Goal: Task Accomplishment & Management: Use online tool/utility

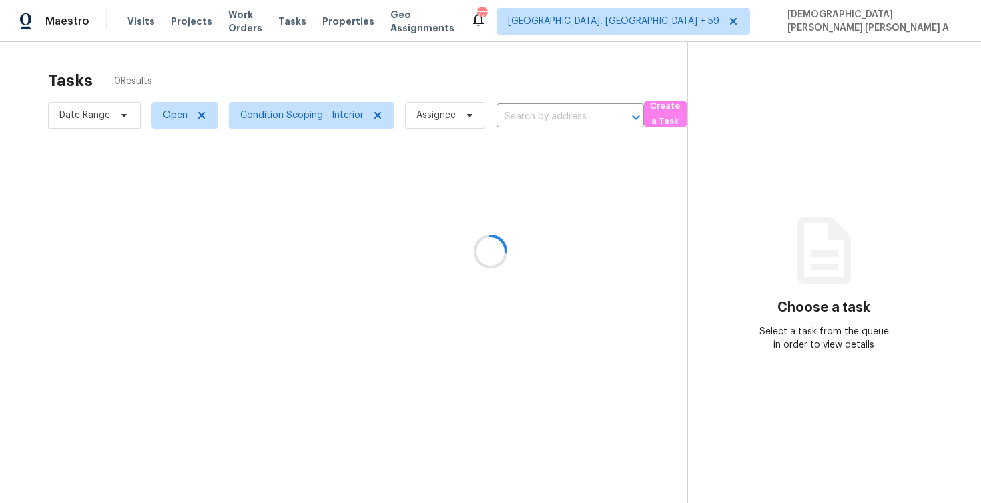
click at [140, 23] on div at bounding box center [490, 251] width 981 height 503
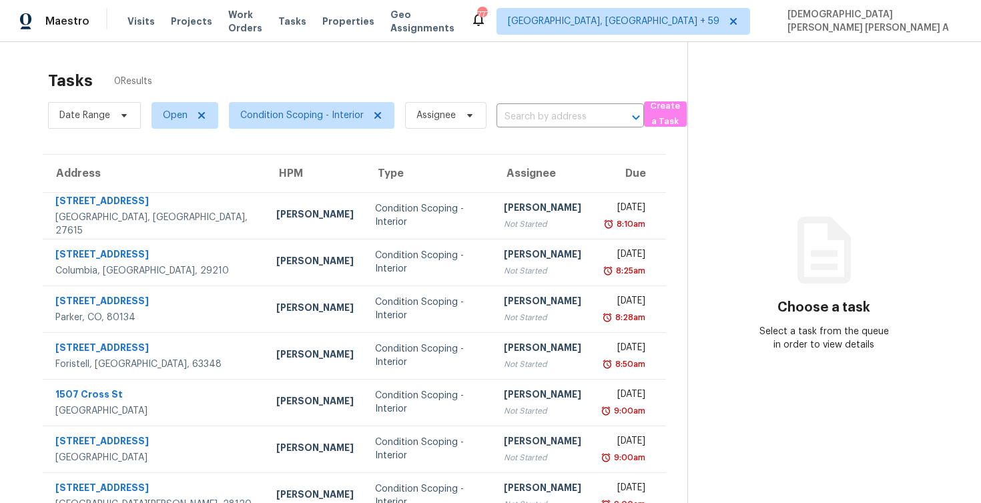
click at [134, 21] on span "Visits" at bounding box center [140, 21] width 27 height 13
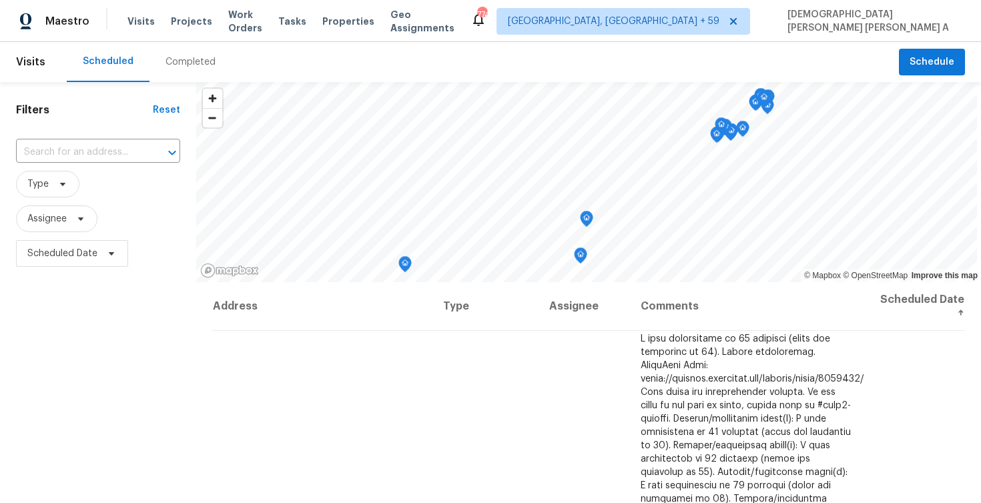
click at [192, 69] on div "Completed" at bounding box center [191, 62] width 82 height 40
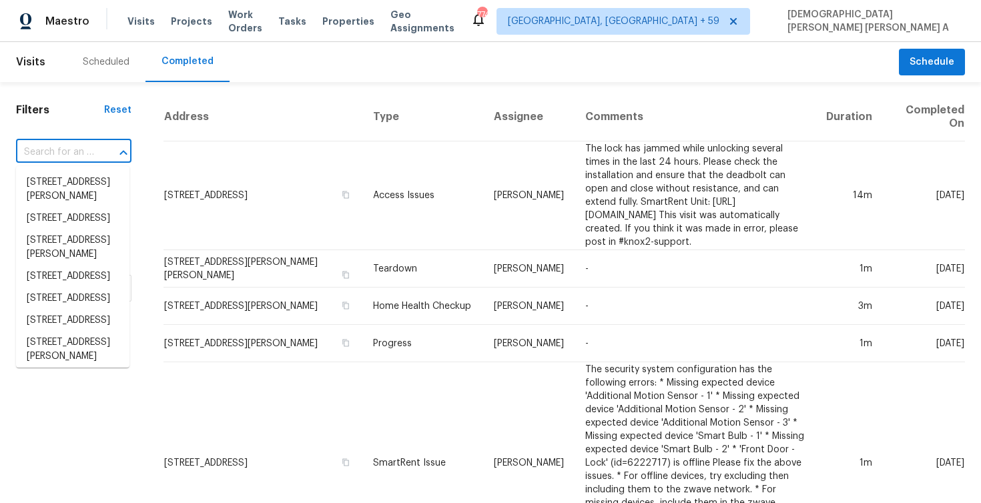
click at [69, 151] on input "text" at bounding box center [55, 152] width 78 height 21
paste input "6736 Sonora Blvd Brownsburg, IN, 46112"
type input "6736 Sonora Blvd Brownsburg, IN, 46112"
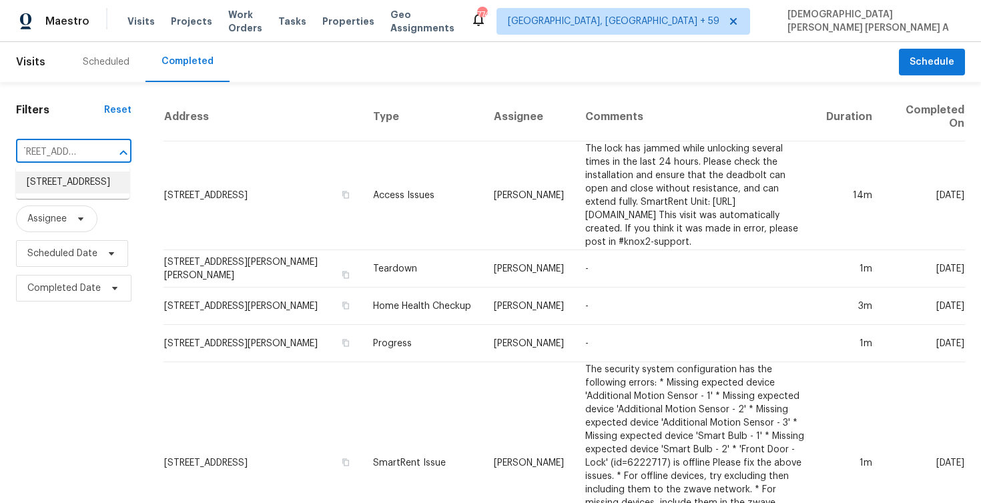
click at [75, 180] on li "6736 Sonora Blvd, Brownsburg, IN 46112" at bounding box center [72, 183] width 113 height 22
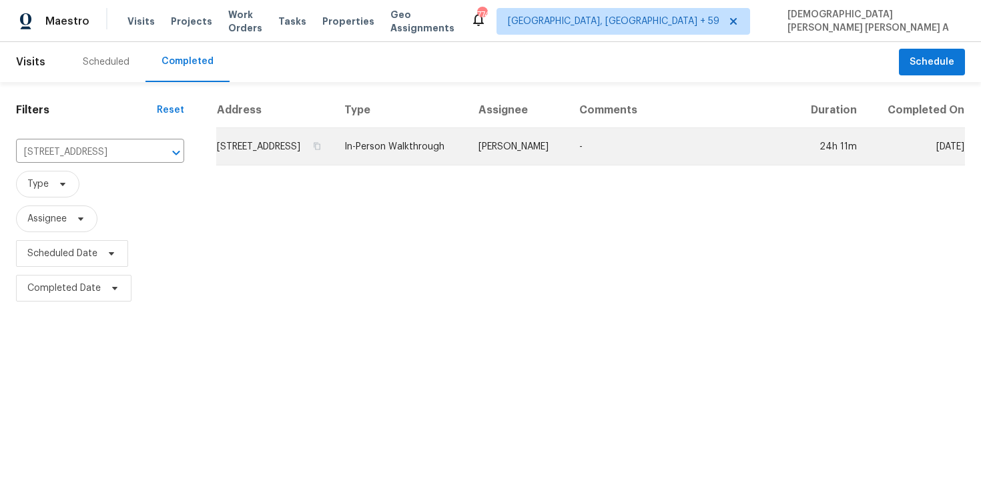
click at [468, 148] on td "In-Person Walkthrough" at bounding box center [401, 146] width 134 height 37
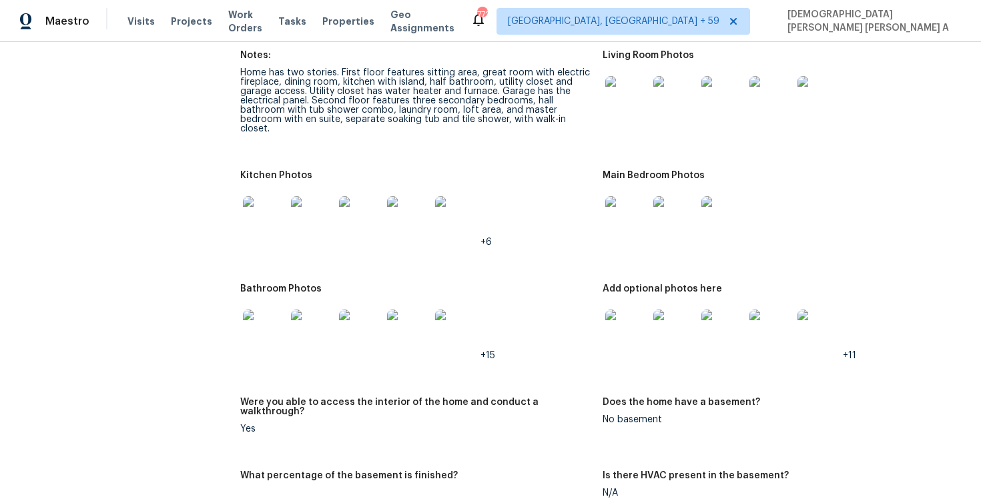
scroll to position [1284, 0]
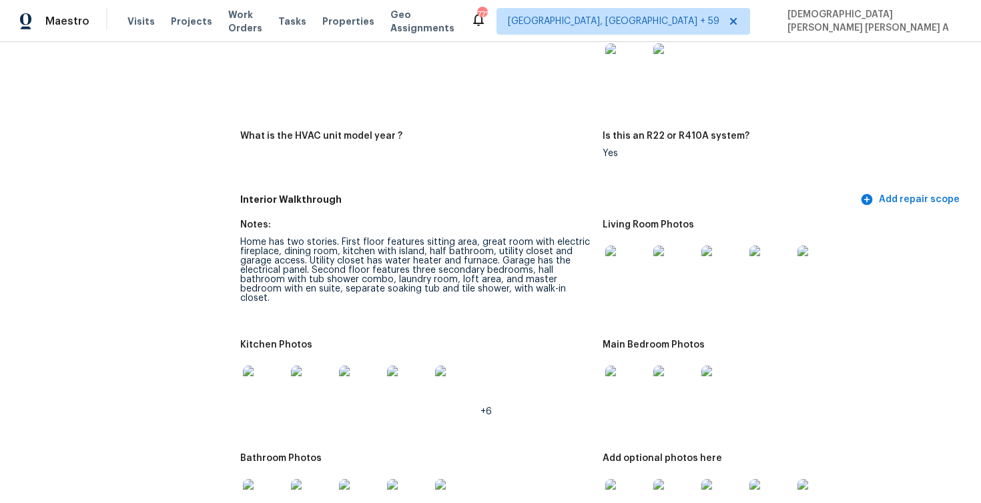
click at [348, 246] on div "Home has two stories. First floor features sitting area, great room with electr…" at bounding box center [416, 270] width 352 height 65
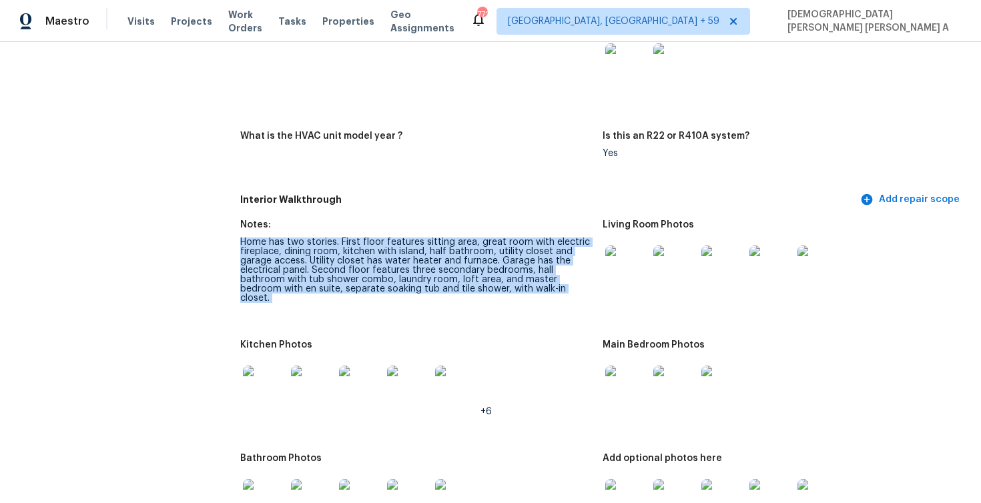
click at [348, 246] on div "Home has two stories. First floor features sitting area, great room with electr…" at bounding box center [416, 270] width 352 height 65
click at [388, 259] on div "Home has two stories. First floor features sitting area, great room with electr…" at bounding box center [416, 270] width 352 height 65
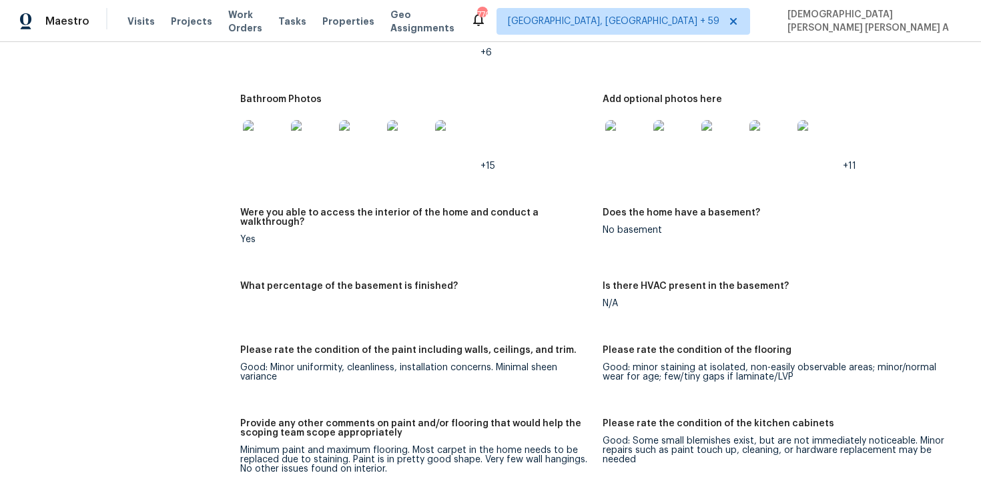
scroll to position [1750, 0]
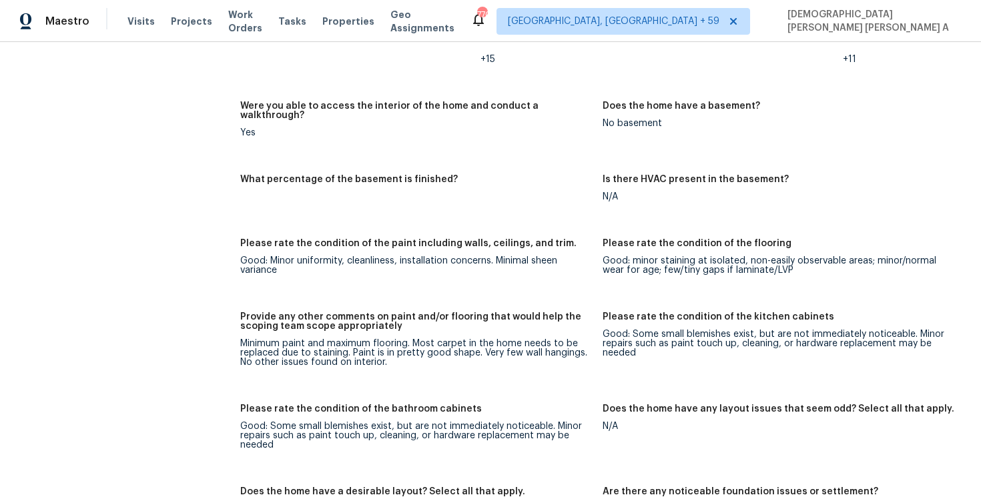
click at [443, 339] on div "Minimum paint and maximum flooring. Most carpet in the home needs to be replace…" at bounding box center [416, 353] width 352 height 28
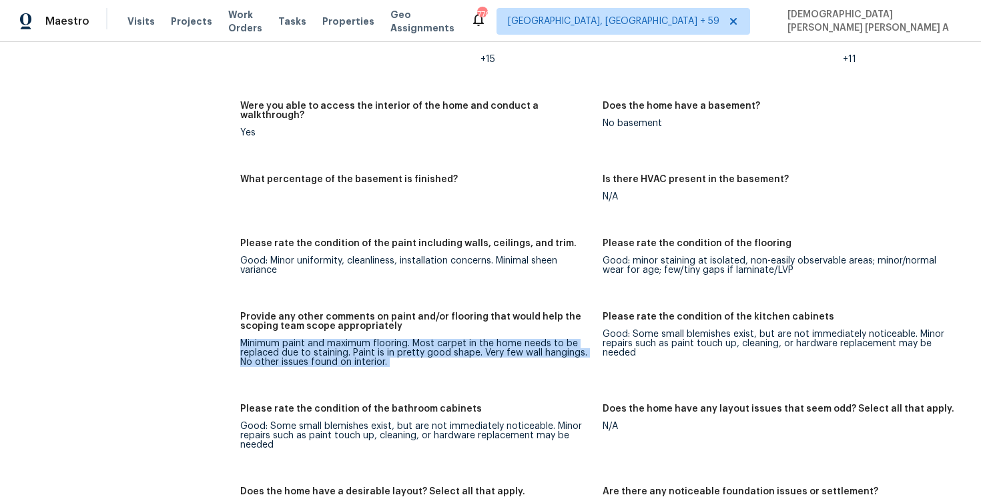
click at [443, 339] on div "Minimum paint and maximum flooring. Most carpet in the home needs to be replace…" at bounding box center [416, 353] width 352 height 28
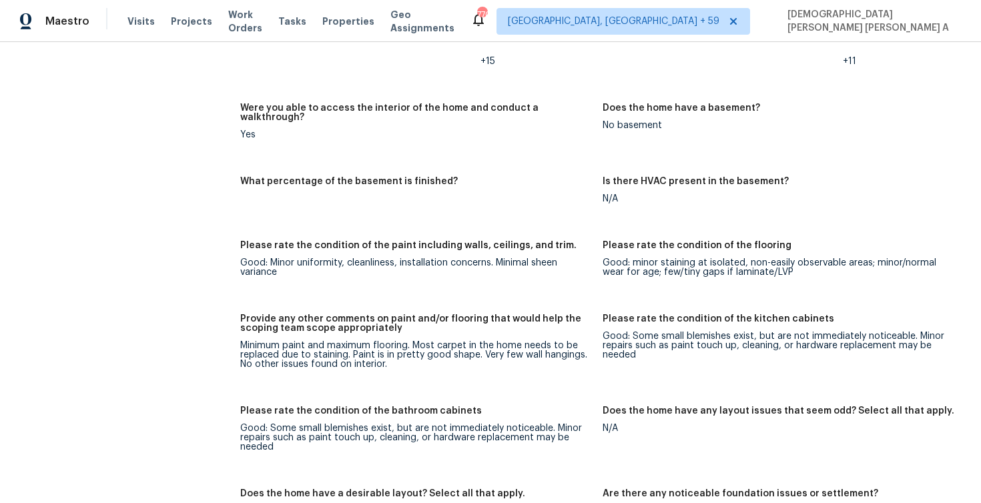
scroll to position [314, 0]
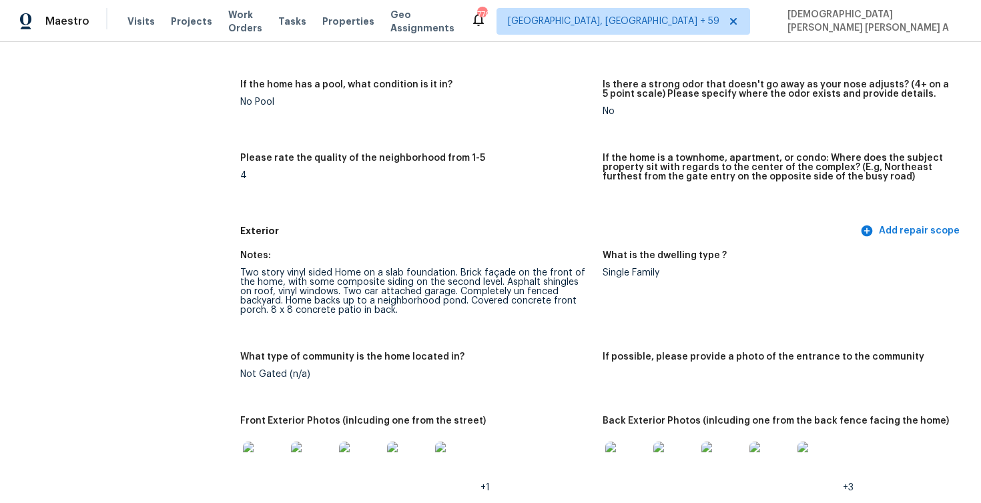
click at [342, 276] on div "Two story vinyl sided Home on a slab foundation. Brick façade on the front of t…" at bounding box center [416, 291] width 352 height 47
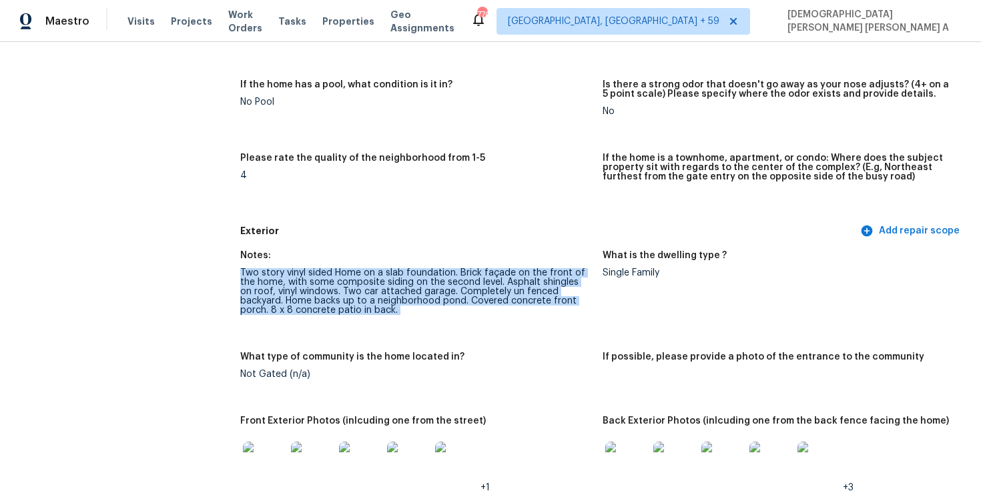
click at [342, 276] on div "Two story vinyl sided Home on a slab foundation. Brick façade on the front of t…" at bounding box center [416, 291] width 352 height 47
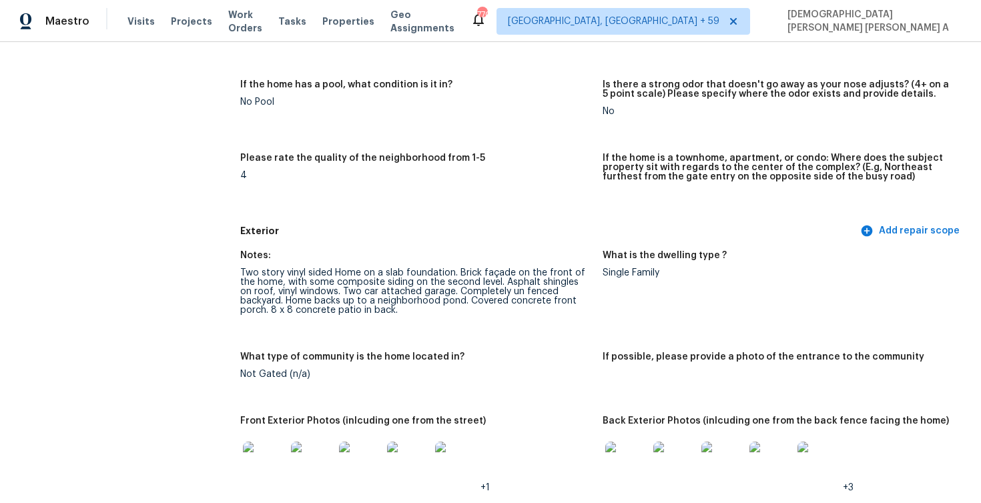
click at [365, 272] on div "Two story vinyl sided Home on a slab foundation. Brick façade on the front of t…" at bounding box center [416, 291] width 352 height 47
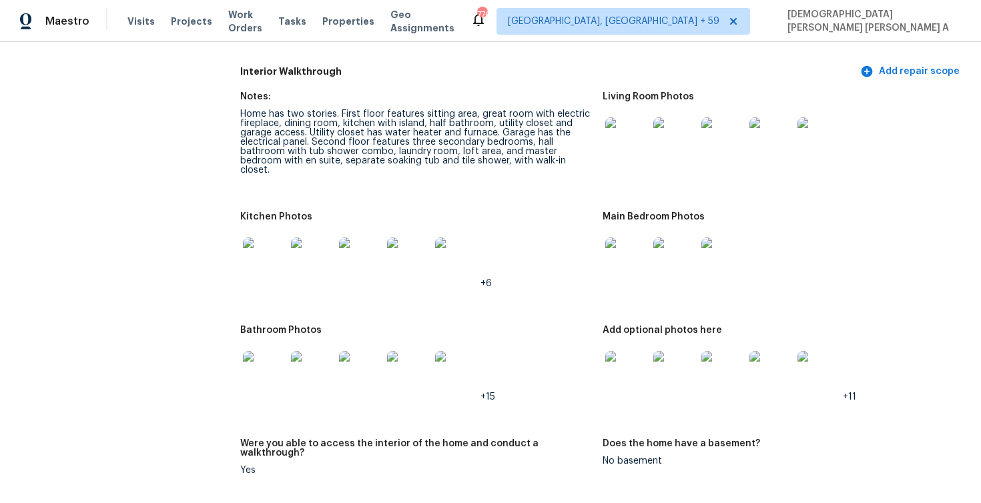
scroll to position [1319, 0]
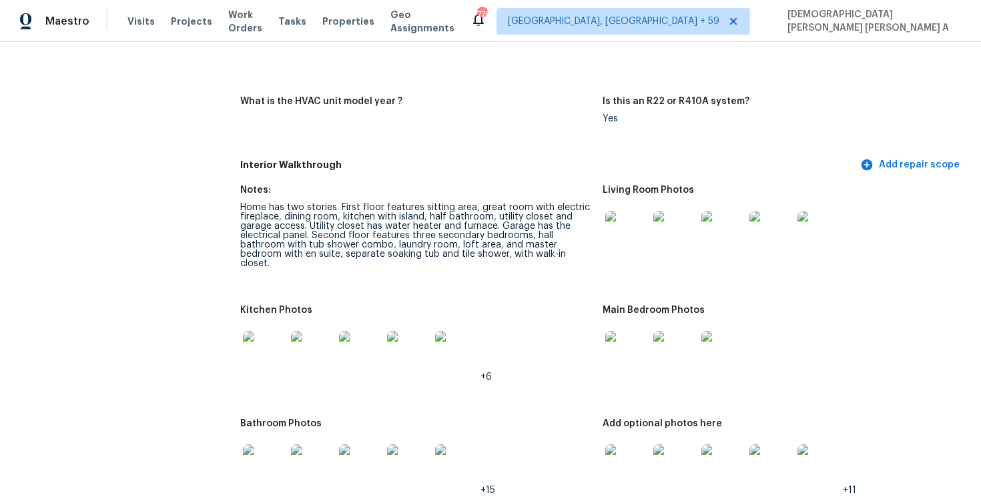
click at [639, 238] on img at bounding box center [626, 232] width 43 height 43
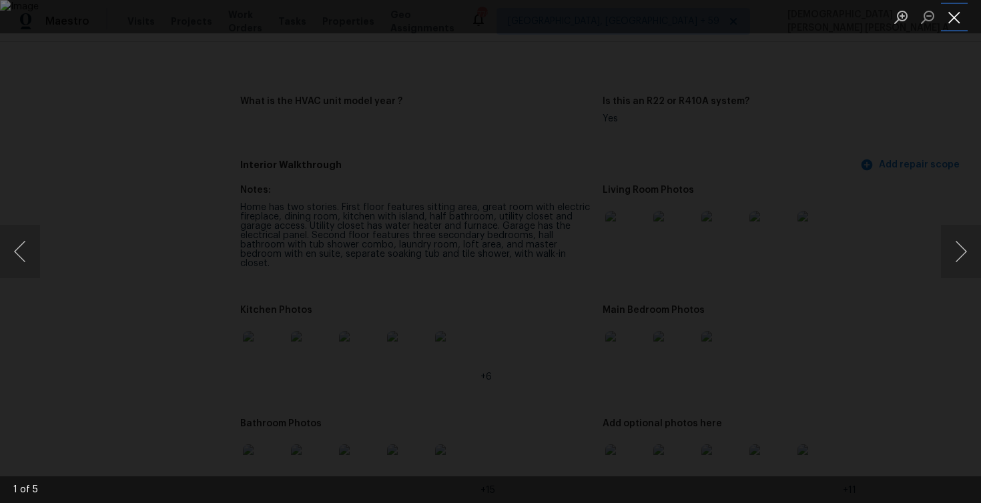
click at [967, 15] on button "Close lightbox" at bounding box center [954, 16] width 27 height 23
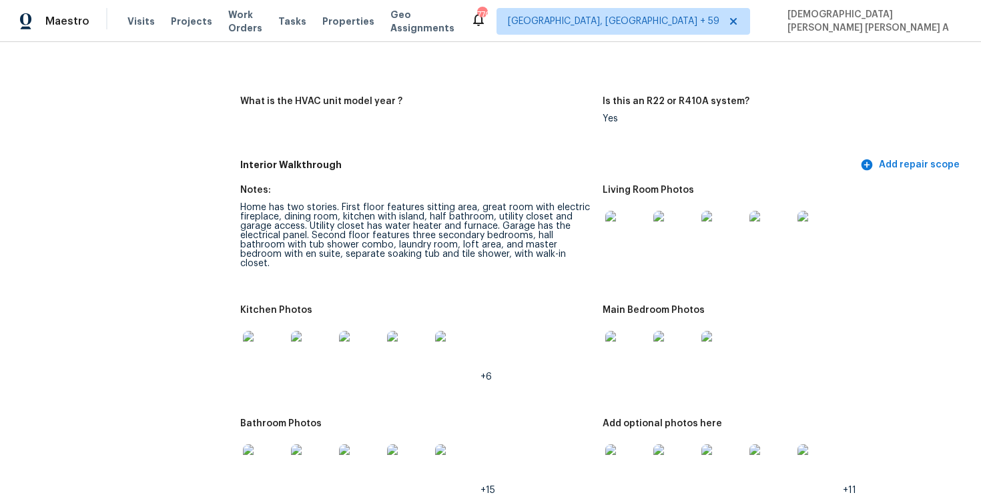
click at [619, 360] on img at bounding box center [626, 352] width 43 height 43
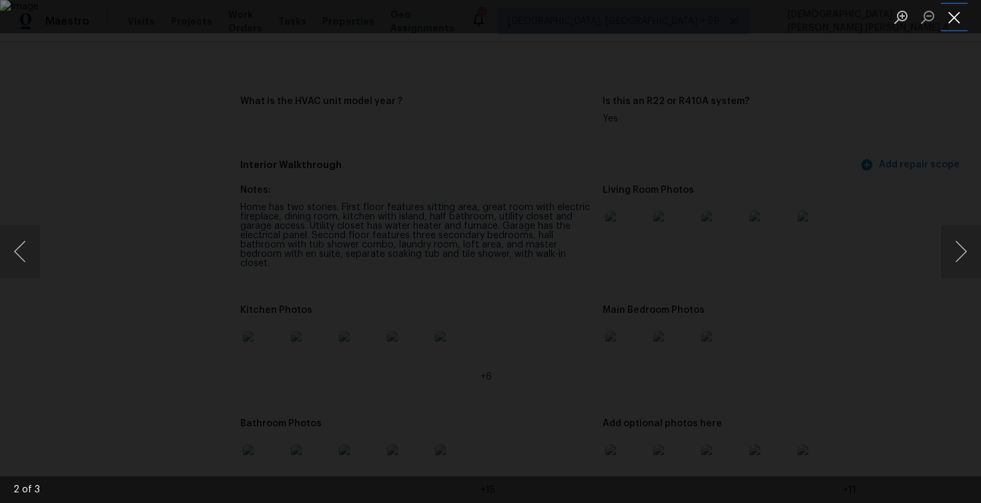
click at [953, 14] on button "Close lightbox" at bounding box center [954, 16] width 27 height 23
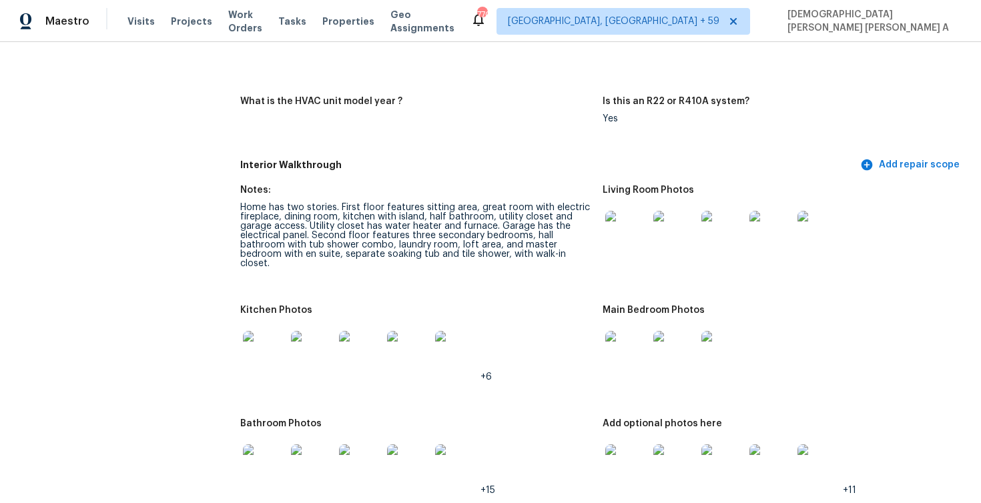
scroll to position [1383, 0]
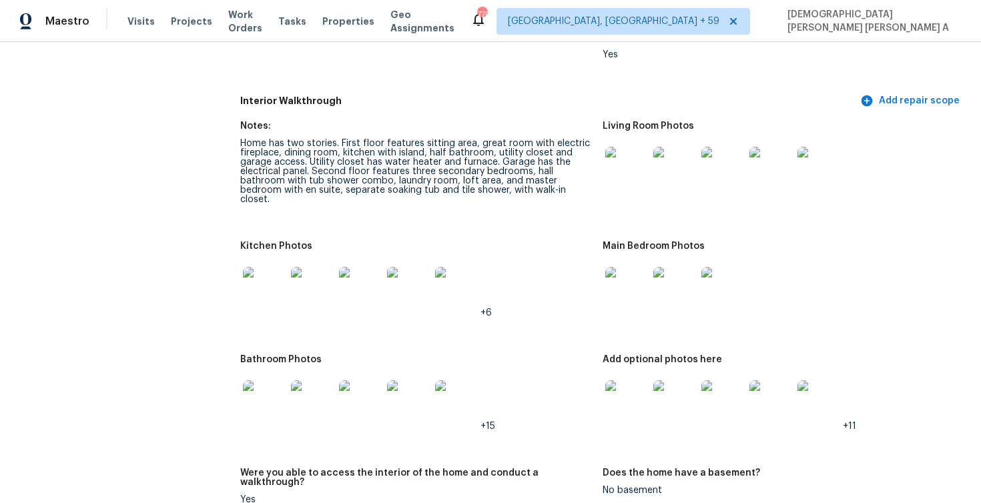
click at [637, 188] on img at bounding box center [626, 168] width 43 height 43
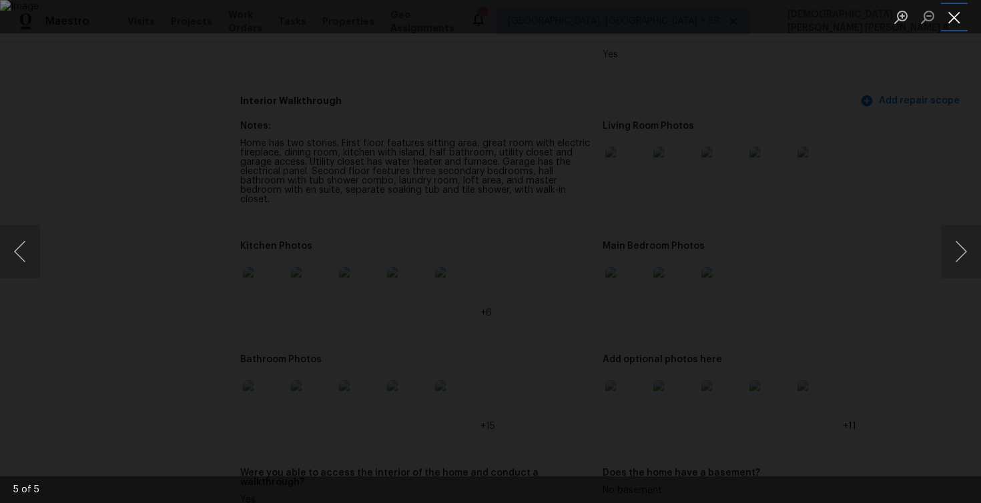
click at [950, 21] on button "Close lightbox" at bounding box center [954, 16] width 27 height 23
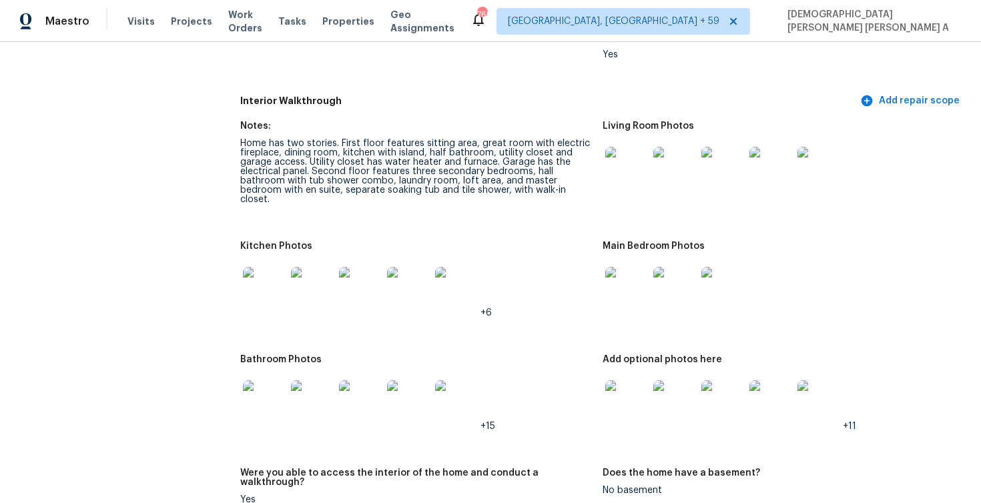
click at [702, 176] on img at bounding box center [723, 168] width 43 height 43
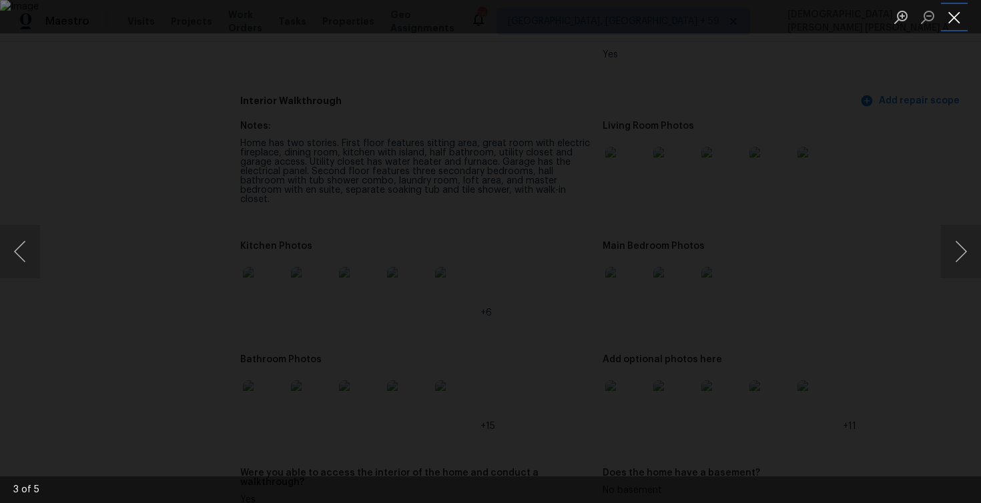
click at [952, 19] on button "Close lightbox" at bounding box center [954, 16] width 27 height 23
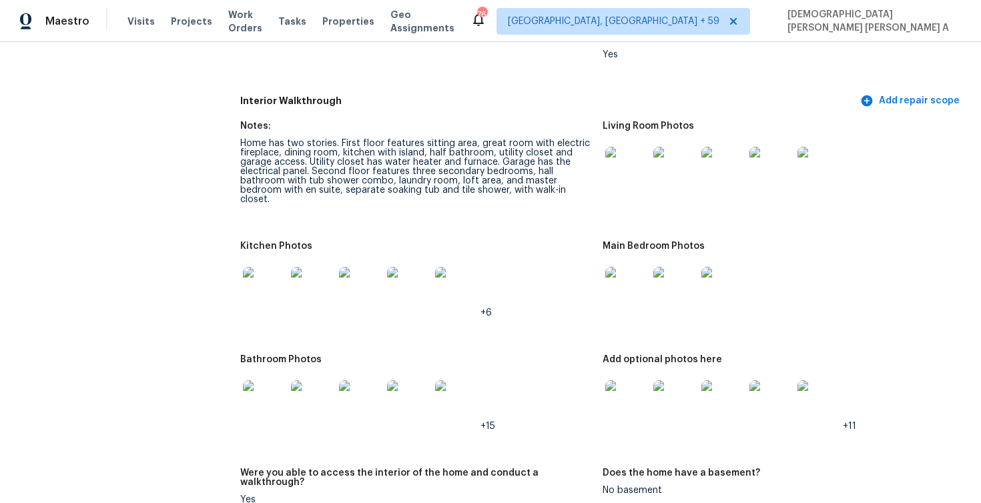
click at [443, 154] on div "Home has two stories. First floor features sitting area, great room with electr…" at bounding box center [416, 171] width 352 height 65
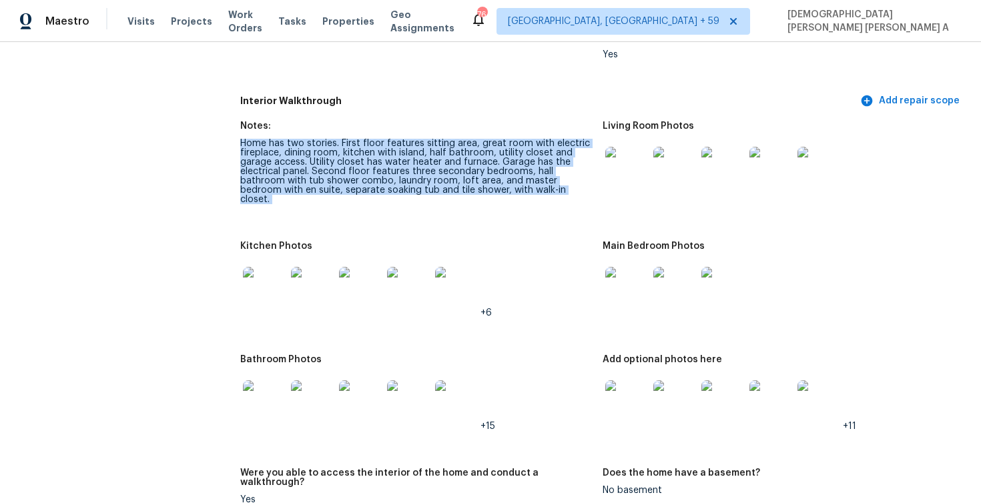
click at [443, 154] on div "Home has two stories. First floor features sitting area, great room with electr…" at bounding box center [416, 171] width 352 height 65
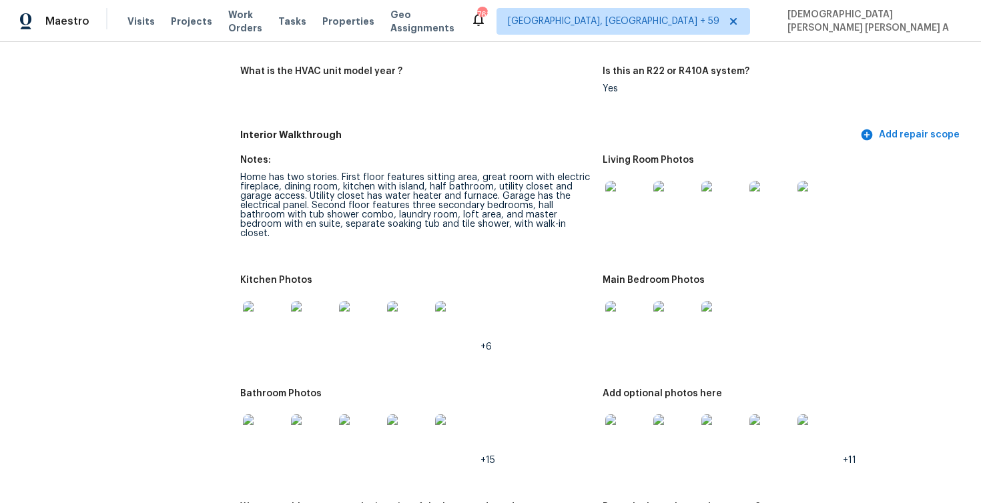
scroll to position [1397, 0]
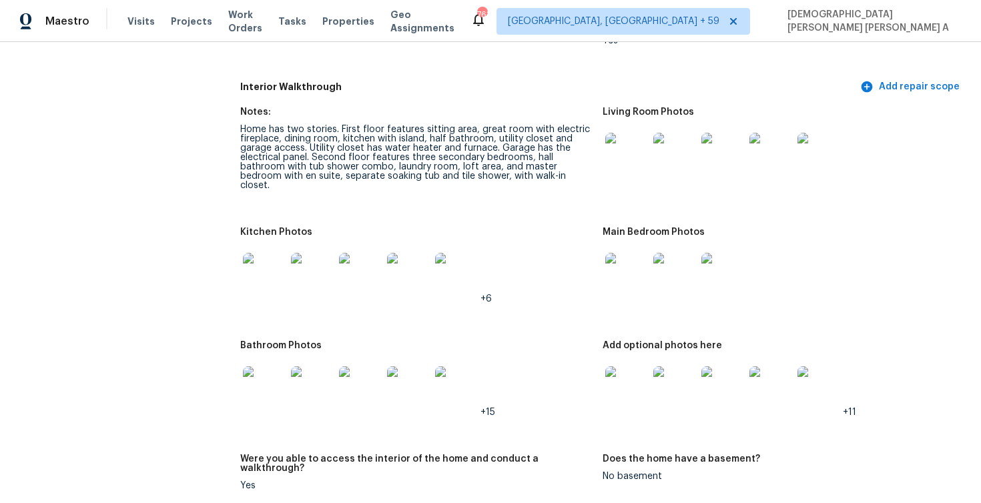
click at [634, 275] on img at bounding box center [626, 274] width 43 height 43
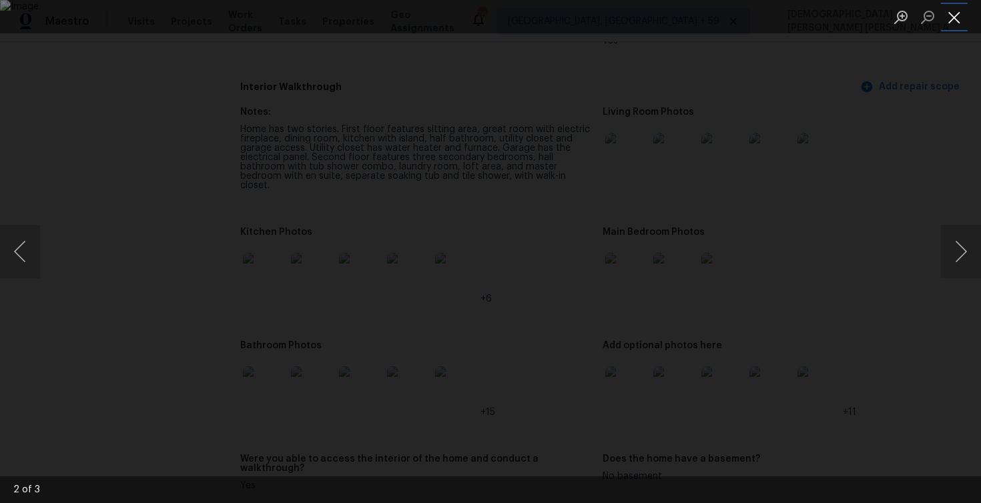
click at [963, 16] on button "Close lightbox" at bounding box center [954, 16] width 27 height 23
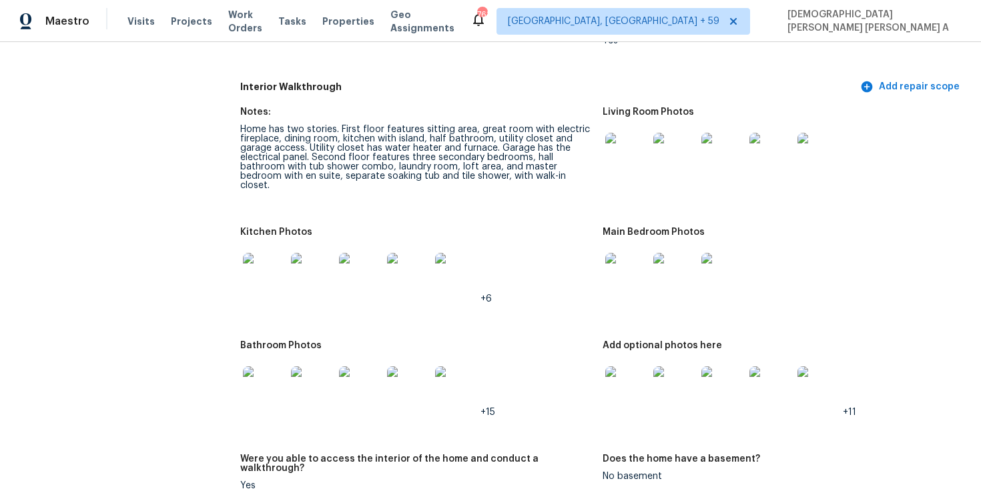
click at [278, 358] on div at bounding box center [264, 387] width 48 height 59
click at [240, 398] on div at bounding box center [264, 387] width 48 height 59
click at [266, 381] on img at bounding box center [264, 387] width 43 height 43
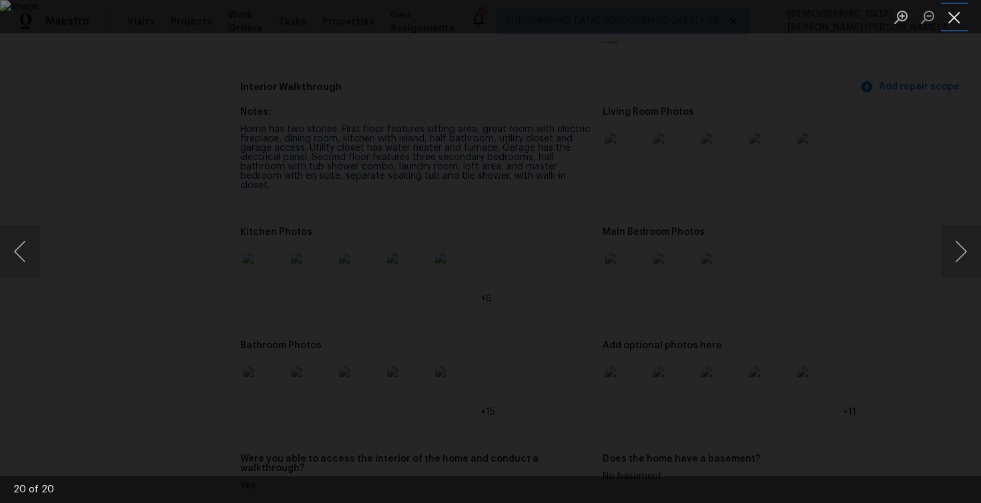
click at [955, 21] on button "Close lightbox" at bounding box center [954, 16] width 27 height 23
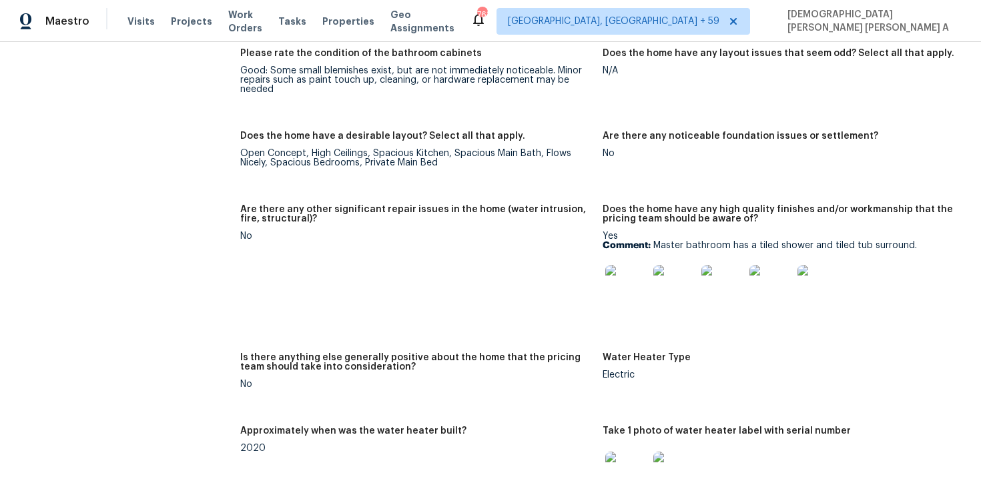
scroll to position [125, 0]
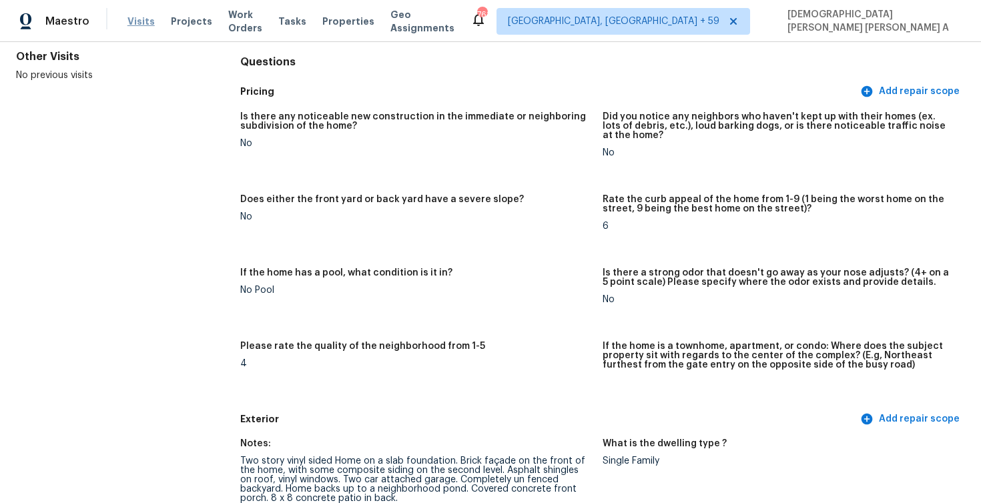
click at [144, 22] on span "Visits" at bounding box center [140, 21] width 27 height 13
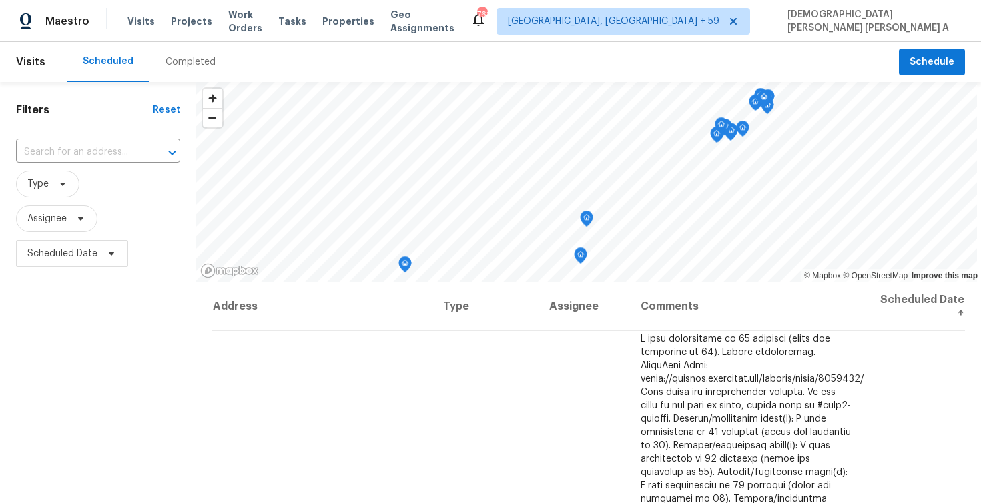
click at [198, 67] on div "Completed" at bounding box center [191, 61] width 50 height 13
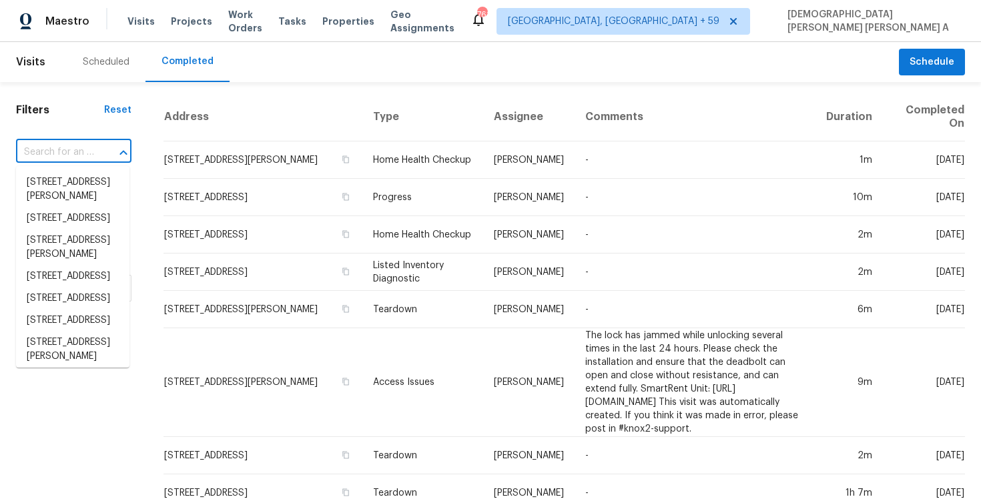
click at [65, 148] on input "text" at bounding box center [55, 152] width 78 height 21
paste input "229 King Elder Ln Leander, TX, 78641"
type input "229 King Elder Ln Leander, TX, 78641"
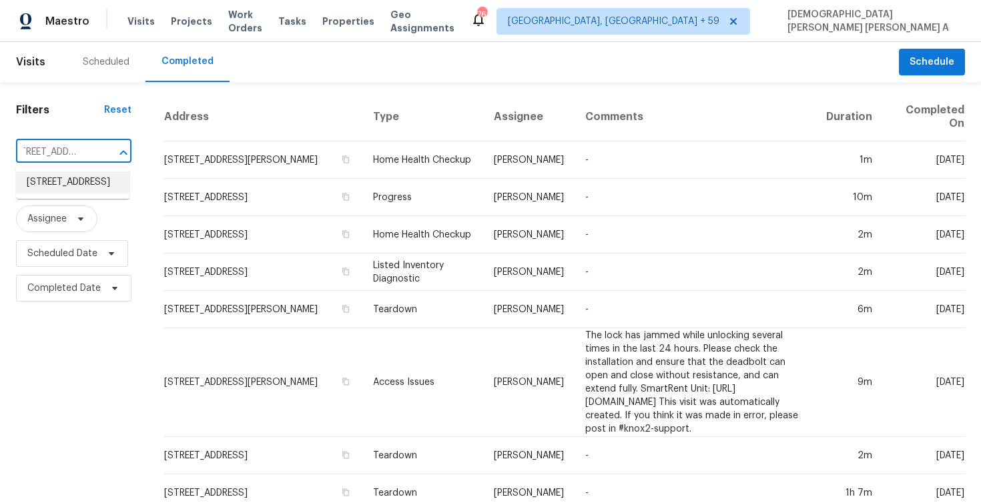
click at [83, 182] on li "229 King Elder Ln, Leander, TX 78641" at bounding box center [72, 183] width 113 height 22
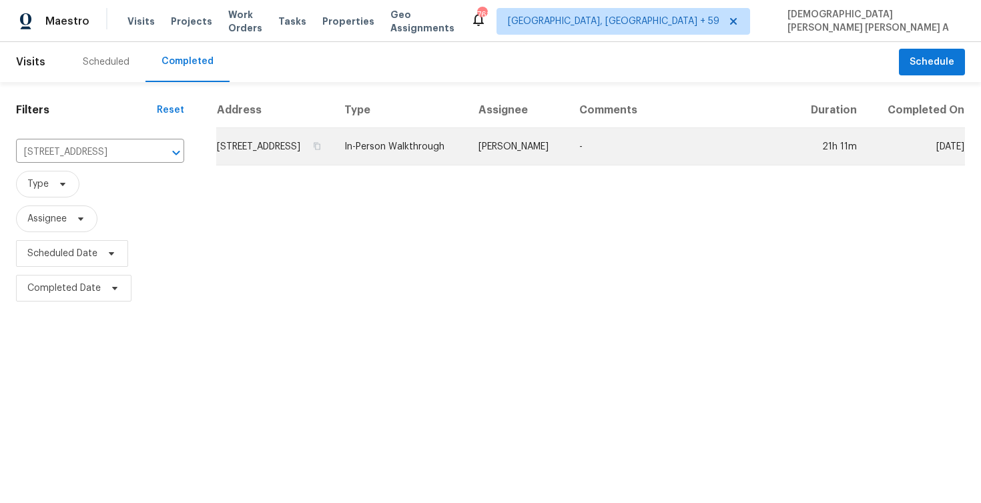
click at [468, 166] on td "In-Person Walkthrough" at bounding box center [401, 146] width 134 height 37
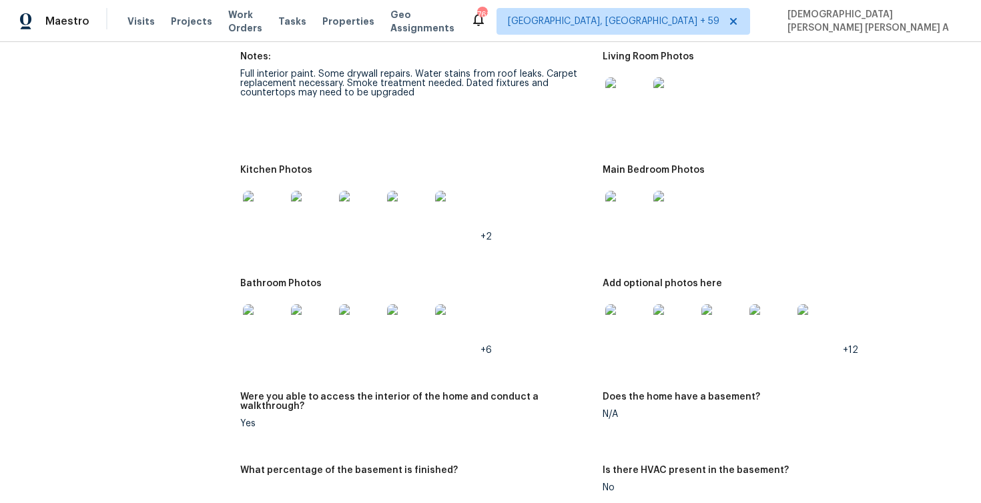
scroll to position [1335, 0]
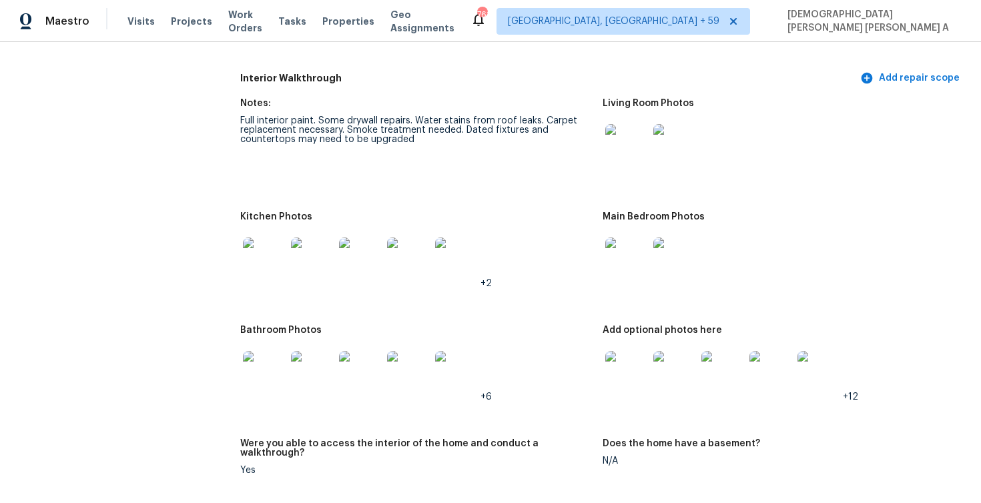
click at [268, 372] on img at bounding box center [264, 372] width 43 height 43
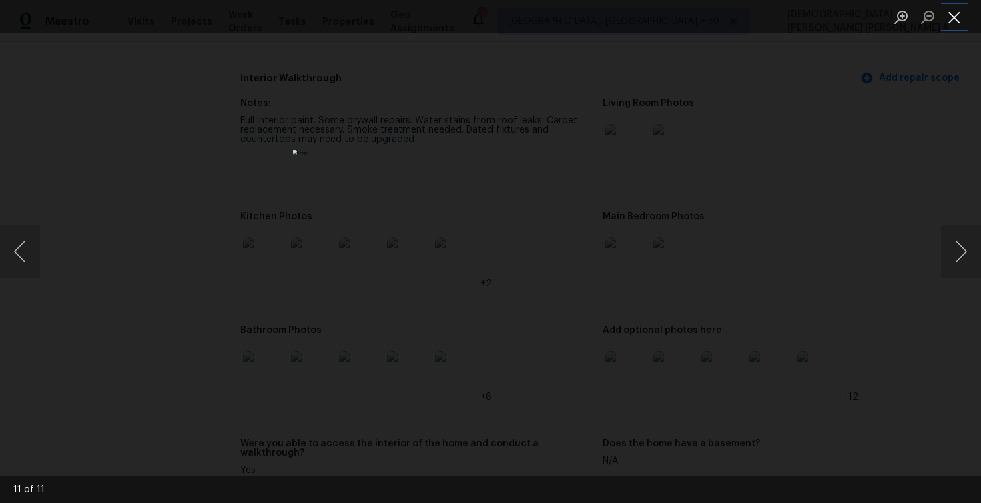
click at [948, 17] on button "Close lightbox" at bounding box center [954, 16] width 27 height 23
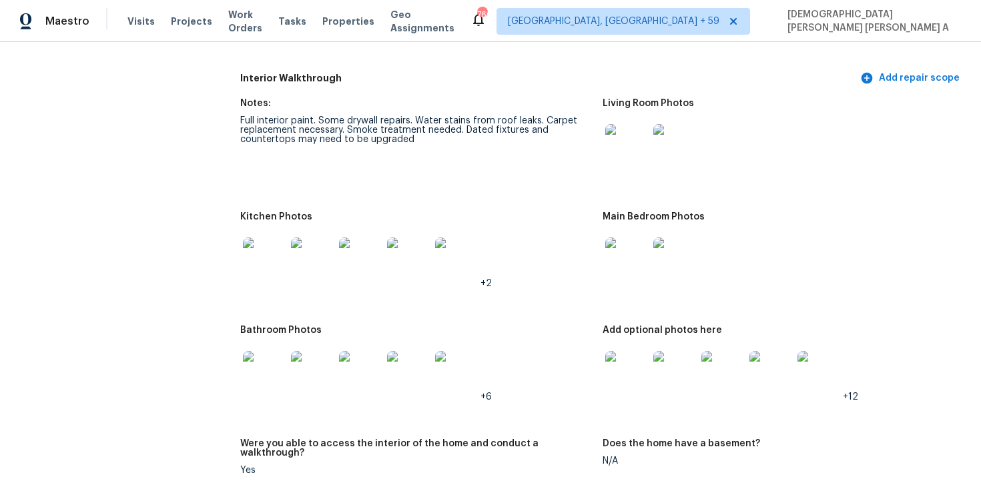
click at [625, 382] on img at bounding box center [626, 372] width 43 height 43
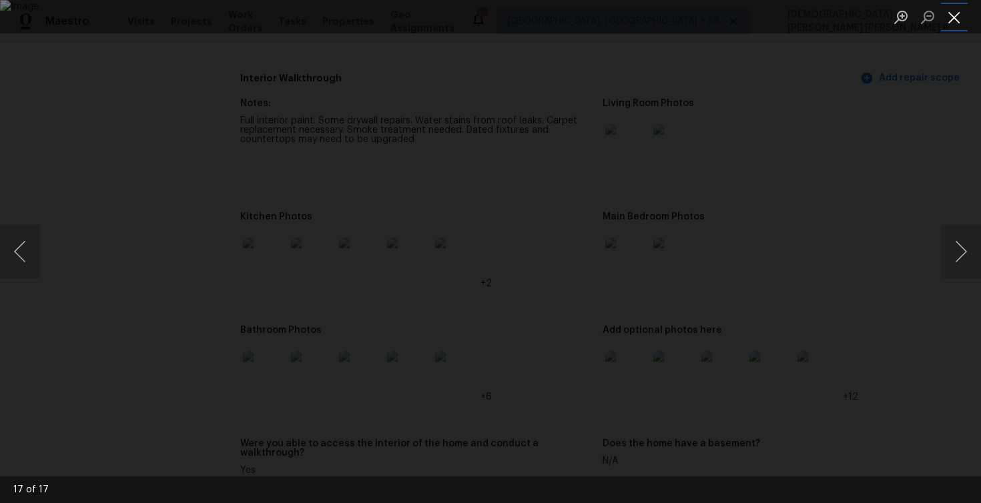
click at [945, 24] on button "Close lightbox" at bounding box center [954, 16] width 27 height 23
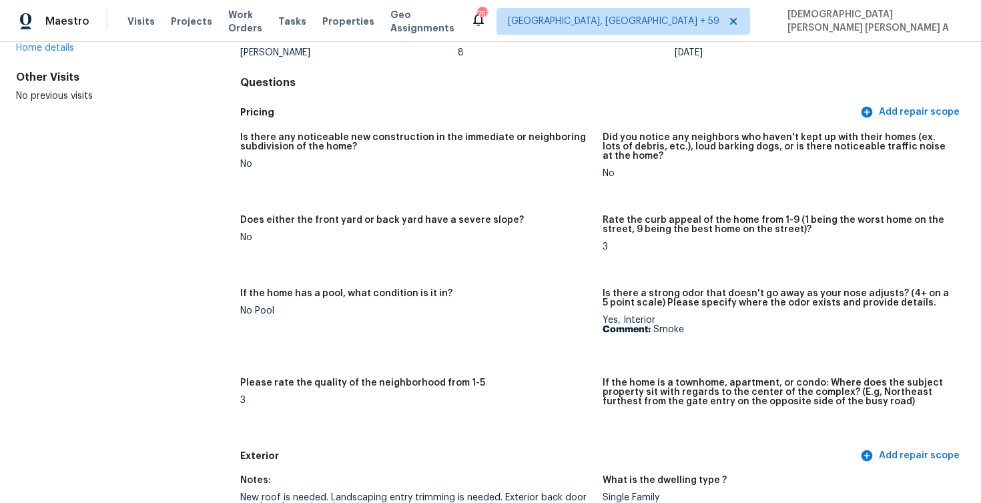
scroll to position [0, 0]
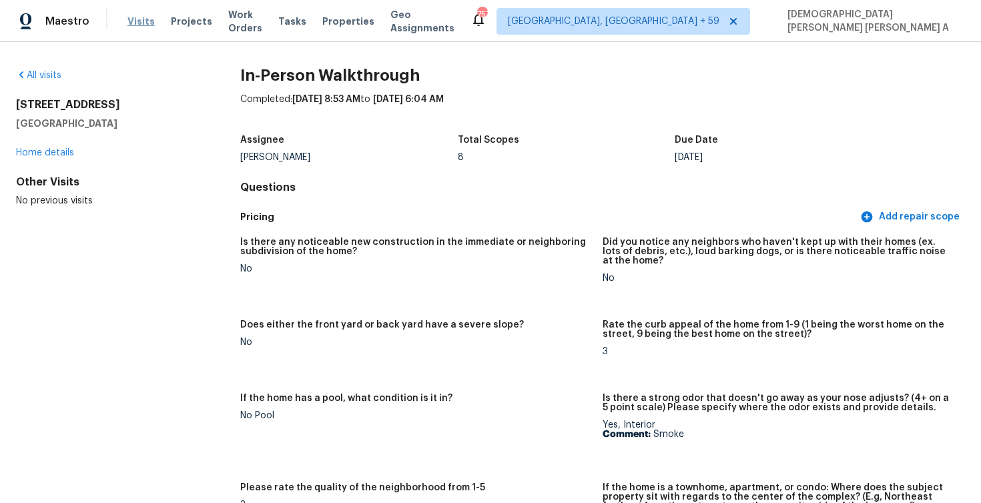
click at [140, 20] on span "Visits" at bounding box center [140, 21] width 27 height 13
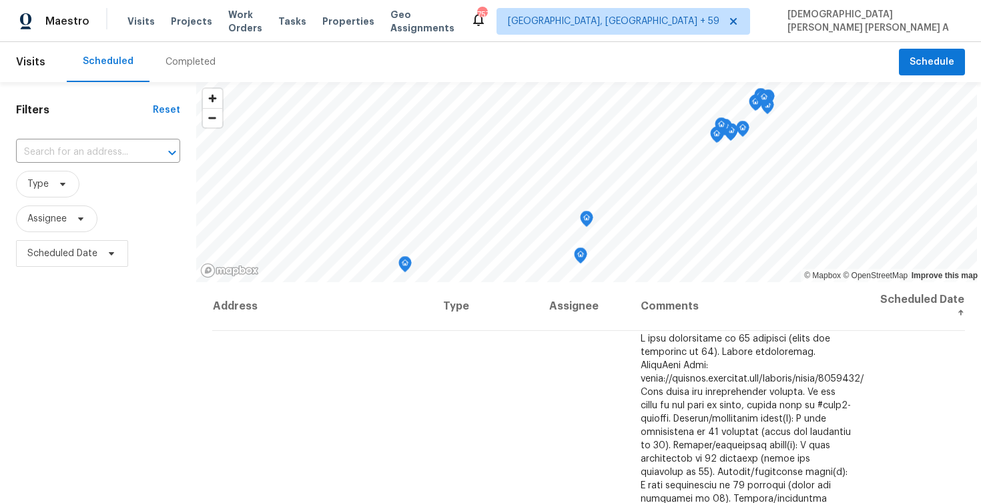
click at [180, 68] on div "Completed" at bounding box center [191, 61] width 50 height 13
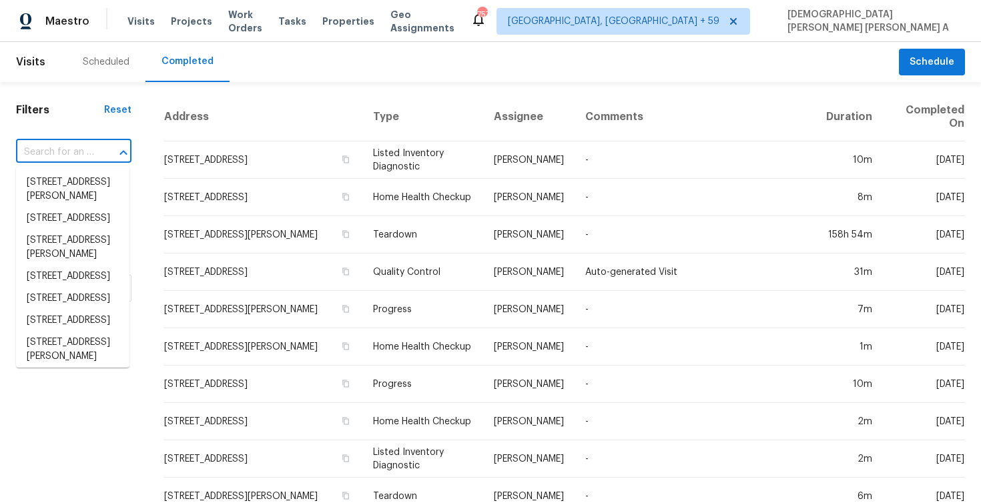
click at [77, 155] on input "text" at bounding box center [55, 152] width 78 height 21
paste input "8507 Maple Valley Dr Chattanooga, TN, 37421"
type input "8507 Maple Valley Dr Chattanooga, TN, 37421"
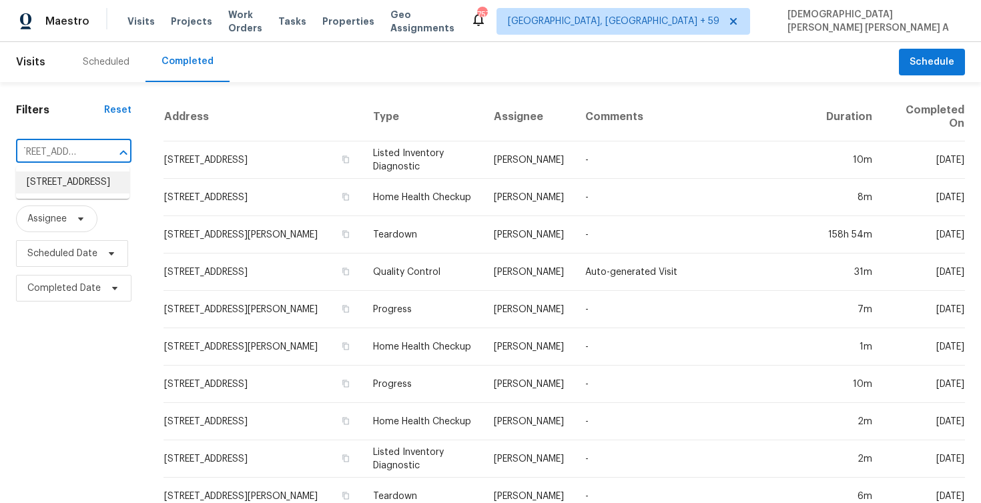
click at [83, 188] on li "8507 Maple Valley Dr, Chattanooga, TN 37421" at bounding box center [72, 183] width 113 height 22
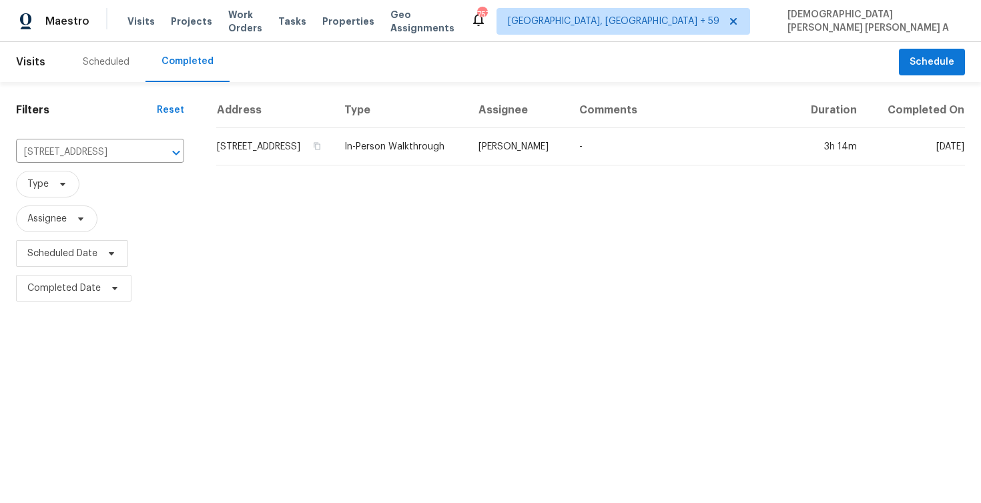
click at [468, 153] on td "In-Person Walkthrough" at bounding box center [401, 146] width 134 height 37
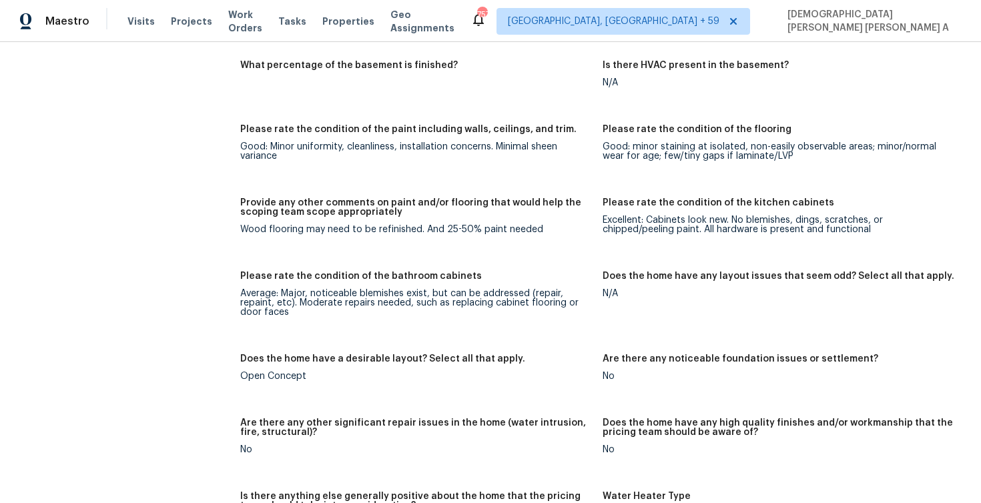
scroll to position [2087, 0]
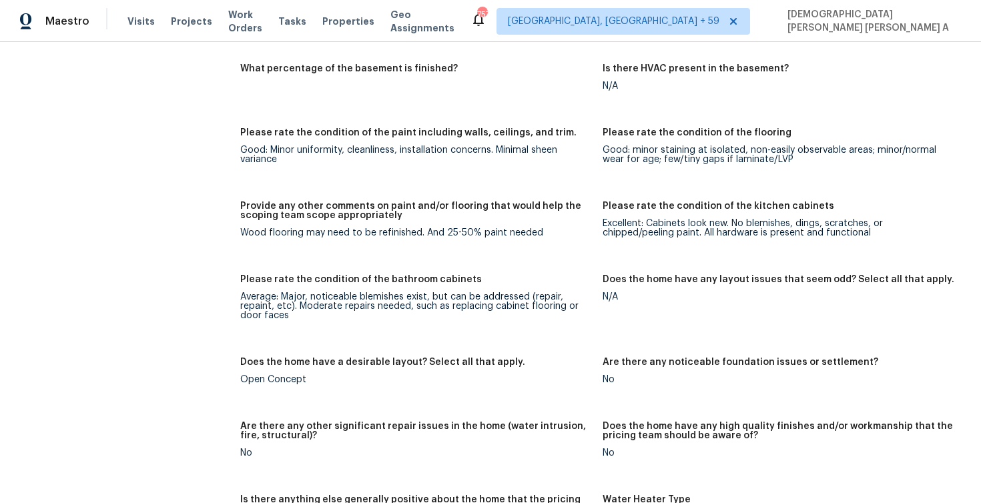
click at [435, 228] on div "Wood flooring may need to be refinished. And 25-50% paint needed" at bounding box center [416, 232] width 352 height 9
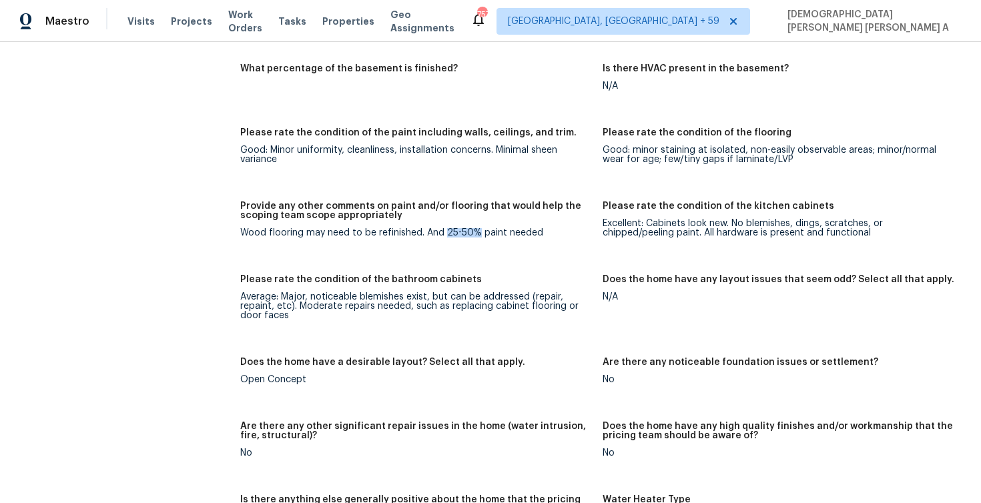
drag, startPoint x: 445, startPoint y: 224, endPoint x: 474, endPoint y: 226, distance: 29.4
click at [474, 228] on div "Wood flooring may need to be refinished. And 25-50% paint needed" at bounding box center [416, 232] width 352 height 9
drag, startPoint x: 477, startPoint y: 226, endPoint x: 446, endPoint y: 218, distance: 32.2
click at [445, 228] on div "Wood flooring may need to be refinished. And 25-50% paint needed" at bounding box center [416, 232] width 352 height 9
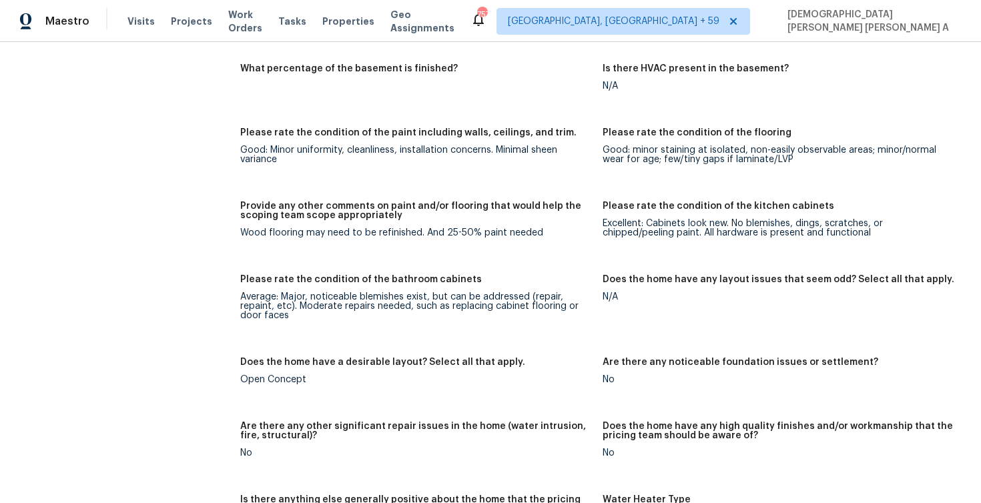
click at [446, 228] on div "Wood flooring may need to be refinished. And 25-50% paint needed" at bounding box center [416, 232] width 352 height 9
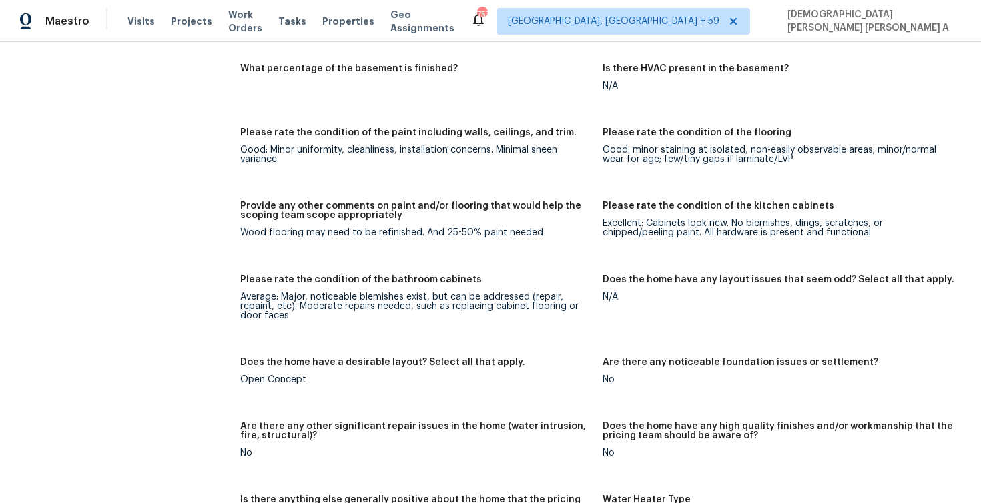
click at [446, 228] on div "Wood flooring may need to be refinished. And 25-50% paint needed" at bounding box center [416, 232] width 352 height 9
click at [445, 228] on div "Wood flooring may need to be refinished. And 25-50% paint needed" at bounding box center [416, 232] width 352 height 9
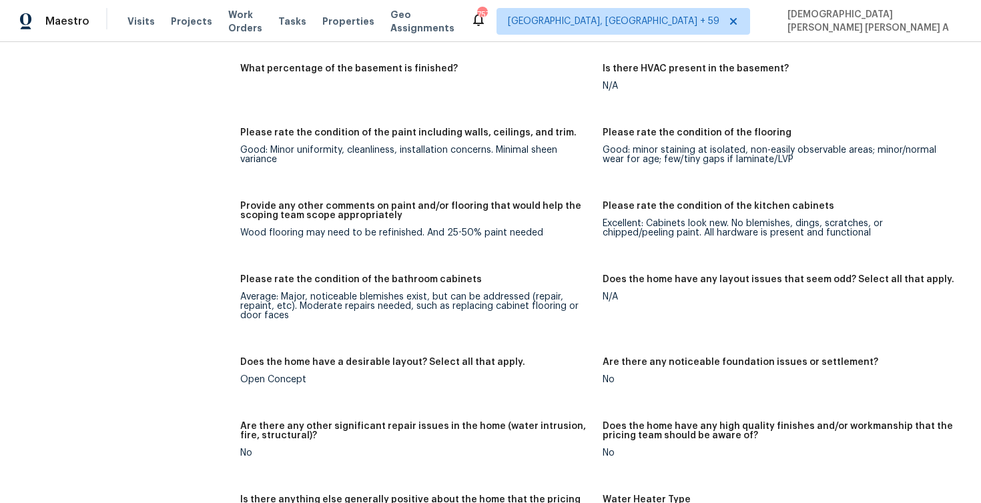
click at [443, 228] on div "Wood flooring may need to be refinished. And 25-50% paint needed" at bounding box center [416, 232] width 352 height 9
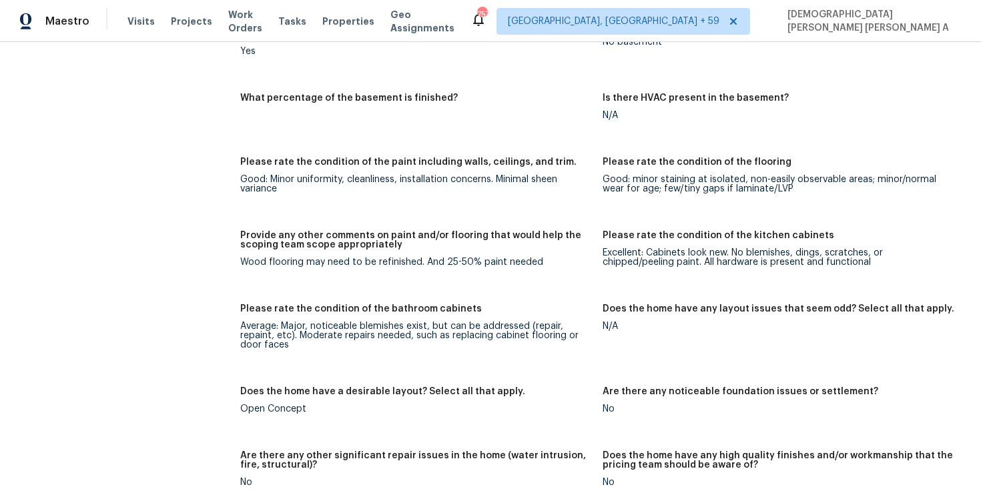
scroll to position [1991, 0]
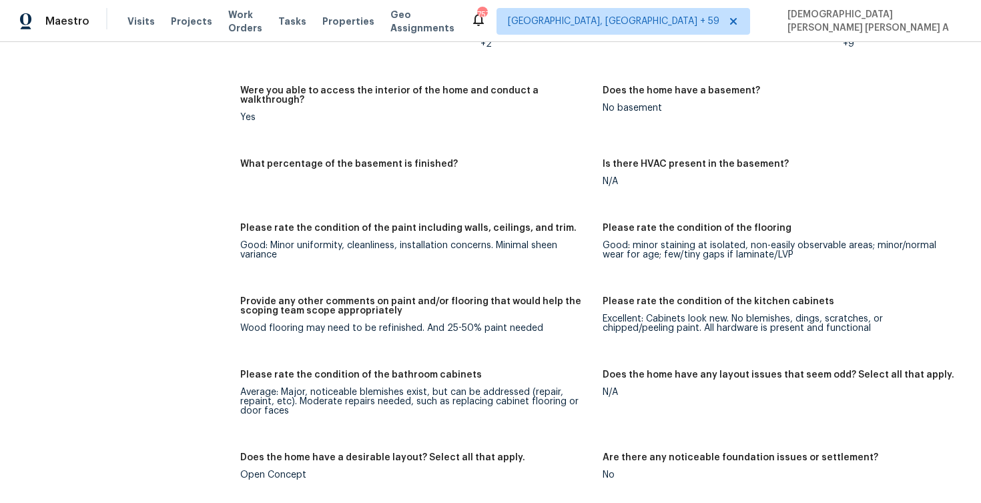
click at [443, 241] on div "Good: Minor uniformity, cleanliness, installation concerns. Minimal sheen varia…" at bounding box center [416, 250] width 352 height 19
click at [437, 324] on div "Wood flooring may need to be refinished. And 25-50% paint needed" at bounding box center [416, 328] width 352 height 9
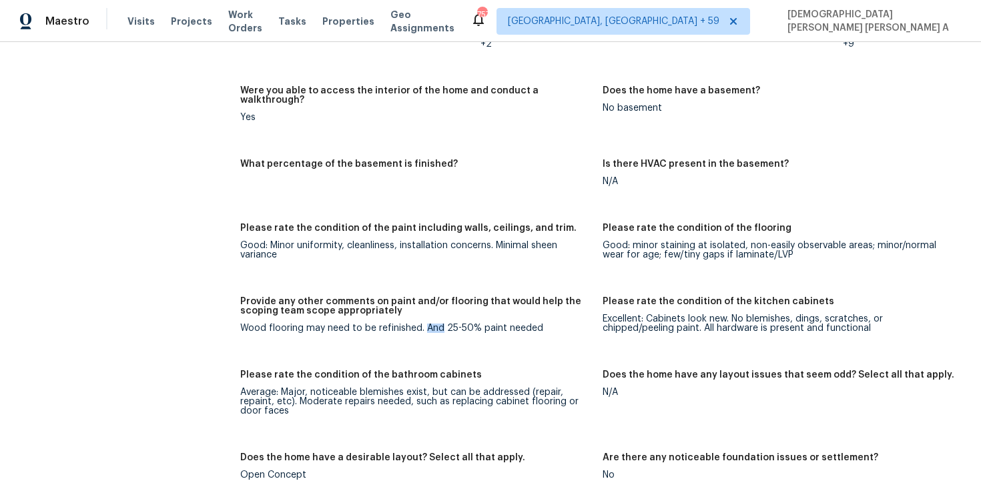
click at [437, 324] on div "Wood flooring may need to be refinished. And 25-50% paint needed" at bounding box center [416, 328] width 352 height 9
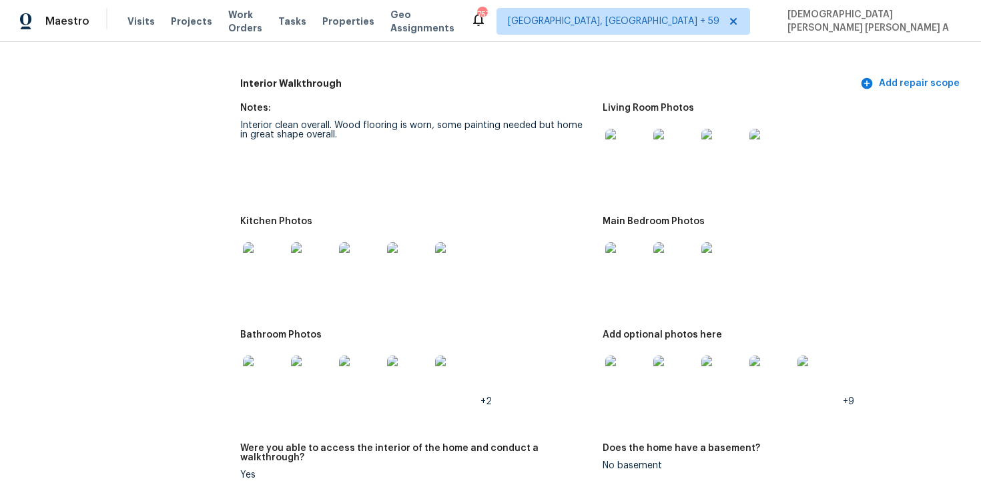
scroll to position [1629, 0]
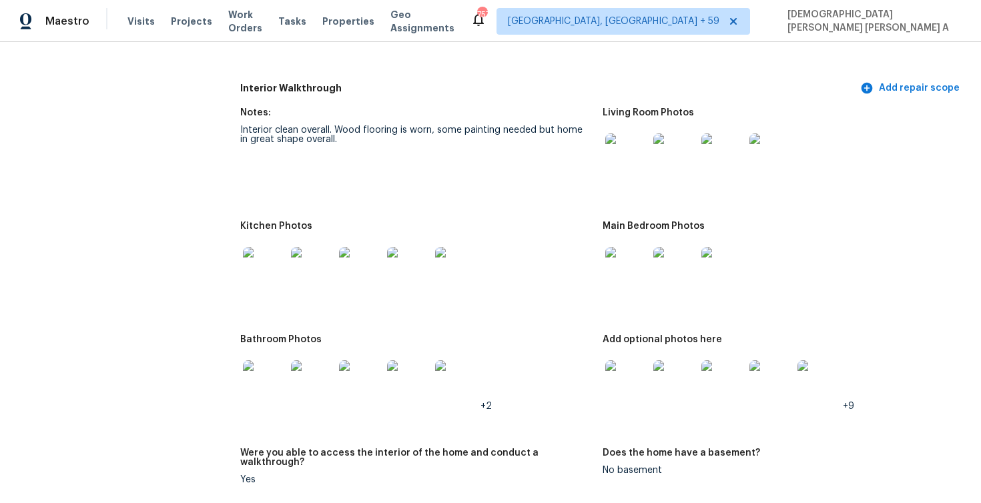
click at [632, 168] on img at bounding box center [626, 154] width 43 height 43
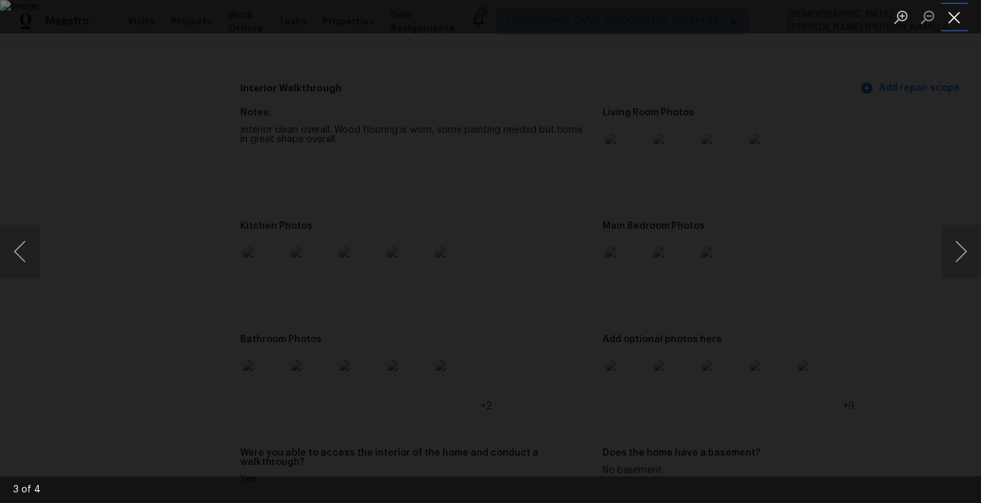
click at [946, 22] on button "Close lightbox" at bounding box center [954, 16] width 27 height 23
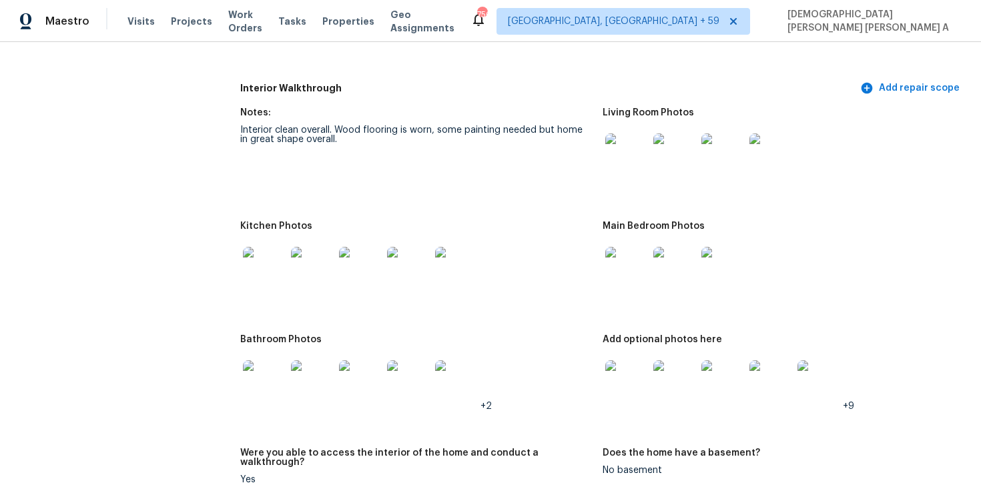
click at [634, 257] on img at bounding box center [626, 268] width 43 height 43
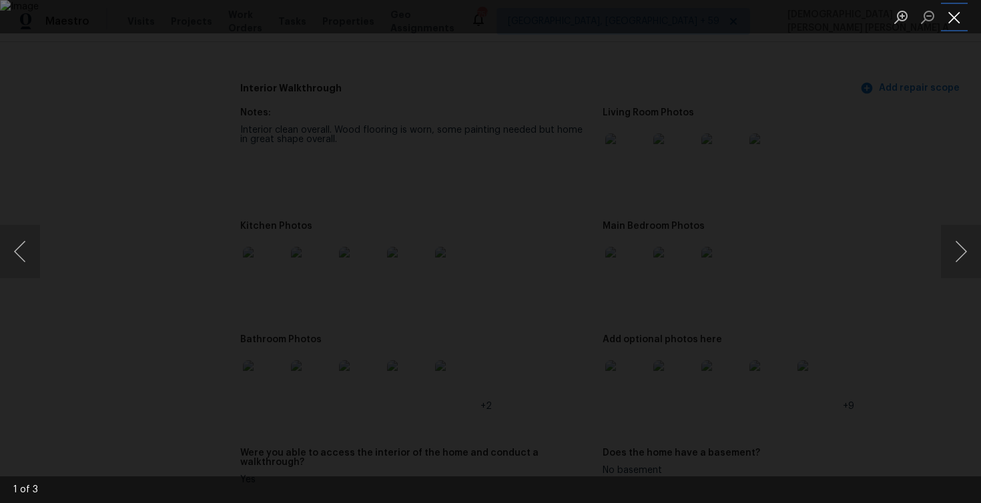
click at [959, 15] on button "Close lightbox" at bounding box center [954, 16] width 27 height 23
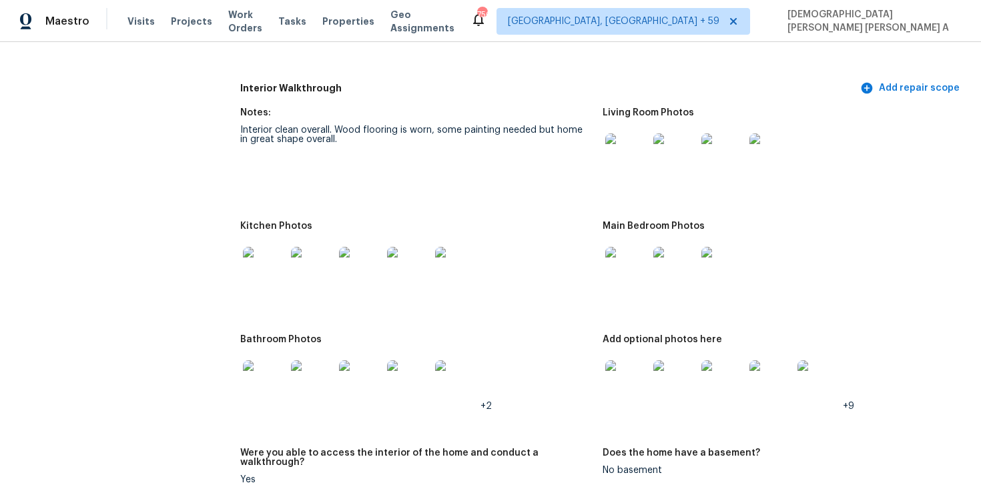
click at [244, 381] on img at bounding box center [264, 381] width 43 height 43
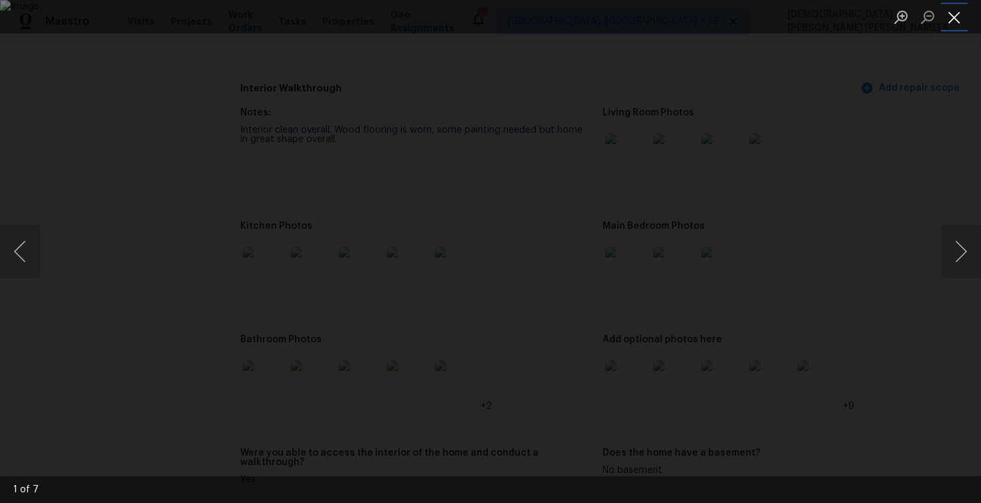
click at [953, 15] on button "Close lightbox" at bounding box center [954, 16] width 27 height 23
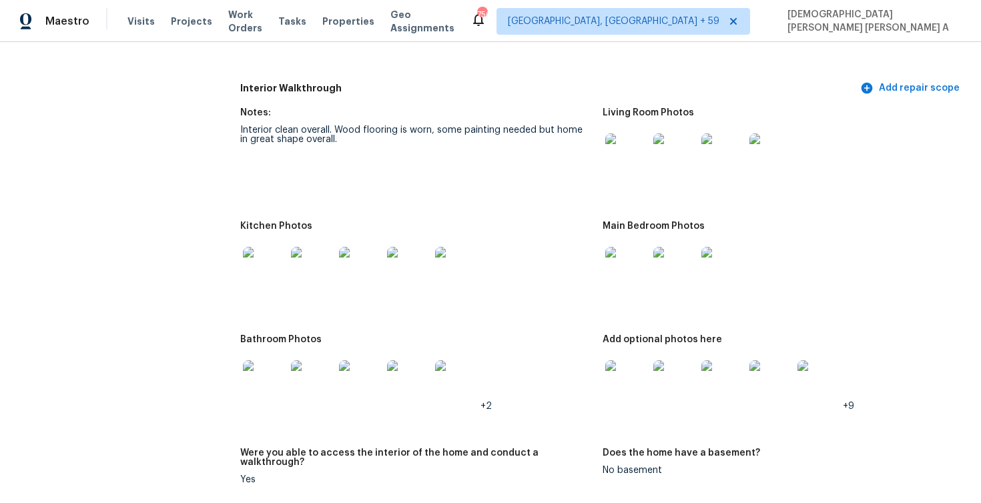
click at [326, 387] on img at bounding box center [312, 381] width 43 height 43
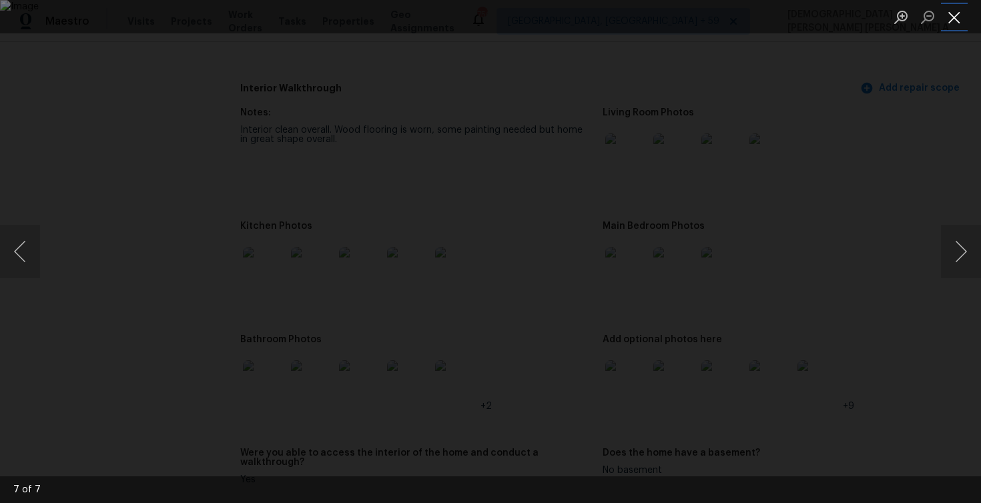
click at [948, 19] on button "Close lightbox" at bounding box center [954, 16] width 27 height 23
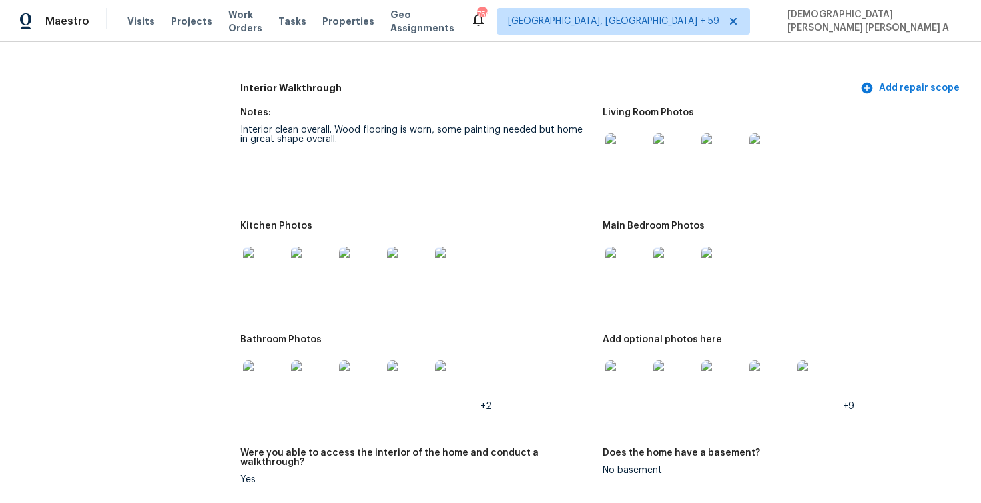
click at [449, 270] on img at bounding box center [456, 268] width 43 height 43
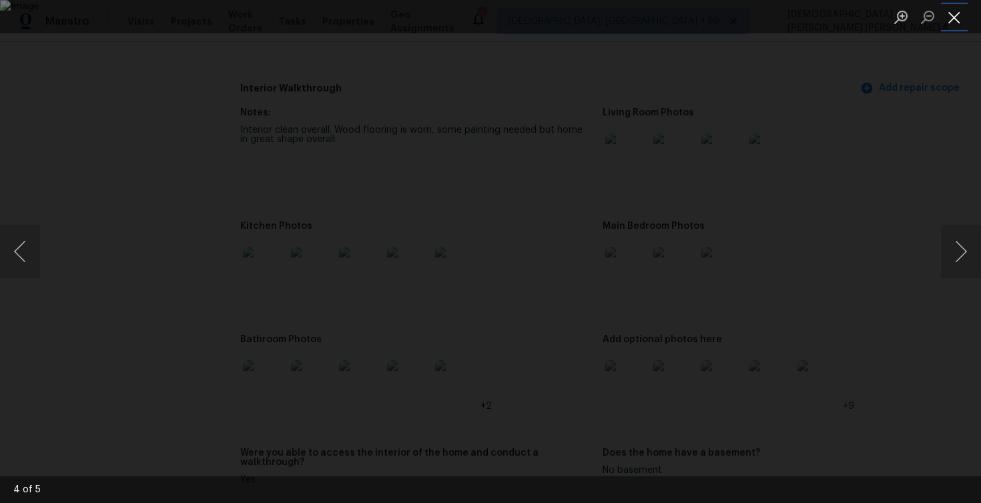
click at [955, 17] on button "Close lightbox" at bounding box center [954, 16] width 27 height 23
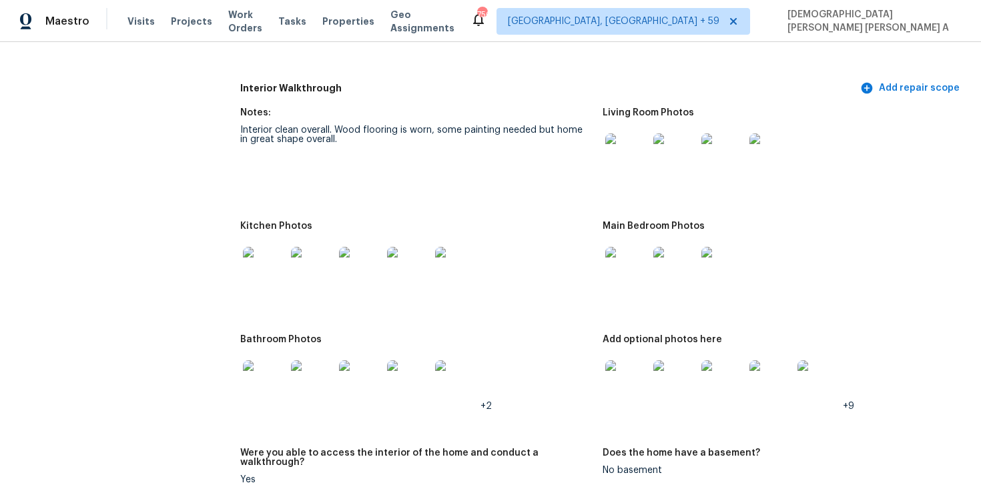
click at [619, 384] on img at bounding box center [626, 381] width 43 height 43
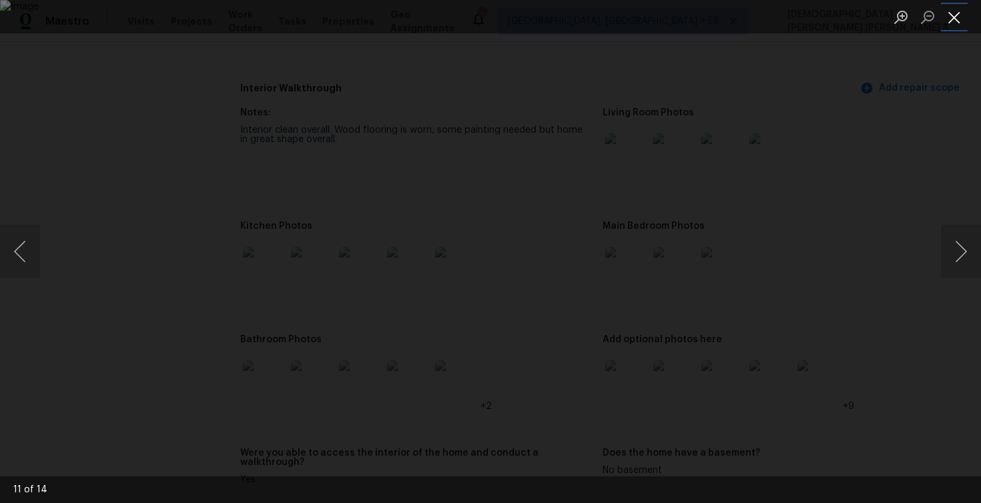
click at [959, 15] on button "Close lightbox" at bounding box center [954, 16] width 27 height 23
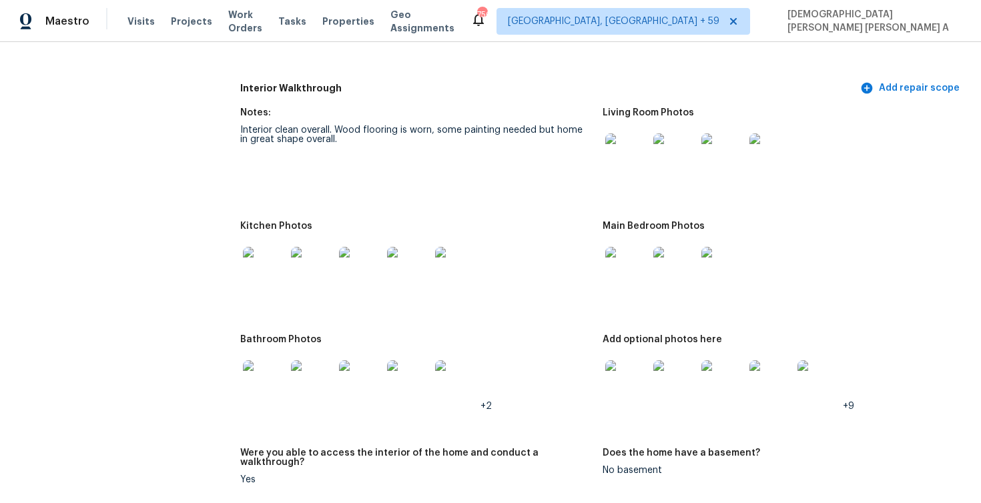
click at [270, 380] on img at bounding box center [264, 381] width 43 height 43
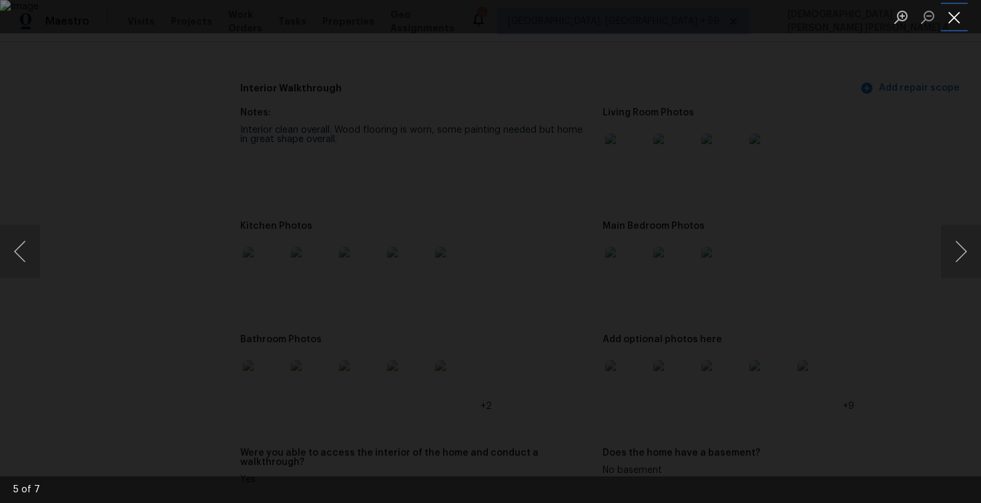
click at [948, 11] on button "Close lightbox" at bounding box center [954, 16] width 27 height 23
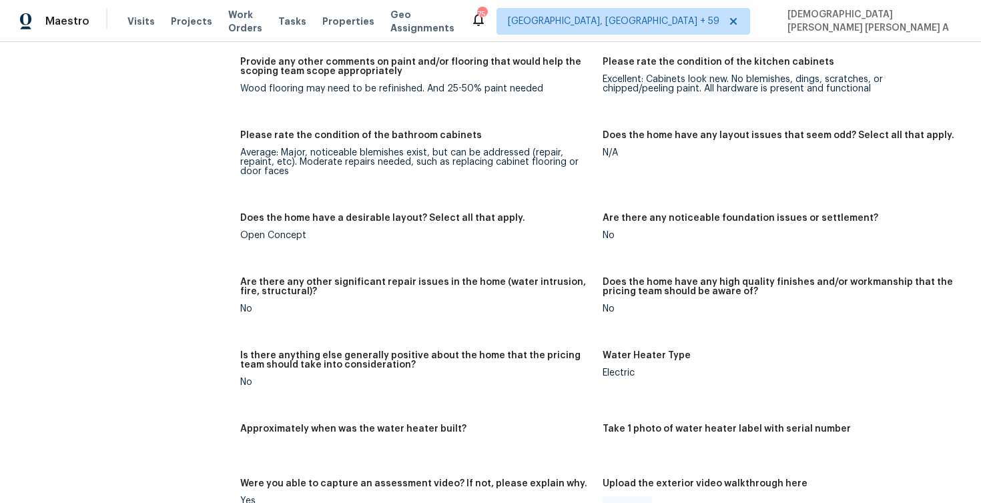
scroll to position [2110, 0]
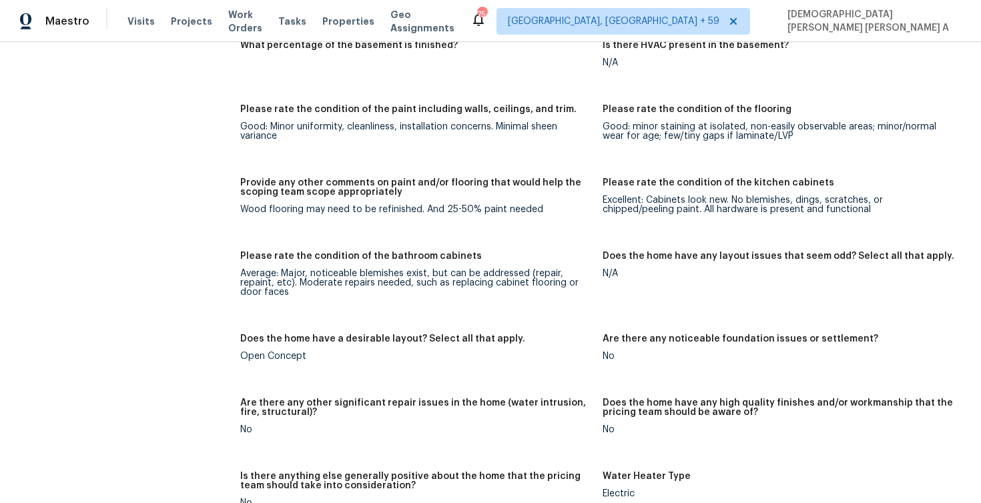
click at [455, 205] on div "Wood flooring may need to be refinished. And 25-50% paint needed" at bounding box center [416, 209] width 352 height 9
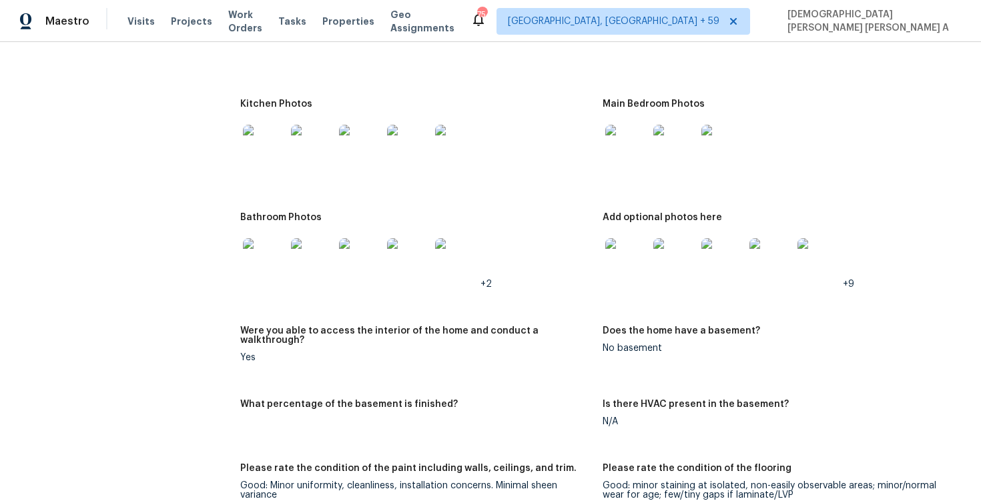
scroll to position [1486, 0]
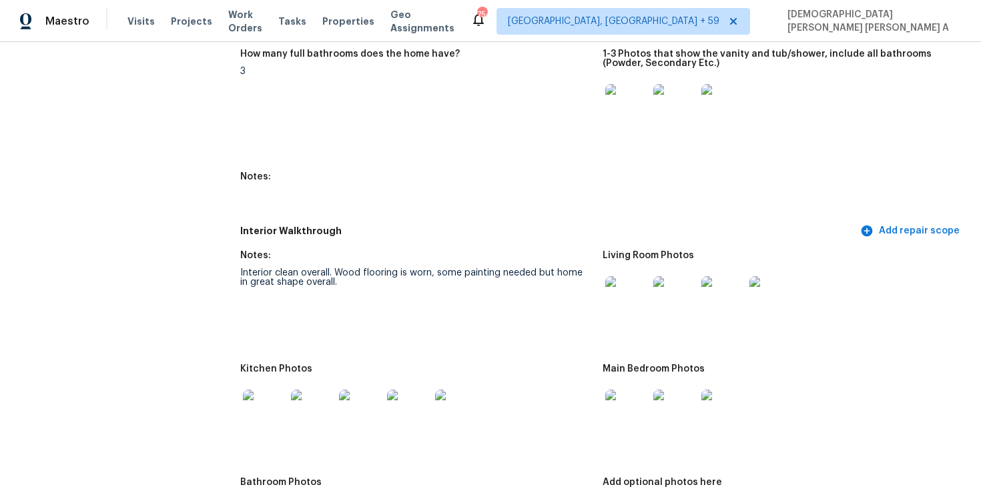
click at [437, 273] on div "Interior clean overall. Wood flooring is worn, some painting needed but home in…" at bounding box center [416, 277] width 352 height 19
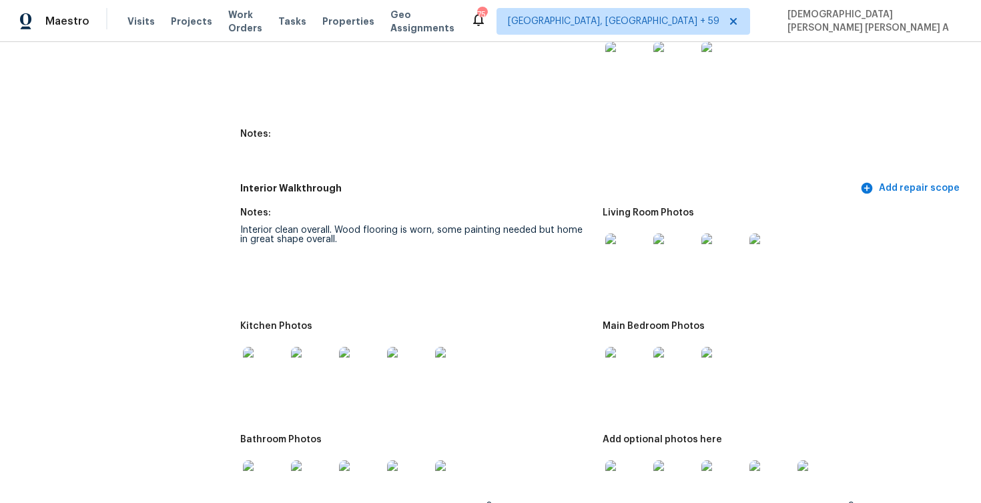
scroll to position [1583, 0]
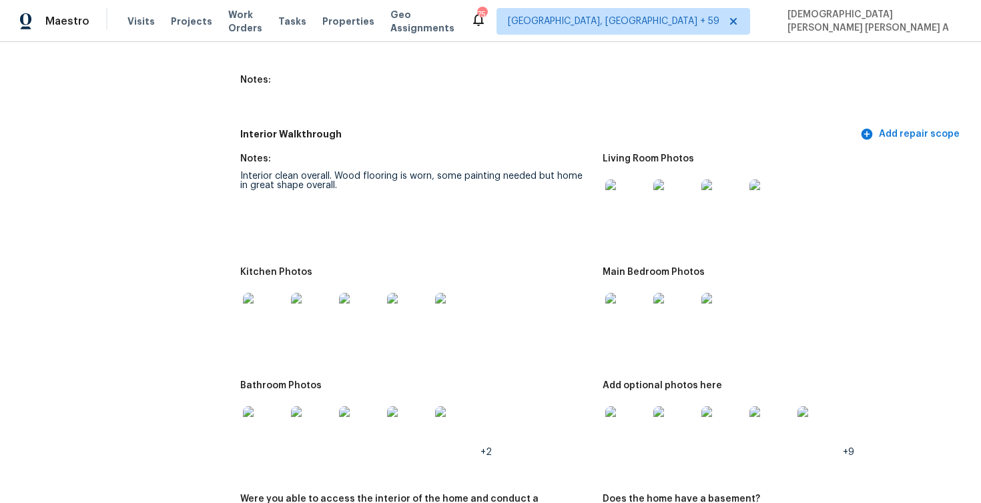
click at [631, 196] on img at bounding box center [626, 201] width 43 height 43
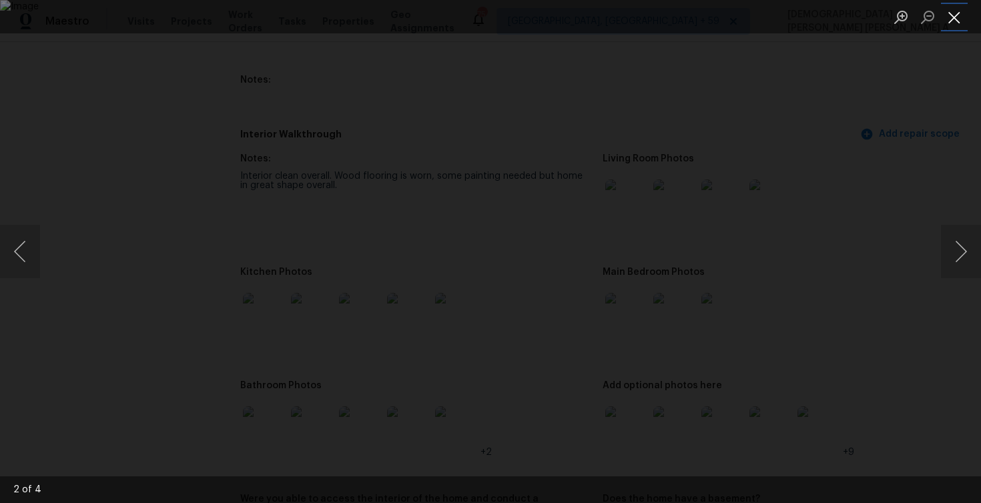
click at [963, 29] on button "Close lightbox" at bounding box center [954, 16] width 27 height 23
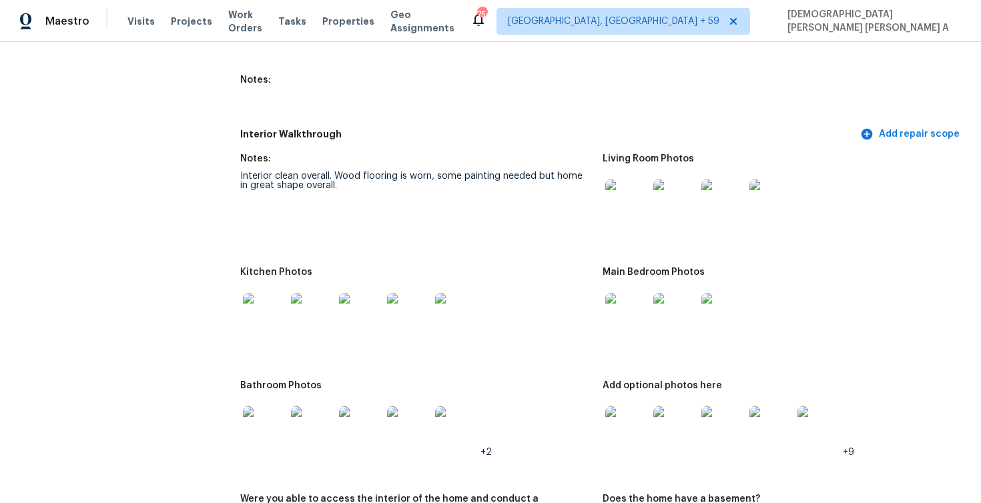
click at [612, 326] on img at bounding box center [626, 314] width 43 height 43
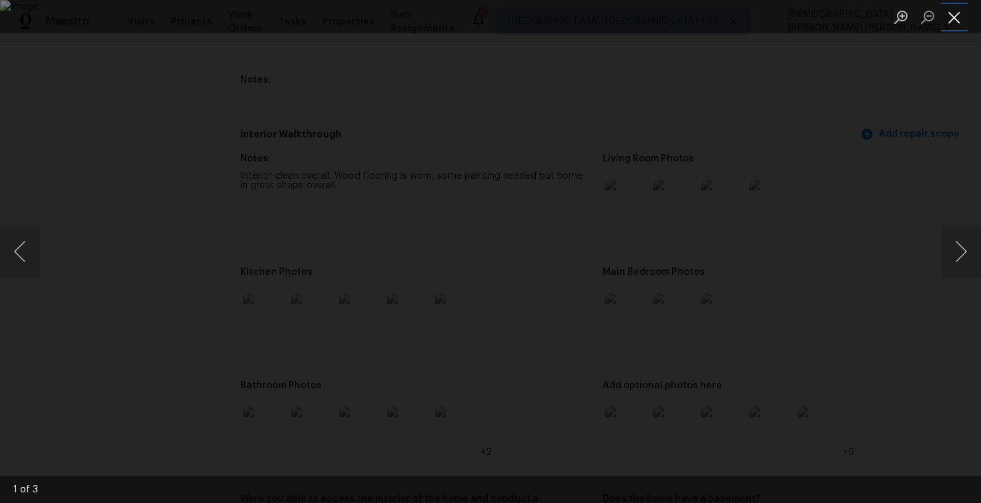
click at [948, 17] on button "Close lightbox" at bounding box center [954, 16] width 27 height 23
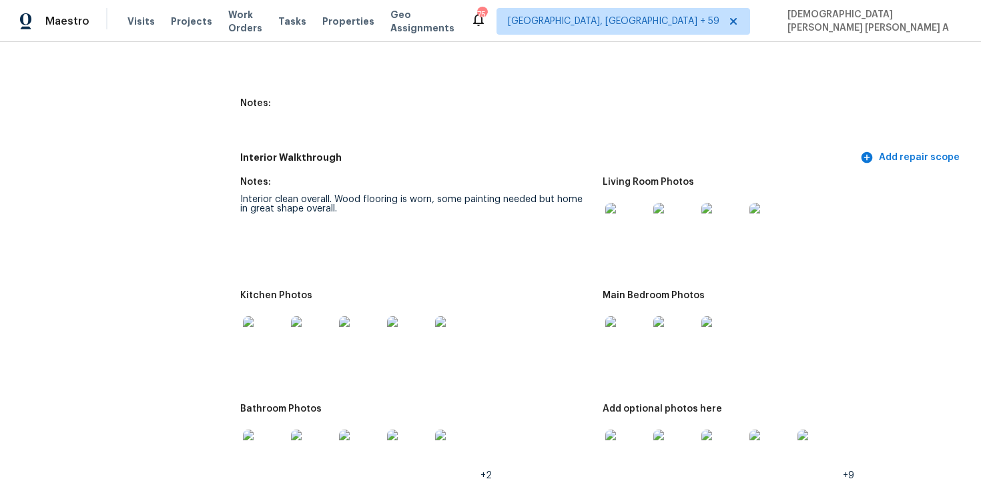
scroll to position [1685, 0]
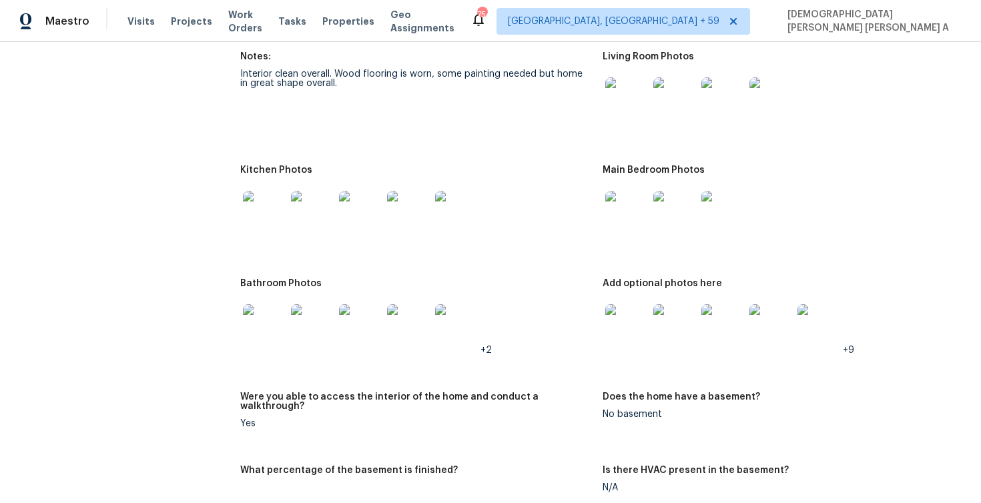
click at [609, 331] on img at bounding box center [626, 325] width 43 height 43
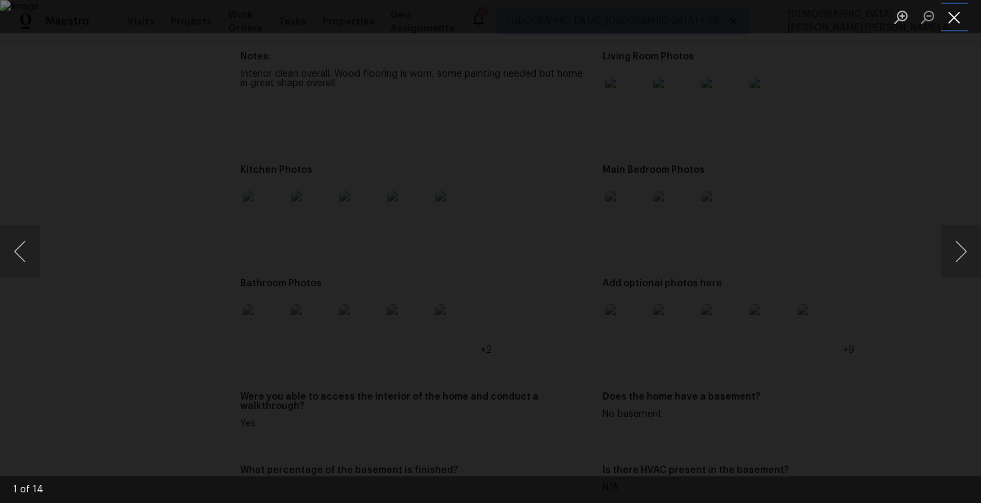
click at [959, 11] on button "Close lightbox" at bounding box center [954, 16] width 27 height 23
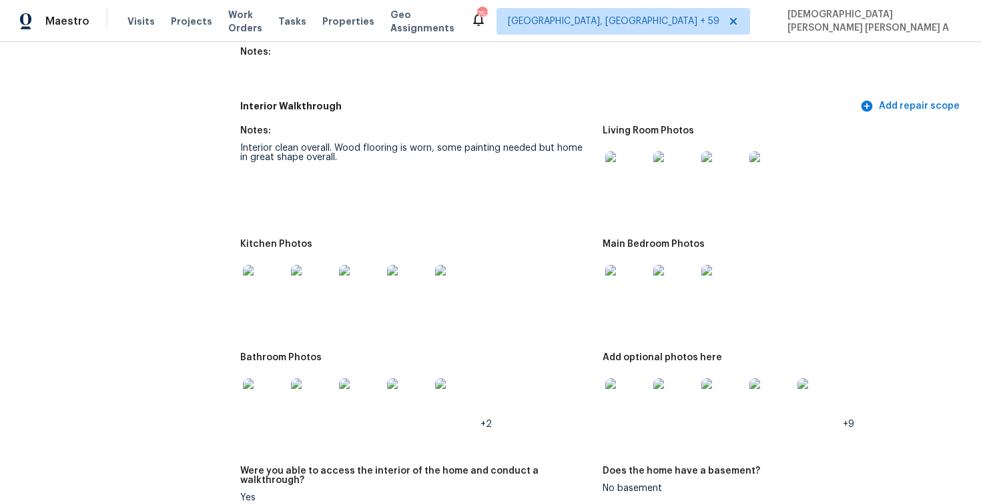
scroll to position [1381, 0]
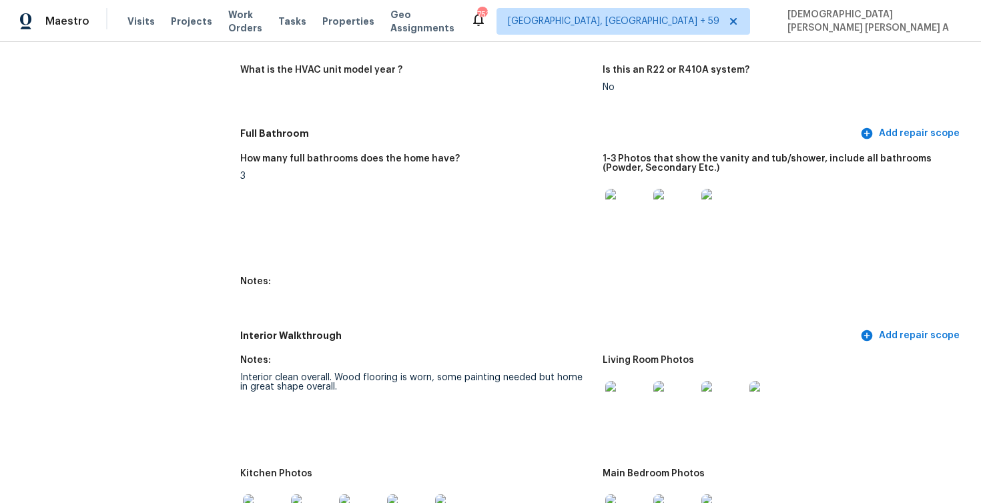
click at [507, 379] on div "Interior clean overall. Wood flooring is worn, some painting needed but home in…" at bounding box center [416, 382] width 352 height 19
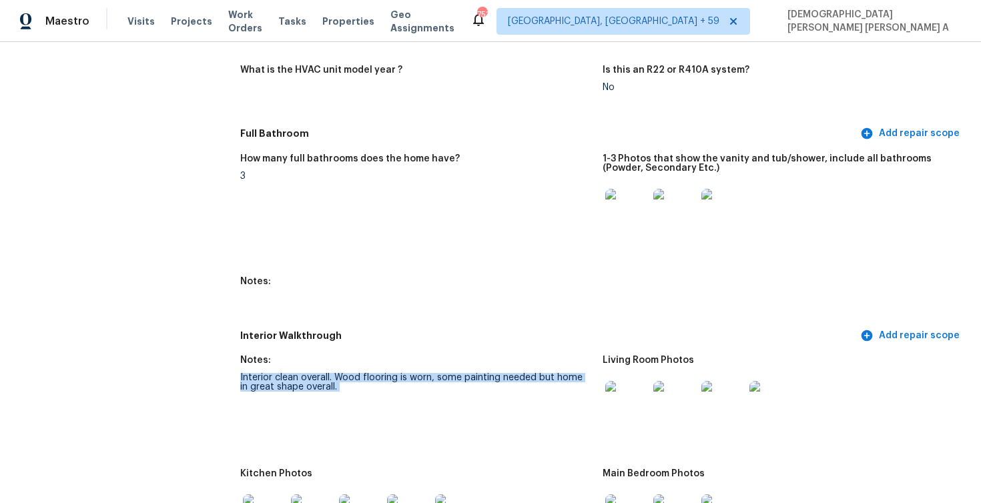
click at [507, 379] on div "Interior clean overall. Wood flooring is worn, some painting needed but home in…" at bounding box center [416, 382] width 352 height 19
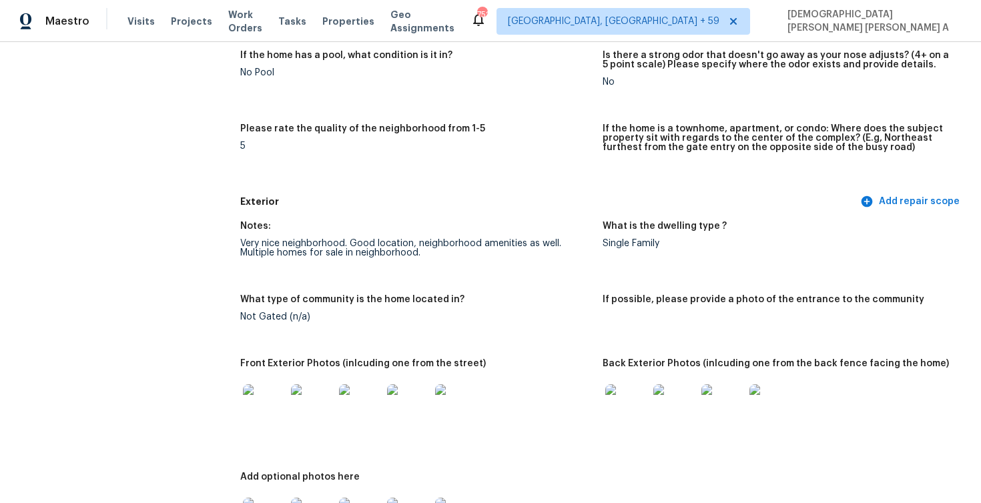
scroll to position [355, 0]
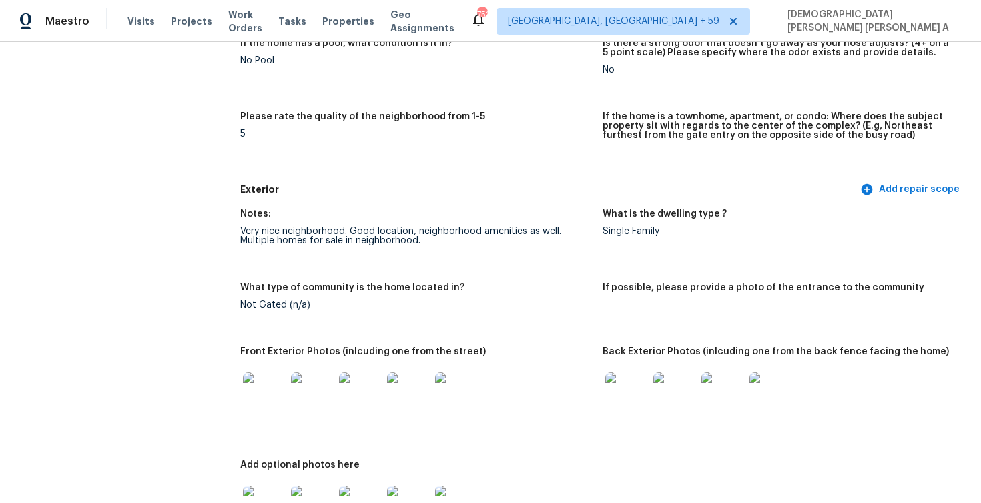
click at [402, 234] on div "Very nice neighborhood. Good location, neighborhood amenities as well. Multiple…" at bounding box center [416, 236] width 352 height 19
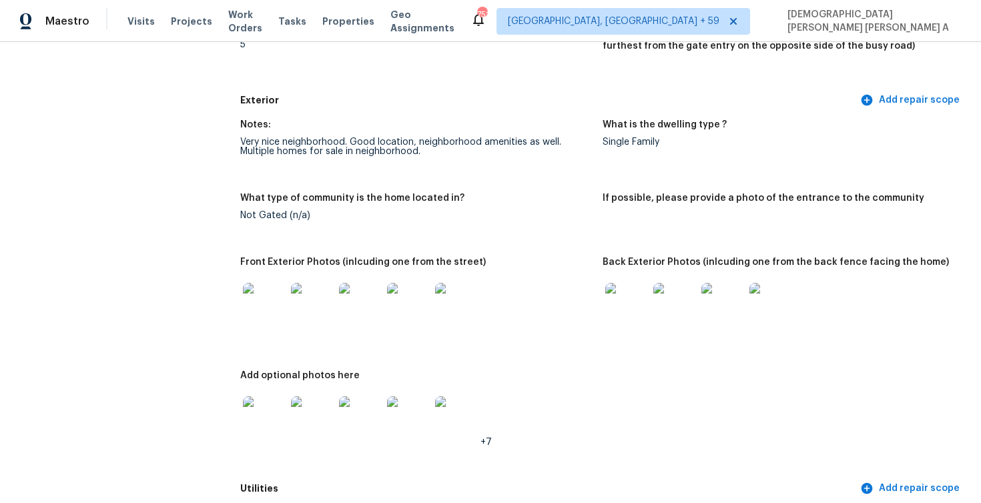
click at [276, 214] on div "Not Gated (n/a)" at bounding box center [416, 215] width 352 height 9
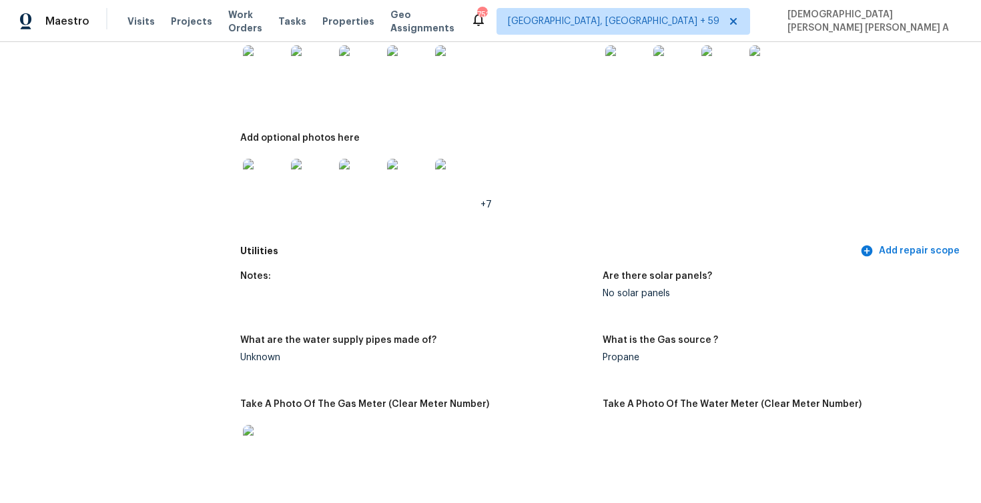
scroll to position [706, 0]
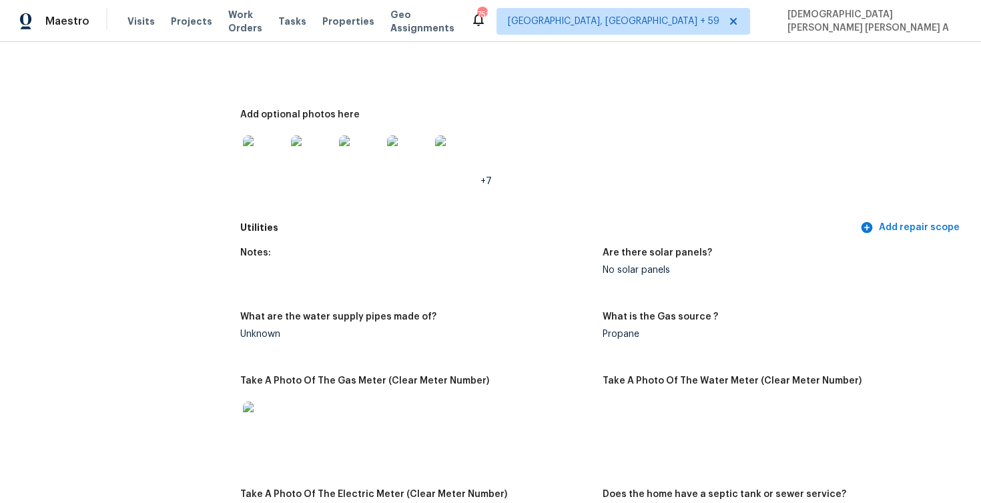
click at [276, 214] on div "Notes: Very nice neighborhood. Good location, neighborhood amenities as well. M…" at bounding box center [602, 33] width 725 height 364
click at [264, 256] on h5 "Notes:" at bounding box center [255, 252] width 31 height 9
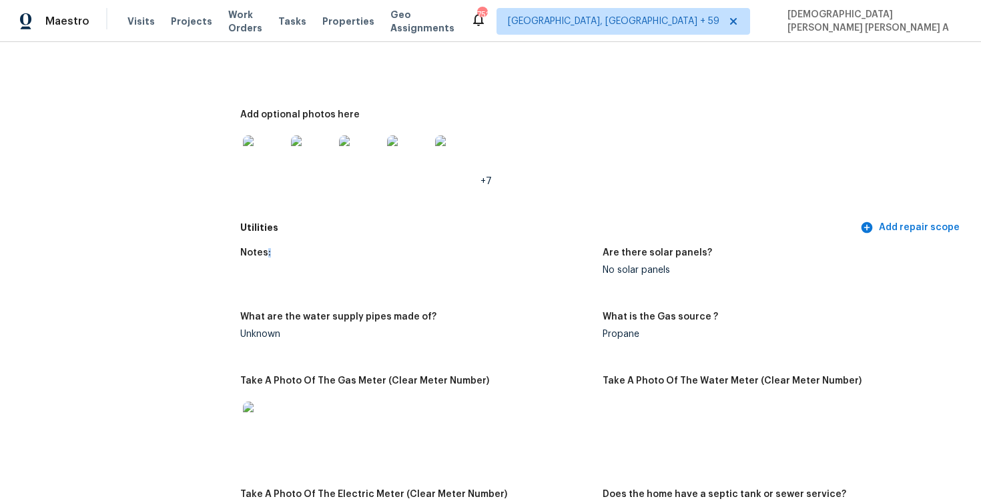
click at [264, 256] on h5 "Notes:" at bounding box center [255, 252] width 31 height 9
click at [287, 315] on h5 "What are the water supply pipes made of?" at bounding box center [338, 316] width 196 height 9
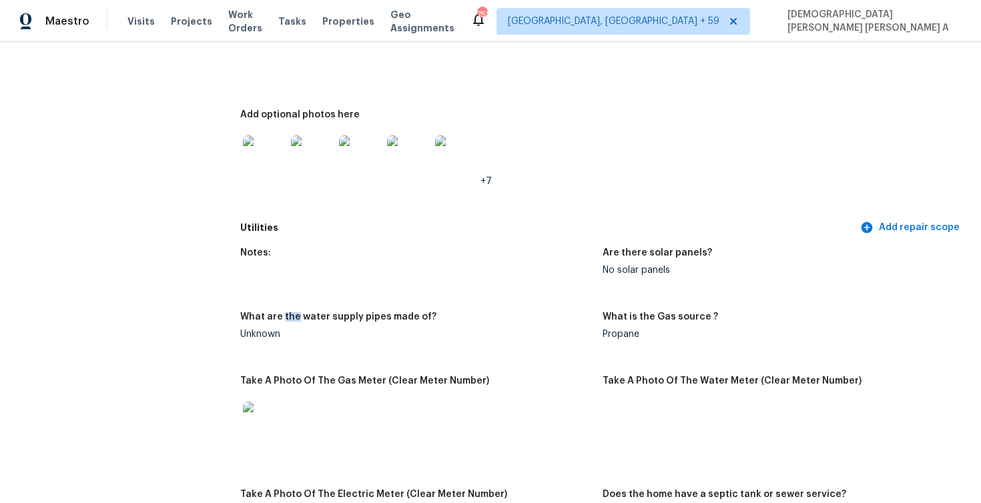
click at [287, 315] on h5 "What are the water supply pipes made of?" at bounding box center [338, 316] width 196 height 9
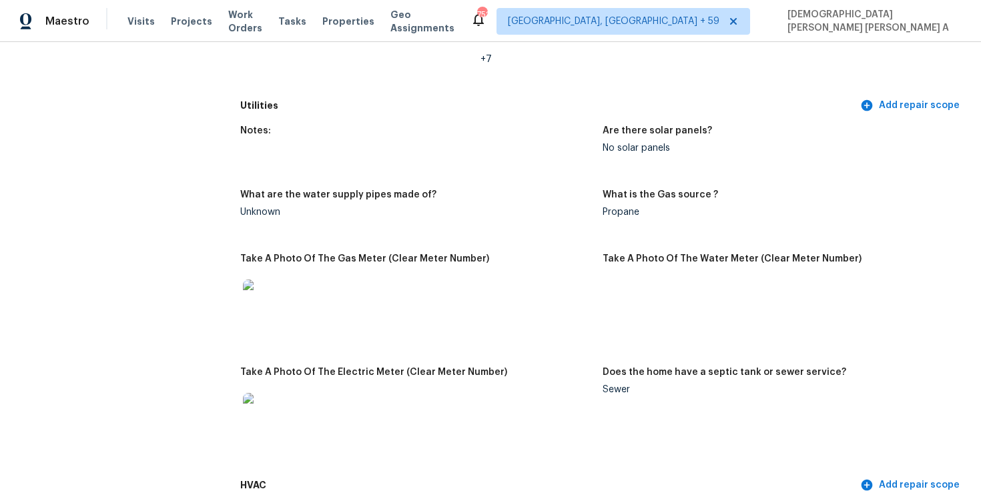
click at [294, 264] on div "Take A Photo Of The Gas Meter (Clear Meter Number)" at bounding box center [416, 262] width 352 height 17
click at [294, 258] on h5 "Take A Photo Of The Gas Meter (Clear Meter Number)" at bounding box center [364, 258] width 249 height 9
click at [320, 257] on h5 "Take A Photo Of The Gas Meter (Clear Meter Number)" at bounding box center [364, 258] width 249 height 9
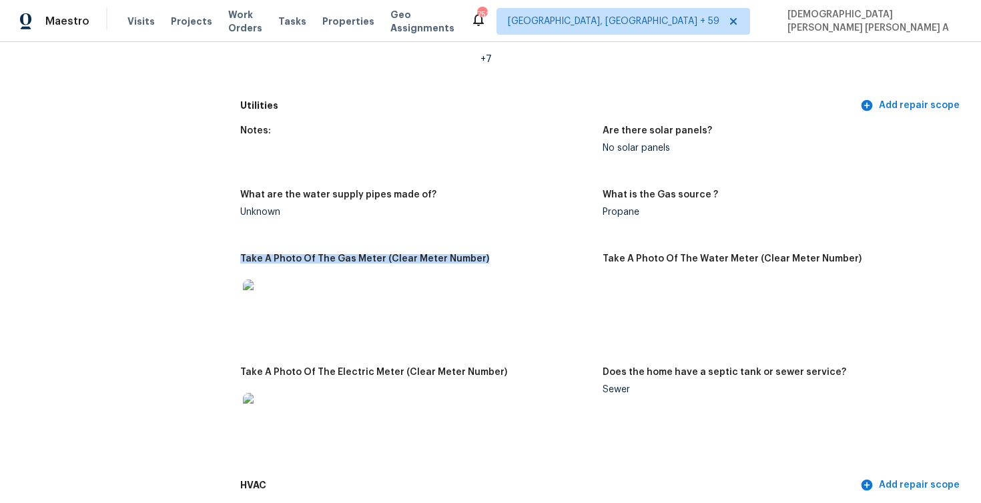
click at [320, 257] on h5 "Take A Photo Of The Gas Meter (Clear Meter Number)" at bounding box center [364, 258] width 249 height 9
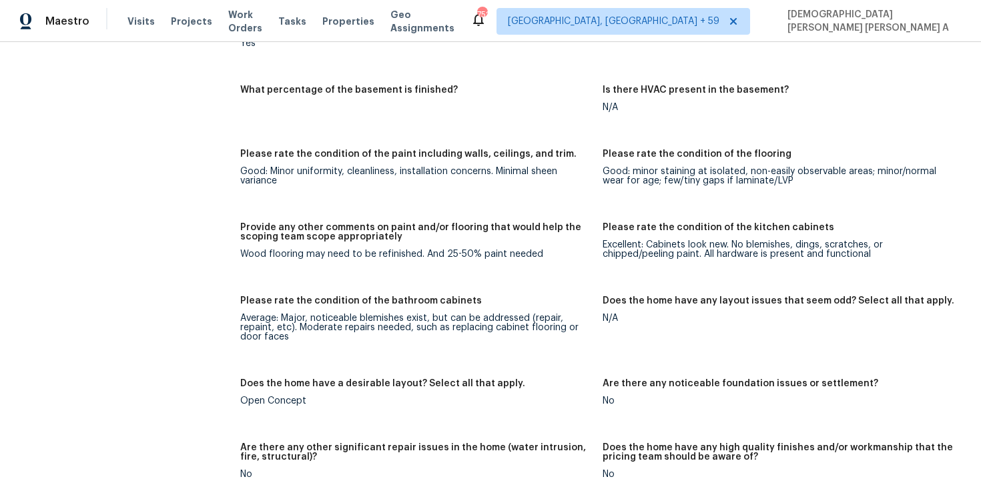
scroll to position [2091, 0]
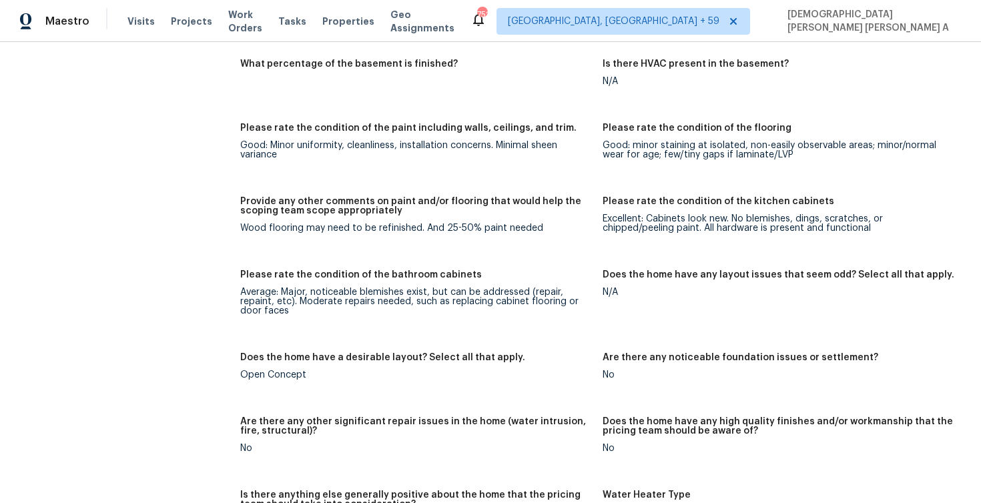
click at [325, 224] on div "Wood flooring may need to be refinished. And 25-50% paint needed" at bounding box center [416, 228] width 352 height 9
click at [368, 224] on div "Wood flooring may need to be refinished. And 25-50% paint needed" at bounding box center [416, 228] width 352 height 9
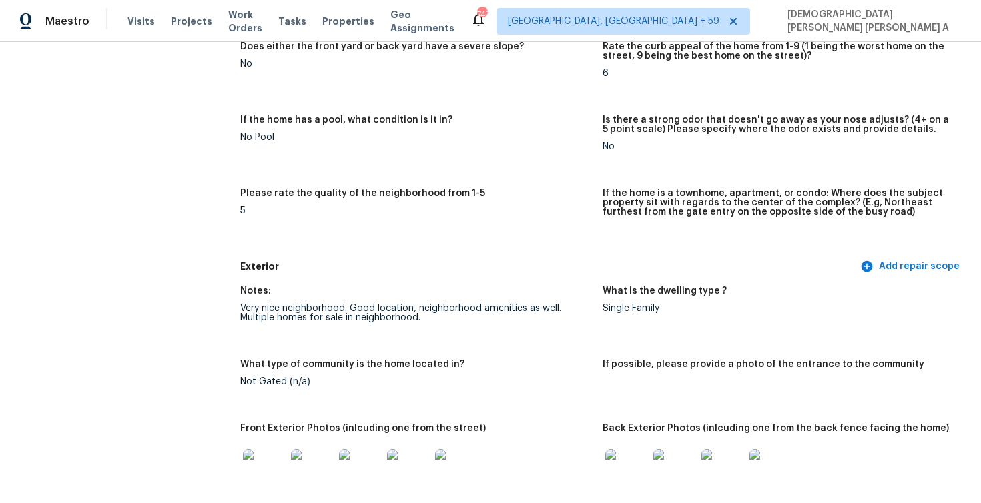
scroll to position [0, 0]
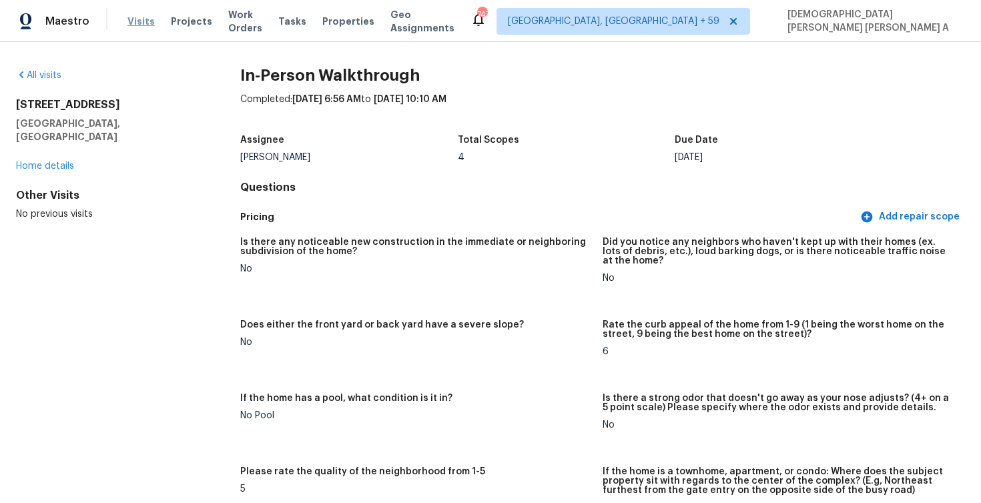
click at [137, 18] on span "Visits" at bounding box center [140, 21] width 27 height 13
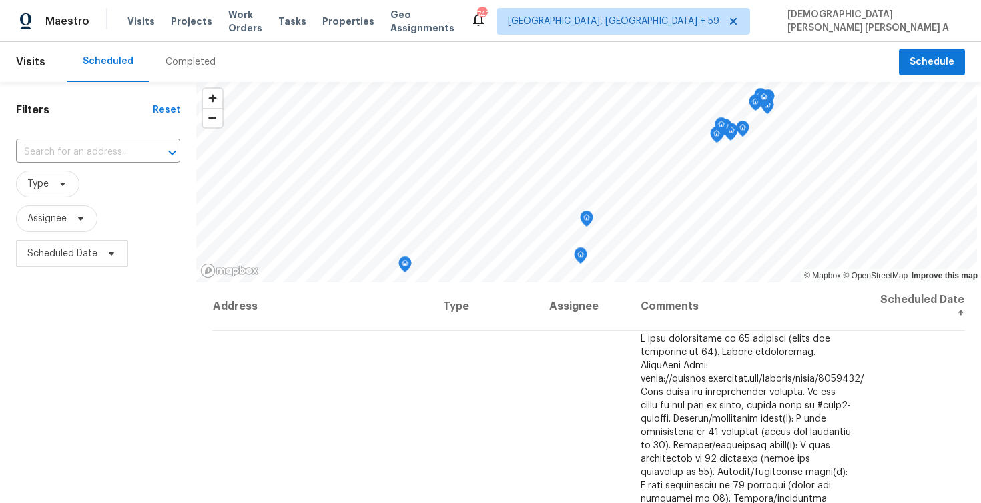
click at [177, 61] on div "Completed" at bounding box center [191, 61] width 50 height 13
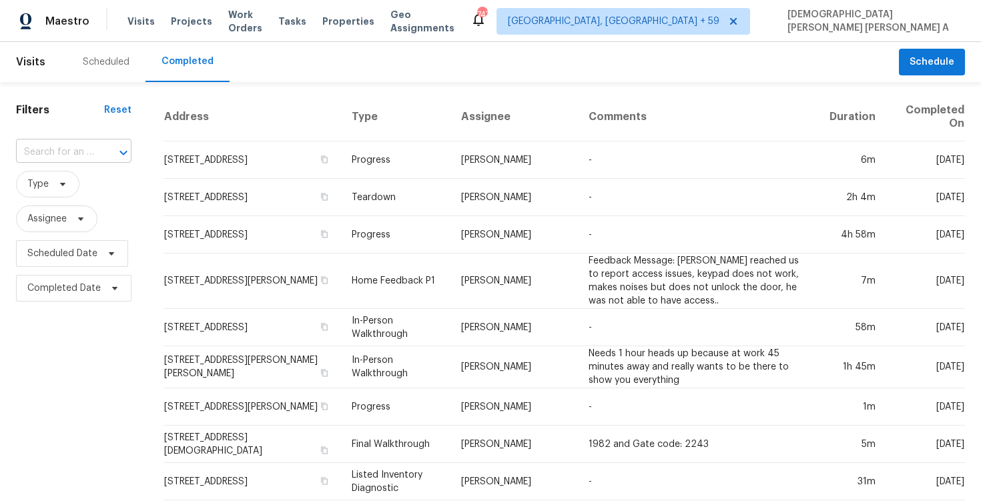
click at [68, 150] on input "text" at bounding box center [55, 152] width 78 height 21
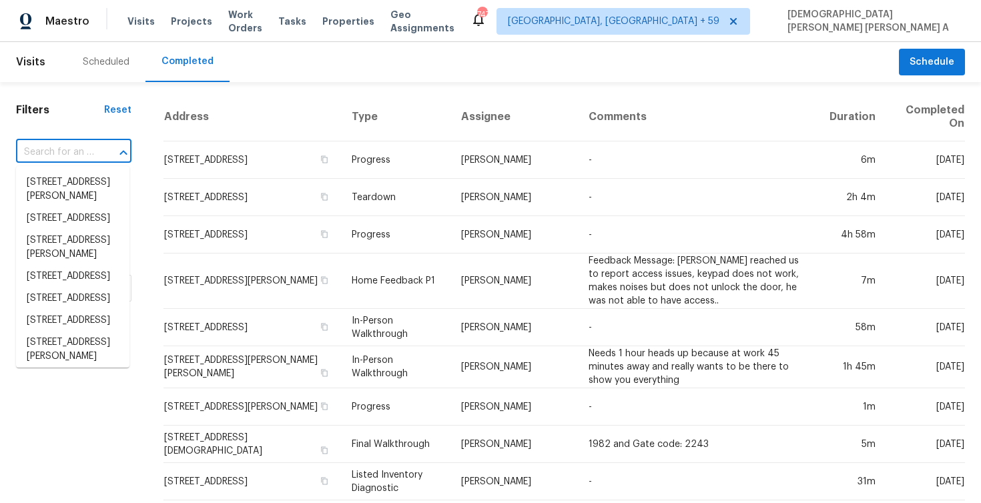
paste input "[STREET_ADDRESS]"
type input "[STREET_ADDRESS]"
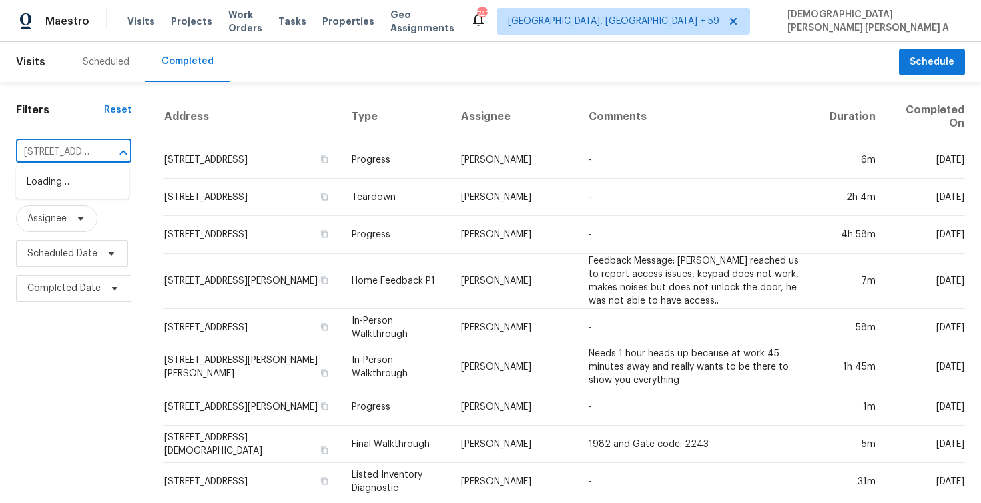
scroll to position [0, 77]
click at [82, 194] on li "[STREET_ADDRESS]" at bounding box center [72, 183] width 113 height 22
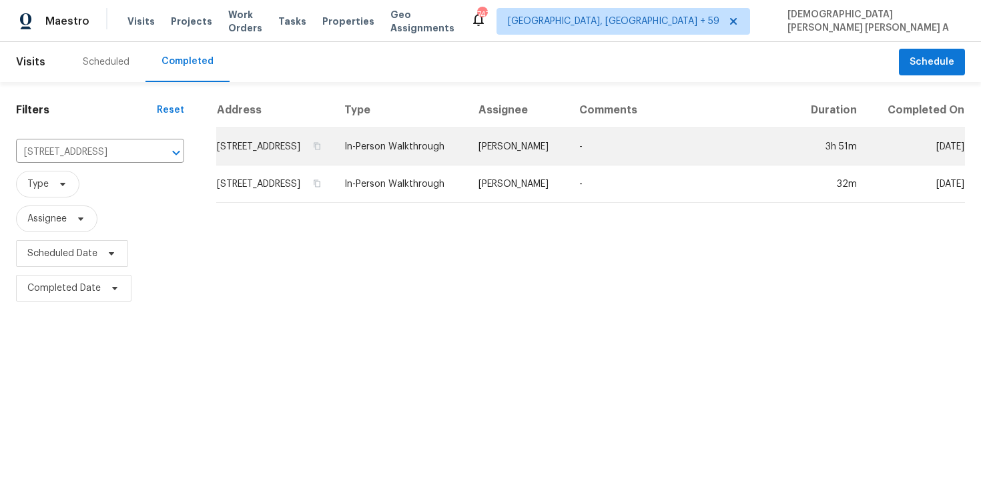
click at [607, 142] on td "-" at bounding box center [681, 146] width 225 height 37
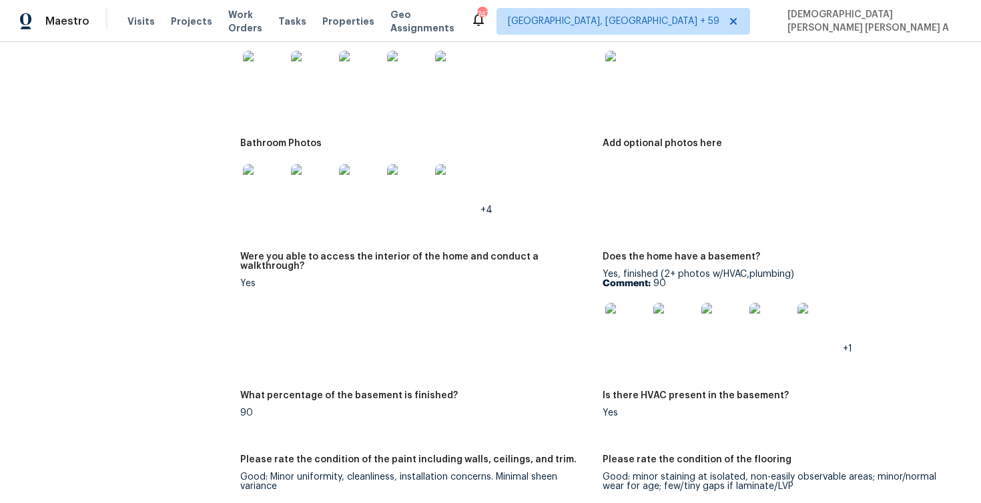
scroll to position [1356, 0]
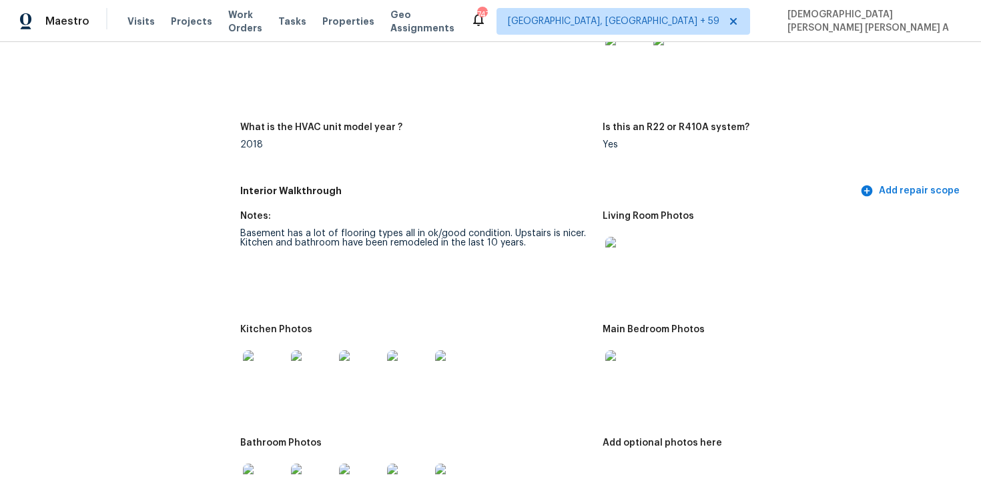
click at [417, 236] on div "Basement has a lot of flooring types all in ok/good condition. Upstairs is nice…" at bounding box center [416, 238] width 352 height 19
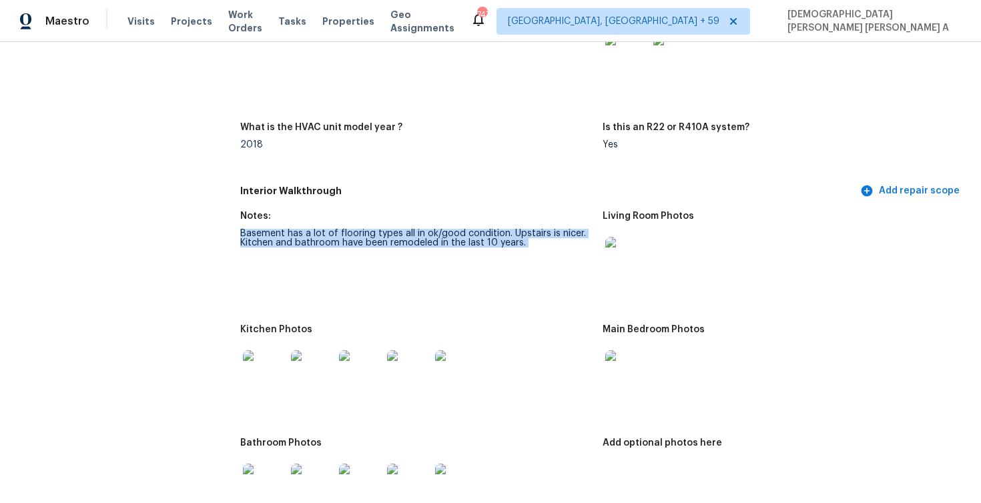
click at [417, 236] on div "Basement has a lot of flooring types all in ok/good condition. Upstairs is nice…" at bounding box center [416, 238] width 352 height 19
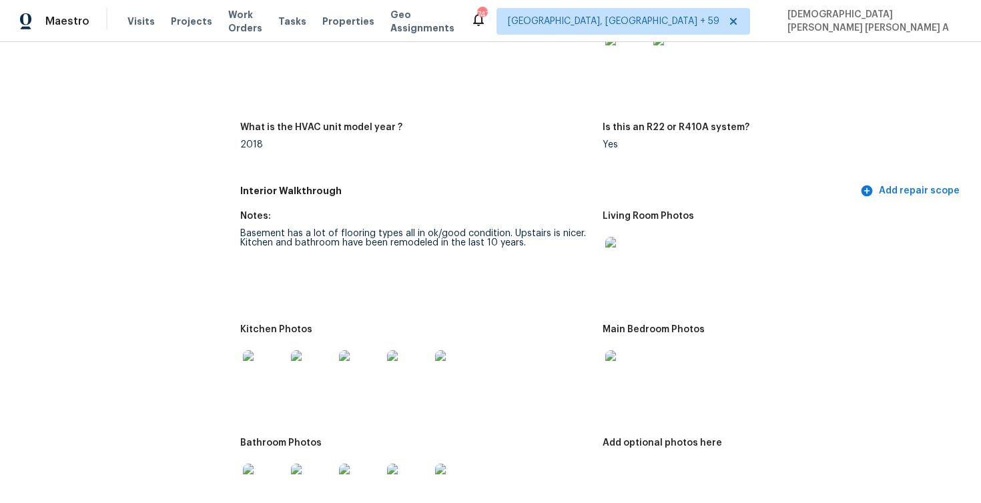
click at [326, 235] on div "Basement has a lot of flooring types all in ok/good condition. Upstairs is nice…" at bounding box center [416, 238] width 352 height 19
click at [319, 241] on div "Basement has a lot of flooring types all in ok/good condition. Upstairs is nice…" at bounding box center [416, 238] width 352 height 19
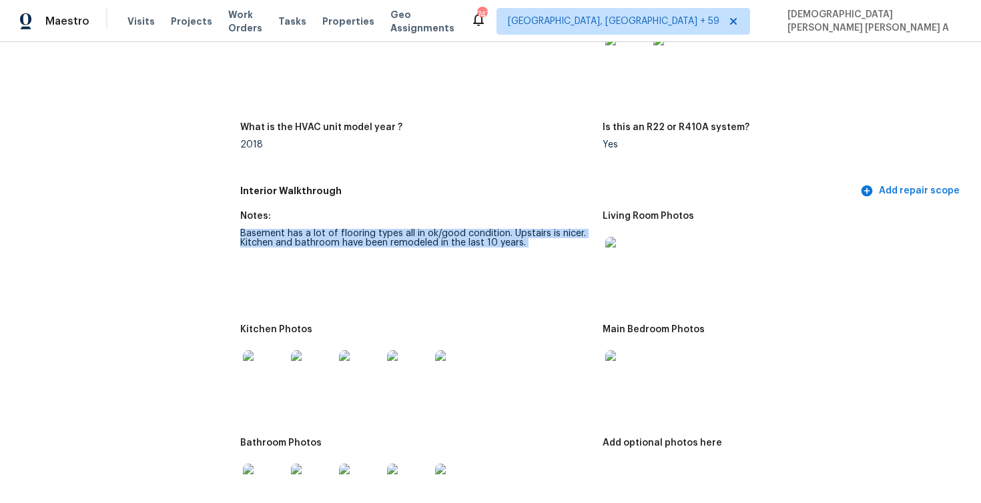
click at [319, 241] on div "Basement has a lot of flooring types all in ok/good condition. Upstairs is nice…" at bounding box center [416, 238] width 352 height 19
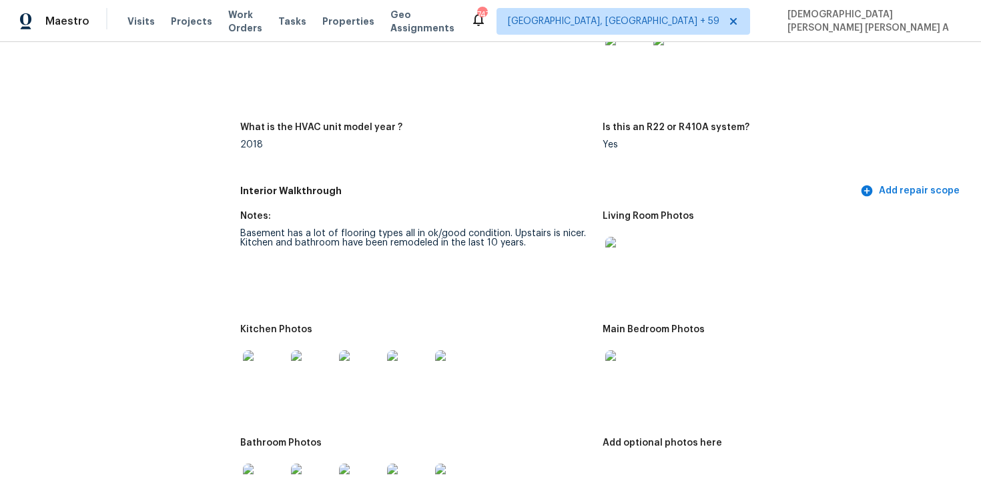
click at [551, 328] on div "Kitchen Photos" at bounding box center [416, 333] width 352 height 17
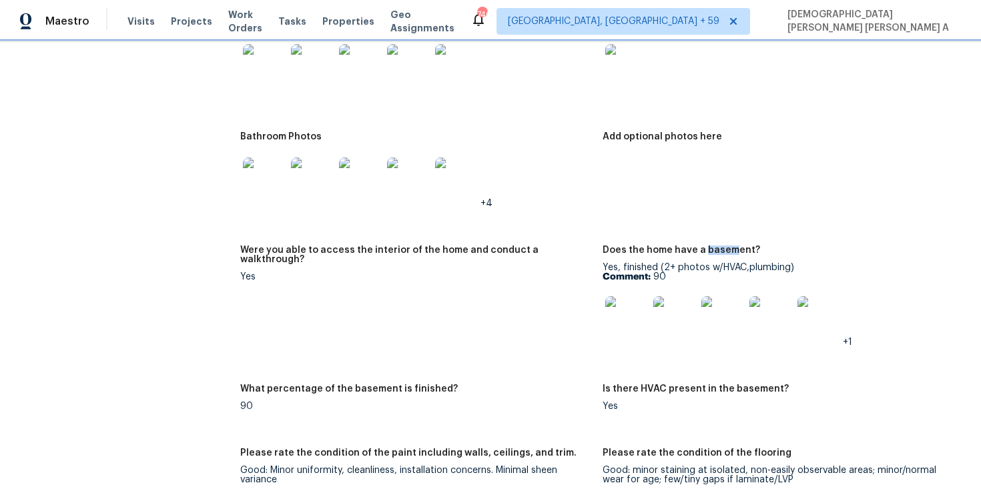
scroll to position [1670, 0]
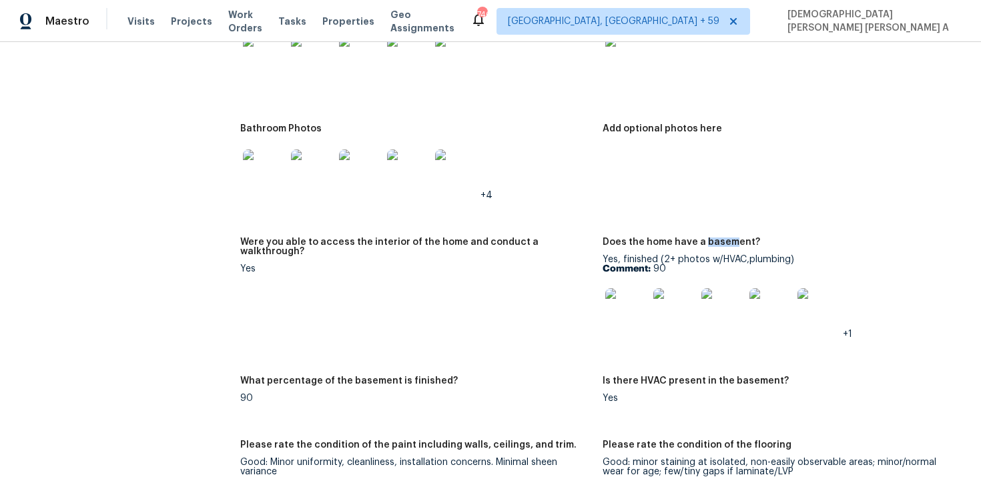
click at [633, 319] on img at bounding box center [626, 309] width 43 height 43
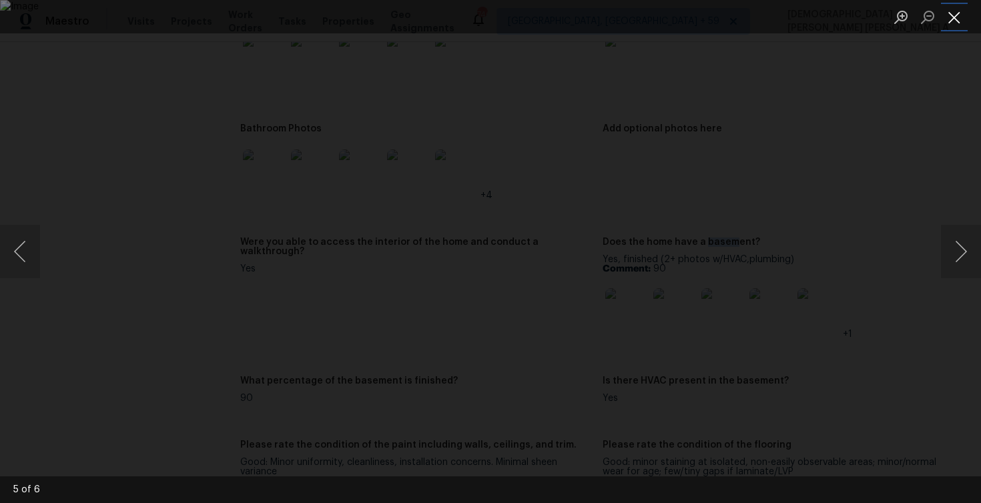
click at [953, 13] on button "Close lightbox" at bounding box center [954, 16] width 27 height 23
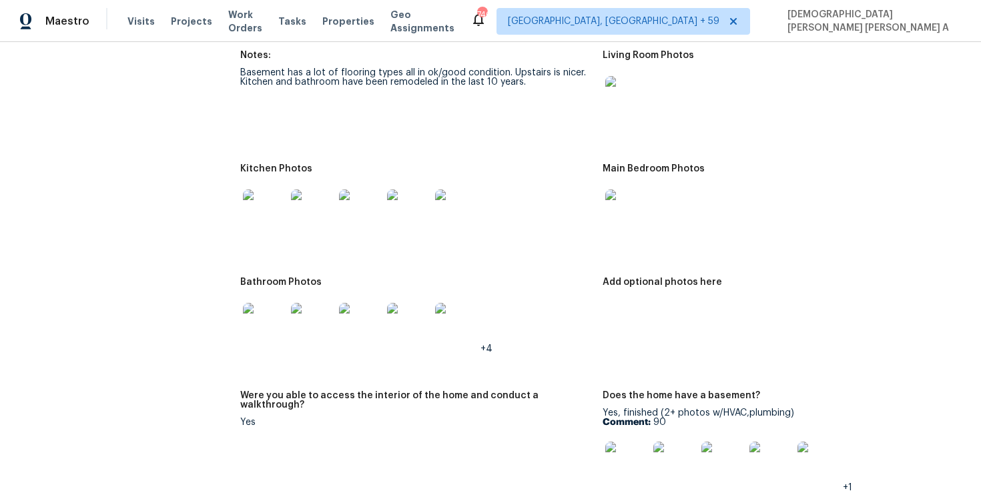
scroll to position [1482, 0]
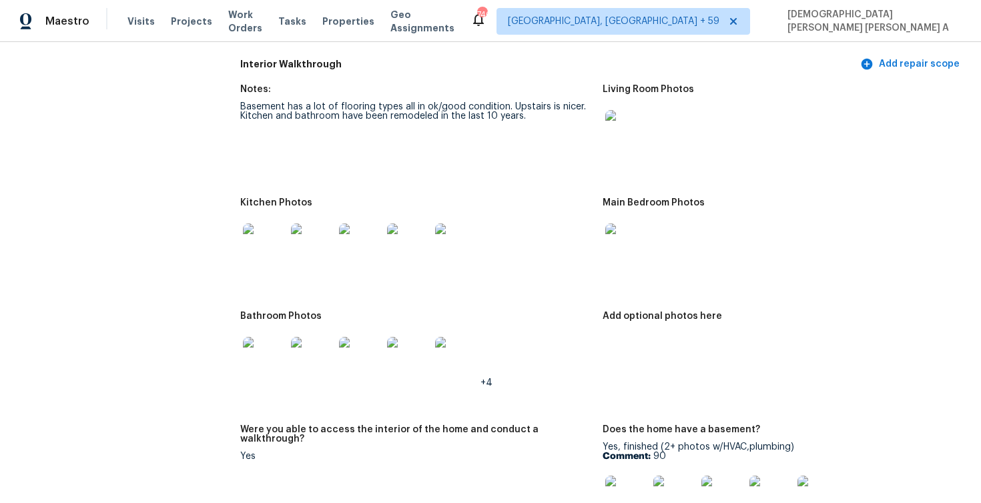
click at [629, 236] on img at bounding box center [626, 245] width 43 height 43
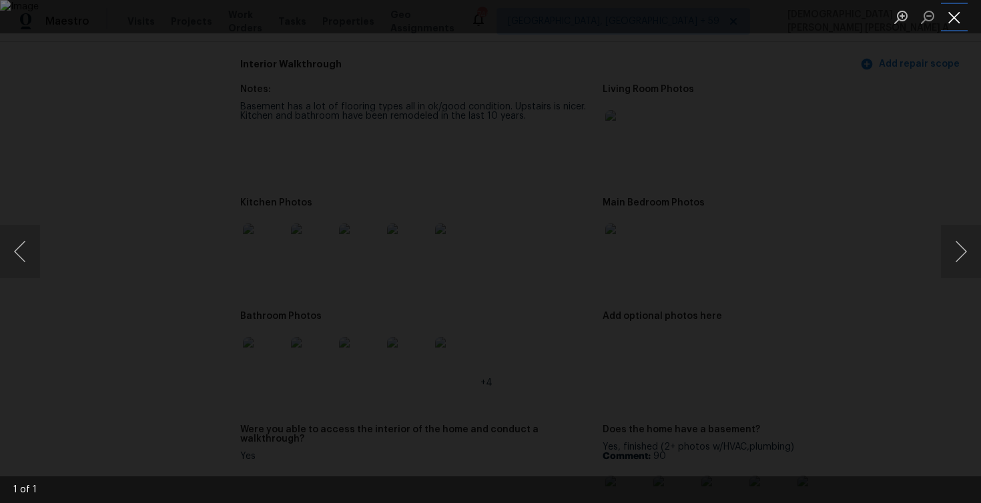
click at [955, 15] on button "Close lightbox" at bounding box center [954, 16] width 27 height 23
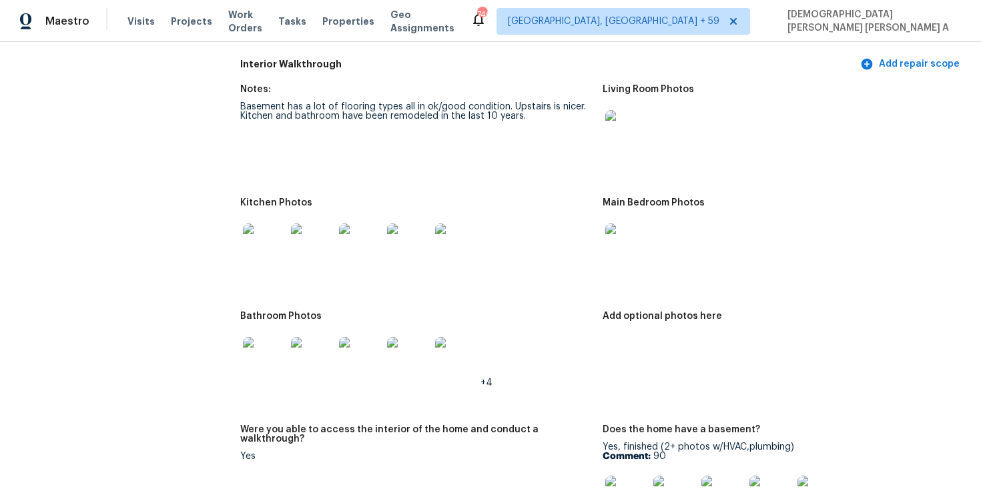
scroll to position [1627, 0]
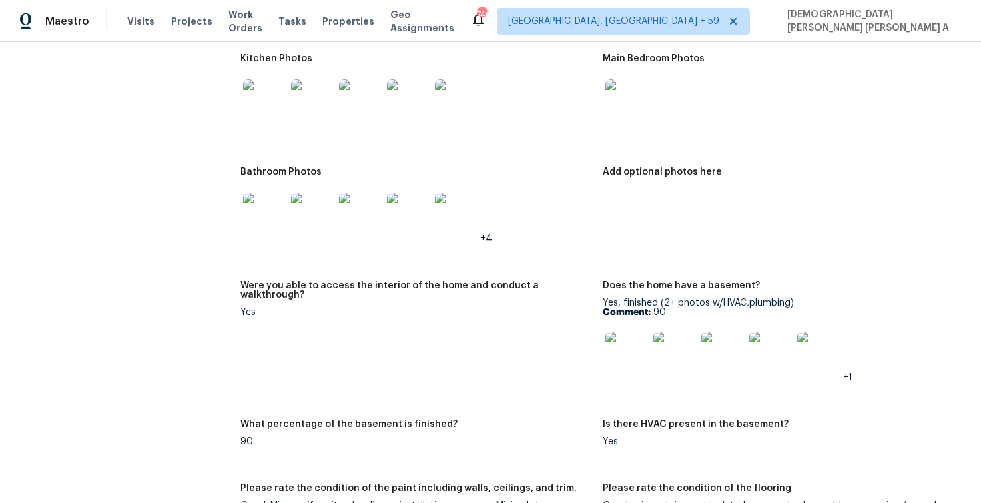
click at [302, 118] on img at bounding box center [312, 100] width 43 height 43
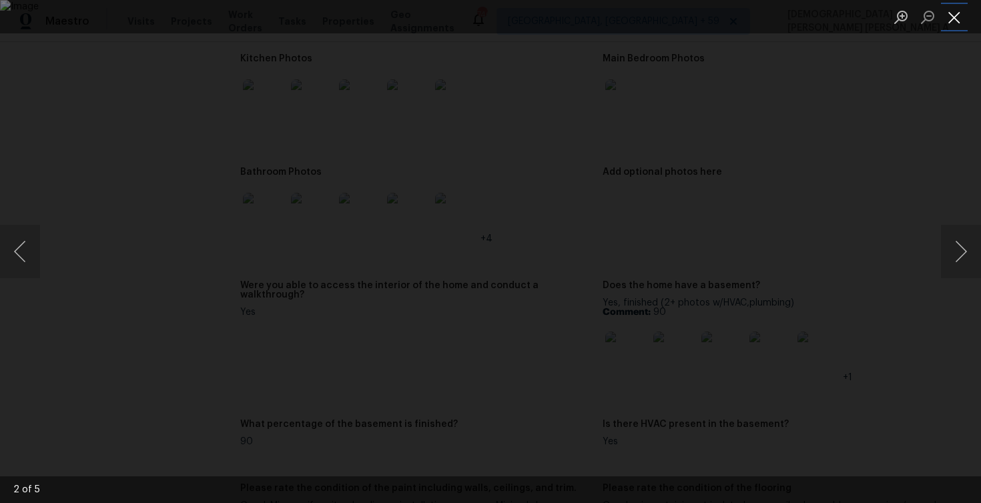
click at [953, 15] on button "Close lightbox" at bounding box center [954, 16] width 27 height 23
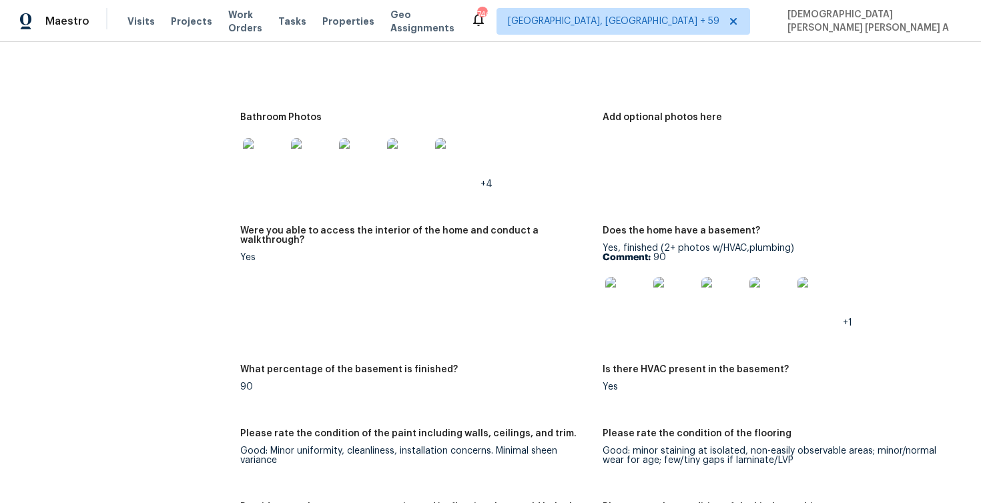
scroll to position [1849, 0]
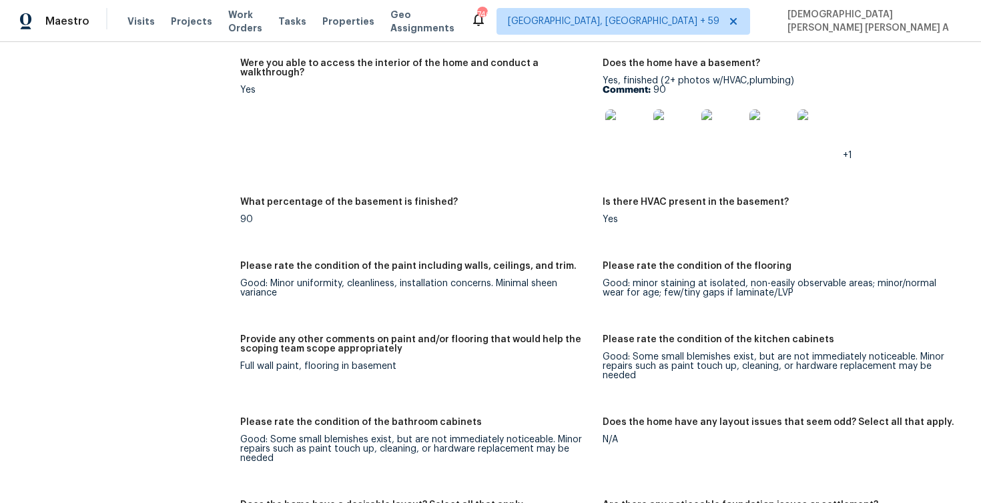
click at [780, 119] on img at bounding box center [771, 130] width 43 height 43
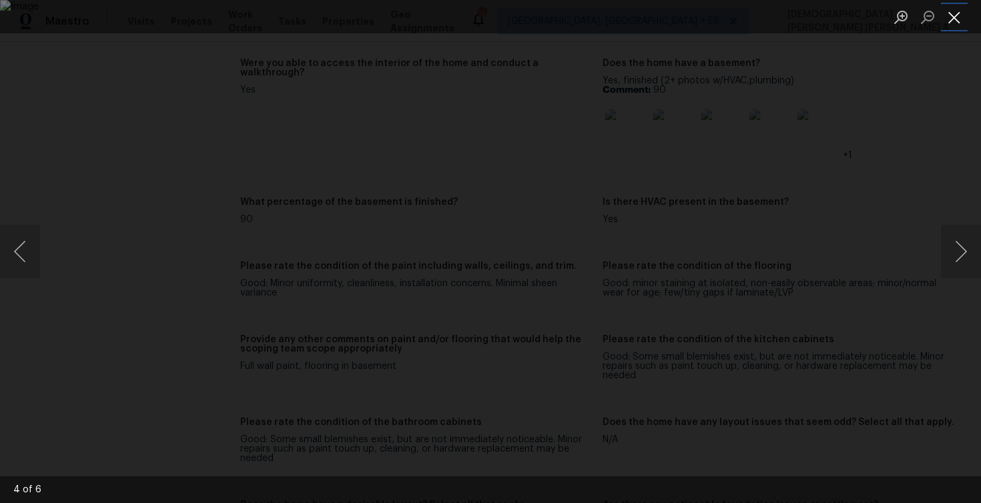
click at [955, 15] on button "Close lightbox" at bounding box center [954, 16] width 27 height 23
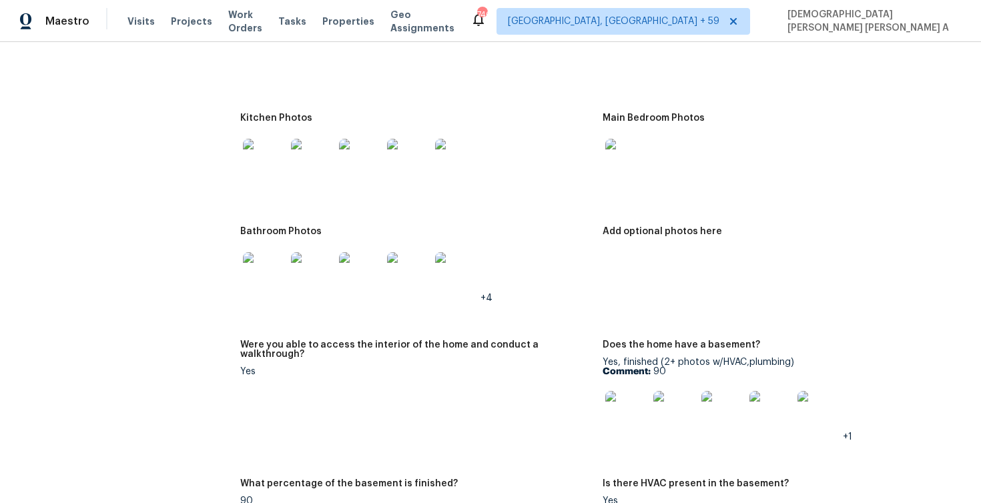
scroll to position [1501, 0]
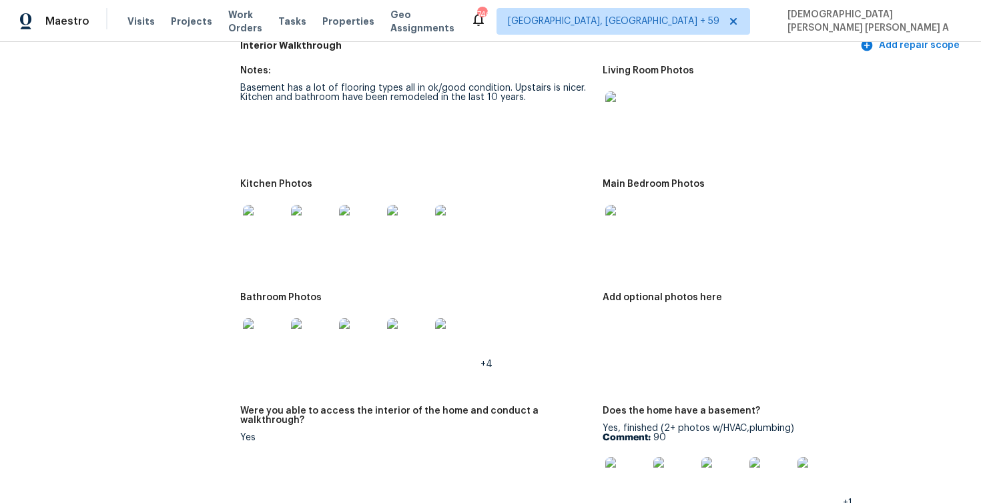
click at [629, 213] on img at bounding box center [626, 226] width 43 height 43
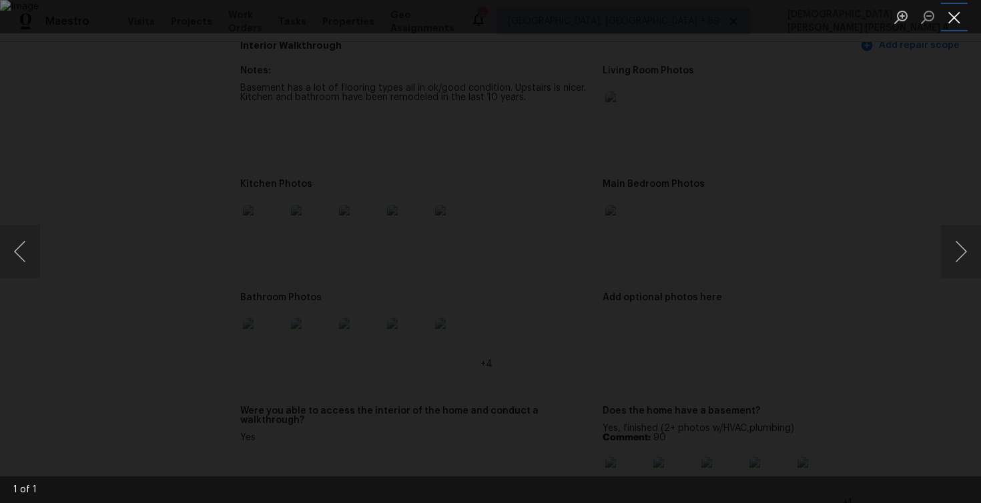
click at [963, 25] on button "Close lightbox" at bounding box center [954, 16] width 27 height 23
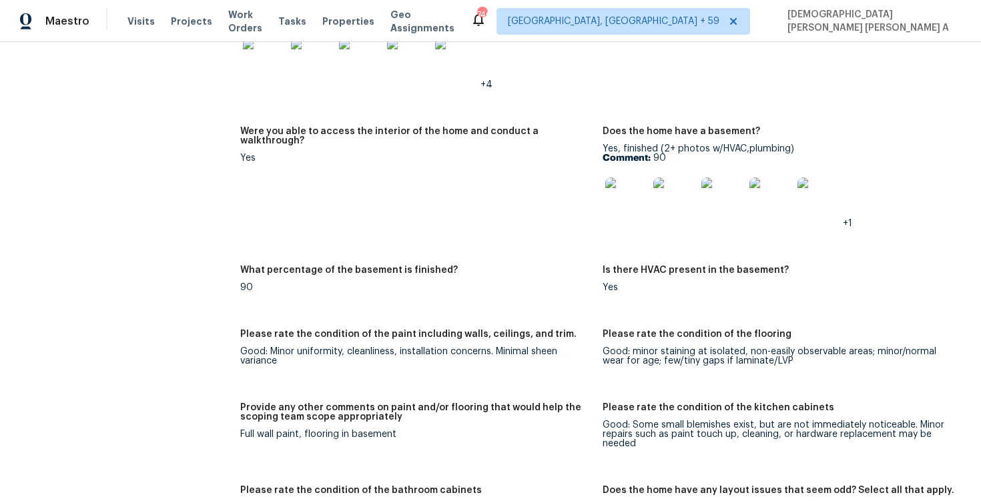
scroll to position [1636, 0]
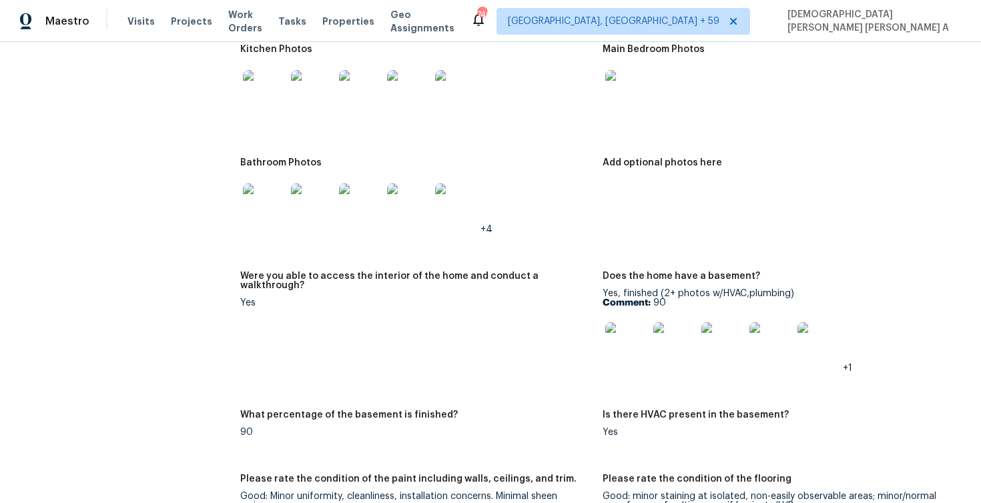
click at [272, 197] on img at bounding box center [264, 205] width 43 height 43
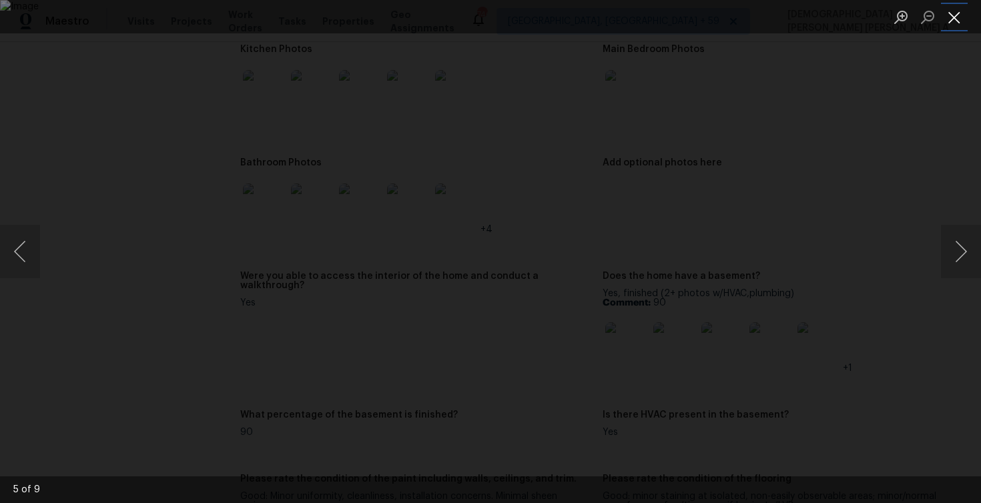
click at [954, 17] on button "Close lightbox" at bounding box center [954, 16] width 27 height 23
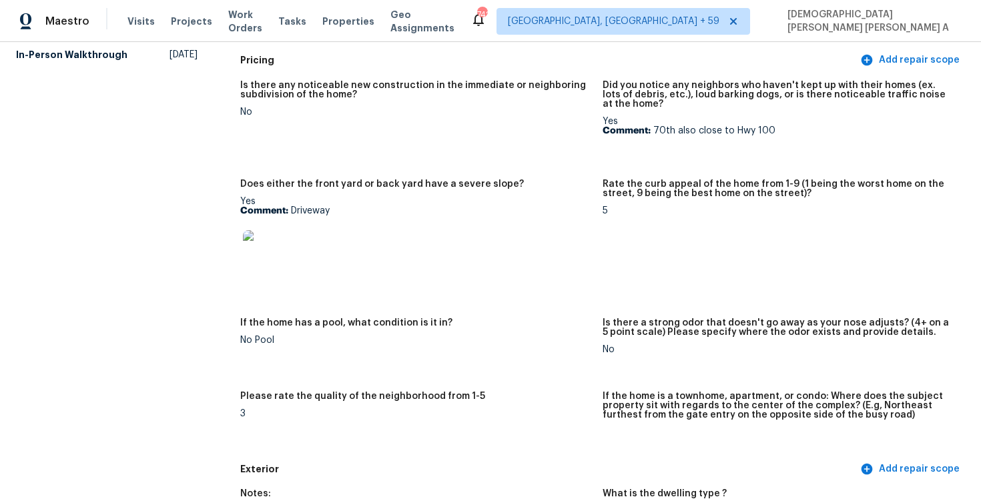
scroll to position [0, 0]
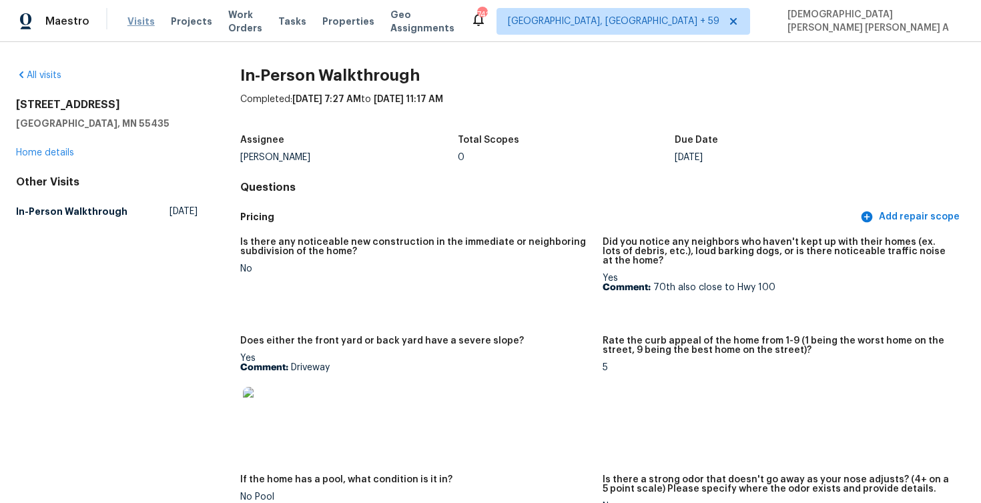
click at [140, 21] on span "Visits" at bounding box center [140, 21] width 27 height 13
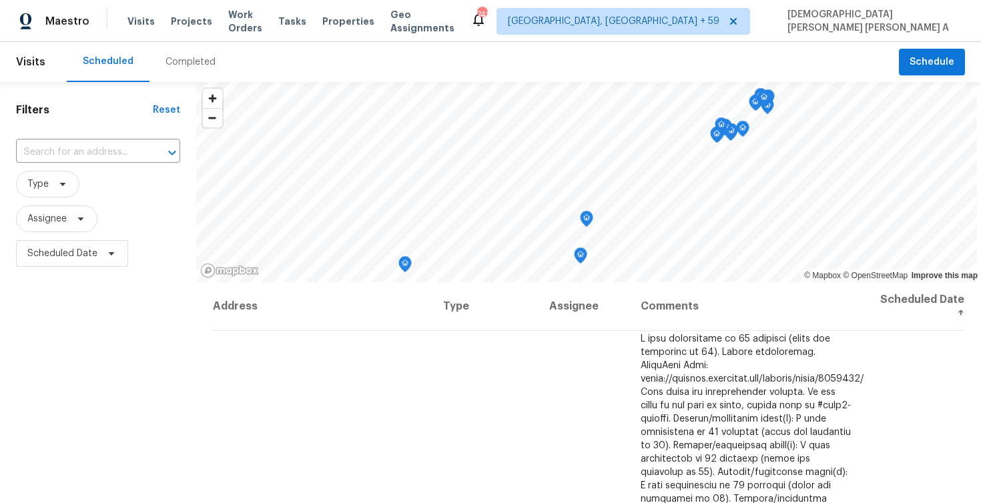
click at [183, 75] on div "Completed" at bounding box center [191, 62] width 82 height 40
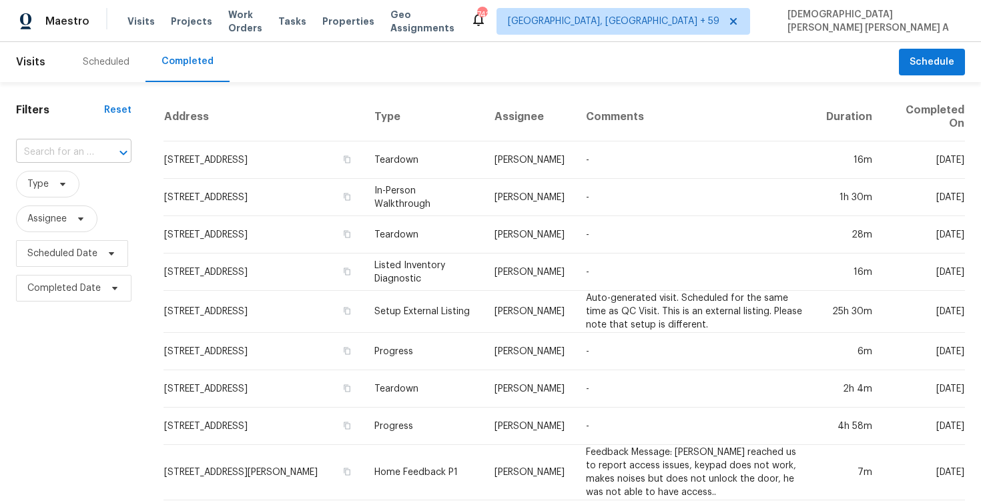
click at [75, 146] on input "text" at bounding box center [55, 152] width 78 height 21
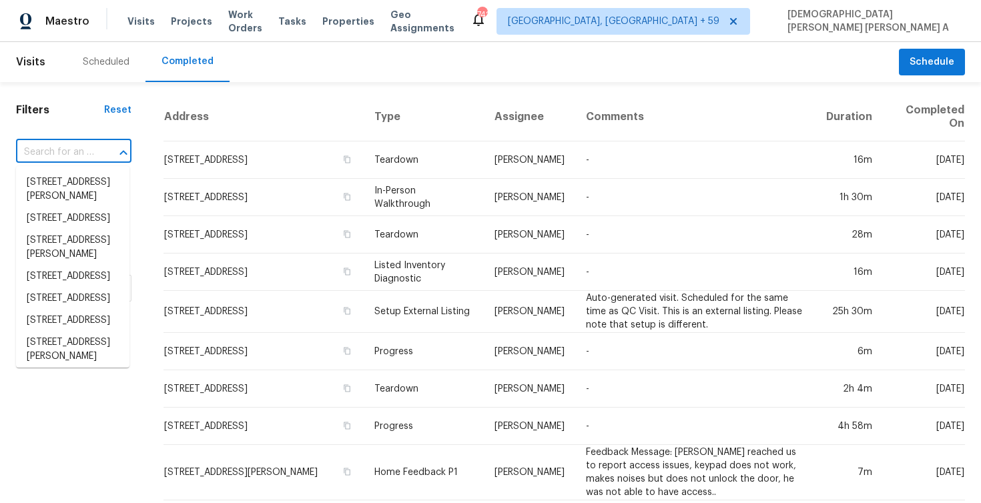
paste input "[STREET_ADDRESS][PERSON_NAME]"
type input "[STREET_ADDRESS][PERSON_NAME]"
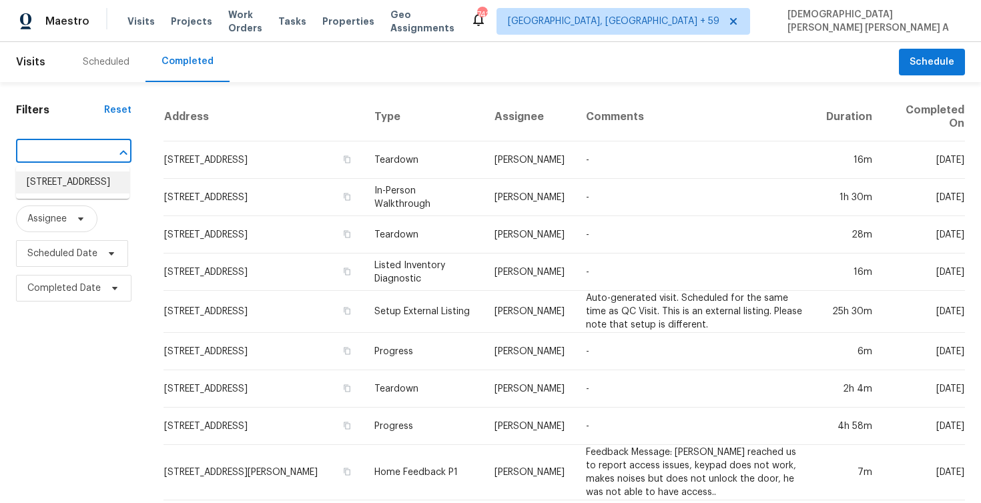
click at [71, 182] on li "[STREET_ADDRESS]" at bounding box center [72, 183] width 113 height 22
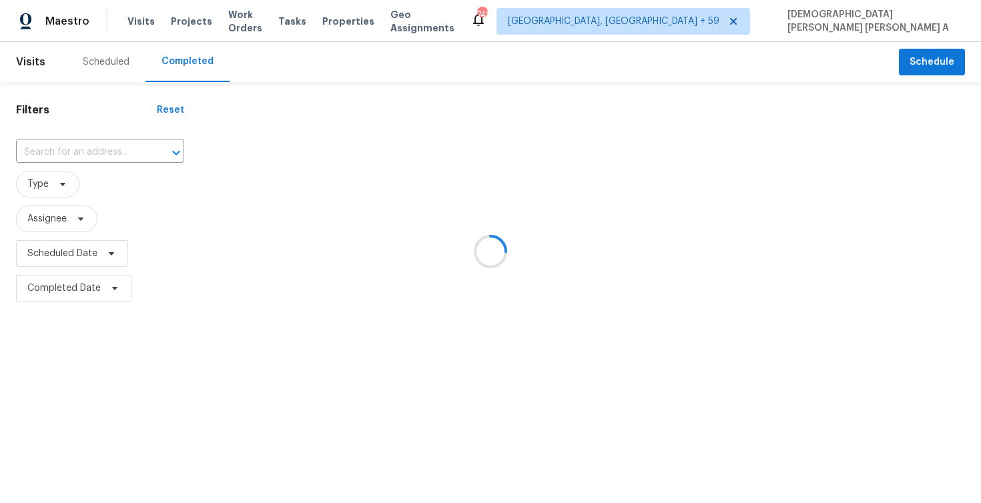
type input "[STREET_ADDRESS]"
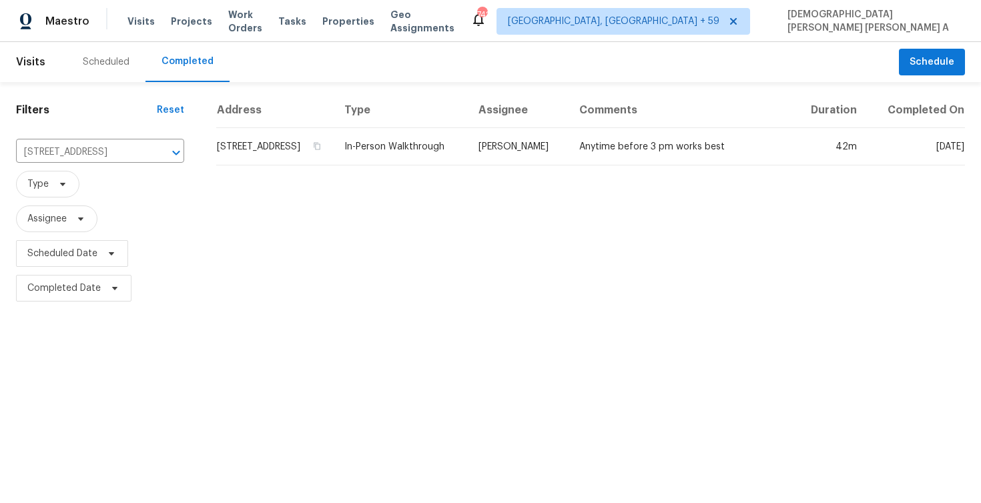
click at [515, 160] on td "[PERSON_NAME]" at bounding box center [518, 146] width 101 height 37
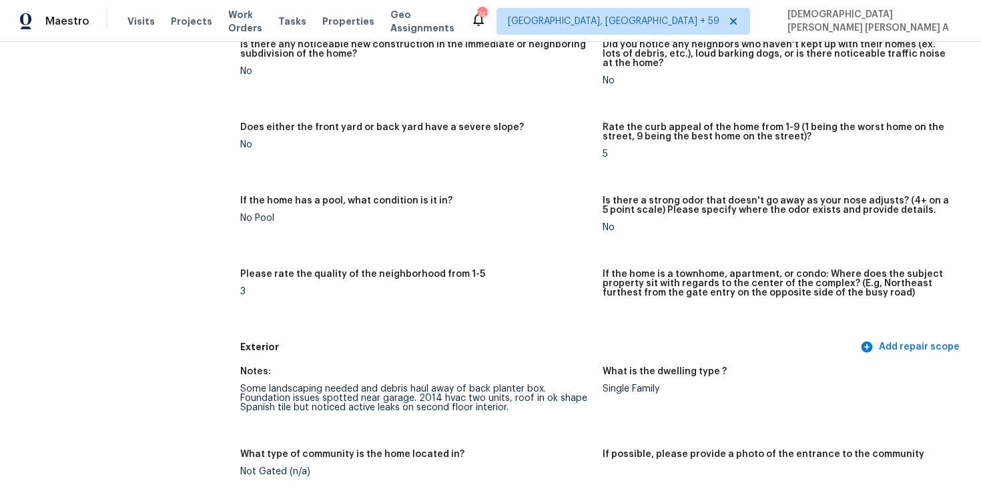
scroll to position [312, 0]
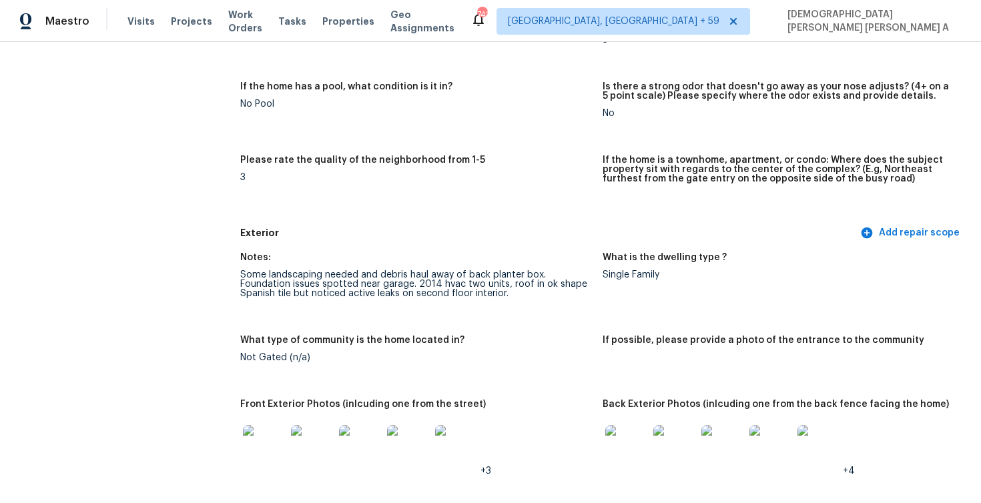
click at [407, 280] on div "Some landscaping needed and debris haul away of back planter box. Foundation is…" at bounding box center [416, 284] width 352 height 28
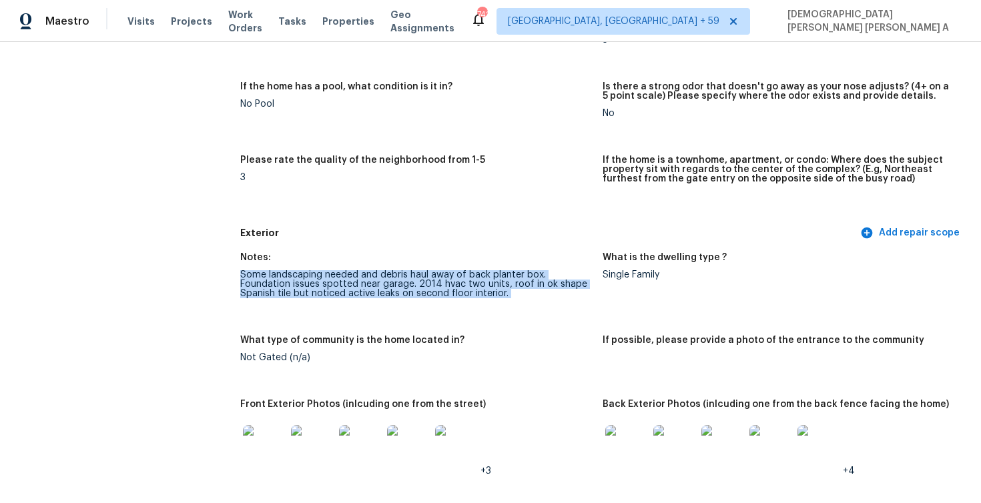
click at [407, 280] on div "Some landscaping needed and debris haul away of back planter box. Foundation is…" at bounding box center [416, 284] width 352 height 28
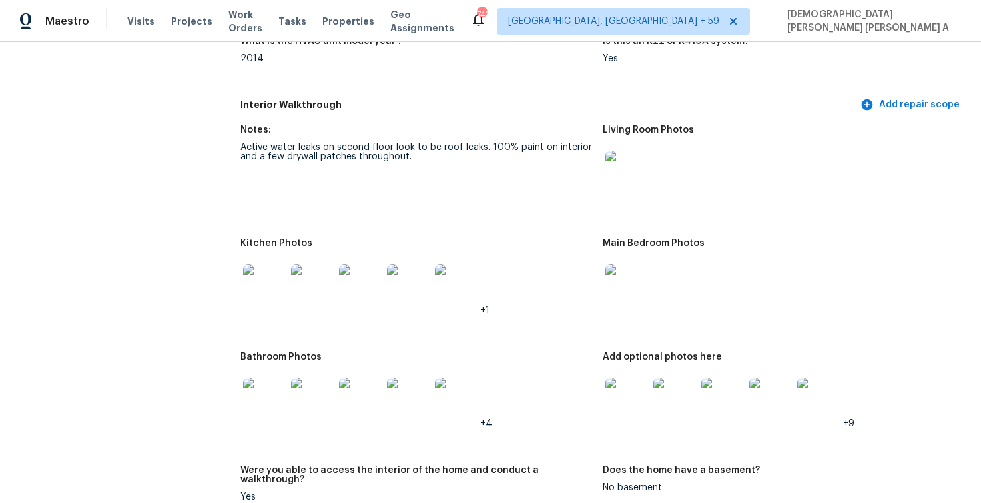
scroll to position [1271, 0]
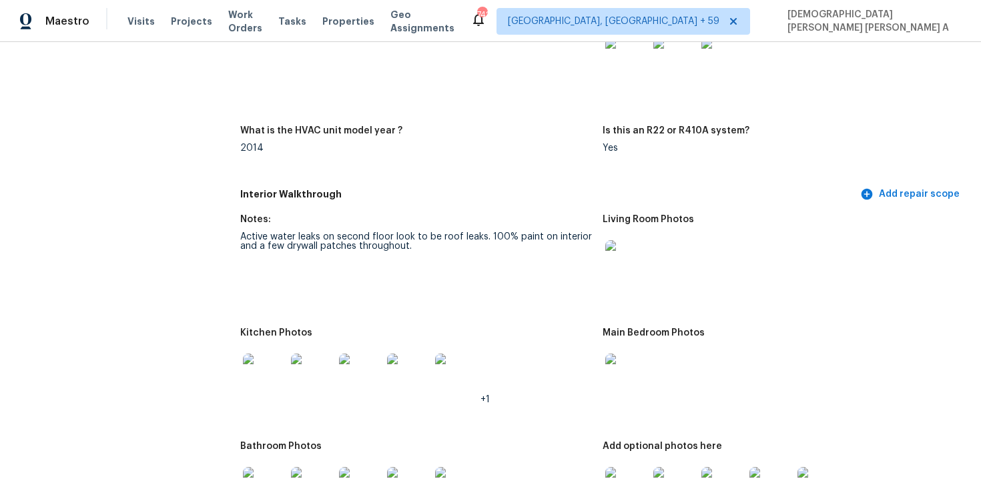
click at [346, 234] on div "Active water leaks on second floor look to be roof leaks. 100% paint on interio…" at bounding box center [416, 241] width 352 height 19
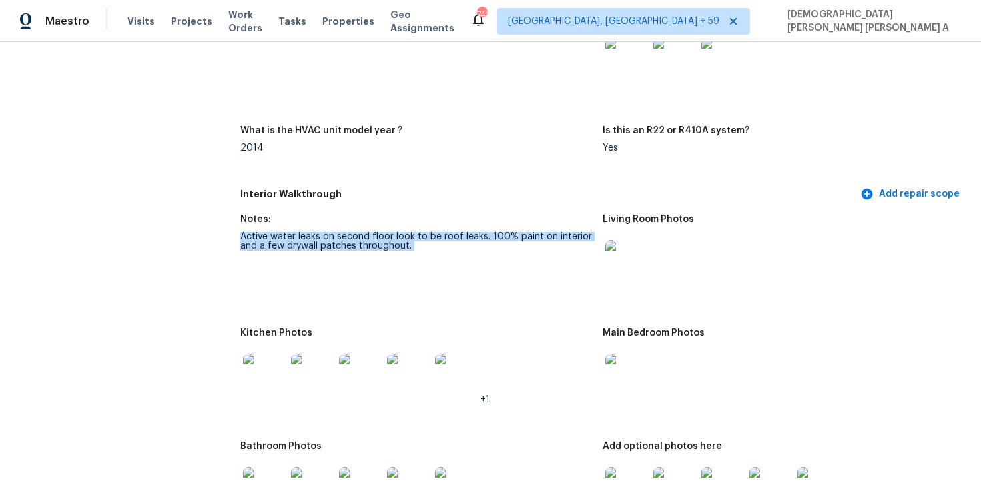
click at [346, 234] on div "Active water leaks on second floor look to be roof leaks. 100% paint on interio…" at bounding box center [416, 241] width 352 height 19
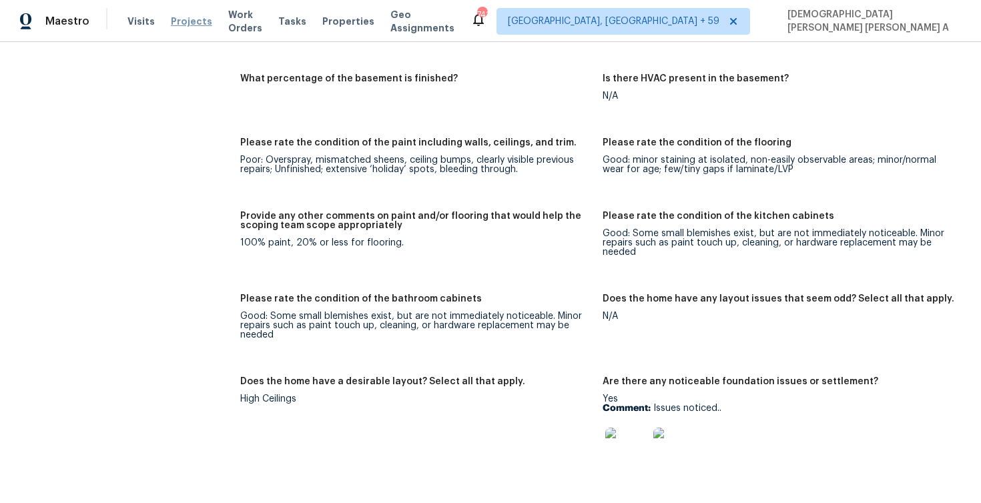
scroll to position [1816, 0]
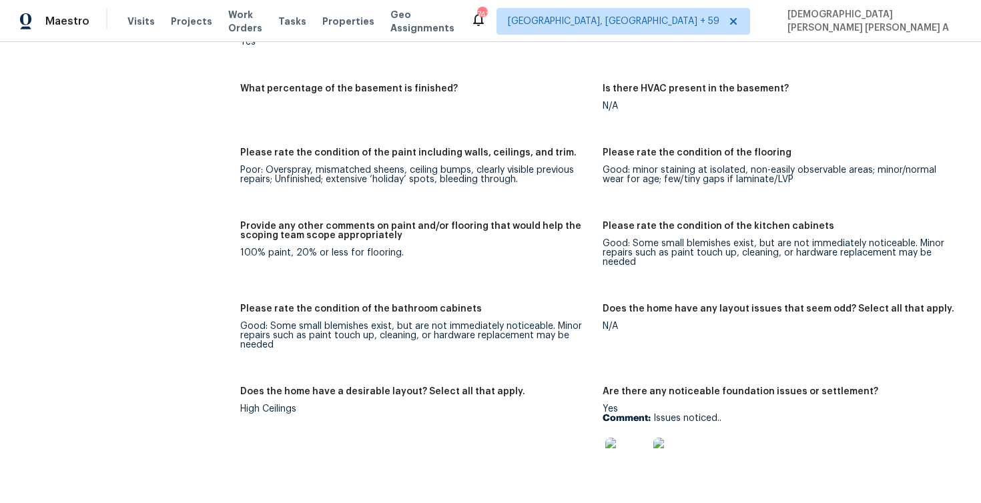
drag, startPoint x: 487, startPoint y: 340, endPoint x: 499, endPoint y: 388, distance: 48.9
click at [493, 365] on div "Notes: Active water leaks on second floor look to be roof leaks. 100% paint on …" at bounding box center [602, 377] width 725 height 1431
click at [627, 438] on img at bounding box center [626, 459] width 43 height 43
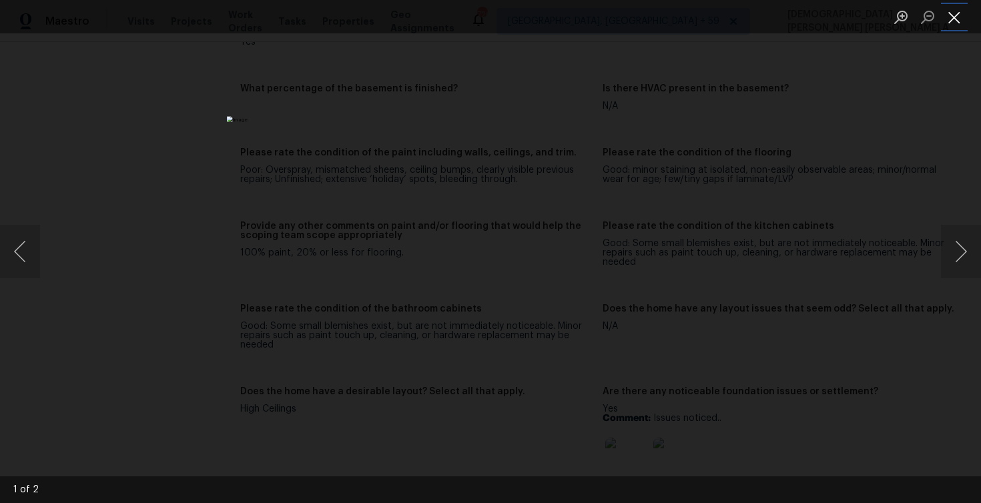
click at [948, 17] on button "Close lightbox" at bounding box center [954, 16] width 27 height 23
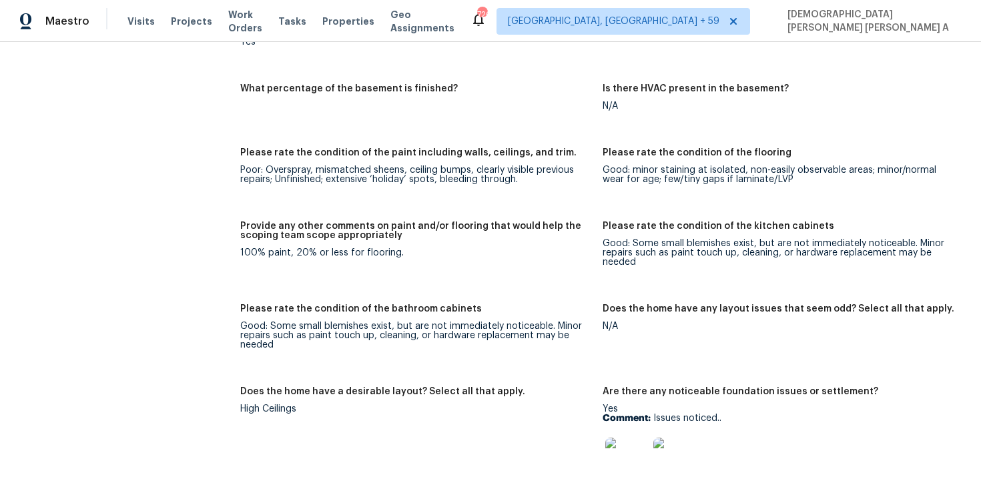
scroll to position [2244, 0]
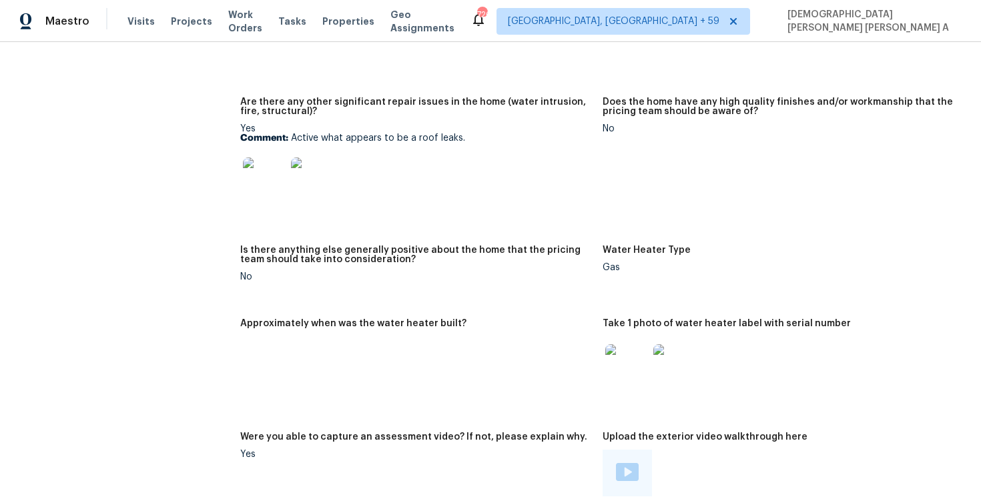
click at [309, 176] on img at bounding box center [312, 179] width 43 height 43
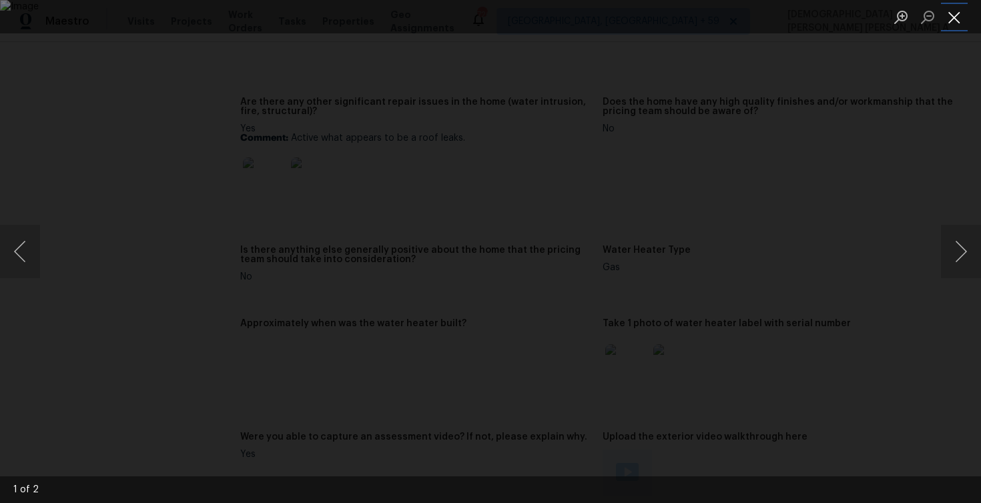
click at [948, 19] on button "Close lightbox" at bounding box center [954, 16] width 27 height 23
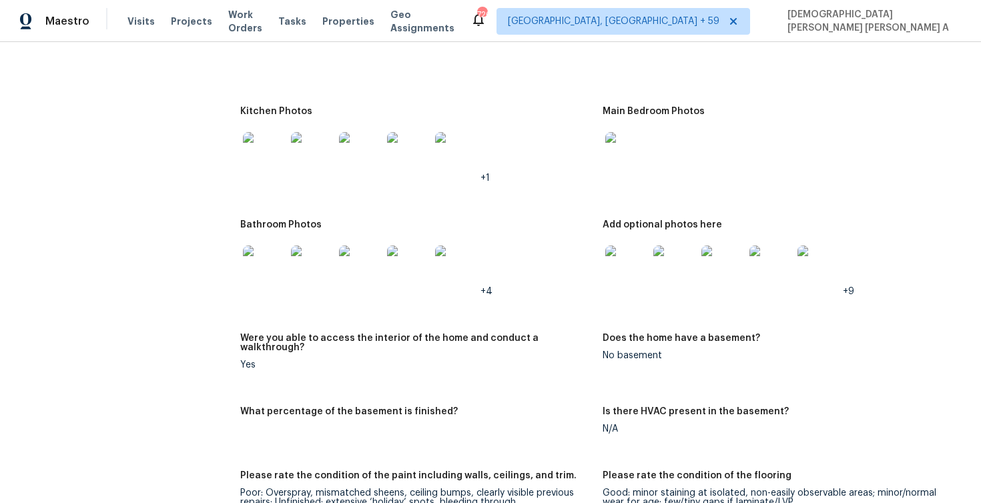
scroll to position [1423, 0]
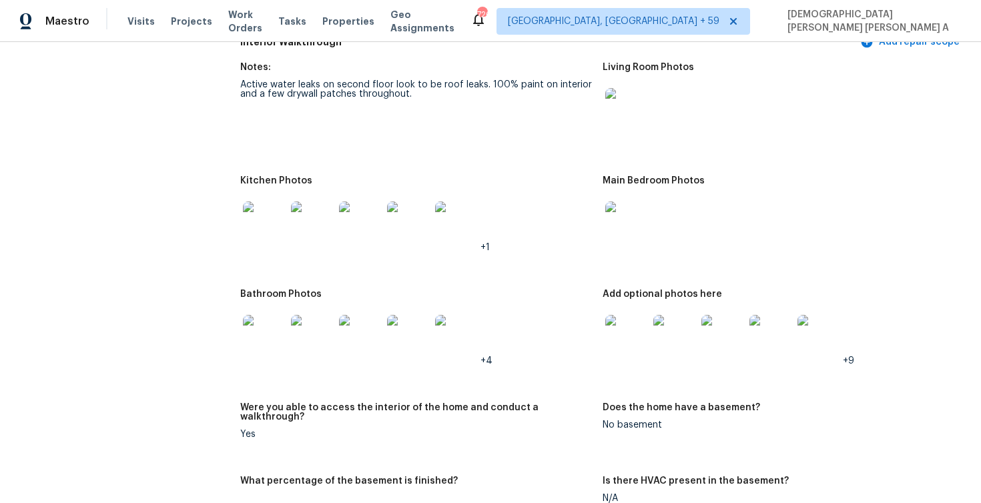
click at [629, 213] on img at bounding box center [626, 223] width 43 height 43
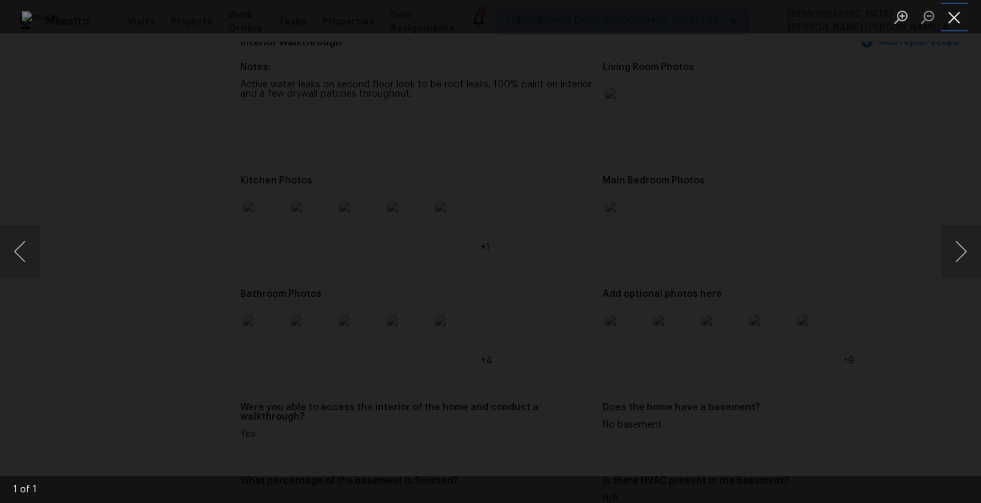
click at [959, 13] on button "Close lightbox" at bounding box center [954, 16] width 27 height 23
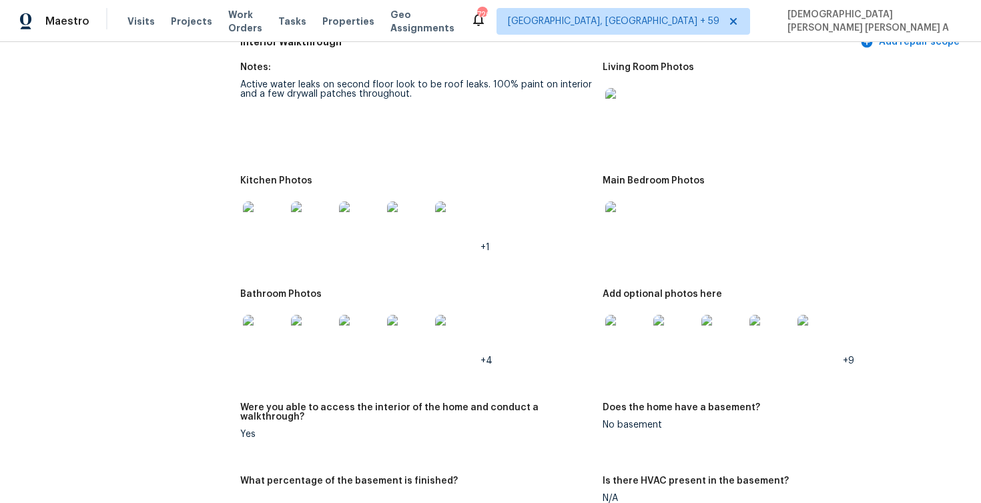
click at [631, 117] on img at bounding box center [626, 109] width 43 height 43
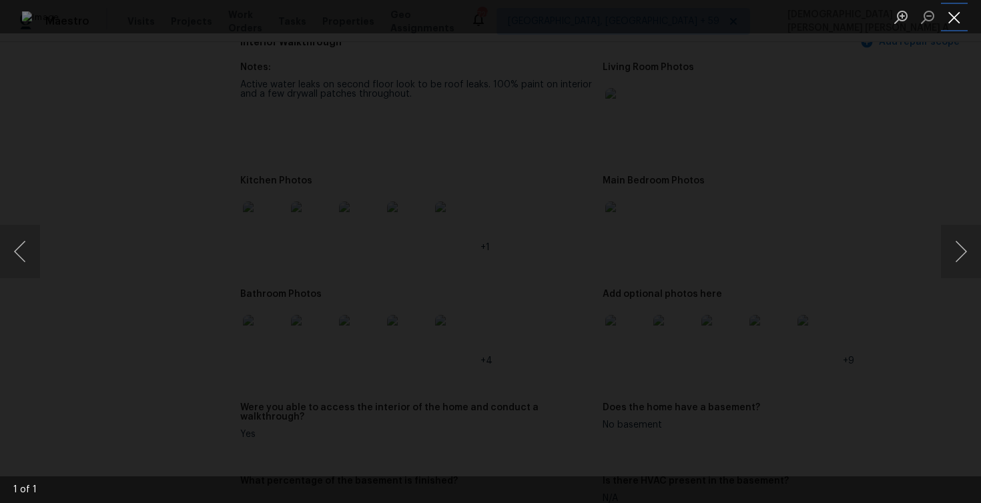
click at [954, 23] on button "Close lightbox" at bounding box center [954, 16] width 27 height 23
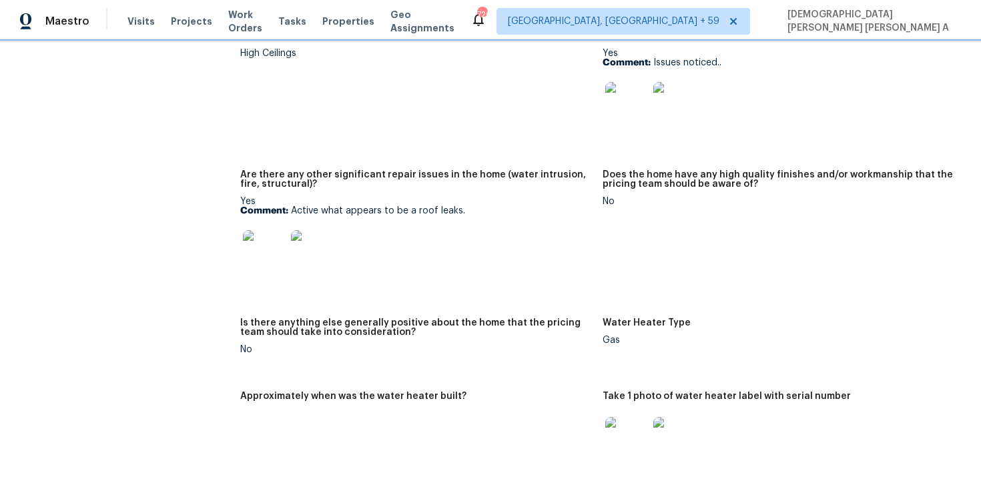
scroll to position [1992, 0]
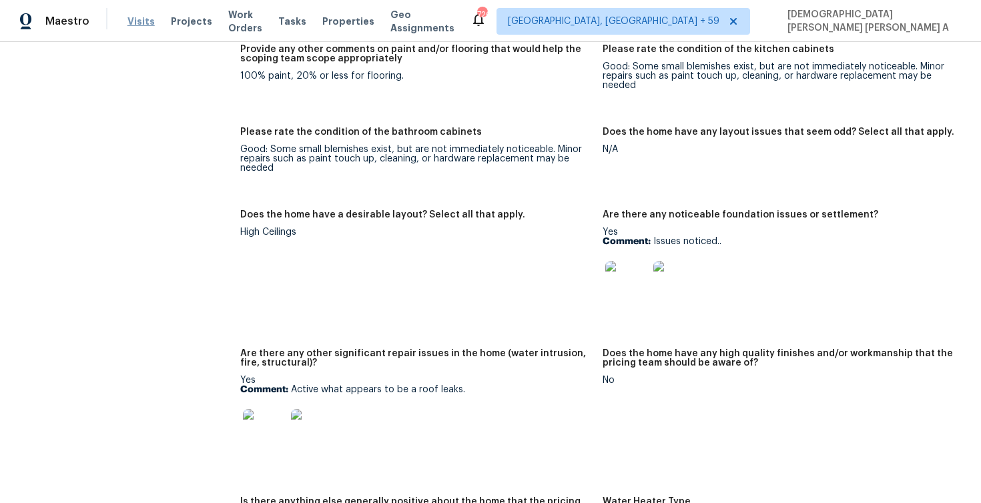
click at [133, 24] on span "Visits" at bounding box center [140, 21] width 27 height 13
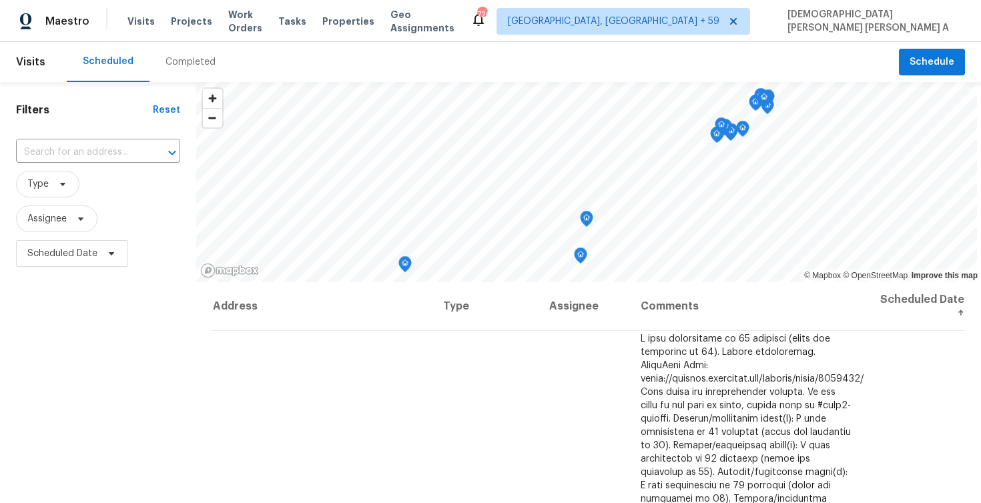
click at [190, 61] on div "Completed" at bounding box center [191, 61] width 50 height 13
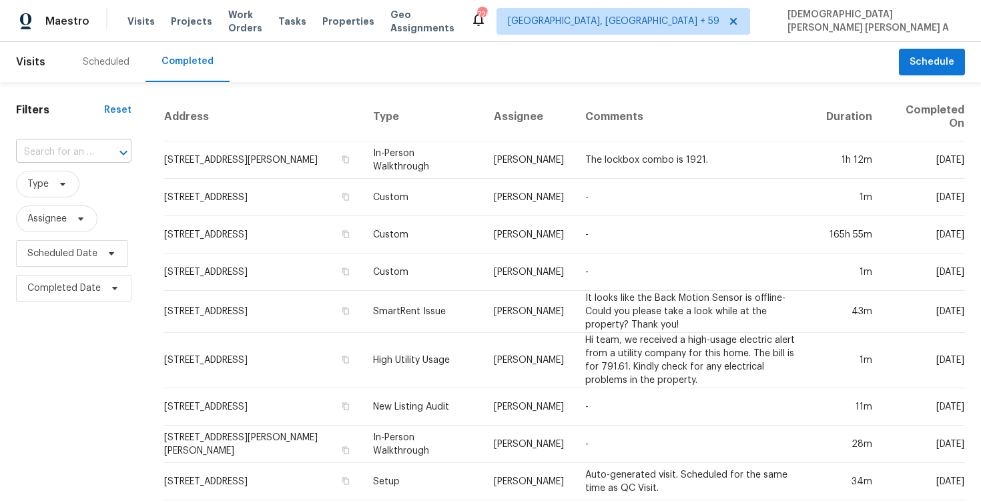
click at [53, 152] on input "text" at bounding box center [55, 152] width 78 height 21
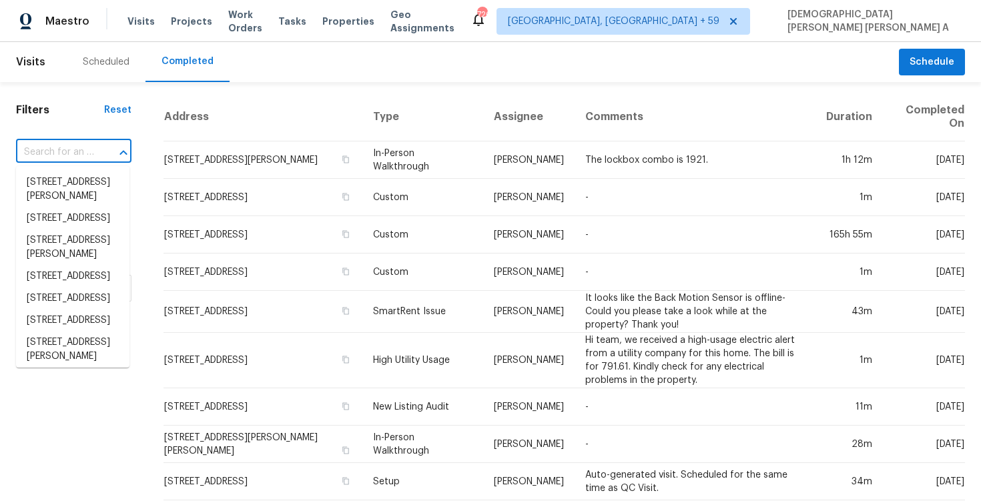
paste input "[STREET_ADDRESS][PERSON_NAME]"
type input "[STREET_ADDRESS][PERSON_NAME]"
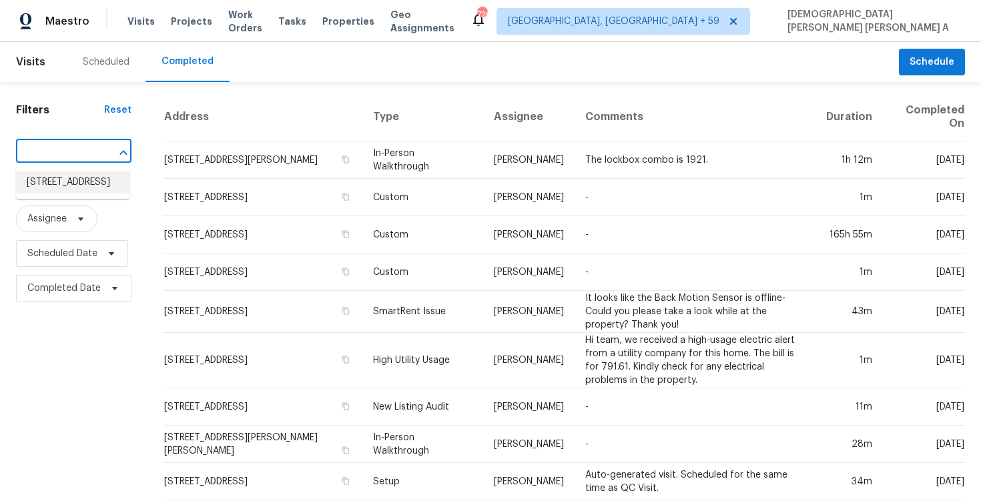
click at [72, 184] on li "[STREET_ADDRESS]" at bounding box center [72, 183] width 113 height 22
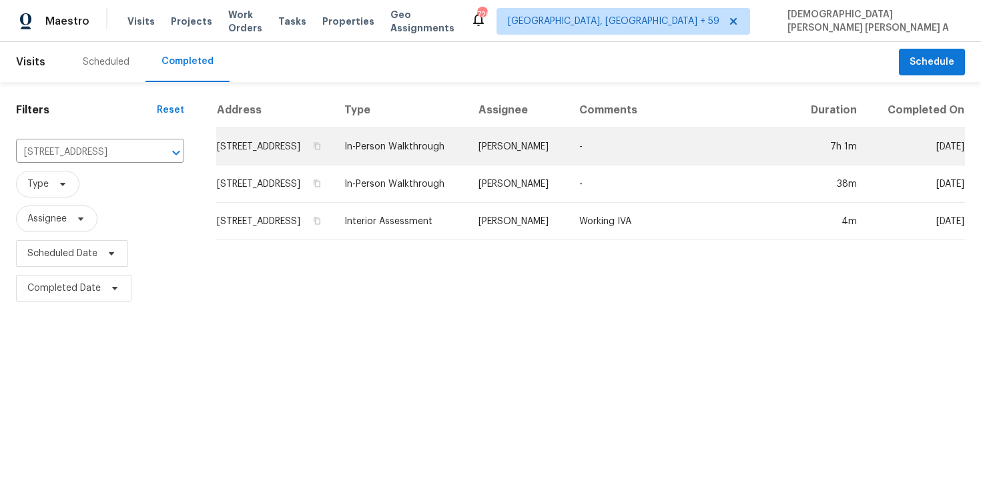
click at [612, 163] on td "-" at bounding box center [681, 146] width 225 height 37
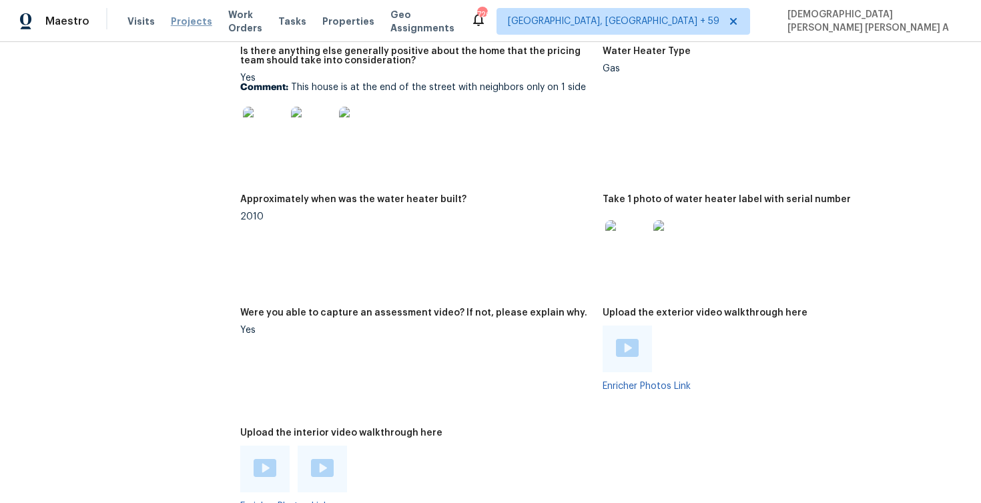
scroll to position [2516, 0]
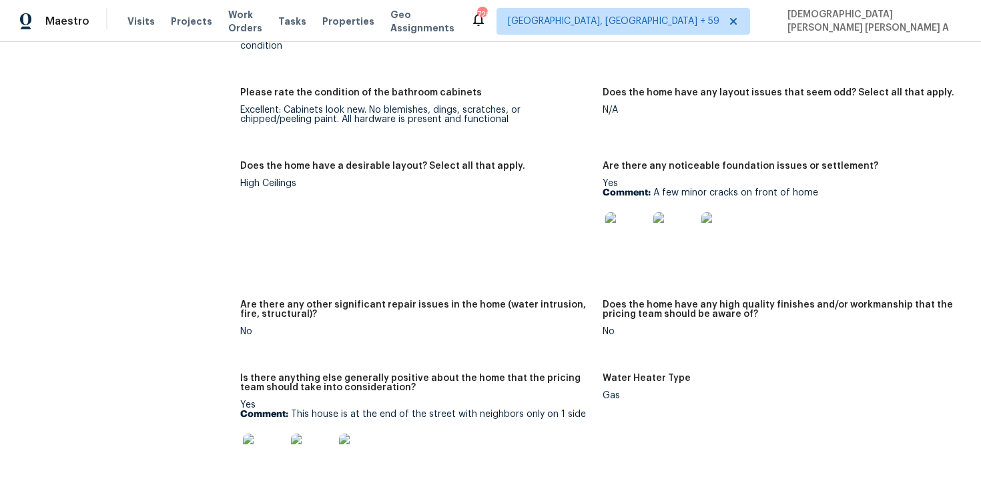
click at [404, 410] on p "Comment: This house is at the end of the street with neighbors only on 1 side" at bounding box center [416, 414] width 352 height 9
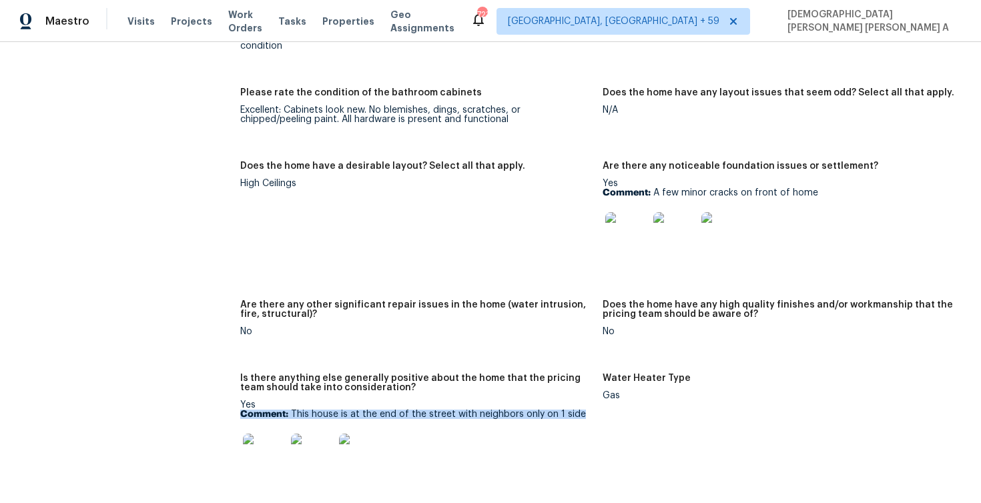
click at [404, 410] on p "Comment: This house is at the end of the street with neighbors only on 1 side" at bounding box center [416, 414] width 352 height 9
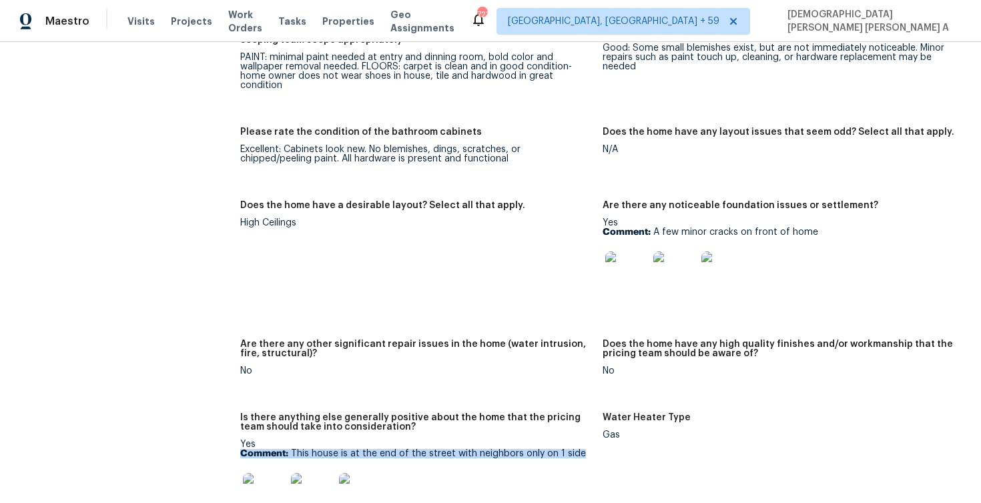
scroll to position [2458, 0]
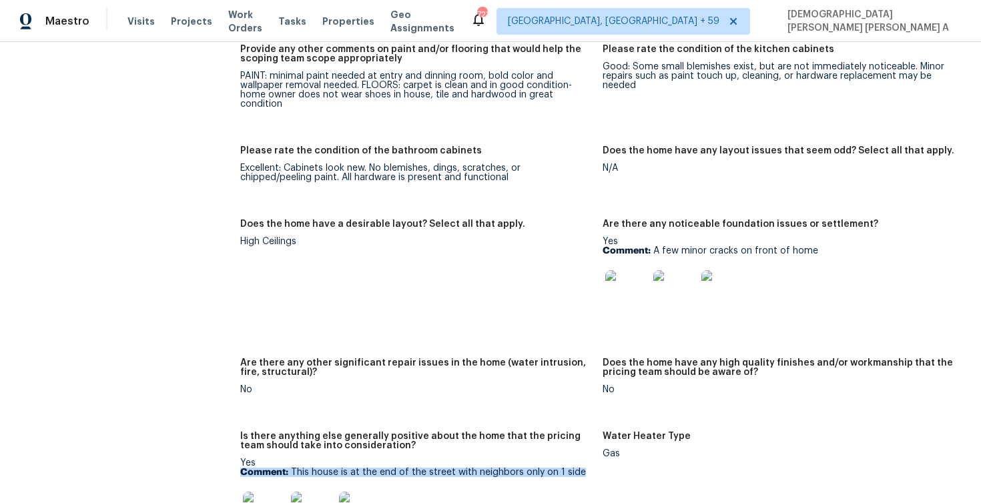
click at [634, 274] on img at bounding box center [626, 291] width 43 height 43
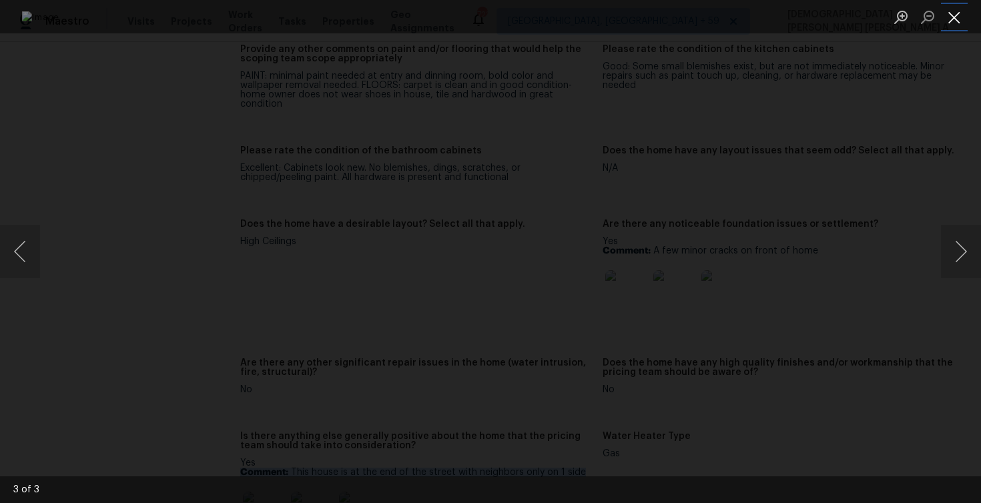
click at [959, 19] on button "Close lightbox" at bounding box center [954, 16] width 27 height 23
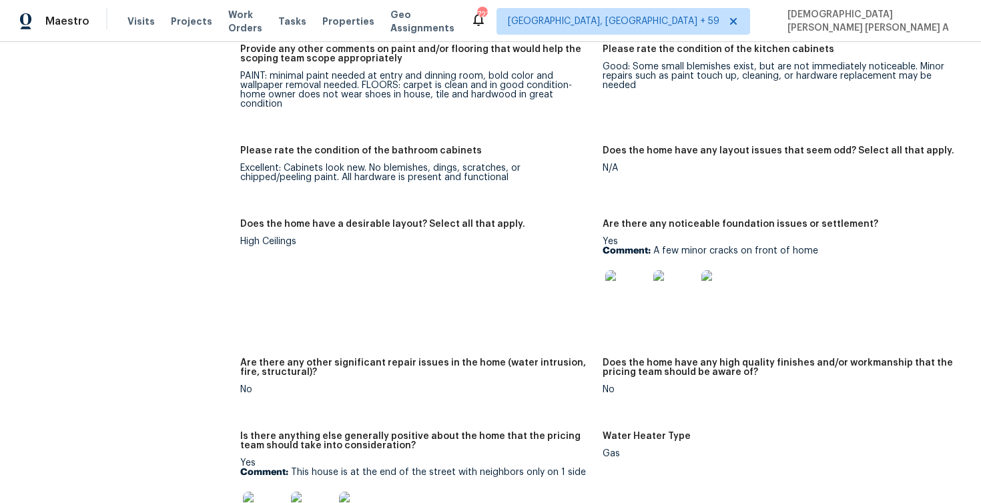
click at [672, 175] on figure "Does the home have any layout issues that seem odd? Select all that apply. N/A" at bounding box center [784, 174] width 362 height 57
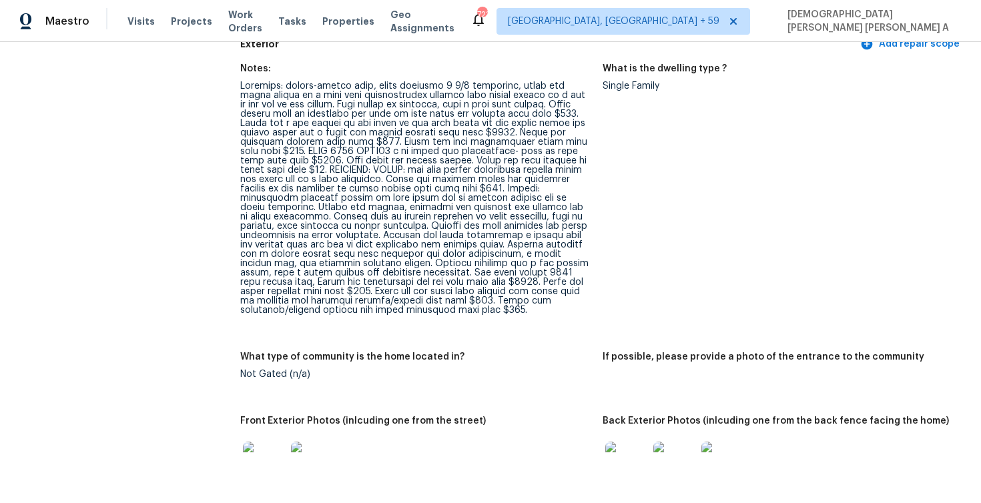
click at [386, 98] on div at bounding box center [416, 198] width 352 height 234
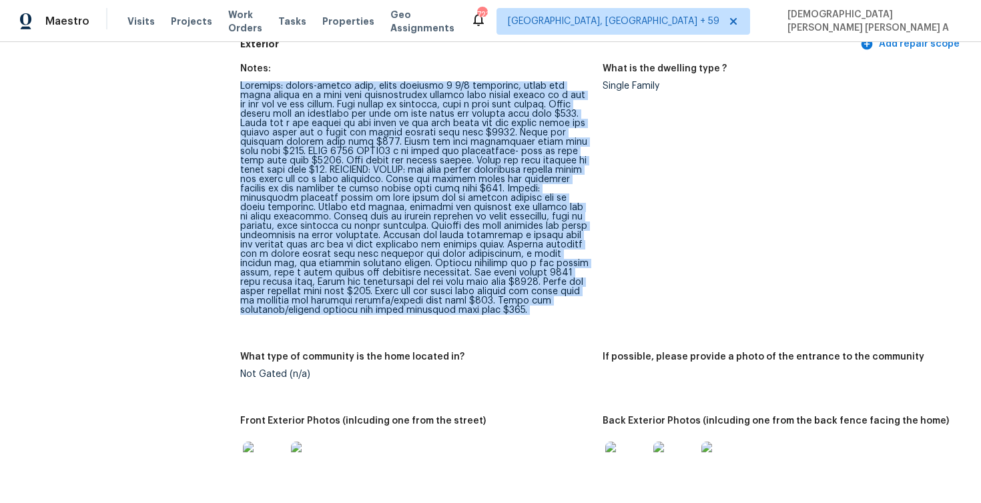
click at [386, 98] on div at bounding box center [416, 198] width 352 height 234
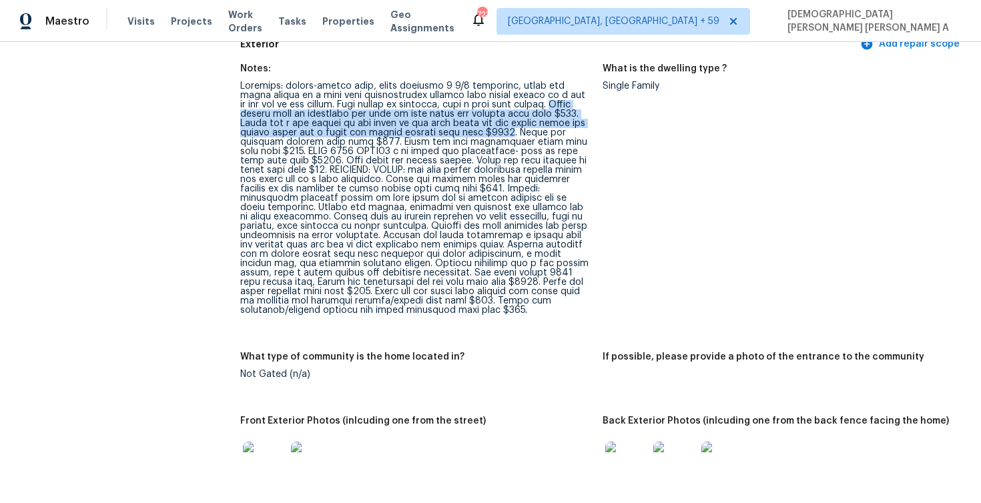
drag, startPoint x: 529, startPoint y: 105, endPoint x: 466, endPoint y: 131, distance: 68.3
click at [466, 131] on div at bounding box center [416, 198] width 352 height 234
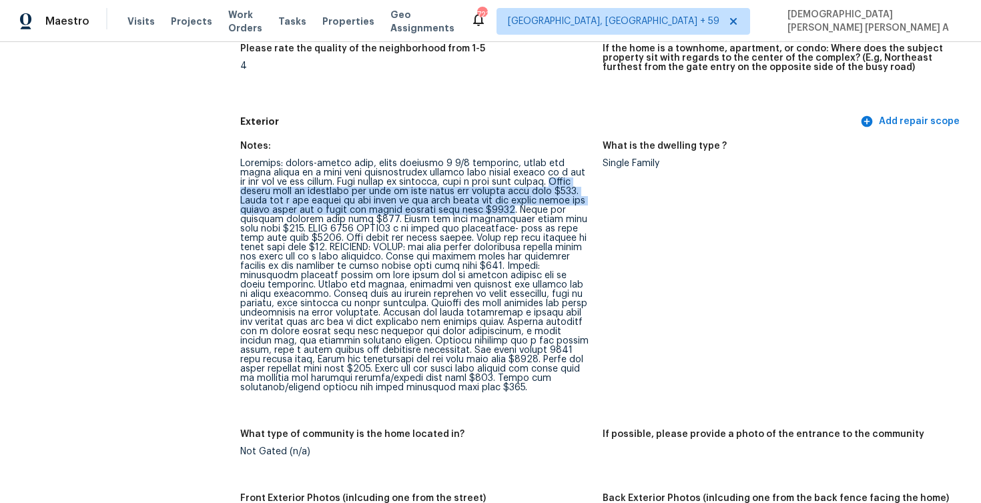
scroll to position [404, 0]
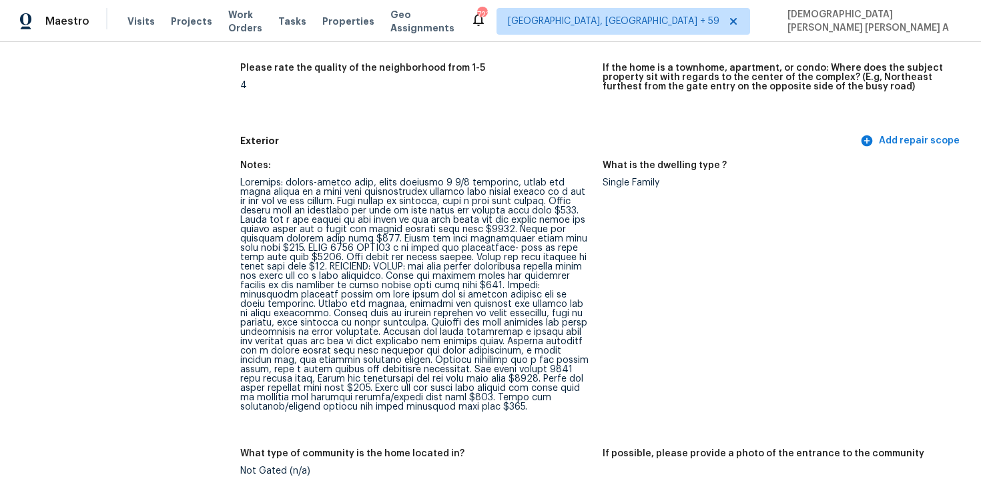
click at [532, 204] on div at bounding box center [416, 295] width 352 height 234
drag, startPoint x: 528, startPoint y: 202, endPoint x: 541, endPoint y: 210, distance: 15.6
click at [541, 210] on div at bounding box center [416, 295] width 352 height 234
drag, startPoint x: 549, startPoint y: 211, endPoint x: 468, endPoint y: 227, distance: 83.0
click at [468, 227] on div at bounding box center [416, 295] width 352 height 234
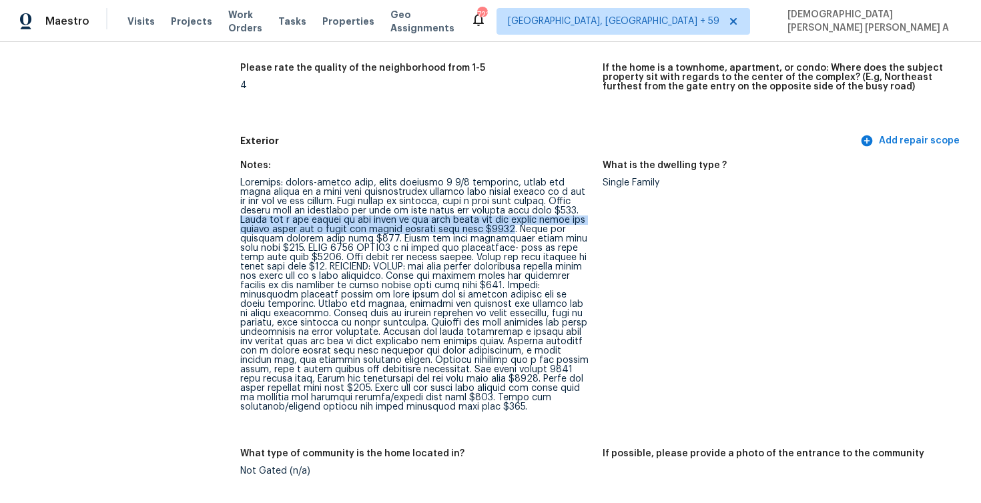
click at [407, 220] on div at bounding box center [416, 295] width 352 height 234
drag, startPoint x: 306, startPoint y: 220, endPoint x: 581, endPoint y: 222, distance: 275.0
click at [581, 222] on div at bounding box center [416, 295] width 352 height 234
copy div "the front of the home above the bay window above the garage"
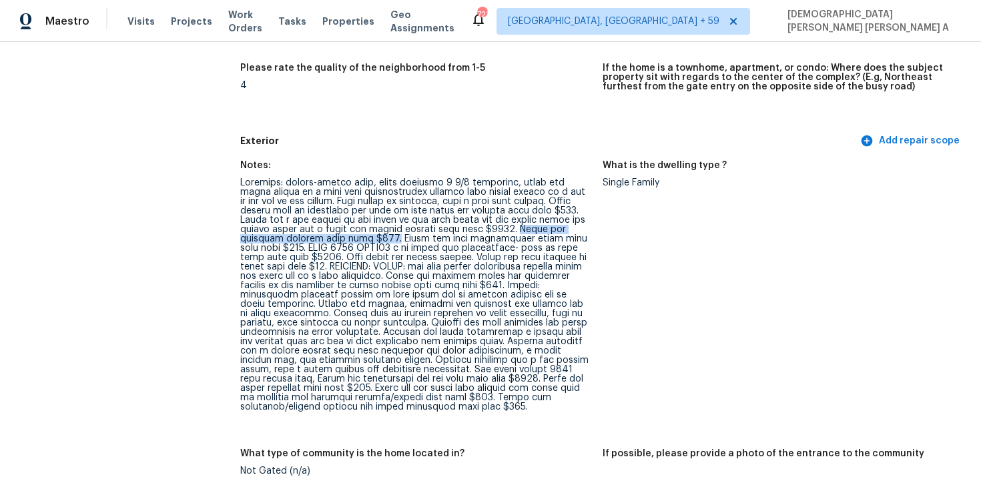
drag, startPoint x: 475, startPoint y: 230, endPoint x: 350, endPoint y: 237, distance: 125.7
click at [350, 237] on div at bounding box center [416, 295] width 352 height 234
click at [351, 238] on div at bounding box center [416, 295] width 352 height 234
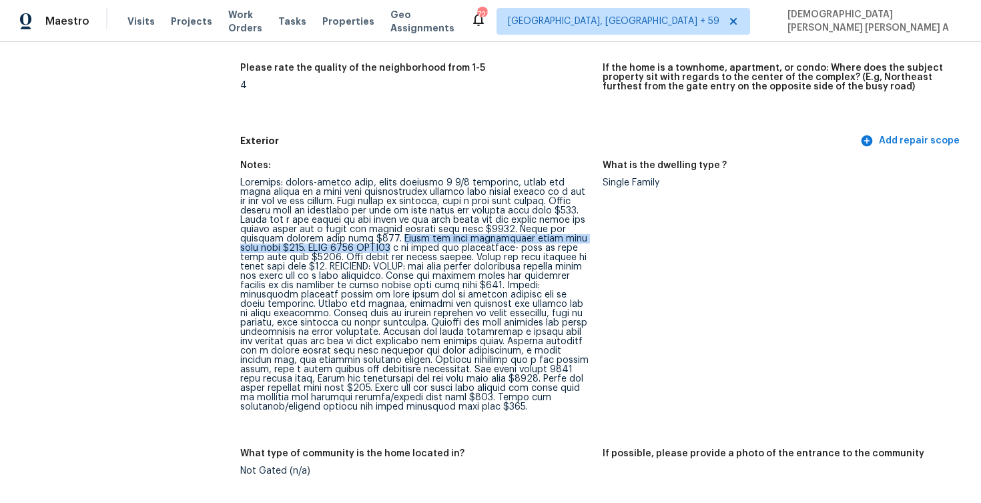
drag, startPoint x: 351, startPoint y: 238, endPoint x: 320, endPoint y: 246, distance: 31.7
click at [320, 246] on div at bounding box center [416, 295] width 352 height 234
click at [392, 248] on div at bounding box center [416, 295] width 352 height 234
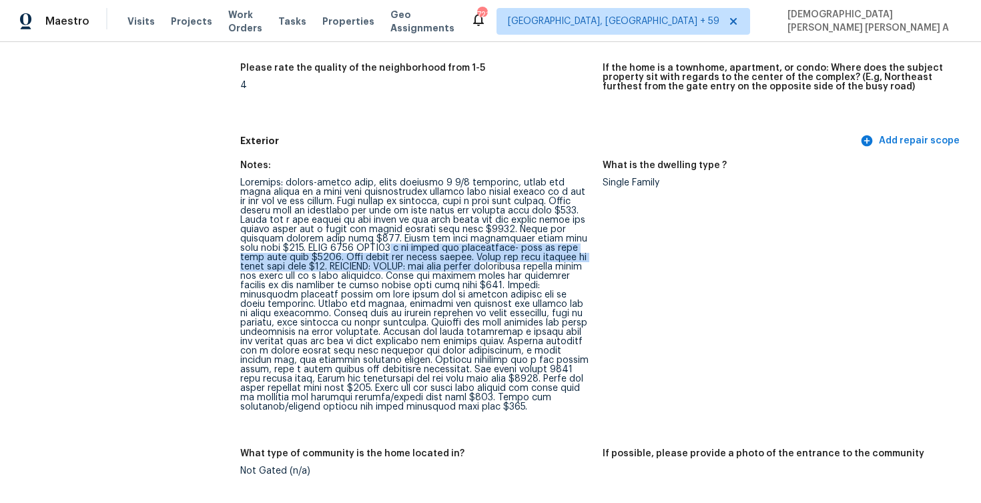
drag, startPoint x: 354, startPoint y: 247, endPoint x: 413, endPoint y: 264, distance: 61.2
click at [412, 264] on div at bounding box center [416, 295] width 352 height 234
click at [413, 264] on div at bounding box center [416, 295] width 352 height 234
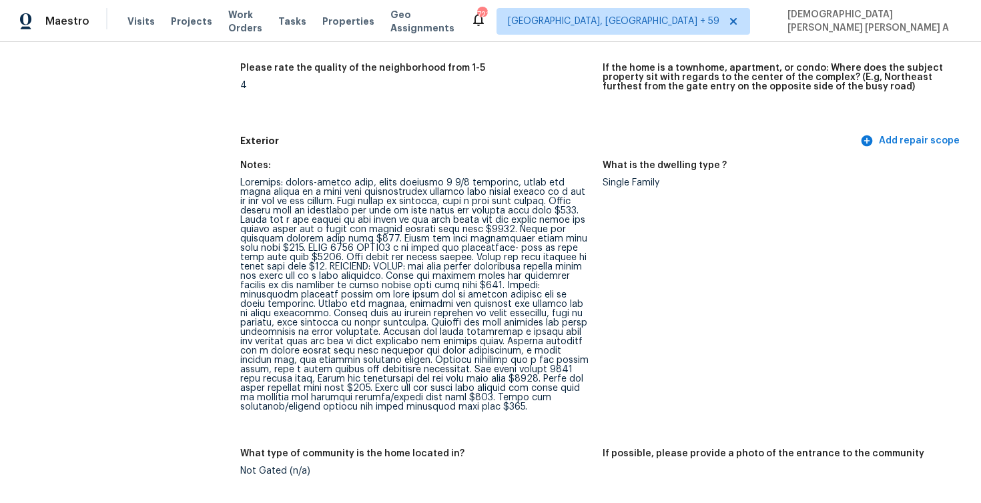
drag, startPoint x: 264, startPoint y: 266, endPoint x: 524, endPoint y: 273, distance: 260.4
click at [524, 273] on div at bounding box center [416, 295] width 352 height 234
drag, startPoint x: 261, startPoint y: 266, endPoint x: 421, endPoint y: 269, distance: 160.2
click at [421, 269] on div at bounding box center [416, 295] width 352 height 234
drag, startPoint x: 340, startPoint y: 264, endPoint x: 314, endPoint y: 276, distance: 27.8
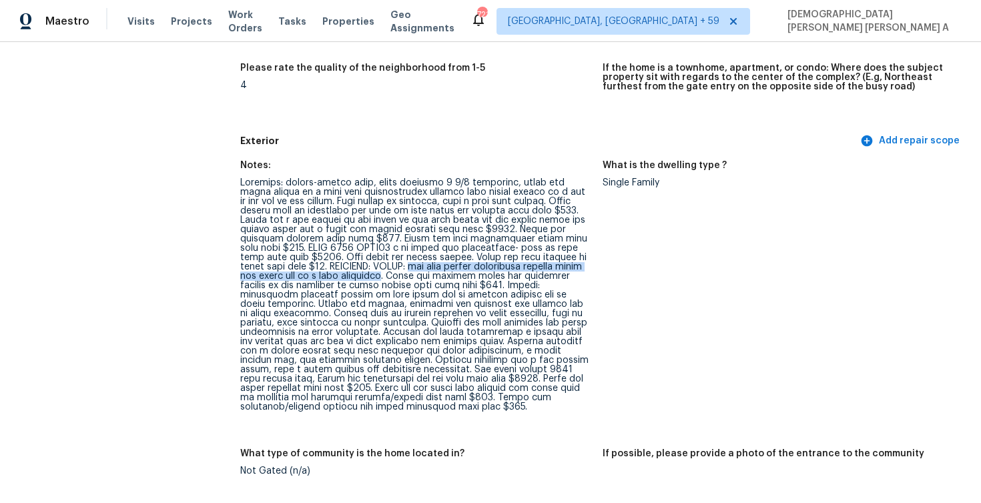
click at [314, 276] on div at bounding box center [416, 295] width 352 height 234
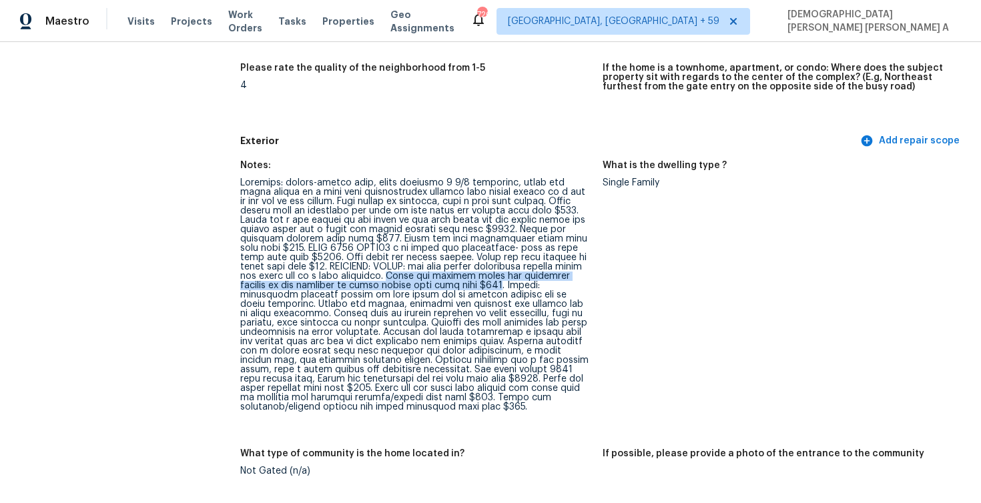
drag, startPoint x: 321, startPoint y: 278, endPoint x: 440, endPoint y: 285, distance: 119.0
click at [440, 285] on div at bounding box center [416, 295] width 352 height 234
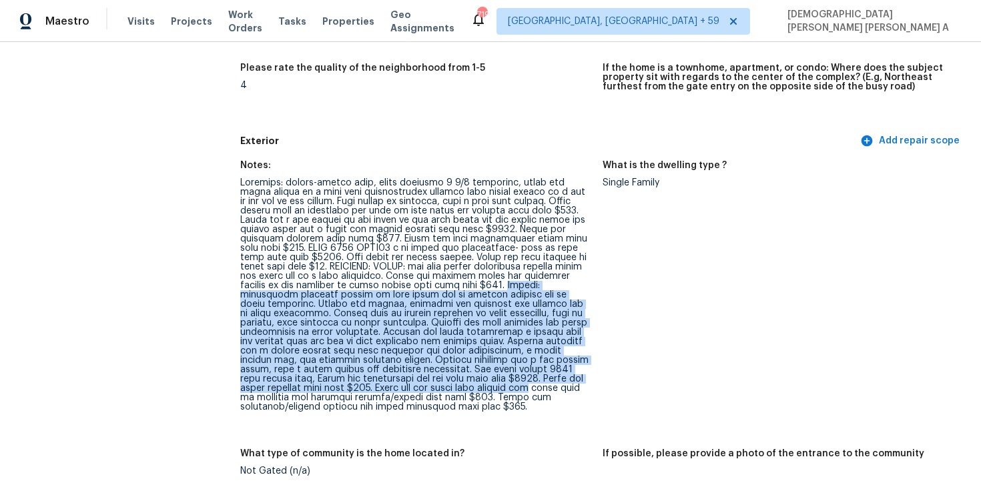
drag, startPoint x: 446, startPoint y: 286, endPoint x: 433, endPoint y: 386, distance: 100.3
click at [433, 386] on div at bounding box center [416, 295] width 352 height 234
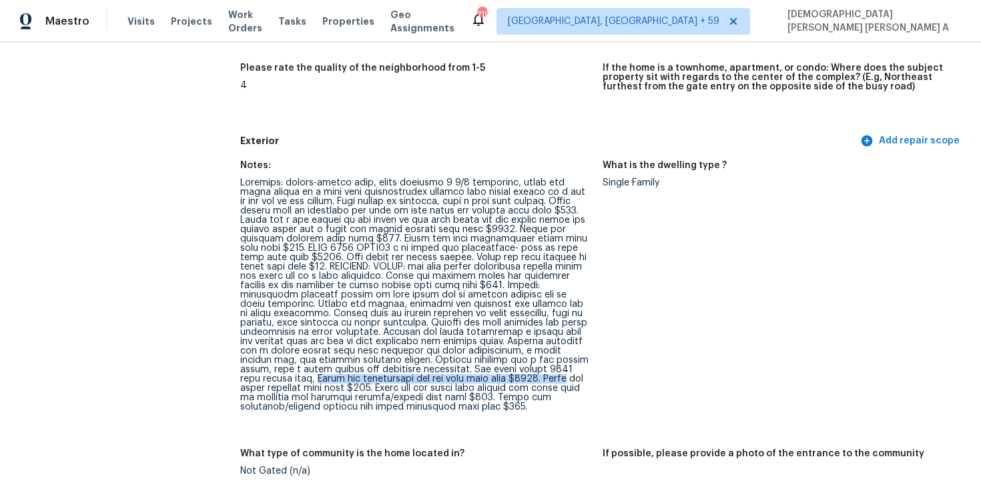
drag, startPoint x: 521, startPoint y: 368, endPoint x: 455, endPoint y: 378, distance: 66.8
click at [455, 378] on div at bounding box center [416, 295] width 352 height 234
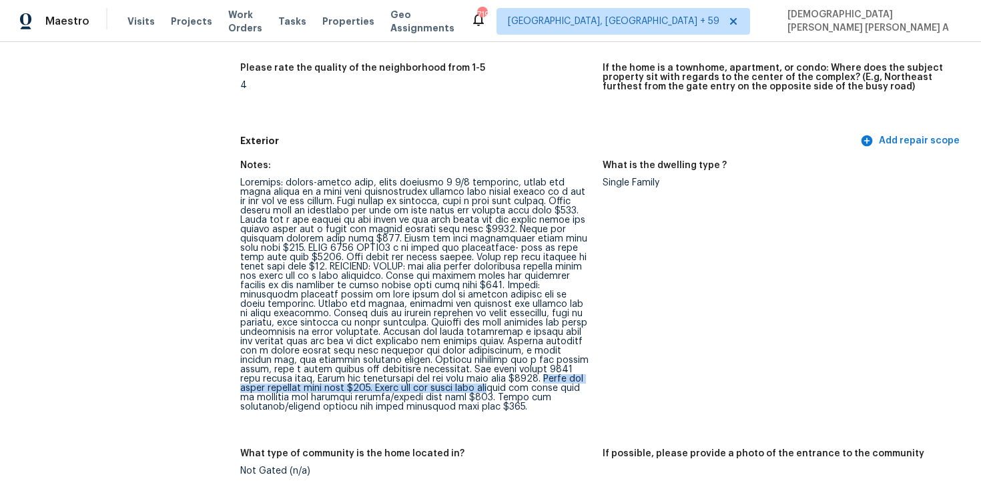
drag, startPoint x: 429, startPoint y: 378, endPoint x: 396, endPoint y: 389, distance: 34.4
click at [396, 389] on div at bounding box center [416, 295] width 352 height 234
click at [487, 381] on div at bounding box center [416, 295] width 352 height 234
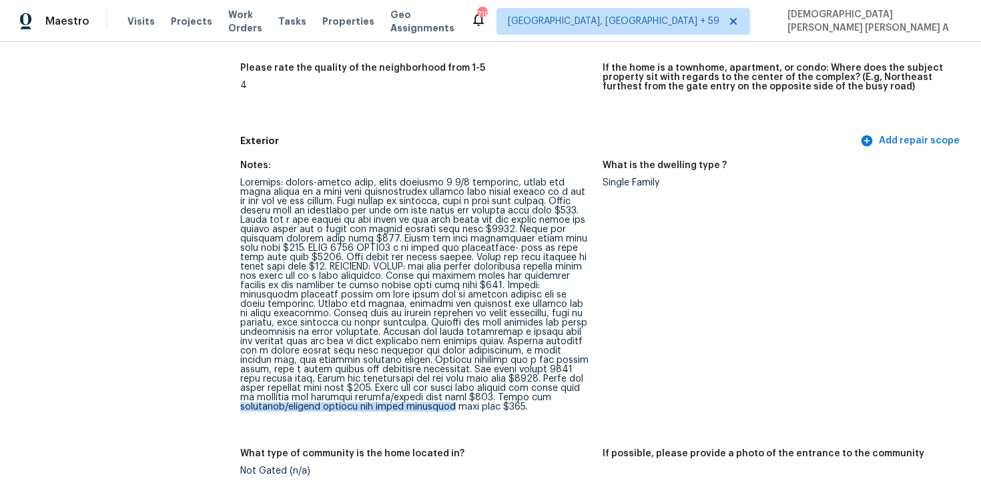
drag, startPoint x: 422, startPoint y: 399, endPoint x: 282, endPoint y: 403, distance: 140.2
click at [282, 403] on div at bounding box center [416, 295] width 352 height 234
copy div "lightbulb/battery package for smoke detectors"
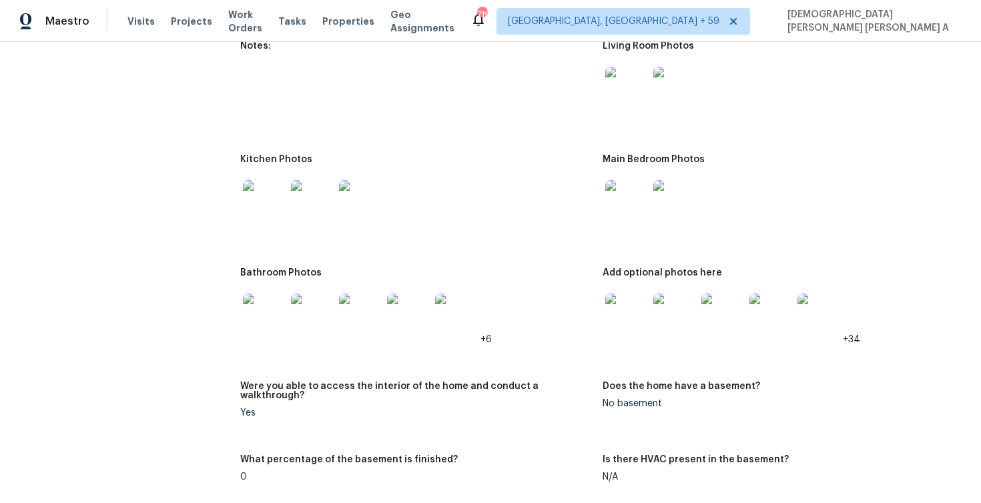
scroll to position [1902, 0]
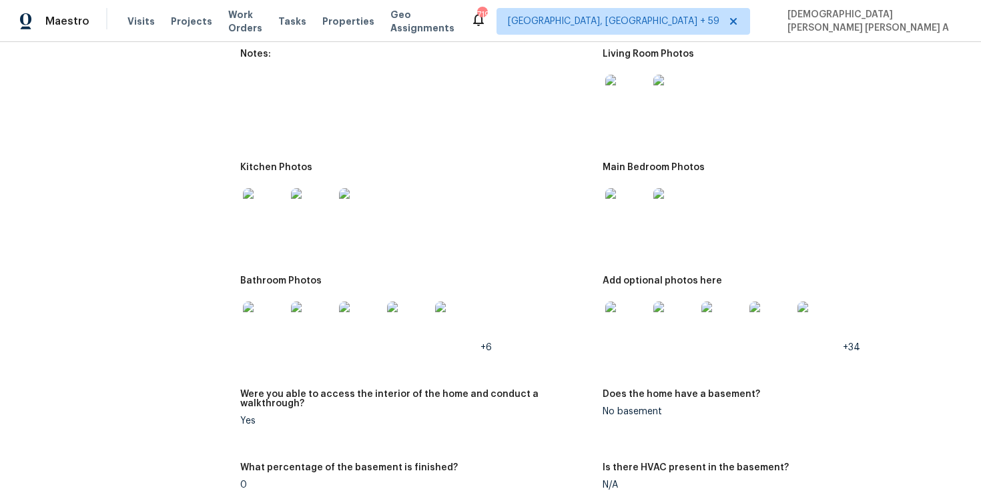
click at [278, 209] on img at bounding box center [264, 209] width 43 height 43
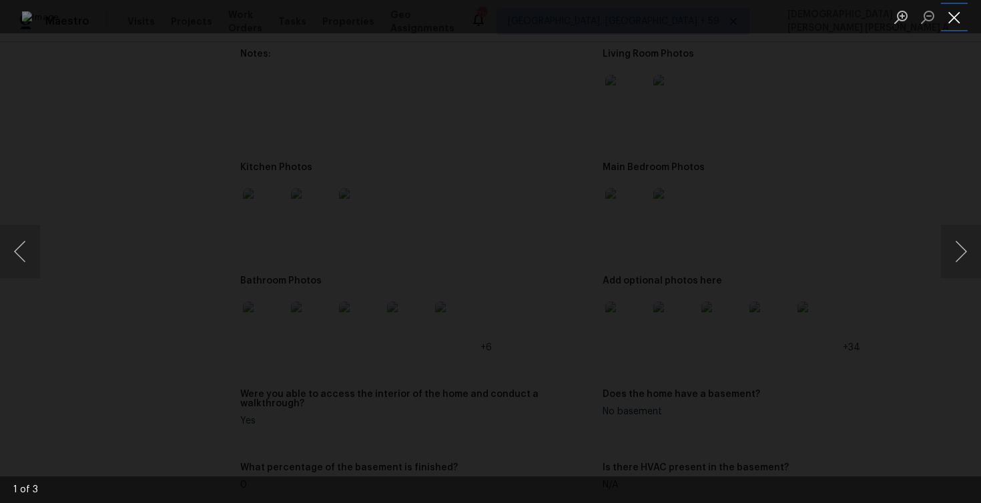
click at [951, 20] on button "Close lightbox" at bounding box center [954, 16] width 27 height 23
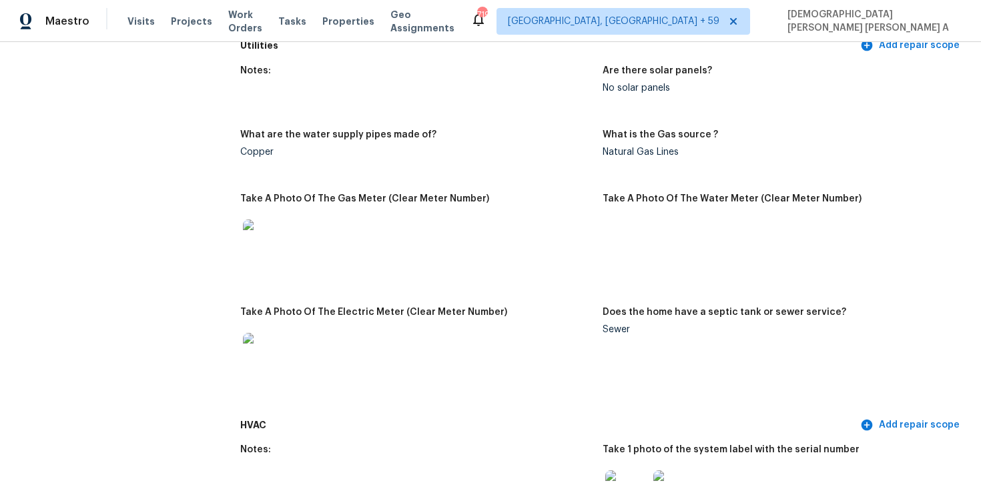
scroll to position [1408, 0]
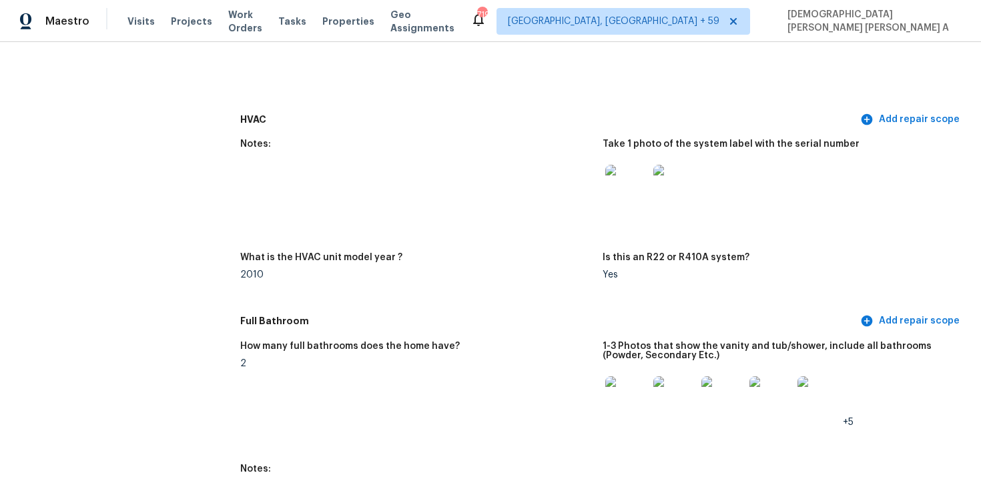
click at [665, 196] on img at bounding box center [674, 186] width 43 height 43
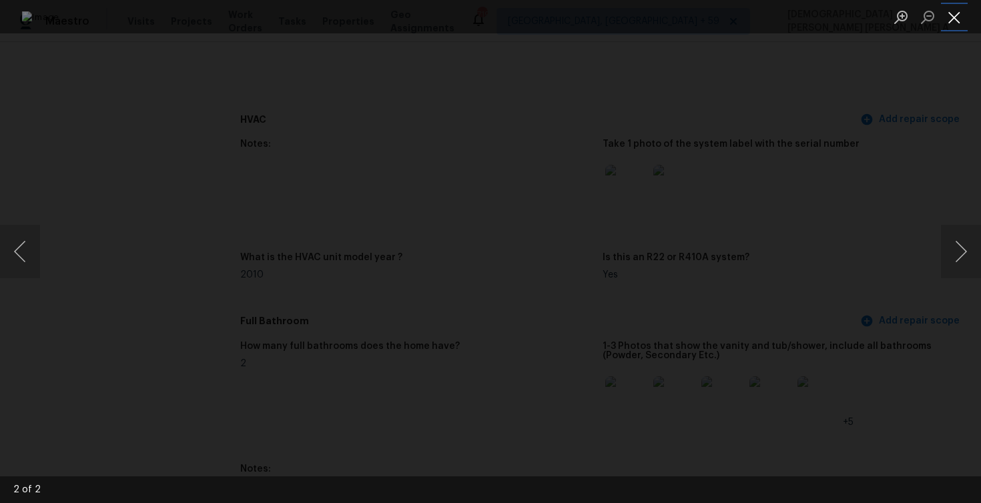
click at [946, 20] on button "Close lightbox" at bounding box center [954, 16] width 27 height 23
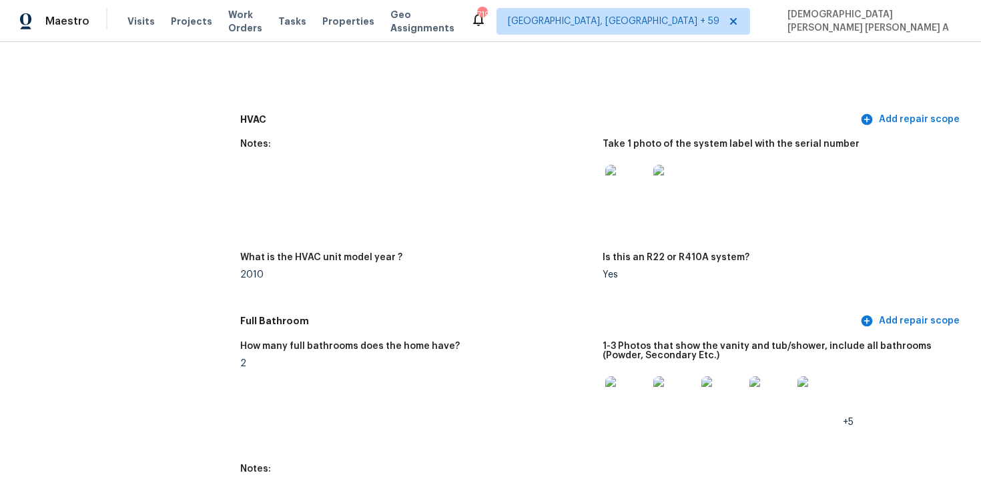
click at [688, 192] on img at bounding box center [674, 186] width 43 height 43
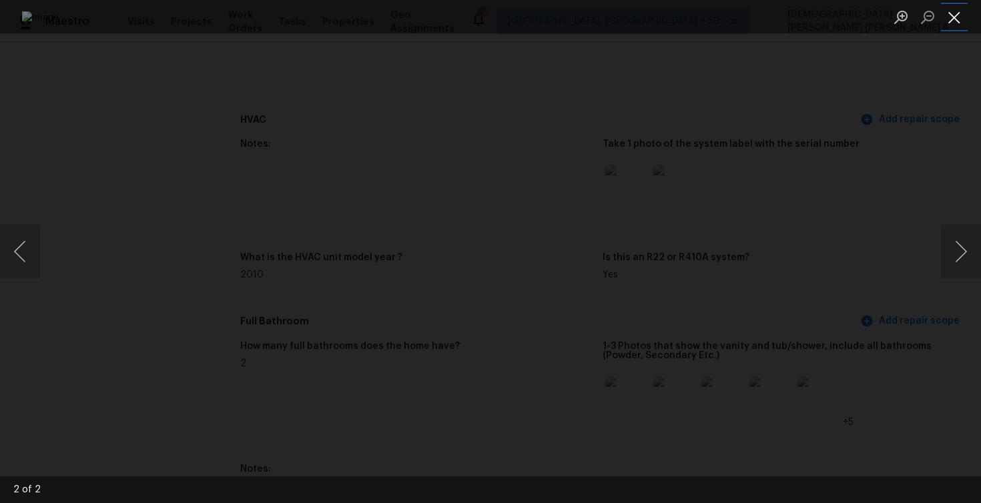
click at [953, 18] on button "Close lightbox" at bounding box center [954, 16] width 27 height 23
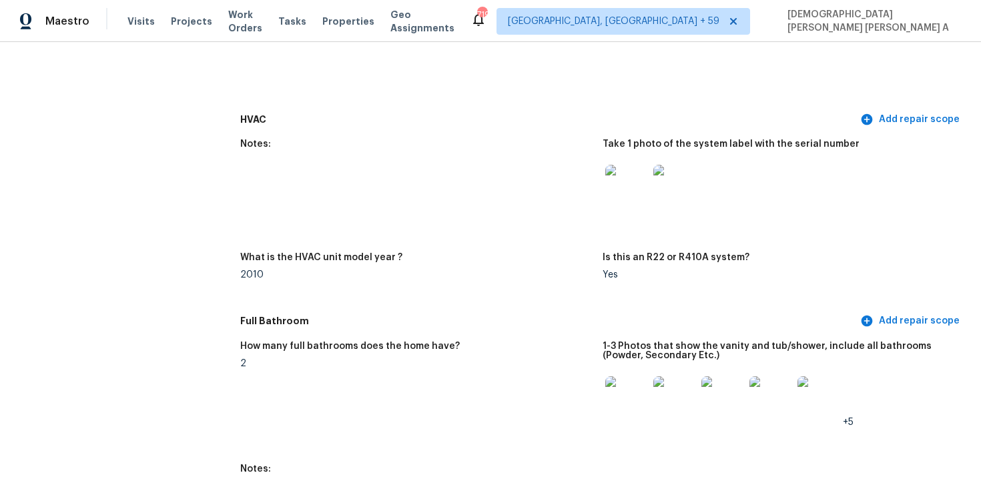
click at [686, 165] on img at bounding box center [674, 186] width 43 height 43
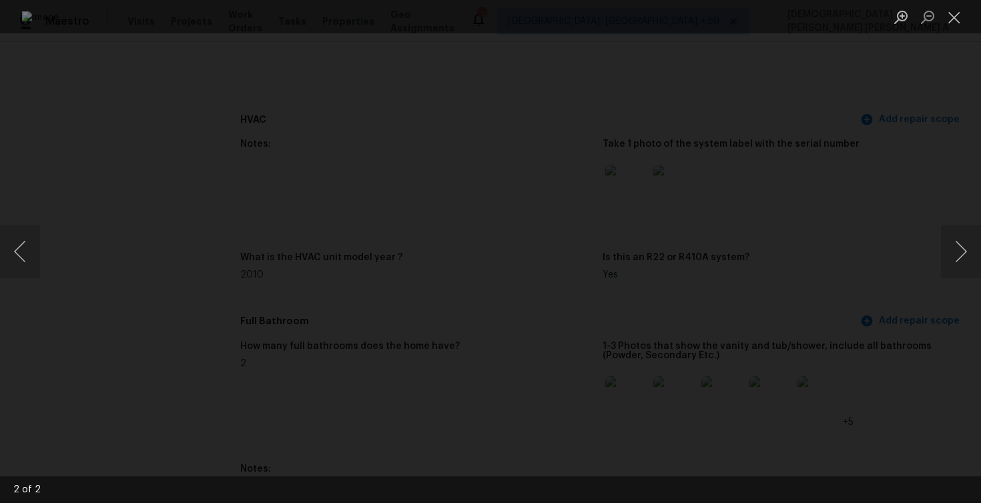
click at [631, 249] on img "Lightbox" at bounding box center [491, 251] width 938 height 481
click at [959, 27] on button "Close lightbox" at bounding box center [954, 16] width 27 height 23
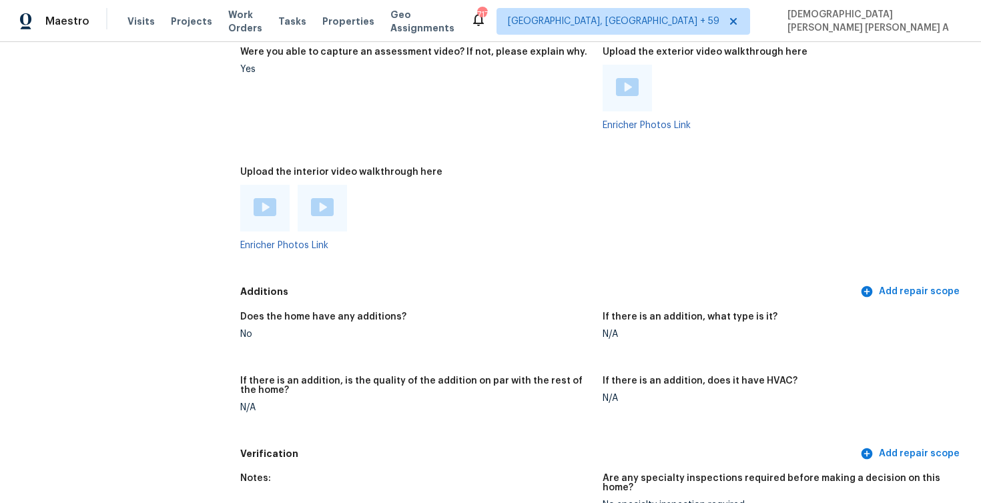
scroll to position [2318, 0]
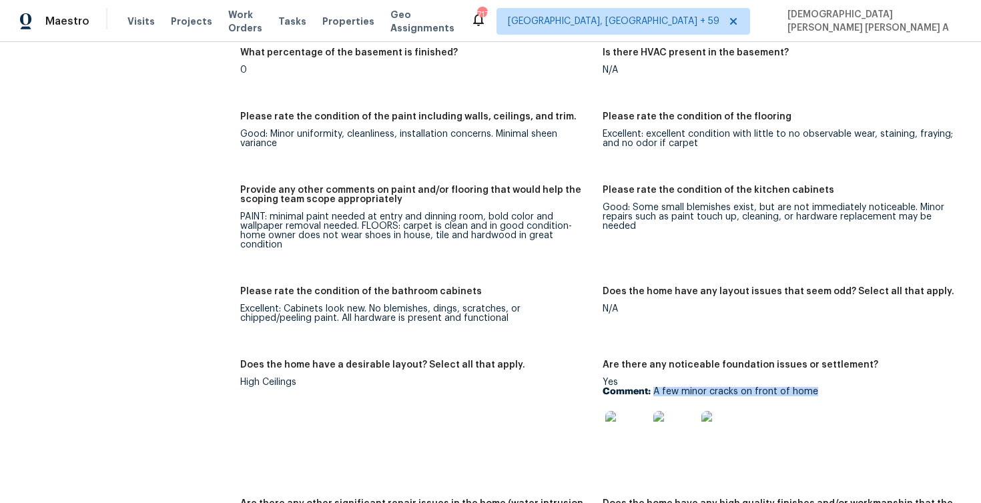
drag, startPoint x: 653, startPoint y: 372, endPoint x: 839, endPoint y: 372, distance: 185.6
click at [839, 387] on p "Comment: A few minor cracks on front of home" at bounding box center [779, 391] width 352 height 9
copy p "A few minor cracks on front of home"
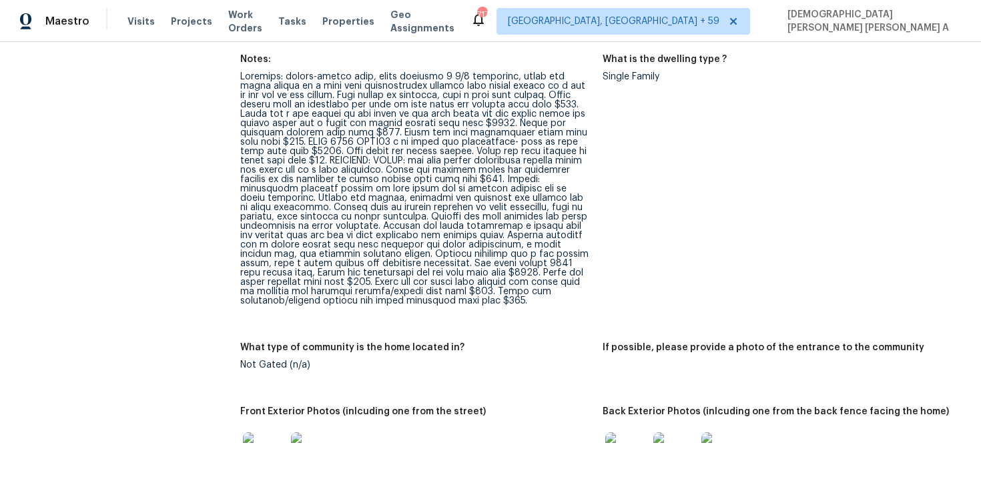
scroll to position [0, 0]
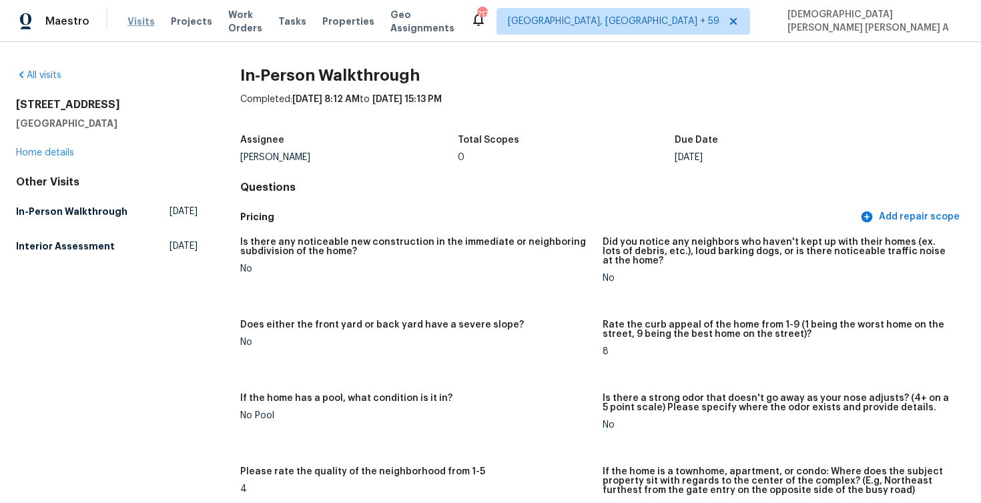
click at [142, 26] on span "Visits" at bounding box center [140, 21] width 27 height 13
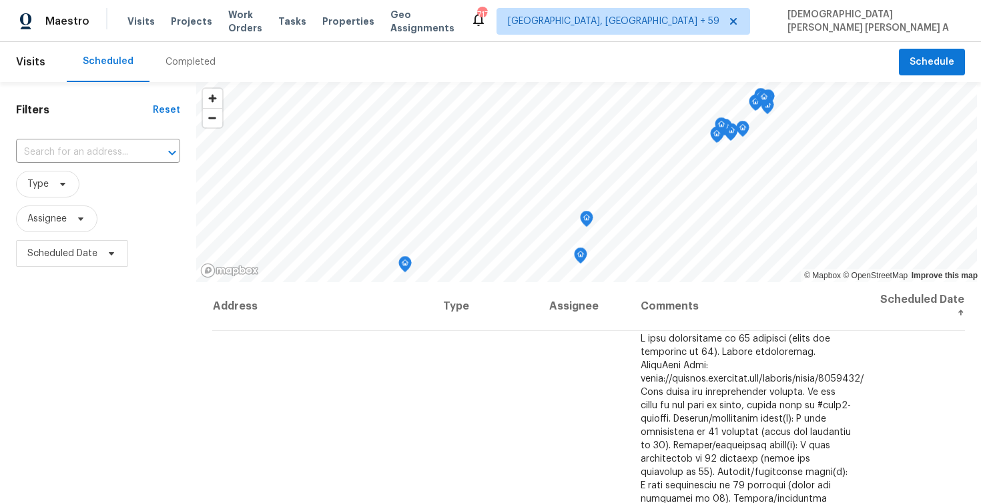
click at [176, 69] on div "Completed" at bounding box center [191, 62] width 82 height 40
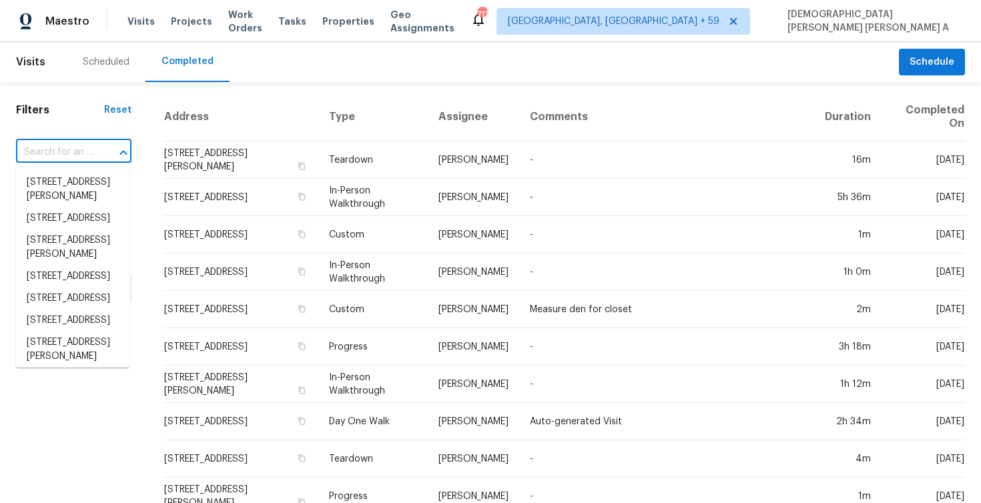
click at [65, 144] on input "text" at bounding box center [55, 152] width 78 height 21
paste input "[STREET_ADDRESS][PERSON_NAME]"
type input "[STREET_ADDRESS][PERSON_NAME]"
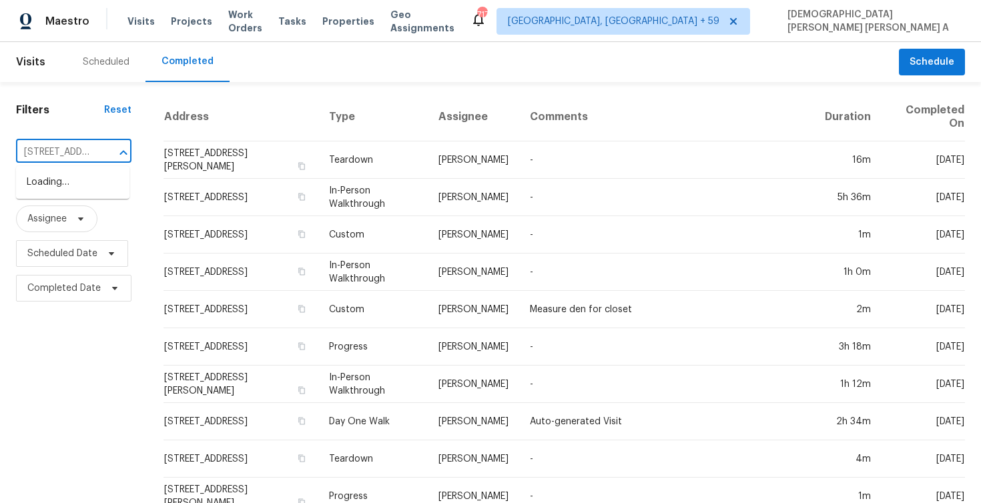
scroll to position [0, 73]
click at [81, 181] on li "[STREET_ADDRESS][PERSON_NAME][PERSON_NAME]" at bounding box center [72, 197] width 113 height 50
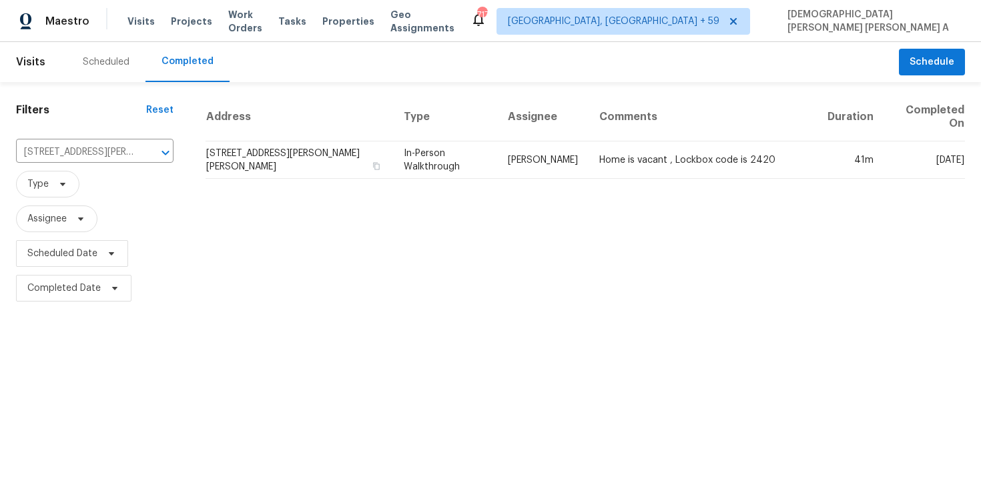
click at [452, 160] on td "In-Person Walkthrough" at bounding box center [445, 160] width 104 height 37
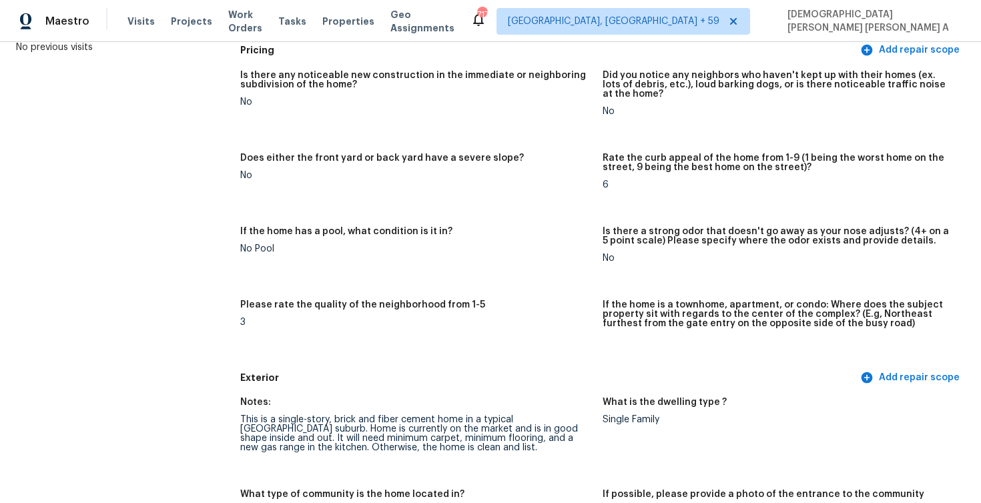
scroll to position [262, 0]
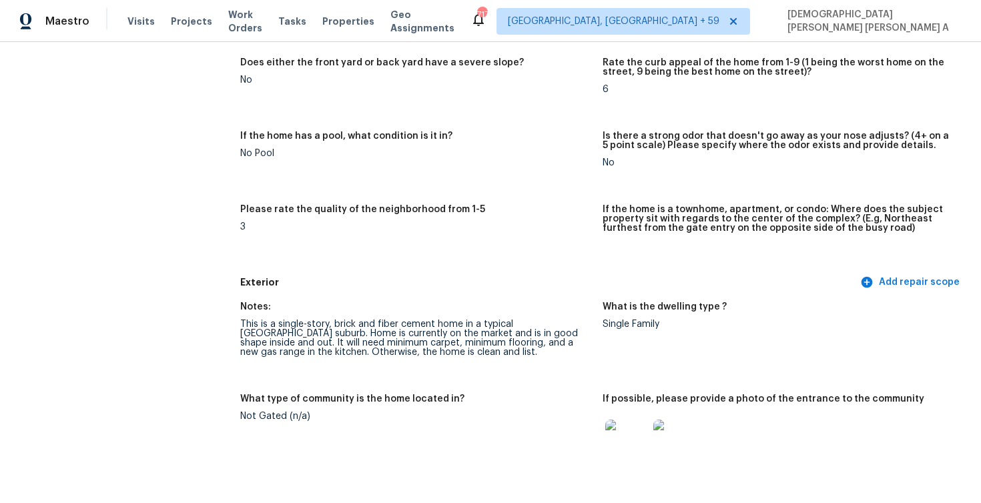
click at [526, 328] on div "This is a single-story, brick and fiber cement home in a typical Houston suburb…" at bounding box center [416, 338] width 352 height 37
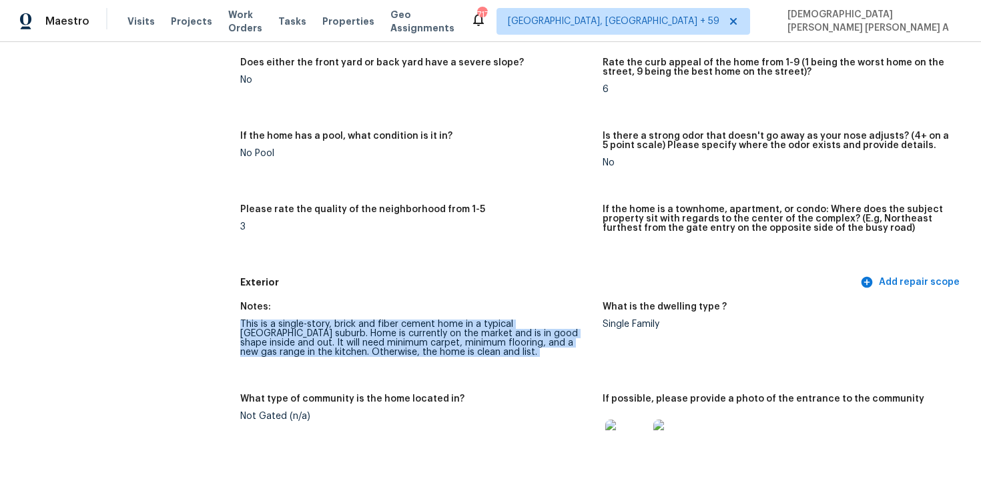
click at [526, 328] on div "This is a single-story, brick and fiber cement home in a typical Houston suburb…" at bounding box center [416, 338] width 352 height 37
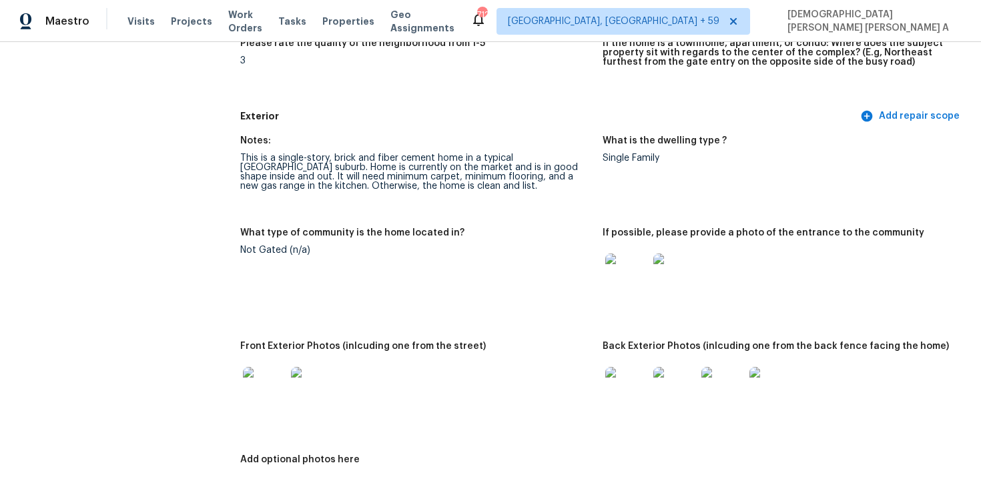
scroll to position [0, 0]
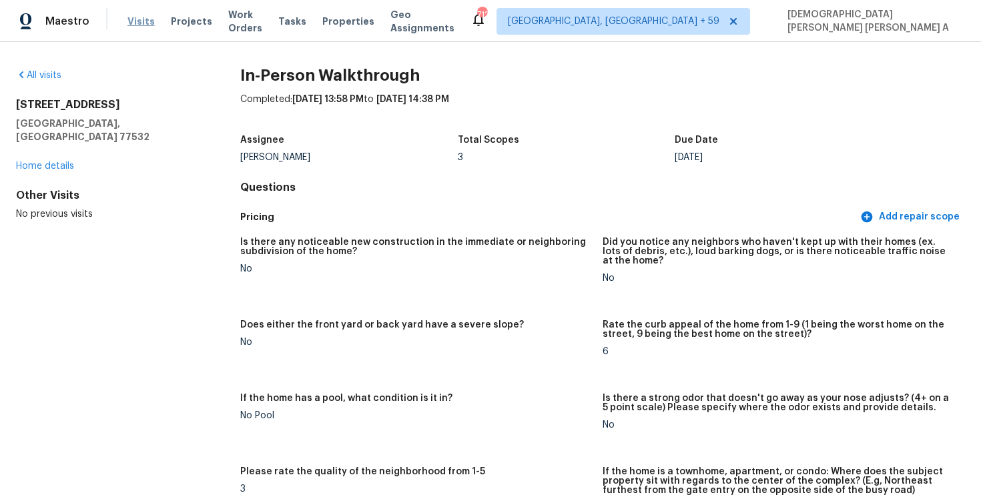
click at [131, 19] on span "Visits" at bounding box center [140, 21] width 27 height 13
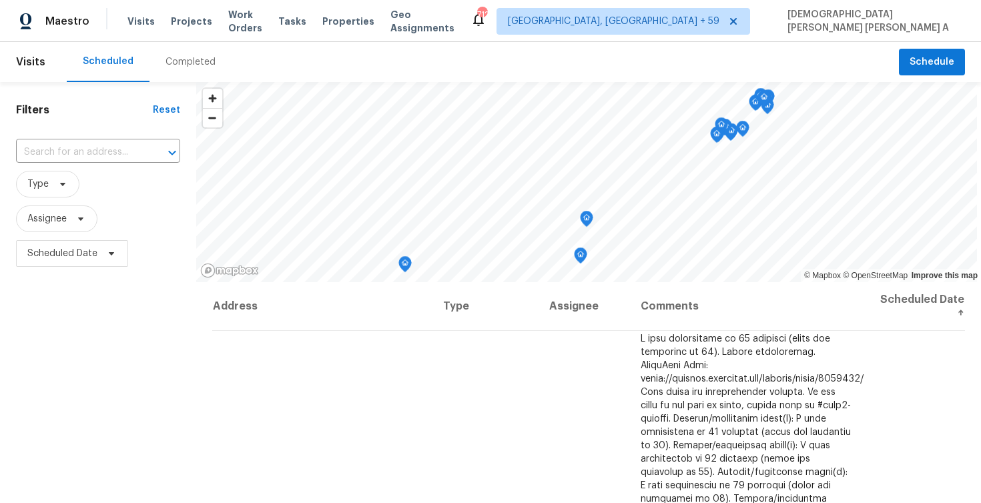
click at [174, 68] on div "Completed" at bounding box center [191, 61] width 50 height 13
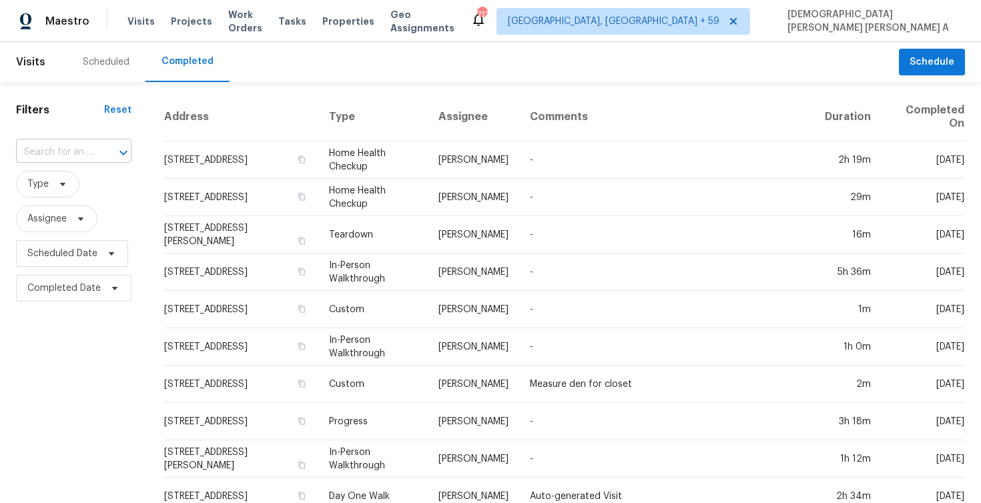
click at [93, 149] on div "​" at bounding box center [73, 152] width 115 height 21
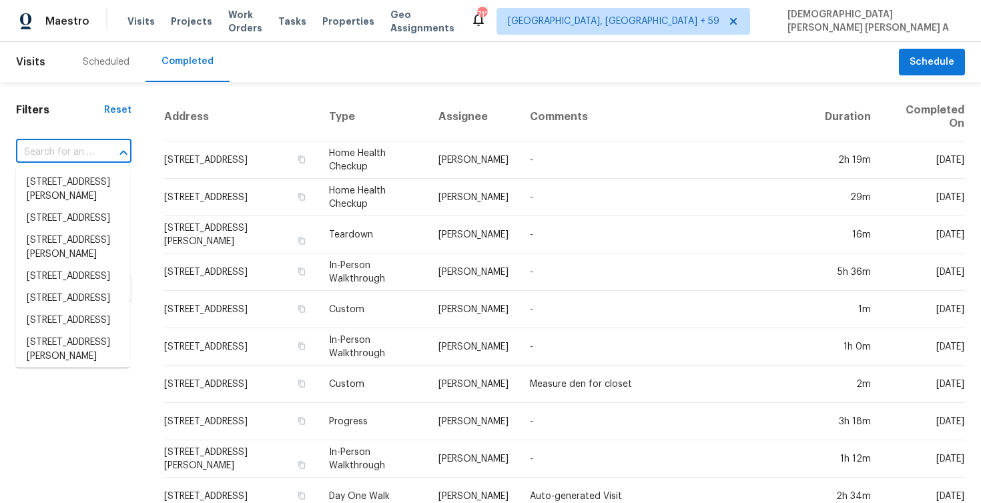
paste input "[STREET_ADDRESS][PERSON_NAME]"
type input "[STREET_ADDRESS][PERSON_NAME]"
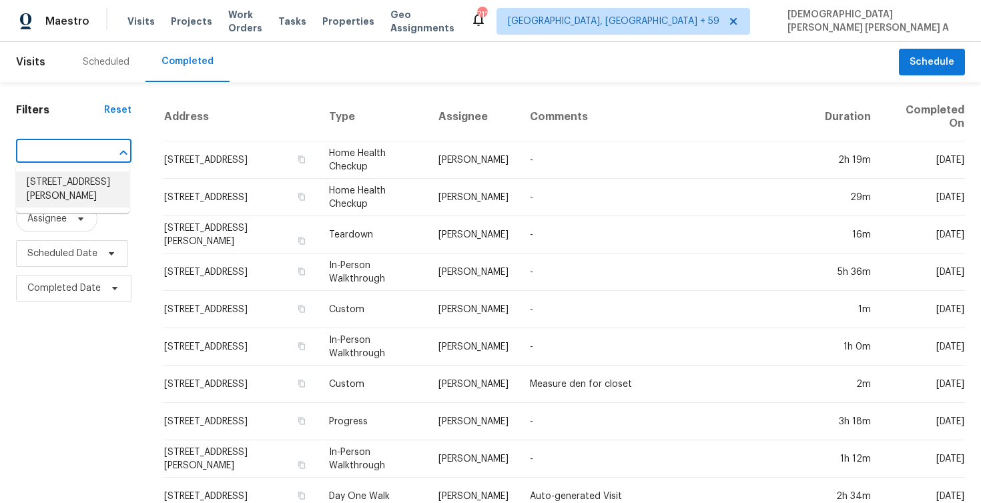
click at [99, 176] on li "[STREET_ADDRESS][PERSON_NAME]" at bounding box center [72, 190] width 113 height 36
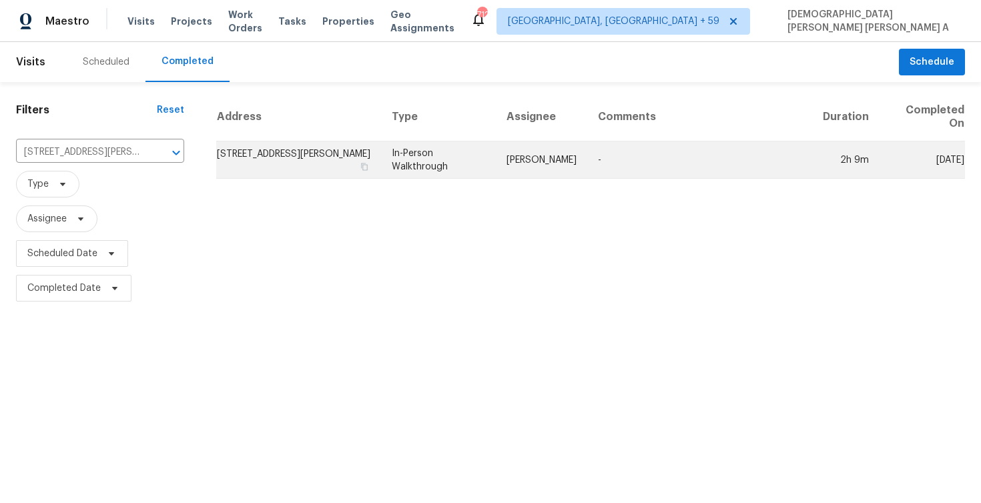
click at [491, 166] on td "In-Person Walkthrough" at bounding box center [438, 160] width 115 height 37
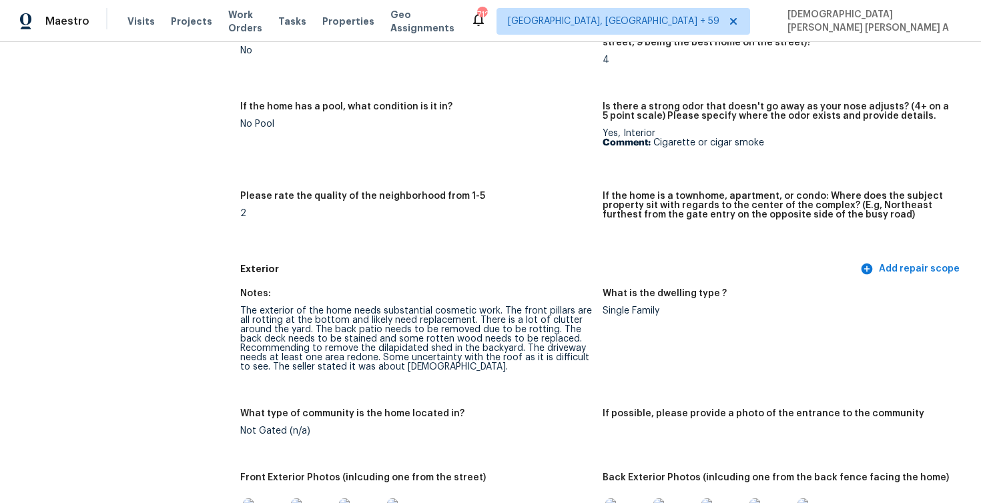
scroll to position [371, 0]
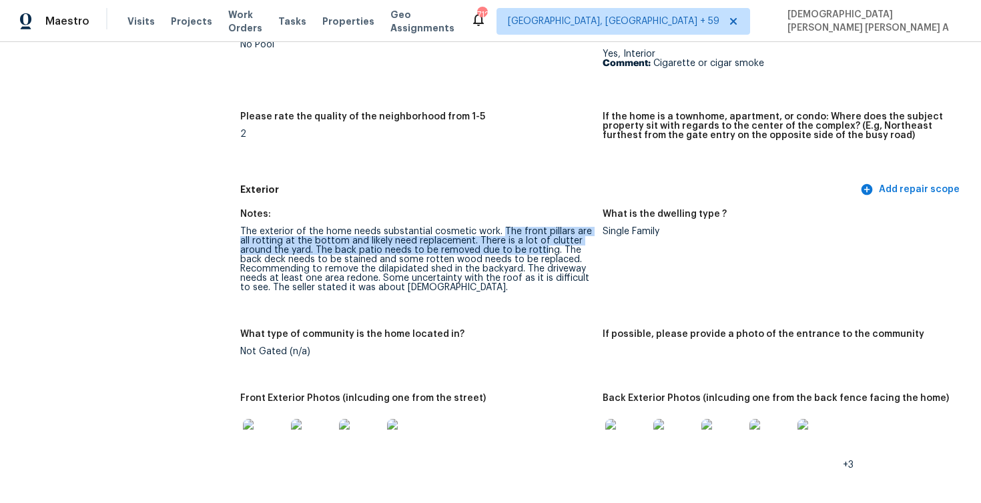
drag, startPoint x: 500, startPoint y: 230, endPoint x: 540, endPoint y: 246, distance: 43.4
click at [540, 246] on div "The exterior of the home needs substantial cosmetic work. The front pillars are…" at bounding box center [416, 259] width 352 height 65
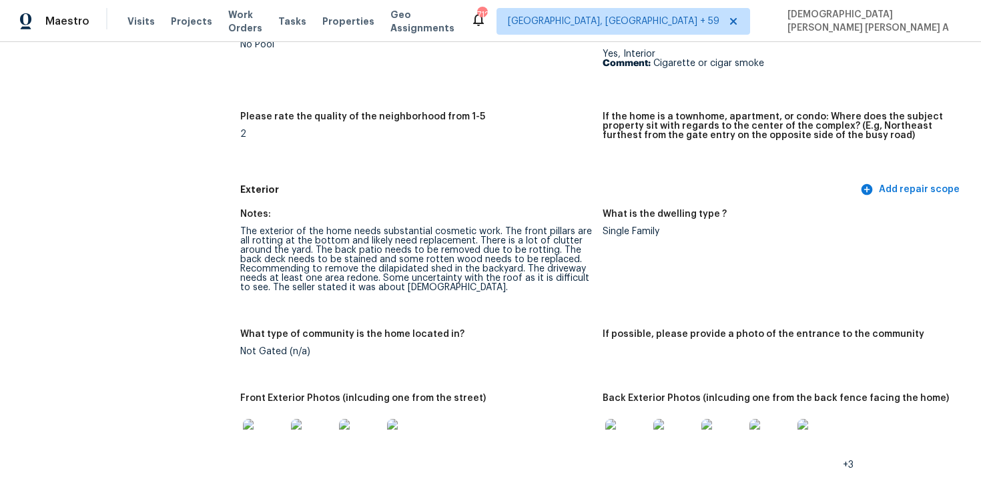
click at [523, 273] on div "The exterior of the home needs substantial cosmetic work. The front pillars are…" at bounding box center [416, 259] width 352 height 65
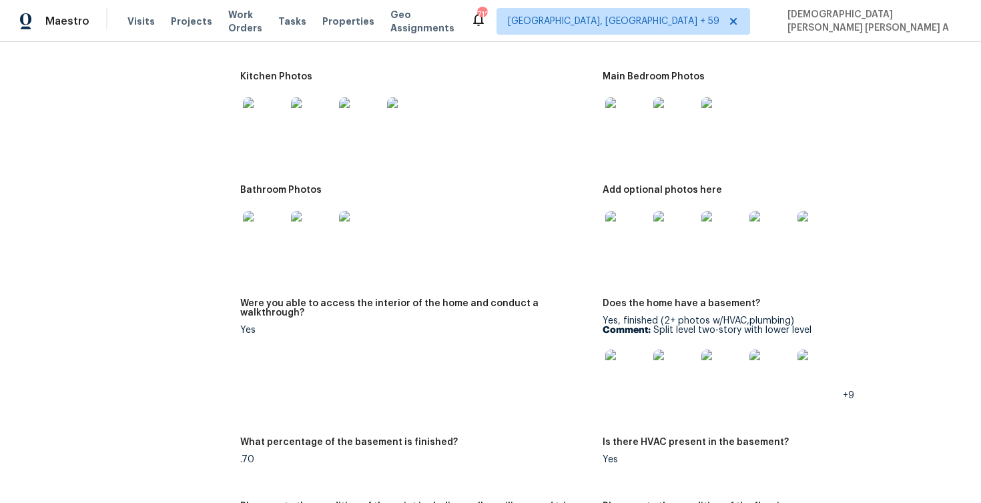
scroll to position [1992, 0]
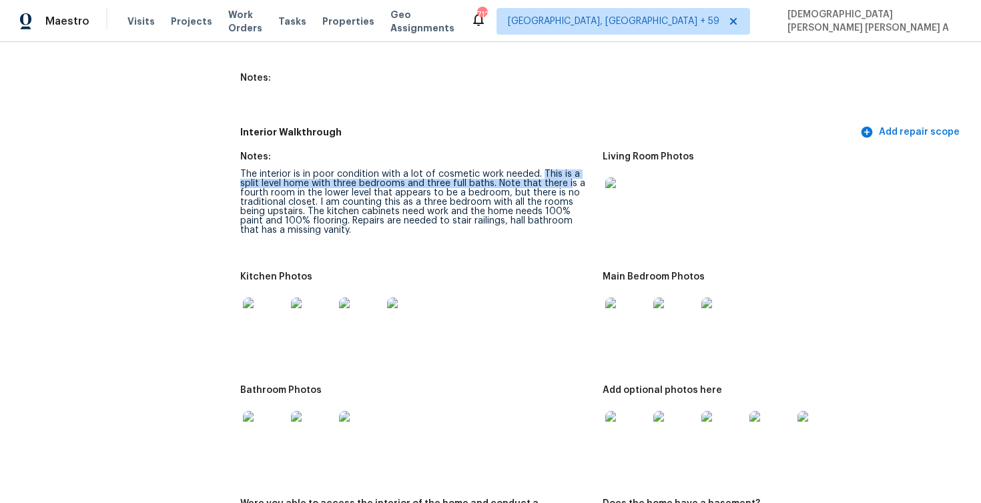
drag, startPoint x: 539, startPoint y: 170, endPoint x: 567, endPoint y: 184, distance: 31.7
click at [567, 184] on div "The interior is in poor condition with a lot of cosmetic work needed. This is a…" at bounding box center [416, 202] width 352 height 65
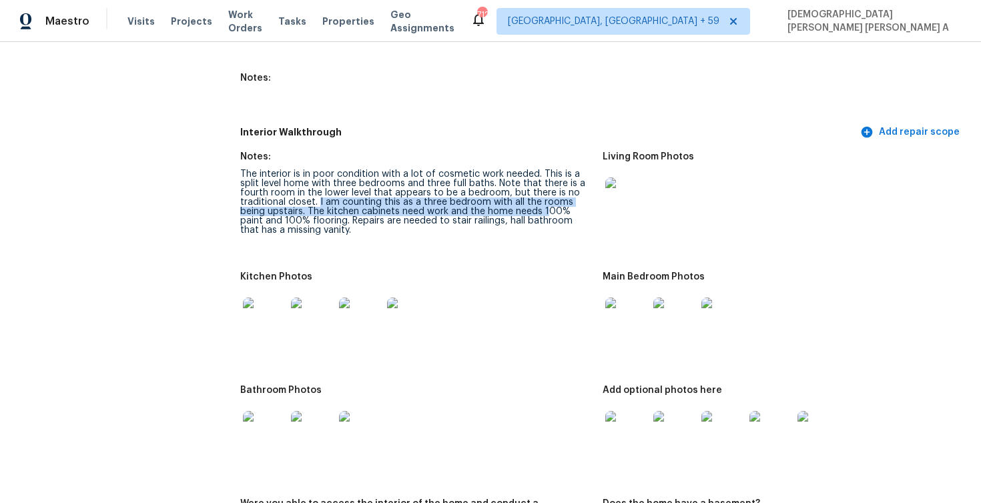
drag, startPoint x: 318, startPoint y: 203, endPoint x: 546, endPoint y: 210, distance: 228.4
click at [547, 210] on div "The interior is in poor condition with a lot of cosmetic work needed. This is a…" at bounding box center [416, 202] width 352 height 65
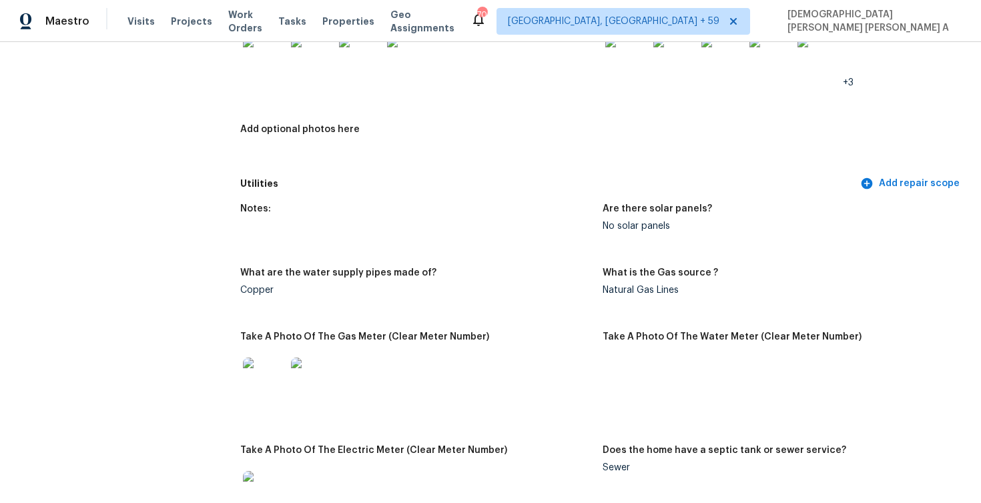
scroll to position [2224, 0]
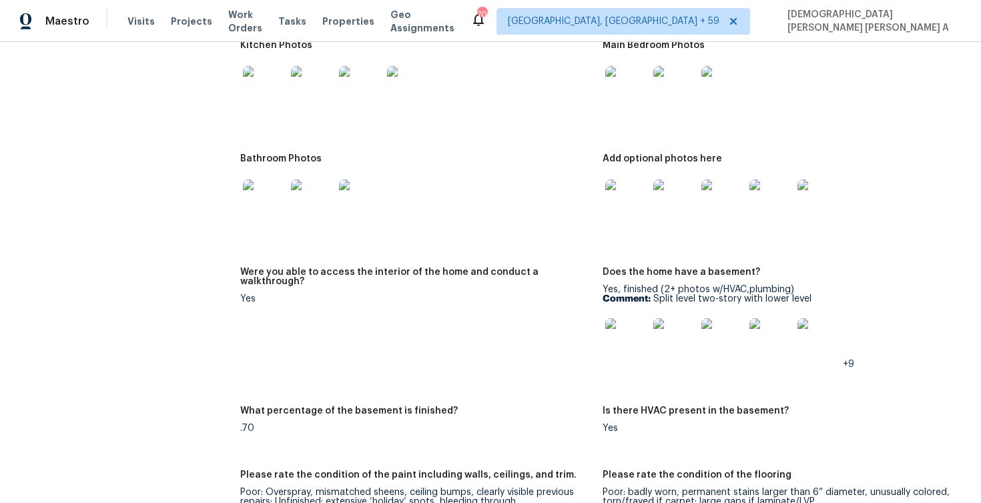
click at [635, 348] on img at bounding box center [626, 339] width 43 height 43
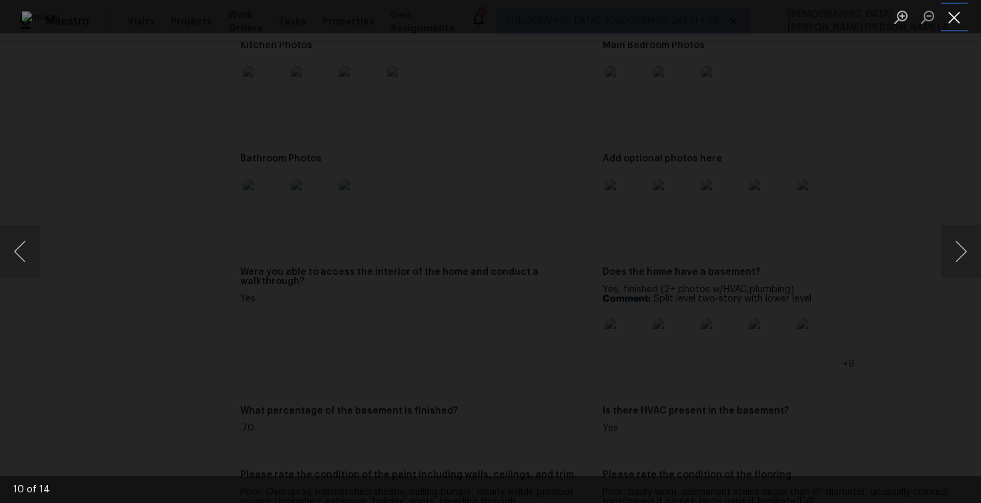
click at [961, 19] on button "Close lightbox" at bounding box center [954, 16] width 27 height 23
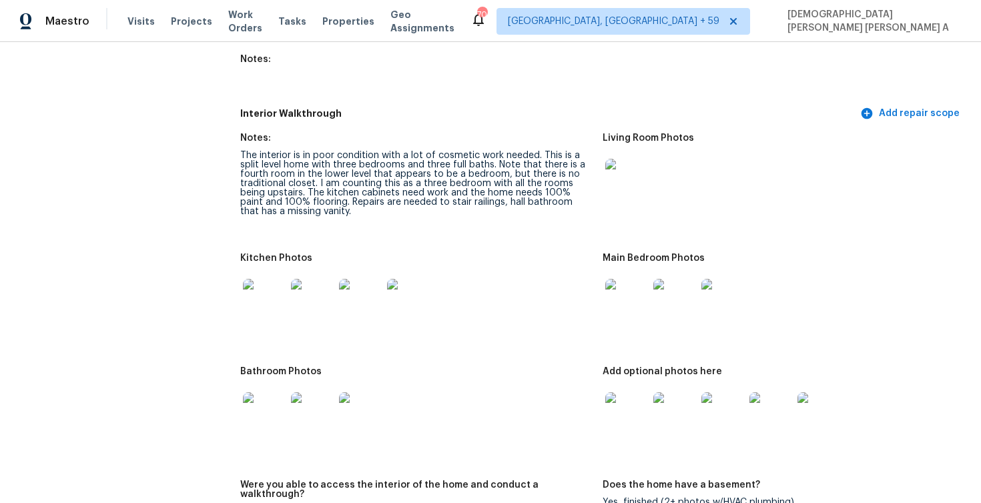
scroll to position [1986, 0]
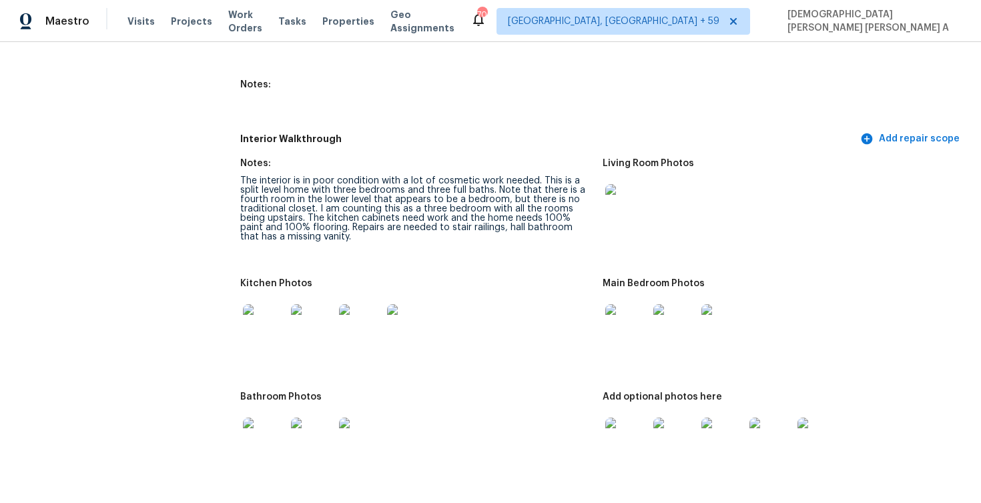
click at [627, 328] on img at bounding box center [626, 325] width 43 height 43
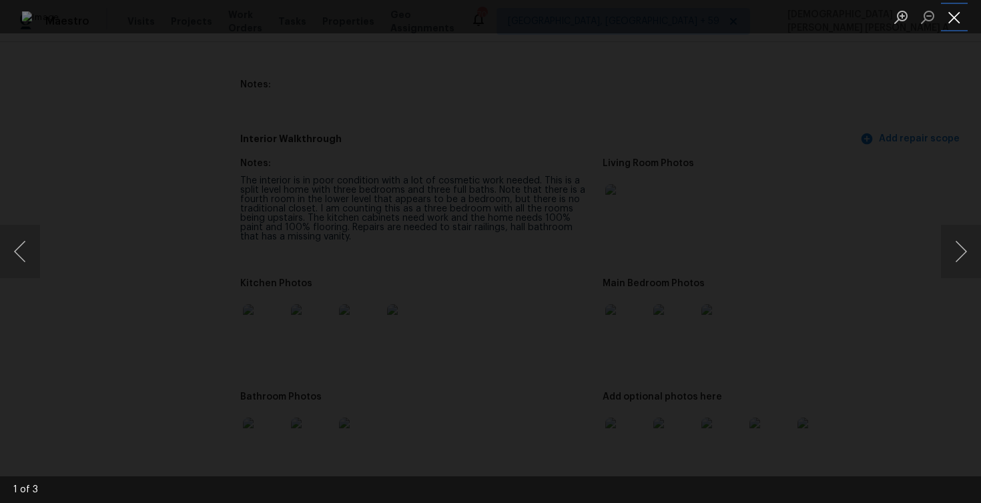
click at [956, 15] on button "Close lightbox" at bounding box center [954, 16] width 27 height 23
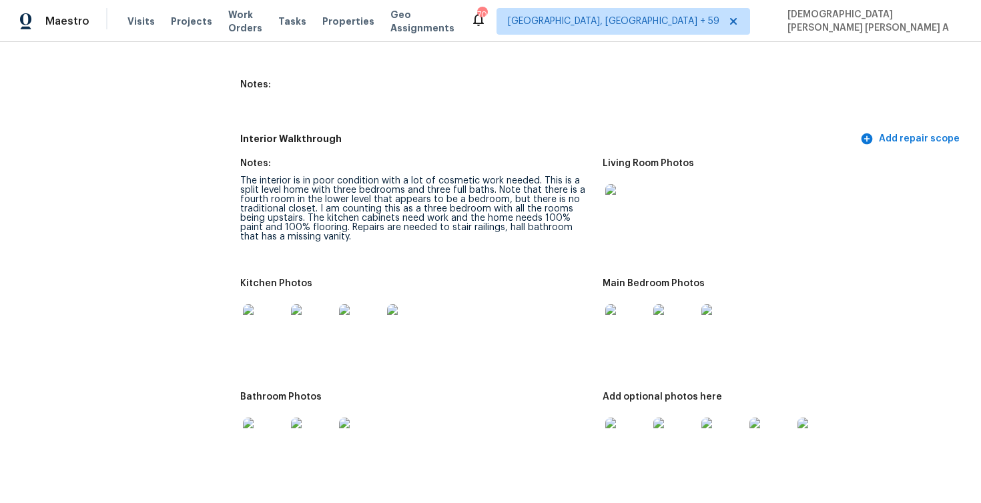
scroll to position [2076, 0]
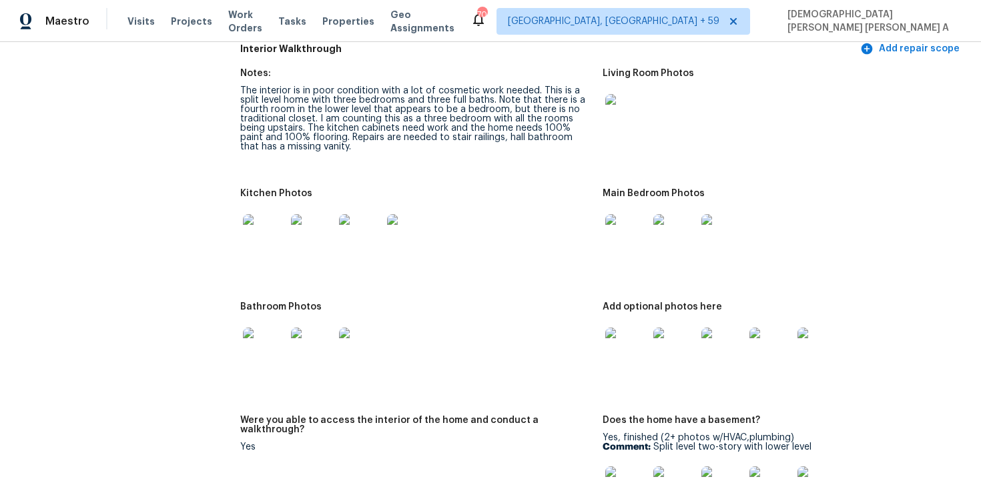
click at [623, 376] on div at bounding box center [627, 349] width 48 height 59
click at [624, 352] on img at bounding box center [626, 349] width 43 height 43
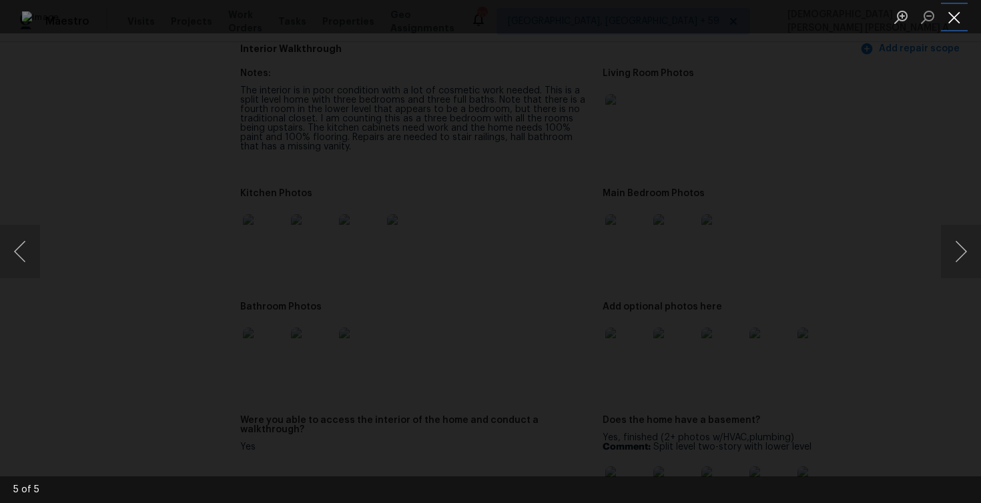
click at [956, 13] on button "Close lightbox" at bounding box center [954, 16] width 27 height 23
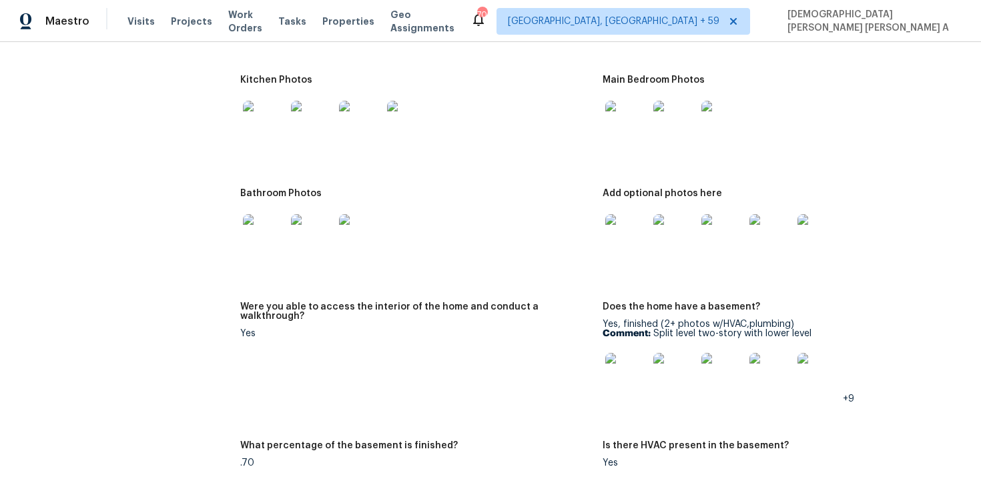
scroll to position [1828, 0]
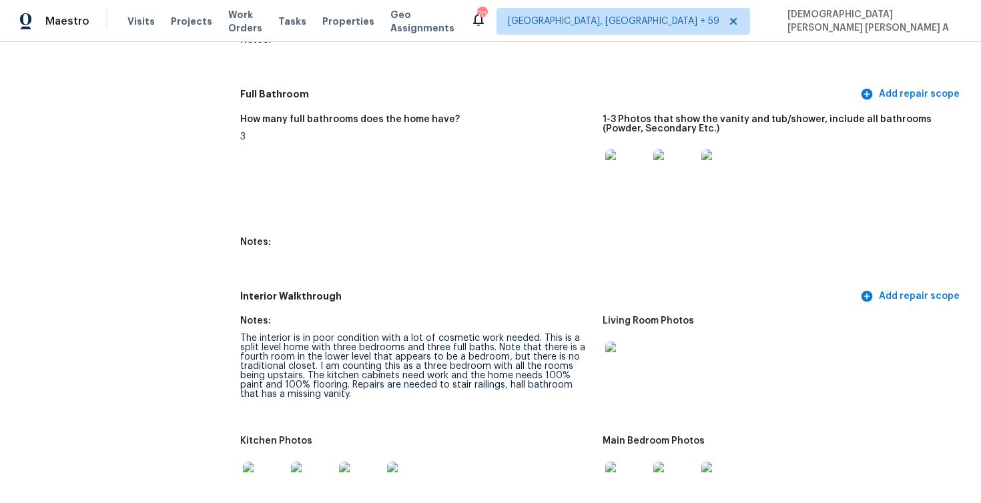
click at [505, 330] on div "Notes:" at bounding box center [416, 324] width 352 height 17
click at [499, 339] on div "The interior is in poor condition with a lot of cosmetic work needed. This is a…" at bounding box center [416, 366] width 352 height 65
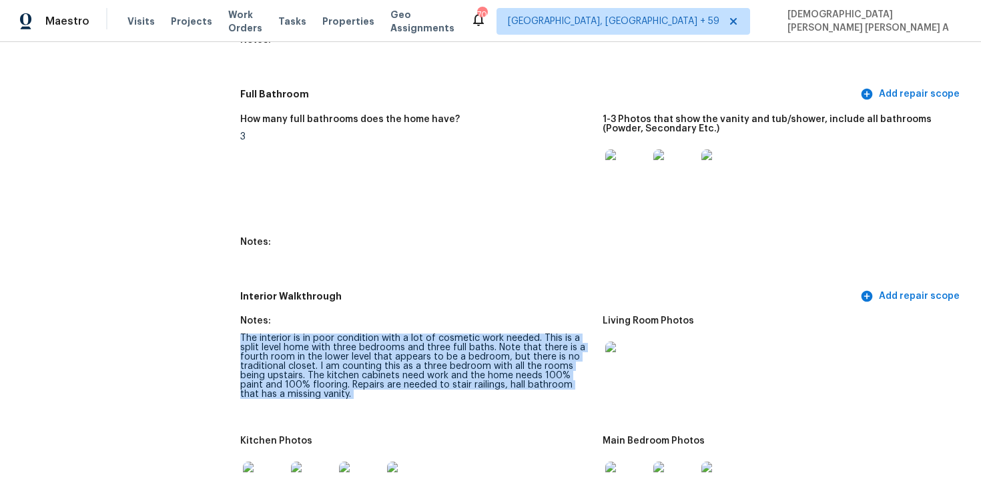
click at [499, 339] on div "The interior is in poor condition with a lot of cosmetic work needed. This is a…" at bounding box center [416, 366] width 352 height 65
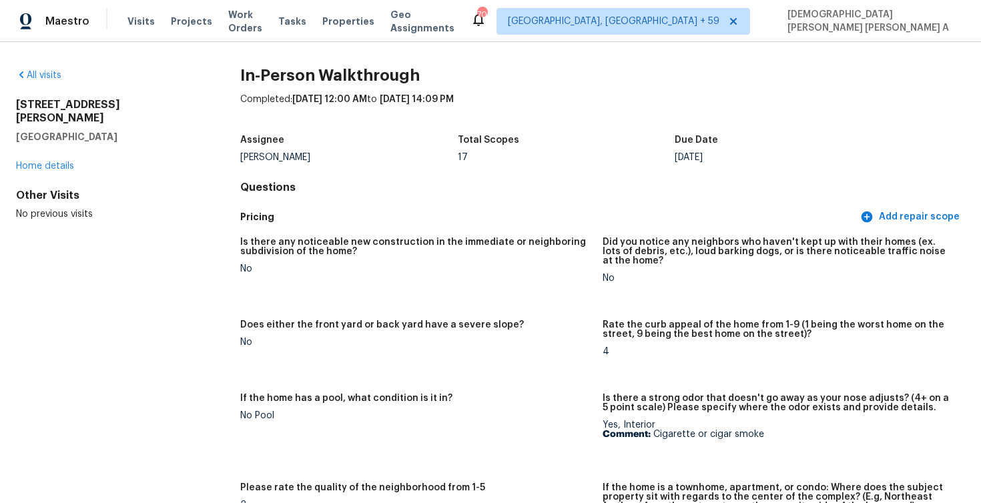
scroll to position [0, 0]
click at [130, 19] on span "Visits" at bounding box center [140, 21] width 27 height 13
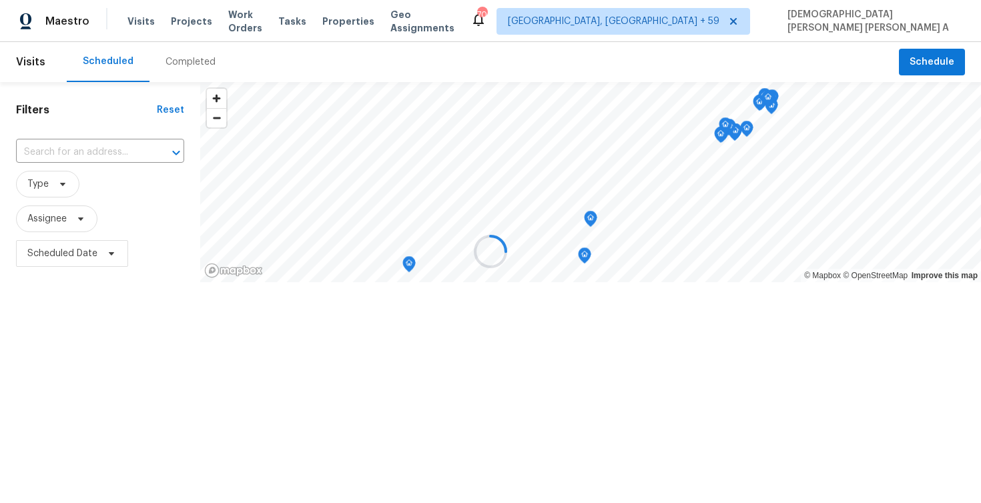
click at [190, 59] on div at bounding box center [490, 251] width 981 height 503
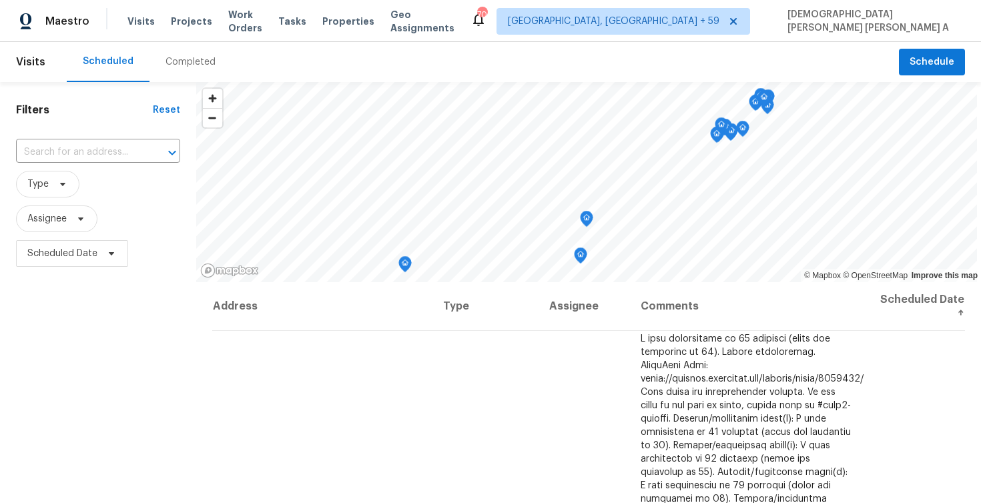
click at [190, 59] on div "Completed" at bounding box center [191, 61] width 50 height 13
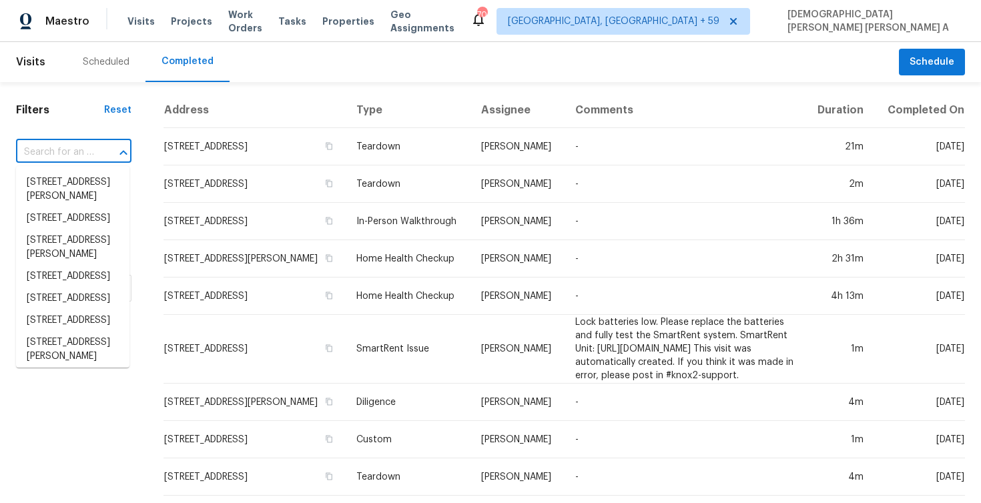
click at [65, 156] on input "text" at bounding box center [55, 152] width 78 height 21
paste input "516 Featherston St Cleburne, TX, 76033"
type input "516 Featherston St Cleburne, TX, 76033"
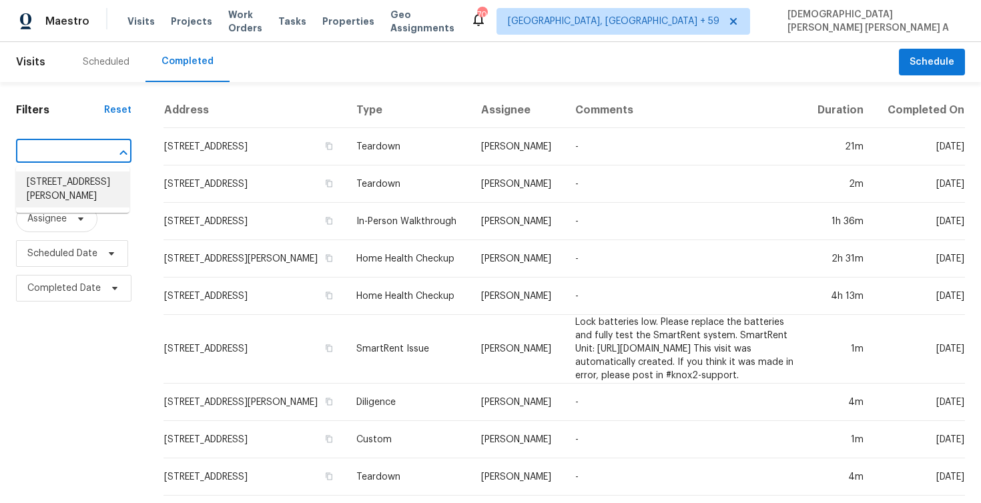
click at [90, 186] on li "516 Featherston St, Cleburne, TX 76033" at bounding box center [72, 190] width 113 height 36
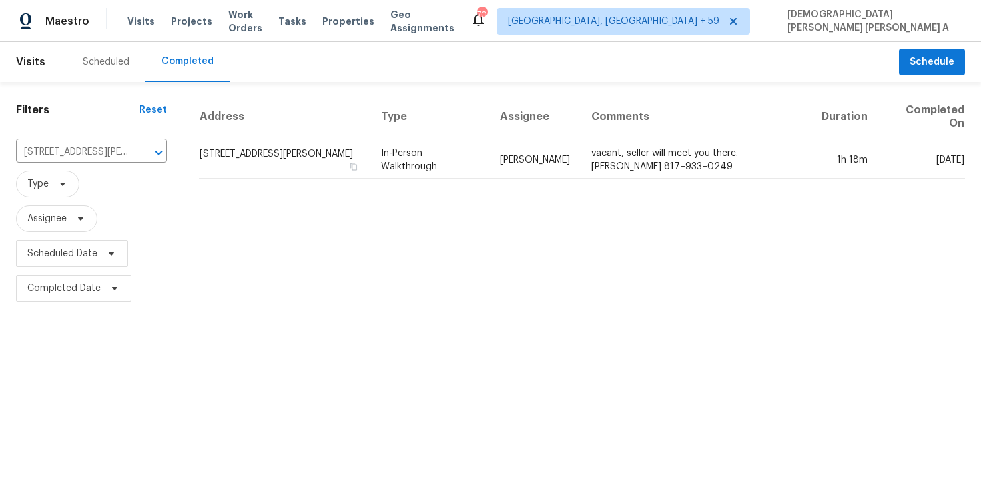
click at [549, 171] on td "Jason Fletcher" at bounding box center [534, 160] width 91 height 37
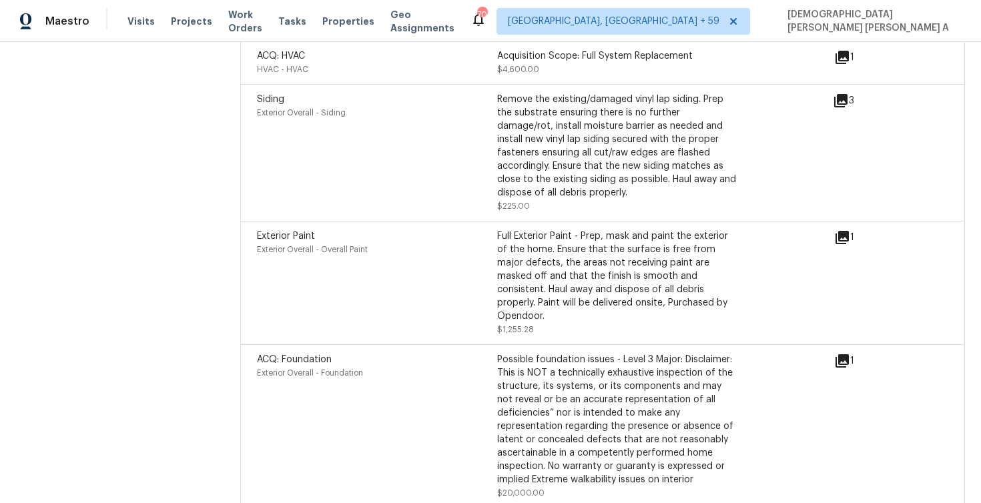
scroll to position [3669, 0]
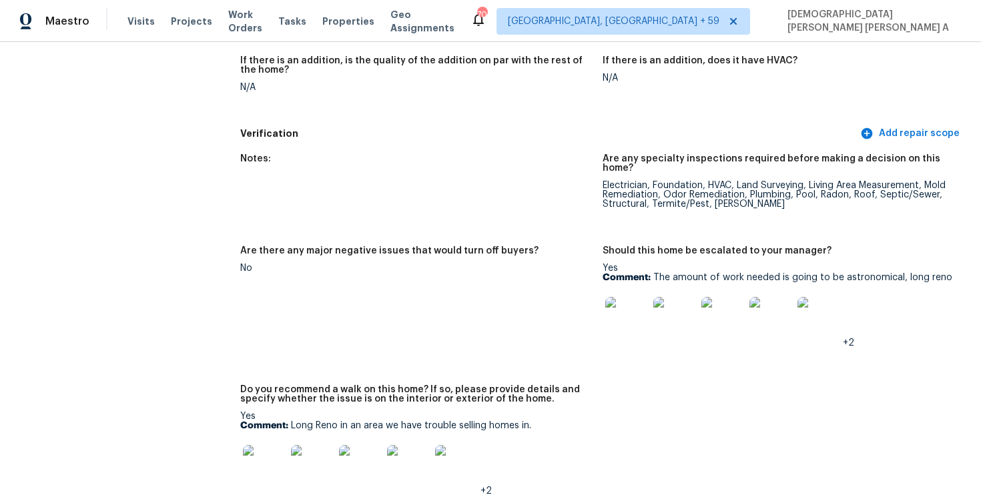
drag, startPoint x: 486, startPoint y: 309, endPoint x: 486, endPoint y: 342, distance: 32.7
click at [486, 326] on figure "Are there any major negative issues that would turn off buyers? No" at bounding box center [421, 307] width 362 height 123
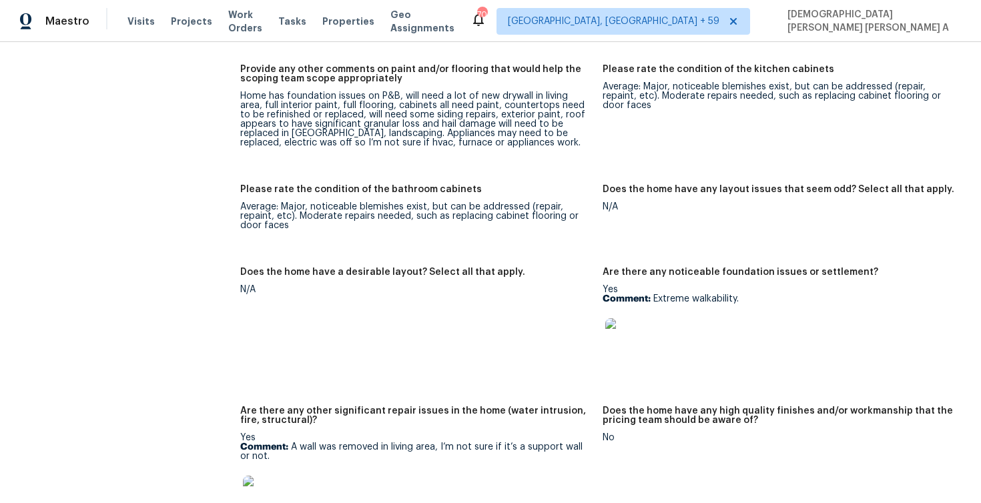
scroll to position [1842, 0]
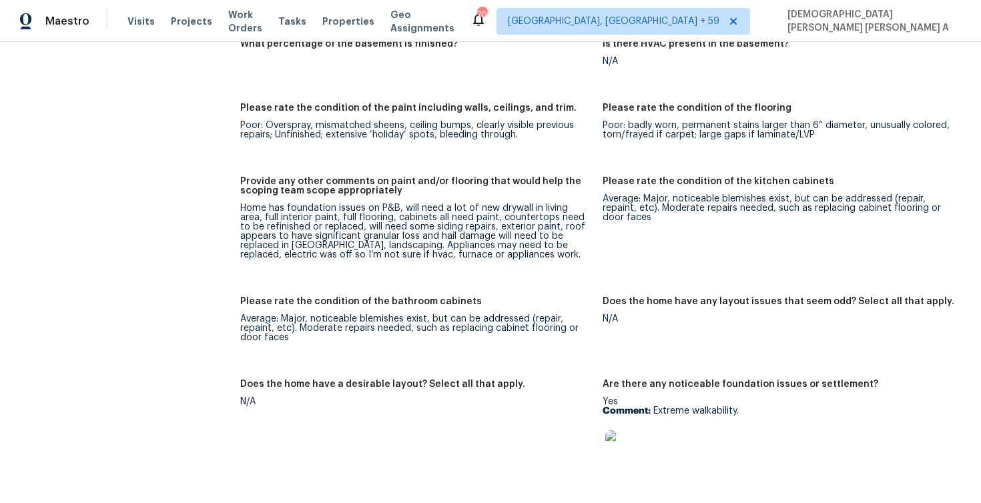
click at [433, 218] on div "Home has foundation issues on P&B, will need a lot of new drywall in living are…" at bounding box center [416, 232] width 352 height 56
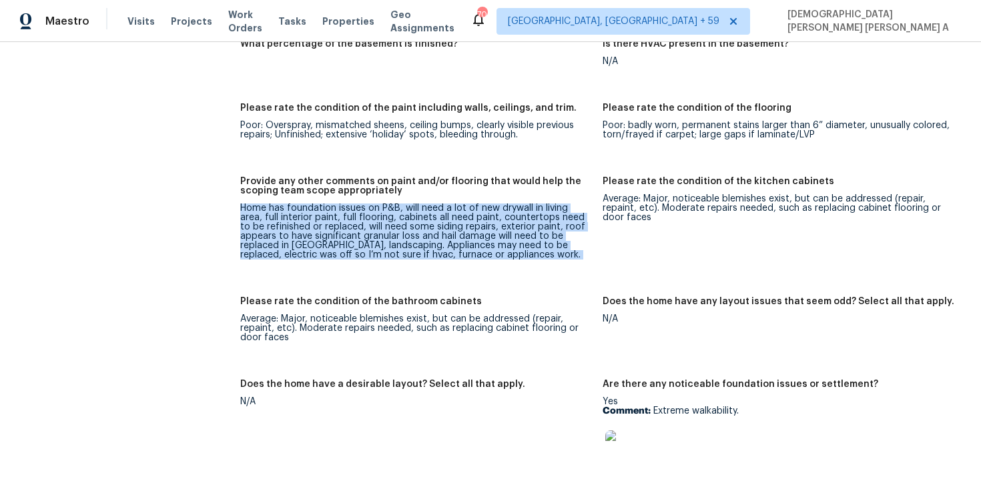
click at [433, 218] on div "Home has foundation issues on P&B, will need a lot of new drywall in living are…" at bounding box center [416, 232] width 352 height 56
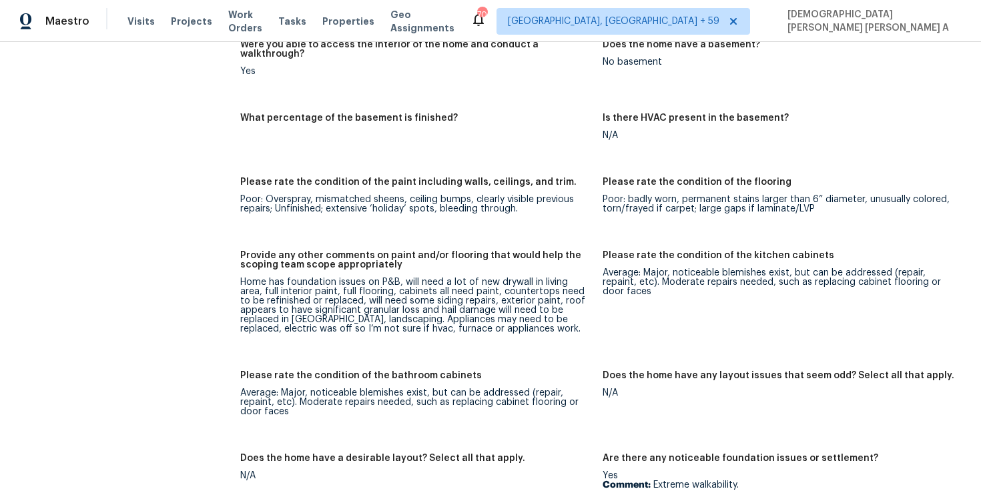
scroll to position [2026, 0]
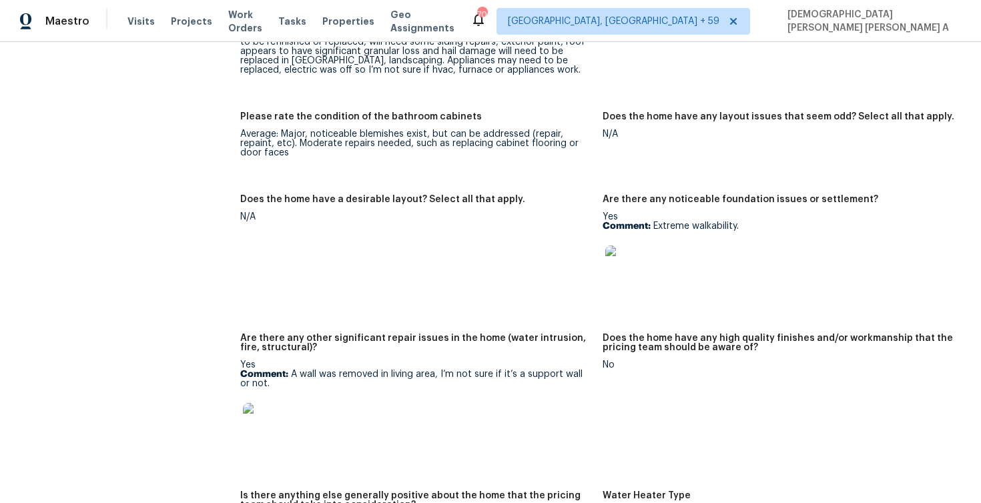
click at [627, 278] on img at bounding box center [626, 267] width 43 height 43
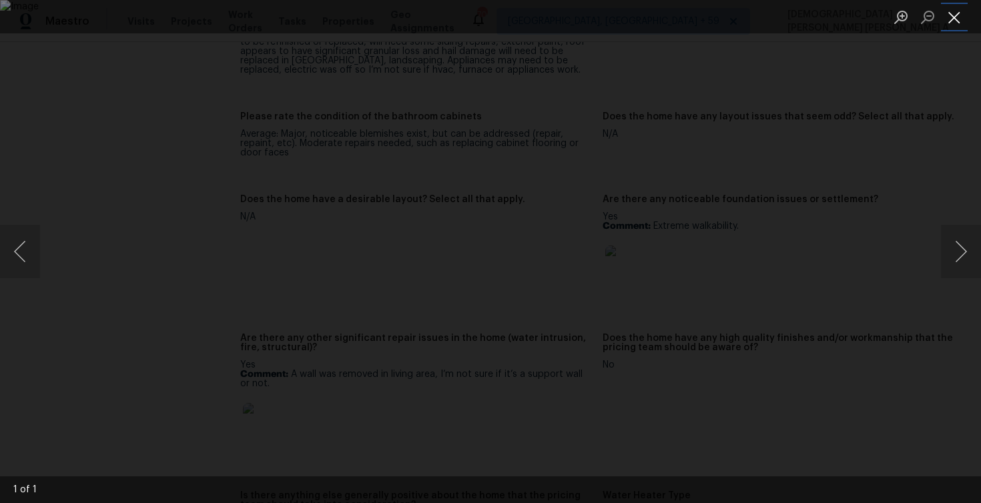
click at [953, 11] on button "Close lightbox" at bounding box center [954, 16] width 27 height 23
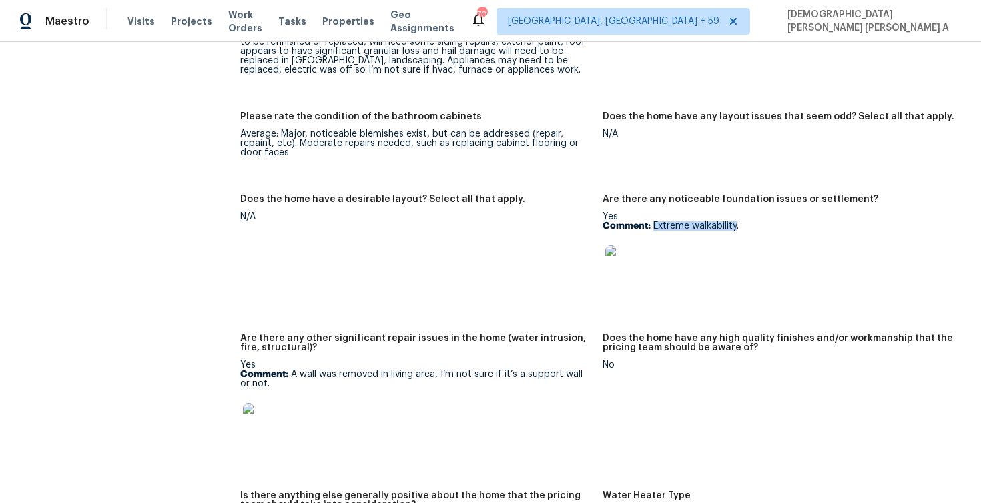
drag, startPoint x: 652, startPoint y: 216, endPoint x: 737, endPoint y: 215, distance: 84.8
click at [737, 222] on p "Comment: Extreme walkability." at bounding box center [779, 226] width 352 height 9
copy p "Extreme walkability"
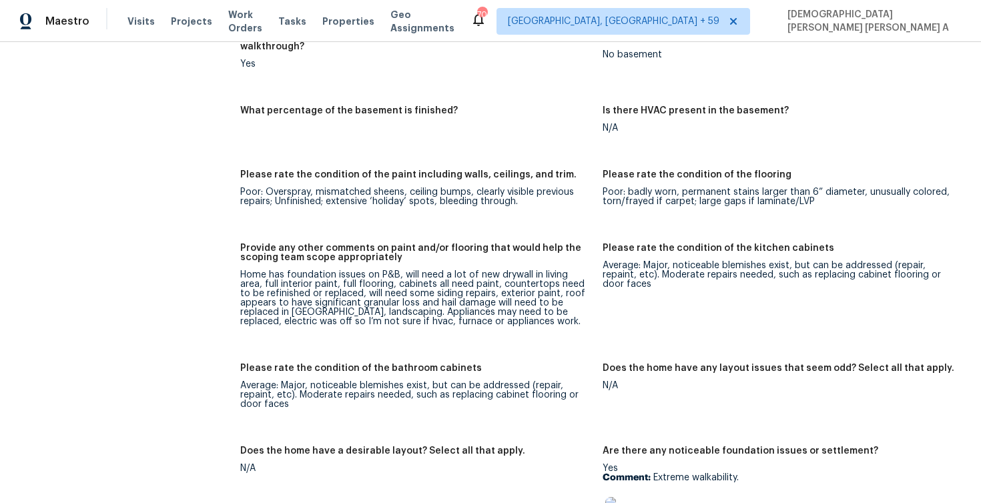
scroll to position [1753, 0]
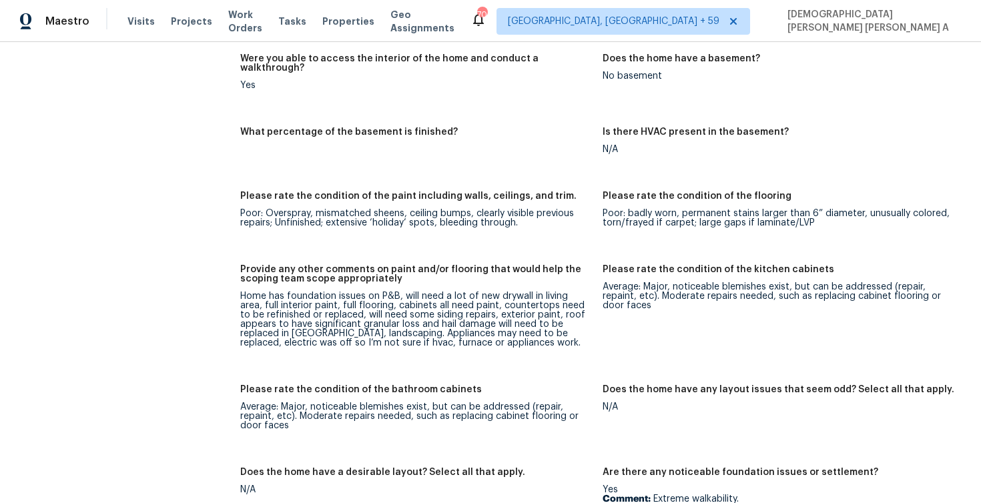
click at [433, 292] on div "Home has foundation issues on P&B, will need a lot of new drywall in living are…" at bounding box center [416, 320] width 352 height 56
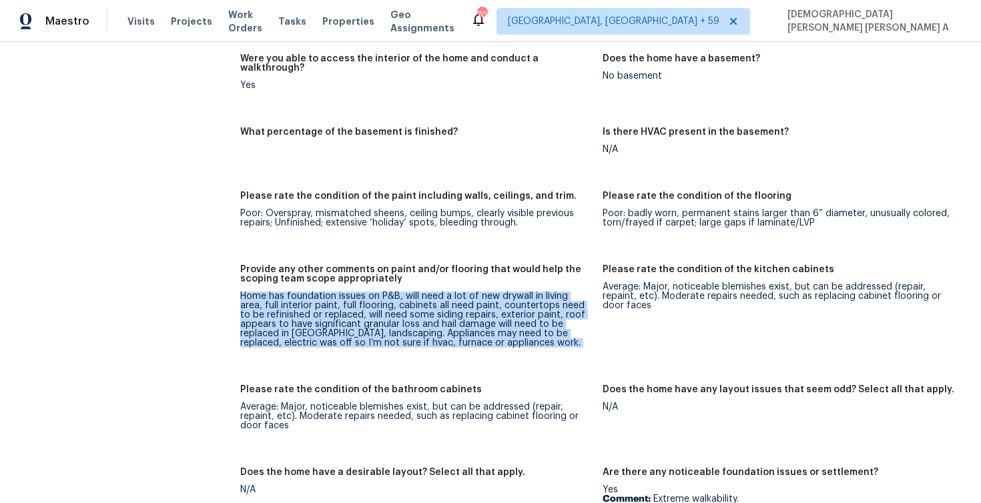
click at [433, 292] on div "Home has foundation issues on P&B, will need a lot of new drywall in living are…" at bounding box center [416, 320] width 352 height 56
click at [535, 294] on div "Home has foundation issues on P&B, will need a lot of new drywall in living are…" at bounding box center [416, 320] width 352 height 56
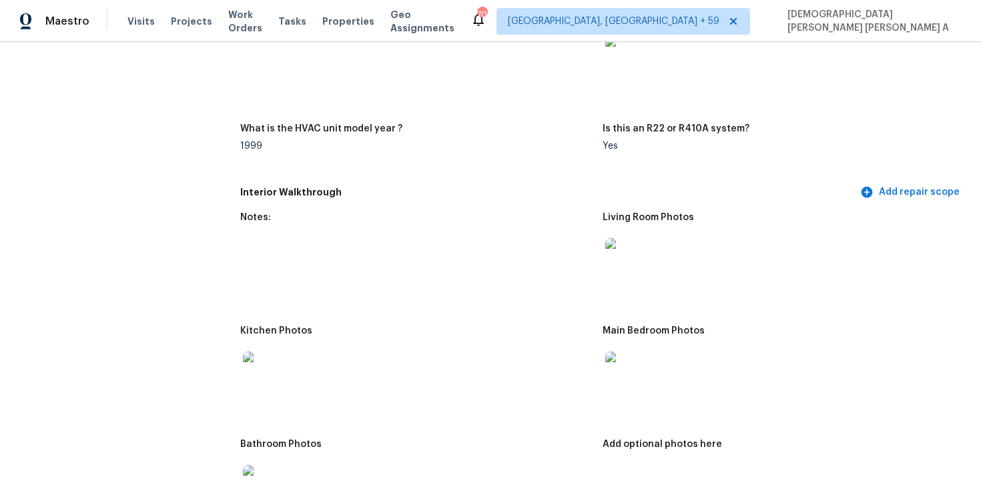
scroll to position [1373, 0]
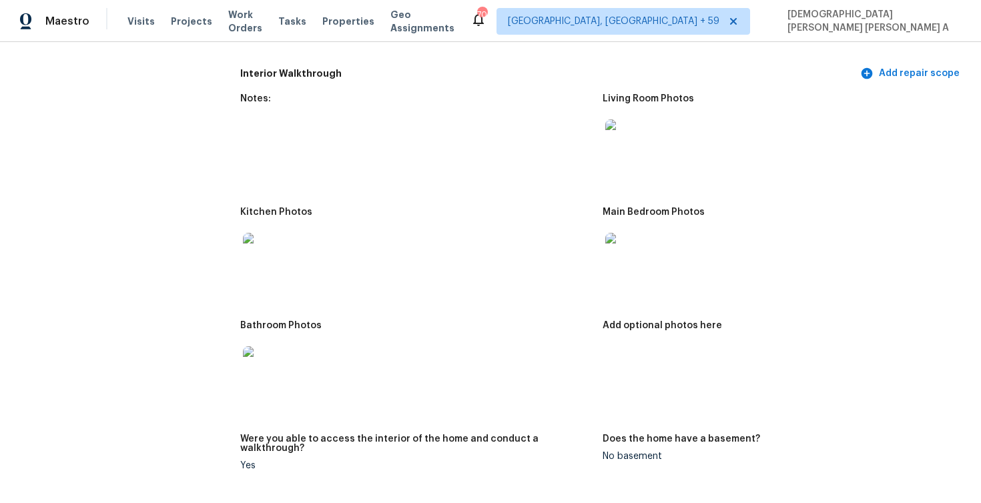
click at [264, 268] on img at bounding box center [264, 254] width 43 height 43
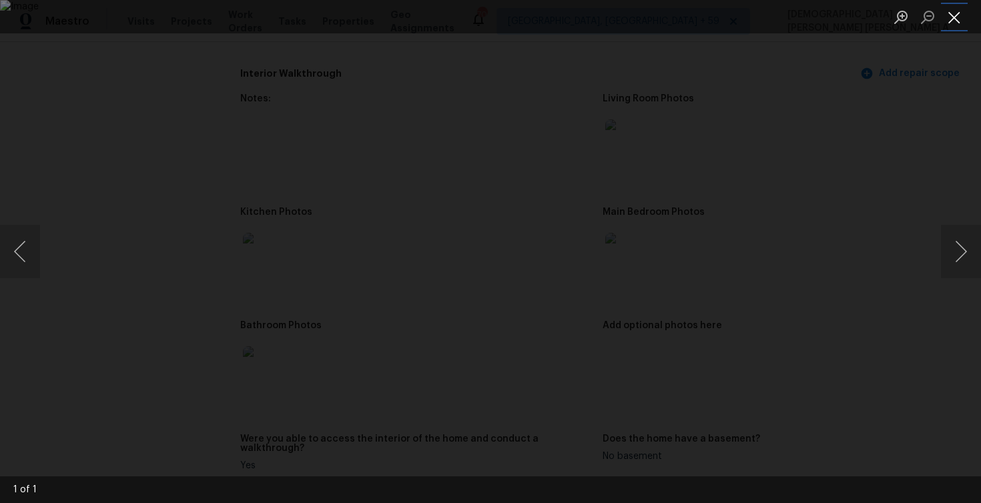
click at [961, 10] on button "Close lightbox" at bounding box center [954, 16] width 27 height 23
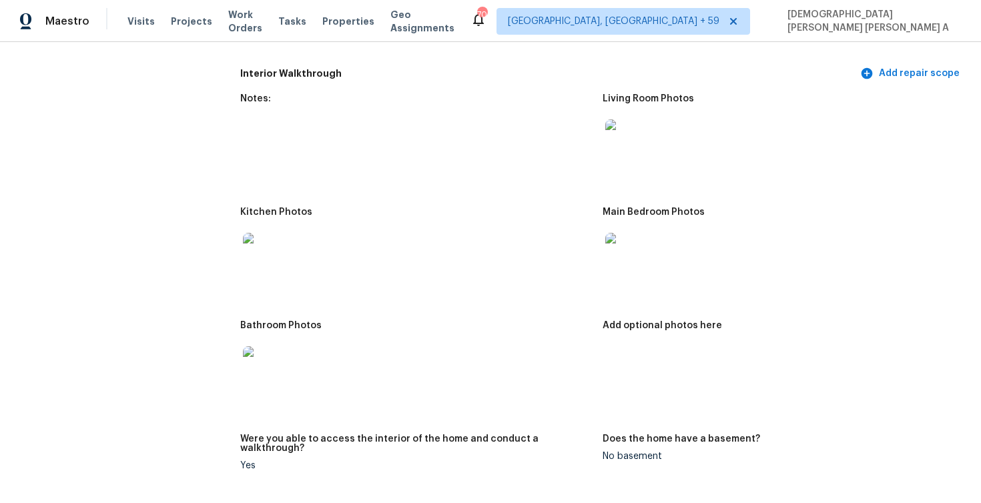
scroll to position [1758, 0]
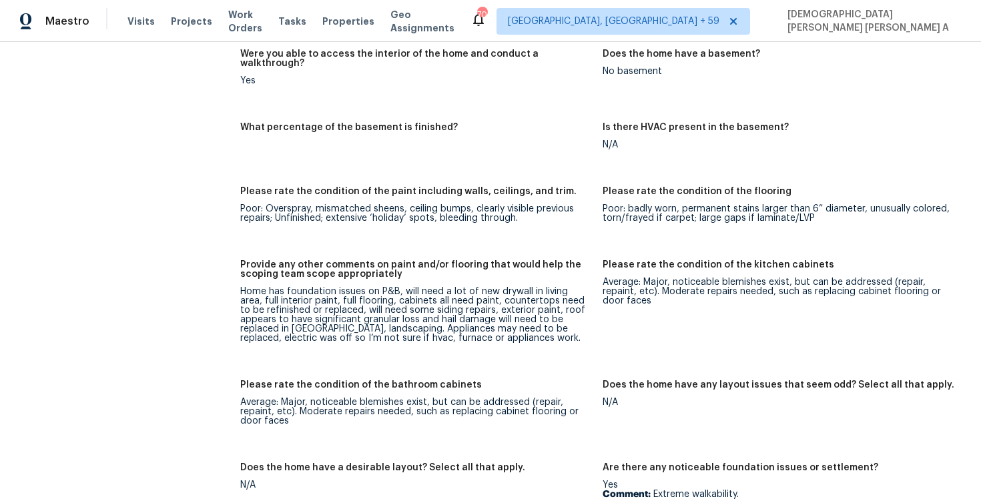
click at [433, 297] on div "Home has foundation issues on P&B, will need a lot of new drywall in living are…" at bounding box center [416, 315] width 352 height 56
click at [454, 301] on div "Home has foundation issues on P&B, will need a lot of new drywall in living are…" at bounding box center [416, 315] width 352 height 56
drag, startPoint x: 409, startPoint y: 303, endPoint x: 467, endPoint y: 304, distance: 58.7
click at [467, 304] on div "Home has foundation issues on P&B, will need a lot of new drywall in living are…" at bounding box center [416, 315] width 352 height 56
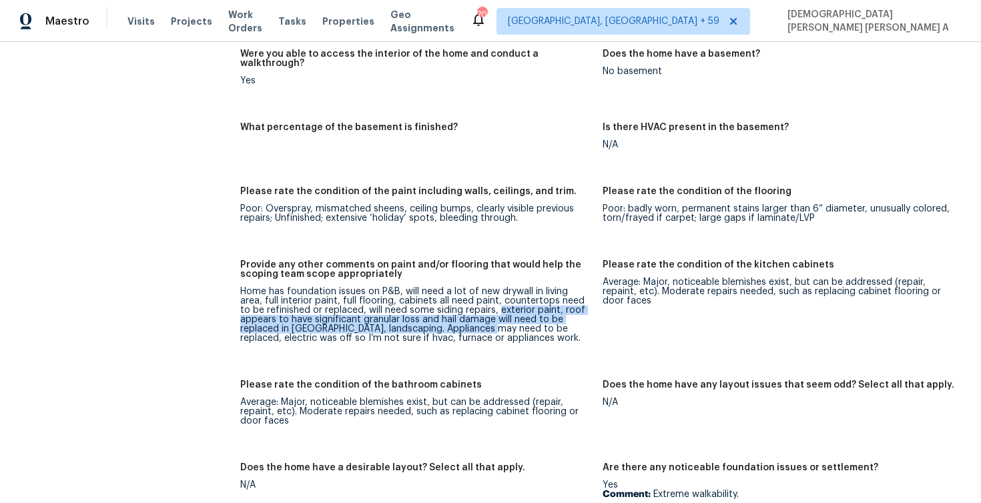
drag, startPoint x: 475, startPoint y: 303, endPoint x: 488, endPoint y: 318, distance: 19.4
click at [488, 318] on div "Home has foundation issues on P&B, will need a lot of new drywall in living are…" at bounding box center [416, 315] width 352 height 56
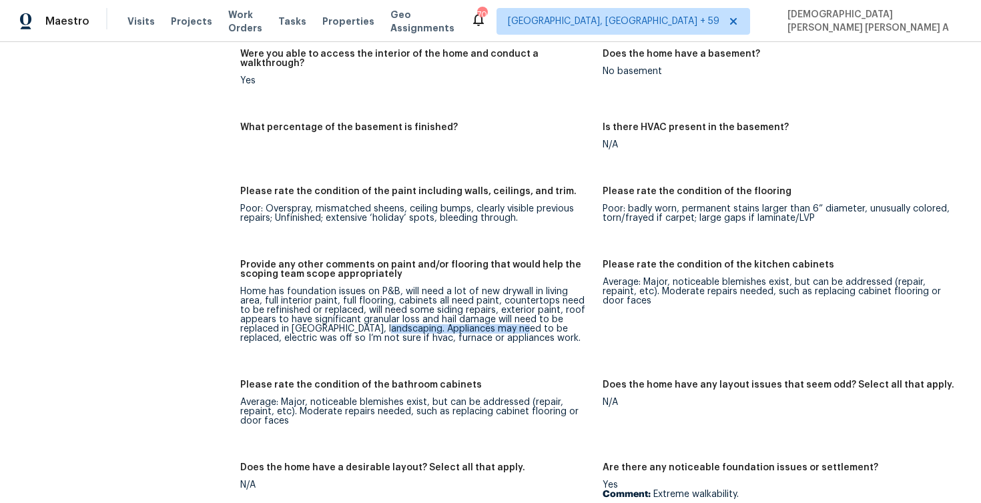
drag, startPoint x: 379, startPoint y: 319, endPoint x: 515, endPoint y: 324, distance: 135.6
click at [515, 324] on div "Home has foundation issues on P&B, will need a lot of new drywall in living are…" at bounding box center [416, 315] width 352 height 56
click at [376, 322] on div "Home has foundation issues on P&B, will need a lot of new drywall in living are…" at bounding box center [416, 315] width 352 height 56
click at [388, 322] on div "Home has foundation issues on P&B, will need a lot of new drywall in living are…" at bounding box center [416, 315] width 352 height 56
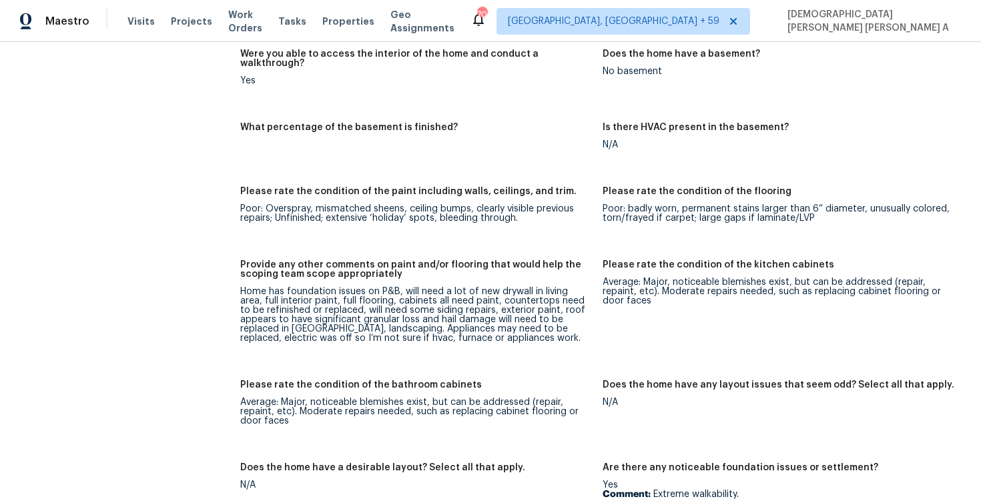
click at [392, 380] on h5 "Please rate the condition of the bathroom cabinets" at bounding box center [361, 384] width 242 height 9
drag, startPoint x: 377, startPoint y: 320, endPoint x: 536, endPoint y: 316, distance: 158.9
click at [536, 316] on div "Home has foundation issues on P&B, will need a lot of new drywall in living are…" at bounding box center [416, 315] width 352 height 56
copy div "Appliances may need to be replaced"
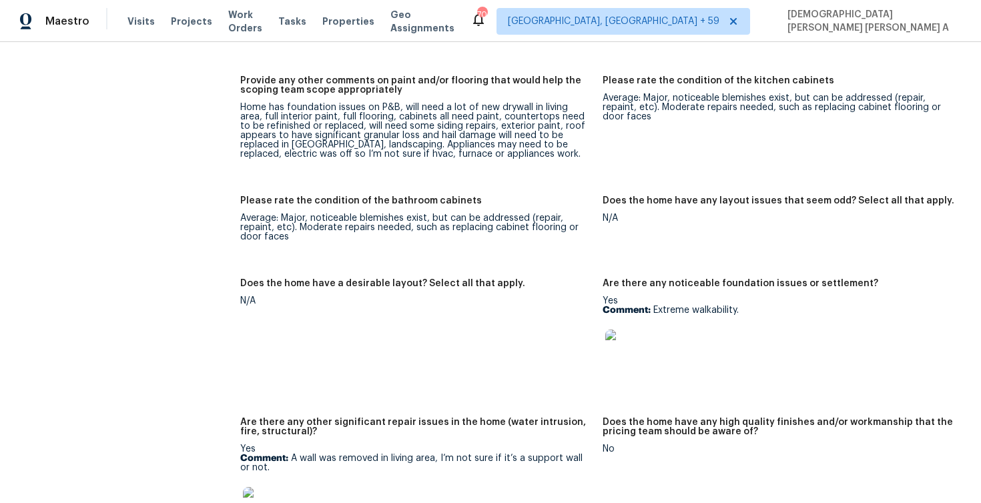
click at [437, 344] on figure "Does the home have a desirable layout? Select all that apply. N/A" at bounding box center [421, 340] width 362 height 123
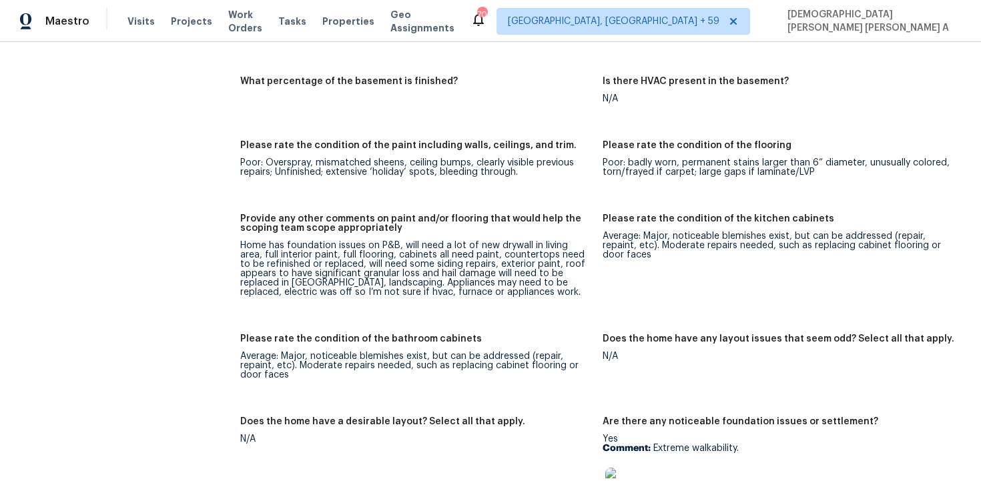
scroll to position [1805, 0]
click at [431, 276] on div "Home has foundation issues on P&B, will need a lot of new drywall in living are…" at bounding box center [416, 268] width 352 height 56
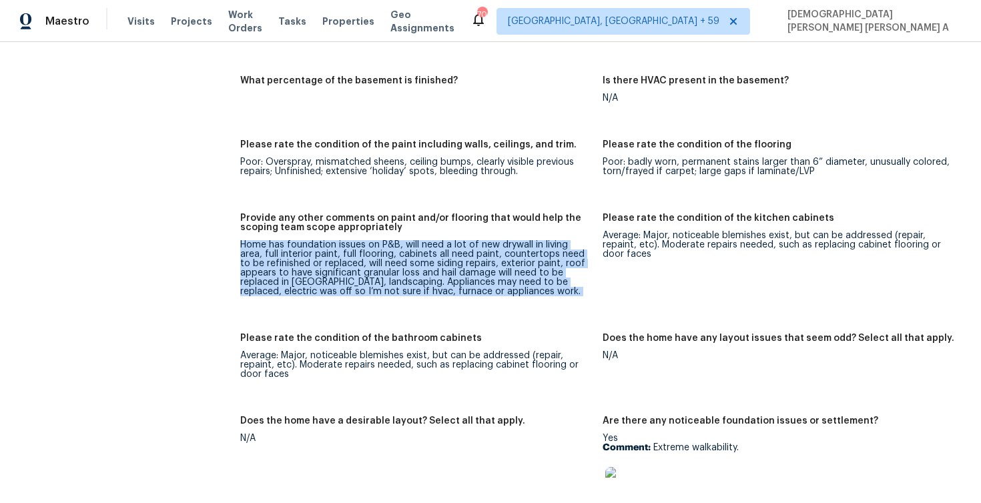
click at [431, 276] on div "Home has foundation issues on P&B, will need a lot of new drywall in living are…" at bounding box center [416, 268] width 352 height 56
click at [448, 267] on div "Home has foundation issues on P&B, will need a lot of new drywall in living are…" at bounding box center [416, 268] width 352 height 56
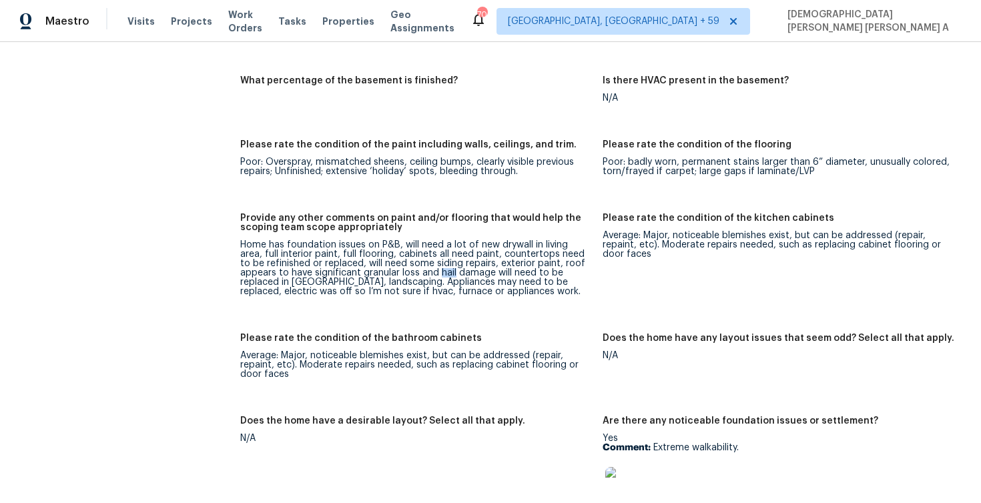
click at [448, 267] on div "Home has foundation issues on P&B, will need a lot of new drywall in living are…" at bounding box center [416, 268] width 352 height 56
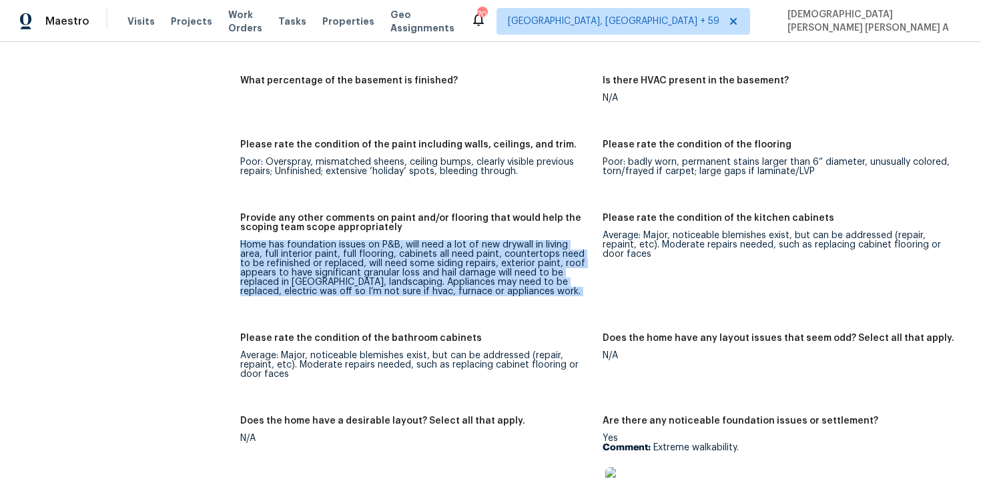
click at [448, 267] on div "Home has foundation issues on P&B, will need a lot of new drywall in living are…" at bounding box center [416, 268] width 352 height 56
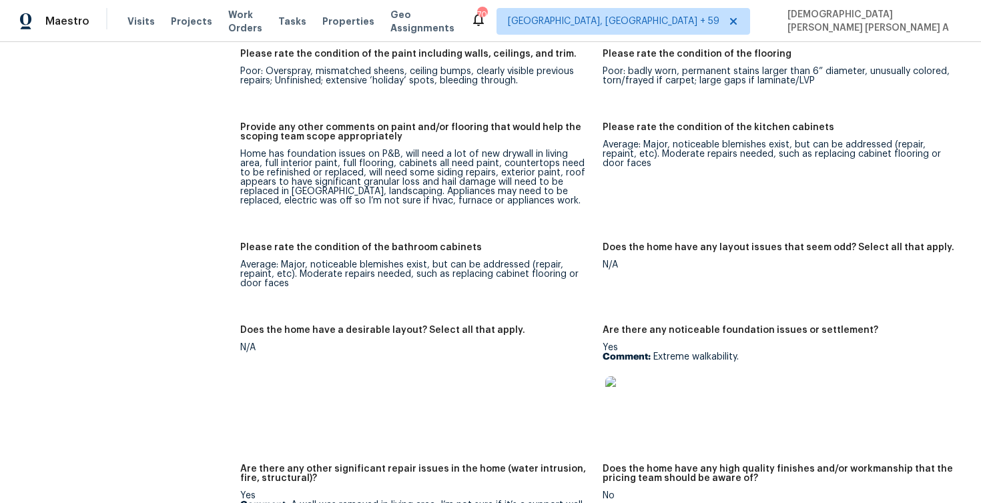
scroll to position [1863, 0]
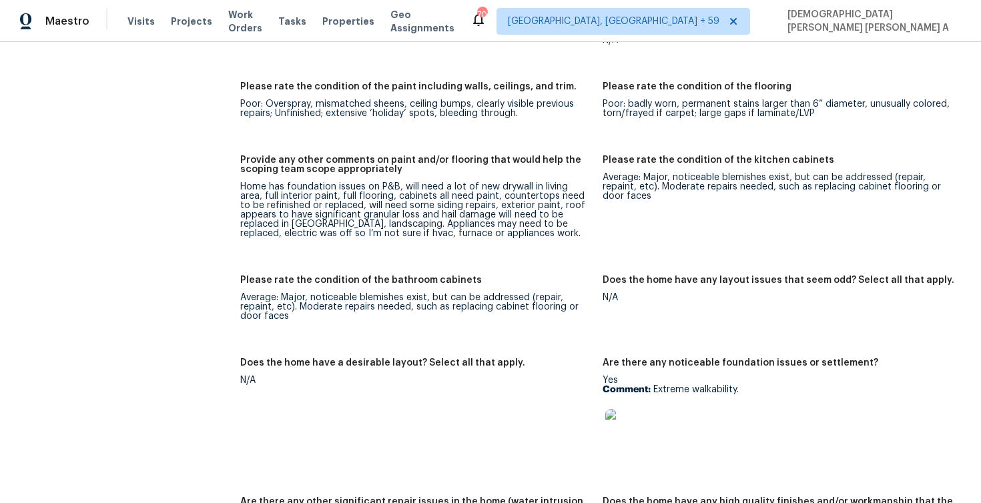
click at [475, 195] on div "Home has foundation issues on P&B, will need a lot of new drywall in living are…" at bounding box center [416, 210] width 352 height 56
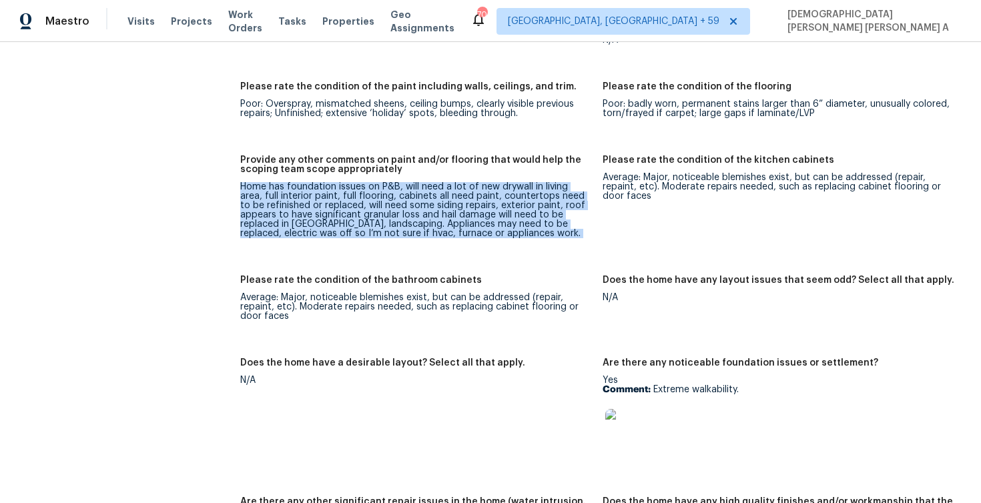
click at [475, 195] on div "Home has foundation issues on P&B, will need a lot of new drywall in living are…" at bounding box center [416, 210] width 352 height 56
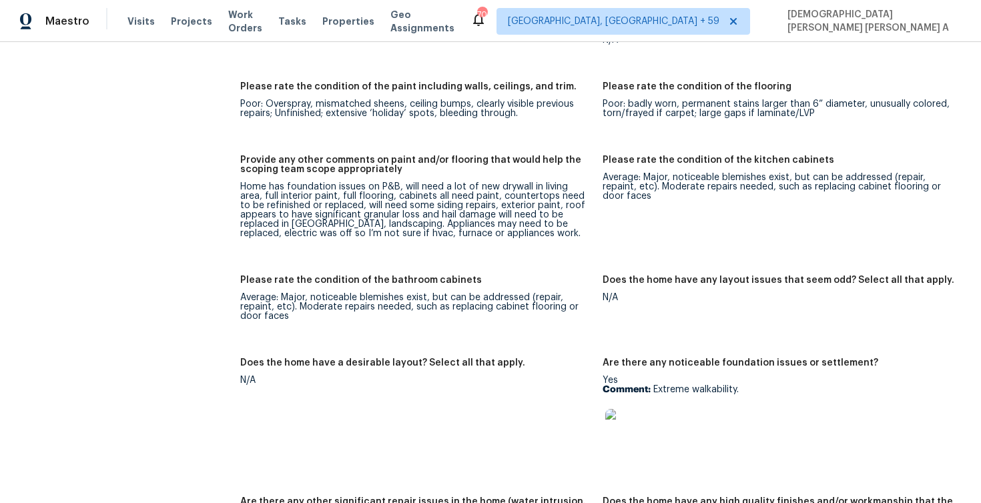
click at [723, 229] on figure "Please rate the condition of the kitchen cabinets Average: Major, noticeable bl…" at bounding box center [784, 208] width 362 height 104
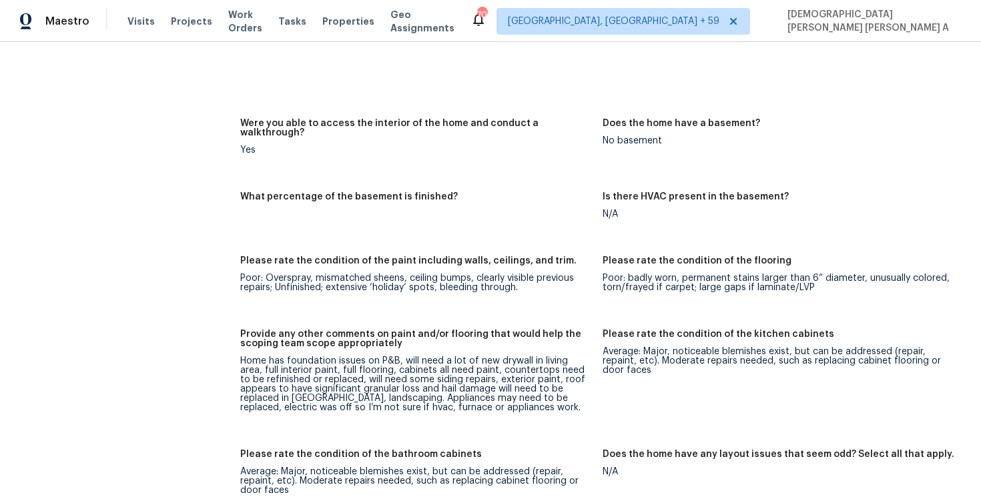
scroll to position [1372, 0]
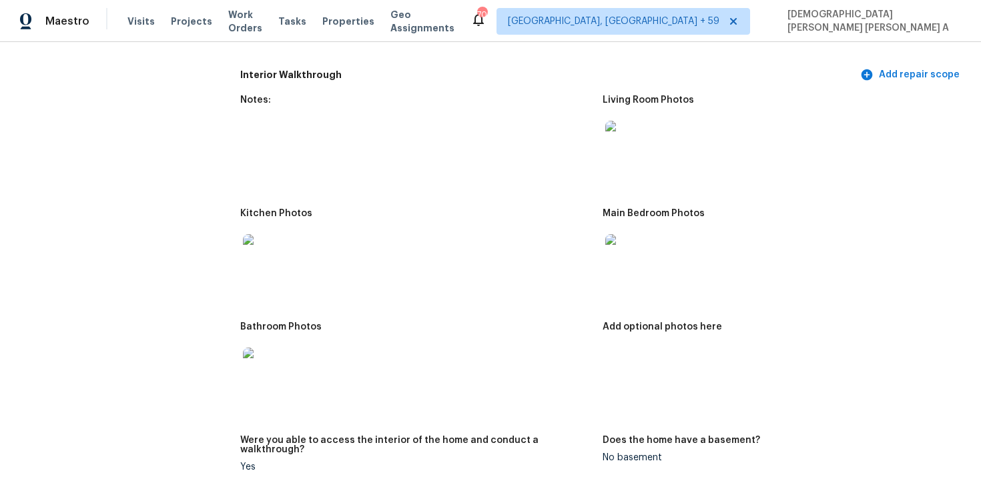
click at [619, 246] on img at bounding box center [626, 255] width 43 height 43
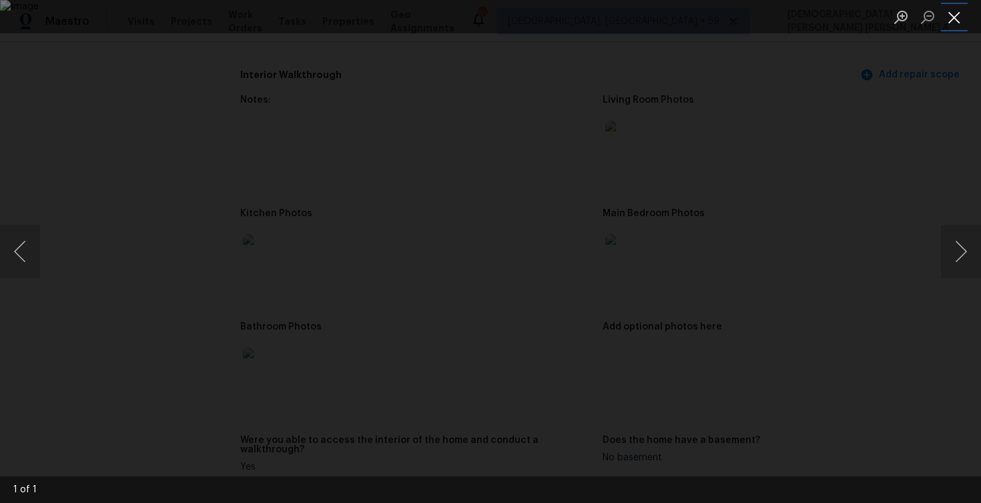
click at [965, 22] on button "Close lightbox" at bounding box center [954, 16] width 27 height 23
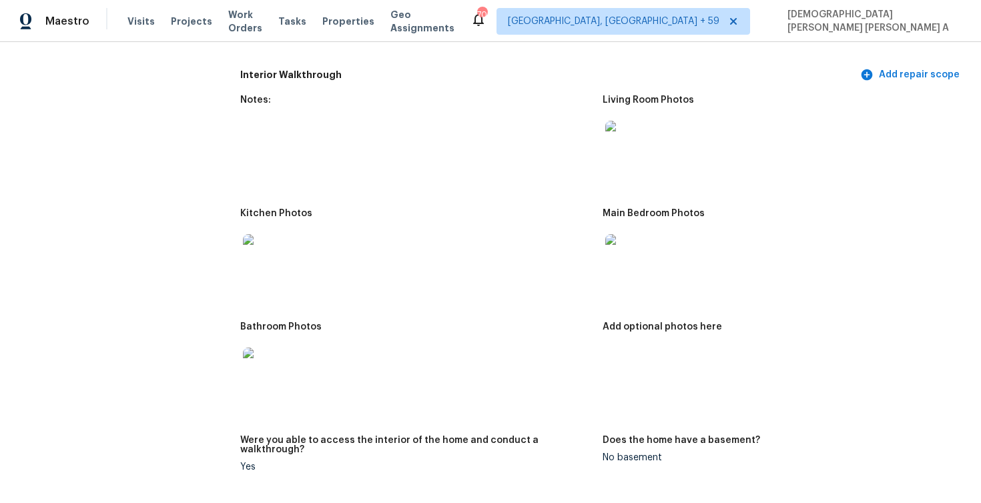
click at [626, 135] on img at bounding box center [626, 142] width 43 height 43
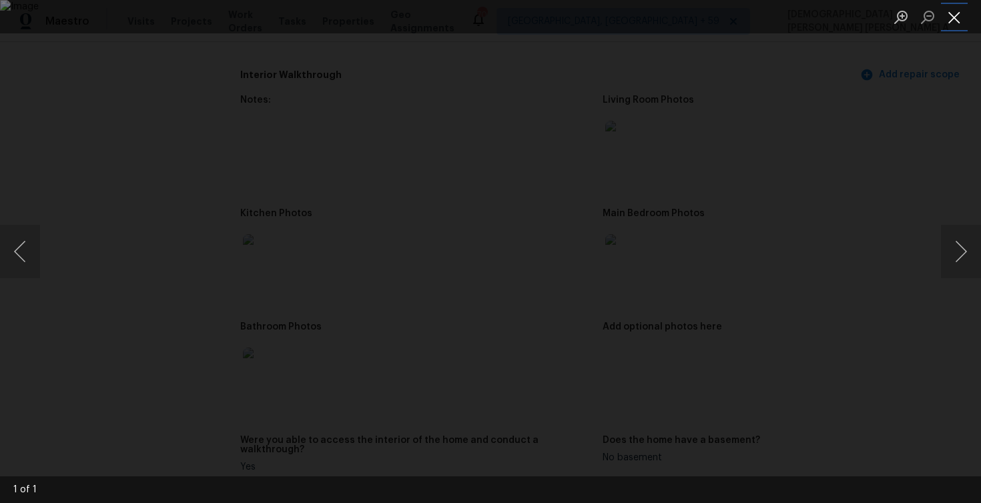
click at [957, 10] on button "Close lightbox" at bounding box center [954, 16] width 27 height 23
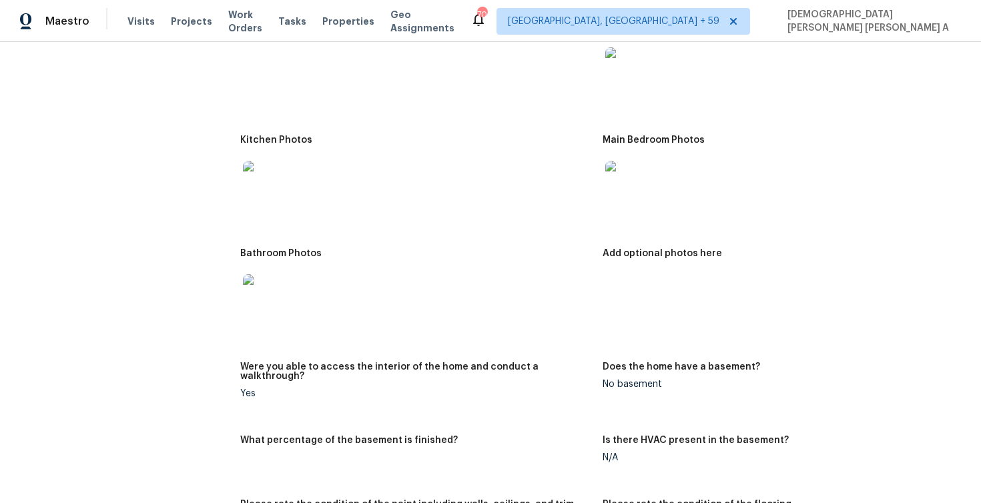
scroll to position [1845, 0]
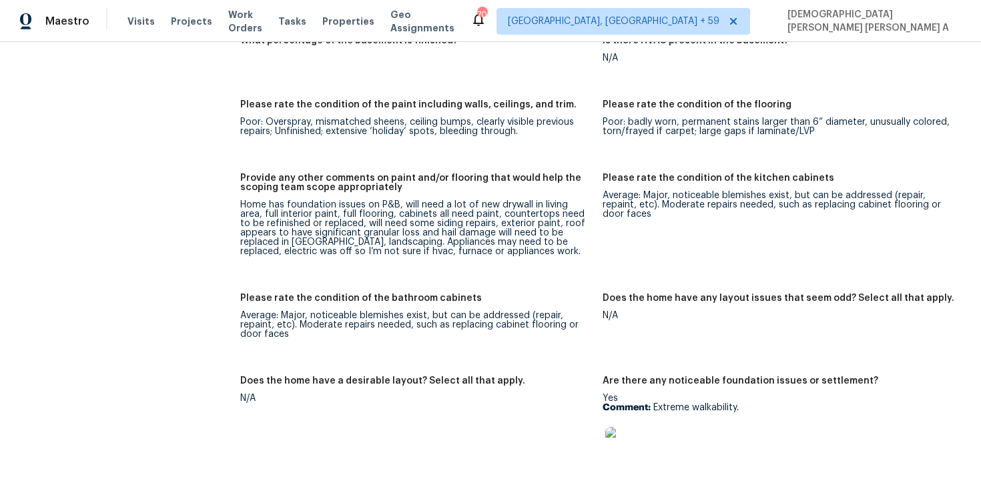
click at [499, 222] on div "Home has foundation issues on P&B, will need a lot of new drywall in living are…" at bounding box center [416, 228] width 352 height 56
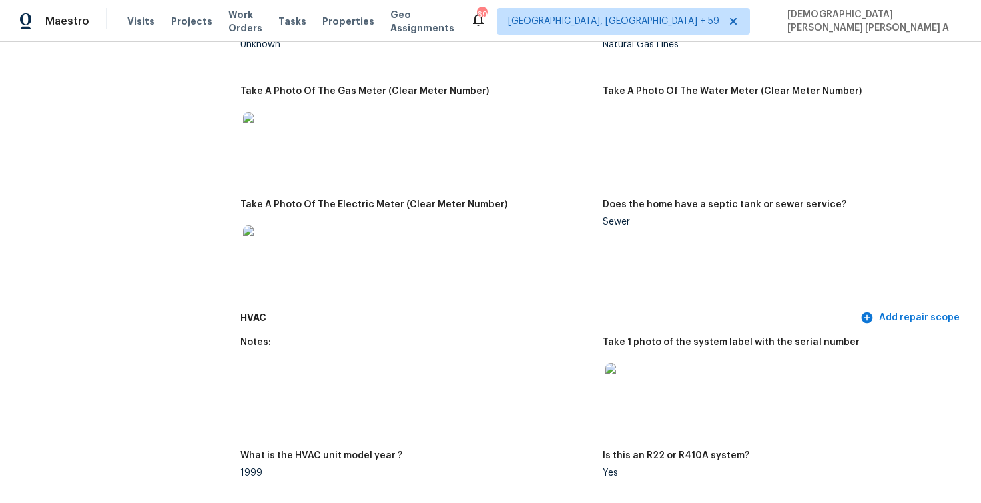
scroll to position [0, 0]
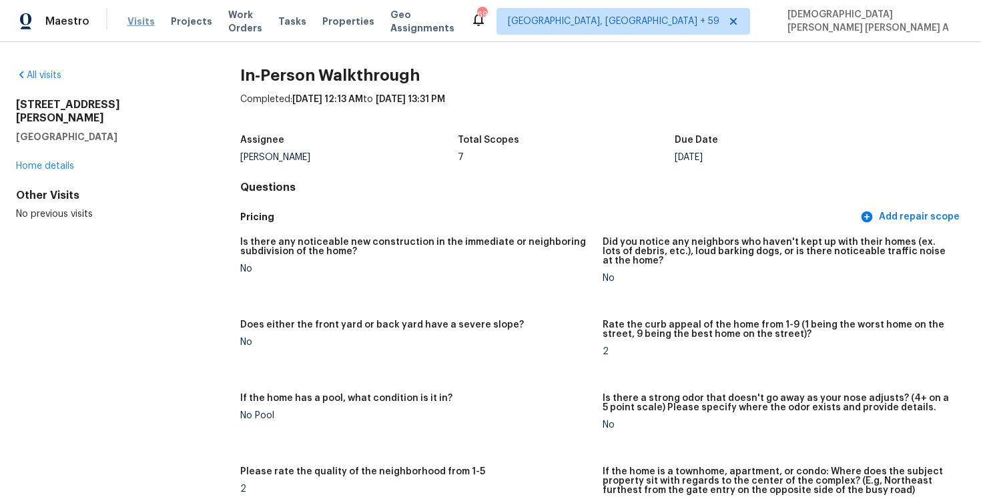
click at [140, 21] on span "Visits" at bounding box center [140, 21] width 27 height 13
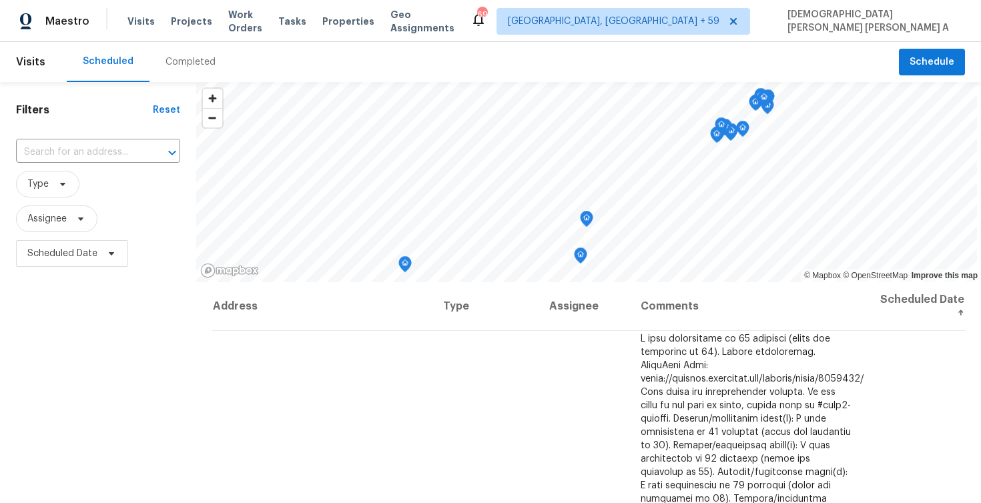
click at [166, 59] on div "Completed" at bounding box center [191, 61] width 50 height 13
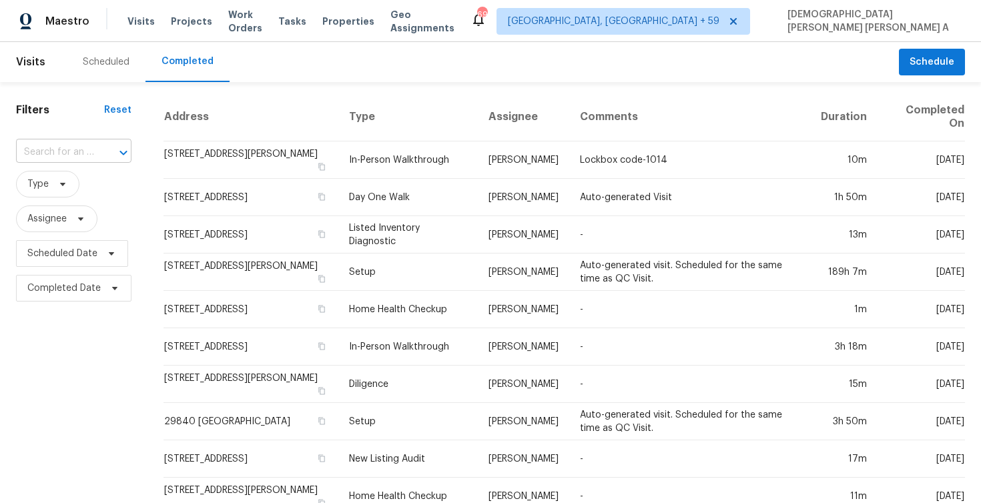
click at [87, 156] on input "text" at bounding box center [55, 152] width 78 height 21
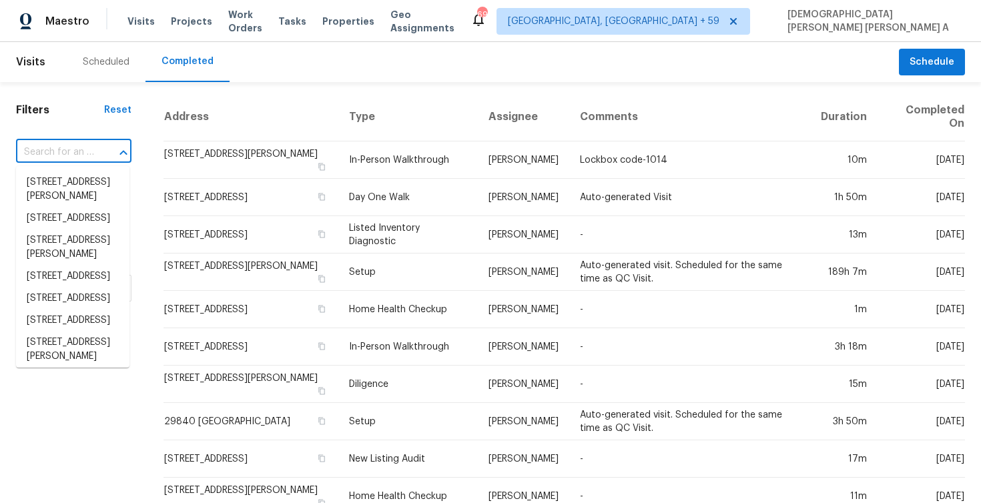
paste input "6940 Whispering Falls Dr North Las Vegas, NV, 89084"
type input "6940 Whispering Falls Dr North Las Vegas, NV, 89084"
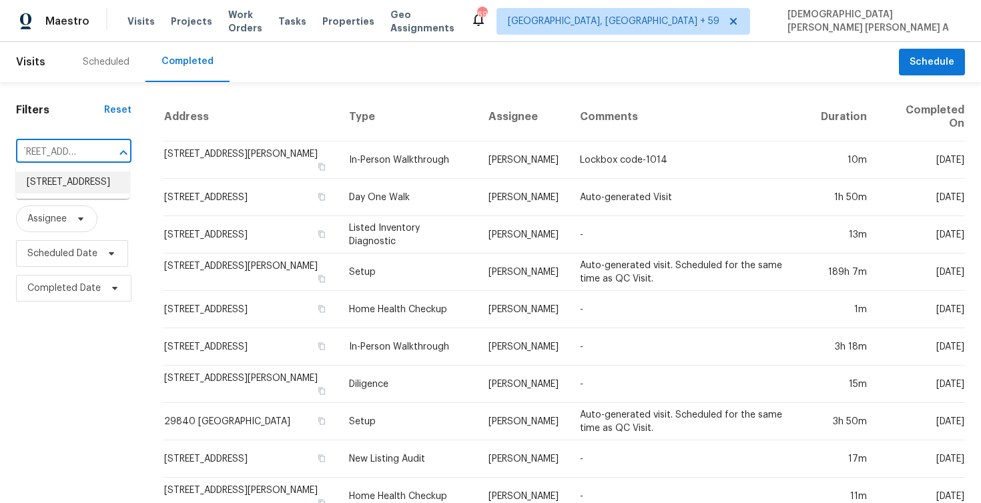
click at [75, 178] on li "6940 Whispering Falls Dr, North Las Vegas, NV 89084" at bounding box center [72, 183] width 113 height 22
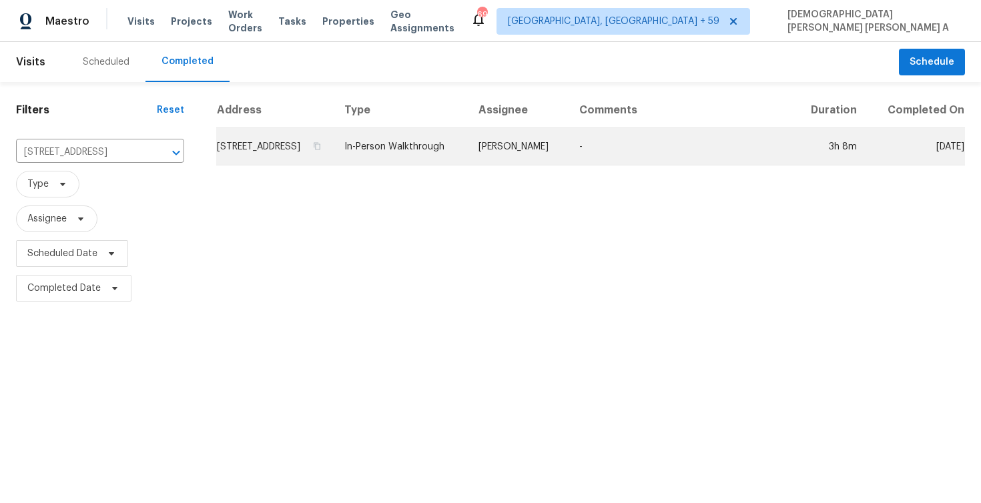
click at [468, 164] on td "In-Person Walkthrough" at bounding box center [401, 146] width 134 height 37
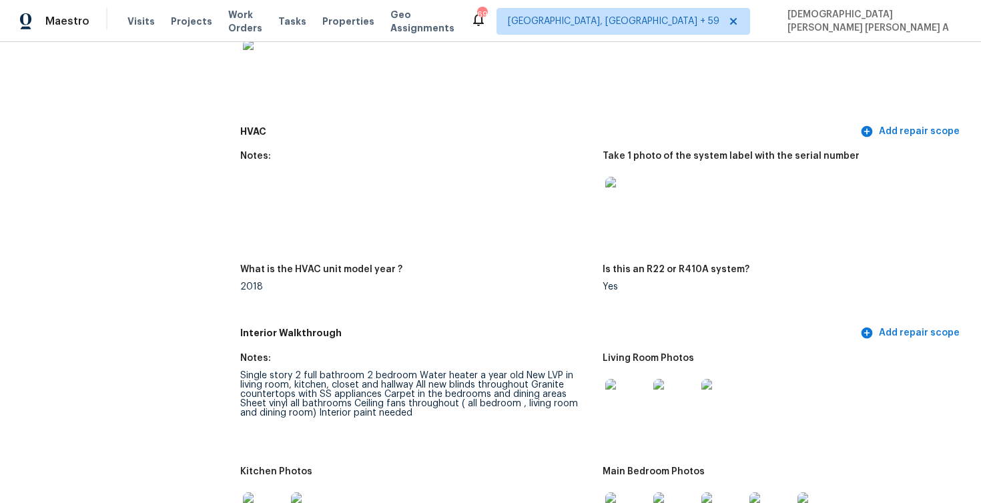
scroll to position [1077, 0]
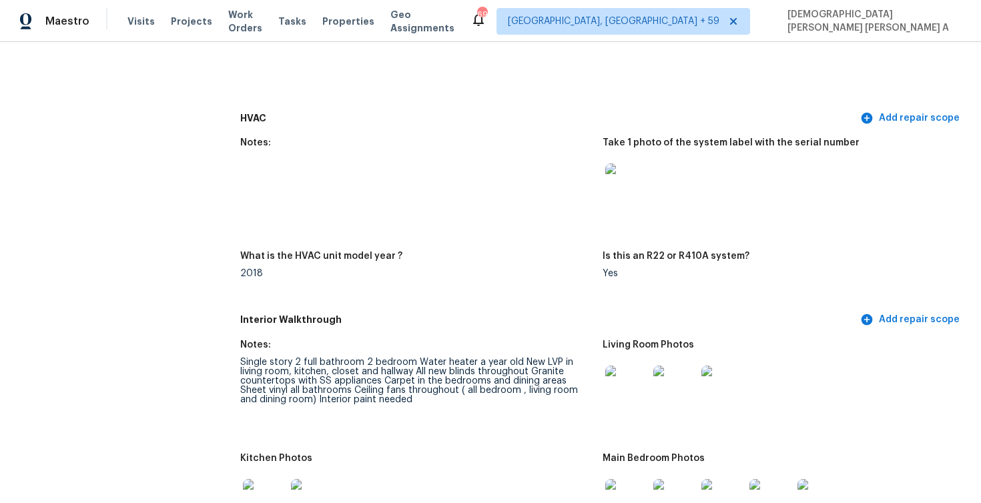
click at [439, 372] on div "Single story 2 full bathroom 2 bedroom Water heater a year old New LVP in livin…" at bounding box center [416, 381] width 352 height 47
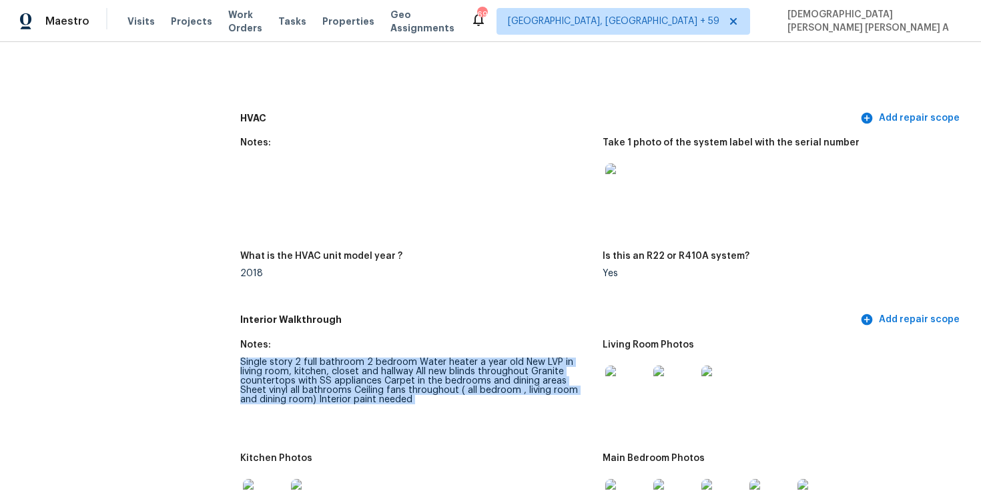
click at [439, 372] on div "Single story 2 full bathroom 2 bedroom Water heater a year old New LVP in livin…" at bounding box center [416, 381] width 352 height 47
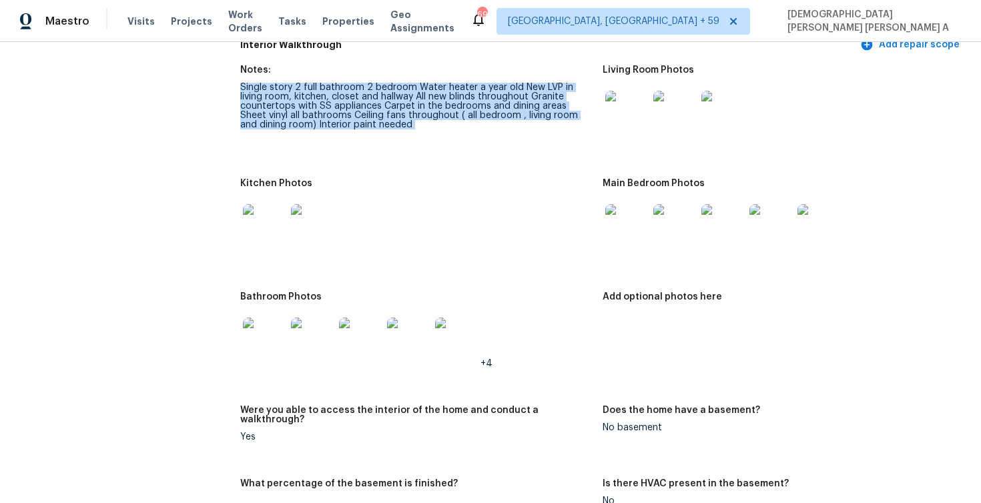
scroll to position [1301, 0]
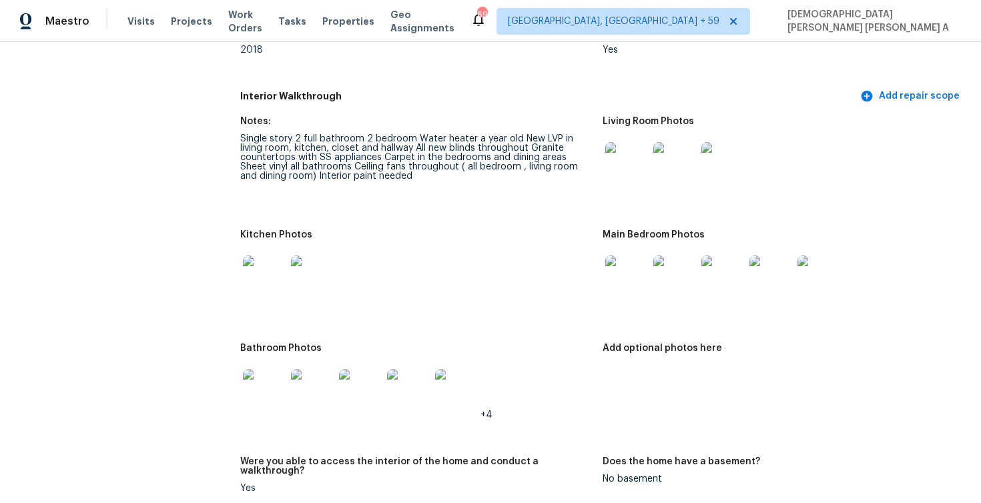
click at [505, 323] on figure "Kitchen Photos" at bounding box center [421, 278] width 362 height 97
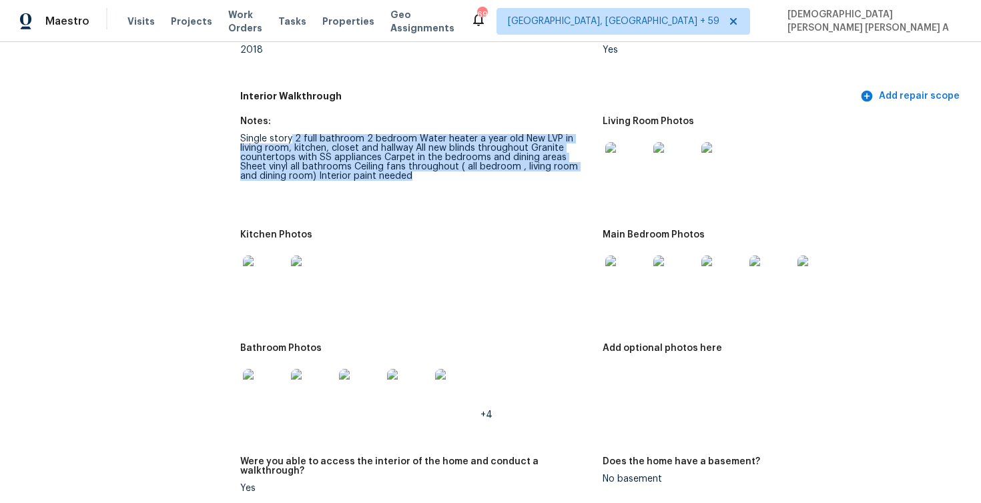
drag, startPoint x: 291, startPoint y: 139, endPoint x: 390, endPoint y: 179, distance: 106.6
click at [390, 179] on div "Single story 2 full bathroom 2 bedroom Water heater a year old New LVP in livin…" at bounding box center [416, 157] width 352 height 47
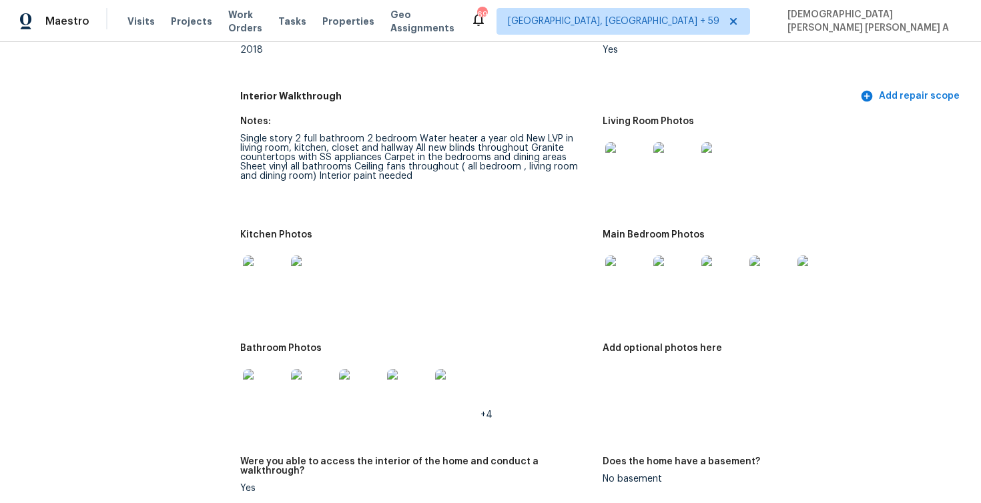
click at [394, 180] on div "Single story 2 full bathroom 2 bedroom Water heater a year old New LVP in livin…" at bounding box center [416, 157] width 352 height 47
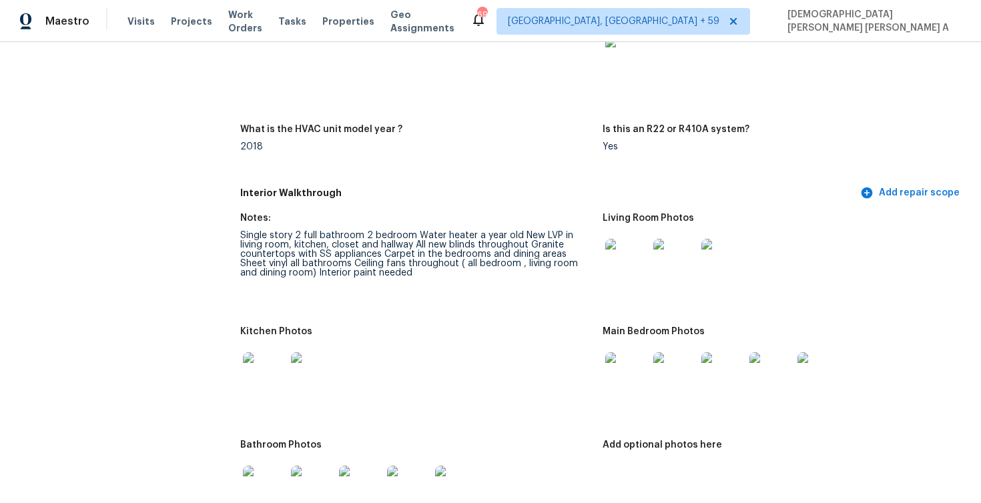
scroll to position [1224, 0]
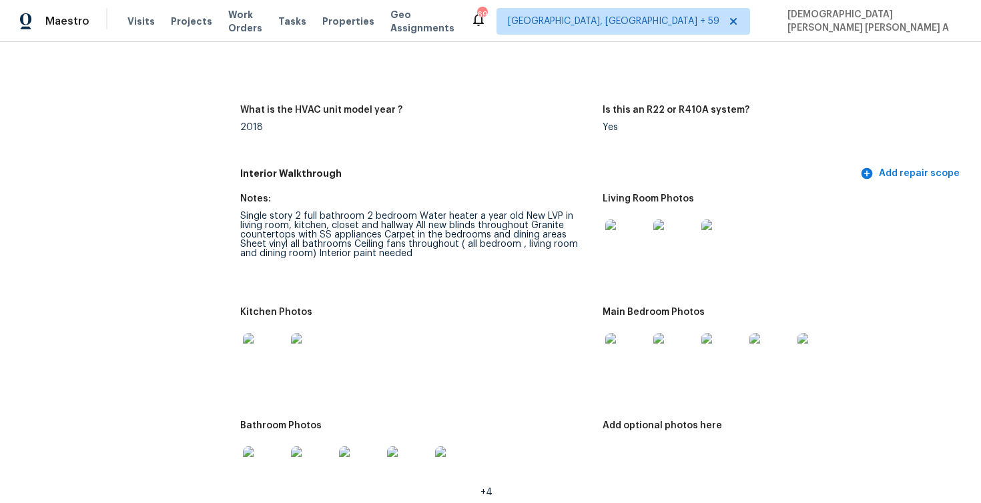
click at [628, 238] on img at bounding box center [626, 241] width 43 height 43
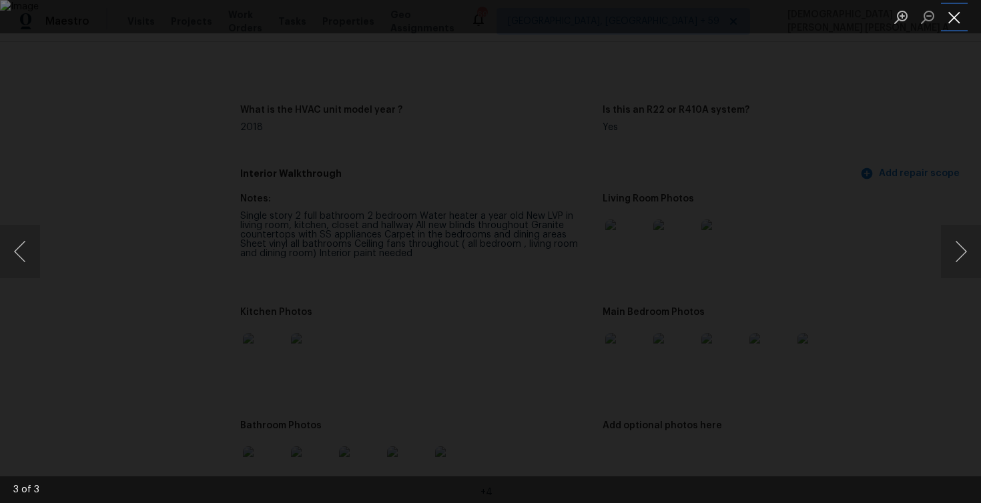
click at [941, 11] on button "Close lightbox" at bounding box center [954, 16] width 27 height 23
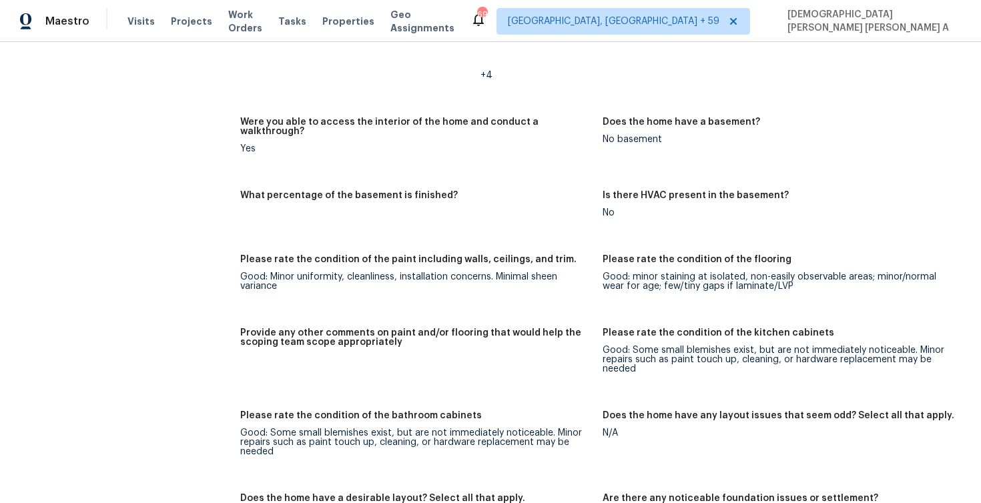
scroll to position [1569, 0]
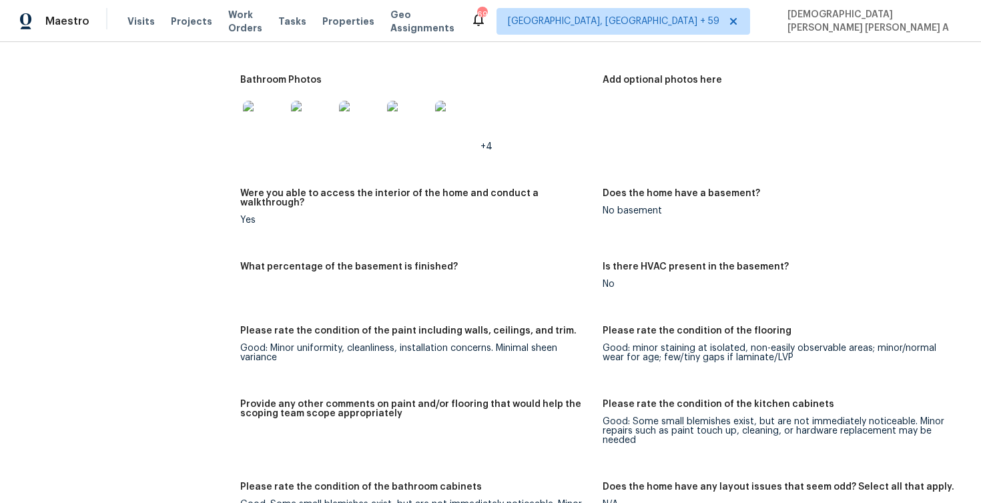
click at [260, 131] on img at bounding box center [264, 122] width 43 height 43
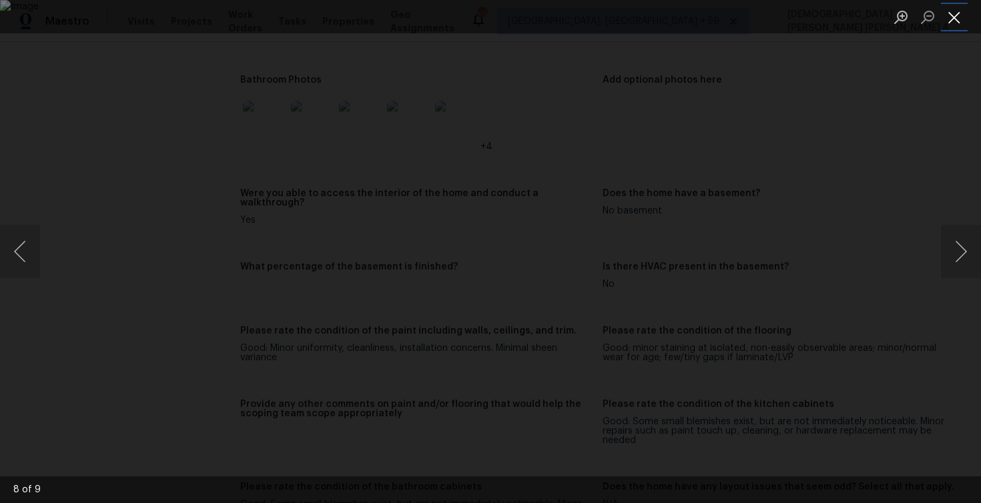
click at [964, 15] on button "Close lightbox" at bounding box center [954, 16] width 27 height 23
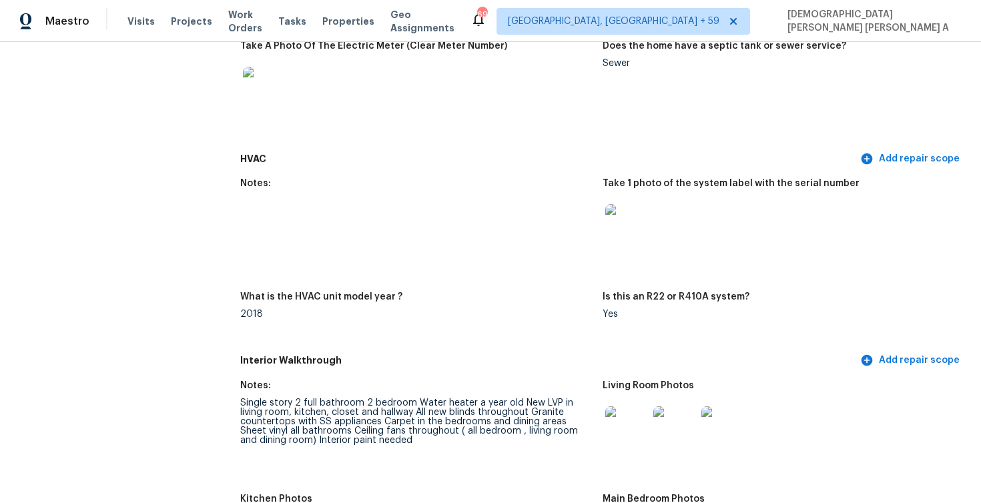
scroll to position [1265, 0]
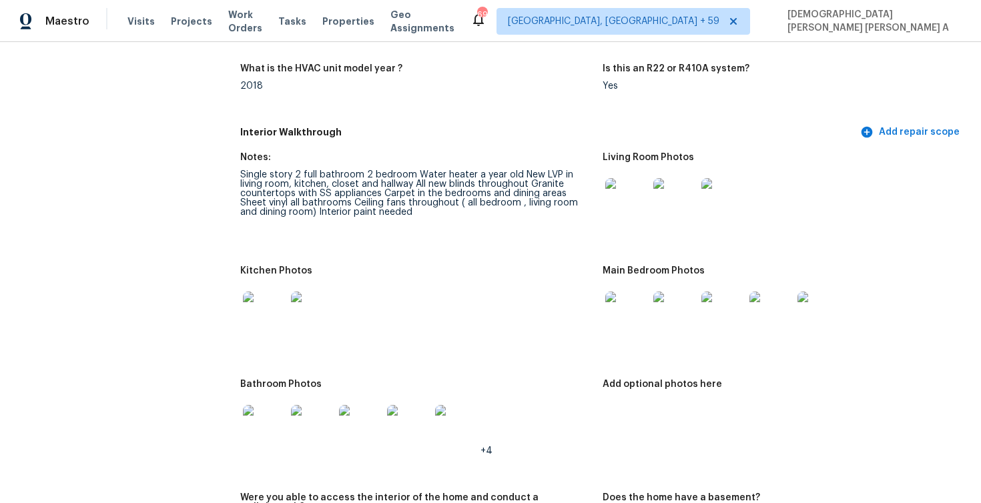
click at [264, 419] on img at bounding box center [264, 426] width 43 height 43
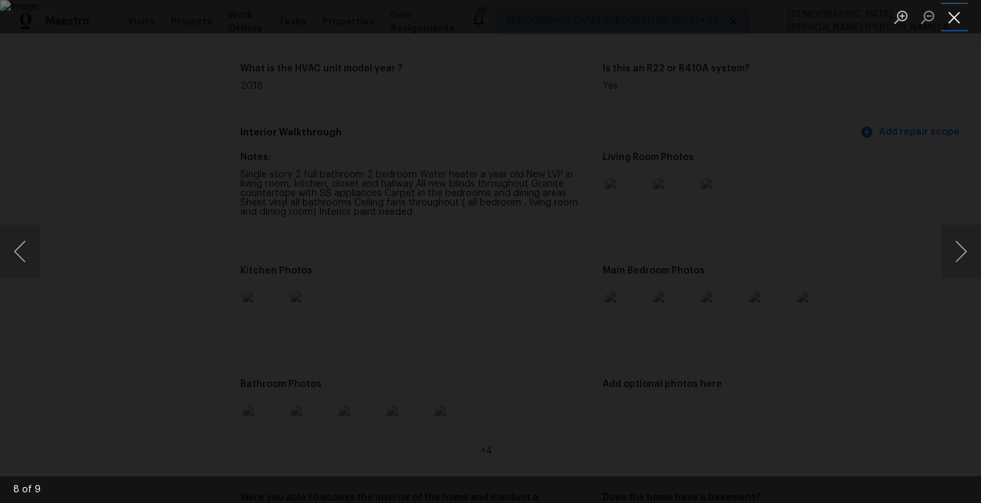
click at [961, 14] on button "Close lightbox" at bounding box center [954, 16] width 27 height 23
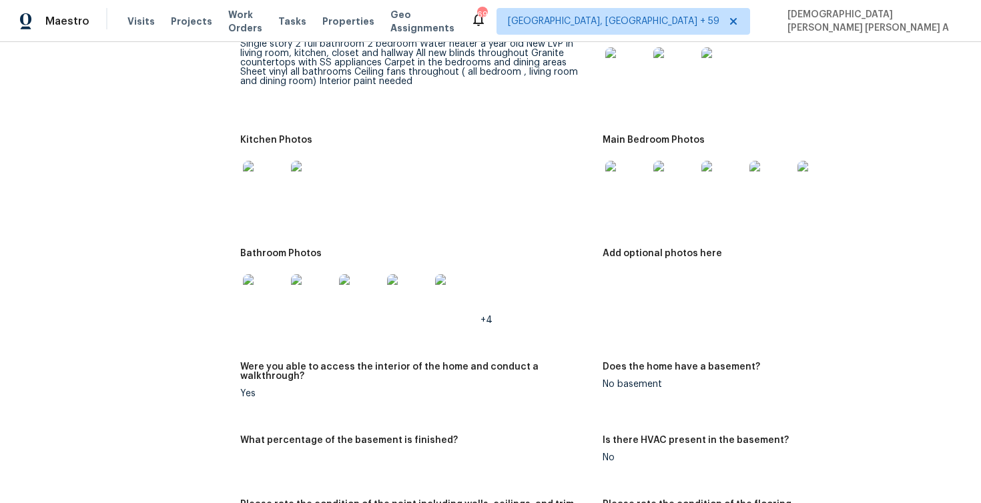
scroll to position [1244, 0]
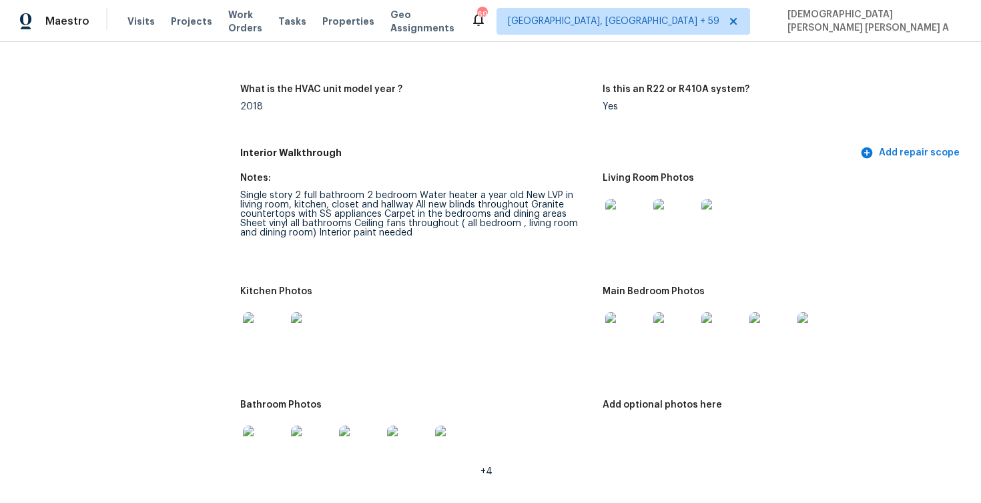
click at [306, 218] on div "Single story 2 full bathroom 2 bedroom Water heater a year old New LVP in livin…" at bounding box center [416, 214] width 352 height 47
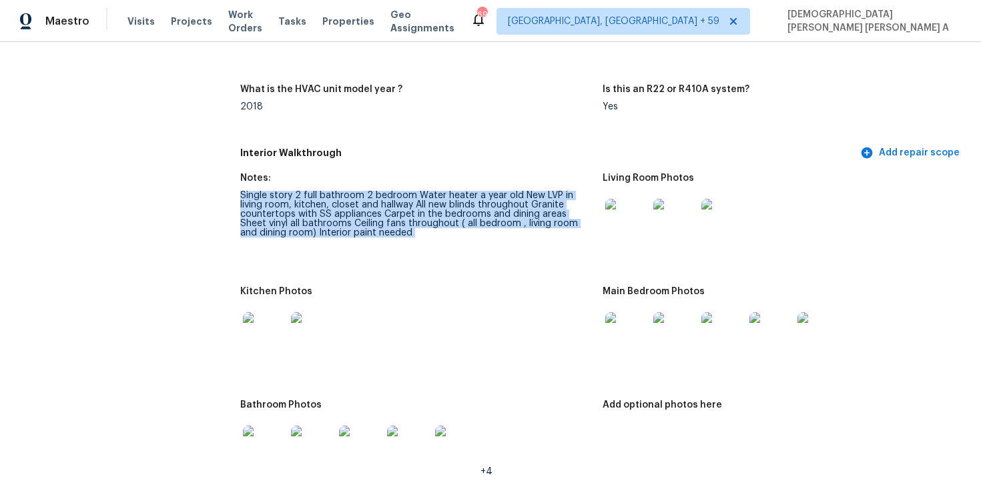
click at [306, 218] on div "Single story 2 full bathroom 2 bedroom Water heater a year old New LVP in livin…" at bounding box center [416, 214] width 352 height 47
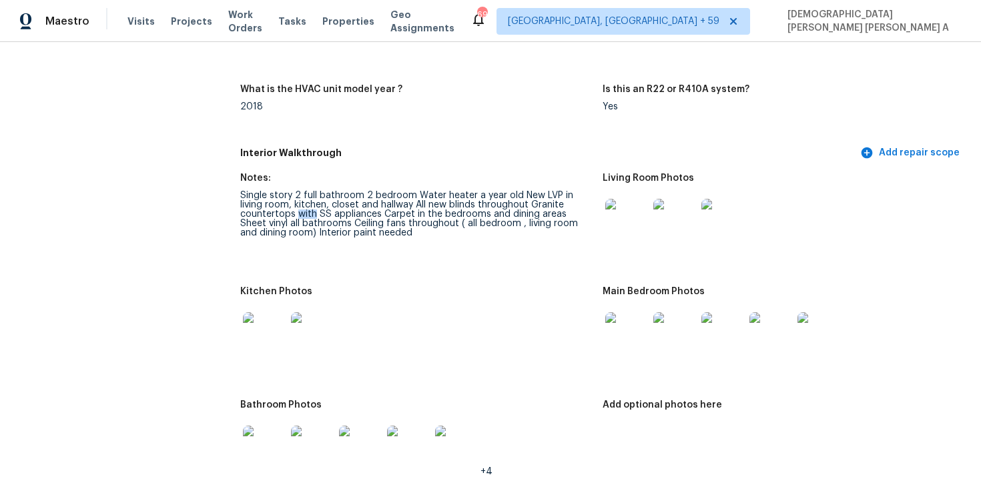
click at [306, 218] on div "Single story 2 full bathroom 2 bedroom Water heater a year old New LVP in livin…" at bounding box center [416, 214] width 352 height 47
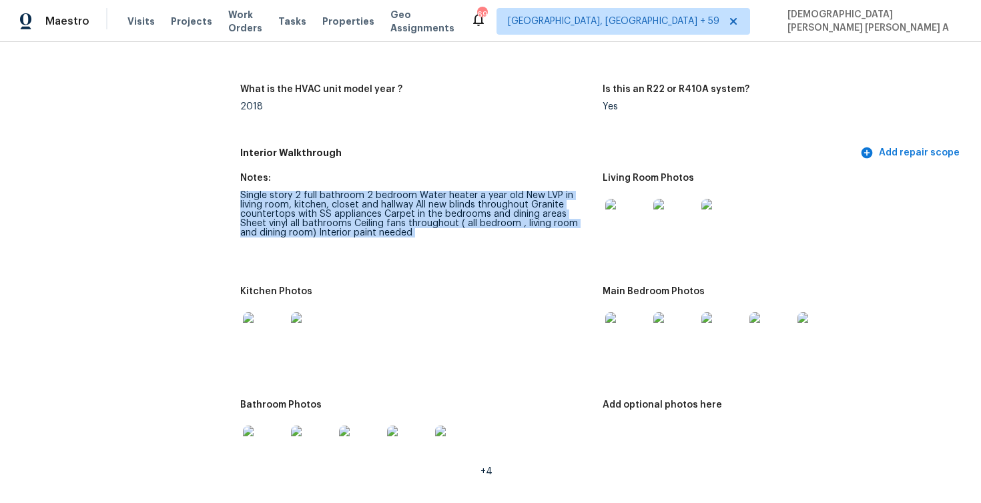
click at [306, 218] on div "Single story 2 full bathroom 2 bedroom Water heater a year old New LVP in livin…" at bounding box center [416, 214] width 352 height 47
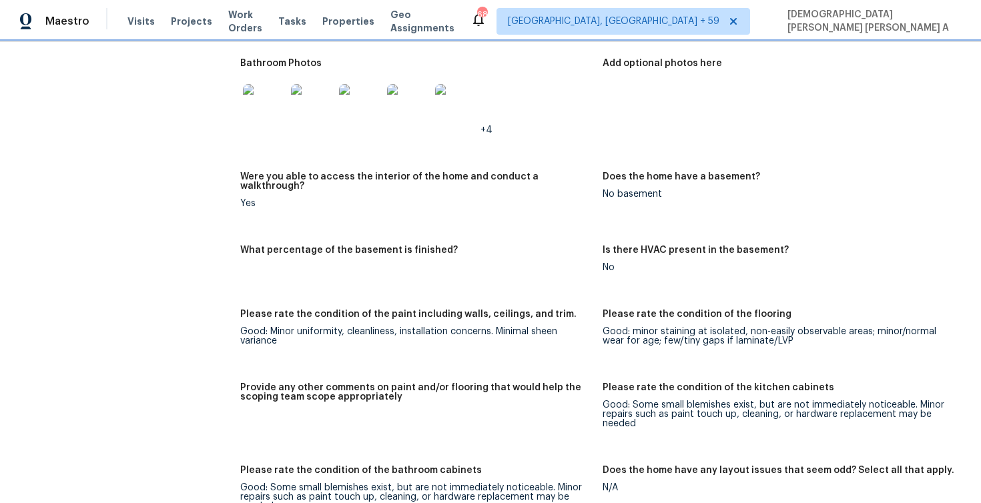
scroll to position [1567, 0]
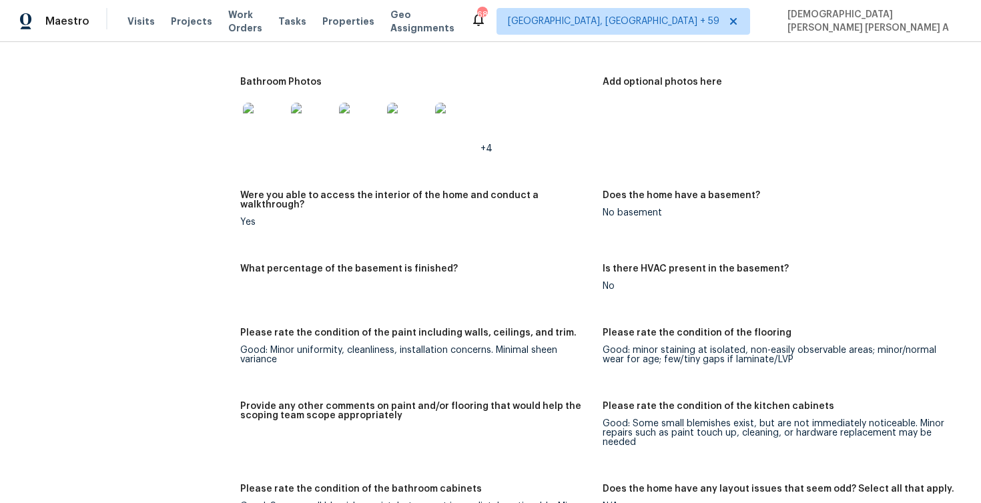
click at [409, 144] on img at bounding box center [408, 124] width 43 height 43
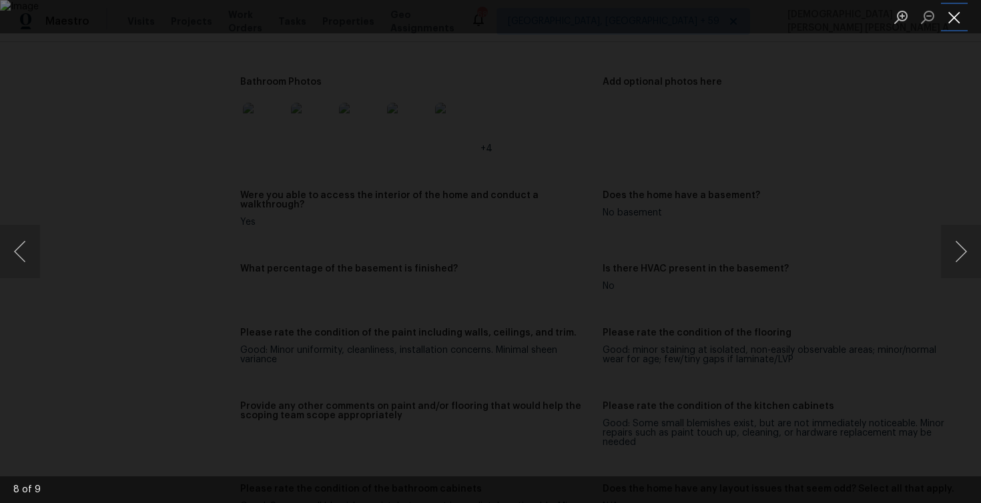
click at [957, 25] on button "Close lightbox" at bounding box center [954, 16] width 27 height 23
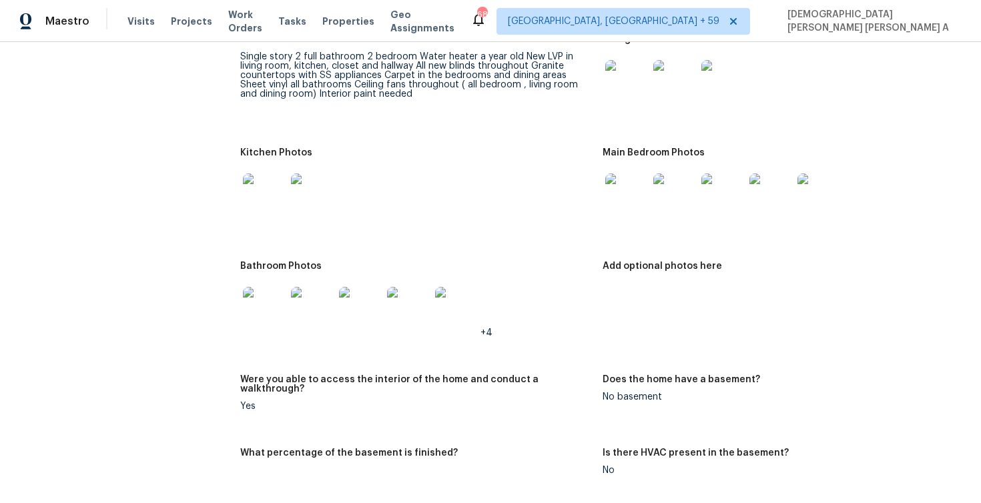
scroll to position [1341, 0]
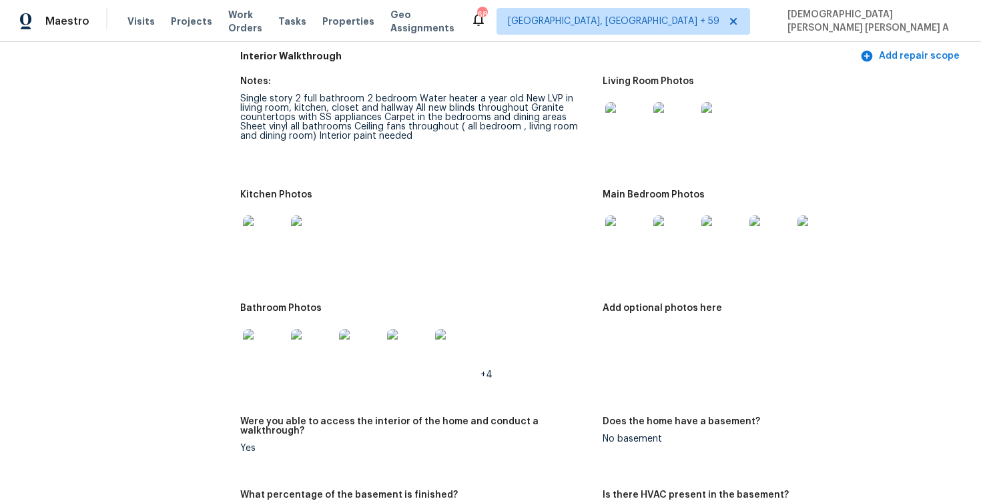
click at [628, 126] on img at bounding box center [626, 123] width 43 height 43
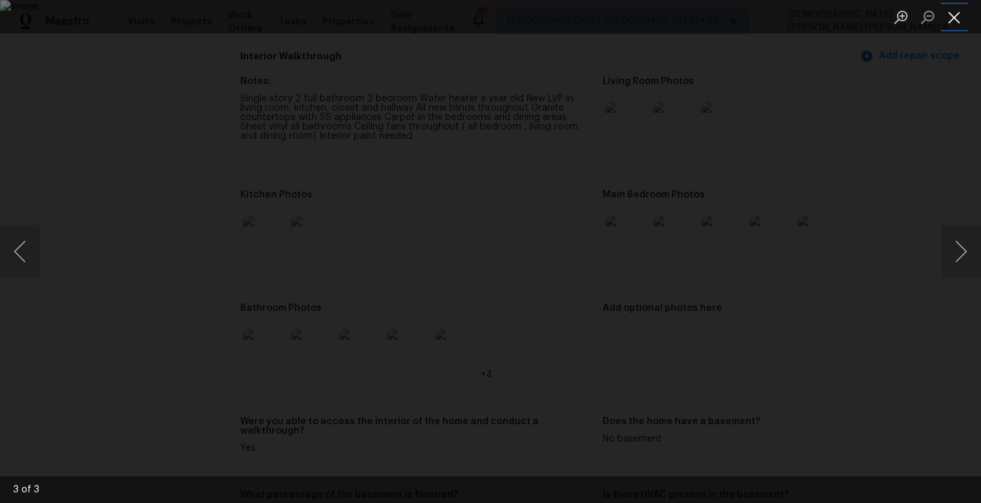
click at [953, 18] on button "Close lightbox" at bounding box center [954, 16] width 27 height 23
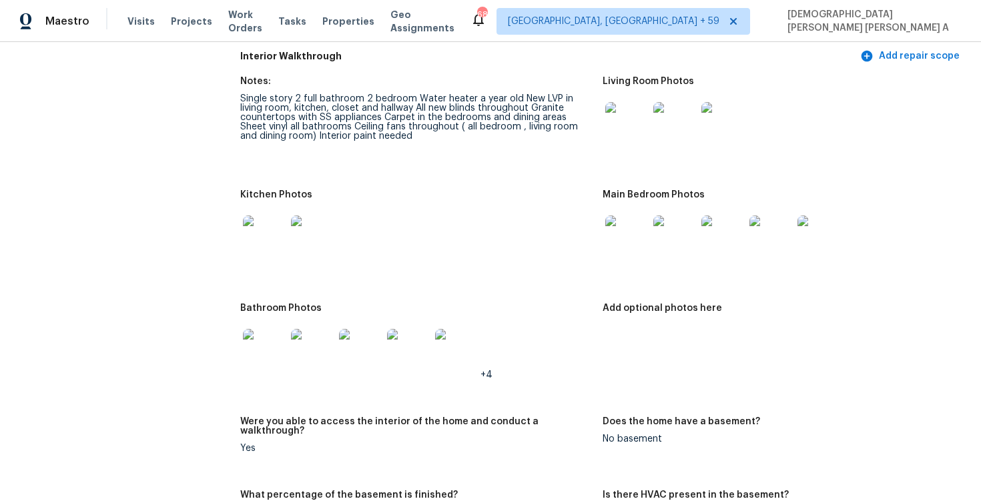
click at [637, 234] on img at bounding box center [626, 237] width 43 height 43
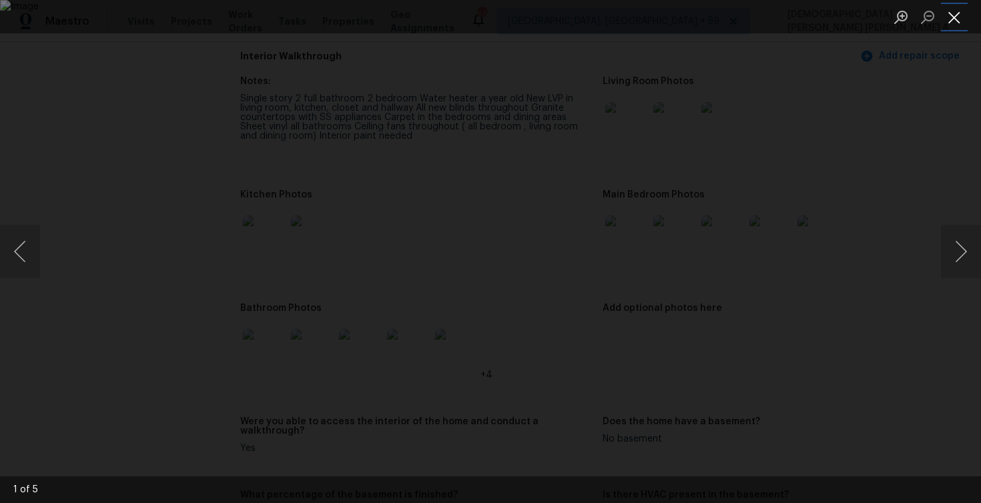
click at [952, 18] on button "Close lightbox" at bounding box center [954, 16] width 27 height 23
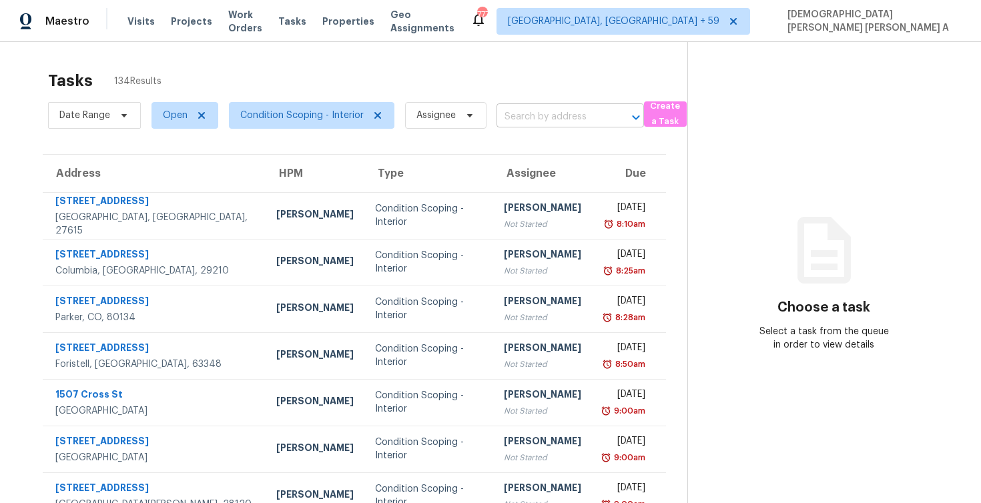
click at [551, 114] on input "text" at bounding box center [552, 117] width 110 height 21
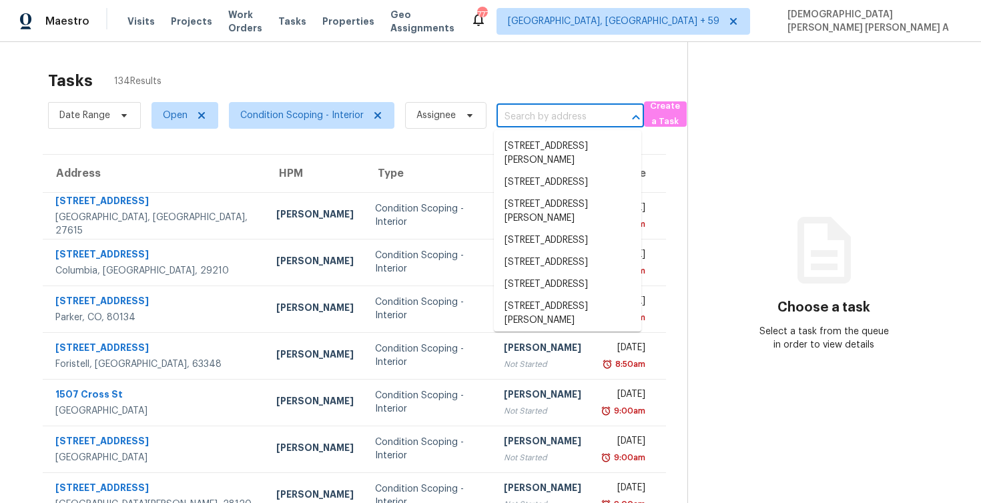
paste input "6736 Sonora Blvd Brownsburg, IN, 46112"
type input "6736 Sonora Blvd Brownsburg, IN, 46112"
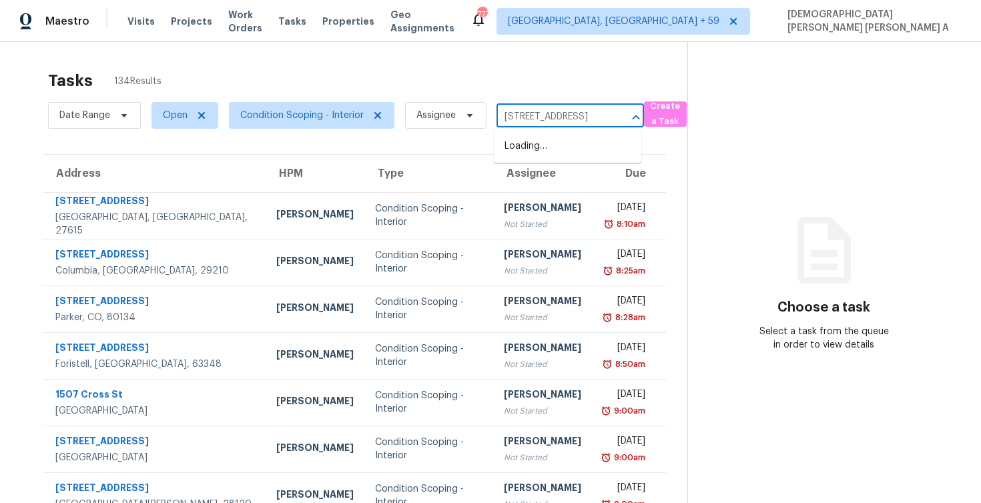
scroll to position [0, 74]
click at [546, 158] on li "6736 Sonora Blvd, Brownsburg, IN 46112" at bounding box center [568, 146] width 148 height 22
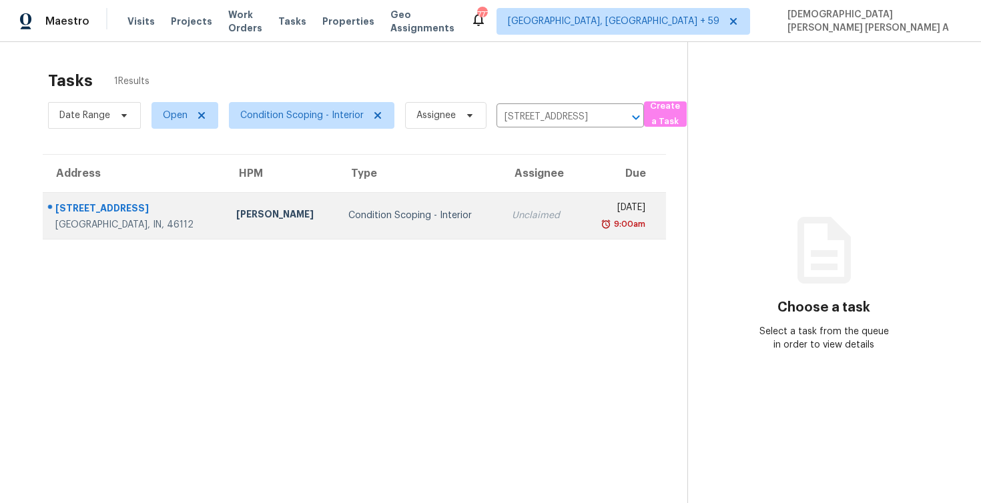
click at [501, 228] on td "Unclaimed" at bounding box center [540, 215] width 79 height 47
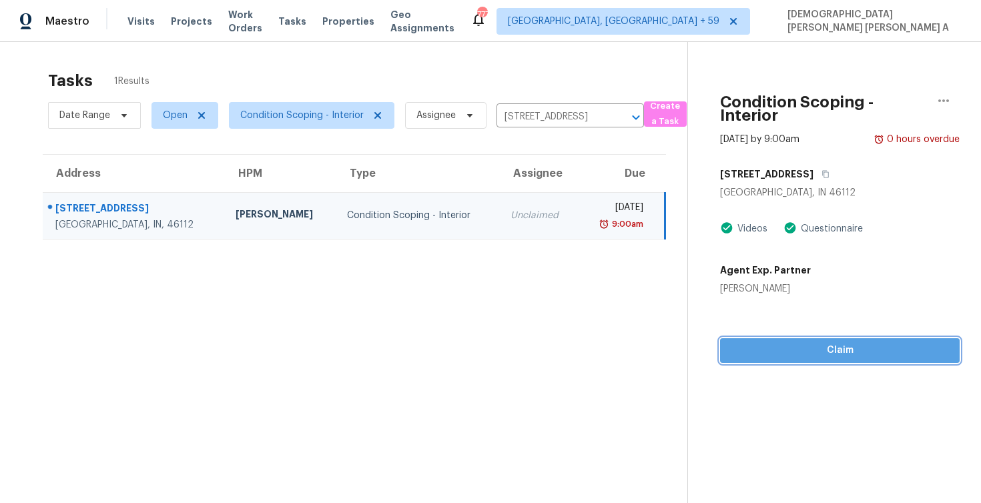
click at [782, 355] on div "Condition Scoping - Interior Sep 4th 2025 by 9:00am 0 hours overdue 6736 Sonora…" at bounding box center [824, 202] width 272 height 321
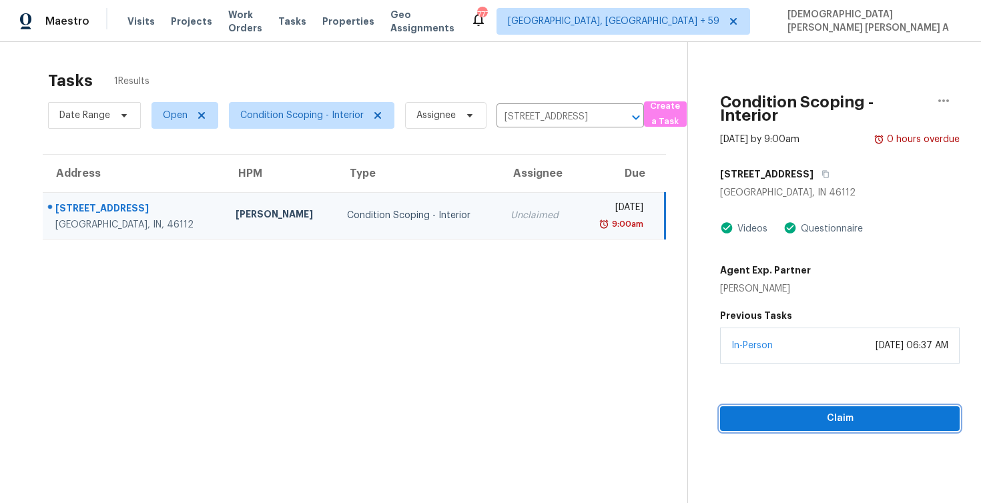
click at [802, 427] on button "Claim" at bounding box center [840, 418] width 240 height 25
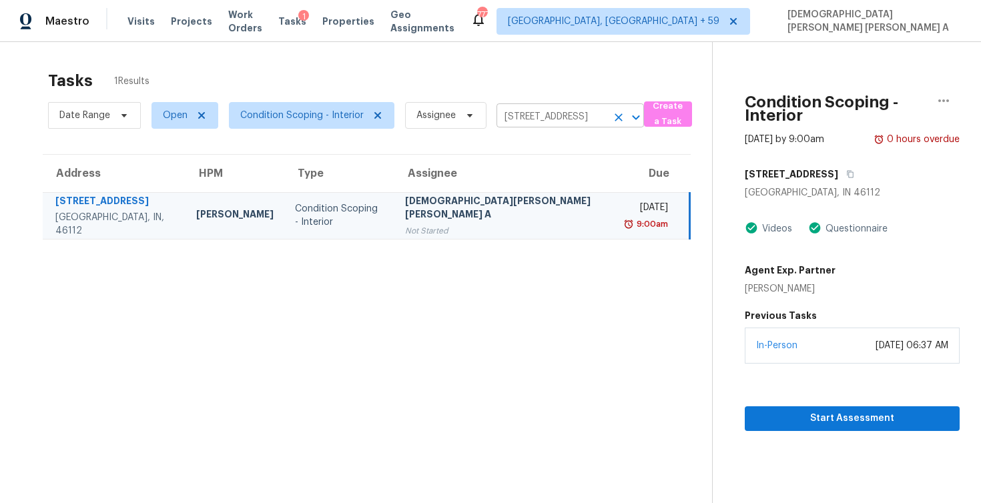
click at [534, 119] on input "6736 Sonora Blvd, Brownsburg, IN 46112" at bounding box center [552, 117] width 110 height 21
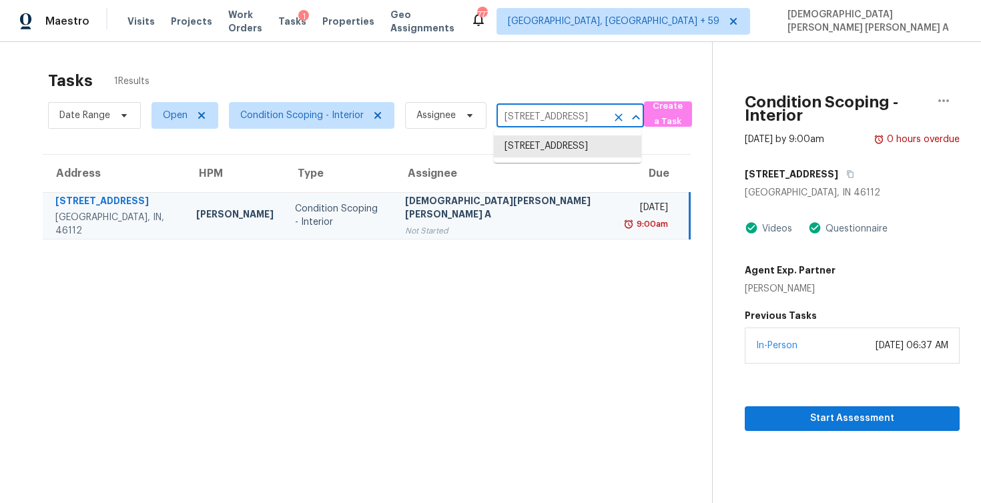
click at [534, 119] on input "6736 Sonora Blvd, Brownsburg, IN 46112" at bounding box center [552, 117] width 110 height 21
paste input "229 King Elder Ln Leander, TX, 78641"
type input "229 King Elder Ln Leander, TX, 78641"
click at [527, 152] on li "229 King Elder Ln, Leander, TX 78641" at bounding box center [568, 146] width 148 height 22
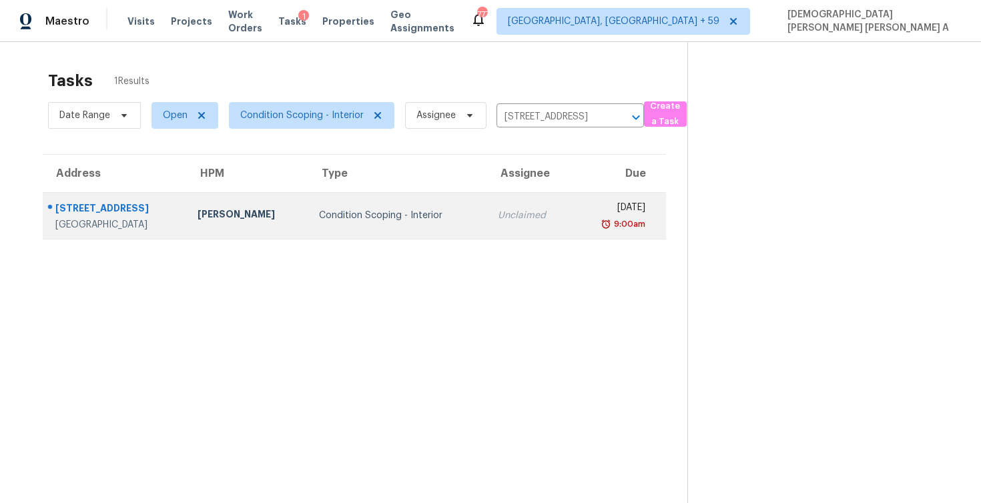
click at [514, 212] on div "Unclaimed" at bounding box center [530, 215] width 64 height 13
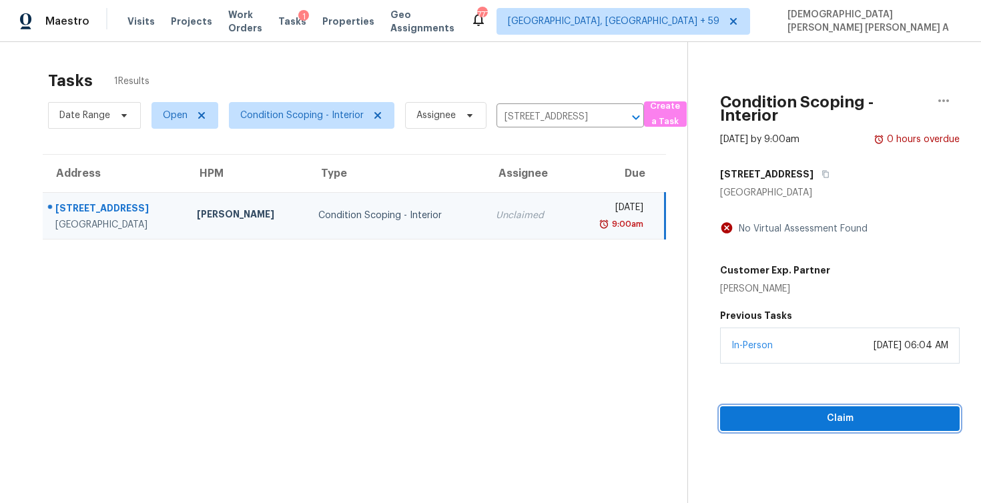
click at [824, 409] on button "Claim" at bounding box center [840, 418] width 240 height 25
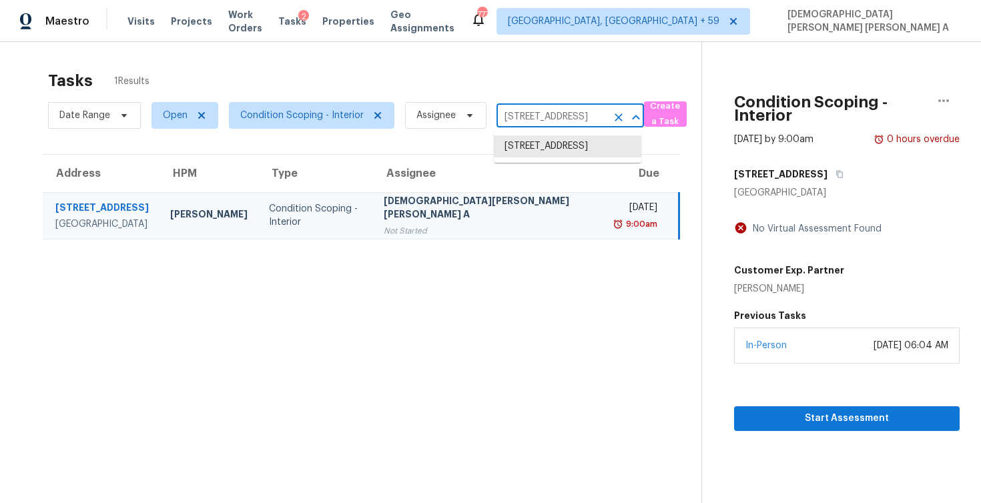
click at [561, 121] on input "229 King Elder Ln, Leander, TX 78641" at bounding box center [552, 117] width 110 height 21
paste input "8507 Maple Valley Dr Chattanooga, TN, 3742"
type input "8507 Maple Valley Dr Chattanooga, TN, 37421"
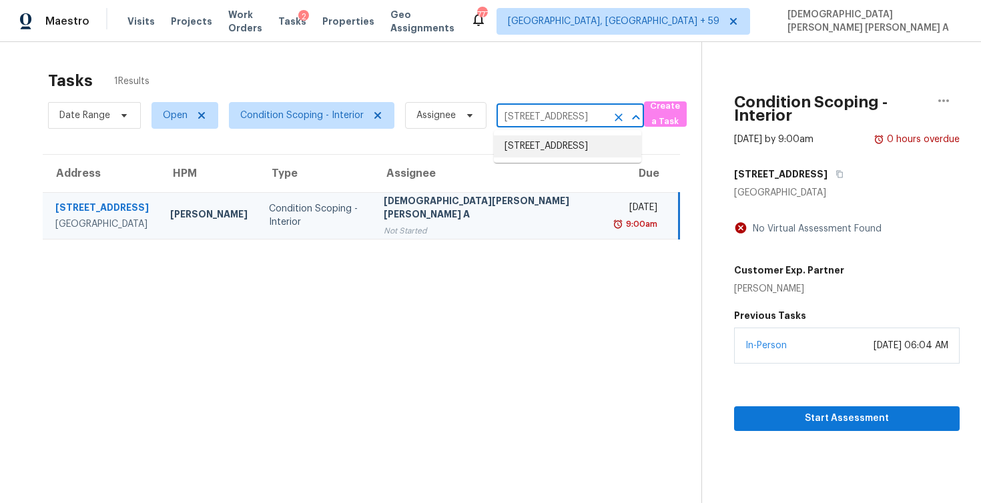
click at [553, 150] on li "8507 Maple Valley Dr, Chattanooga, TN 37421" at bounding box center [568, 146] width 148 height 22
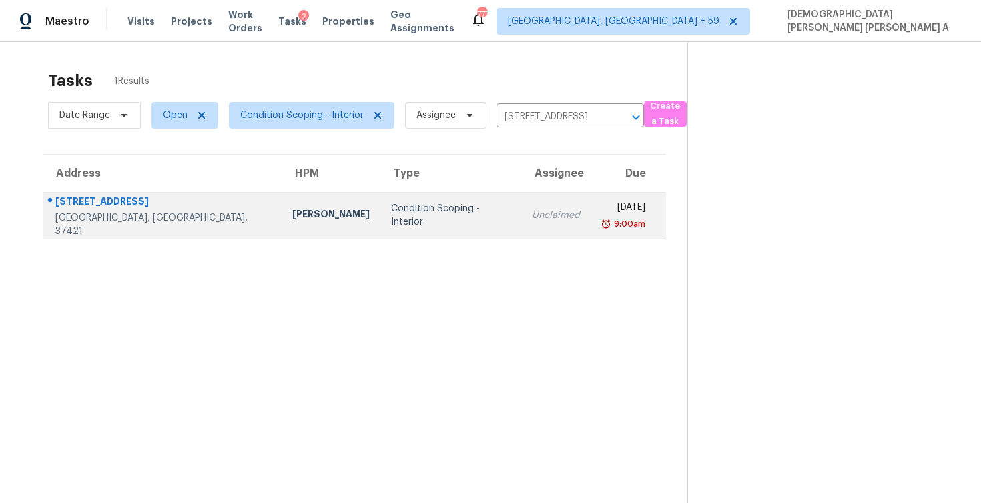
click at [525, 217] on td "Unclaimed" at bounding box center [555, 215] width 69 height 47
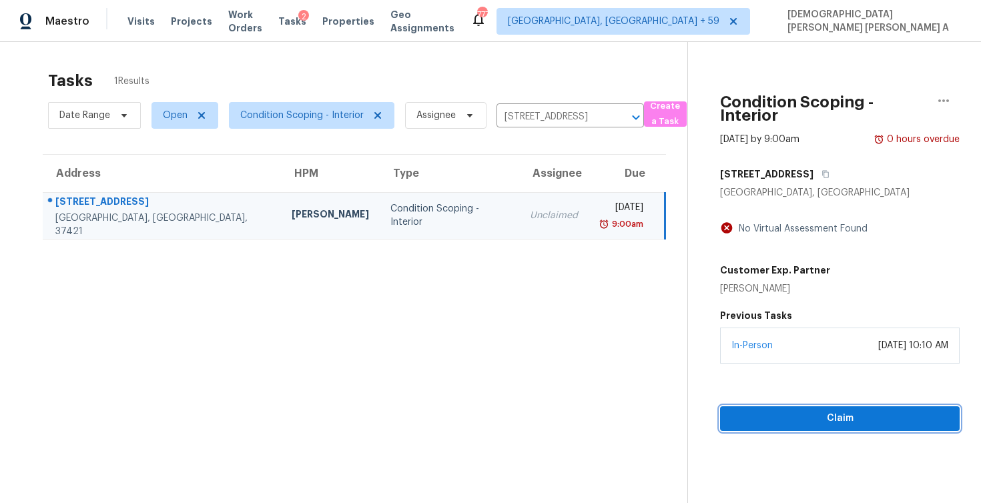
click at [776, 413] on span "Claim" at bounding box center [840, 419] width 218 height 17
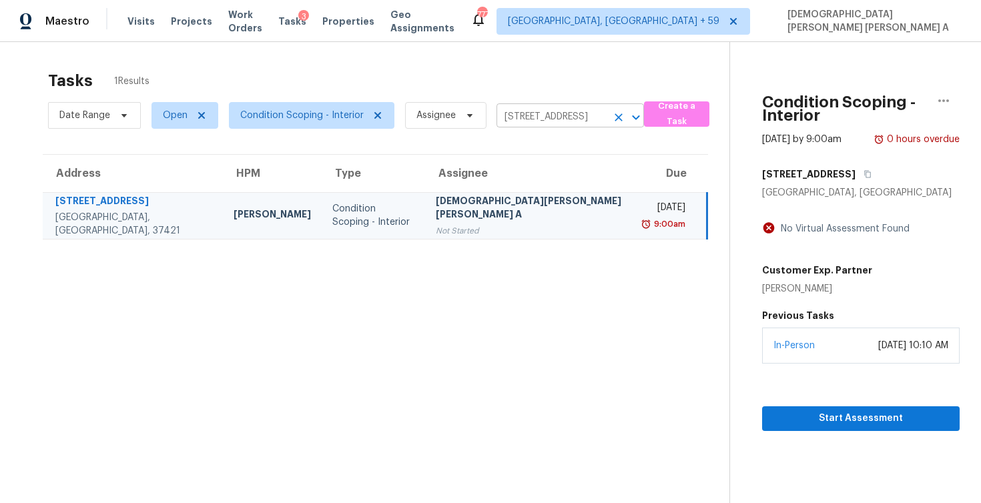
click at [525, 112] on input "8507 Maple Valley Dr, Chattanooga, TN 37421" at bounding box center [552, 117] width 110 height 21
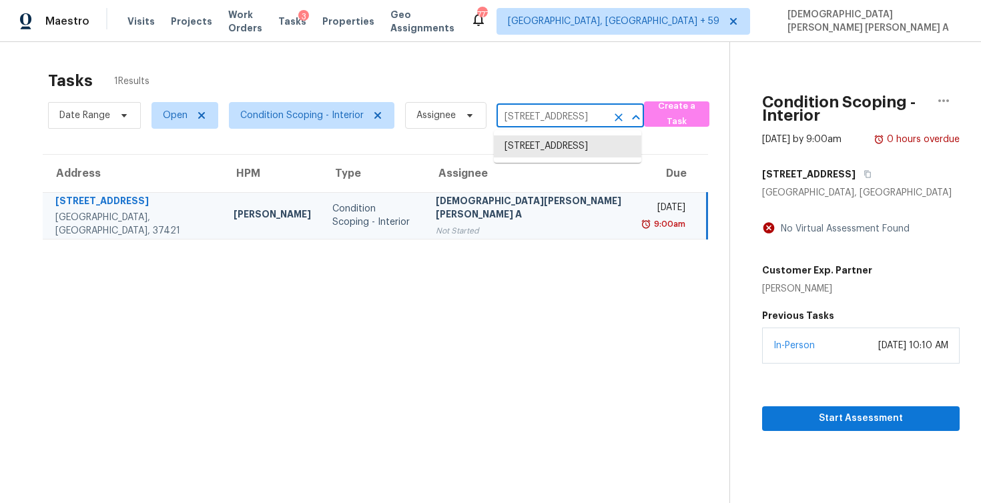
click at [525, 112] on input "8507 Maple Valley Dr, Chattanooga, TN 37421" at bounding box center [552, 117] width 110 height 21
paste input "[STREET_ADDRESS]"
type input "[STREET_ADDRESS]"
click at [526, 141] on li "[STREET_ADDRESS]" at bounding box center [568, 146] width 148 height 22
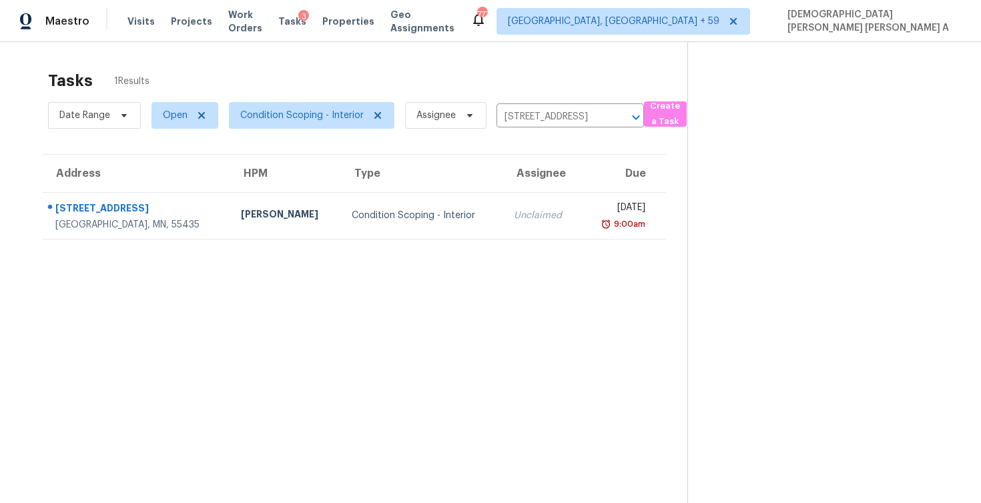
click at [514, 220] on div "Unclaimed" at bounding box center [542, 215] width 57 height 13
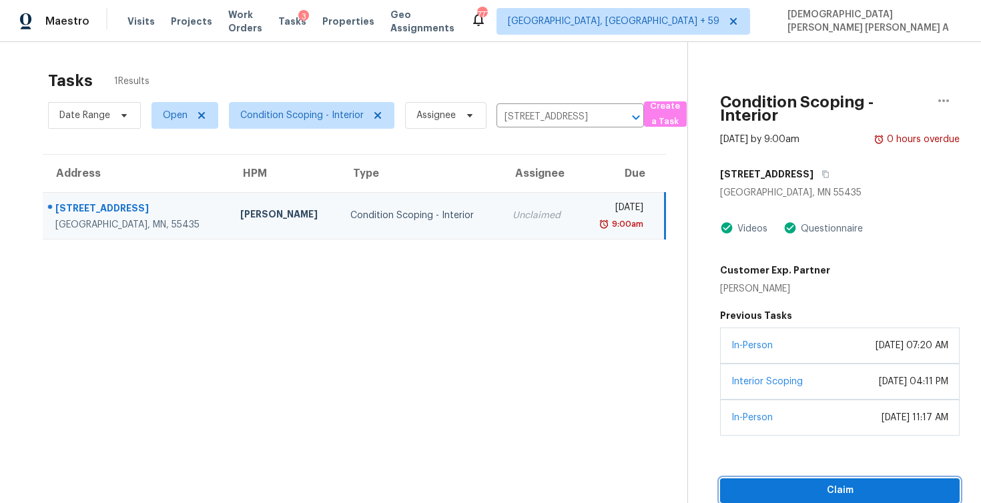
click at [780, 487] on span "Claim" at bounding box center [840, 491] width 218 height 17
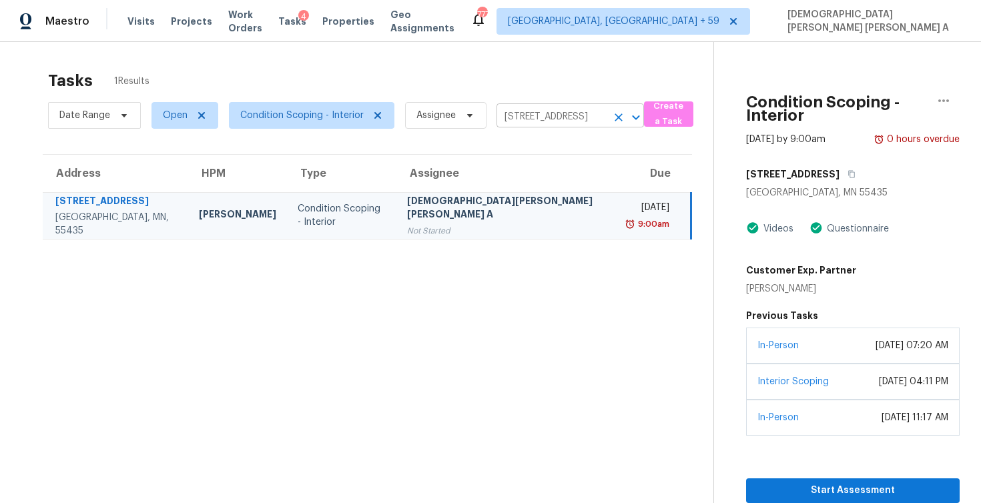
click at [556, 116] on input "[STREET_ADDRESS]" at bounding box center [552, 117] width 110 height 21
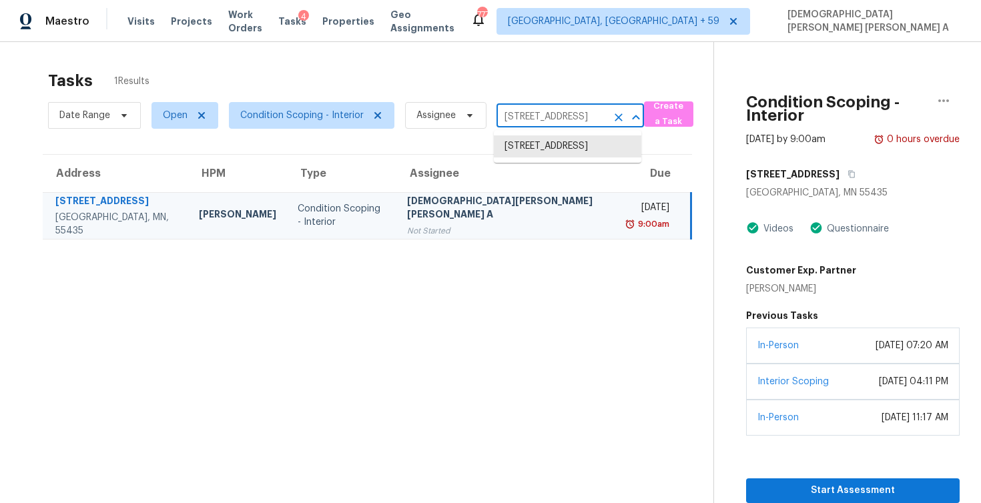
paste input "7016 Comal Dr Irving, TX, 75039"
type input "7016 Comal Dr Irving, TX, 75039"
click at [540, 150] on li "7016 Comal Dr, Irving, TX 75039" at bounding box center [568, 146] width 148 height 22
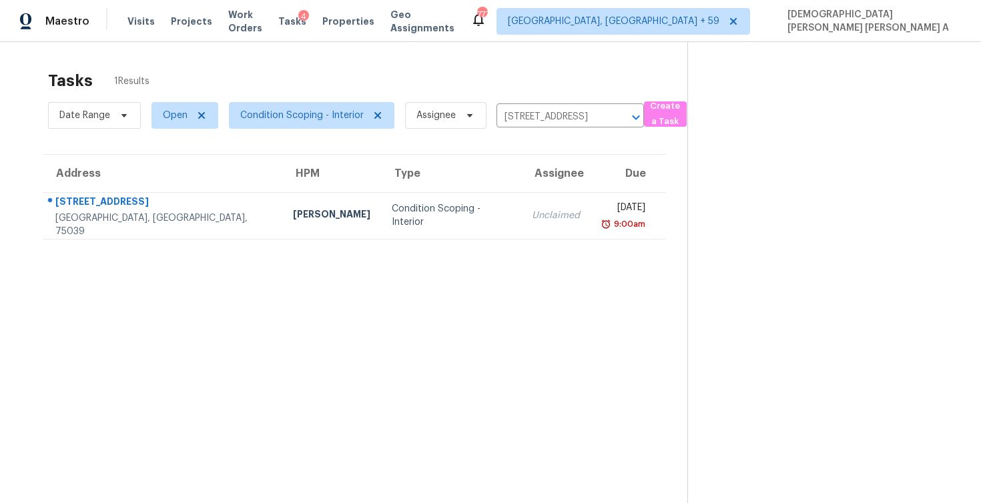
click at [532, 220] on div "Unclaimed" at bounding box center [556, 215] width 48 height 13
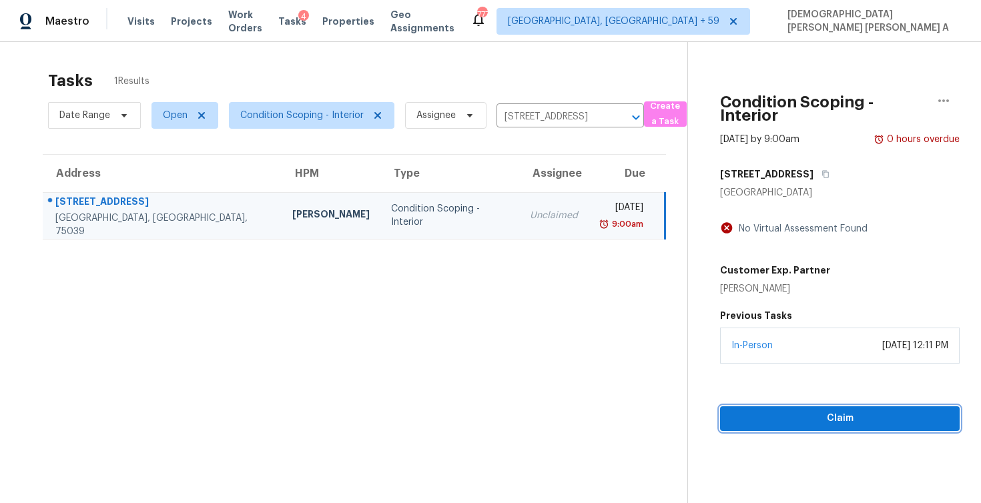
click at [826, 409] on button "Claim" at bounding box center [840, 418] width 240 height 25
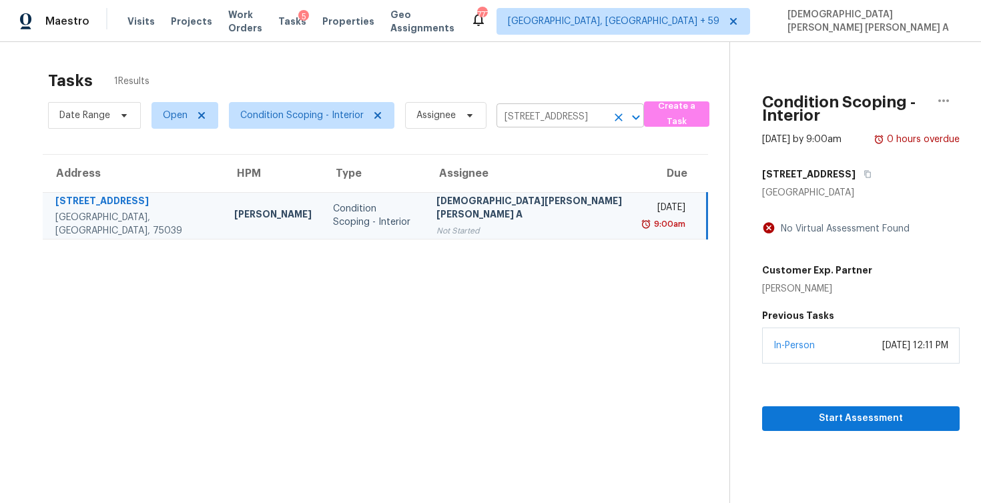
click at [565, 114] on input "7016 Comal Dr, Irving, TX 75039" at bounding box center [552, 117] width 110 height 21
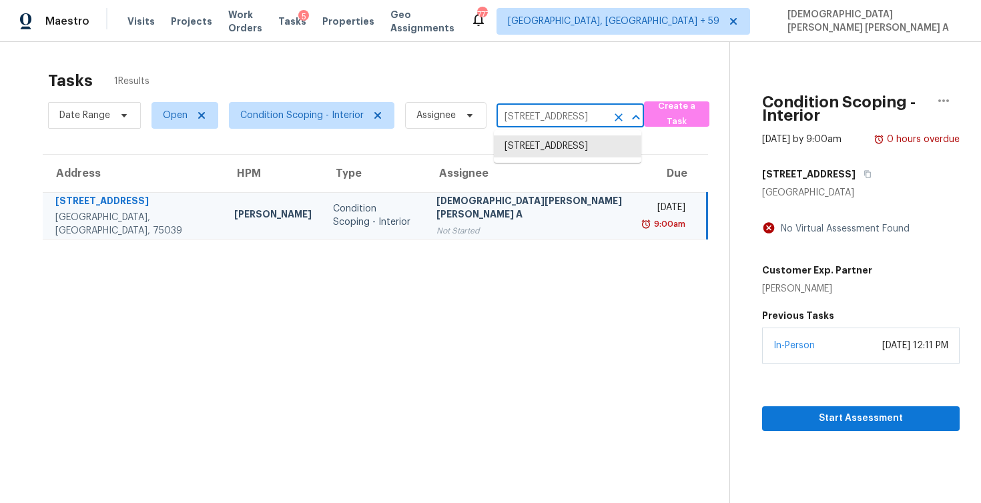
click at [565, 114] on input "7016 Comal Dr, Irving, TX 75039" at bounding box center [552, 117] width 110 height 21
paste input "170 Stanwick Dr Franklin, TN, 37067"
type input "170 Stanwick Dr Franklin, TN, 37067"
click at [559, 158] on li "170 Stanwick Dr, Franklin, TN 37067" at bounding box center [568, 146] width 148 height 22
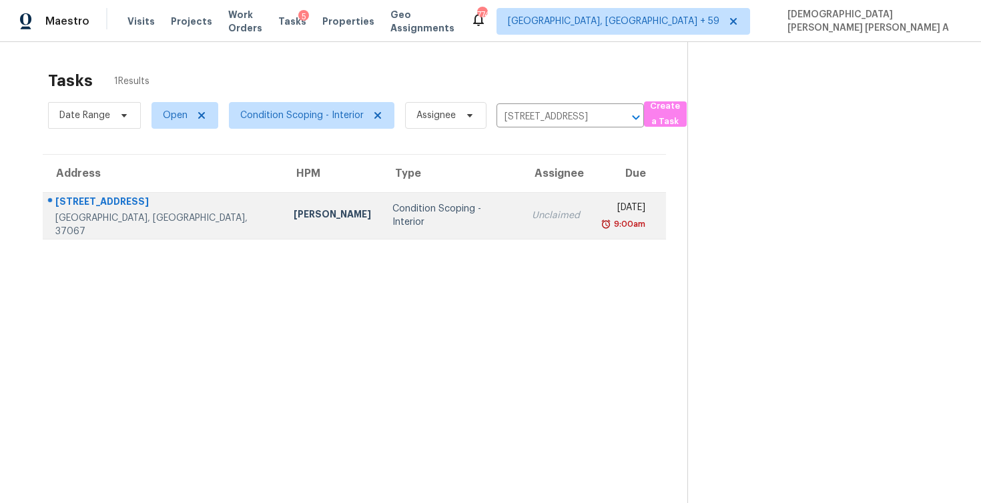
click at [601, 226] on div "9:00am" at bounding box center [623, 224] width 44 height 13
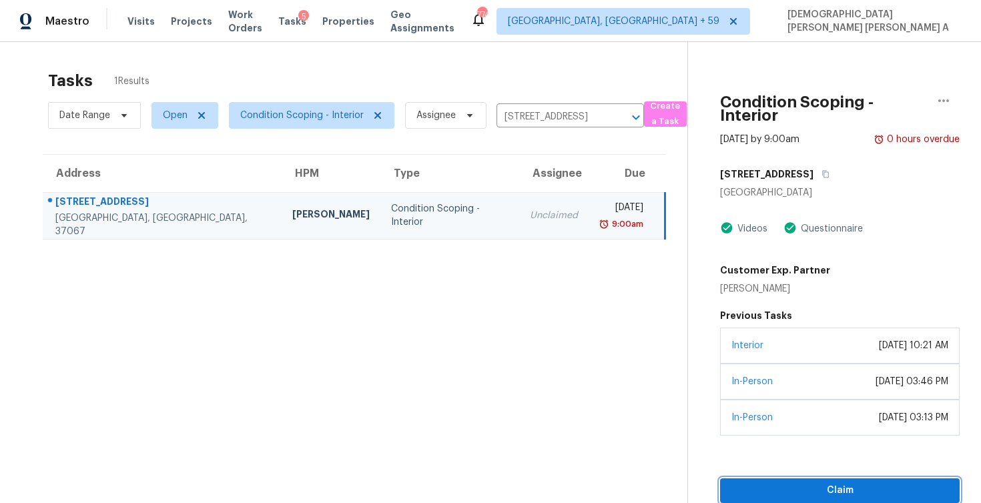
click at [813, 492] on span "Claim" at bounding box center [840, 491] width 218 height 17
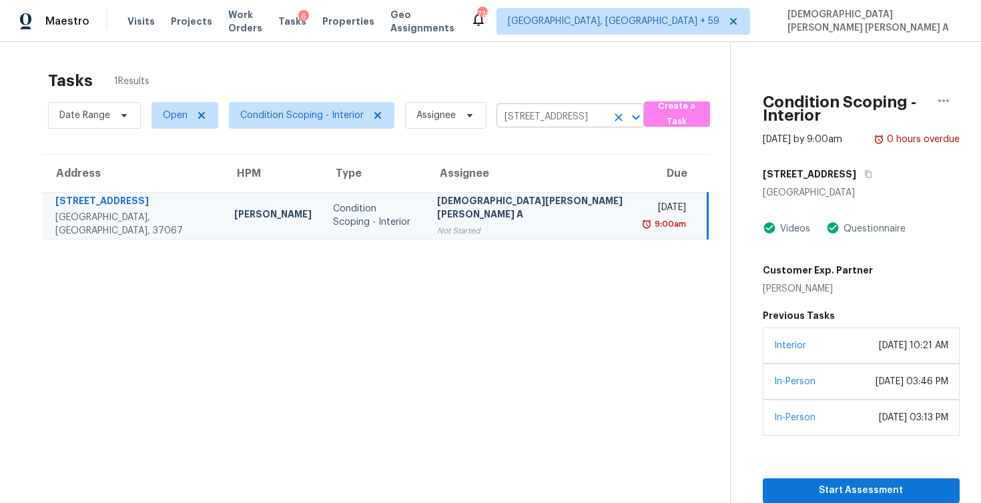
click at [545, 114] on input "170 Stanwick Dr, Franklin, TN 37067" at bounding box center [552, 117] width 110 height 21
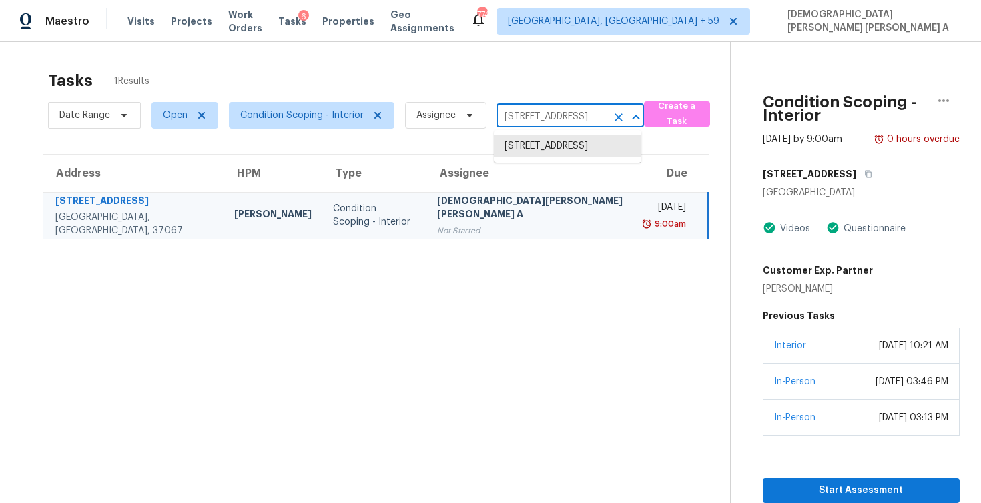
click at [545, 114] on input "170 Stanwick Dr, Franklin, TN 37067" at bounding box center [552, 117] width 110 height 21
paste input "615 Pequin Rd Crosby, TX, 77532"
type input "615 Pequin Rd Crosby, TX, 77532"
click at [536, 155] on li "615 Pequin Rd, Crosby, TX 77532" at bounding box center [568, 160] width 148 height 50
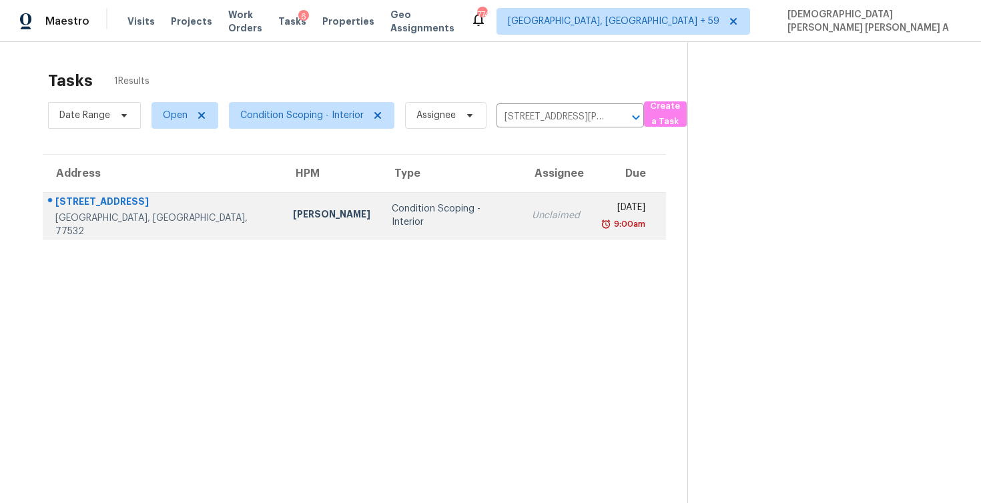
click at [591, 220] on td "Thu, Sep 4th 2025 9:00am" at bounding box center [628, 215] width 75 height 47
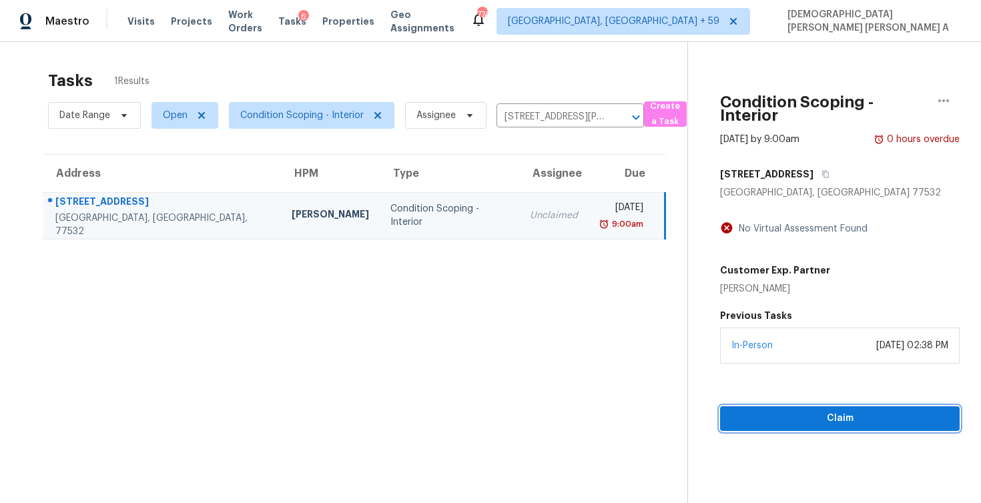
click at [810, 423] on span "Claim" at bounding box center [840, 419] width 218 height 17
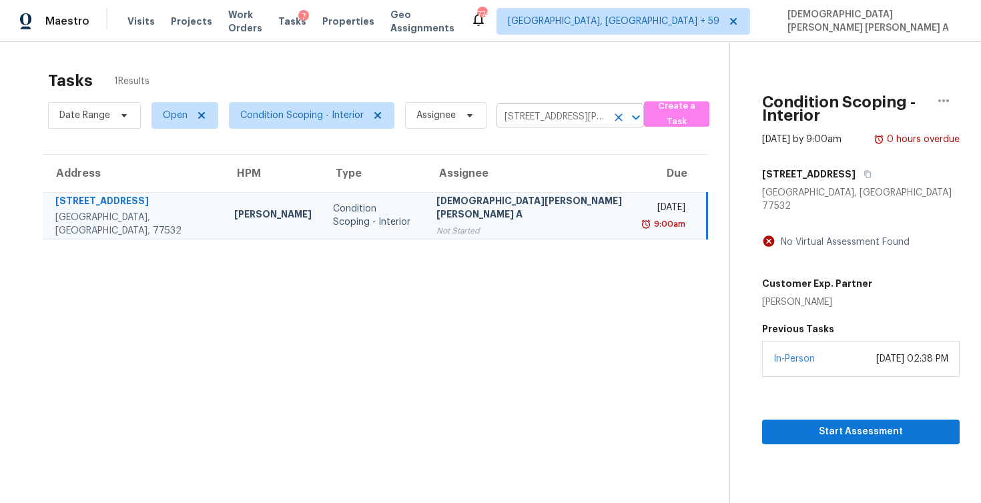
click at [526, 119] on input "615 Pequin Rd, Crosby, TX 77532" at bounding box center [552, 117] width 110 height 21
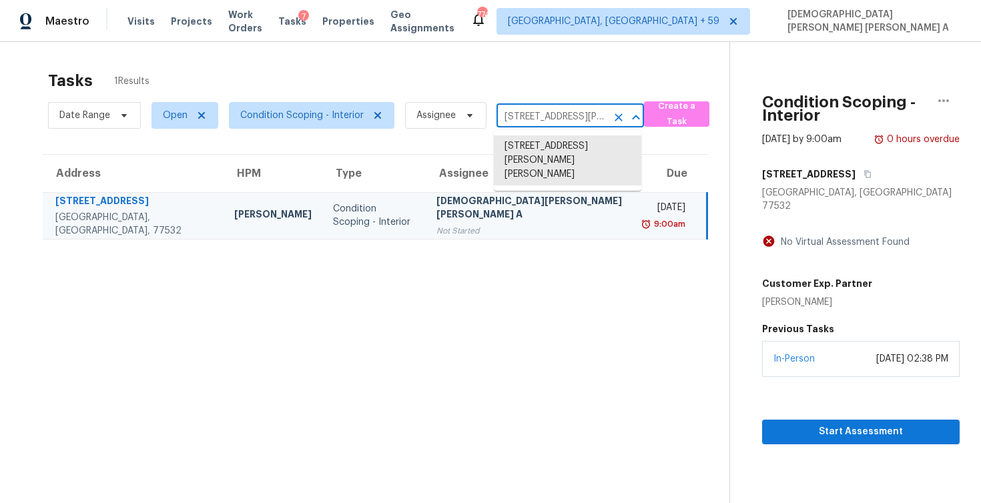
click at [526, 119] on input "615 Pequin Rd, Crosby, TX 77532" at bounding box center [552, 117] width 110 height 21
paste input "5226 Ville Maria Ln Hazelwood, MO, 6304"
type input "5226 Ville Maria Ln Hazelwood, MO, 63042"
click at [535, 158] on li "5226 Ville Maria Ln, Hazelwood, MO 63042" at bounding box center [568, 153] width 148 height 36
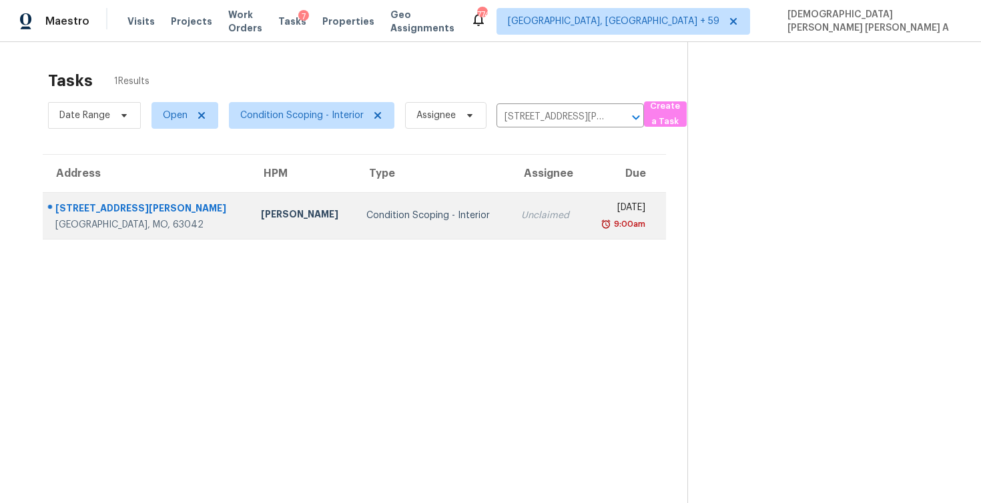
click at [524, 210] on td "Unclaimed" at bounding box center [548, 215] width 74 height 47
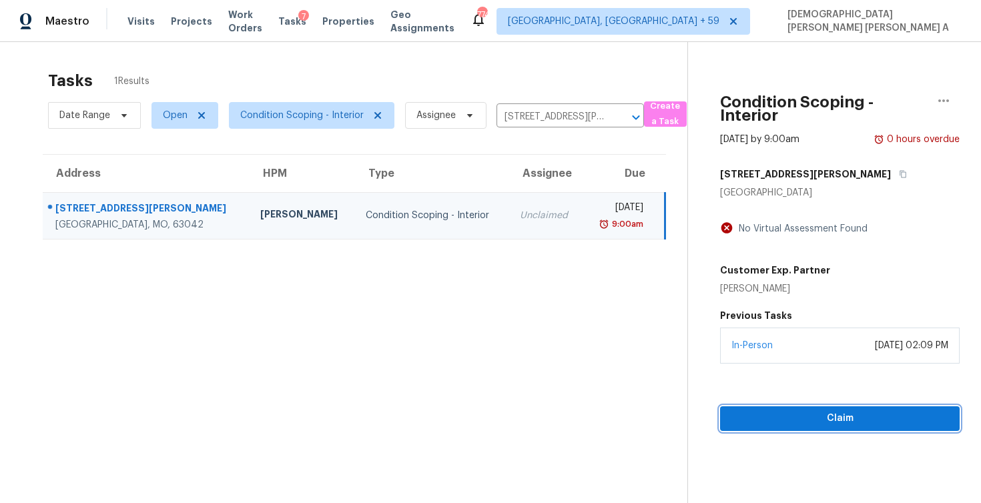
click at [808, 423] on span "Claim" at bounding box center [840, 419] width 218 height 17
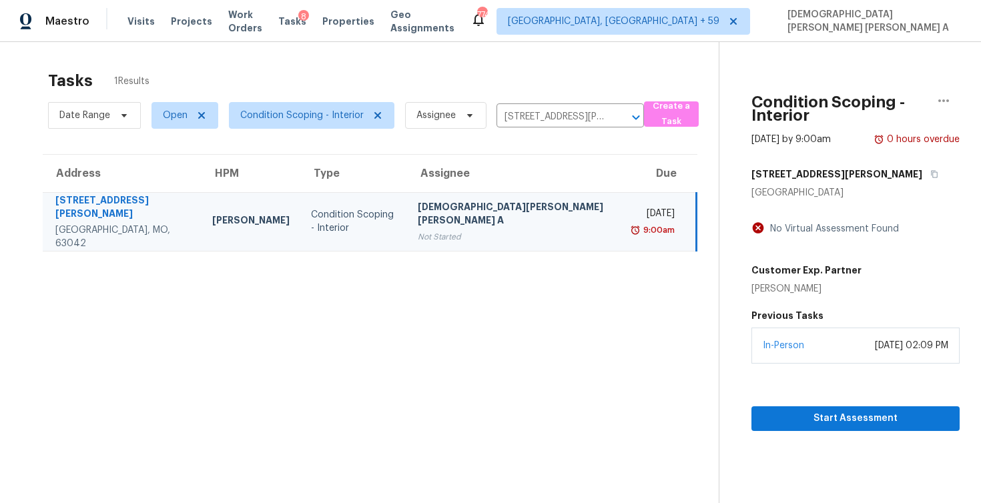
click at [523, 102] on div "Date Range Open Condition Scoping - Interior Assignee 5226 Ville Maria Ln, Haze…" at bounding box center [346, 115] width 596 height 35
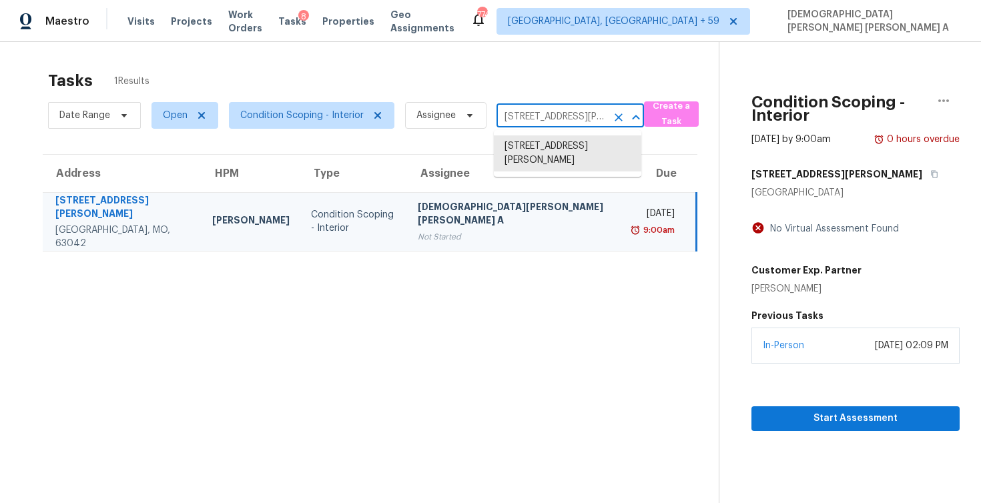
click at [521, 111] on input "5226 Ville Maria Ln, Hazelwood, MO 63042" at bounding box center [552, 117] width 110 height 21
paste input "16 Featherston St Cleburne, TX, 76033"
type input "516 Featherston St Cleburne, TX, 76033"
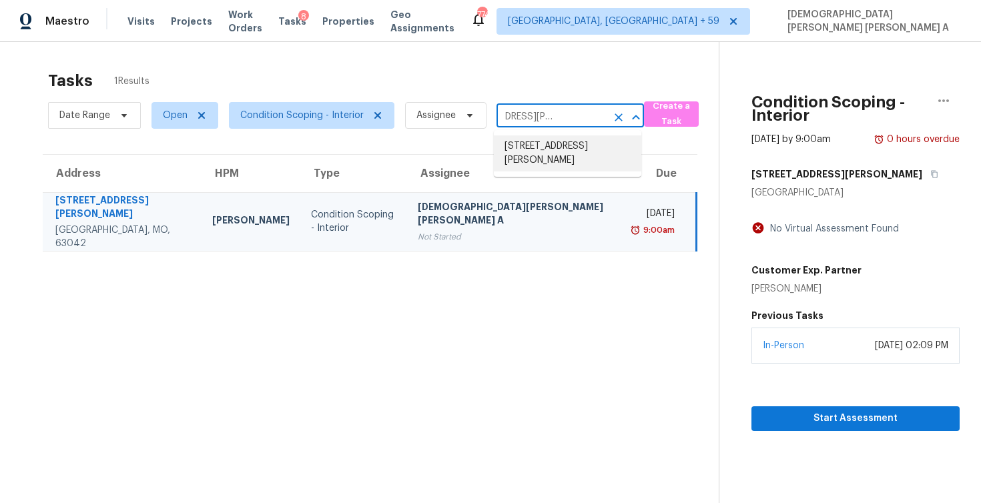
click at [545, 142] on li "516 Featherston St, Cleburne, TX 76033" at bounding box center [568, 153] width 148 height 36
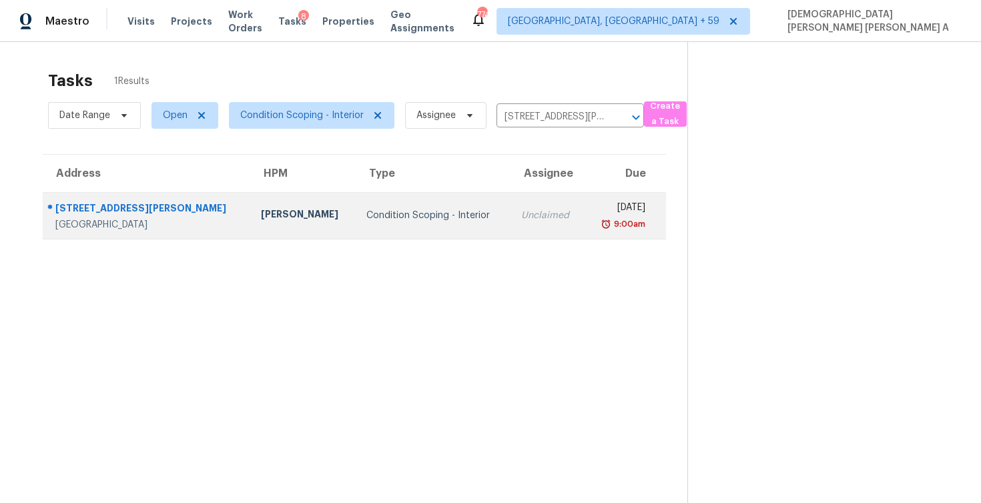
click at [512, 224] on td "Unclaimed" at bounding box center [548, 215] width 74 height 47
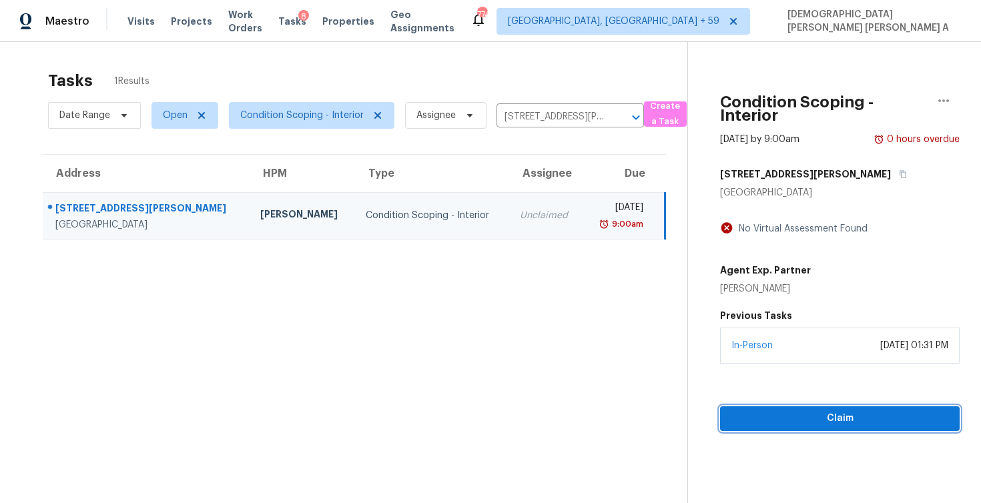
click at [818, 422] on span "Claim" at bounding box center [840, 419] width 218 height 17
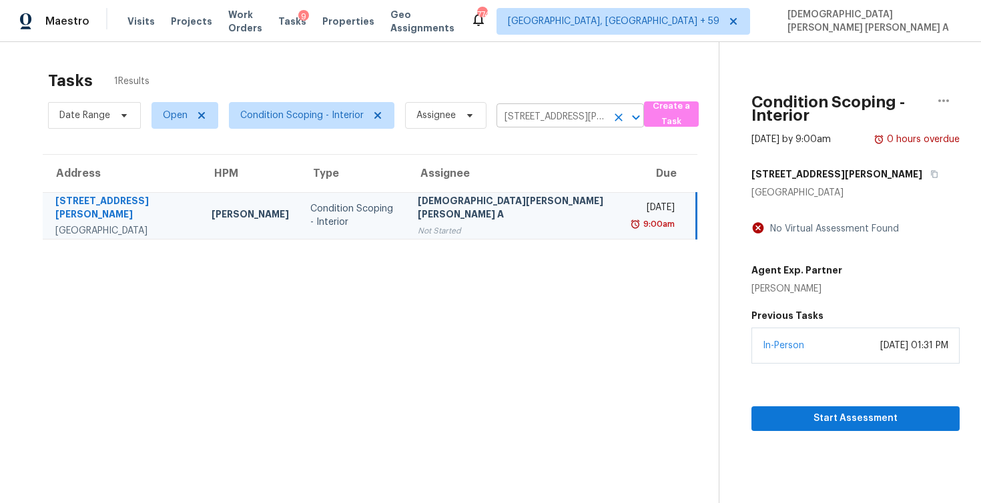
click at [545, 115] on input "516 Featherston St, Cleburne, TX 76033" at bounding box center [552, 117] width 110 height 21
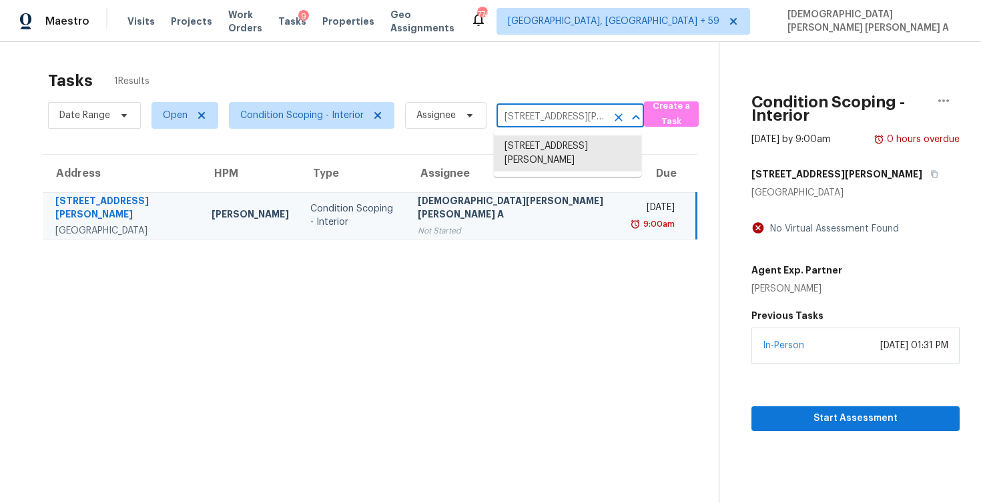
click at [545, 115] on input "516 Featherston St, Cleburne, TX 76033" at bounding box center [552, 117] width 110 height 21
paste input "6940 Whispering Falls Dr North Las Vegas, NV, 89084"
type input "6940 Whispering Falls Dr North Las Vegas, NV, 89084"
click at [549, 158] on li "6940 Whispering Falls Dr, North Las Vegas, NV 89084" at bounding box center [568, 146] width 148 height 22
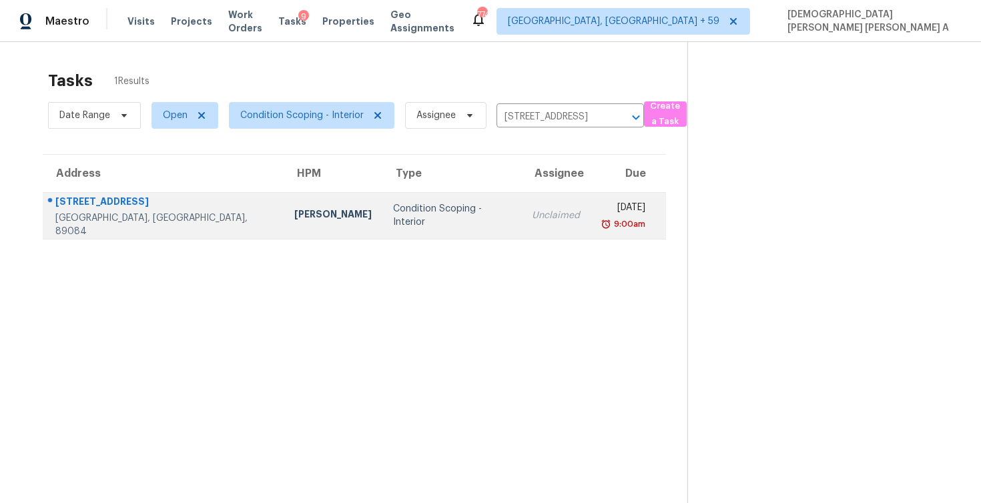
click at [523, 204] on td "Unclaimed" at bounding box center [555, 215] width 69 height 47
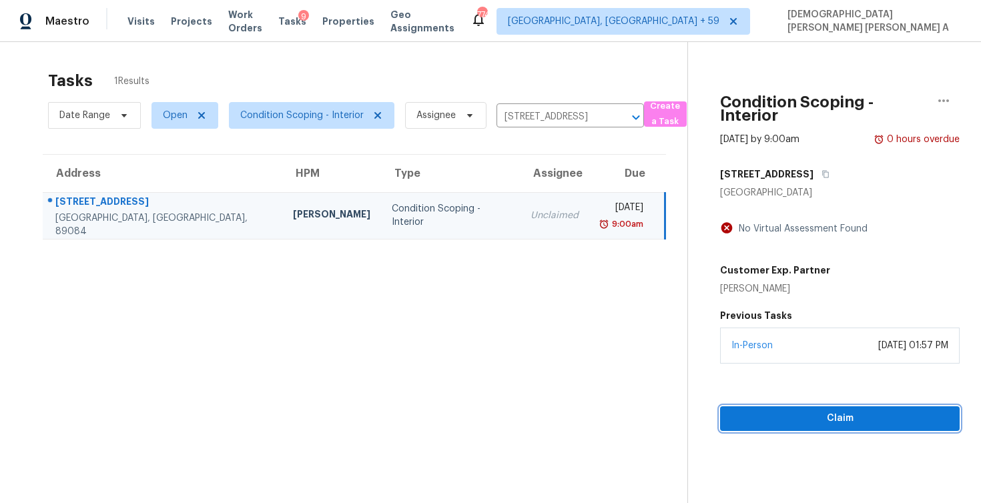
click at [798, 418] on span "Claim" at bounding box center [840, 419] width 218 height 17
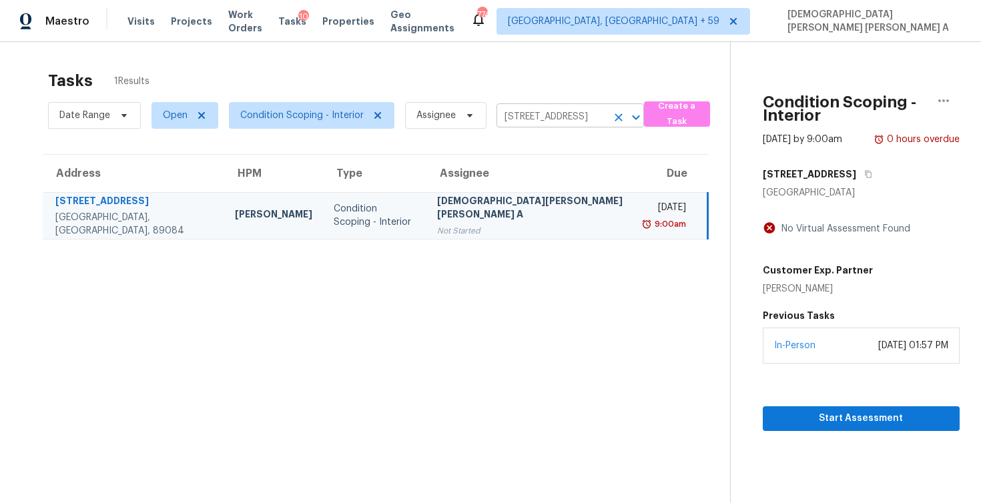
click at [518, 117] on input "6940 Whispering Falls Dr, North Las Vegas, NV 89084" at bounding box center [552, 117] width 110 height 21
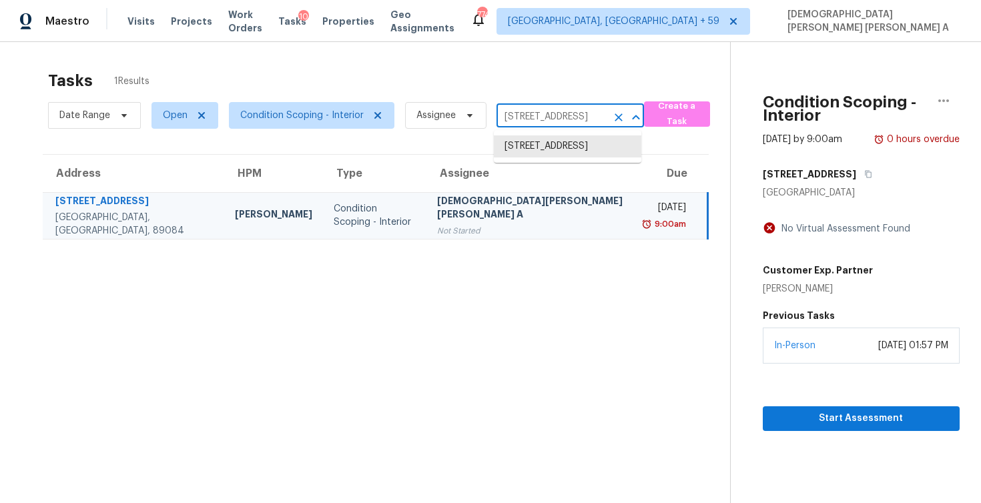
click at [518, 117] on input "6940 Whispering Falls Dr, North Las Vegas, NV 89084" at bounding box center [552, 117] width 110 height 21
paste input "736 Sonora Blvd Brownsburg, IN, 46112"
type input "6736 Sonora Blvd Brownsburg, IN, 46112"
click at [529, 144] on li "6736 Sonora Blvd, Brownsburg, IN 46112" at bounding box center [568, 146] width 148 height 22
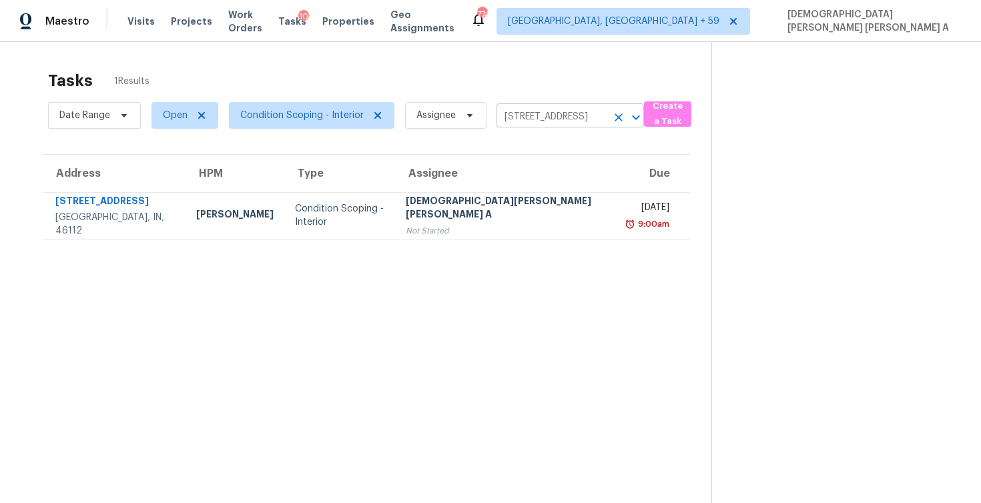
click at [563, 114] on input "6736 Sonora Blvd, Brownsburg, IN 46112" at bounding box center [552, 117] width 110 height 21
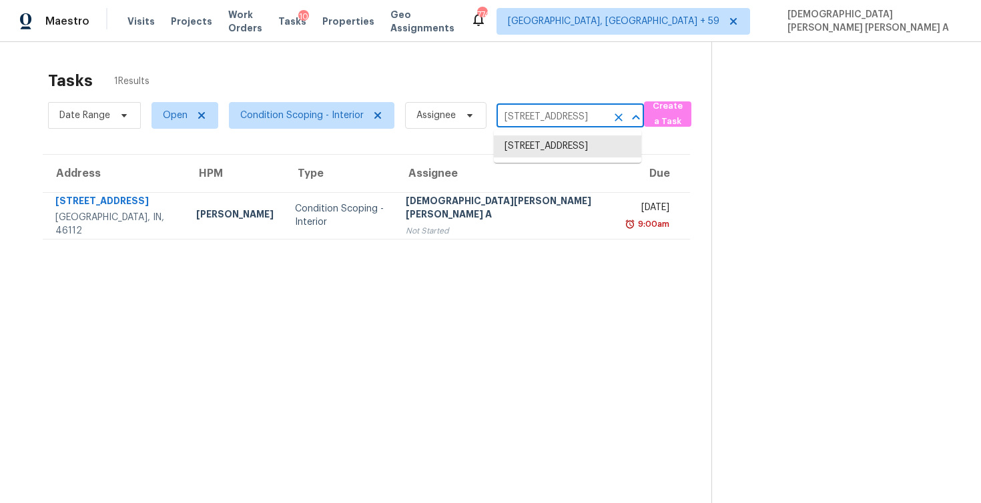
click at [563, 114] on input "6736 Sonora Blvd, Brownsburg, IN 46112" at bounding box center [552, 117] width 110 height 21
paste input "Brownsburg, IN,"
click at [563, 142] on li "6736 Sonora Blvd, Brownsburg, IN 46112" at bounding box center [568, 146] width 148 height 22
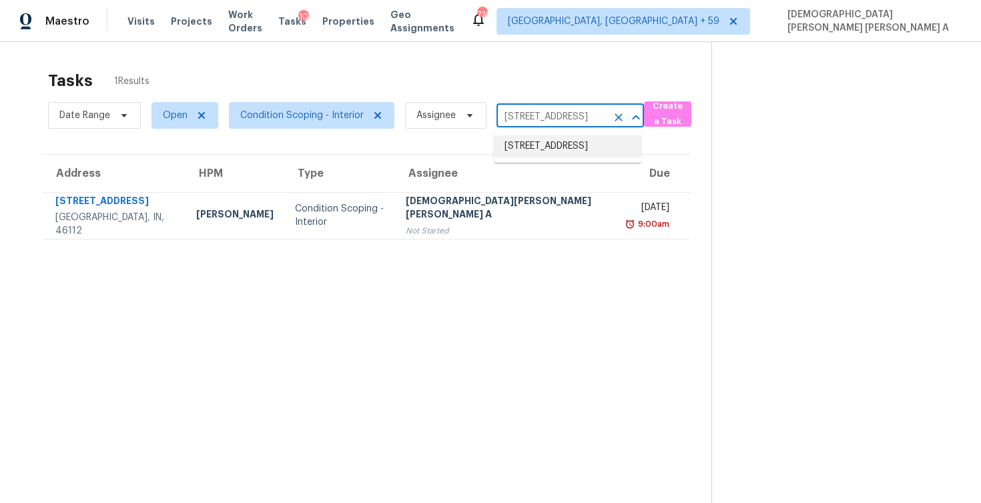
type input "6736 Sonora Blvd, Brownsburg, IN 46112"
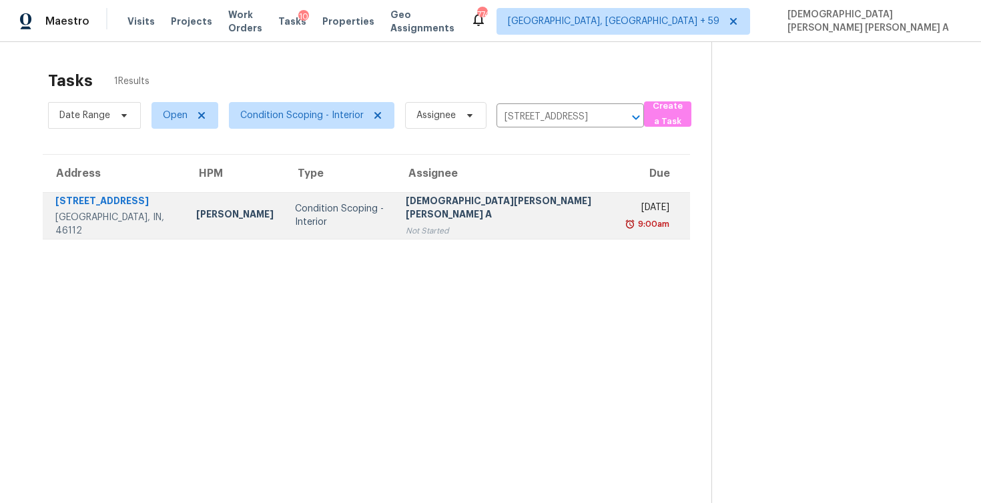
click at [497, 209] on div "[DEMOGRAPHIC_DATA][PERSON_NAME] [PERSON_NAME] A" at bounding box center [507, 209] width 202 height 30
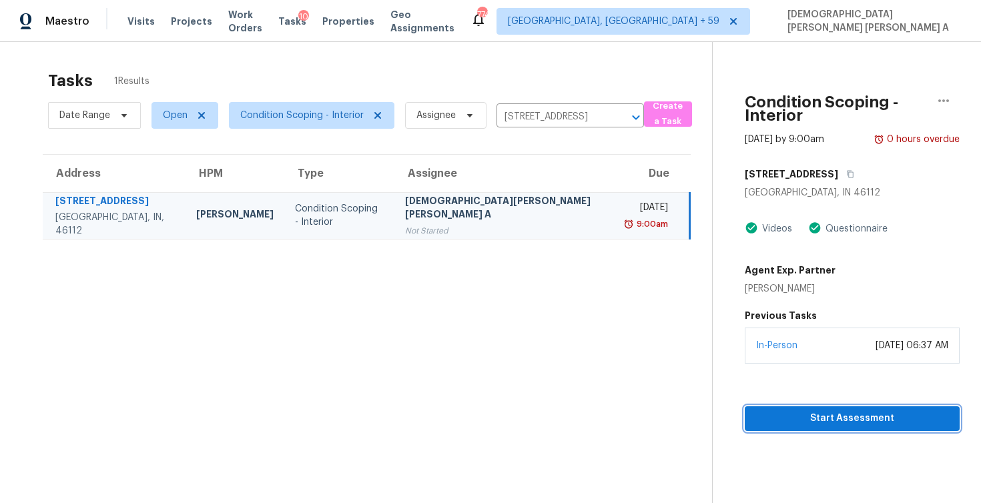
click at [861, 411] on span "Start Assessment" at bounding box center [853, 419] width 194 height 17
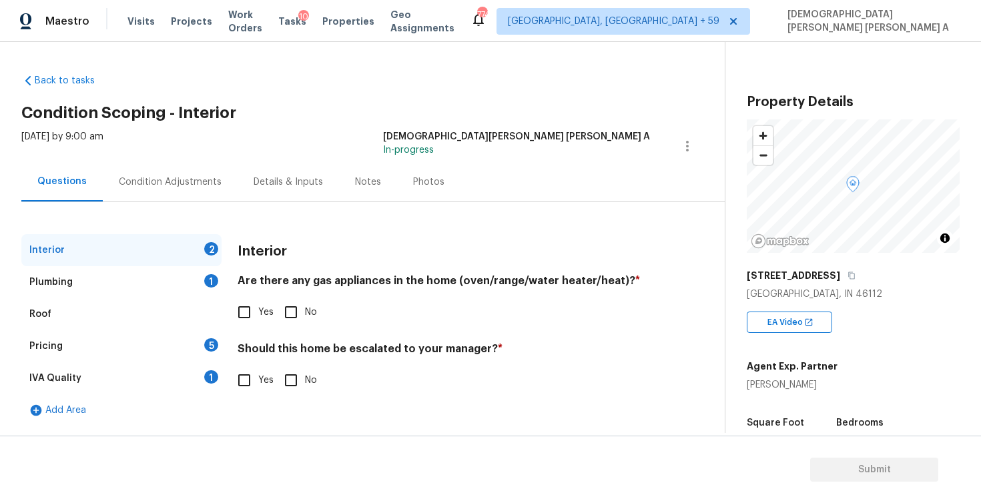
click at [507, 88] on div "Back to tasks Condition Scoping - Interior Thu, Sep 04 2025 by 9:00 am Mohamed …" at bounding box center [373, 246] width 704 height 367
click at [240, 320] on input "Yes" at bounding box center [244, 312] width 28 height 28
checkbox input "true"
click at [298, 382] on input "No" at bounding box center [291, 380] width 28 height 28
checkbox input "true"
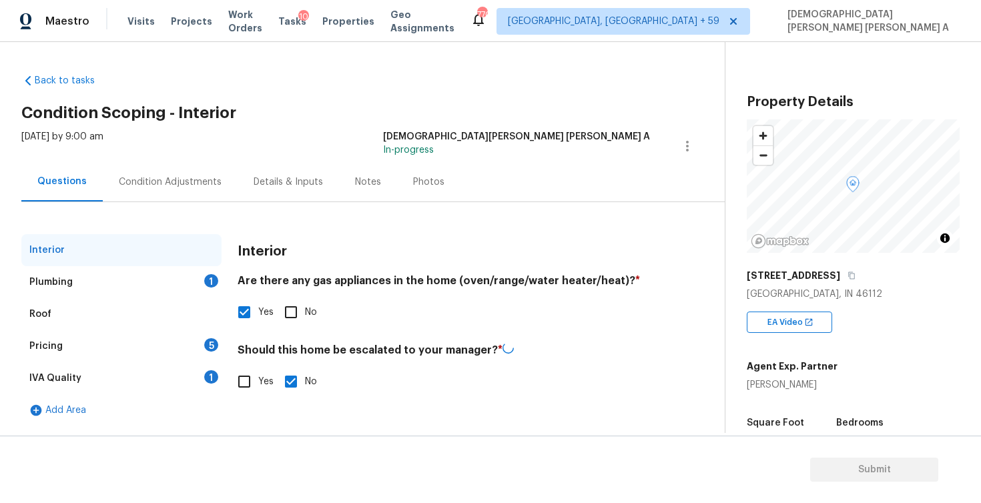
click at [180, 277] on div "Plumbing 1" at bounding box center [121, 282] width 200 height 32
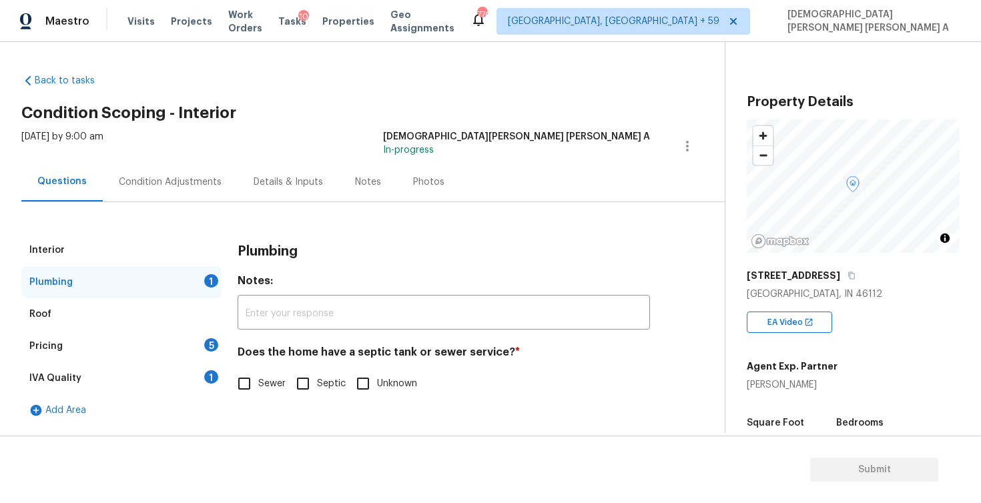
click at [246, 389] on input "Sewer" at bounding box center [244, 384] width 28 height 28
checkbox input "true"
click at [151, 333] on div "Pricing 5" at bounding box center [121, 346] width 200 height 32
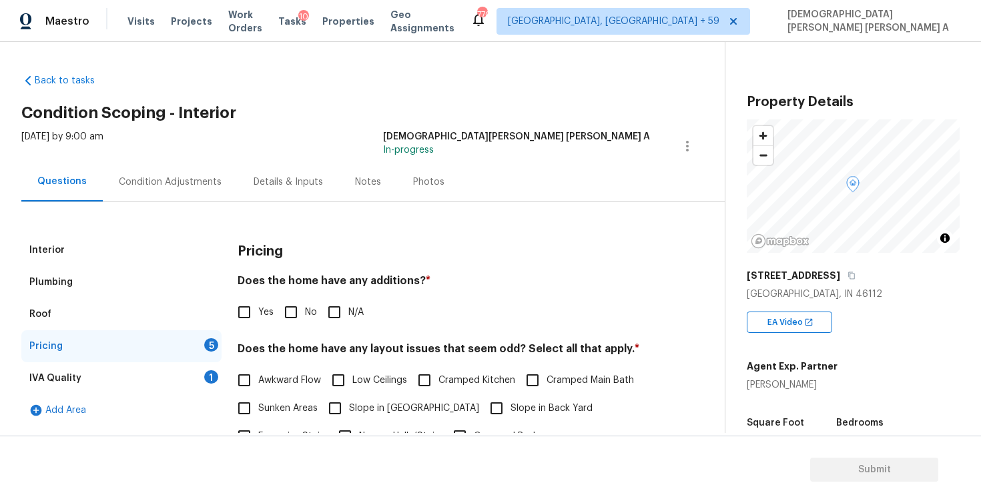
click at [294, 308] on input "No" at bounding box center [291, 312] width 28 height 28
checkbox input "true"
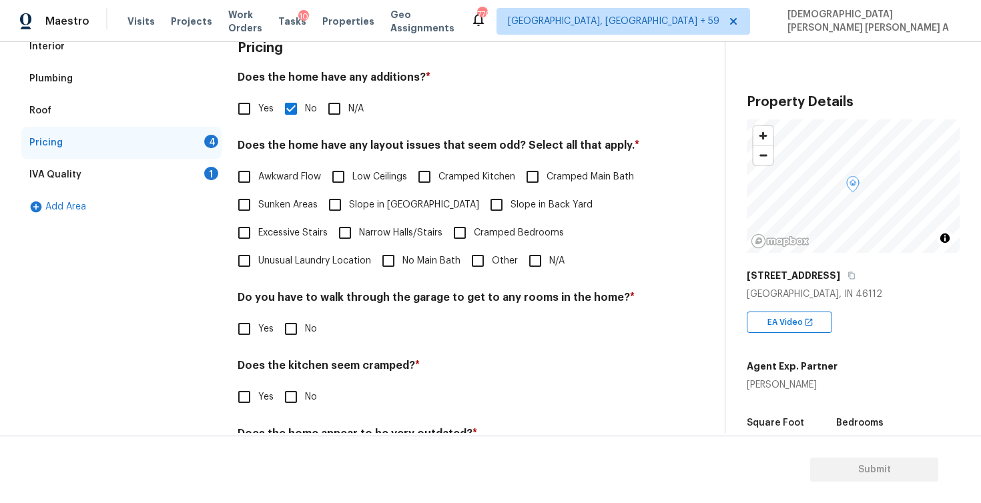
click at [532, 262] on input "N/A" at bounding box center [535, 261] width 28 height 28
checkbox input "true"
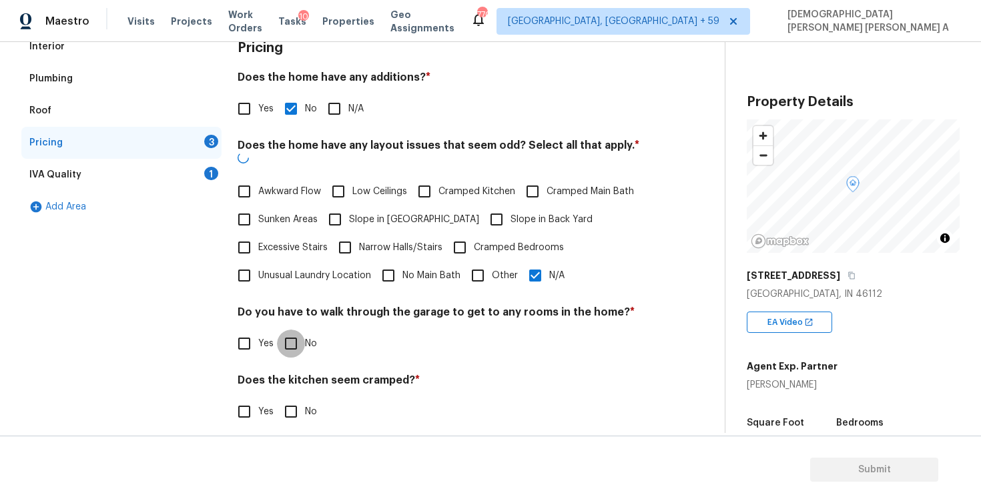
click at [286, 336] on input "No" at bounding box center [291, 344] width 28 height 28
checkbox input "true"
click at [292, 406] on input "No" at bounding box center [291, 413] width 28 height 28
checkbox input "true"
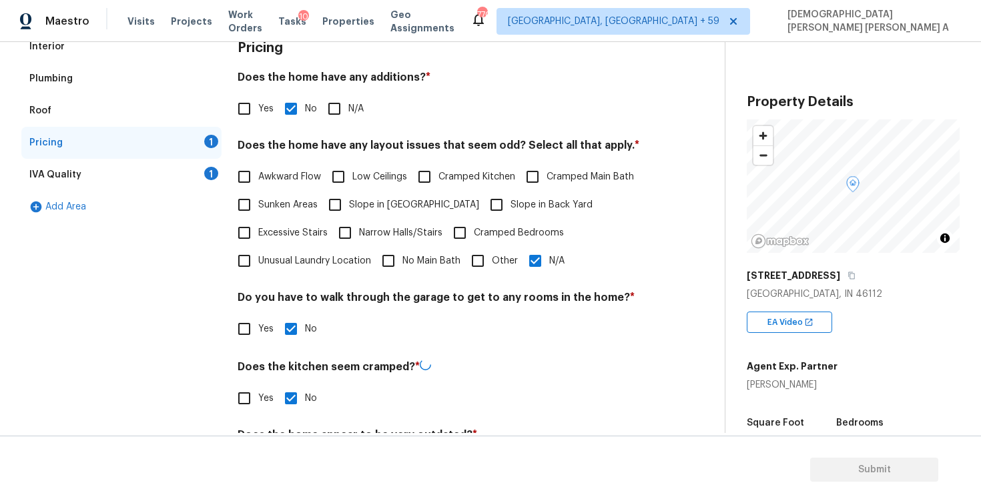
scroll to position [270, 0]
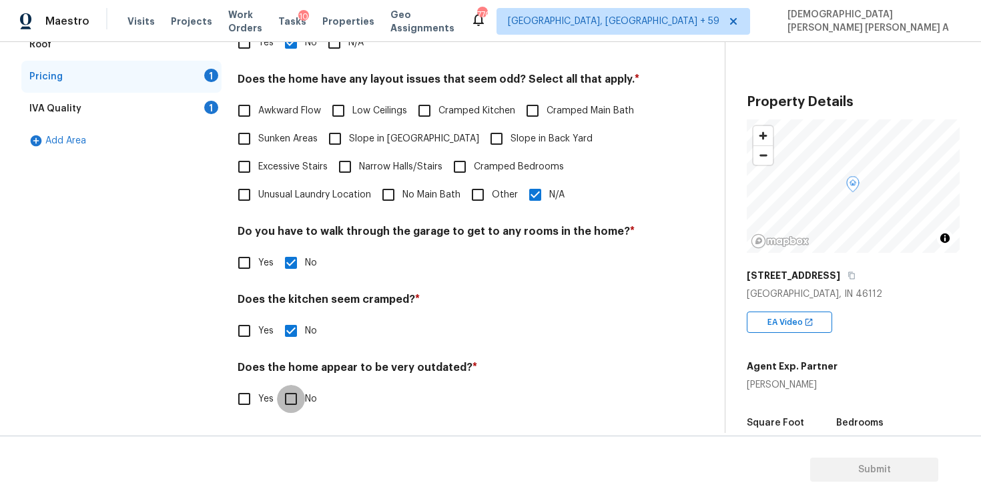
click at [292, 405] on input "No" at bounding box center [291, 399] width 28 height 28
checkbox input "true"
click at [140, 117] on div "IVA Quality 1" at bounding box center [121, 109] width 200 height 32
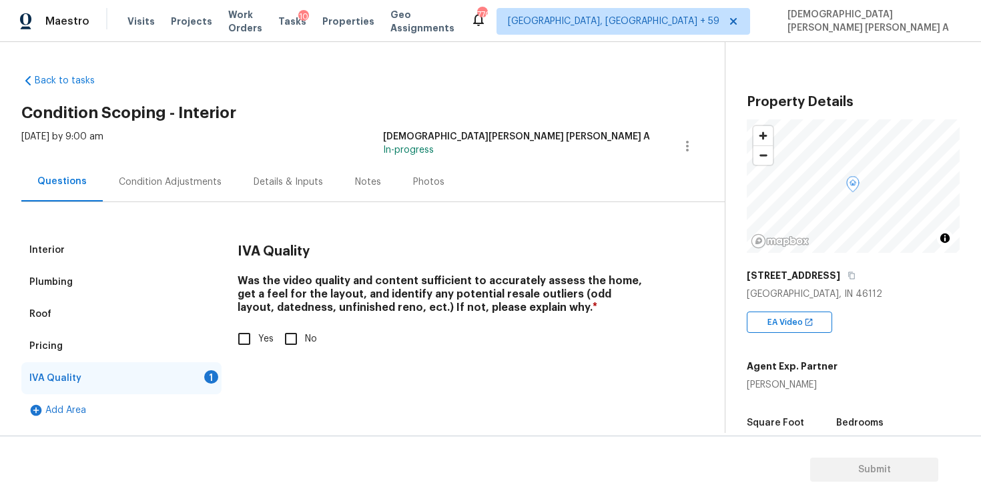
scroll to position [0, 0]
click at [244, 334] on input "Yes" at bounding box center [244, 339] width 28 height 28
checkbox input "true"
click at [170, 198] on div "Condition Adjustments" at bounding box center [170, 181] width 135 height 39
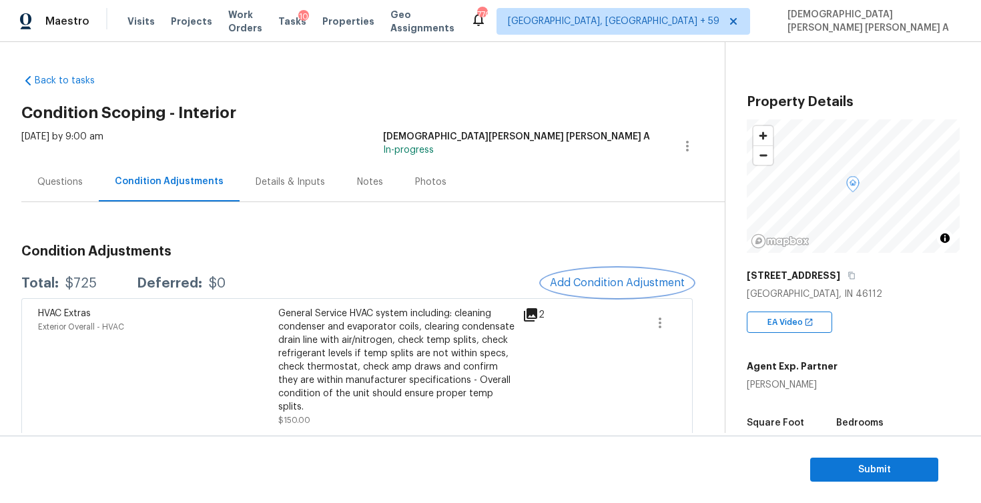
click at [613, 290] on button "Add Condition Adjustment" at bounding box center [617, 283] width 151 height 28
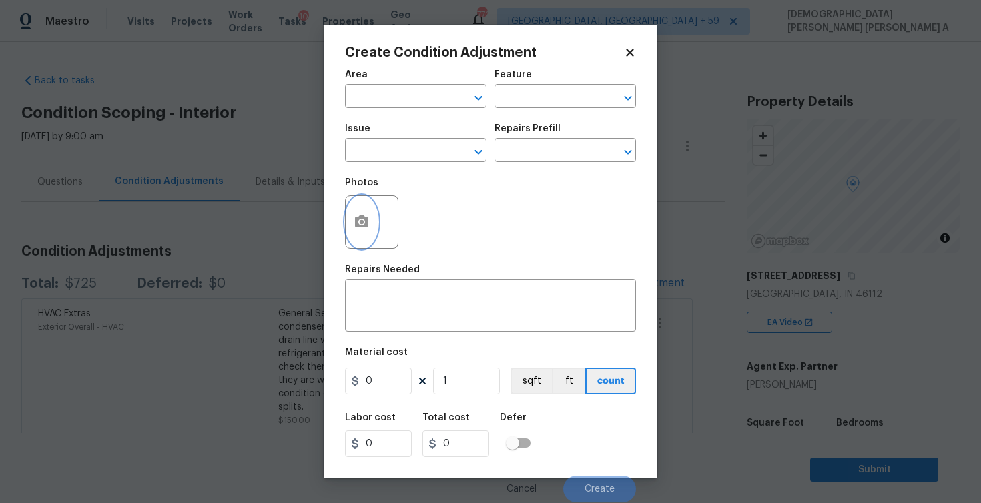
click at [361, 216] on icon "button" at bounding box center [361, 222] width 13 height 12
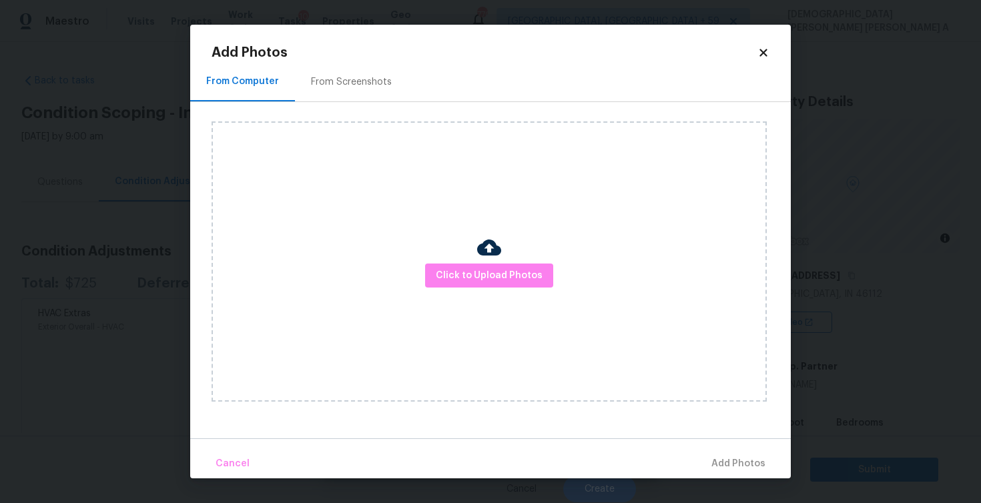
click at [335, 81] on div "From Screenshots" at bounding box center [351, 81] width 81 height 13
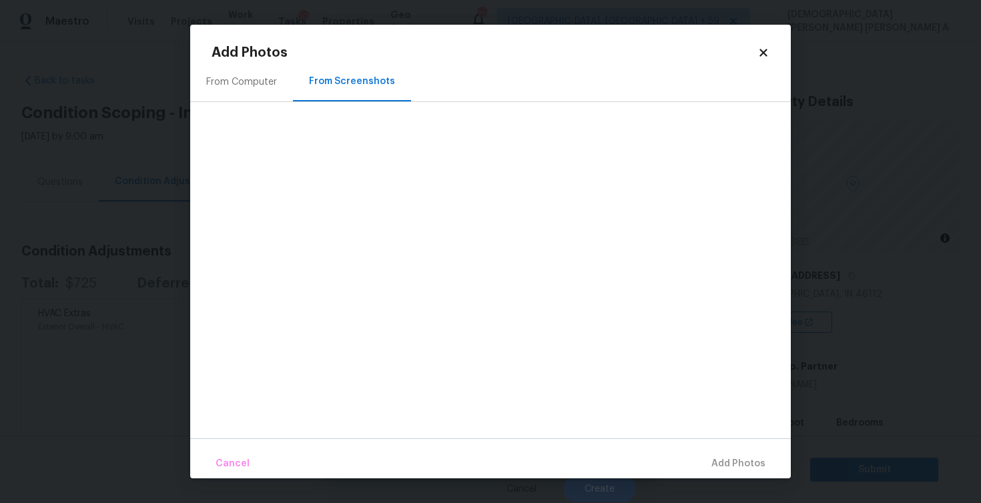
click at [241, 100] on div "From Computer" at bounding box center [241, 81] width 103 height 39
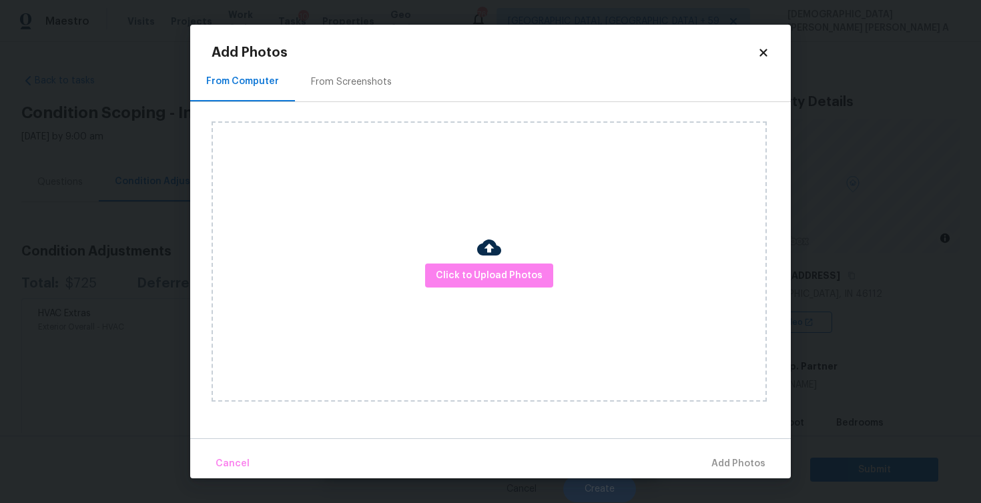
click at [763, 53] on icon at bounding box center [763, 52] width 7 height 7
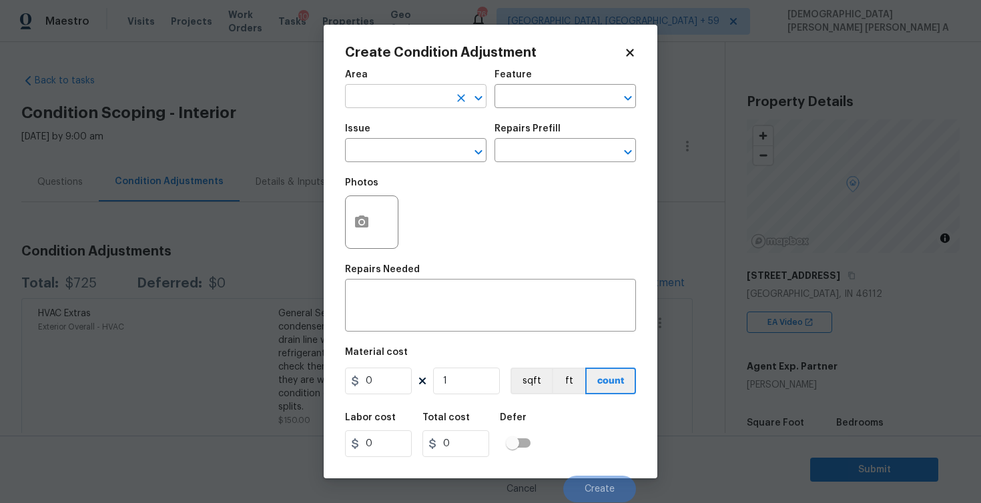
click at [417, 95] on input "text" at bounding box center [397, 97] width 104 height 21
click at [404, 153] on li "Interior Overall" at bounding box center [416, 150] width 142 height 22
type input "Interior Overall"
click at [564, 103] on input "text" at bounding box center [547, 97] width 104 height 21
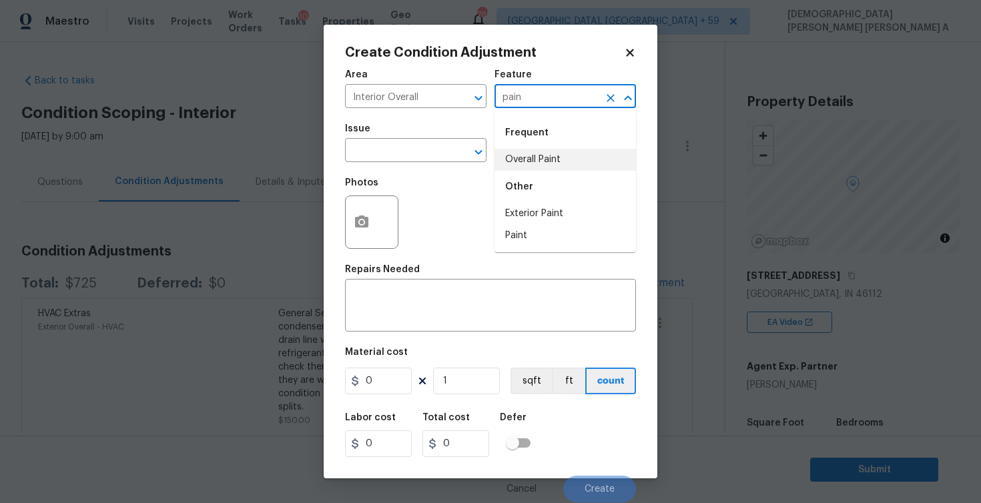
click at [551, 155] on li "Overall Paint" at bounding box center [566, 160] width 142 height 22
type input "Overall Paint"
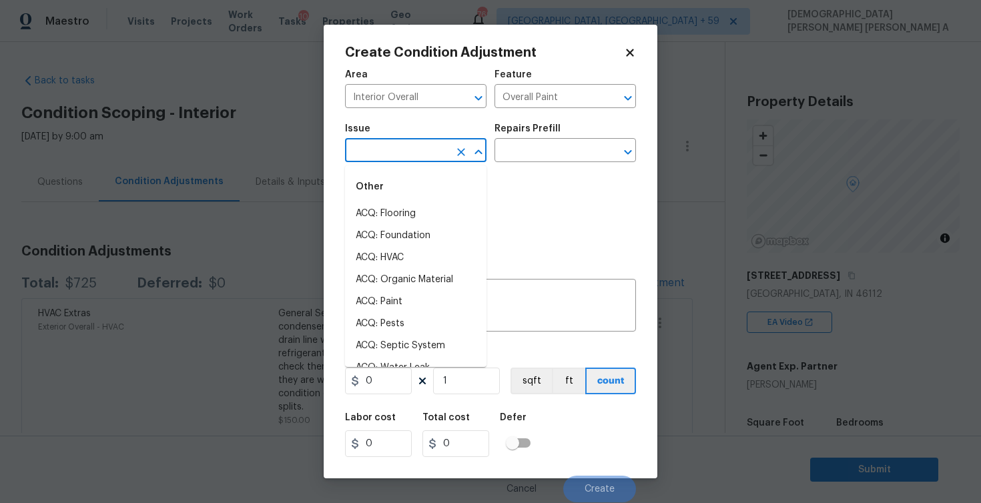
click at [366, 156] on input "text" at bounding box center [397, 152] width 104 height 21
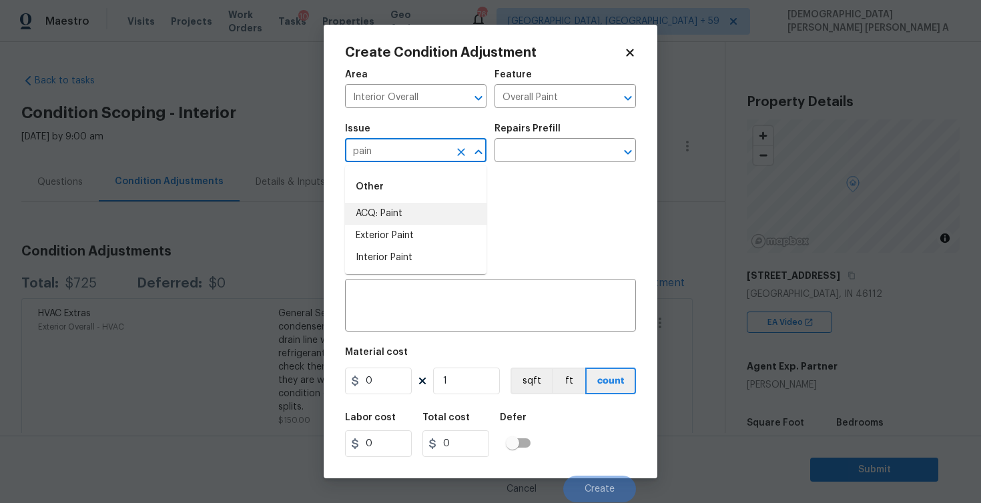
click at [370, 205] on li "ACQ: Paint" at bounding box center [416, 214] width 142 height 22
type input "ACQ: Paint"
click at [522, 150] on input "text" at bounding box center [547, 152] width 104 height 21
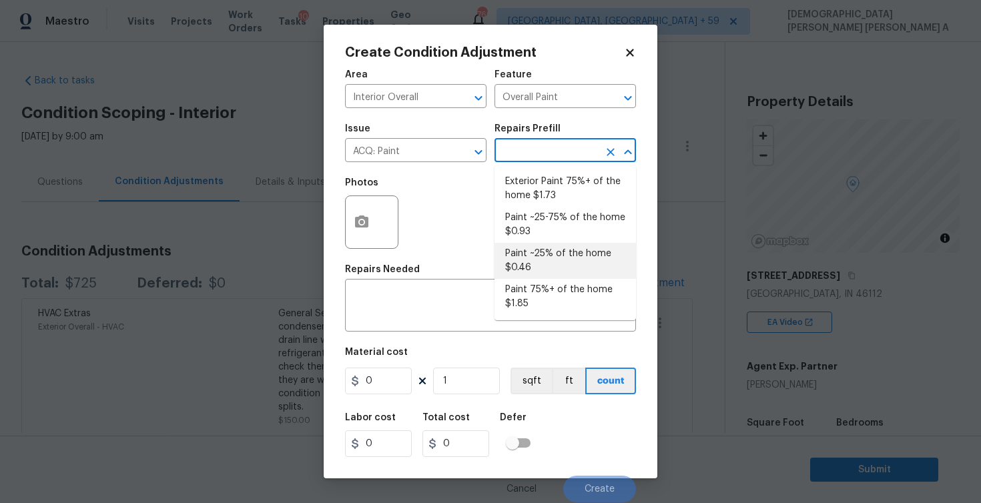
click at [551, 264] on li "Paint ~25% of the home $0.46" at bounding box center [566, 261] width 142 height 36
type input "Acquisition"
type textarea "Acquisition Scope: ~25% of the home needs interior paint"
type input "0.46"
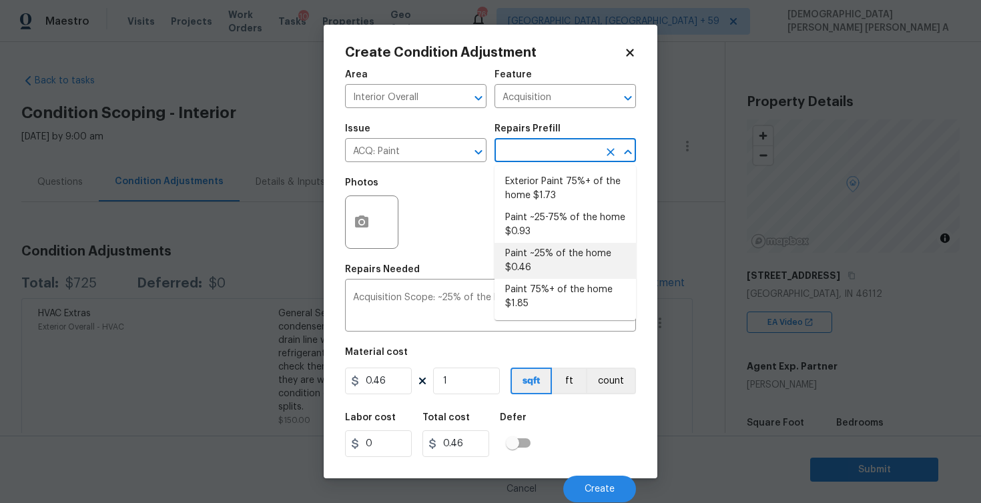
click at [629, 53] on icon at bounding box center [629, 52] width 7 height 7
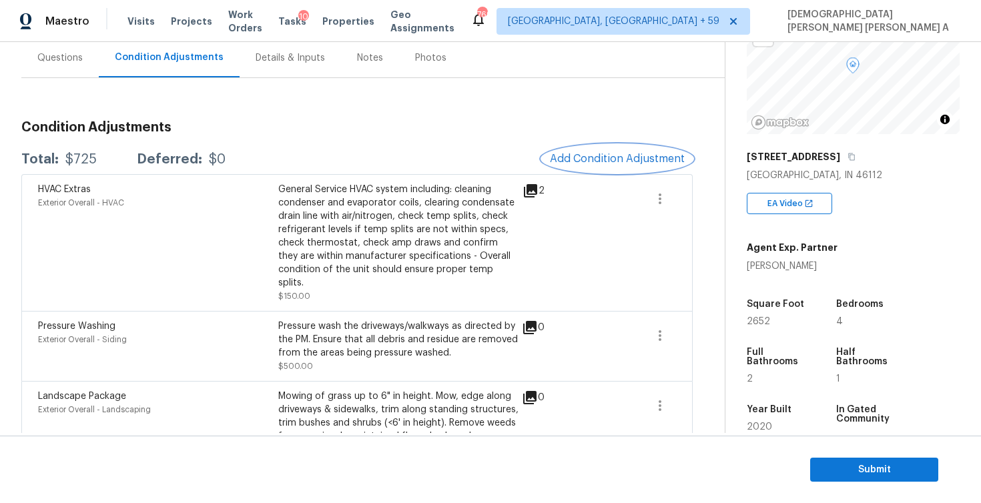
scroll to position [147, 0]
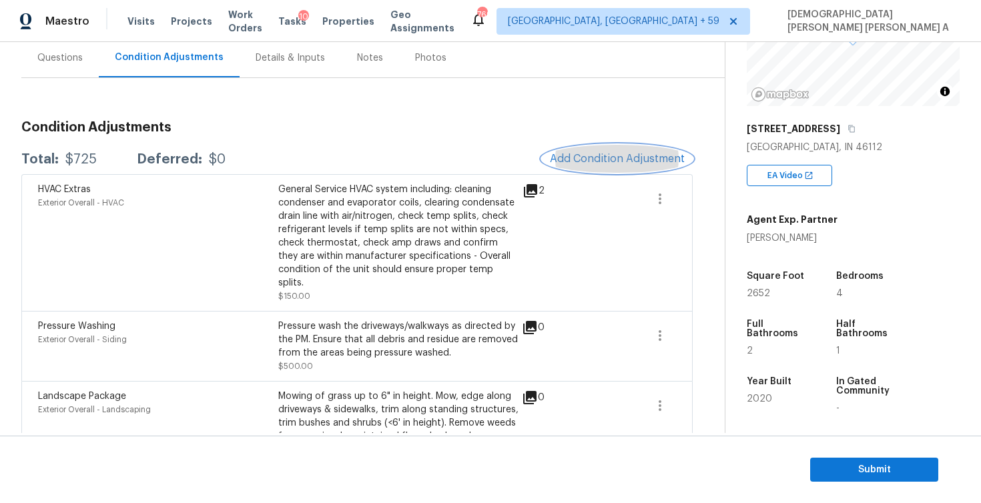
click at [613, 171] on button "Add Condition Adjustment" at bounding box center [617, 159] width 151 height 28
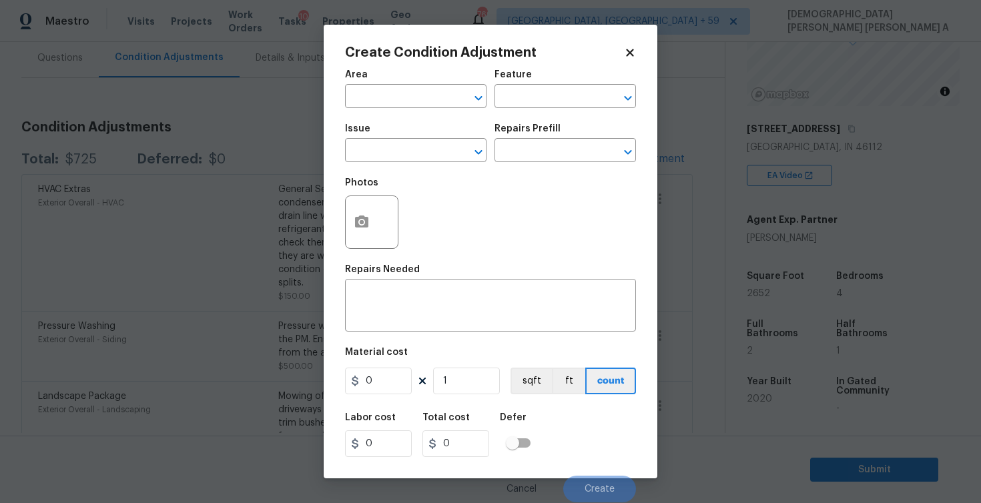
click at [422, 85] on div "Area" at bounding box center [416, 78] width 142 height 17
click at [413, 92] on input "text" at bounding box center [397, 97] width 104 height 21
click at [422, 150] on li "Interior Overall" at bounding box center [416, 150] width 142 height 22
type input "Interior Overall"
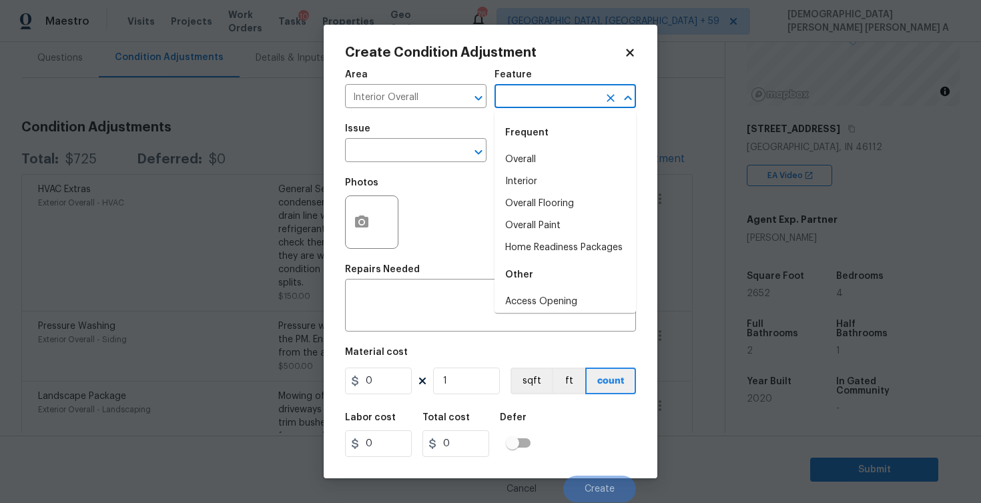
click at [574, 100] on input "text" at bounding box center [547, 97] width 104 height 21
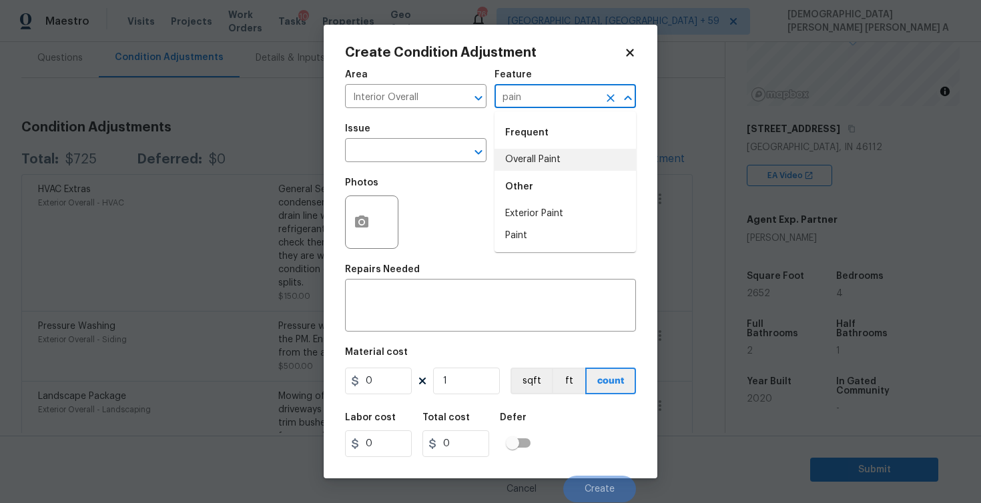
click at [557, 160] on li "Overall Paint" at bounding box center [566, 160] width 142 height 22
type input "Overall Paint"
click at [382, 154] on input "text" at bounding box center [397, 152] width 104 height 21
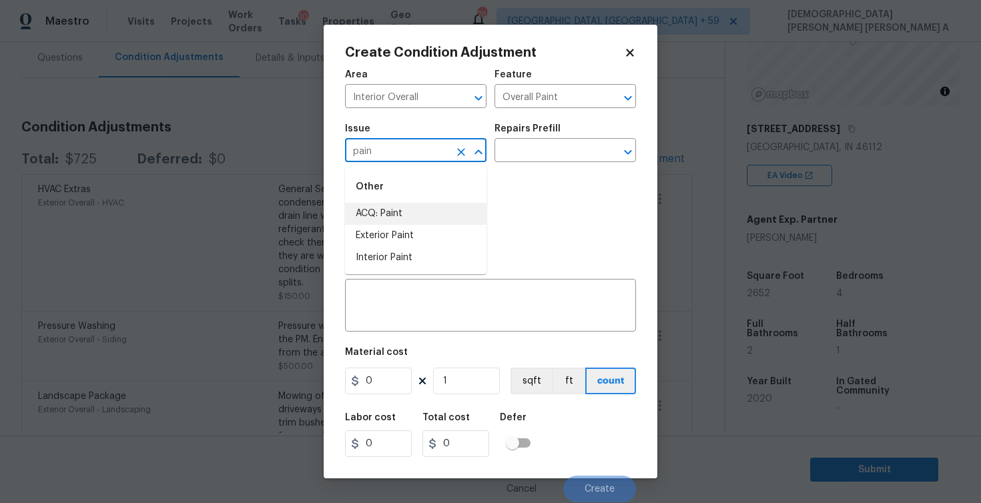
click at [371, 217] on li "ACQ: Paint" at bounding box center [416, 214] width 142 height 22
type input "ACQ: Paint"
click at [577, 152] on input "text" at bounding box center [547, 152] width 104 height 21
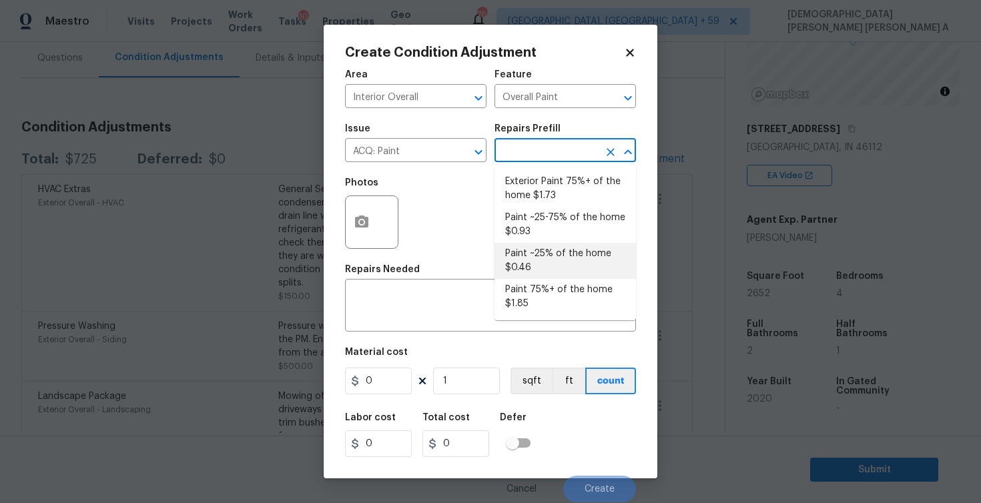
click at [553, 264] on li "Paint ~25% of the home $0.46" at bounding box center [566, 261] width 142 height 36
type input "Acquisition"
type textarea "Acquisition Scope: ~25% of the home needs interior paint"
type input "0.46"
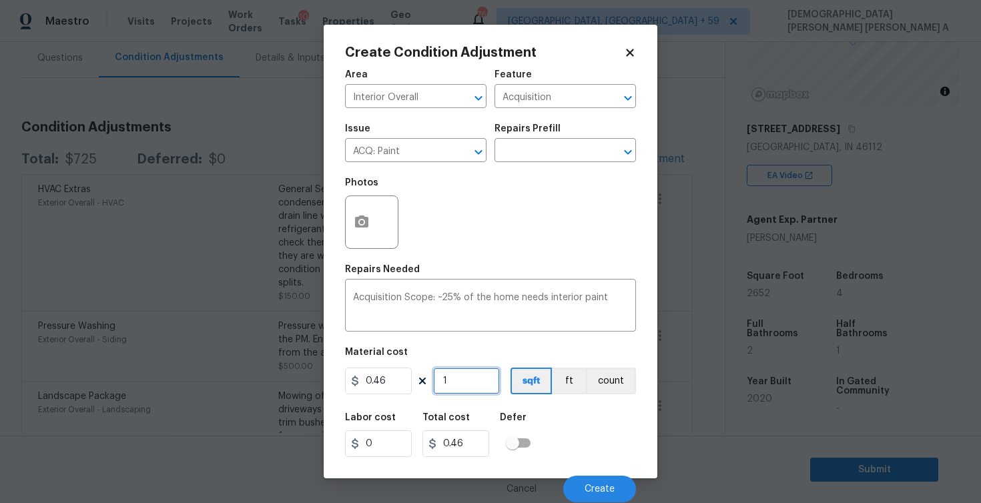
click at [479, 392] on input "1" at bounding box center [466, 381] width 67 height 27
type input "0"
type input "2"
type input "0.92"
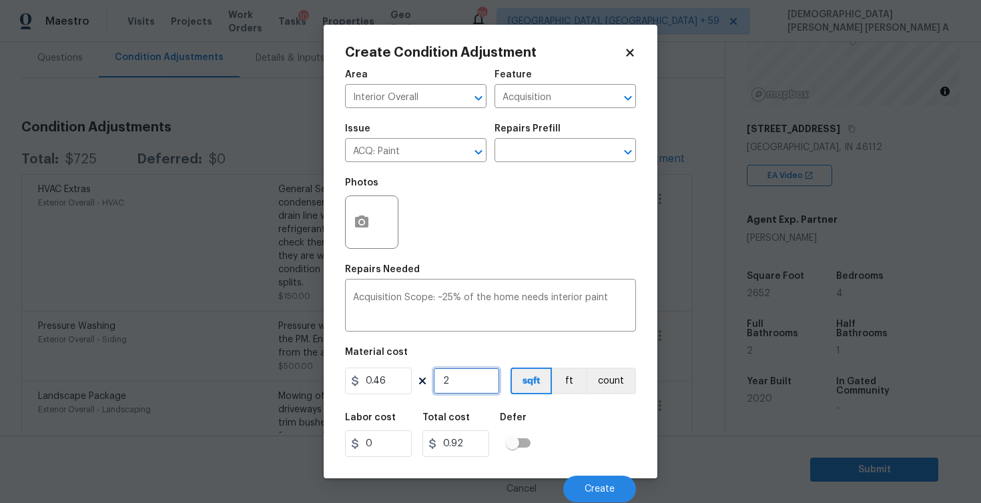
type input "26"
type input "11.96"
type input "265"
type input "121.9"
type input "2652"
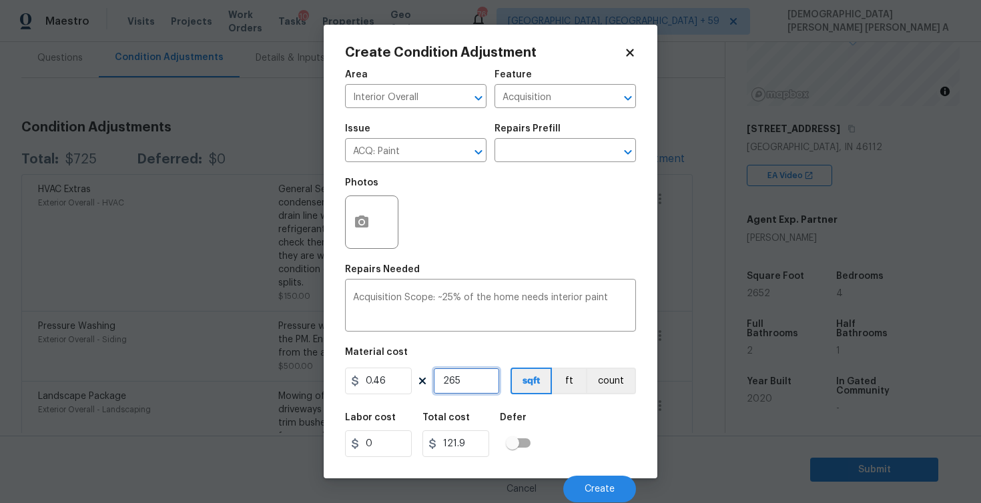
type input "1219.92"
type input "2652"
click at [577, 485] on button "Create" at bounding box center [599, 489] width 73 height 27
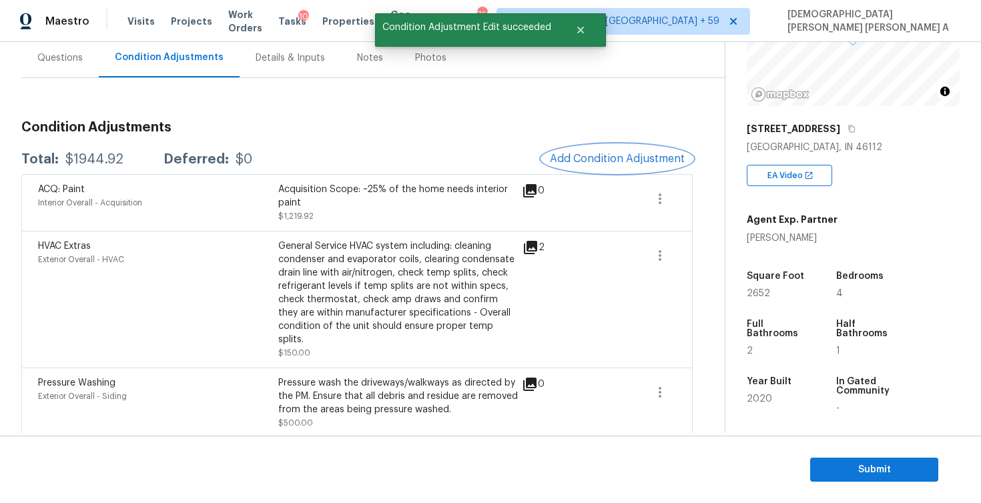
click at [601, 151] on button "Add Condition Adjustment" at bounding box center [617, 159] width 151 height 28
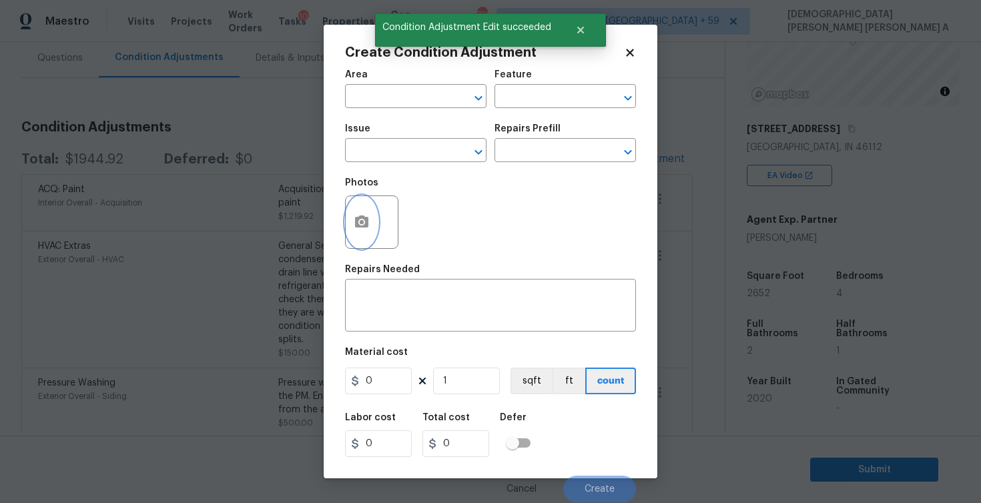
click at [360, 224] on circle "button" at bounding box center [362, 222] width 4 height 4
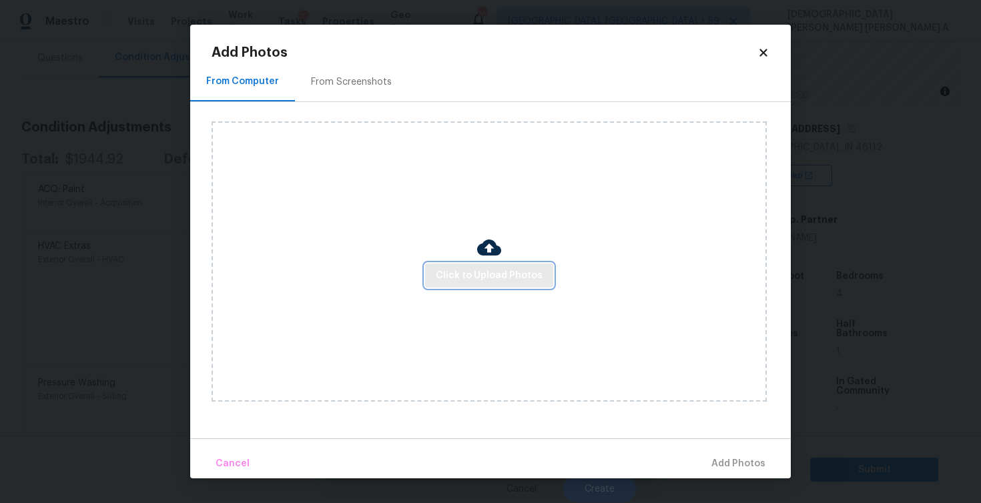
click at [493, 276] on span "Click to Upload Photos" at bounding box center [489, 276] width 107 height 17
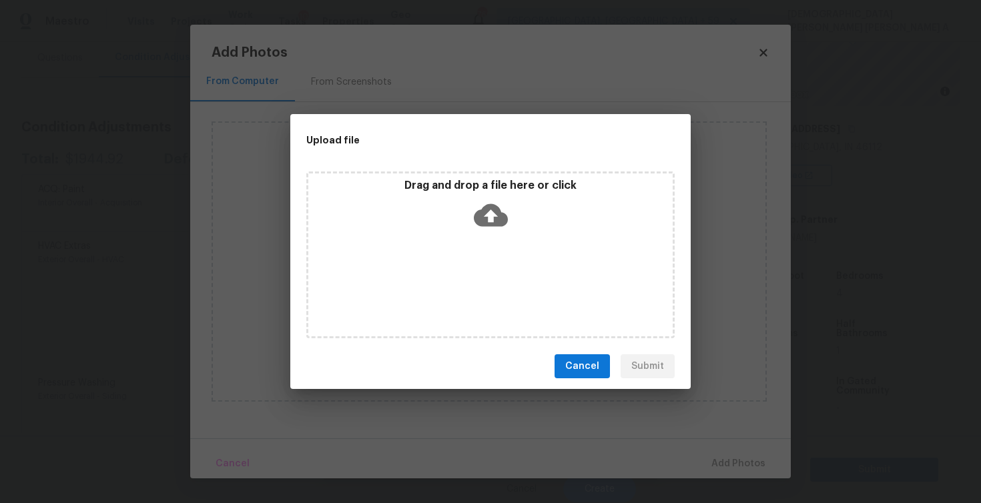
click at [474, 210] on icon at bounding box center [491, 215] width 34 height 34
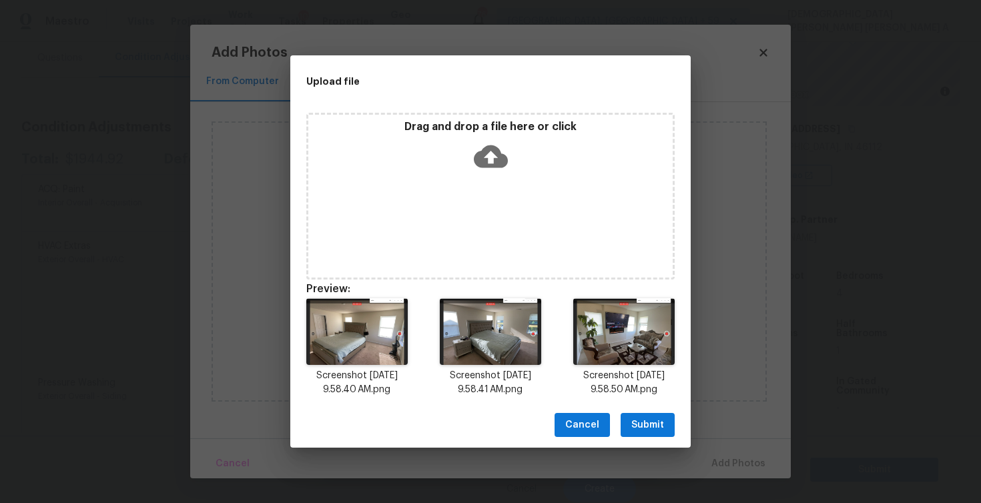
click at [649, 417] on span "Submit" at bounding box center [647, 425] width 33 height 17
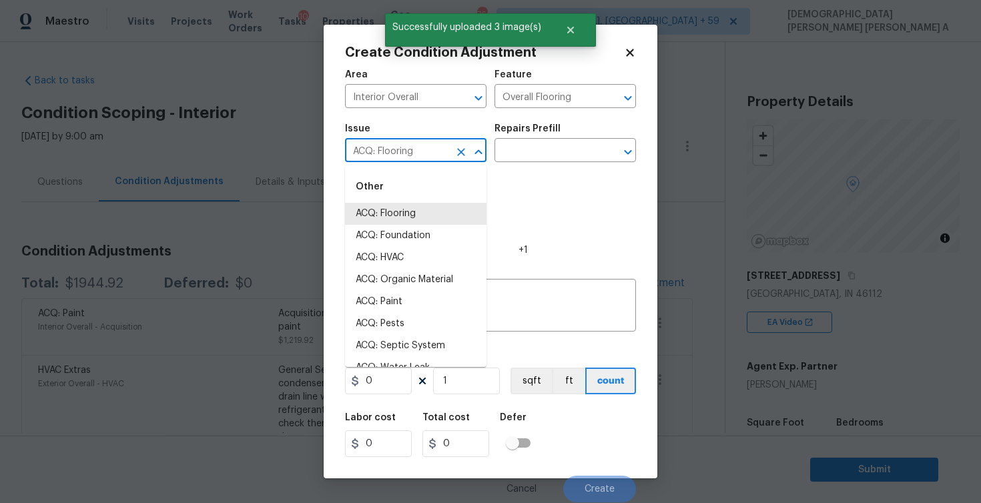
scroll to position [147, 0]
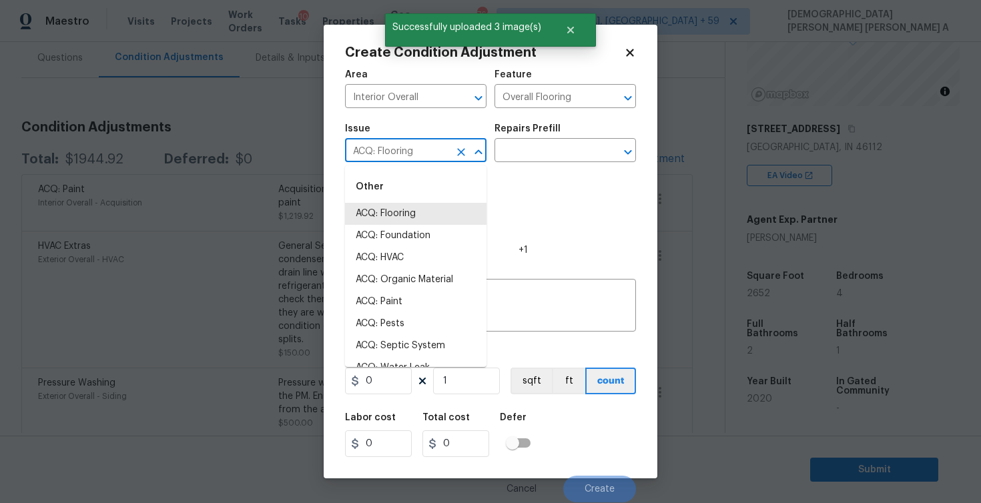
click at [418, 146] on input "ACQ: Flooring" at bounding box center [397, 152] width 104 height 21
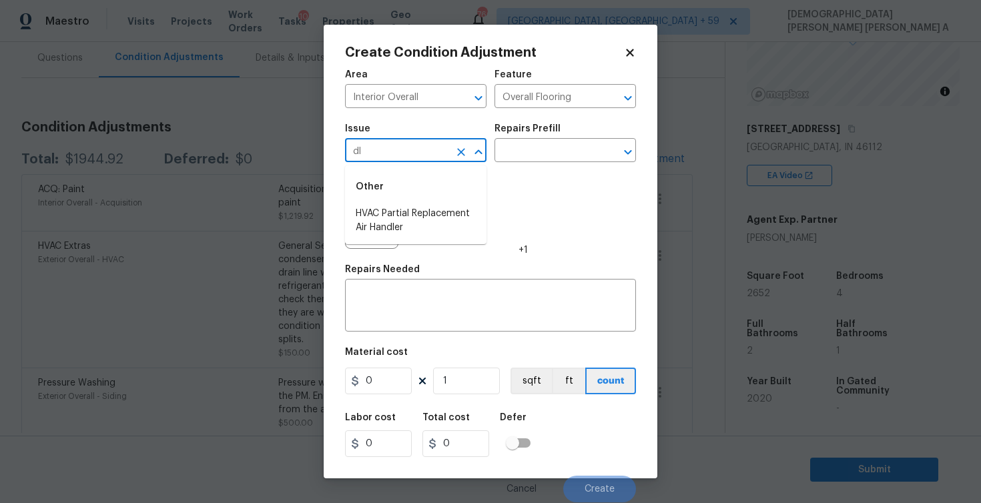
type input "d"
click at [411, 247] on li "Flooring General" at bounding box center [416, 258] width 142 height 22
type input "Flooring General"
click at [541, 154] on input "text" at bounding box center [547, 152] width 104 height 21
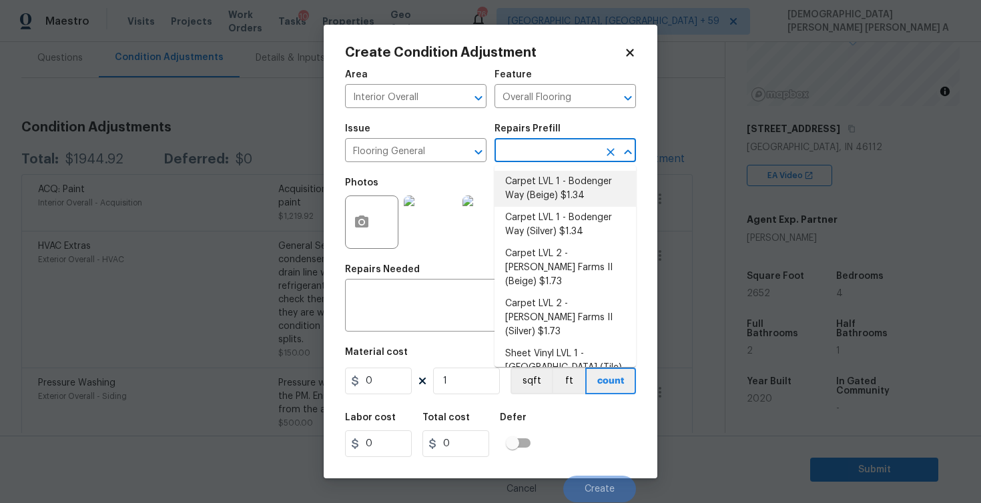
click at [554, 189] on li "Carpet LVL 1 - Bodenger Way (Beige) $1.34" at bounding box center [566, 189] width 142 height 36
type input "1.34"
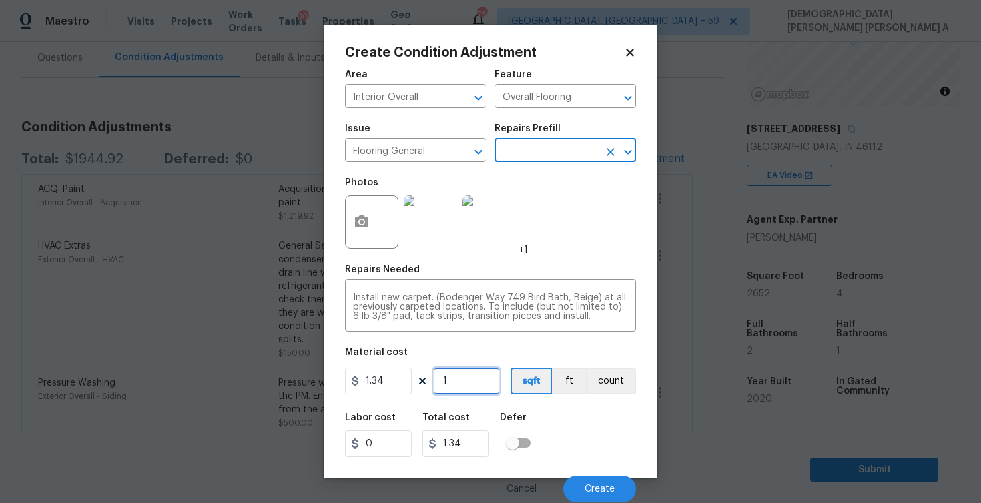
click at [469, 386] on input "1" at bounding box center [466, 381] width 67 height 27
type input "0"
type input "2"
type input "2.68"
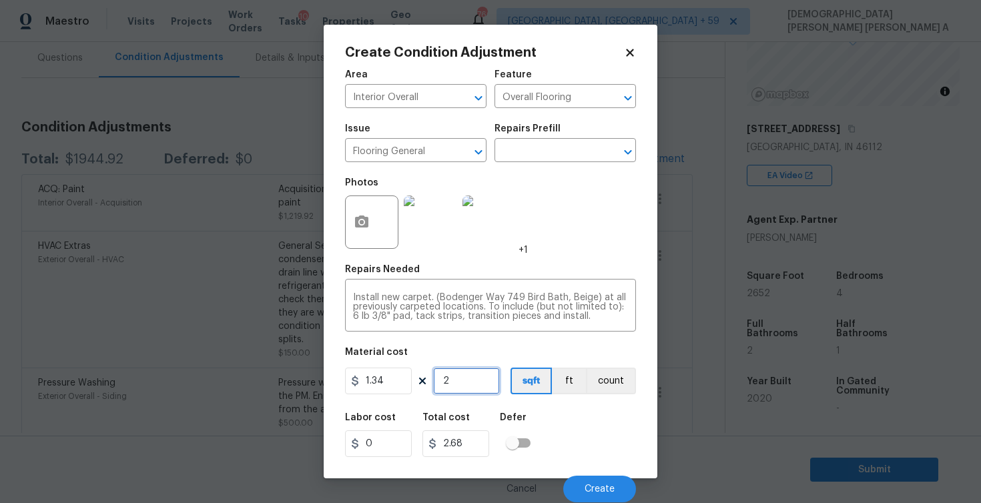
type input "20"
type input "26.8"
type input "200"
type input "268"
type input "2000"
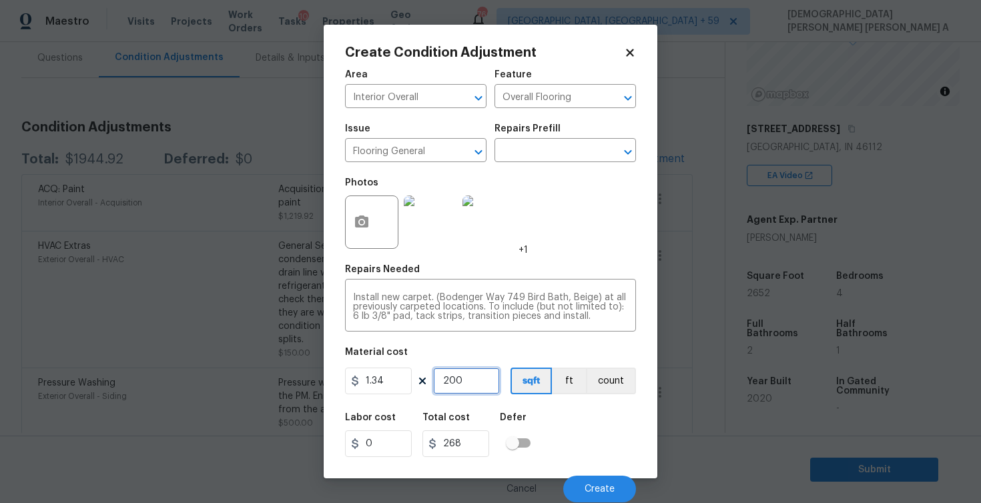
type input "2680"
type input "2000"
click at [577, 489] on button "Create" at bounding box center [599, 489] width 73 height 27
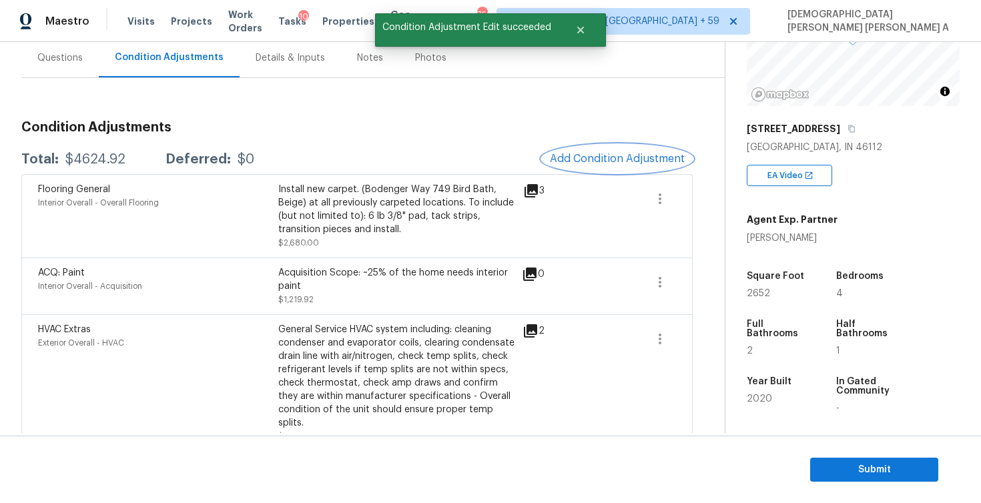
click at [645, 149] on button "Add Condition Adjustment" at bounding box center [617, 159] width 151 height 28
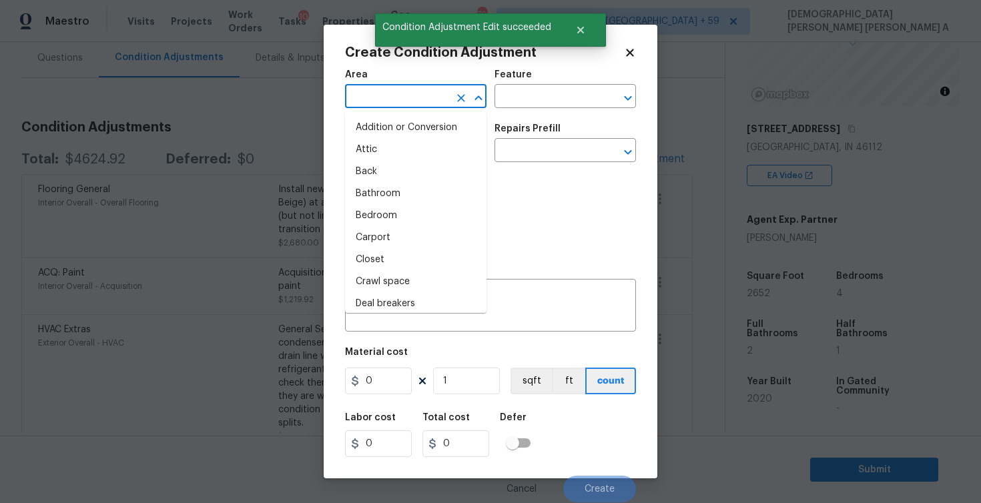
click at [372, 96] on input "text" at bounding box center [397, 97] width 104 height 21
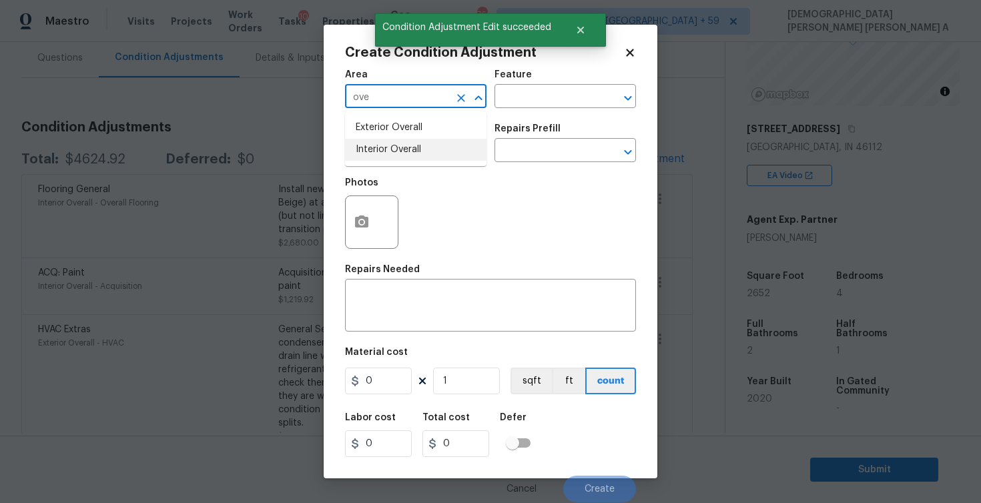
click at [383, 155] on li "Interior Overall" at bounding box center [416, 150] width 142 height 22
type input "Interior Overall"
click at [561, 85] on div "Feature" at bounding box center [566, 78] width 142 height 17
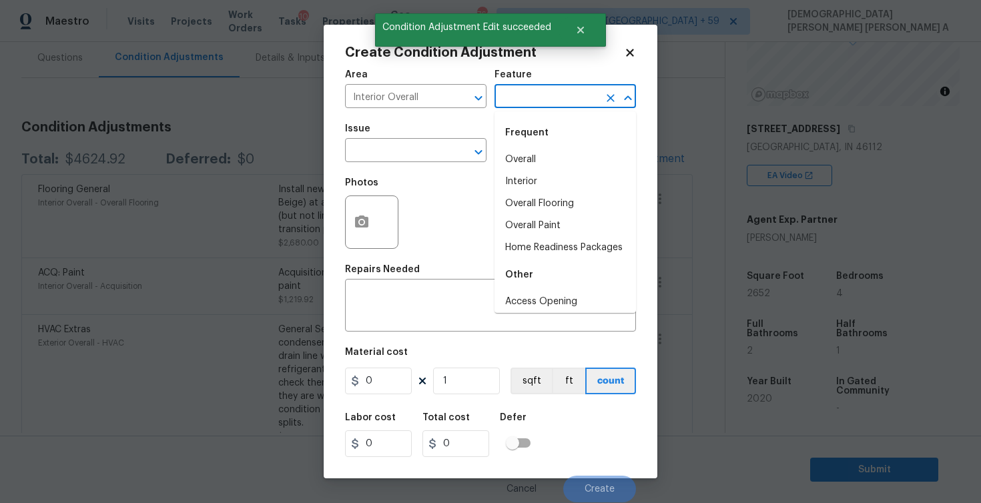
click at [556, 101] on input "text" at bounding box center [547, 97] width 104 height 21
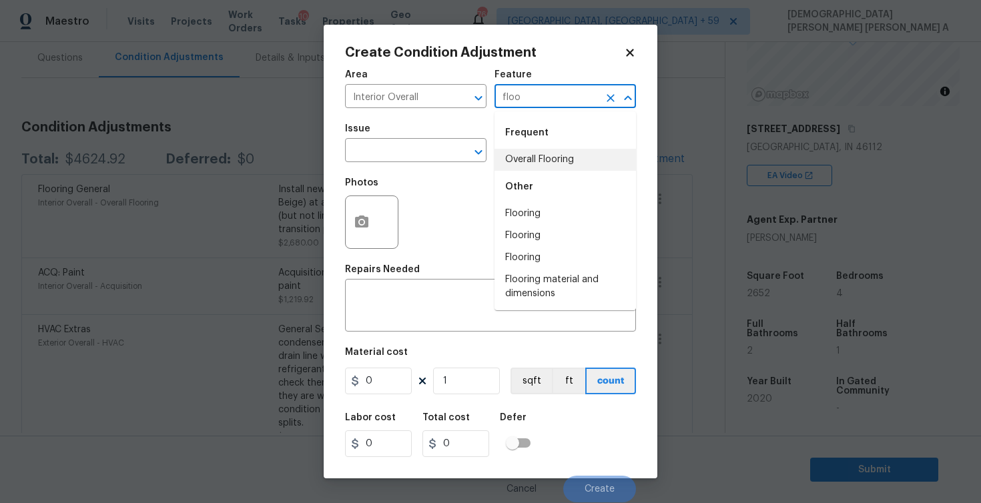
click at [554, 157] on li "Overall Flooring" at bounding box center [566, 160] width 142 height 22
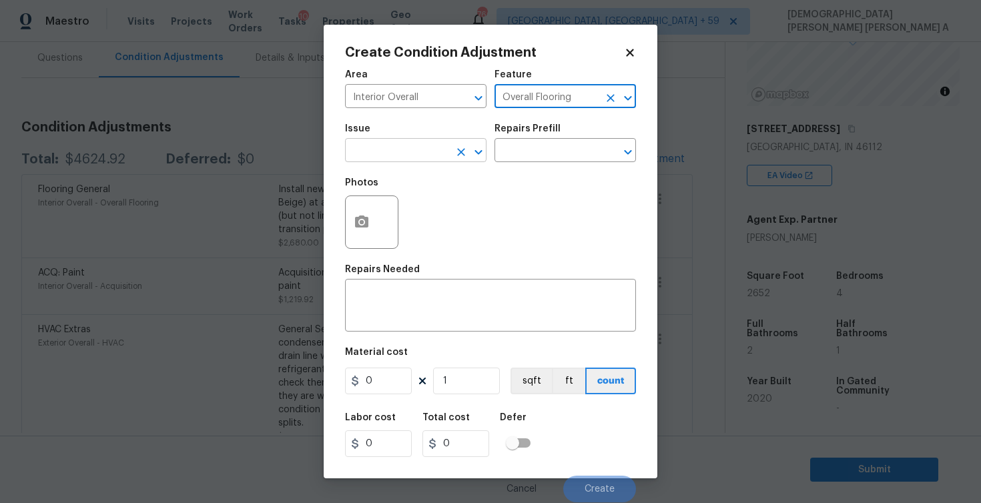
click at [452, 160] on div at bounding box center [469, 152] width 35 height 19
type input "Overall Flooring"
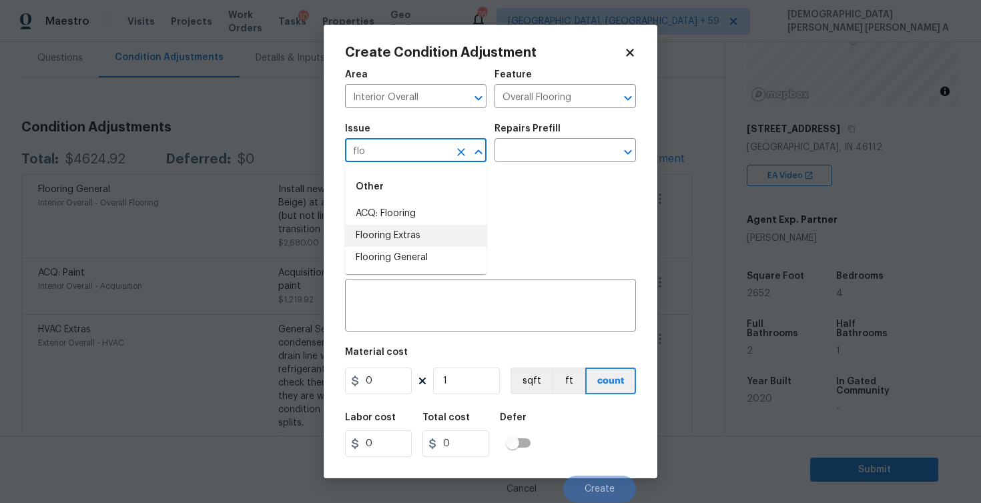
click at [416, 237] on li "Flooring Extras" at bounding box center [416, 236] width 142 height 22
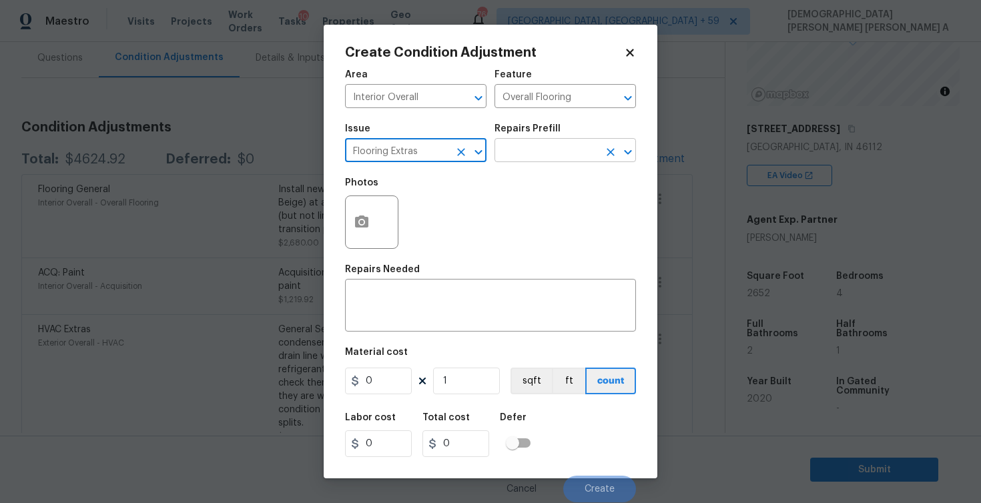
click at [557, 156] on input "text" at bounding box center [547, 152] width 104 height 21
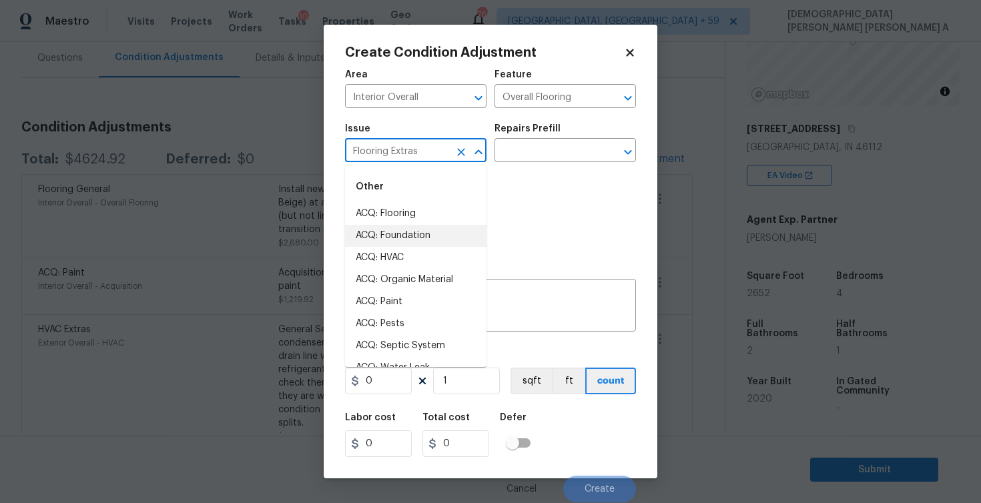
click at [418, 157] on input "Flooring Extras" at bounding box center [397, 152] width 104 height 21
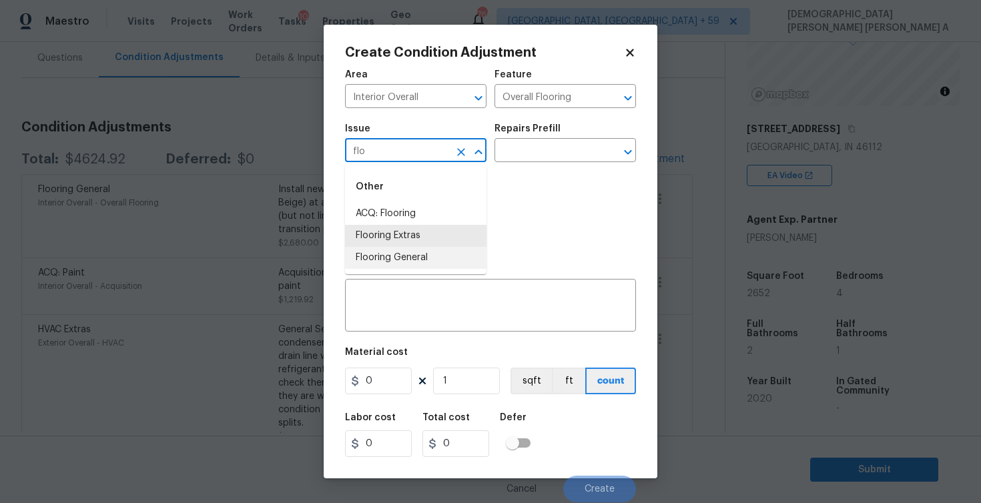
click at [406, 264] on li "Flooring General" at bounding box center [416, 258] width 142 height 22
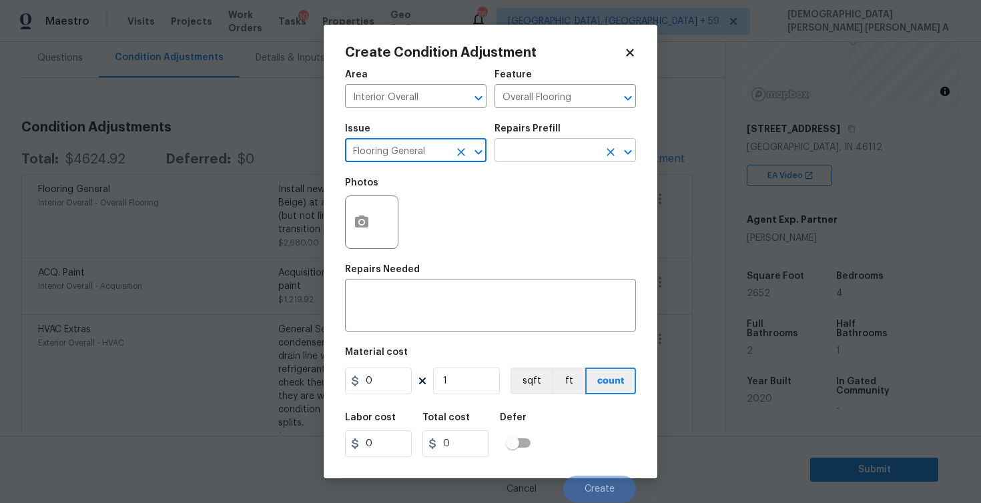
type input "Flooring General"
click at [529, 155] on input "text" at bounding box center [547, 152] width 104 height 21
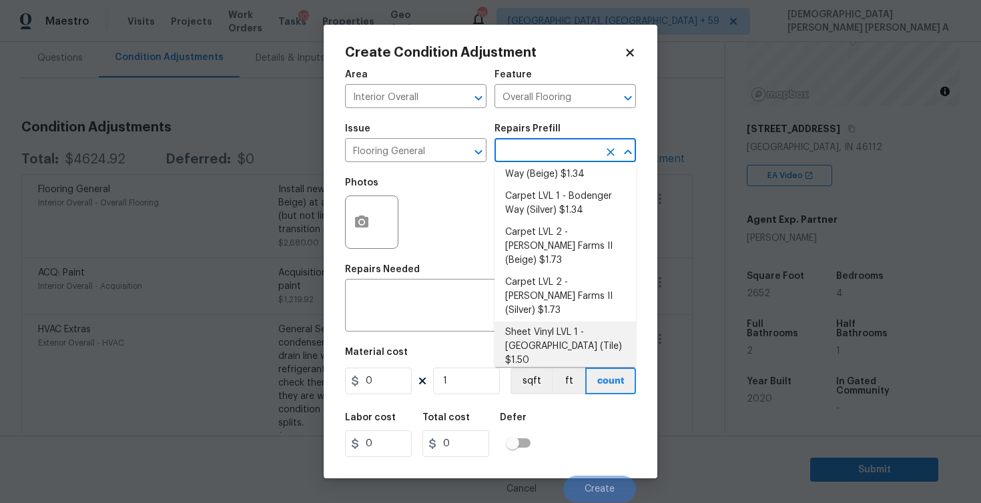
scroll to position [0, 0]
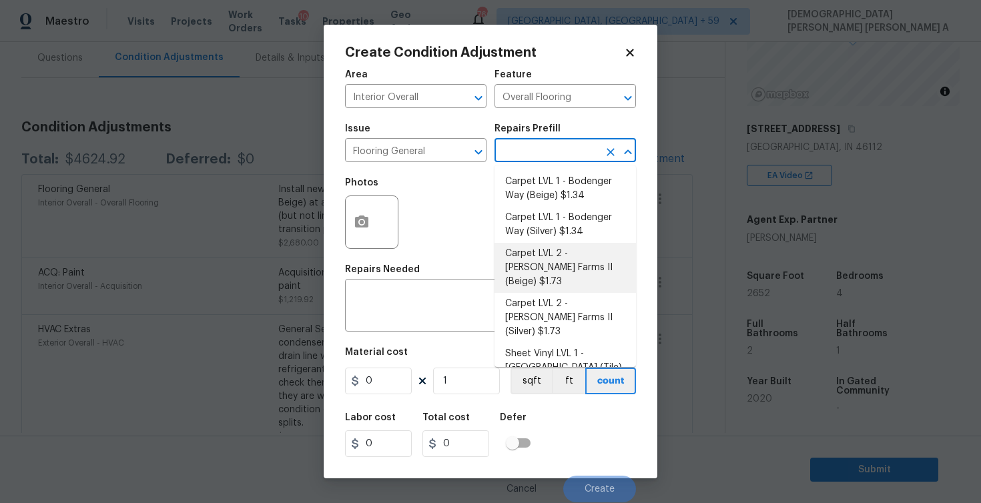
click at [557, 260] on li "Carpet LVL 2 - Abshire Farms II (Beige) $1.73" at bounding box center [566, 268] width 142 height 50
type textarea "Install new carpet (Abshire Farms II - 749 Stony Glade) at all previously carpe…"
type input "1.73"
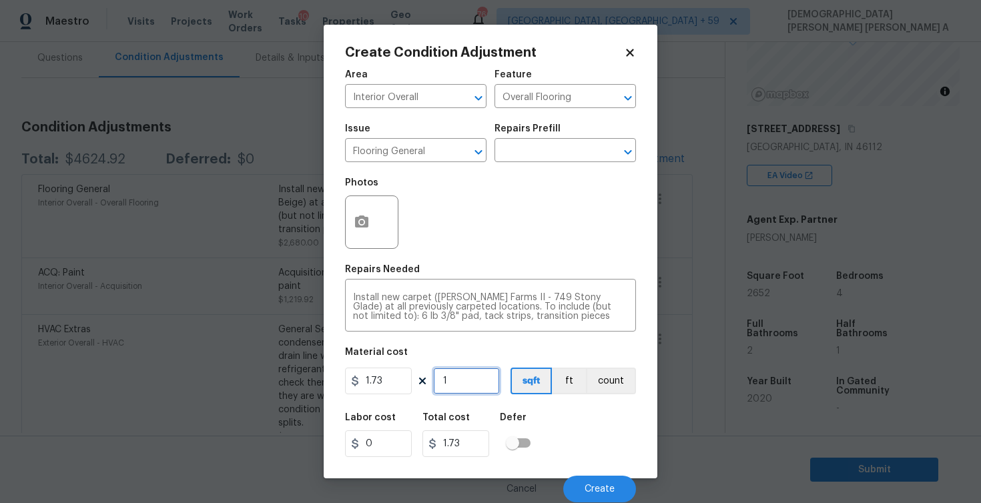
click at [482, 382] on input "1" at bounding box center [466, 381] width 67 height 27
type input "0"
type input "6"
type input "10.38"
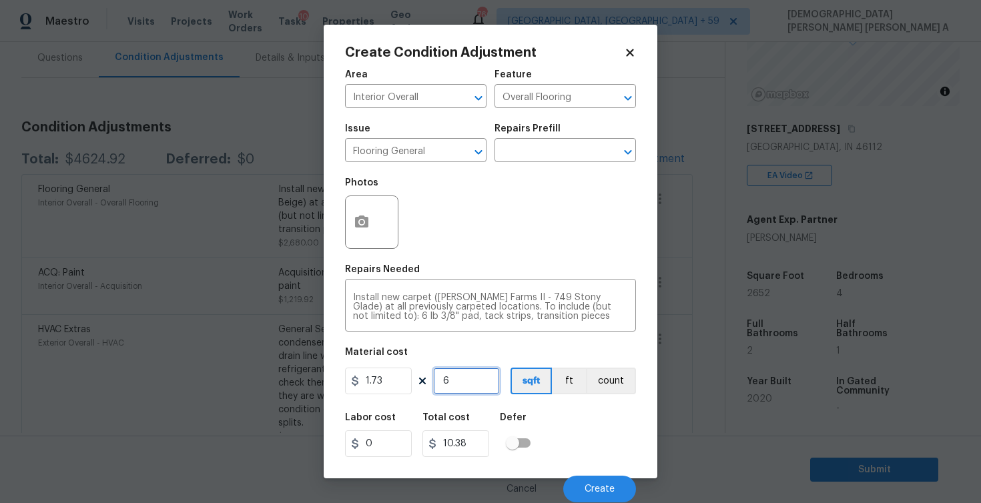
type input "65"
type input "112.45"
type input "652"
type input "1127.96"
type input "652"
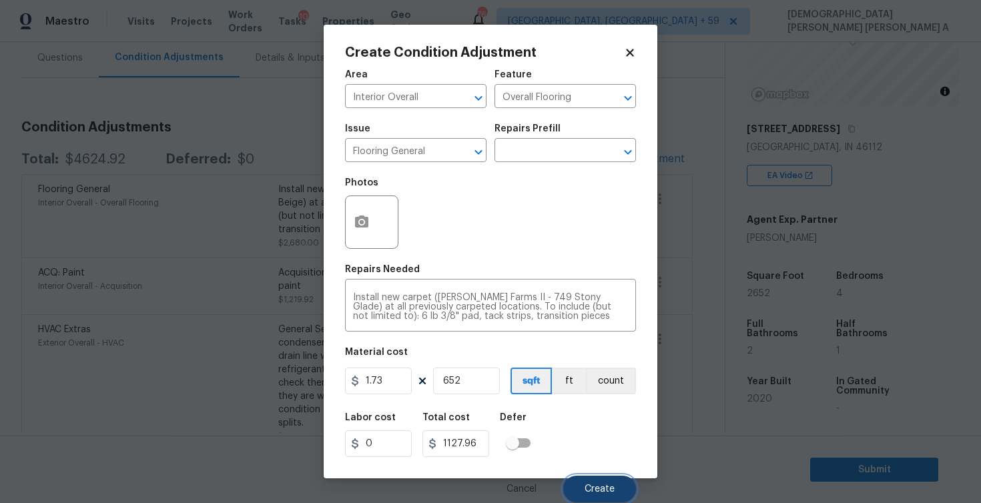
click at [603, 493] on span "Create" at bounding box center [600, 490] width 30 height 10
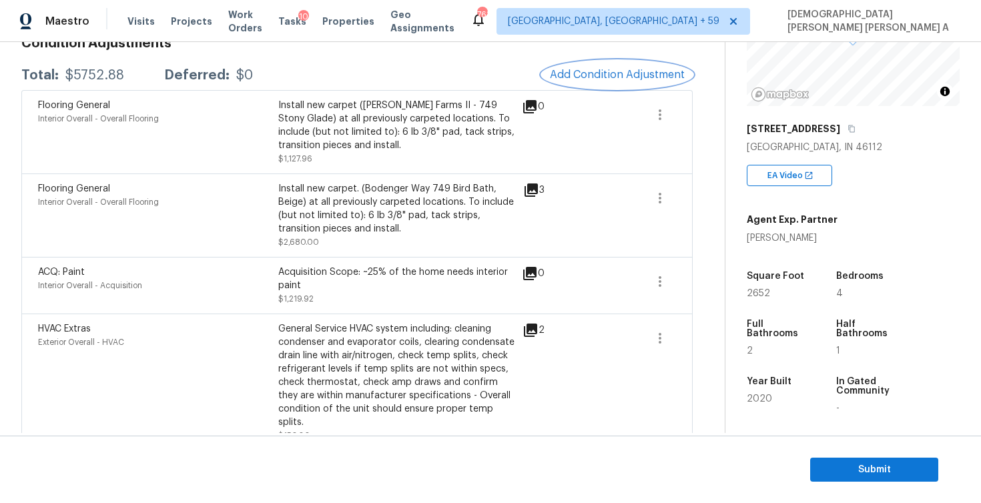
scroll to position [186, 0]
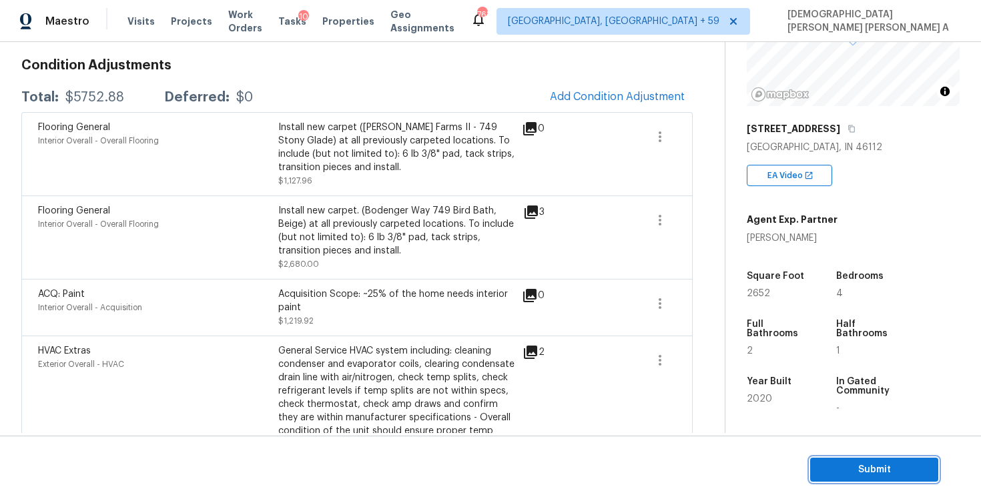
click at [862, 459] on button "Submit" at bounding box center [874, 470] width 128 height 25
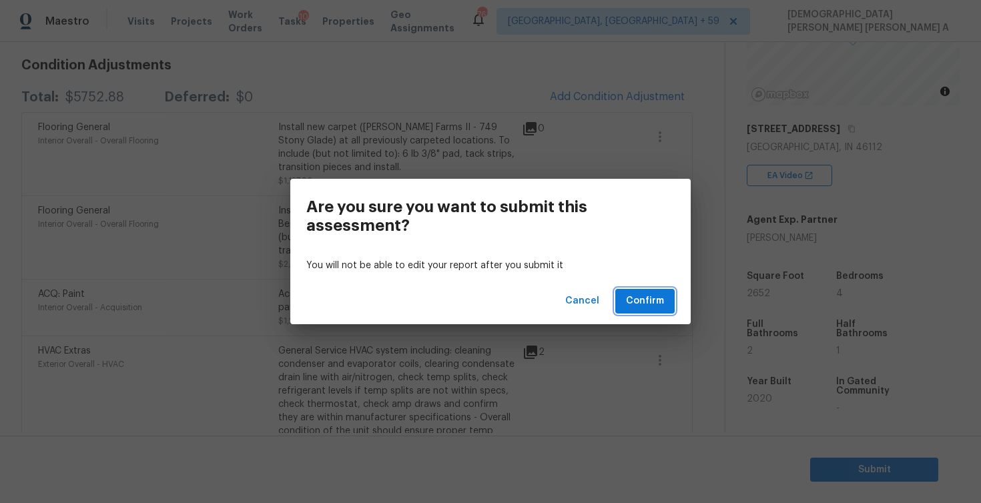
click at [643, 305] on span "Confirm" at bounding box center [645, 301] width 38 height 17
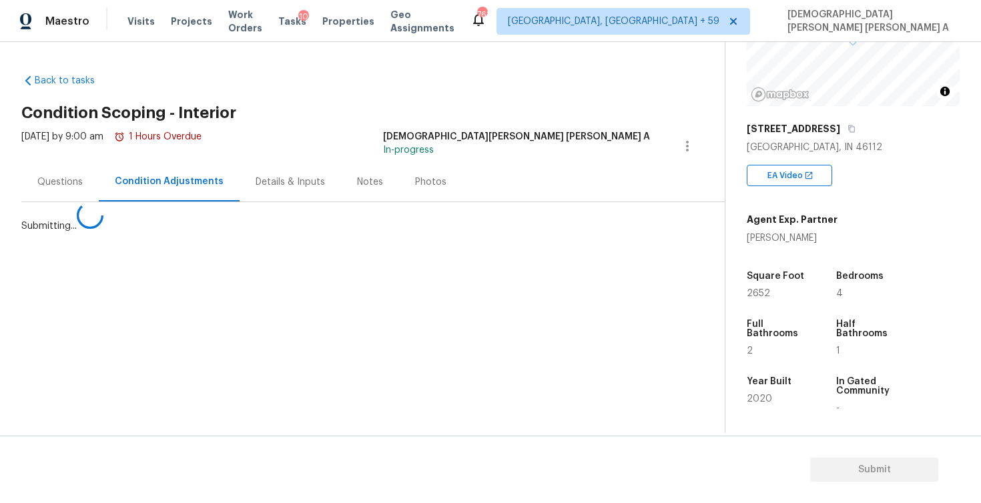
scroll to position [0, 0]
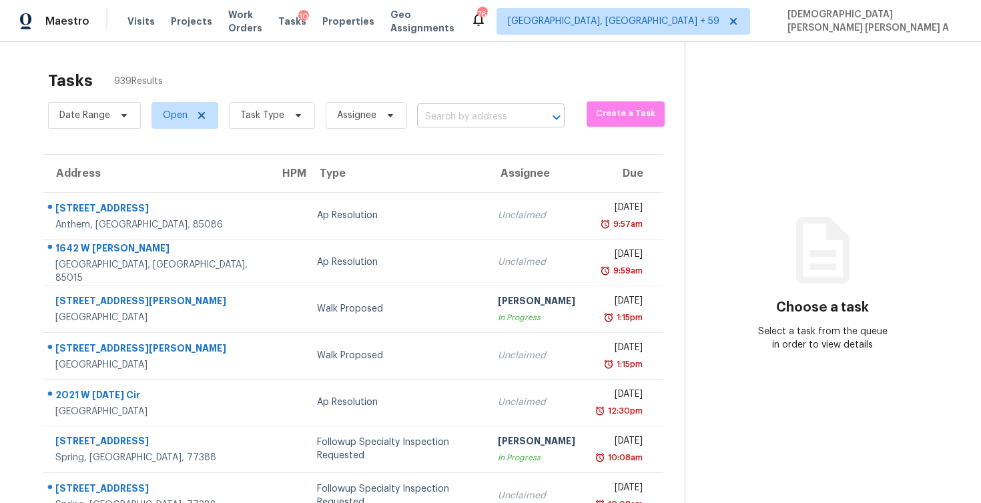
click at [433, 118] on input "text" at bounding box center [472, 117] width 110 height 21
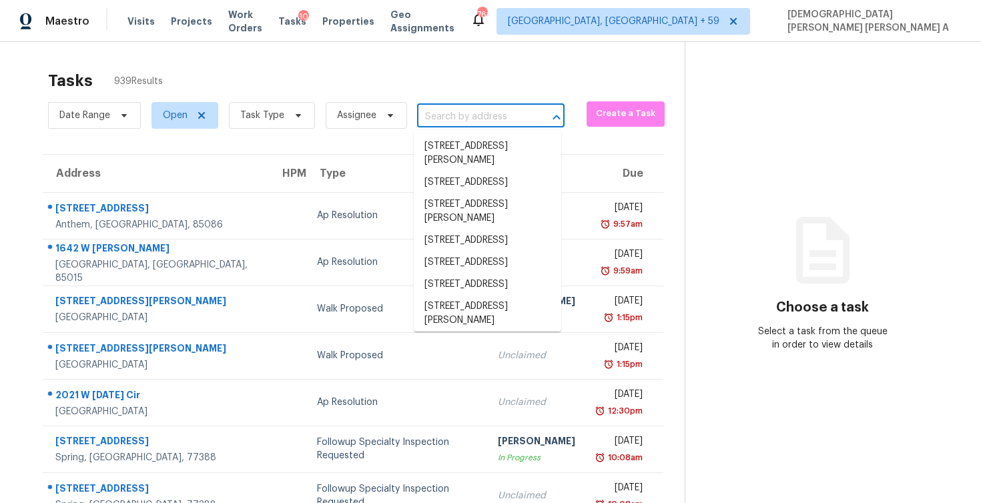
paste input "229 King Elder Ln Leander, TX, 78641"
type input "229 King Elder Ln Leander, TX, 78641"
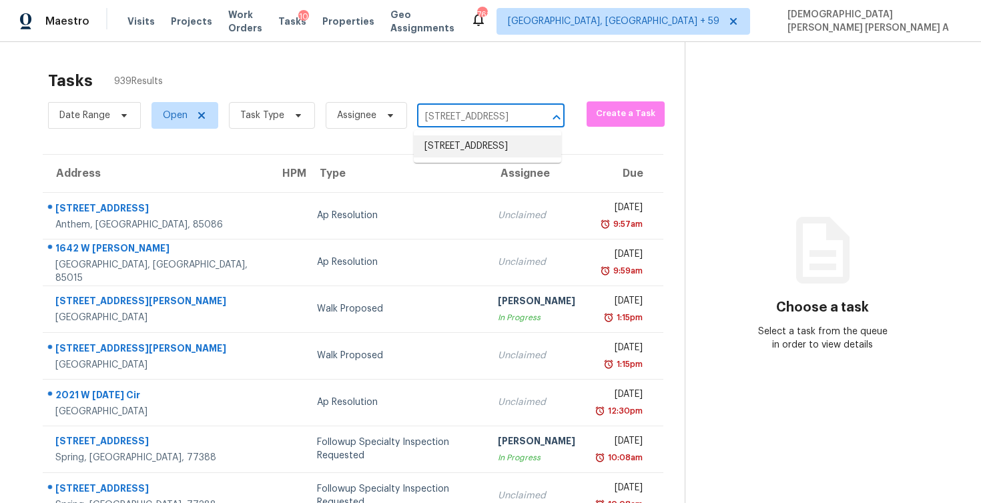
click at [425, 158] on li "229 King Elder Ln, Leander, TX 78641" at bounding box center [488, 146] width 148 height 22
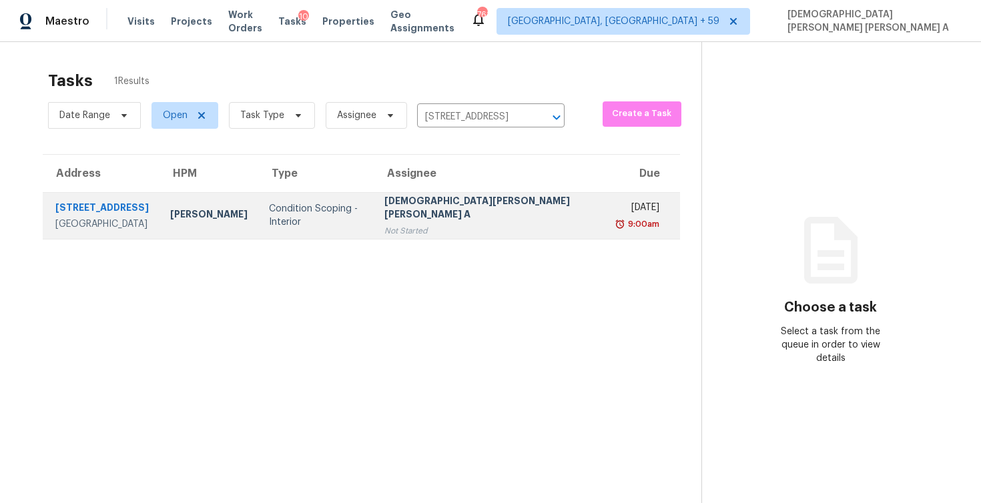
click at [619, 206] on div "[DATE]" at bounding box center [639, 209] width 41 height 17
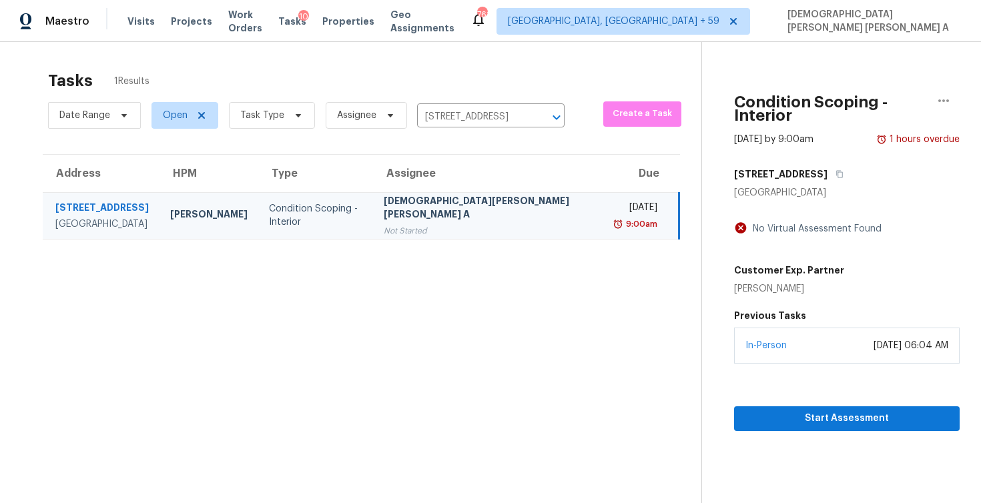
click at [762, 420] on section "Condition Scoping - Interior Sep 4th 2025 by 9:00am 1 hours overdue 229 King El…" at bounding box center [831, 293] width 258 height 503
click at [762, 411] on span "Start Assessment" at bounding box center [847, 419] width 204 height 17
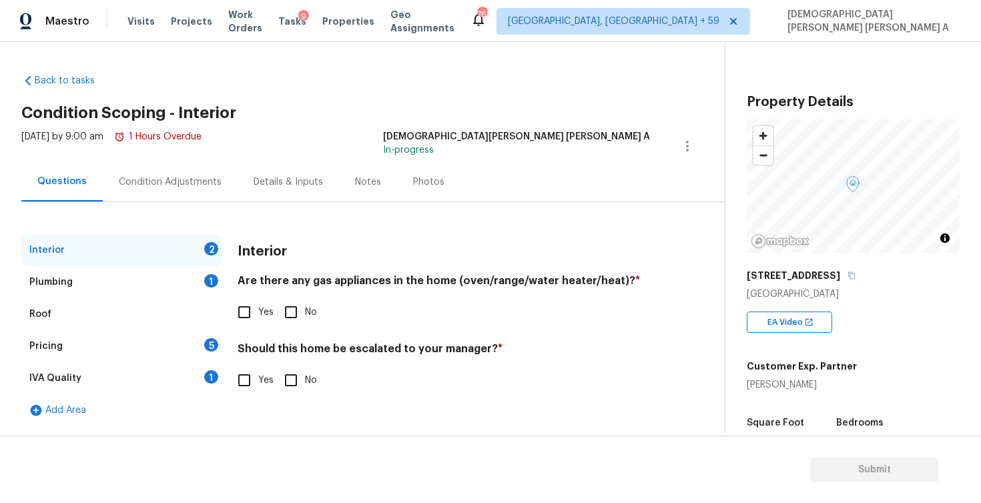
click at [532, 130] on div "[DEMOGRAPHIC_DATA][PERSON_NAME] [PERSON_NAME] A" at bounding box center [516, 136] width 267 height 13
click at [293, 319] on input "No" at bounding box center [291, 312] width 28 height 28
checkbox input "true"
click at [288, 385] on input "No" at bounding box center [291, 380] width 28 height 28
checkbox input "true"
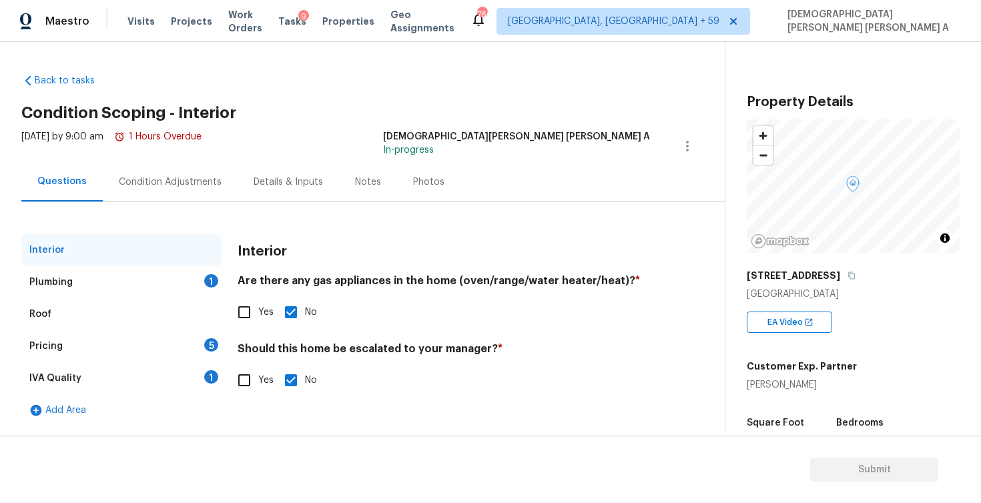
click at [170, 288] on div "Plumbing 1" at bounding box center [121, 282] width 200 height 32
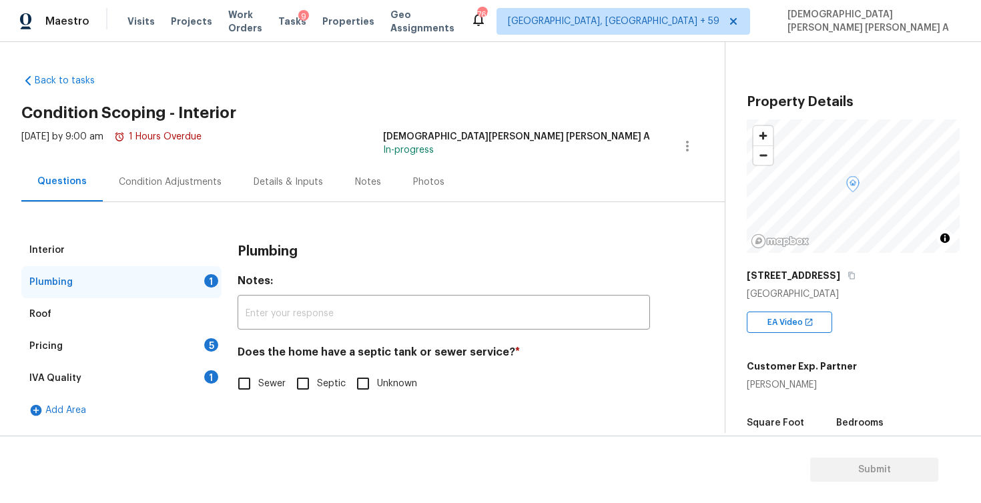
click at [250, 387] on input "Sewer" at bounding box center [244, 384] width 28 height 28
checkbox input "true"
click at [166, 336] on div "Pricing 5" at bounding box center [121, 346] width 200 height 32
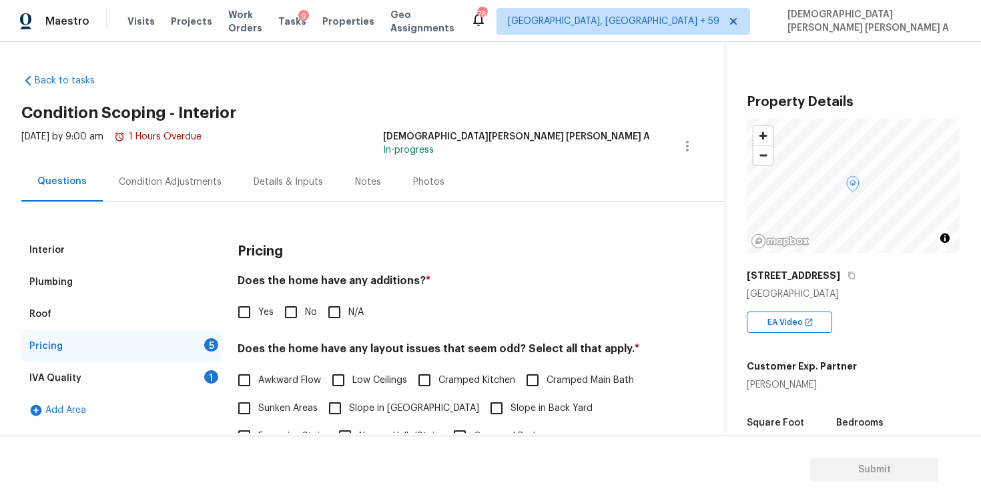
click at [298, 300] on input "No" at bounding box center [291, 312] width 28 height 28
checkbox input "true"
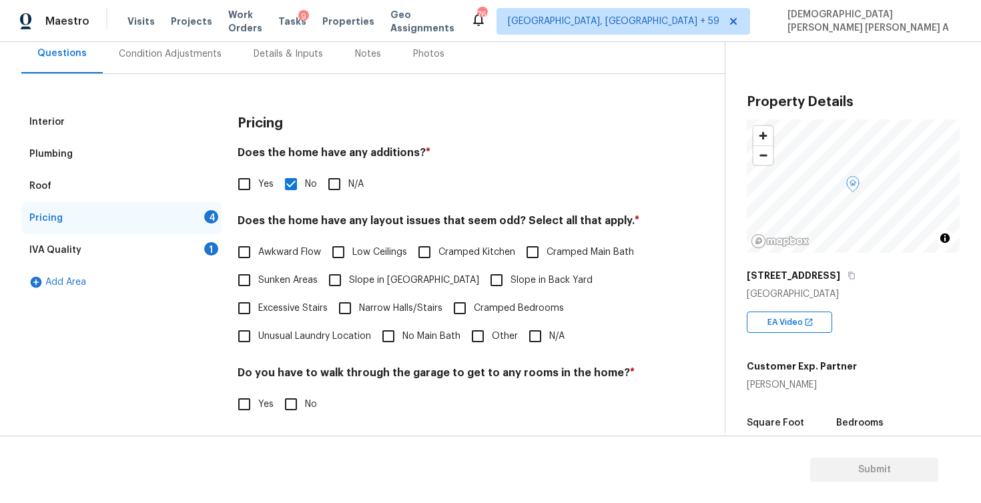
scroll to position [156, 0]
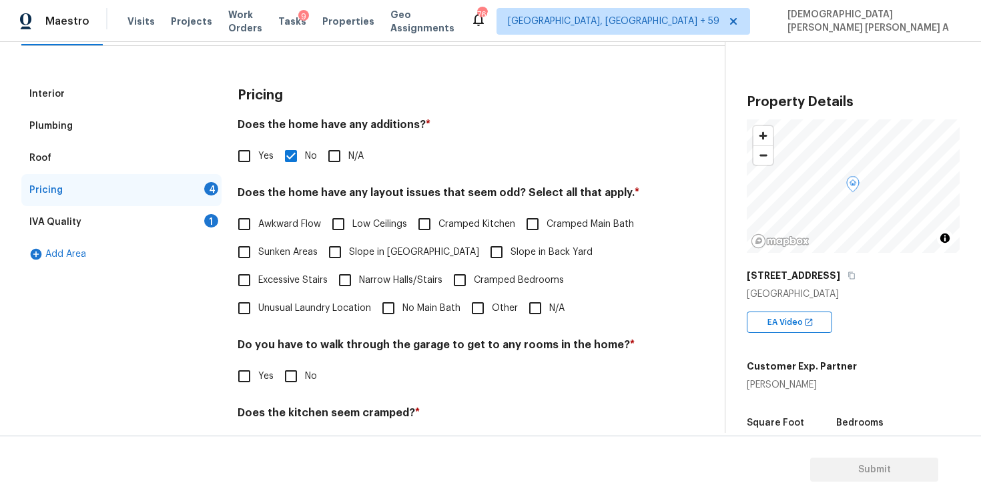
click at [523, 308] on input "N/A" at bounding box center [535, 308] width 28 height 28
checkbox input "true"
click at [290, 376] on input "No" at bounding box center [291, 376] width 28 height 28
checkbox input "true"
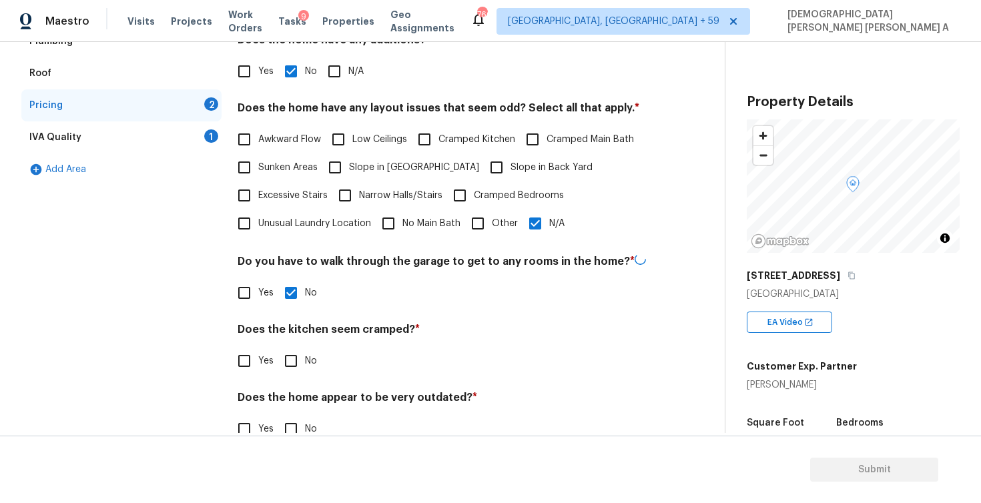
scroll to position [256, 0]
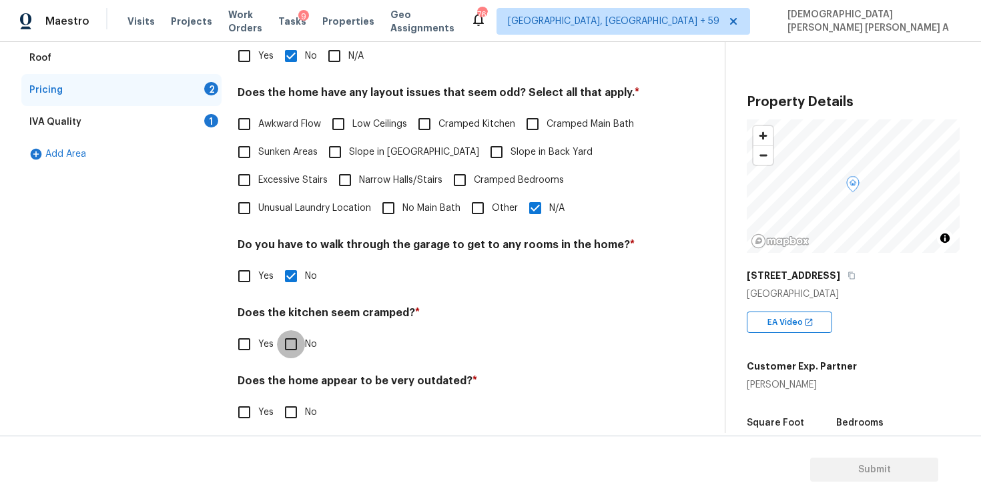
click at [296, 340] on input "No" at bounding box center [291, 344] width 28 height 28
checkbox input "true"
click at [288, 403] on input "No" at bounding box center [291, 412] width 28 height 28
checkbox input "true"
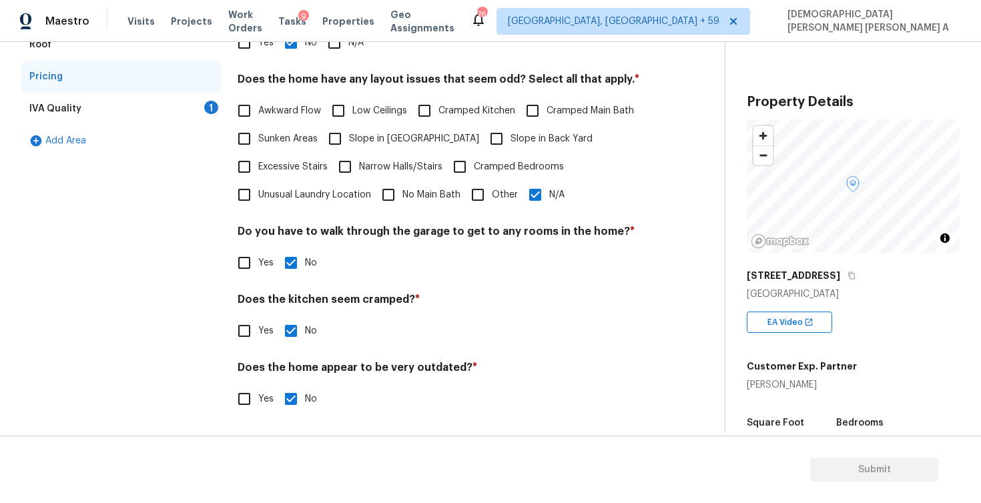
scroll to position [111, 0]
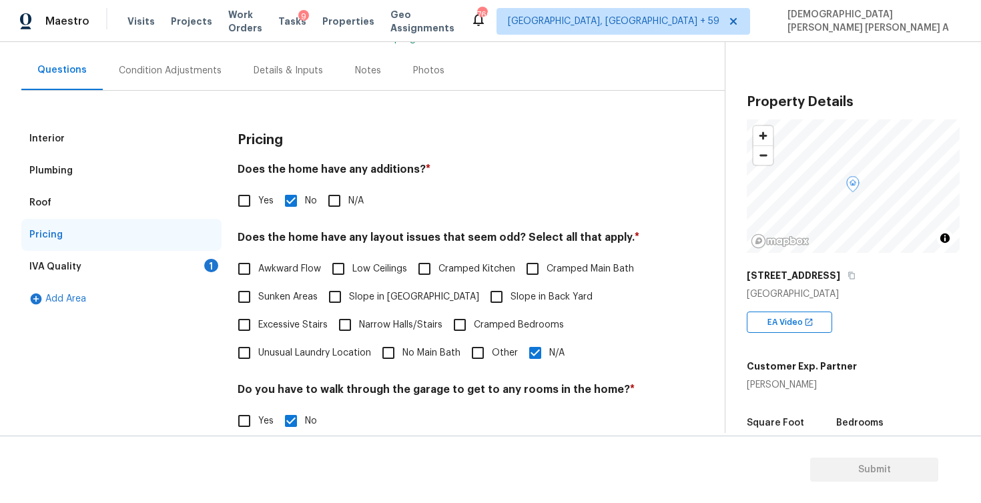
click at [168, 271] on div "IVA Quality 1" at bounding box center [121, 267] width 200 height 32
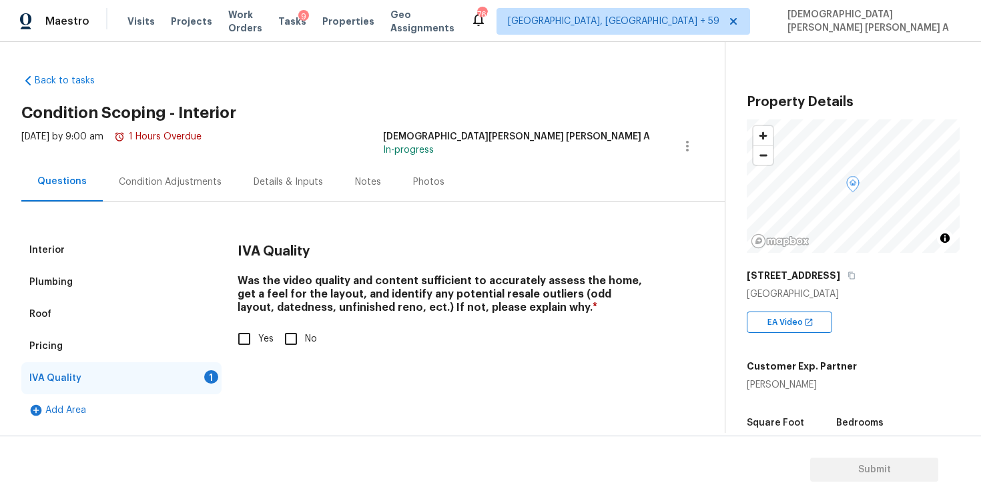
click at [247, 335] on input "Yes" at bounding box center [244, 339] width 28 height 28
checkbox input "true"
click at [156, 182] on div "Condition Adjustments" at bounding box center [170, 182] width 103 height 13
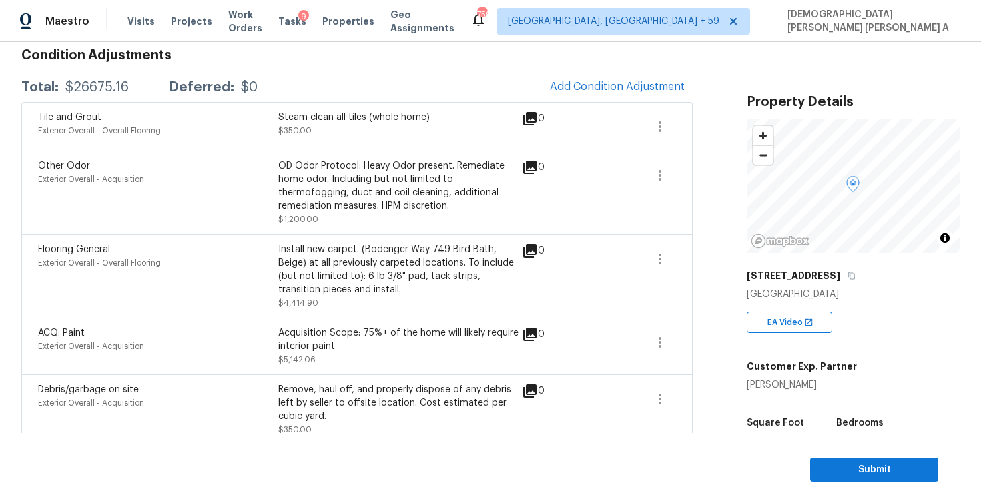
scroll to position [73, 0]
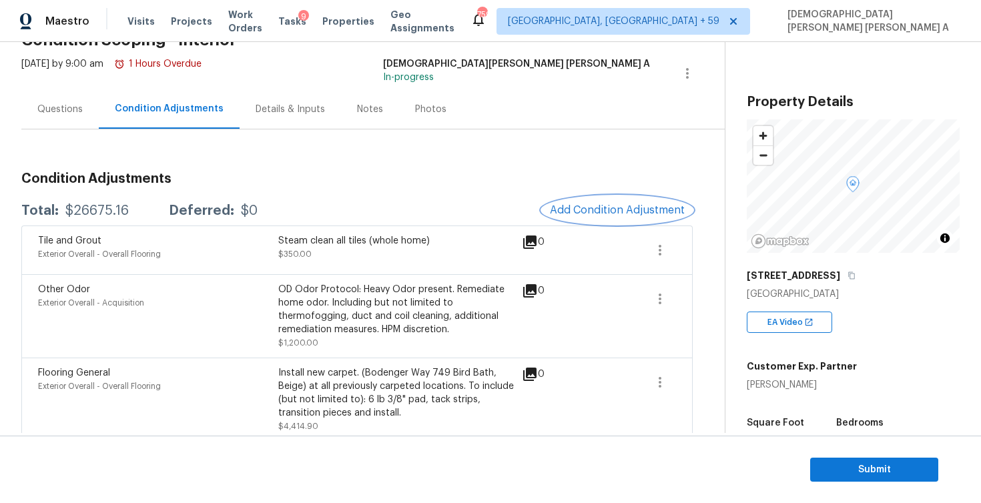
click at [613, 203] on button "Add Condition Adjustment" at bounding box center [617, 210] width 151 height 28
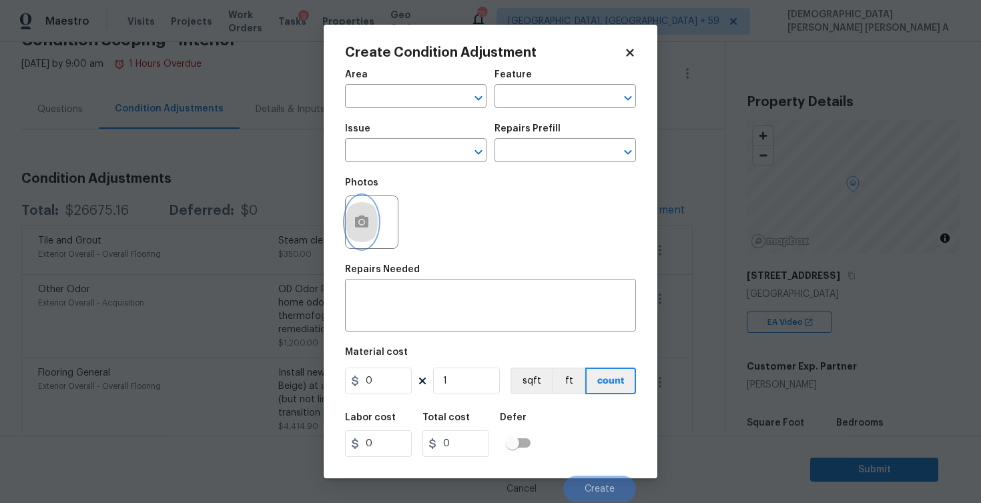
click at [352, 218] on button "button" at bounding box center [362, 222] width 32 height 52
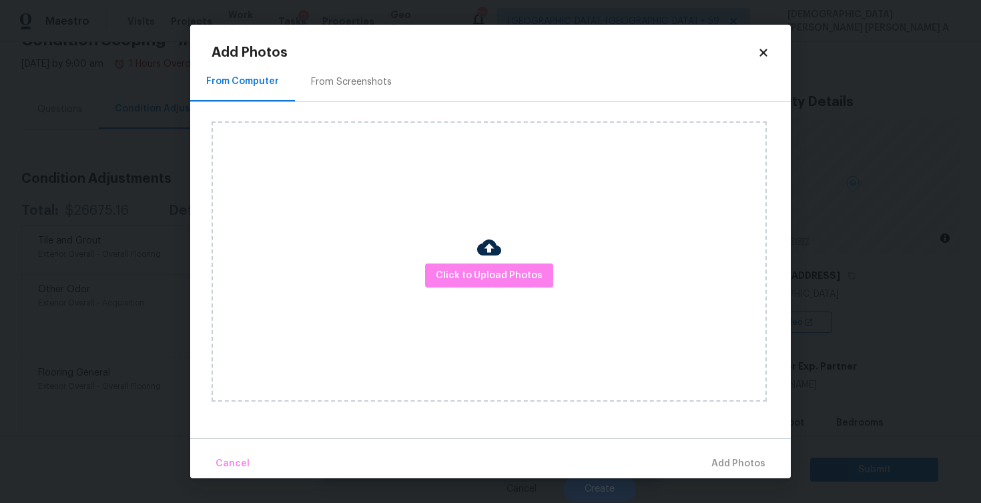
click at [488, 262] on div at bounding box center [489, 250] width 24 height 28
click at [485, 269] on span "Click to Upload Photos" at bounding box center [489, 276] width 107 height 17
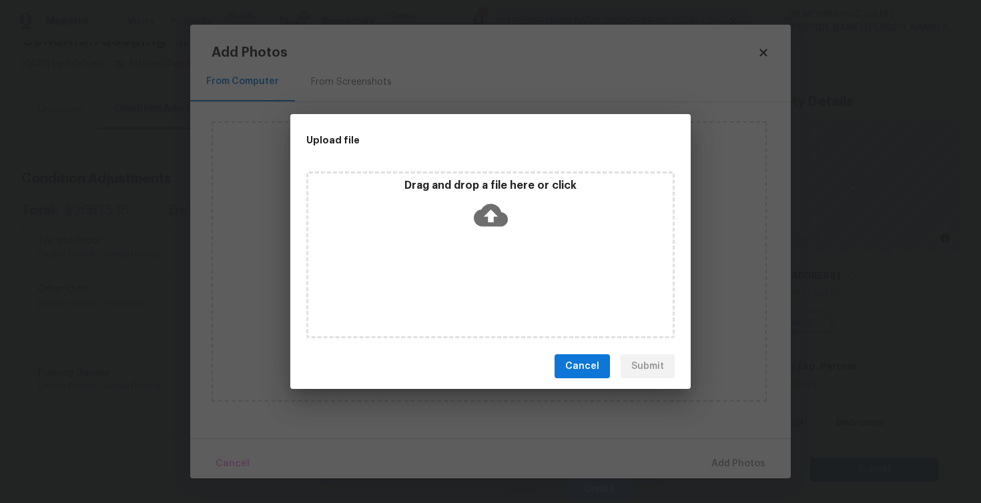
click at [485, 249] on div "Drag and drop a file here or click" at bounding box center [490, 255] width 368 height 167
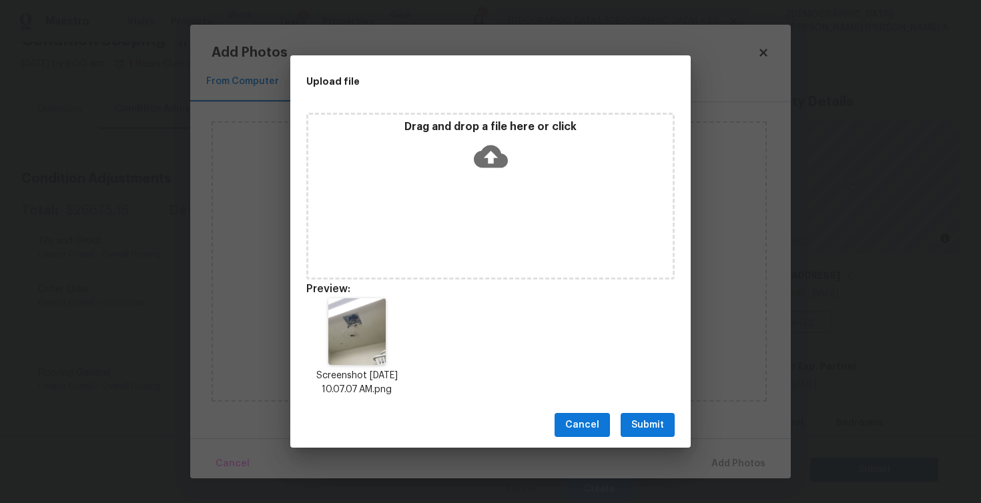
click at [654, 427] on span "Submit" at bounding box center [647, 425] width 33 height 17
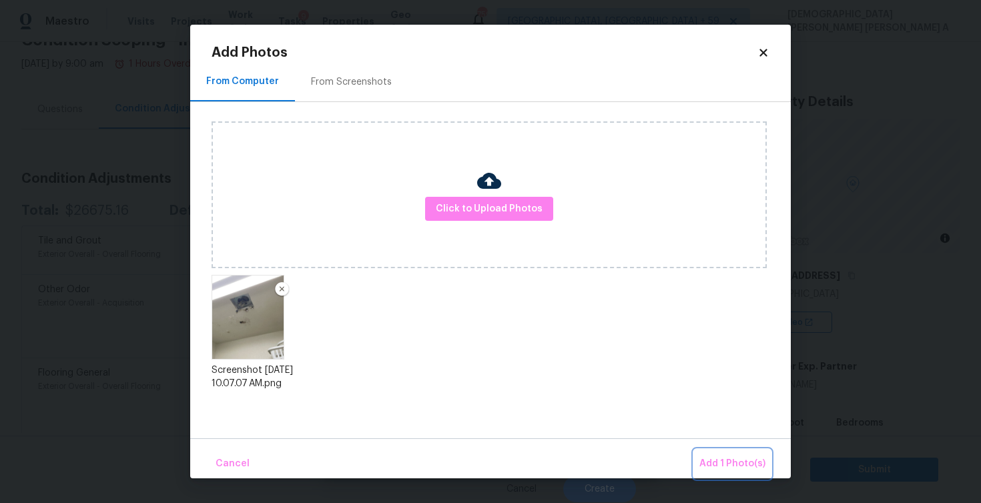
click at [739, 463] on span "Add 1 Photo(s)" at bounding box center [733, 464] width 66 height 17
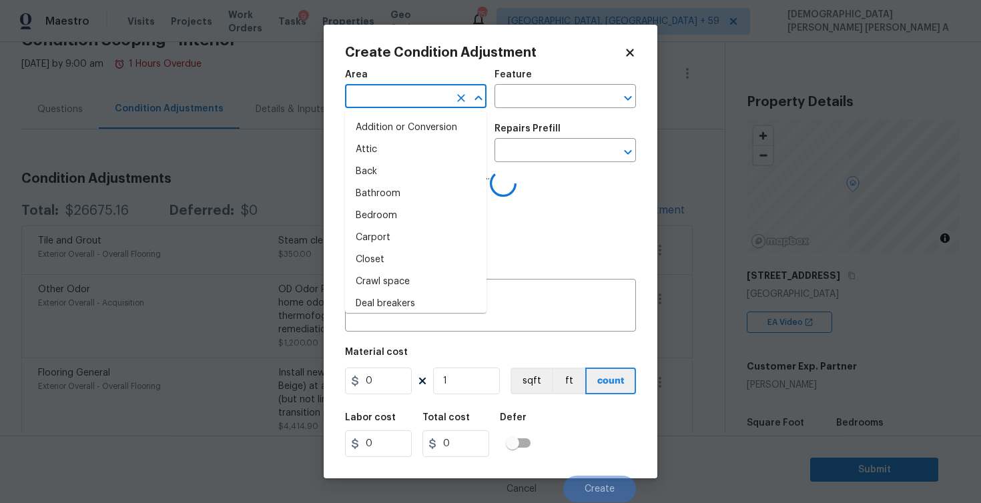
click at [411, 101] on input "text" at bounding box center [397, 97] width 104 height 21
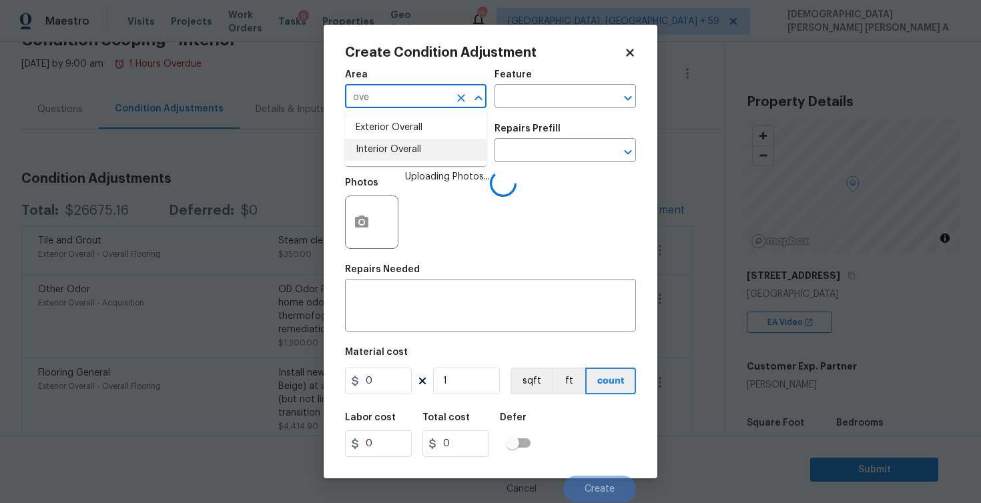
click at [415, 147] on li "Interior Overall" at bounding box center [416, 150] width 142 height 22
type input "Interior Overall"
click at [561, 91] on input "text" at bounding box center [547, 97] width 104 height 21
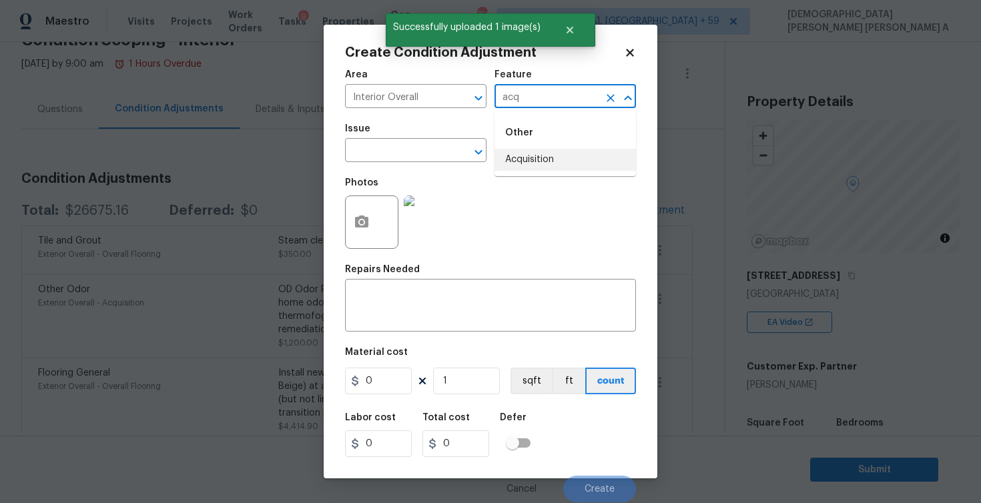
click at [523, 157] on li "Acquisition" at bounding box center [566, 160] width 142 height 22
click at [449, 148] on div "​" at bounding box center [416, 152] width 142 height 21
type input "Acquisition"
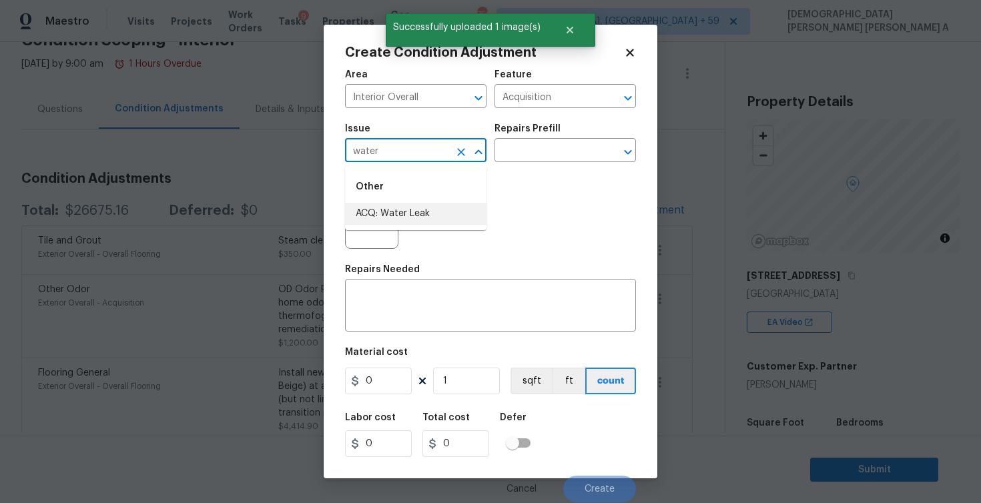
click at [447, 212] on li "ACQ: Water Leak" at bounding box center [416, 214] width 142 height 22
type input "ACQ: Water Leak"
click at [547, 148] on input "text" at bounding box center [547, 152] width 104 height 21
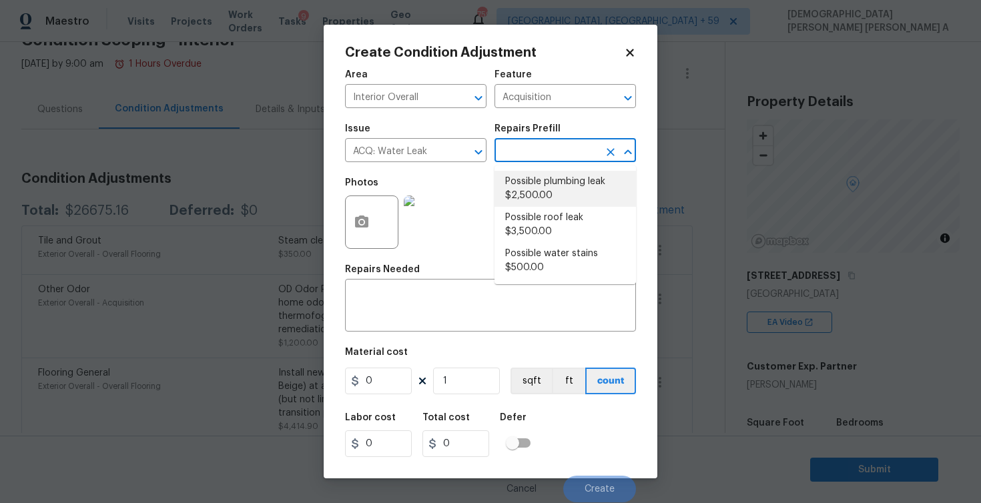
click at [542, 180] on li "Possible plumbing leak $2,500.00" at bounding box center [566, 189] width 142 height 36
type textarea "Acquisition Scope: Possible plumbing leak"
type input "2500"
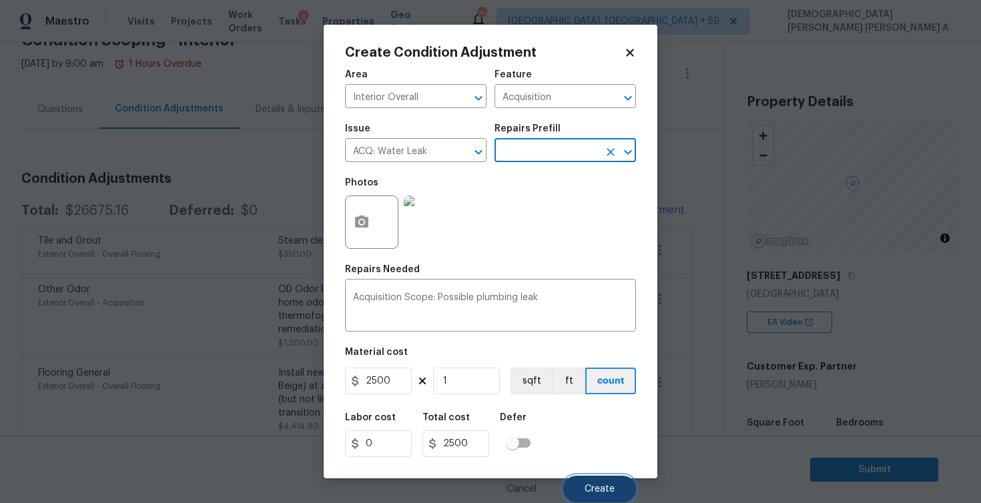
click at [593, 488] on span "Create" at bounding box center [600, 490] width 30 height 10
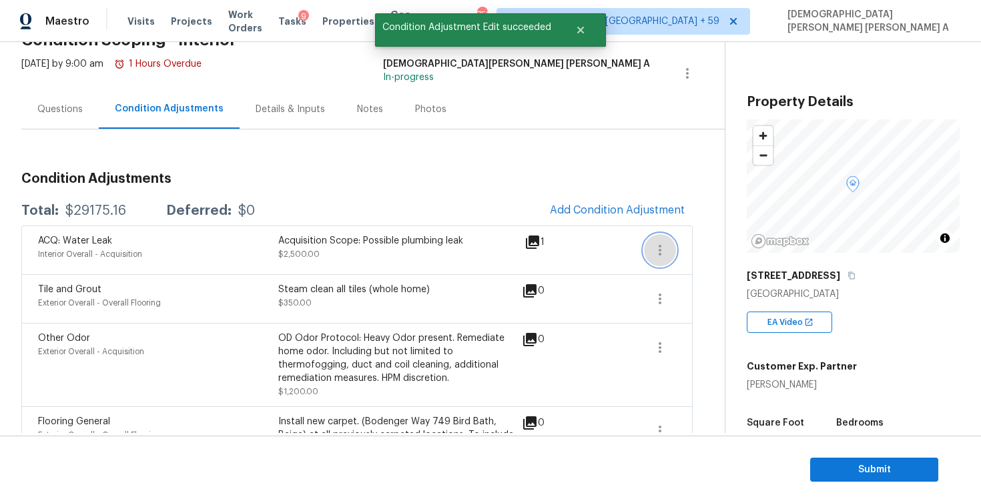
click at [669, 244] on button "button" at bounding box center [660, 250] width 32 height 32
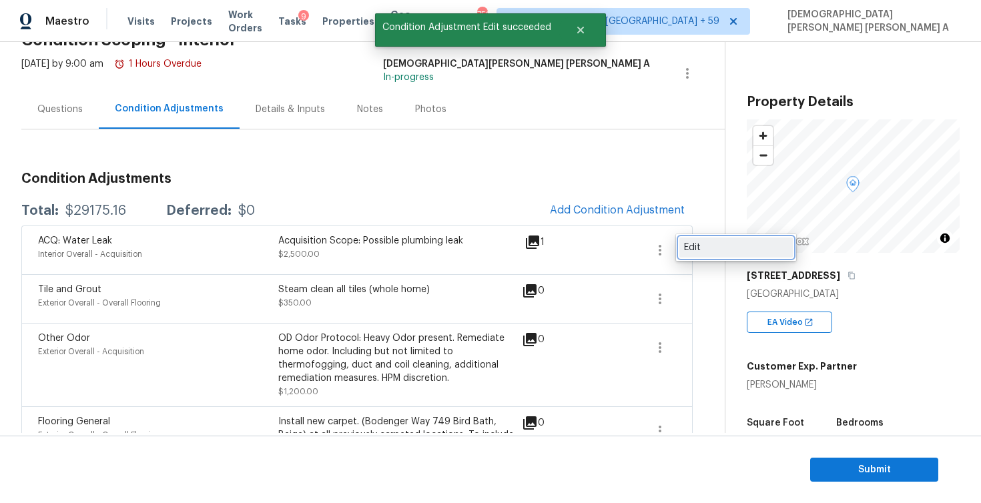
click at [714, 242] on div "Edit" at bounding box center [736, 247] width 104 height 13
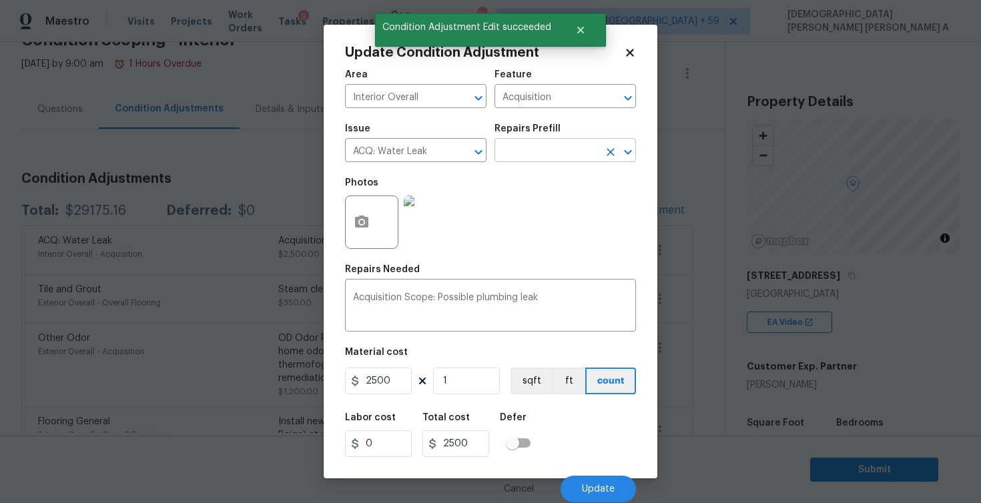
click at [537, 142] on input "text" at bounding box center [547, 152] width 104 height 21
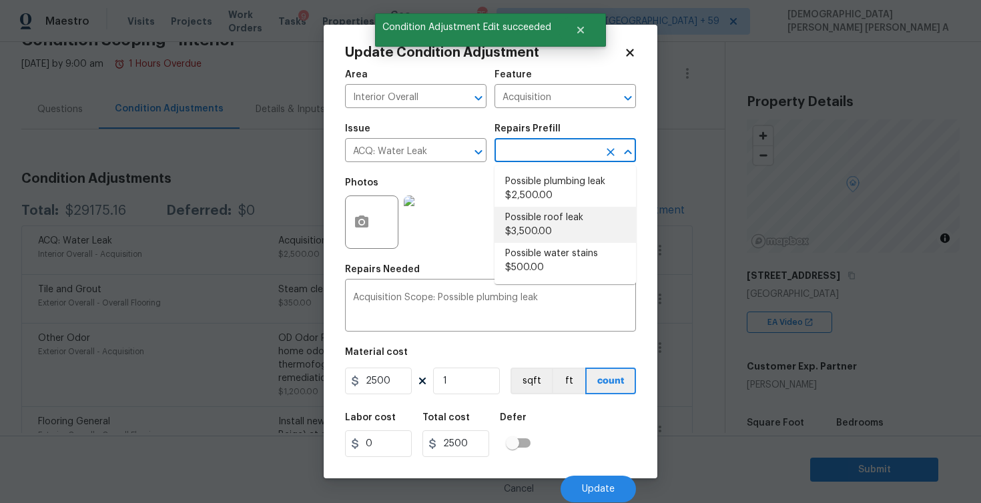
click at [538, 228] on li "Possible roof leak $3,500.00" at bounding box center [566, 225] width 142 height 36
type textarea "Acquisition Scope: Possible roof leak"
type input "3500"
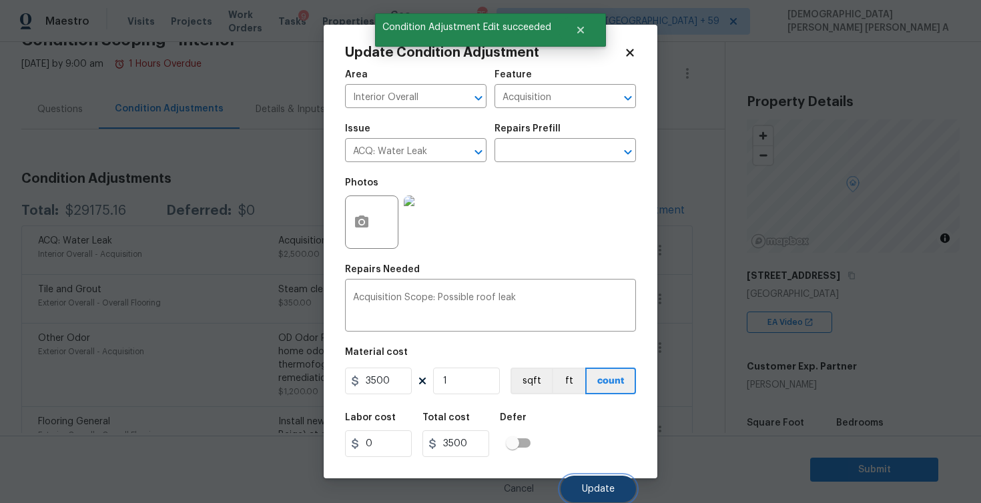
click at [589, 481] on button "Update" at bounding box center [598, 489] width 75 height 27
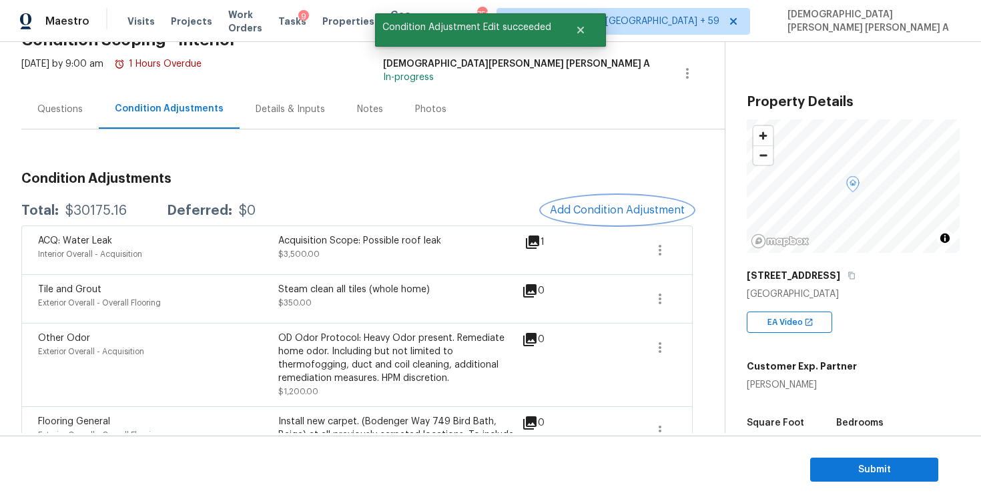
click at [623, 208] on span "Add Condition Adjustment" at bounding box center [617, 210] width 135 height 12
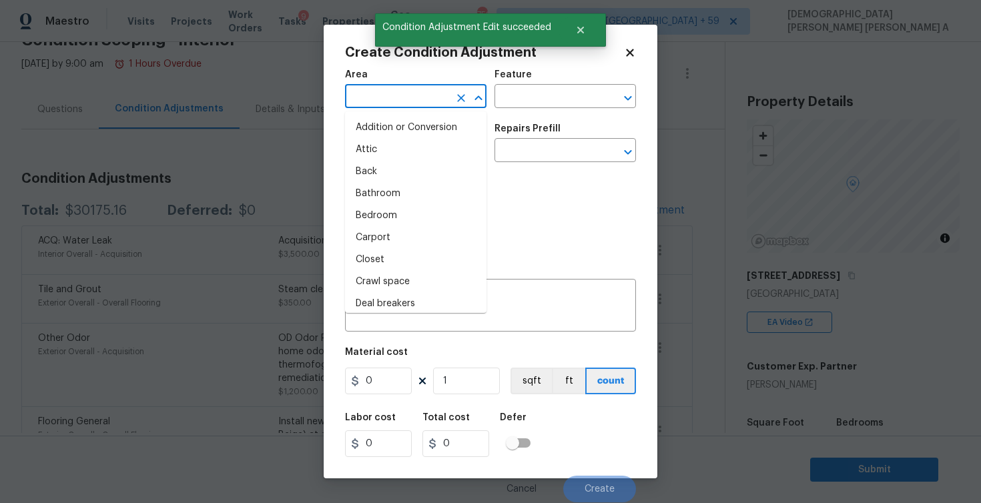
click at [392, 87] on input "text" at bounding box center [397, 97] width 104 height 21
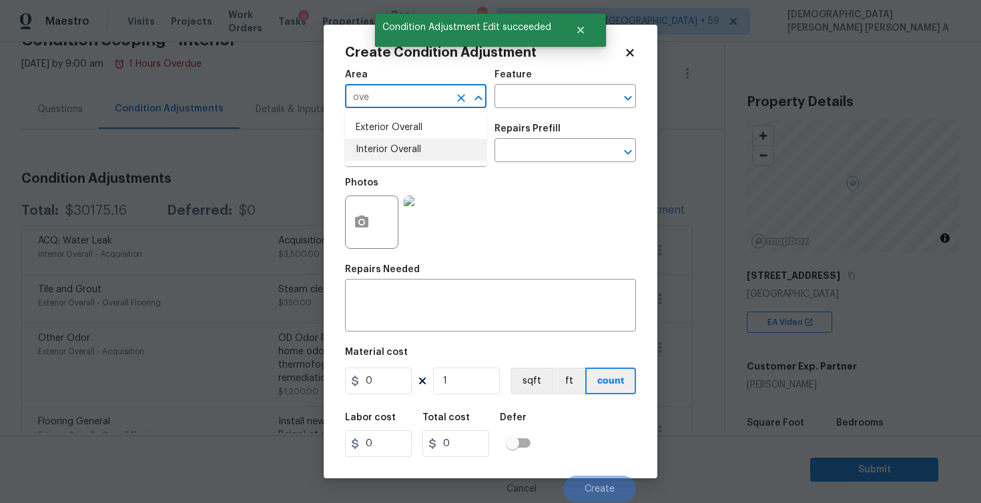
click at [402, 153] on li "Interior Overall" at bounding box center [416, 150] width 142 height 22
type input "Interior Overall"
click at [541, 101] on input "text" at bounding box center [547, 97] width 104 height 21
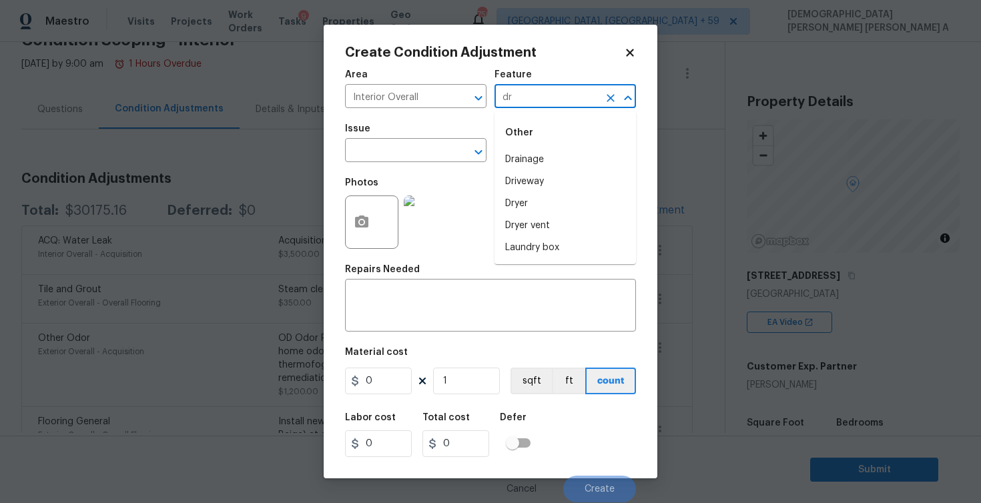
type input "d"
click at [531, 154] on li "Acquisition" at bounding box center [566, 160] width 142 height 22
type input "Acquisition"
click at [406, 155] on input "text" at bounding box center [397, 152] width 104 height 21
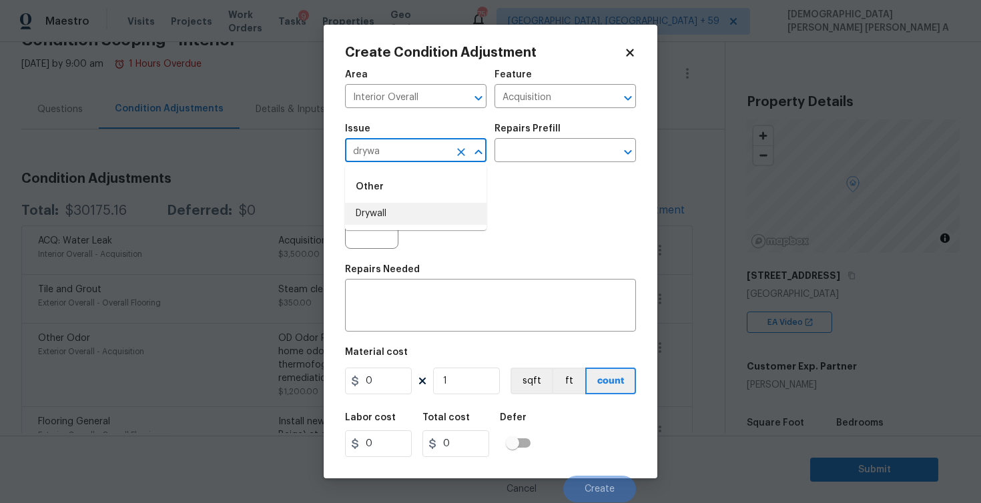
click at [413, 224] on ul "Other Drywall" at bounding box center [416, 198] width 142 height 65
click at [445, 215] on li "Drywall" at bounding box center [416, 214] width 142 height 22
type input "Drywall"
click at [537, 158] on input "text" at bounding box center [547, 152] width 104 height 21
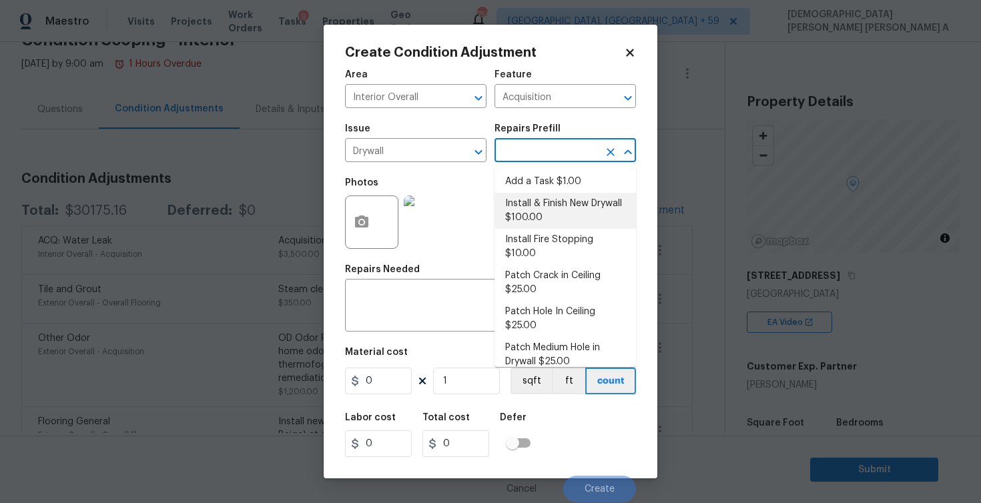
click at [536, 222] on li "Install & Finish New Drywall $100.00" at bounding box center [566, 211] width 142 height 36
type input "Walls and Ceiling"
type textarea "Remove the existing damaged drywall and replace with new. Ensure that the new d…"
type input "100"
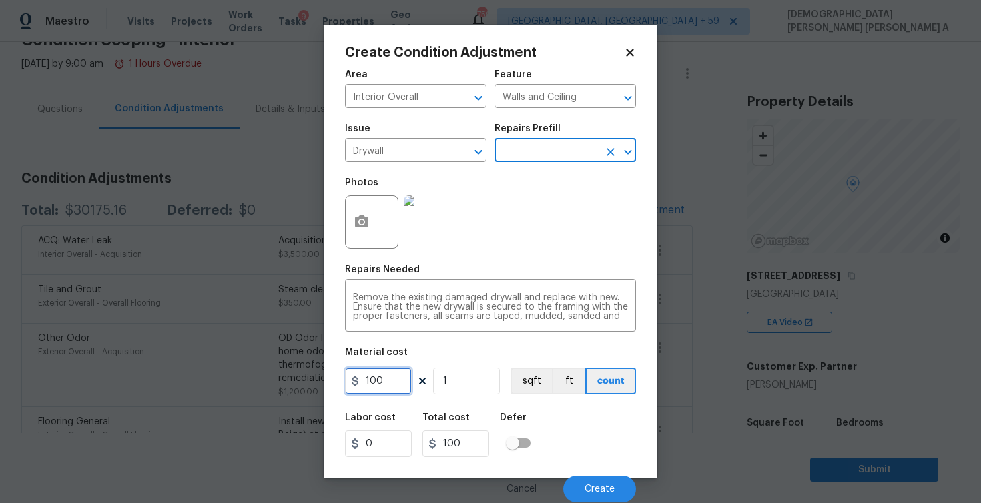
click at [382, 381] on input "100" at bounding box center [378, 381] width 67 height 27
type input "200"
click at [382, 224] on div at bounding box center [371, 222] width 53 height 53
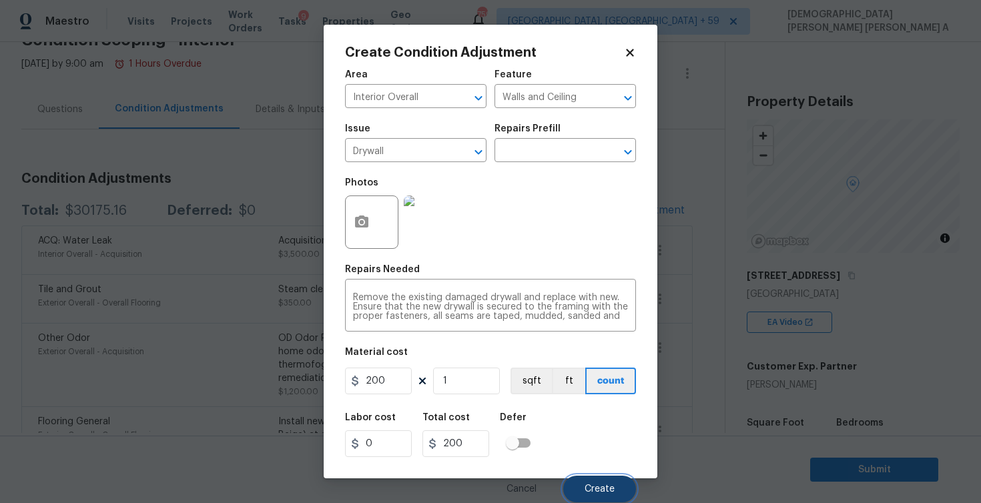
click at [601, 486] on span "Create" at bounding box center [600, 490] width 30 height 10
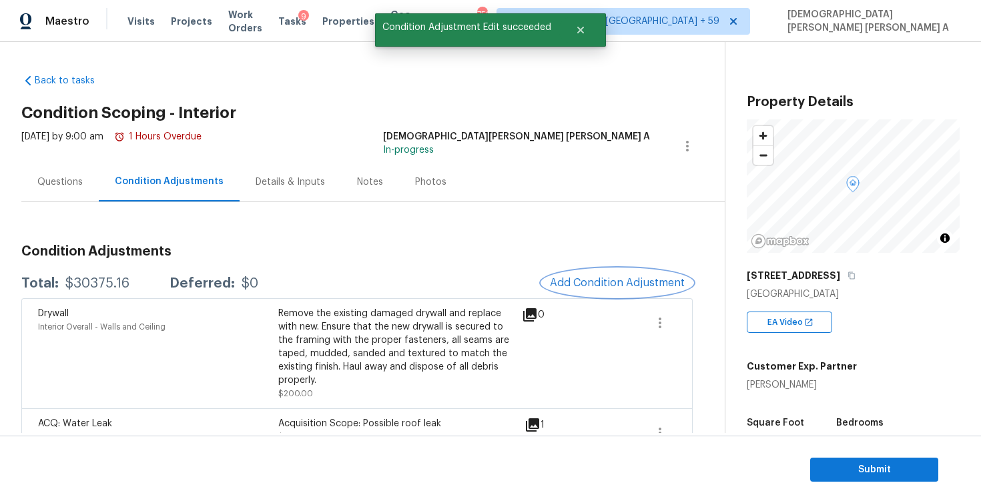
scroll to position [109, 0]
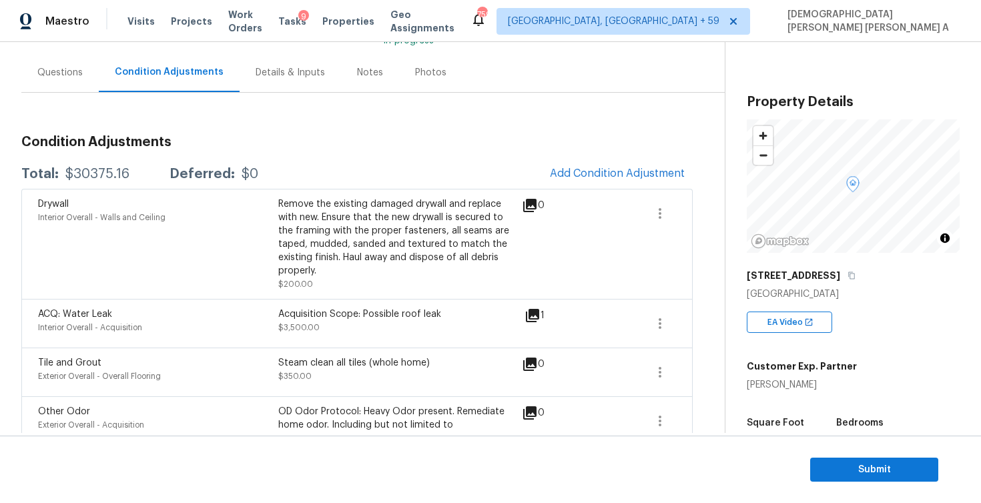
drag, startPoint x: 138, startPoint y: 172, endPoint x: 60, endPoint y: 172, distance: 78.1
click at [60, 172] on div "Total: $30375.16 Deferred: $0" at bounding box center [139, 174] width 237 height 13
copy div "$30375.16"
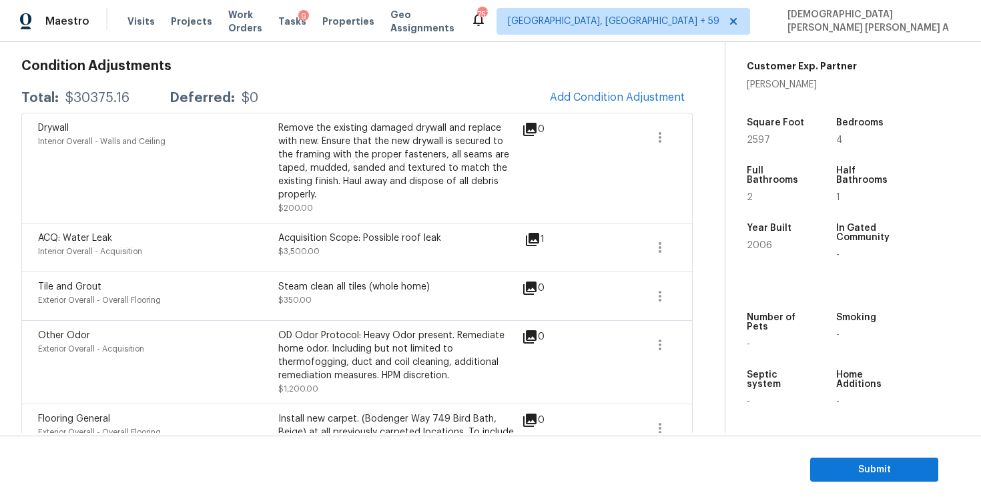
scroll to position [110, 0]
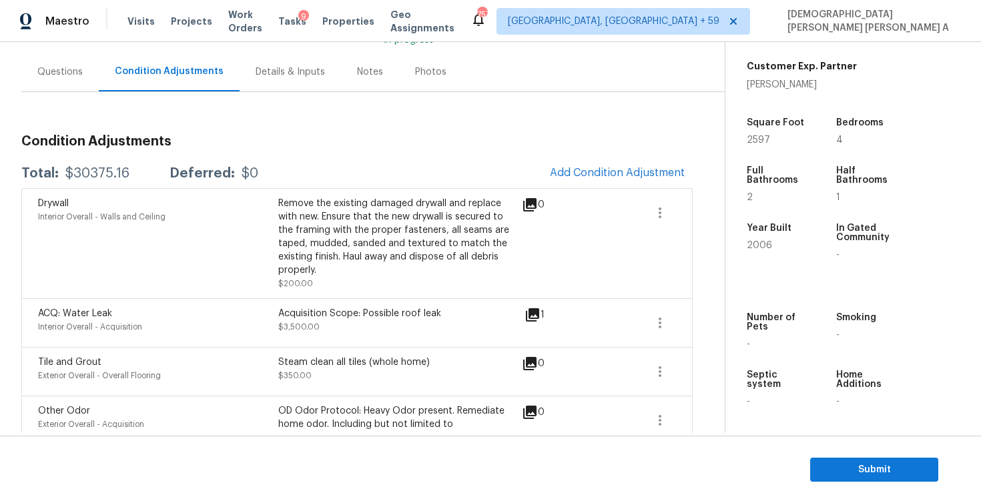
click at [561, 256] on div "0" at bounding box center [554, 243] width 65 height 93
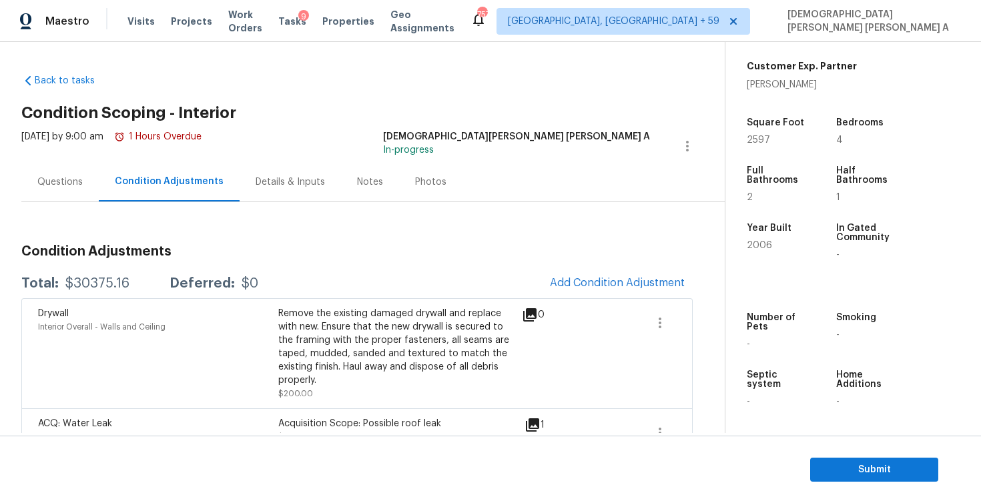
scroll to position [386, 0]
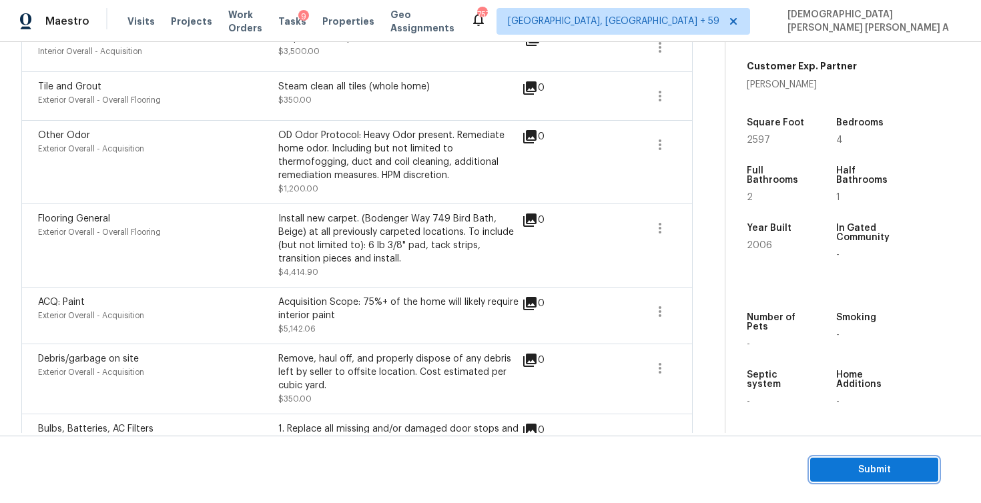
click at [884, 467] on span "Submit" at bounding box center [874, 470] width 107 height 17
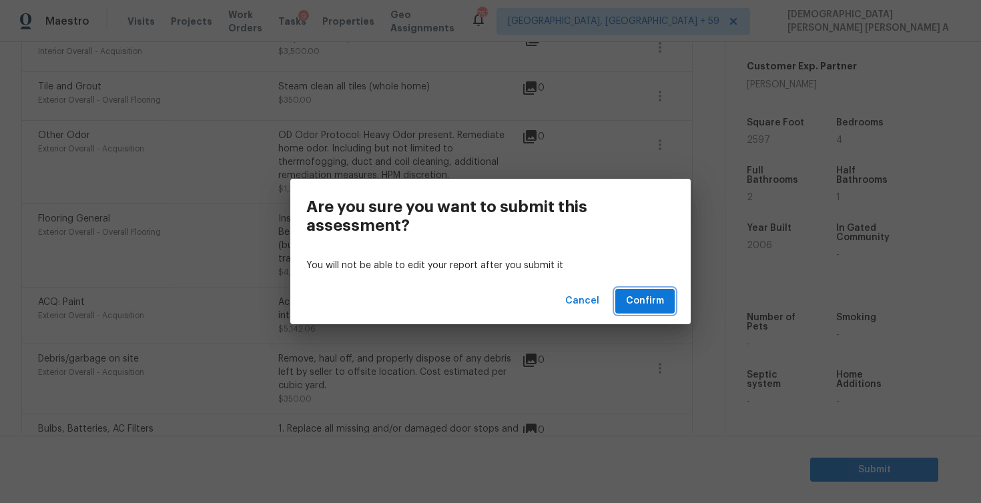
click at [643, 294] on span "Confirm" at bounding box center [645, 301] width 38 height 17
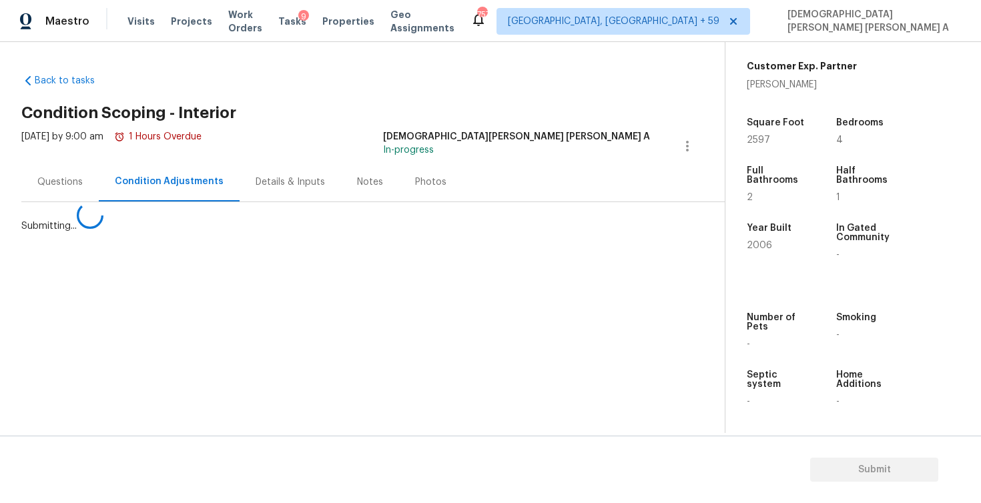
scroll to position [0, 0]
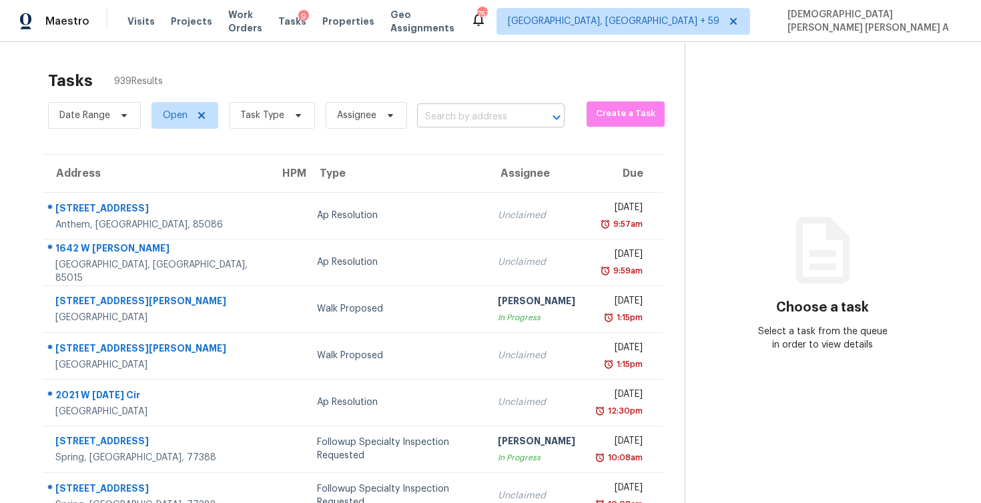
click at [499, 110] on input "text" at bounding box center [472, 117] width 110 height 21
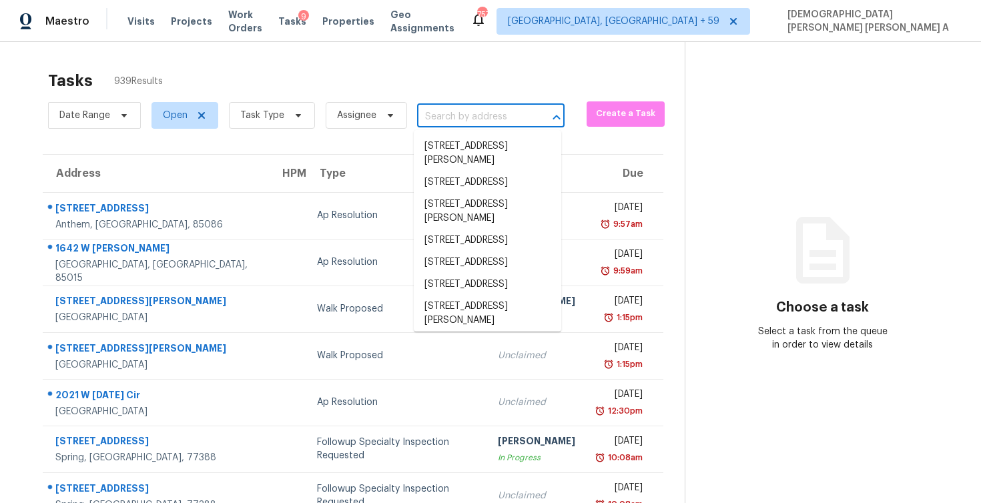
paste input "8507 Maple Valley Dr Chattanooga, TN, 37421"
type input "8507 Maple Valley Dr Chattanooga, TN, 37421"
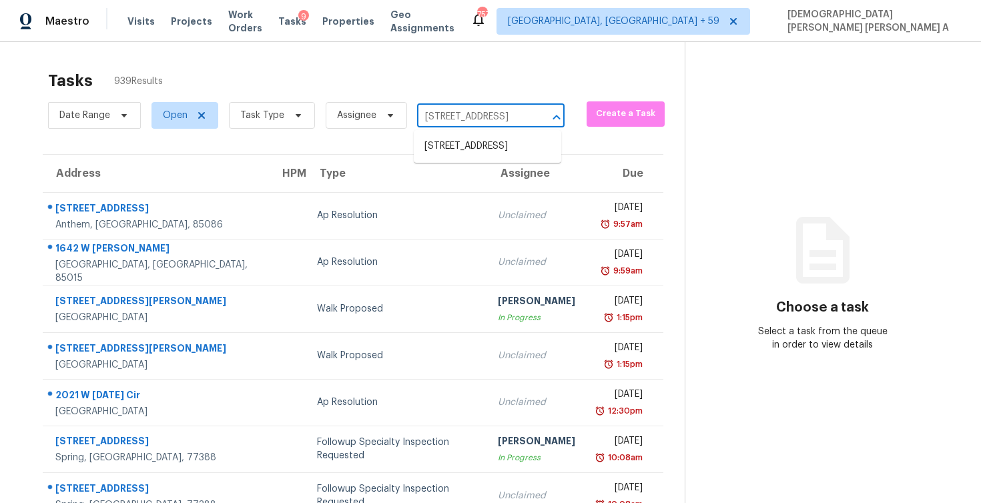
scroll to position [0, 96]
click at [499, 158] on li "8507 Maple Valley Dr, Chattanooga, TN 37421" at bounding box center [488, 146] width 148 height 22
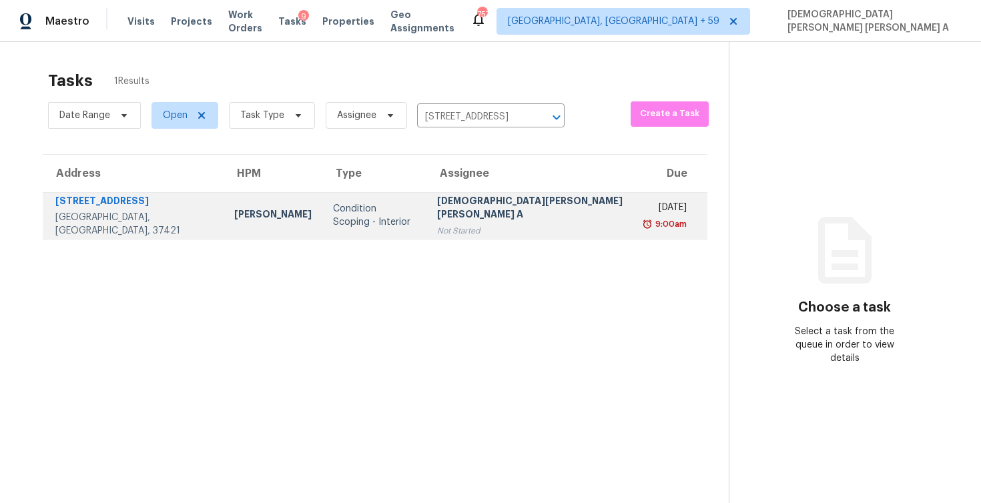
click at [501, 224] on div "Not Started" at bounding box center [532, 230] width 190 height 13
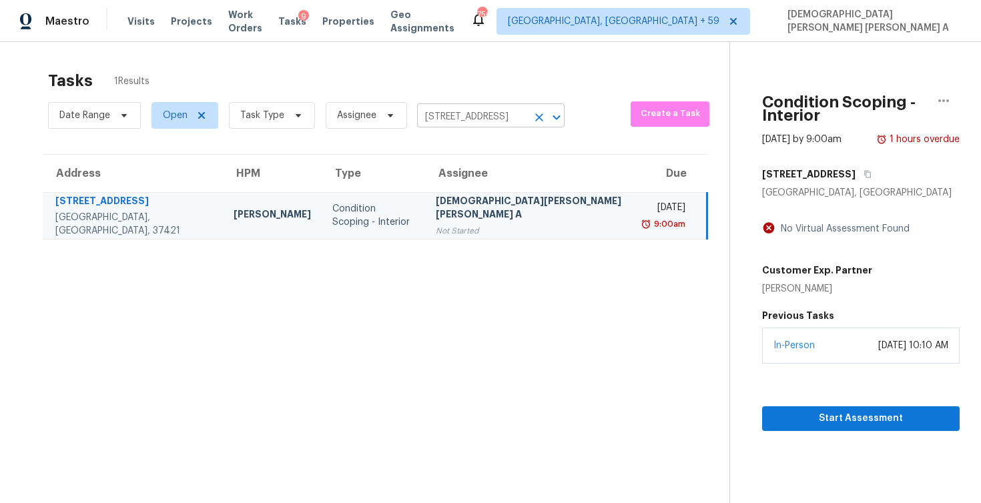
click at [470, 124] on input "8507 Maple Valley Dr, Chattanooga, TN 37421" at bounding box center [472, 117] width 110 height 21
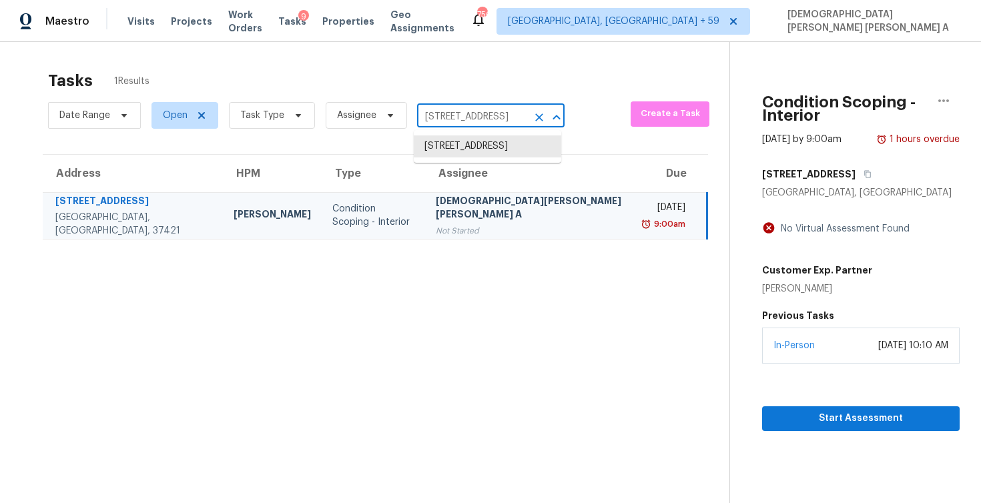
click at [470, 124] on input "8507 Maple Valley Dr, Chattanooga, TN 37421" at bounding box center [472, 117] width 110 height 21
paste input "Chattanooga, TN,"
click at [475, 150] on li "8507 Maple Valley Dr, Chattanooga, TN 37421" at bounding box center [488, 146] width 148 height 22
type input "8507 Maple Valley Dr, Chattanooga, TN 37421"
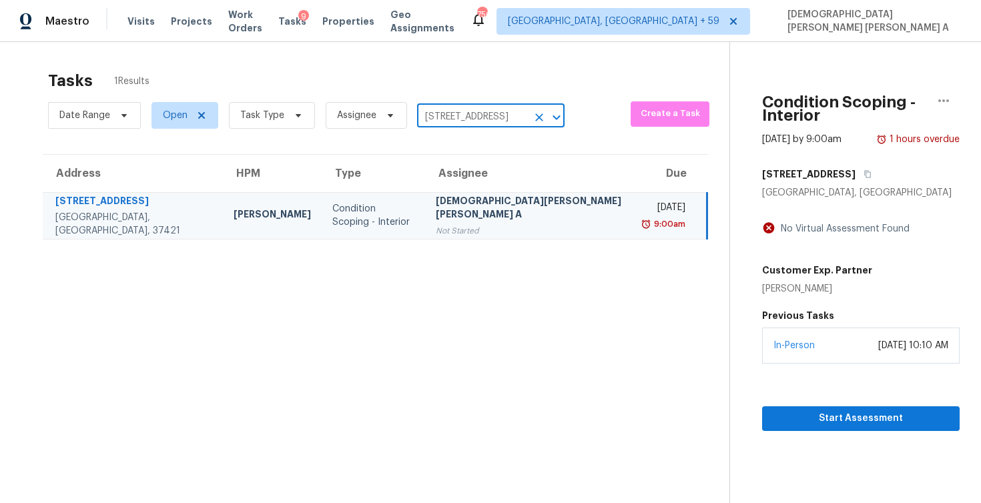
click at [782, 380] on div "Start Assessment" at bounding box center [861, 397] width 198 height 67
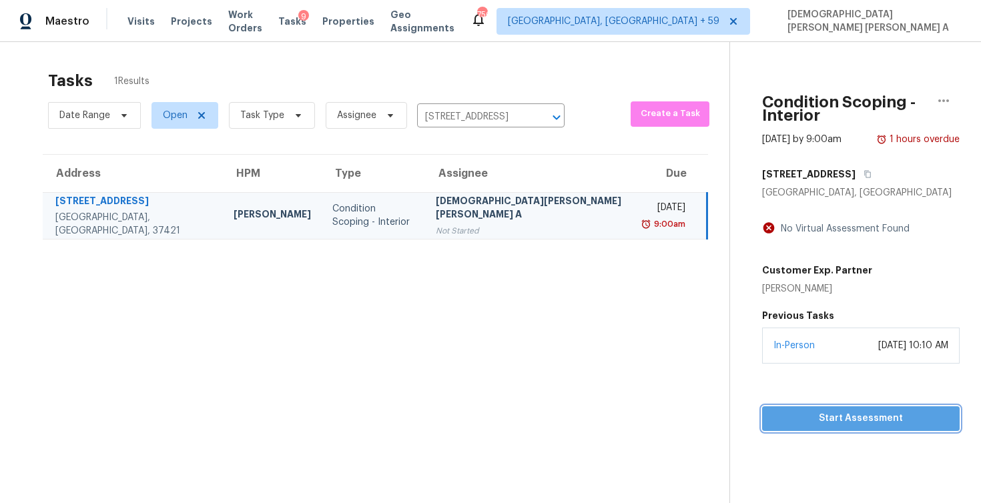
click at [780, 411] on span "Start Assessment" at bounding box center [861, 419] width 176 height 17
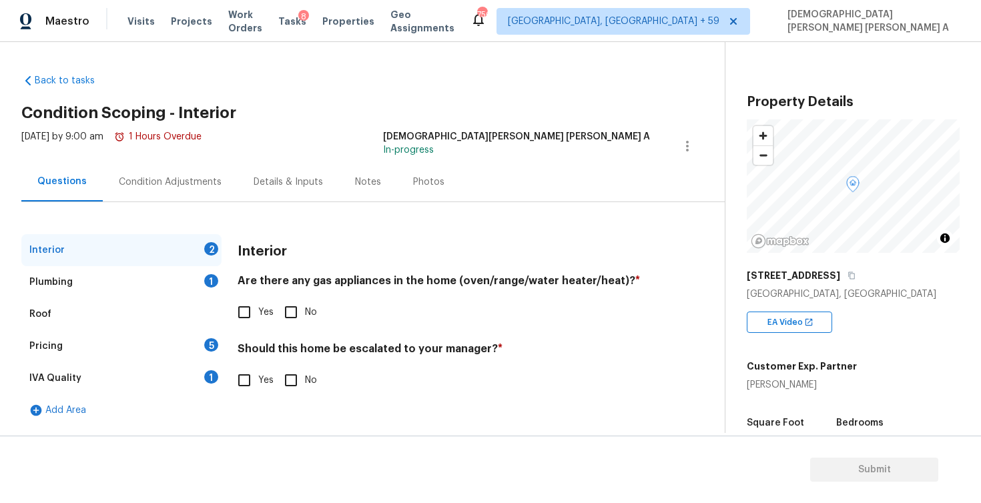
click at [518, 98] on div "Back to tasks Condition Scoping - Interior [DATE] by 9:00 am 1 Hours Overdue [P…" at bounding box center [373, 246] width 704 height 367
click at [250, 322] on input "Yes" at bounding box center [244, 312] width 28 height 28
checkbox input "true"
click at [293, 378] on input "No" at bounding box center [291, 380] width 28 height 28
checkbox input "true"
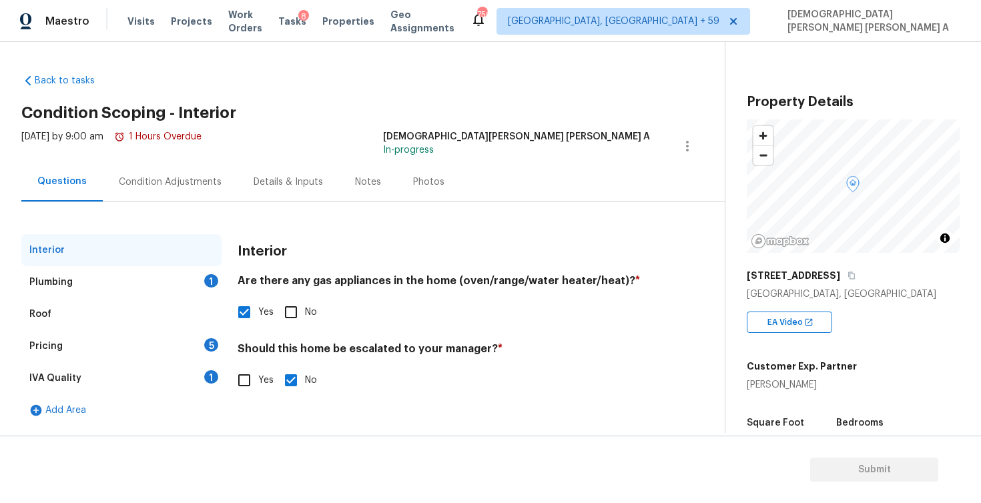
click at [158, 288] on div "Plumbing 1" at bounding box center [121, 282] width 200 height 32
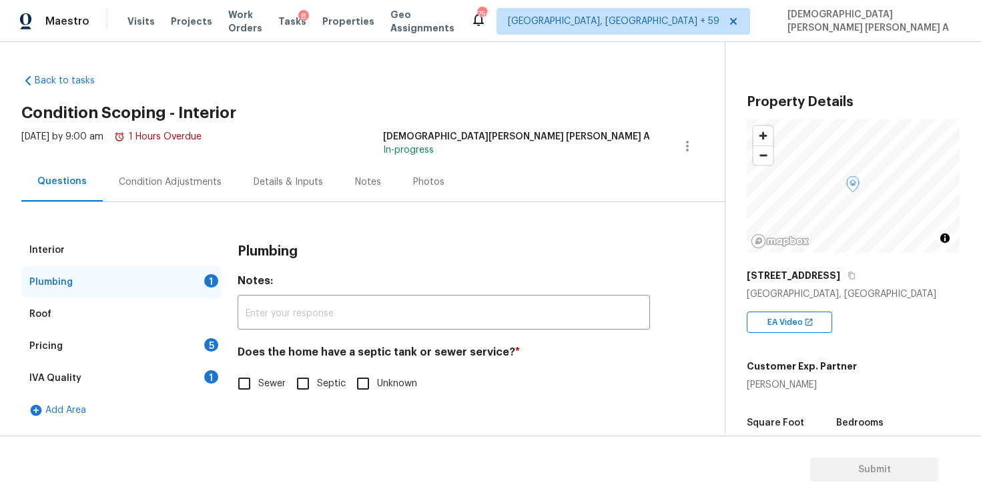
click at [242, 391] on input "Sewer" at bounding box center [244, 384] width 28 height 28
checkbox input "true"
click at [171, 337] on div "Pricing 5" at bounding box center [121, 346] width 200 height 32
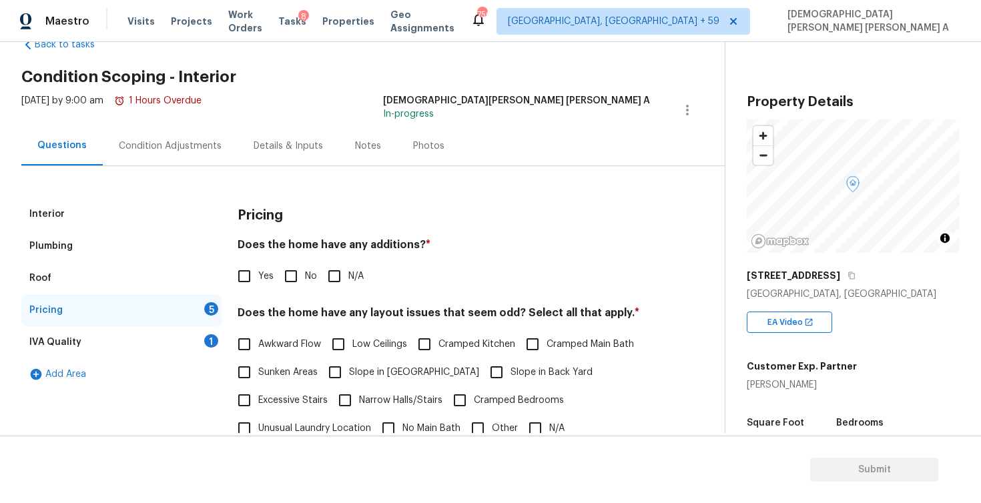
scroll to position [49, 0]
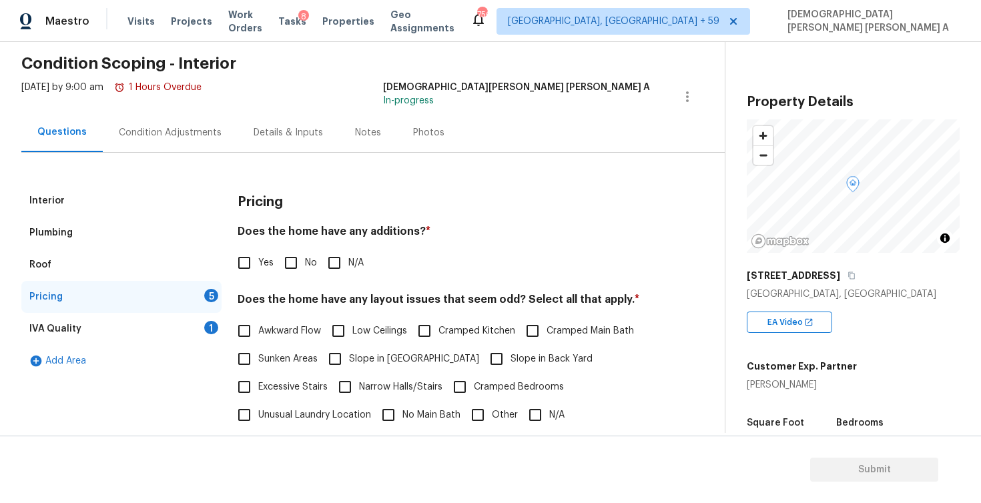
click at [300, 262] on input "No" at bounding box center [291, 263] width 28 height 28
checkbox input "true"
click at [534, 405] on input "N/A" at bounding box center [535, 415] width 28 height 28
checkbox input "true"
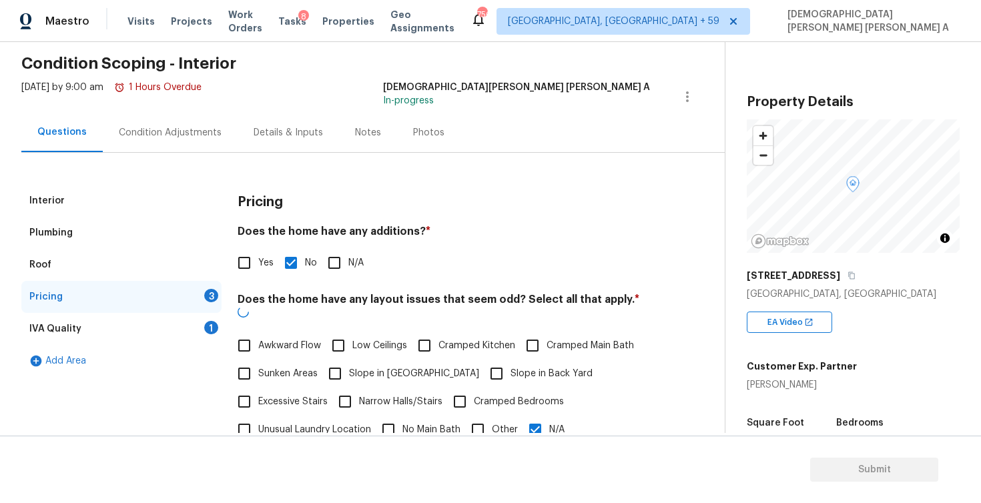
scroll to position [150, 0]
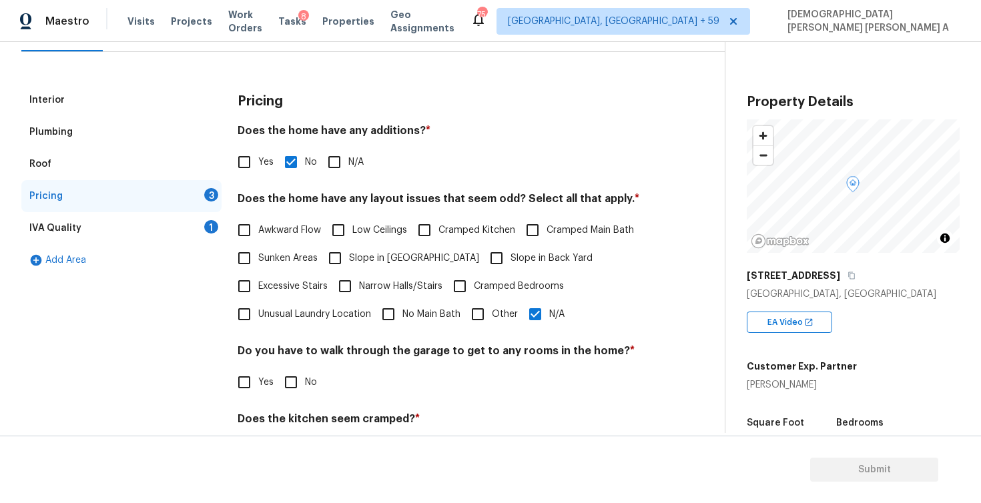
click at [298, 374] on input "No" at bounding box center [291, 382] width 28 height 28
checkbox input "true"
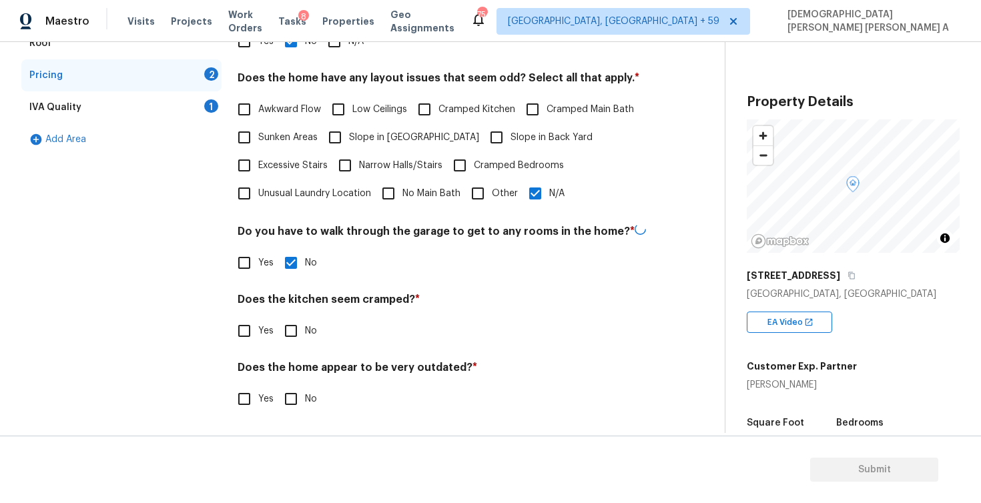
scroll to position [270, 0]
click at [298, 338] on input "No" at bounding box center [291, 331] width 28 height 28
checkbox input "true"
click at [288, 399] on input "No" at bounding box center [291, 400] width 28 height 28
checkbox input "true"
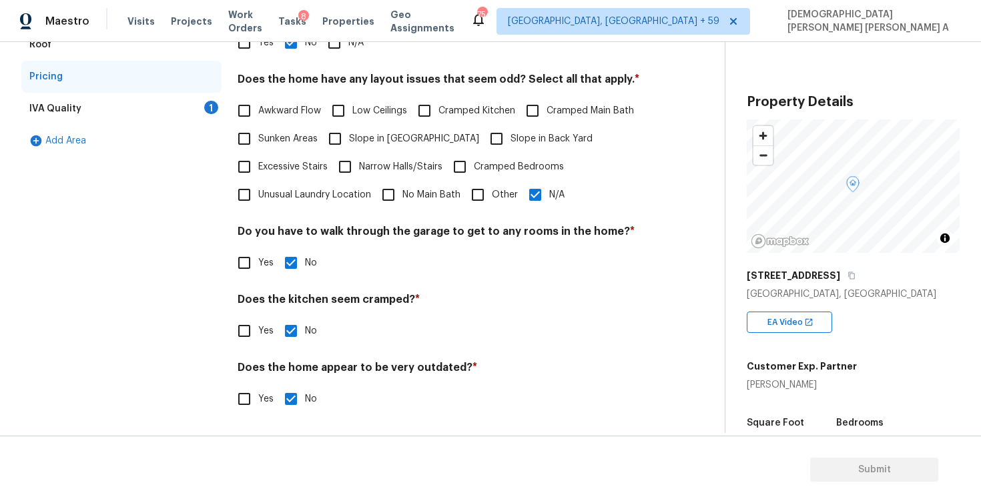
click at [166, 114] on div "IVA Quality 1" at bounding box center [121, 109] width 200 height 32
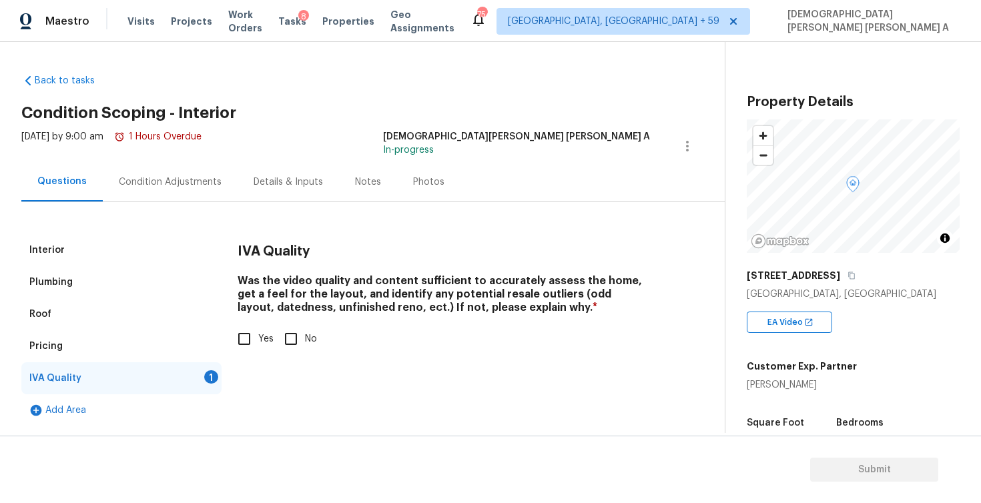
click at [242, 334] on input "Yes" at bounding box center [244, 339] width 28 height 28
checkbox input "true"
click at [200, 193] on div "Condition Adjustments" at bounding box center [170, 181] width 135 height 39
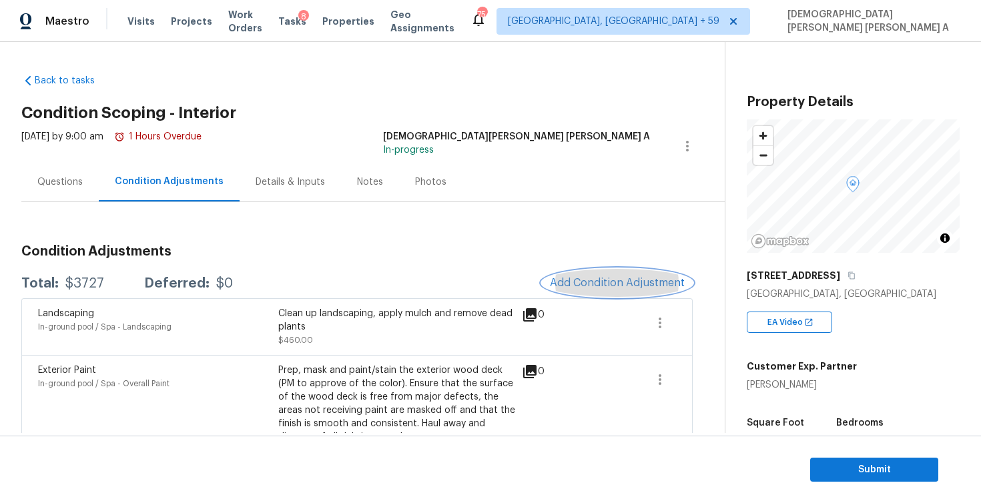
click at [615, 283] on span "Add Condition Adjustment" at bounding box center [617, 283] width 135 height 12
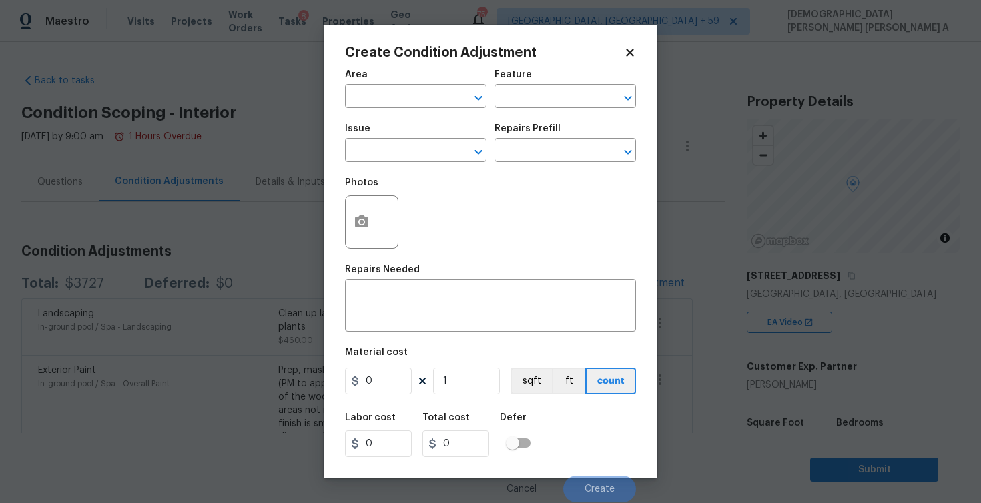
click at [624, 51] on icon at bounding box center [630, 53] width 12 height 12
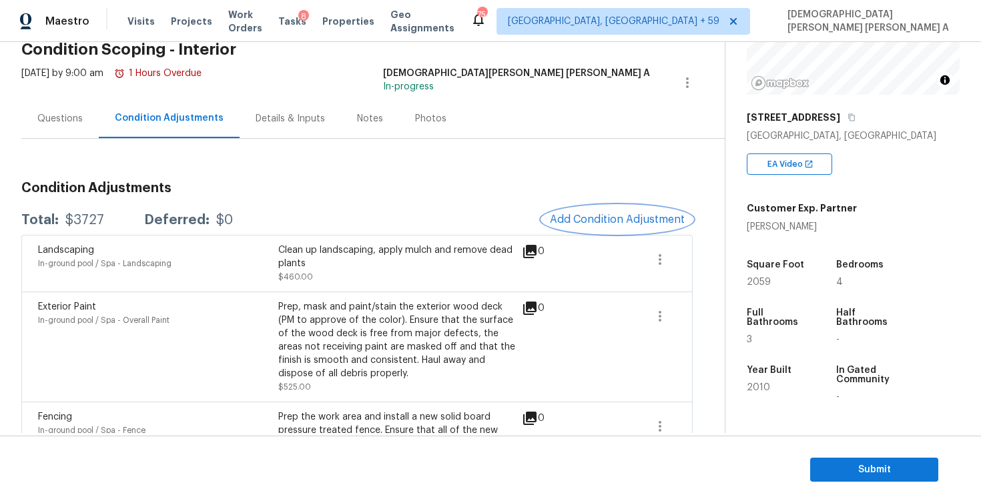
scroll to position [95, 0]
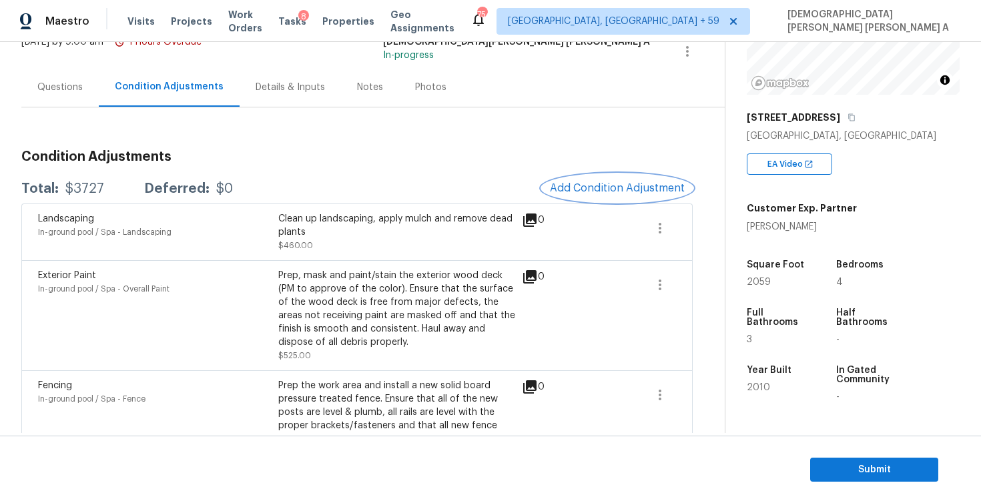
click at [602, 195] on button "Add Condition Adjustment" at bounding box center [617, 188] width 151 height 28
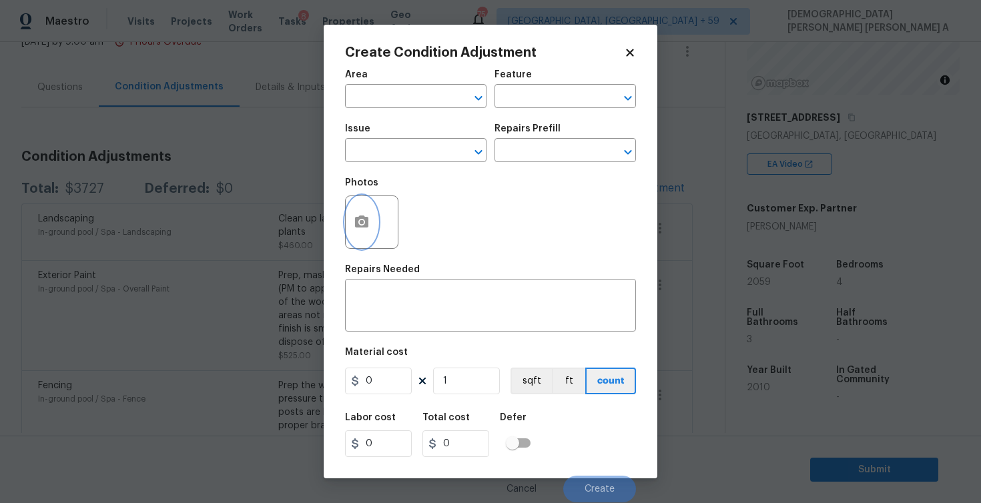
click at [346, 233] on button "button" at bounding box center [362, 222] width 32 height 52
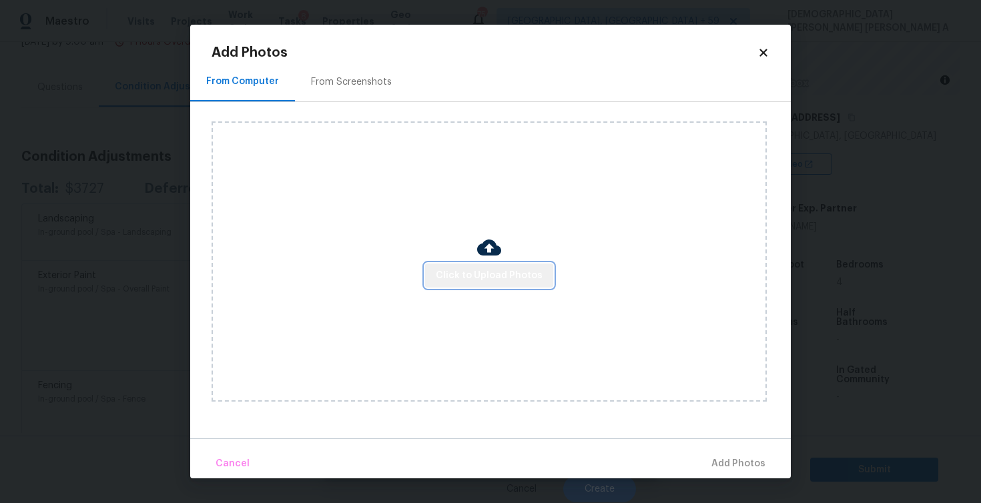
click at [522, 278] on span "Click to Upload Photos" at bounding box center [489, 276] width 107 height 17
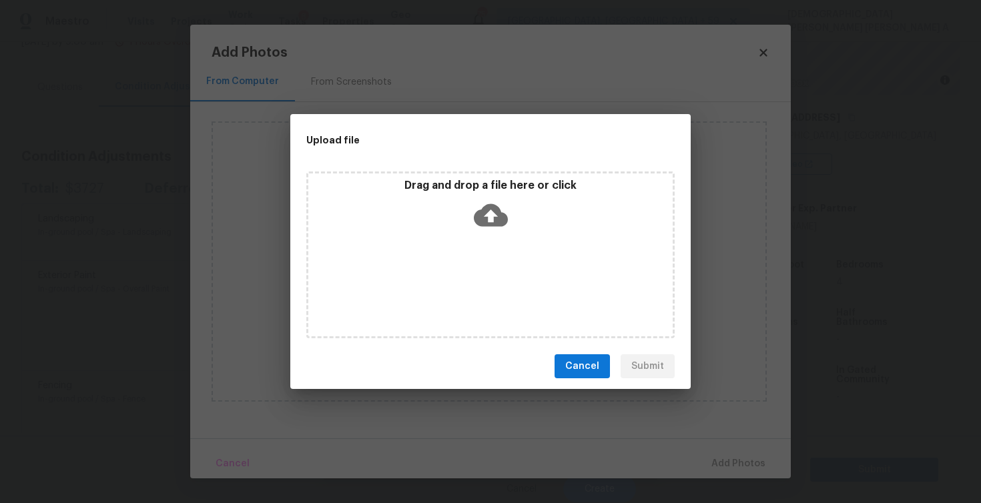
click at [514, 170] on div "Drag and drop a file here or click" at bounding box center [490, 255] width 400 height 178
click at [473, 246] on div "Drag and drop a file here or click" at bounding box center [490, 255] width 368 height 167
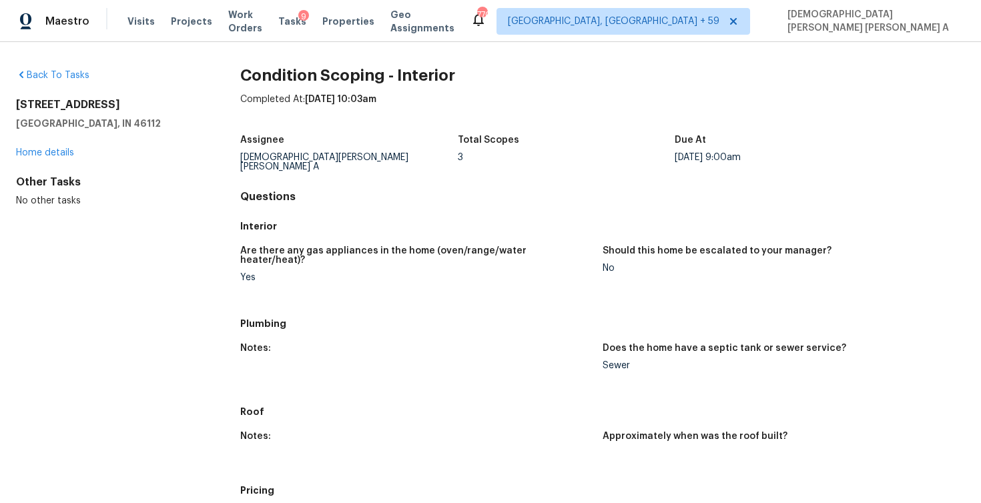
scroll to position [622, 0]
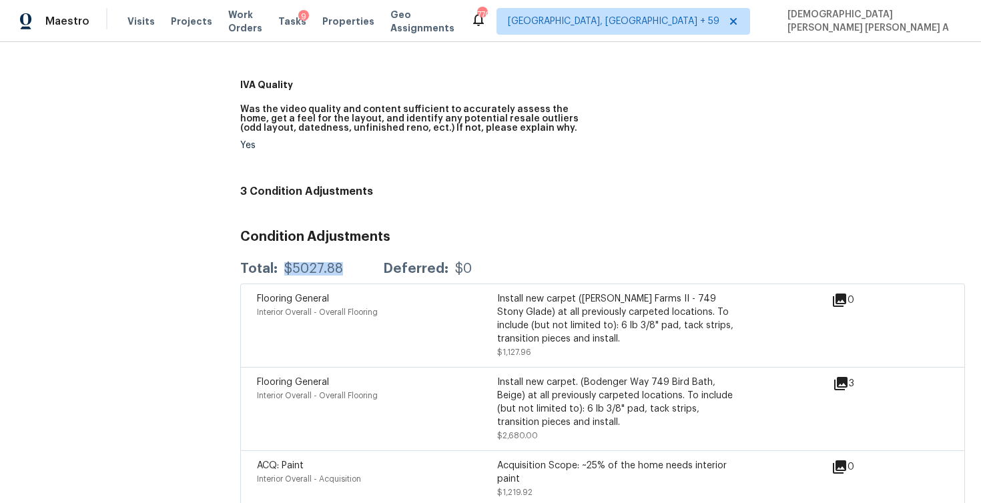
drag, startPoint x: 343, startPoint y: 250, endPoint x: 280, endPoint y: 251, distance: 63.4
click at [280, 262] on div "Total: $5027.88 Deferred: $0" at bounding box center [356, 268] width 232 height 13
copy div "$5027.88"
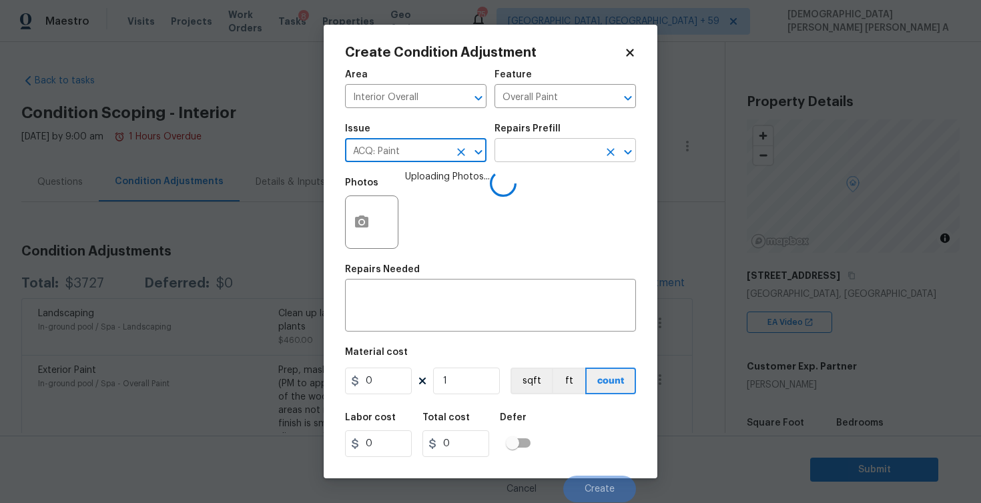
scroll to position [158, 0]
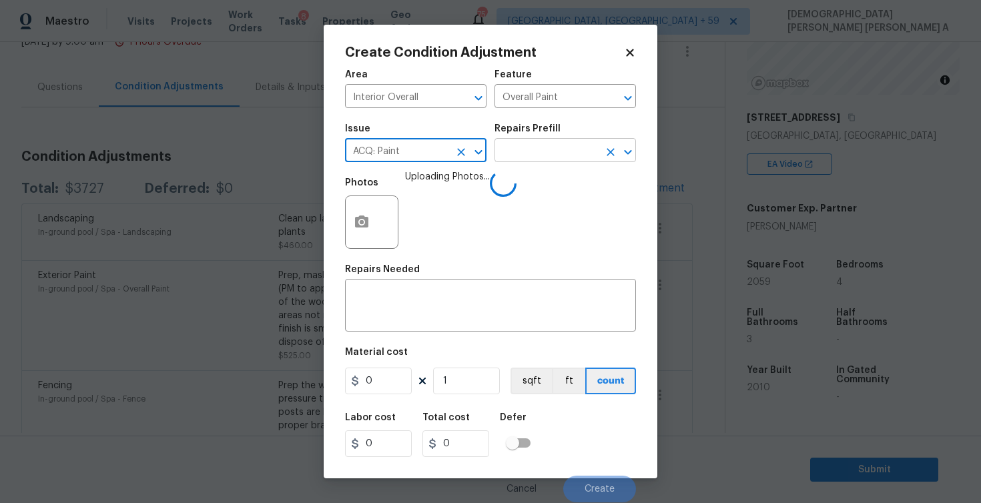
type input "ACQ: Paint"
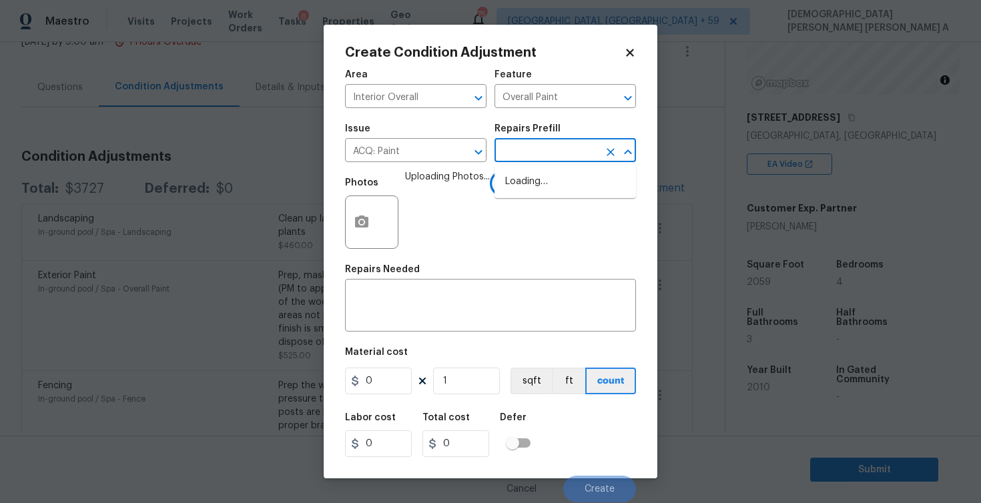
click at [550, 154] on input "text" at bounding box center [547, 152] width 104 height 21
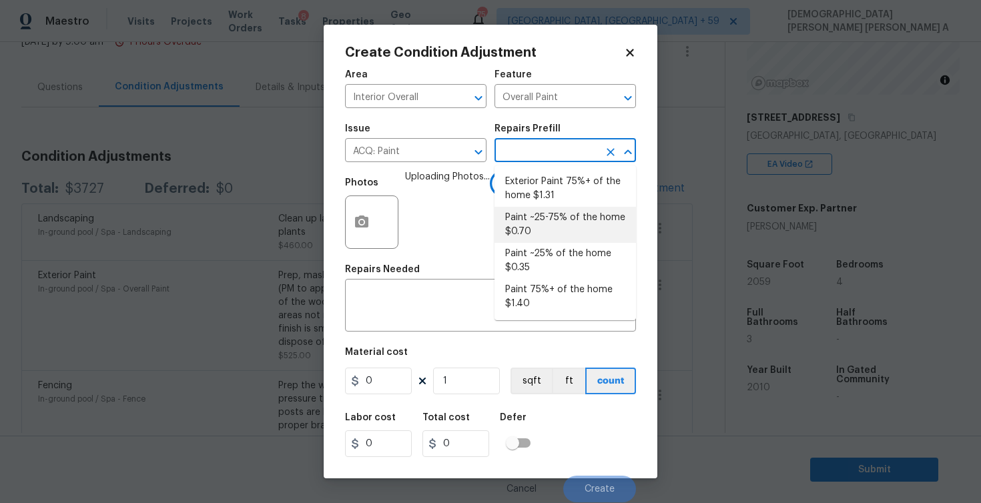
click at [547, 226] on li "Paint ~25-75% of the home $0.70" at bounding box center [566, 225] width 142 height 36
type input "Acquisition"
type input "0.7"
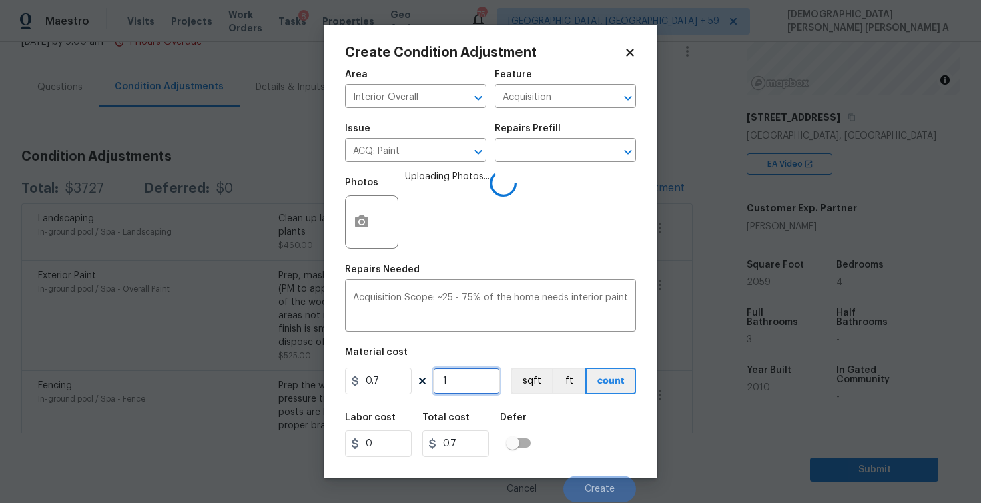
click at [463, 382] on input "1" at bounding box center [466, 381] width 67 height 27
type input "0"
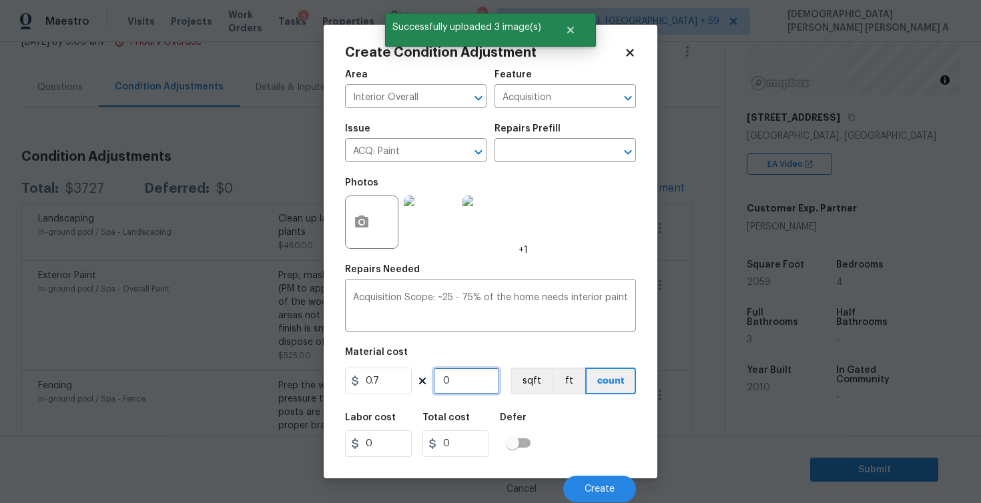
type input "2"
type input "1.4"
type input "20"
type input "14"
type input "205"
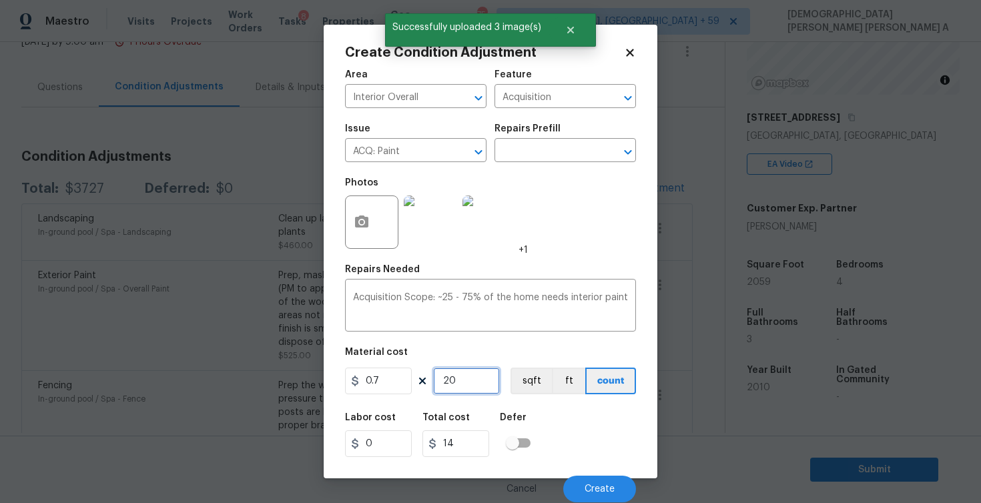
type input "143.5"
type input "2059"
type input "1441.3"
type input "2059"
click at [529, 388] on button "sqft" at bounding box center [531, 381] width 41 height 27
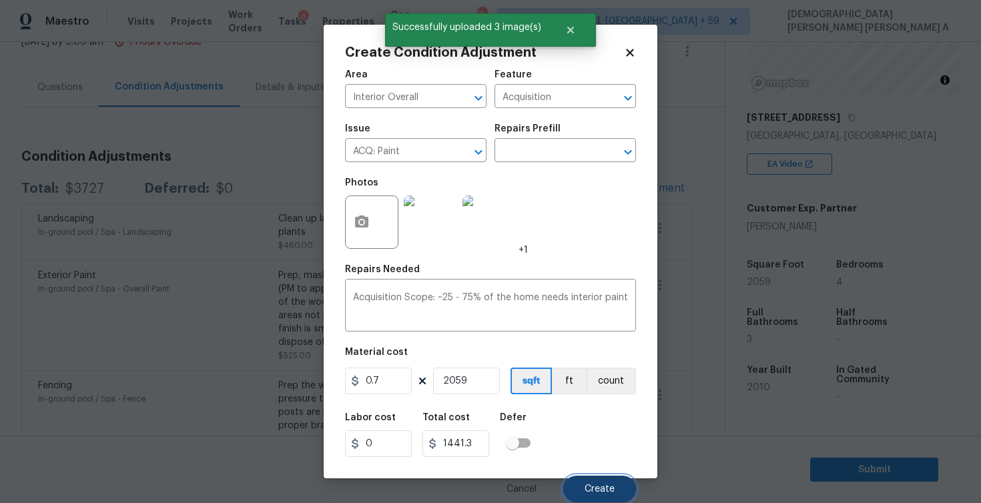
click at [610, 492] on span "Create" at bounding box center [600, 490] width 30 height 10
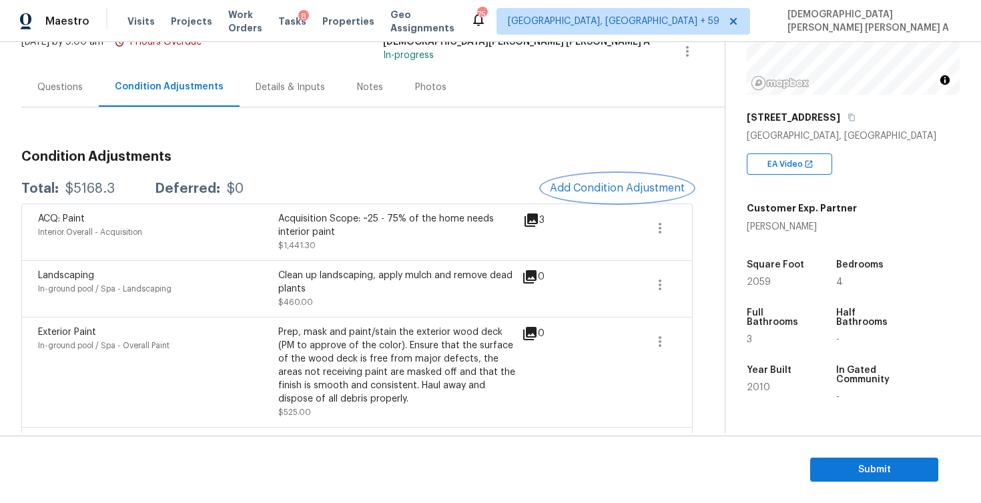
click at [594, 182] on button "Add Condition Adjustment" at bounding box center [617, 188] width 151 height 28
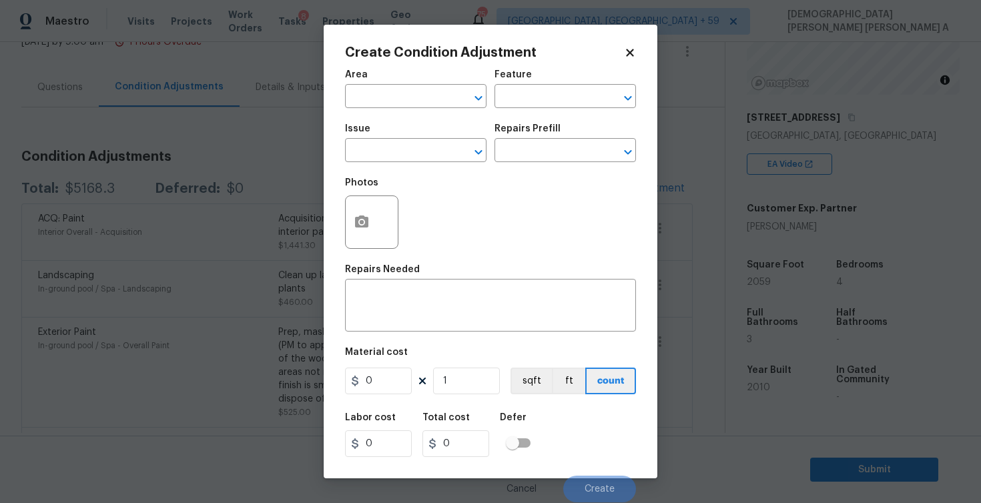
click at [633, 56] on icon at bounding box center [630, 53] width 12 height 12
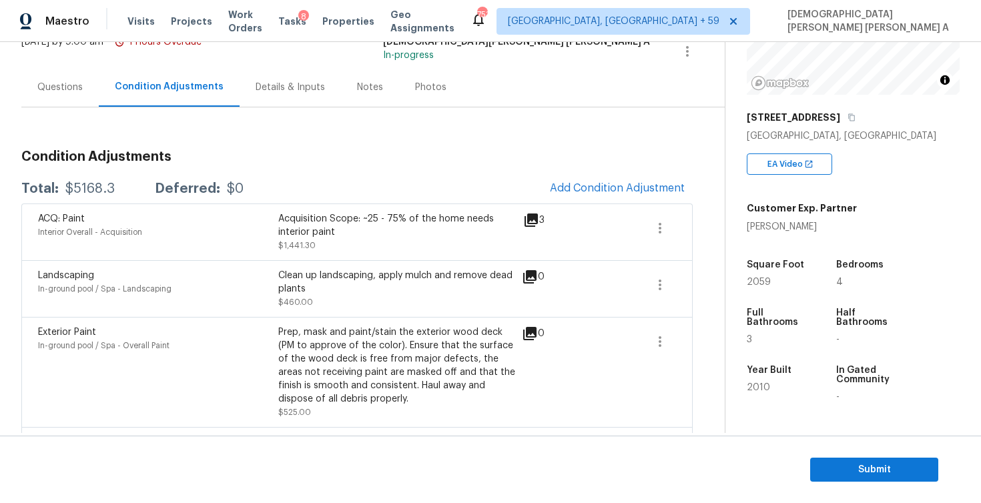
click at [607, 170] on div "Condition Adjustments Total: $5168.3 Deferred: $0 Add Condition Adjustment ACQ:…" at bounding box center [356, 407] width 671 height 535
click at [585, 194] on button "Add Condition Adjustment" at bounding box center [617, 188] width 151 height 28
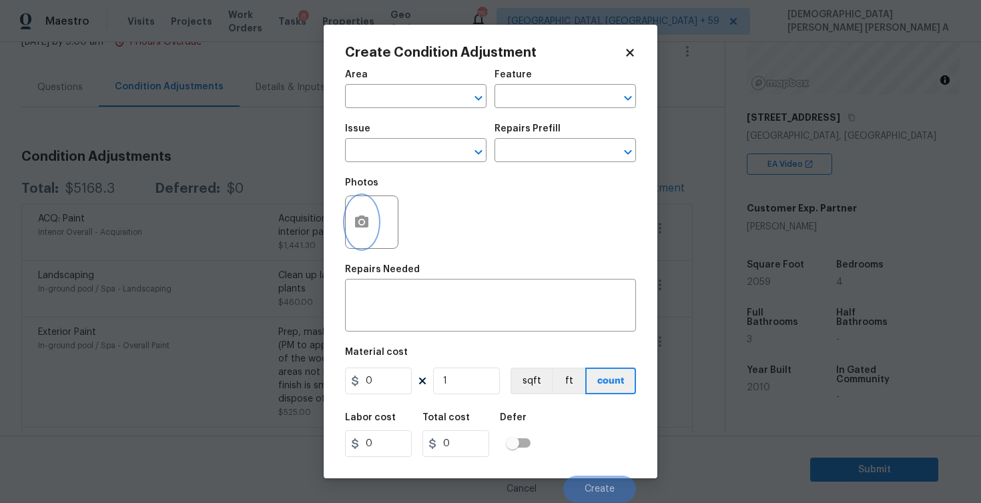
click at [365, 212] on button "button" at bounding box center [362, 222] width 32 height 52
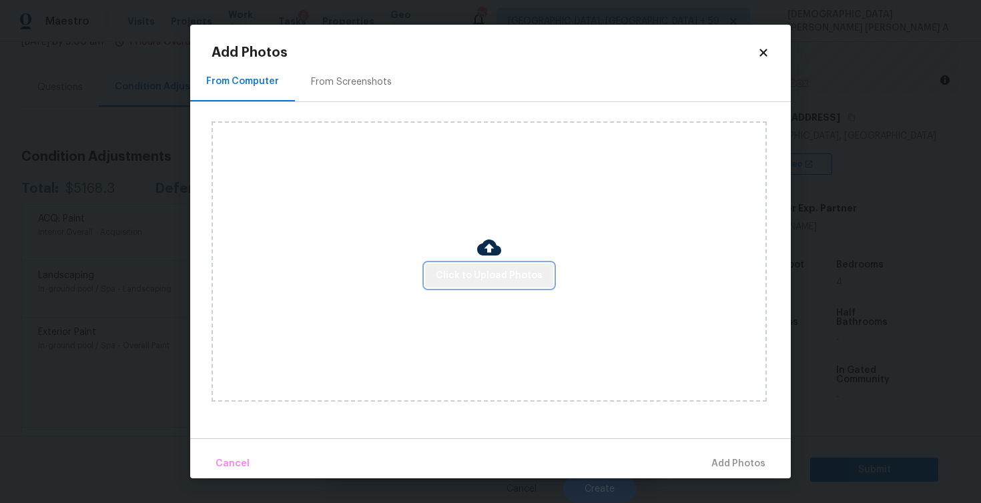
click at [521, 276] on span "Click to Upload Photos" at bounding box center [489, 276] width 107 height 17
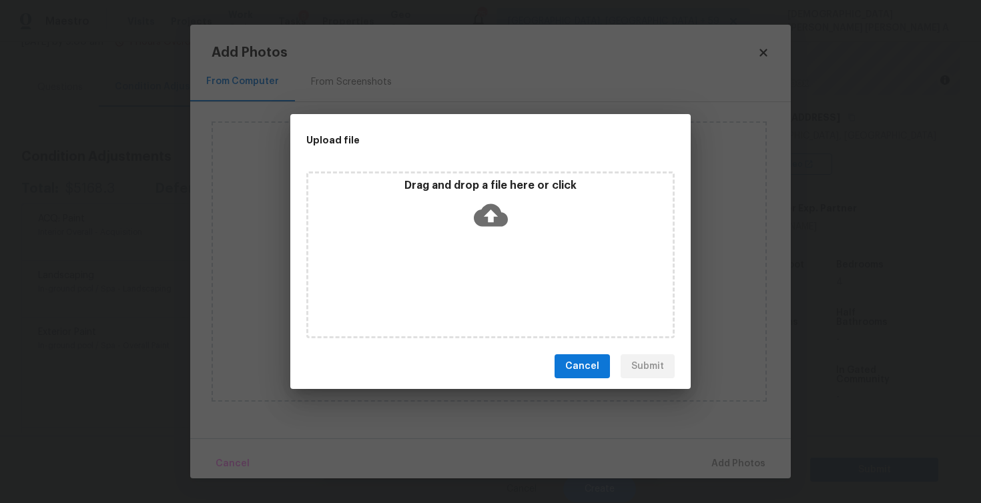
click at [508, 202] on div "Drag and drop a file here or click" at bounding box center [490, 207] width 364 height 57
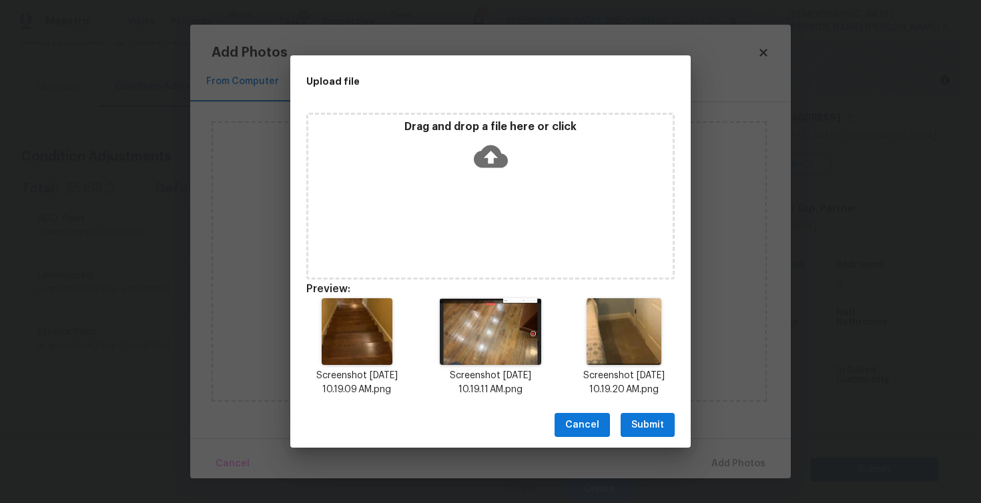
click at [653, 423] on span "Submit" at bounding box center [647, 425] width 33 height 17
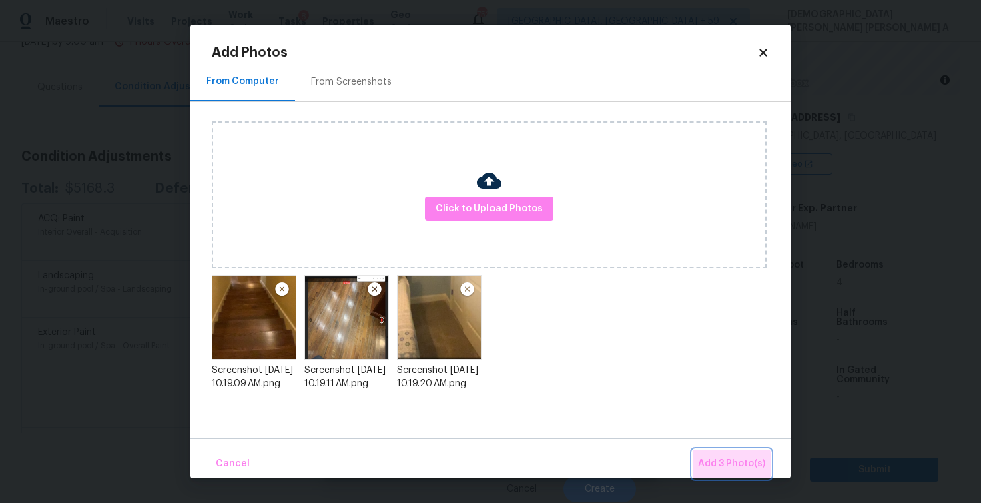
click at [766, 461] on button "Add 3 Photo(s)" at bounding box center [732, 464] width 78 height 29
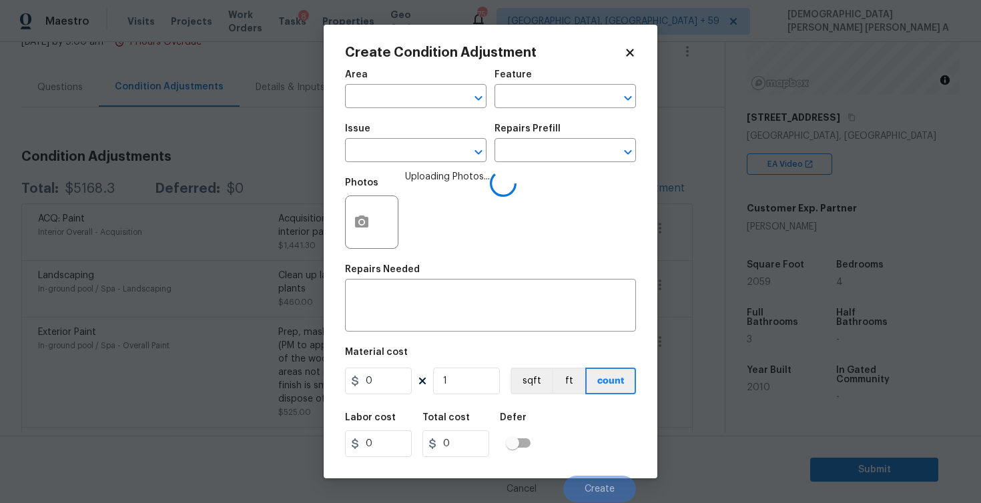
click at [358, 86] on div "Area" at bounding box center [416, 78] width 142 height 17
click at [375, 97] on input "text" at bounding box center [397, 97] width 104 height 21
click at [390, 156] on li "Interior Overall" at bounding box center [416, 150] width 142 height 22
type input "Interior Overall"
click at [539, 98] on input "text" at bounding box center [547, 97] width 104 height 21
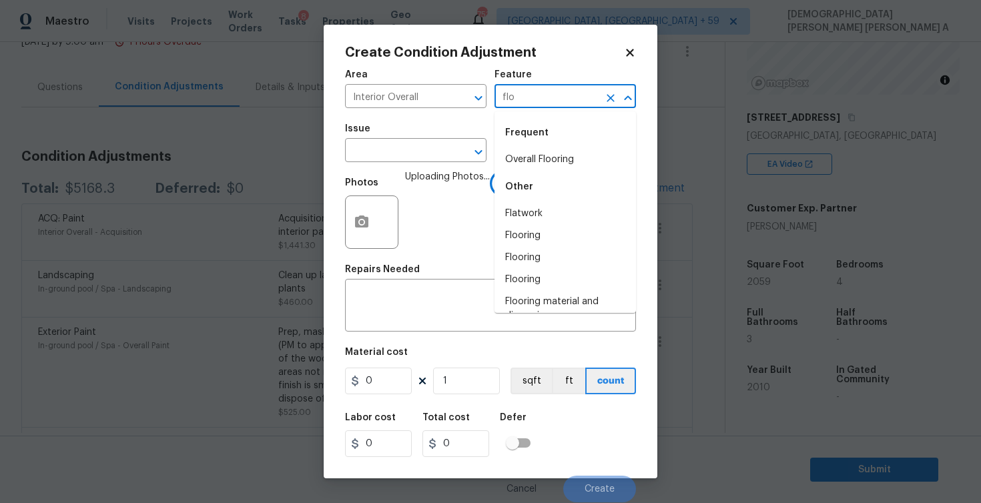
type input "floo"
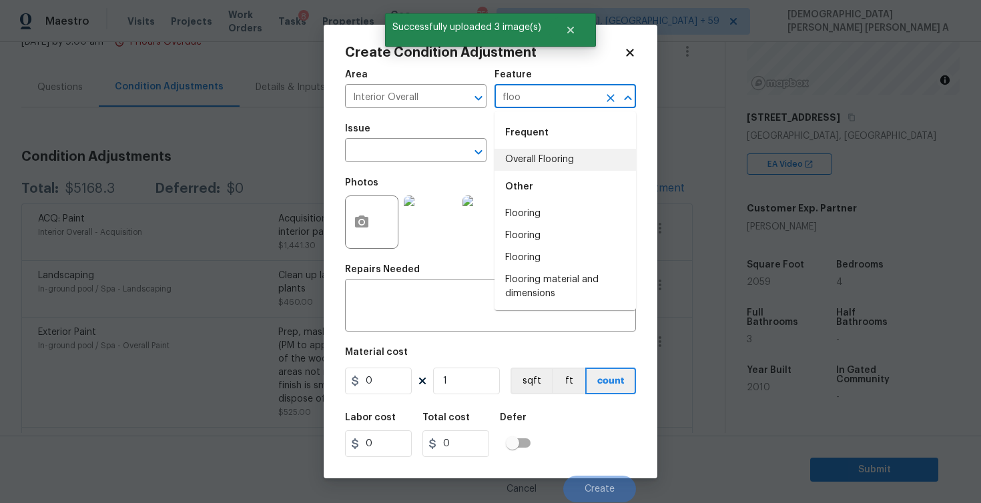
click at [545, 165] on li "Overall Flooring" at bounding box center [566, 160] width 142 height 22
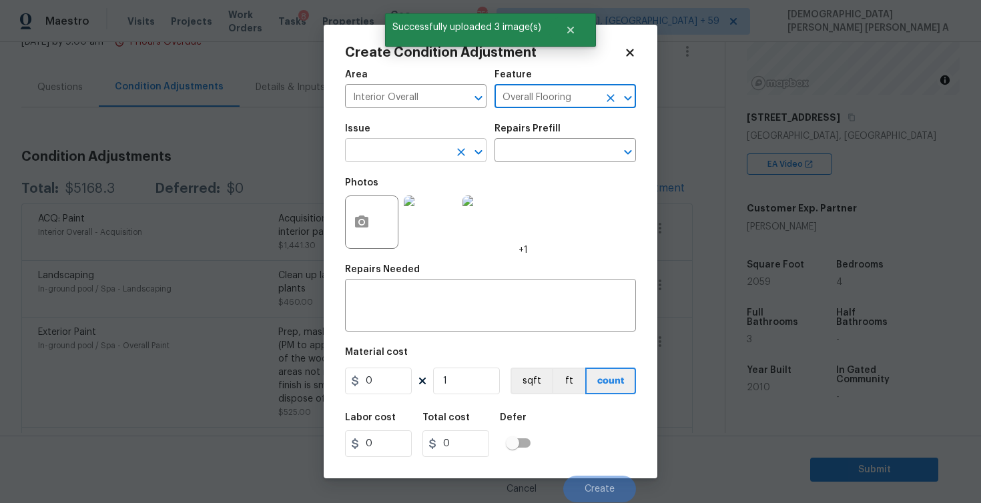
type input "Overall Flooring"
click at [420, 156] on input "text" at bounding box center [397, 152] width 104 height 21
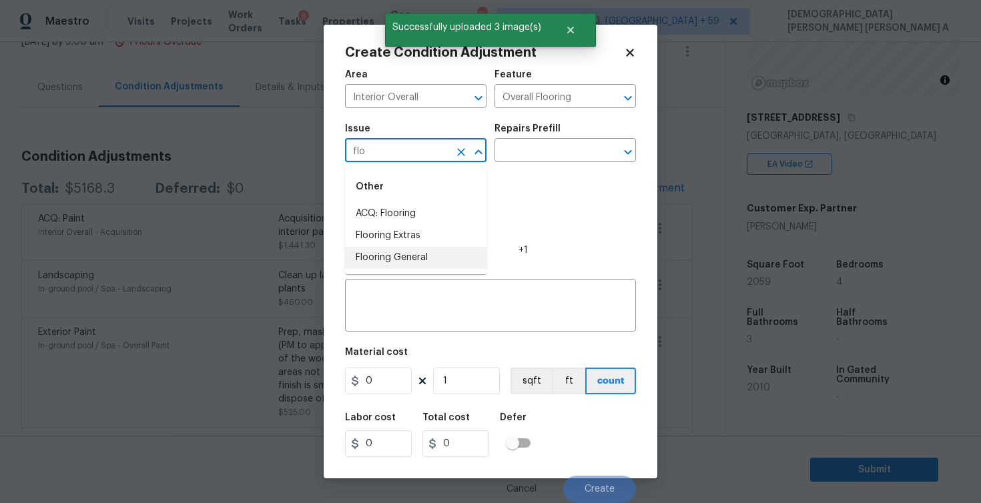
click at [436, 262] on li "Flooring General" at bounding box center [416, 258] width 142 height 22
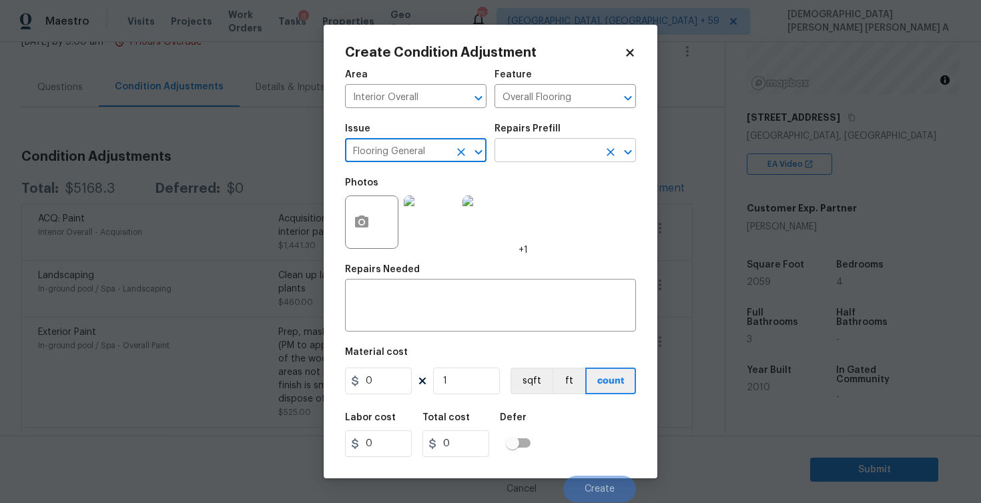
type input "Flooring General"
click at [550, 148] on input "text" at bounding box center [547, 152] width 104 height 21
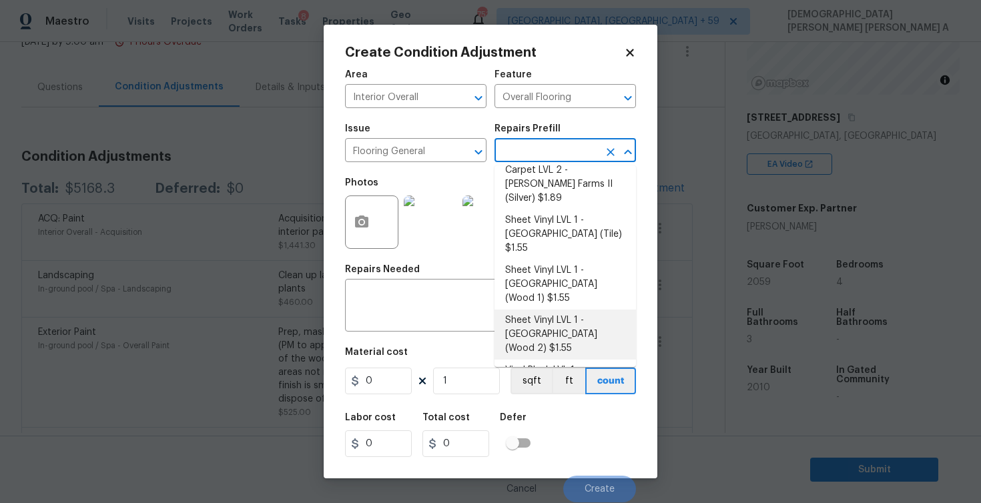
scroll to position [120, 0]
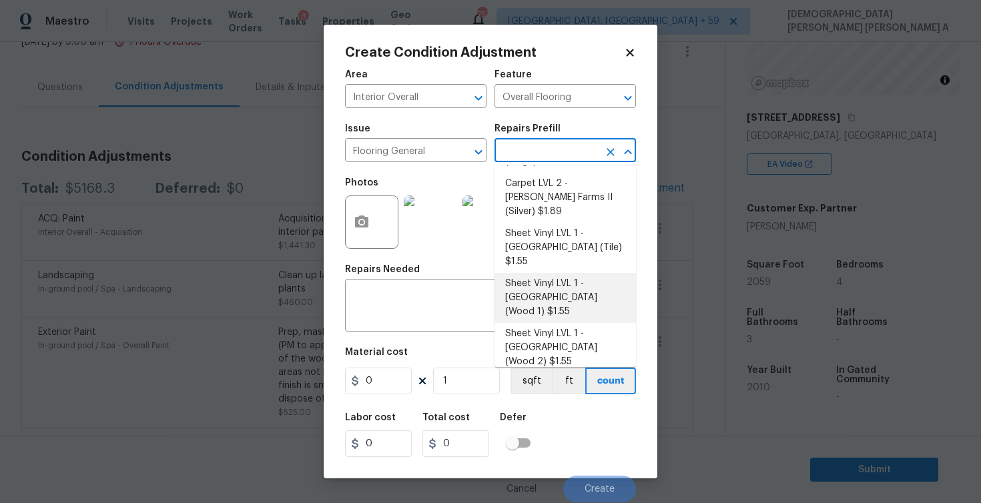
click at [574, 273] on li "Sheet Vinyl LVL 1 - [GEOGRAPHIC_DATA] (Wood 1) $1.55" at bounding box center [566, 298] width 142 height 50
type textarea "Install sheet vinyl flooring ([GEOGRAPHIC_DATA] - Wood "Look", [STREET_ADDRESS]…"
type input "1.55"
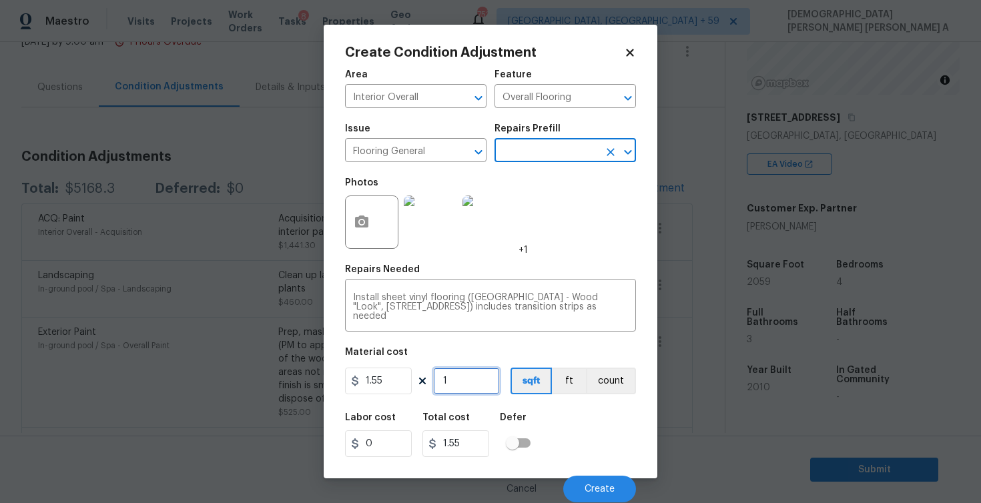
click at [475, 377] on input "1" at bounding box center [466, 381] width 67 height 27
type input "0"
type input "1"
type input "1.55"
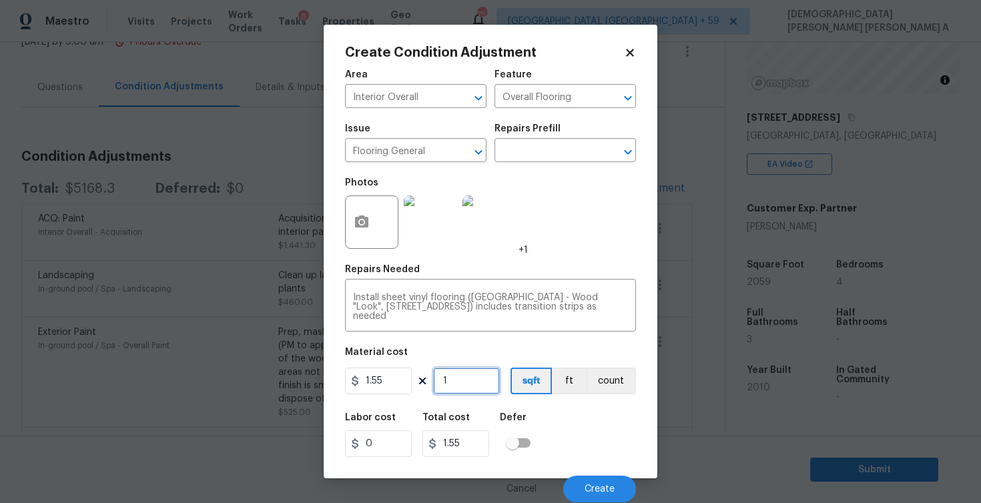
type input "18"
type input "27.9"
type input "180"
type input "279"
type input "1800"
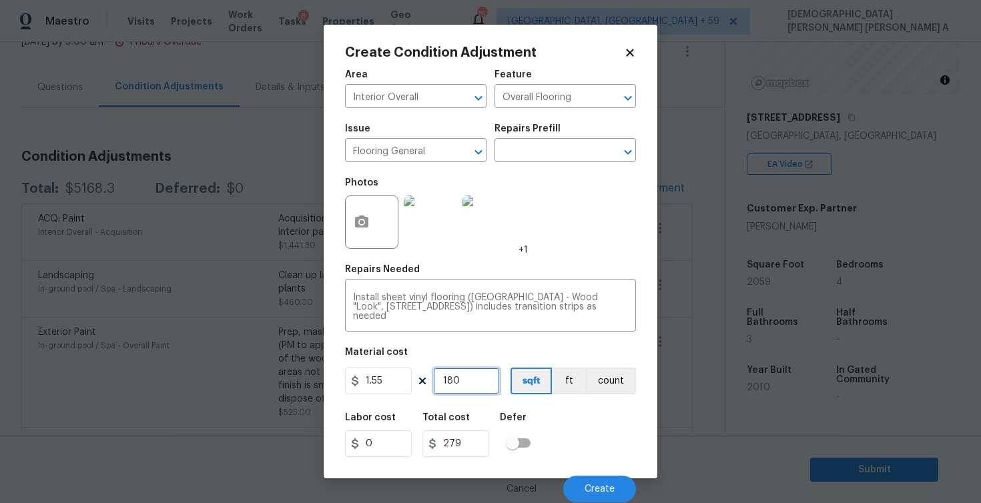
type input "2790"
type input "1800"
click at [594, 481] on button "Create" at bounding box center [599, 489] width 73 height 27
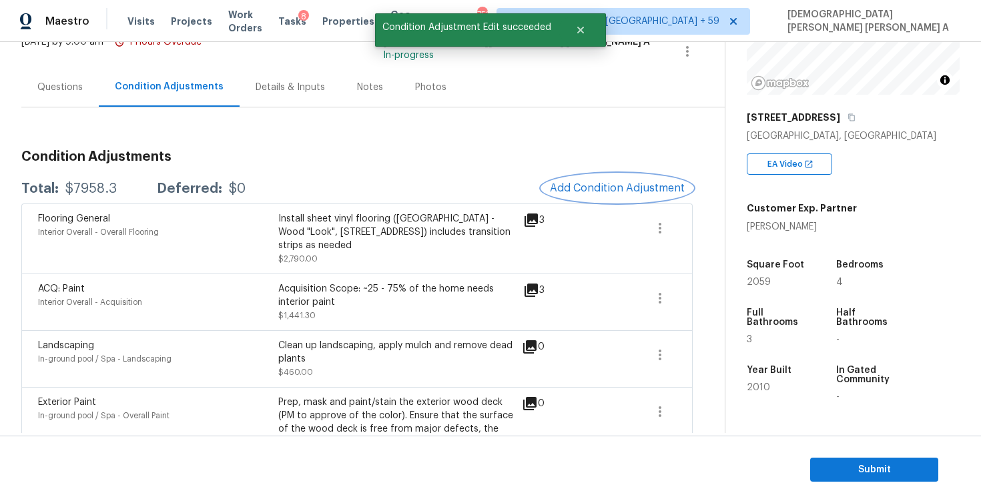
click at [595, 186] on span "Add Condition Adjustment" at bounding box center [617, 188] width 135 height 12
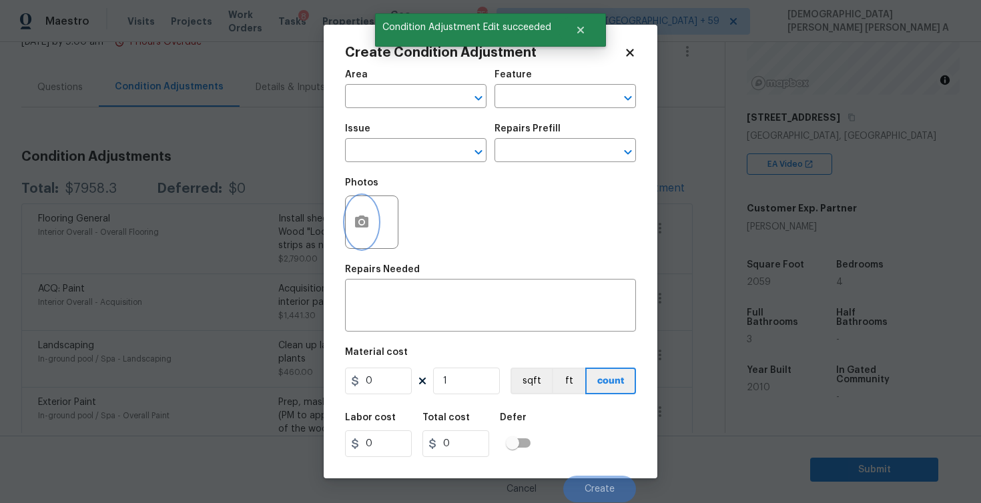
click at [354, 222] on icon "button" at bounding box center [362, 222] width 16 height 16
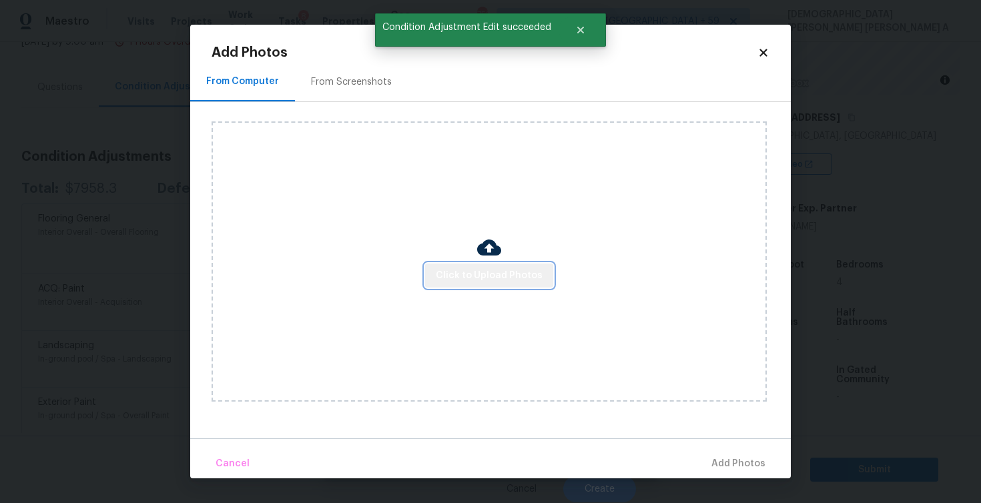
click at [515, 272] on span "Click to Upload Photos" at bounding box center [489, 276] width 107 height 17
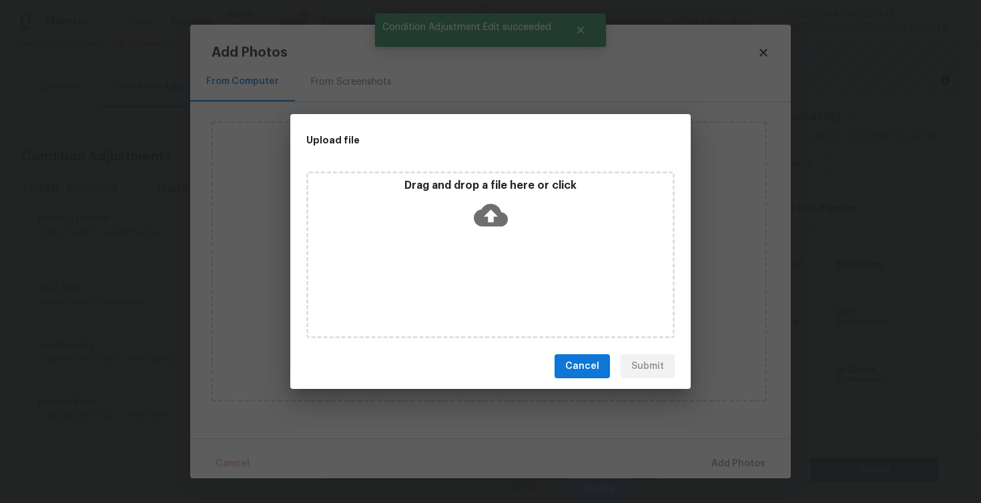
click at [509, 236] on div "Drag and drop a file here or click" at bounding box center [490, 255] width 368 height 167
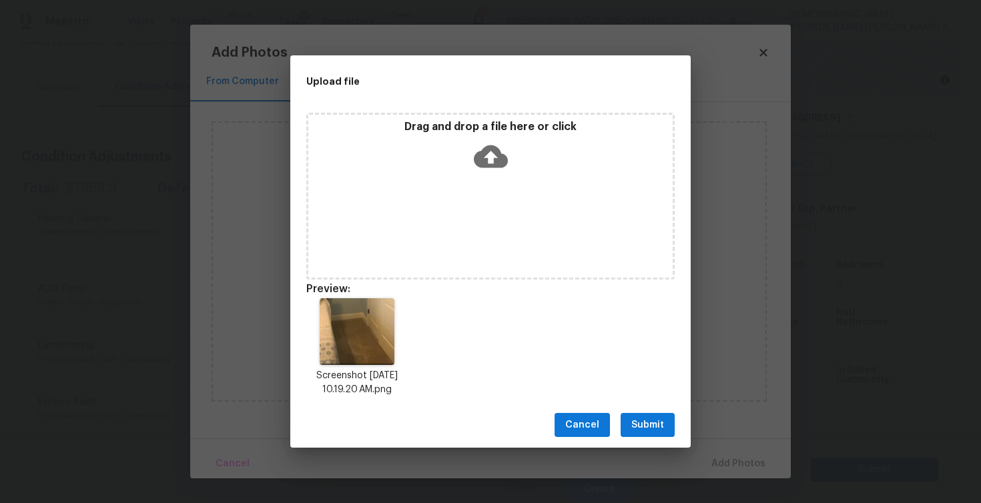
click at [637, 424] on span "Submit" at bounding box center [647, 425] width 33 height 17
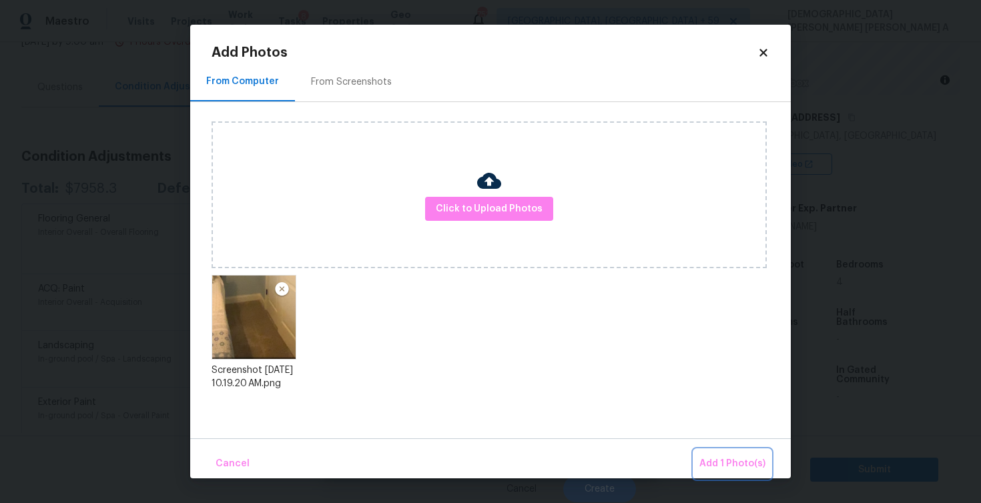
click at [728, 462] on span "Add 1 Photo(s)" at bounding box center [733, 464] width 66 height 17
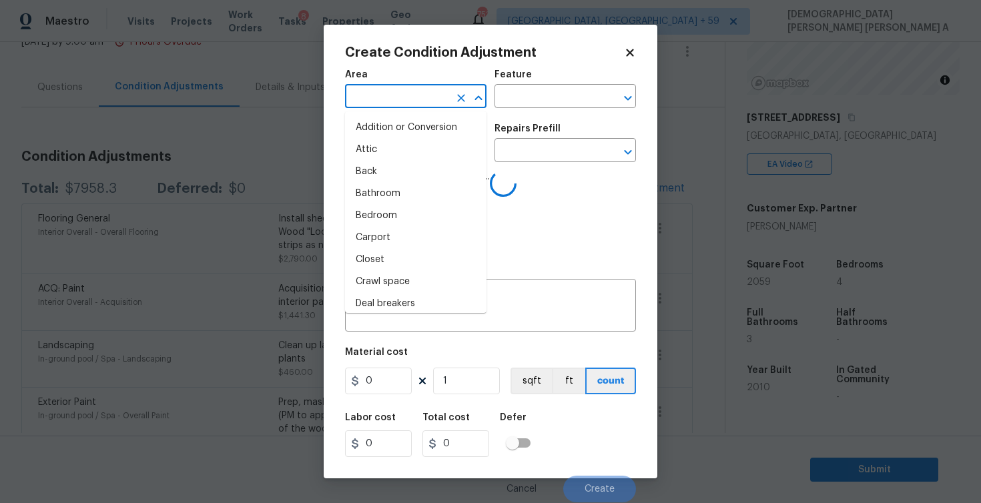
click at [411, 89] on input "text" at bounding box center [397, 97] width 104 height 21
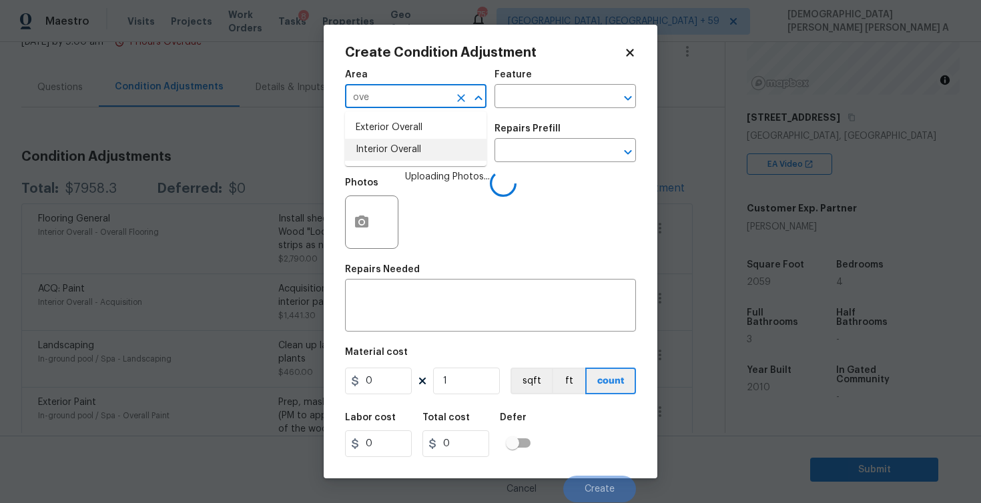
click at [427, 152] on li "Interior Overall" at bounding box center [416, 150] width 142 height 22
type input "Interior Overall"
click at [533, 97] on input "text" at bounding box center [547, 97] width 104 height 21
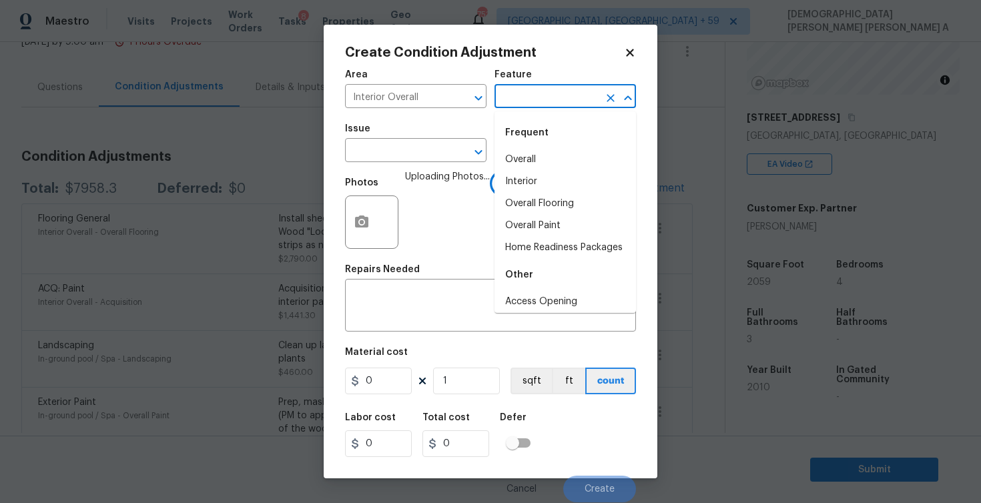
type input "f"
type input "lo"
type input "o"
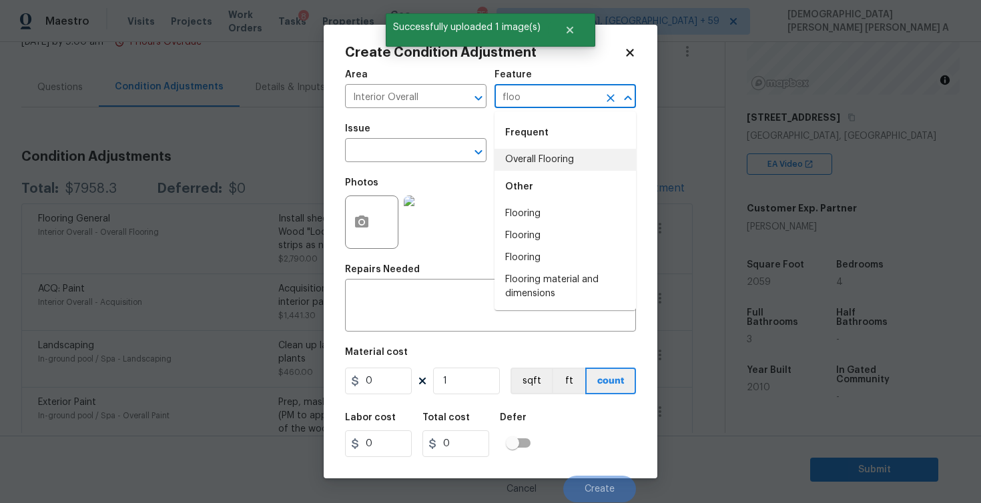
click at [539, 152] on li "Overall Flooring" at bounding box center [566, 160] width 142 height 22
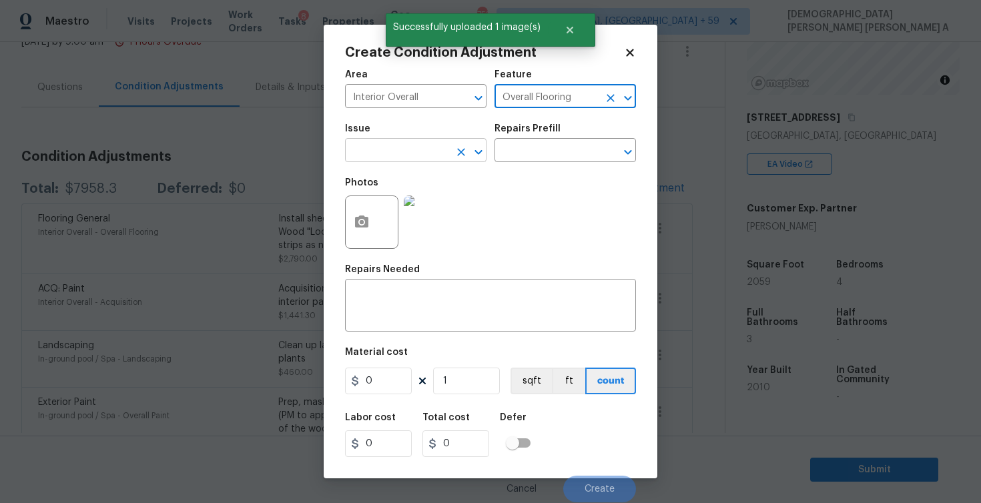
type input "Overall Flooring"
click at [417, 155] on input "text" at bounding box center [397, 152] width 104 height 21
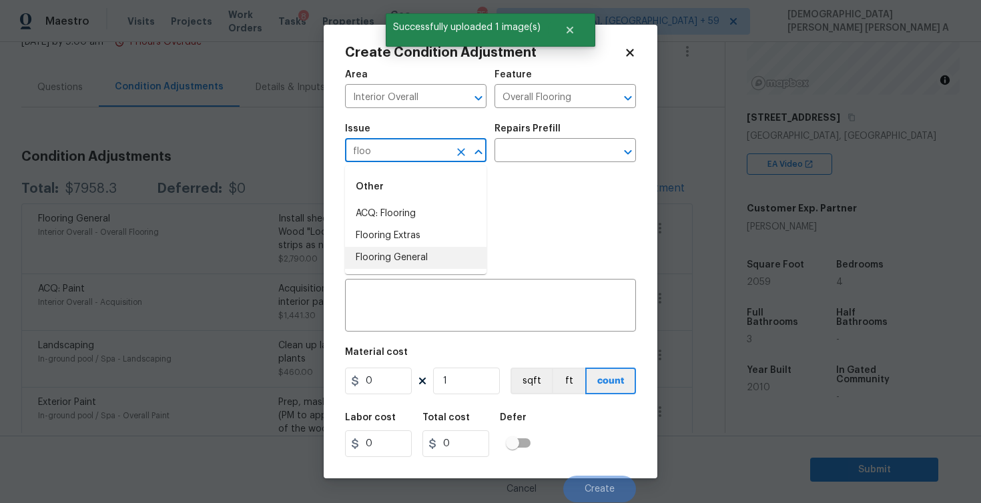
click at [419, 260] on li "Flooring General" at bounding box center [416, 258] width 142 height 22
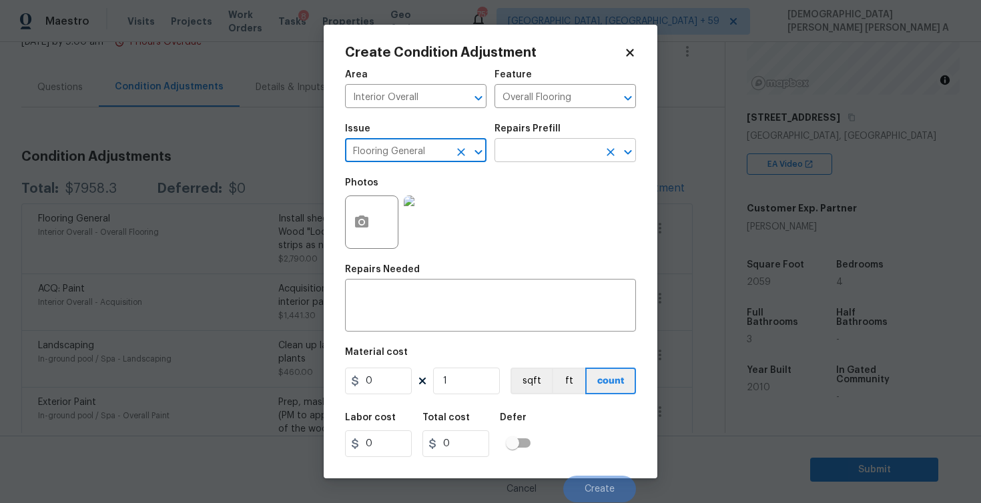
type input "Flooring General"
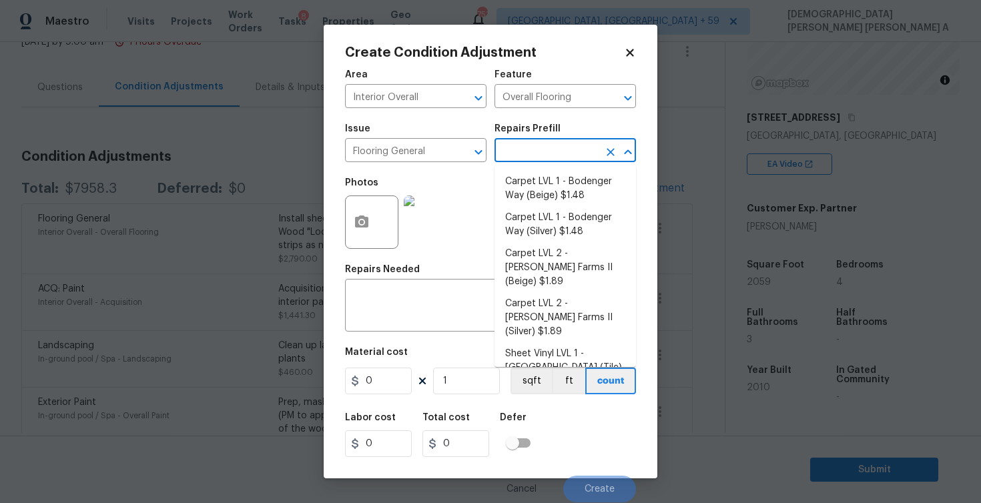
click at [564, 154] on input "text" at bounding box center [547, 152] width 104 height 21
click at [554, 177] on li "Carpet LVL 1 - Bodenger Way (Beige) $1.48" at bounding box center [566, 189] width 142 height 36
type textarea "Install new carpet. (Bodenger Way 749 Bird Bath, Beige) at all previously carpe…"
type input "1.48"
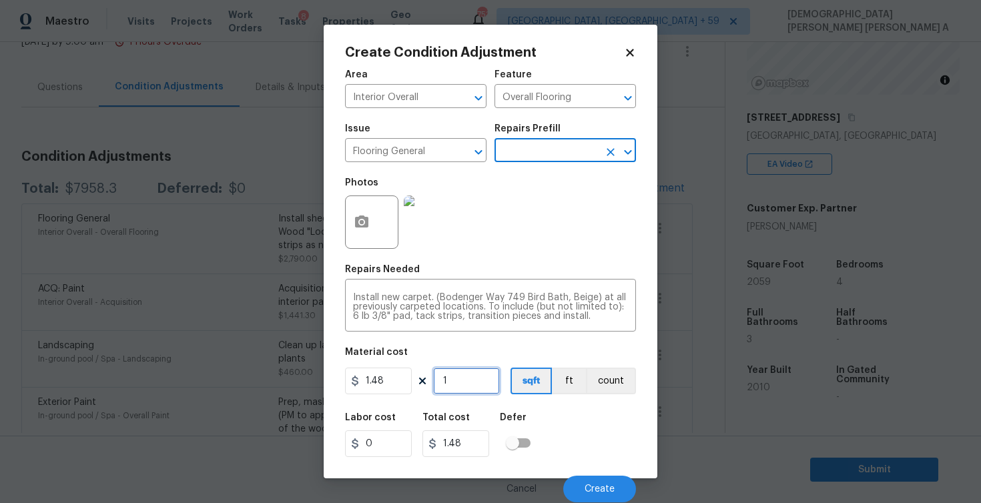
click at [473, 384] on input "1" at bounding box center [466, 381] width 67 height 27
type input "0"
type input "2"
type input "2.96"
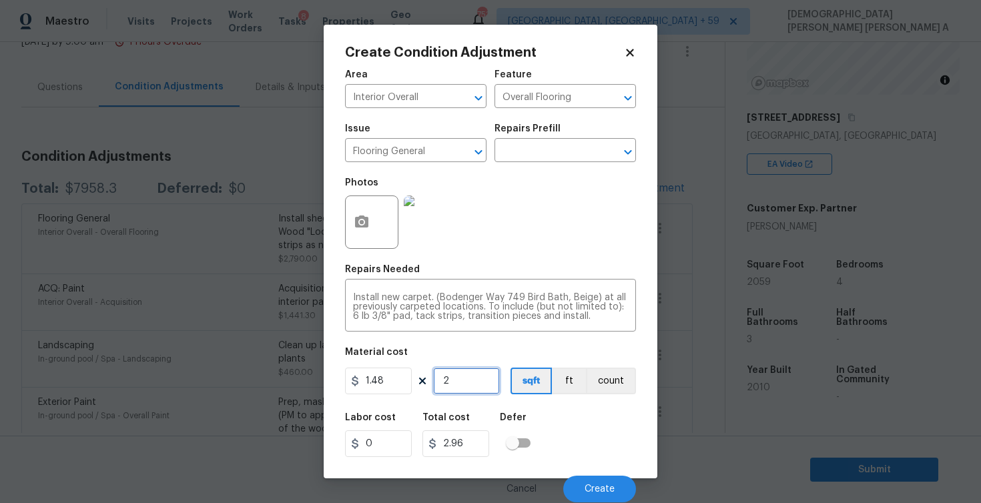
type input "25"
type input "37"
type input "259"
type input "383.32"
type input "259"
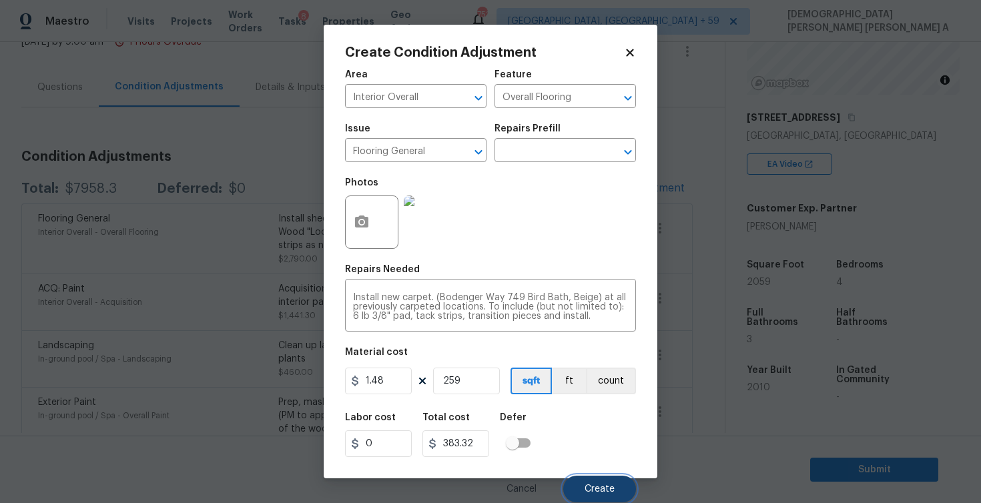
click at [596, 481] on button "Create" at bounding box center [599, 489] width 73 height 27
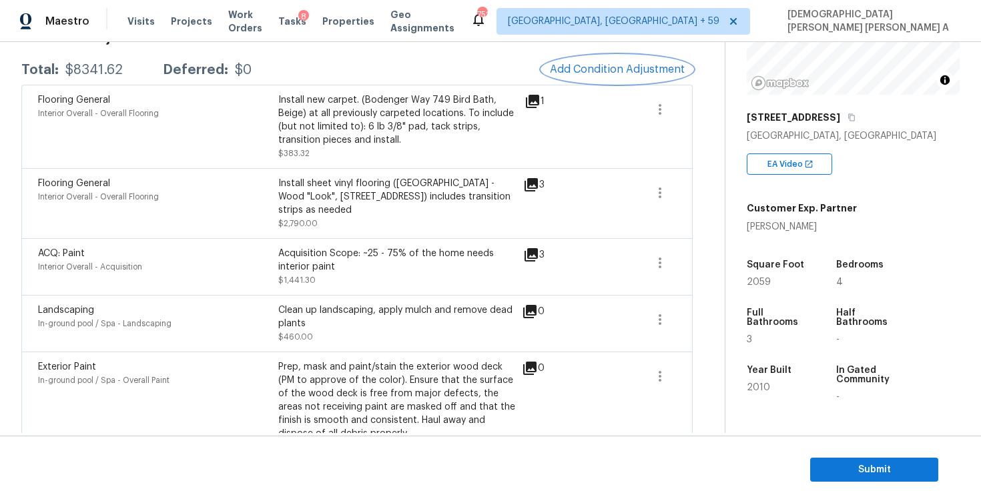
scroll to position [128, 0]
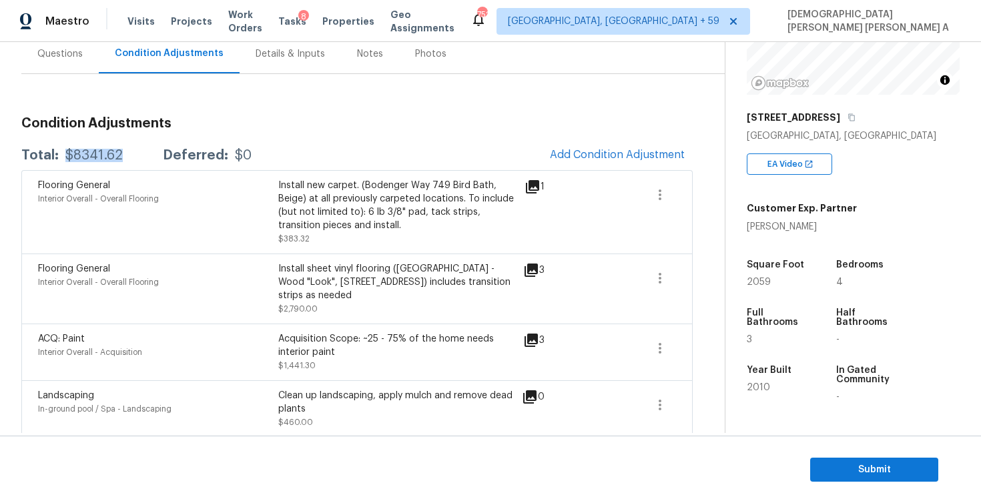
drag, startPoint x: 128, startPoint y: 156, endPoint x: 63, endPoint y: 156, distance: 65.4
click at [63, 156] on div "Total: $8341.62 Deferred: $0" at bounding box center [136, 155] width 230 height 13
copy div "$8341.62"
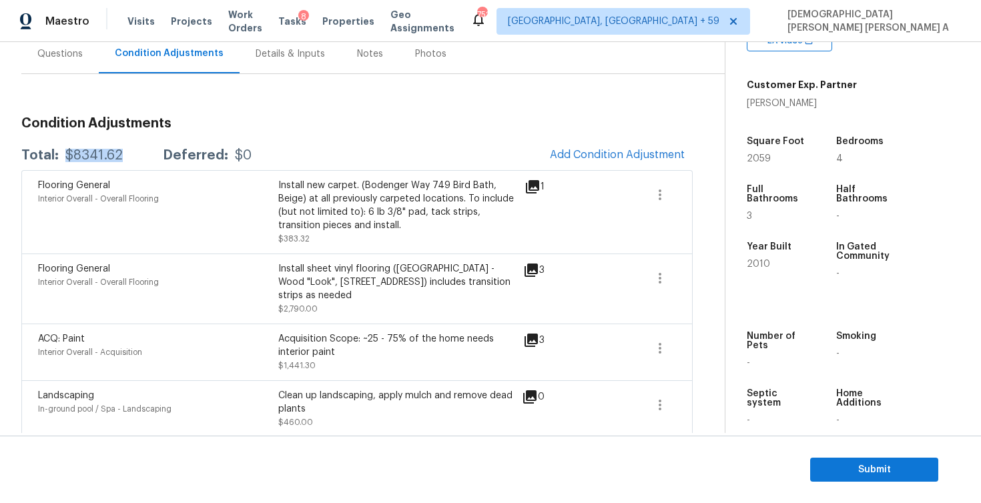
scroll to position [300, 0]
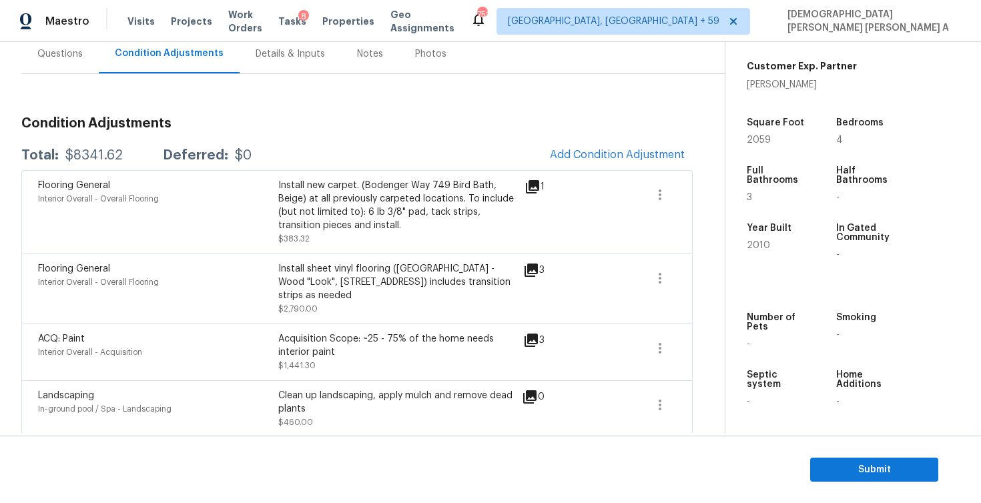
click at [411, 199] on div "Install new carpet. (Bodenger Way 749 Bird Bath, Beige) at all previously carpe…" at bounding box center [398, 205] width 240 height 53
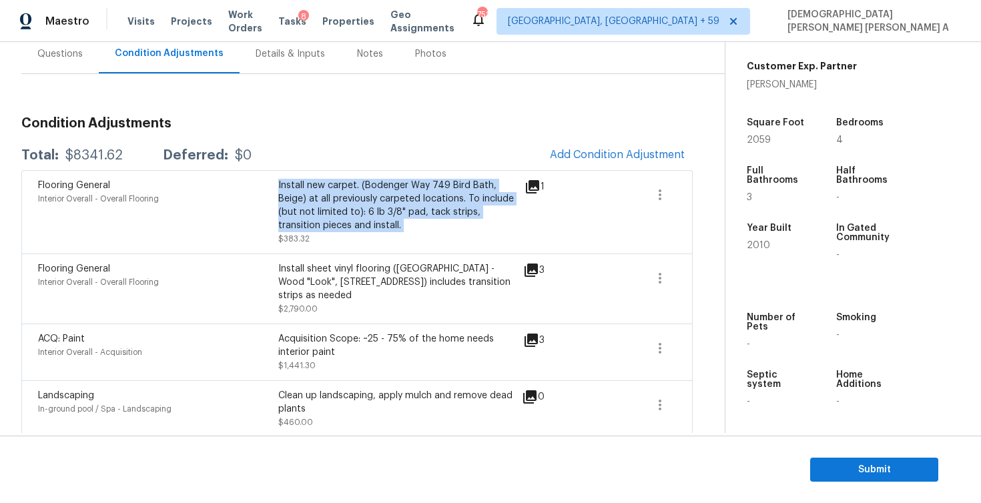
click at [411, 199] on div "Install new carpet. (Bodenger Way 749 Bird Bath, Beige) at all previously carpe…" at bounding box center [398, 205] width 240 height 53
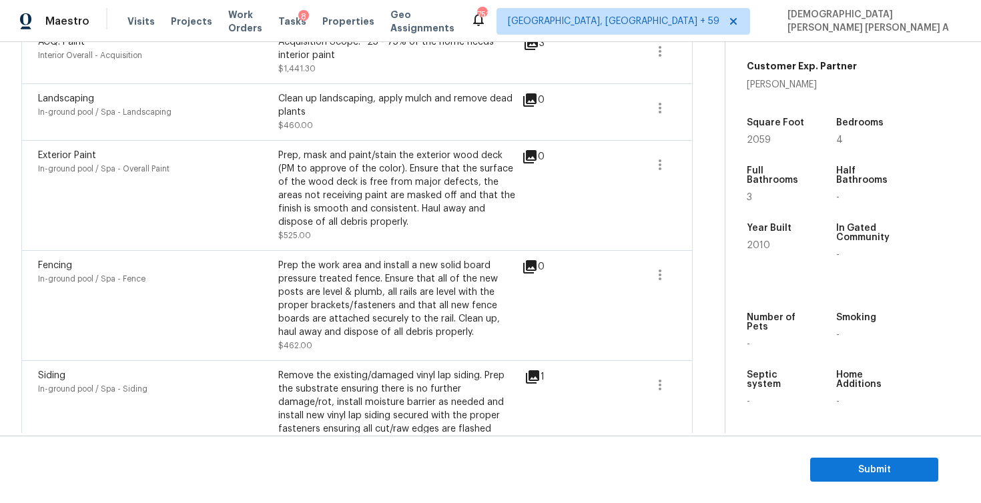
scroll to position [483, 0]
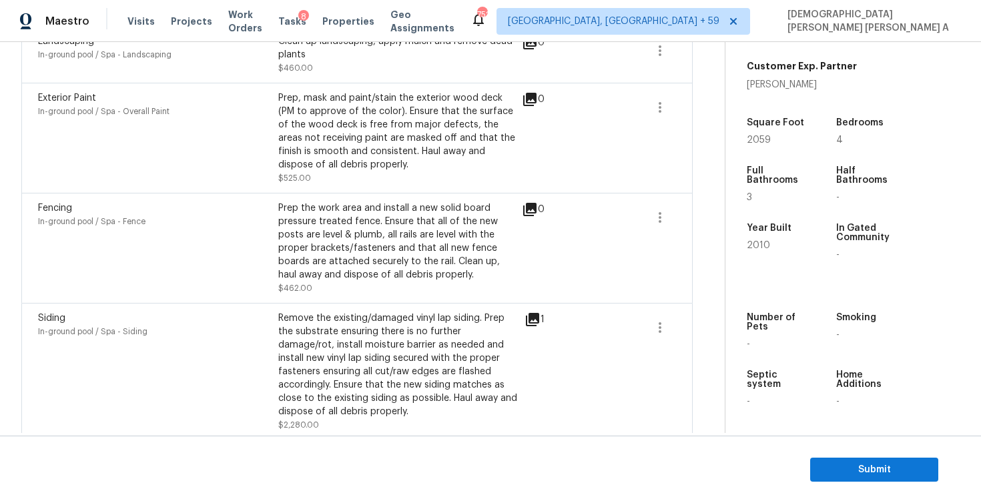
click at [411, 202] on div "Prep the work area and install a new solid board pressure treated fence. Ensure…" at bounding box center [398, 242] width 240 height 80
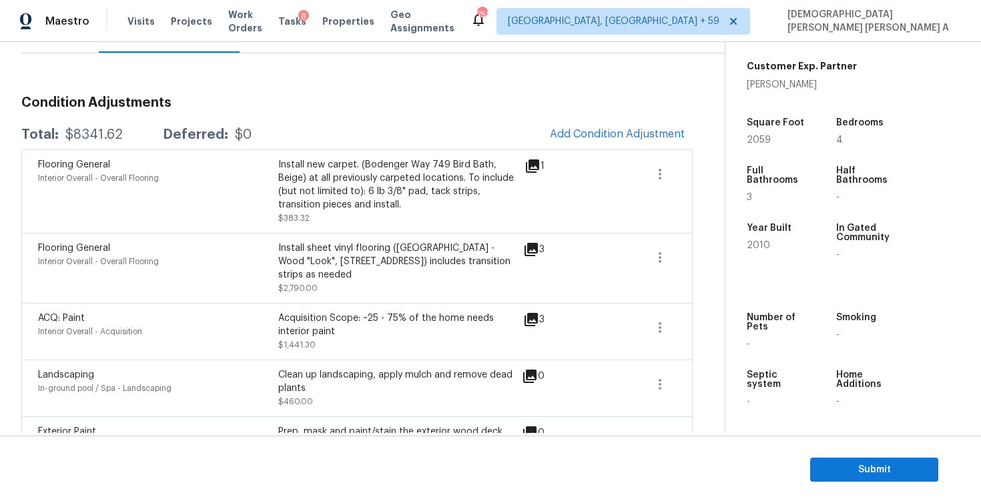
scroll to position [162, 0]
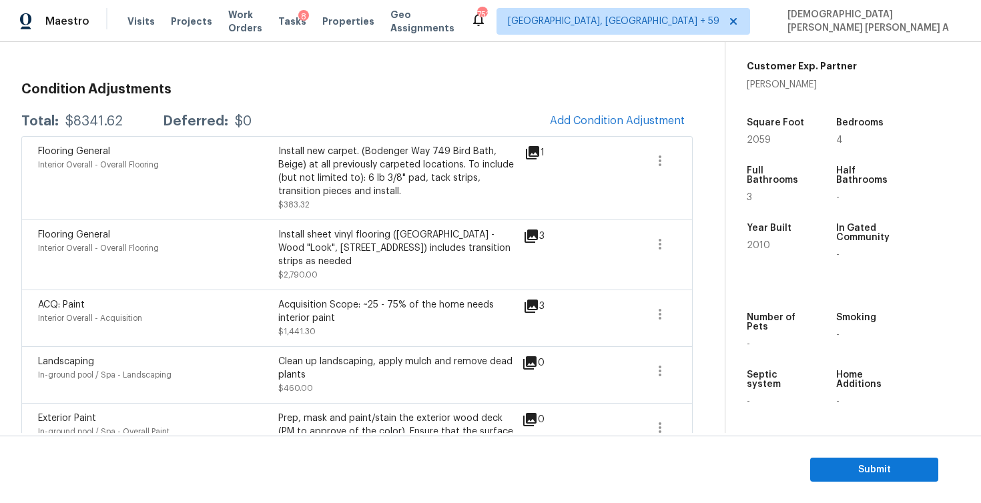
click at [343, 152] on div "Install new carpet. (Bodenger Way 749 Bird Bath, Beige) at all previously carpe…" at bounding box center [398, 171] width 240 height 53
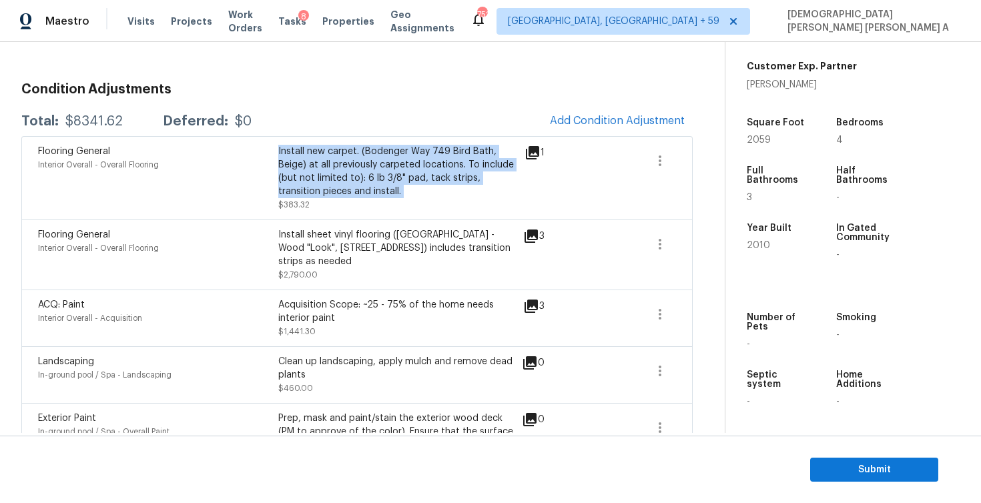
click at [343, 152] on div "Install new carpet. (Bodenger Way 749 Bird Bath, Beige) at all previously carpe…" at bounding box center [398, 171] width 240 height 53
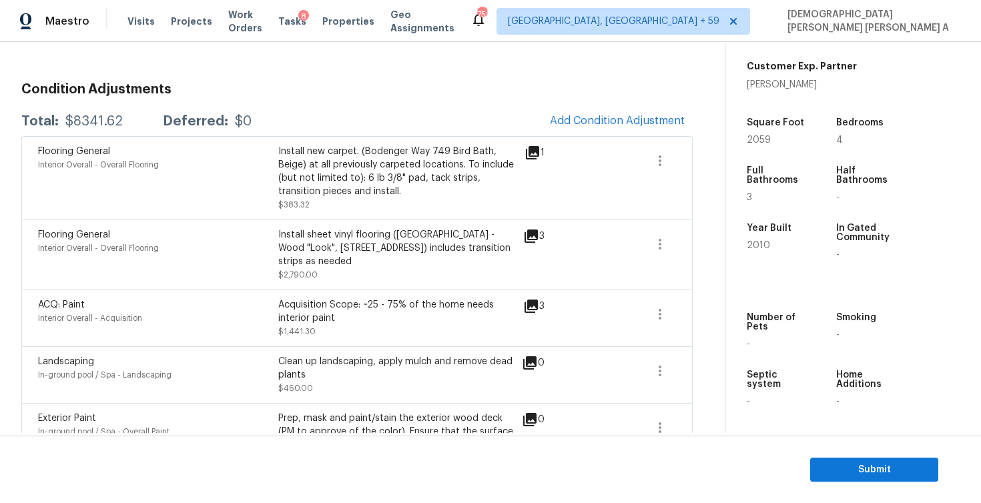
click at [343, 152] on div "Install new carpet. (Bodenger Way 749 Bird Bath, Beige) at all previously carpe…" at bounding box center [398, 171] width 240 height 53
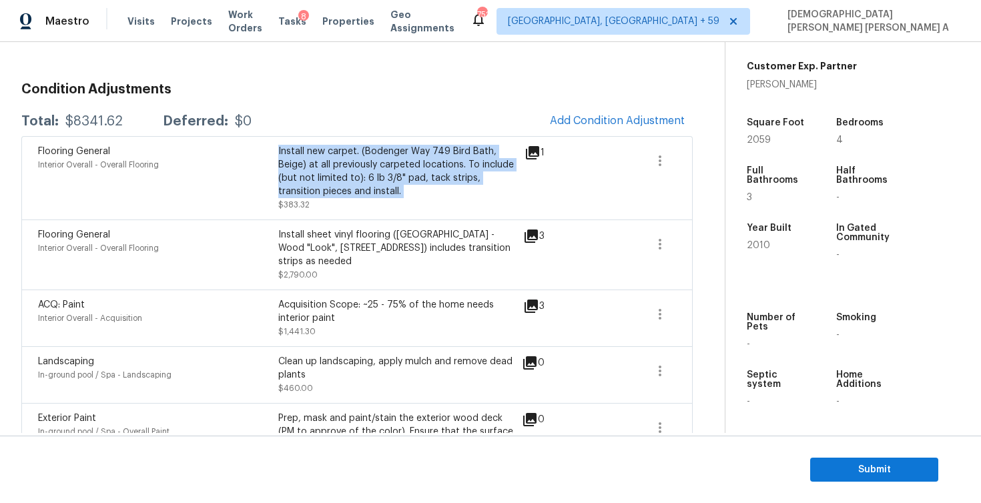
click at [343, 152] on div "Install new carpet. (Bodenger Way 749 Bird Bath, Beige) at all previously carpe…" at bounding box center [398, 171] width 240 height 53
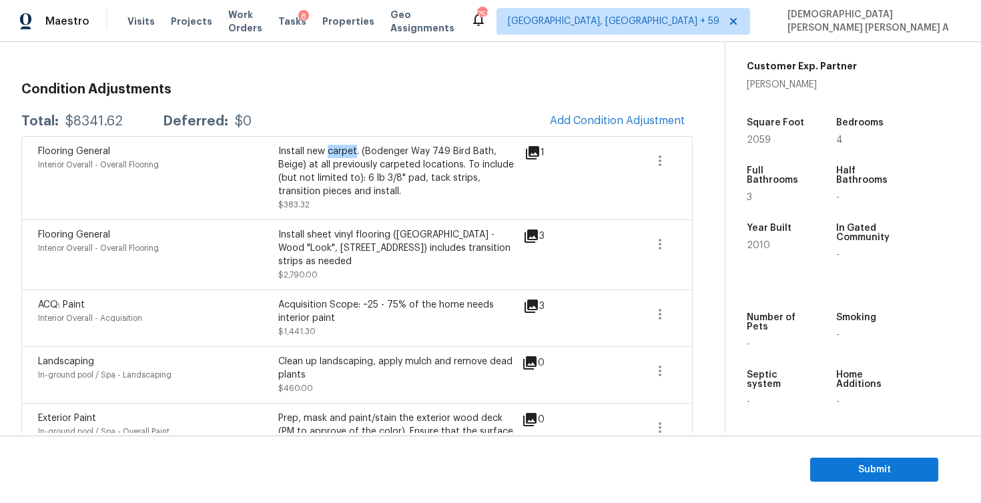
click at [343, 152] on div "Install new carpet. (Bodenger Way 749 Bird Bath, Beige) at all previously carpe…" at bounding box center [398, 171] width 240 height 53
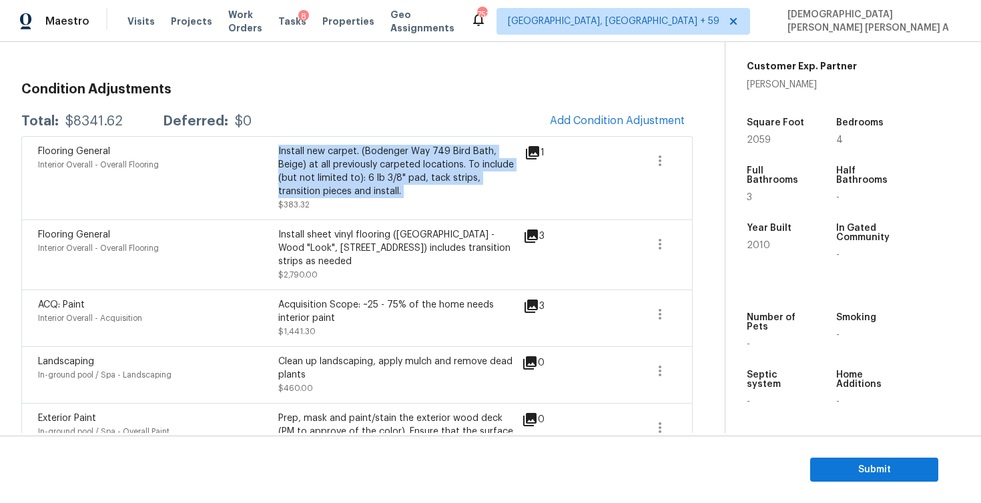
click at [343, 152] on div "Install new carpet. (Bodenger Way 749 Bird Bath, Beige) at all previously carpe…" at bounding box center [398, 171] width 240 height 53
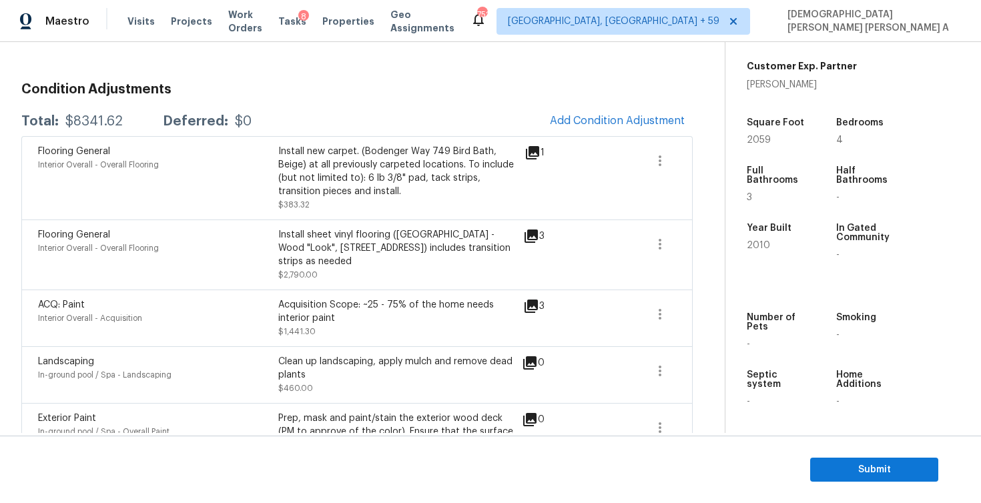
click at [343, 152] on div "Install new carpet. (Bodenger Way 749 Bird Bath, Beige) at all previously carpe…" at bounding box center [398, 171] width 240 height 53
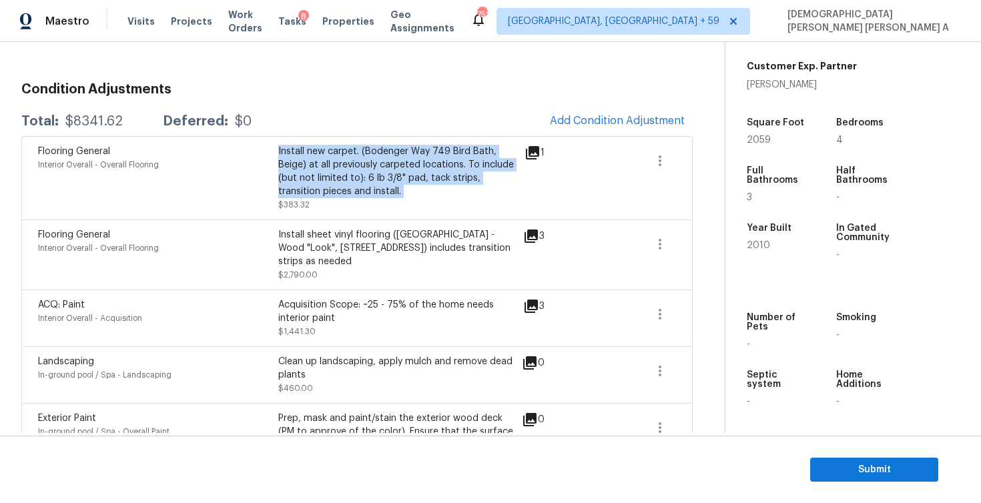
click at [343, 152] on div "Install new carpet. (Bodenger Way 749 Bird Bath, Beige) at all previously carpe…" at bounding box center [398, 171] width 240 height 53
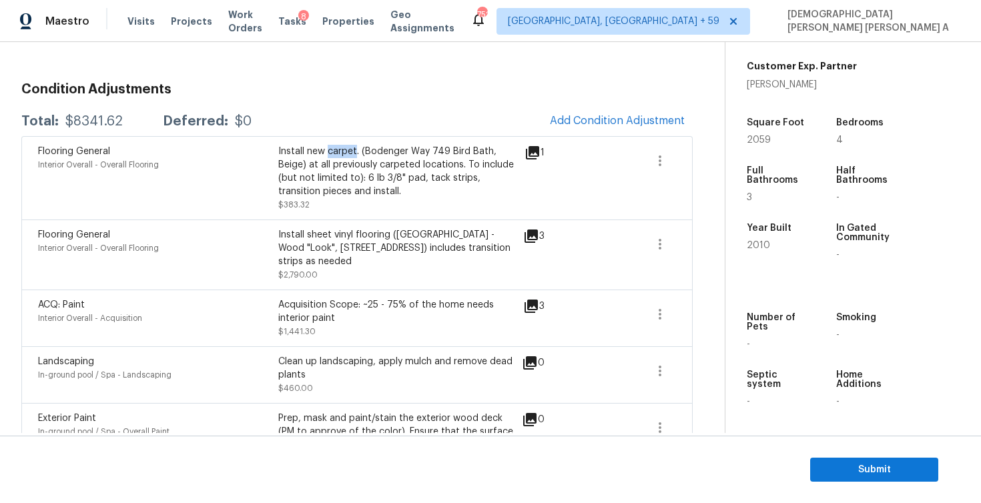
click at [343, 152] on div "Install new carpet. (Bodenger Way 749 Bird Bath, Beige) at all previously carpe…" at bounding box center [398, 171] width 240 height 53
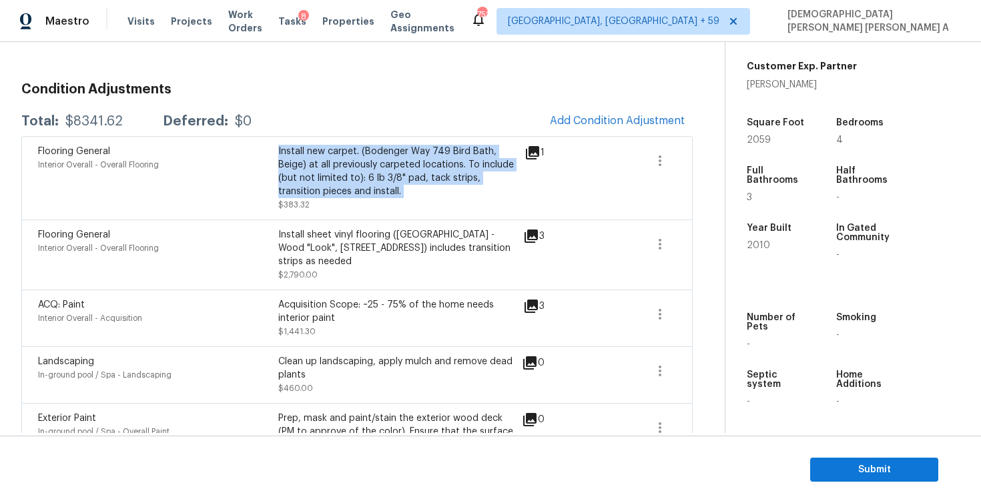
click at [343, 152] on div "Install new carpet. (Bodenger Way 749 Bird Bath, Beige) at all previously carpe…" at bounding box center [398, 171] width 240 height 53
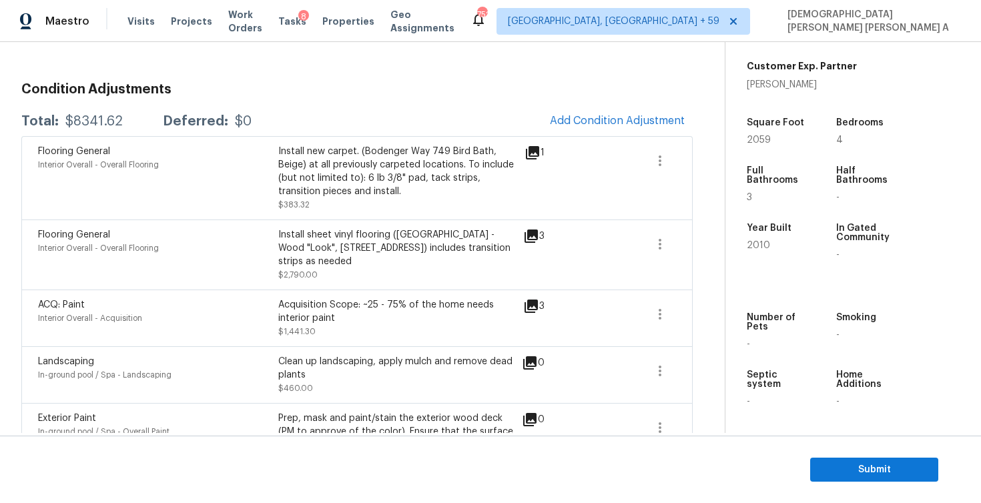
click at [411, 172] on div "Install new carpet. (Bodenger Way 749 Bird Bath, Beige) at all previously carpe…" at bounding box center [398, 171] width 240 height 53
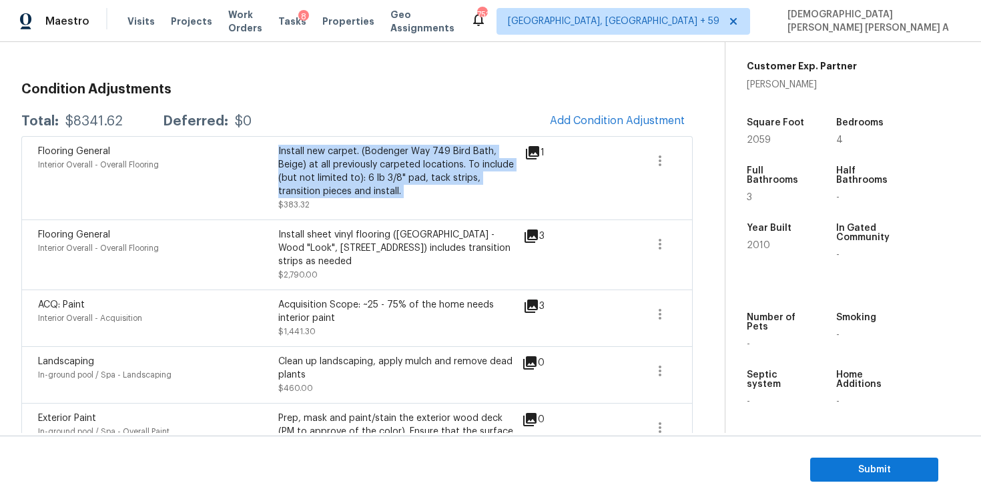
click at [411, 172] on div "Install new carpet. (Bodenger Way 749 Bird Bath, Beige) at all previously carpe…" at bounding box center [398, 171] width 240 height 53
click at [372, 180] on div "Install new carpet. (Bodenger Way 749 Bird Bath, Beige) at all previously carpe…" at bounding box center [398, 171] width 240 height 53
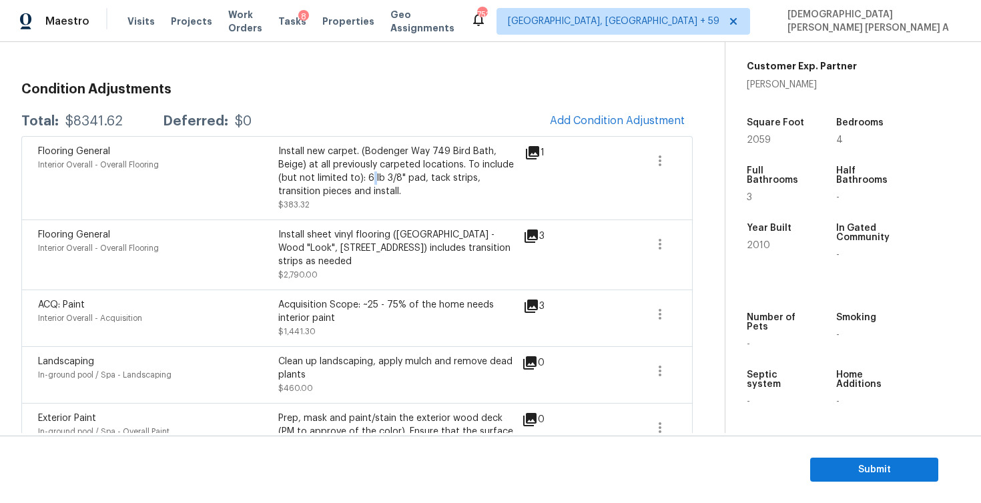
click at [372, 180] on div "Install new carpet. (Bodenger Way 749 Bird Bath, Beige) at all previously carpe…" at bounding box center [398, 171] width 240 height 53
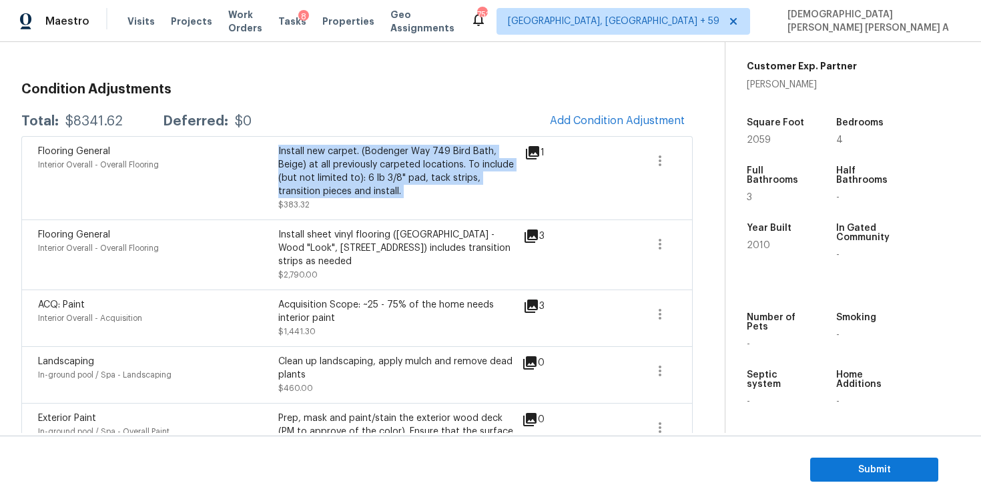
click at [372, 180] on div "Install new carpet. (Bodenger Way 749 Bird Bath, Beige) at all previously carpe…" at bounding box center [398, 171] width 240 height 53
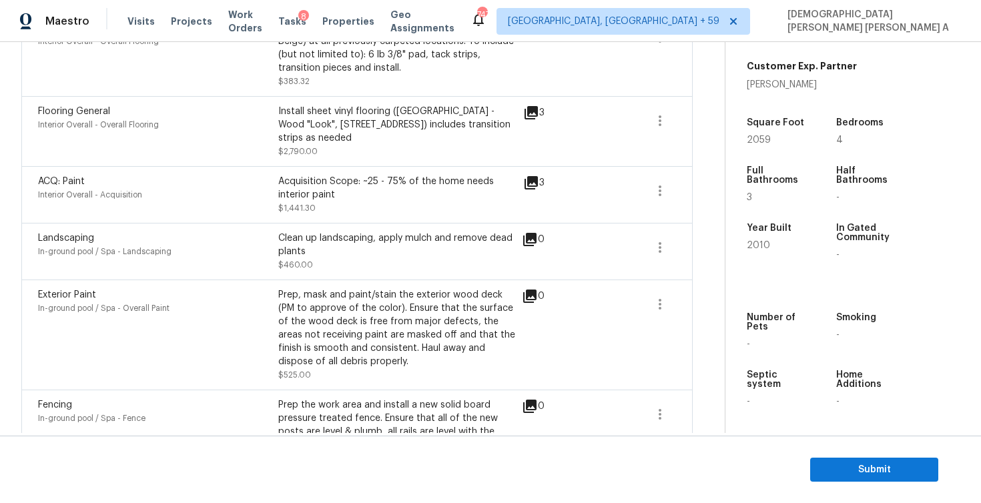
scroll to position [2, 0]
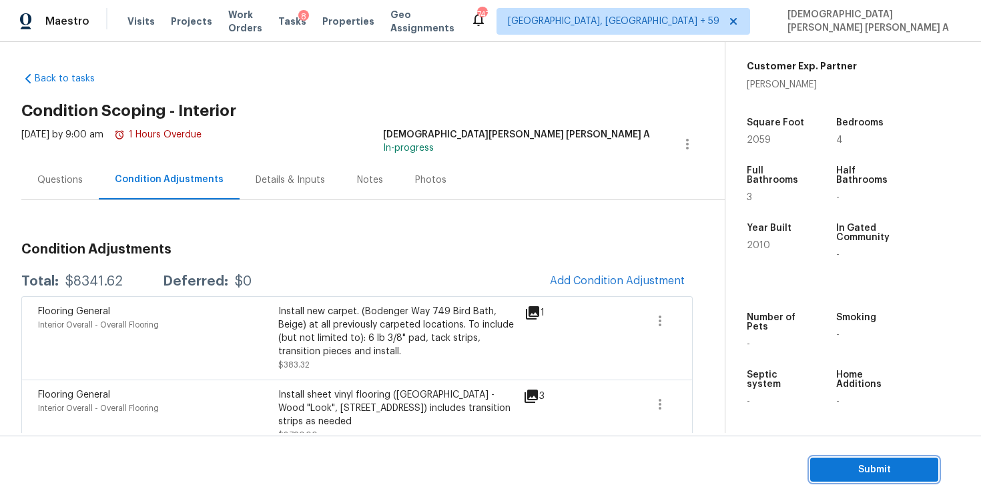
click at [881, 466] on span "Submit" at bounding box center [874, 470] width 107 height 17
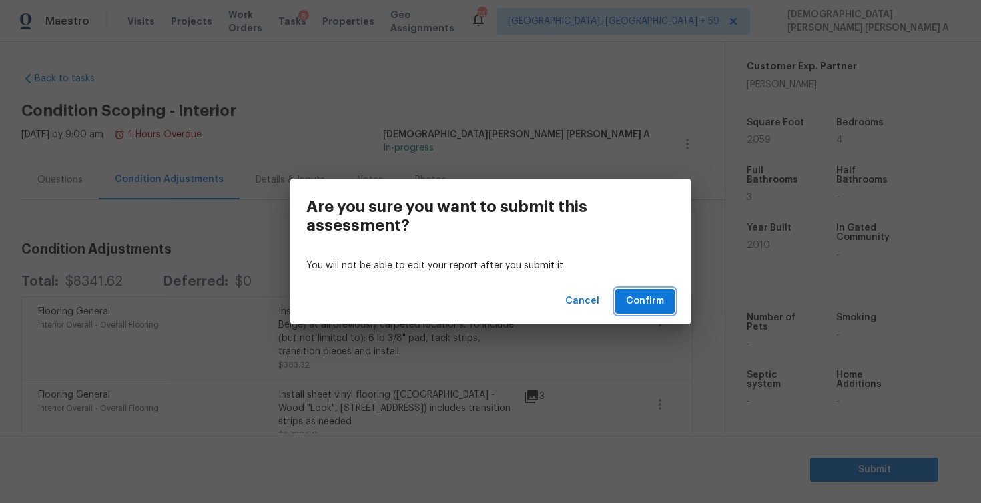
click at [644, 299] on span "Confirm" at bounding box center [645, 301] width 38 height 17
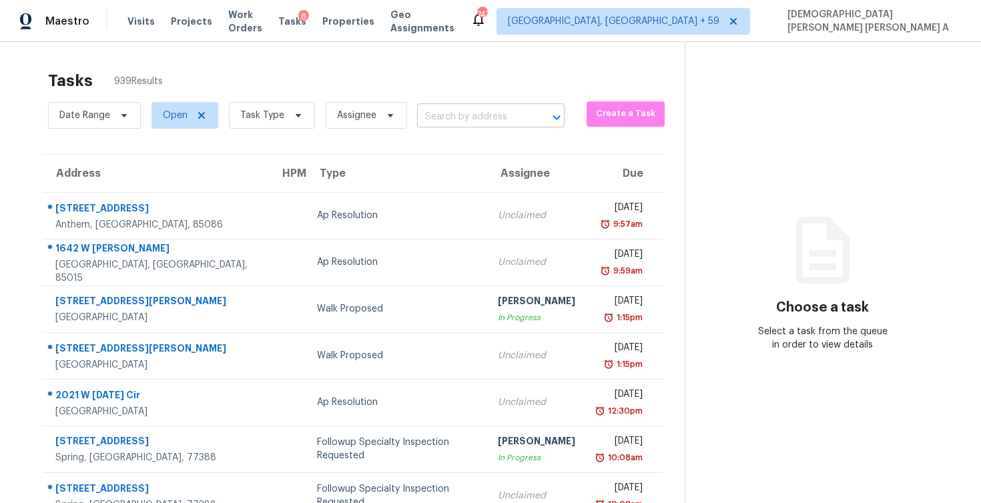
click at [517, 115] on input "text" at bounding box center [472, 117] width 110 height 21
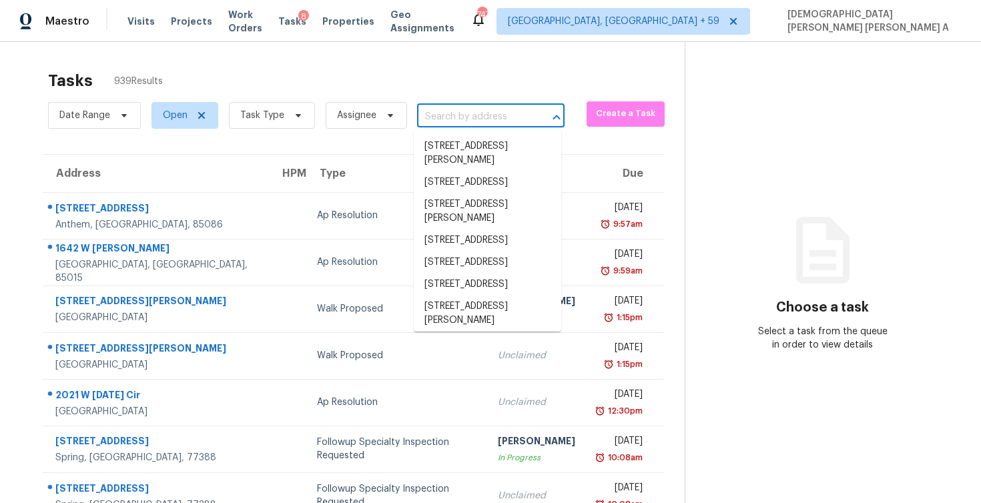
paste input "[STREET_ADDRESS]"
type input "[STREET_ADDRESS]"
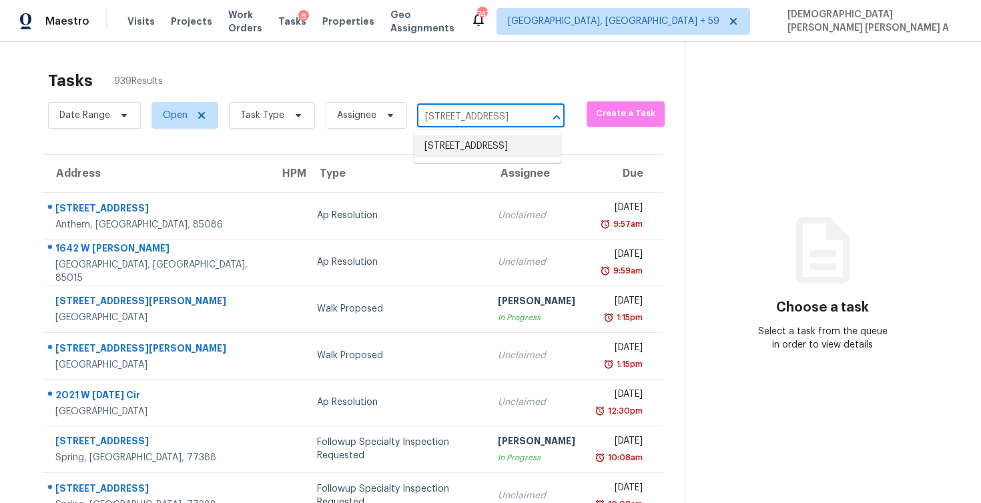
click at [506, 151] on li "[STREET_ADDRESS]" at bounding box center [488, 146] width 148 height 22
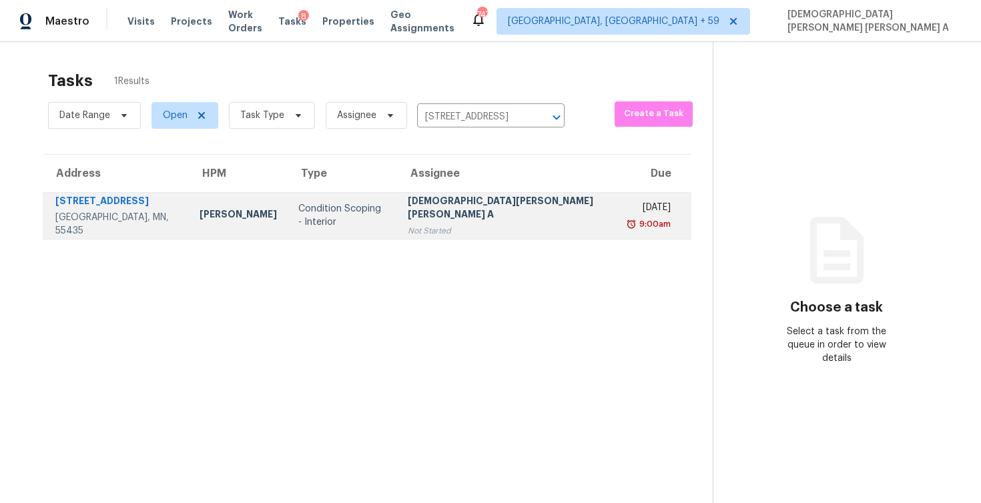
click at [507, 224] on div "Not Started" at bounding box center [509, 230] width 202 height 13
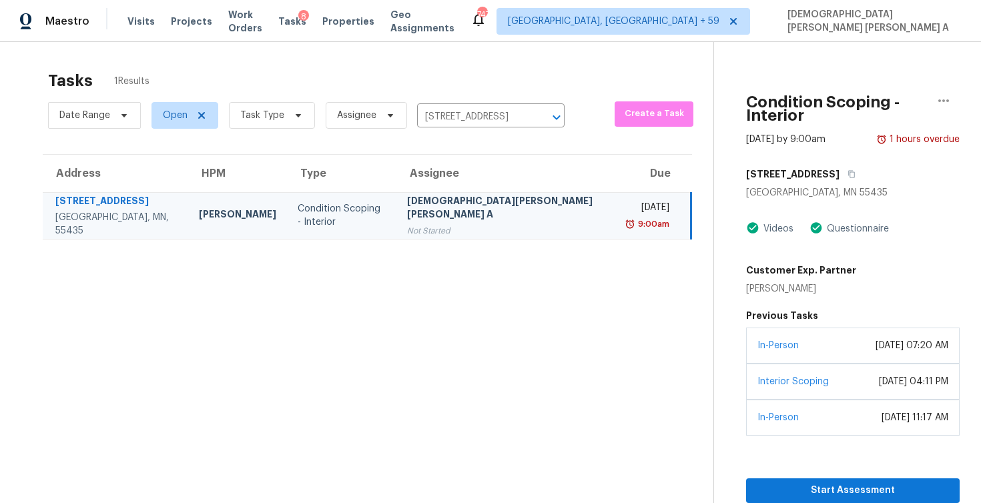
click at [746, 463] on div "Start Assessment" at bounding box center [853, 469] width 214 height 67
click at [746, 479] on button "Start Assessment" at bounding box center [853, 491] width 214 height 25
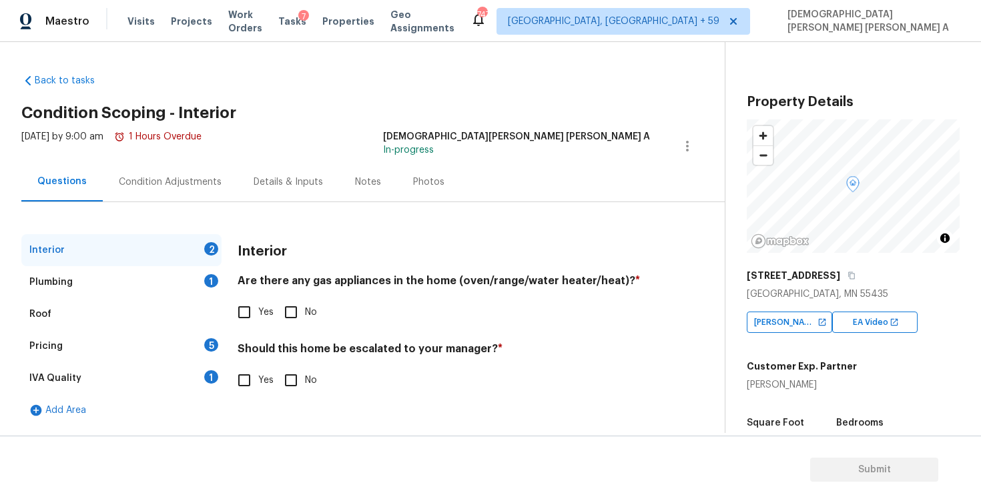
click at [502, 104] on div "Back to tasks Condition Scoping - Interior [DATE] by 9:00 am 1 Hours Overdue [P…" at bounding box center [373, 246] width 704 height 367
click at [250, 317] on input "Yes" at bounding box center [244, 312] width 28 height 28
checkbox input "true"
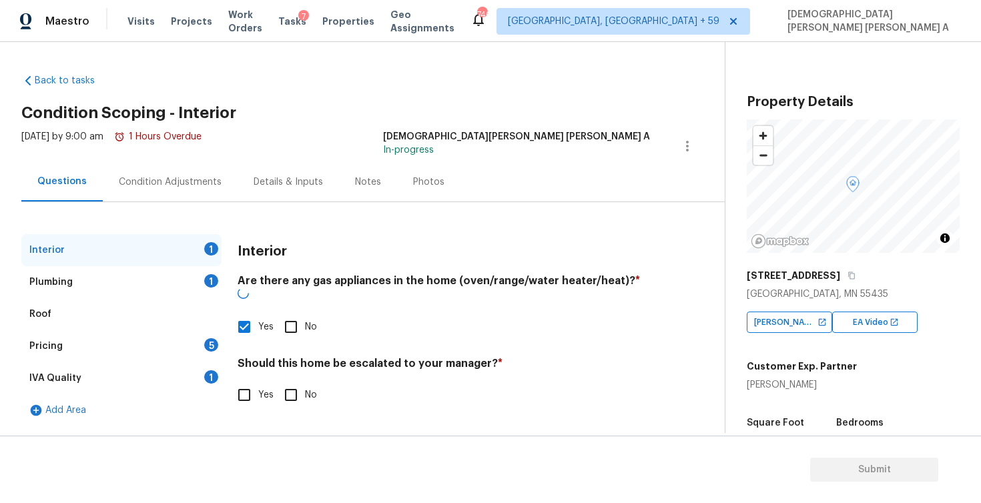
click at [293, 383] on input "No" at bounding box center [291, 395] width 28 height 28
checkbox input "true"
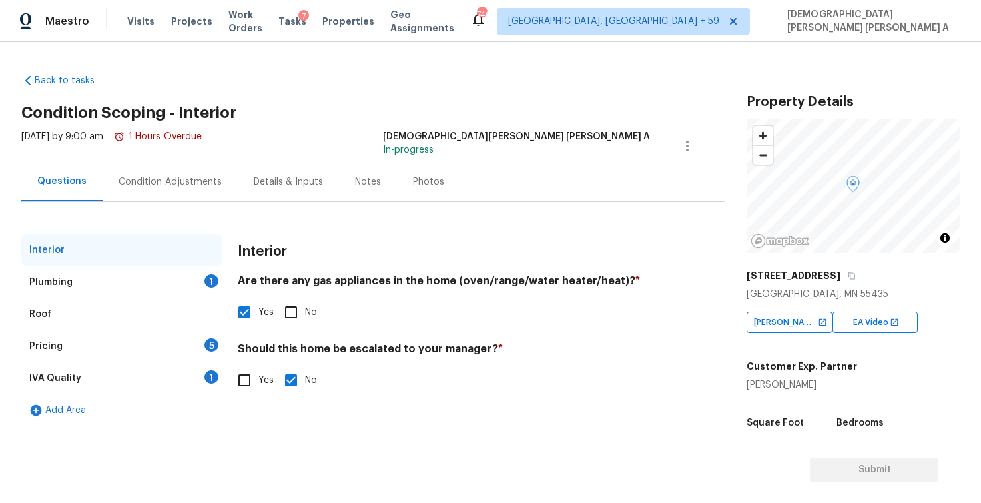
click at [188, 284] on div "Plumbing 1" at bounding box center [121, 282] width 200 height 32
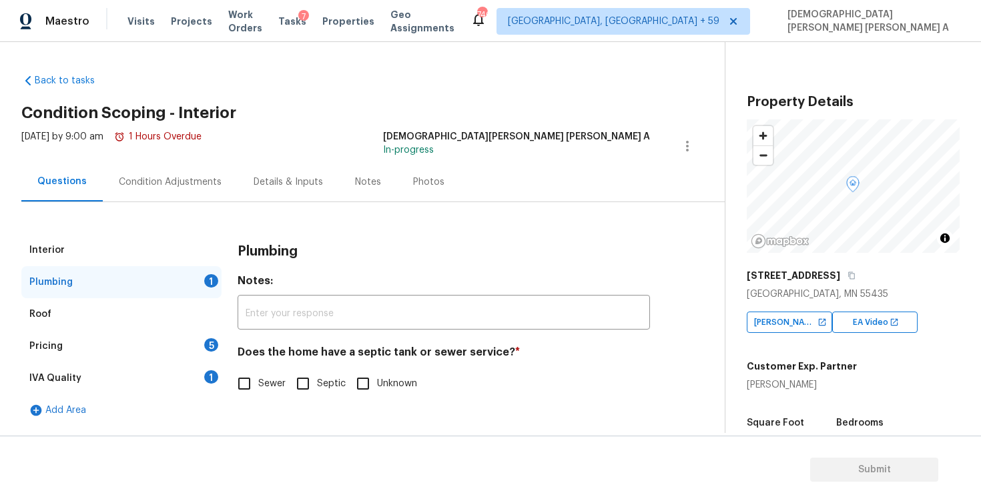
click at [244, 387] on input "Sewer" at bounding box center [244, 384] width 28 height 28
checkbox input "true"
click at [159, 350] on div "Pricing 5" at bounding box center [121, 346] width 200 height 32
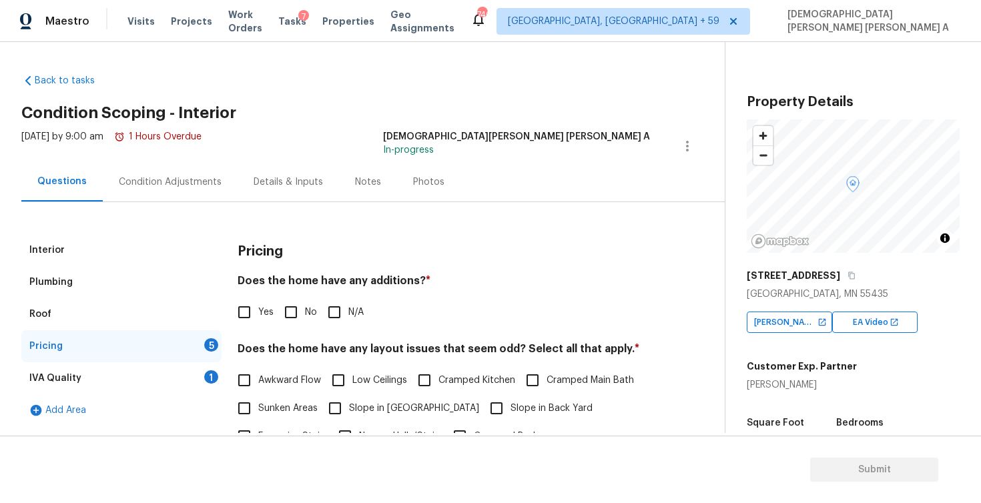
click at [279, 311] on input "No" at bounding box center [291, 312] width 28 height 28
checkbox input "true"
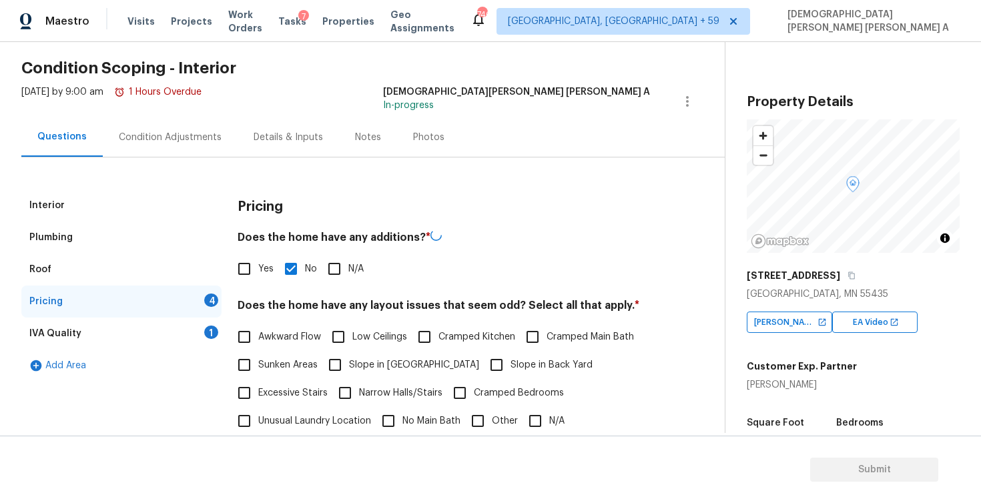
scroll to position [122, 0]
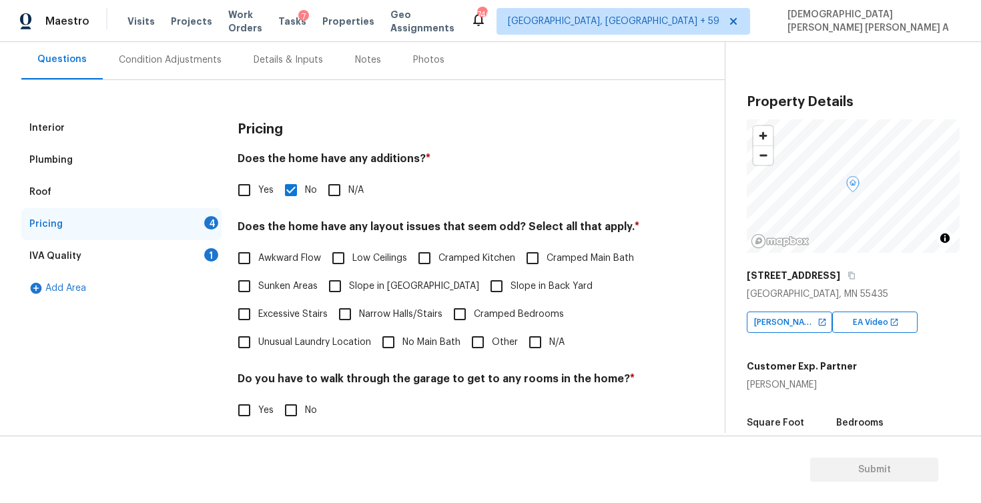
click at [530, 346] on input "N/A" at bounding box center [535, 342] width 28 height 28
checkbox input "true"
click at [290, 422] on input "No" at bounding box center [291, 410] width 28 height 28
checkbox input "true"
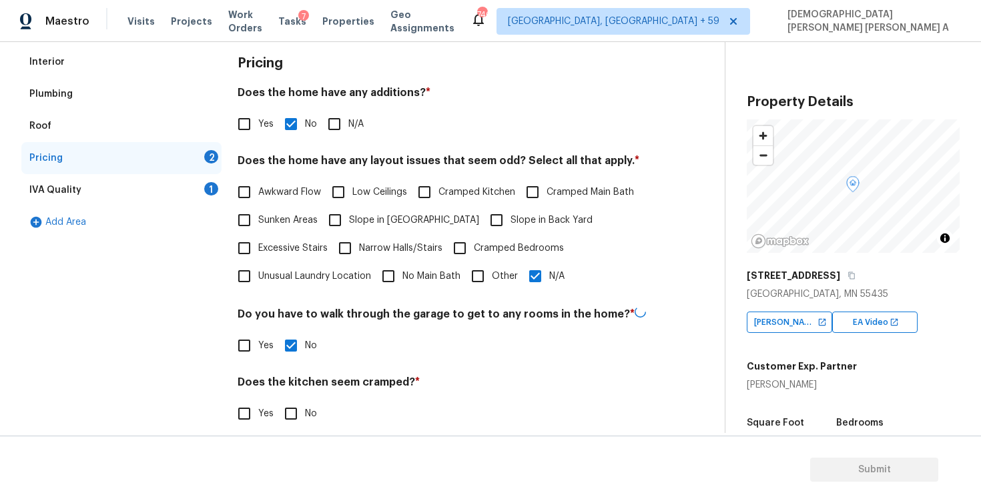
scroll to position [246, 0]
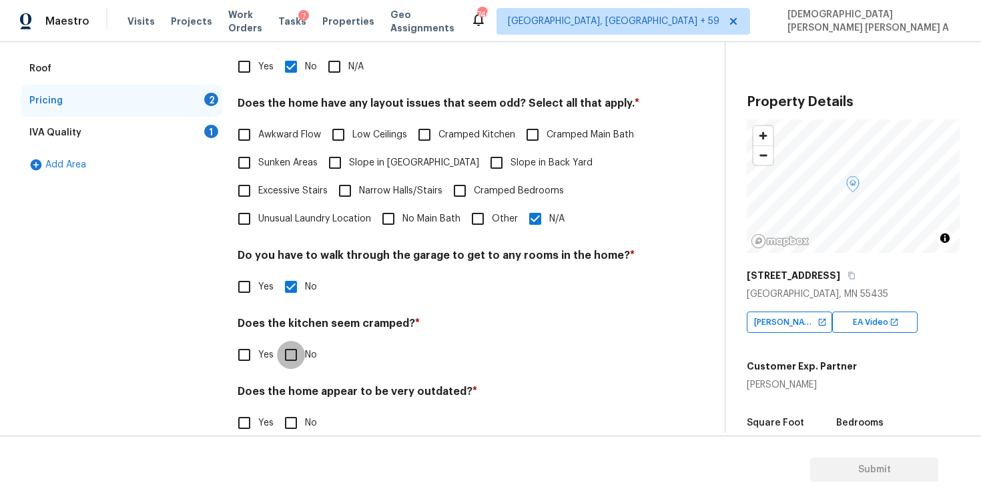
click at [295, 362] on input "No" at bounding box center [291, 355] width 28 height 28
checkbox input "true"
click at [294, 409] on div "Does the home appear to be very outdated? * Yes No" at bounding box center [444, 411] width 413 height 52
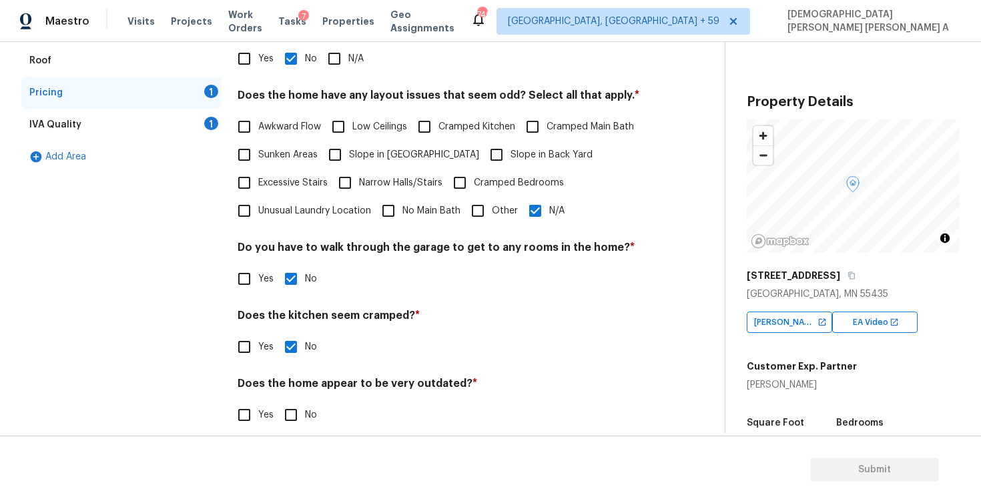
click at [294, 409] on input "No" at bounding box center [291, 415] width 28 height 28
checkbox input "true"
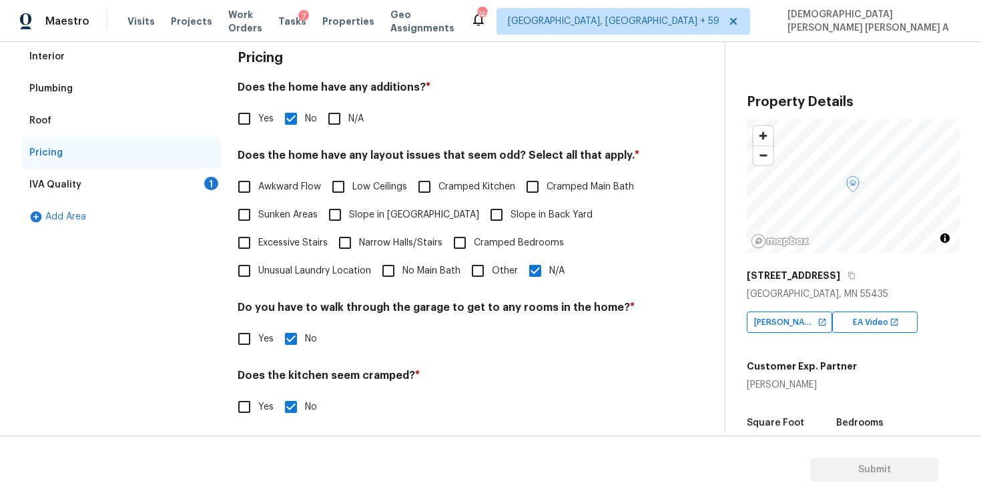
scroll to position [144, 0]
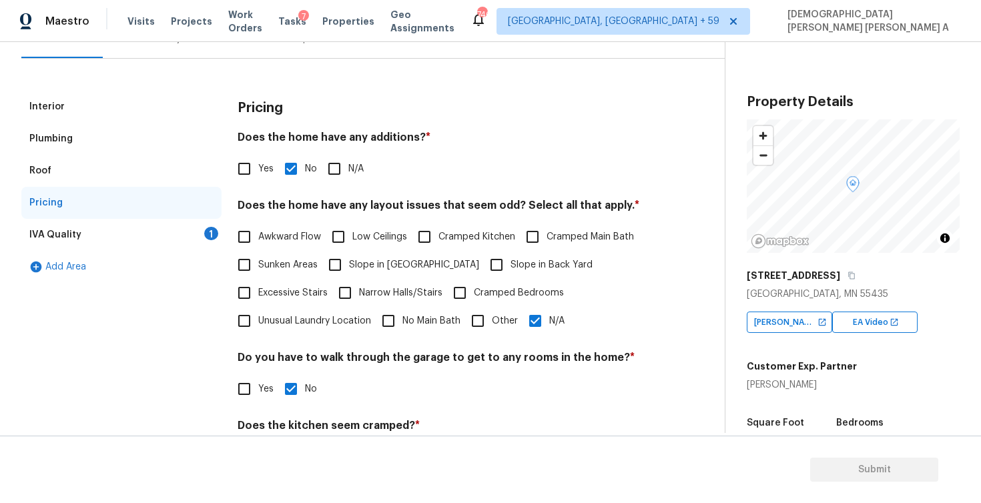
click at [177, 236] on div "IVA Quality 1" at bounding box center [121, 235] width 200 height 32
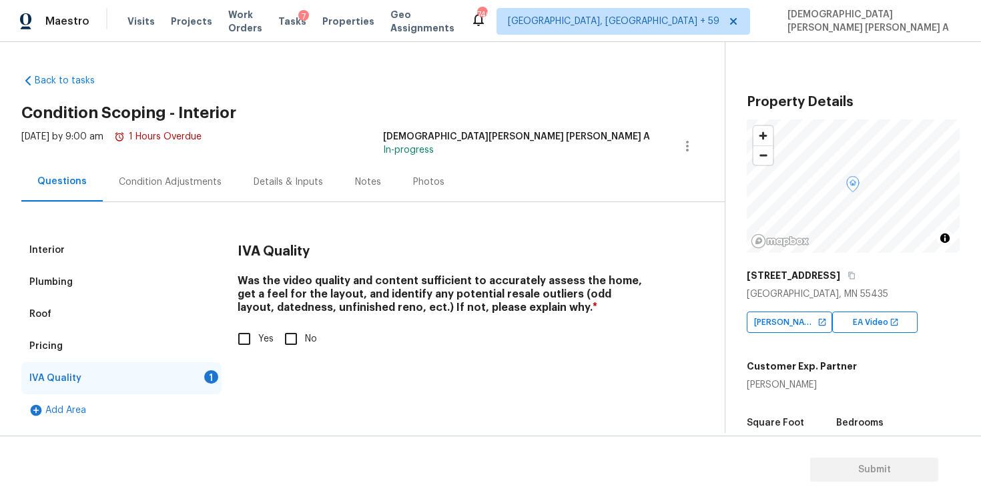
scroll to position [0, 0]
click at [242, 332] on input "Yes" at bounding box center [244, 339] width 28 height 28
checkbox input "true"
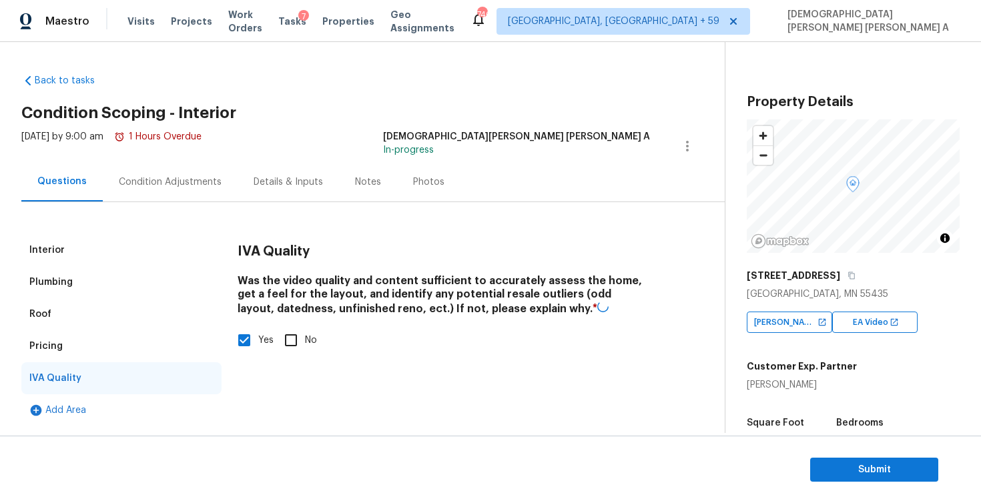
click at [178, 200] on div "Condition Adjustments" at bounding box center [170, 181] width 135 height 39
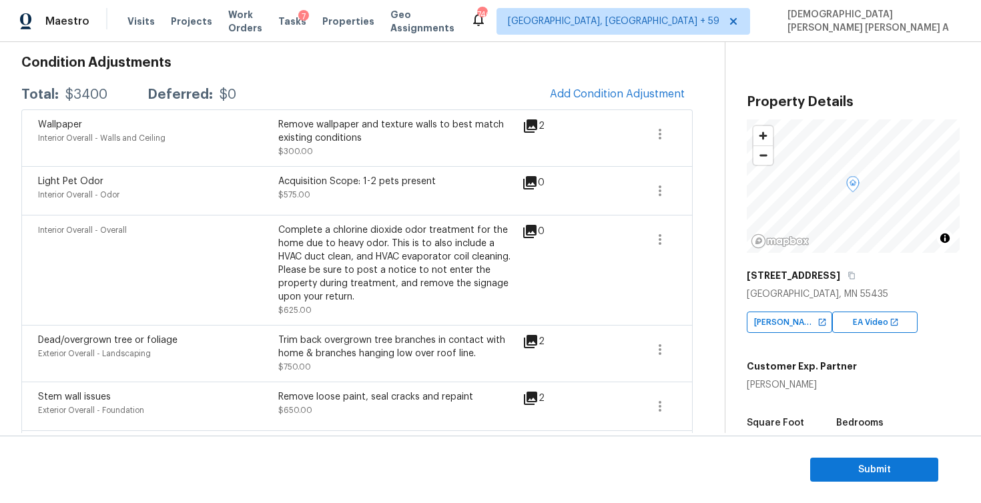
scroll to position [240, 0]
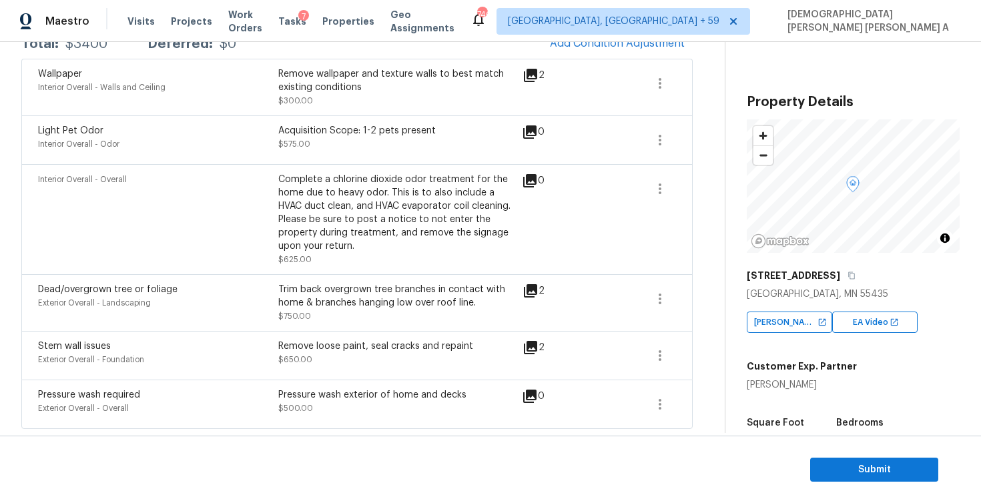
click at [330, 345] on div "Remove loose paint, seal cracks and repaint" at bounding box center [398, 346] width 240 height 13
click at [531, 343] on icon at bounding box center [530, 347] width 13 height 13
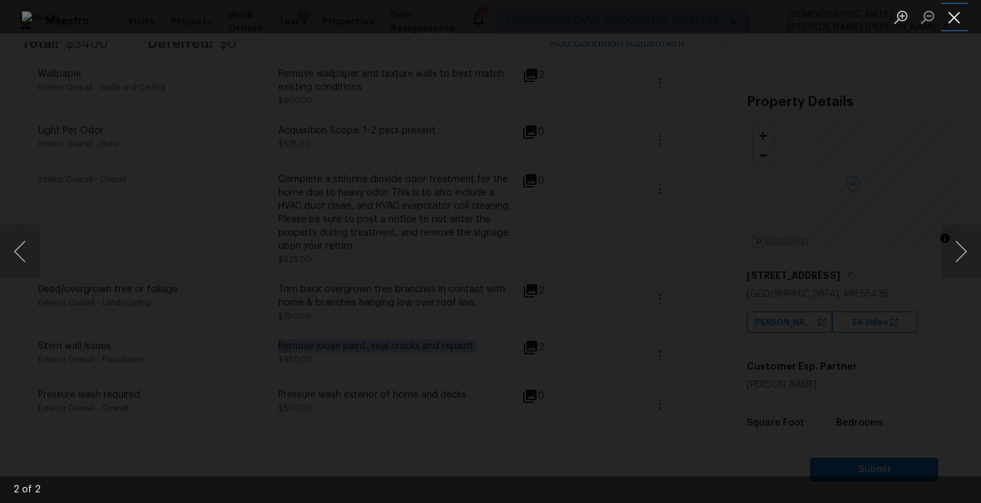
click at [951, 11] on button "Close lightbox" at bounding box center [954, 16] width 27 height 23
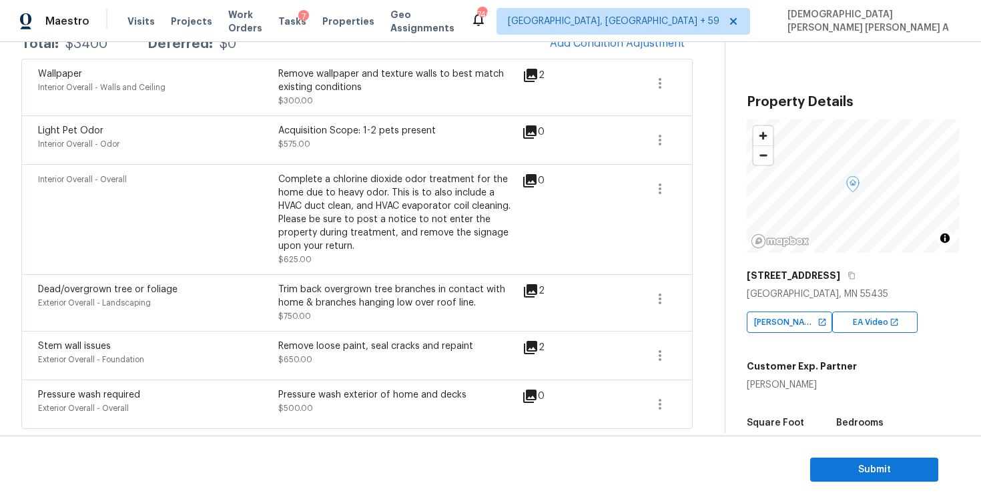
click at [334, 298] on div "Trim back overgrown tree branches in contact with home & branches hanging low o…" at bounding box center [398, 296] width 240 height 27
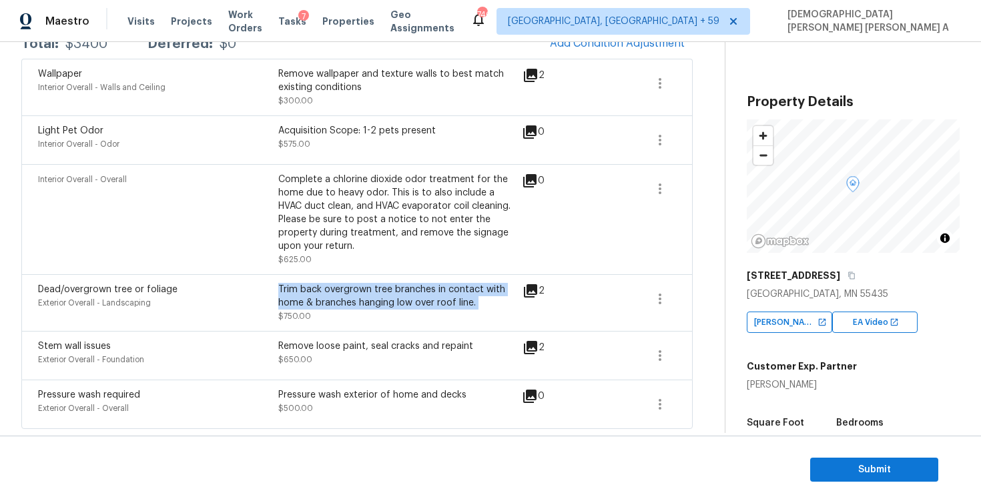
click at [334, 298] on div "Trim back overgrown tree branches in contact with home & branches hanging low o…" at bounding box center [398, 296] width 240 height 27
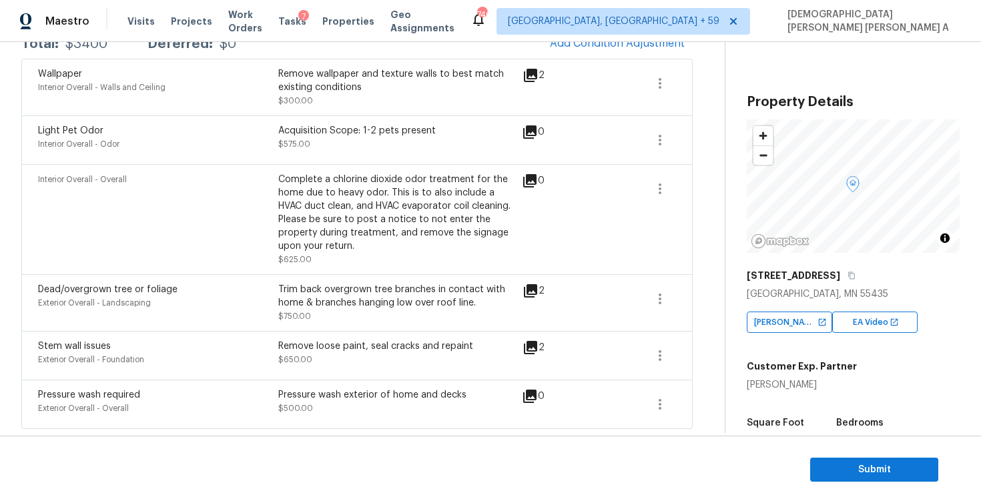
click at [345, 209] on div "Complete a chlorine dioxide odor treatment for the home due to heavy odor. This…" at bounding box center [398, 213] width 240 height 80
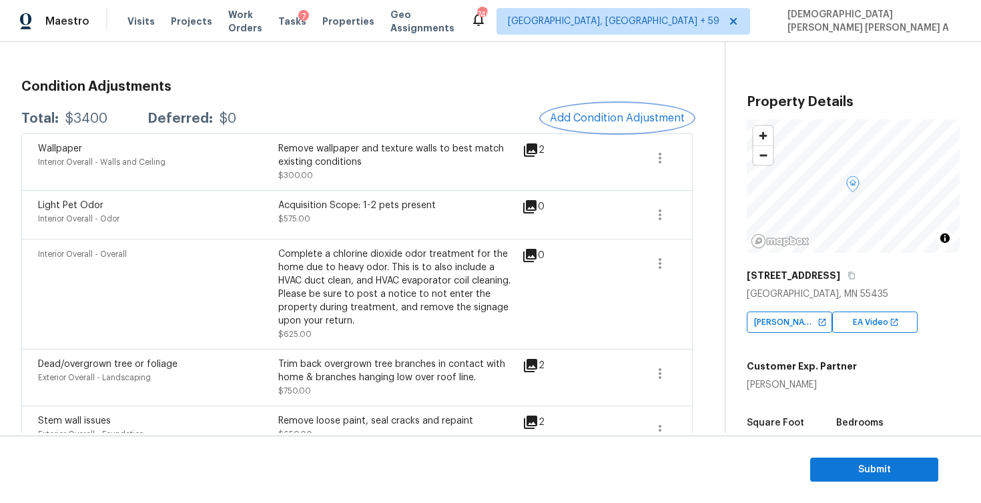
click at [618, 119] on span "Add Condition Adjustment" at bounding box center [617, 118] width 135 height 12
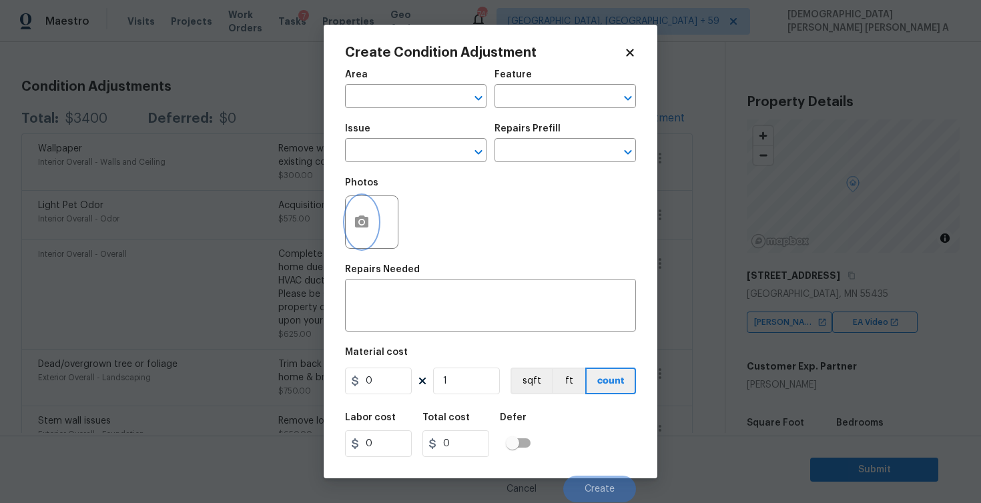
click at [370, 229] on button "button" at bounding box center [362, 222] width 32 height 52
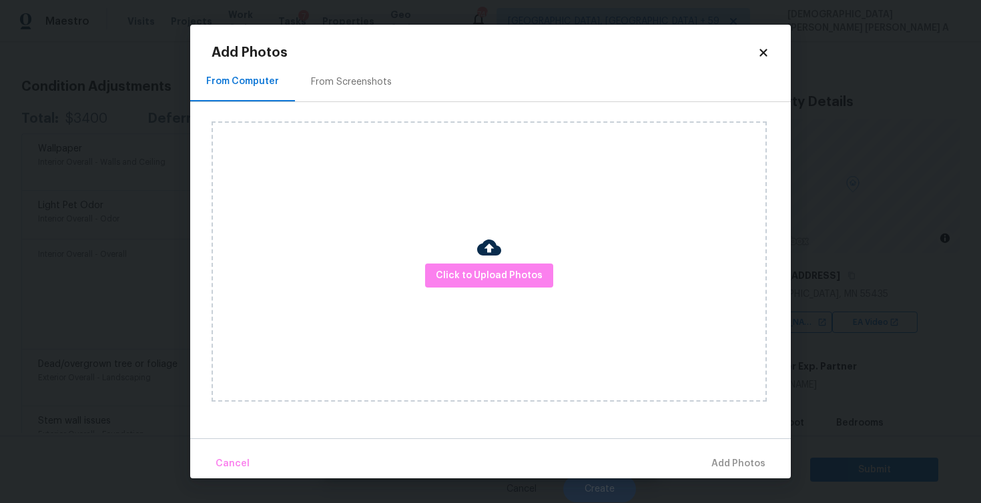
click at [488, 262] on div at bounding box center [489, 250] width 24 height 28
click at [489, 283] on span "Click to Upload Photos" at bounding box center [489, 276] width 107 height 17
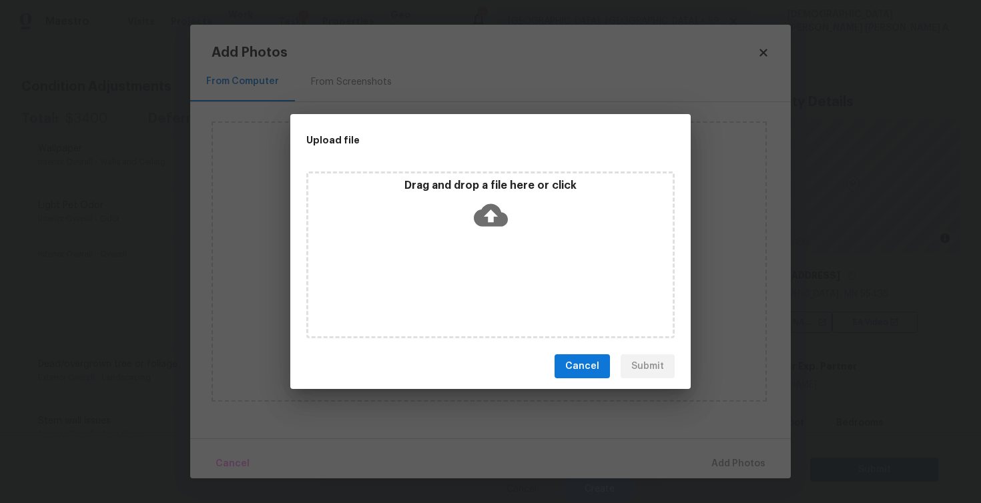
click at [498, 242] on div "Drag and drop a file here or click" at bounding box center [490, 255] width 368 height 167
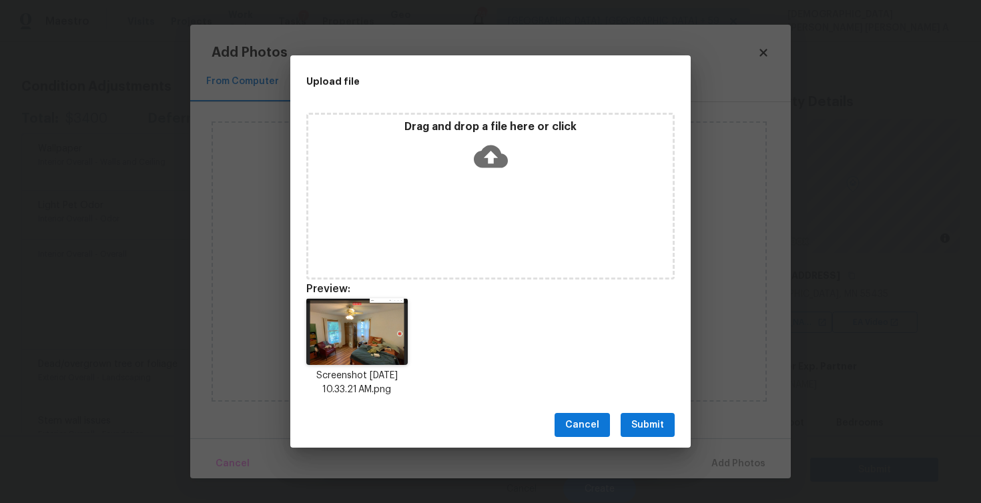
click at [639, 437] on div "Cancel Submit" at bounding box center [490, 425] width 400 height 46
click at [639, 431] on span "Submit" at bounding box center [647, 425] width 33 height 17
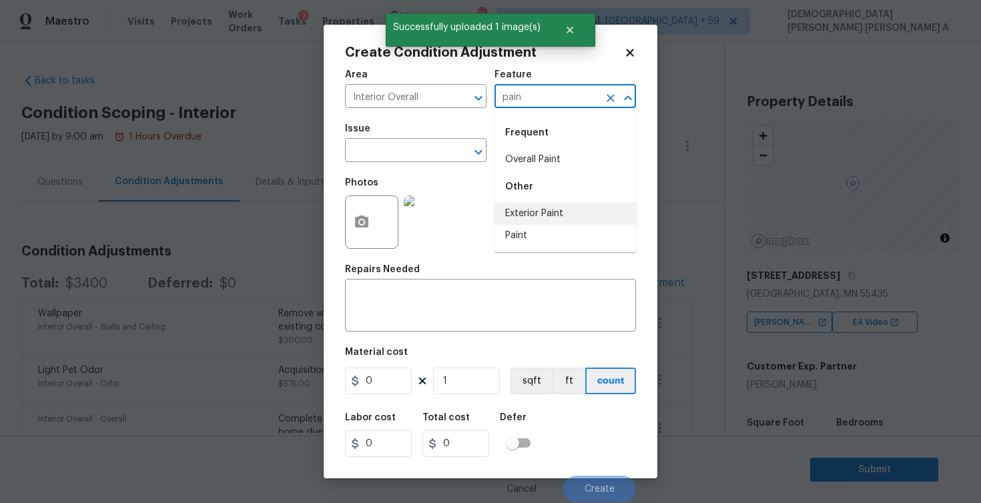
scroll to position [165, 0]
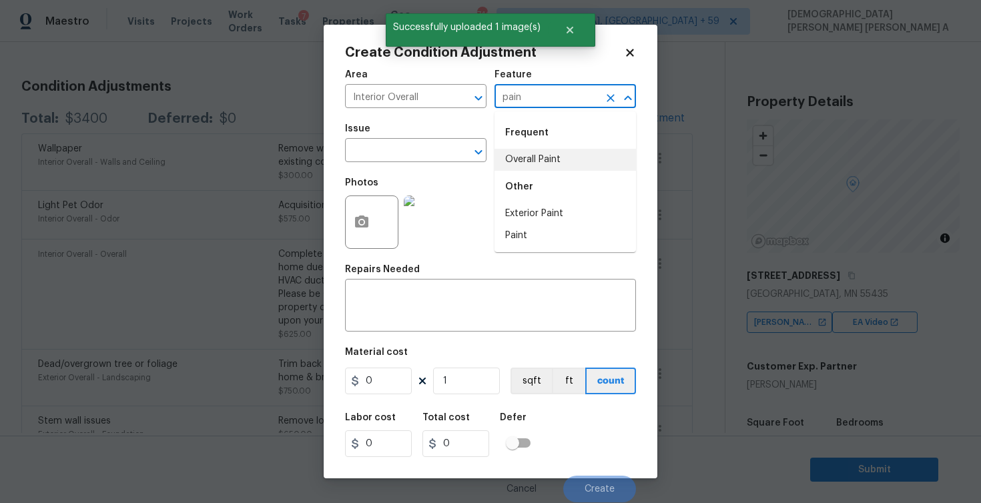
click at [527, 152] on li "Overall Paint" at bounding box center [566, 160] width 142 height 22
type input "Overall Paint"
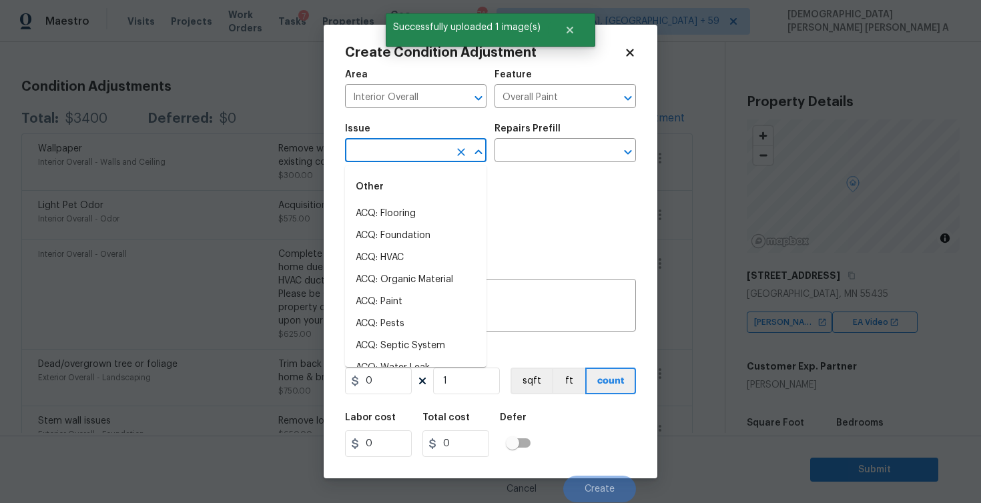
click at [423, 151] on input "text" at bounding box center [397, 152] width 104 height 21
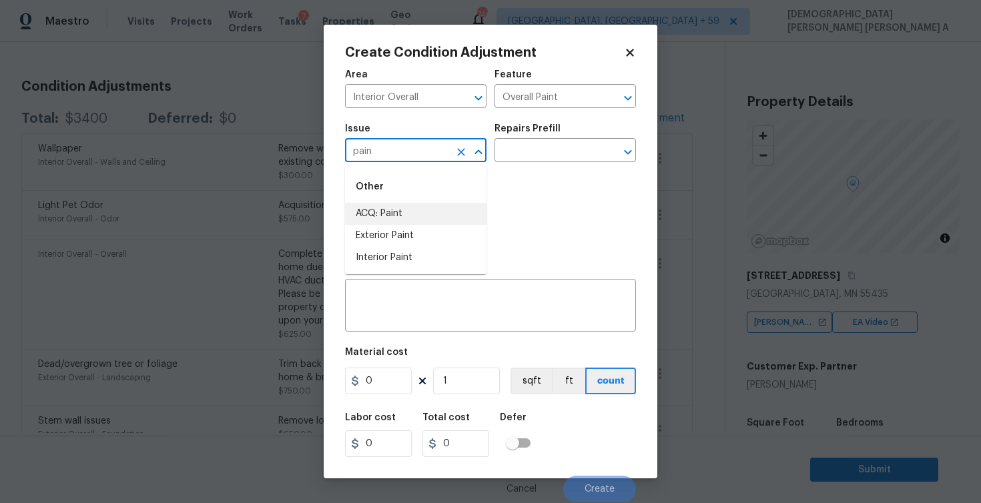
click at [393, 222] on li "ACQ: Paint" at bounding box center [416, 214] width 142 height 22
type input "ACQ: Paint"
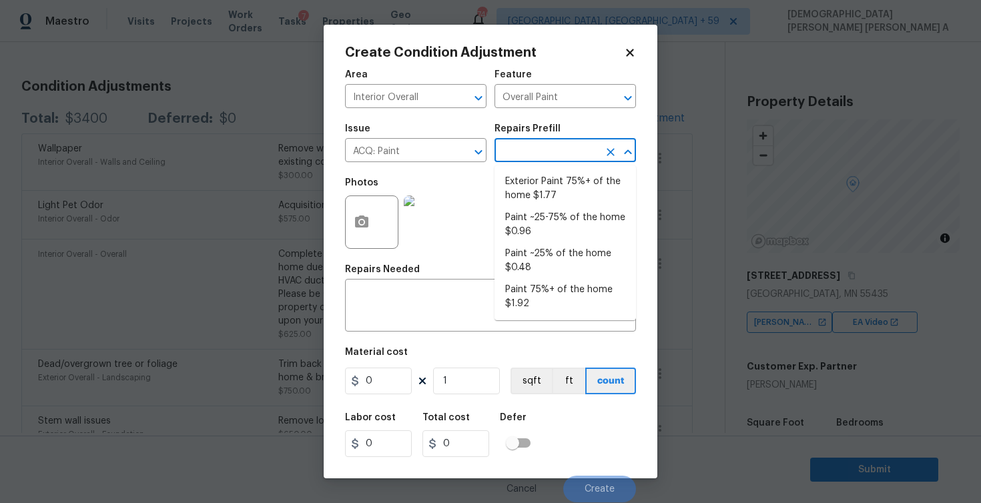
click at [525, 162] on input "text" at bounding box center [547, 152] width 104 height 21
click at [545, 302] on li "Paint 75%+ of the home $1.92" at bounding box center [566, 297] width 142 height 36
type input "Acquisition"
type input "1.92"
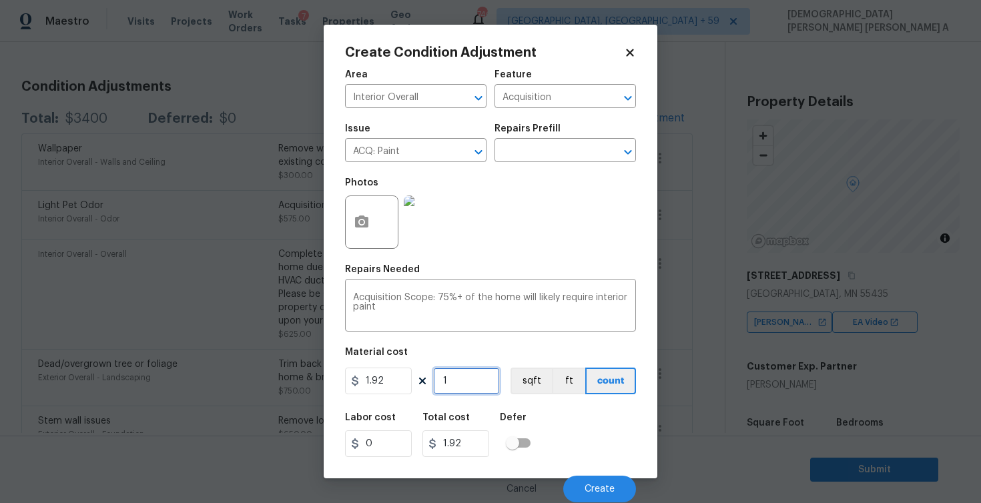
click at [462, 374] on input "1" at bounding box center [466, 381] width 67 height 27
type input "10"
type input "19.2"
type input "104"
type input "199.68"
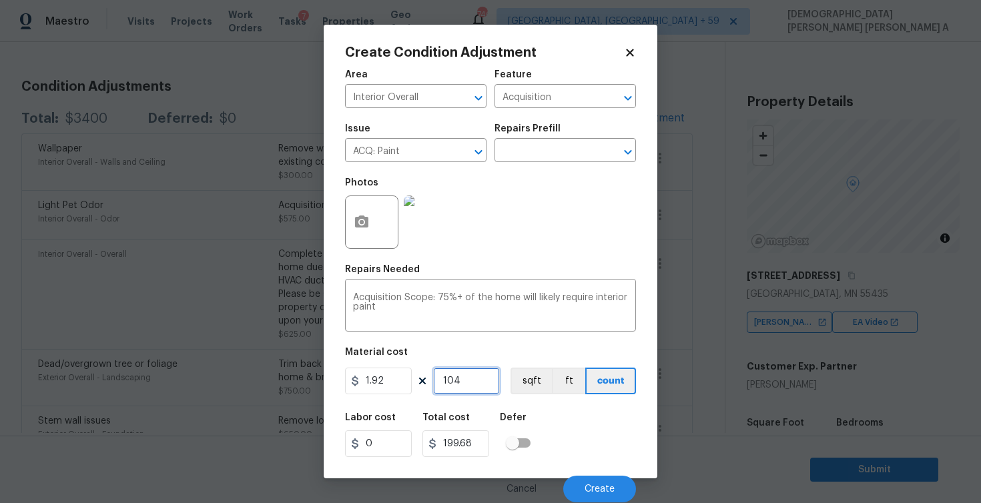
type input "1040"
type input "1996.8"
type input "1040"
click at [528, 390] on button "sqft" at bounding box center [531, 381] width 41 height 27
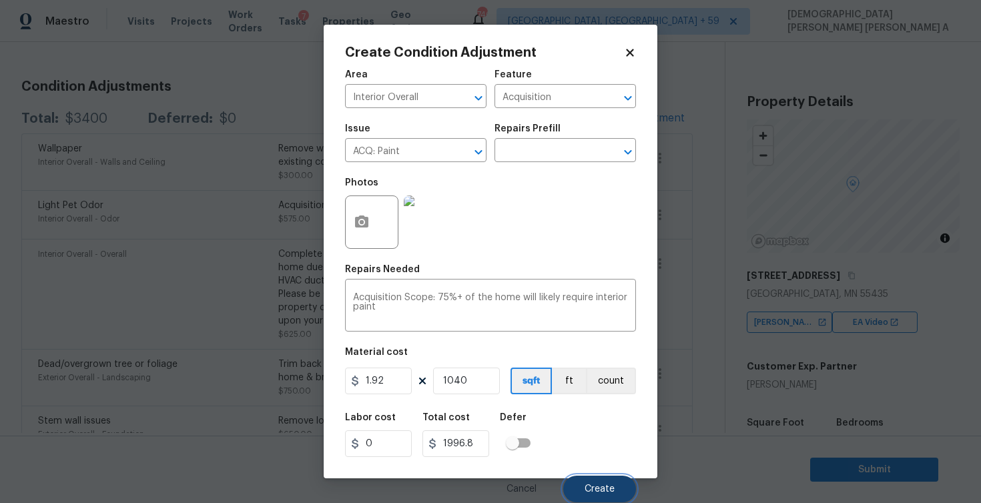
click at [598, 480] on button "Create" at bounding box center [599, 489] width 73 height 27
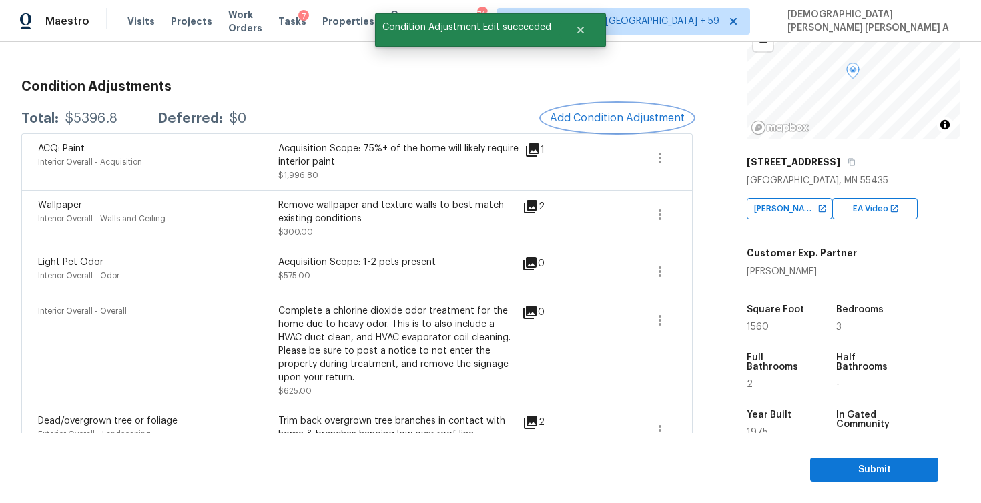
scroll to position [167, 0]
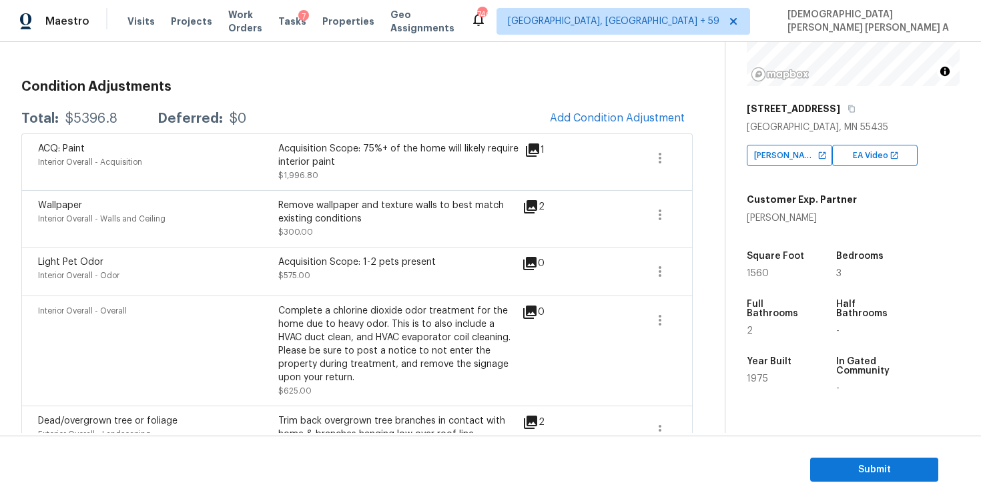
click at [606, 133] on div "ACQ: Paint Interior Overall - Acquisition Acquisition Scope: 75%+ of the home w…" at bounding box center [356, 161] width 671 height 57
click at [607, 125] on button "Add Condition Adjustment" at bounding box center [617, 118] width 151 height 28
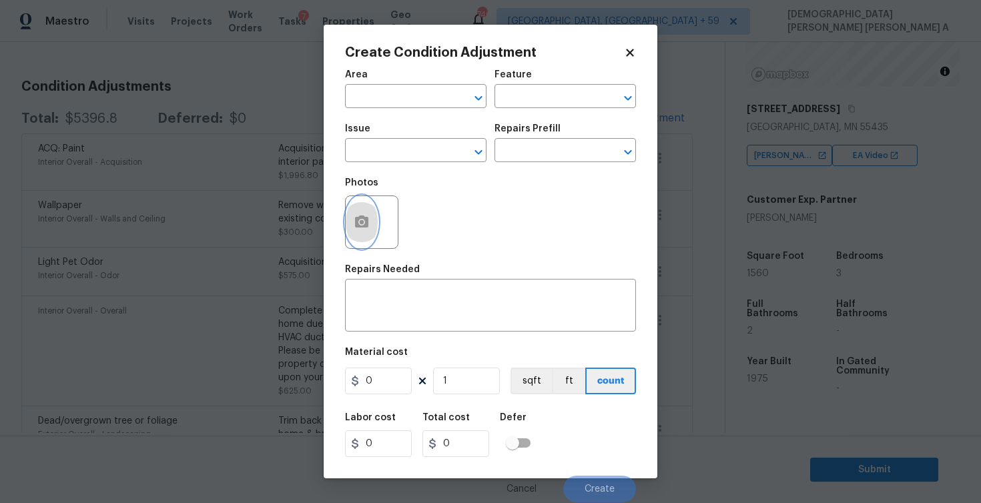
click at [354, 236] on button "button" at bounding box center [362, 222] width 32 height 52
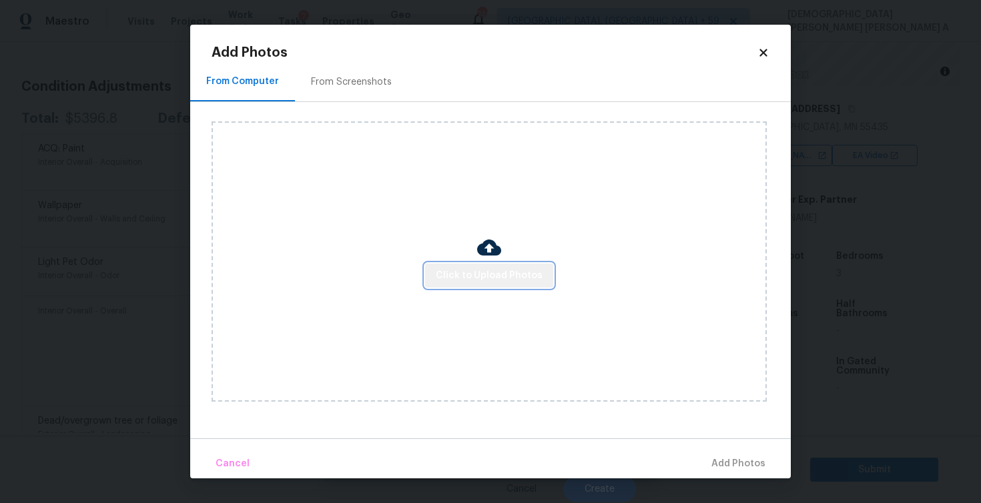
click at [510, 286] on button "Click to Upload Photos" at bounding box center [489, 276] width 128 height 25
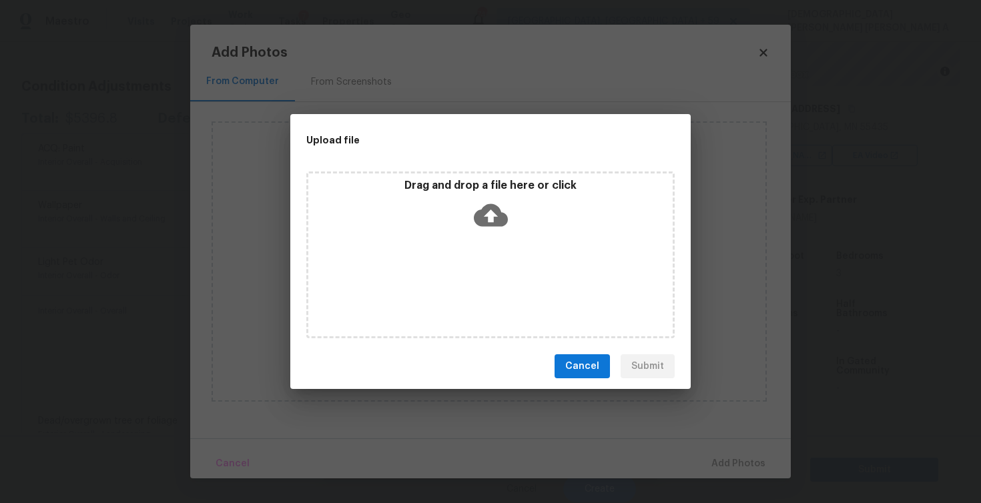
click at [510, 259] on div "Drag and drop a file here or click" at bounding box center [490, 255] width 368 height 167
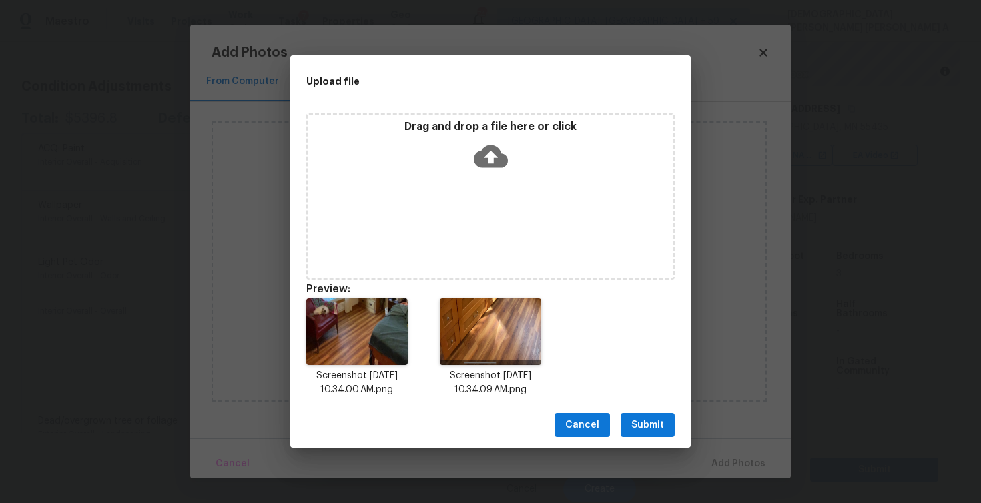
click at [637, 427] on span "Submit" at bounding box center [647, 425] width 33 height 17
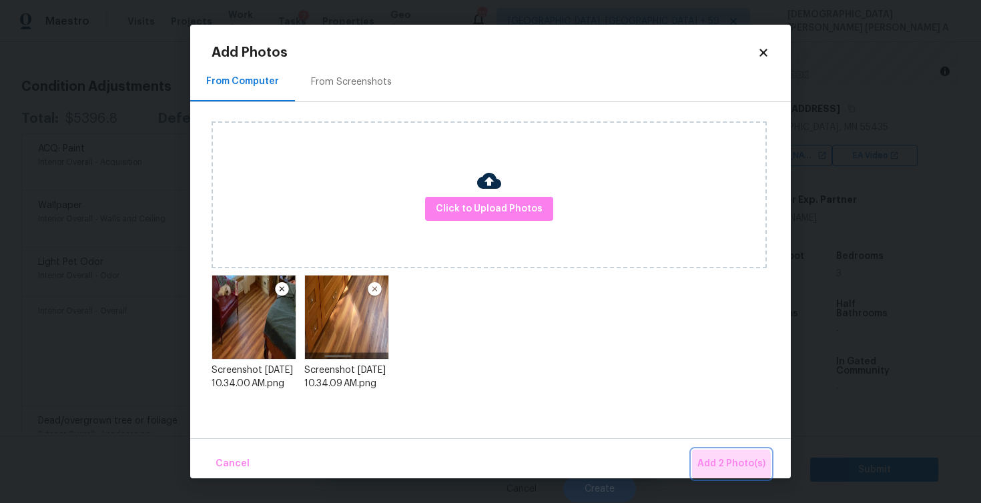
click at [726, 467] on span "Add 2 Photo(s)" at bounding box center [732, 464] width 68 height 17
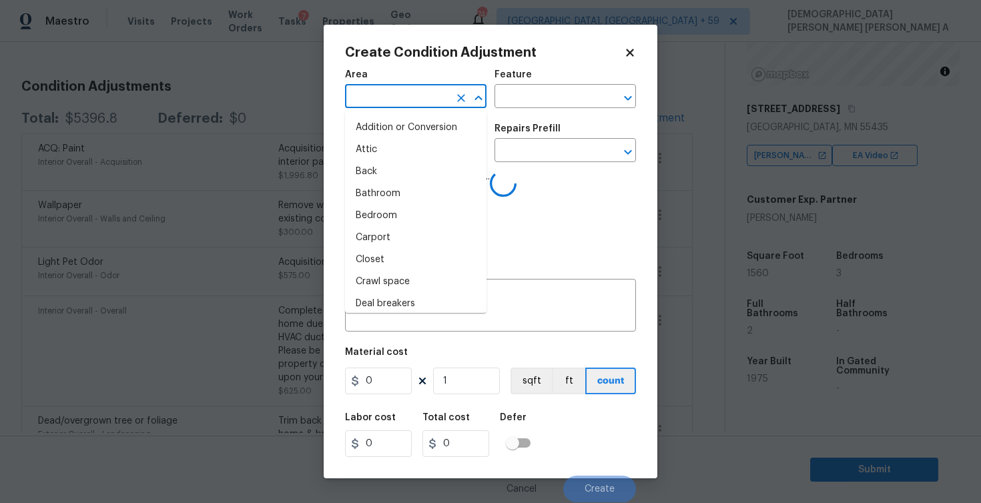
click at [366, 94] on input "text" at bounding box center [397, 97] width 104 height 21
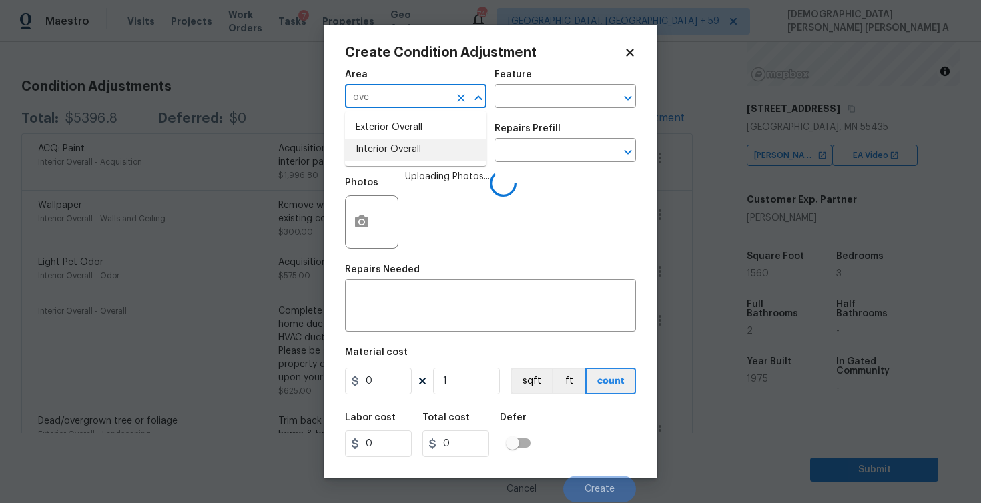
click at [387, 143] on li "Interior Overall" at bounding box center [416, 150] width 142 height 22
type input "Interior Overall"
click at [540, 93] on input "text" at bounding box center [547, 97] width 104 height 21
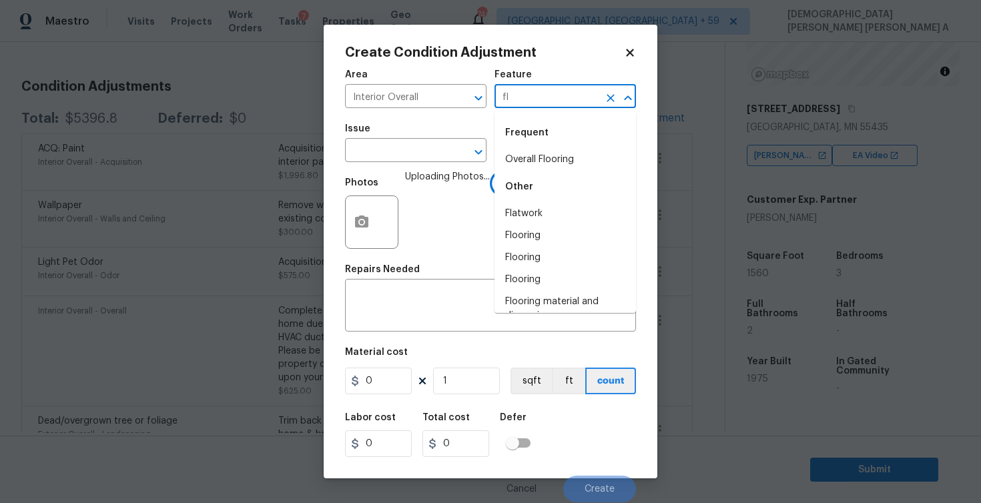
type input "flo"
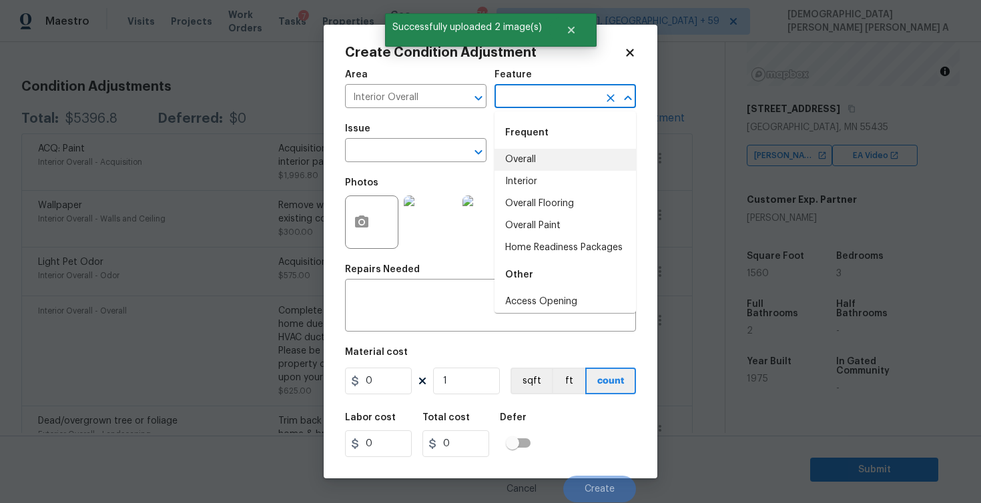
click at [552, 154] on li "Overall" at bounding box center [566, 160] width 142 height 22
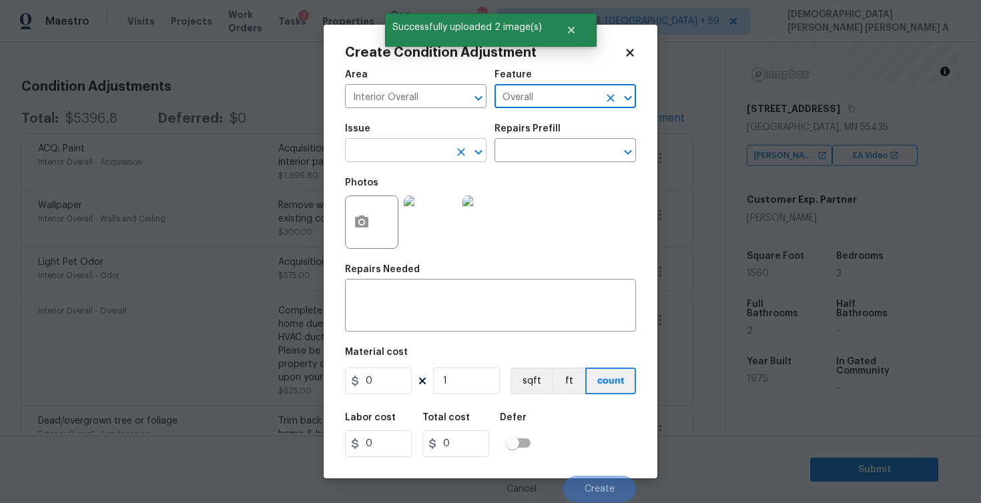
type input "Overall"
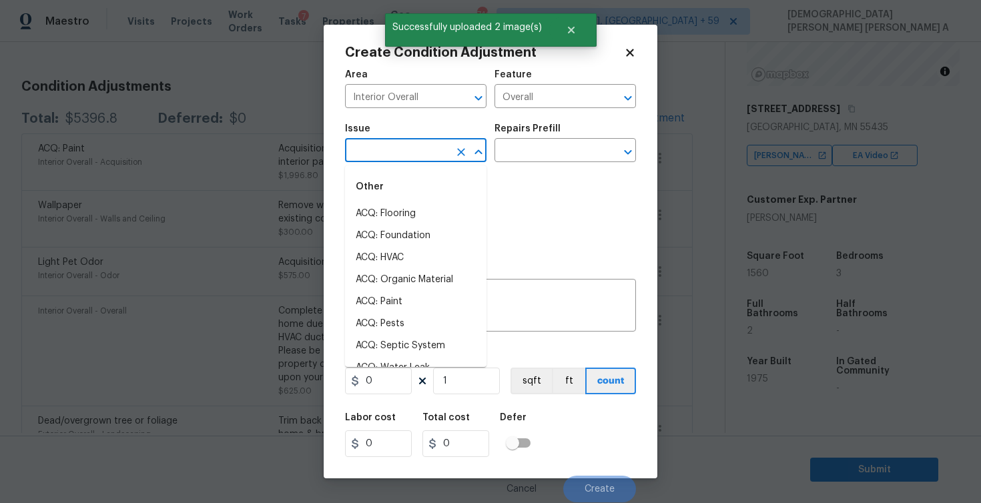
click at [417, 145] on input "text" at bounding box center [397, 152] width 104 height 21
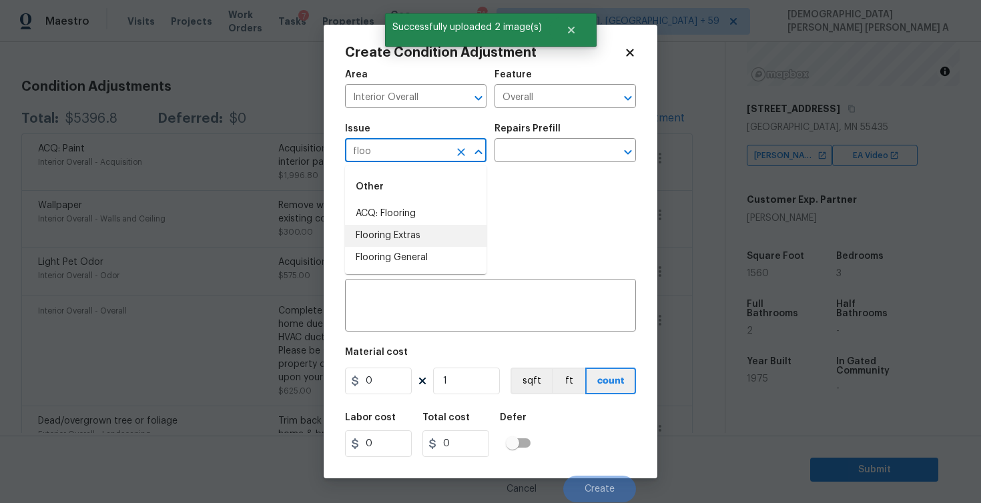
click at [417, 256] on li "Flooring General" at bounding box center [416, 258] width 142 height 22
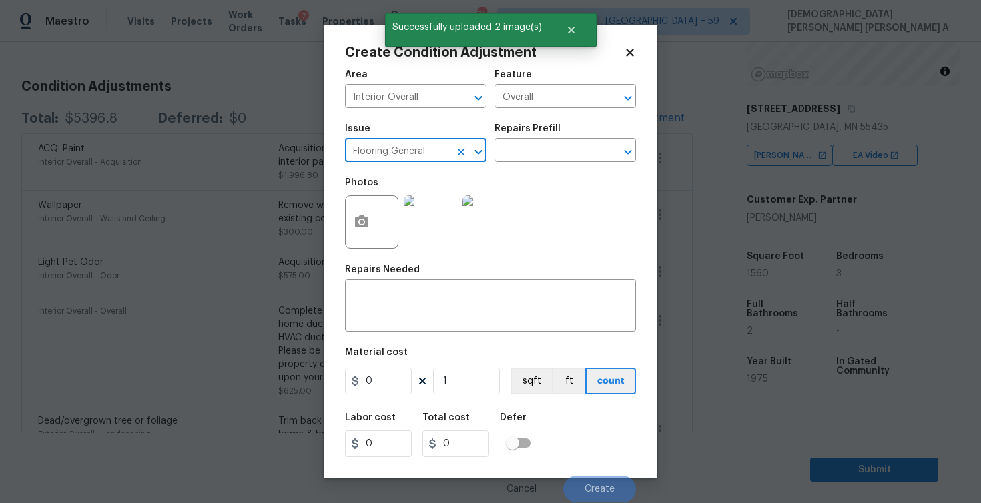
type input "Flooring General"
click at [556, 135] on div "Repairs Prefill" at bounding box center [566, 132] width 142 height 17
click at [554, 156] on input "text" at bounding box center [547, 152] width 104 height 21
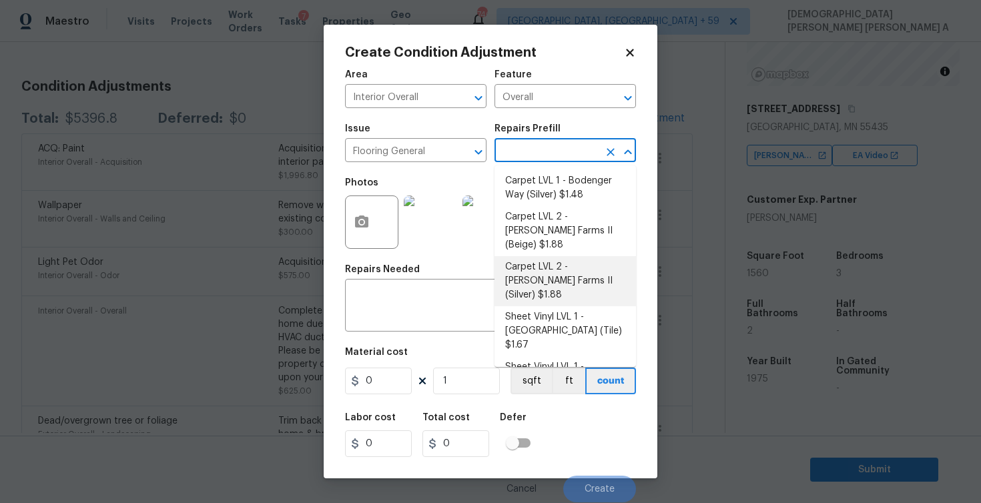
scroll to position [78, 0]
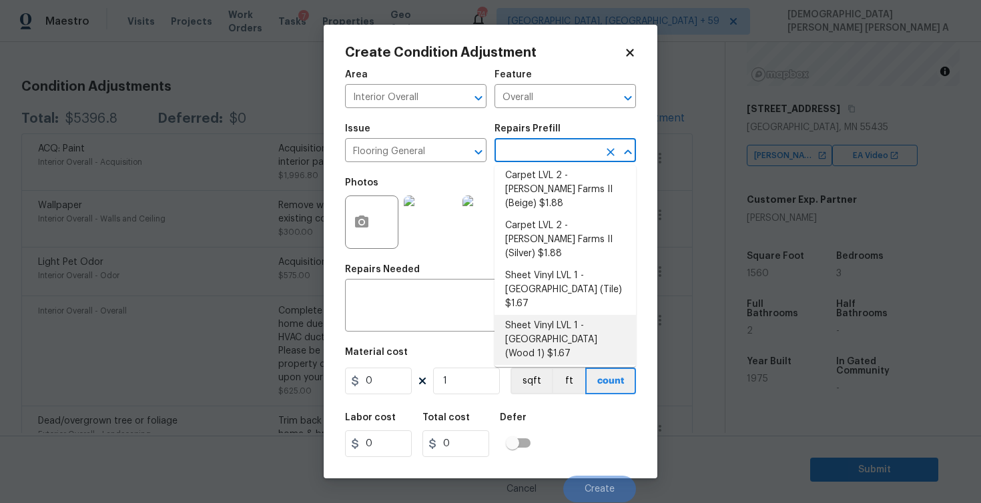
click at [547, 315] on li "Sheet Vinyl LVL 1 - Sugar Valley (Wood 1) $1.67" at bounding box center [566, 340] width 142 height 50
type input "Overall Flooring"
type textarea "Install sheet vinyl flooring (Sugar Valley - Wood "Look", 565 Beacon Hill) incl…"
type input "1.67"
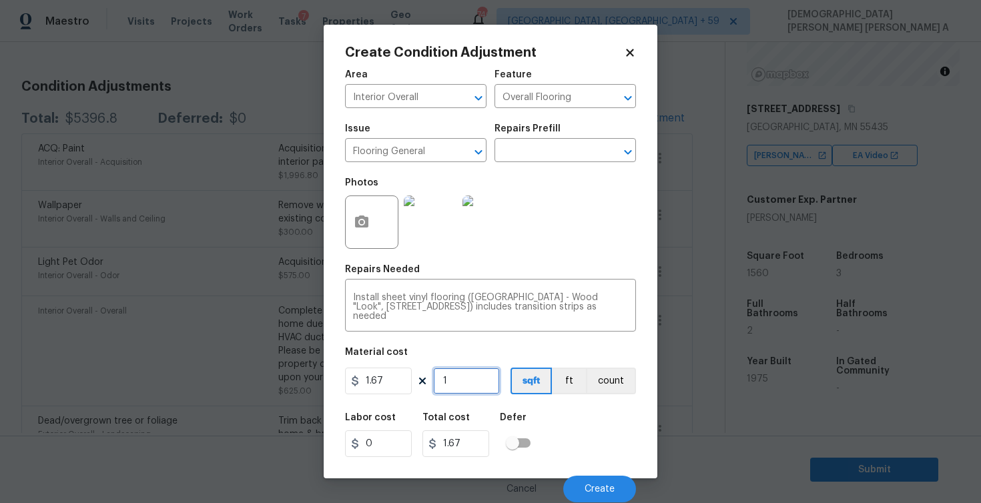
click at [466, 388] on input "1" at bounding box center [466, 381] width 67 height 27
type input "0"
type input "5"
type input "8.35"
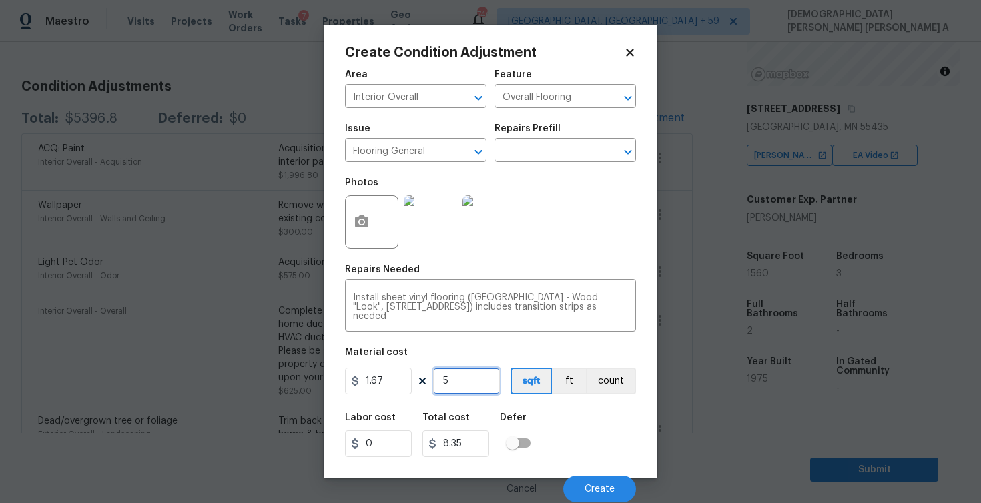
type input "56"
type input "93.52"
type input "560"
type input "935.2"
type input "560"
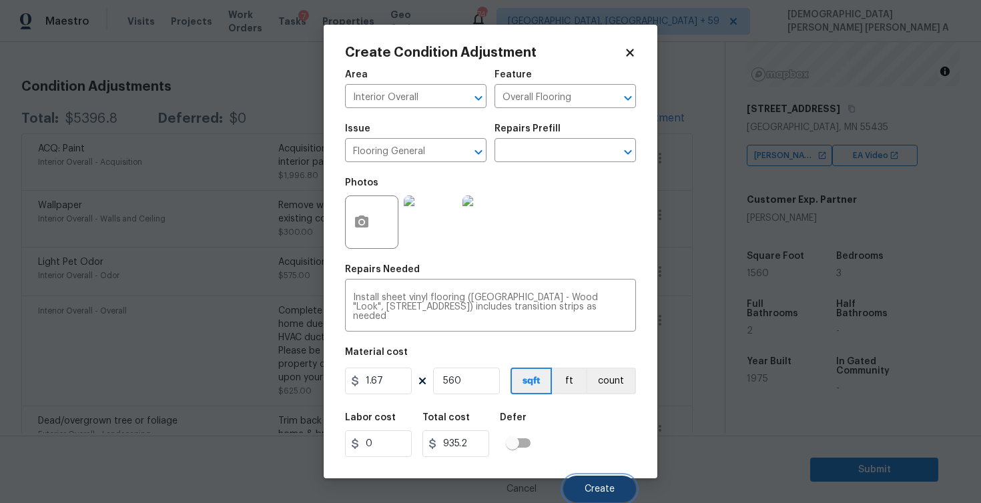
click at [600, 486] on span "Create" at bounding box center [600, 490] width 30 height 10
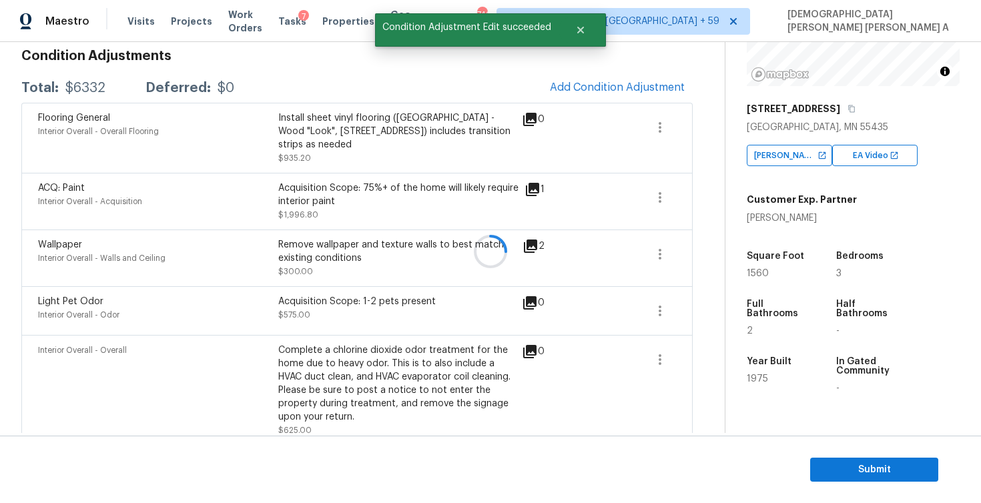
scroll to position [165, 0]
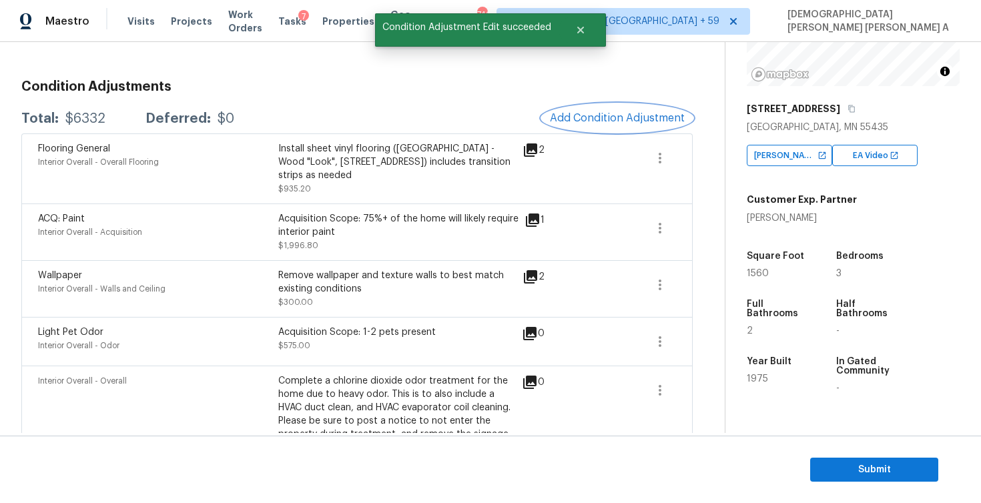
click at [592, 130] on button "Add Condition Adjustment" at bounding box center [617, 118] width 151 height 28
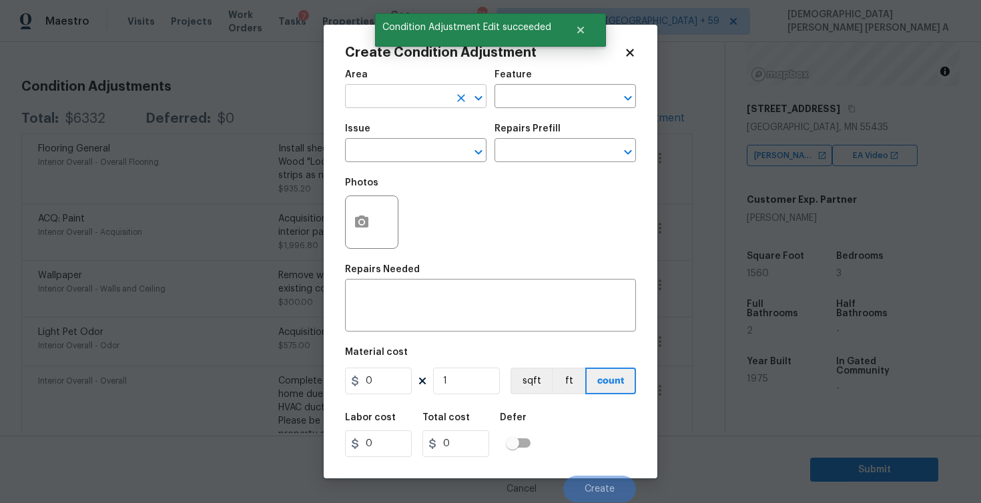
click at [400, 99] on input "text" at bounding box center [397, 97] width 104 height 21
click at [421, 152] on li "Interior Overall" at bounding box center [416, 150] width 142 height 22
type input "Interior Overall"
click at [553, 101] on input "text" at bounding box center [547, 97] width 104 height 21
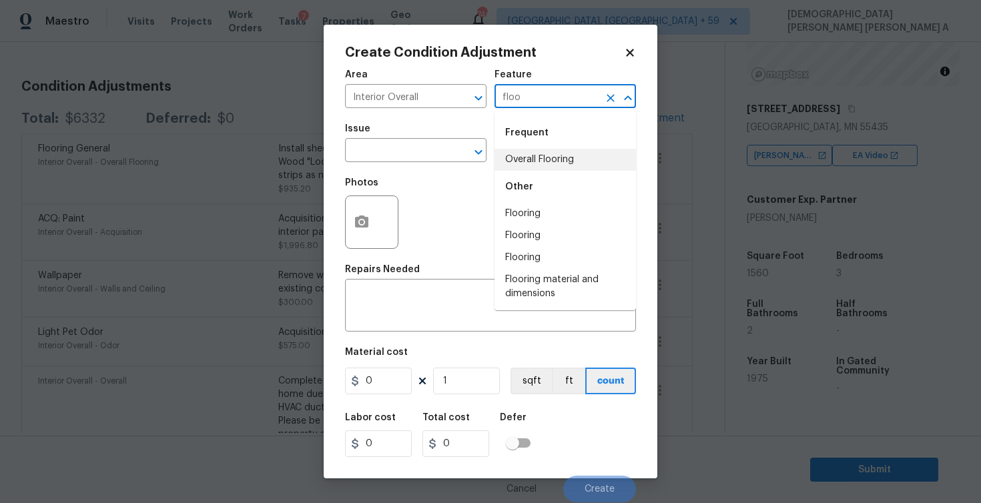
click at [555, 168] on li "Overall Flooring" at bounding box center [566, 160] width 142 height 22
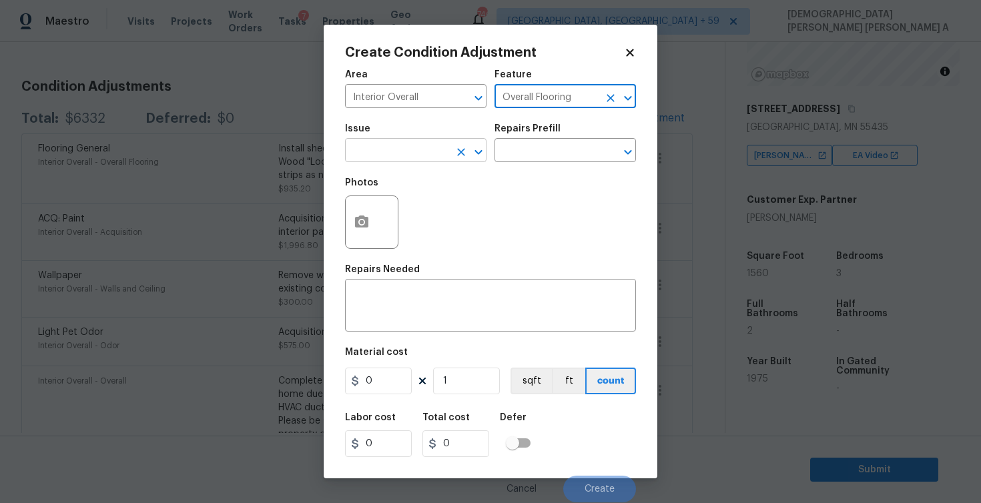
type input "Overall Flooring"
click at [389, 154] on input "text" at bounding box center [397, 152] width 104 height 21
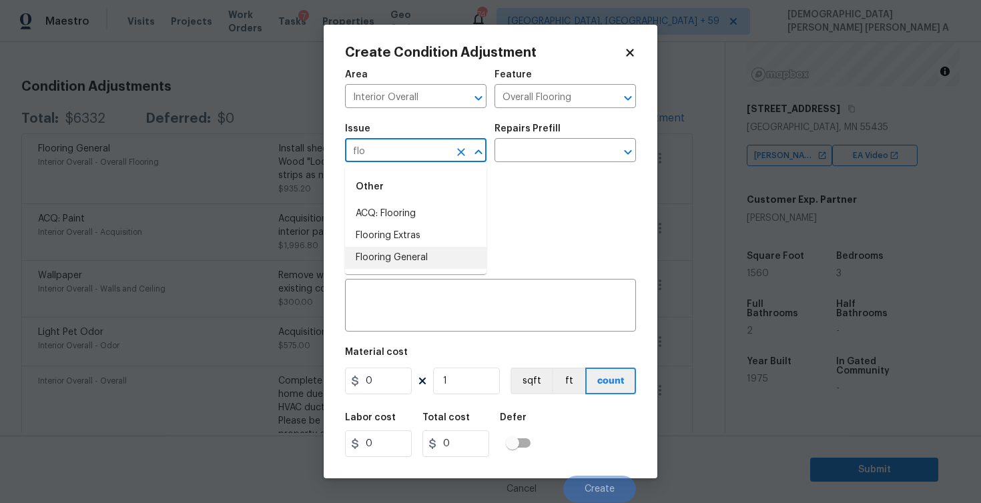
click at [402, 266] on li "Flooring General" at bounding box center [416, 258] width 142 height 22
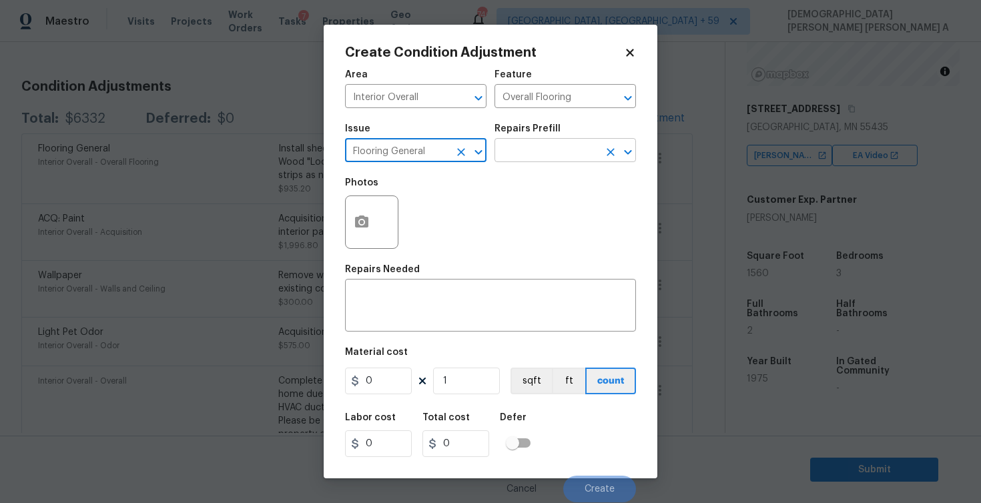
type input "Flooring General"
click at [577, 162] on input "text" at bounding box center [547, 152] width 104 height 21
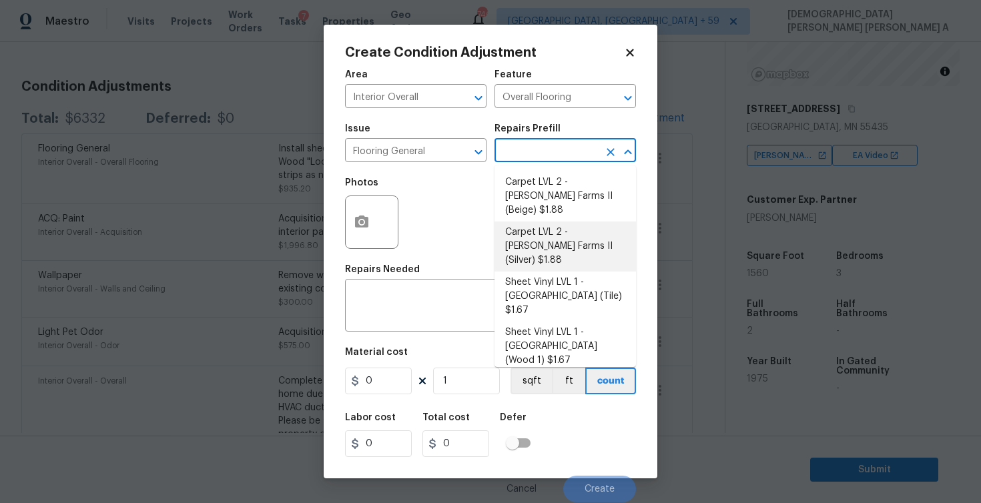
scroll to position [78, 0]
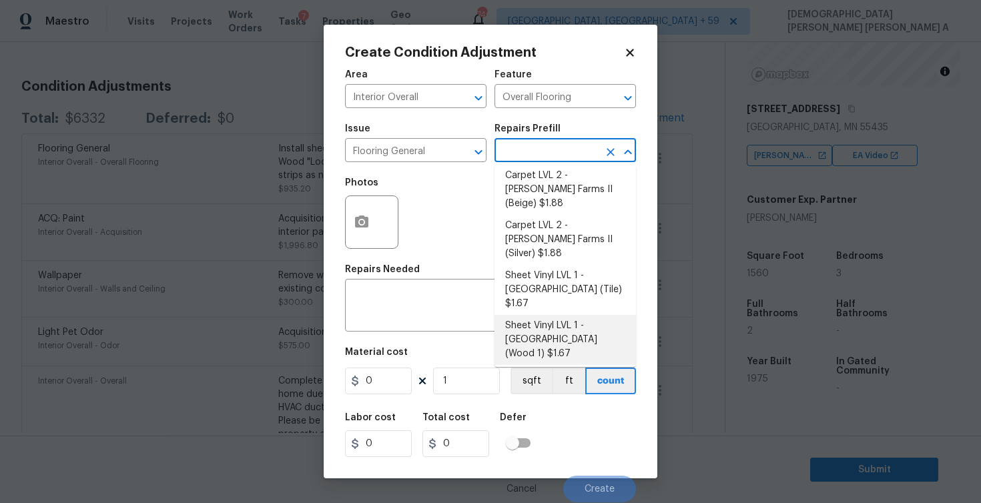
click at [576, 315] on li "Sheet Vinyl LVL 1 - Sugar Valley (Wood 1) $1.67" at bounding box center [566, 340] width 142 height 50
type textarea "Install sheet vinyl flooring (Sugar Valley - Wood "Look", 565 Beacon Hill) incl…"
type input "1.67"
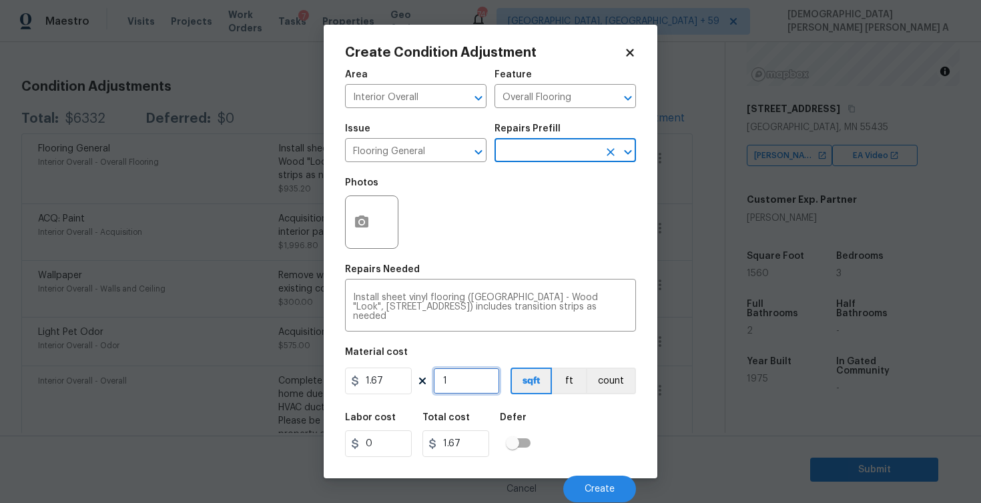
click at [473, 380] on input "1" at bounding box center [466, 381] width 67 height 27
type input "10"
type input "16.7"
type input "100"
type input "167"
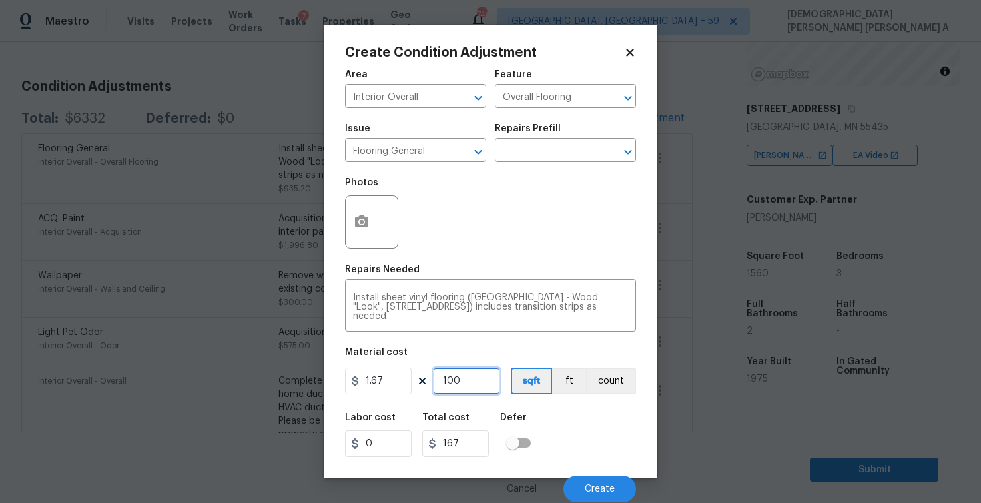
type input "1000"
type input "1670"
type input "1000"
click at [597, 487] on span "Create" at bounding box center [600, 490] width 30 height 10
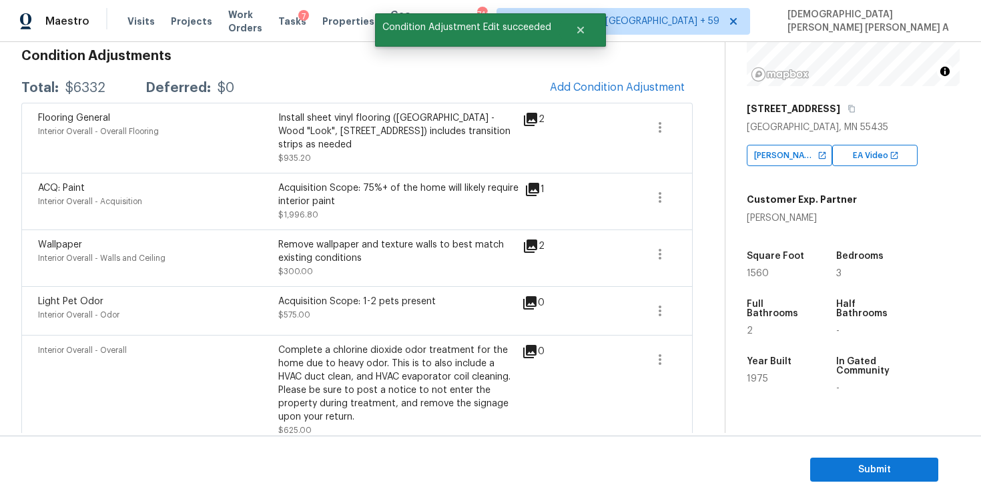
scroll to position [165, 0]
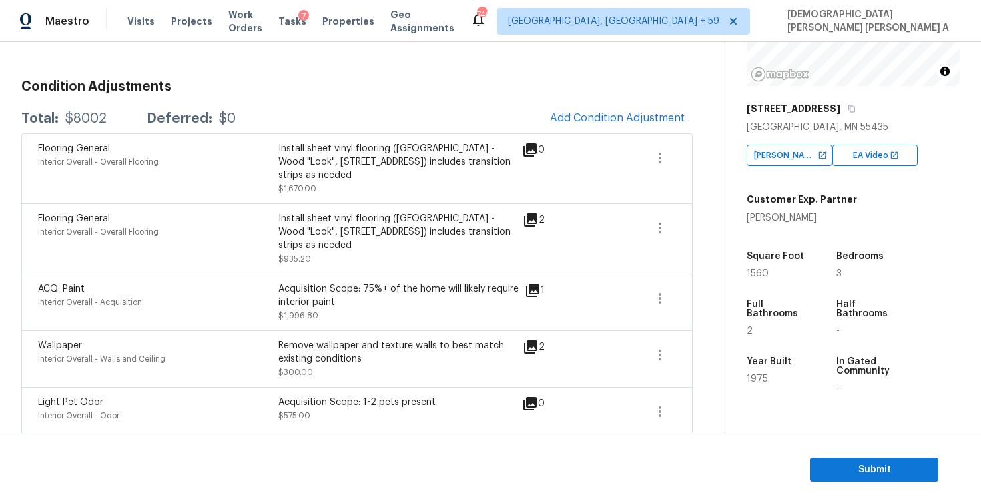
click at [585, 133] on div "Flooring General Interior Overall - Overall Flooring Install sheet vinyl floori…" at bounding box center [356, 168] width 671 height 70
click at [592, 125] on button "Add Condition Adjustment" at bounding box center [617, 118] width 151 height 28
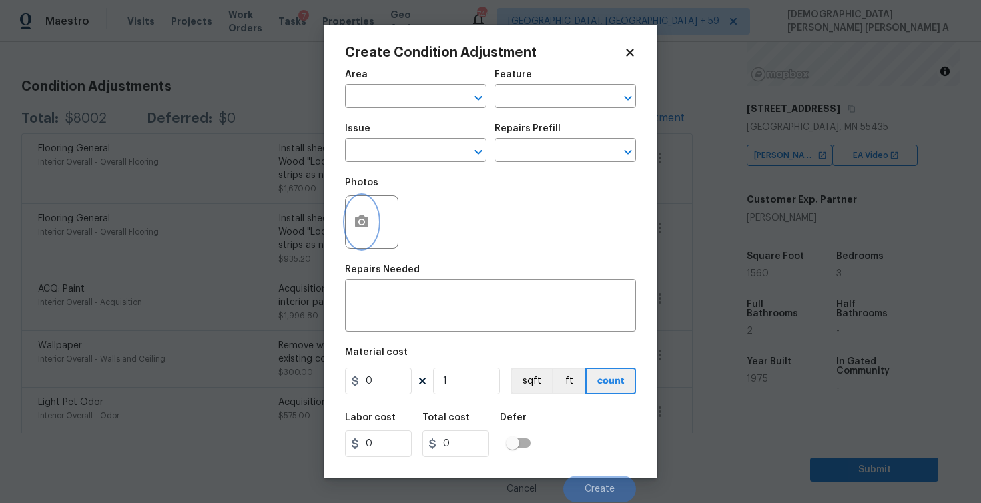
click at [359, 226] on icon "button" at bounding box center [361, 222] width 13 height 12
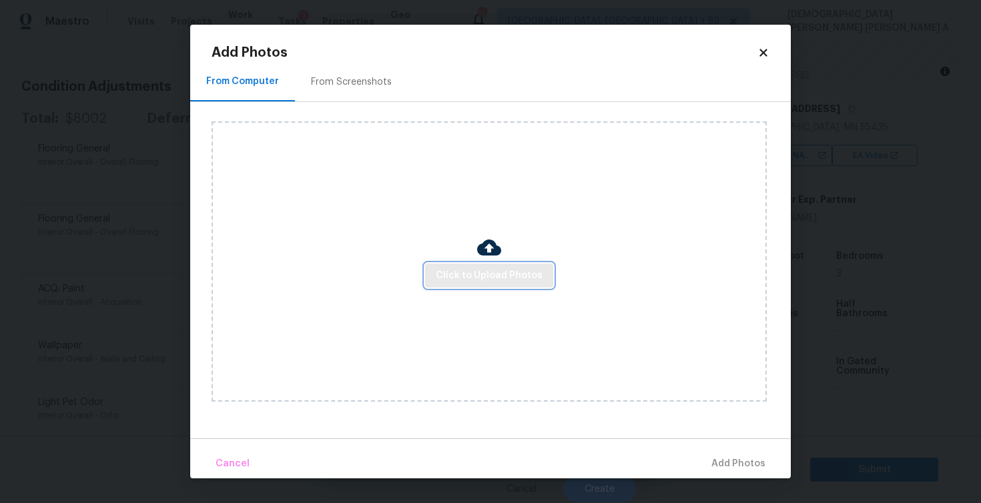
click at [500, 269] on span "Click to Upload Photos" at bounding box center [489, 276] width 107 height 17
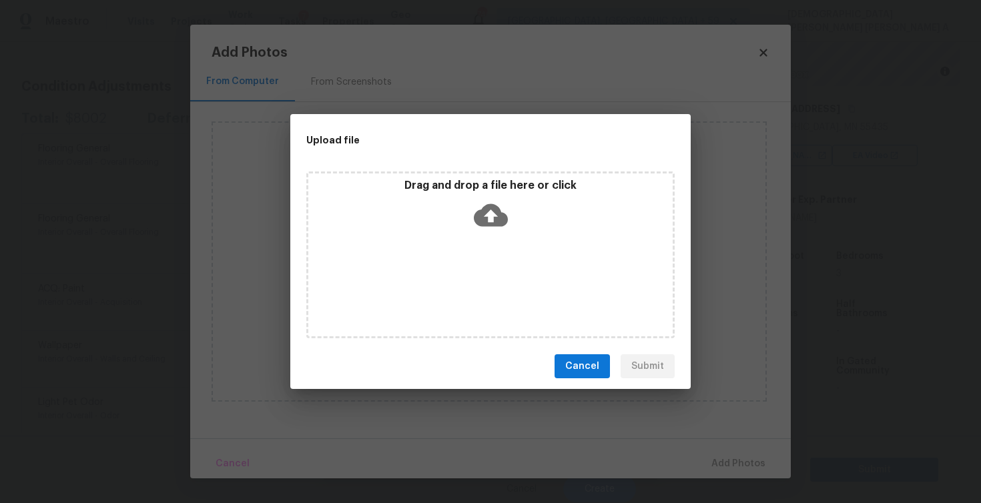
click at [500, 221] on icon at bounding box center [491, 215] width 34 height 23
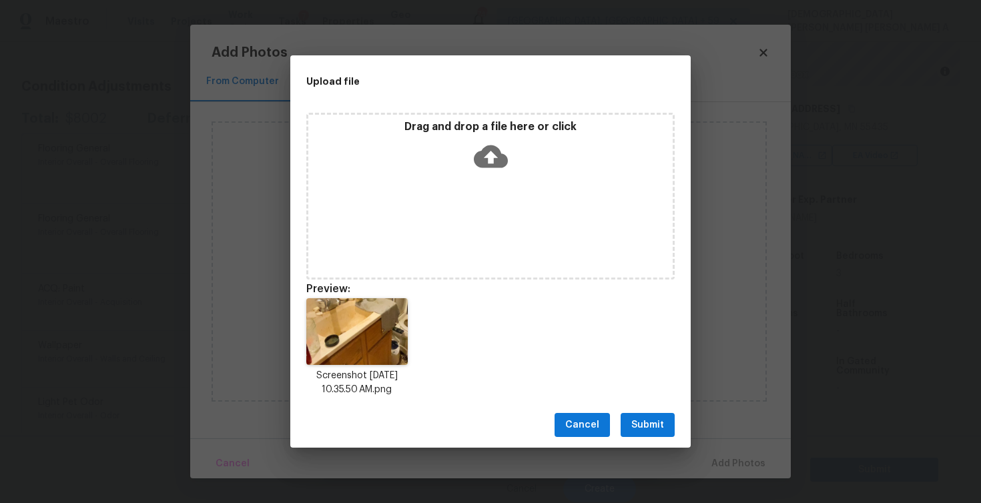
click at [648, 426] on span "Submit" at bounding box center [647, 425] width 33 height 17
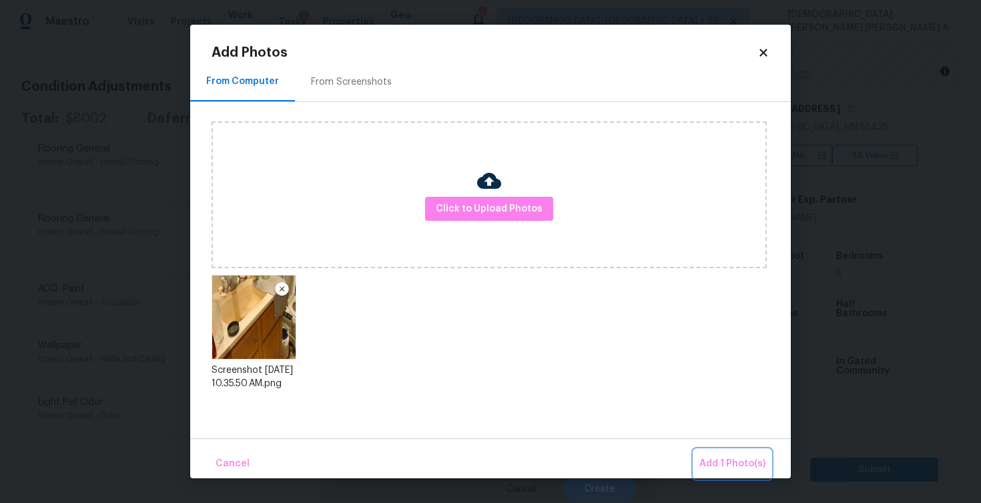
click at [724, 457] on span "Add 1 Photo(s)" at bounding box center [733, 464] width 66 height 17
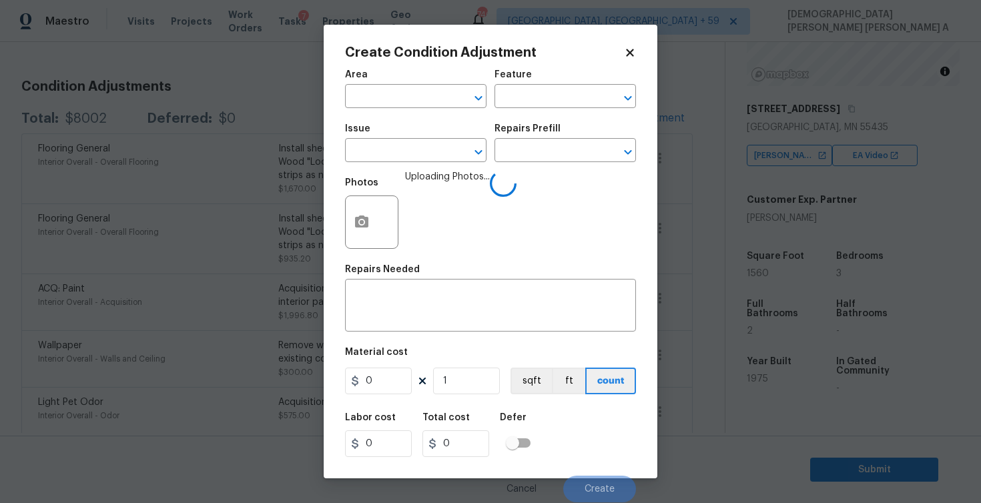
click at [381, 109] on span "Area ​" at bounding box center [416, 89] width 142 height 54
click at [381, 104] on input "text" at bounding box center [397, 97] width 104 height 21
click at [394, 146] on li "Interior Overall" at bounding box center [416, 150] width 142 height 22
type input "Interior Overall"
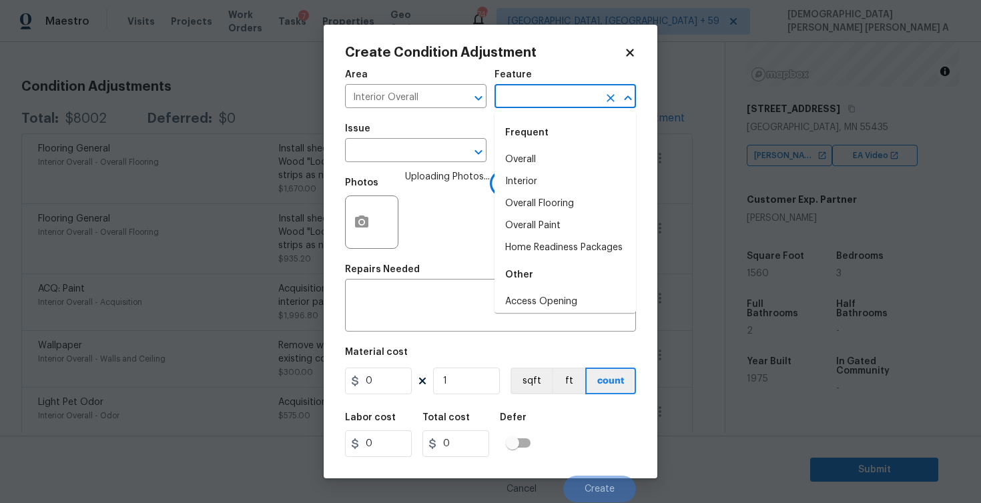
click at [542, 93] on input "text" at bounding box center [547, 97] width 104 height 21
type input "sink"
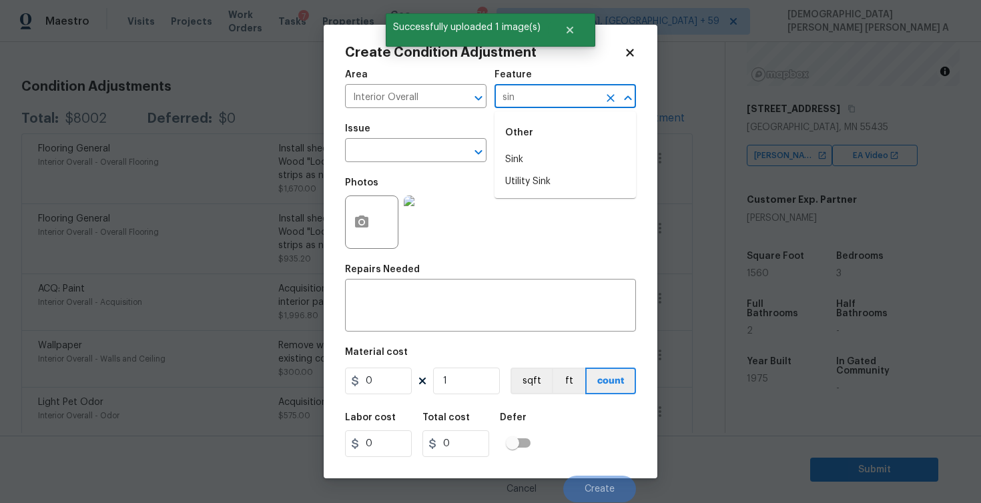
type input "sink"
click at [515, 152] on li "Sink" at bounding box center [566, 160] width 142 height 22
type input "Sink"
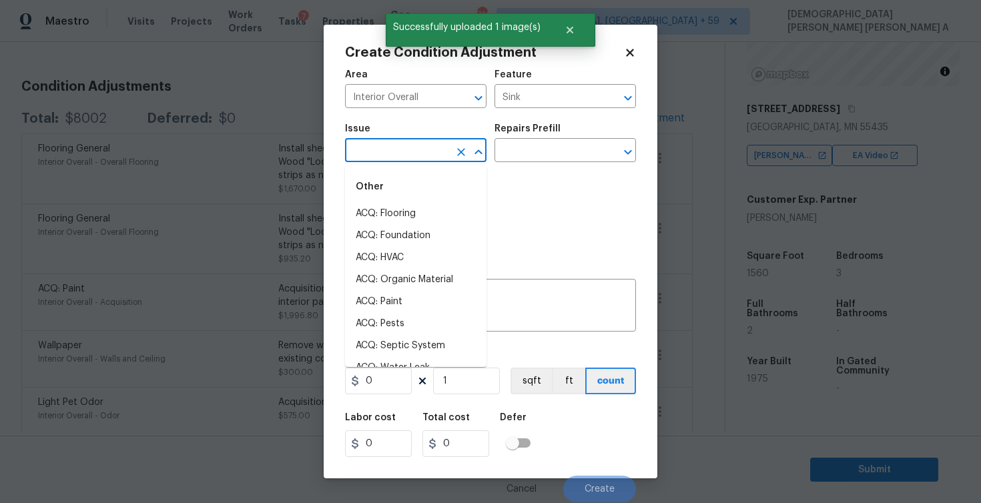
click at [411, 144] on input "text" at bounding box center [397, 152] width 104 height 21
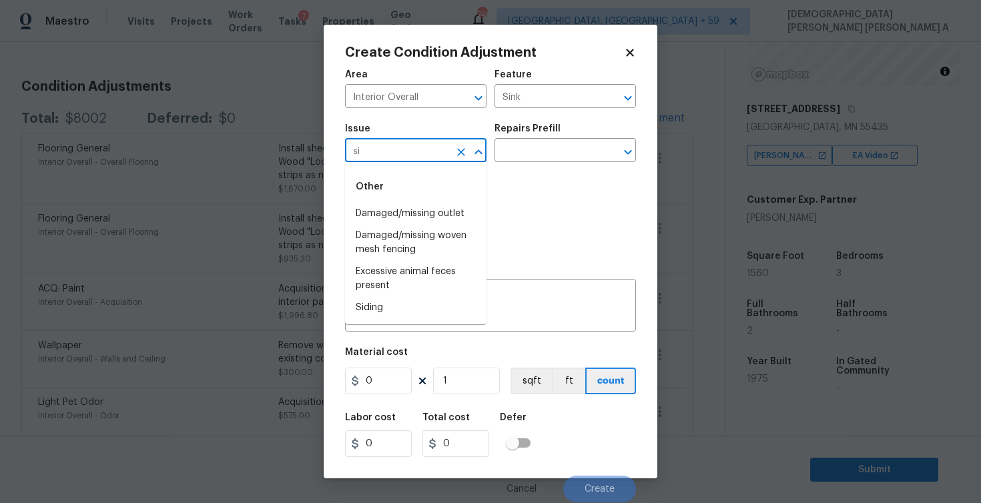
type input "s"
click at [415, 258] on li "Bathroom Plumbing" at bounding box center [416, 258] width 142 height 22
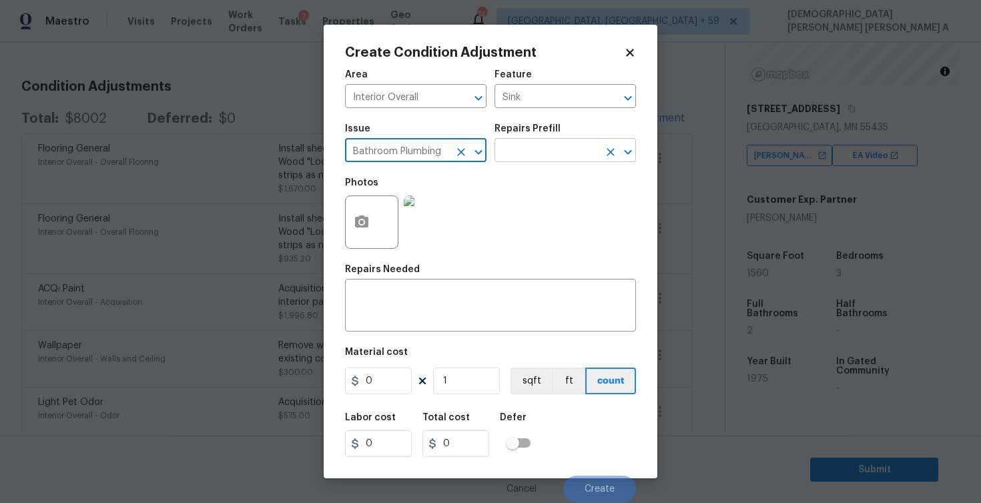
type input "Bathroom Plumbing"
click at [529, 153] on input "text" at bounding box center [547, 152] width 104 height 21
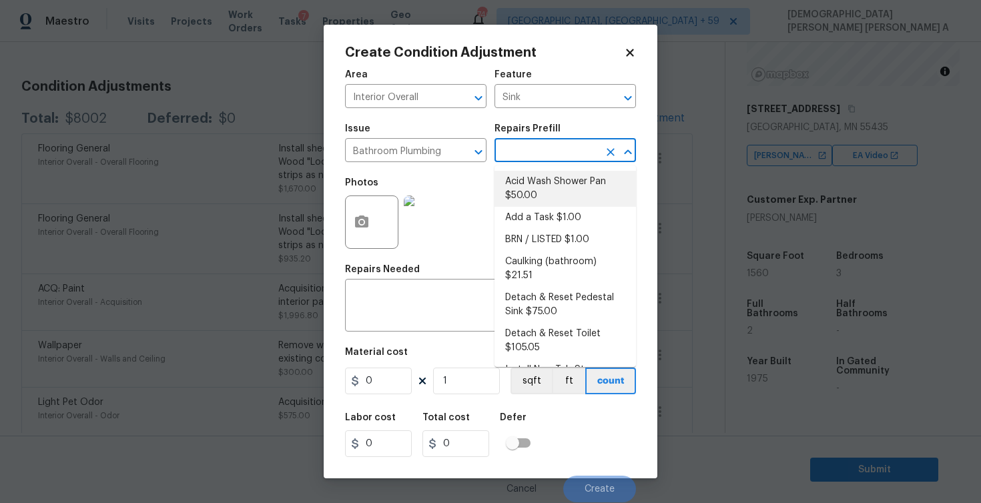
click at [525, 186] on li "Acid Wash Shower Pan $50.00" at bounding box center [566, 189] width 142 height 36
type input "Plumbing"
type textarea "Prep and acid wash/deep clean the shower pan."
type input "50"
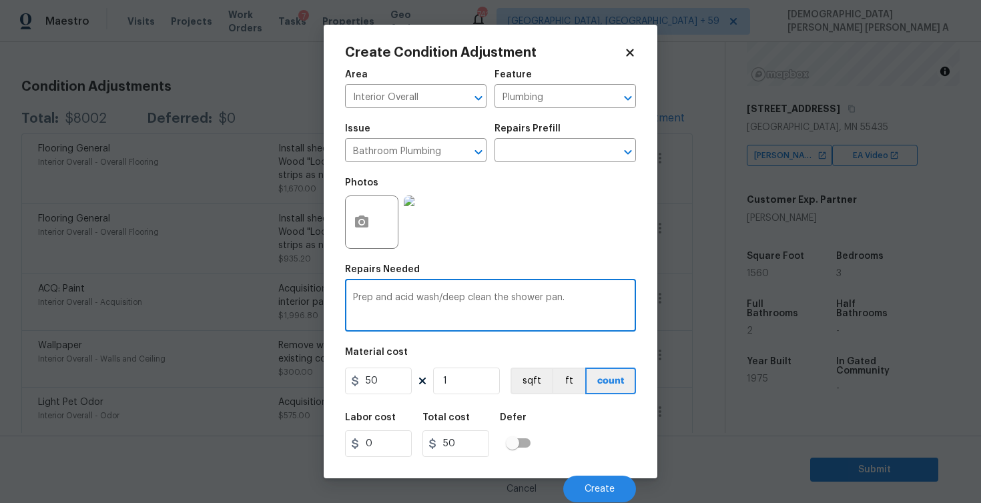
drag, startPoint x: 510, startPoint y: 296, endPoint x: 557, endPoint y: 297, distance: 47.4
click at [557, 297] on textarea "Prep and acid wash/deep clean the shower pan." at bounding box center [490, 307] width 275 height 28
type textarea "Prep and acid wash/deep clean the sink."
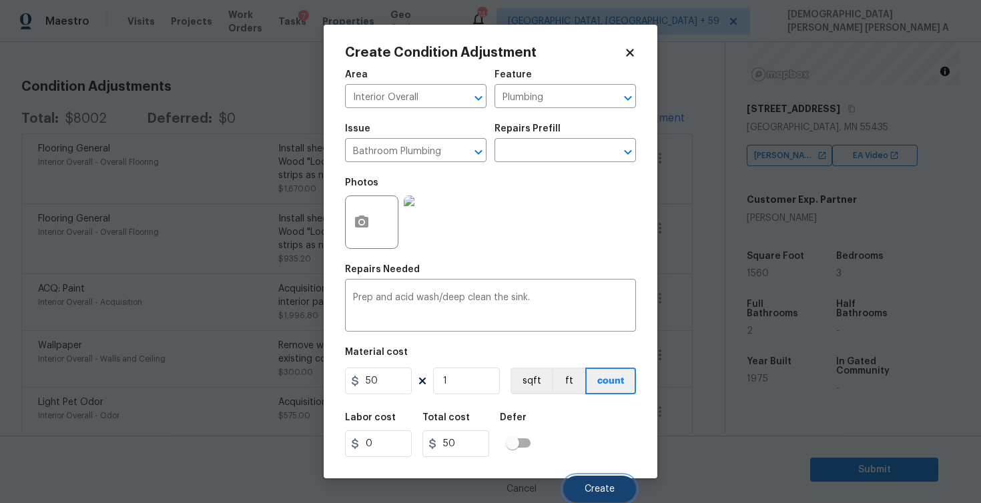
click at [612, 477] on button "Create" at bounding box center [599, 489] width 73 height 27
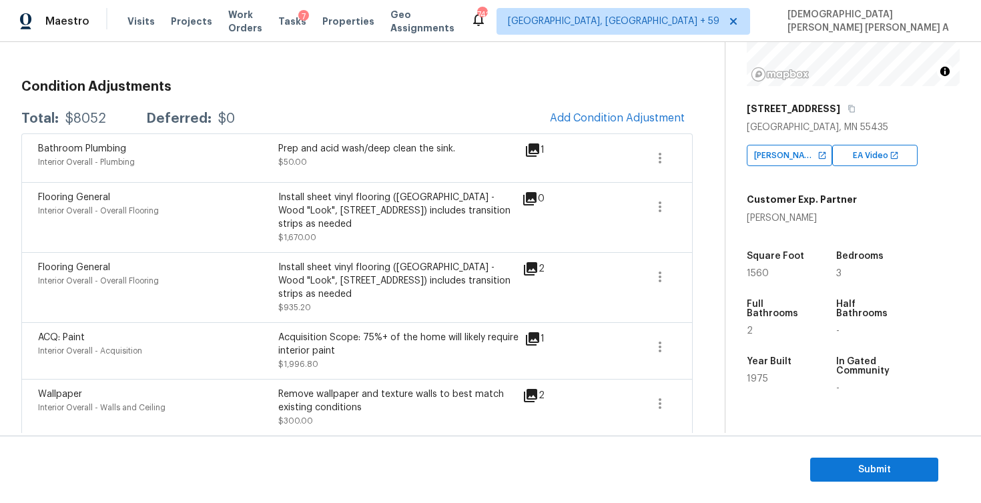
drag, startPoint x: 105, startPoint y: 120, endPoint x: 59, endPoint y: 119, distance: 46.1
click at [59, 119] on div "Total: $8052 Deferred: $0" at bounding box center [128, 118] width 214 height 13
copy div "$8052"
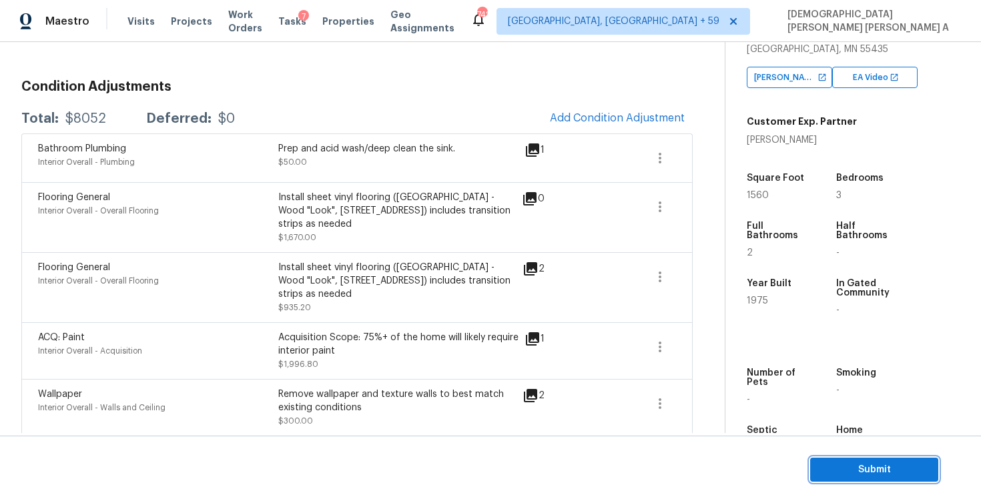
click at [850, 462] on span "Submit" at bounding box center [874, 470] width 107 height 17
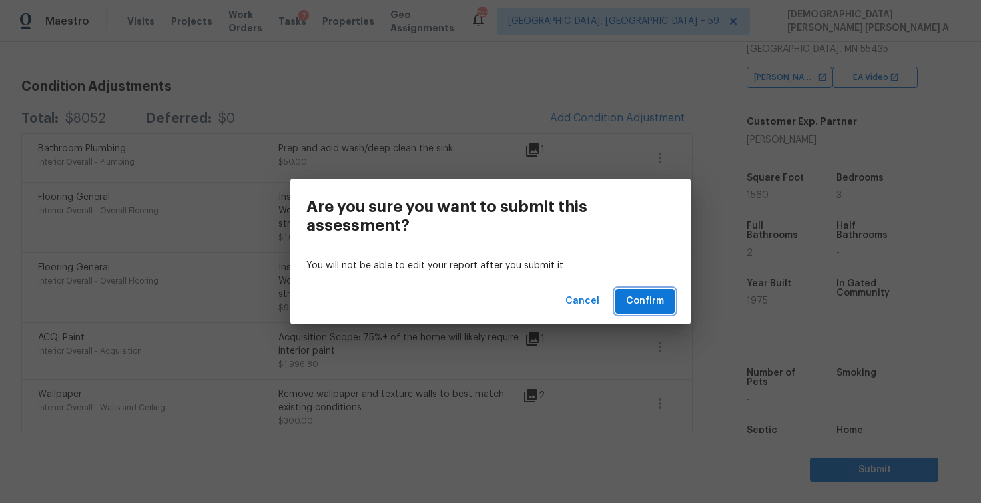
click at [654, 304] on span "Confirm" at bounding box center [645, 301] width 38 height 17
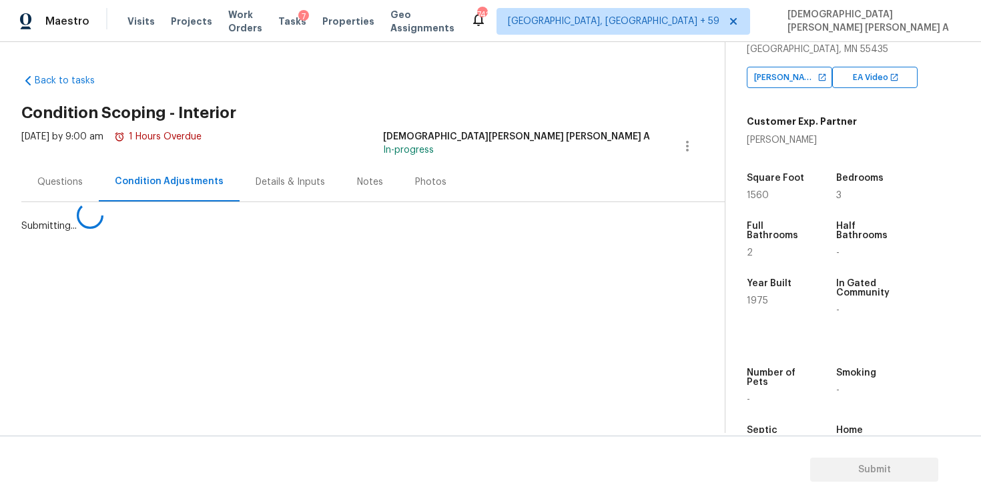
scroll to position [0, 0]
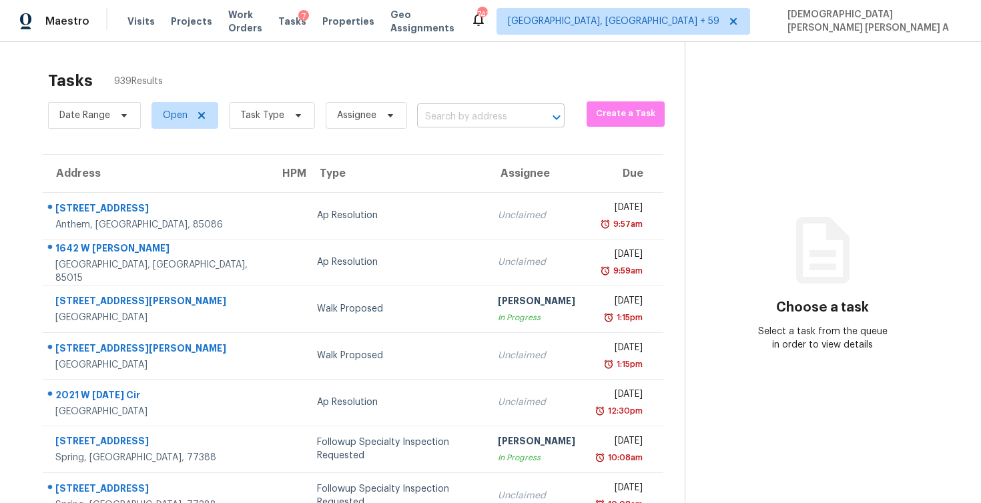
click at [476, 119] on input "text" at bounding box center [472, 117] width 110 height 21
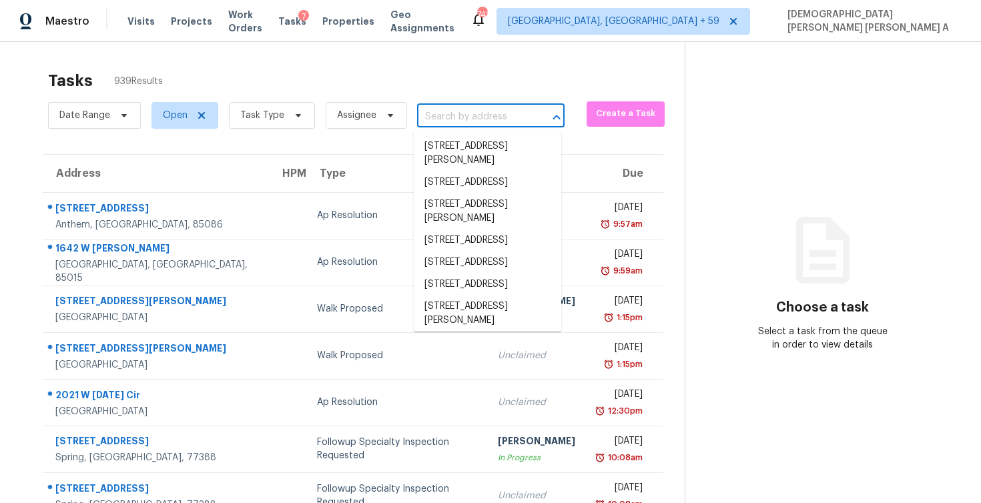
paste input "7016 Comal Dr Irving, TX, 75039"
type input "7016 Comal Dr Irving, TX, 75039"
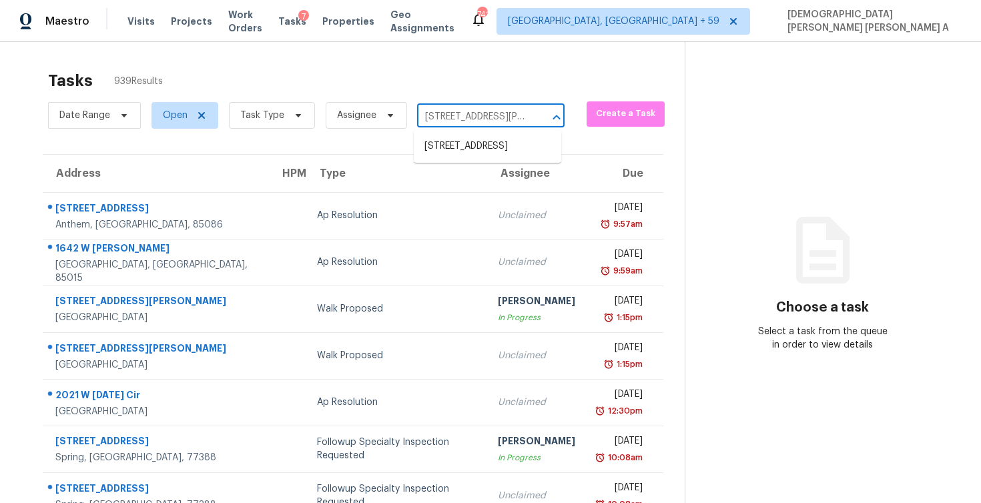
scroll to position [0, 39]
click at [480, 148] on li "7016 Comal Dr, Irving, TX 75039" at bounding box center [488, 146] width 148 height 22
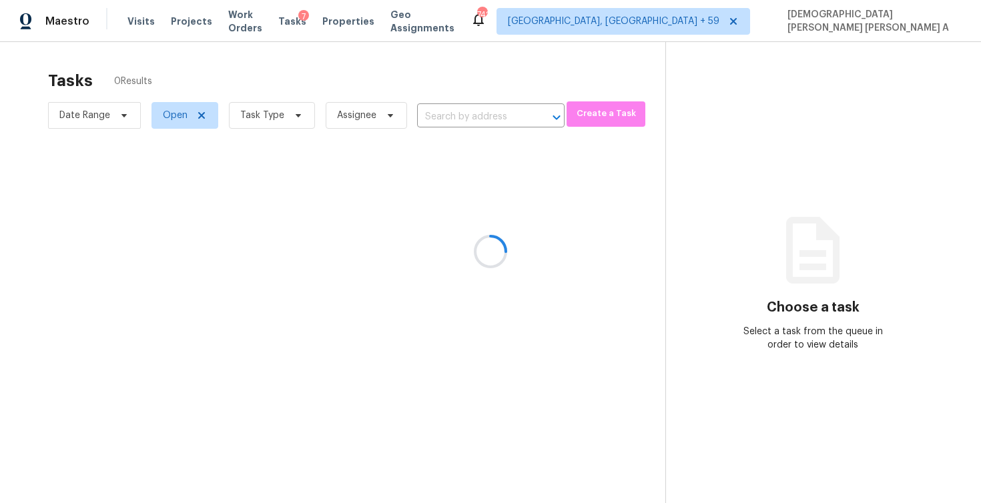
type input "7016 Comal Dr, Irving, TX 75039"
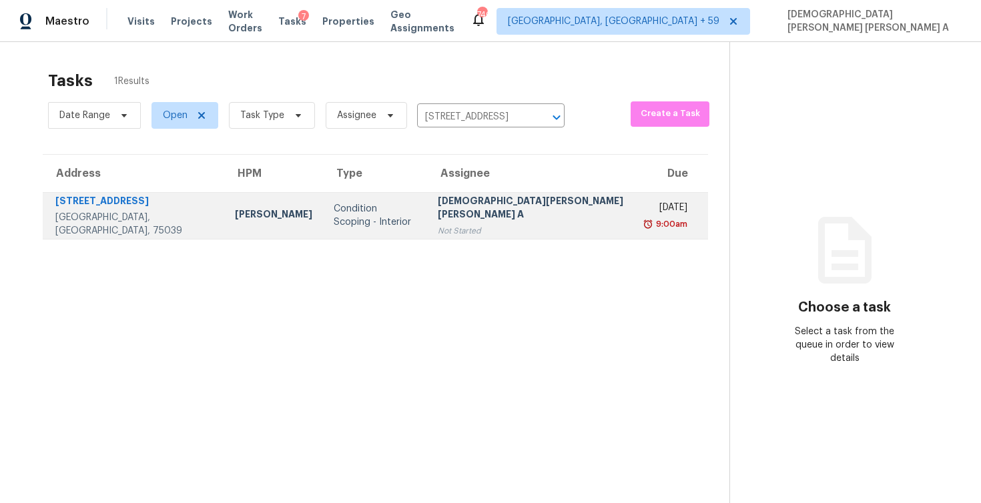
click at [513, 224] on div "Not Started" at bounding box center [532, 230] width 189 height 13
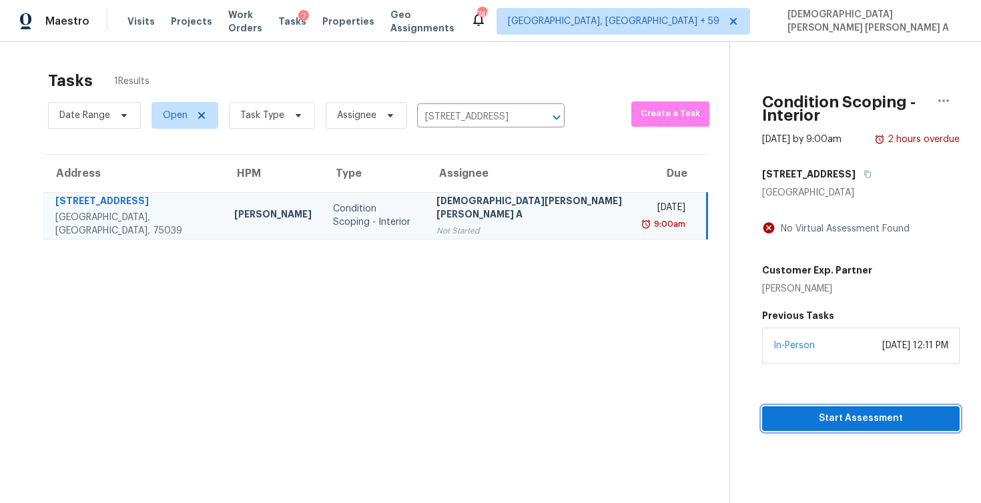
click at [774, 406] on button "Start Assessment" at bounding box center [861, 418] width 198 height 25
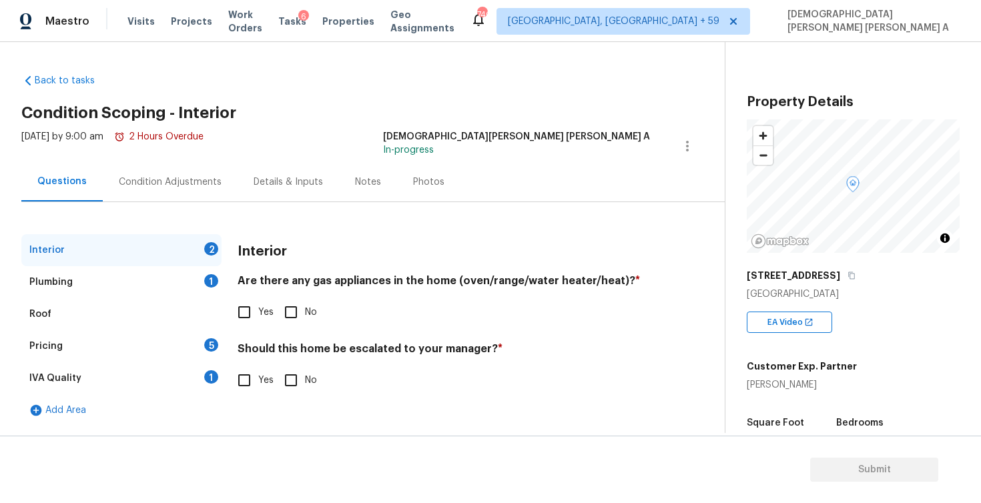
click at [407, 91] on div "Back to tasks Condition Scoping - Interior [DATE] by 9:00 am 2 Hours Overdue [P…" at bounding box center [373, 246] width 704 height 367
click at [248, 386] on input "Yes" at bounding box center [244, 380] width 28 height 28
checkbox input "true"
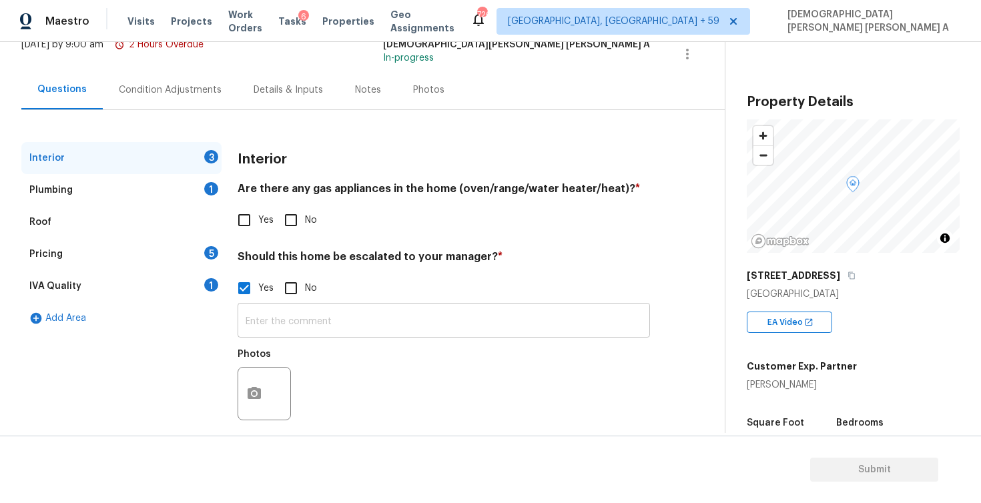
click at [296, 319] on input "text" at bounding box center [444, 321] width 413 height 31
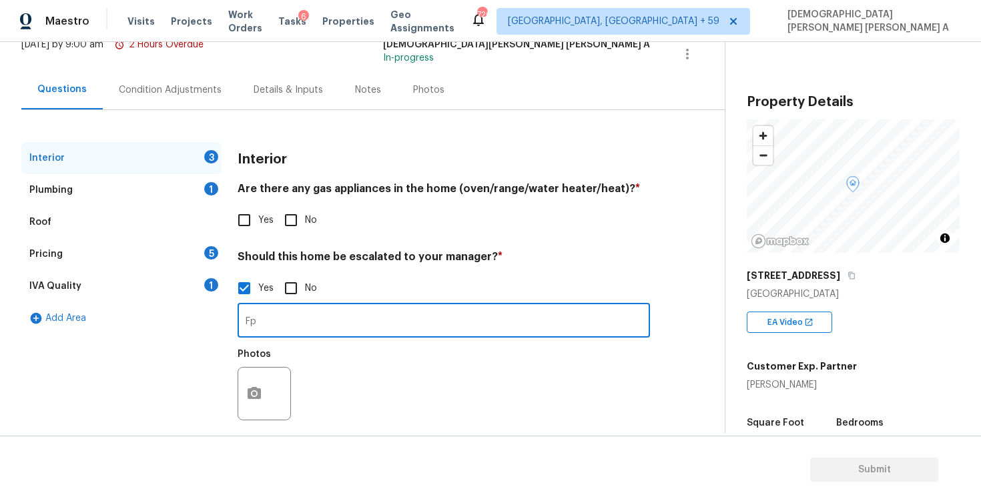
type input "F"
type input "Foundation issue"
click at [252, 396] on icon "button" at bounding box center [254, 394] width 16 height 16
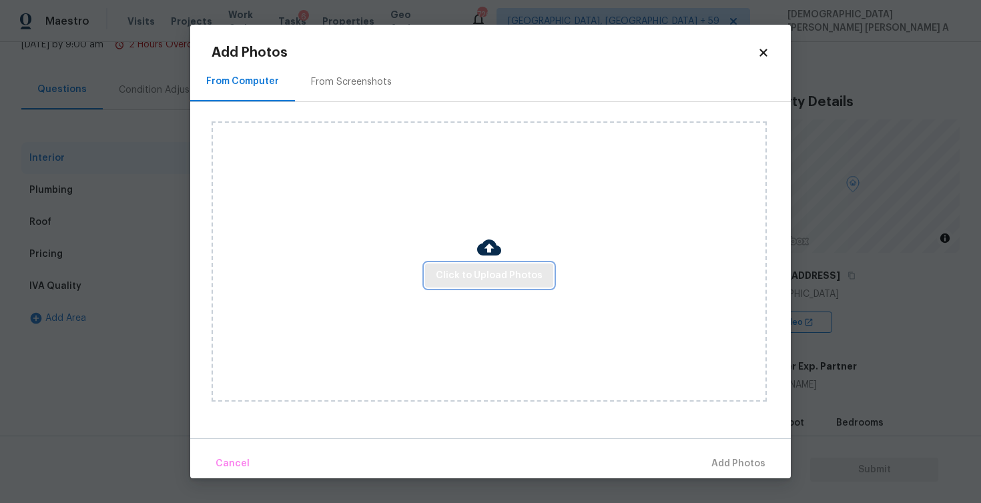
click at [503, 270] on span "Click to Upload Photos" at bounding box center [489, 276] width 107 height 17
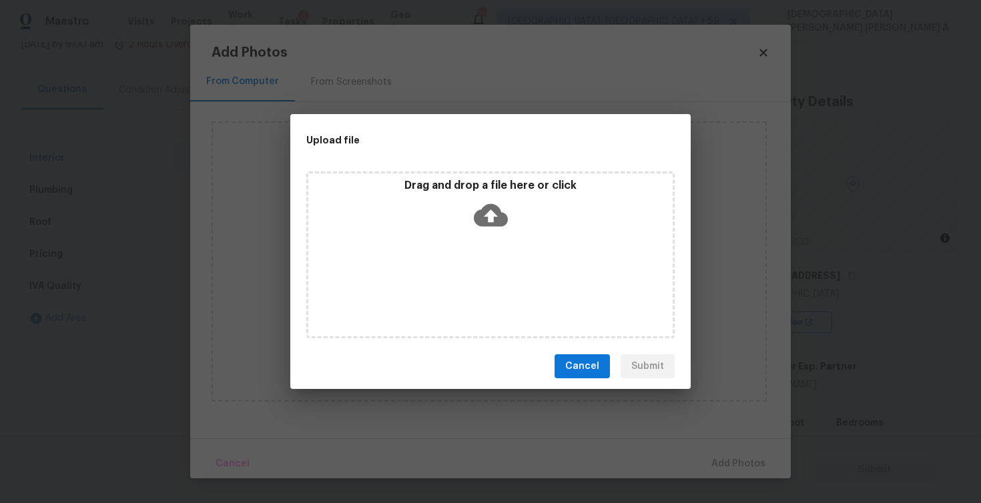
click at [502, 214] on icon at bounding box center [491, 215] width 34 height 23
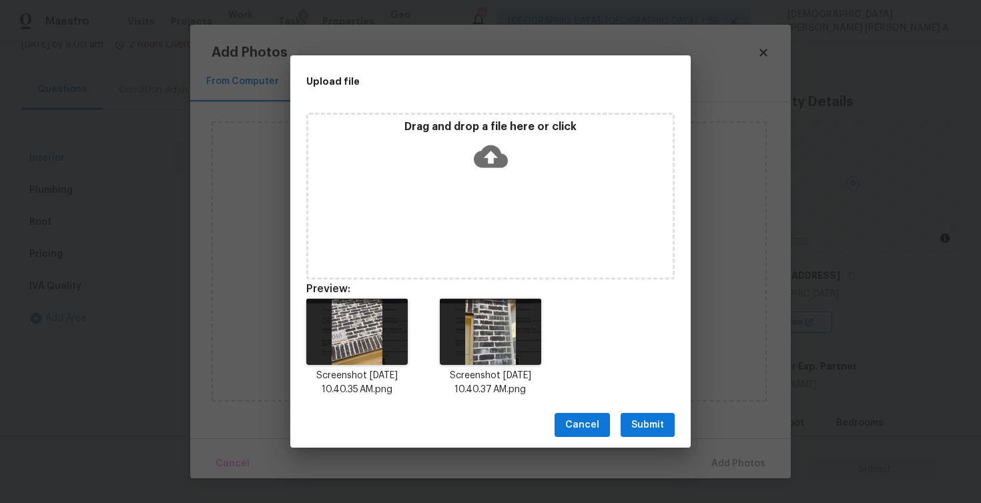
click at [647, 435] on button "Submit" at bounding box center [648, 425] width 54 height 25
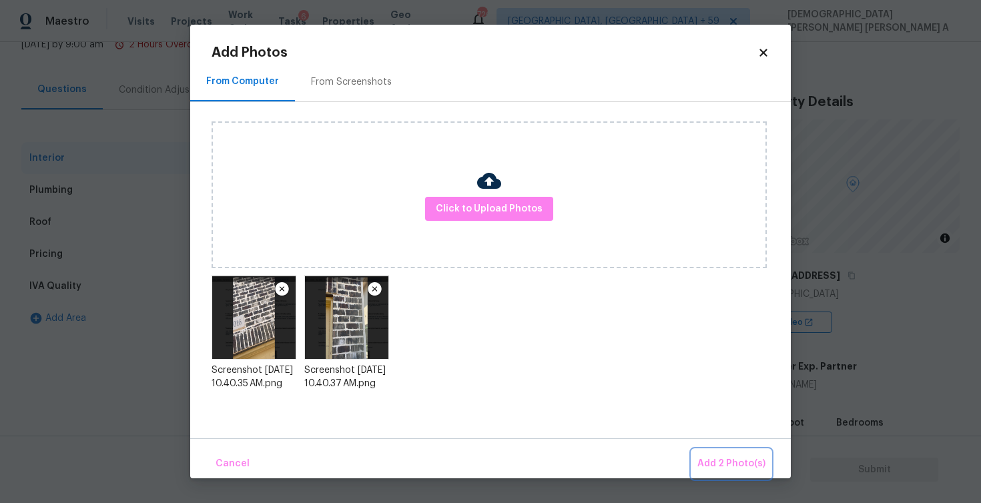
click at [729, 461] on span "Add 2 Photo(s)" at bounding box center [732, 464] width 68 height 17
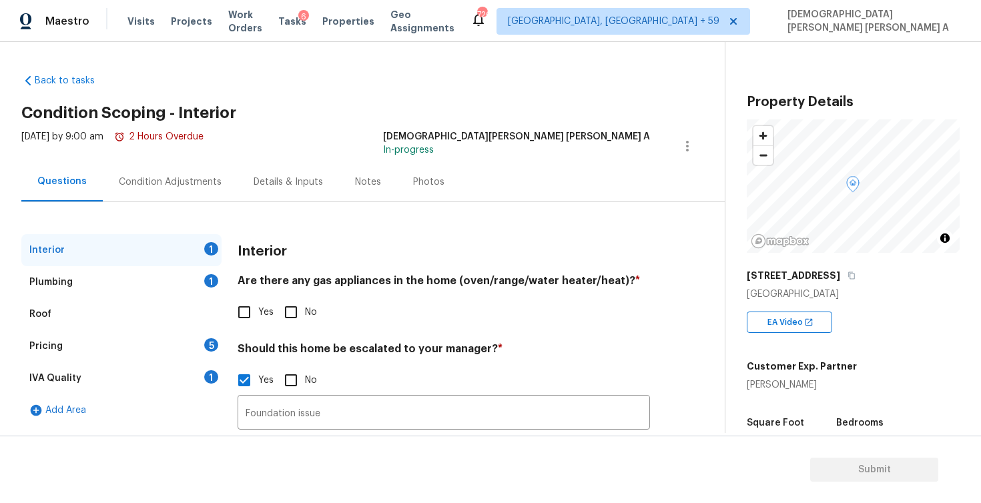
scroll to position [92, 0]
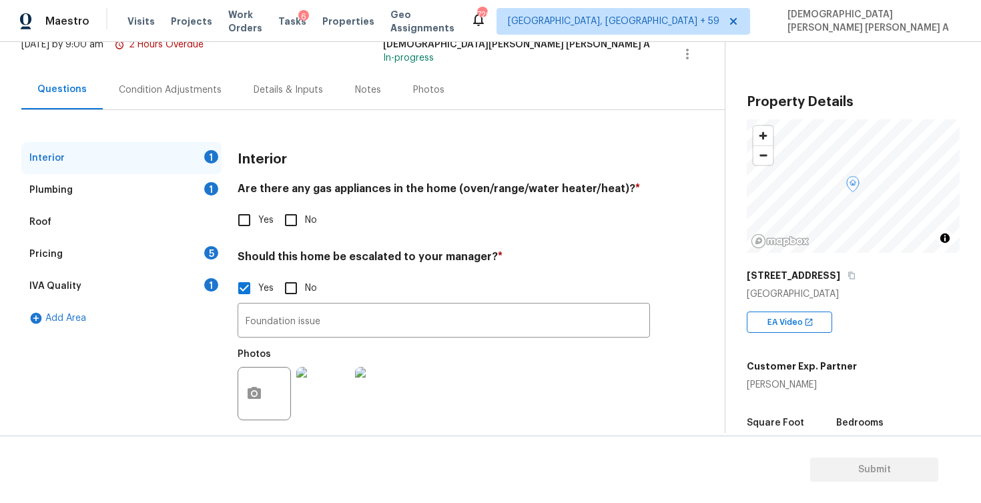
click at [249, 218] on input "Yes" at bounding box center [244, 220] width 28 height 28
checkbox input "true"
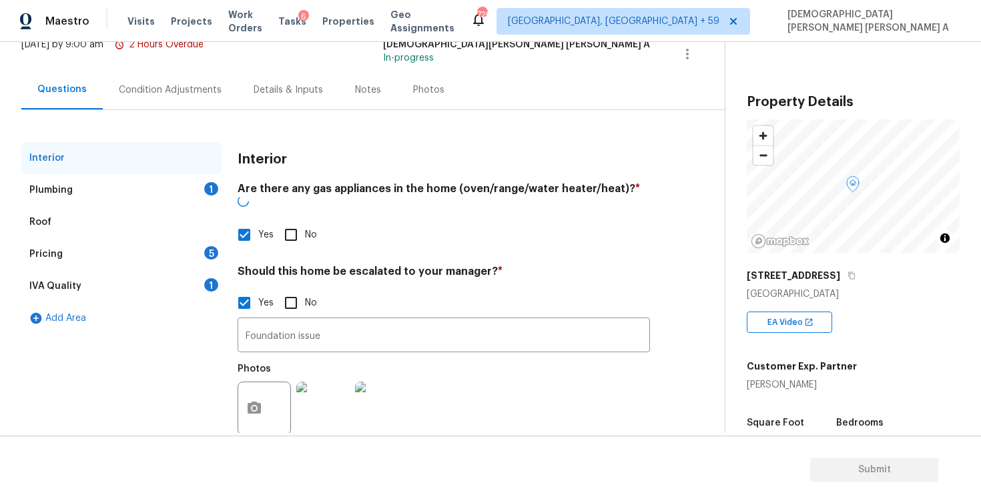
click at [163, 194] on div "Plumbing 1" at bounding box center [121, 190] width 200 height 32
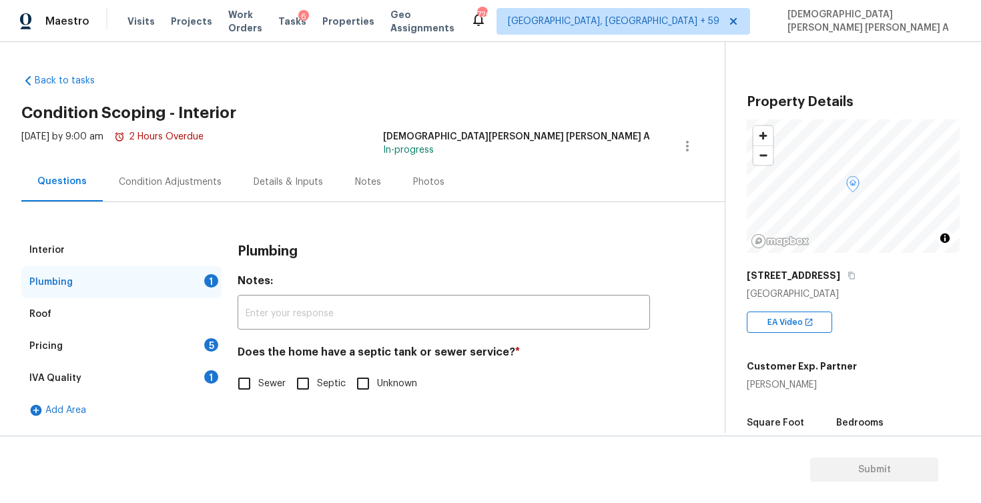
click at [245, 385] on input "Sewer" at bounding box center [244, 384] width 28 height 28
checkbox input "true"
click at [158, 348] on div "Pricing 5" at bounding box center [121, 346] width 200 height 32
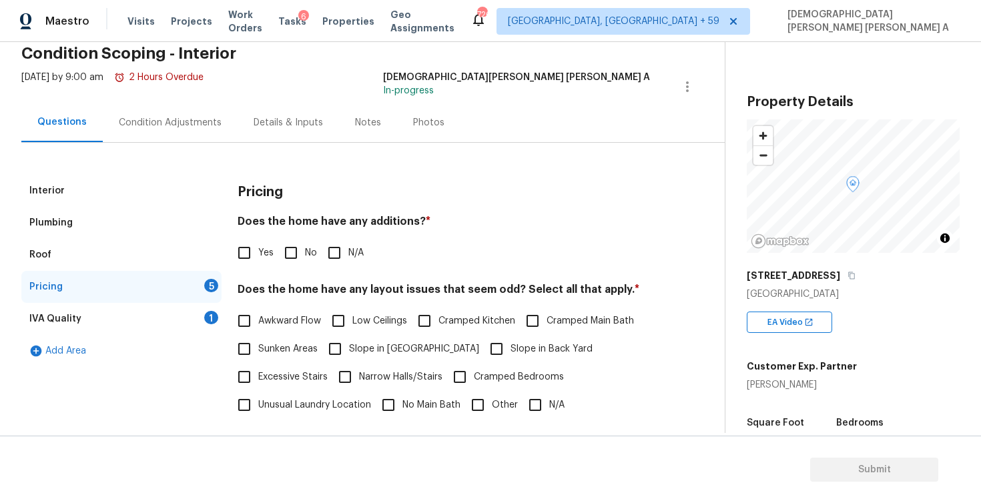
scroll to position [69, 0]
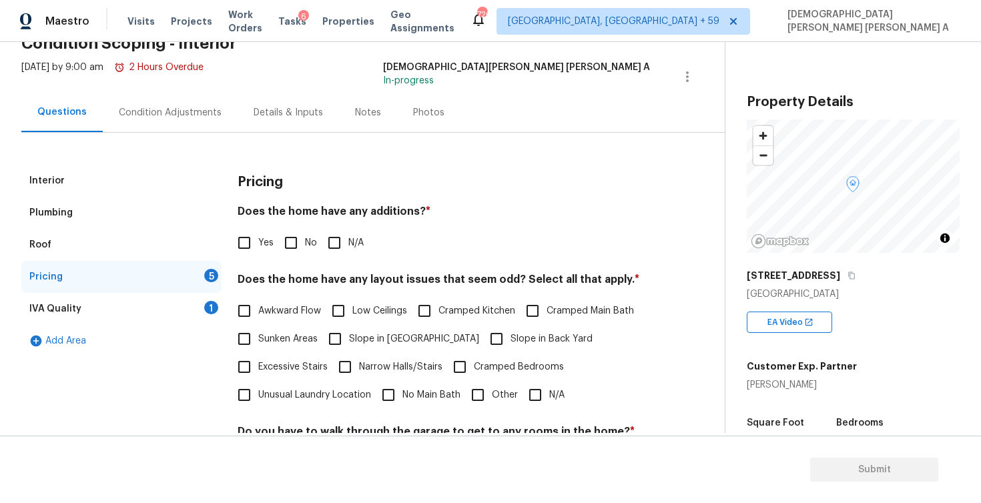
click at [282, 254] on input "No" at bounding box center [291, 243] width 28 height 28
checkbox input "true"
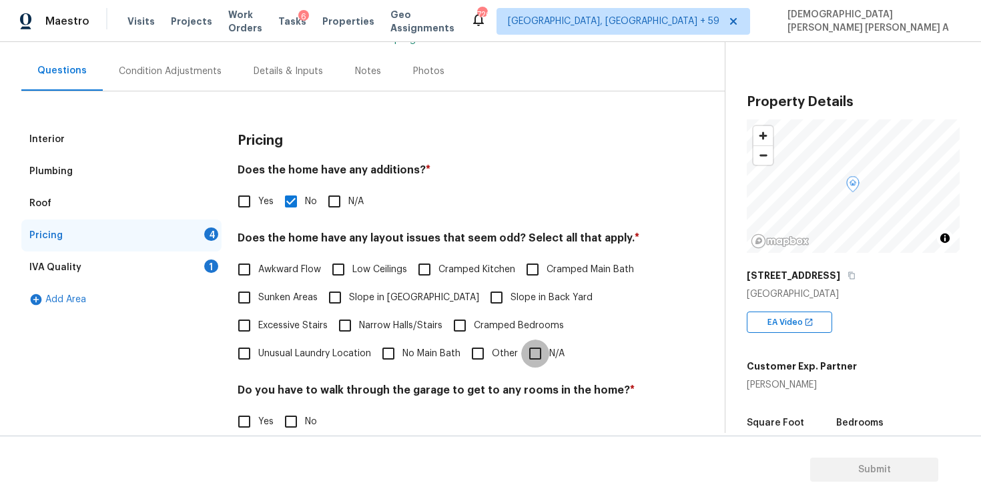
click at [541, 357] on input "N/A" at bounding box center [535, 354] width 28 height 28
checkbox input "true"
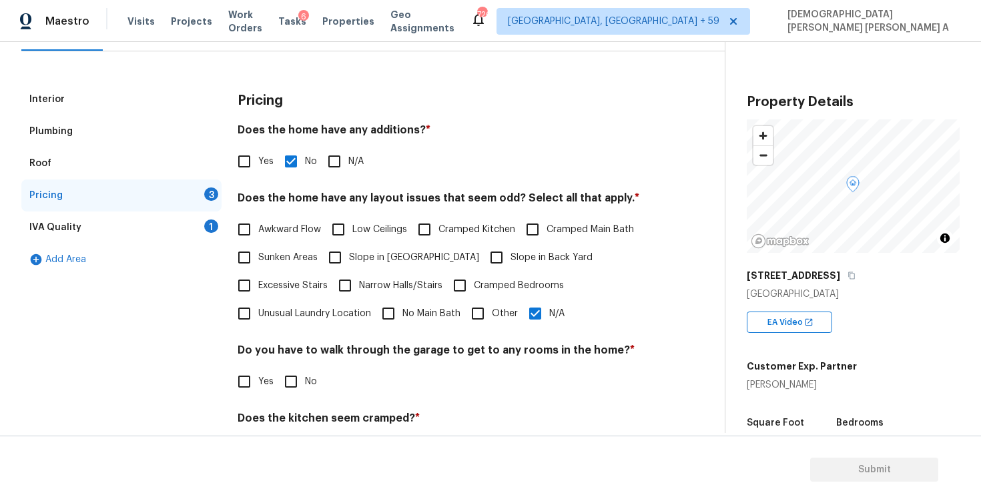
scroll to position [164, 0]
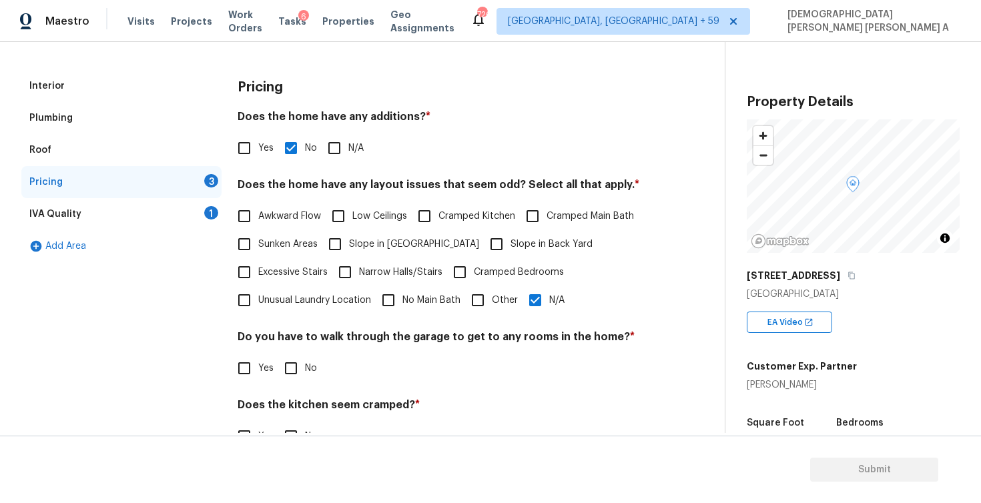
click at [291, 364] on input "No" at bounding box center [291, 368] width 28 height 28
checkbox input "true"
click at [280, 424] on input "No" at bounding box center [291, 437] width 28 height 28
checkbox input "true"
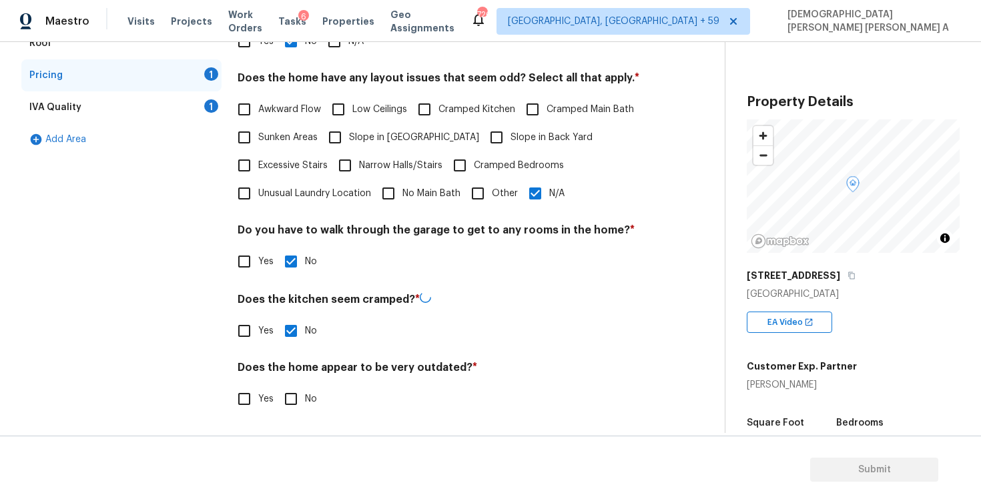
scroll to position [270, 0]
click at [290, 396] on input "No" at bounding box center [291, 399] width 28 height 28
checkbox input "true"
click at [202, 107] on div "IVA Quality 1" at bounding box center [121, 109] width 200 height 32
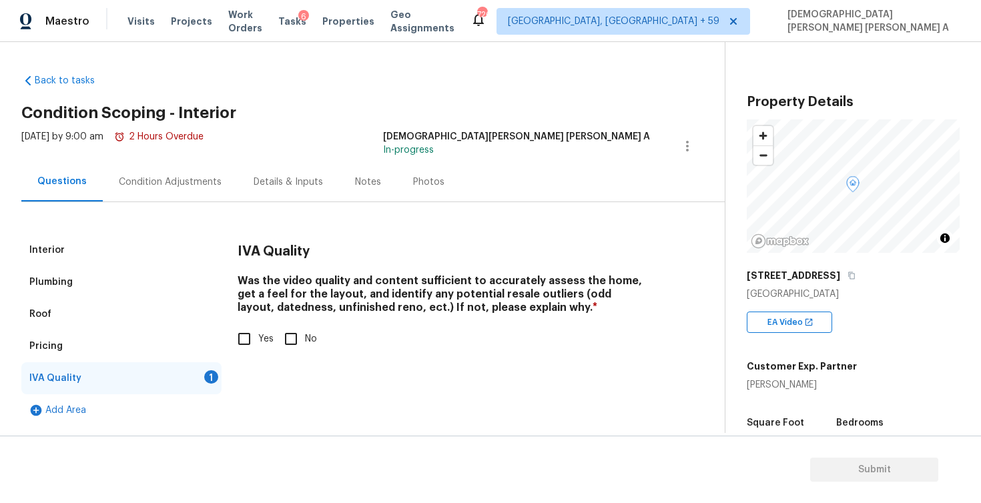
scroll to position [0, 0]
click at [248, 336] on input "Yes" at bounding box center [244, 339] width 28 height 28
checkbox input "true"
click at [167, 178] on div "Condition Adjustments" at bounding box center [170, 182] width 103 height 13
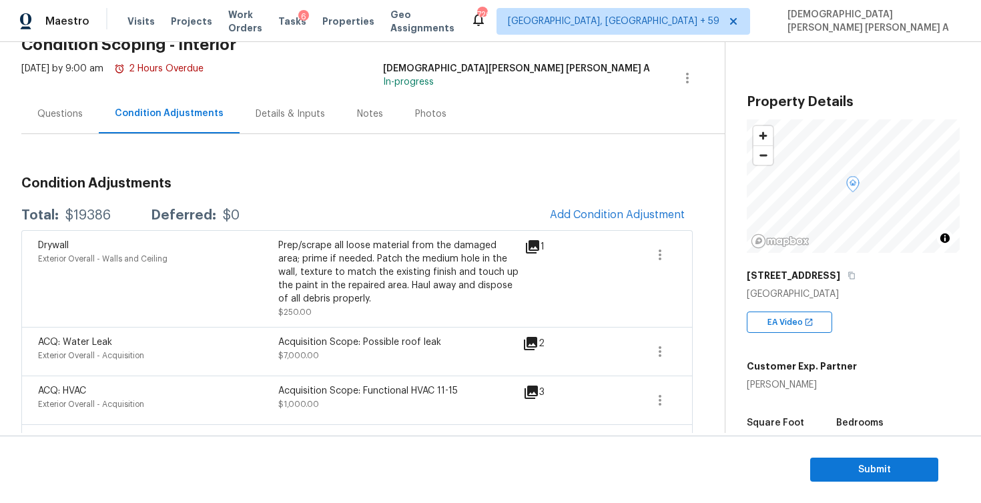
scroll to position [66, 0]
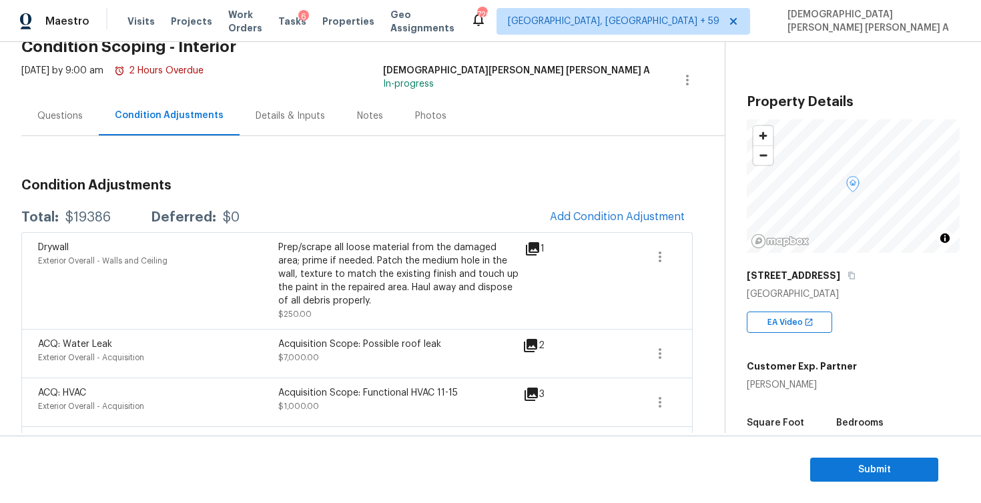
click at [553, 242] on div "1" at bounding box center [556, 249] width 63 height 16
click at [586, 211] on span "Add Condition Adjustment" at bounding box center [617, 217] width 135 height 12
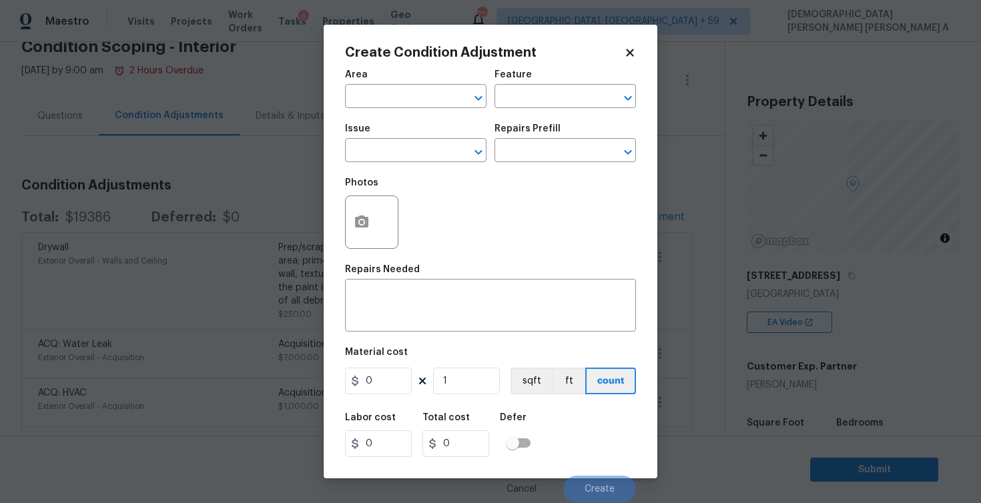
click at [345, 234] on div at bounding box center [371, 222] width 53 height 53
click at [350, 225] on button "button" at bounding box center [362, 222] width 32 height 52
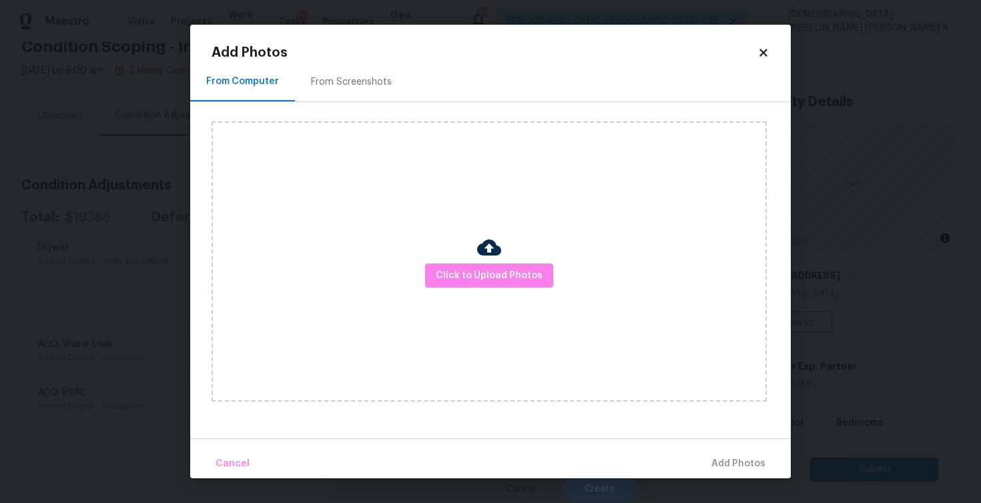
click at [491, 288] on div "Click to Upload Photos" at bounding box center [489, 261] width 555 height 280
click at [486, 264] on button "Click to Upload Photos" at bounding box center [489, 276] width 128 height 25
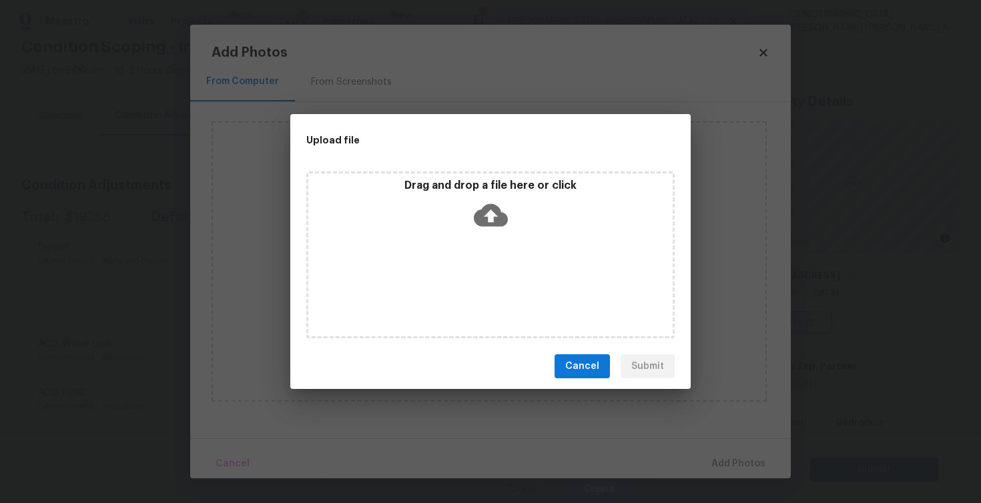
click at [487, 259] on div "Drag and drop a file here or click" at bounding box center [490, 255] width 368 height 167
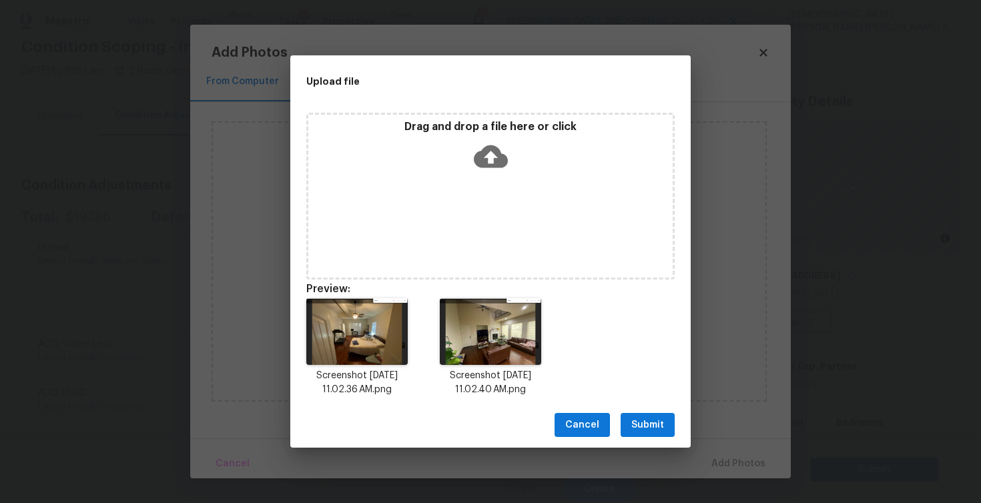
click at [647, 423] on span "Submit" at bounding box center [647, 425] width 33 height 17
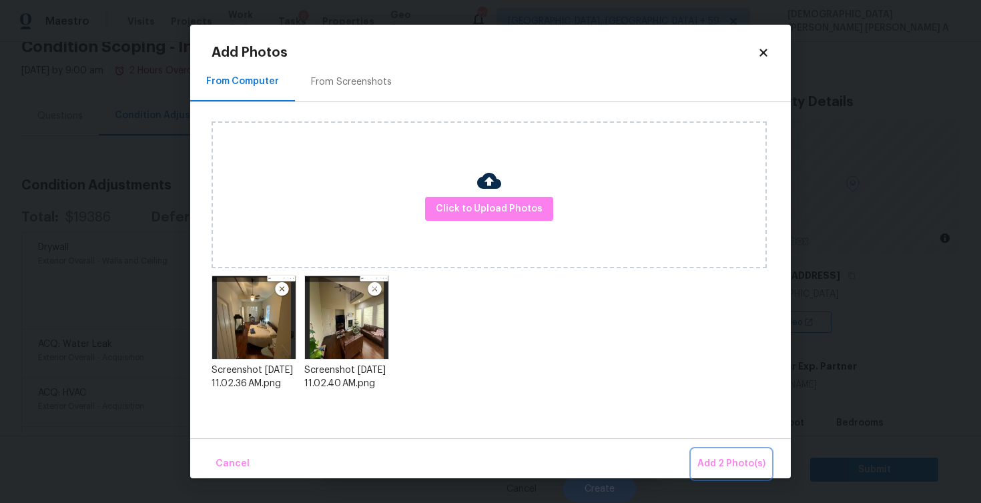
click at [745, 474] on button "Add 2 Photo(s)" at bounding box center [731, 464] width 79 height 29
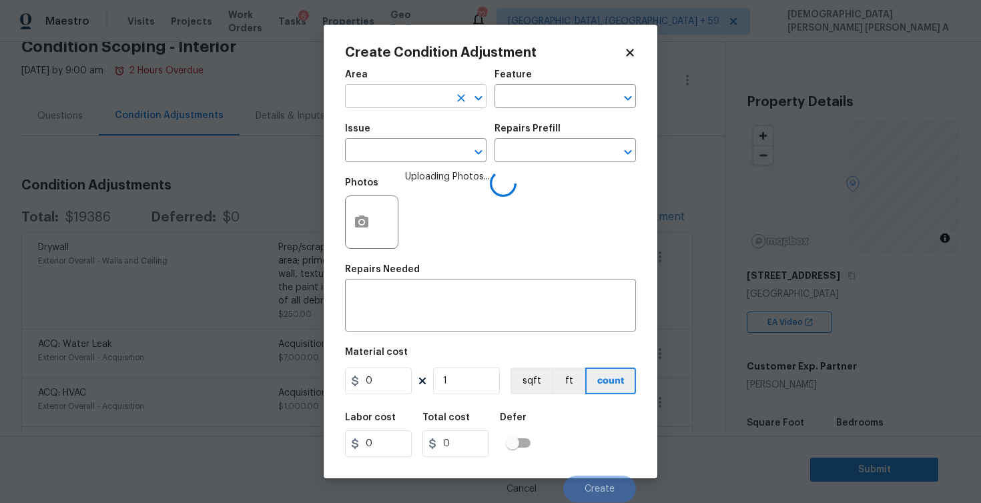
click at [417, 101] on input "text" at bounding box center [397, 97] width 104 height 21
click at [400, 156] on li "Interior Overall" at bounding box center [416, 150] width 142 height 22
type input "Interior Overall"
click at [576, 89] on input "text" at bounding box center [547, 97] width 104 height 21
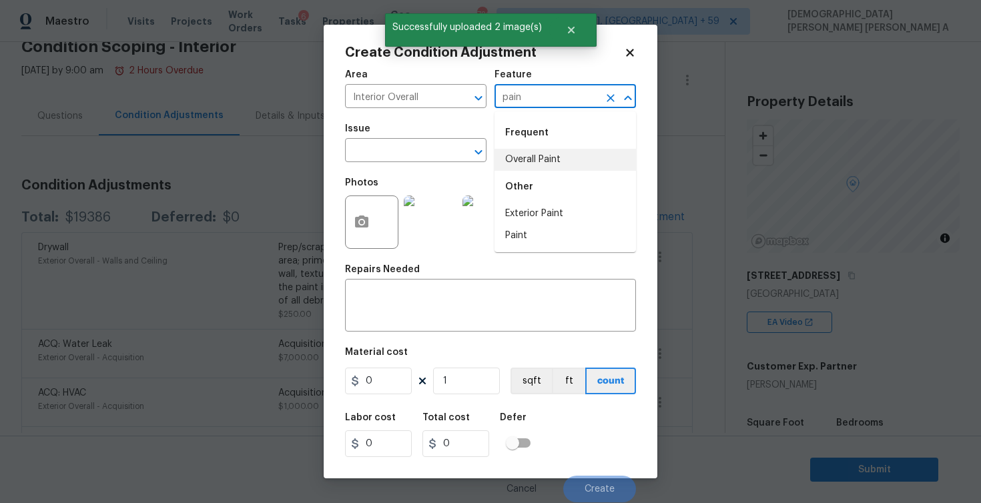
click at [555, 152] on li "Overall Paint" at bounding box center [566, 160] width 142 height 22
type input "Overall Paint"
click at [426, 155] on input "text" at bounding box center [397, 152] width 104 height 21
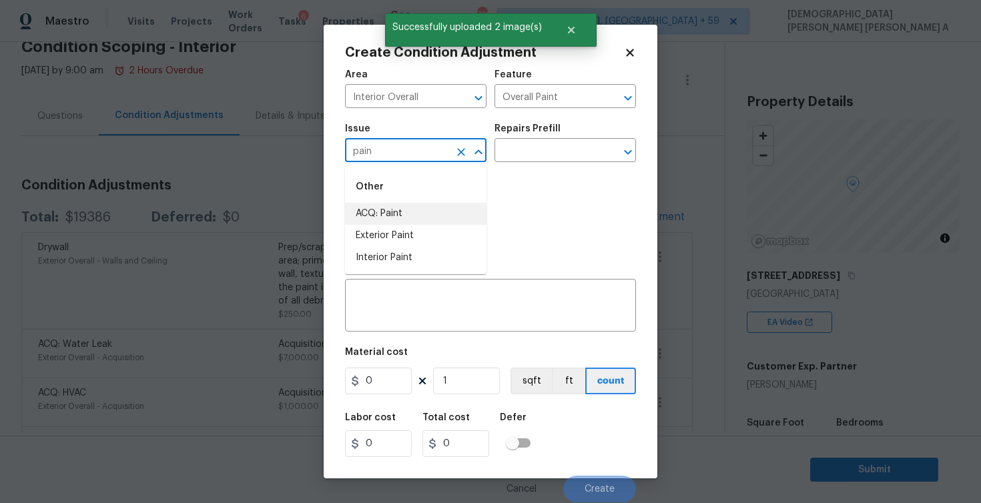
click at [415, 212] on li "ACQ: Paint" at bounding box center [416, 214] width 142 height 22
type input "ACQ: Paint"
click at [561, 150] on input "text" at bounding box center [547, 152] width 104 height 21
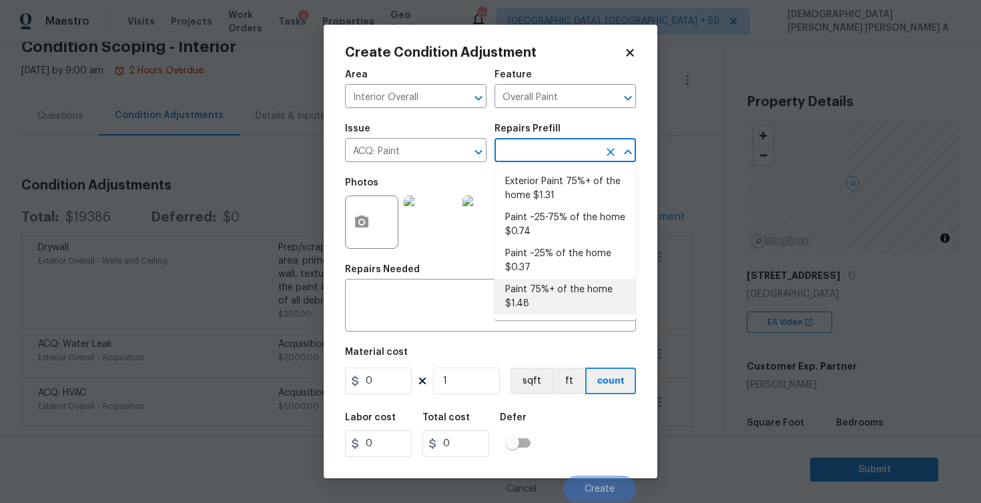
click at [555, 285] on li "Paint 75%+ of the home $1.48" at bounding box center [566, 297] width 142 height 36
type input "Acquisition"
type textarea "Acquisition Scope: 75%+ of the home will likely require interior paint"
type input "1.48"
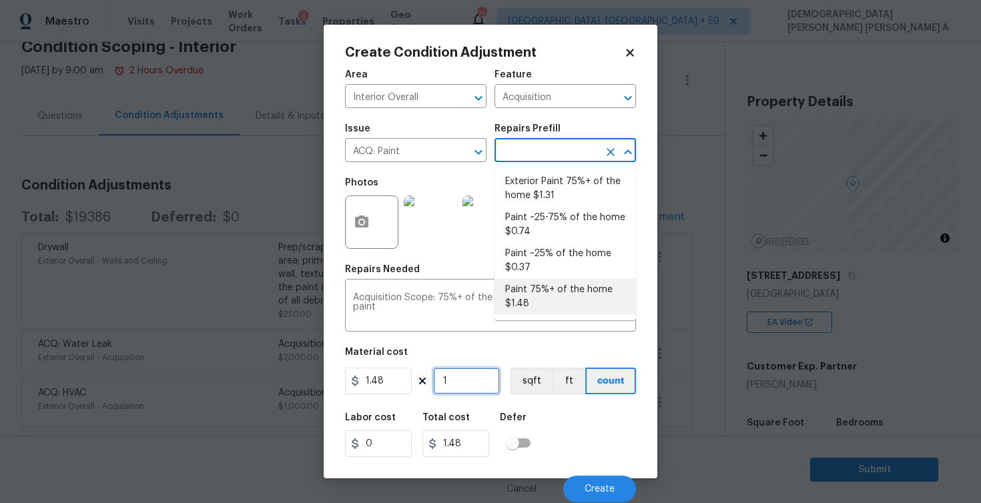
click at [466, 384] on input "1" at bounding box center [466, 381] width 67 height 27
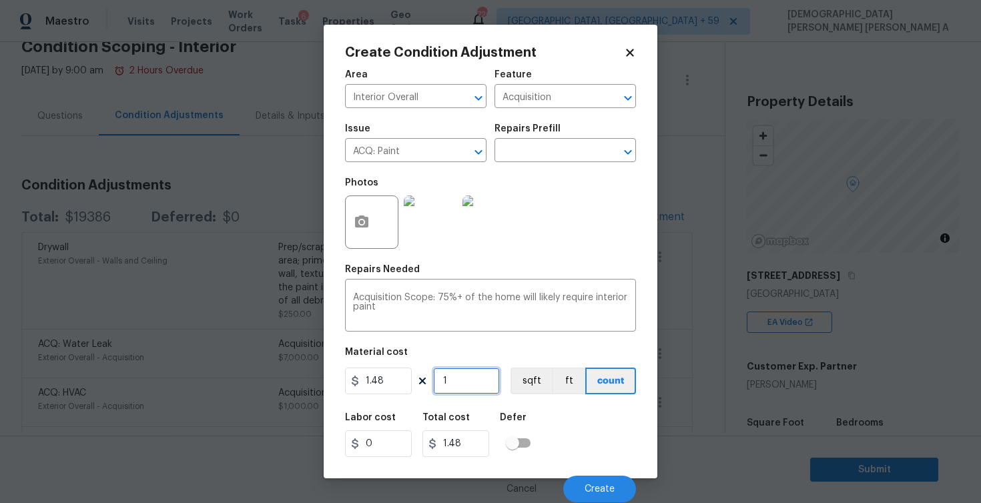
type input "0"
type input "2"
type input "2.96"
type input "25"
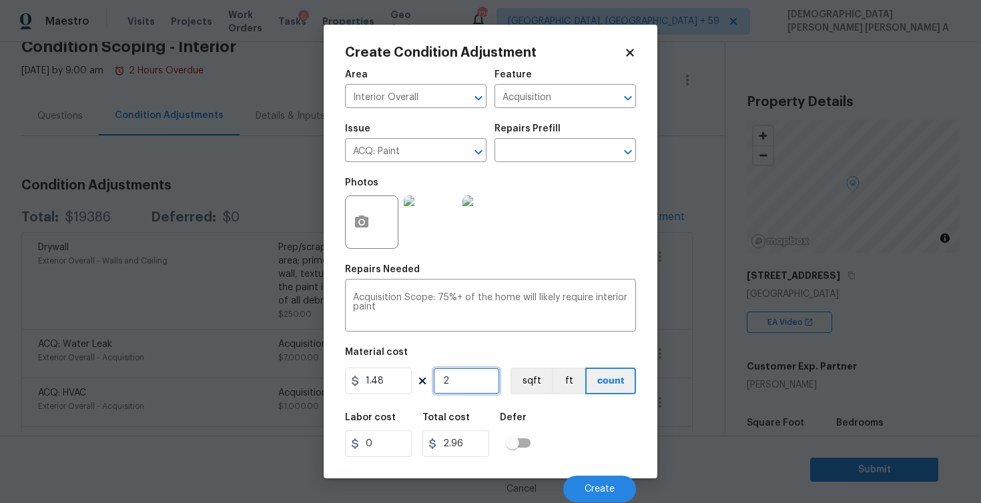
type input "37"
type input "257"
type input "380.36"
type input "2579"
type input "3816.92"
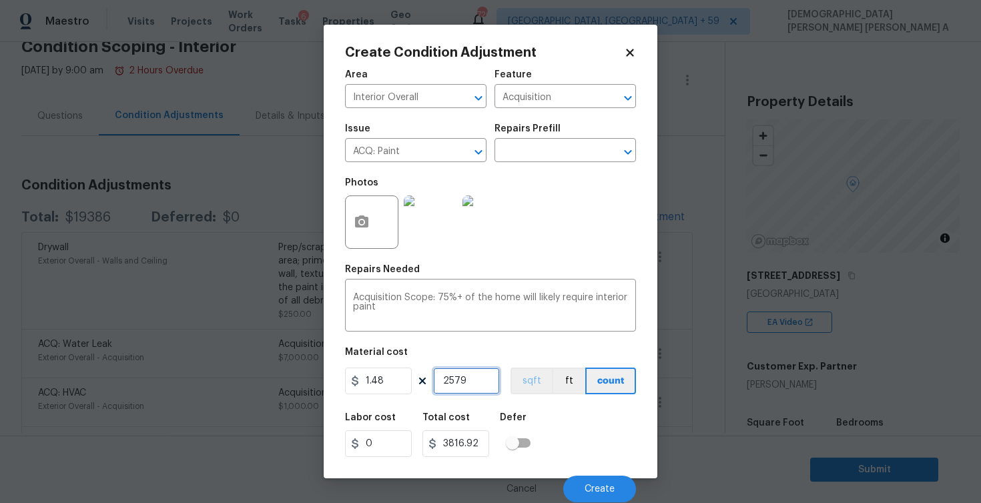
type input "2579"
click at [534, 390] on button "sqft" at bounding box center [531, 381] width 41 height 27
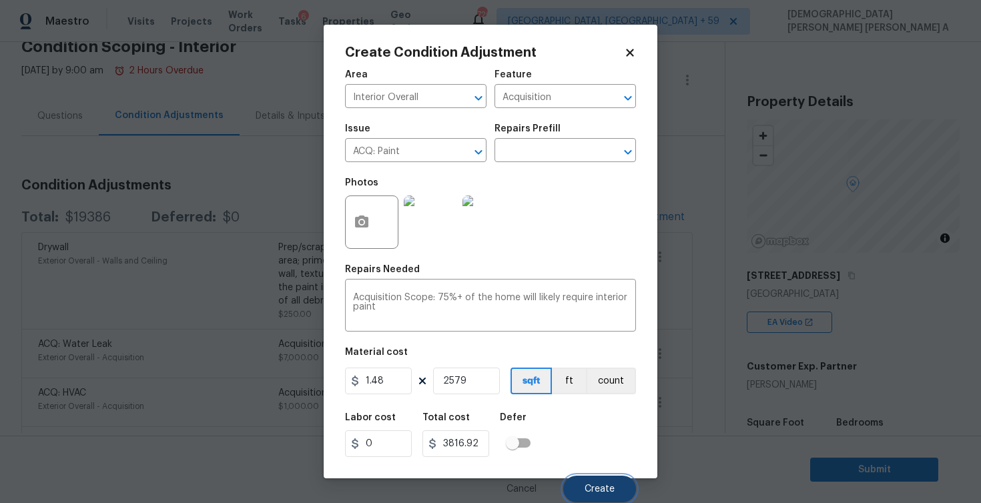
click at [619, 499] on button "Create" at bounding box center [599, 489] width 73 height 27
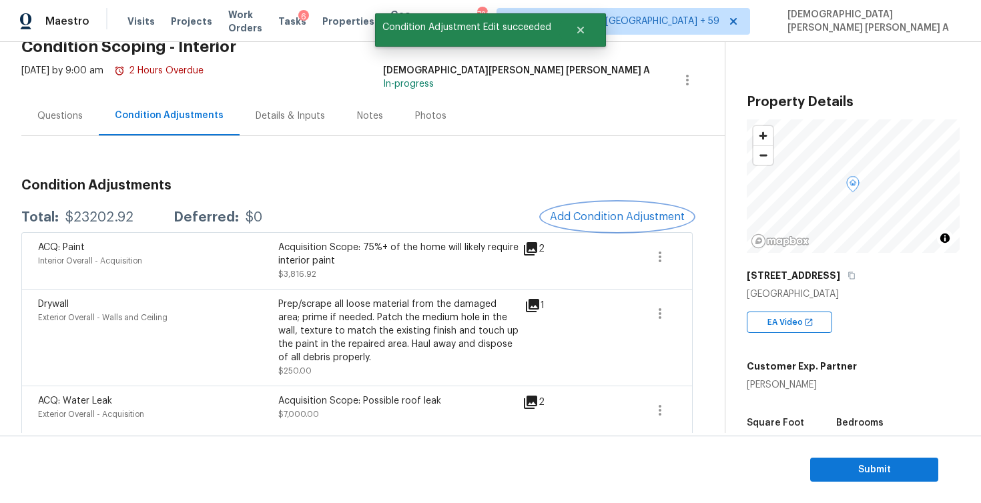
scroll to position [136, 0]
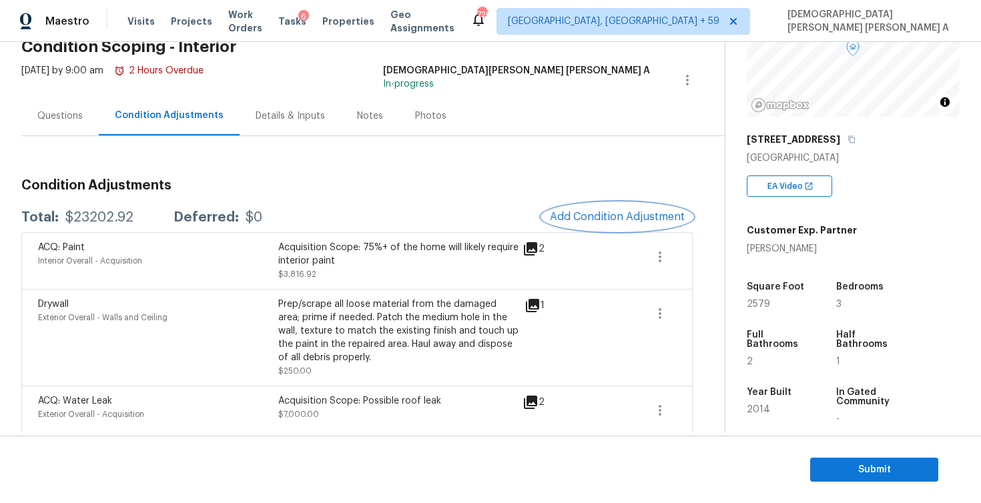
click at [588, 220] on span "Add Condition Adjustment" at bounding box center [617, 217] width 135 height 12
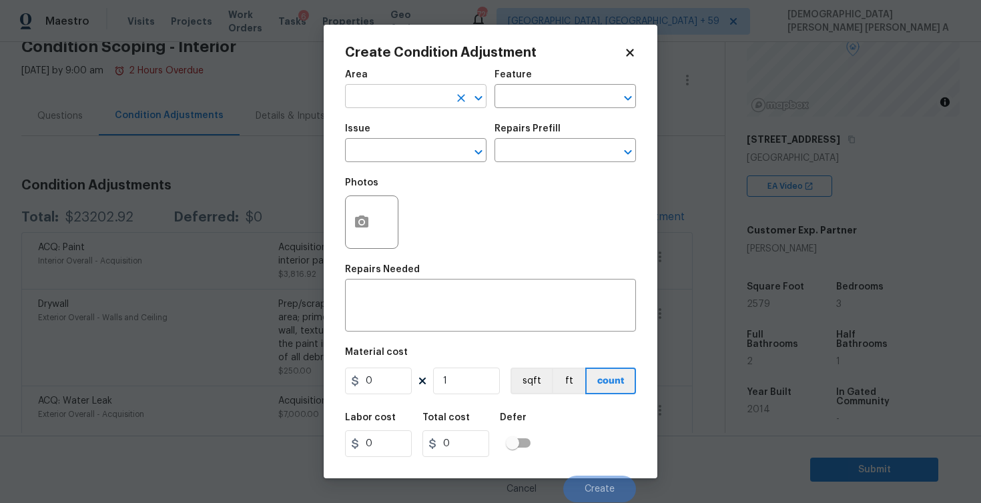
click at [393, 99] on input "text" at bounding box center [397, 97] width 104 height 21
click at [421, 154] on li "Interior Overall" at bounding box center [416, 150] width 142 height 22
type input "Interior Overall"
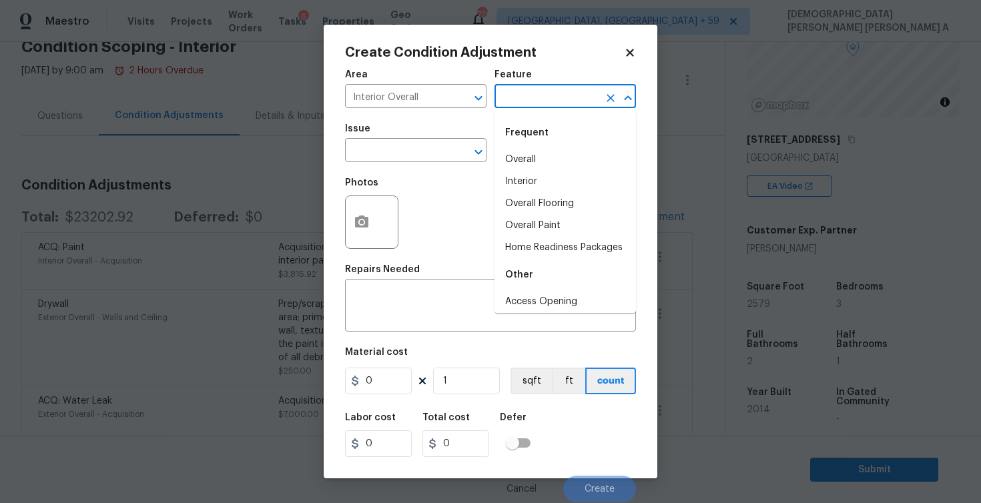
click at [550, 99] on input "text" at bounding box center [547, 97] width 104 height 21
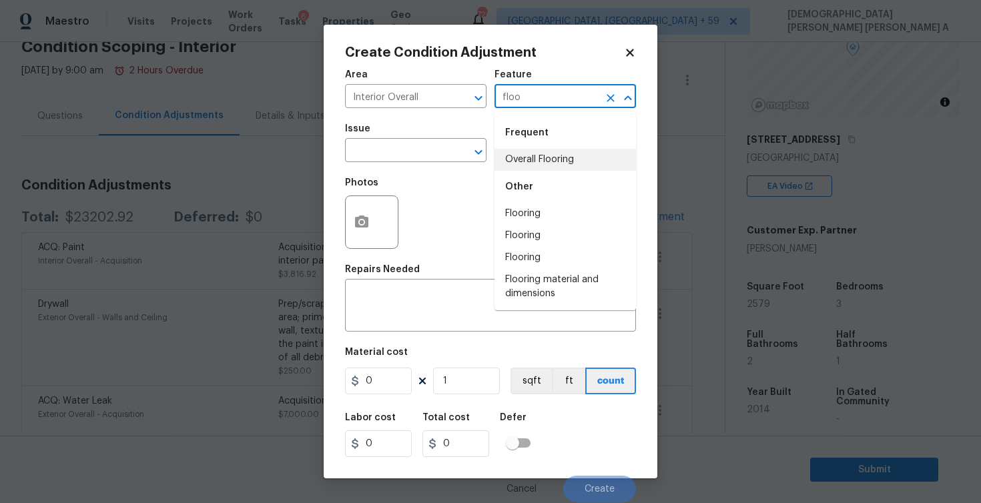
click at [541, 163] on li "Overall Flooring" at bounding box center [566, 160] width 142 height 22
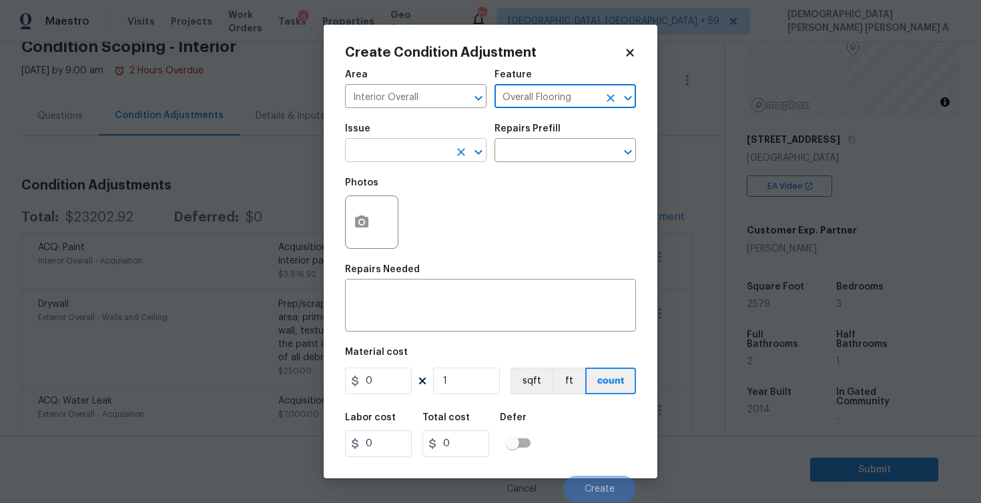
type input "Overall Flooring"
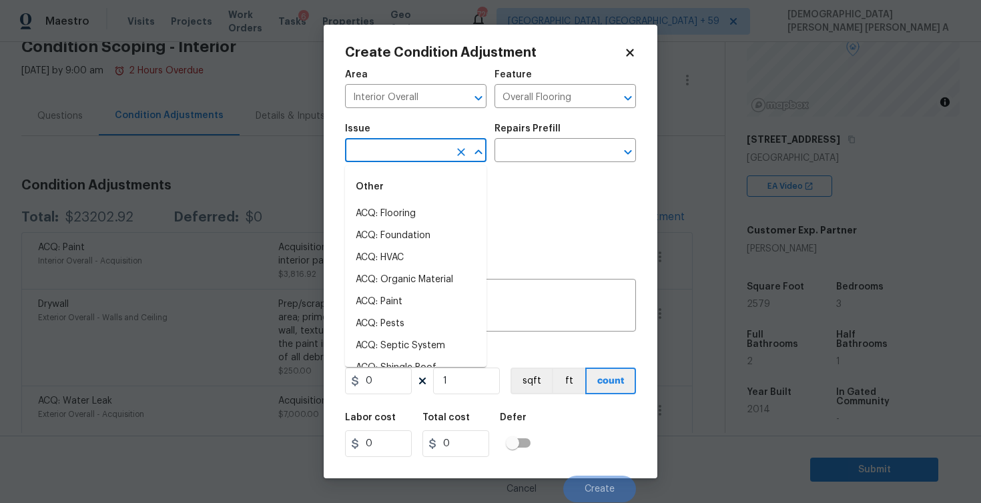
click at [390, 155] on input "text" at bounding box center [397, 152] width 104 height 21
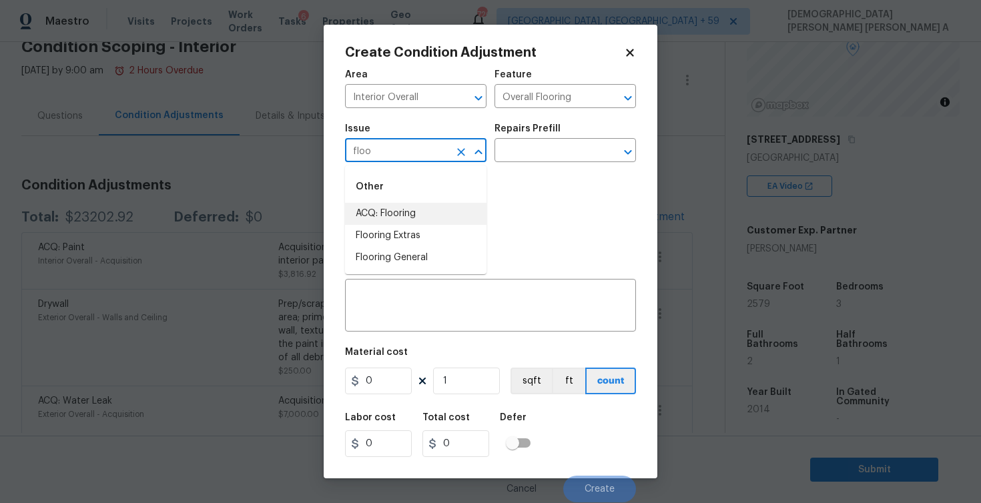
click at [392, 210] on li "ACQ: Flooring" at bounding box center [416, 214] width 142 height 22
type input "ACQ: Flooring"
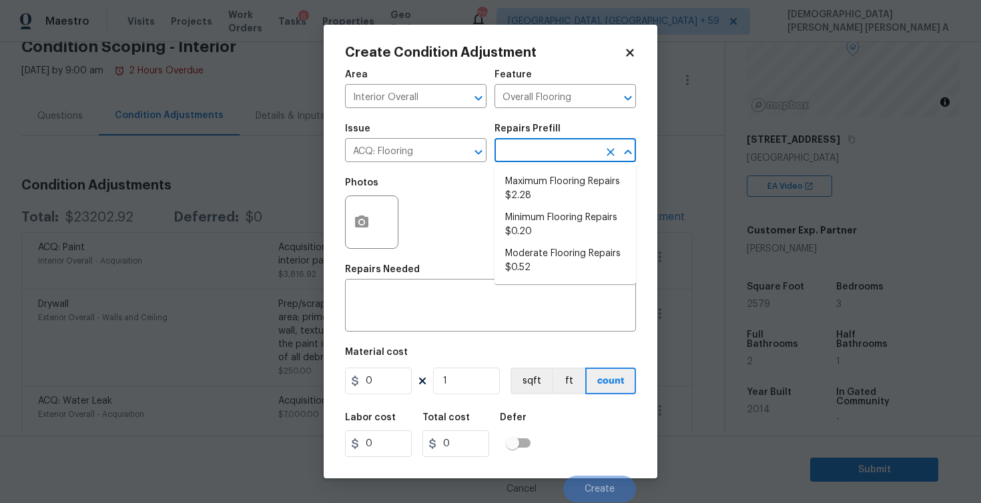
click at [577, 146] on input "text" at bounding box center [547, 152] width 104 height 21
click at [558, 220] on li "Minimum Flooring Repairs $0.20" at bounding box center [566, 225] width 142 height 36
type input "Acquisition"
type textarea "Acquisition Scope: Minimum flooring repairs"
type input "0.2"
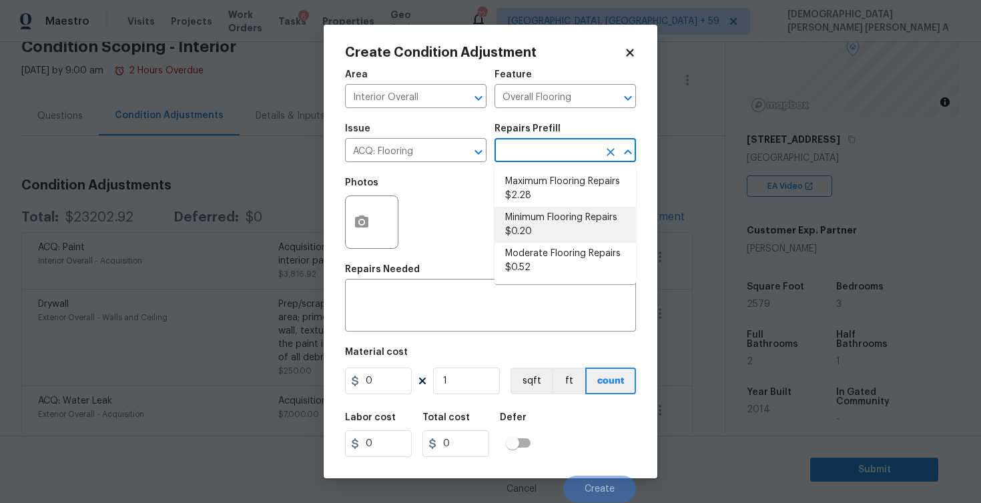
type input "0.2"
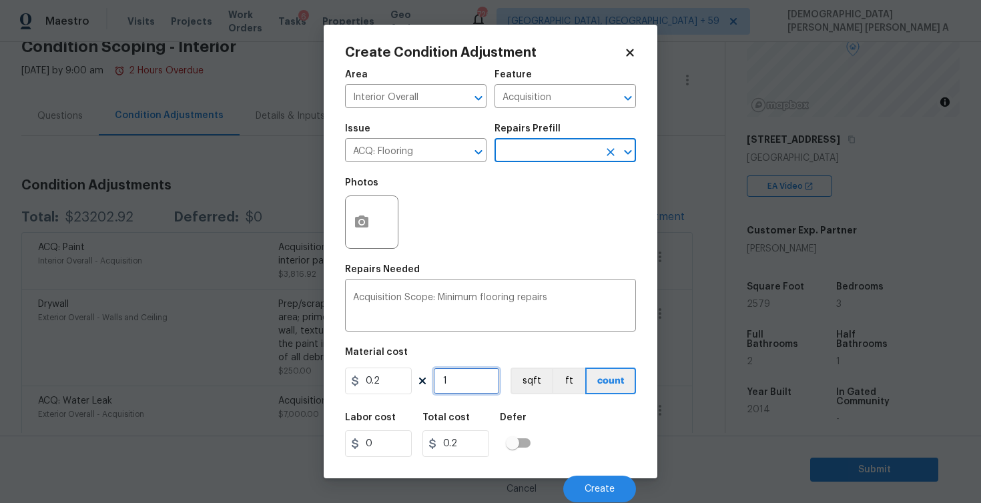
click at [473, 390] on input "1" at bounding box center [466, 381] width 67 height 27
type input "0"
type input "2"
type input "0.4"
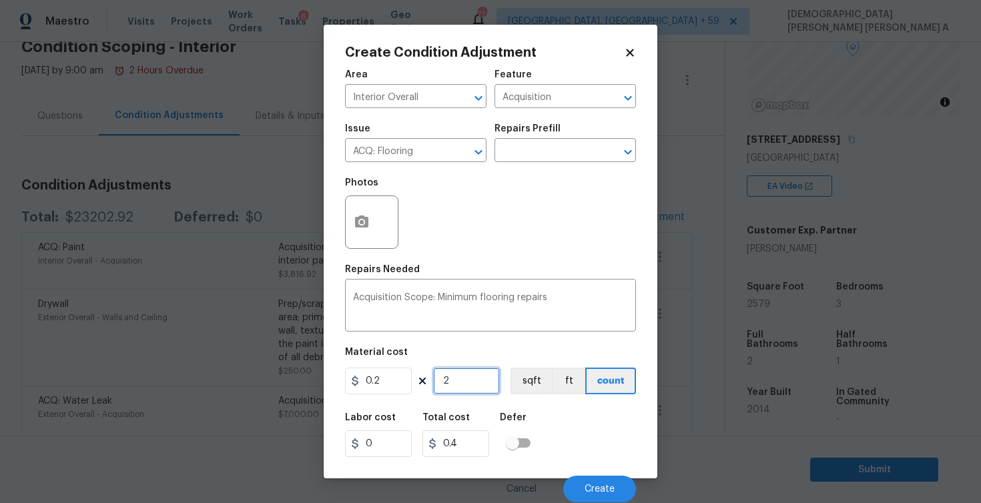
type input "25"
type input "5"
type input "257"
type input "51.4"
type input "2579"
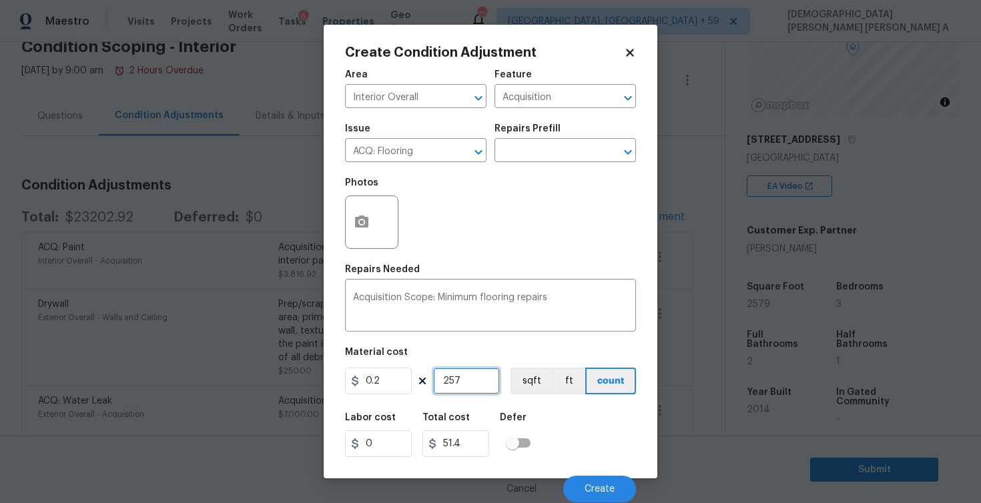
type input "515.8"
type input "2579"
click at [516, 382] on button "sqft" at bounding box center [531, 381] width 41 height 27
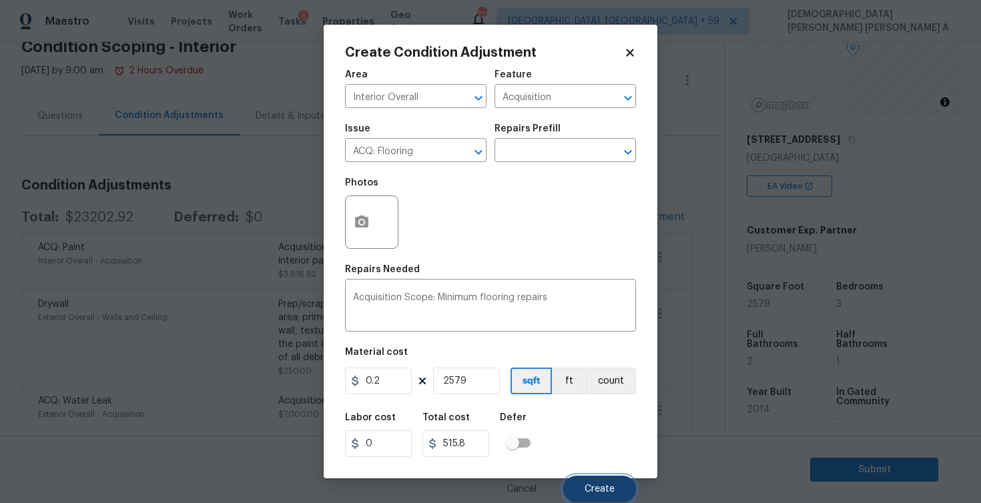
click at [597, 493] on span "Create" at bounding box center [600, 490] width 30 height 10
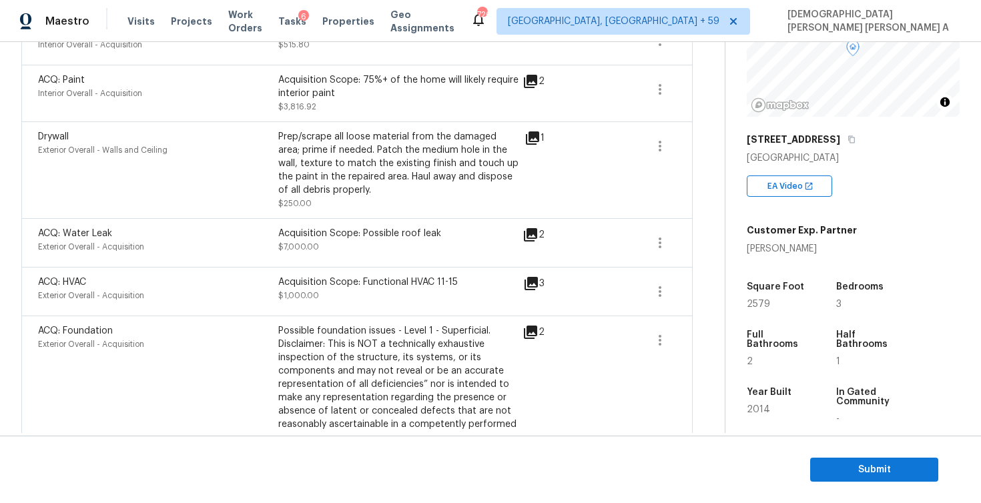
scroll to position [86, 0]
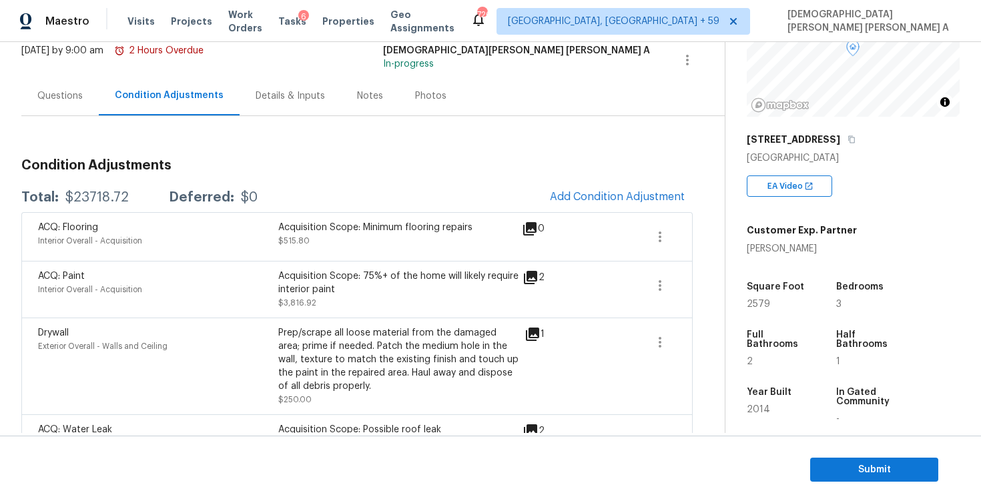
drag, startPoint x: 130, startPoint y: 191, endPoint x: 62, endPoint y: 192, distance: 68.1
click at [62, 192] on div "Total: $23718.72 Deferred: $0" at bounding box center [139, 197] width 236 height 13
copy div "$23718.72"
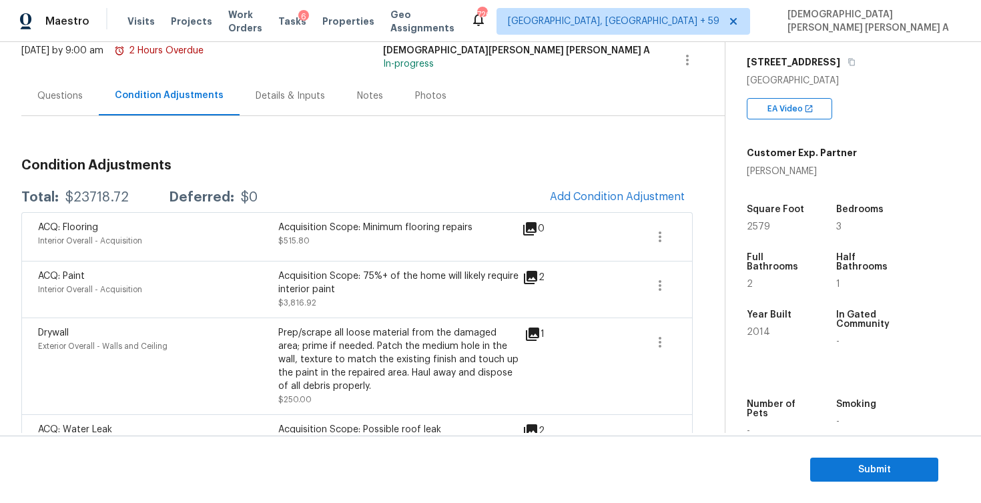
click at [77, 113] on div "Questions" at bounding box center [59, 95] width 77 height 39
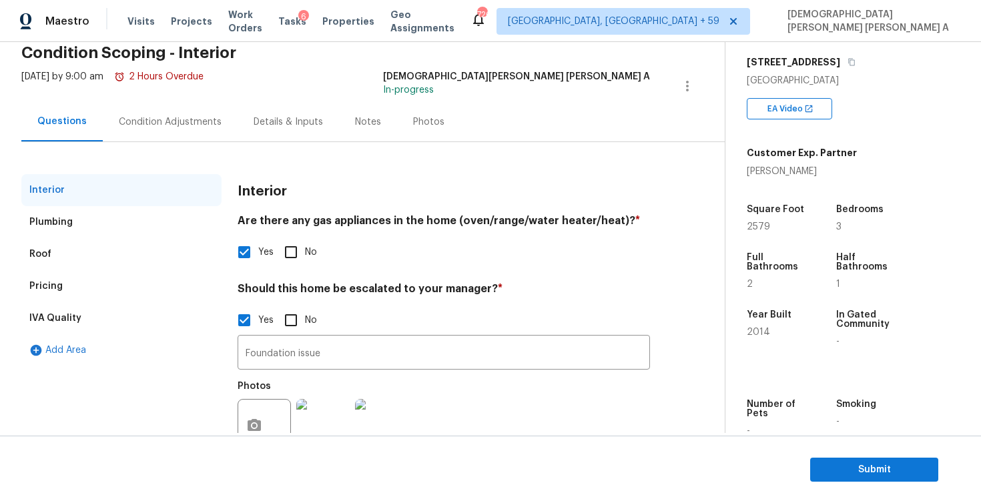
scroll to position [82, 0]
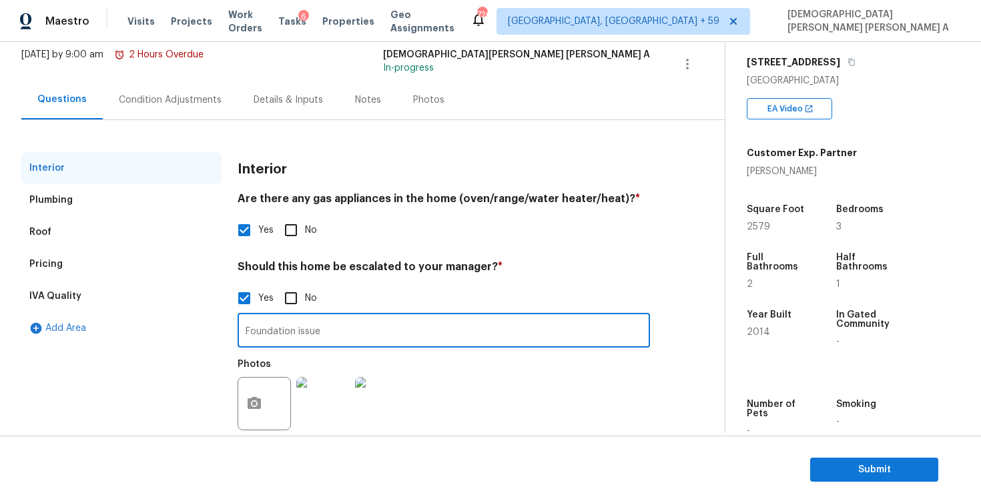
click at [291, 332] on input "Foundation issue" at bounding box center [444, 331] width 413 height 31
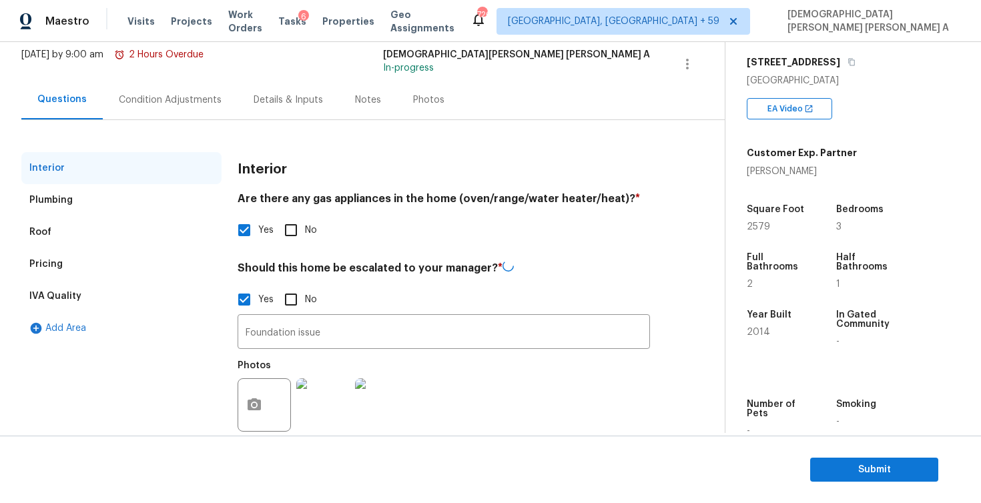
click at [146, 81] on div "Condition Adjustments" at bounding box center [170, 99] width 135 height 39
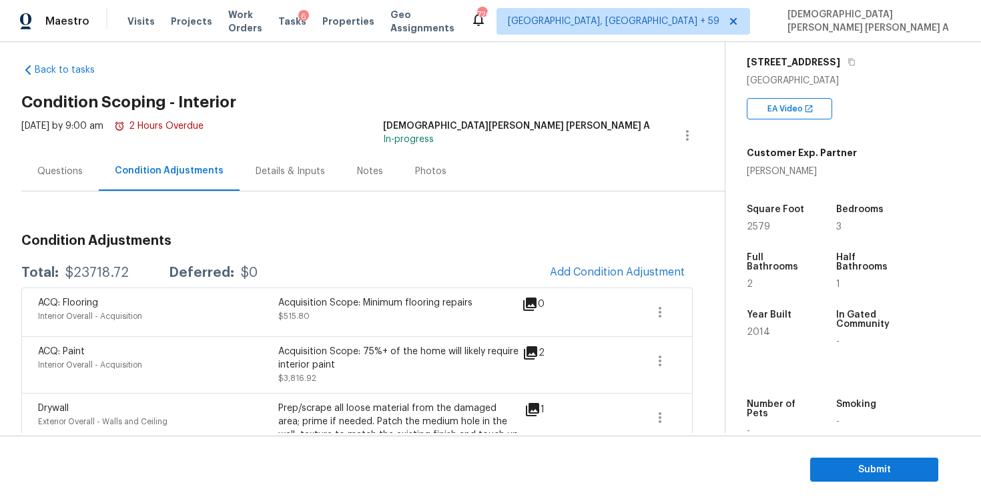
scroll to position [86, 0]
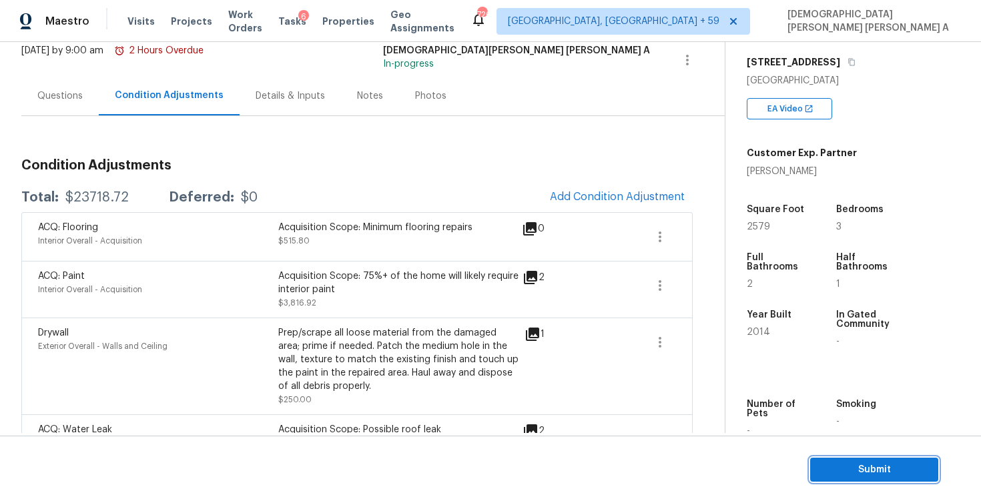
click at [829, 471] on span "Submit" at bounding box center [874, 470] width 107 height 17
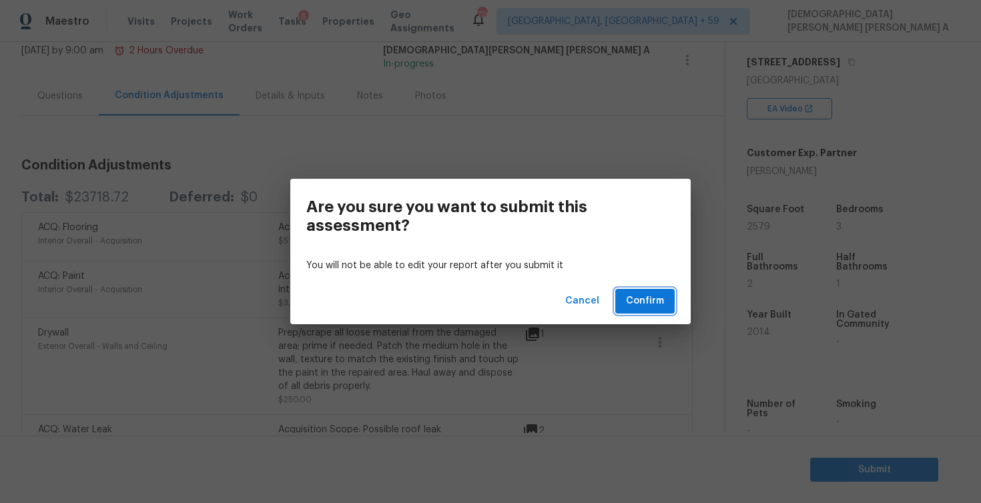
click at [642, 304] on span "Confirm" at bounding box center [645, 301] width 38 height 17
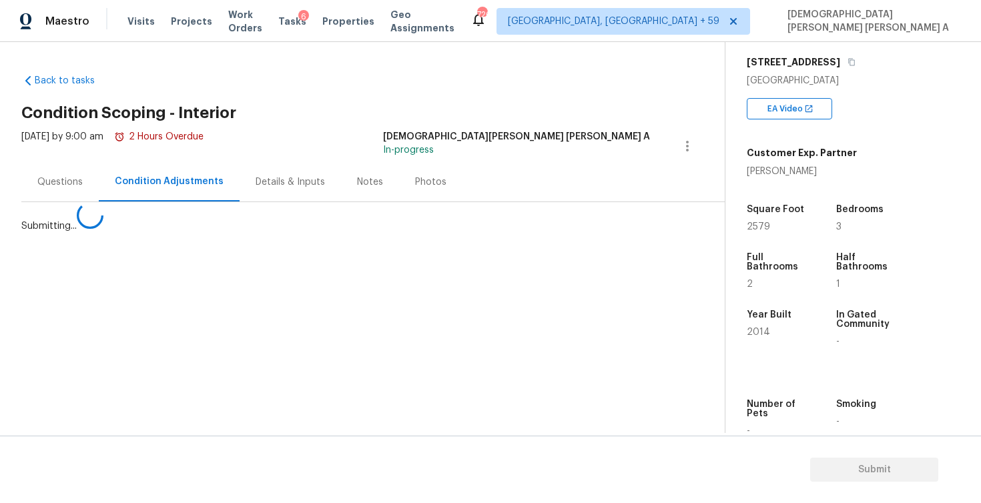
scroll to position [0, 0]
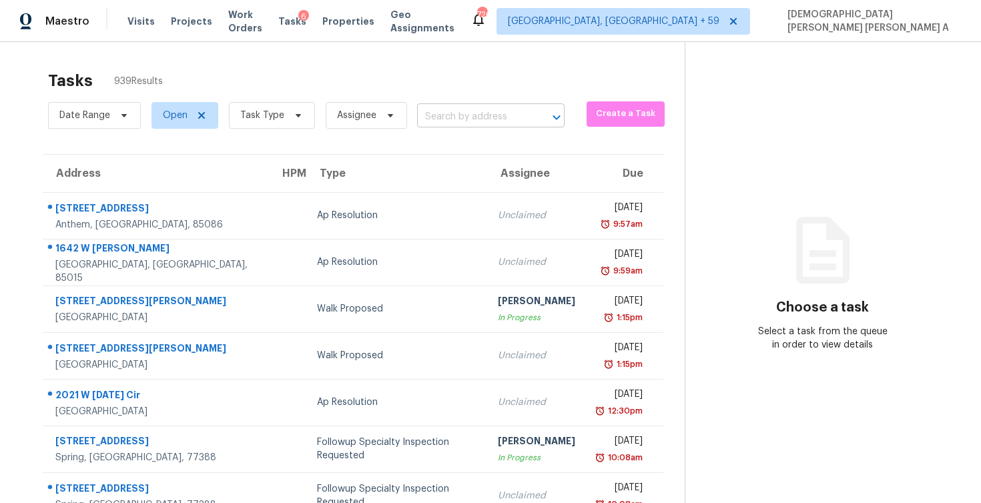
click at [425, 118] on input "text" at bounding box center [472, 117] width 110 height 21
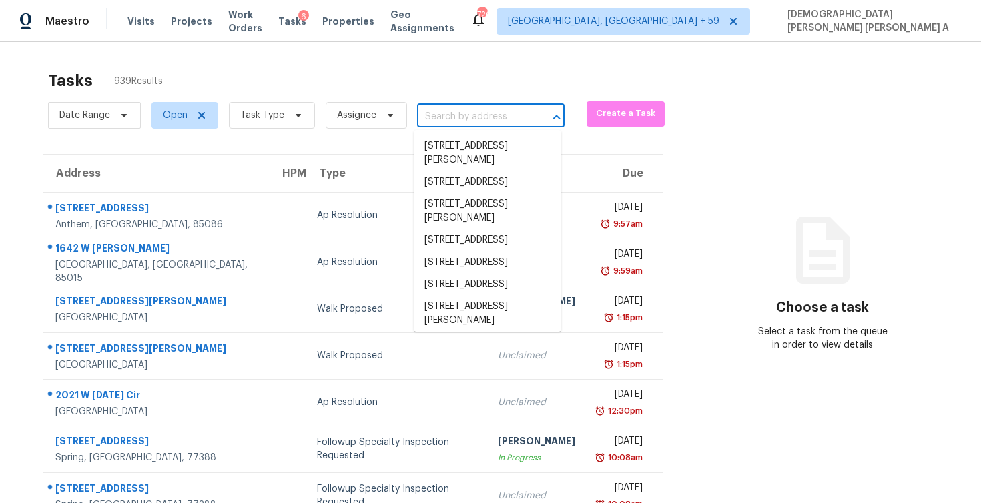
paste input "170 Stanwick Dr Franklin, TN, 37067"
type input "170 Stanwick Dr Franklin, TN, 37067"
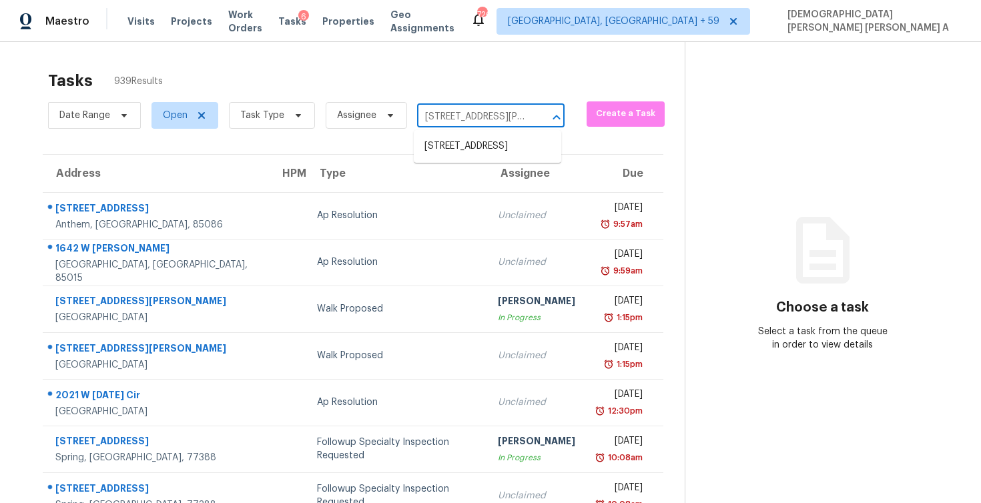
scroll to position [0, 53]
click at [479, 148] on li "170 Stanwick Dr, Franklin, TN 37067" at bounding box center [488, 146] width 148 height 22
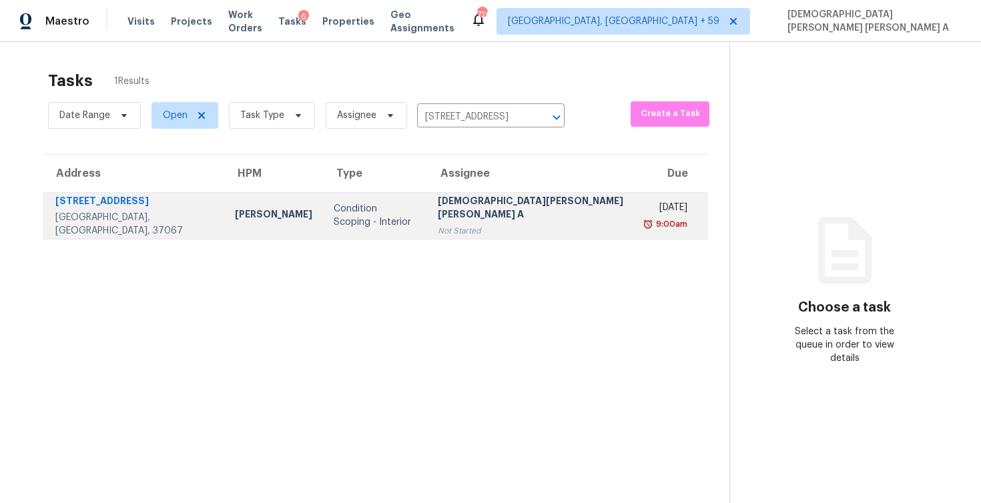
click at [451, 212] on div "[DEMOGRAPHIC_DATA][PERSON_NAME] [PERSON_NAME] A" at bounding box center [532, 209] width 189 height 30
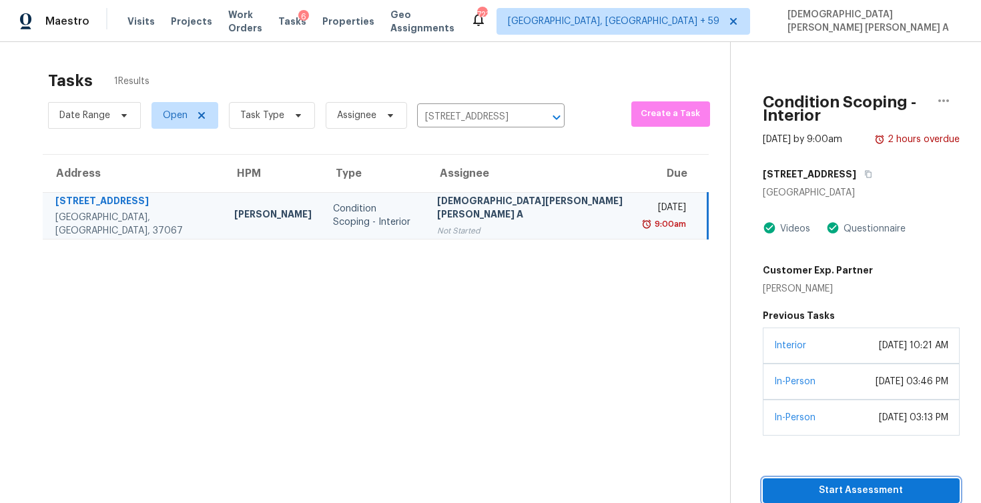
click at [786, 483] on span "Start Assessment" at bounding box center [862, 491] width 176 height 17
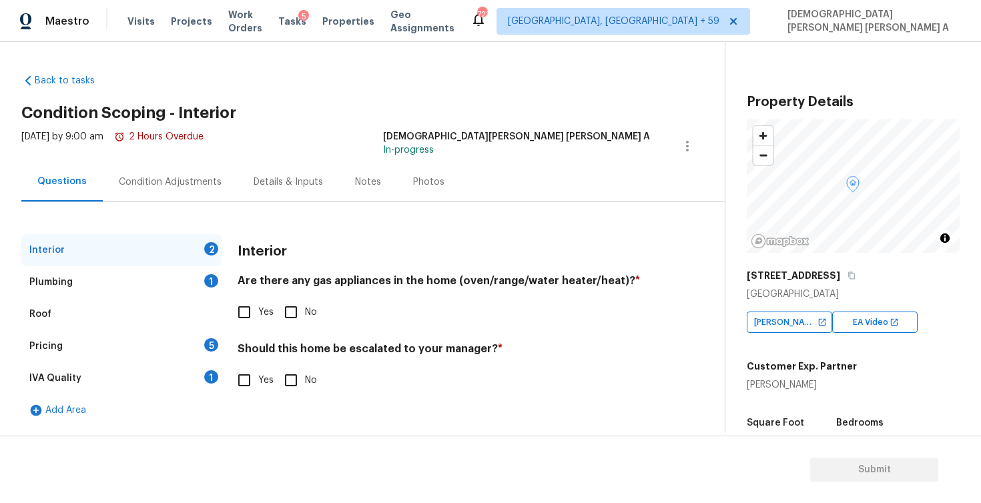
click at [403, 129] on div "Back to tasks Condition Scoping - Interior [DATE] by 9:00 am 2 Hours Overdue [P…" at bounding box center [373, 246] width 704 height 367
click at [136, 177] on div "Condition Adjustments" at bounding box center [170, 182] width 103 height 13
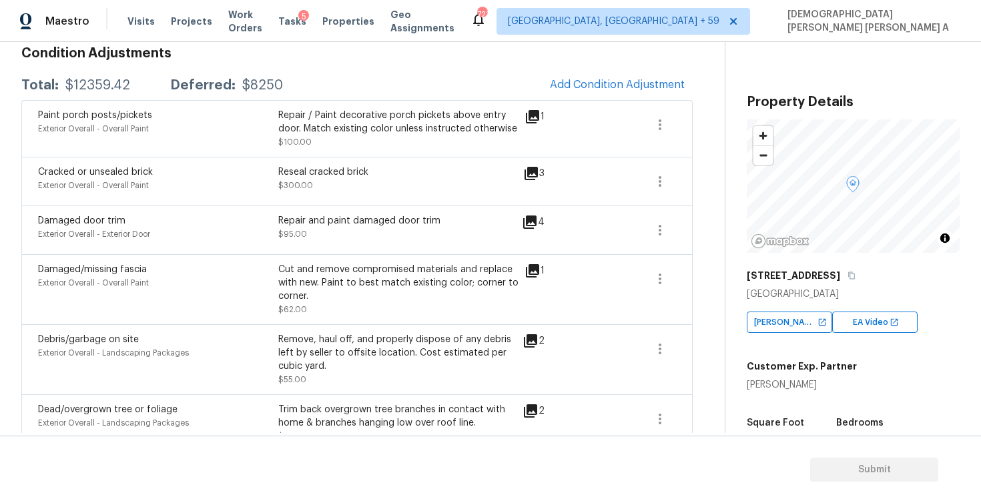
scroll to position [146, 0]
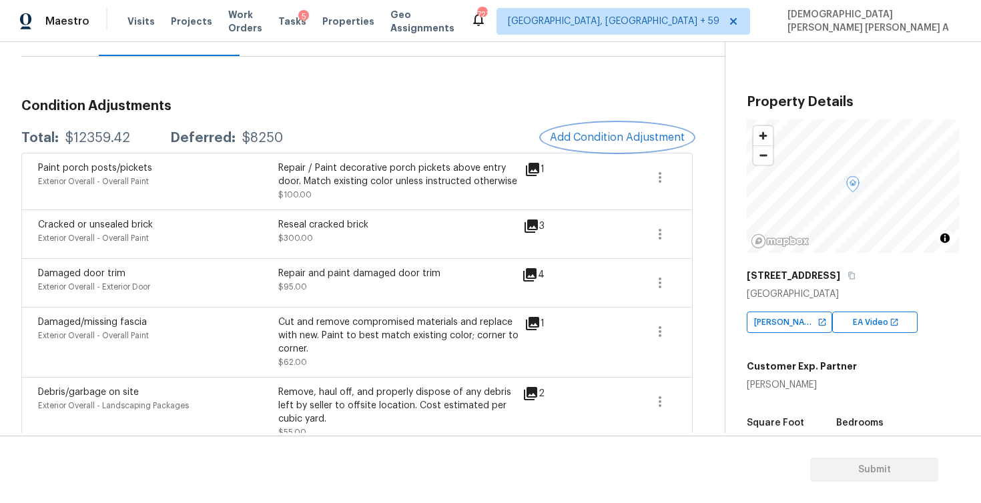
click at [599, 127] on button "Add Condition Adjustment" at bounding box center [617, 137] width 151 height 28
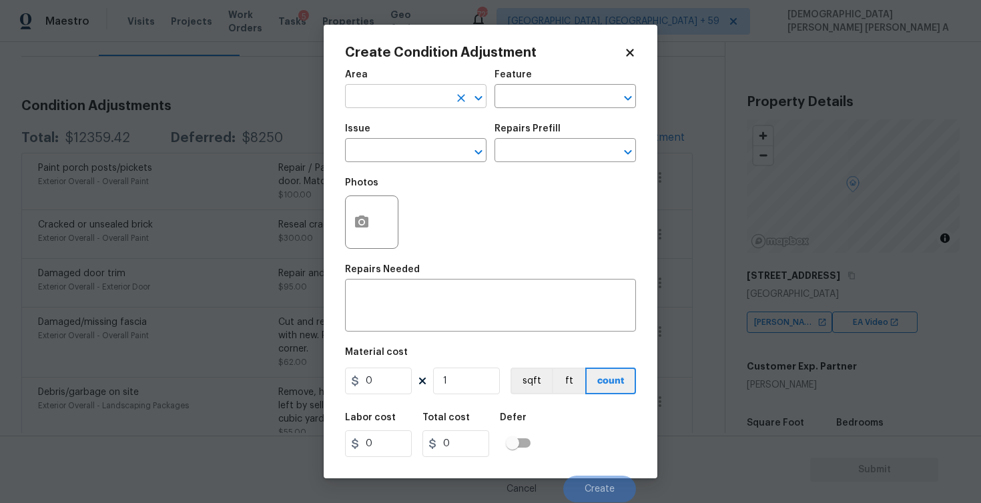
click at [385, 101] on input "text" at bounding box center [397, 97] width 104 height 21
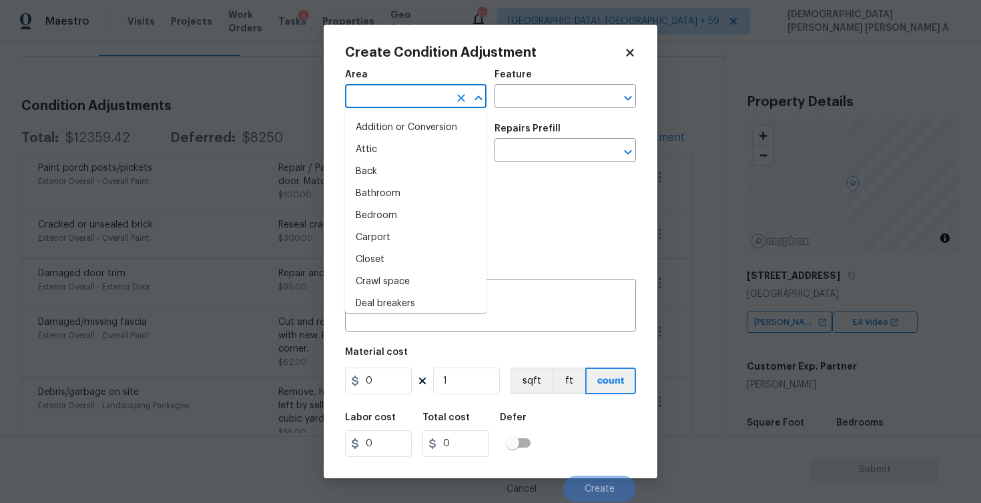
type input "o"
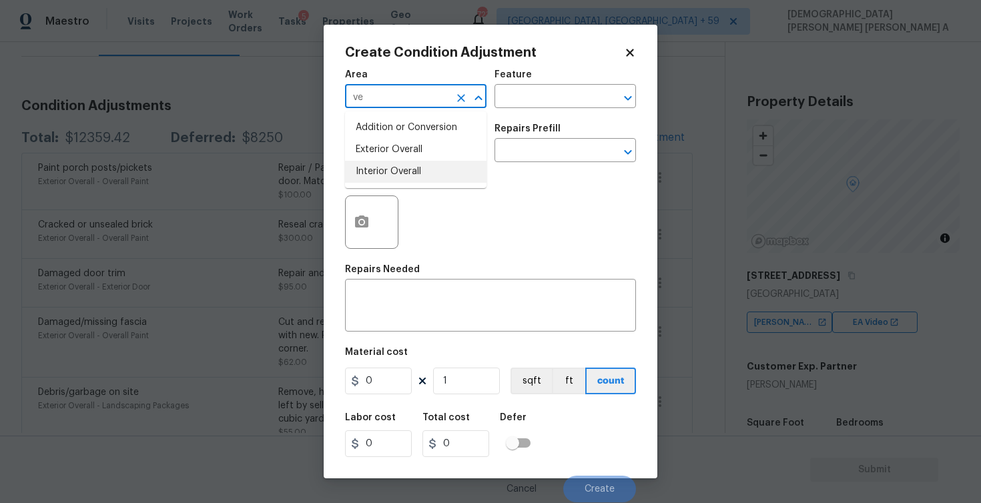
click at [388, 166] on li "Interior Overall" at bounding box center [416, 172] width 142 height 22
type input "Interior Overall"
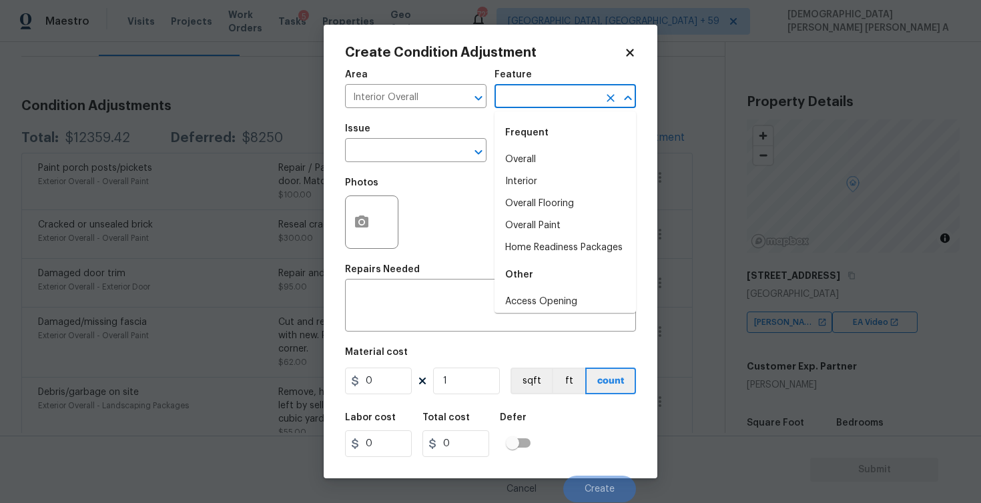
click at [534, 95] on input "text" at bounding box center [547, 97] width 104 height 21
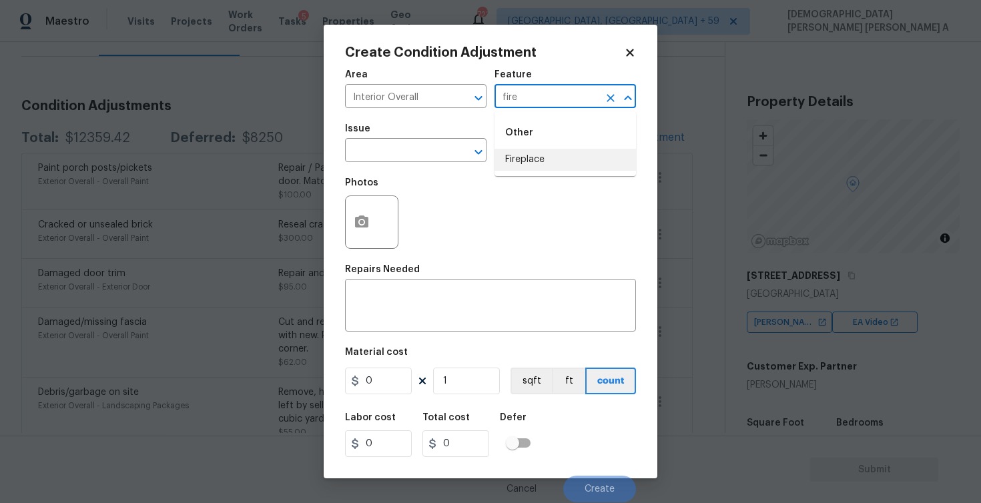
click at [543, 158] on li "Fireplace" at bounding box center [566, 160] width 142 height 22
type input "Fireplace"
click at [442, 160] on input "text" at bounding box center [397, 152] width 104 height 21
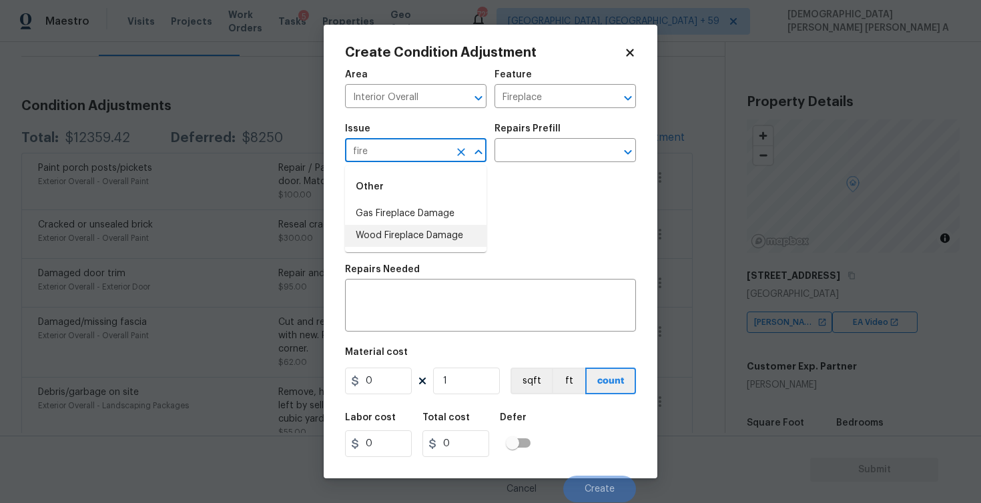
click at [448, 235] on li "Wood Fireplace Damage" at bounding box center [416, 236] width 142 height 22
type input "Wood Fireplace Damage"
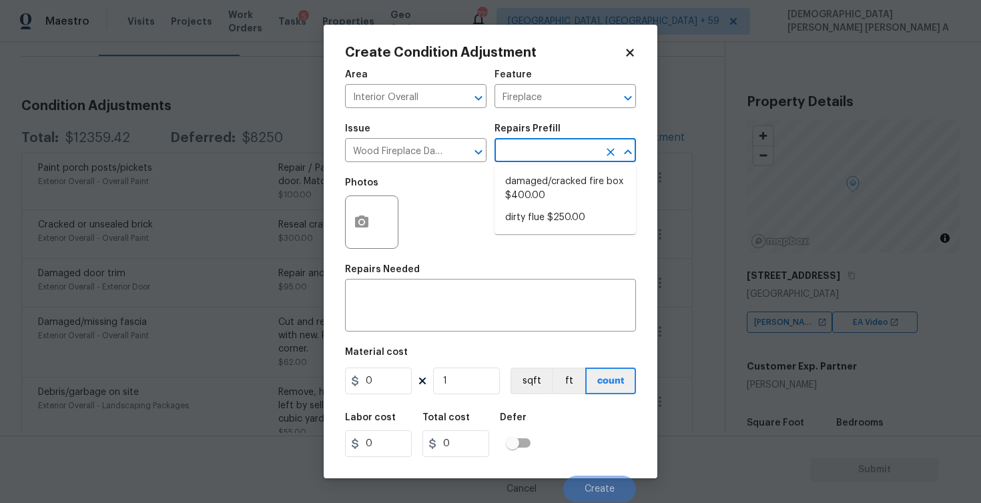
click at [560, 154] on input "text" at bounding box center [547, 152] width 104 height 21
click at [555, 208] on li "dirty flue $250.00" at bounding box center [566, 218] width 142 height 22
type textarea "Clean out chimney flue and fire box"
type input "250"
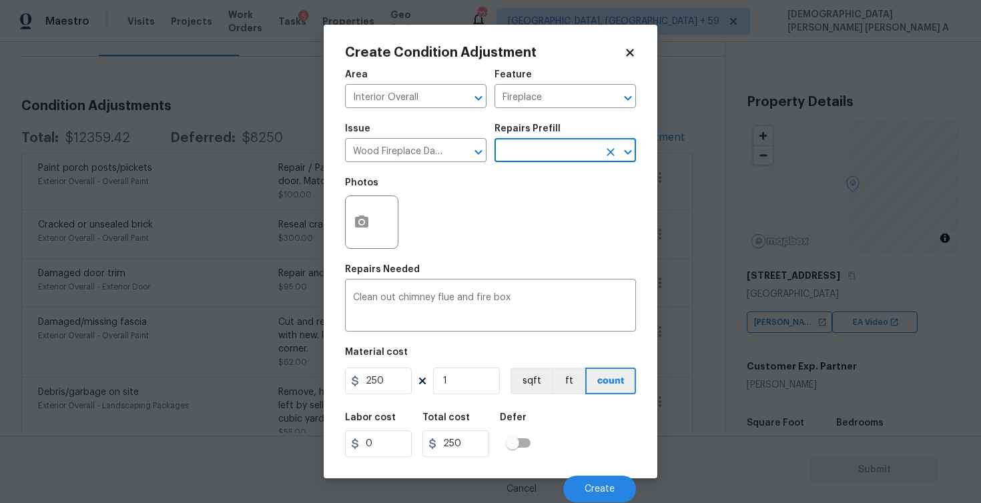
click at [389, 397] on div "Area Interior Overall ​ Feature Fireplace ​ Issue Wood Fireplace Damage ​ Repai…" at bounding box center [490, 282] width 291 height 441
click at [389, 397] on figure "Material cost 250 1 sqft ft count" at bounding box center [490, 372] width 291 height 49
click at [393, 386] on input "250" at bounding box center [378, 381] width 67 height 27
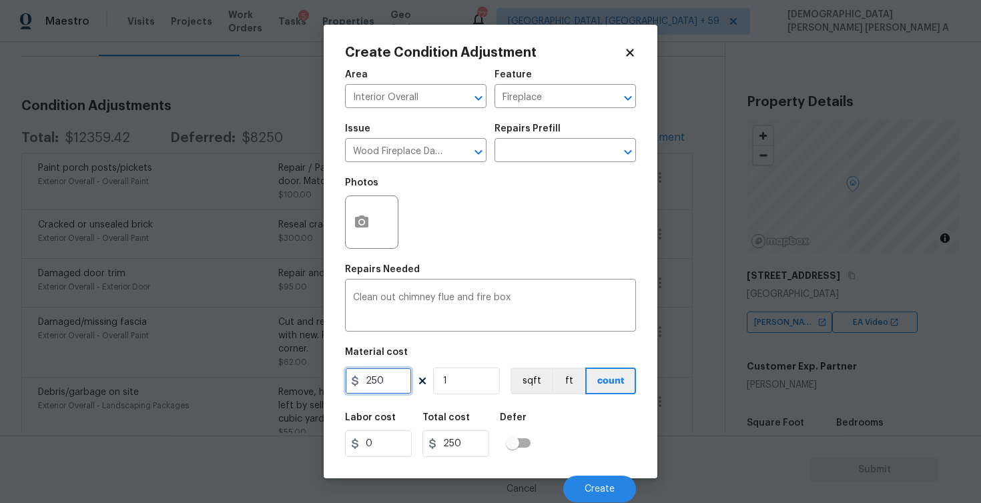
click at [393, 386] on input "250" at bounding box center [378, 381] width 67 height 27
type input "200"
click at [595, 496] on button "Create" at bounding box center [599, 489] width 73 height 27
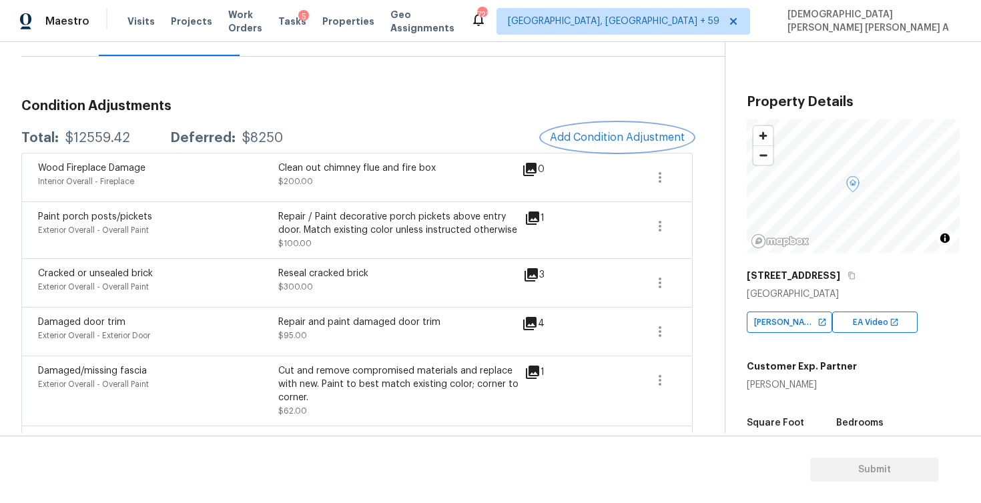
click at [623, 135] on span "Add Condition Adjustment" at bounding box center [617, 137] width 135 height 12
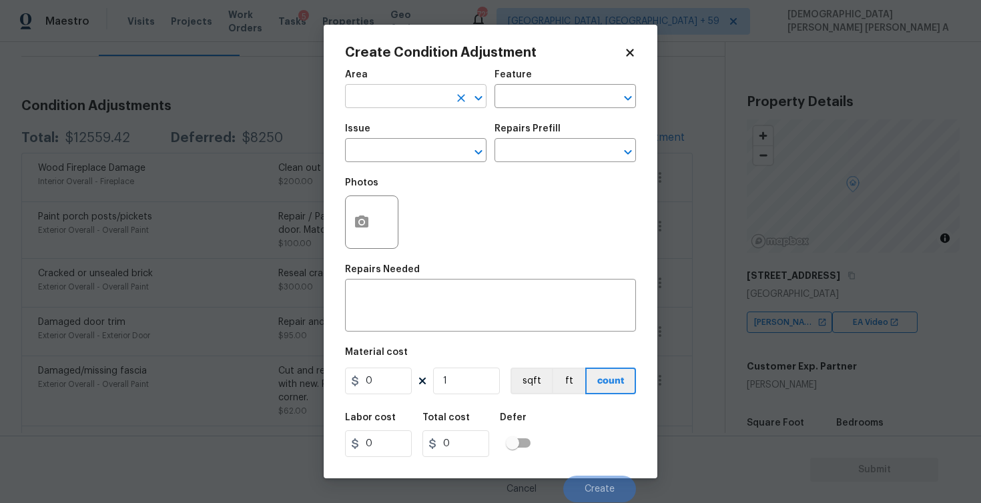
click at [418, 99] on input "text" at bounding box center [397, 97] width 104 height 21
click at [420, 144] on li "Interior Overall" at bounding box center [416, 150] width 142 height 22
type input "Interior Overall"
click at [502, 97] on input "text" at bounding box center [547, 97] width 104 height 21
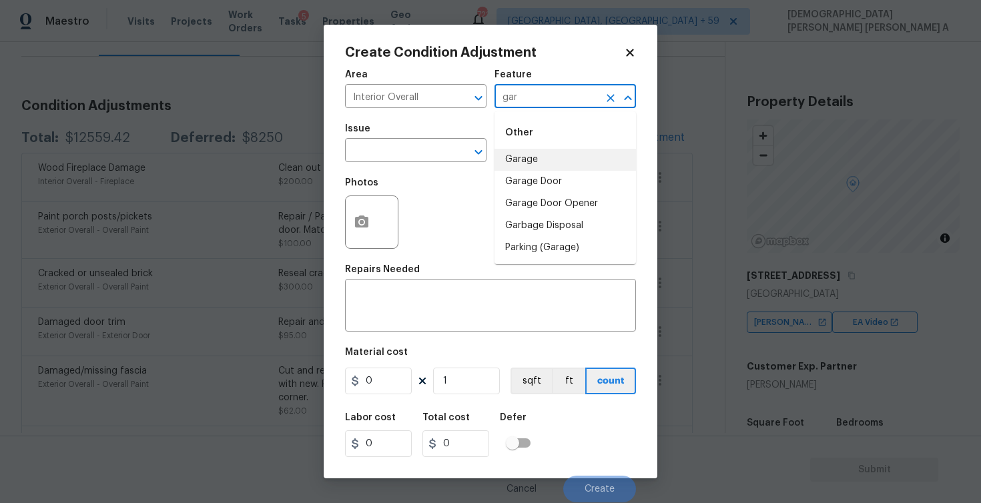
click at [541, 166] on li "Garage" at bounding box center [566, 160] width 142 height 22
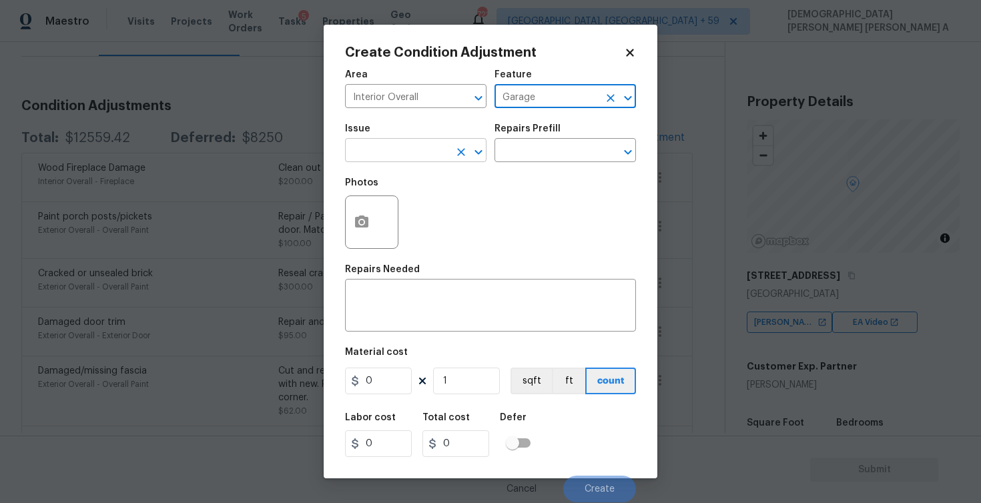
type input "Garage"
click at [401, 151] on input "text" at bounding box center [397, 152] width 104 height 21
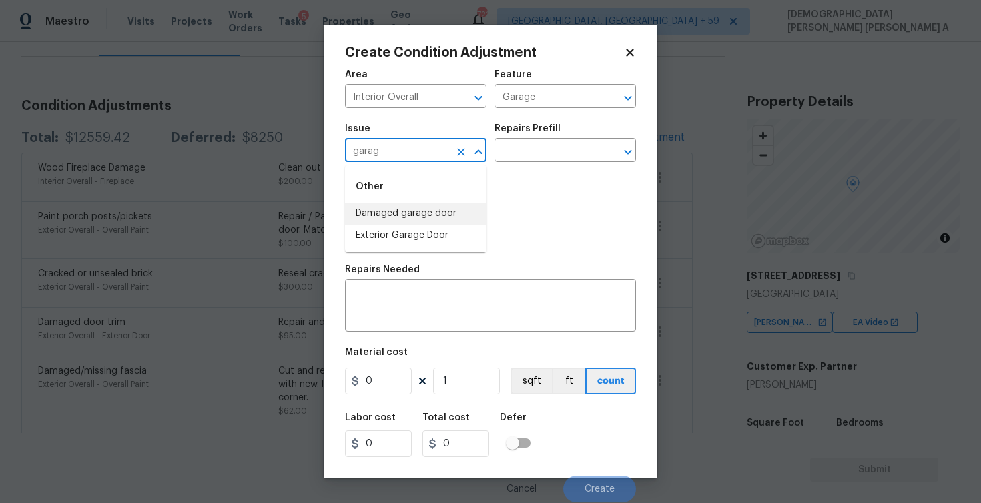
click at [443, 209] on li "Damaged garage door" at bounding box center [416, 214] width 142 height 22
type input "Damaged garage door"
click at [543, 152] on input "text" at bounding box center [547, 152] width 104 height 21
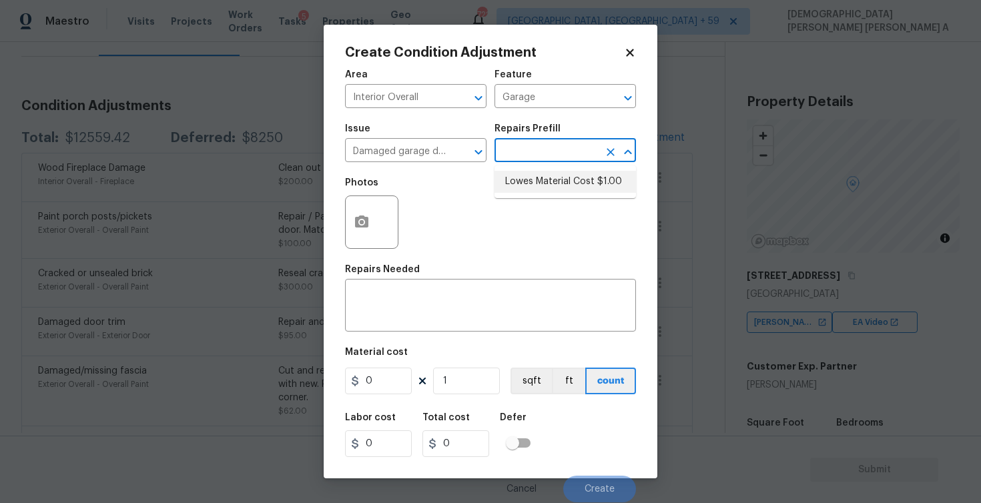
click at [547, 187] on li "Lowes Material Cost $1.00" at bounding box center [566, 182] width 142 height 22
type input "Garage Door"
type textarea "Material Cost"
type input "1"
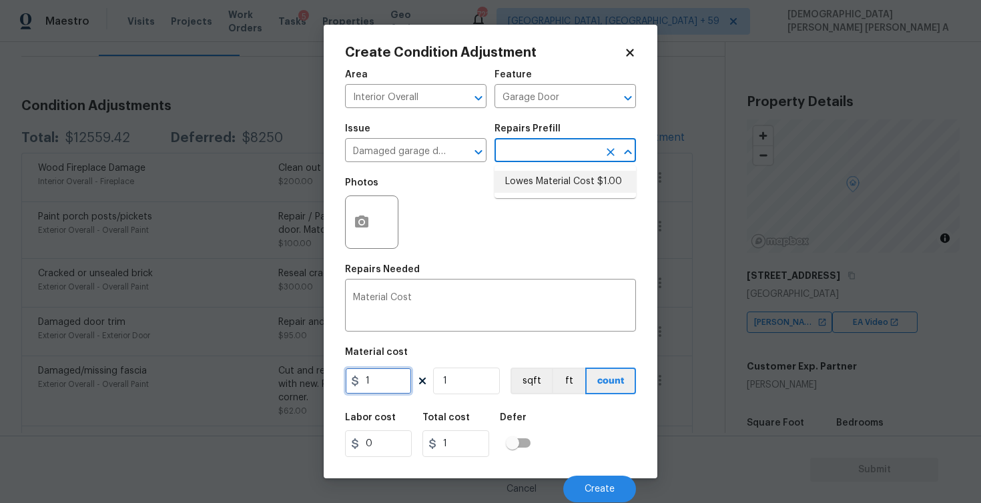
click at [382, 370] on input "1" at bounding box center [378, 381] width 67 height 27
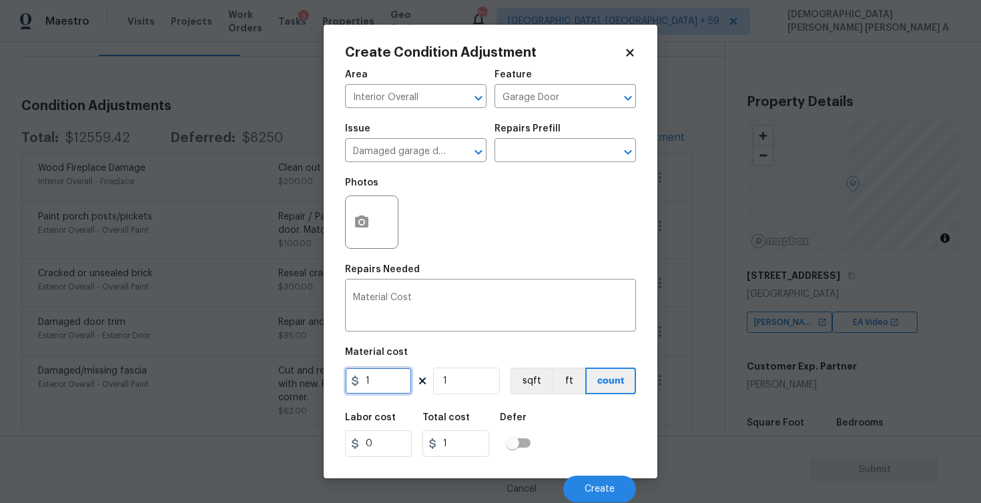
click at [382, 370] on input "1" at bounding box center [378, 381] width 67 height 27
type input "2000"
click at [354, 299] on textarea "Material Cost" at bounding box center [490, 307] width 275 height 28
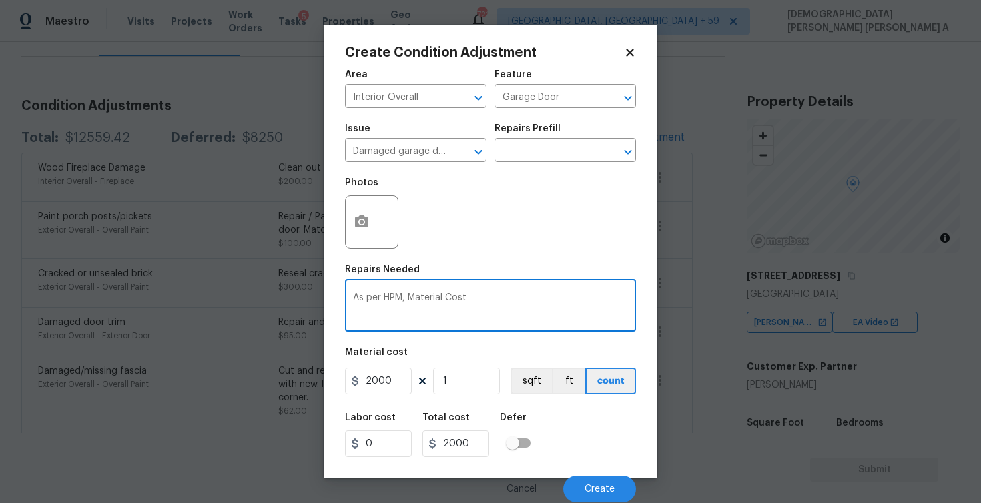
drag, startPoint x: 411, startPoint y: 300, endPoint x: 472, endPoint y: 298, distance: 61.4
click at [472, 298] on textarea "As per HPM, Material Cost" at bounding box center [490, 307] width 275 height 28
paste textarea "the front of the home above the bay window above the garage"
type textarea "As per HPM, the front of the home above the bay window above the garage"
click at [600, 475] on div "Cancel Create" at bounding box center [490, 483] width 291 height 37
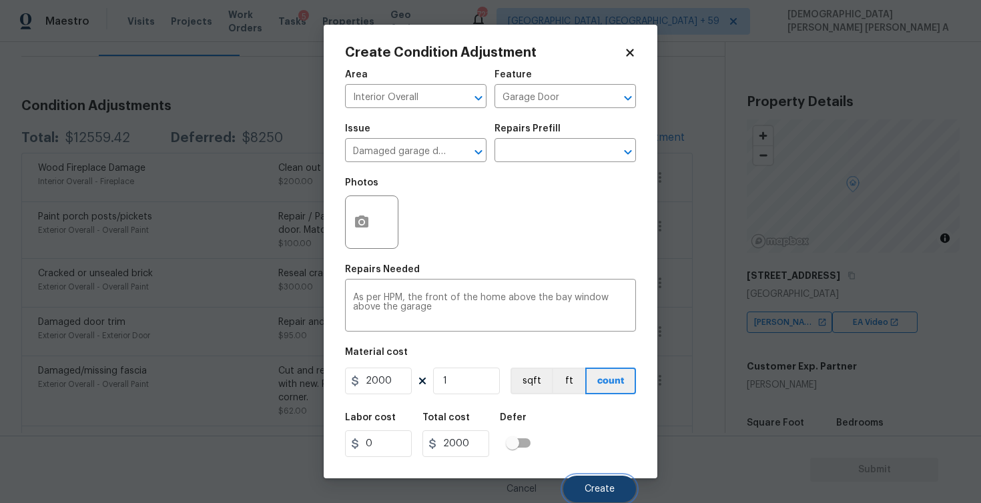
click at [598, 484] on button "Create" at bounding box center [599, 489] width 73 height 27
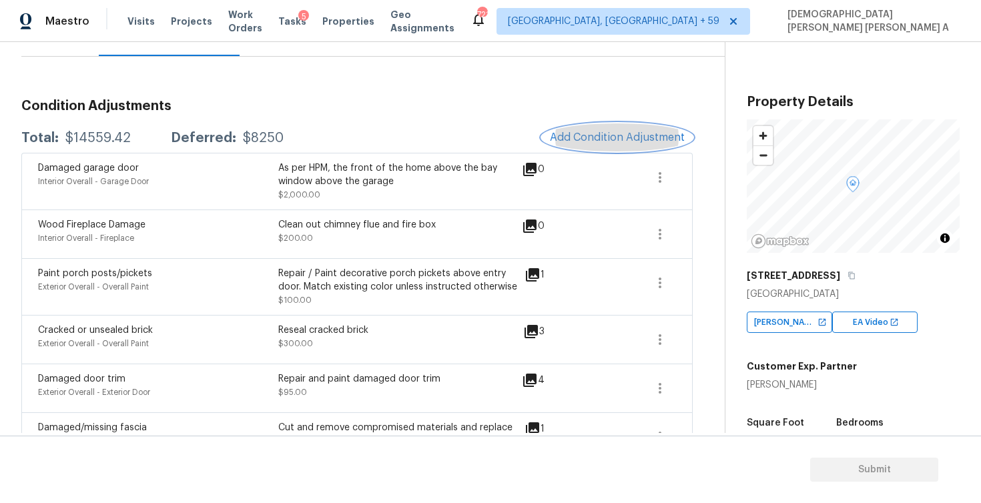
click at [641, 140] on span "Add Condition Adjustment" at bounding box center [617, 137] width 135 height 12
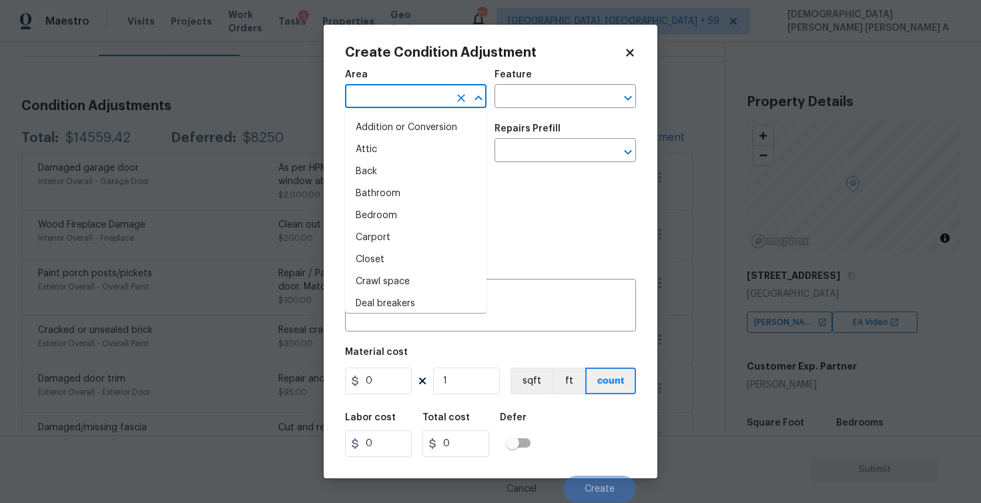
click at [396, 107] on input "text" at bounding box center [397, 97] width 104 height 21
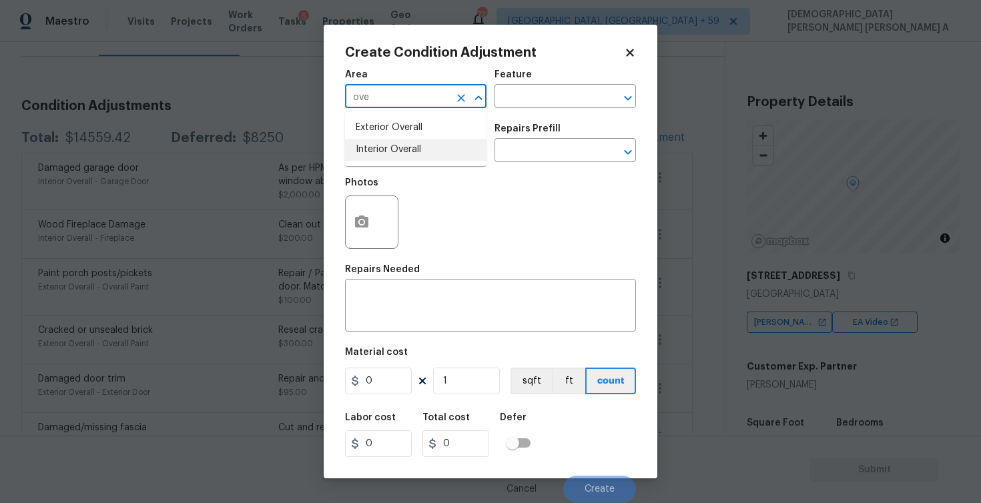
click at [406, 148] on li "Interior Overall" at bounding box center [416, 150] width 142 height 22
type input "Interior Overall"
click at [597, 90] on input "text" at bounding box center [547, 97] width 104 height 21
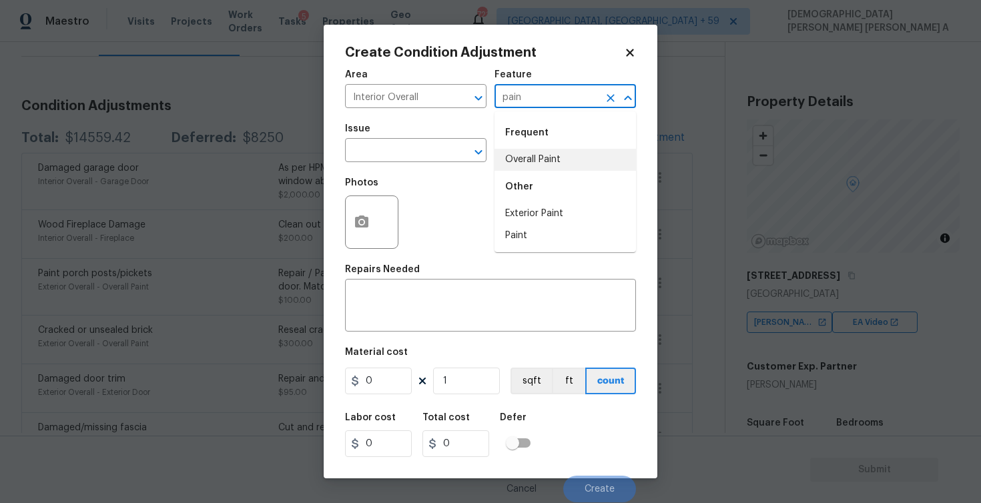
click at [585, 163] on li "Overall Paint" at bounding box center [566, 160] width 142 height 22
type input "Overall Paint"
click at [421, 157] on input "text" at bounding box center [397, 152] width 104 height 21
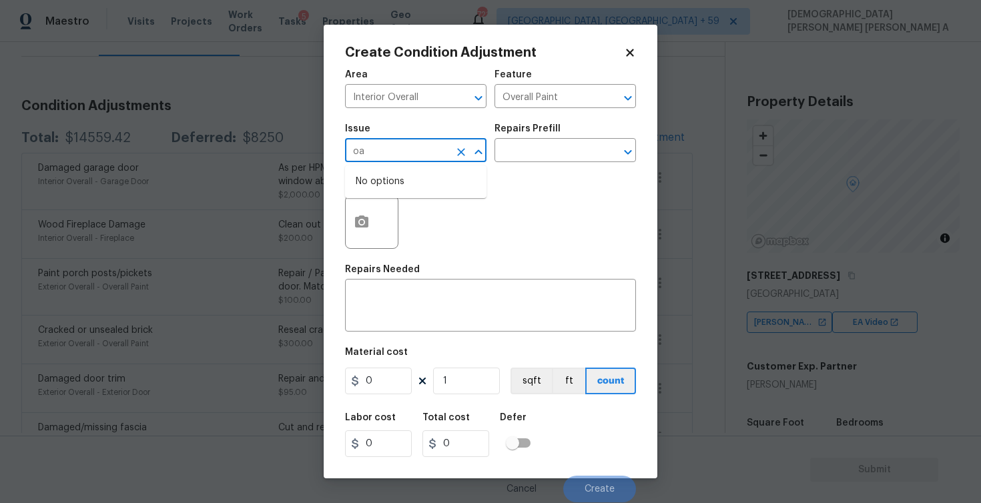
type input "o"
click at [408, 210] on li "ACQ: Paint" at bounding box center [416, 214] width 142 height 22
type input "ACQ: Paint"
click at [461, 156] on icon "Clear" at bounding box center [461, 152] width 13 height 13
click at [400, 248] on li "Interior Paint" at bounding box center [416, 258] width 142 height 22
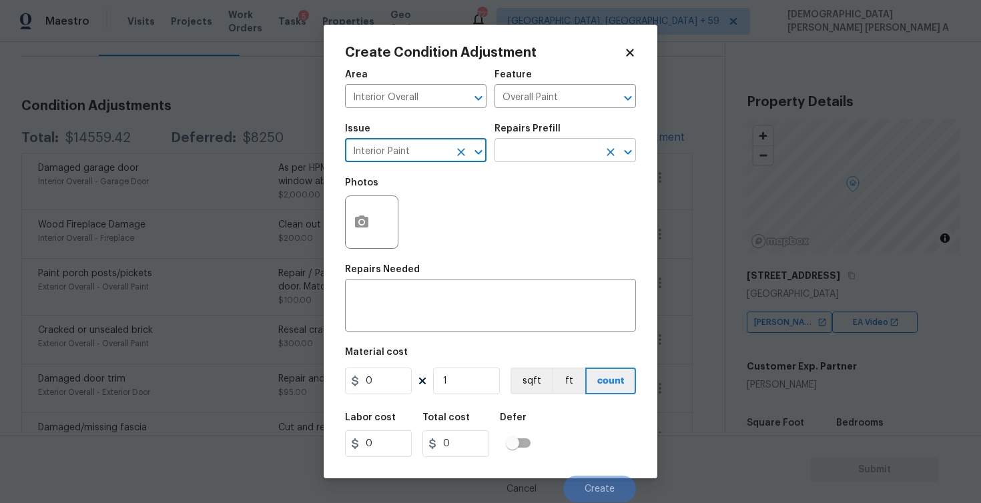
type input "Interior Paint"
click at [558, 148] on input "text" at bounding box center [547, 152] width 104 height 21
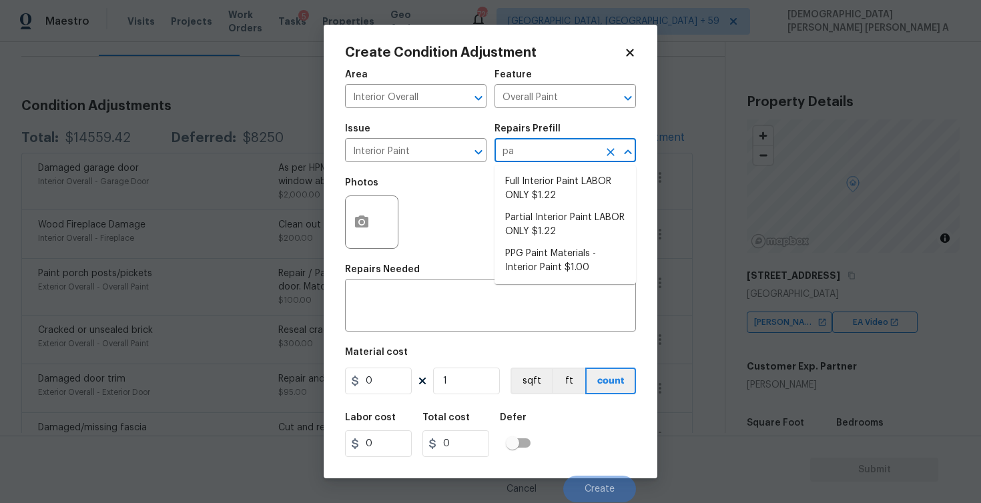
type input "p"
type input "prime"
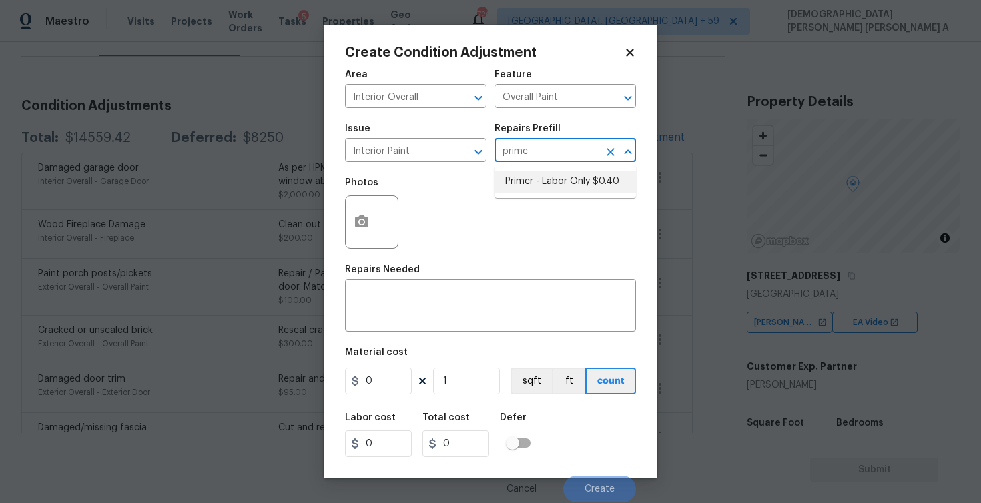
click at [540, 172] on li "Primer - Labor Only $0.40" at bounding box center [566, 182] width 142 height 22
type textarea "Interior primer - PRIMER PROVIDED BY OPENDOOR - All nails, screws, drywall anch…"
type input "0.4"
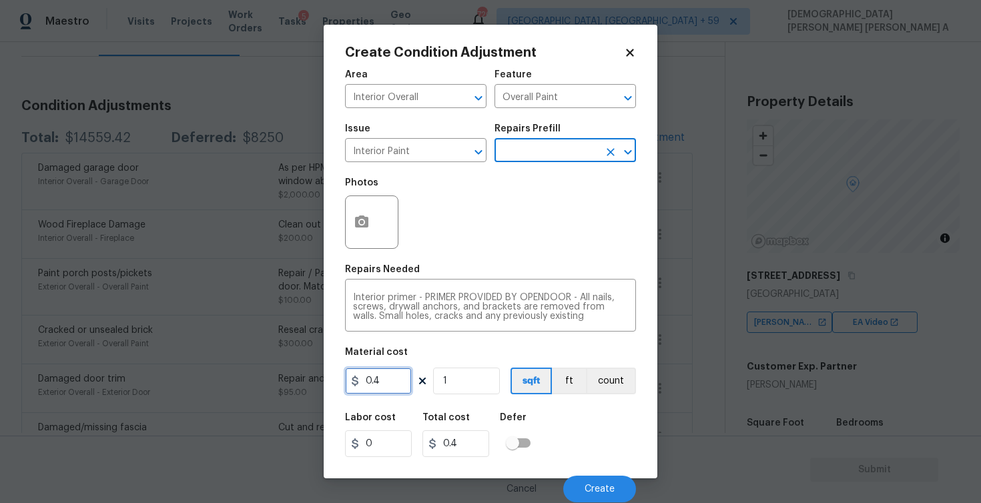
click at [386, 384] on input "0.4" at bounding box center [378, 381] width 67 height 27
type input "200"
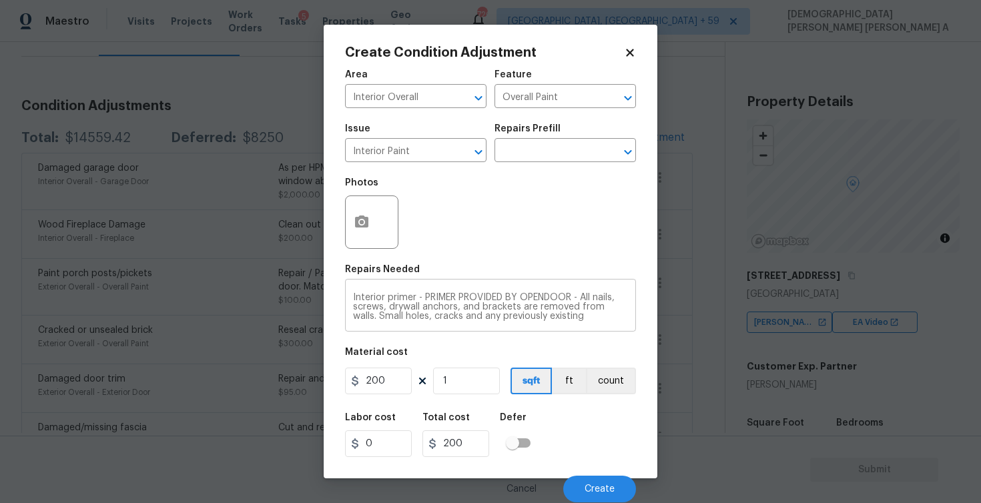
click at [627, 308] on textarea "Interior primer - PRIMER PROVIDED BY OPENDOOR - All nails, screws, drywall anch…" at bounding box center [490, 307] width 275 height 28
click at [593, 484] on button "Create" at bounding box center [599, 489] width 73 height 27
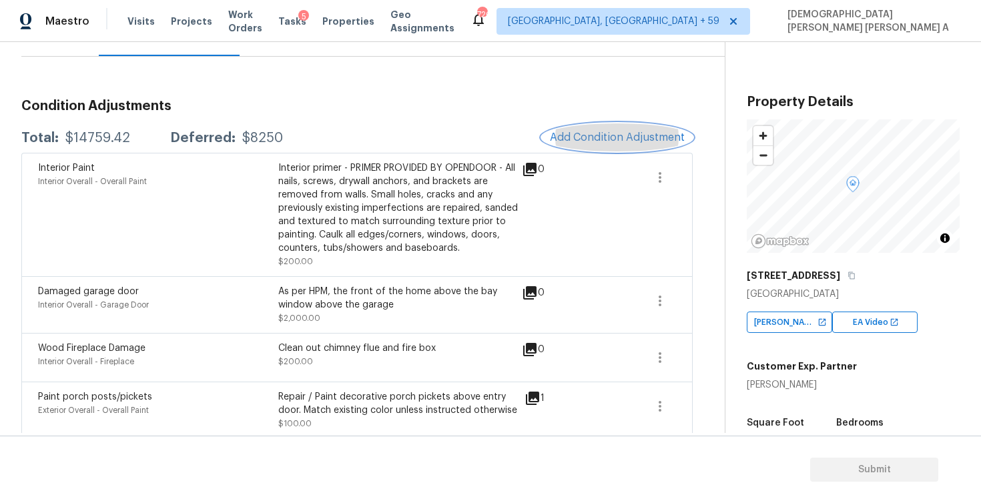
click at [607, 136] on span "Add Condition Adjustment" at bounding box center [617, 137] width 135 height 12
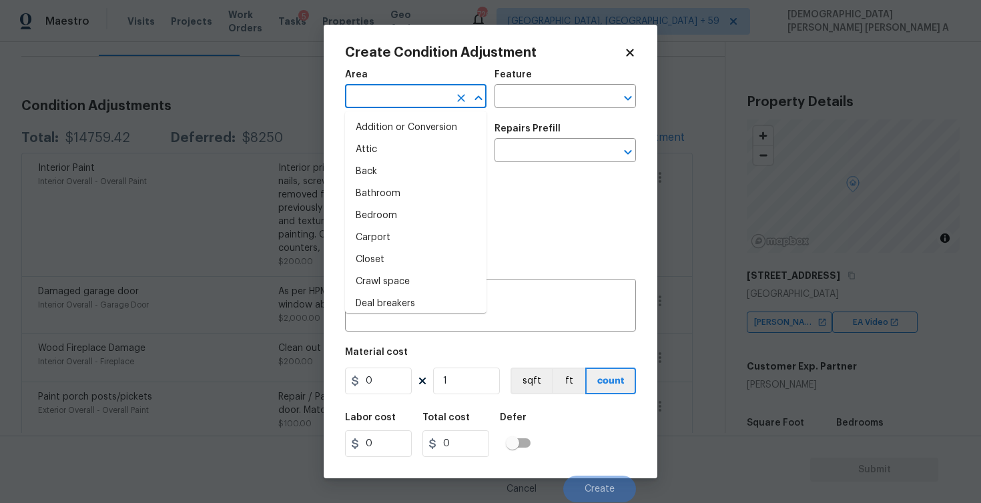
click at [398, 100] on input "text" at bounding box center [397, 97] width 104 height 21
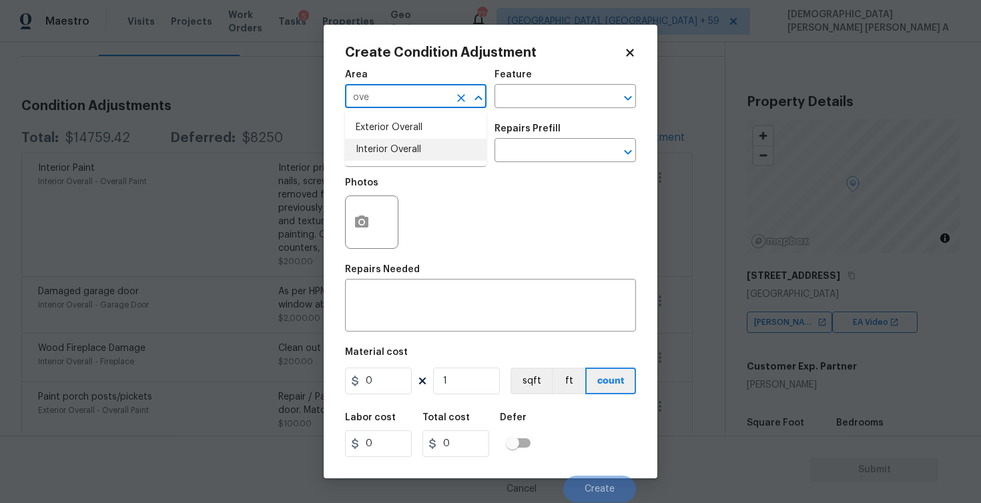
click at [409, 142] on li "Interior Overall" at bounding box center [416, 150] width 142 height 22
type input "Interior Overall"
click at [553, 95] on input "text" at bounding box center [547, 97] width 104 height 21
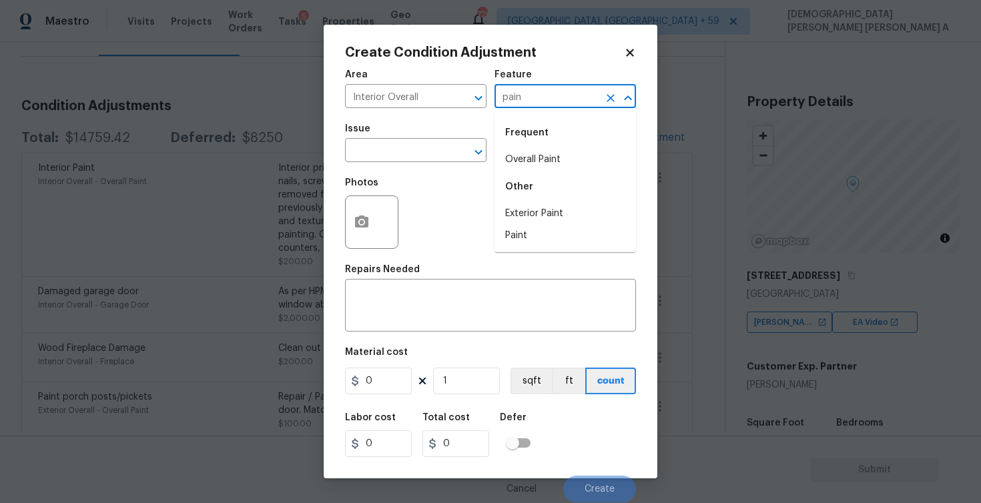
click at [546, 166] on li "Overall Paint" at bounding box center [566, 160] width 142 height 22
type input "Overall Paint"
click at [406, 158] on input "text" at bounding box center [397, 152] width 104 height 21
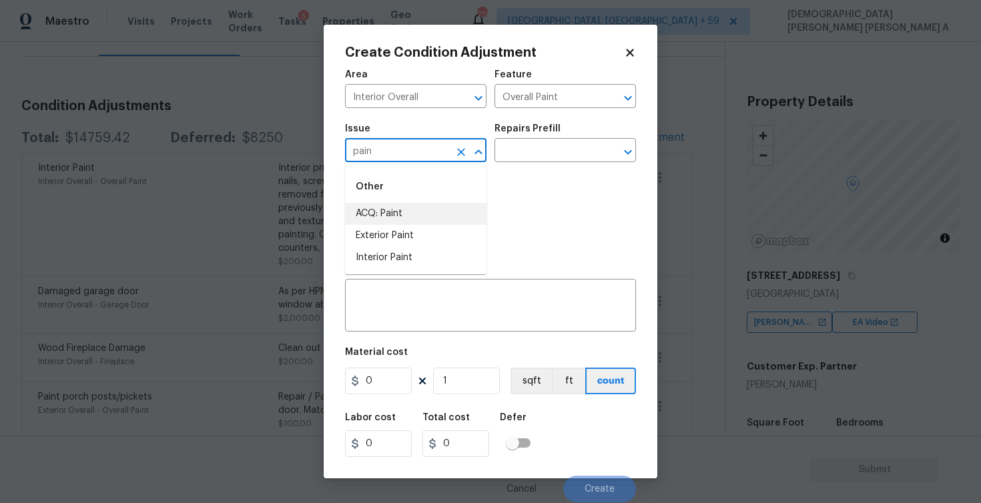
click at [425, 210] on li "ACQ: Paint" at bounding box center [416, 214] width 142 height 22
type input "ACQ: Paint"
click at [565, 139] on div "Repairs Prefill" at bounding box center [566, 132] width 142 height 17
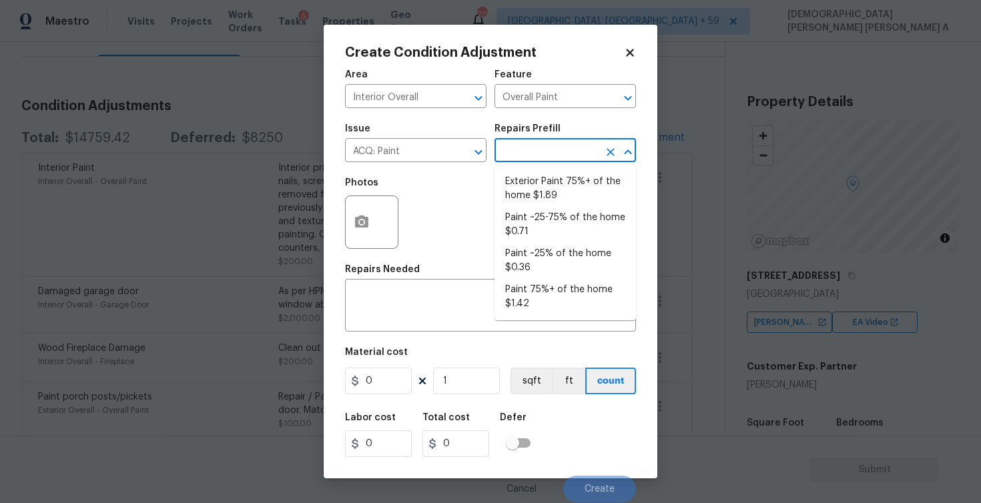
click at [559, 148] on input "text" at bounding box center [547, 152] width 104 height 21
type input "pai"
click at [572, 256] on li "Paint ~25% of the home $0.36" at bounding box center [566, 261] width 142 height 36
type input "Acquisition"
type textarea "Acquisition Scope: ~25% of the home needs interior paint"
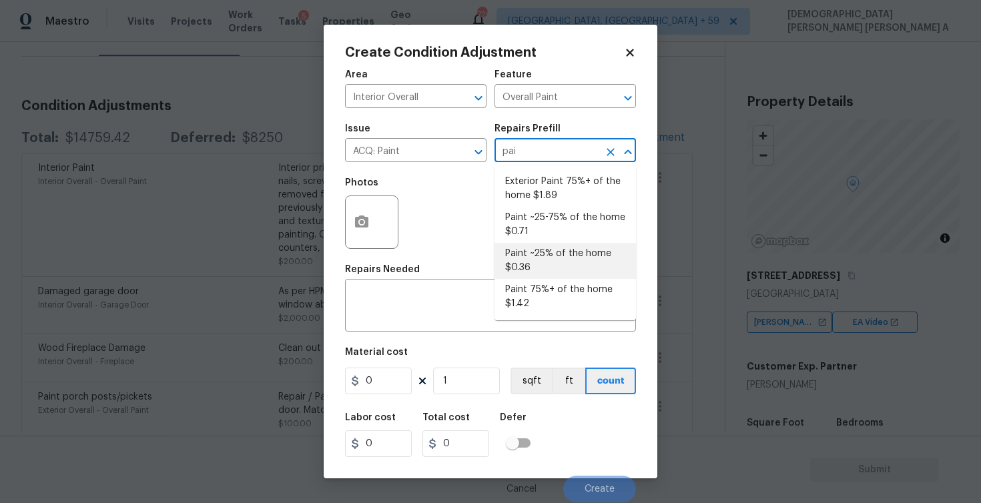
type input "0.36"
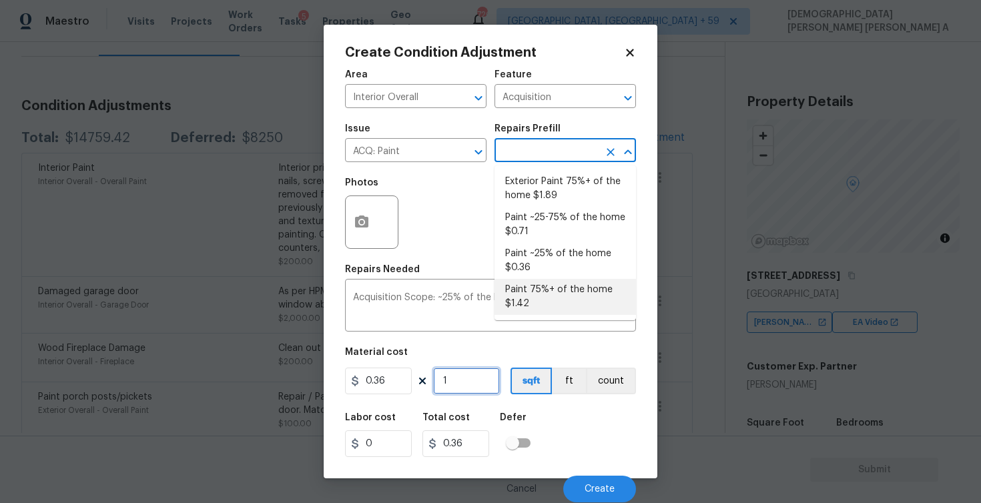
click at [469, 386] on input "1" at bounding box center [466, 381] width 67 height 27
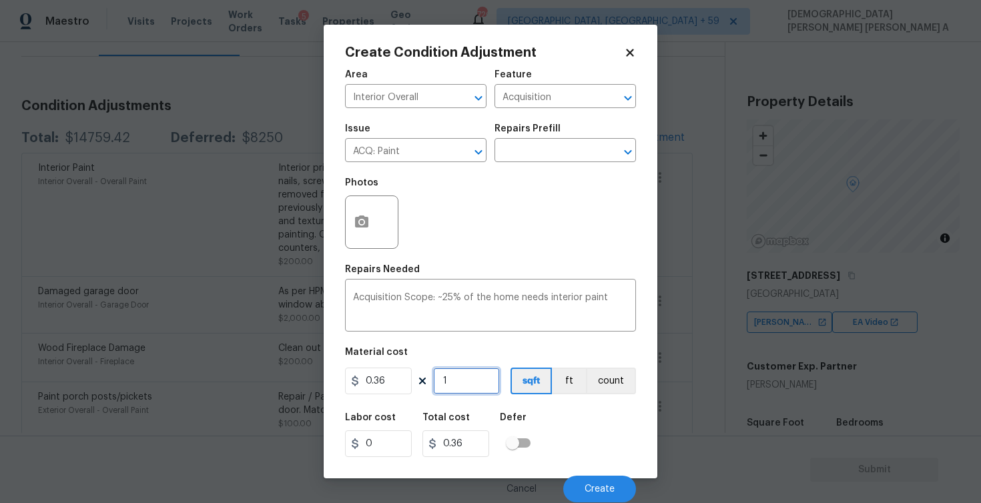
type input "19"
type input "6.84"
type input "195"
type input "70.2"
type input "1950"
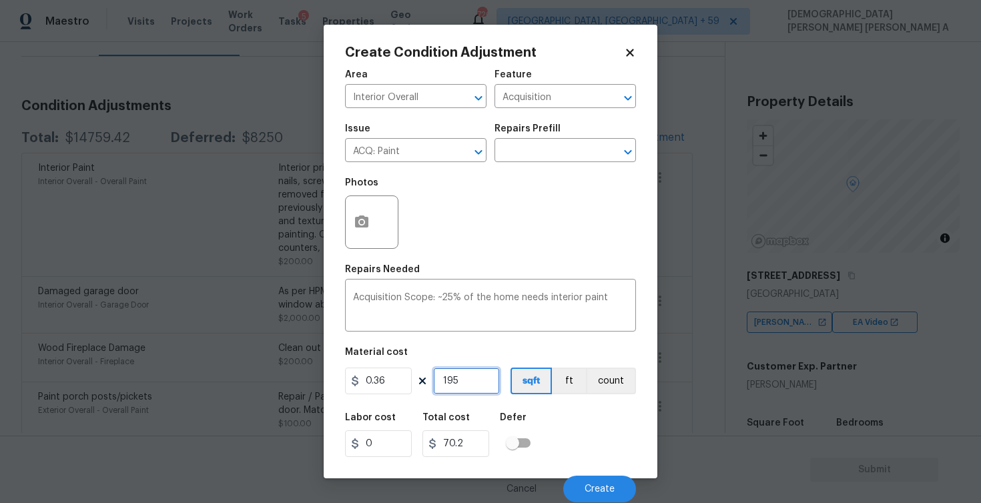
type input "702"
type input "1950"
click at [611, 500] on button "Create" at bounding box center [599, 489] width 73 height 27
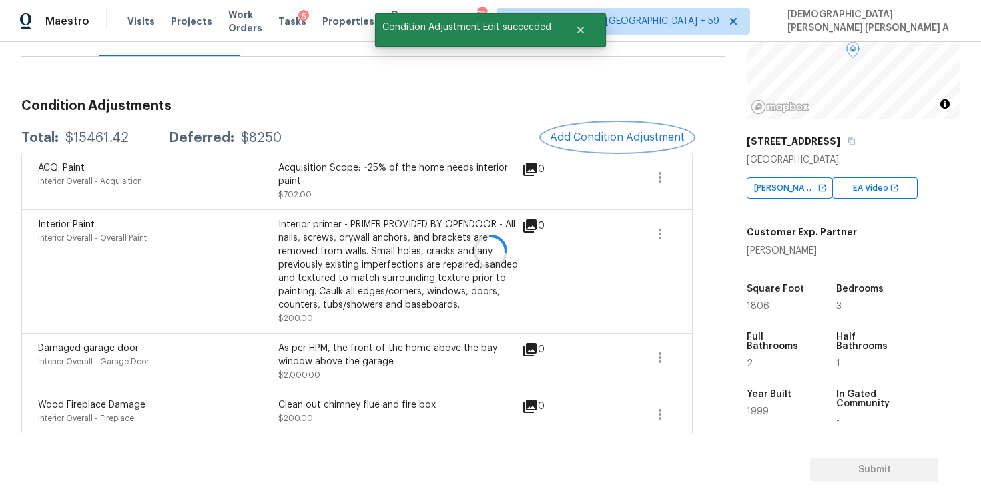
scroll to position [192, 0]
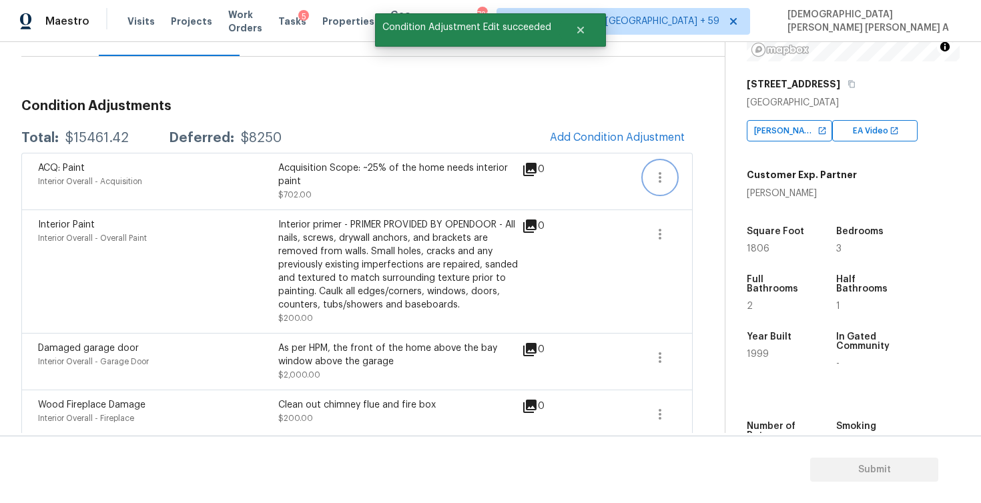
click at [664, 175] on icon "button" at bounding box center [660, 178] width 16 height 16
click at [682, 173] on link "Edit" at bounding box center [736, 175] width 113 height 20
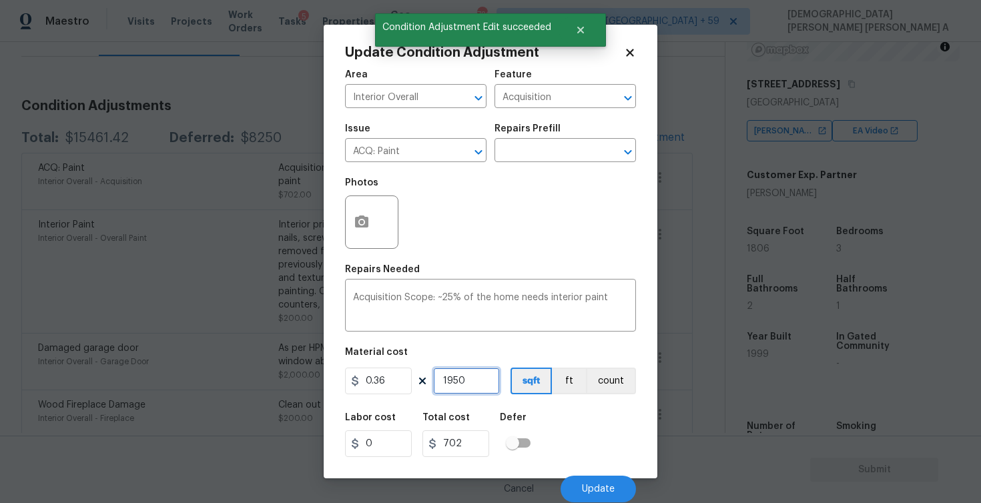
click at [473, 378] on input "1950" at bounding box center [466, 381] width 67 height 27
type input "195"
type input "70.2"
type input "19"
type input "6.84"
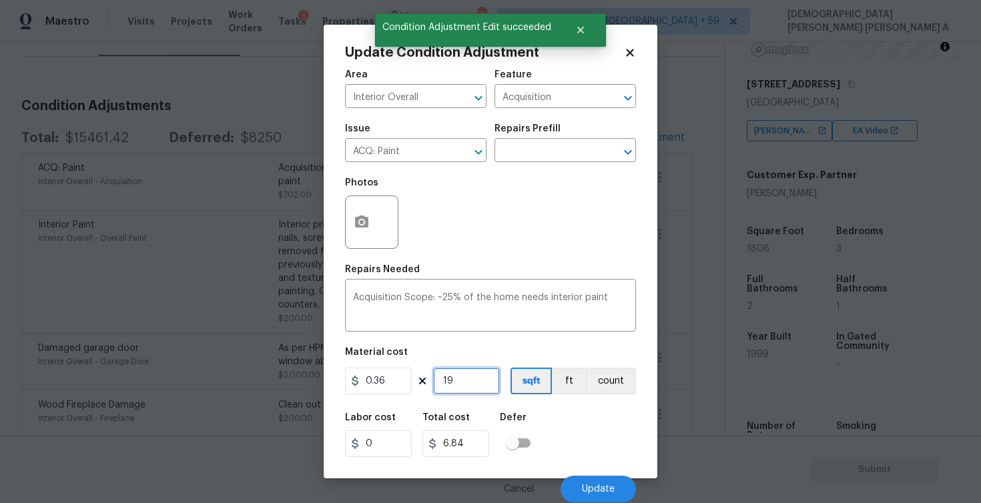
type input "1"
type input "0.36"
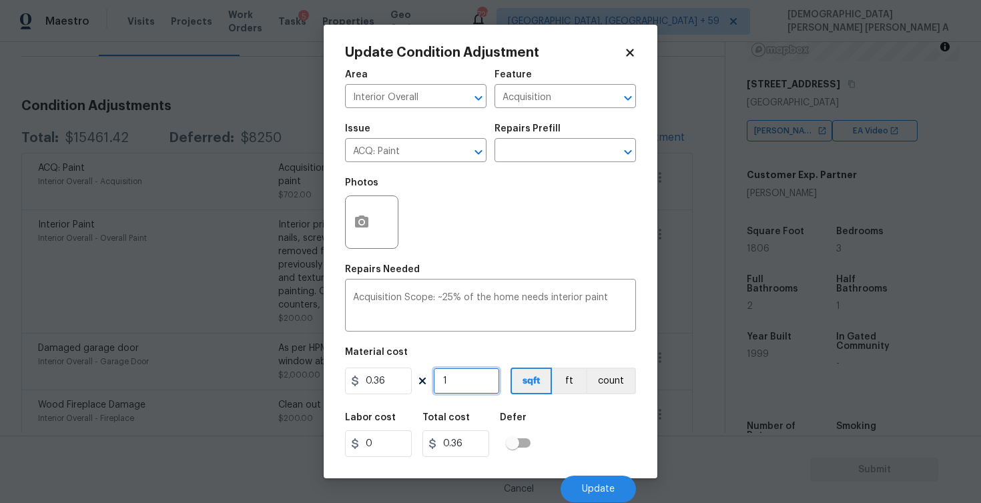
type input "18"
type input "6.48"
type input "180"
type input "64.8"
type input "1806"
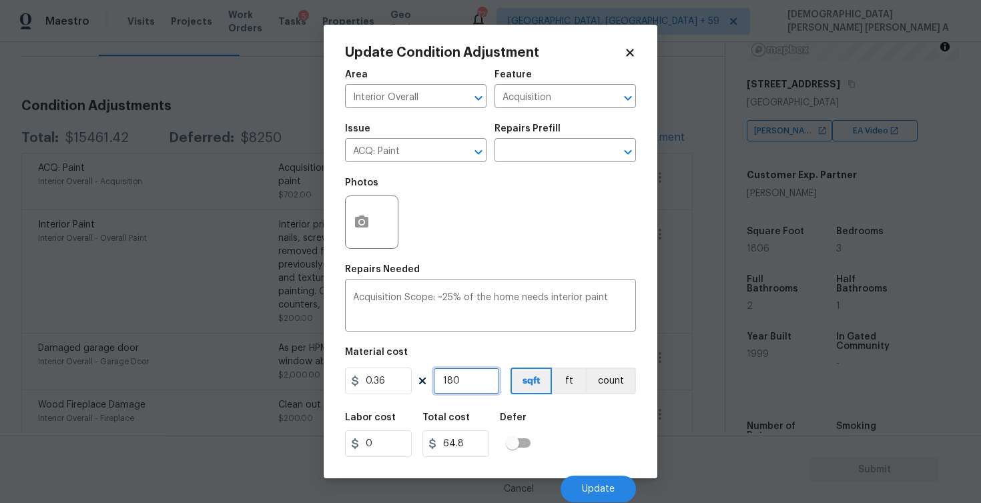
type input "650.16"
type input "1806"
click at [603, 500] on button "Update" at bounding box center [598, 489] width 75 height 27
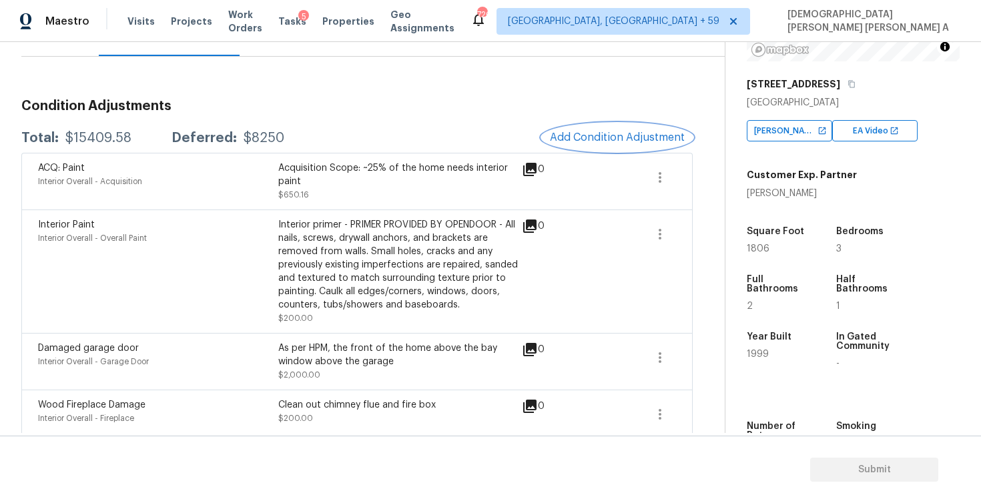
click at [597, 139] on span "Add Condition Adjustment" at bounding box center [617, 137] width 135 height 12
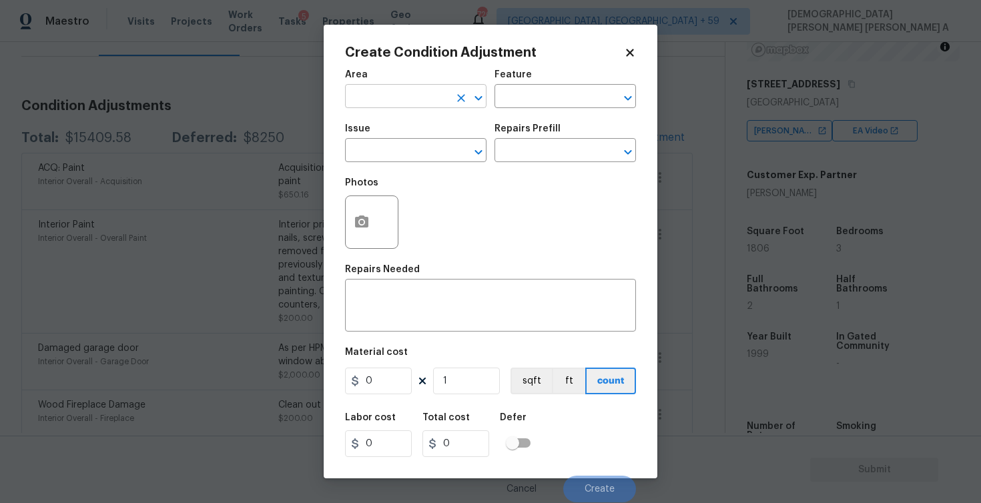
click at [360, 95] on input "text" at bounding box center [397, 97] width 104 height 21
click at [389, 162] on ul "Exterior Overall Interior Overall" at bounding box center [416, 138] width 142 height 55
click at [423, 152] on li "Interior Overall" at bounding box center [416, 150] width 142 height 22
type input "Interior Overall"
click at [523, 109] on div "Area Interior Overall ​ Feature ​" at bounding box center [490, 89] width 291 height 54
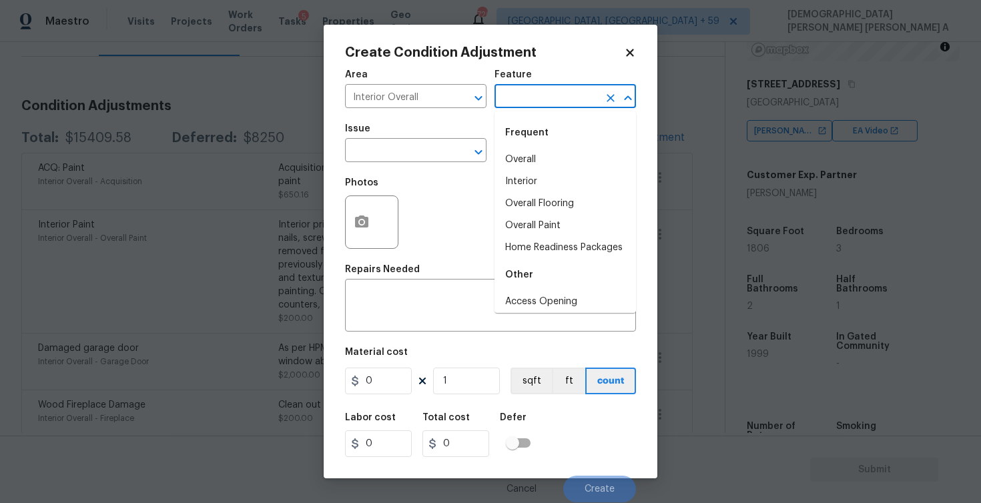
click at [533, 99] on input "text" at bounding box center [547, 97] width 104 height 21
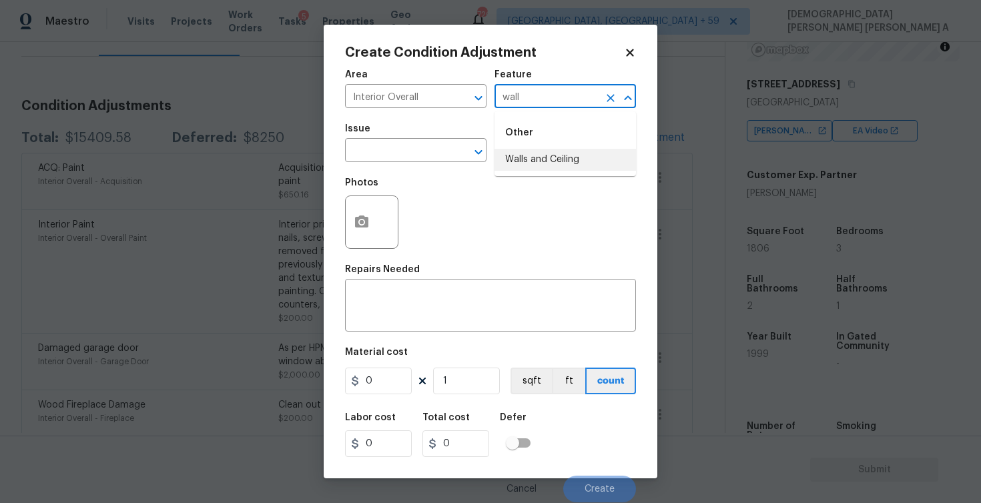
click at [538, 154] on li "Walls and Ceiling" at bounding box center [566, 160] width 142 height 22
type input "Walls and Ceiling"
click at [415, 158] on input "text" at bounding box center [397, 152] width 104 height 21
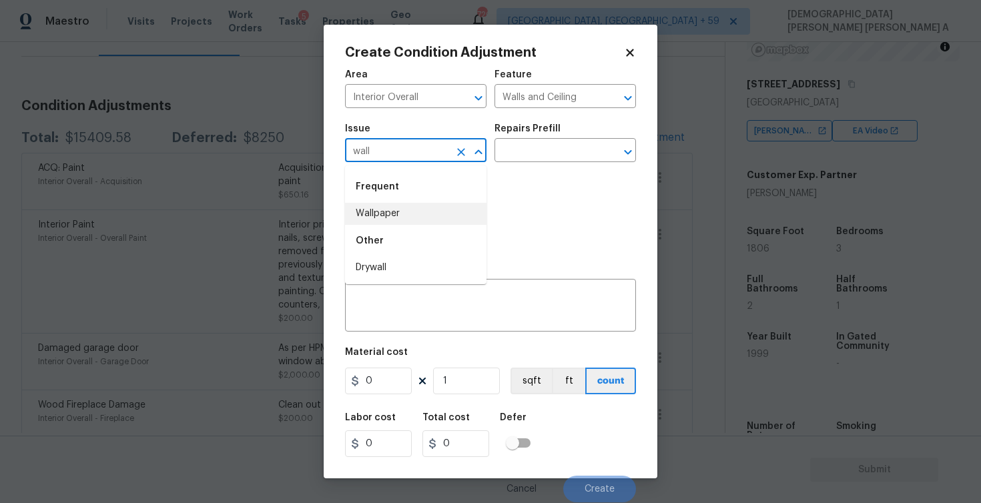
click at [402, 224] on li "Wallpaper" at bounding box center [416, 214] width 142 height 22
type input "Wallpaper"
click at [575, 156] on input "text" at bounding box center [547, 152] width 104 height 21
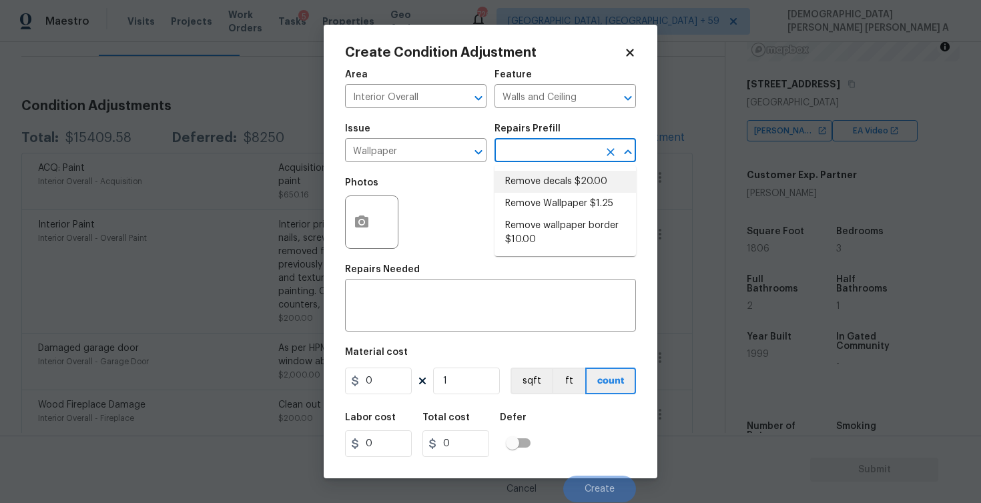
click at [560, 179] on li "Remove decals $20.00" at bounding box center [566, 182] width 142 height 22
type textarea "Remove decals from door/wall/ceiling"
type input "20"
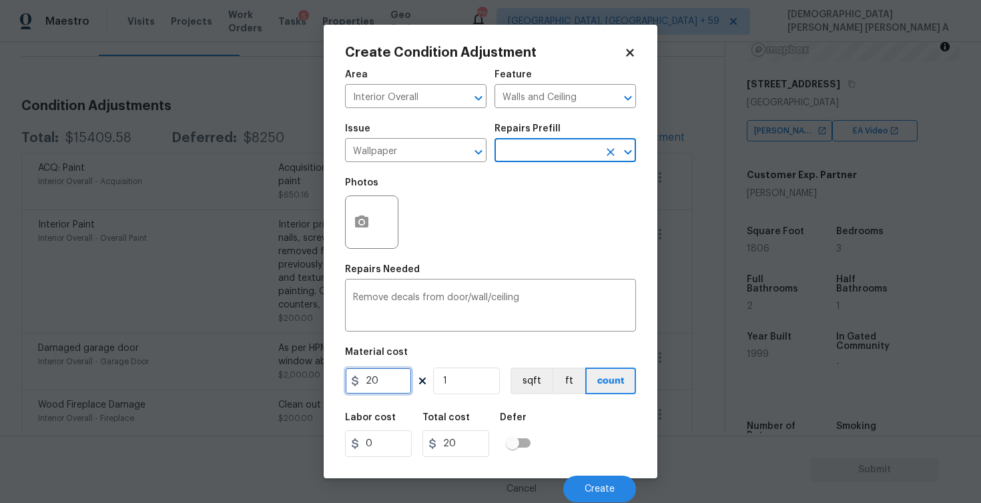
click at [389, 386] on input "20" at bounding box center [378, 381] width 67 height 27
type input "500"
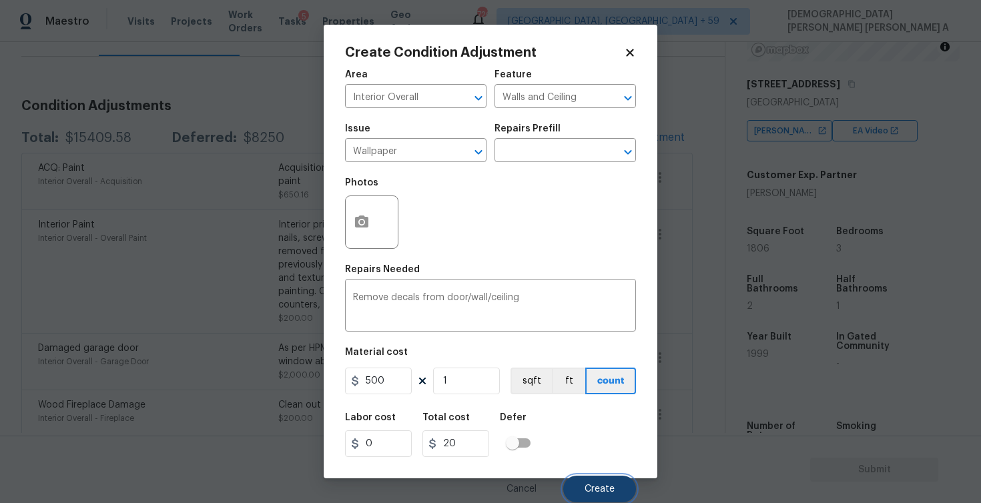
type input "500"
click at [599, 495] on button "Create" at bounding box center [599, 489] width 73 height 27
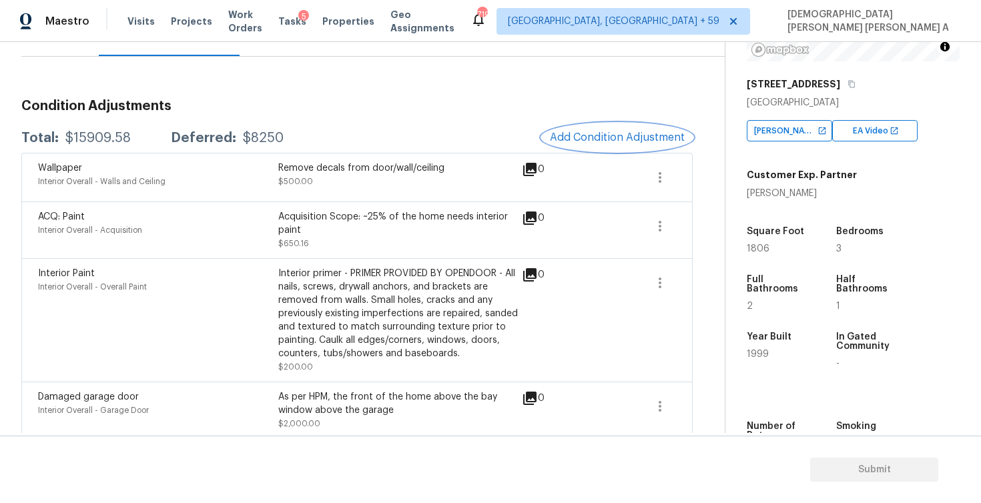
click at [641, 127] on button "Add Condition Adjustment" at bounding box center [617, 137] width 151 height 28
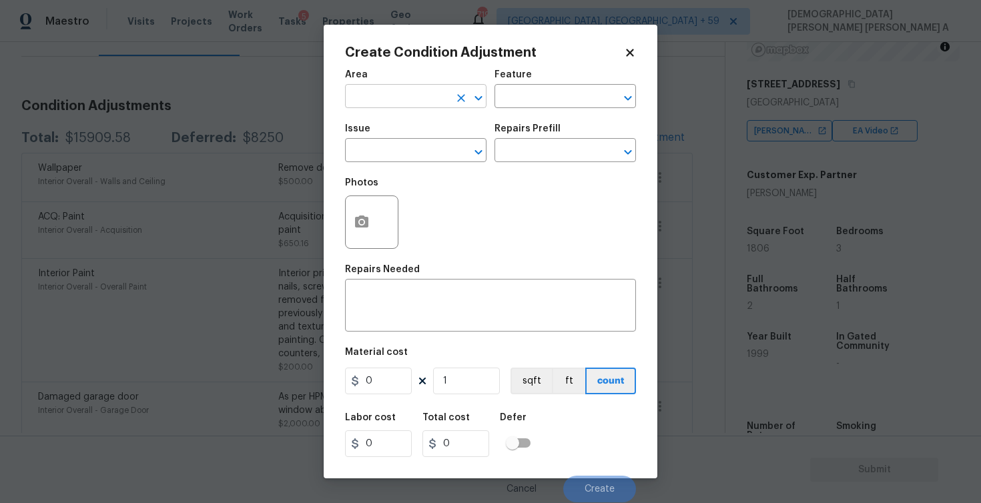
click at [396, 95] on input "text" at bounding box center [397, 97] width 104 height 21
click at [402, 145] on li "Interior Overall" at bounding box center [416, 150] width 142 height 22
type input "Interior Overall"
click at [529, 91] on input "text" at bounding box center [547, 97] width 104 height 21
type input "f"
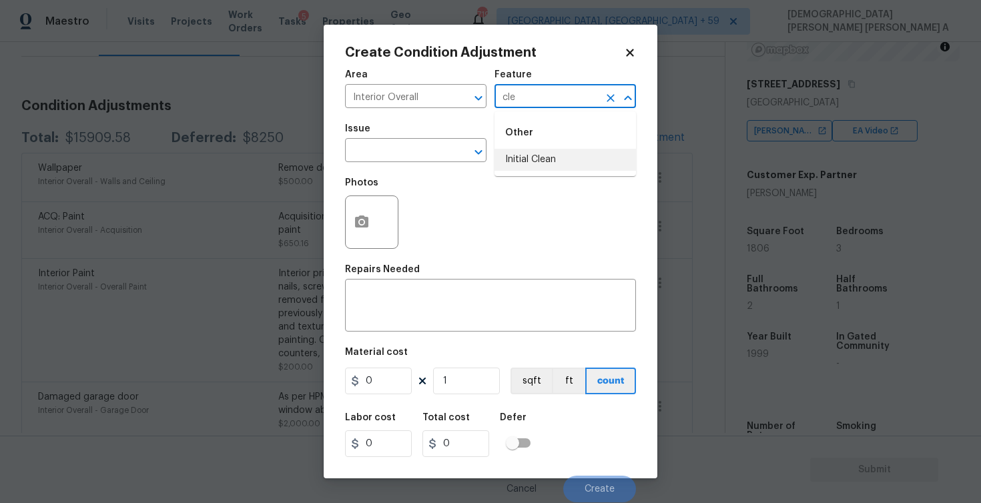
click at [524, 157] on li "Initial Clean" at bounding box center [566, 160] width 142 height 22
type input "Initial Clean"
click at [413, 144] on input "text" at bounding box center [397, 152] width 104 height 21
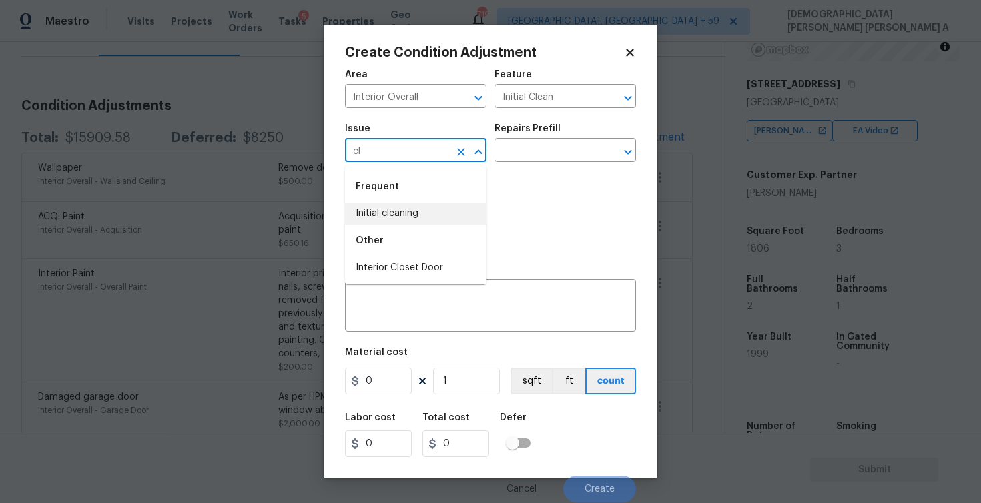
click at [419, 225] on div "Other" at bounding box center [416, 241] width 142 height 32
click at [421, 216] on li "Initial cleaning" at bounding box center [416, 214] width 142 height 22
type input "Initial cleaning"
click at [541, 150] on input "text" at bounding box center [547, 152] width 104 height 21
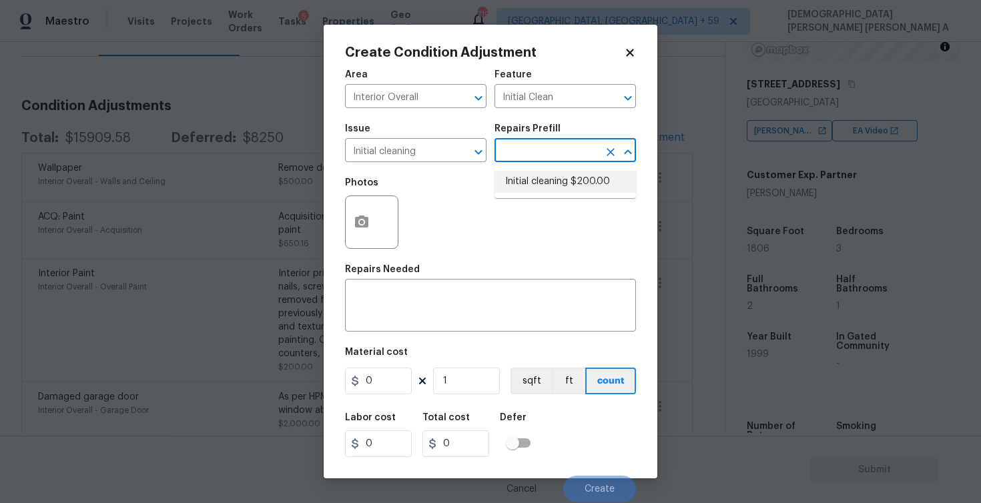
click at [533, 185] on li "Initial cleaning $200.00" at bounding box center [566, 182] width 142 height 22
type input "Home Readiness Packages"
type textarea "1. Wipe down exterior doors and trim. 2. Clean out all exterior light fixtures …"
type input "200"
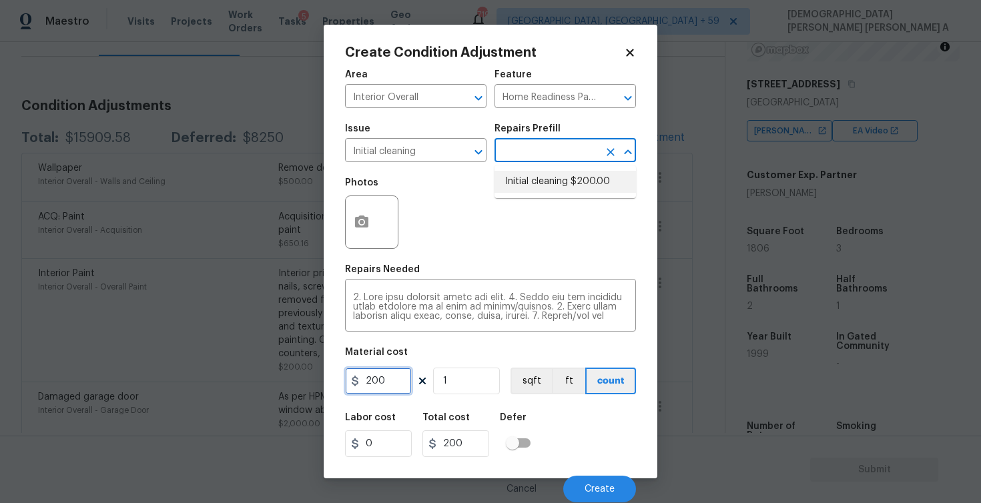
click at [390, 392] on input "200" at bounding box center [378, 381] width 67 height 27
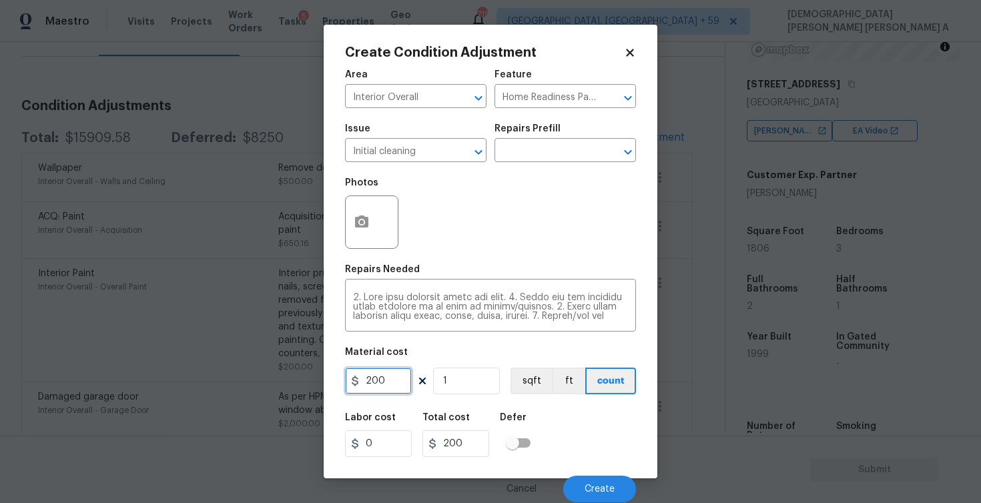
click at [390, 392] on input "200" at bounding box center [378, 381] width 67 height 27
type input "350"
click at [582, 479] on button "Create" at bounding box center [599, 489] width 73 height 27
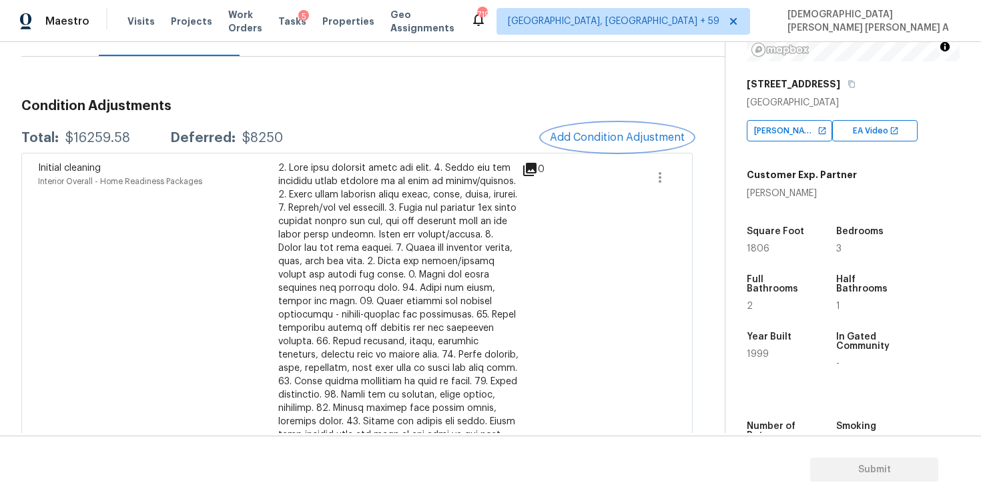
click at [615, 148] on button "Add Condition Adjustment" at bounding box center [617, 137] width 151 height 28
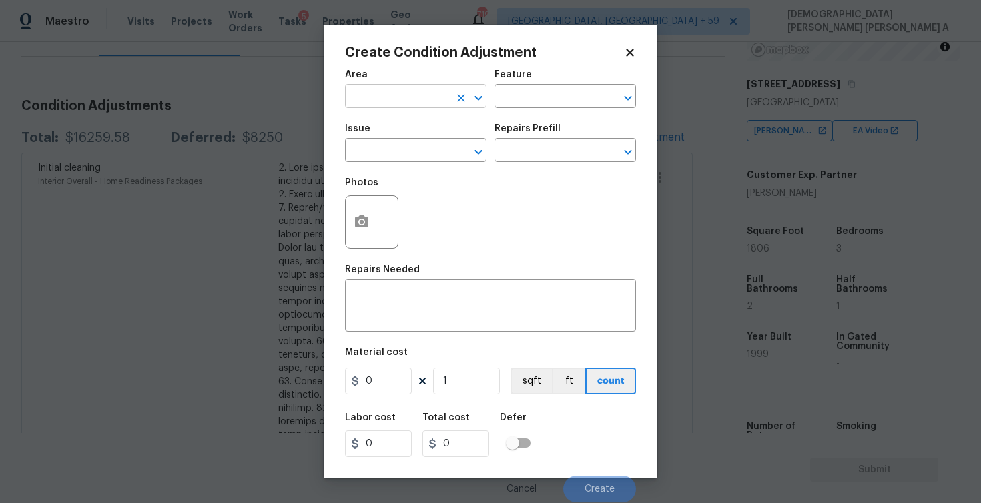
click at [380, 90] on input "text" at bounding box center [397, 97] width 104 height 21
click at [389, 150] on li "Interior Overall" at bounding box center [416, 150] width 142 height 22
type input "Interior Overall"
click at [539, 93] on input "text" at bounding box center [547, 97] width 104 height 21
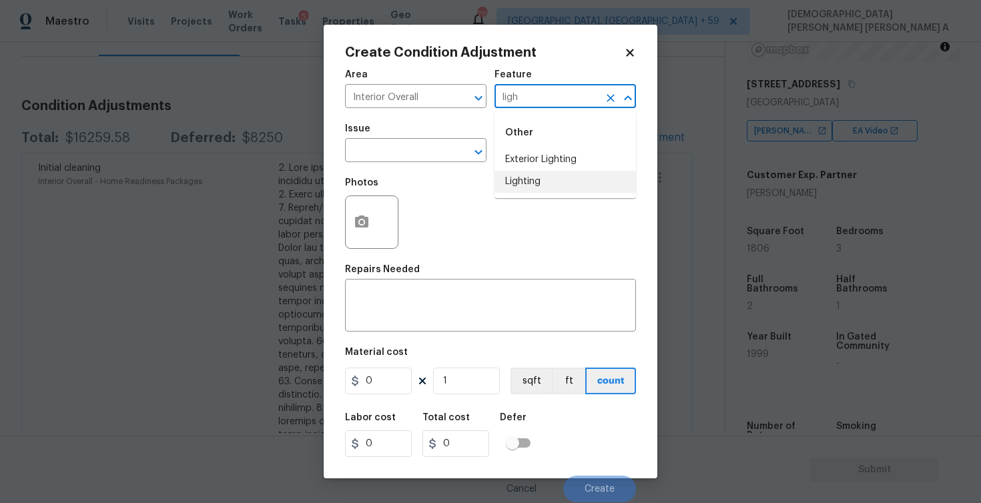
click at [581, 181] on li "Lighting" at bounding box center [566, 182] width 142 height 22
type input "Lighting"
click at [424, 158] on input "text" at bounding box center [397, 152] width 104 height 21
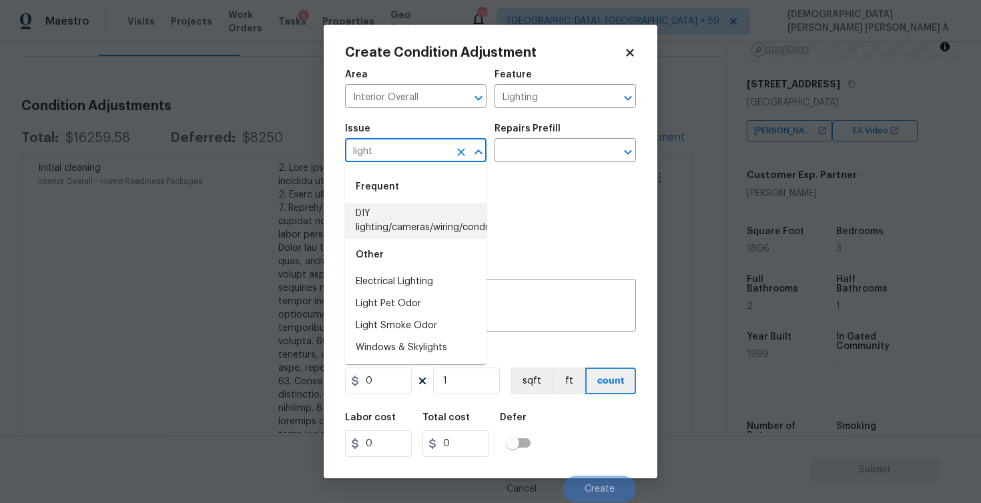
click at [425, 226] on li "DIY lighting/cameras/wiring/conduit" at bounding box center [416, 221] width 142 height 36
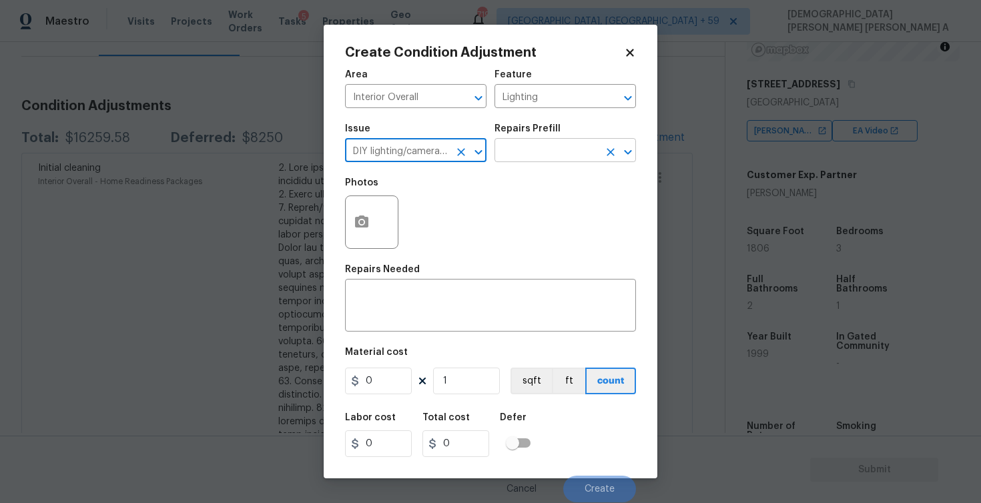
type input "DIY lighting/cameras/wiring/conduit"
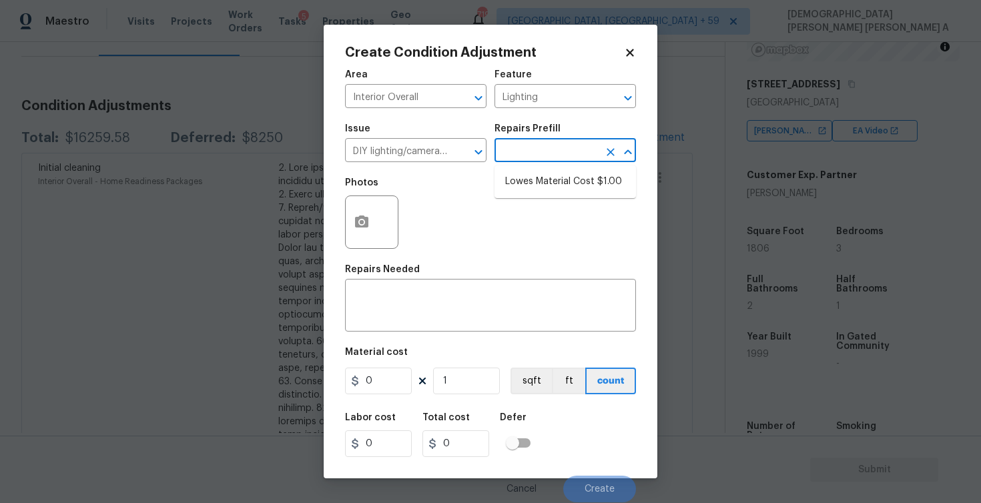
click at [541, 145] on input "text" at bounding box center [547, 152] width 104 height 21
click at [539, 180] on li "Lowes Material Cost $1.00" at bounding box center [566, 182] width 142 height 22
type input "Exterior Lighting"
type textarea "Material Cost"
type input "1"
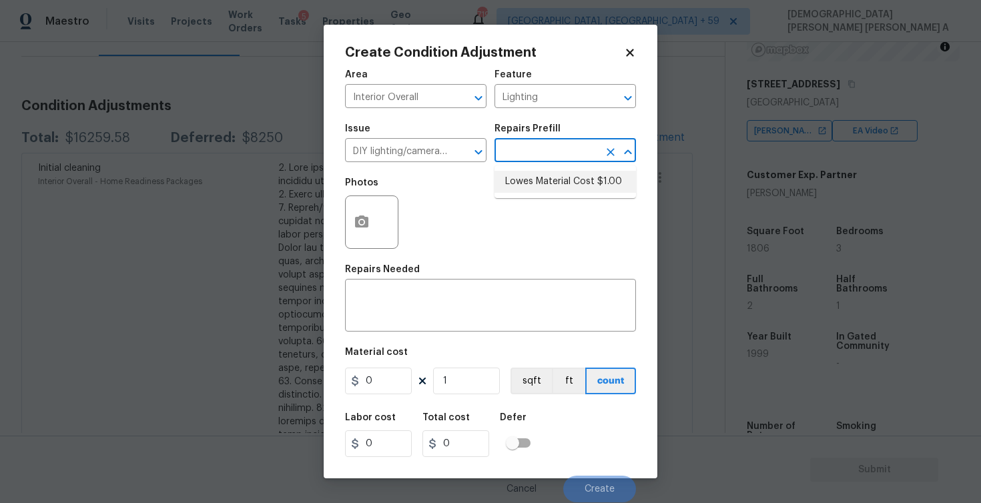
type input "1"
click at [432, 304] on textarea "Material Cost" at bounding box center [490, 307] width 275 height 28
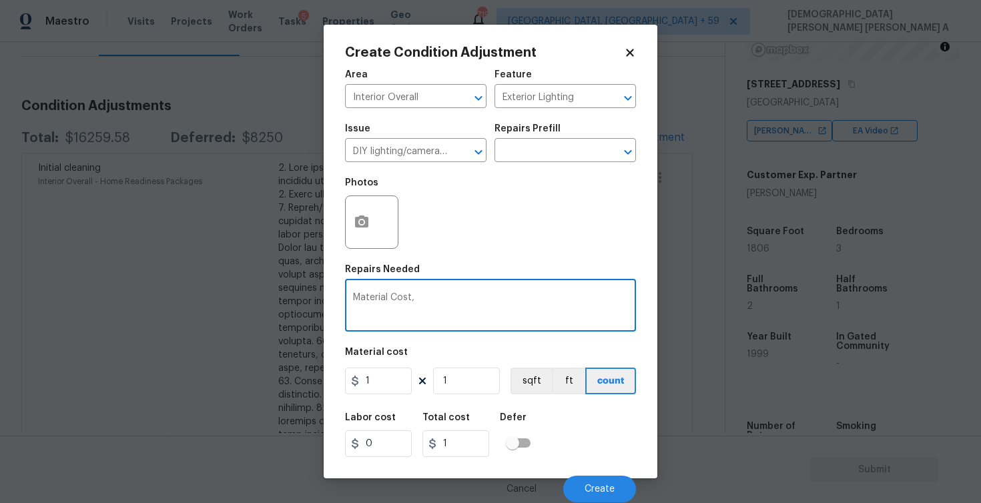
paste textarea "lightbulb/battery package for smoke detectors"
type textarea "Material Cost, lightbulb/battery package for smoke detectors"
click at [394, 378] on input "1" at bounding box center [378, 381] width 67 height 27
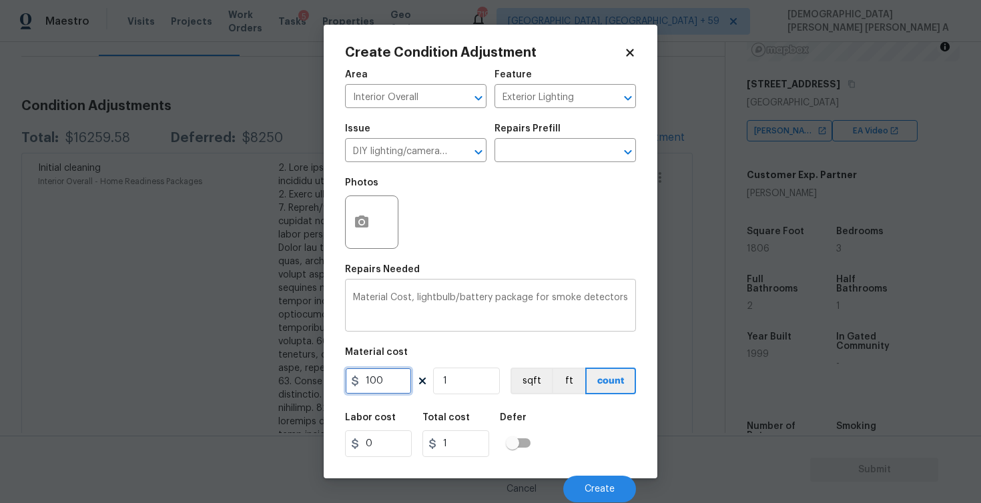
type input "100"
click at [629, 290] on div "Material Cost, lightbulb/battery package for smoke detectors x ​" at bounding box center [490, 306] width 291 height 49
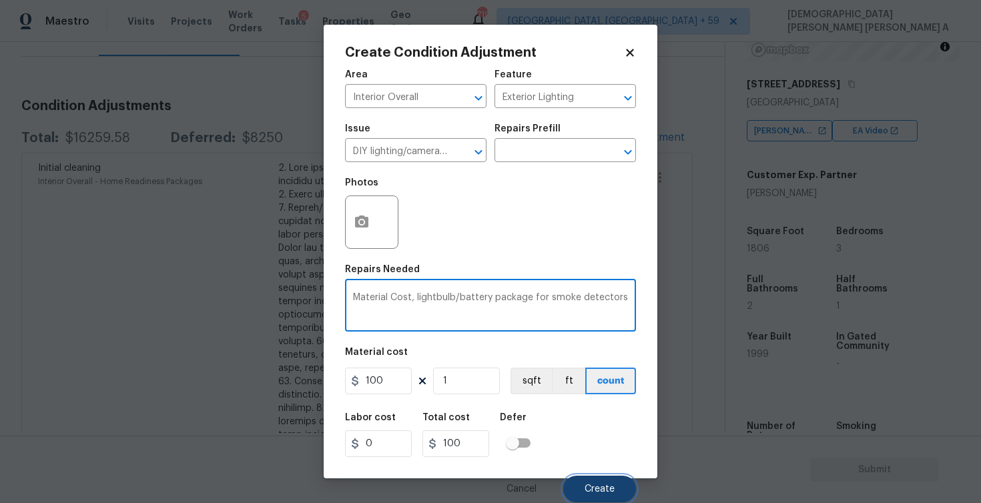
click at [582, 485] on button "Create" at bounding box center [599, 489] width 73 height 27
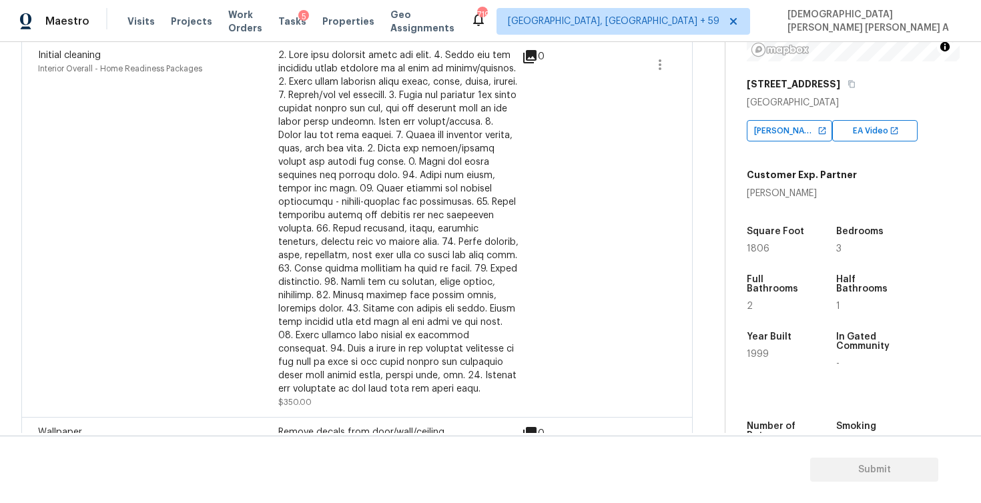
scroll to position [162, 0]
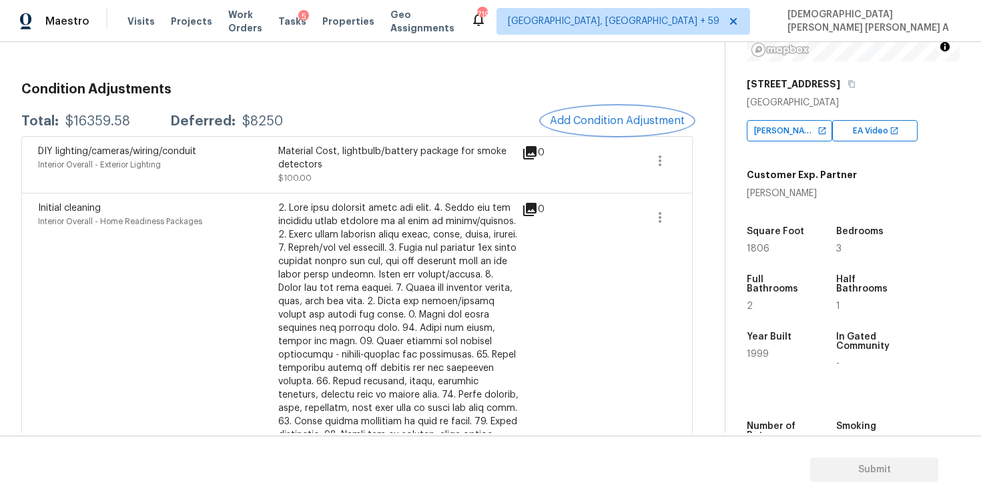
click at [597, 114] on button "Add Condition Adjustment" at bounding box center [617, 121] width 151 height 28
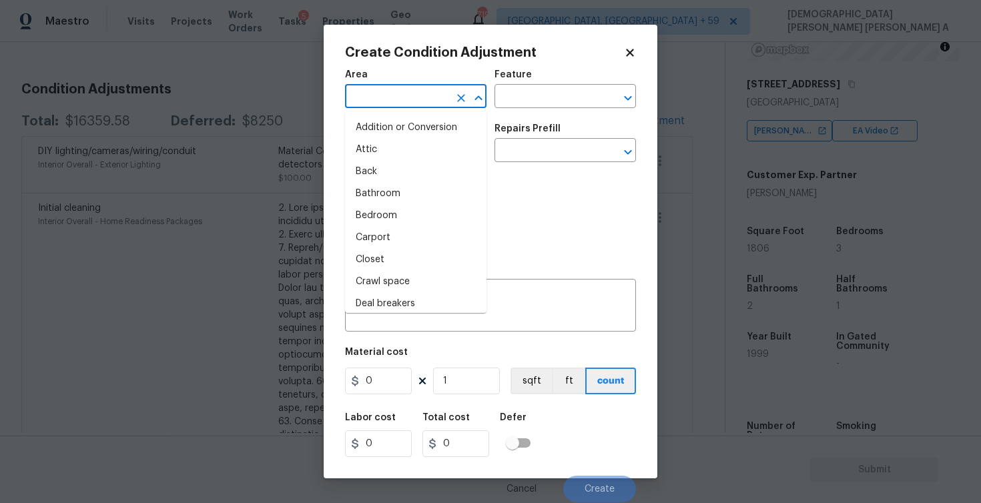
click at [369, 105] on input "text" at bounding box center [397, 97] width 104 height 21
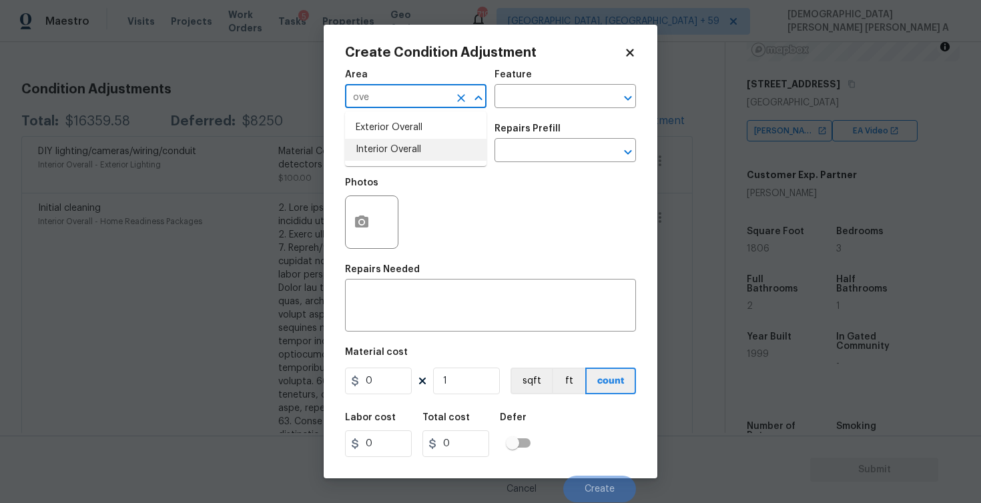
click at [383, 148] on li "Interior Overall" at bounding box center [416, 150] width 142 height 22
type input "Interior Overall"
click at [509, 92] on input "text" at bounding box center [547, 97] width 104 height 21
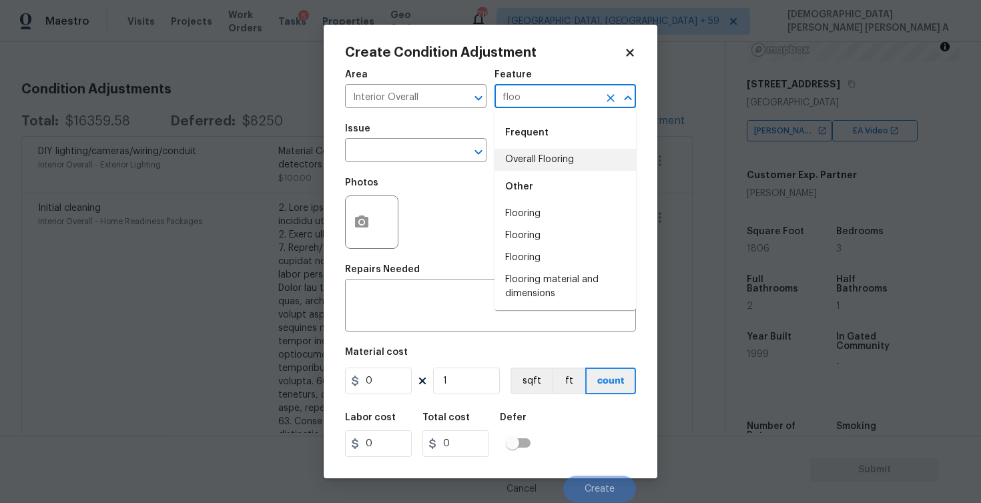
click at [542, 152] on li "Overall Flooring" at bounding box center [566, 160] width 142 height 22
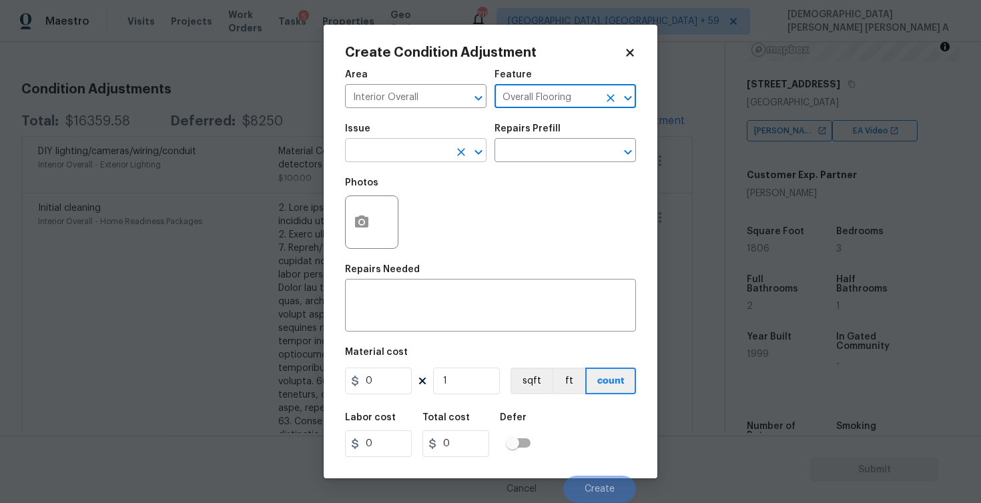
type input "Overall Flooring"
click at [433, 152] on input "text" at bounding box center [397, 152] width 104 height 21
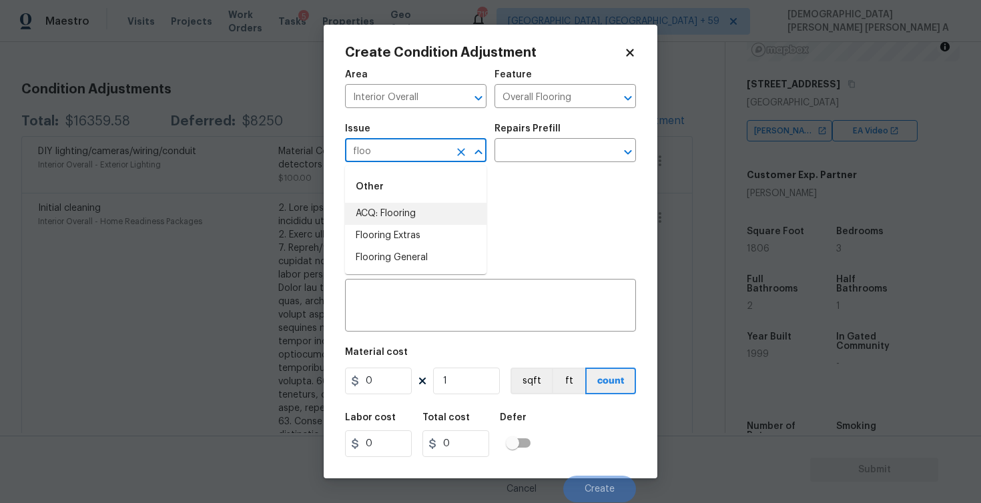
click at [421, 208] on li "ACQ: Flooring" at bounding box center [416, 214] width 142 height 22
type input "ACQ: Flooring"
click at [543, 150] on input "text" at bounding box center [547, 152] width 104 height 21
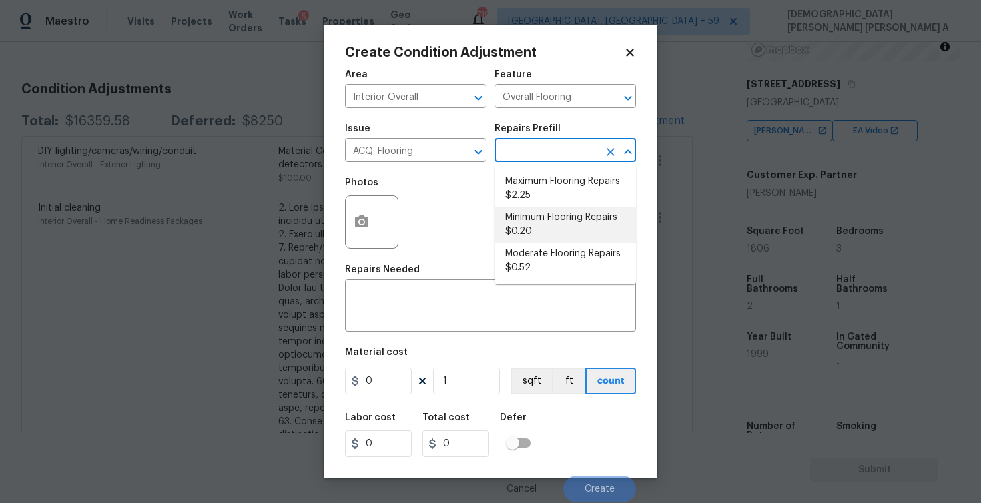
click at [535, 216] on li "Minimum Flooring Repairs $0.20" at bounding box center [566, 225] width 142 height 36
type input "Acquisition"
type textarea "Acquisition Scope: Minimum flooring repairs"
type input "0.2"
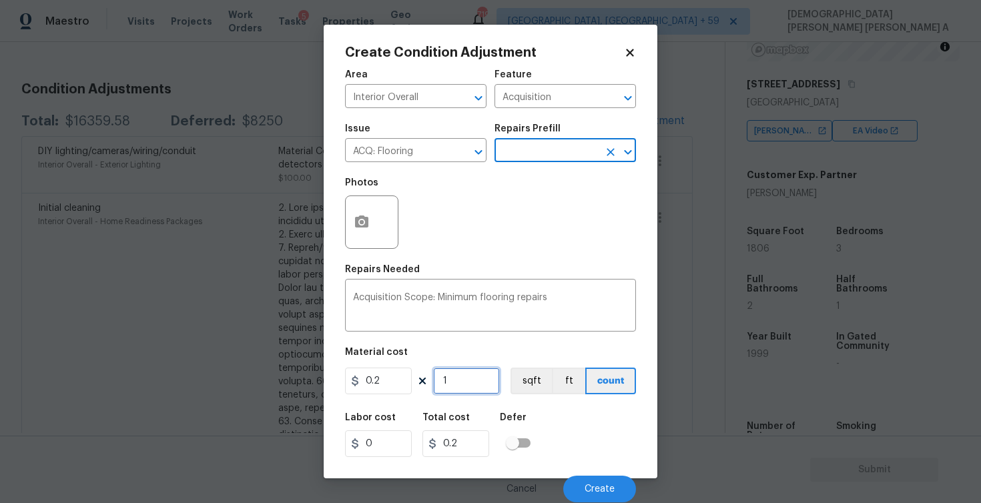
click at [473, 382] on input "1" at bounding box center [466, 381] width 67 height 27
type input "18"
type input "3.6"
type input "180"
type input "36"
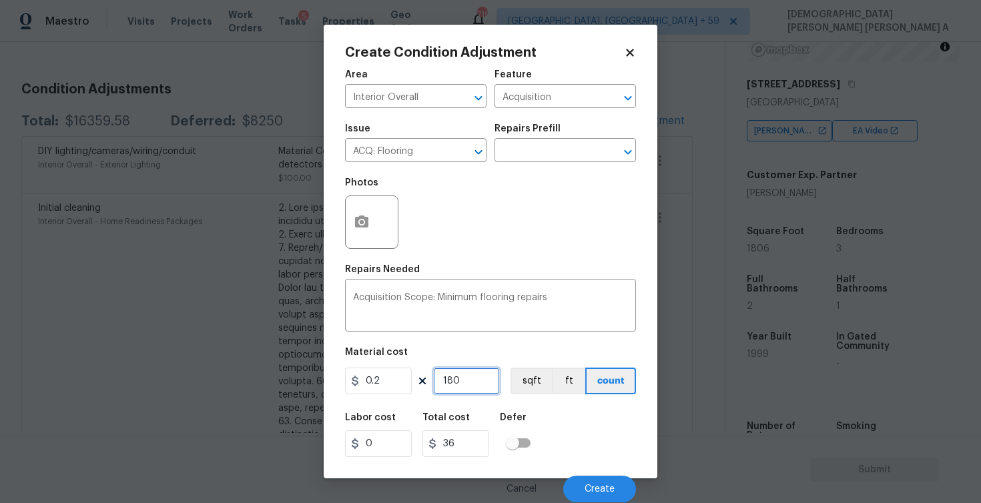
type input "1806"
type input "361.2"
type input "1806"
click at [539, 378] on button "sqft" at bounding box center [531, 381] width 41 height 27
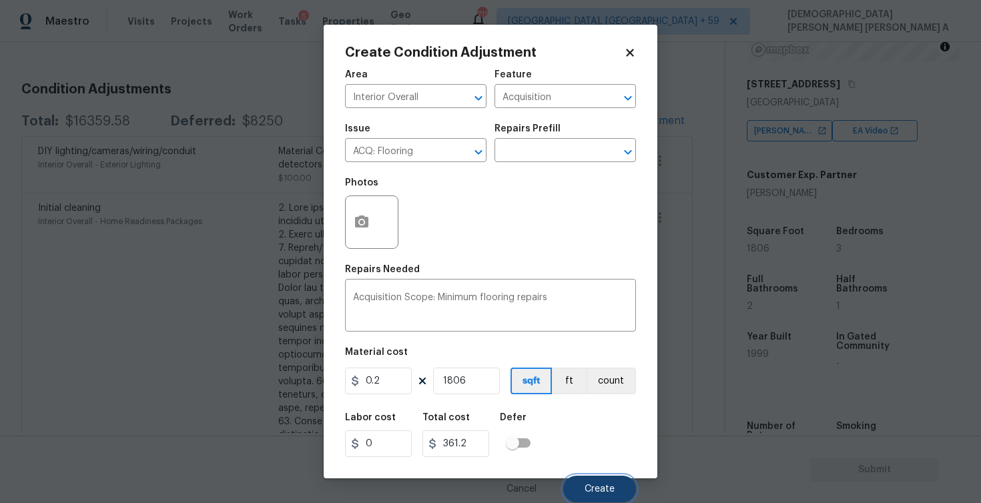
click at [603, 493] on span "Create" at bounding box center [600, 490] width 30 height 10
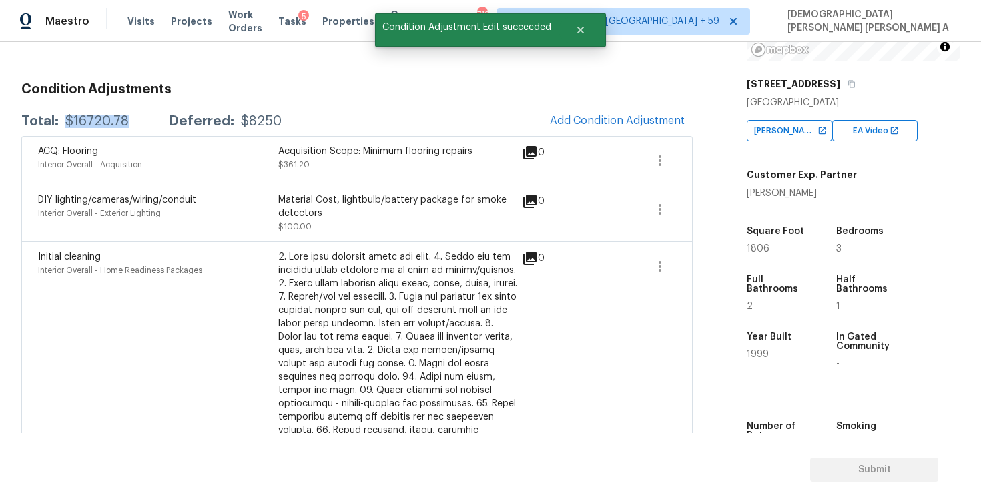
drag, startPoint x: 135, startPoint y: 125, endPoint x: 62, endPoint y: 127, distance: 73.5
click at [62, 127] on div "Total: $16720.78 Deferred: $8250" at bounding box center [151, 121] width 260 height 13
copy div "$16720.78"
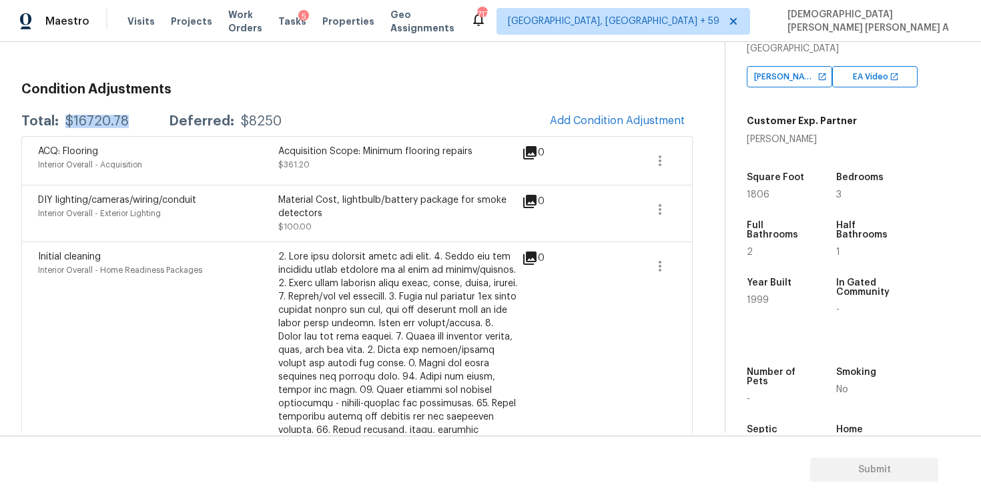
scroll to position [246, 0]
click at [764, 303] on span "1999" at bounding box center [758, 299] width 22 height 9
click at [752, 365] on div "Number of Pets -" at bounding box center [789, 384] width 85 height 57
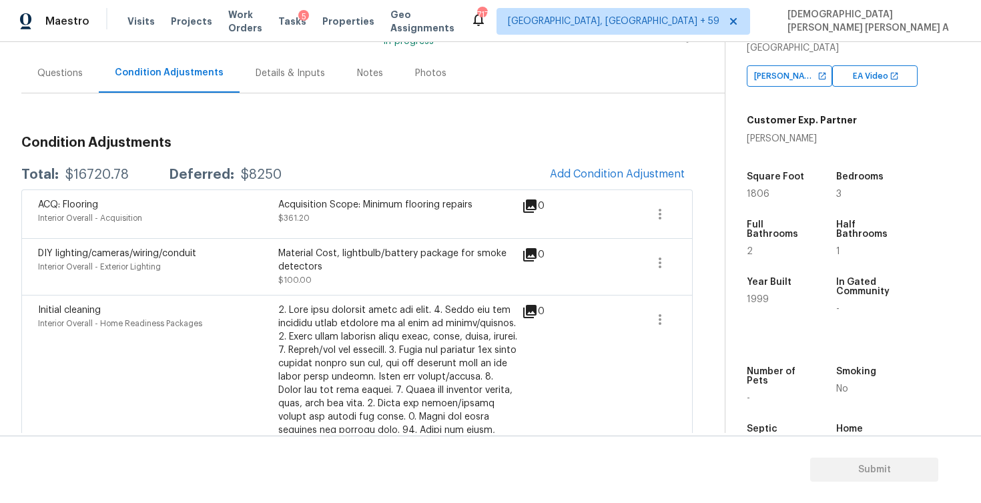
scroll to position [31, 0]
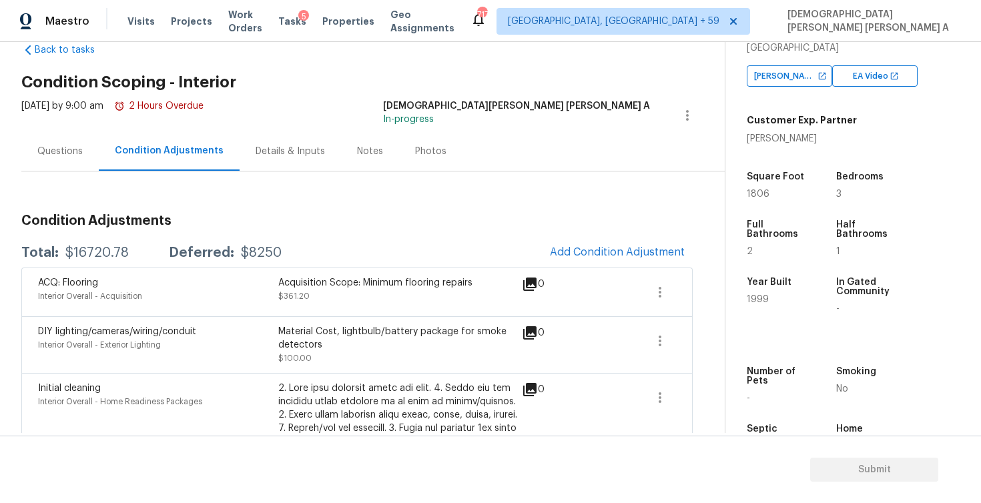
click at [59, 146] on div "Questions" at bounding box center [59, 151] width 45 height 13
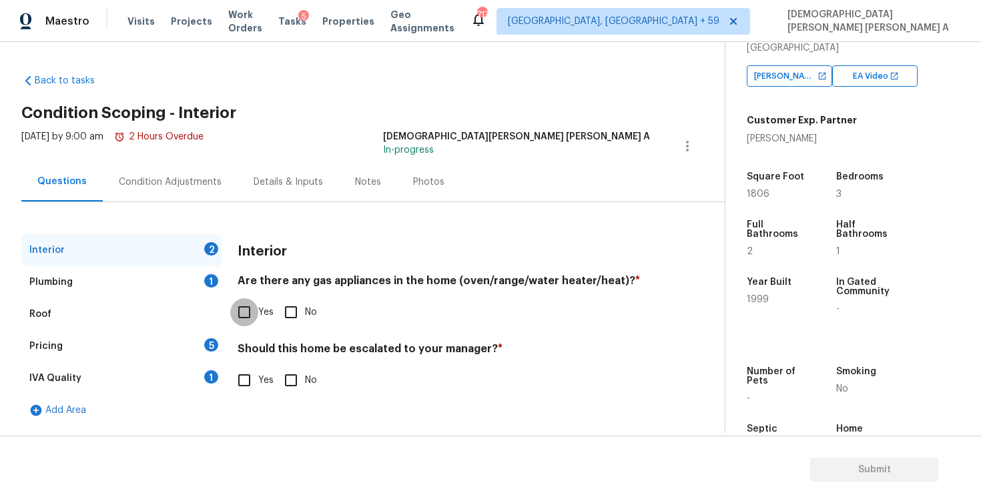
click at [252, 318] on input "Yes" at bounding box center [244, 312] width 28 height 28
checkbox input "true"
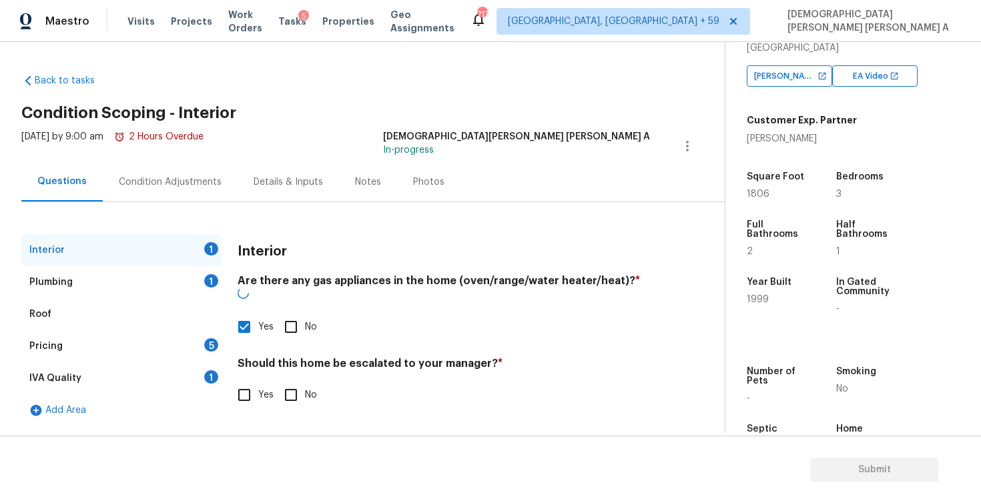
click at [296, 390] on input "No" at bounding box center [291, 395] width 28 height 28
checkbox input "true"
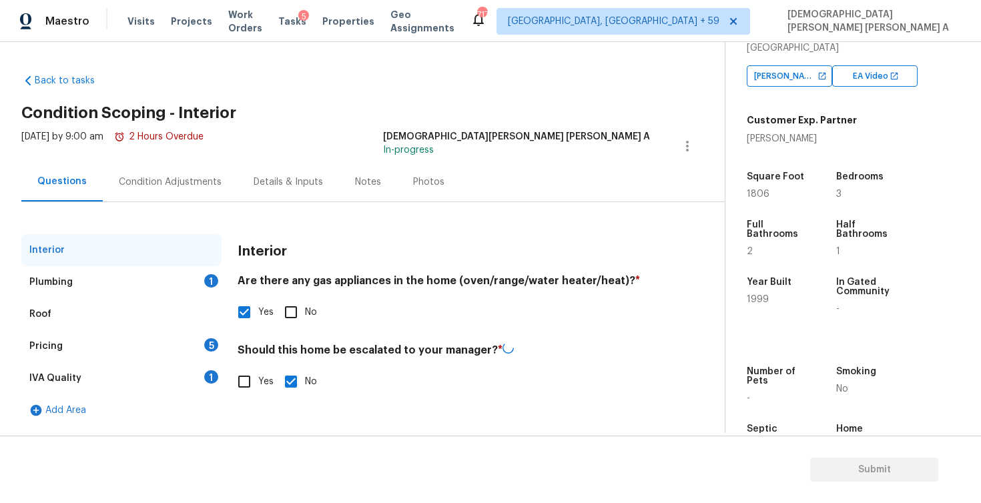
click at [166, 291] on div "Plumbing 1" at bounding box center [121, 282] width 200 height 32
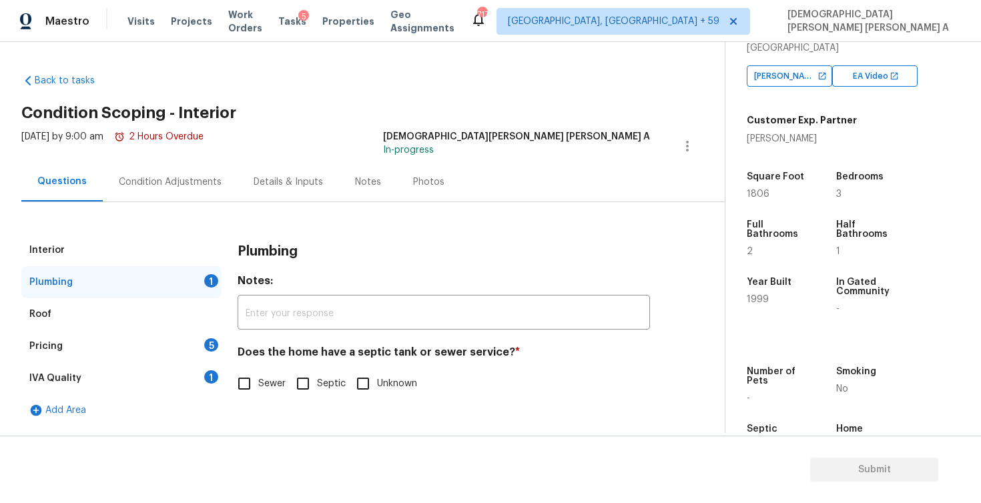
click at [248, 385] on input "Sewer" at bounding box center [244, 384] width 28 height 28
checkbox input "true"
click at [142, 337] on div "Pricing 5" at bounding box center [121, 346] width 200 height 32
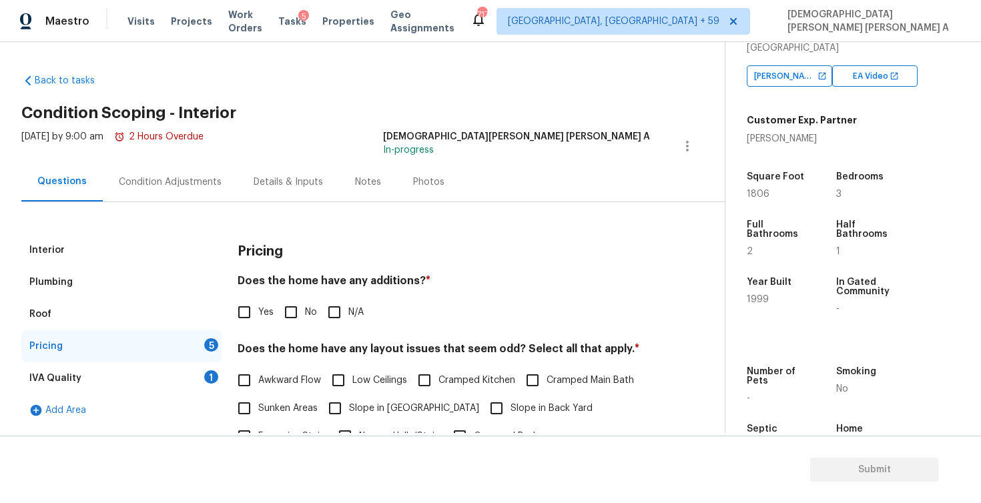
click at [298, 318] on input "No" at bounding box center [291, 312] width 28 height 28
checkbox input "true"
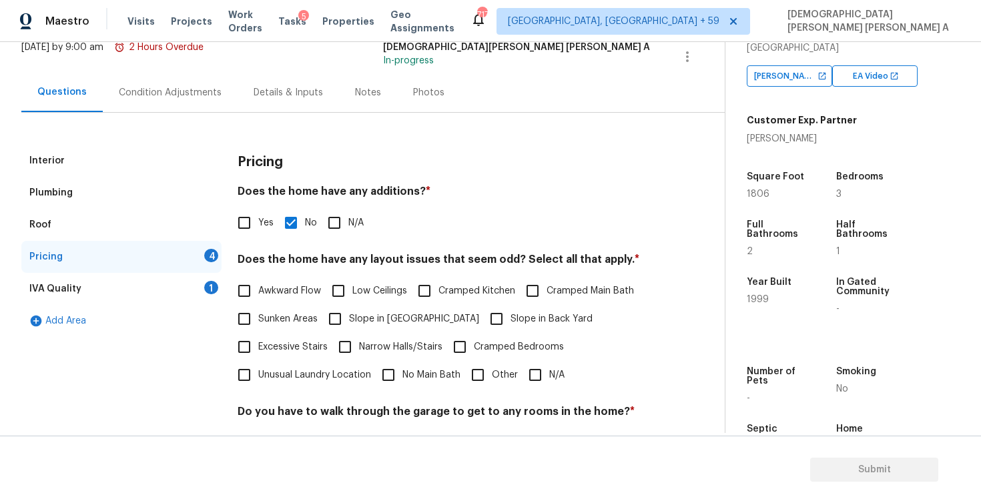
scroll to position [139, 0]
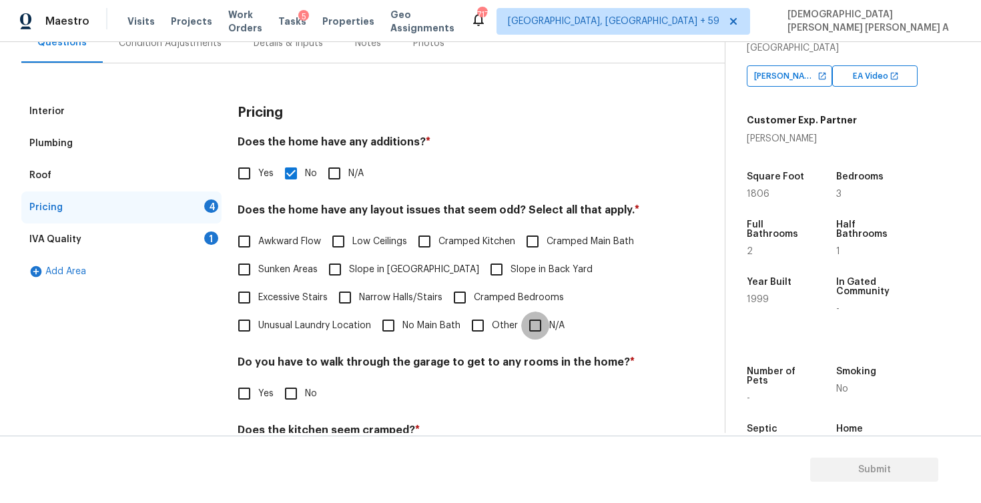
click at [529, 326] on input "N/A" at bounding box center [535, 326] width 28 height 28
checkbox input "true"
click at [288, 400] on input "No" at bounding box center [291, 394] width 28 height 28
checkbox input "true"
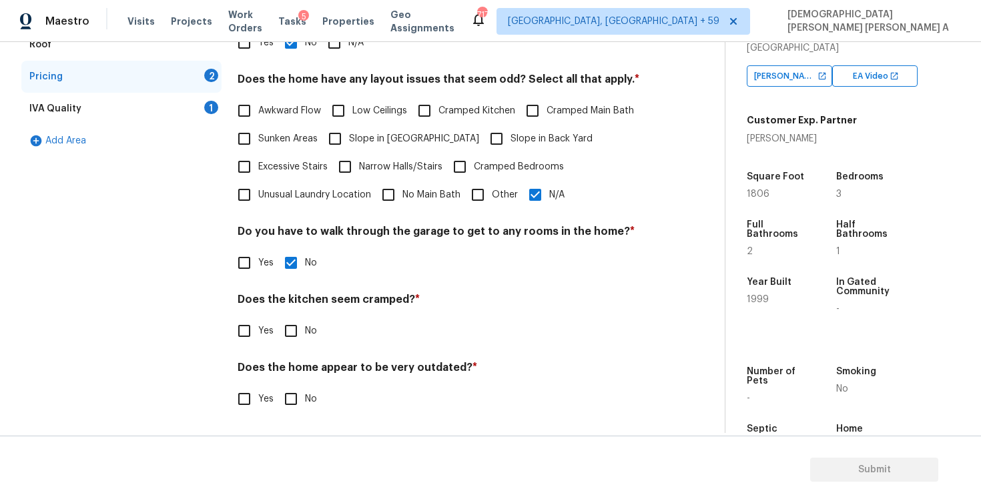
scroll to position [270, 0]
click at [295, 326] on input "No" at bounding box center [291, 331] width 28 height 28
checkbox input "true"
click at [285, 399] on input "No" at bounding box center [291, 400] width 28 height 28
checkbox input "true"
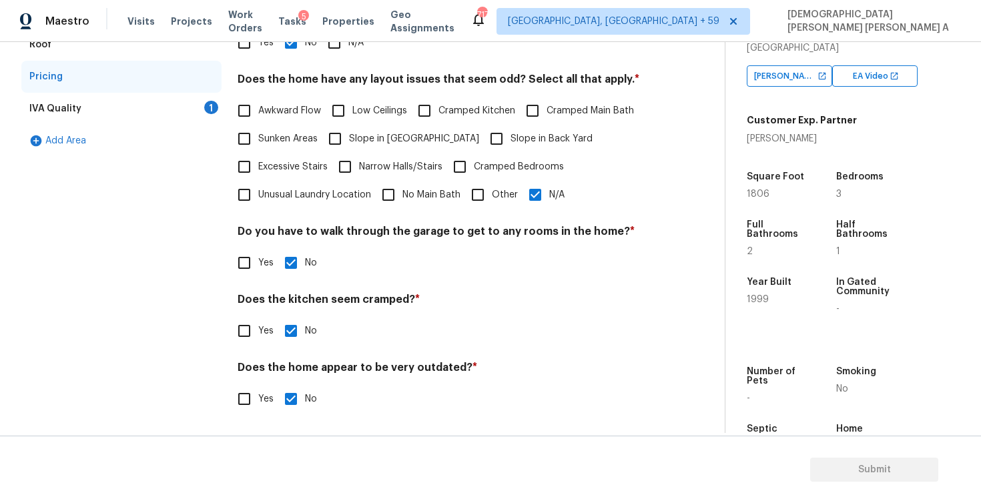
click at [146, 113] on div "IVA Quality 1" at bounding box center [121, 109] width 200 height 32
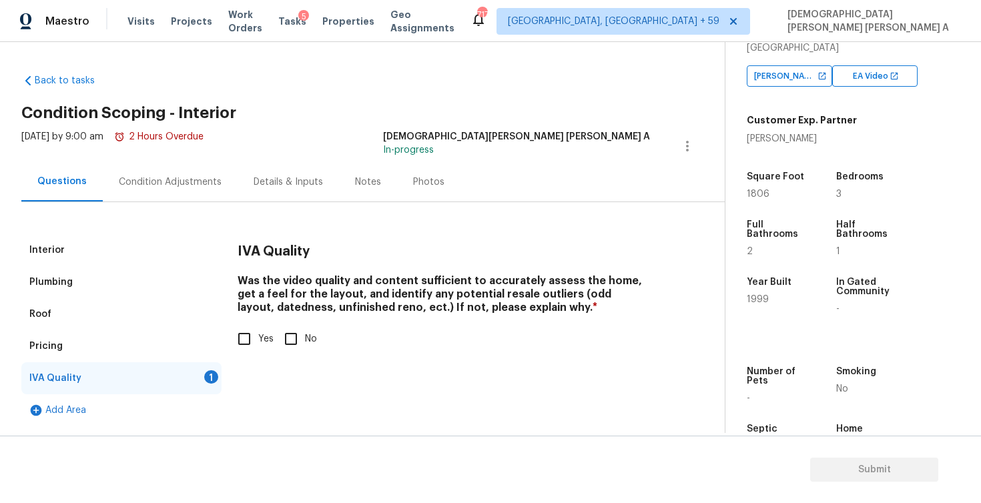
click at [156, 178] on div "Condition Adjustments" at bounding box center [170, 182] width 103 height 13
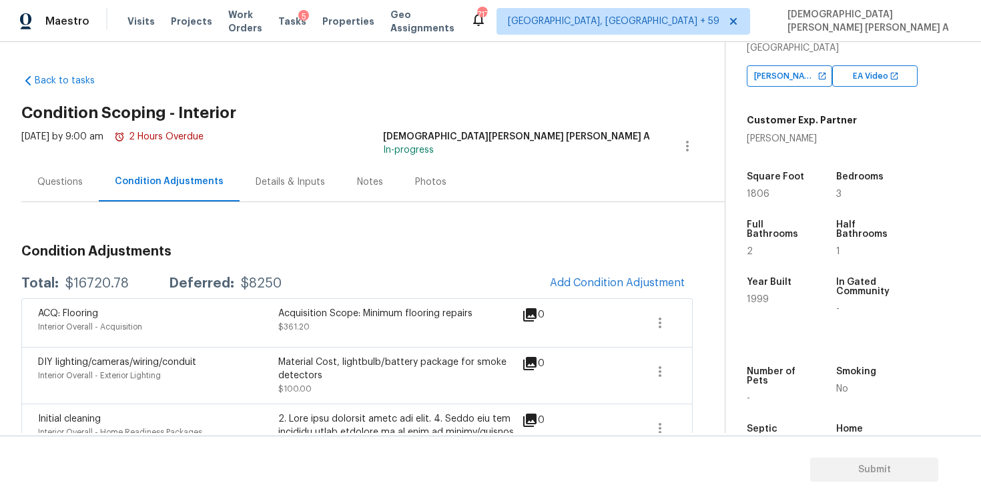
click at [65, 198] on div "Questions" at bounding box center [59, 181] width 77 height 39
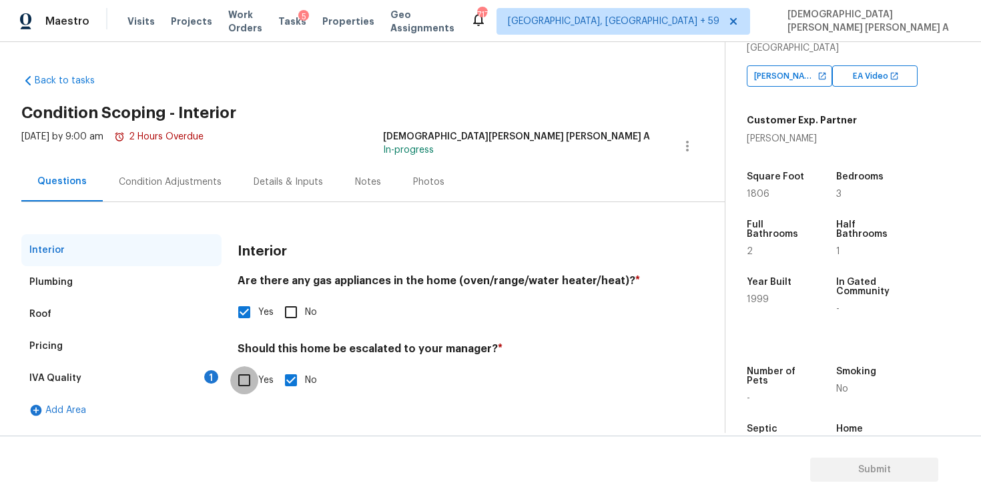
click at [234, 380] on input "Yes" at bounding box center [244, 380] width 28 height 28
checkbox input "true"
checkbox input "false"
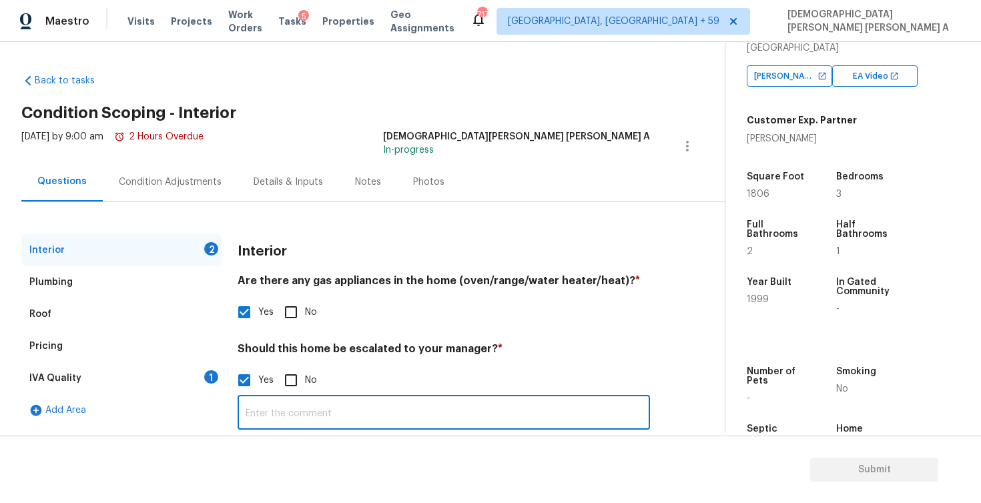
click at [286, 404] on input "text" at bounding box center [444, 413] width 413 height 31
paste input "A few minor cracks on front of home"
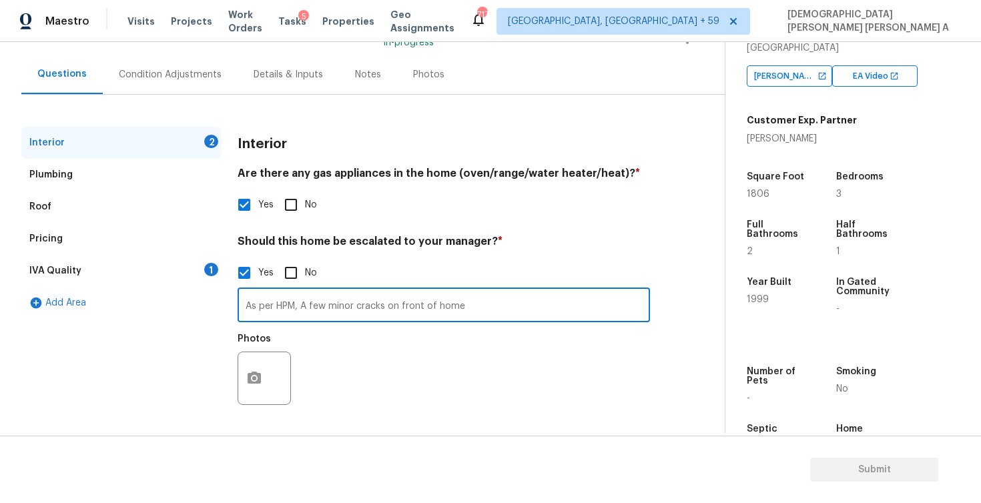
type input "As per HPM, A few minor cracks on front of home"
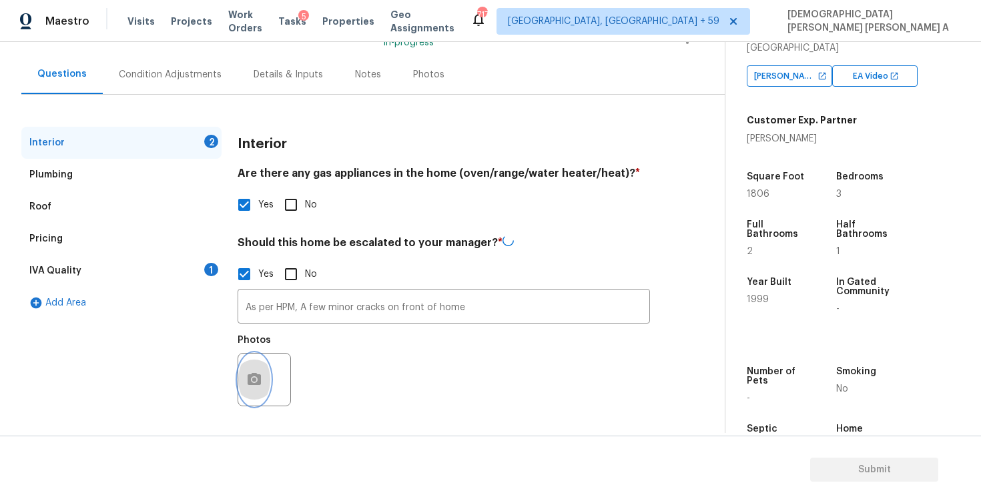
click at [267, 377] on button "button" at bounding box center [254, 380] width 32 height 52
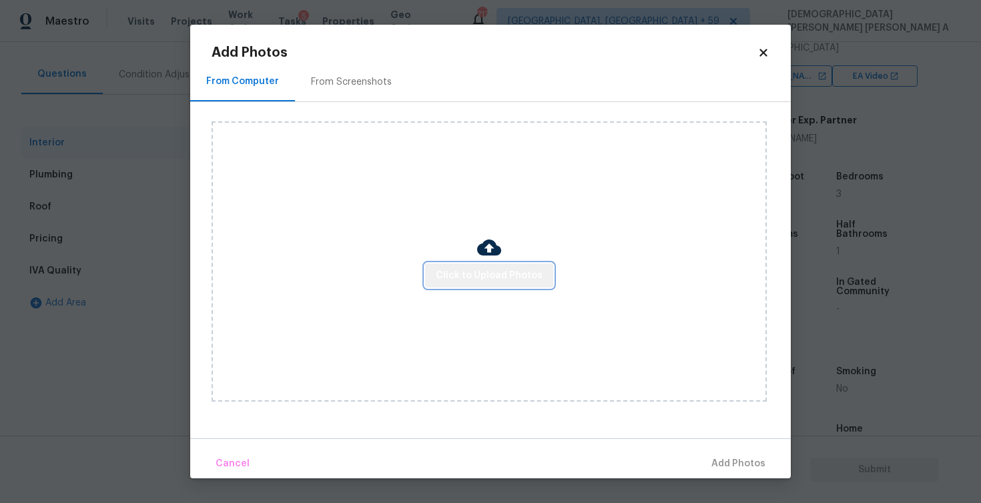
click at [518, 275] on span "Click to Upload Photos" at bounding box center [489, 276] width 107 height 17
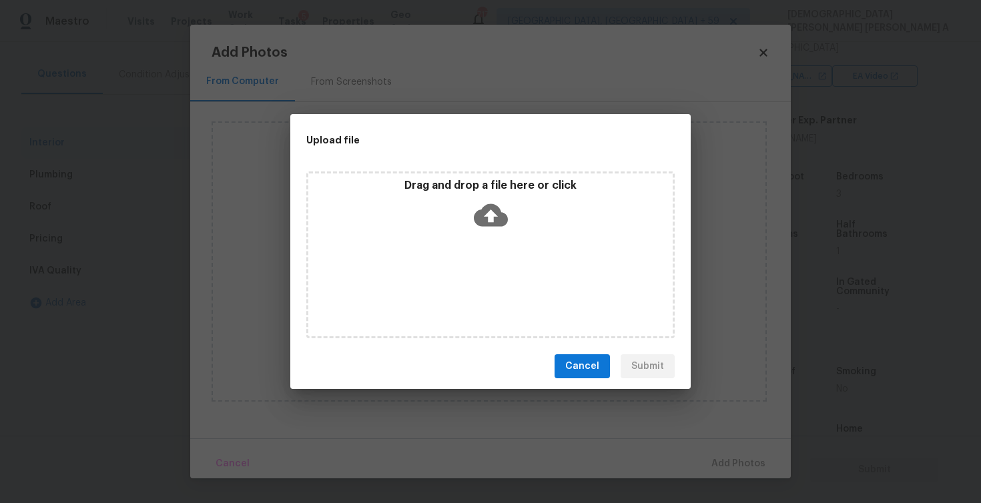
click at [513, 221] on div "Drag and drop a file here or click" at bounding box center [490, 207] width 364 height 57
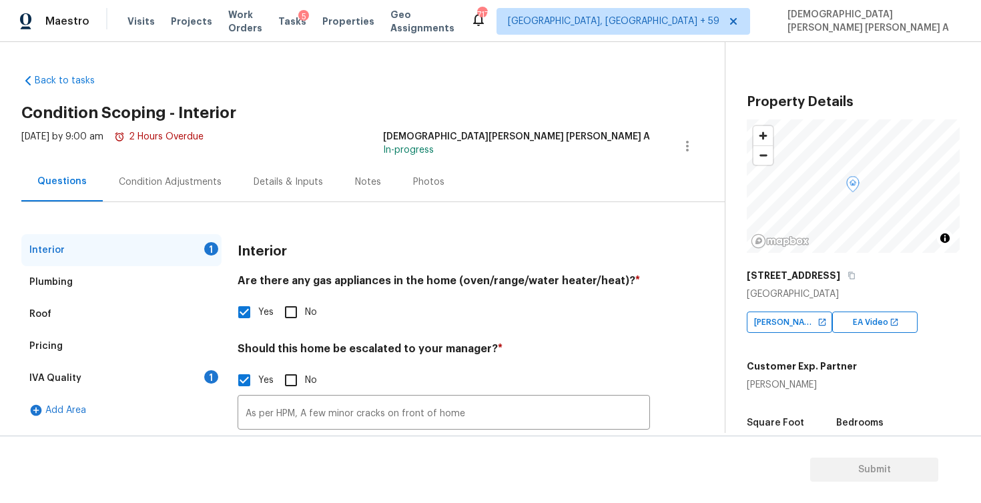
scroll to position [246, 0]
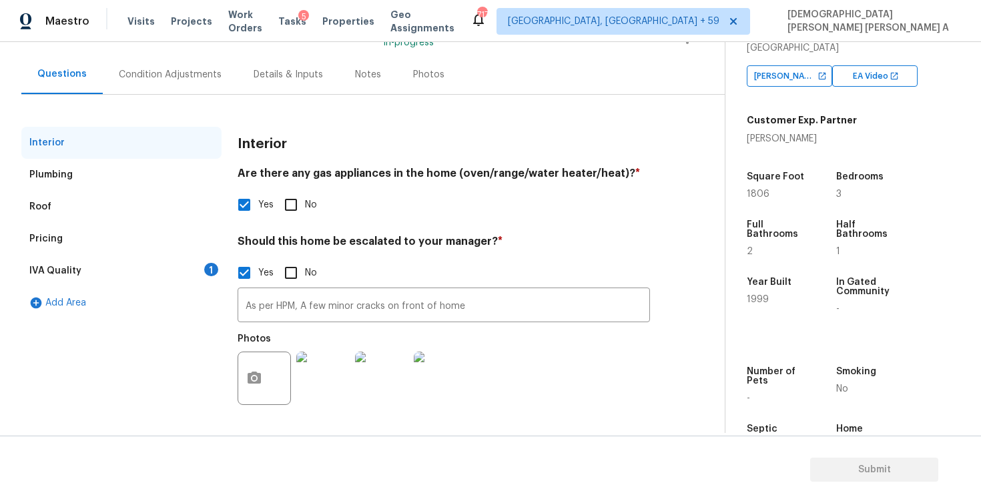
click at [105, 284] on div "IVA Quality 1" at bounding box center [121, 271] width 200 height 32
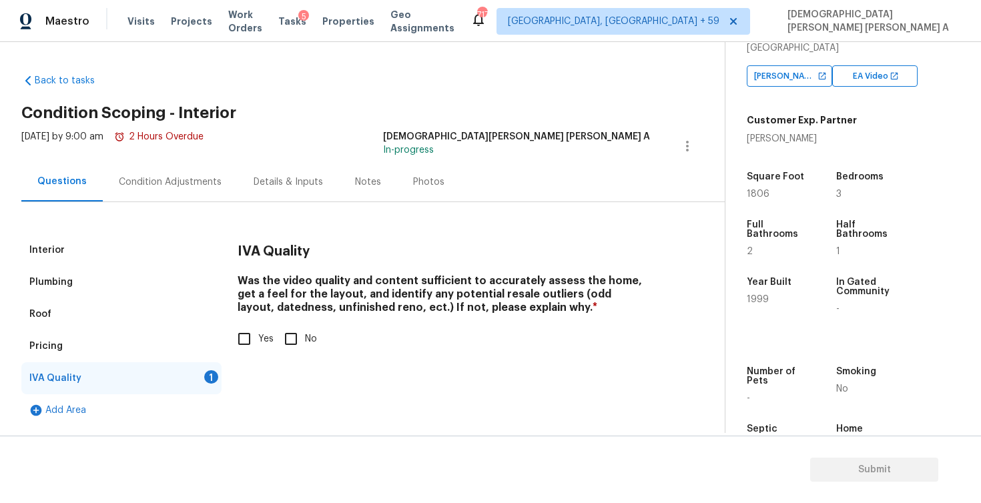
scroll to position [0, 0]
click at [251, 342] on input "Yes" at bounding box center [244, 339] width 28 height 28
checkbox input "true"
click at [178, 178] on div "Condition Adjustments" at bounding box center [170, 182] width 103 height 13
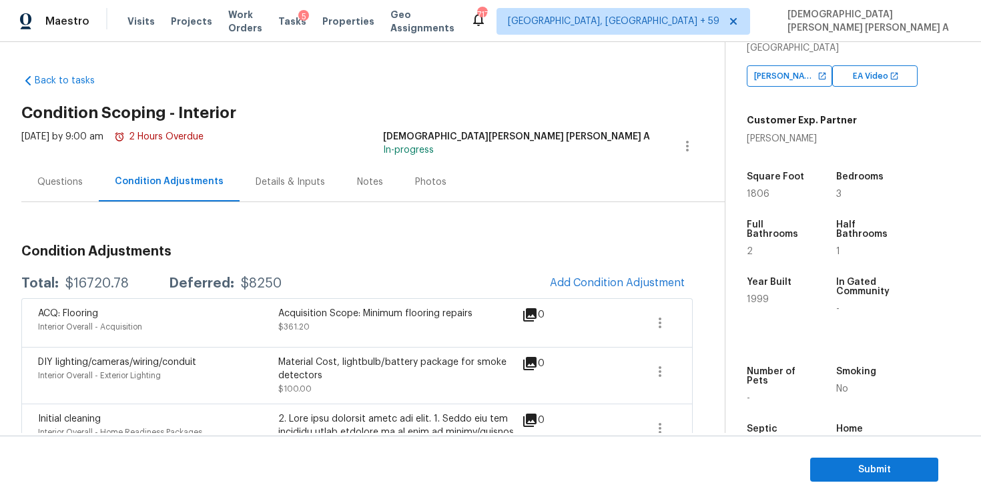
scroll to position [300, 0]
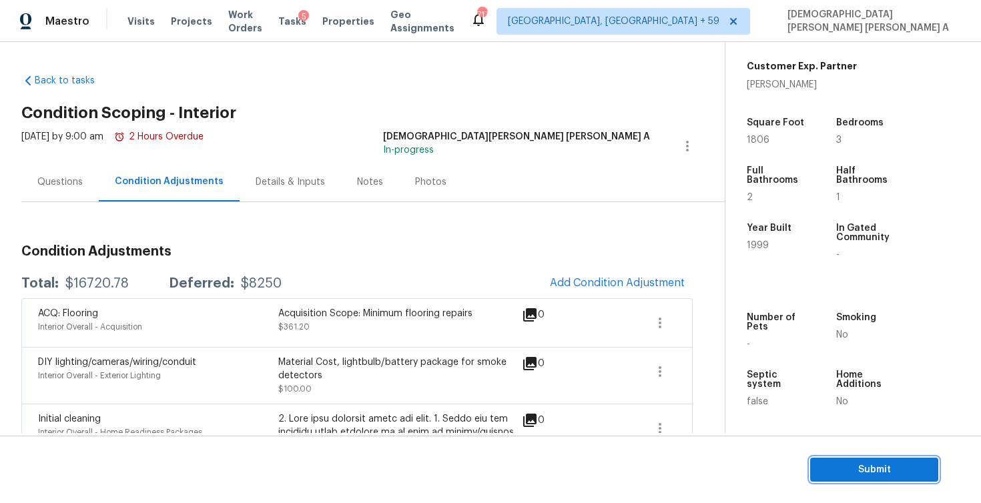
click at [844, 465] on span "Submit" at bounding box center [874, 470] width 107 height 17
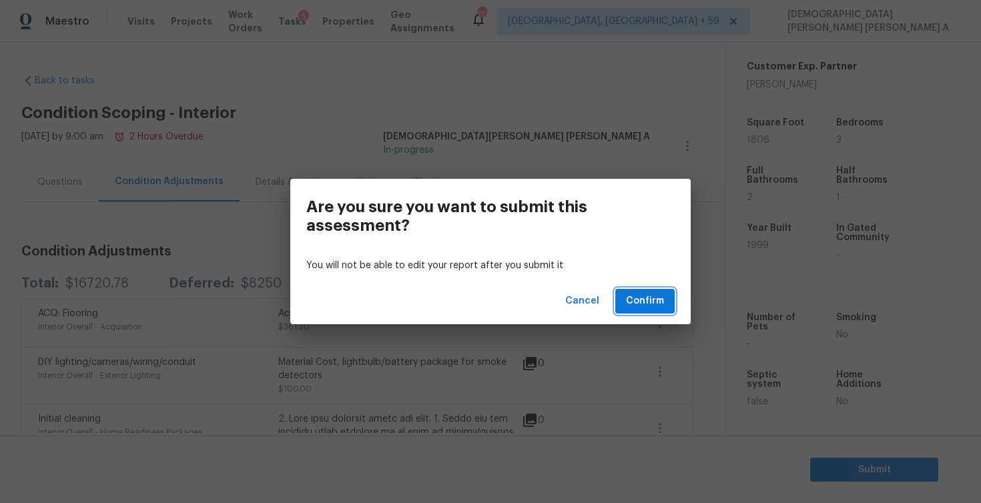
click at [637, 302] on span "Confirm" at bounding box center [645, 301] width 38 height 17
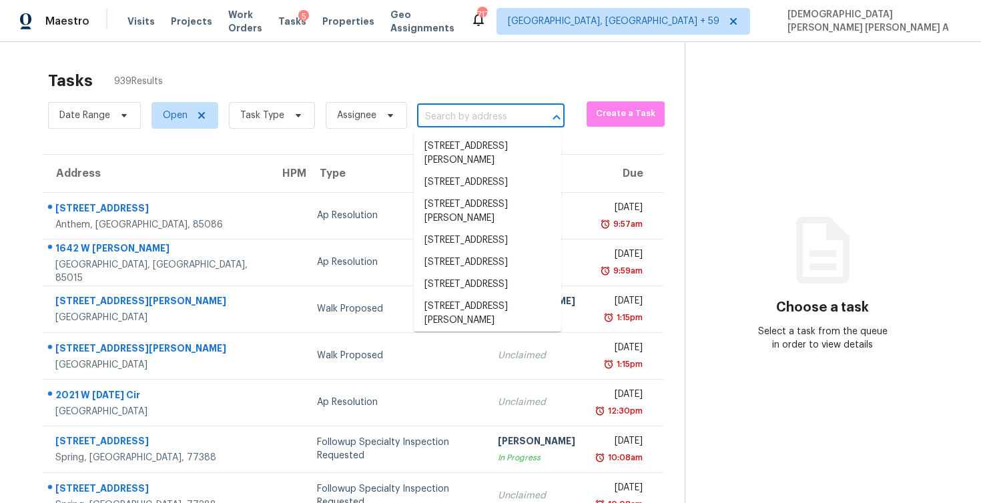
click at [466, 108] on input "text" at bounding box center [472, 117] width 110 height 21
paste input "[STREET_ADDRESS][PERSON_NAME]"
type input "[STREET_ADDRESS][PERSON_NAME]"
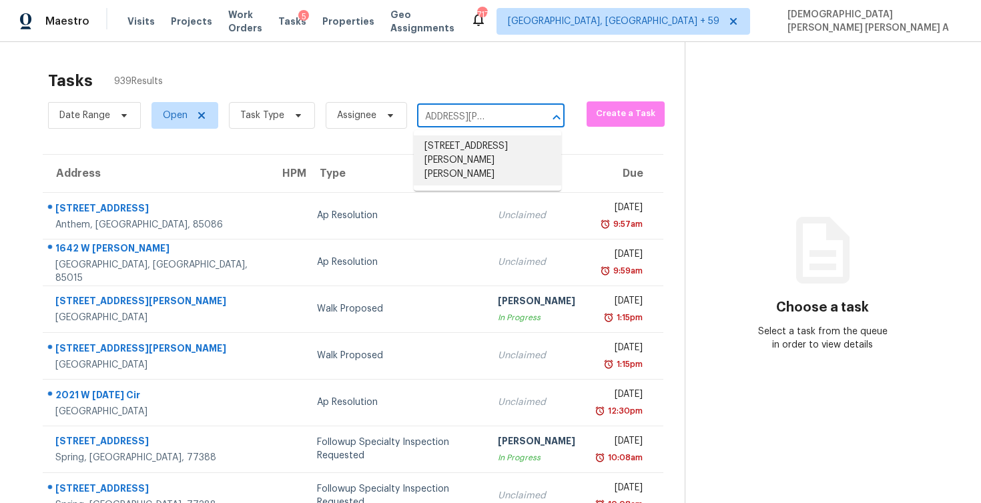
click at [477, 151] on li "[STREET_ADDRESS][PERSON_NAME][PERSON_NAME]" at bounding box center [488, 160] width 148 height 50
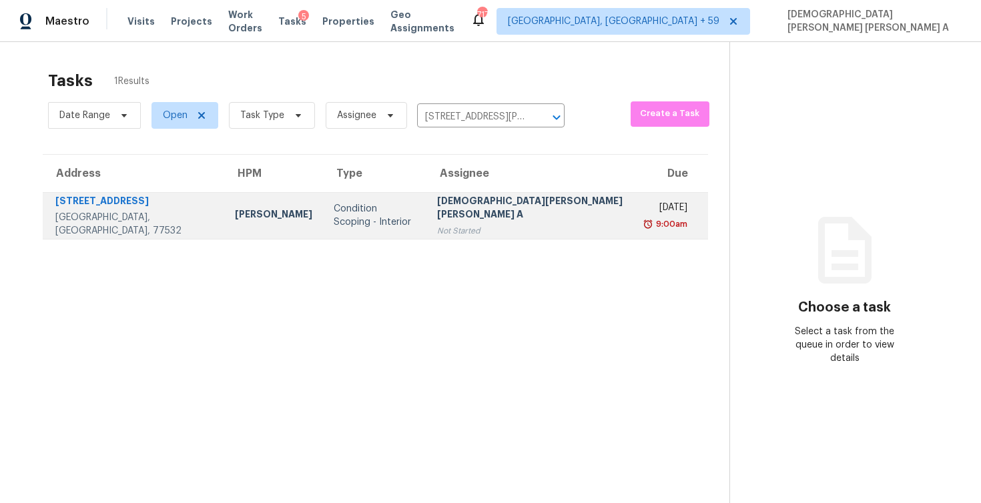
click at [495, 208] on div "[DEMOGRAPHIC_DATA][PERSON_NAME] [PERSON_NAME] A" at bounding box center [531, 209] width 189 height 30
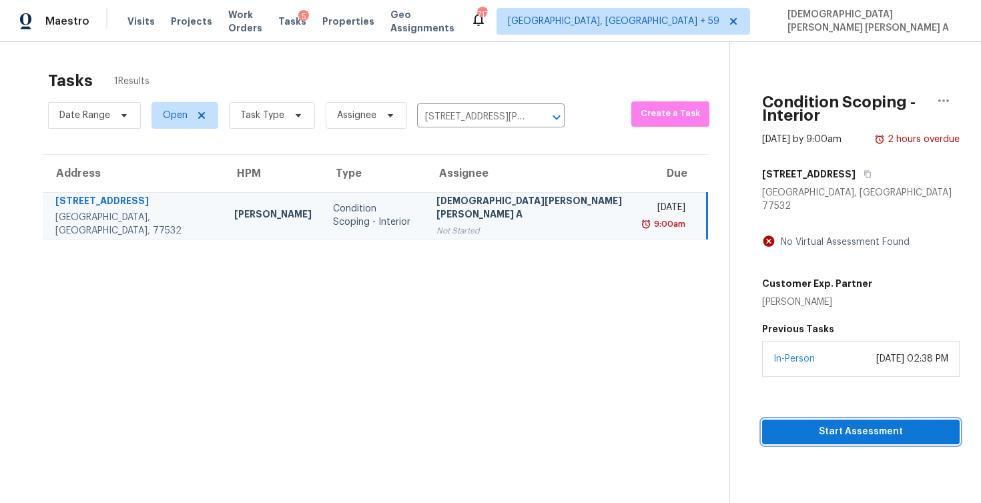
click at [773, 424] on span "Start Assessment" at bounding box center [861, 432] width 176 height 17
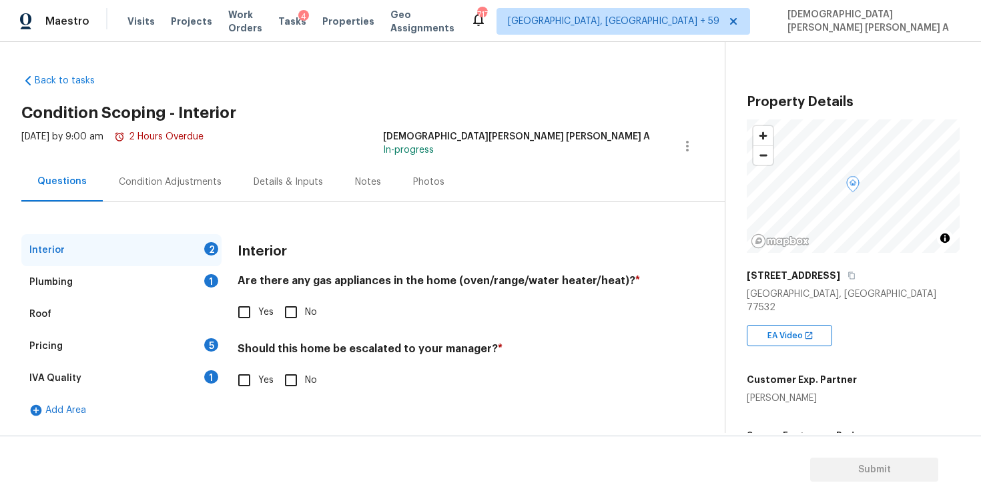
click at [474, 91] on div "Back to tasks Condition Scoping - Interior [DATE] by 9:00 am 2 Hours Overdue [P…" at bounding box center [373, 246] width 704 height 367
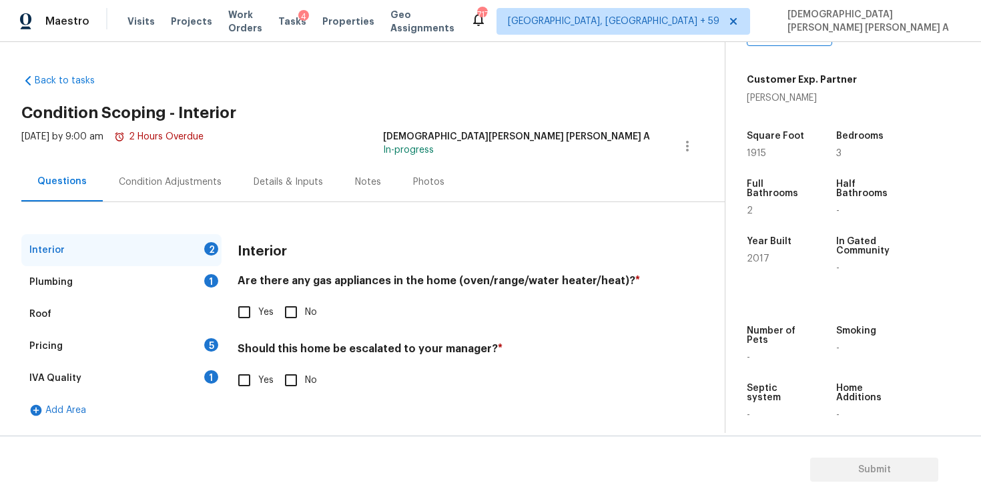
scroll to position [240, 0]
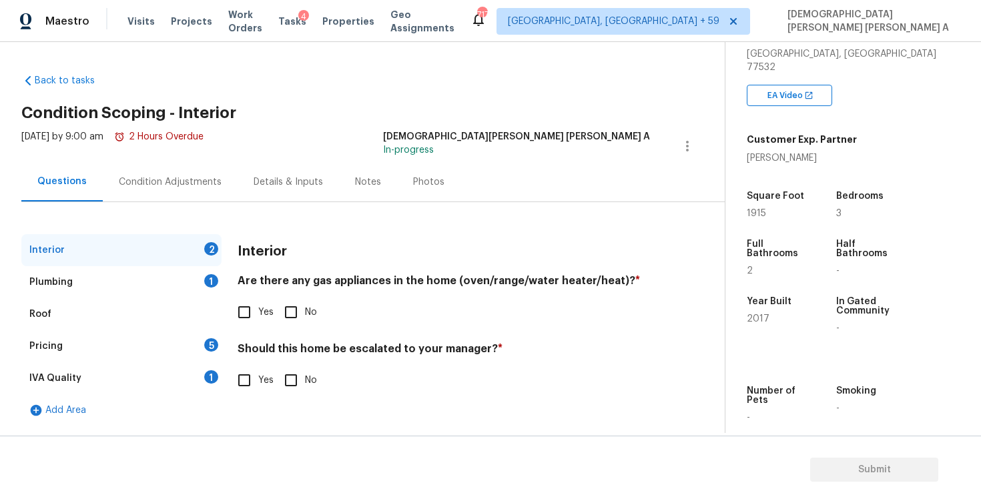
click at [244, 313] on input "Yes" at bounding box center [244, 312] width 28 height 28
checkbox input "true"
click at [298, 384] on input "No" at bounding box center [291, 380] width 28 height 28
checkbox input "true"
click at [190, 300] on div "Roof" at bounding box center [121, 314] width 200 height 32
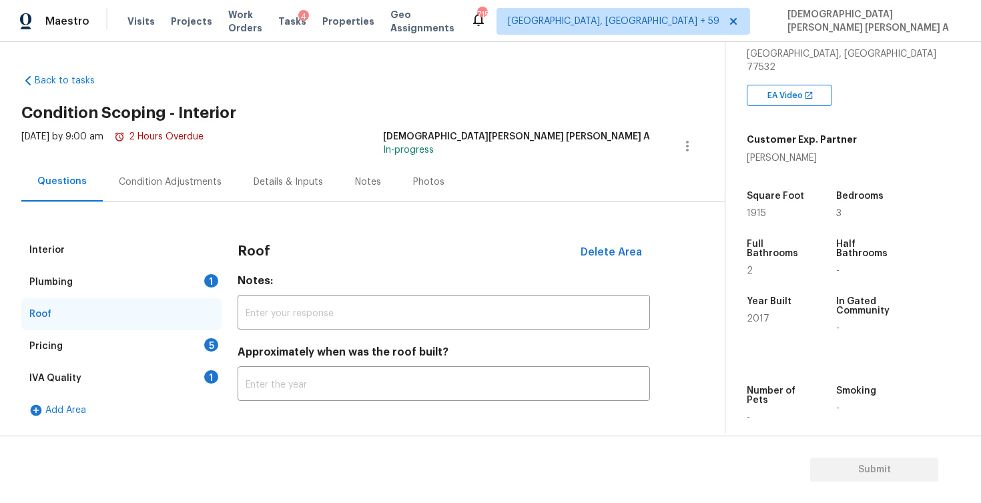
click at [190, 284] on div "Plumbing 1" at bounding box center [121, 282] width 200 height 32
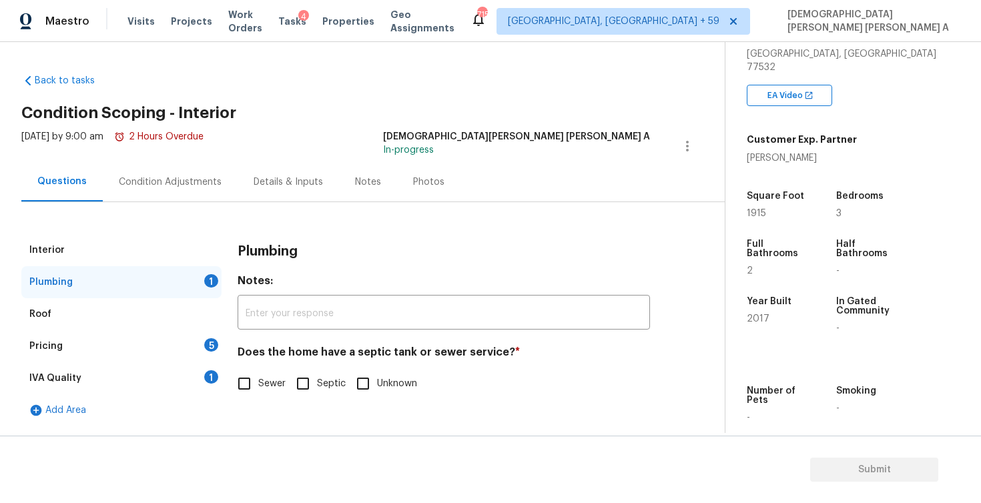
click at [256, 390] on input "Sewer" at bounding box center [244, 384] width 28 height 28
checkbox input "true"
click at [138, 340] on div "Pricing 5" at bounding box center [121, 346] width 200 height 32
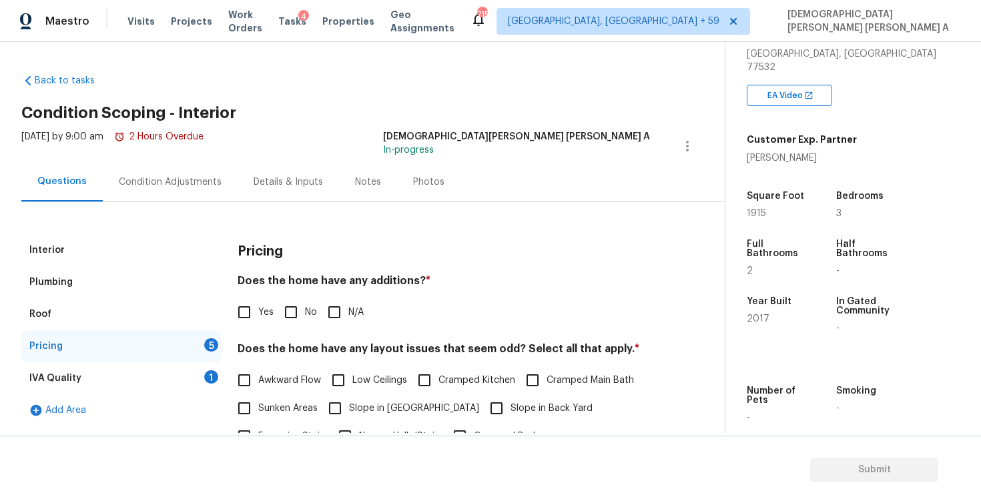
scroll to position [31, 0]
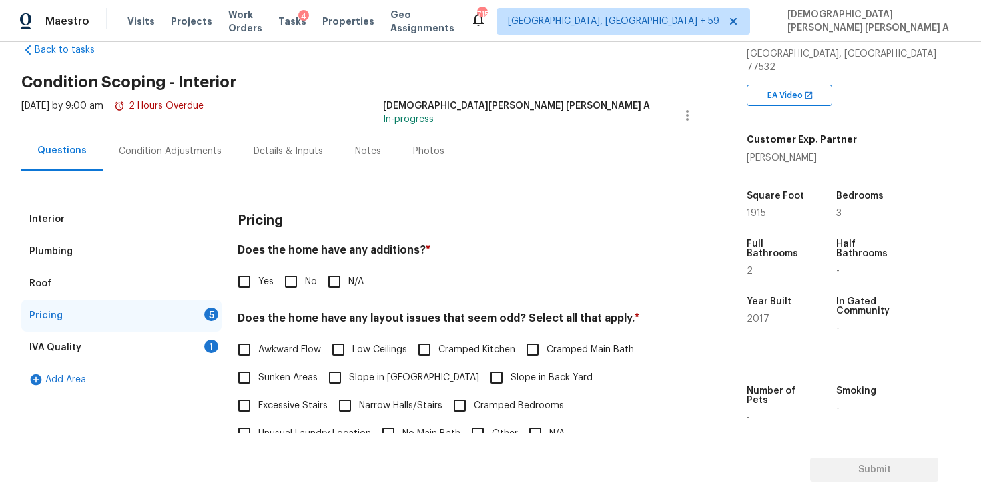
click at [294, 274] on input "No" at bounding box center [291, 282] width 28 height 28
checkbox input "true"
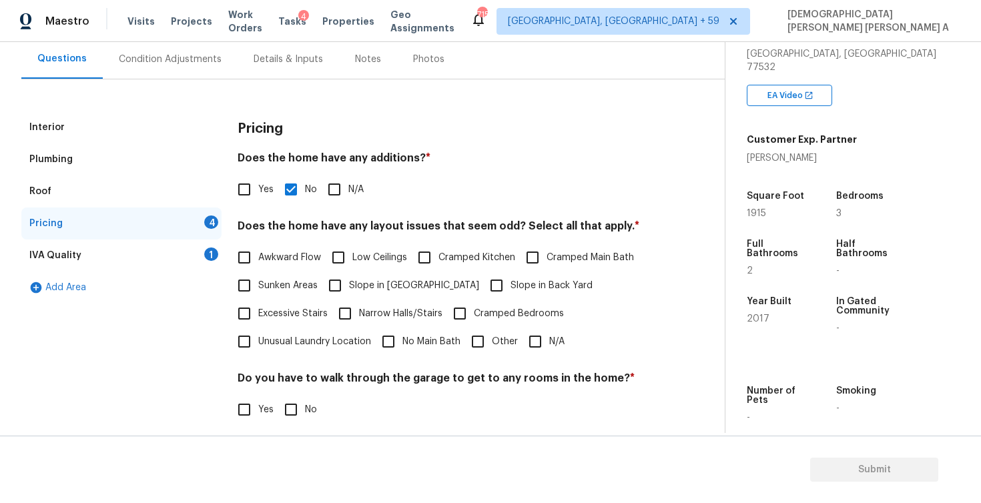
click at [537, 349] on input "N/A" at bounding box center [535, 342] width 28 height 28
checkbox input "true"
click at [292, 418] on input "No" at bounding box center [291, 410] width 28 height 28
checkbox input "true"
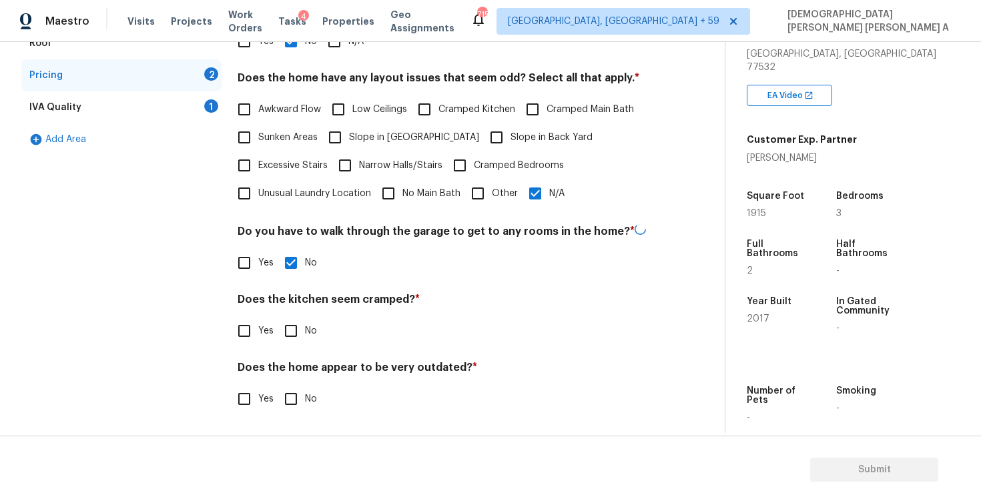
scroll to position [270, 0]
click at [288, 316] on div "Does the kitchen seem cramped? * Yes No" at bounding box center [444, 319] width 413 height 52
click at [288, 328] on input "No" at bounding box center [291, 331] width 28 height 28
checkbox input "true"
click at [286, 389] on input "No" at bounding box center [291, 400] width 28 height 28
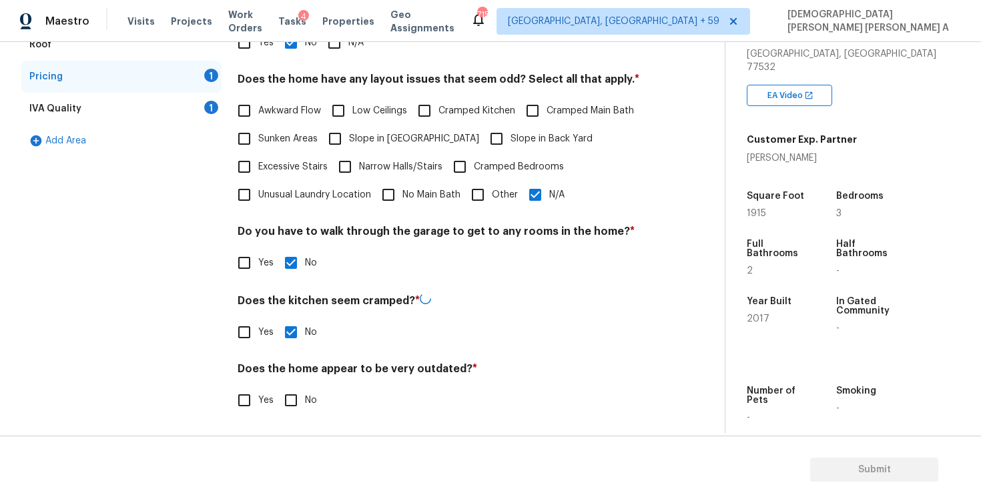
checkbox input "true"
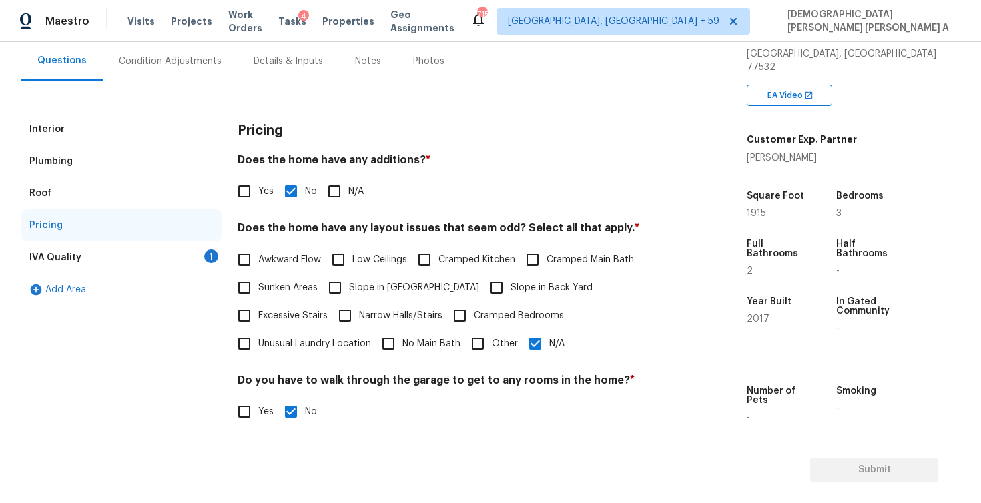
click at [194, 274] on div "Add Area" at bounding box center [121, 290] width 200 height 32
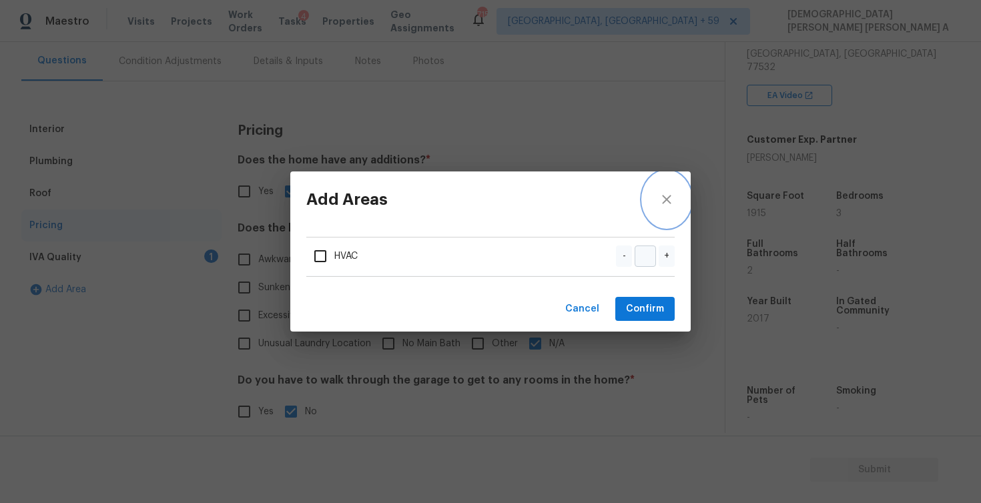
click at [663, 187] on button "close" at bounding box center [667, 200] width 48 height 56
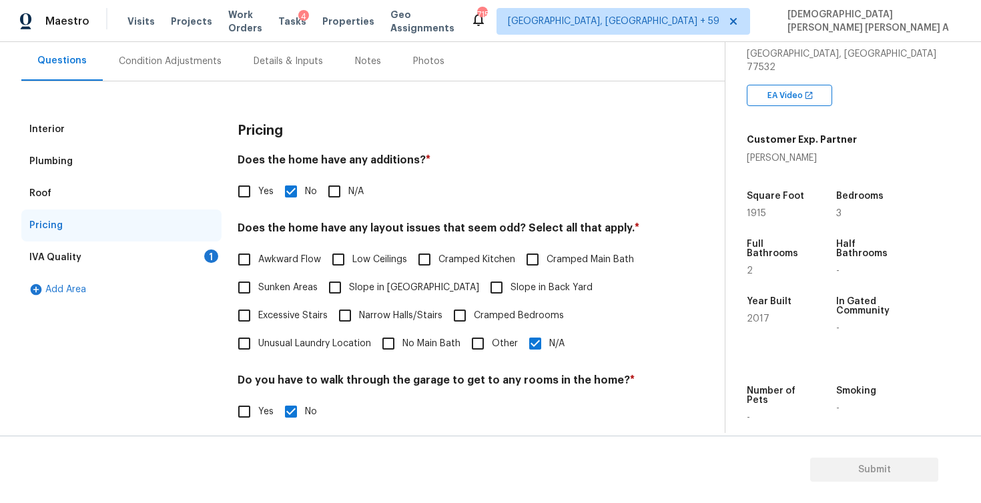
click at [158, 263] on div "IVA Quality 1" at bounding box center [121, 258] width 200 height 32
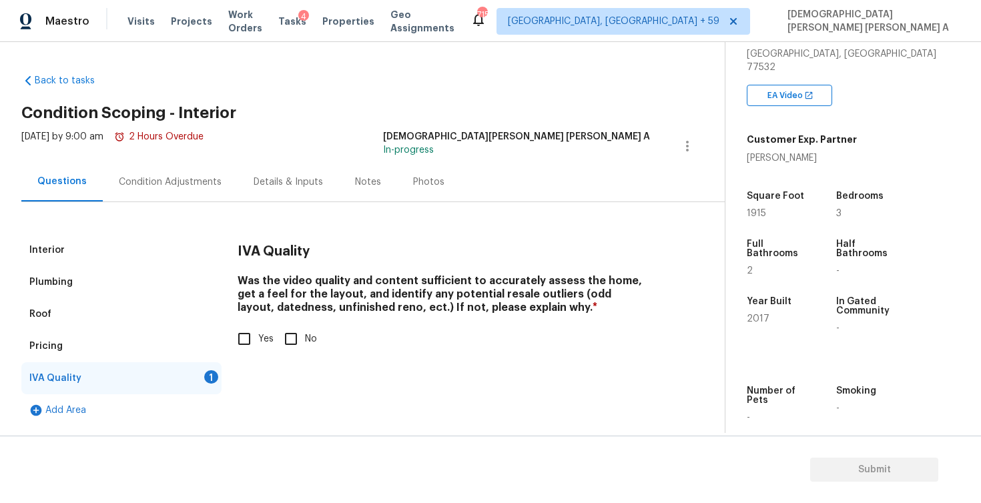
click at [247, 336] on input "Yes" at bounding box center [244, 339] width 28 height 28
checkbox input "true"
click at [162, 174] on div "Condition Adjustments" at bounding box center [170, 181] width 135 height 39
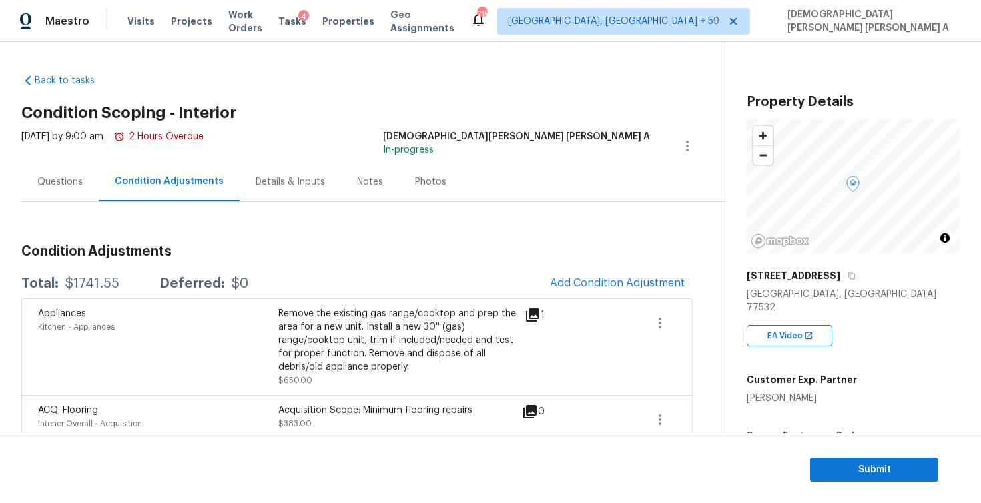
click at [385, 241] on div "Condition Adjustments Total: $1741.55 Deferred: $0 Add Condition Adjustment App…" at bounding box center [356, 367] width 671 height 267
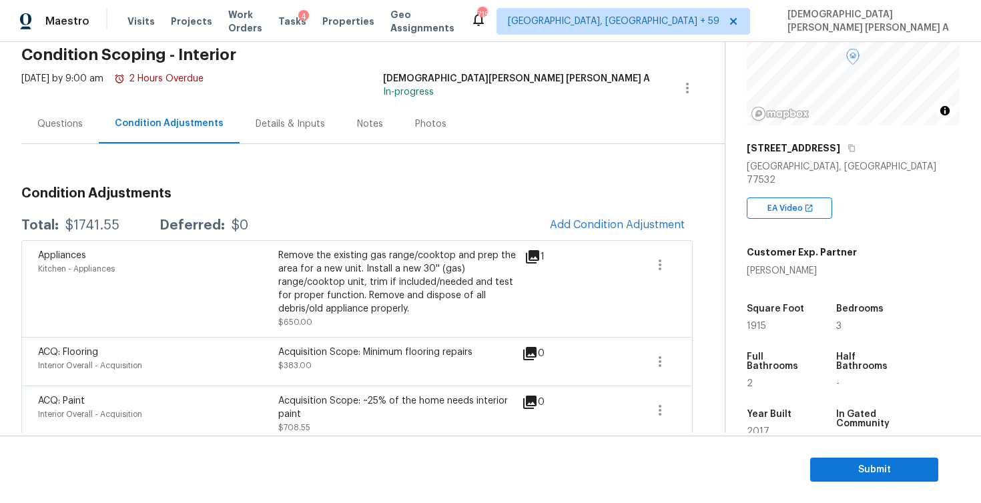
scroll to position [234, 0]
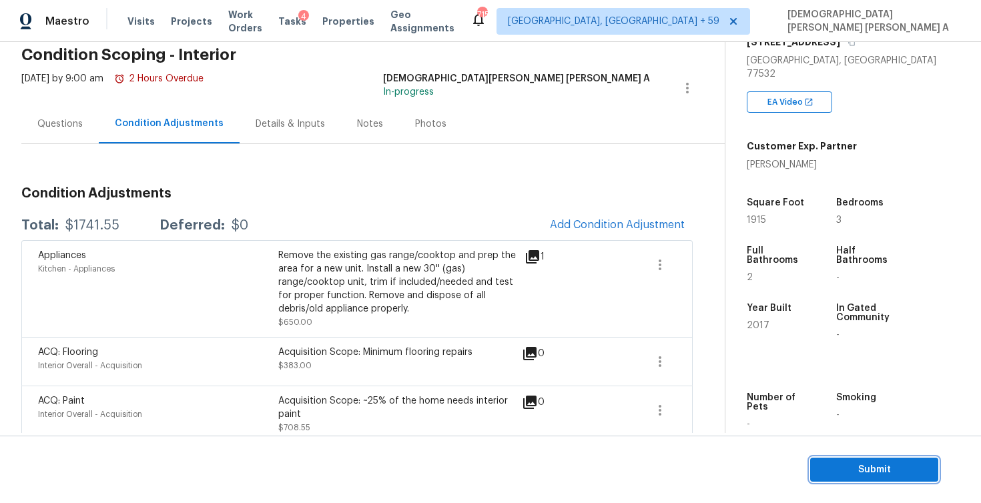
click at [853, 469] on span "Submit" at bounding box center [874, 470] width 107 height 17
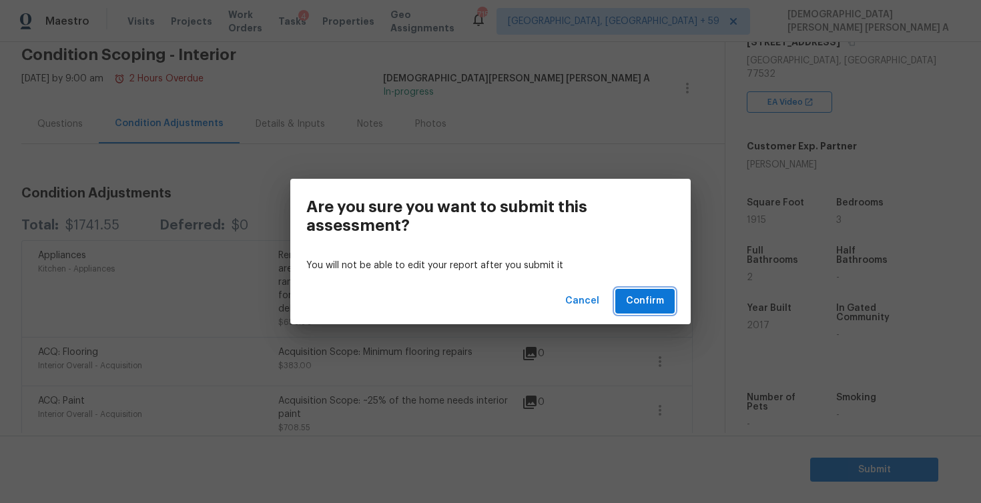
click at [637, 293] on span "Confirm" at bounding box center [645, 301] width 38 height 17
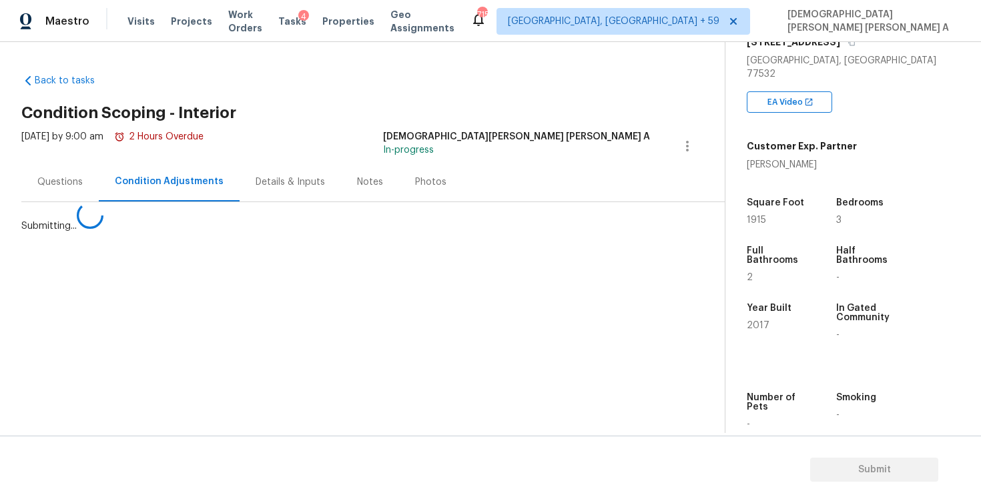
scroll to position [0, 0]
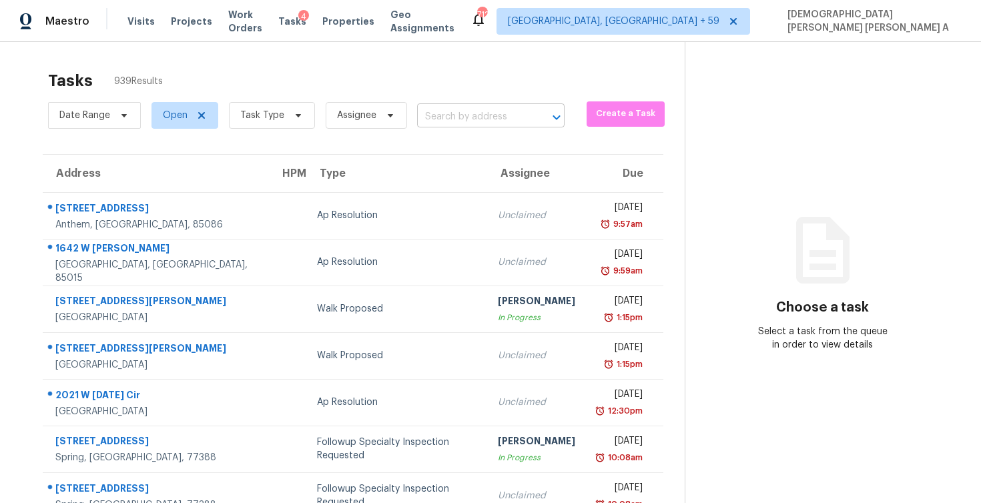
click at [487, 117] on input "text" at bounding box center [472, 117] width 110 height 21
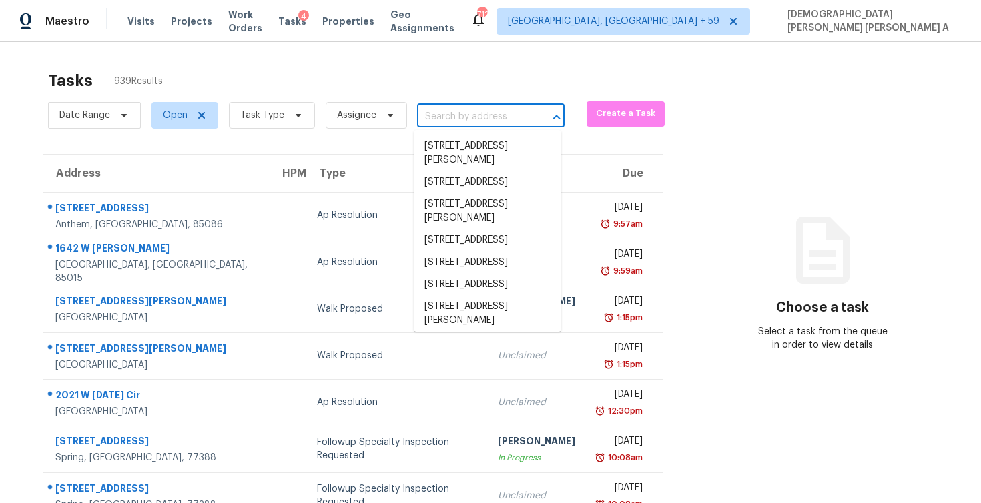
paste input "[STREET_ADDRESS][PERSON_NAME]"
type input "[STREET_ADDRESS][PERSON_NAME]"
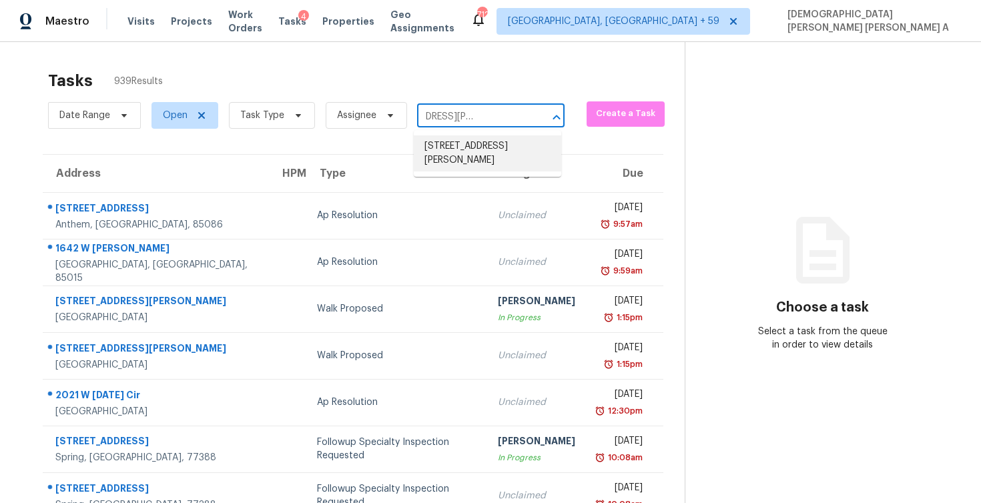
click at [483, 162] on li "[STREET_ADDRESS][PERSON_NAME]" at bounding box center [488, 153] width 148 height 36
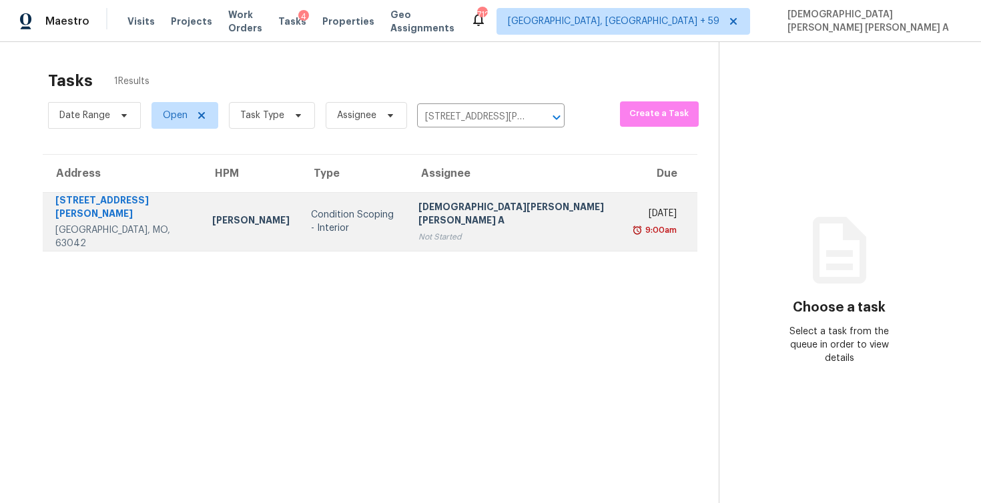
click at [503, 230] on div "Not Started" at bounding box center [517, 236] width 197 height 13
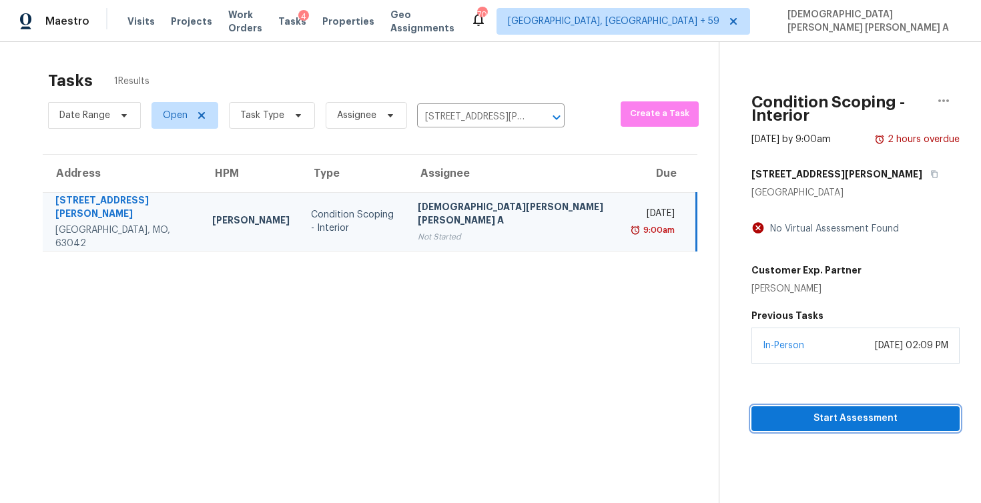
click at [766, 411] on span "Start Assessment" at bounding box center [855, 419] width 187 height 17
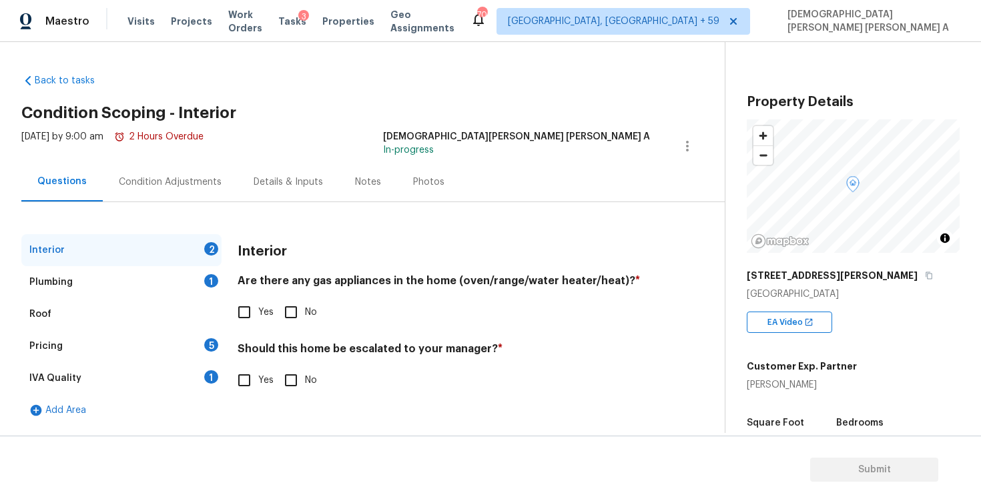
click at [487, 115] on h2 "Condition Scoping - Interior" at bounding box center [373, 112] width 704 height 13
click at [242, 306] on input "Yes" at bounding box center [244, 312] width 28 height 28
checkbox input "true"
click at [282, 376] on input "No" at bounding box center [291, 380] width 28 height 28
checkbox input "true"
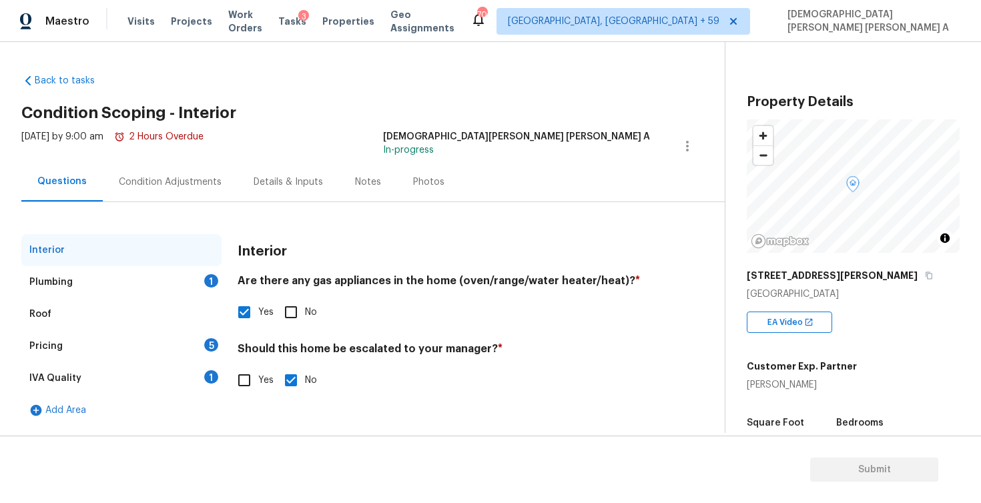
click at [207, 291] on div "Plumbing 1" at bounding box center [121, 282] width 200 height 32
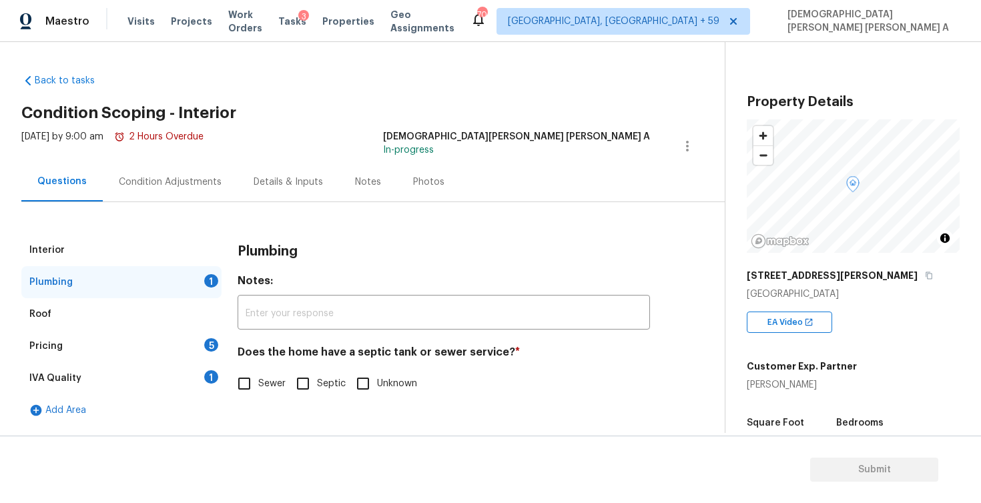
click at [247, 382] on input "Sewer" at bounding box center [244, 384] width 28 height 28
checkbox input "true"
click at [150, 329] on div "Roof" at bounding box center [121, 314] width 200 height 32
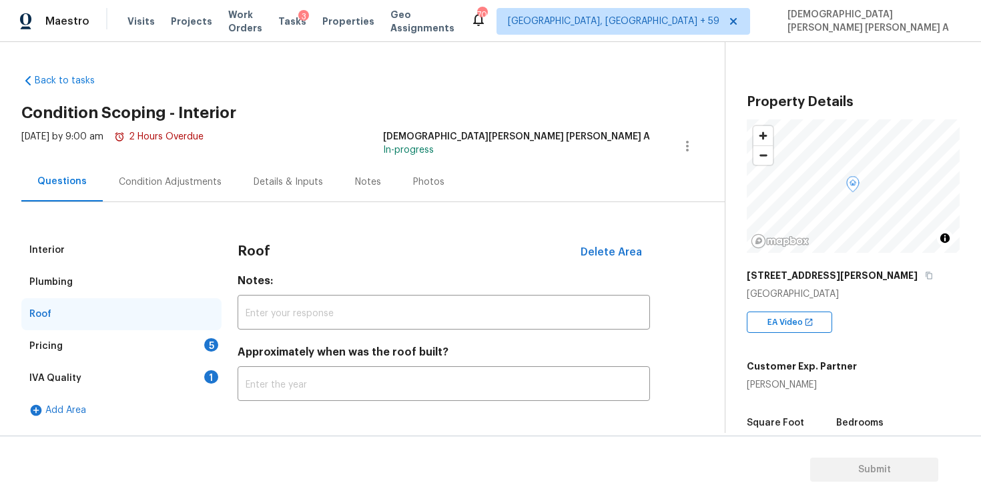
click at [202, 340] on div "Pricing 5" at bounding box center [121, 346] width 200 height 32
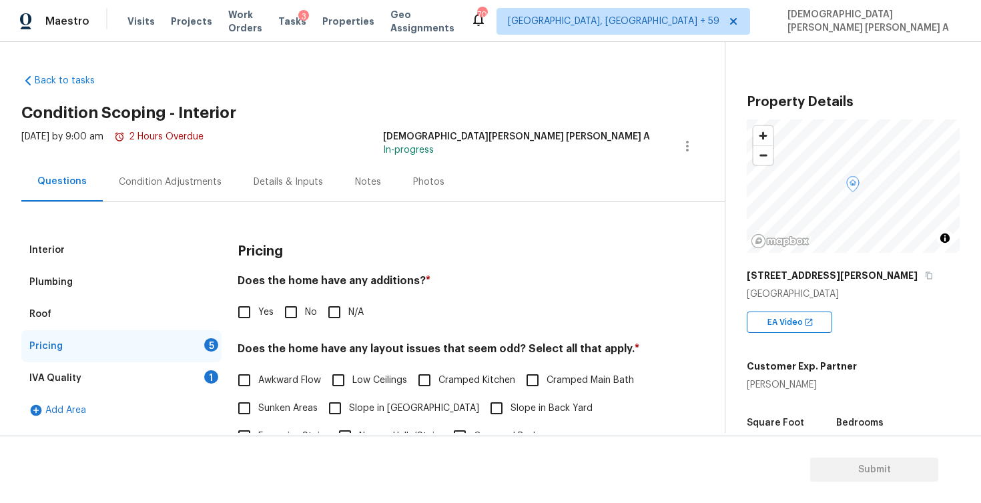
click at [291, 319] on input "No" at bounding box center [291, 312] width 28 height 28
checkbox input "true"
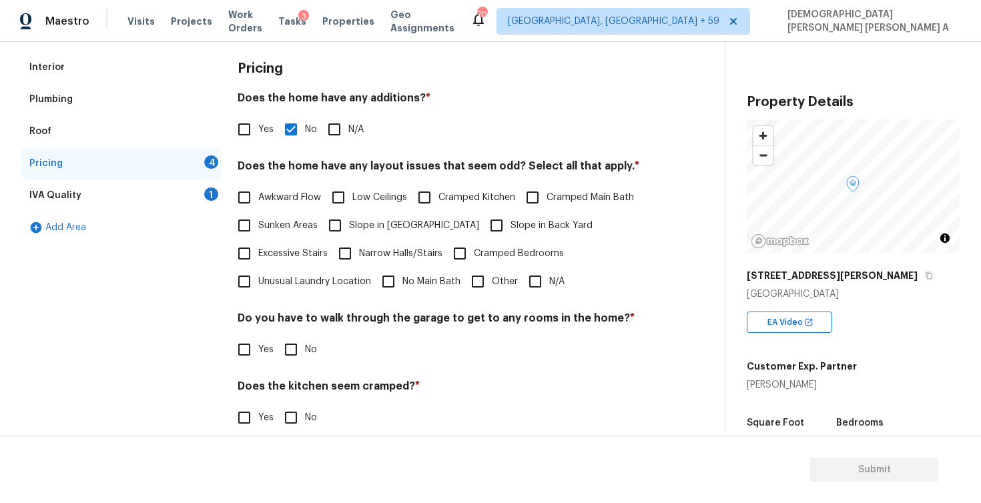
click at [479, 275] on input "Other" at bounding box center [478, 282] width 28 height 28
checkbox input "true"
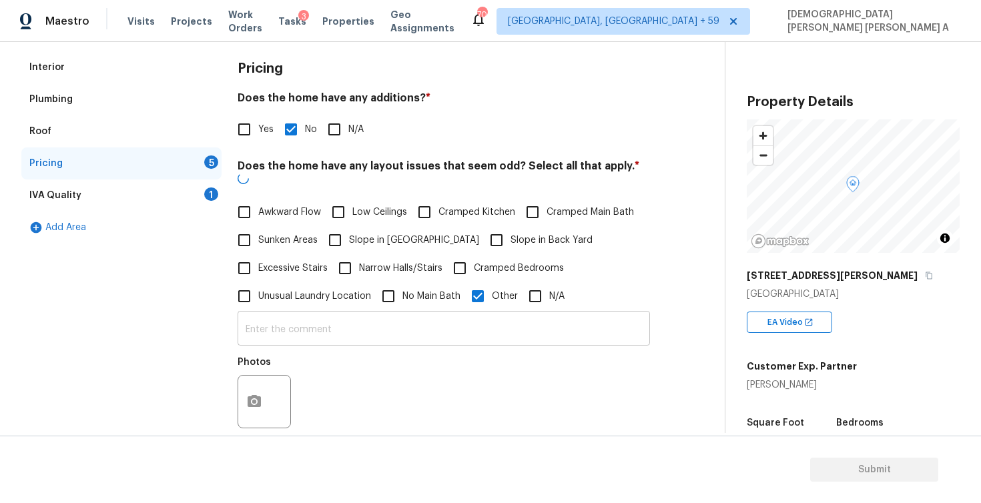
click at [379, 320] on input "text" at bounding box center [444, 329] width 413 height 31
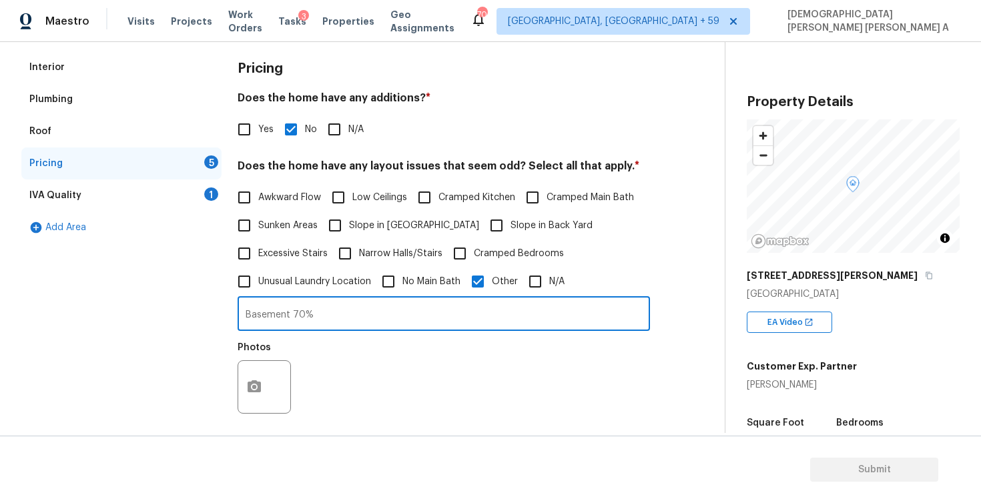
type input "Basement 70%"
click at [263, 403] on button "button" at bounding box center [254, 387] width 32 height 52
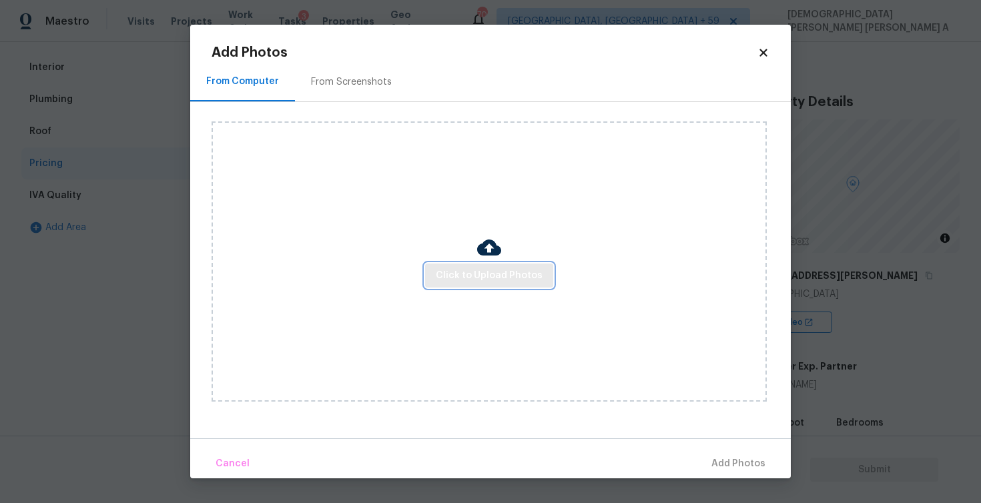
click at [505, 281] on span "Click to Upload Photos" at bounding box center [489, 276] width 107 height 17
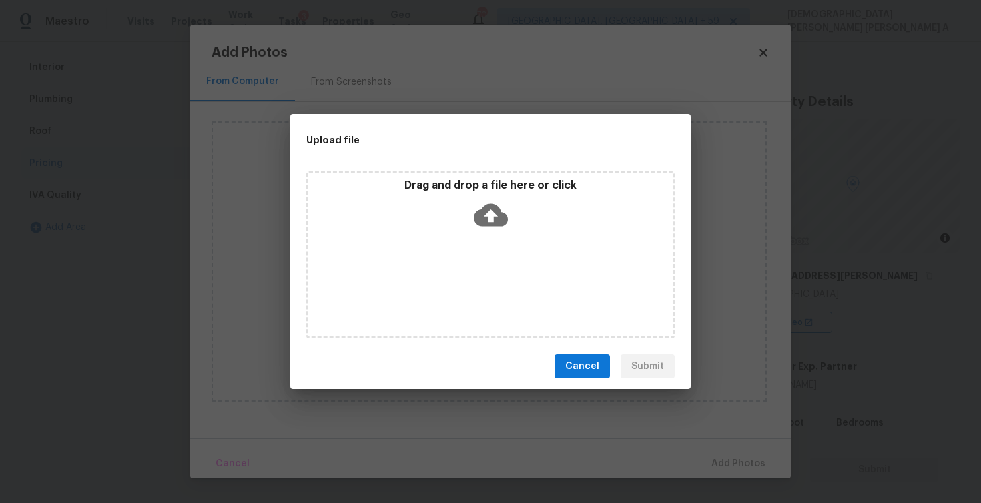
click at [505, 223] on icon at bounding box center [491, 215] width 34 height 23
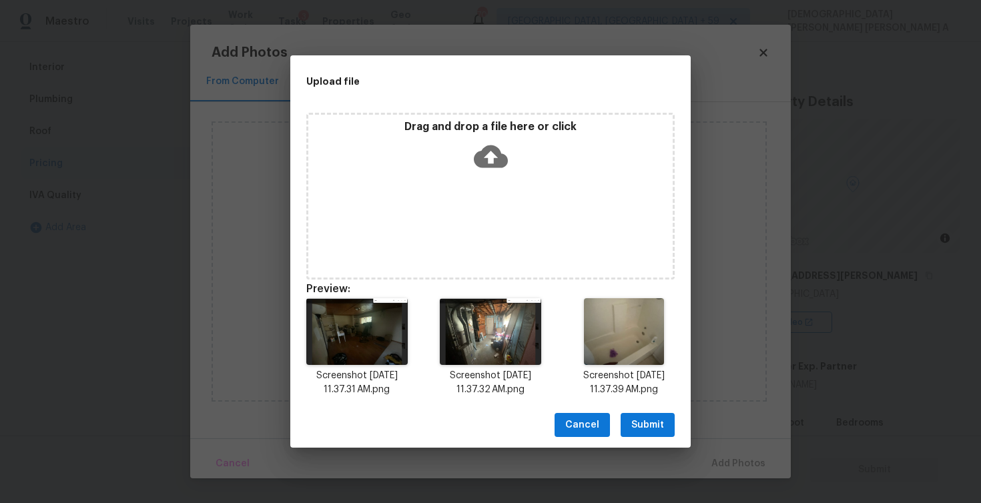
click at [647, 425] on span "Submit" at bounding box center [647, 425] width 33 height 17
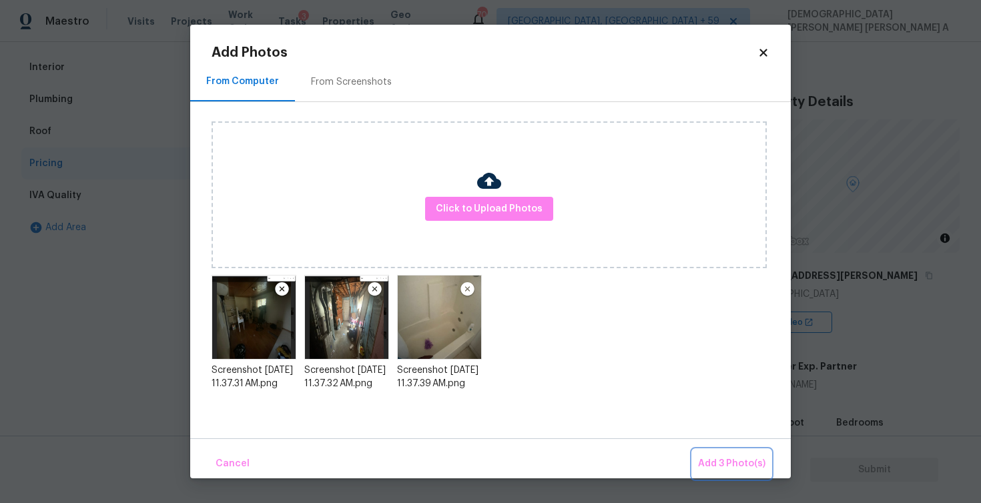
click at [739, 466] on span "Add 3 Photo(s)" at bounding box center [731, 464] width 67 height 17
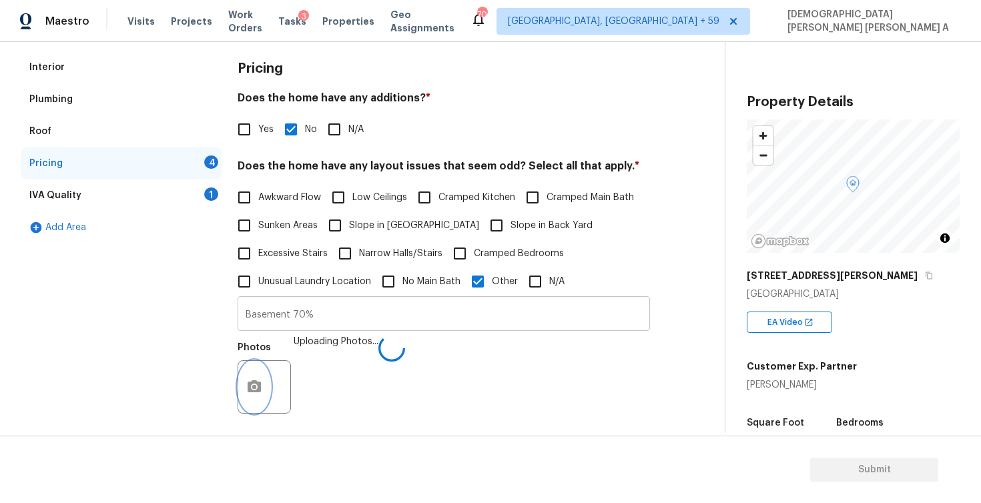
scroll to position [396, 0]
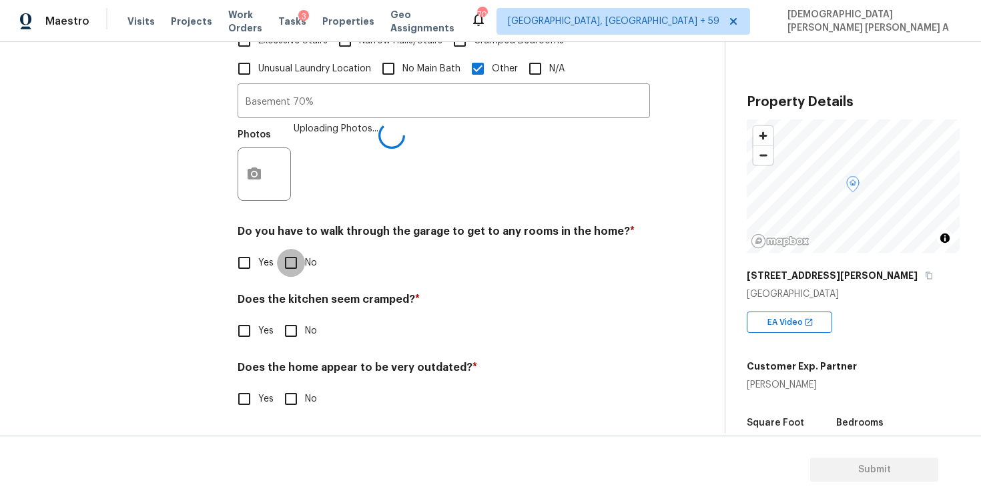
click at [285, 256] on input "No" at bounding box center [291, 263] width 28 height 28
checkbox input "true"
click at [286, 331] on input "No" at bounding box center [291, 331] width 28 height 28
checkbox input "true"
click at [288, 390] on input "No" at bounding box center [291, 399] width 28 height 28
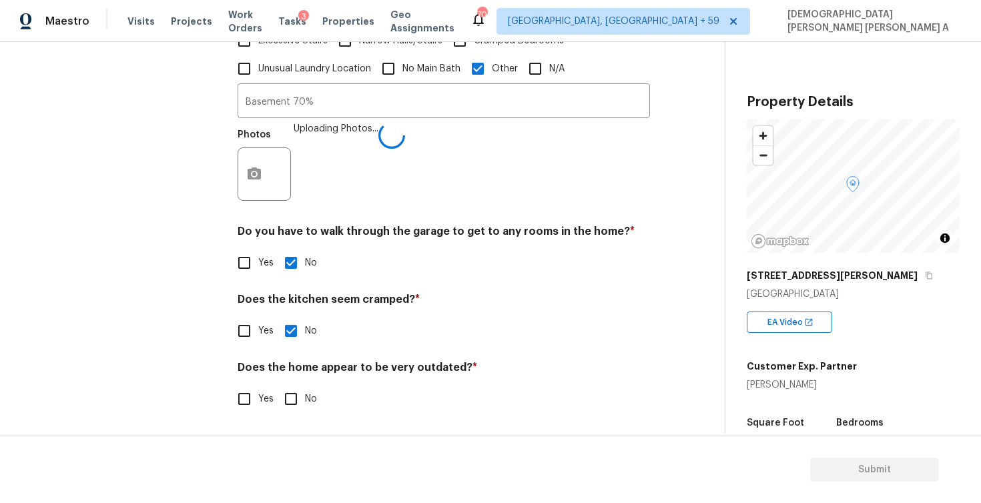
checkbox input "true"
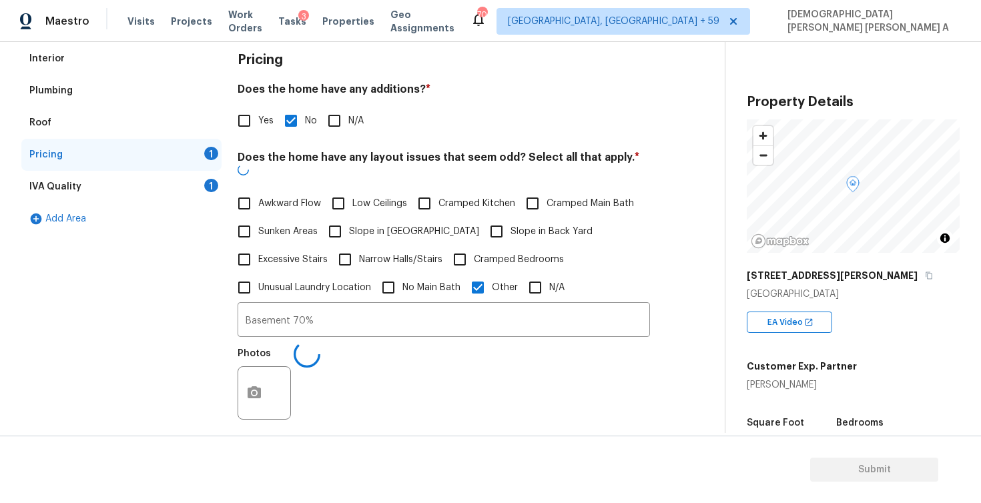
scroll to position [190, 0]
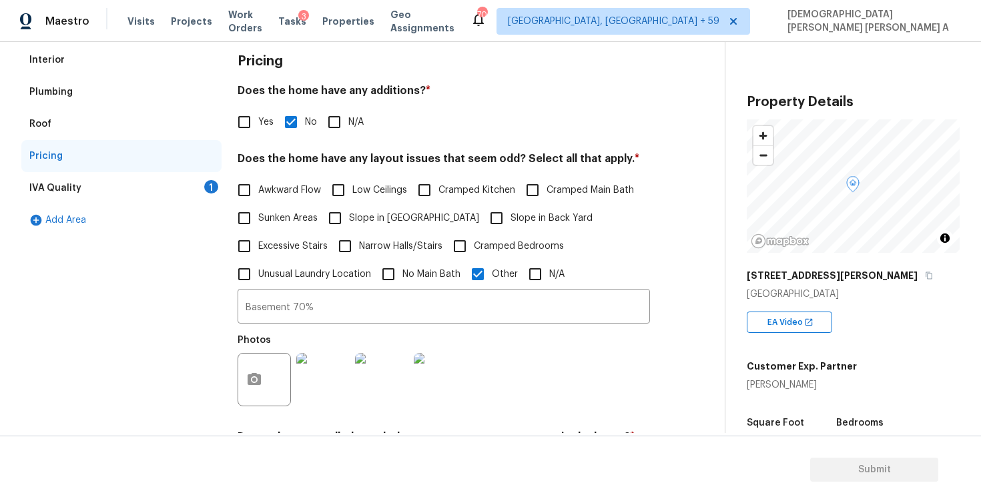
click at [150, 185] on div "IVA Quality 1" at bounding box center [121, 188] width 200 height 32
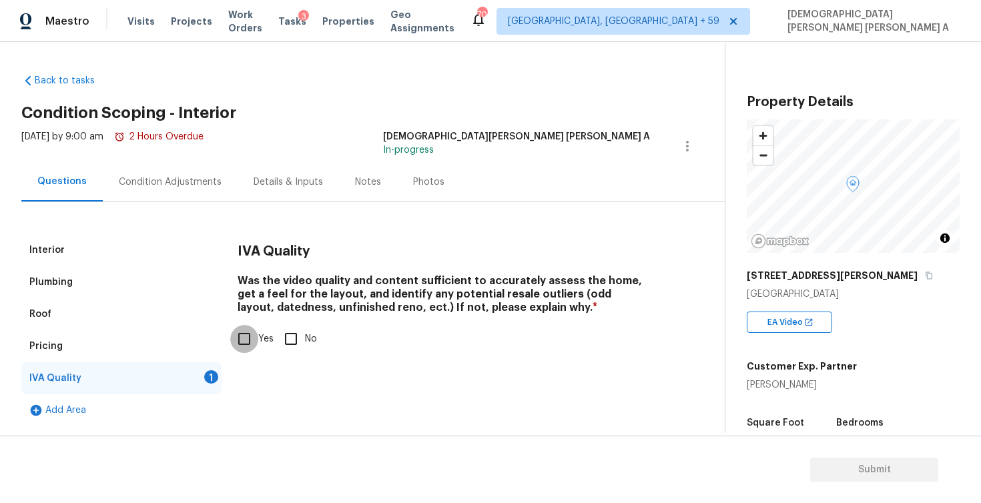
click at [250, 342] on input "Yes" at bounding box center [244, 339] width 28 height 28
checkbox input "true"
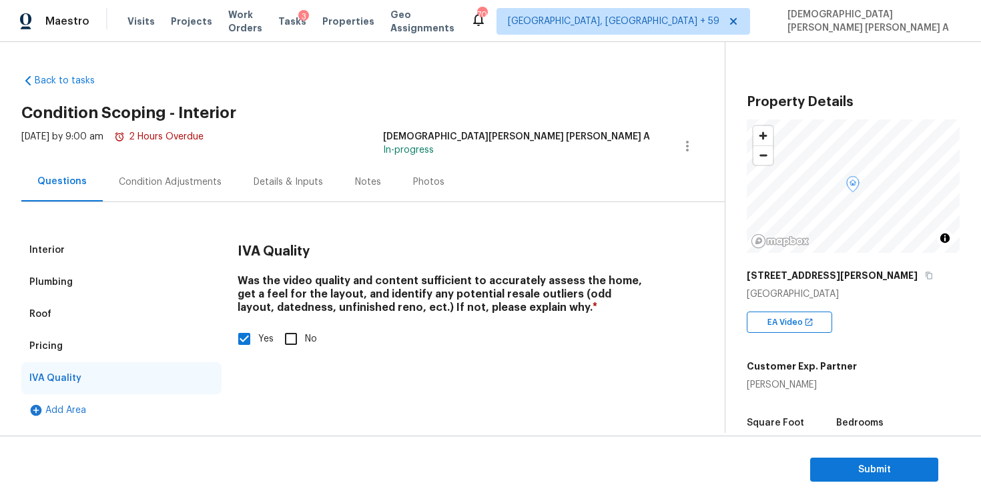
click at [157, 193] on div "Condition Adjustments" at bounding box center [170, 181] width 135 height 39
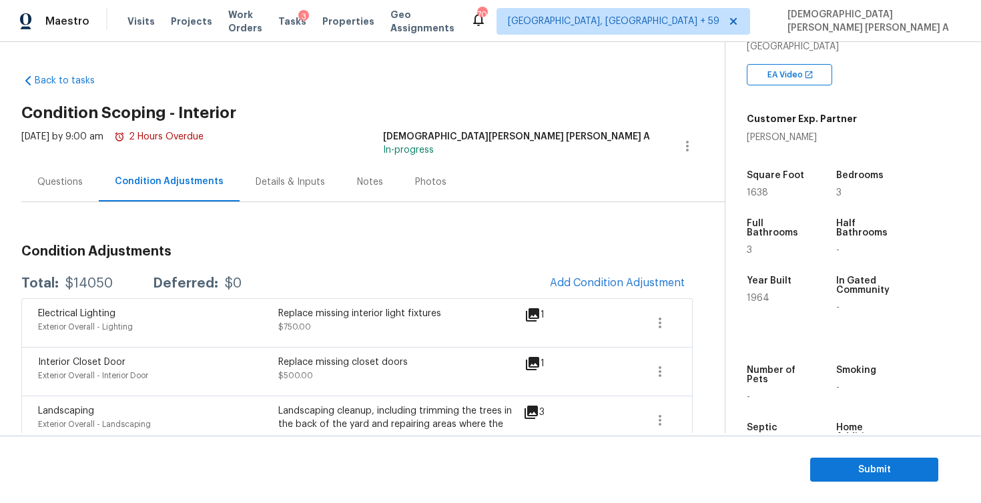
scroll to position [91, 0]
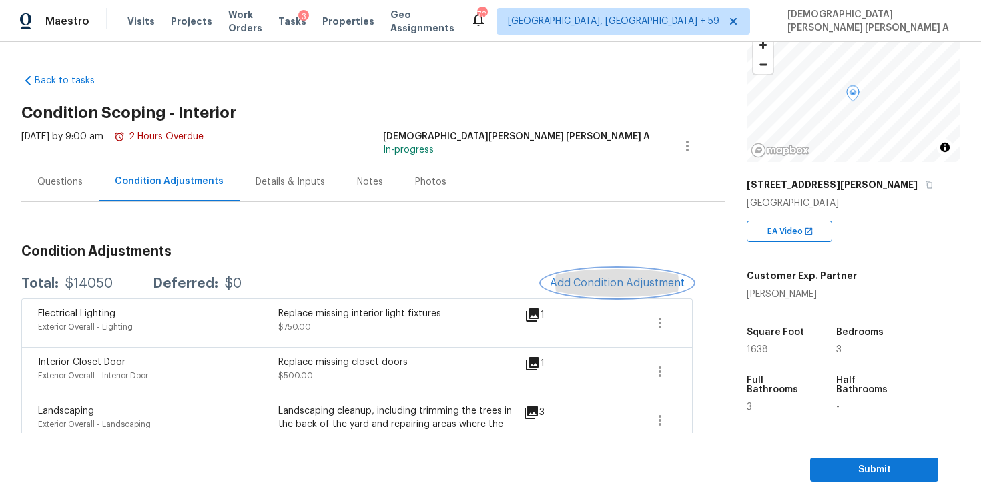
click at [617, 278] on span "Add Condition Adjustment" at bounding box center [617, 283] width 135 height 12
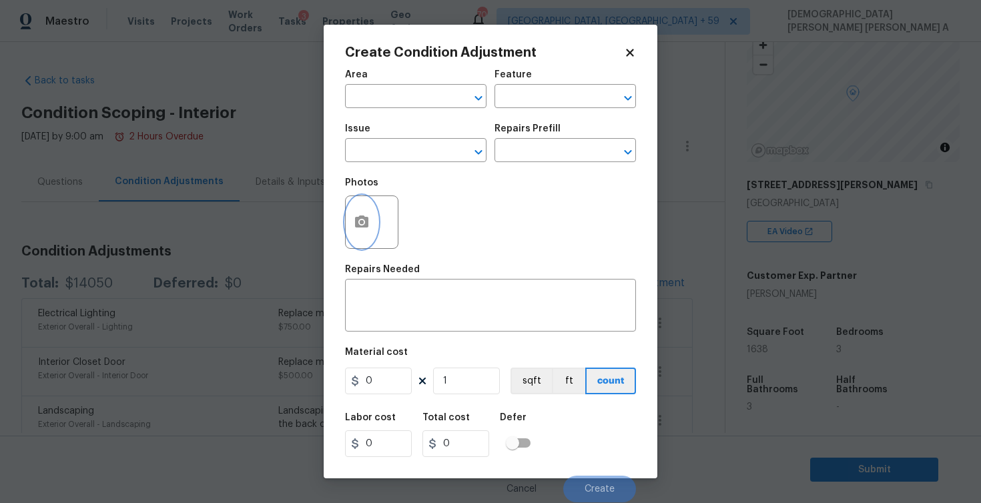
click at [372, 224] on button "button" at bounding box center [362, 222] width 32 height 52
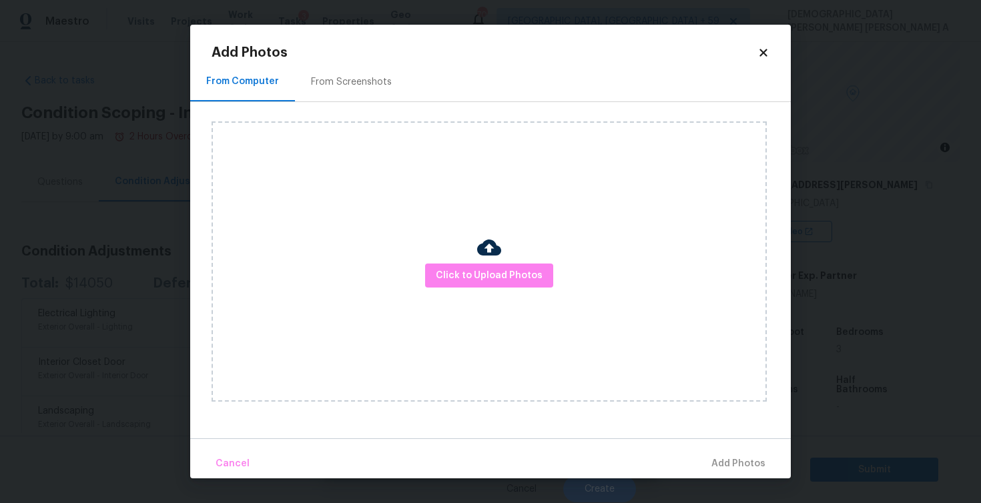
click at [351, 67] on div "From Screenshots" at bounding box center [351, 81] width 113 height 39
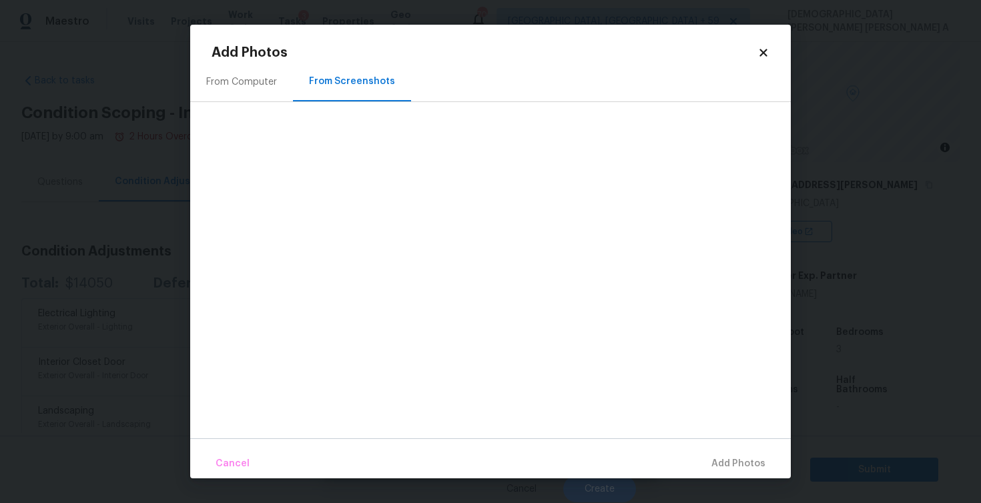
click at [250, 87] on div "From Computer" at bounding box center [241, 81] width 71 height 13
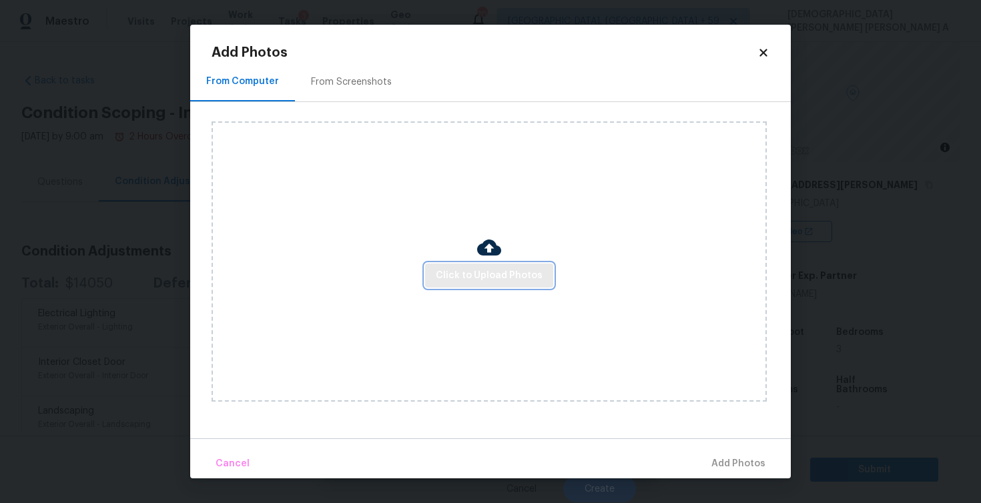
click at [489, 275] on span "Click to Upload Photos" at bounding box center [489, 276] width 107 height 17
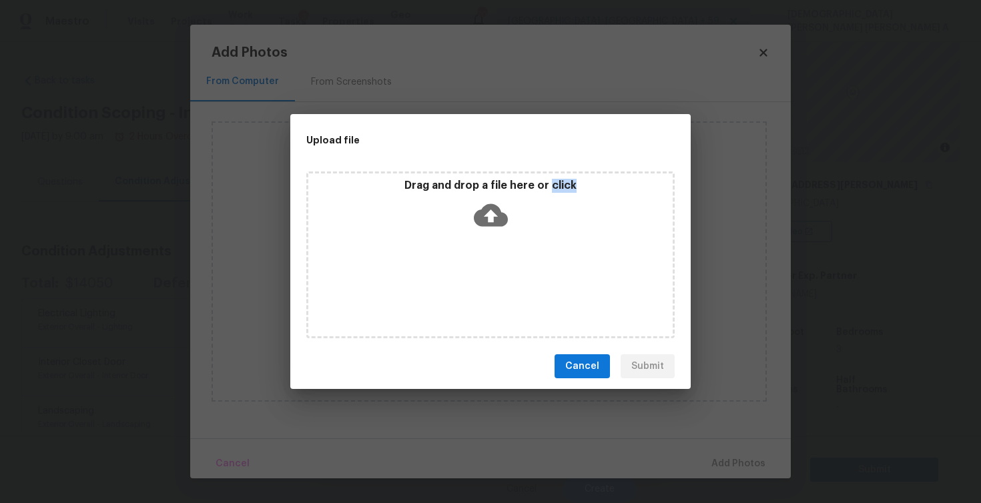
click at [489, 272] on div "Drag and drop a file here or click" at bounding box center [490, 255] width 368 height 167
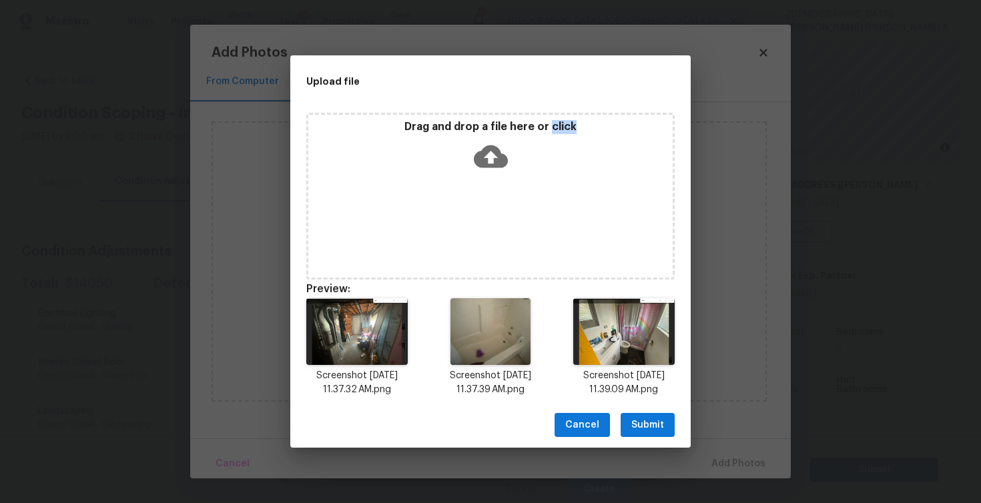
click at [645, 431] on span "Submit" at bounding box center [647, 425] width 33 height 17
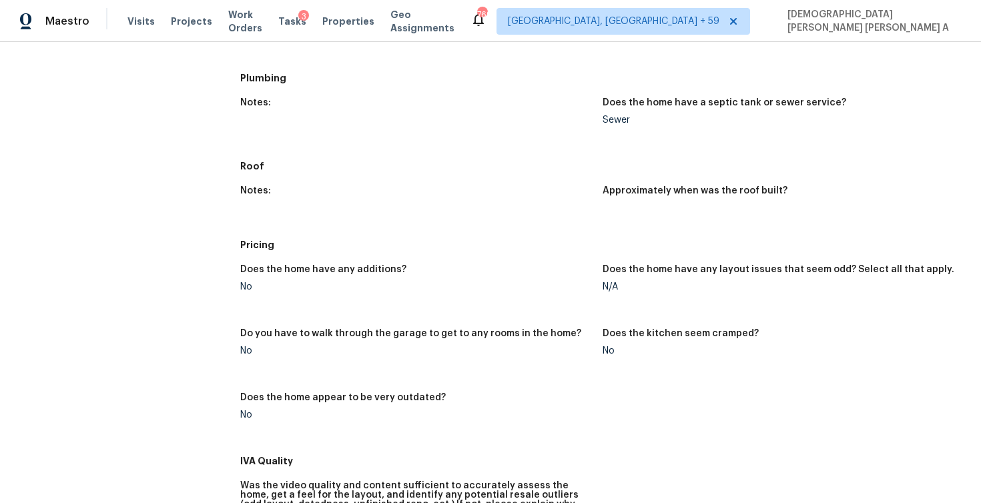
scroll to position [397, 0]
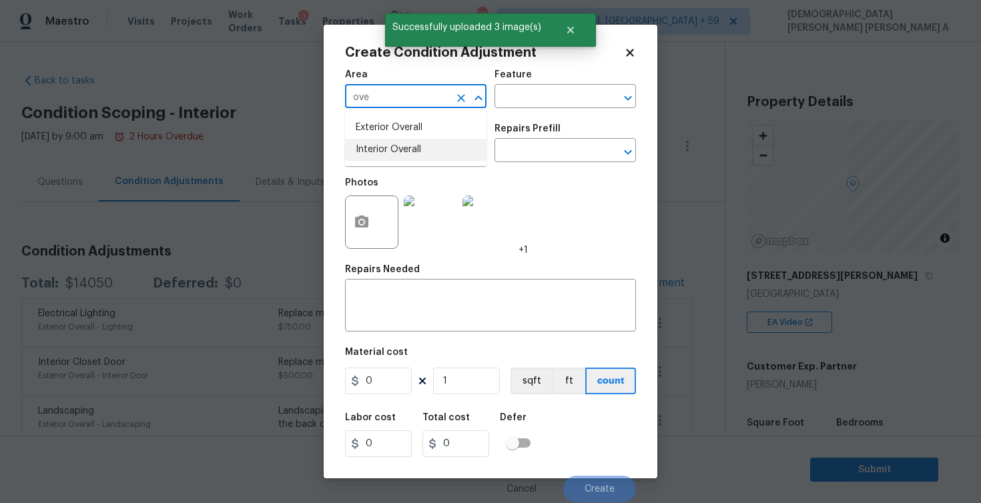
scroll to position [91, 0]
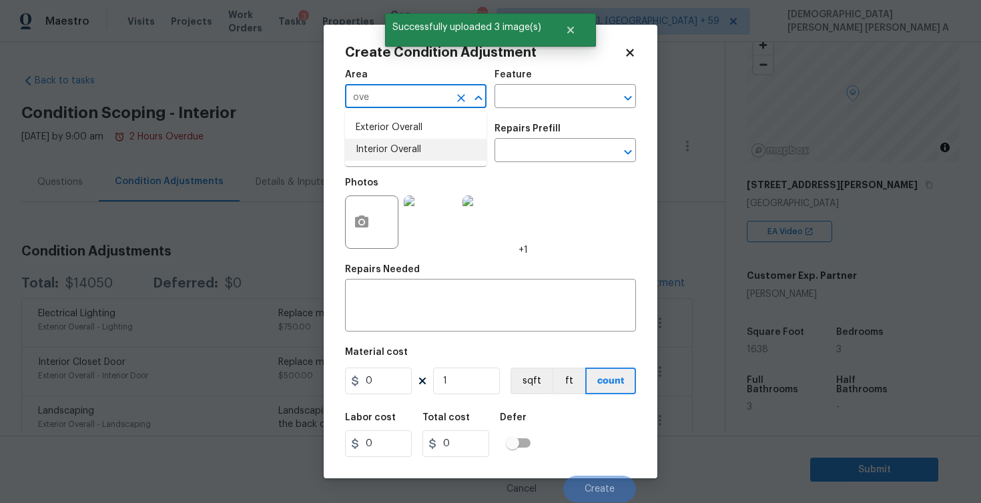
click at [447, 153] on li "Interior Overall" at bounding box center [416, 150] width 142 height 22
type input "Interior Overall"
click at [554, 97] on input "text" at bounding box center [547, 97] width 104 height 21
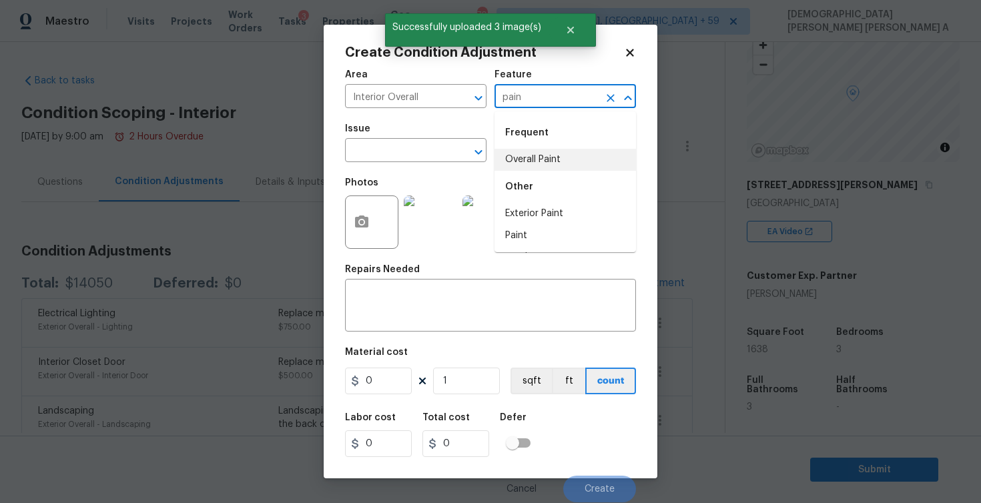
click at [548, 162] on li "Overall Paint" at bounding box center [566, 160] width 142 height 22
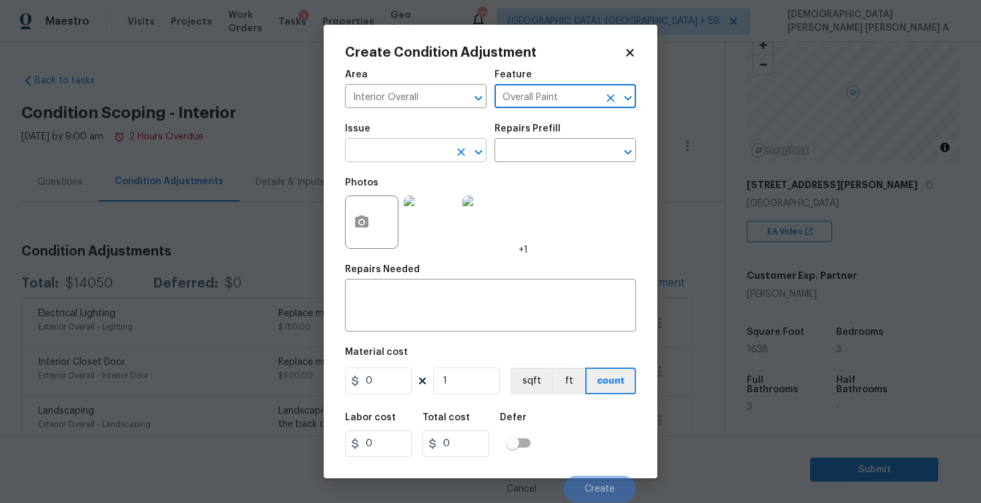
type input "Overall Paint"
click at [415, 156] on input "text" at bounding box center [397, 152] width 104 height 21
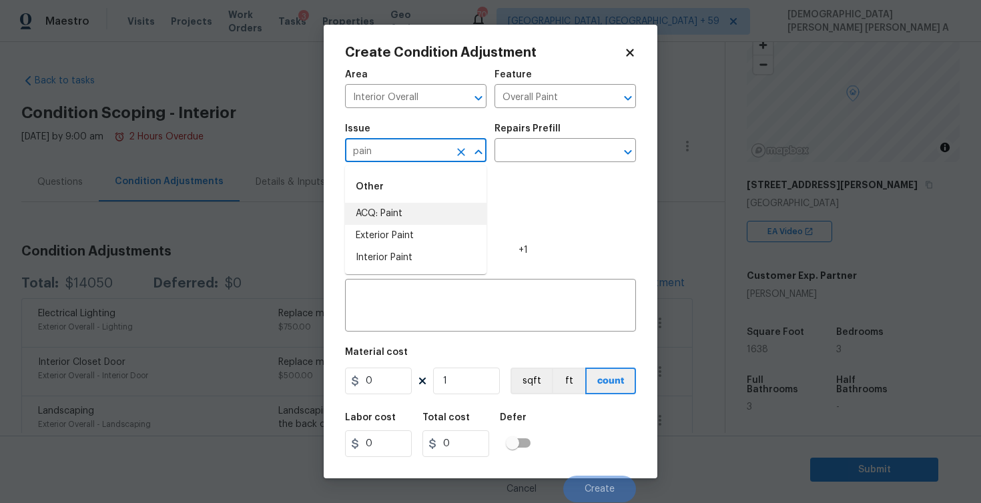
click at [424, 215] on li "ACQ: Paint" at bounding box center [416, 214] width 142 height 22
type input "ACQ: Paint"
click at [550, 151] on input "text" at bounding box center [547, 152] width 104 height 21
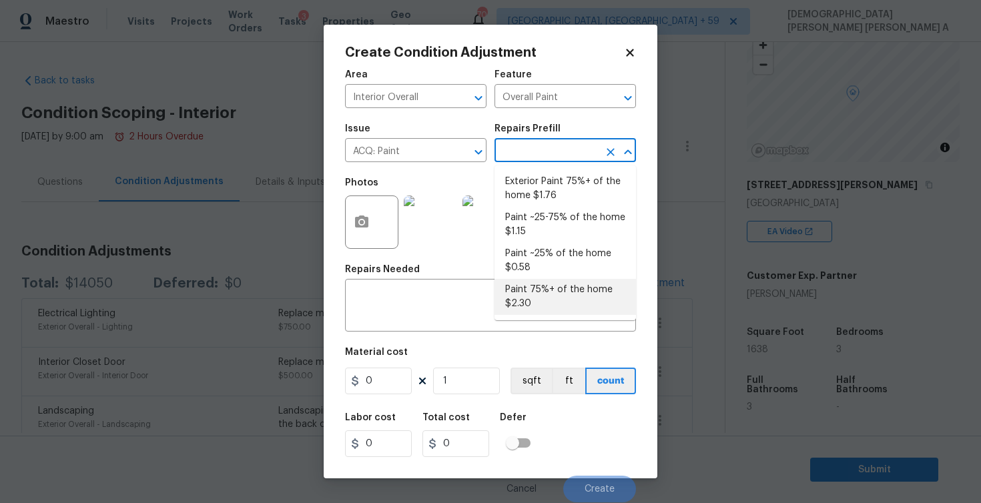
click at [557, 296] on li "Paint 75%+ of the home $2.30" at bounding box center [566, 297] width 142 height 36
type input "Acquisition"
type input "2.3"
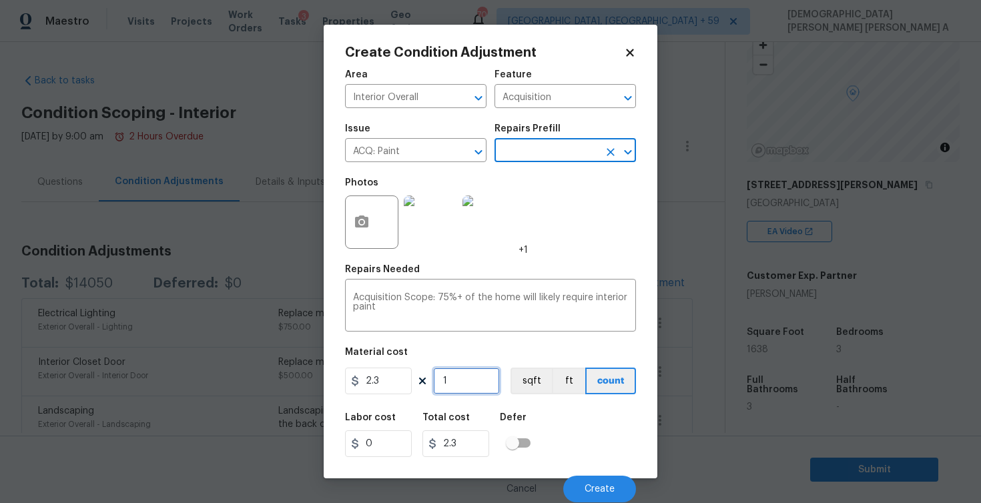
click at [474, 390] on input "1" at bounding box center [466, 381] width 67 height 27
type input "16"
type input "36.8"
type input "163"
type input "374.9"
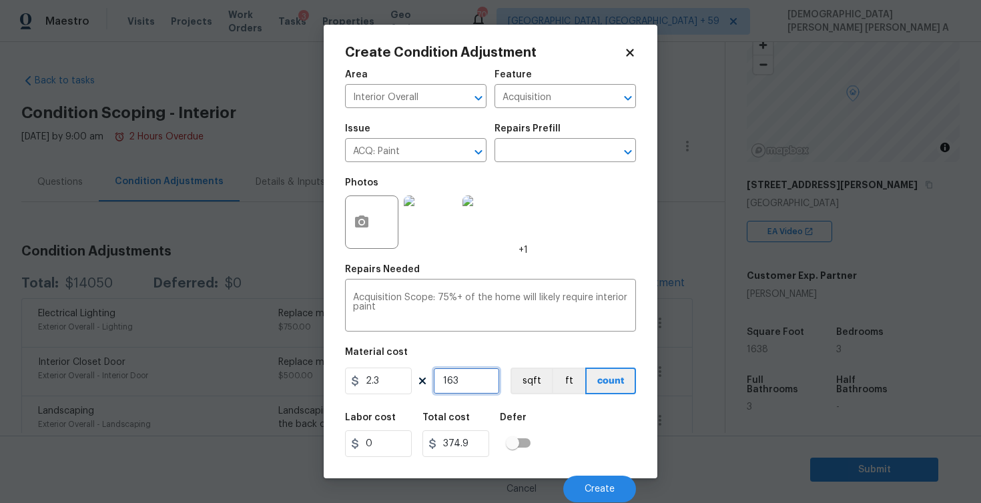
type input "1638"
type input "3767.4"
type input "1638"
click at [521, 376] on button "sqft" at bounding box center [531, 381] width 41 height 27
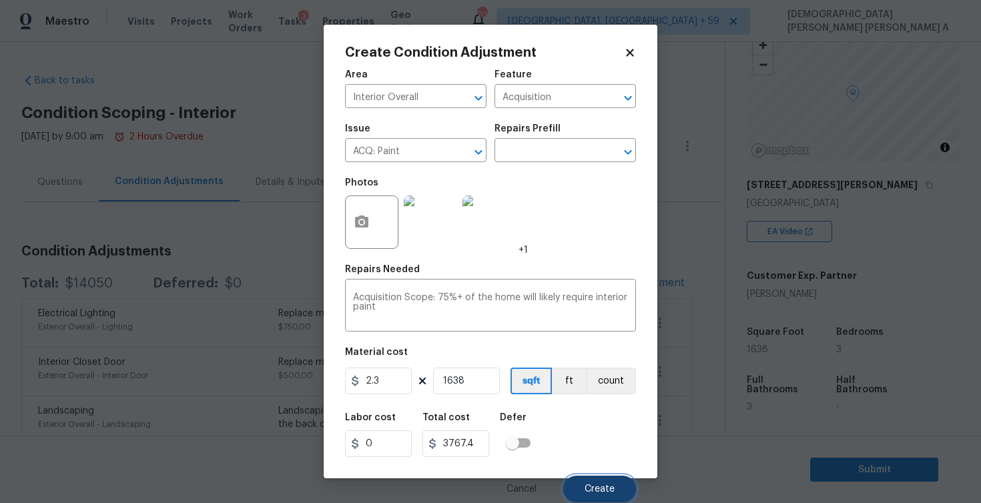
click at [609, 495] on span "Create" at bounding box center [600, 490] width 30 height 10
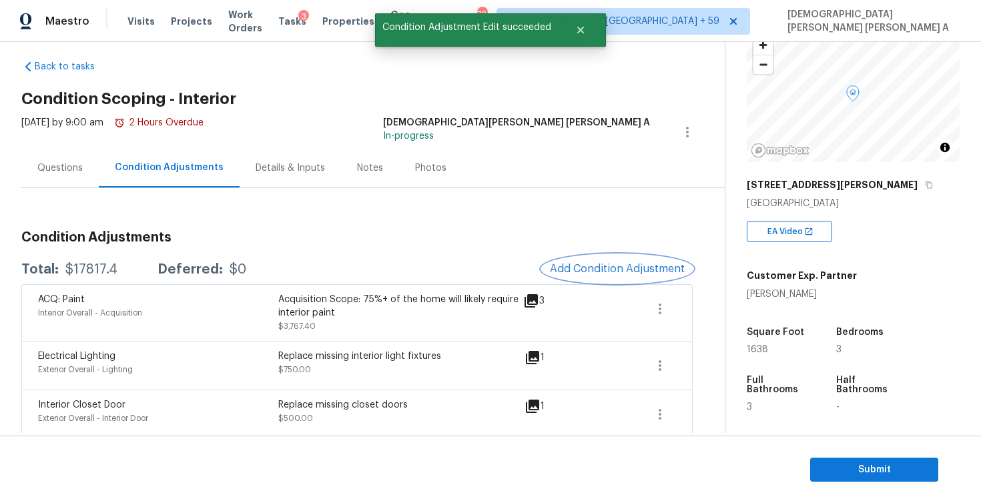
scroll to position [123, 0]
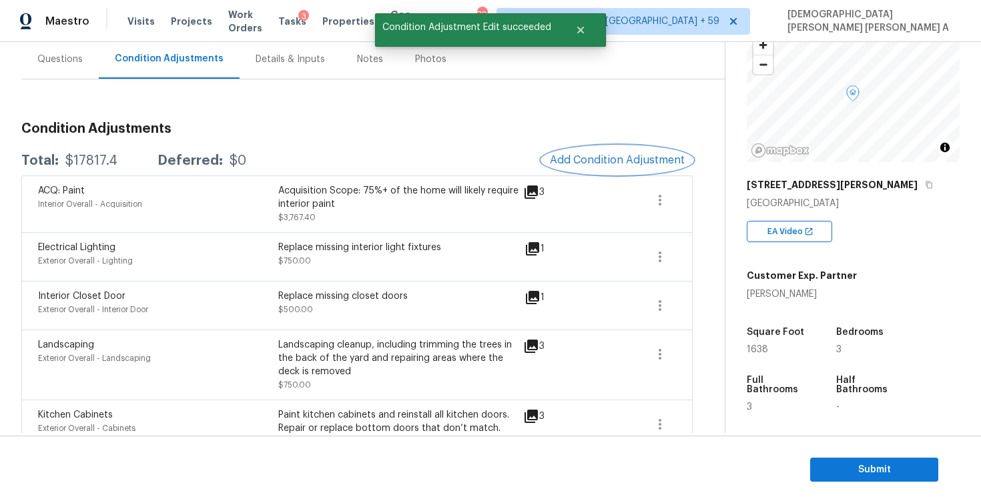
click at [645, 148] on button "Add Condition Adjustment" at bounding box center [617, 160] width 151 height 28
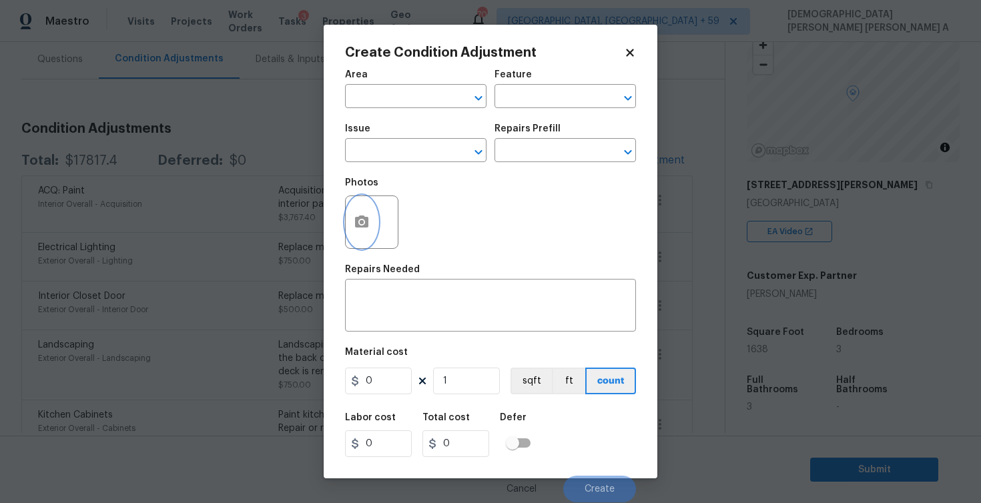
click at [350, 232] on button "button" at bounding box center [362, 222] width 32 height 52
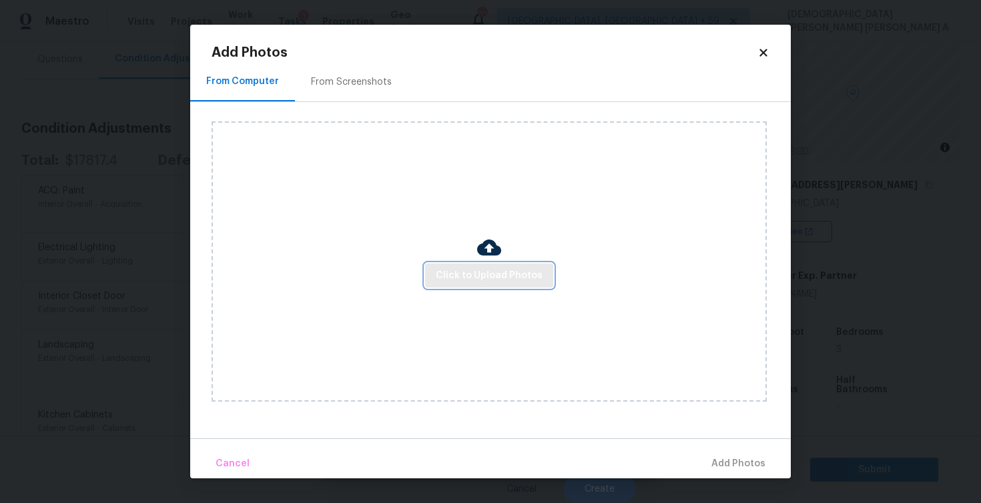
click at [485, 272] on span "Click to Upload Photos" at bounding box center [489, 276] width 107 height 17
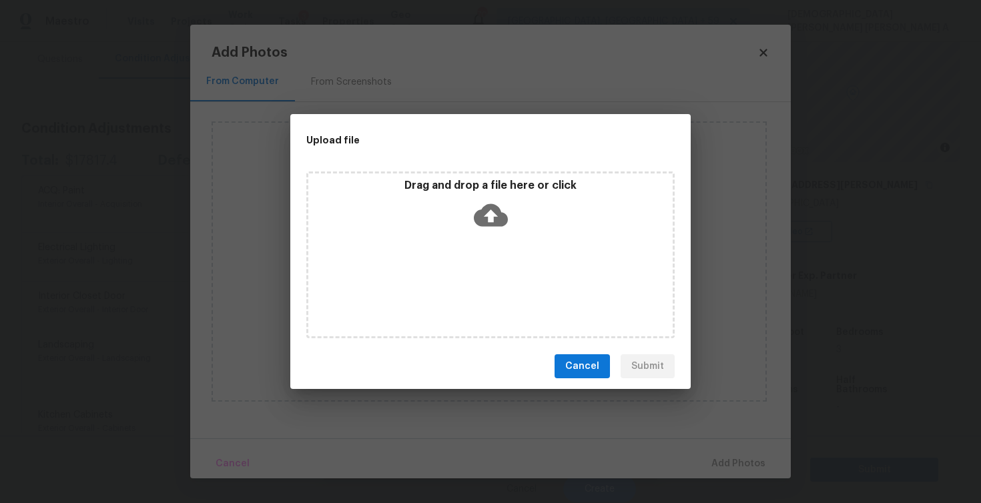
click at [483, 193] on div "Drag and drop a file here or click" at bounding box center [490, 207] width 364 height 57
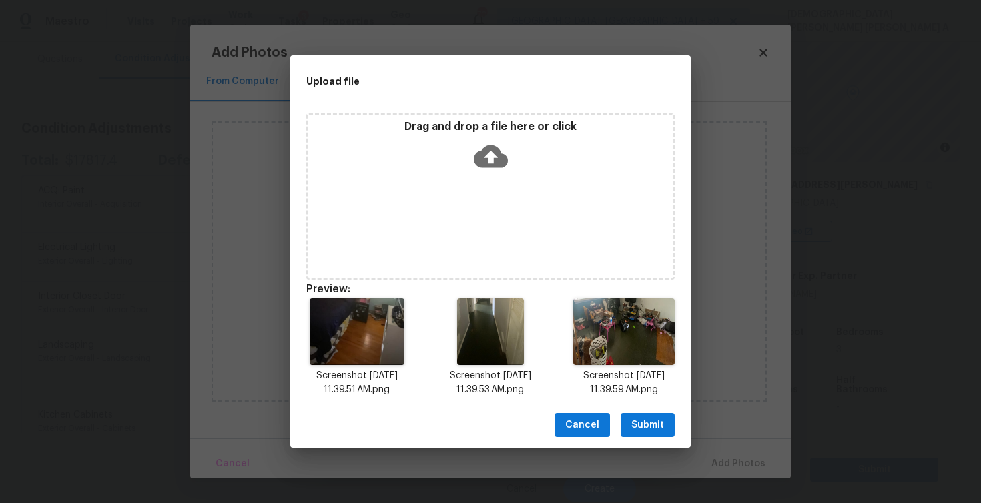
click at [649, 425] on span "Submit" at bounding box center [647, 425] width 33 height 17
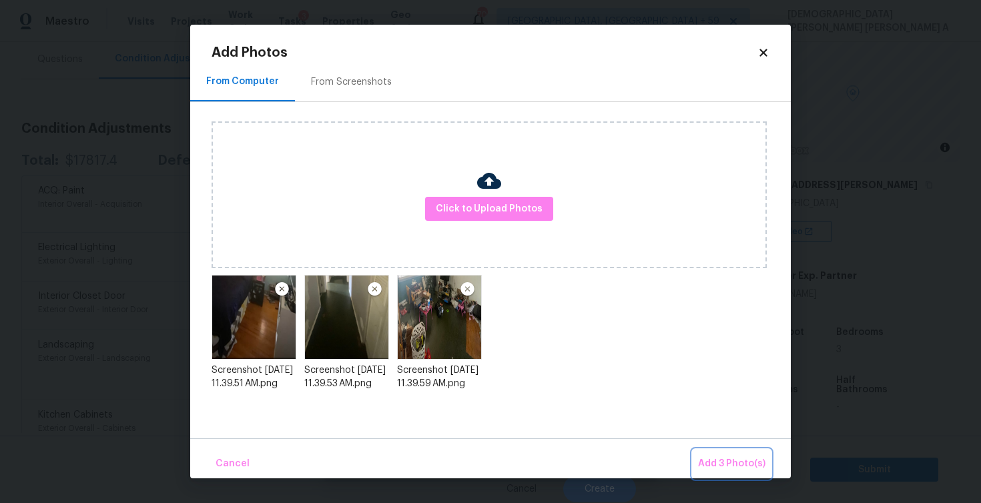
click at [721, 456] on span "Add 3 Photo(s)" at bounding box center [731, 464] width 67 height 17
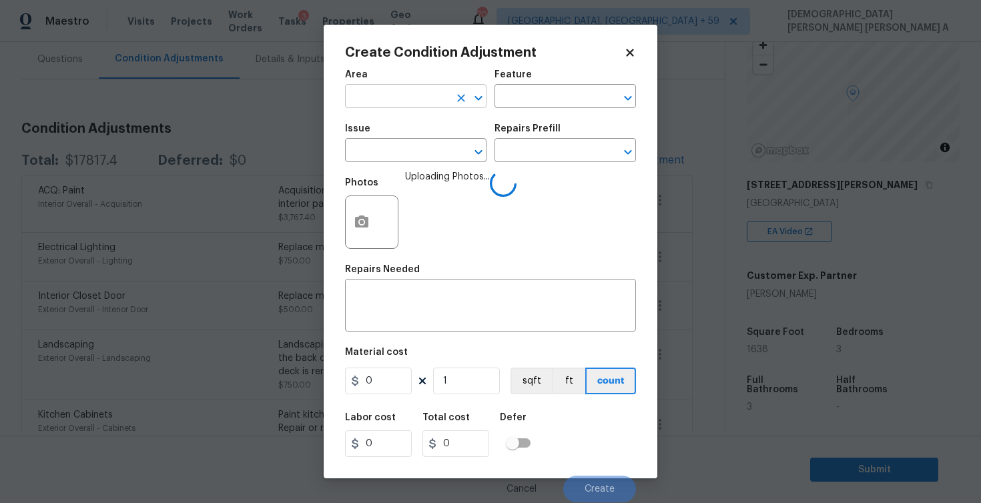
click at [403, 99] on input "text" at bounding box center [397, 97] width 104 height 21
click at [406, 146] on li "Interior Overall" at bounding box center [416, 150] width 142 height 22
type input "Interior Overall"
click at [539, 93] on input "text" at bounding box center [547, 97] width 104 height 21
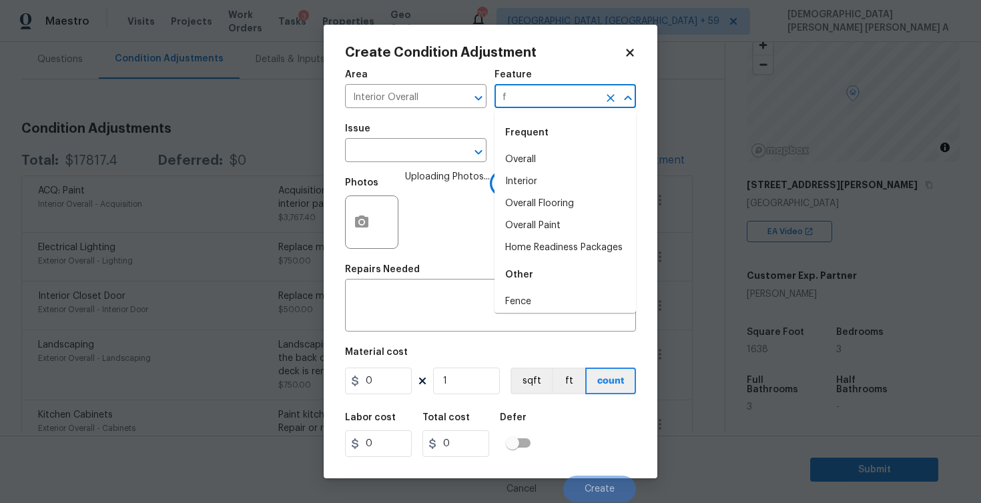
type input "fl"
type input "oo"
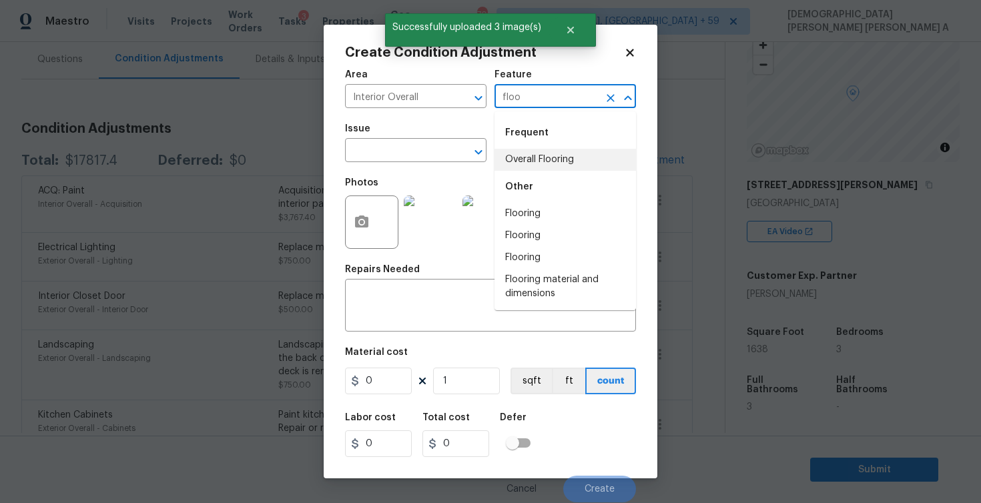
click at [537, 162] on li "Overall Flooring" at bounding box center [566, 160] width 142 height 22
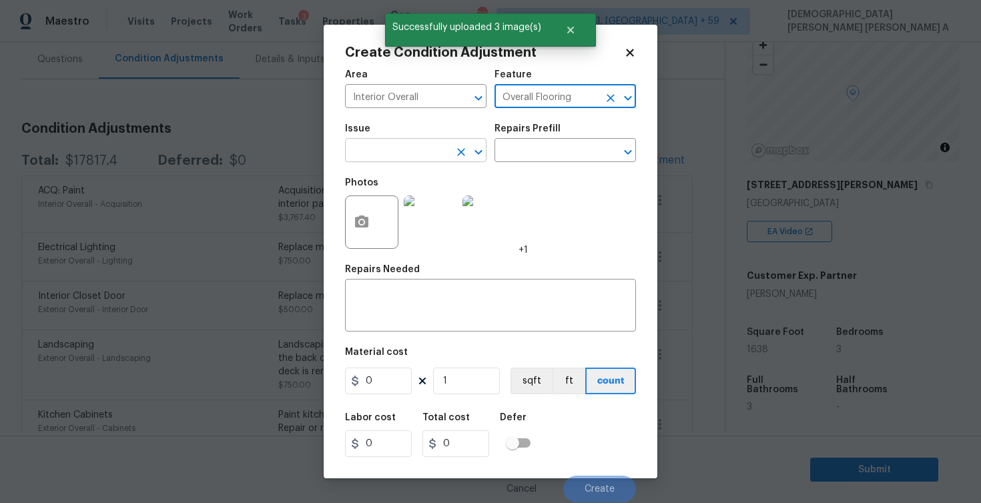
type input "Overall Flooring"
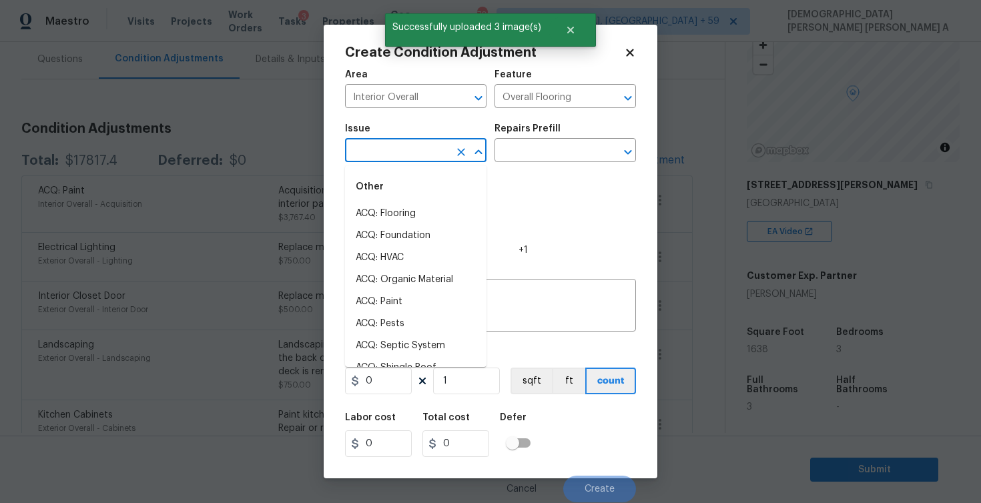
click at [372, 156] on input "text" at bounding box center [397, 152] width 104 height 21
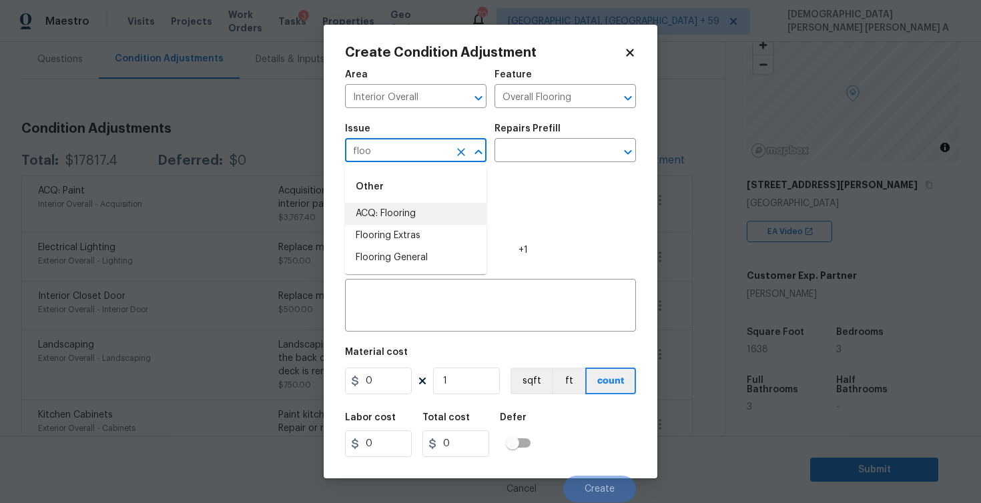
type input "floo"
click at [409, 214] on li "ACQ: Flooring" at bounding box center [416, 214] width 142 height 22
type input "ACQ: Flooring"
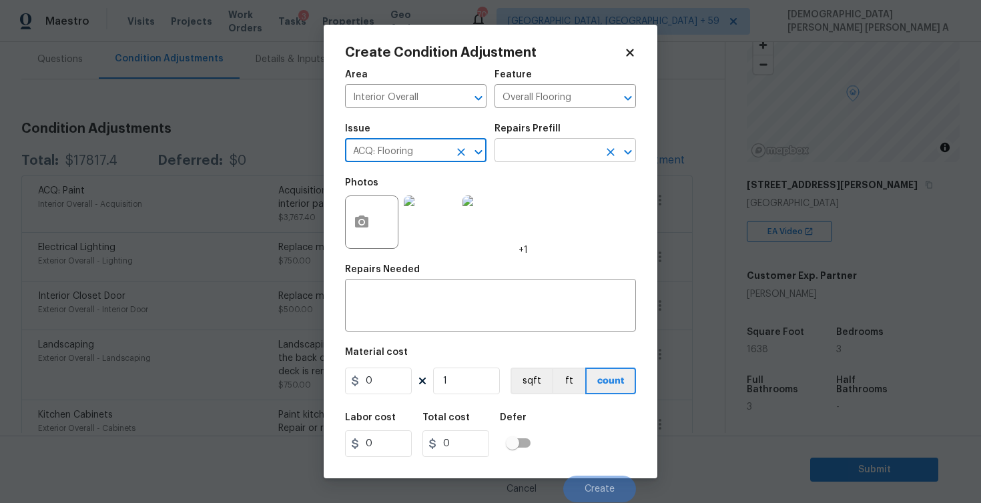
click at [594, 148] on input "text" at bounding box center [547, 152] width 104 height 21
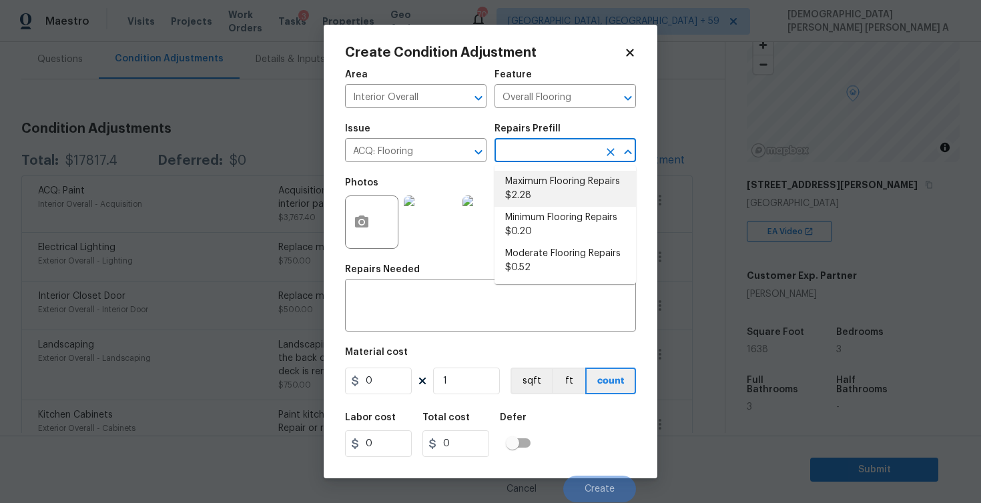
click at [548, 182] on li "Maximum Flooring Repairs $2.28" at bounding box center [566, 189] width 142 height 36
type input "Acquisition"
type textarea "Acquisition Scope: Maximum flooring repairs"
type input "2.28"
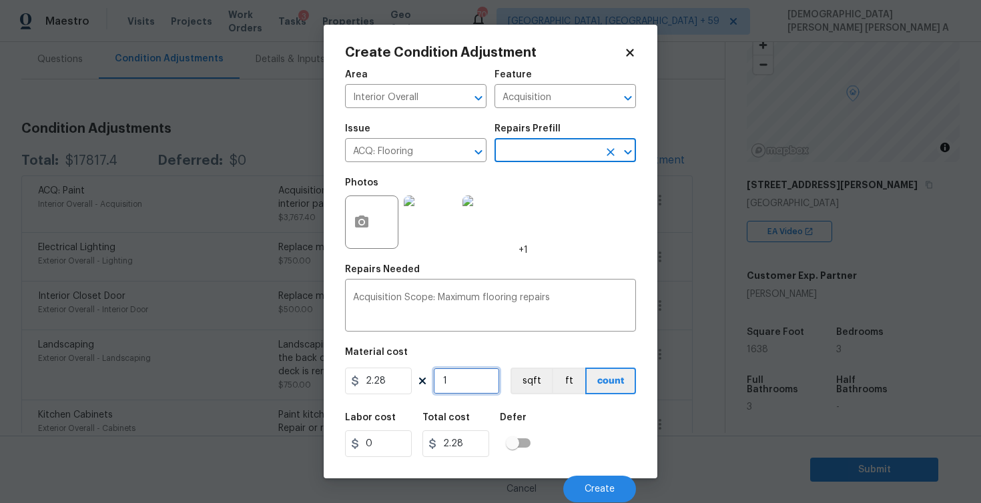
click at [453, 385] on input "1" at bounding box center [466, 381] width 67 height 27
type input "16"
type input "36.48"
type input "163"
type input "371.64"
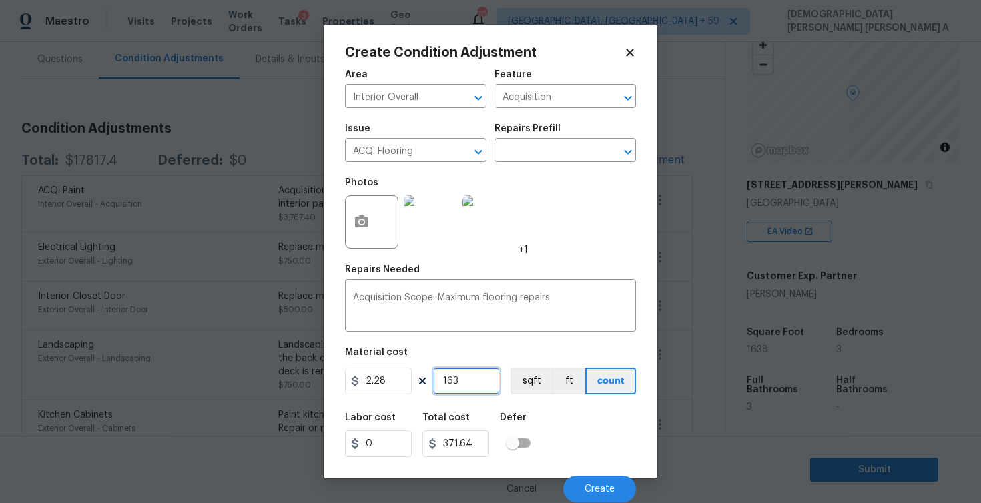
type input "1638"
type input "3734.64"
type input "1638"
click at [535, 376] on button "sqft" at bounding box center [531, 381] width 41 height 27
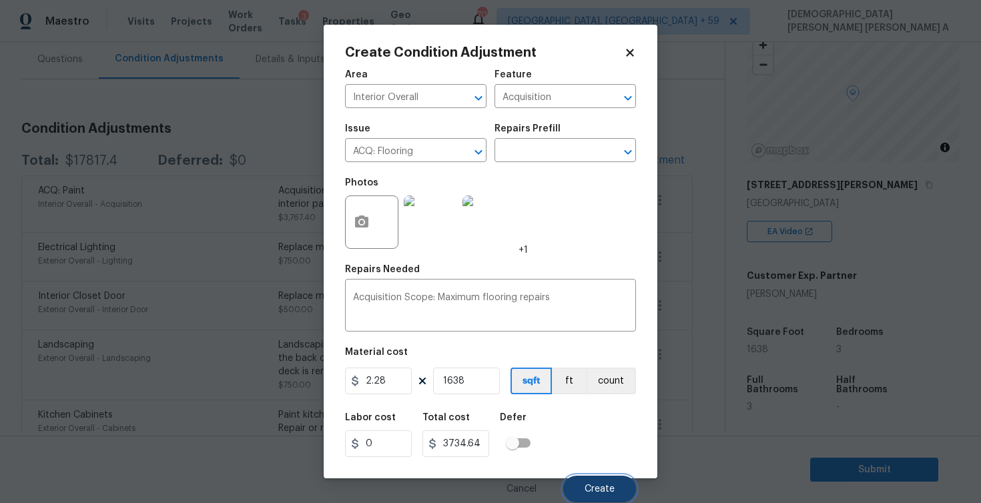
click at [612, 485] on span "Create" at bounding box center [600, 490] width 30 height 10
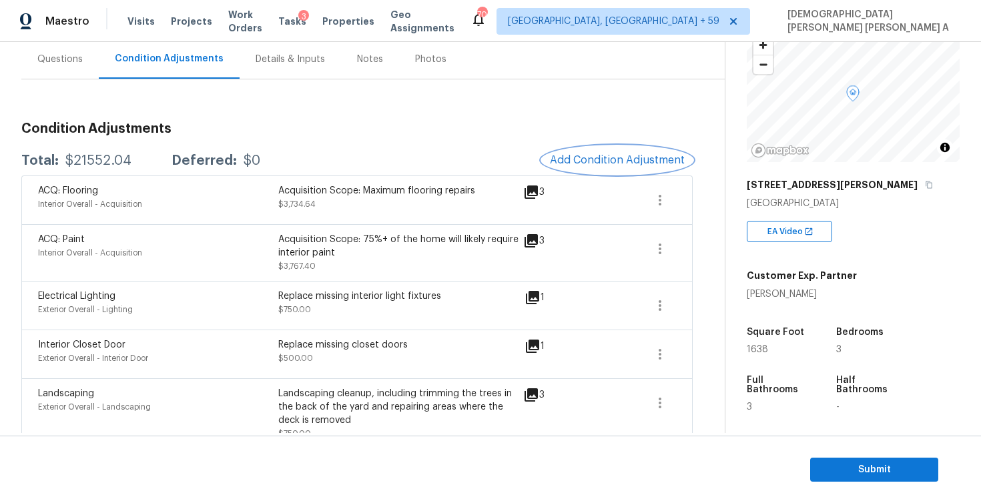
click at [591, 152] on button "Add Condition Adjustment" at bounding box center [617, 160] width 151 height 28
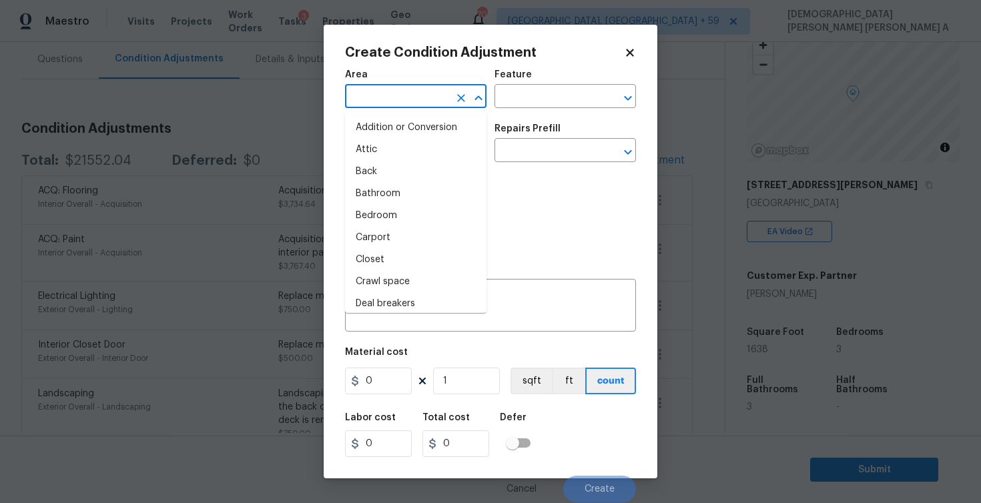
click at [418, 97] on input "text" at bounding box center [397, 97] width 104 height 21
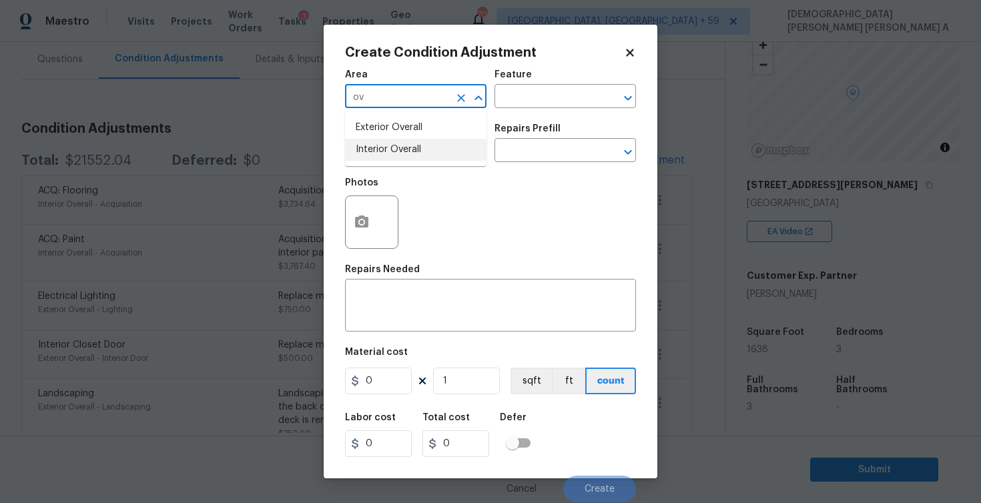
click at [442, 148] on li "Interior Overall" at bounding box center [416, 150] width 142 height 22
type input "Interior Overall"
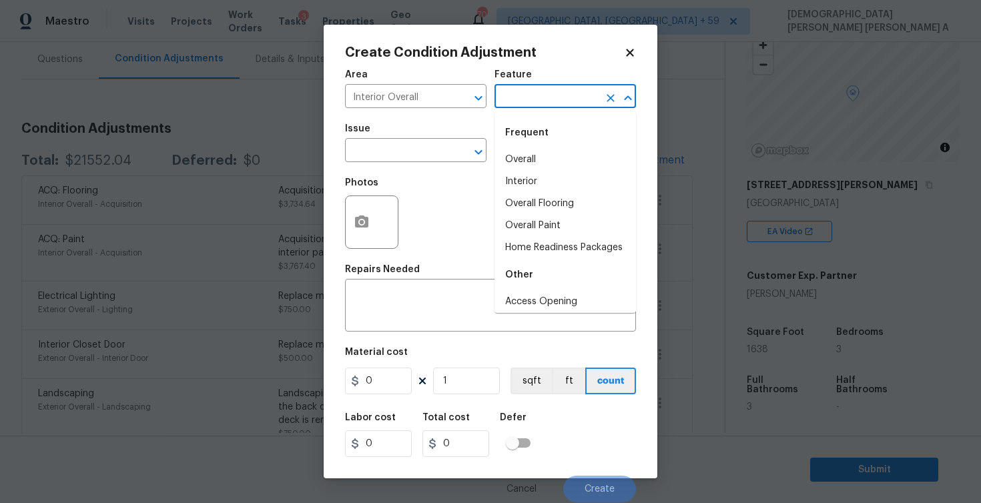
click at [567, 93] on input "text" at bounding box center [547, 97] width 104 height 21
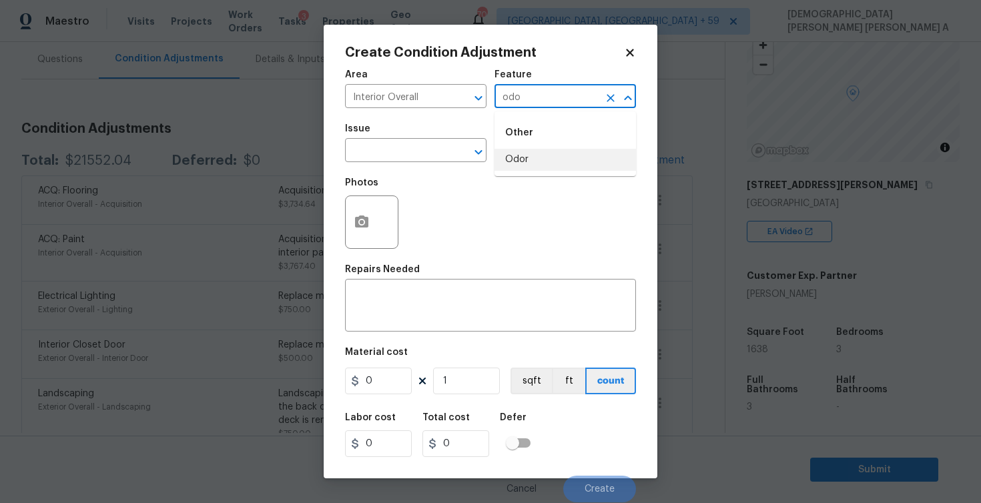
click at [555, 162] on li "Odor" at bounding box center [566, 160] width 142 height 22
type input "Odor"
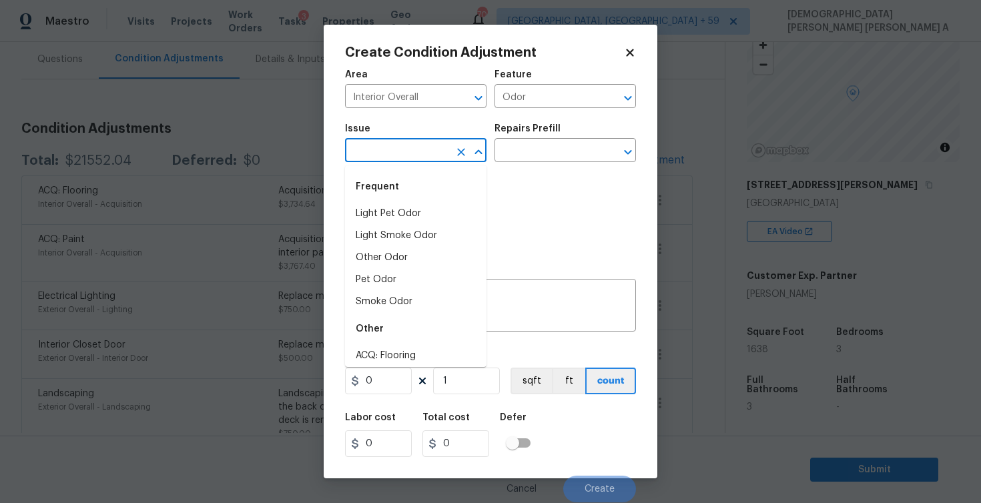
click at [413, 160] on input "text" at bounding box center [397, 152] width 104 height 21
click at [408, 300] on li "Smoke Odor" at bounding box center [416, 302] width 142 height 22
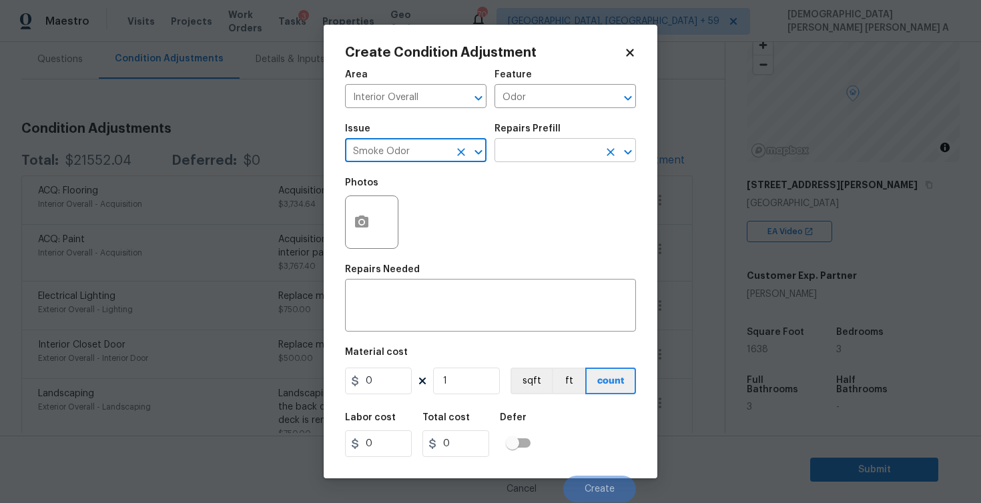
type input "Smoke Odor"
click at [548, 161] on input "text" at bounding box center [547, 152] width 104 height 21
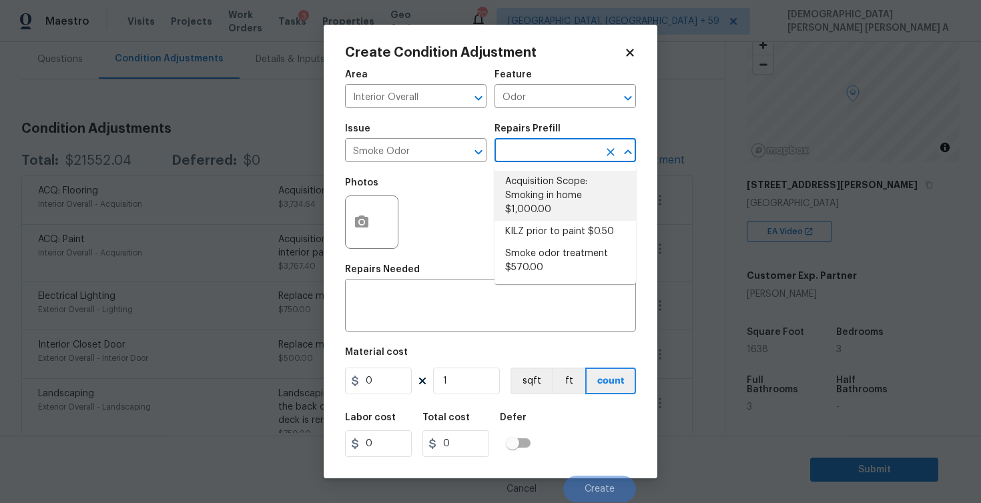
click at [569, 211] on li "Acquisition Scope: Smoking in home $1,000.00" at bounding box center [566, 196] width 142 height 50
type textarea "Acquisition Scope: Smoking in home"
type input "1000"
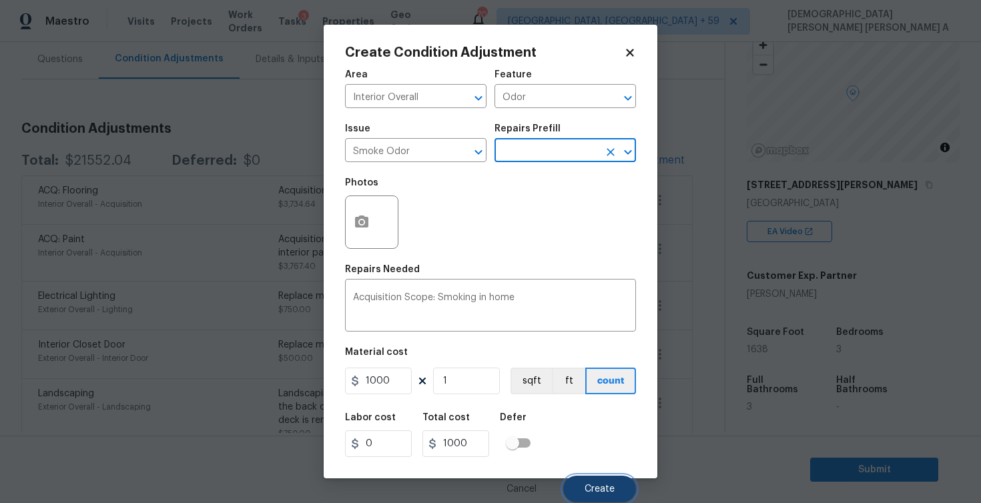
click at [591, 479] on button "Create" at bounding box center [599, 489] width 73 height 27
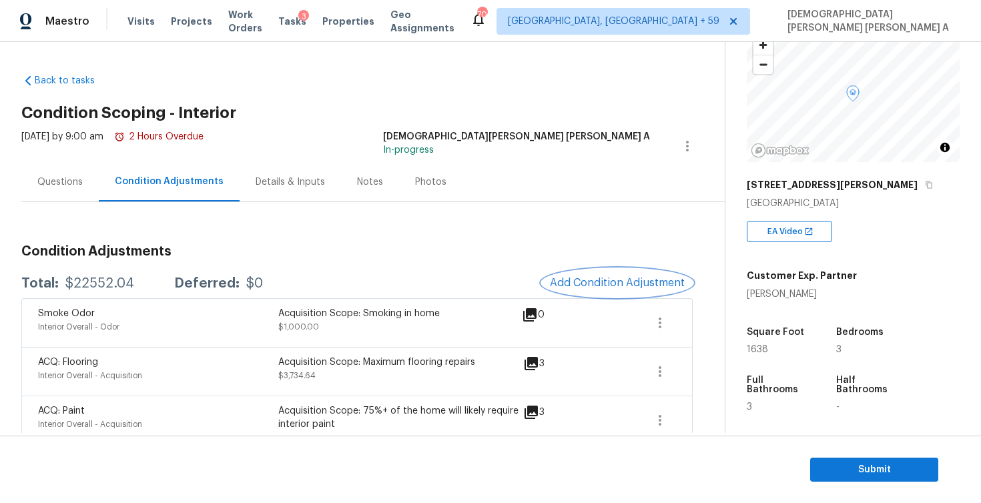
scroll to position [51, 0]
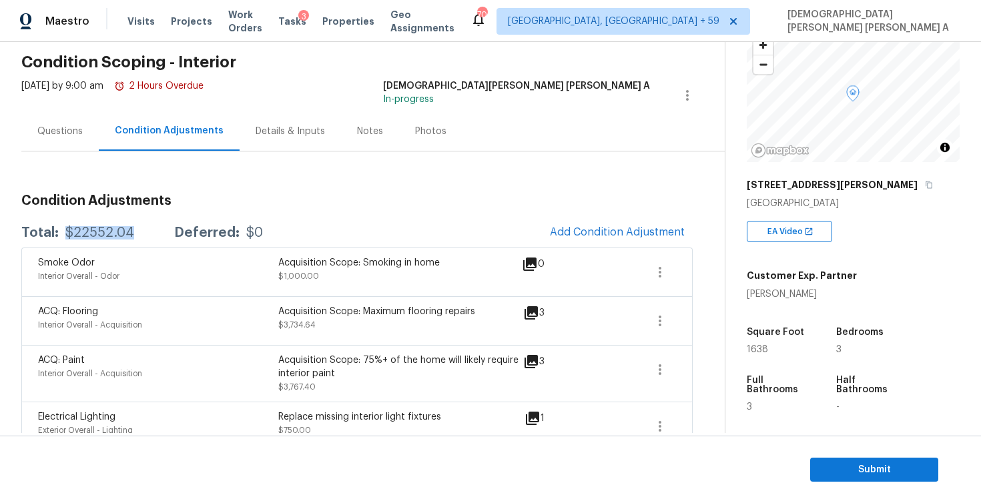
drag, startPoint x: 139, startPoint y: 234, endPoint x: 60, endPoint y: 234, distance: 78.8
click at [60, 234] on div "Total: $22552.04 Deferred: $0" at bounding box center [142, 232] width 242 height 13
copy div "$22552.04"
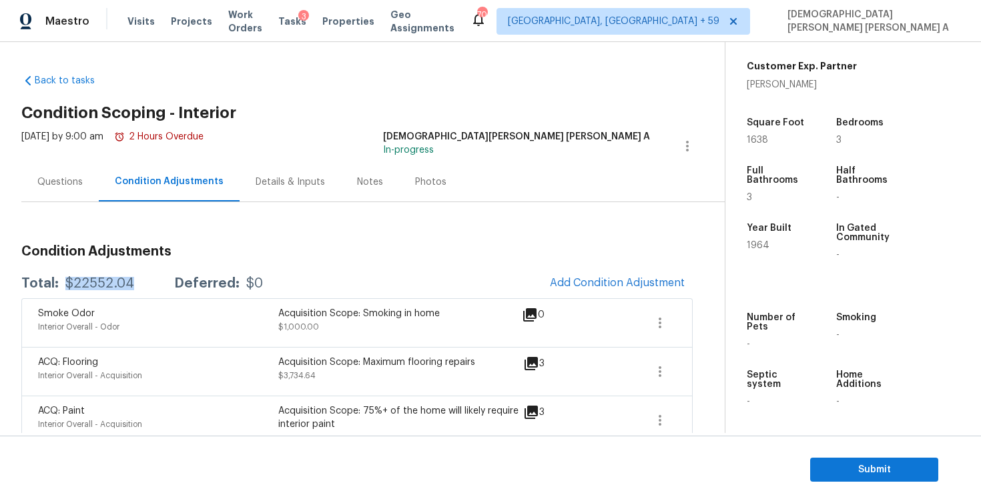
scroll to position [1008, 0]
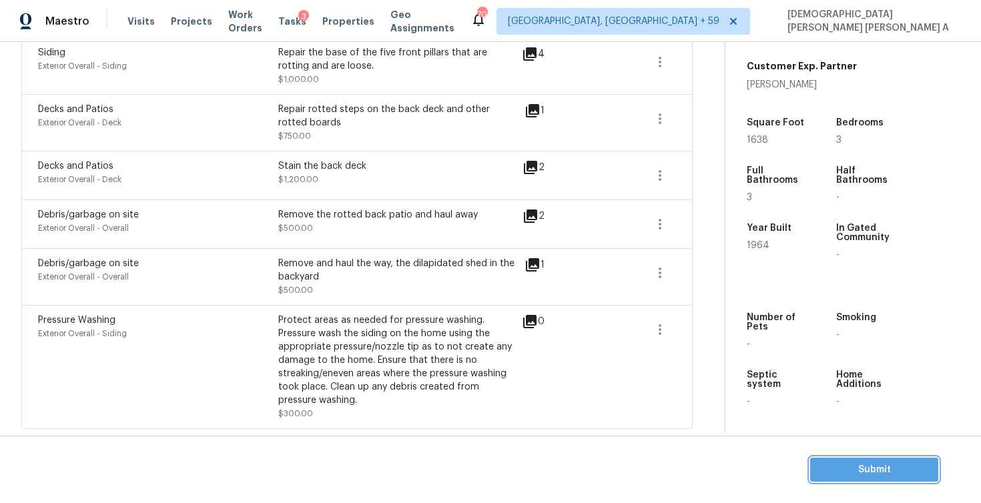
click at [872, 467] on span "Submit" at bounding box center [874, 470] width 107 height 17
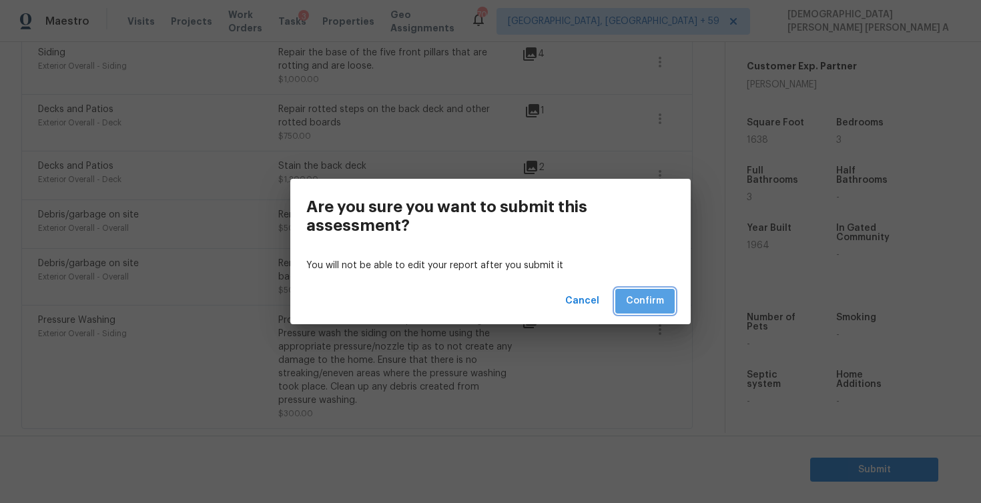
click at [644, 312] on button "Confirm" at bounding box center [644, 301] width 59 height 25
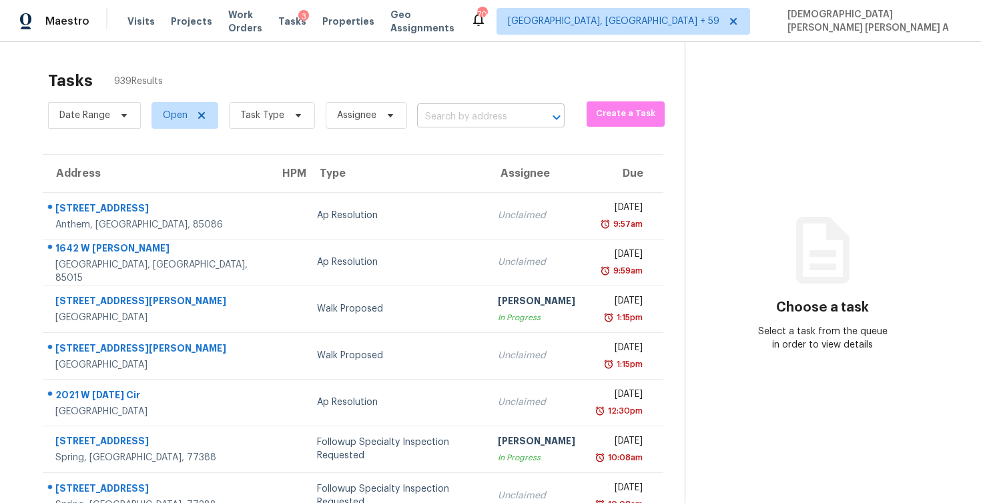
click at [432, 119] on input "text" at bounding box center [472, 117] width 110 height 21
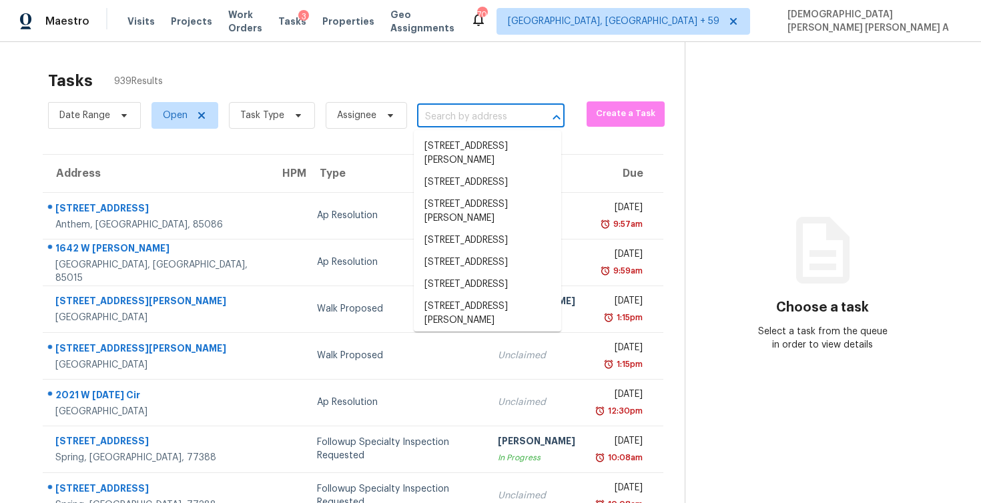
paste input "[STREET_ADDRESS][PERSON_NAME]"
type input "[STREET_ADDRESS][PERSON_NAME]"
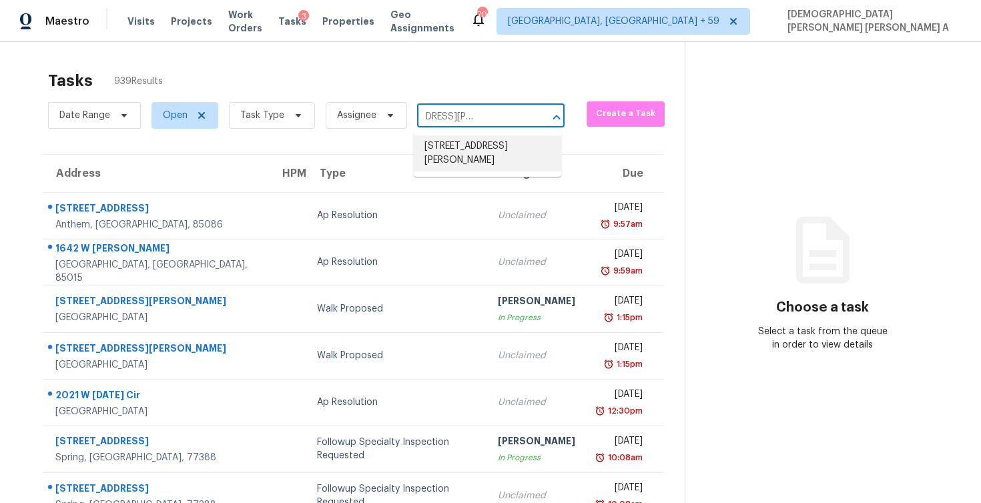
click at [446, 158] on li "516 Featherston St, Cleburne, TX 76033" at bounding box center [488, 153] width 148 height 36
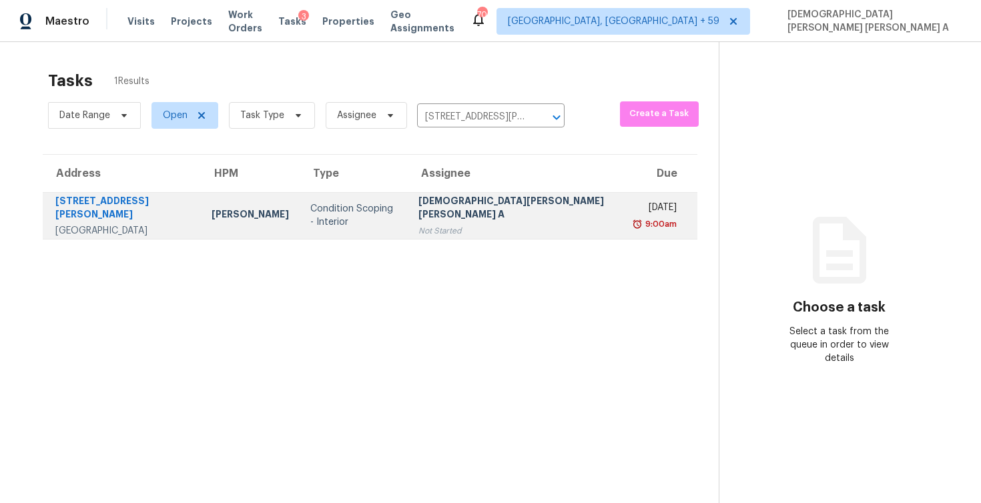
click at [461, 229] on div "Not Started" at bounding box center [517, 230] width 197 height 13
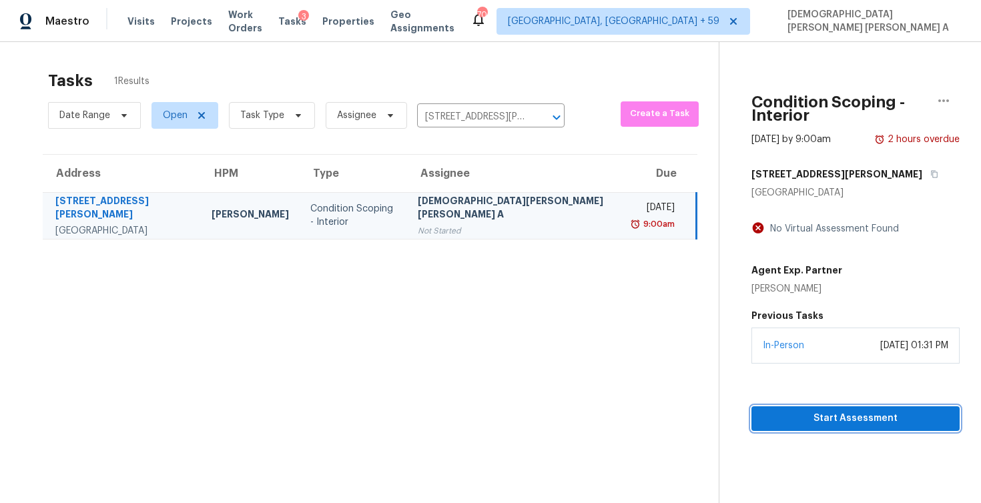
click at [770, 411] on span "Start Assessment" at bounding box center [855, 419] width 187 height 17
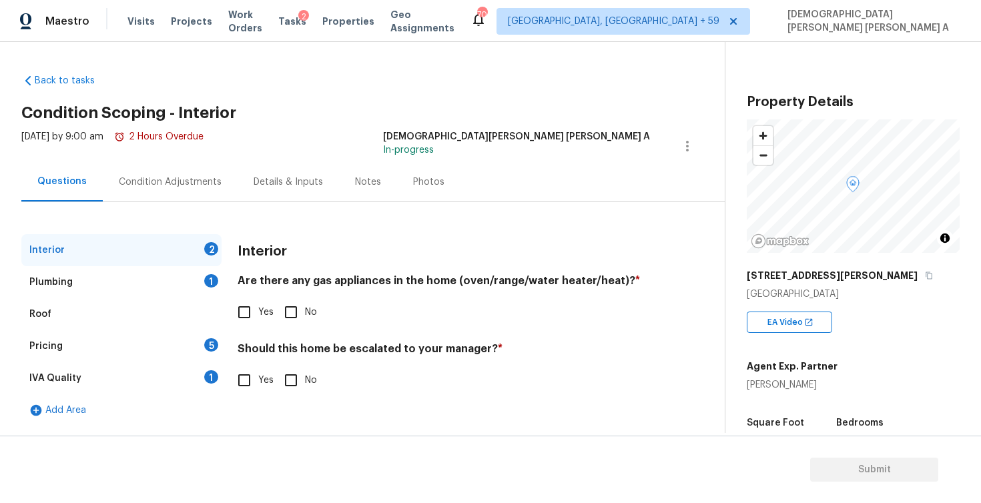
click at [485, 101] on div "Back to tasks Condition Scoping - Interior Thu, Sep 04 2025 by 9:00 am 2 Hours …" at bounding box center [373, 246] width 704 height 367
click at [246, 312] on input "Yes" at bounding box center [244, 312] width 28 height 28
checkbox input "true"
click at [252, 380] on input "Yes" at bounding box center [244, 380] width 28 height 28
checkbox input "true"
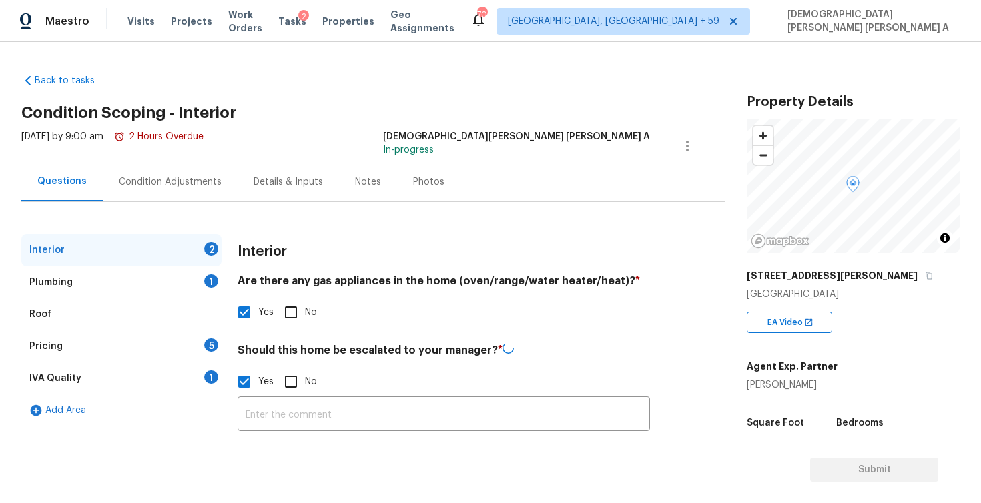
scroll to position [107, 0]
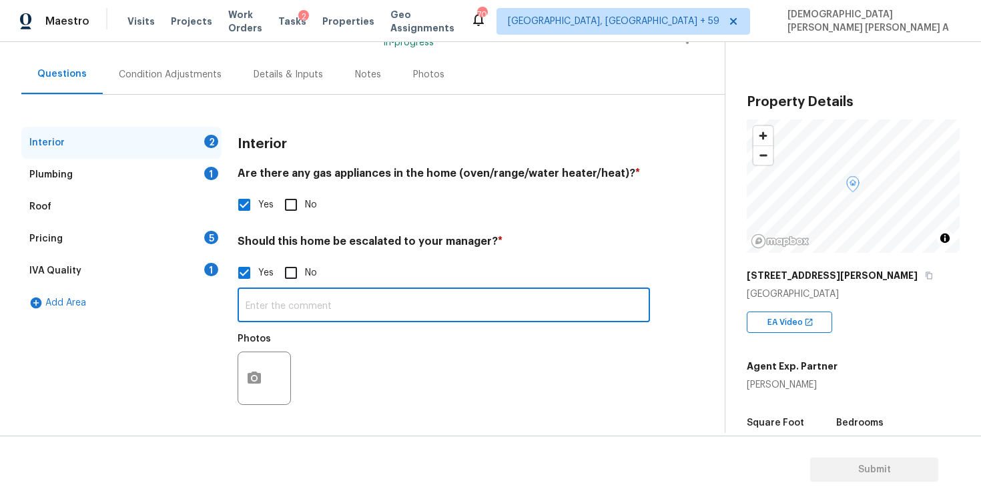
click at [291, 312] on input "text" at bounding box center [444, 306] width 413 height 31
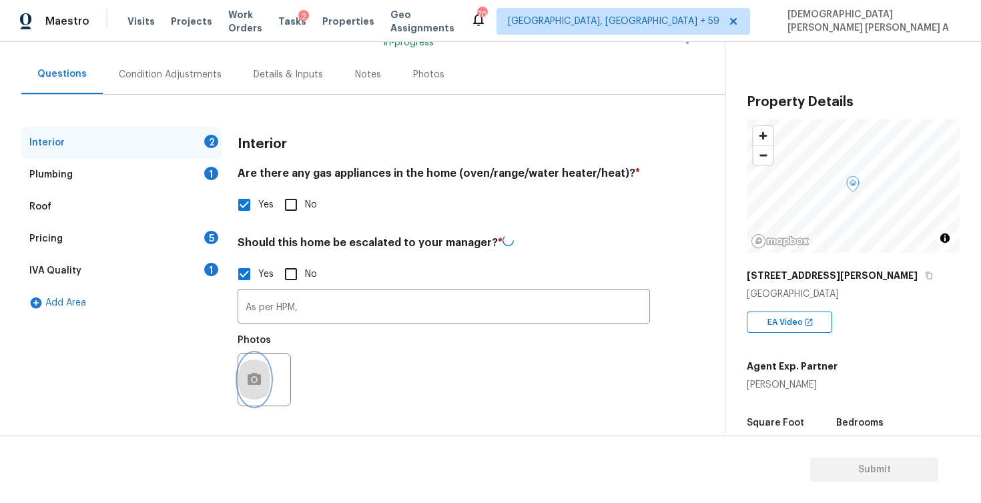
click at [262, 390] on button "button" at bounding box center [254, 380] width 32 height 52
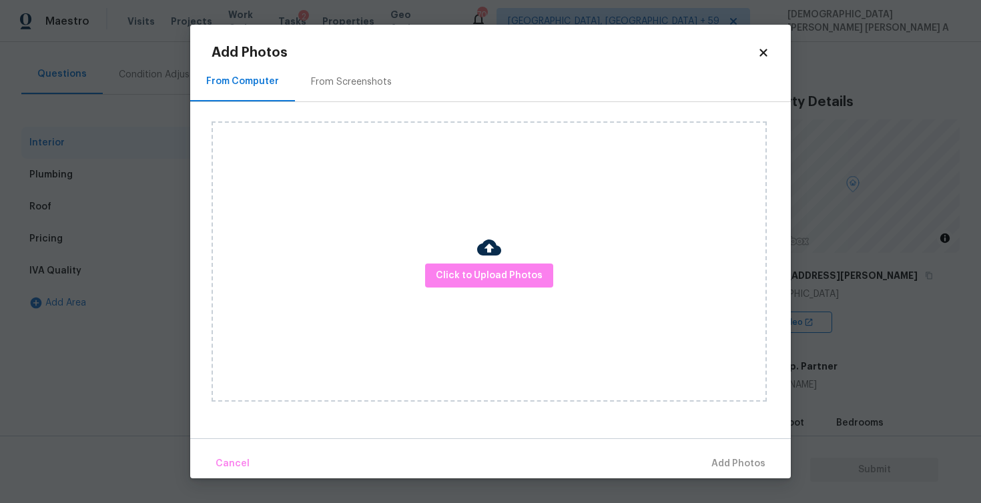
click at [477, 288] on div "Click to Upload Photos" at bounding box center [489, 261] width 555 height 280
click at [484, 266] on button "Click to Upload Photos" at bounding box center [489, 276] width 128 height 25
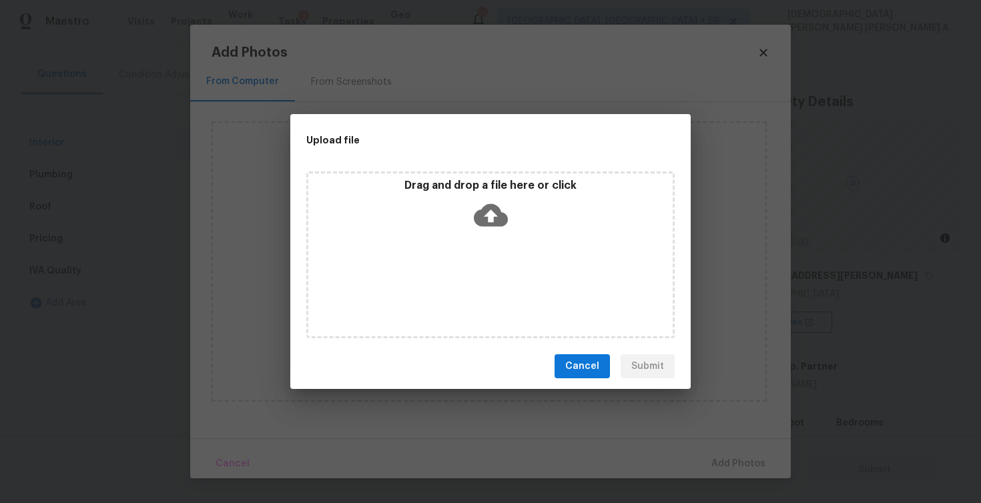
click at [484, 266] on div "Drag and drop a file here or click" at bounding box center [490, 255] width 368 height 167
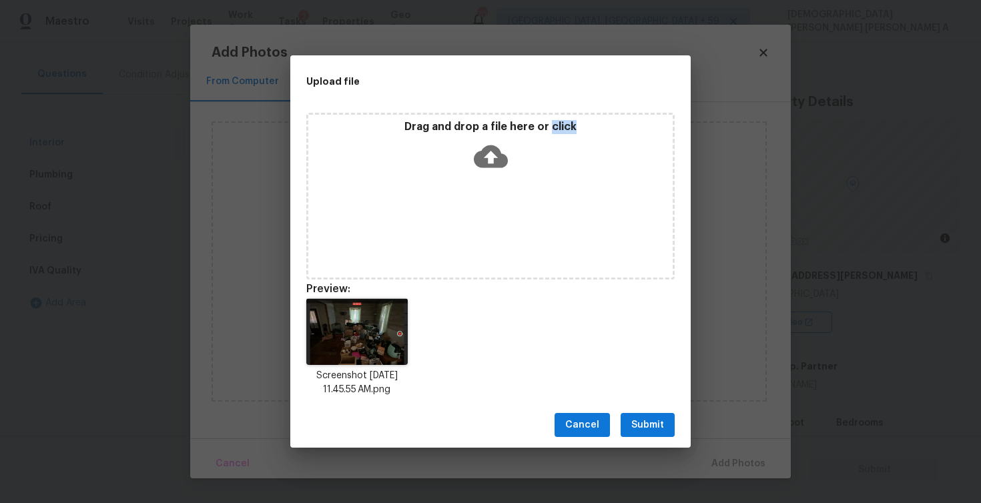
click at [654, 431] on span "Submit" at bounding box center [647, 425] width 33 height 17
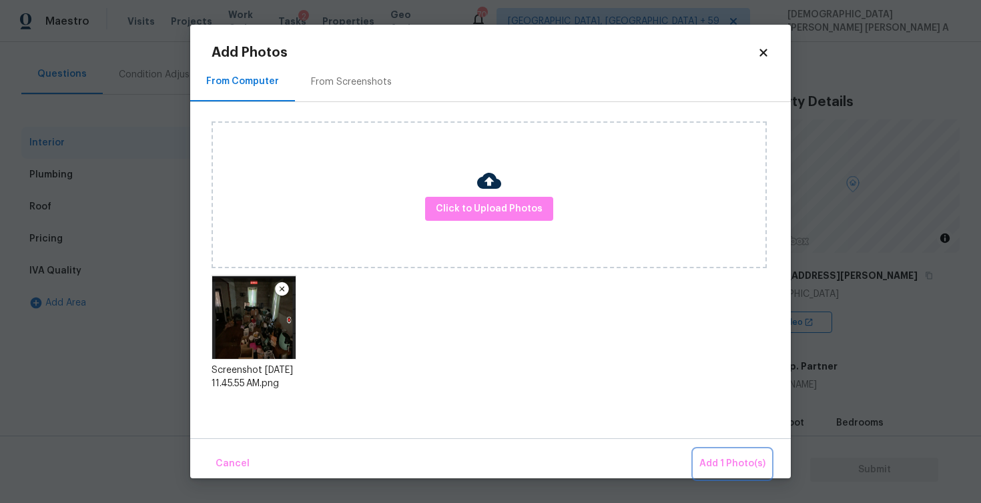
click at [727, 461] on span "Add 1 Photo(s)" at bounding box center [733, 464] width 66 height 17
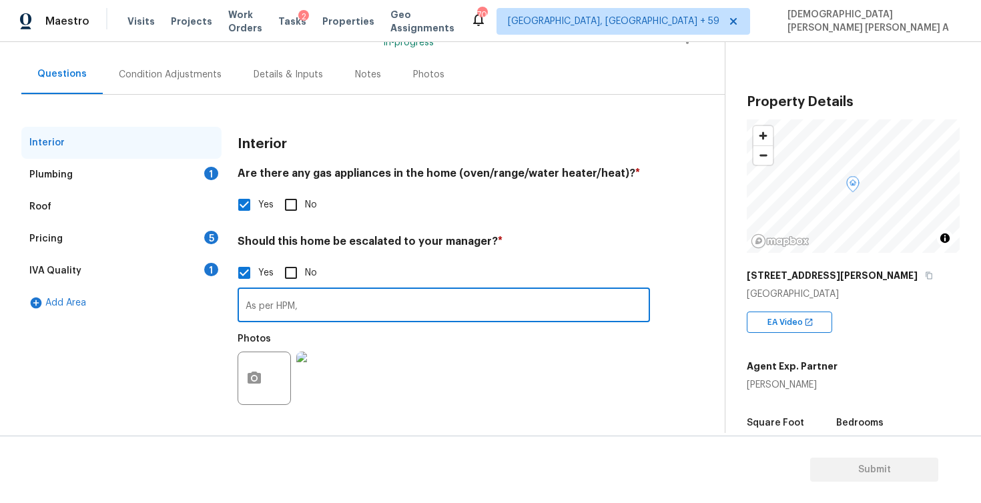
click at [360, 318] on input "As per HPM," at bounding box center [444, 306] width 413 height 31
paste input "Extreme walkability"
type input "As per HPM, Extreme walkability"
click at [121, 170] on div "Plumbing 1" at bounding box center [121, 175] width 200 height 32
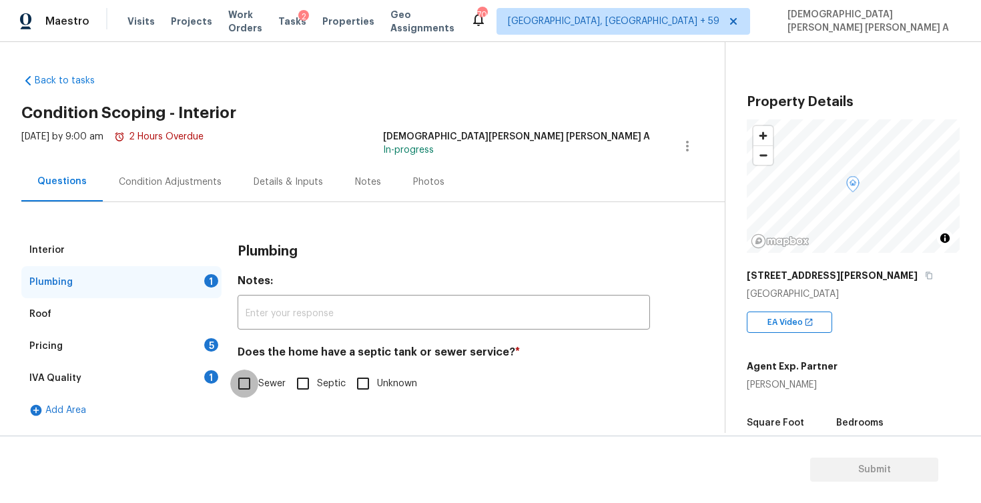
click at [243, 378] on input "Sewer" at bounding box center [244, 384] width 28 height 28
checkbox input "true"
click at [185, 356] on div "Pricing 5" at bounding box center [121, 346] width 200 height 32
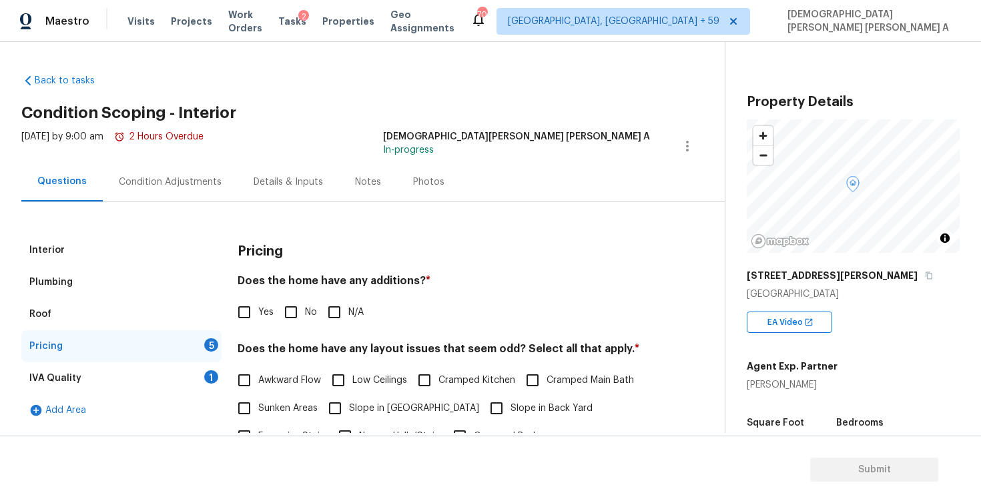
click at [281, 320] on input "No" at bounding box center [291, 312] width 28 height 28
checkbox input "true"
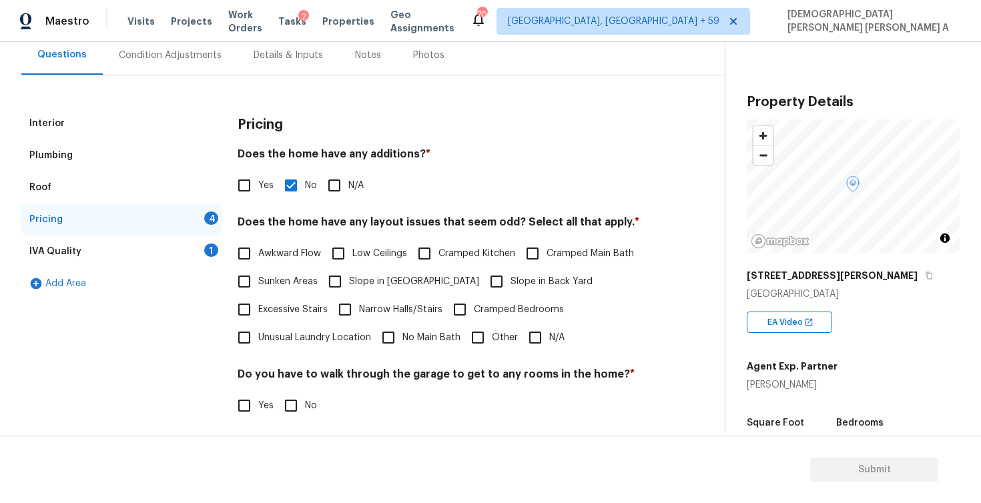
click at [542, 334] on input "N/A" at bounding box center [535, 338] width 28 height 28
checkbox input "true"
drag, startPoint x: 542, startPoint y: 334, endPoint x: 305, endPoint y: 396, distance: 245.1
click at [305, 396] on div "Pricing Does the home have any additions? * Yes No N/A Does the home have any l…" at bounding box center [444, 339] width 413 height 465
click at [305, 396] on label "No" at bounding box center [297, 406] width 40 height 28
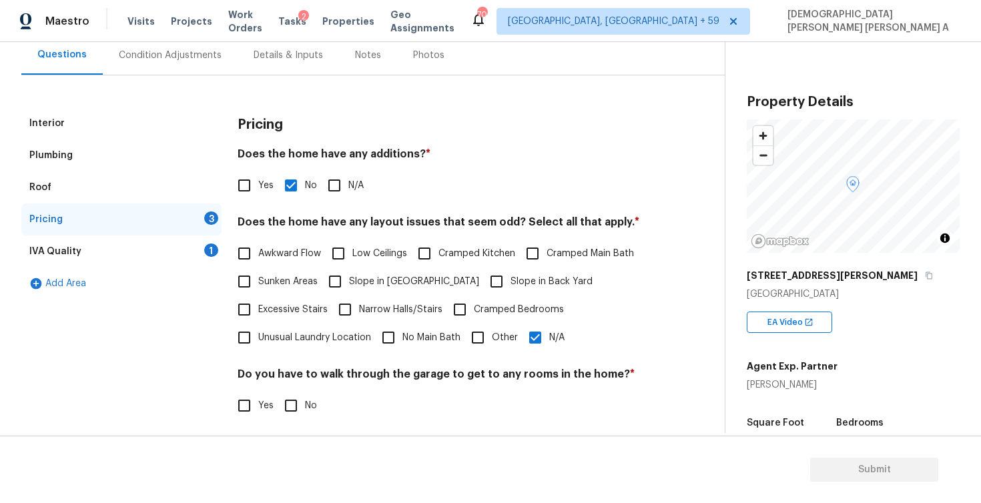
click at [305, 396] on input "No" at bounding box center [291, 406] width 28 height 28
checkbox input "true"
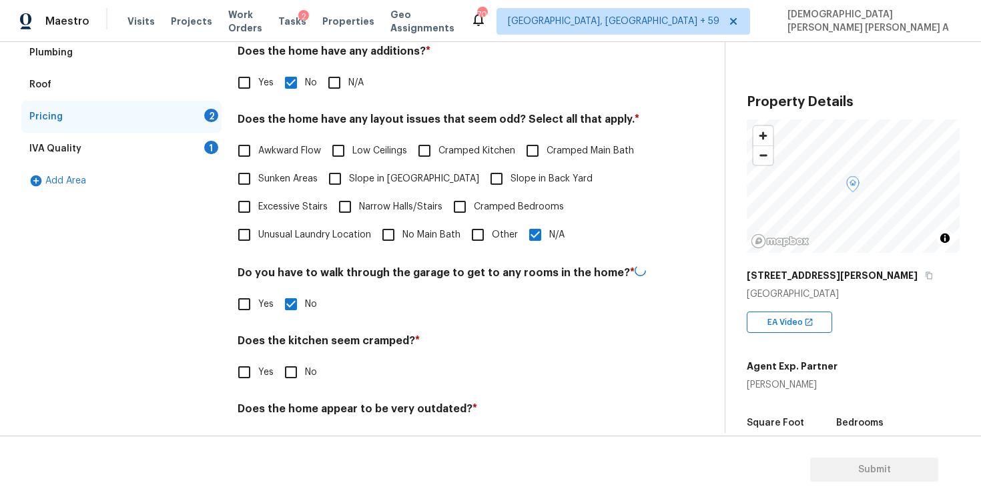
scroll to position [270, 0]
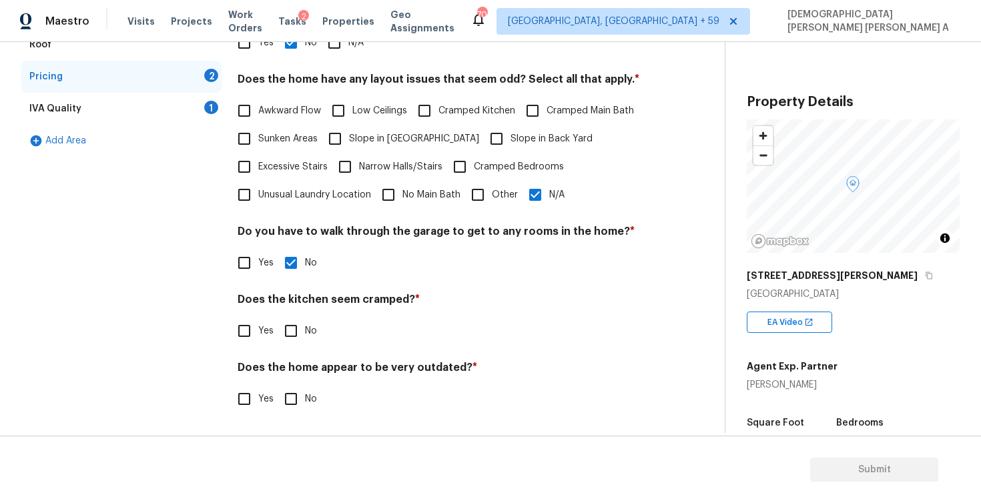
click at [284, 332] on input "No" at bounding box center [291, 331] width 28 height 28
checkbox input "true"
click at [289, 395] on input "No" at bounding box center [291, 399] width 28 height 28
checkbox input "true"
click at [184, 119] on div "IVA Quality 1" at bounding box center [121, 109] width 200 height 32
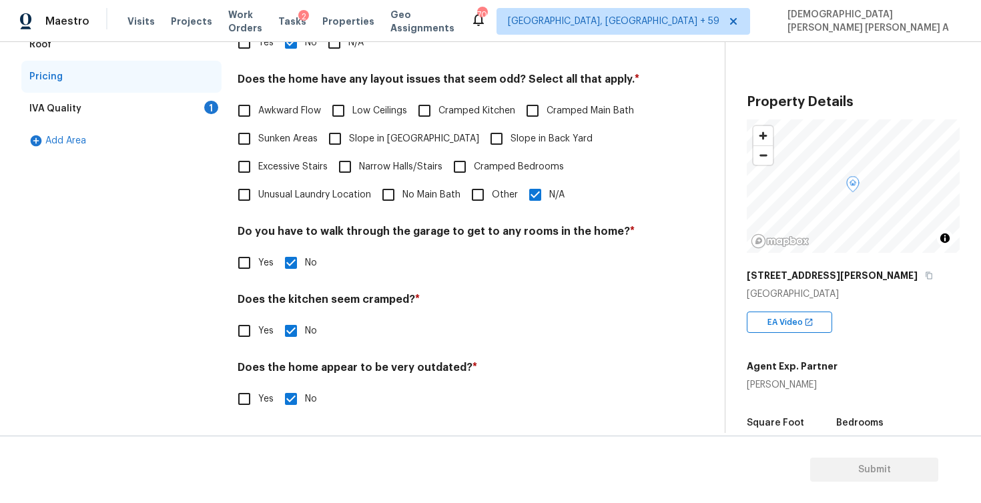
scroll to position [0, 0]
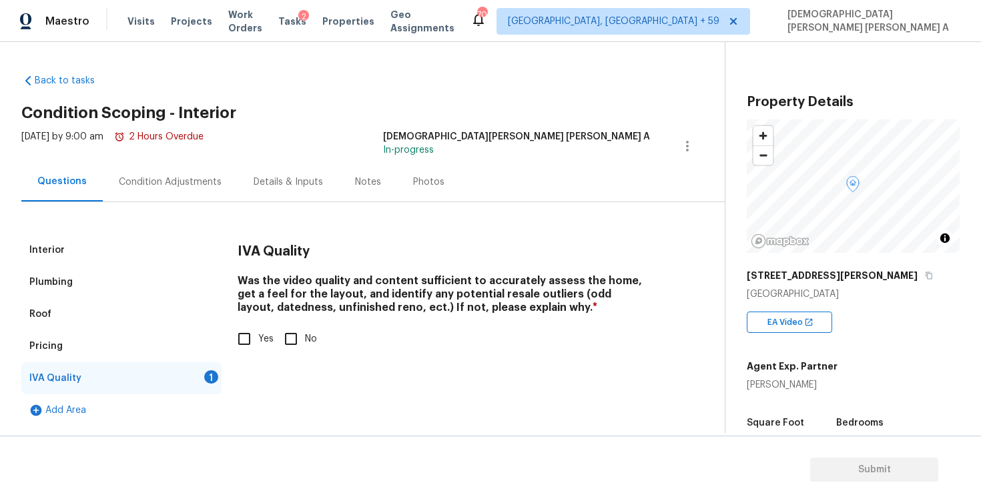
click at [236, 325] on input "Yes" at bounding box center [244, 339] width 28 height 28
checkbox input "true"
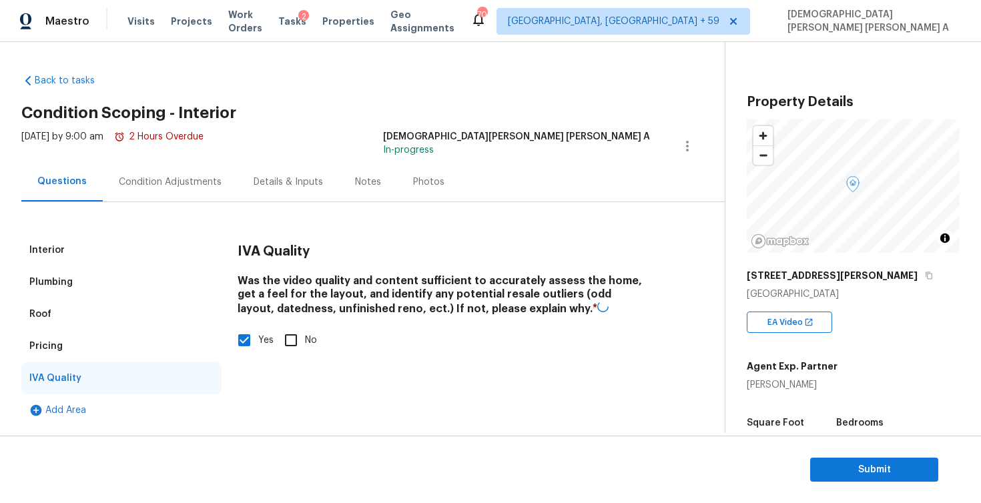
click at [153, 313] on div "Roof" at bounding box center [121, 314] width 200 height 32
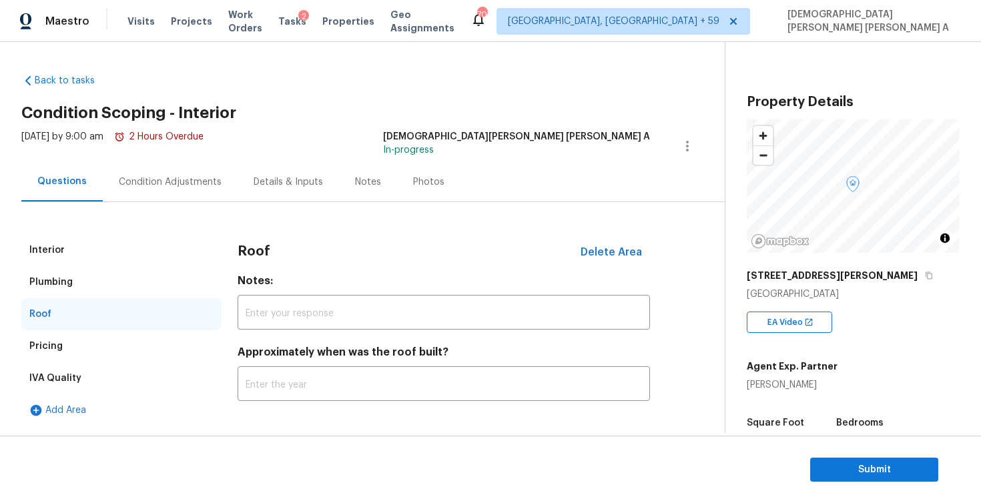
click at [111, 266] on div "Plumbing" at bounding box center [121, 282] width 200 height 32
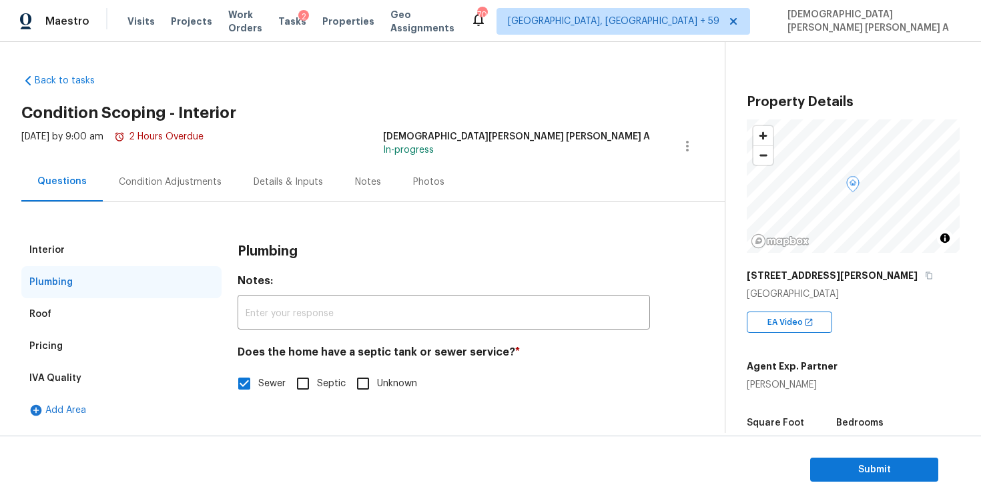
click at [85, 240] on div "Interior" at bounding box center [121, 250] width 200 height 32
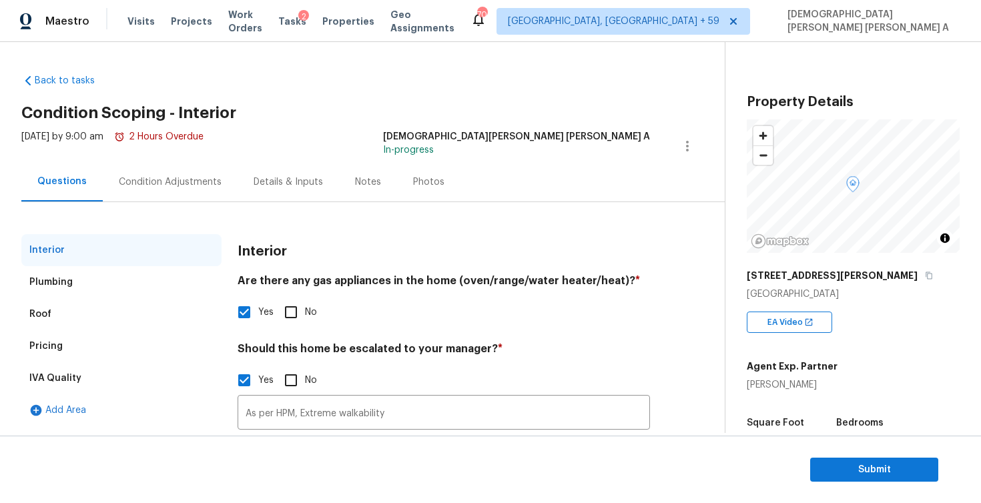
click at [196, 183] on div "Condition Adjustments" at bounding box center [170, 182] width 103 height 13
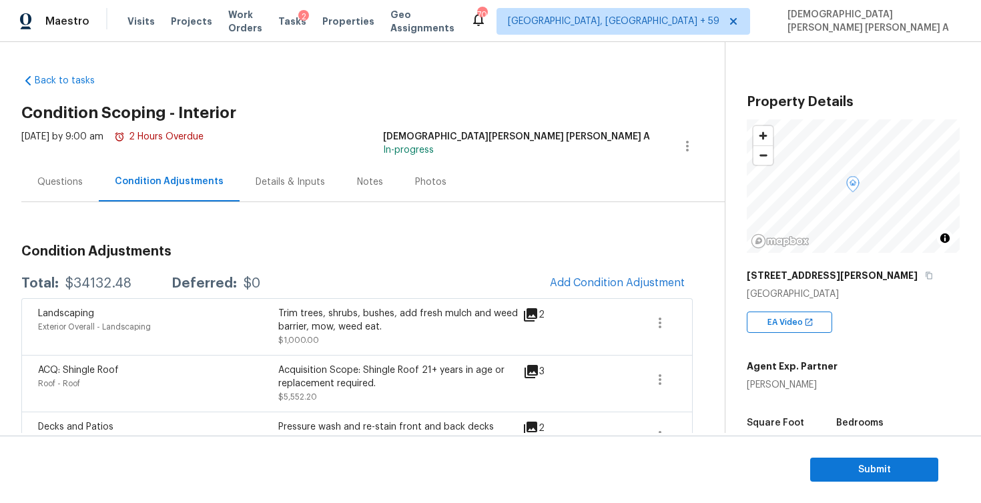
scroll to position [86, 0]
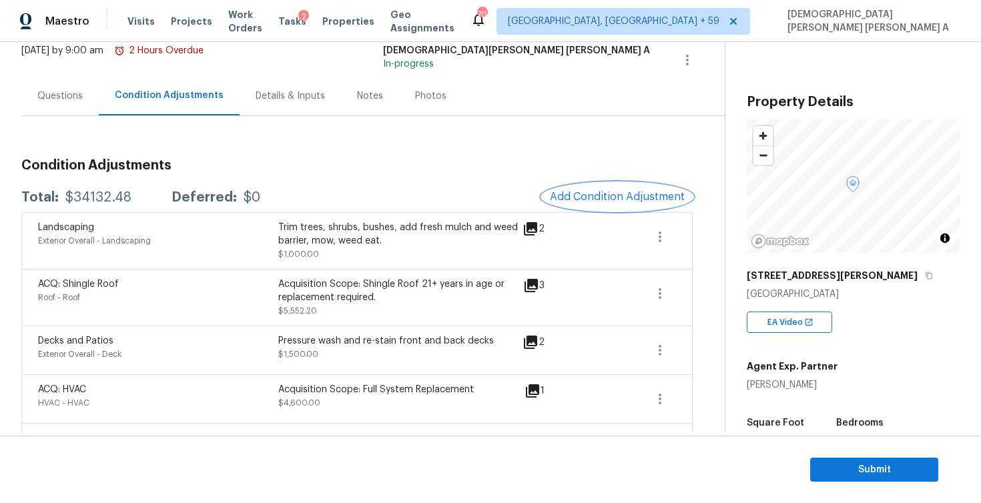
click at [623, 201] on span "Add Condition Adjustment" at bounding box center [617, 197] width 135 height 12
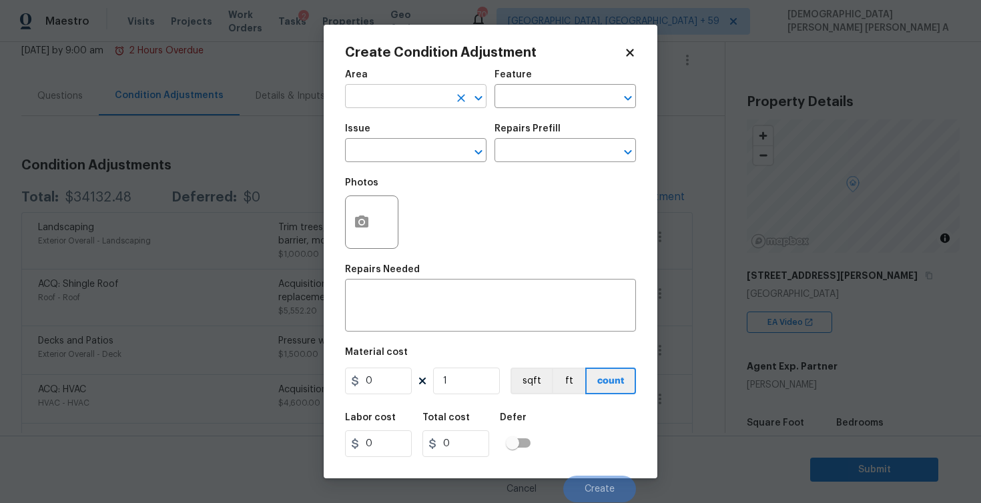
click at [379, 101] on input "text" at bounding box center [397, 97] width 104 height 21
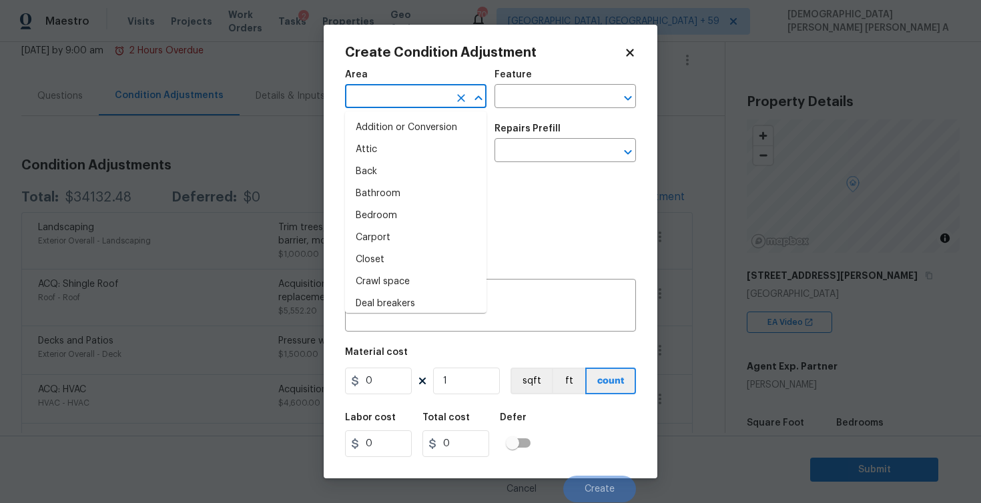
type input "o"
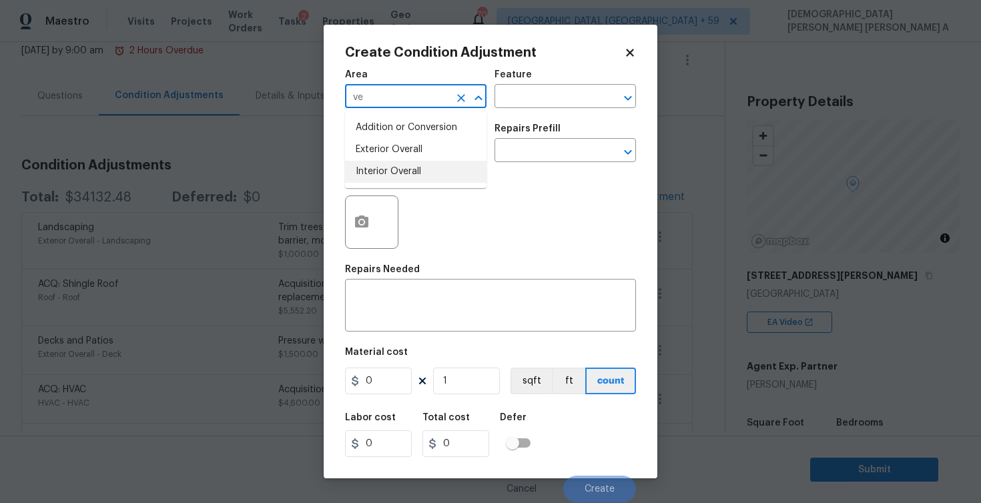
click at [384, 165] on li "Interior Overall" at bounding box center [416, 172] width 142 height 22
type input "Interior Overall"
click at [550, 93] on input "text" at bounding box center [547, 97] width 104 height 21
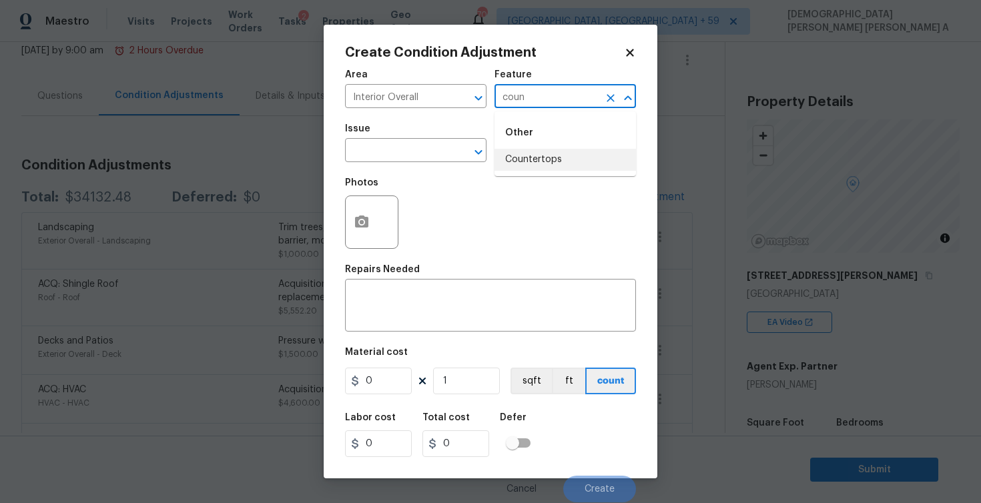
click at [545, 157] on li "Countertops" at bounding box center [566, 160] width 142 height 22
type input "Countertops"
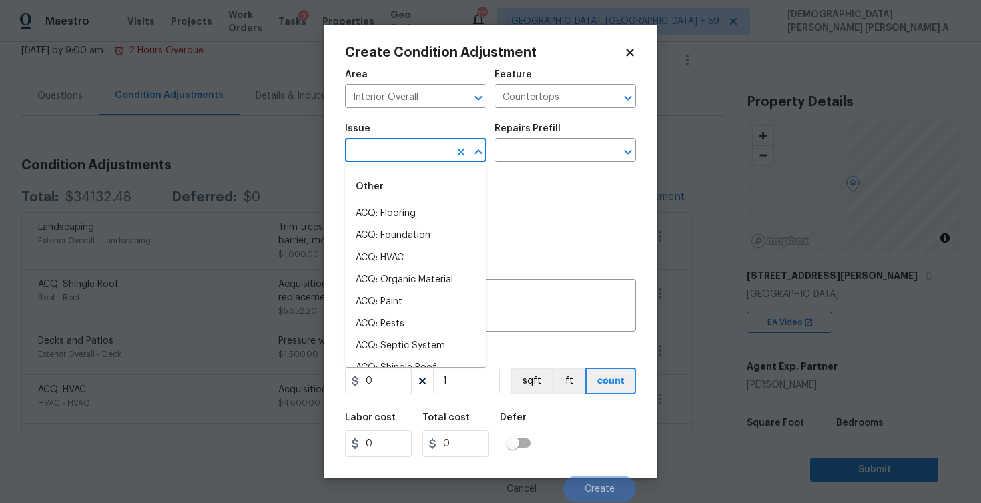
click at [413, 148] on input "text" at bounding box center [397, 152] width 104 height 21
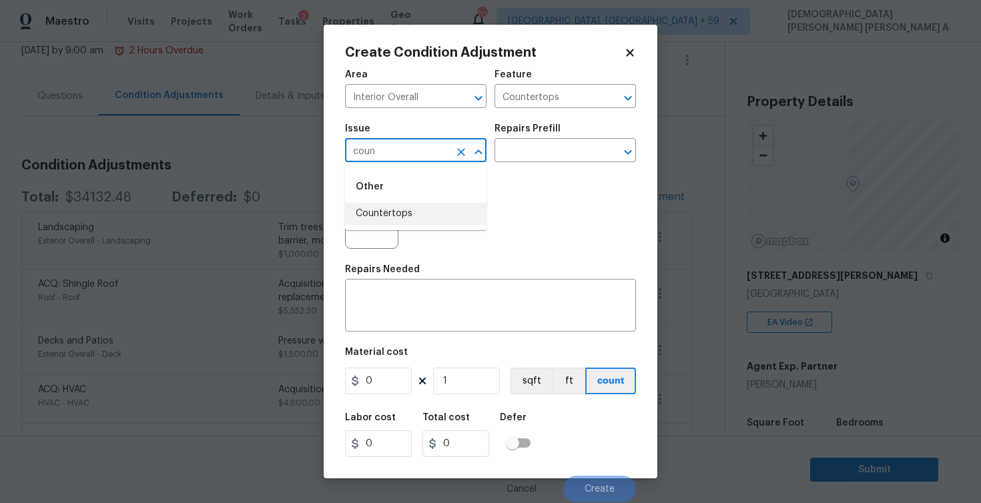
click at [412, 213] on li "Countertops" at bounding box center [416, 214] width 142 height 22
type input "Countertops"
click at [516, 138] on div "Repairs Prefill" at bounding box center [566, 132] width 142 height 17
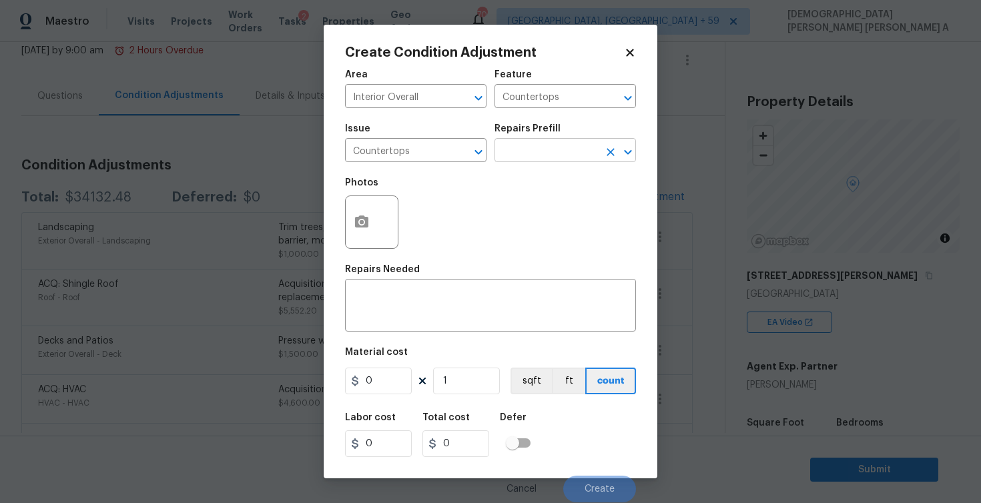
click at [516, 146] on input "text" at bounding box center [547, 152] width 104 height 21
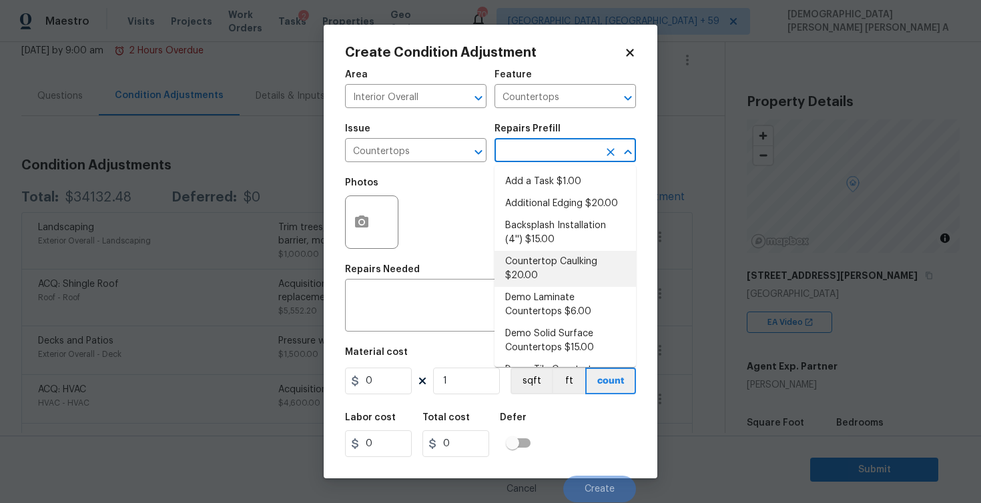
click at [553, 260] on li "Countertop Caulking $20.00" at bounding box center [566, 269] width 142 height 36
type textarea "Prep the countertop & backsplash. Apply a bead of color matched caulking at the…"
type input "20"
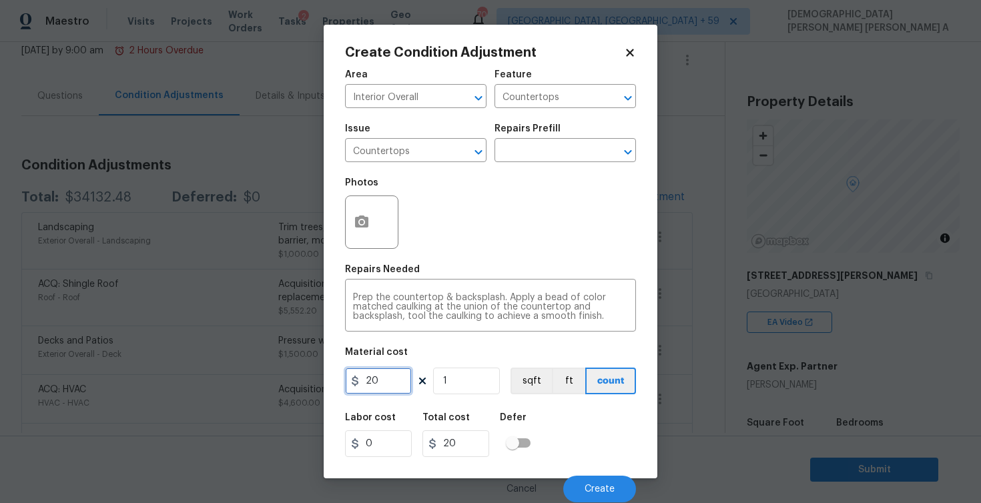
click at [388, 377] on input "20" at bounding box center [378, 381] width 67 height 27
type input "400"
click at [604, 491] on span "Create" at bounding box center [600, 490] width 30 height 10
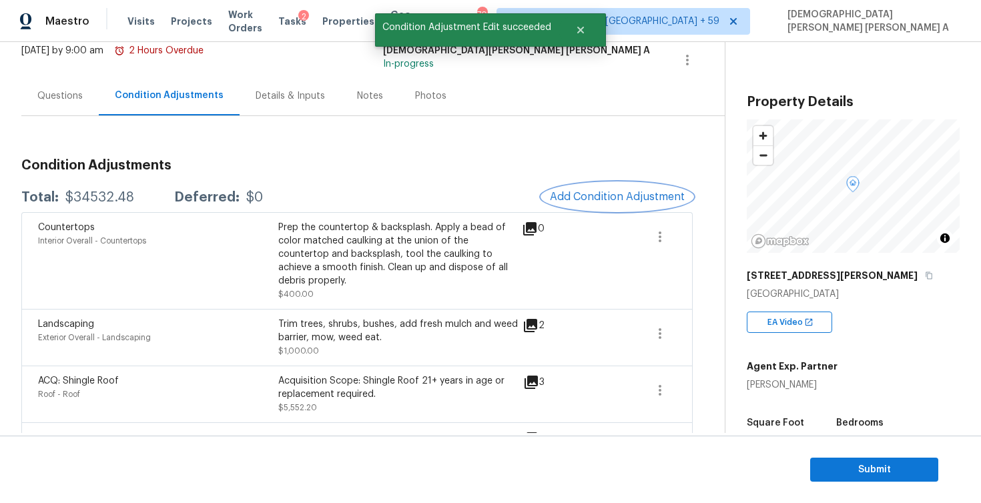
click at [625, 204] on button "Add Condition Adjustment" at bounding box center [617, 197] width 151 height 28
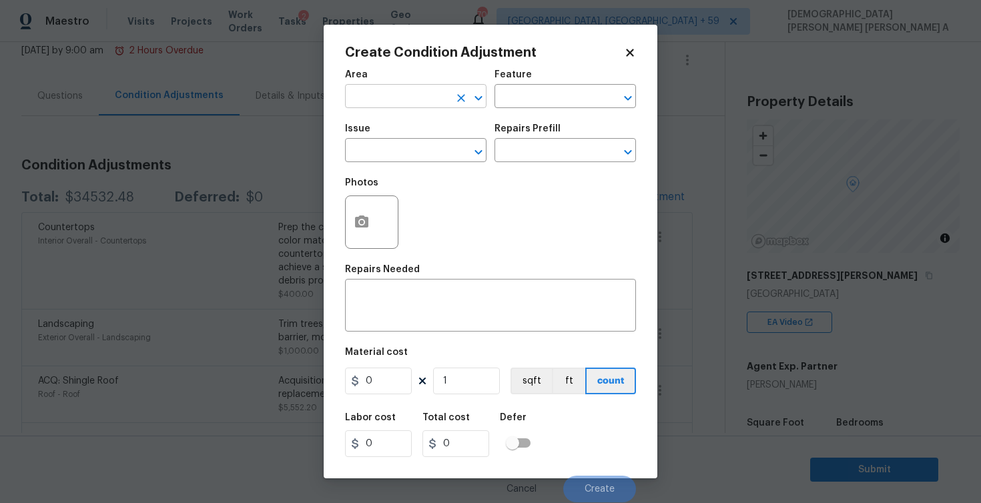
click at [394, 93] on input "text" at bounding box center [397, 97] width 104 height 21
click at [398, 149] on li "Interior Overall" at bounding box center [416, 150] width 142 height 22
type input "Interior Overall"
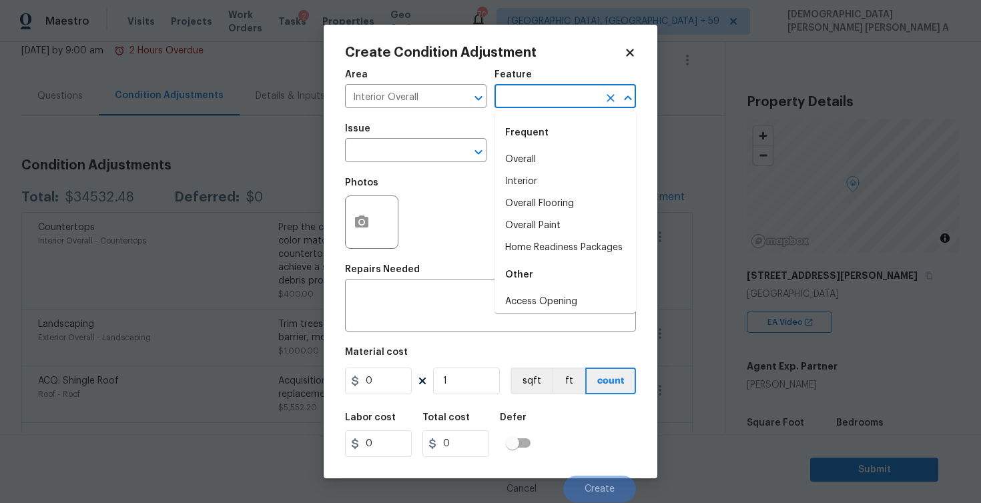
click at [546, 96] on input "text" at bounding box center [547, 97] width 104 height 21
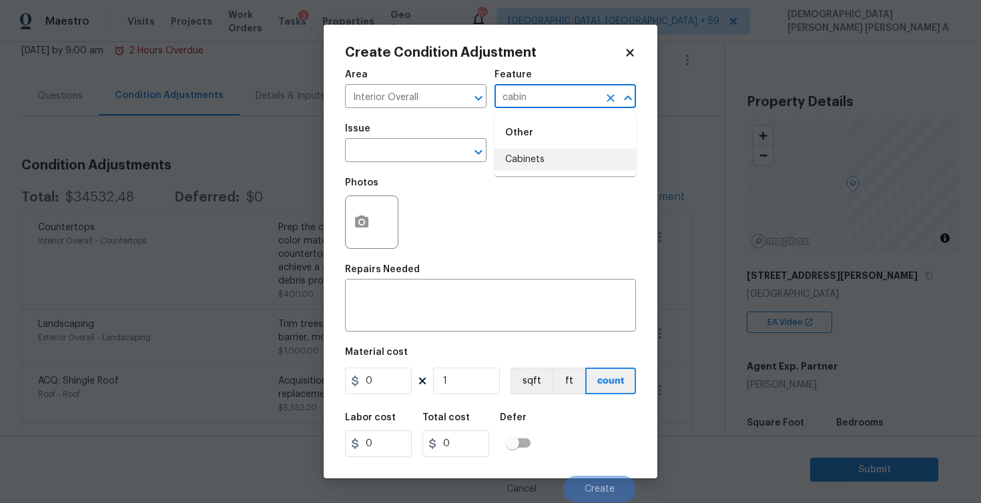
click at [547, 162] on li "Cabinets" at bounding box center [566, 160] width 142 height 22
type input "Cabinets"
click at [393, 156] on input "text" at bounding box center [397, 152] width 104 height 21
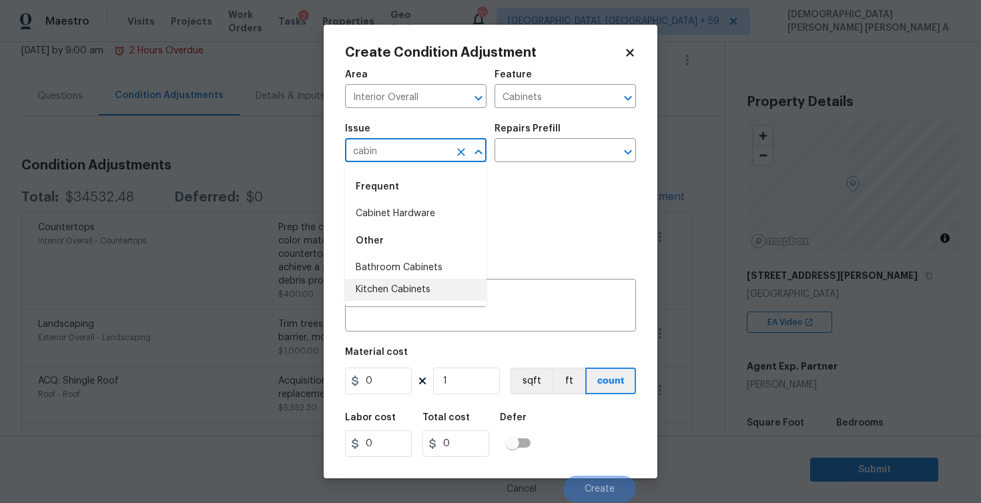
click at [401, 297] on li "Kitchen Cabinets" at bounding box center [416, 290] width 142 height 22
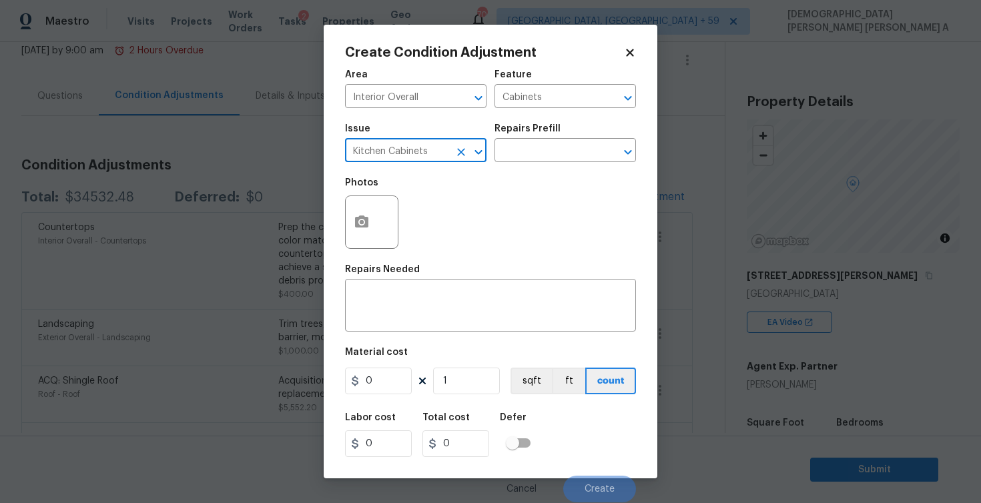
type input "Kitchen Cabinets"
click at [521, 163] on div "Issue Kitchen Cabinets ​ Repairs Prefill ​" at bounding box center [490, 143] width 291 height 54
click at [524, 150] on input "text" at bounding box center [547, 152] width 104 height 21
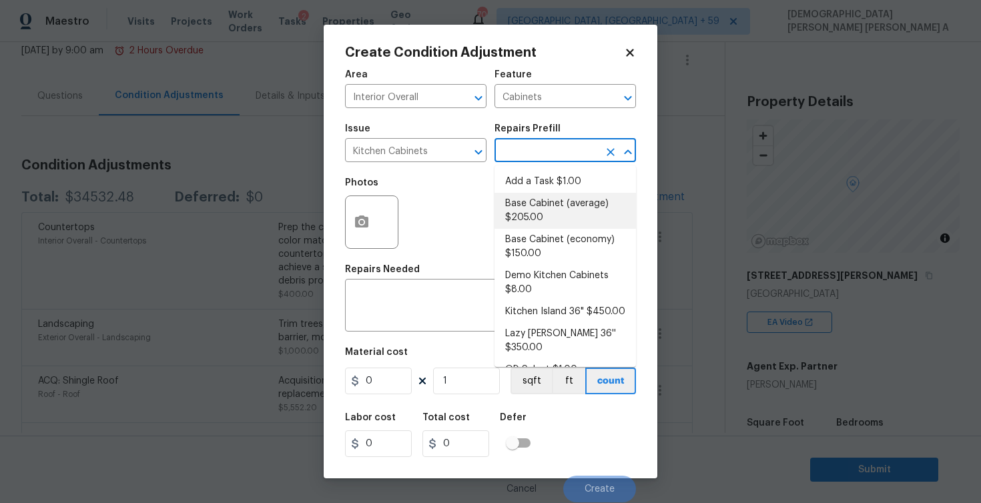
click at [549, 224] on li "Base Cabinet (average) $205.00" at bounding box center [566, 211] width 142 height 36
type textarea "Remove the existing kitchen base cabinets (if present) and install a new kitche…"
type input "205"
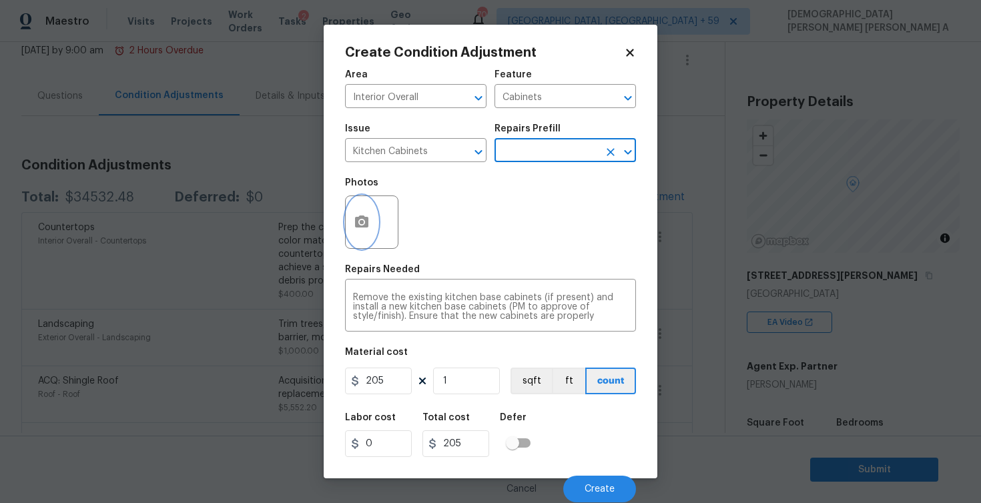
click at [367, 228] on icon "button" at bounding box center [362, 222] width 16 height 16
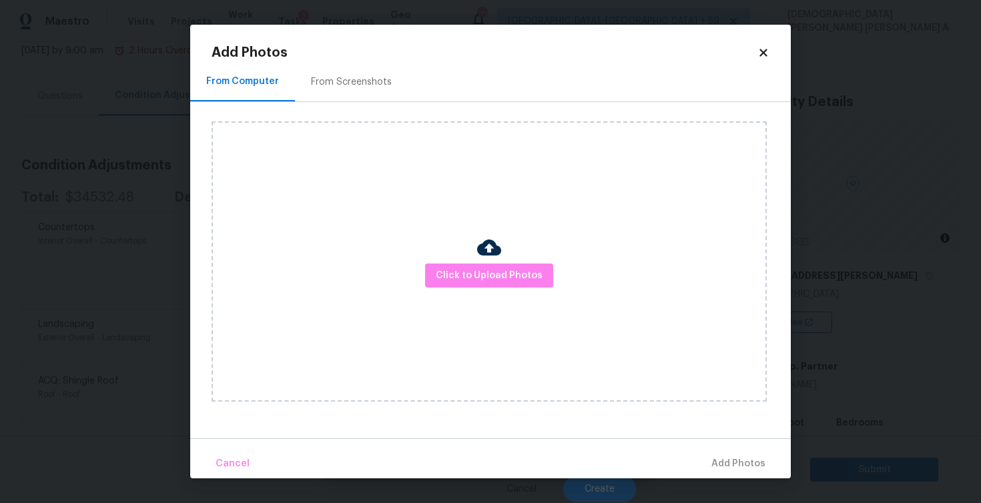
click at [513, 294] on div "Click to Upload Photos" at bounding box center [489, 261] width 555 height 280
click at [513, 283] on button "Click to Upload Photos" at bounding box center [489, 276] width 128 height 25
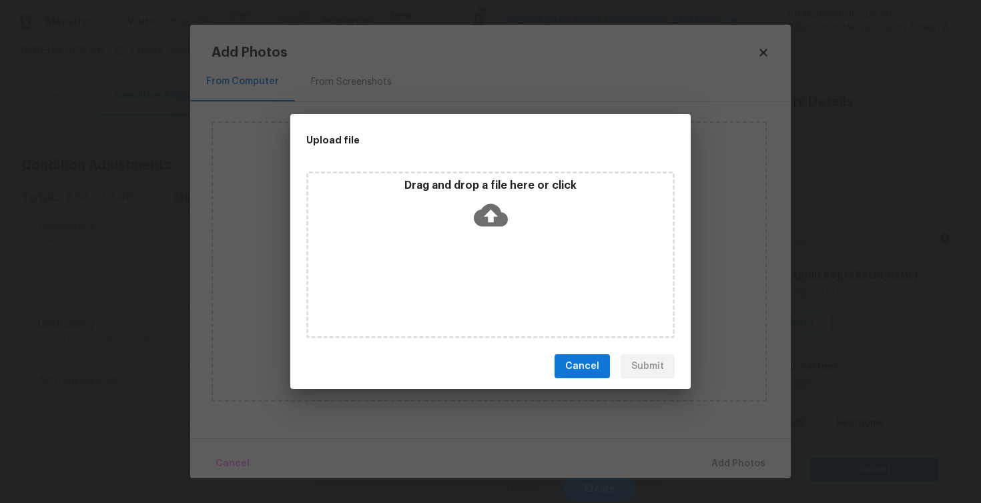
click at [511, 251] on div "Drag and drop a file here or click" at bounding box center [490, 255] width 368 height 167
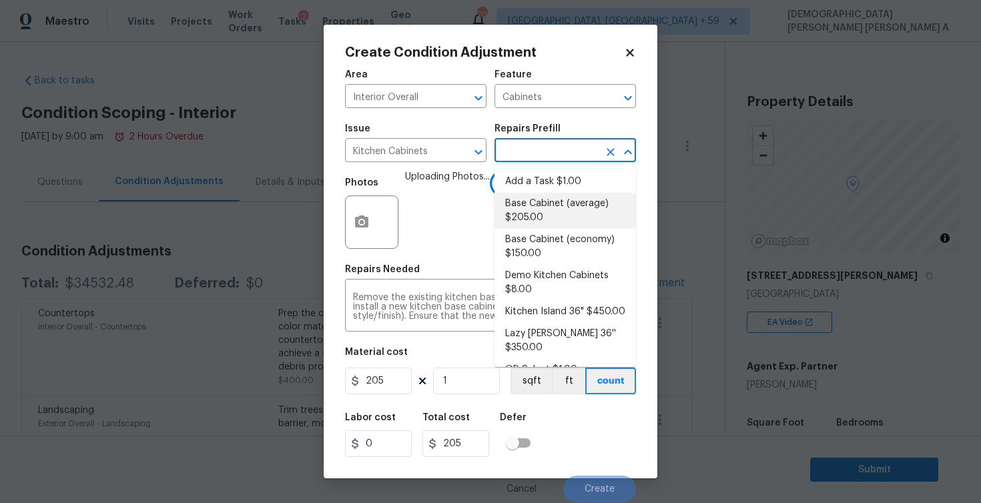
scroll to position [86, 0]
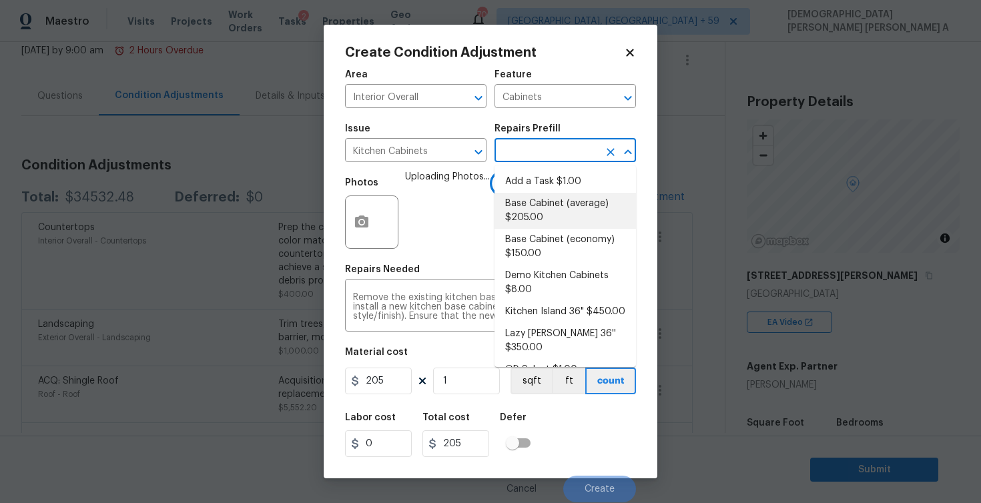
click at [425, 226] on span "Uploading Photos..." at bounding box center [447, 213] width 85 height 87
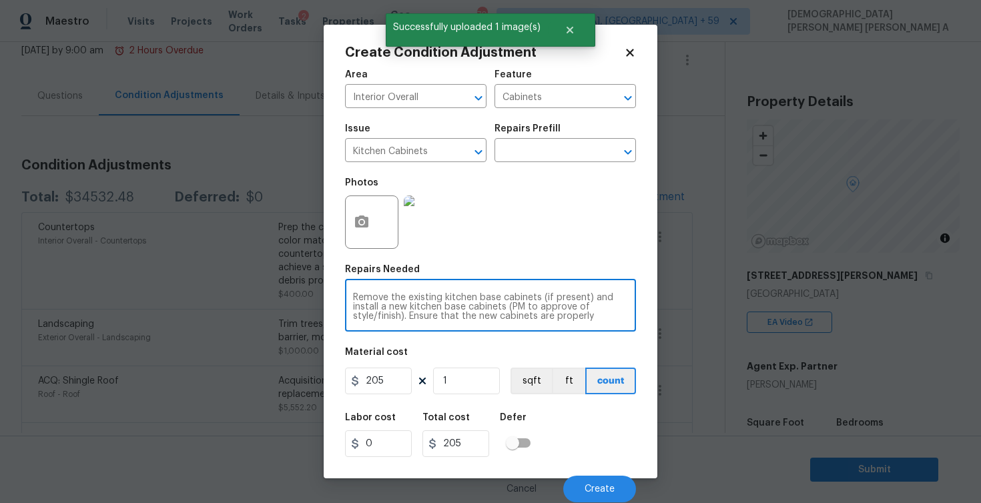
click at [593, 316] on textarea "Remove the existing kitchen base cabinets (if present) and install a new kitche…" at bounding box center [490, 307] width 275 height 28
click at [601, 491] on span "Create" at bounding box center [600, 490] width 30 height 10
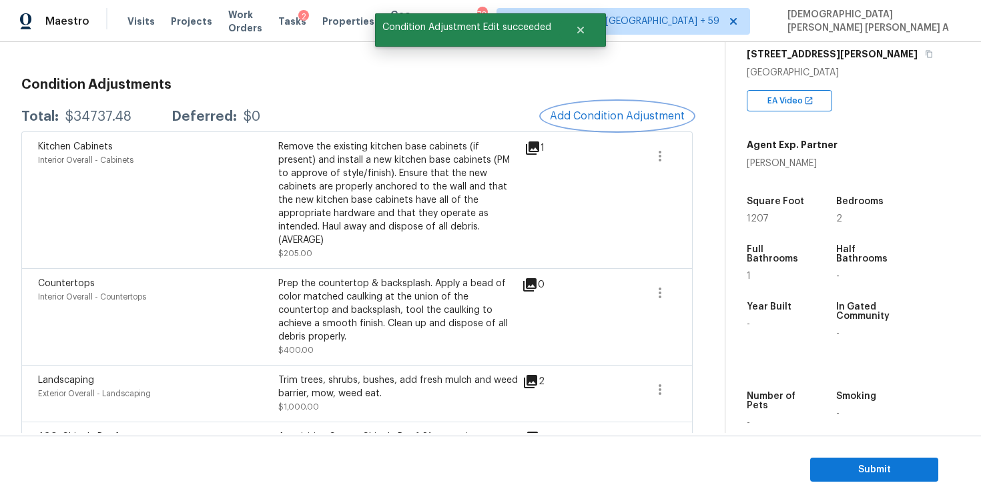
scroll to position [65, 0]
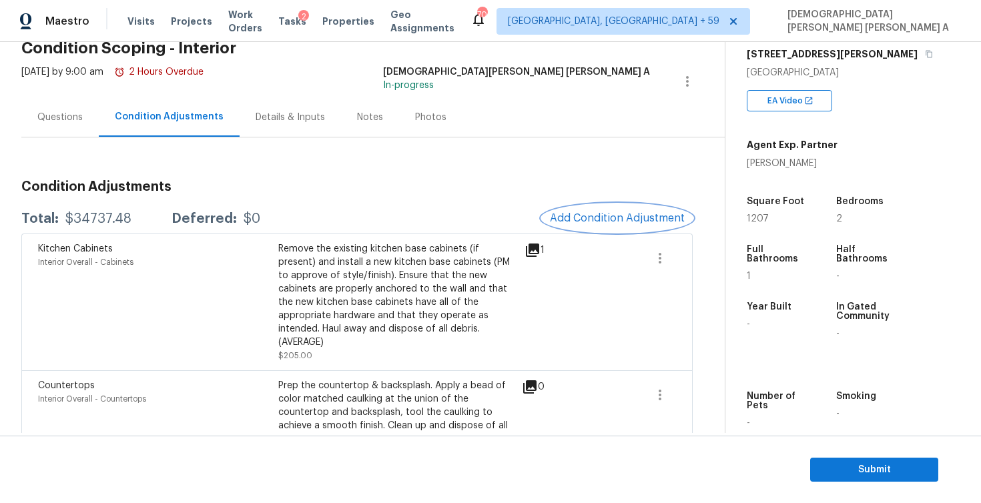
click at [633, 206] on button "Add Condition Adjustment" at bounding box center [617, 218] width 151 height 28
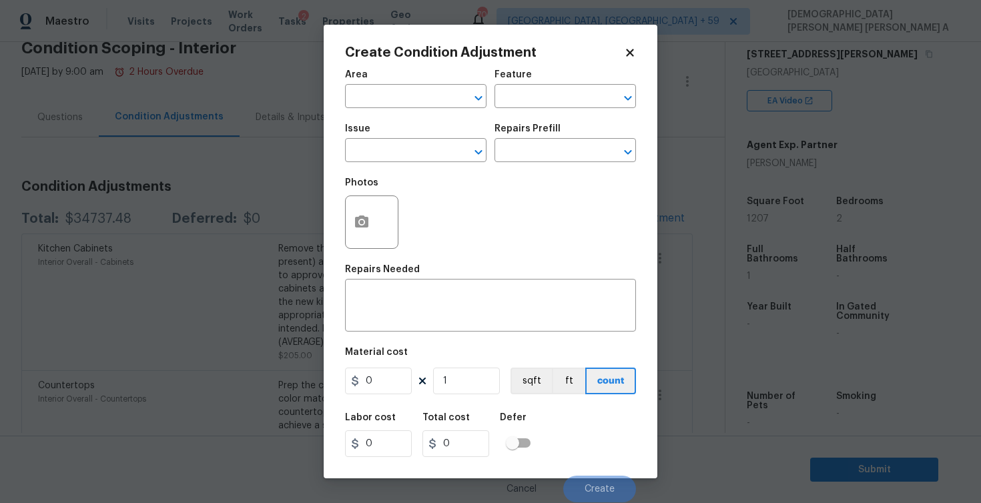
click at [404, 77] on div "Area" at bounding box center [416, 78] width 142 height 17
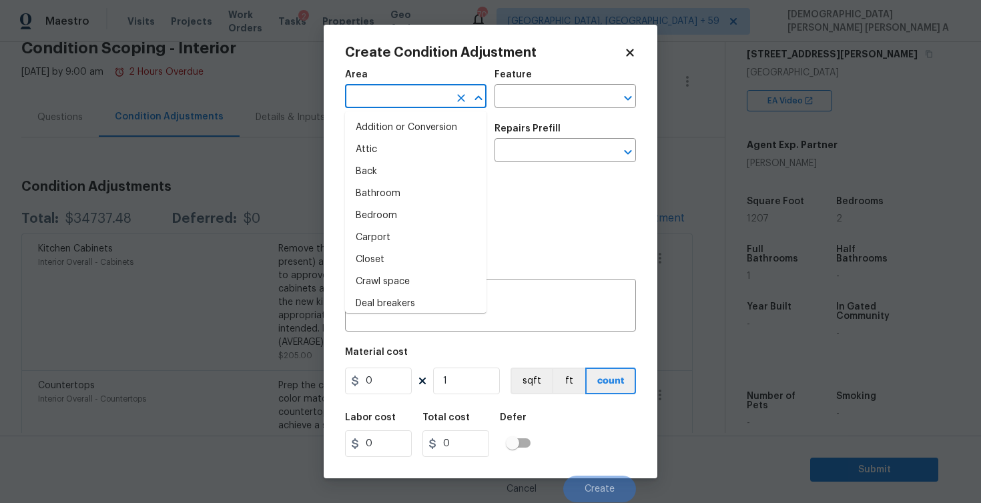
click at [396, 91] on input "text" at bounding box center [397, 97] width 104 height 21
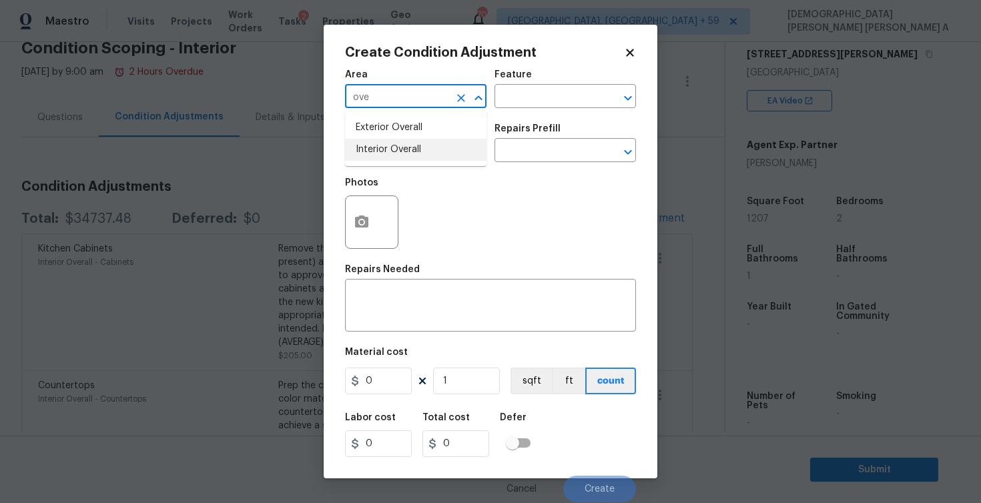
click at [427, 150] on li "Interior Overall" at bounding box center [416, 150] width 142 height 22
type input "Interior Overall"
click at [556, 97] on input "text" at bounding box center [547, 97] width 104 height 21
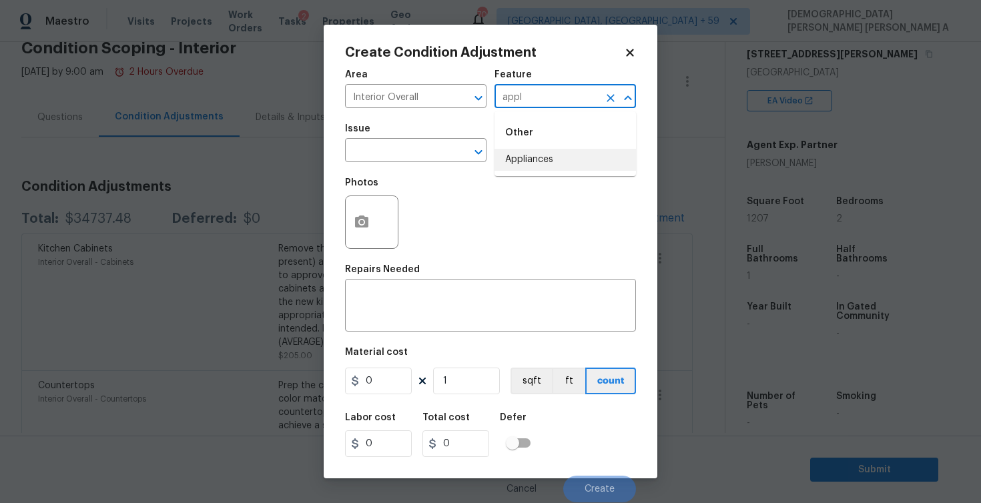
click at [545, 154] on li "Appliances" at bounding box center [566, 160] width 142 height 22
type input "Appliances"
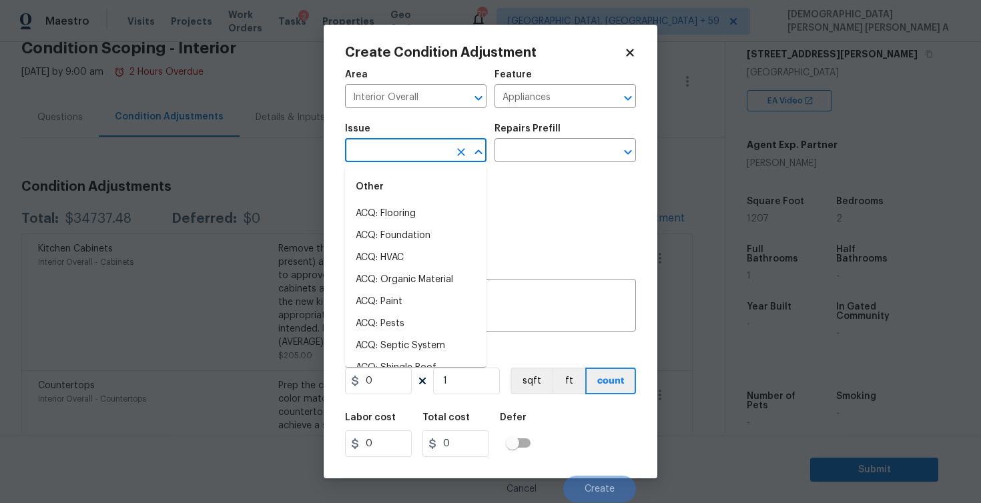
click at [421, 158] on input "text" at bounding box center [397, 152] width 104 height 21
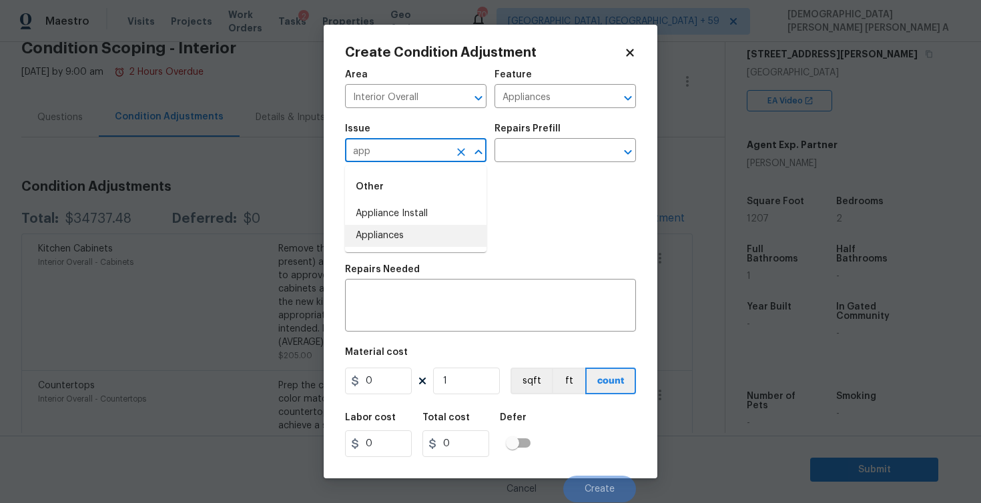
click at [397, 237] on li "Appliances" at bounding box center [416, 236] width 142 height 22
type input "Appliances"
click at [548, 144] on input "text" at bounding box center [547, 152] width 104 height 21
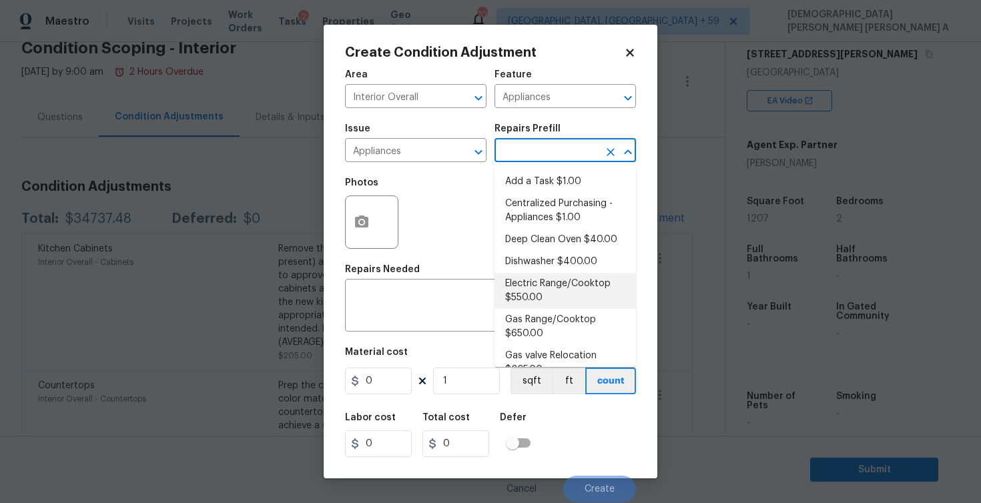
click at [554, 290] on li "Electric Range/Cooktop $550.00" at bounding box center [566, 291] width 142 height 36
type textarea "Remove the existing electric range/cooktop and prep the area for a new unit. In…"
type input "550"
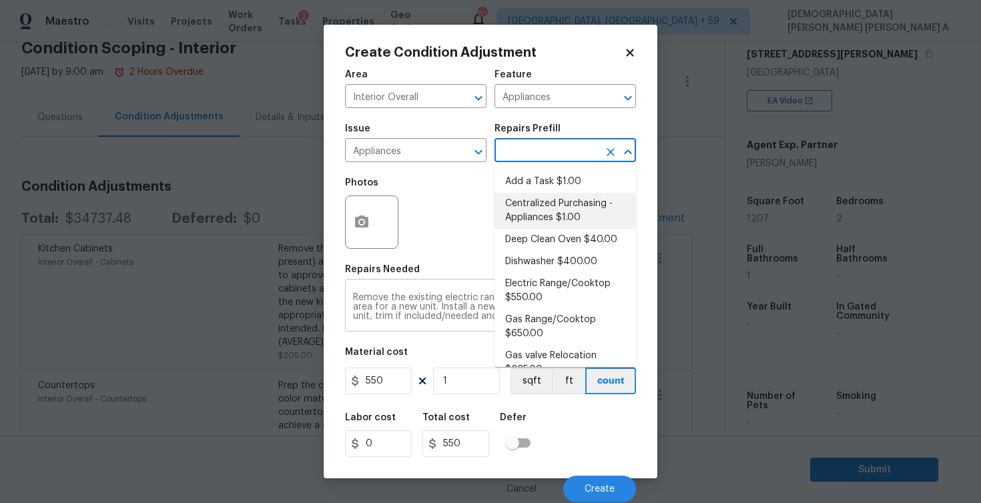
click at [402, 286] on div "Remove the existing electric range/cooktop and prep the area for a new unit. In…" at bounding box center [490, 306] width 291 height 49
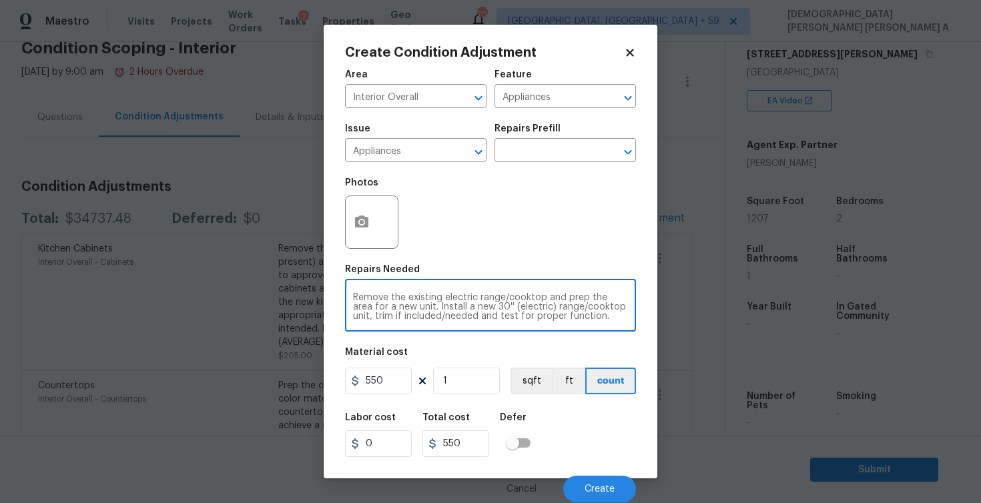
scroll to position [9, 0]
click at [402, 286] on div "Remove the existing electric range/cooktop and prep the area for a new unit. In…" at bounding box center [490, 306] width 291 height 49
click at [400, 314] on textarea "Remove the existing electric range/cooktop and prep the area for a new unit. In…" at bounding box center [490, 307] width 275 height 28
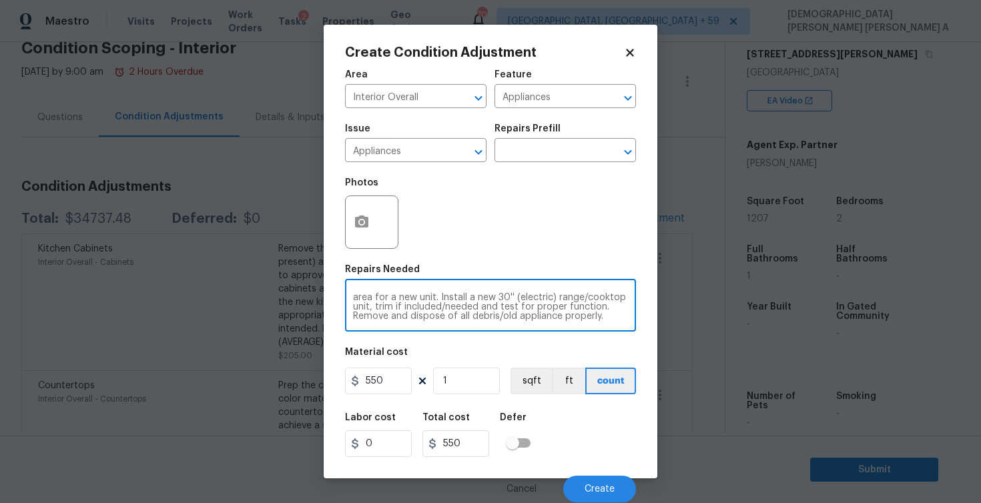
click at [400, 314] on textarea "Remove the existing electric range/cooktop and prep the area for a new unit. In…" at bounding box center [490, 307] width 275 height 28
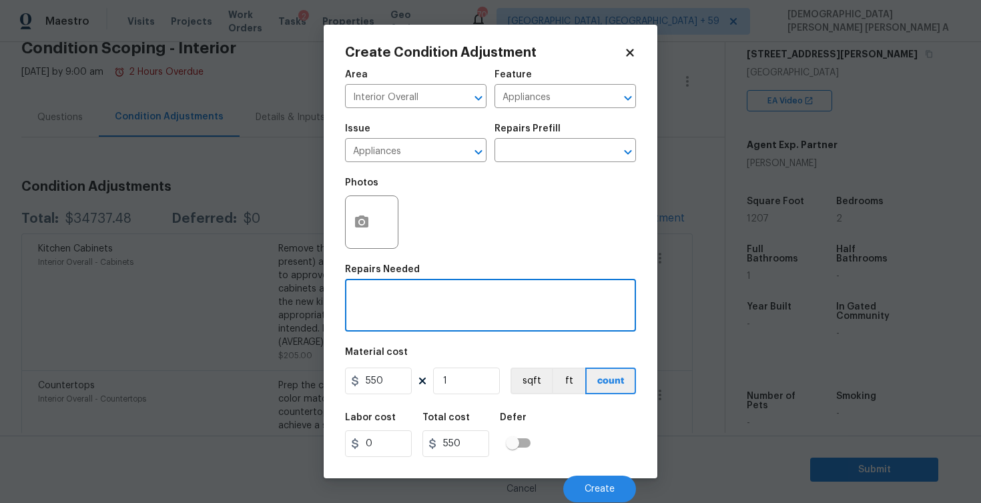
scroll to position [0, 0]
drag, startPoint x: 411, startPoint y: 296, endPoint x: 476, endPoint y: 297, distance: 64.7
click at [476, 297] on textarea "As per HPM, Applicances" at bounding box center [490, 307] width 275 height 28
paste textarea "ances may need to be replaced"
type textarea "As per HPM, Appliances may need to be replaced"
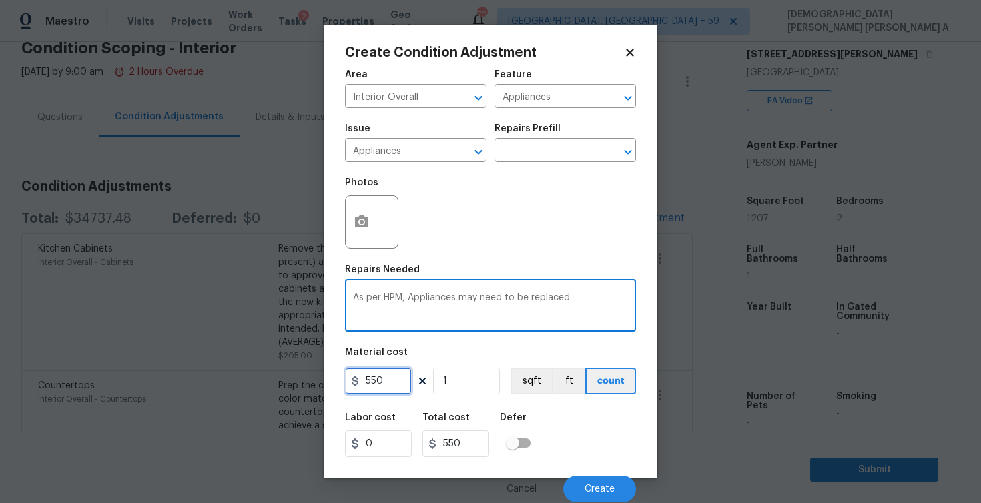
click at [393, 390] on input "550" at bounding box center [378, 381] width 67 height 27
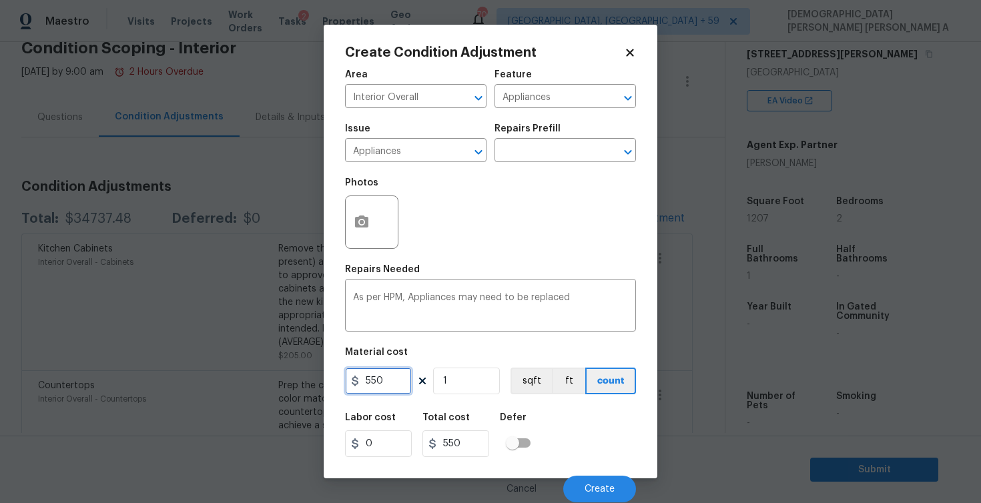
click at [393, 390] on input "550" at bounding box center [378, 381] width 67 height 27
type input "2000"
click at [598, 493] on span "Create" at bounding box center [600, 490] width 30 height 10
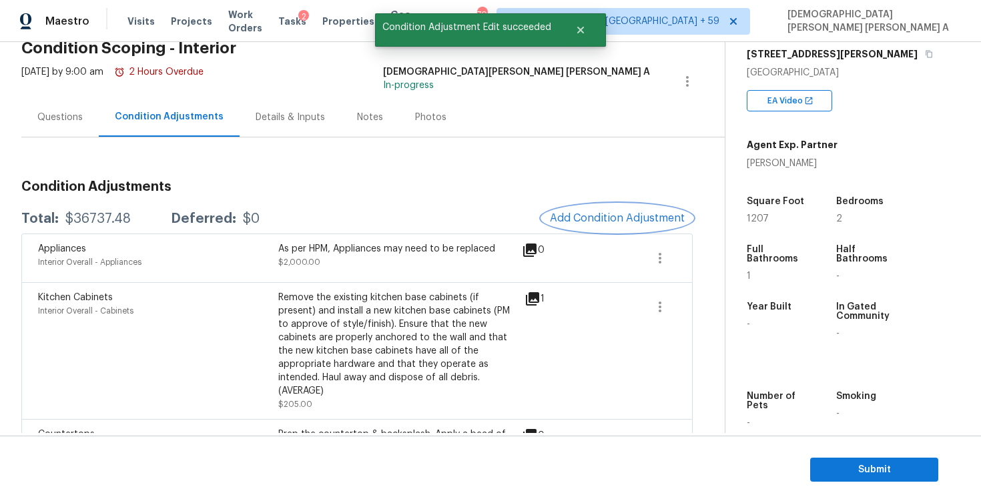
scroll to position [126, 0]
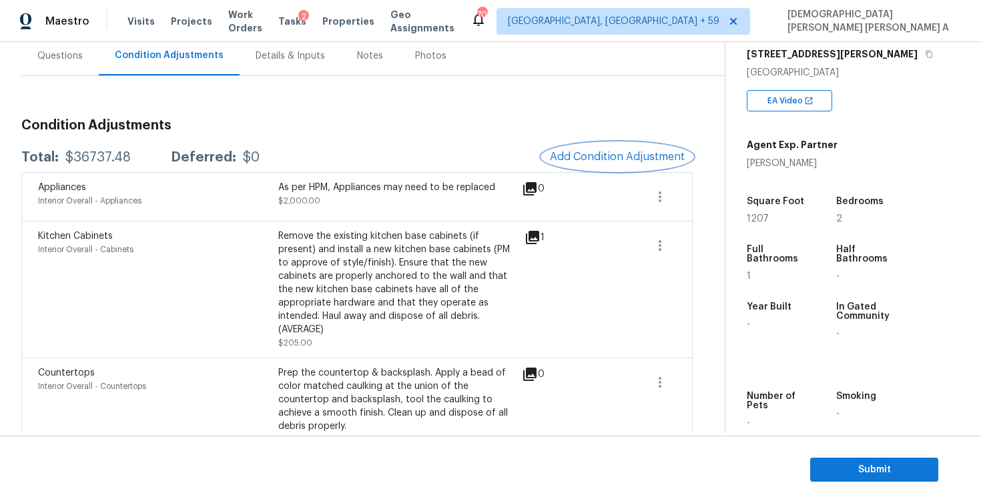
click at [624, 161] on span "Add Condition Adjustment" at bounding box center [617, 157] width 135 height 12
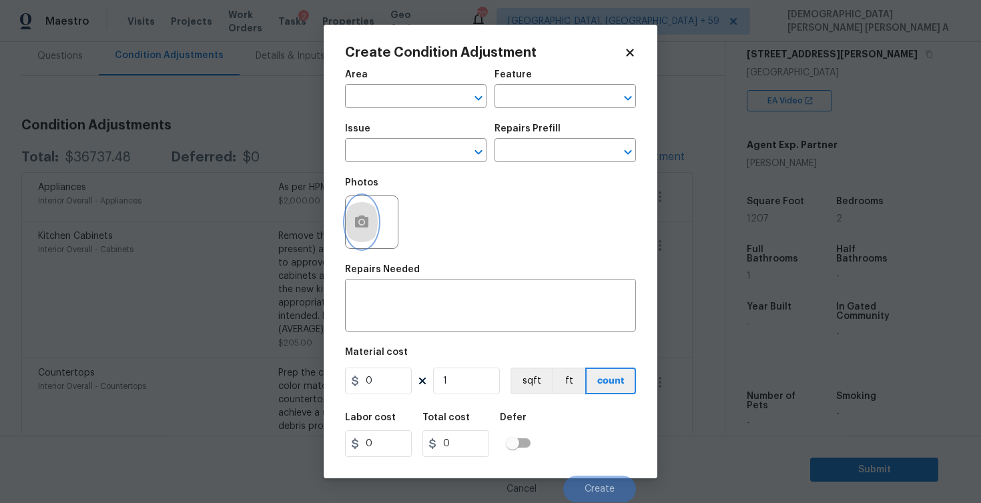
click at [365, 228] on icon "button" at bounding box center [361, 222] width 13 height 12
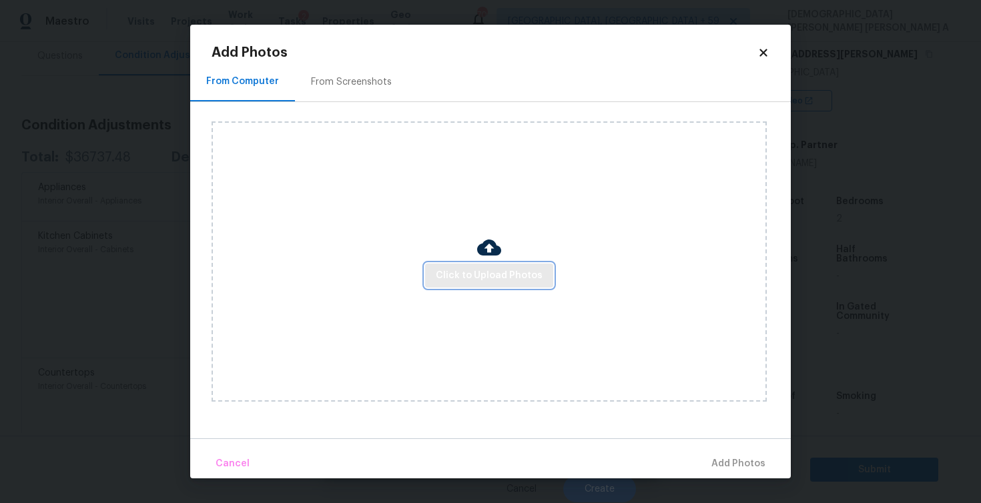
click at [509, 265] on button "Click to Upload Photos" at bounding box center [489, 276] width 128 height 25
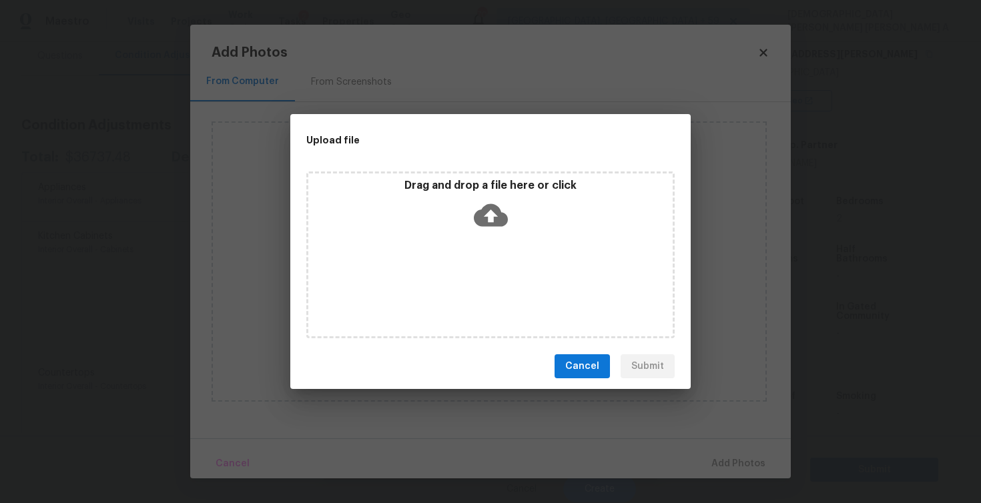
click at [506, 218] on icon at bounding box center [491, 215] width 34 height 23
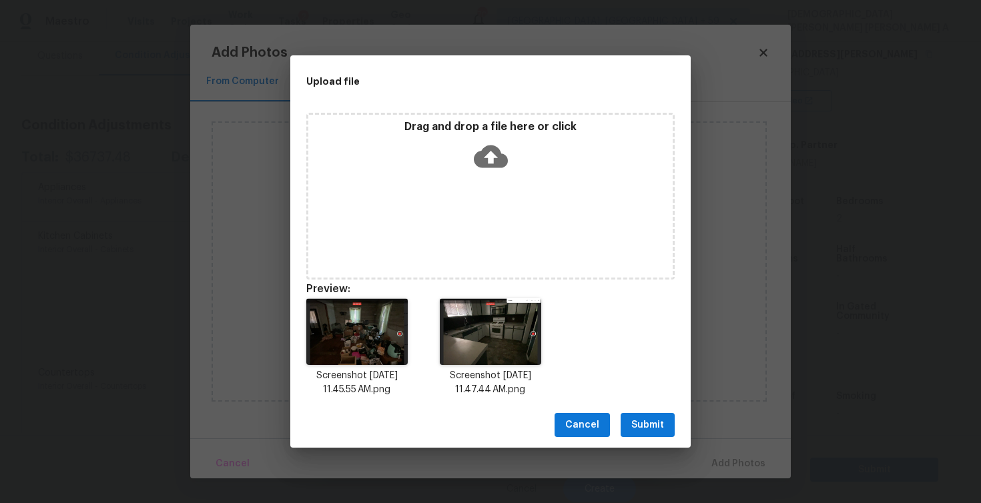
click at [631, 433] on button "Submit" at bounding box center [648, 425] width 54 height 25
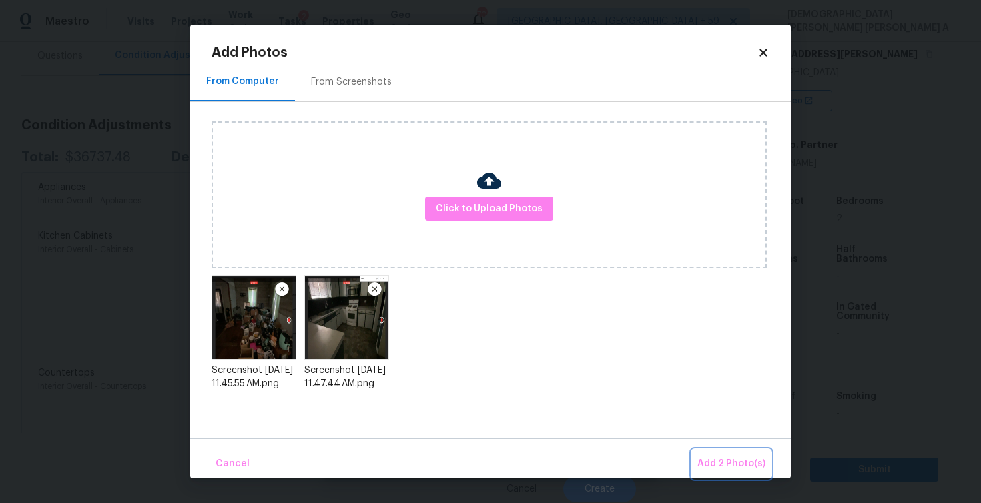
click at [740, 452] on button "Add 2 Photo(s)" at bounding box center [731, 464] width 79 height 29
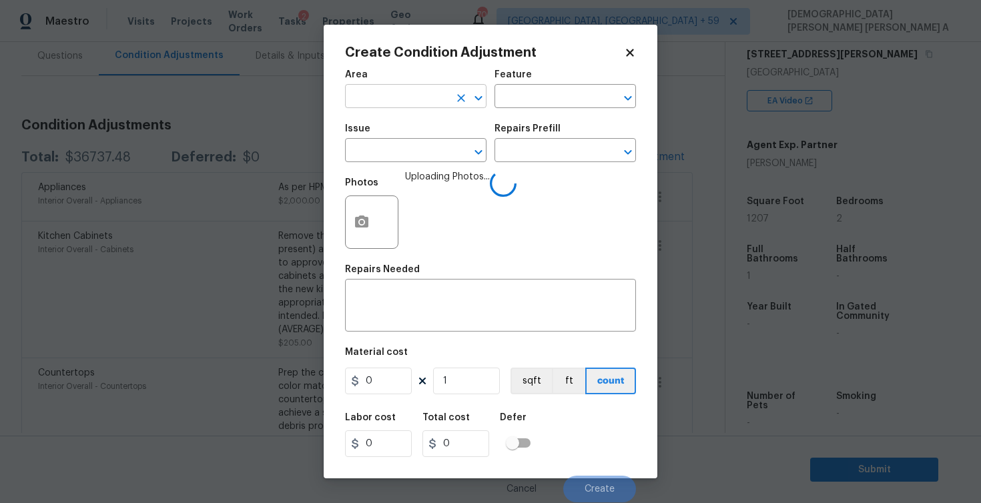
click at [401, 96] on input "text" at bounding box center [397, 97] width 104 height 21
click at [409, 142] on li "Interior Overall" at bounding box center [416, 150] width 142 height 22
type input "Interior Overall"
click at [565, 93] on input "text" at bounding box center [547, 97] width 104 height 21
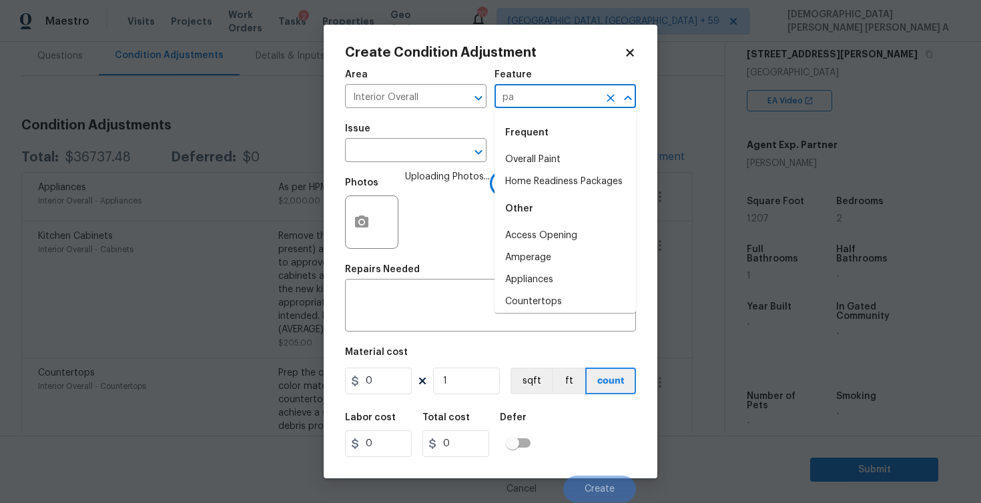
type input "pai"
type input "n"
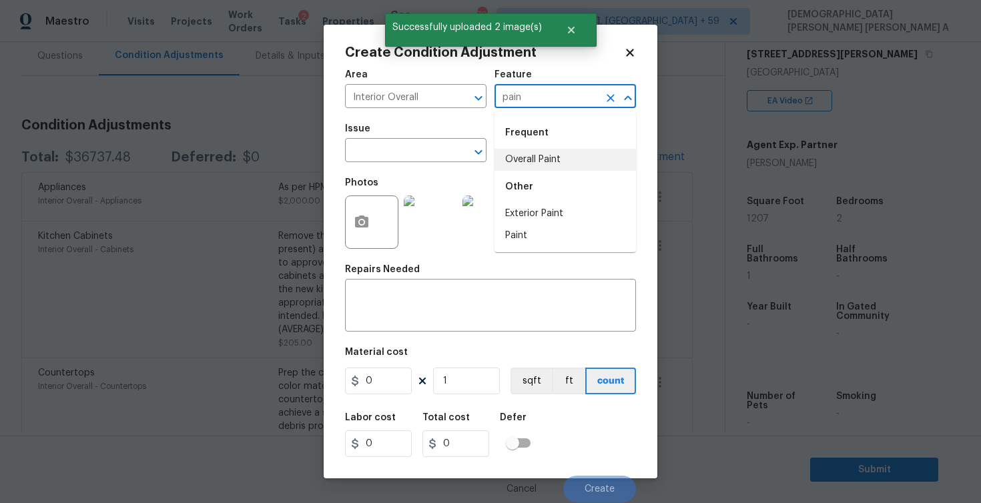
click at [560, 152] on li "Overall Paint" at bounding box center [566, 160] width 142 height 22
type input "Overall Paint"
click at [427, 140] on div "Issue" at bounding box center [416, 132] width 142 height 17
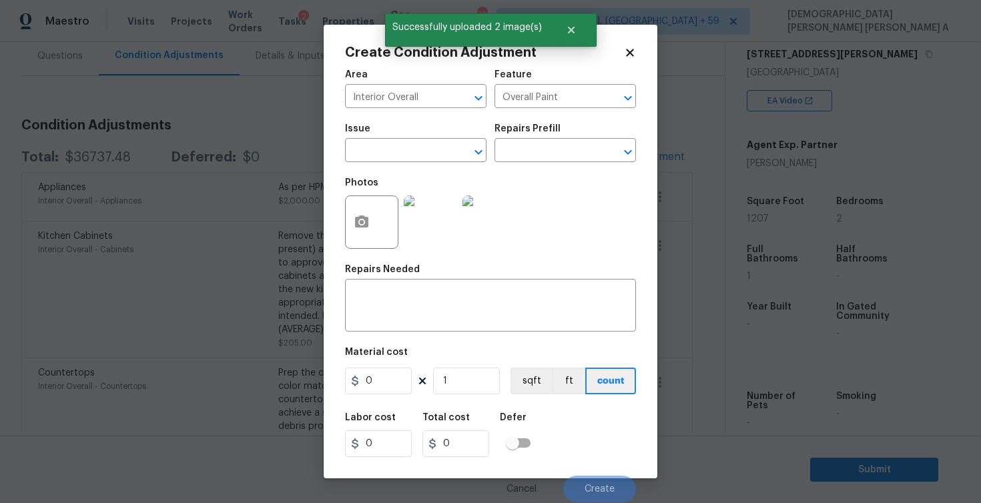
click at [425, 178] on div "Photos" at bounding box center [432, 213] width 174 height 87
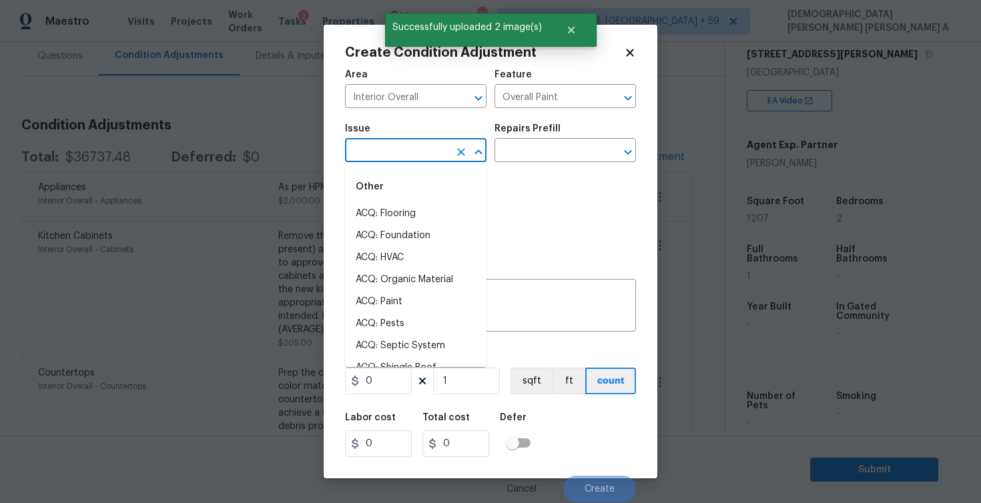
click at [425, 155] on input "text" at bounding box center [397, 152] width 104 height 21
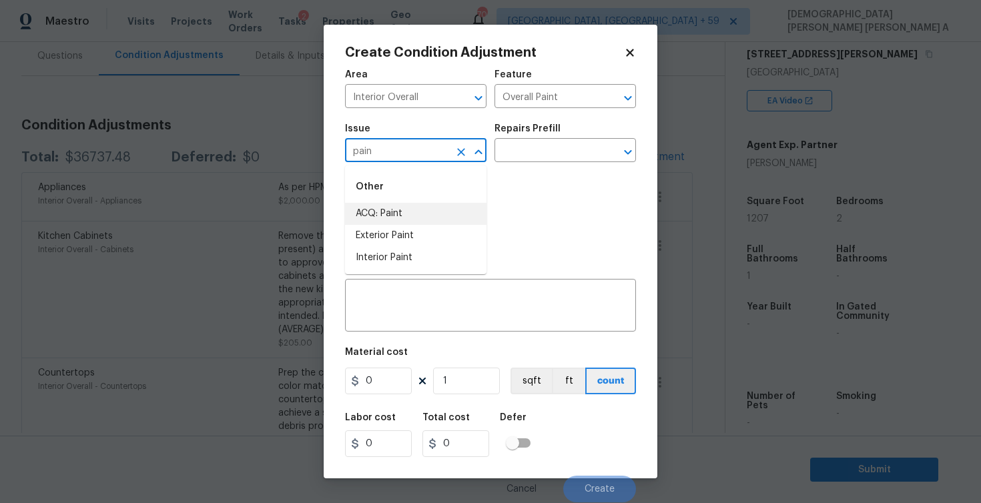
click at [432, 214] on li "ACQ: Paint" at bounding box center [416, 214] width 142 height 22
type input "ACQ: Paint"
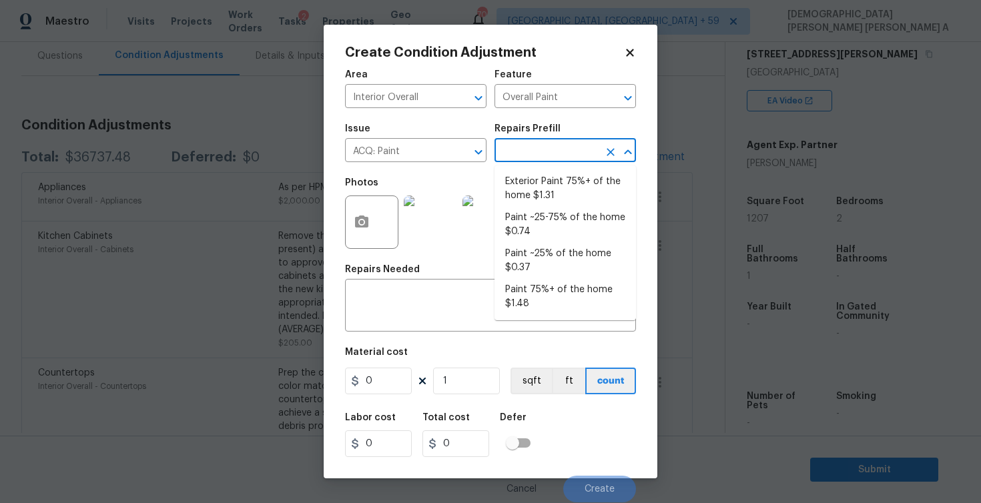
click at [548, 147] on input "text" at bounding box center [547, 152] width 104 height 21
click at [537, 297] on li "Paint 75%+ of the home $1.48" at bounding box center [566, 297] width 142 height 36
type input "Acquisition"
type textarea "Acquisition Scope: 75%+ of the home will likely require interior paint"
type input "1.48"
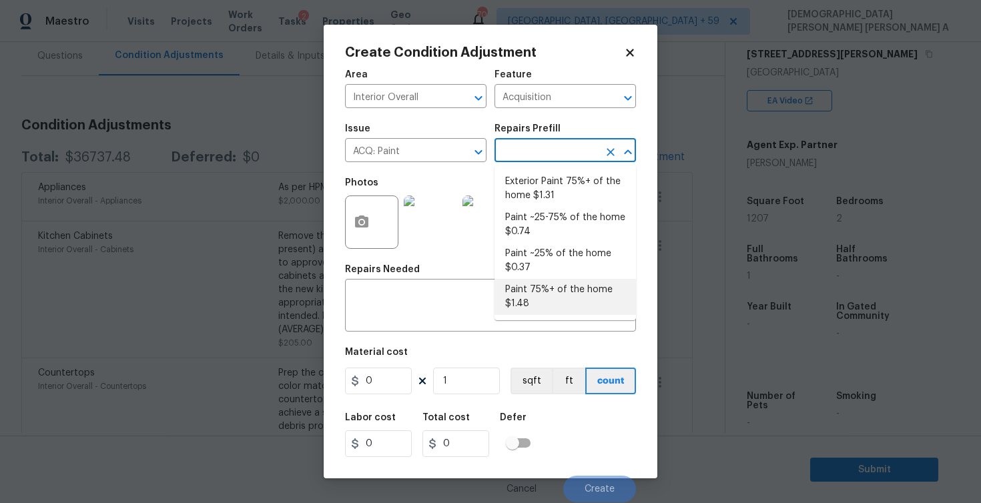
type input "1.48"
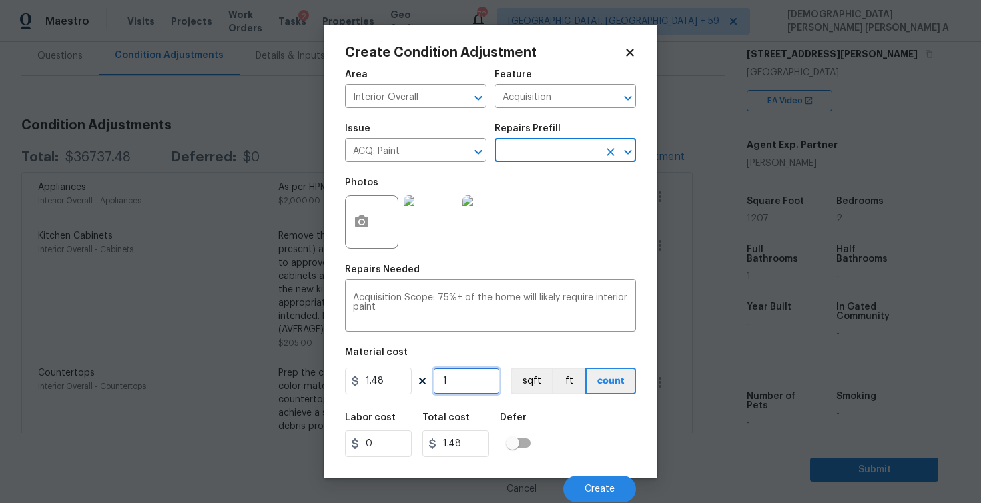
click at [467, 385] on input "1" at bounding box center [466, 381] width 67 height 27
type input "12"
type input "17.76"
type input "120"
type input "177.6"
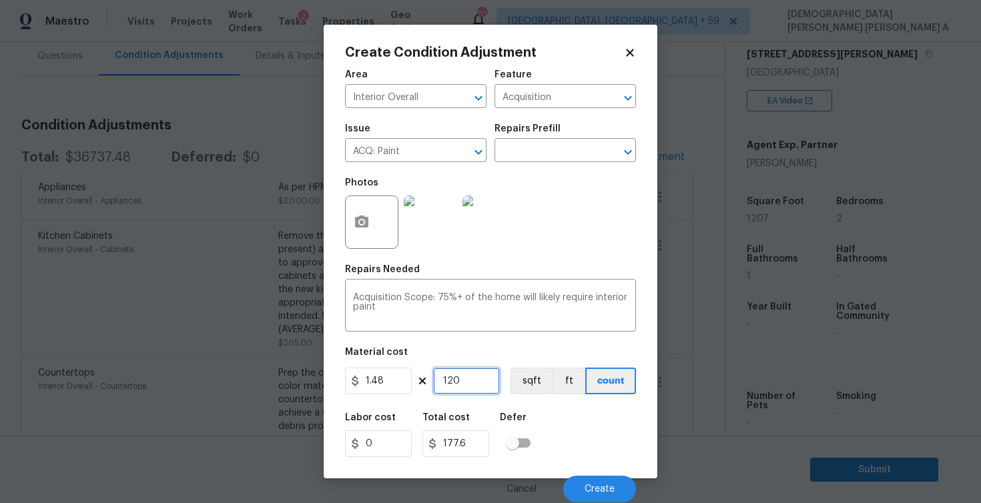
type input "1207"
type input "1786.36"
type input "1207"
click at [528, 390] on button "sqft" at bounding box center [531, 381] width 41 height 27
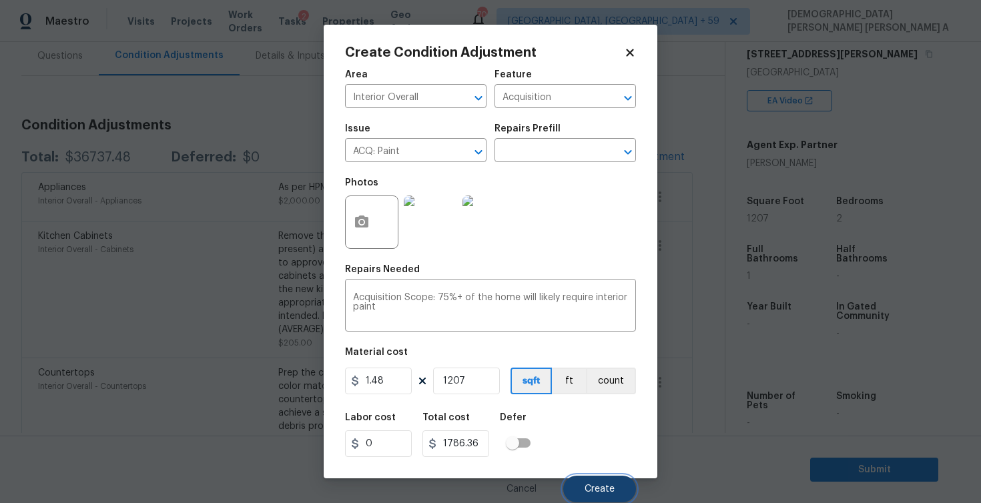
click at [605, 485] on span "Create" at bounding box center [600, 490] width 30 height 10
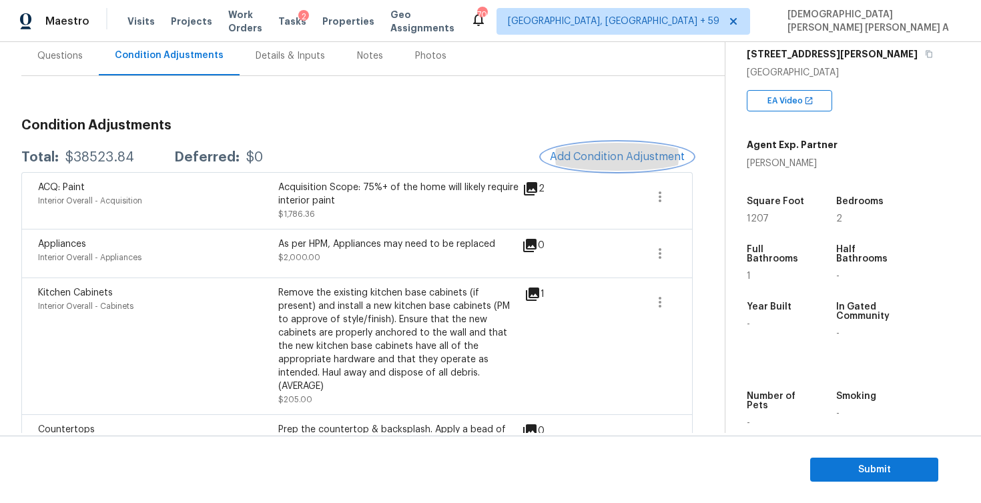
click at [647, 155] on span "Add Condition Adjustment" at bounding box center [617, 157] width 135 height 12
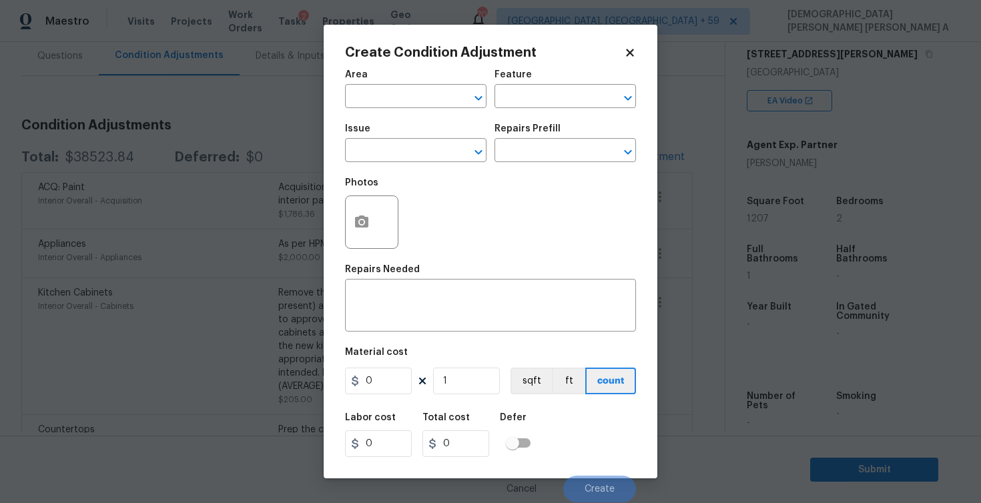
click at [382, 111] on span "Area ​" at bounding box center [416, 89] width 142 height 54
click at [392, 91] on input "text" at bounding box center [397, 97] width 104 height 21
click at [396, 150] on li "Interior Overall" at bounding box center [416, 150] width 142 height 22
type input "Interior Overall"
click at [517, 97] on input "text" at bounding box center [547, 97] width 104 height 21
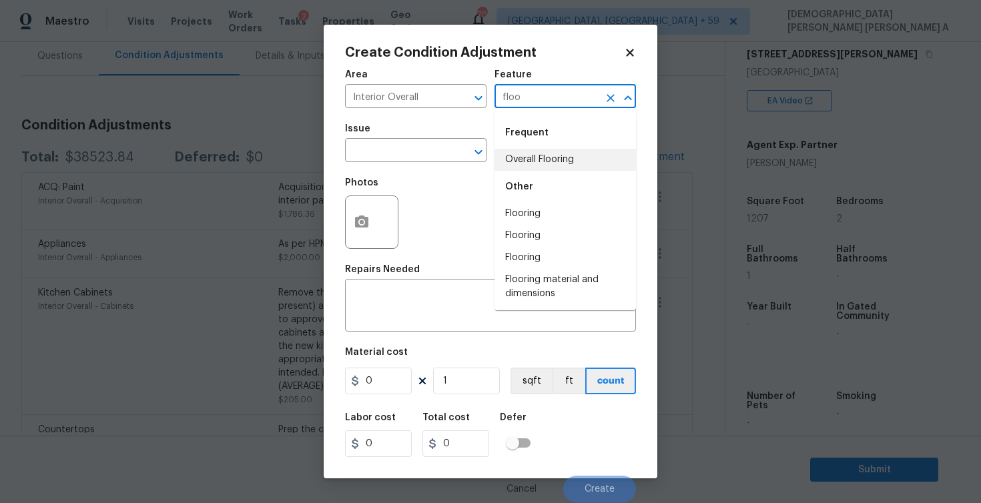
click at [530, 158] on li "Overall Flooring" at bounding box center [566, 160] width 142 height 22
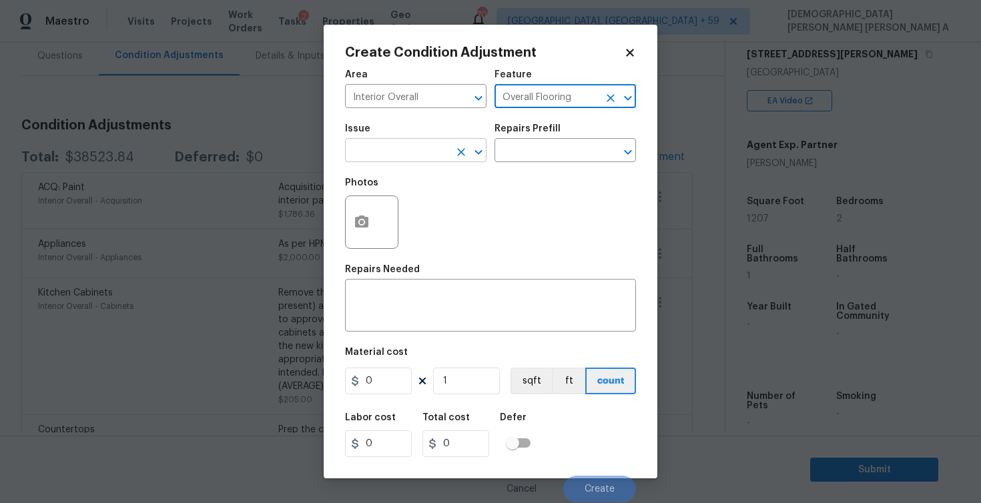
type input "Overall Flooring"
click at [411, 156] on input "text" at bounding box center [397, 152] width 104 height 21
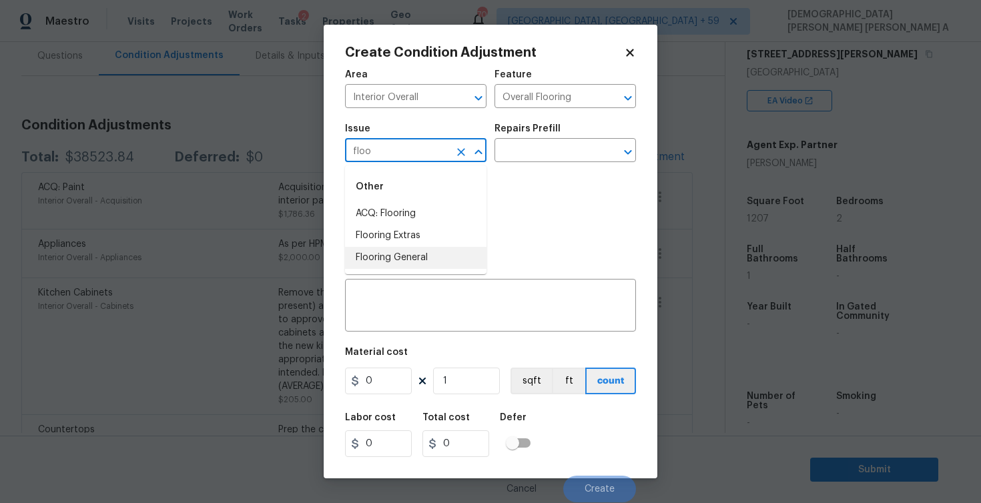
click at [435, 260] on li "Flooring General" at bounding box center [416, 258] width 142 height 22
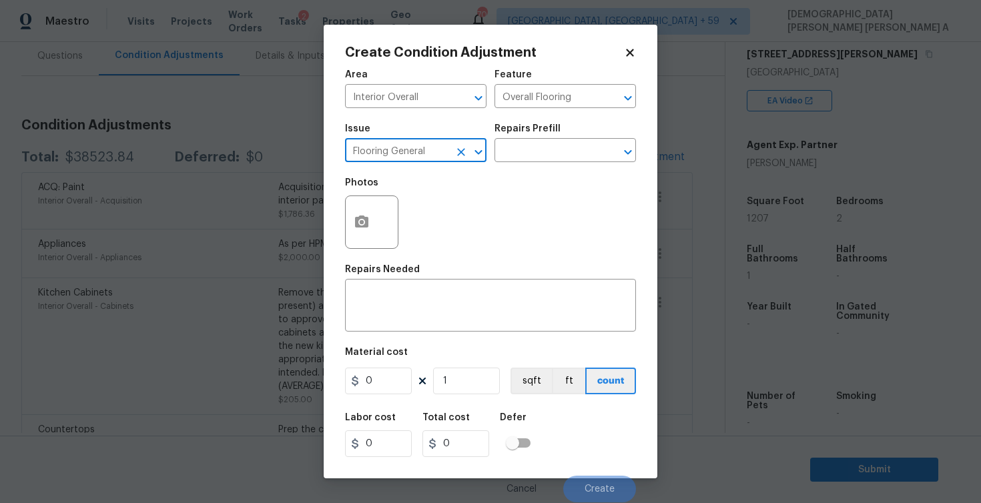
type input "Flooring General"
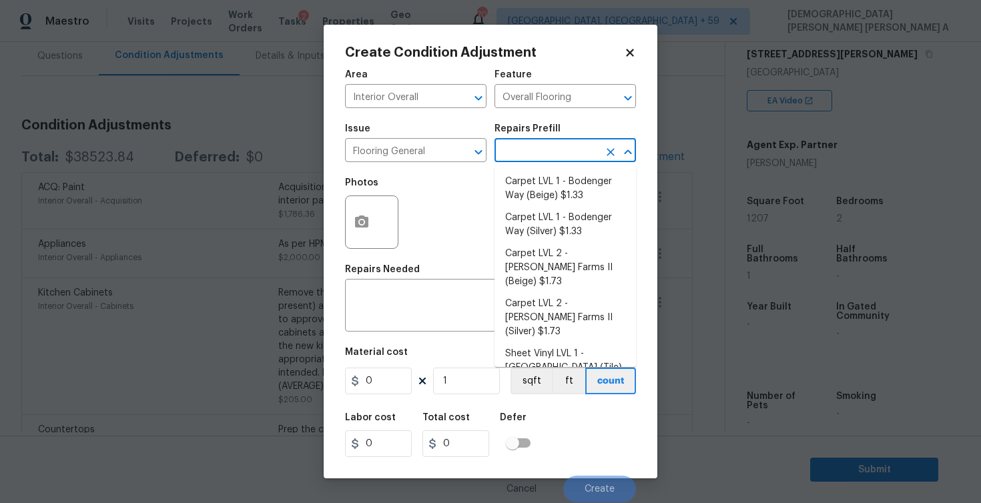
click at [583, 155] on input "text" at bounding box center [547, 152] width 104 height 21
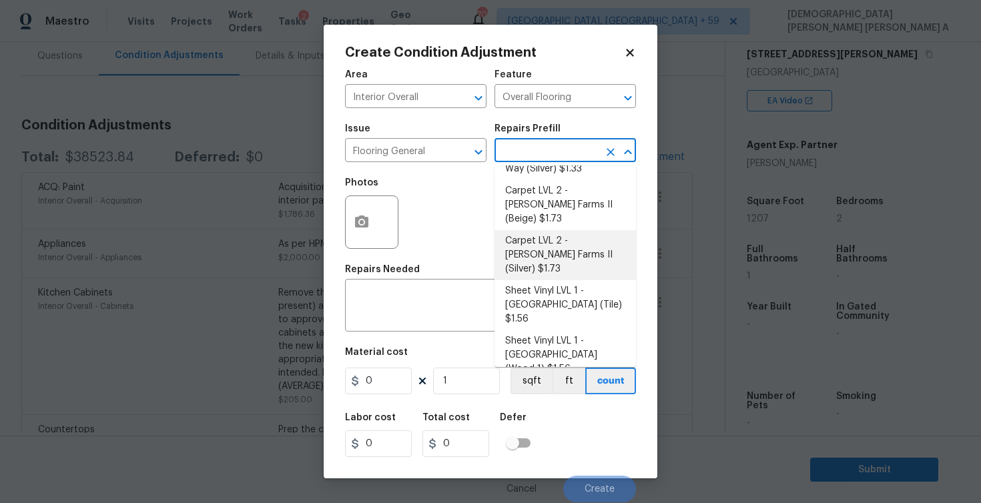
scroll to position [64, 0]
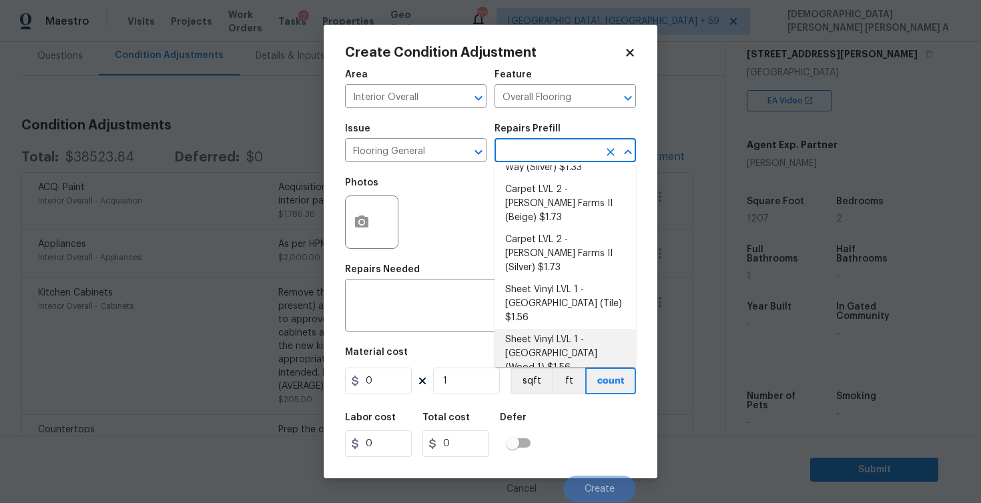
click at [568, 329] on li "Sheet Vinyl LVL 1 - Sugar Valley (Wood 1) $1.56" at bounding box center [566, 354] width 142 height 50
type textarea "Install sheet vinyl flooring ([GEOGRAPHIC_DATA] - Wood "Look", [STREET_ADDRESS]…"
type input "1.56"
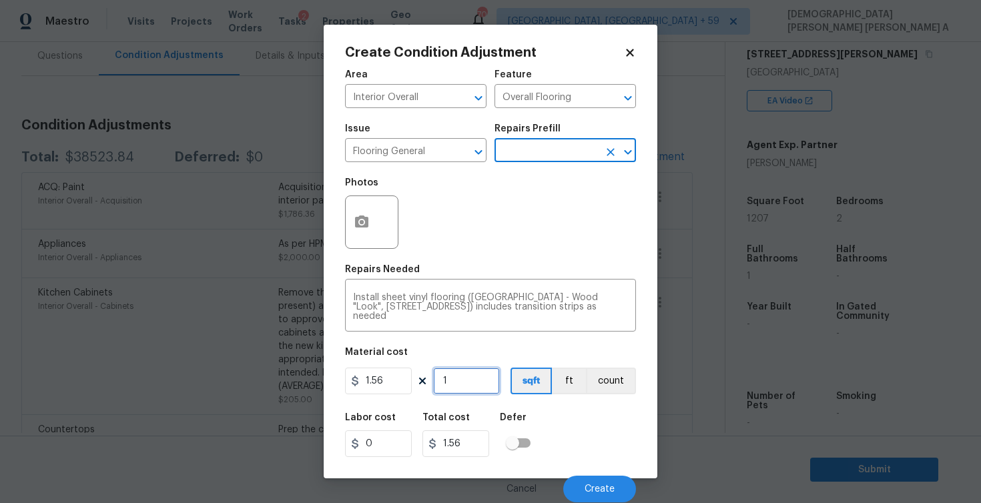
click at [465, 386] on input "1" at bounding box center [466, 381] width 67 height 27
type input "12"
type input "18.72"
type input "120"
type input "187.2"
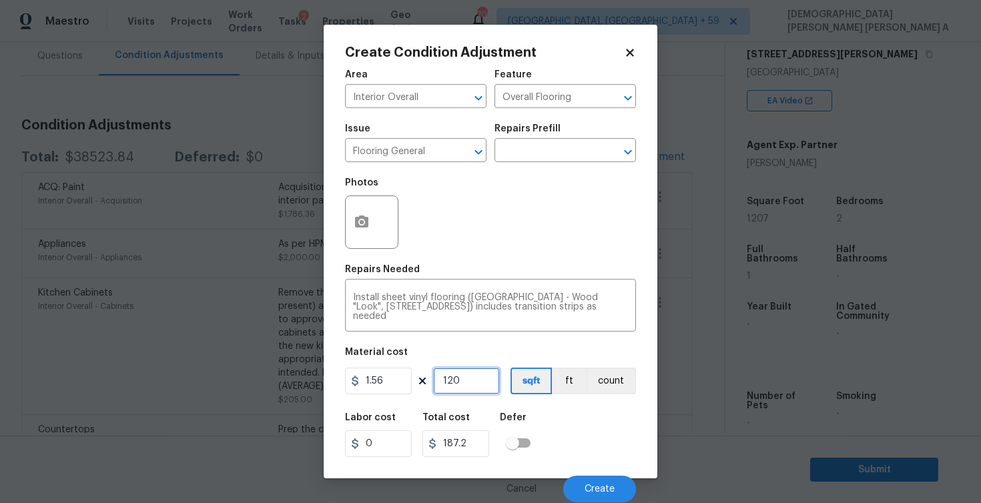
type input "1207"
type input "1882.92"
type input "1207"
click at [605, 481] on button "Create" at bounding box center [599, 489] width 73 height 27
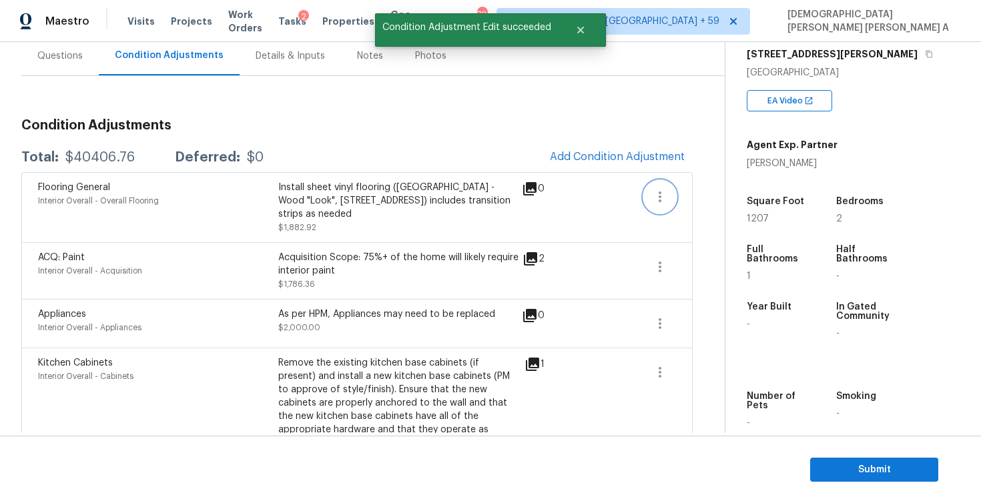
click at [662, 199] on icon "button" at bounding box center [660, 197] width 16 height 16
click at [688, 198] on div "Edit" at bounding box center [736, 194] width 104 height 13
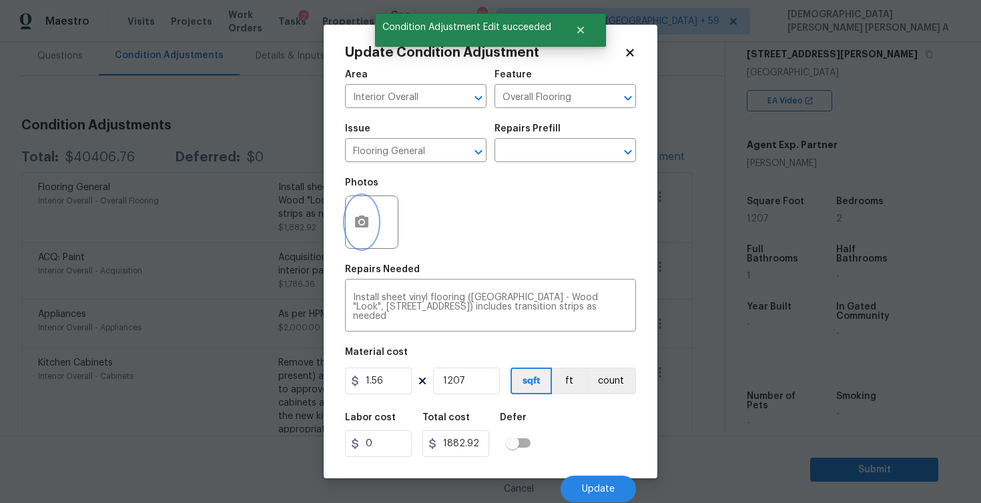
click at [357, 226] on icon "button" at bounding box center [361, 222] width 13 height 12
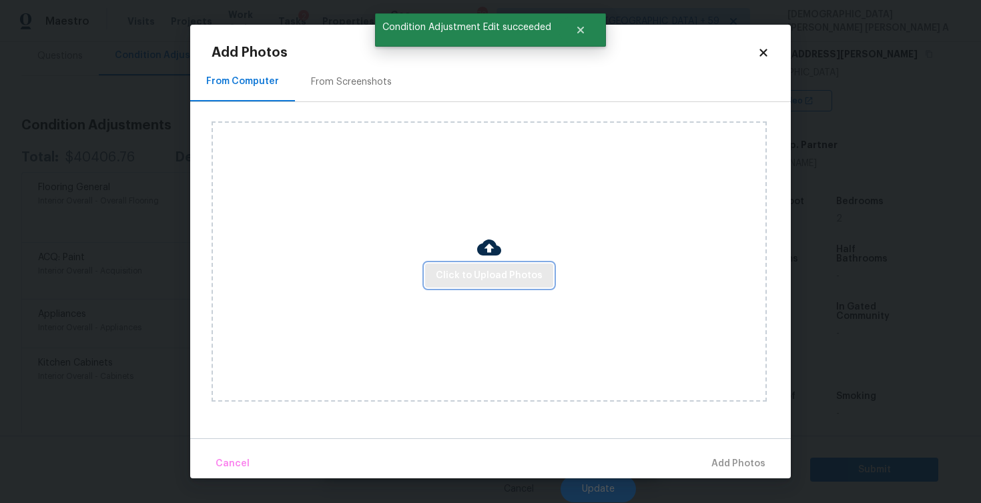
click at [455, 270] on span "Click to Upload Photos" at bounding box center [489, 276] width 107 height 17
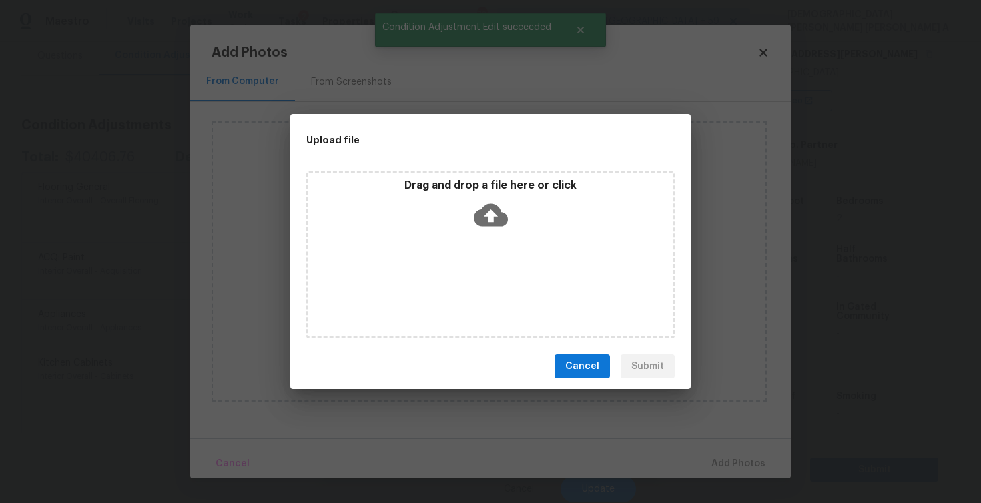
click at [480, 214] on icon at bounding box center [491, 215] width 34 height 23
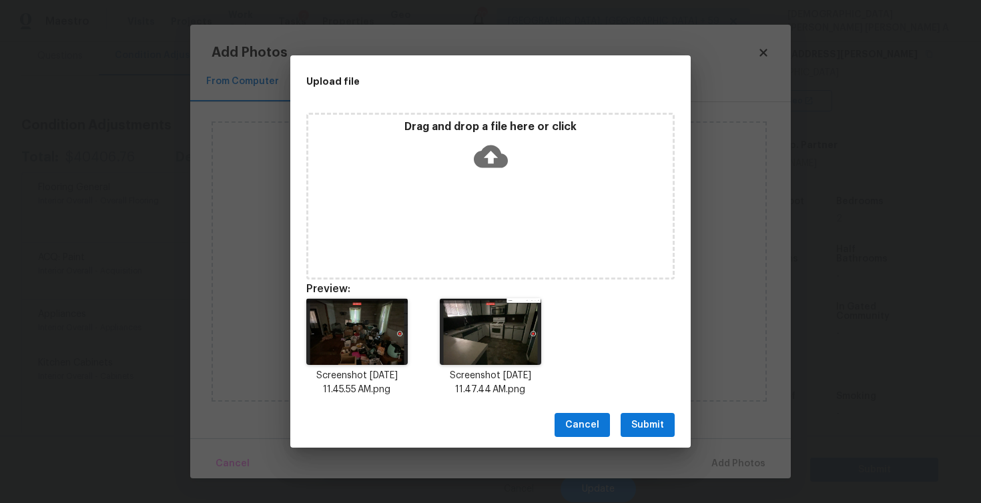
click at [647, 431] on span "Submit" at bounding box center [647, 425] width 33 height 17
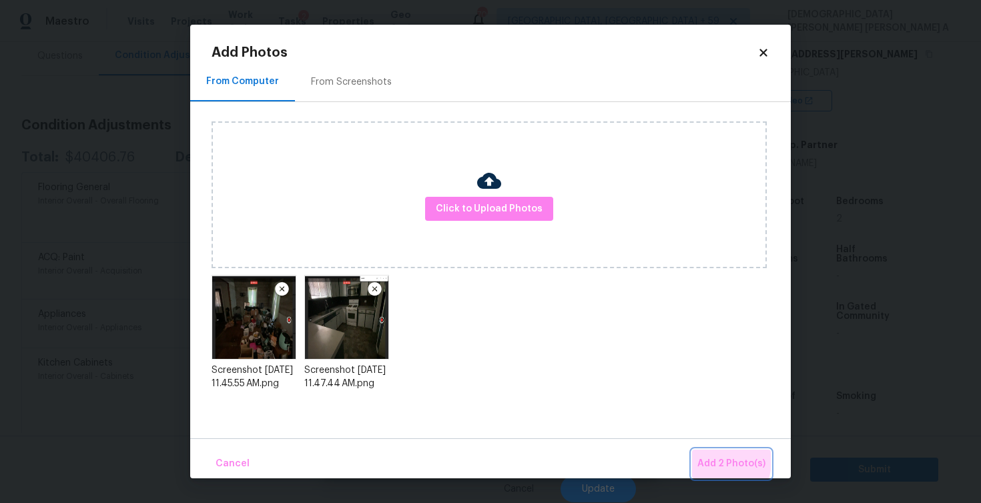
click at [714, 461] on span "Add 2 Photo(s)" at bounding box center [732, 464] width 68 height 17
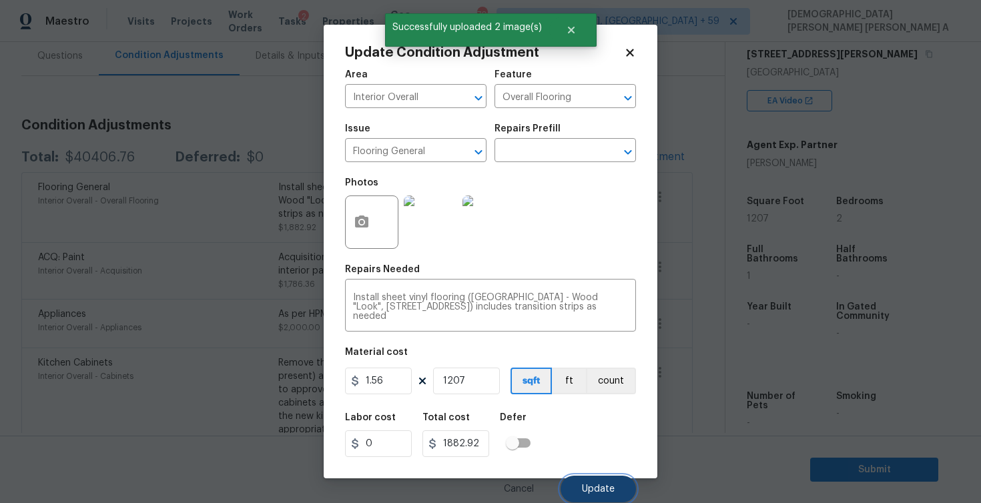
click at [605, 485] on span "Update" at bounding box center [598, 490] width 33 height 10
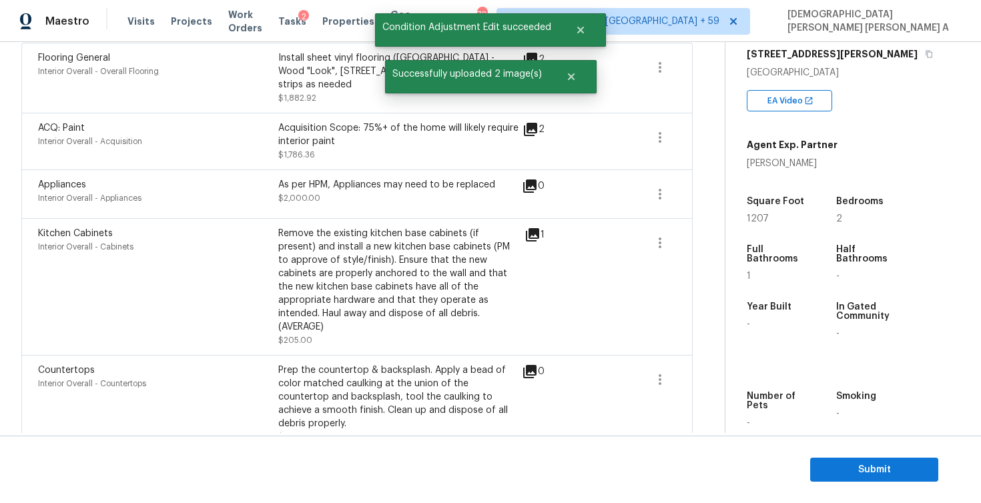
scroll to position [81, 0]
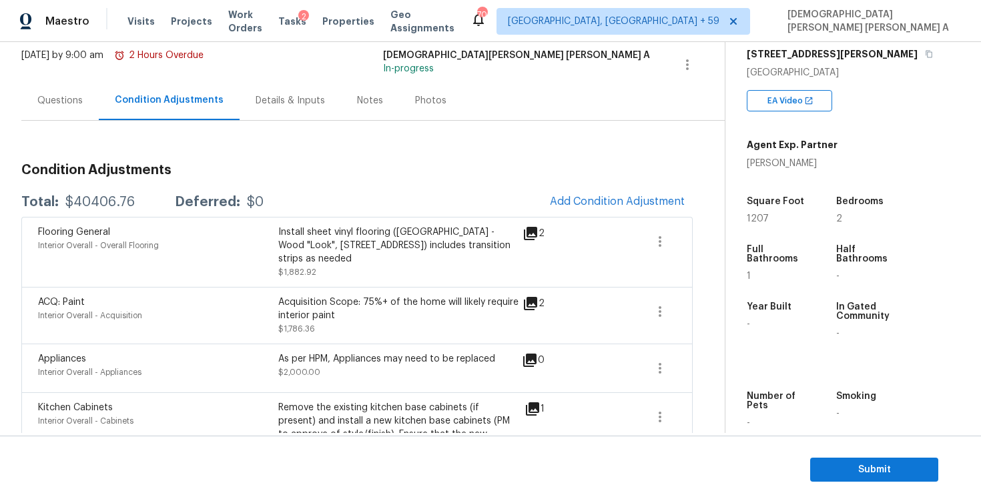
drag, startPoint x: 140, startPoint y: 202, endPoint x: 59, endPoint y: 204, distance: 80.1
click at [59, 204] on div "Total: $40406.76 Deferred: $0" at bounding box center [142, 202] width 242 height 13
copy div "$40406.76"
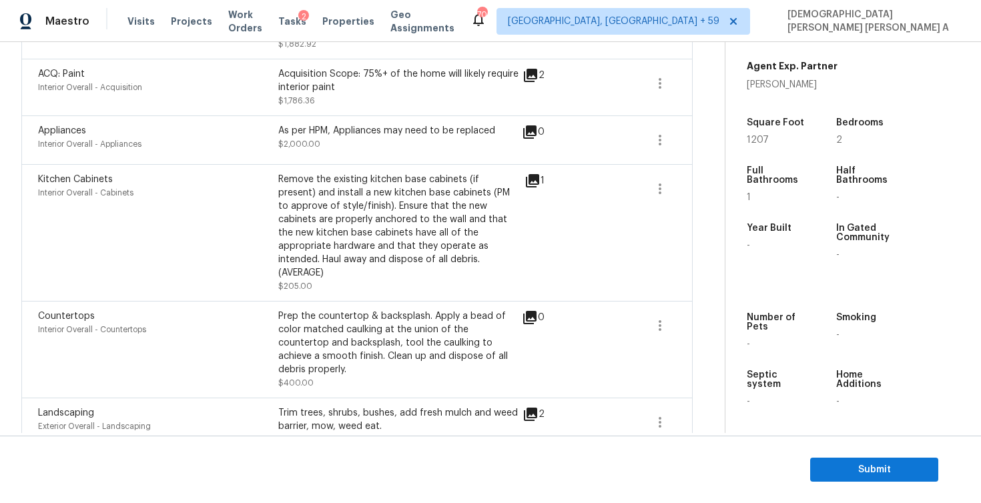
scroll to position [0, 0]
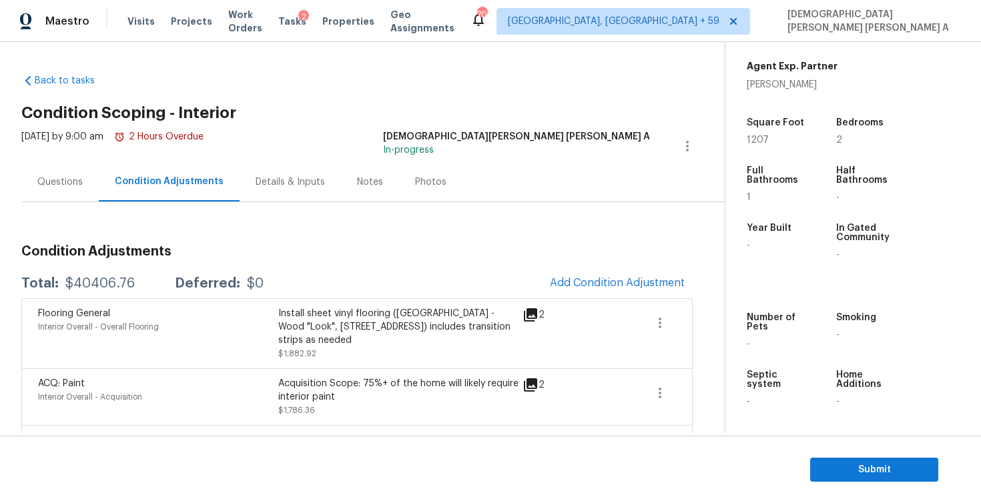
click at [77, 194] on div "Questions" at bounding box center [59, 181] width 77 height 39
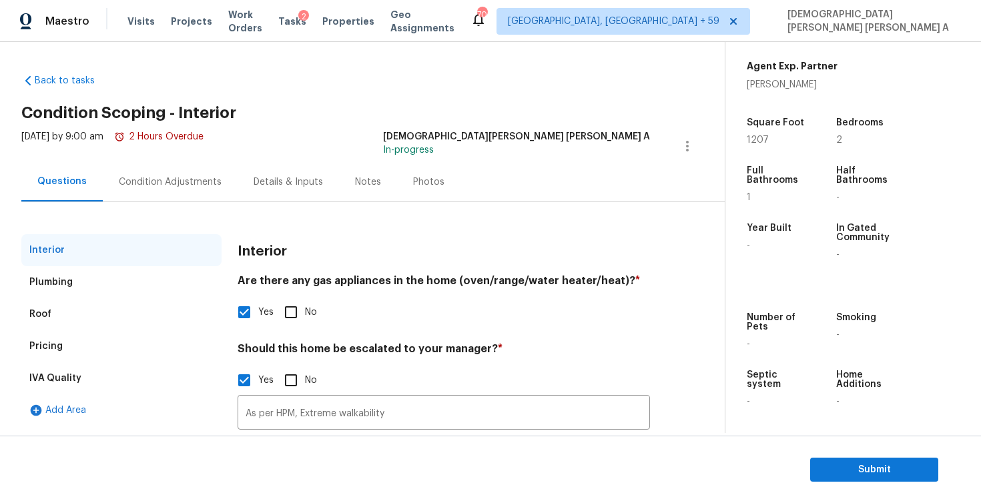
scroll to position [107, 0]
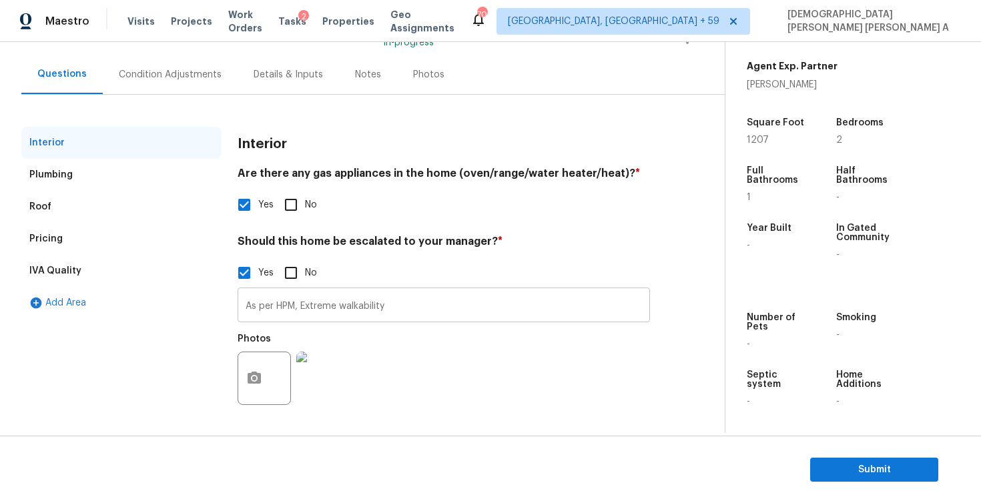
click at [304, 307] on input "As per HPM, Extreme walkability" at bounding box center [444, 306] width 413 height 31
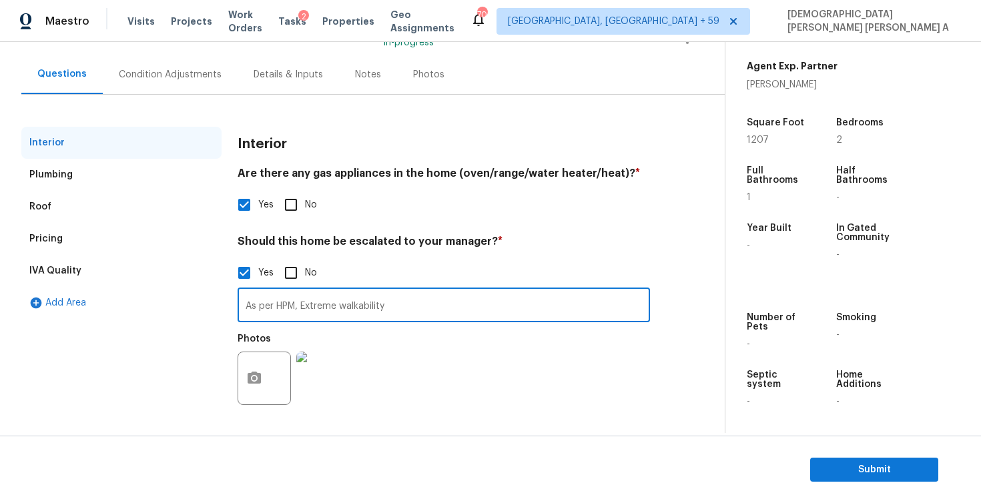
click at [304, 307] on input "As per HPM, Extreme walkability" at bounding box center [444, 306] width 413 height 31
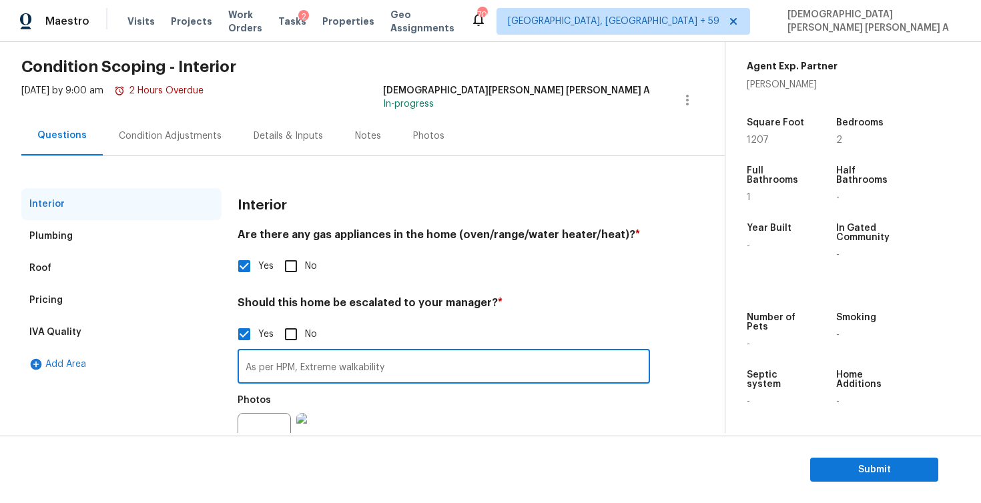
scroll to position [13, 0]
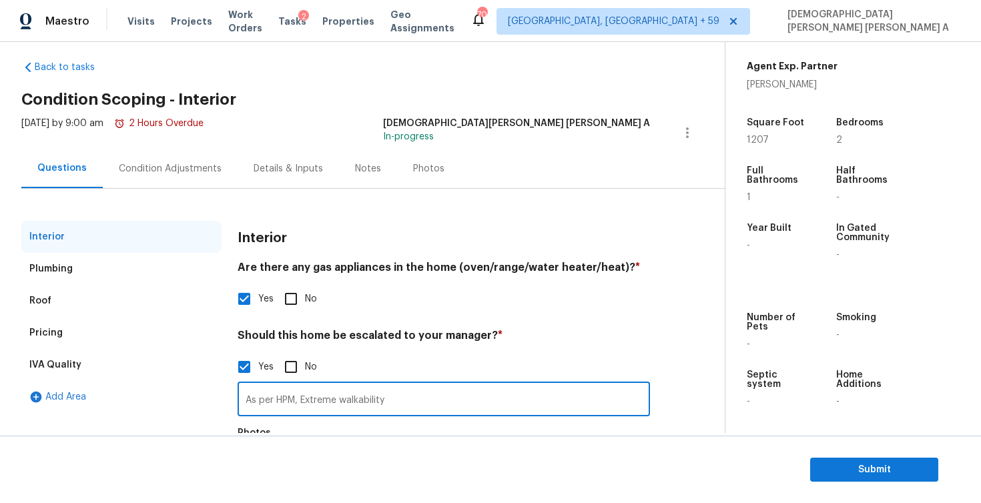
click at [152, 159] on div "Condition Adjustments" at bounding box center [170, 168] width 135 height 39
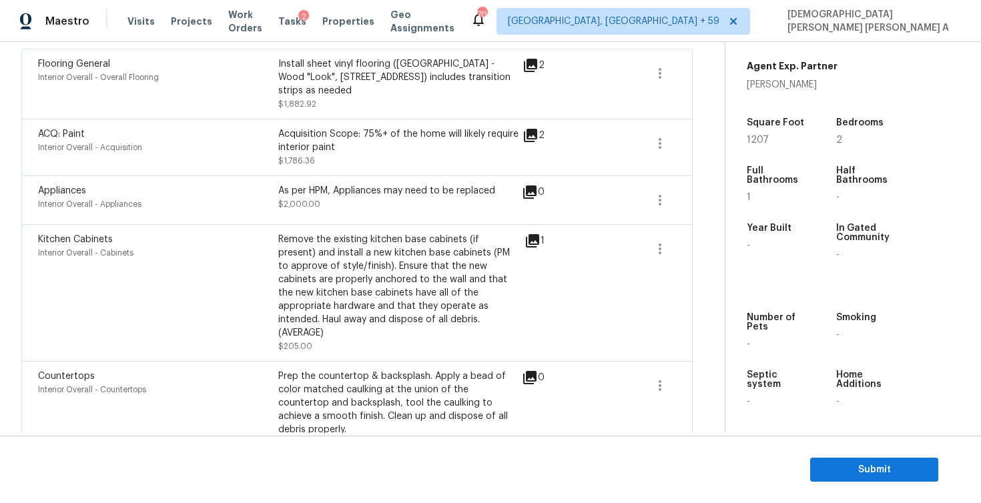
scroll to position [234, 0]
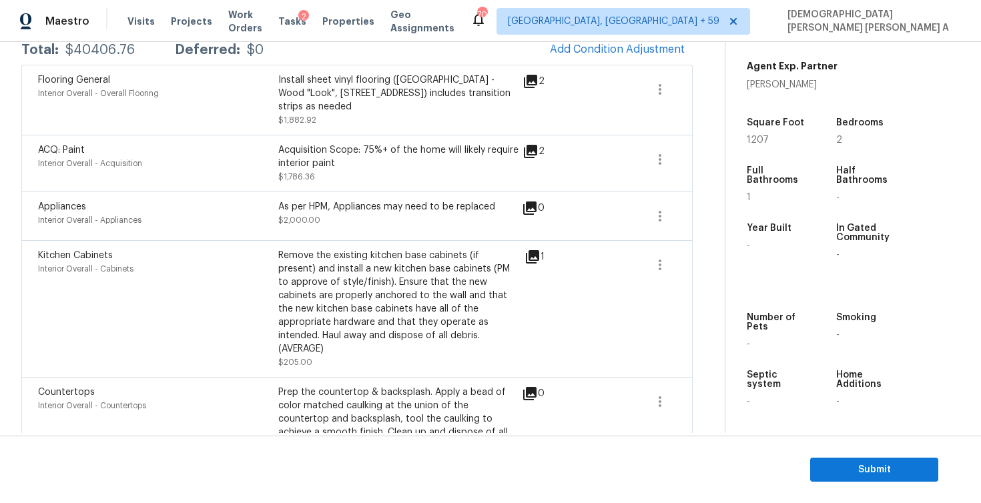
click at [859, 456] on section "Submit" at bounding box center [490, 470] width 981 height 68
click at [845, 469] on span "Submit" at bounding box center [874, 470] width 107 height 17
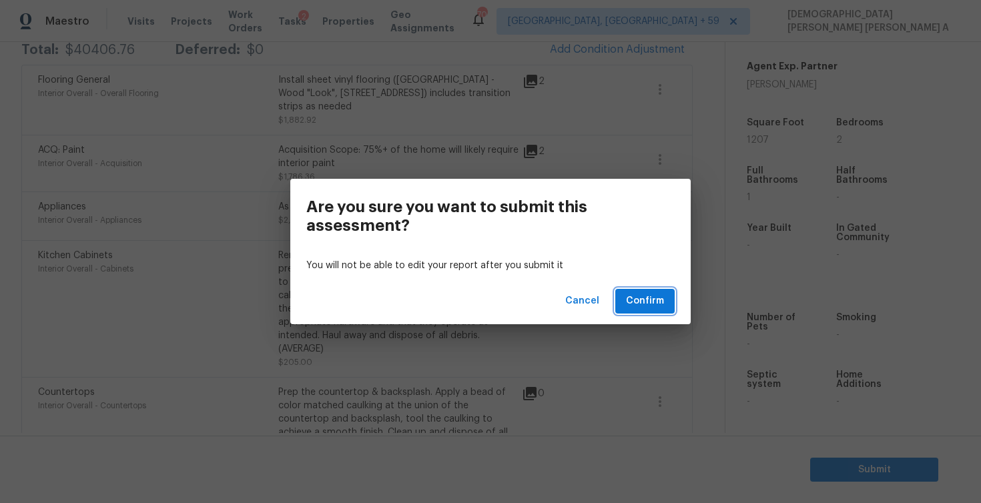
click at [645, 301] on span "Confirm" at bounding box center [645, 301] width 38 height 17
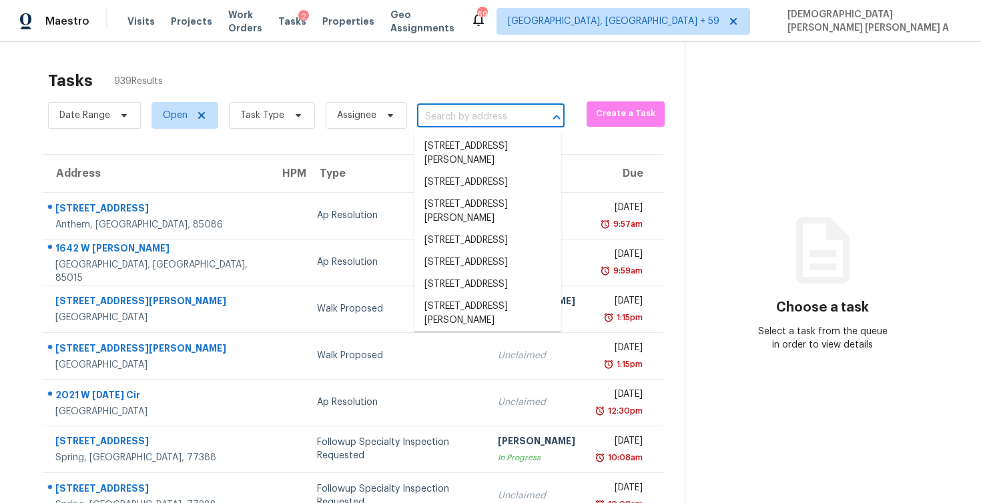
click at [485, 121] on input "text" at bounding box center [472, 117] width 110 height 21
paste input "6940 Whispering Falls Dr North Las Vegas, NV, 89084"
type input "6940 Whispering Falls Dr North Las Vegas, NV, 89084"
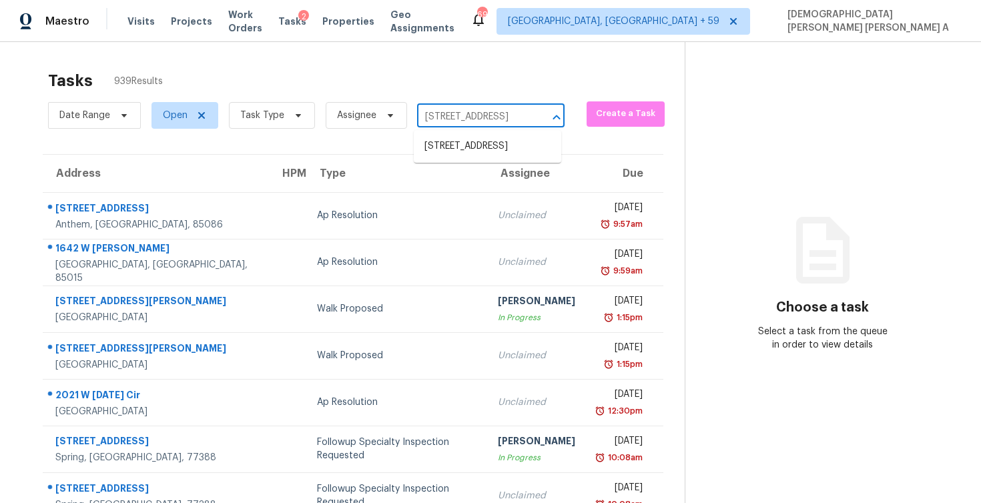
scroll to position [0, 132]
click at [481, 150] on li "6940 Whispering Falls Dr, North Las Vegas, NV 89084" at bounding box center [488, 146] width 148 height 22
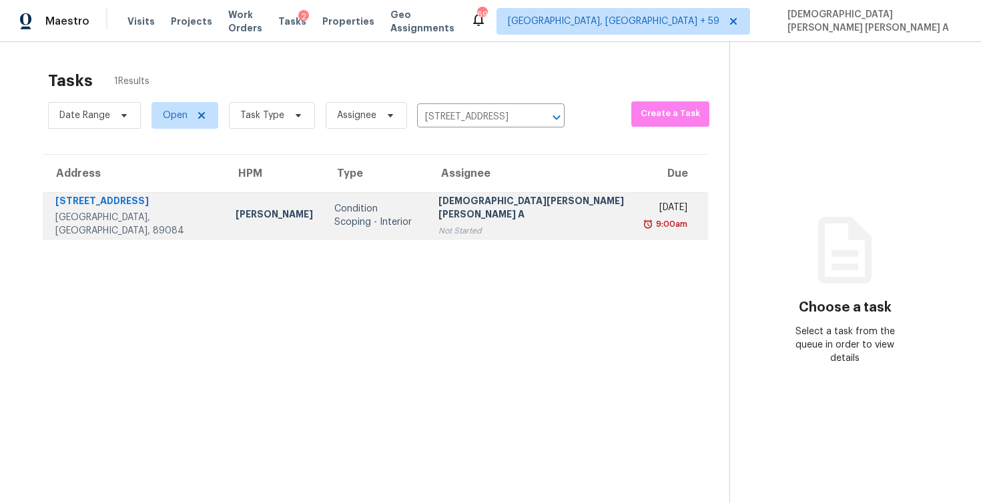
click at [495, 218] on div "[DEMOGRAPHIC_DATA][PERSON_NAME] [PERSON_NAME] A" at bounding box center [533, 209] width 189 height 30
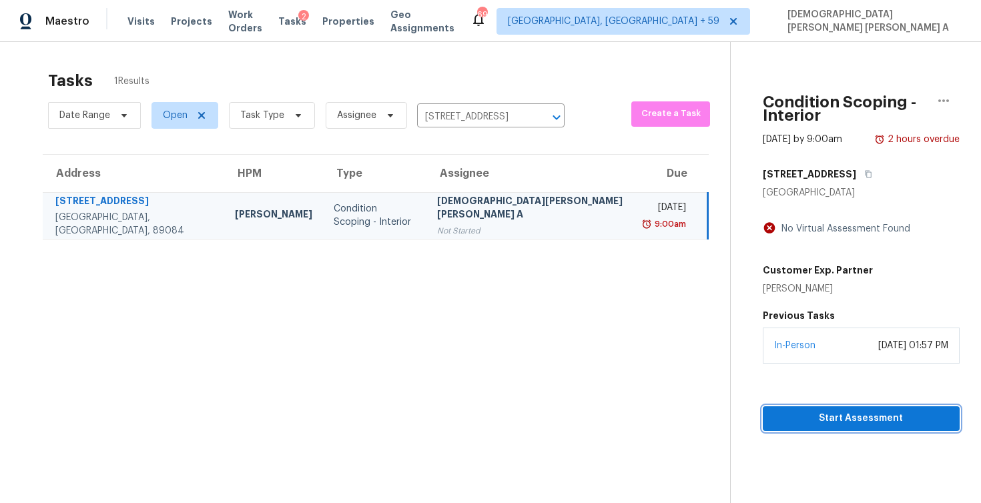
click at [828, 411] on span "Start Assessment" at bounding box center [862, 419] width 176 height 17
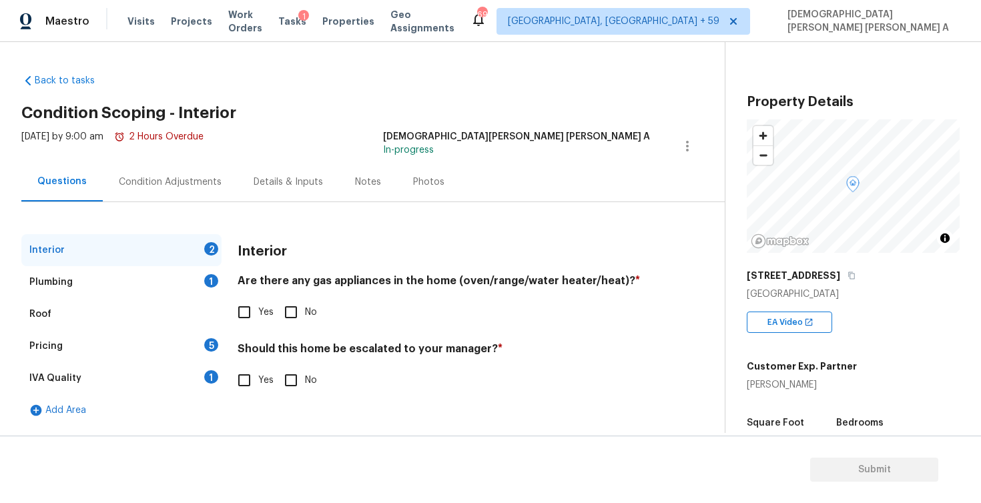
click at [439, 66] on div "Back to tasks Condition Scoping - Interior Thu, Sep 04 2025 by 9:00 am 2 Hours …" at bounding box center [373, 246] width 704 height 367
click at [242, 312] on input "Yes" at bounding box center [244, 312] width 28 height 28
checkbox input "true"
click at [287, 376] on input "No" at bounding box center [291, 380] width 28 height 28
checkbox input "true"
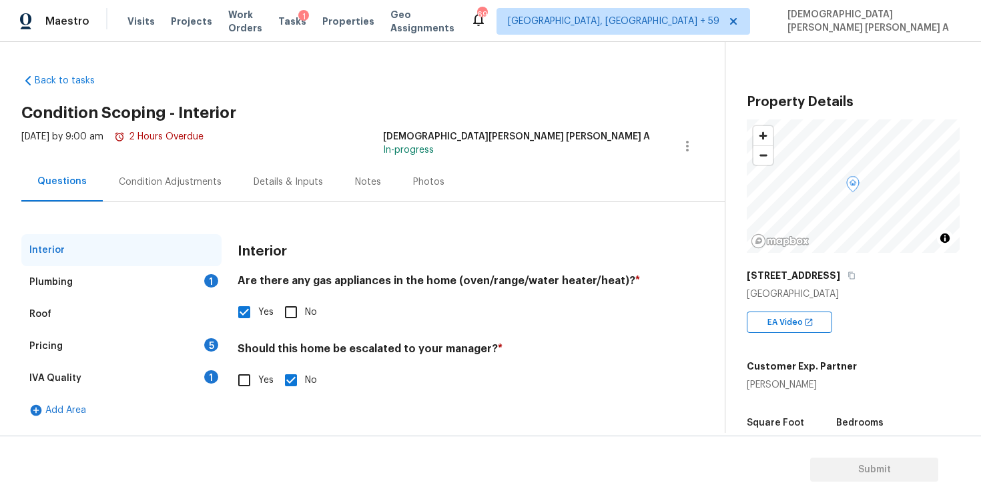
click at [142, 283] on div "Plumbing 1" at bounding box center [121, 282] width 200 height 32
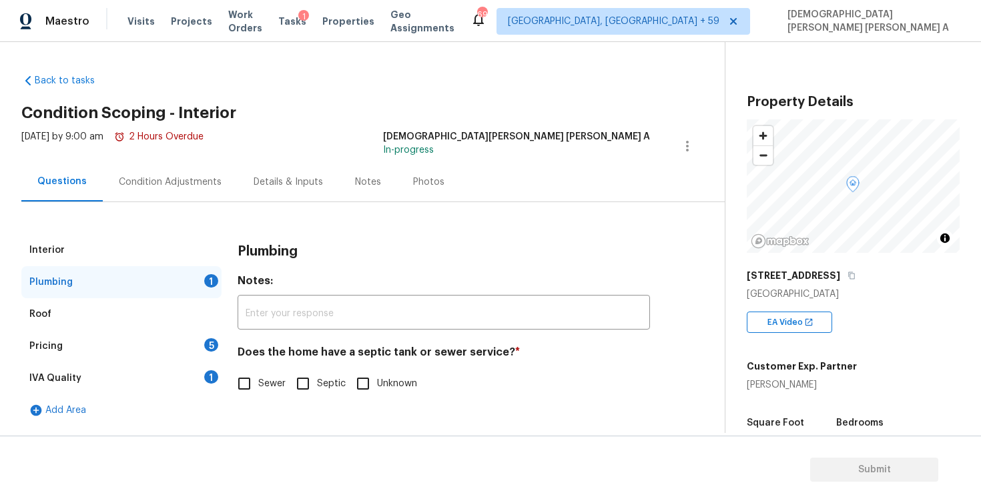
click at [237, 379] on input "Sewer" at bounding box center [244, 384] width 28 height 28
checkbox input "true"
click at [173, 353] on div "Pricing 5" at bounding box center [121, 346] width 200 height 32
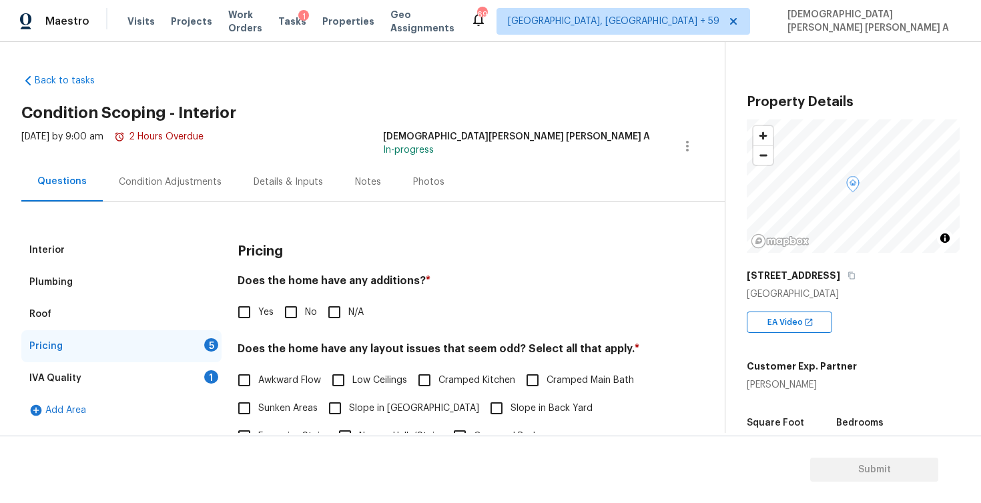
scroll to position [33, 0]
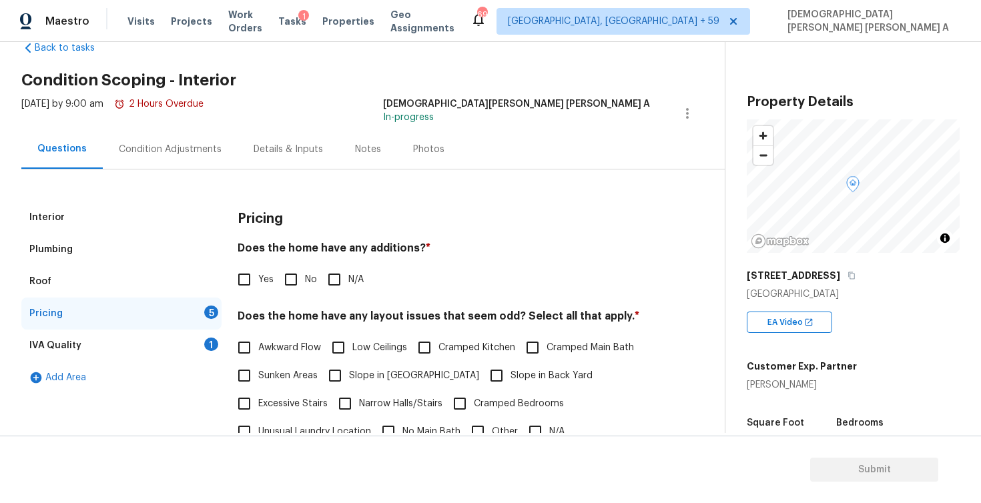
click at [300, 282] on input "No" at bounding box center [291, 280] width 28 height 28
checkbox input "true"
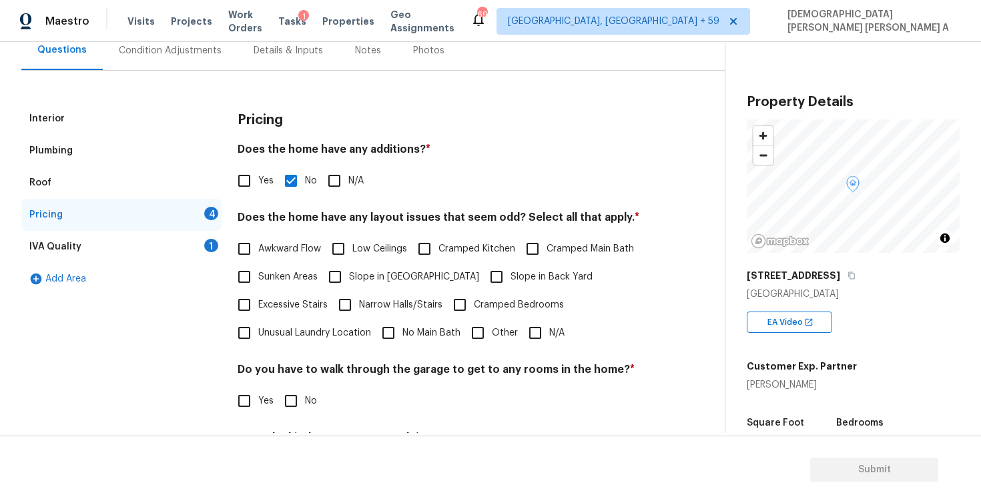
scroll to position [154, 0]
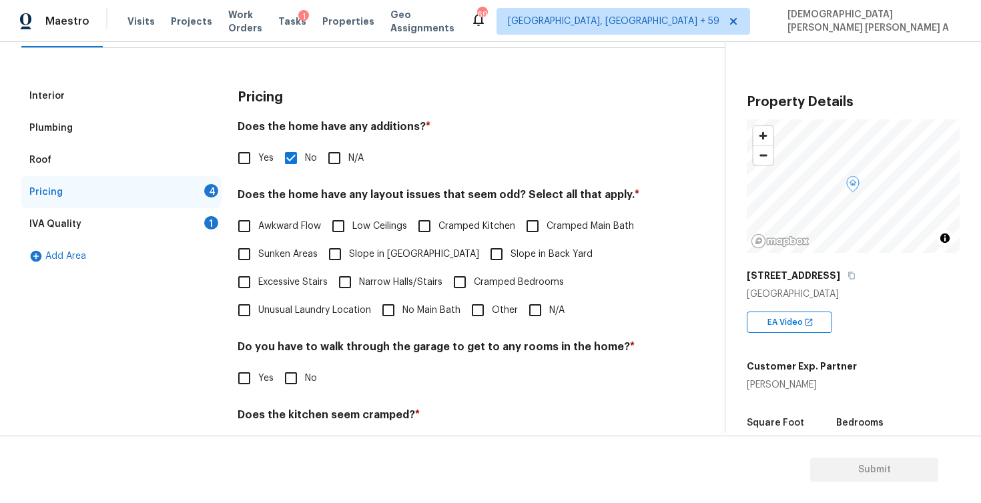
click at [527, 300] on input "N/A" at bounding box center [535, 310] width 28 height 28
checkbox input "true"
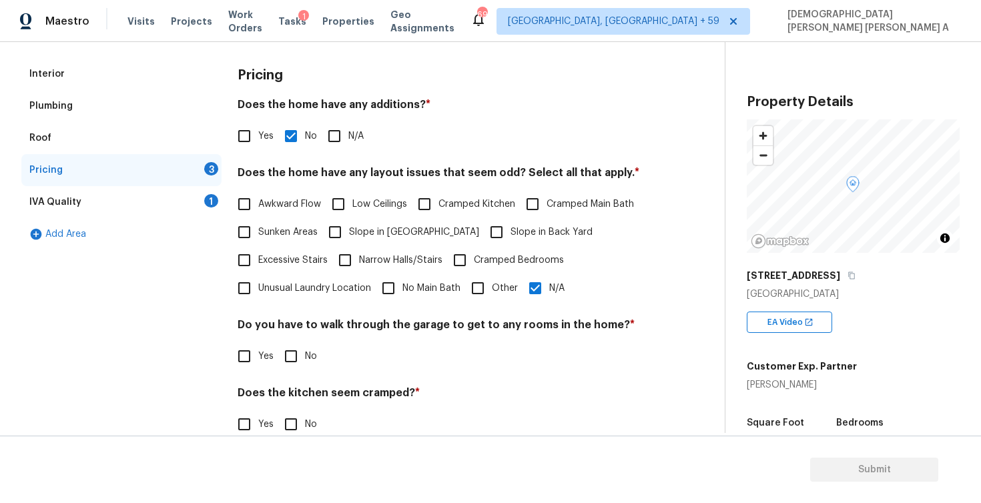
click at [299, 372] on div "Pricing Does the home have any additions? * Yes No N/A Does the home have any l…" at bounding box center [444, 290] width 413 height 465
click at [290, 363] on input "No" at bounding box center [291, 356] width 28 height 28
checkbox input "true"
click at [290, 409] on div "Does the kitchen seem cramped? * Yes No" at bounding box center [444, 412] width 413 height 52
click at [289, 439] on section "Submit" at bounding box center [490, 470] width 981 height 68
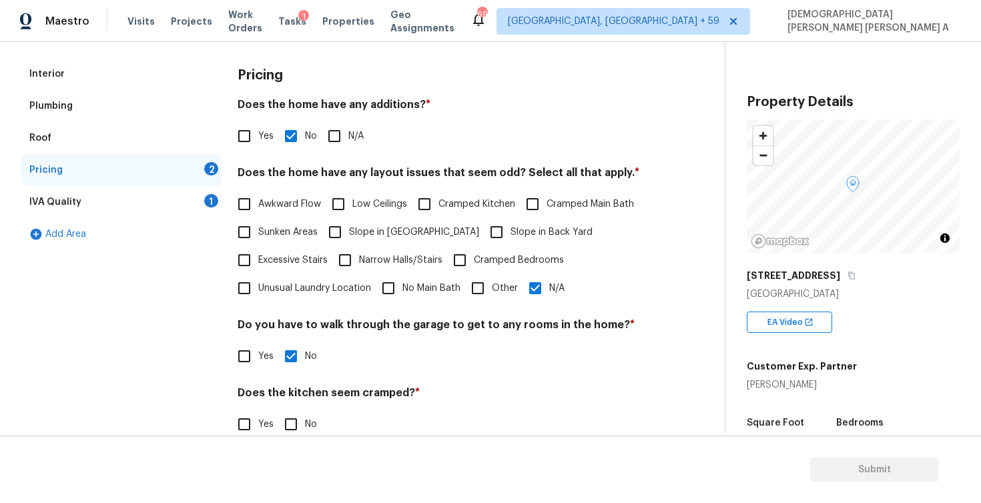
click at [286, 429] on input "No" at bounding box center [291, 425] width 28 height 28
checkbox input "true"
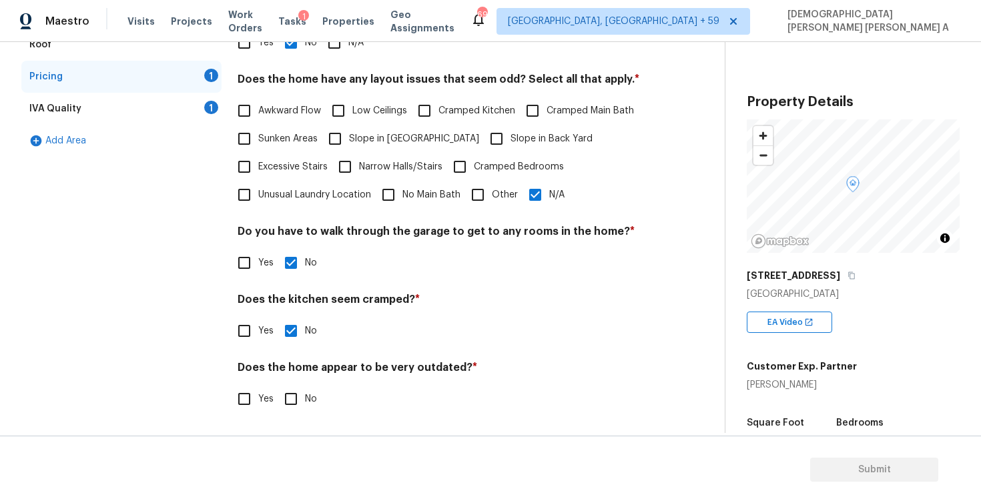
click at [288, 408] on input "No" at bounding box center [291, 399] width 28 height 28
checkbox input "true"
click at [135, 106] on div "IVA Quality 1" at bounding box center [121, 109] width 200 height 32
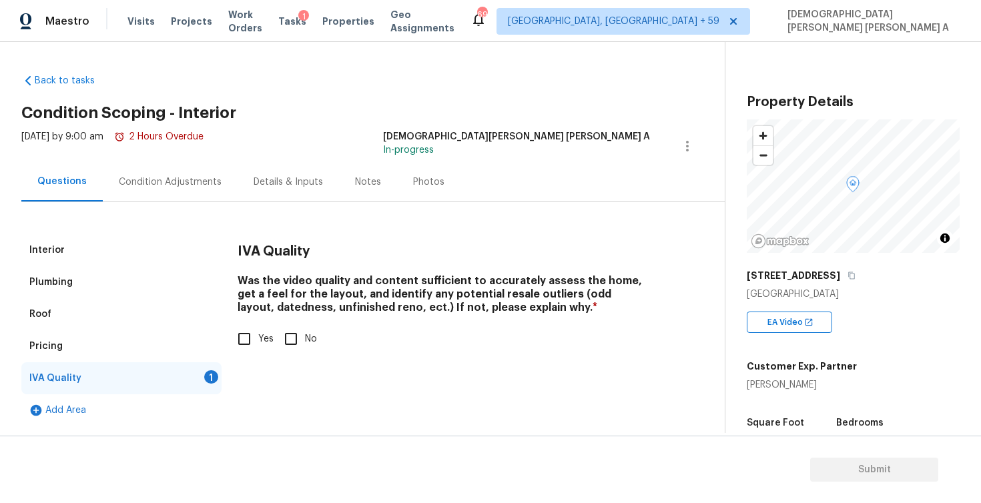
click at [251, 354] on div "IVA Quality Was the video quality and content sufficient to accurately assess t…" at bounding box center [444, 301] width 413 height 135
click at [242, 334] on input "Yes" at bounding box center [244, 339] width 28 height 28
checkbox input "true"
click at [147, 192] on div "Condition Adjustments" at bounding box center [170, 181] width 135 height 39
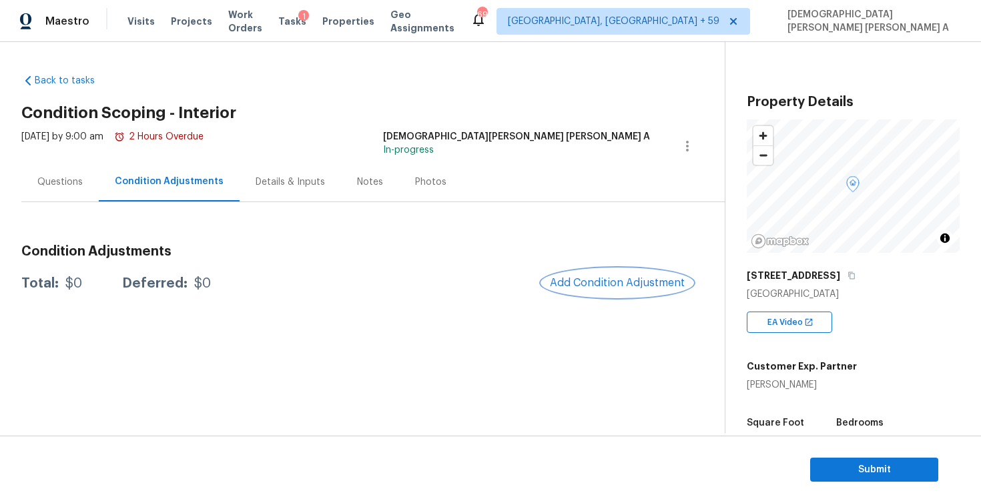
click at [599, 292] on button "Add Condition Adjustment" at bounding box center [617, 283] width 151 height 28
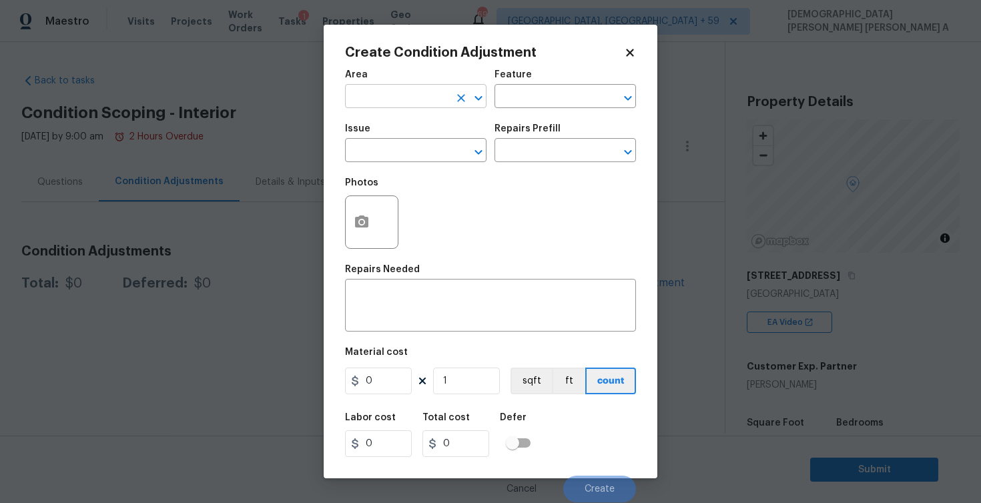
click at [408, 95] on input "text" at bounding box center [397, 97] width 104 height 21
click at [406, 158] on li "Interior Overall" at bounding box center [416, 150] width 142 height 22
type input "Interior Overall"
click at [350, 216] on button "button" at bounding box center [362, 222] width 32 height 52
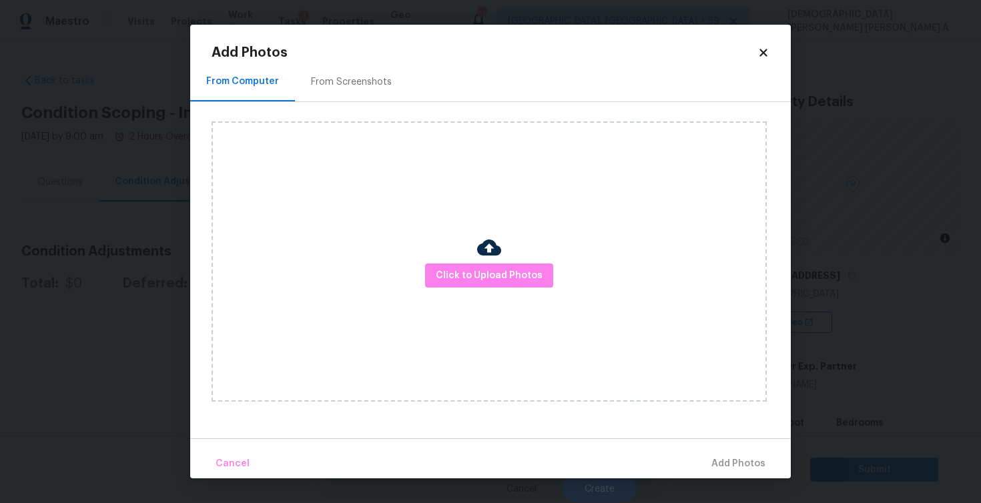
click at [481, 255] on img at bounding box center [489, 248] width 24 height 24
click at [481, 272] on span "Click to Upload Photos" at bounding box center [489, 276] width 107 height 17
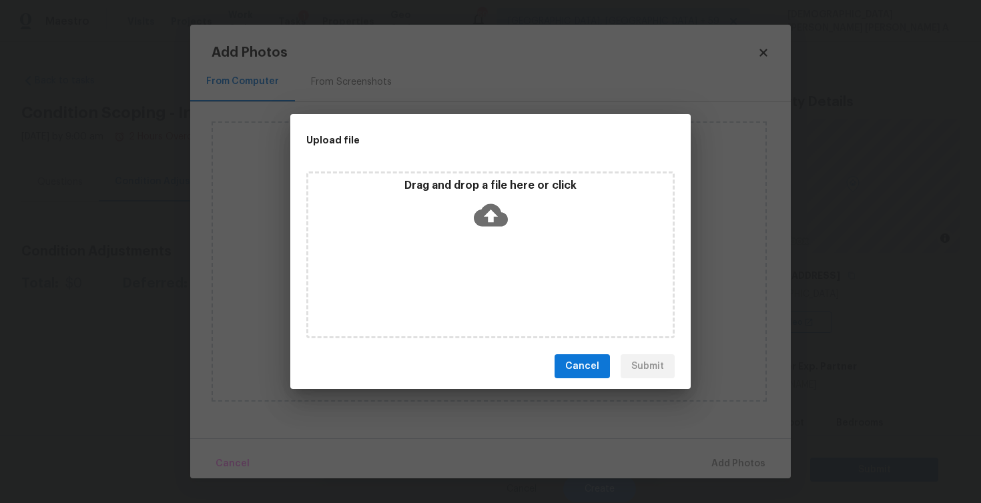
click at [485, 196] on div "Drag and drop a file here or click" at bounding box center [490, 207] width 364 height 57
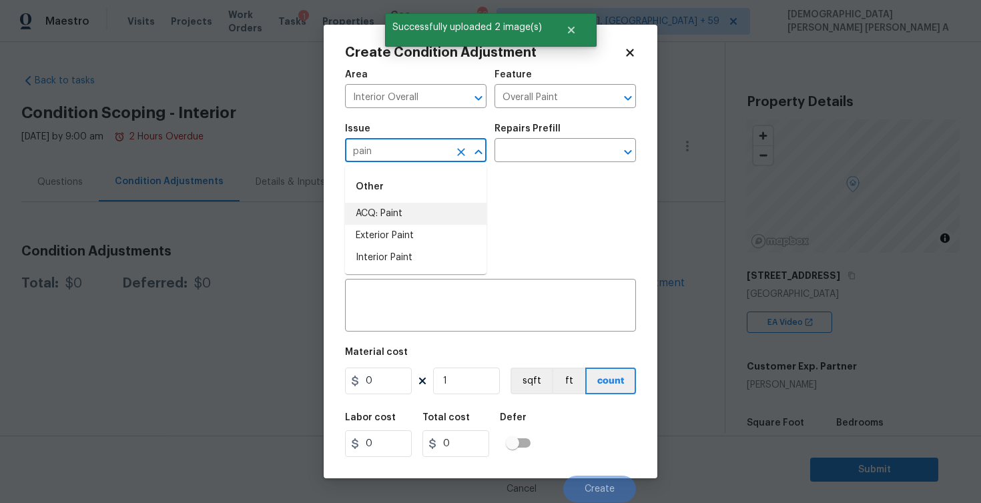
click at [410, 212] on li "ACQ: Paint" at bounding box center [416, 214] width 142 height 22
type input "ACQ: Paint"
click at [539, 145] on input "text" at bounding box center [547, 152] width 104 height 21
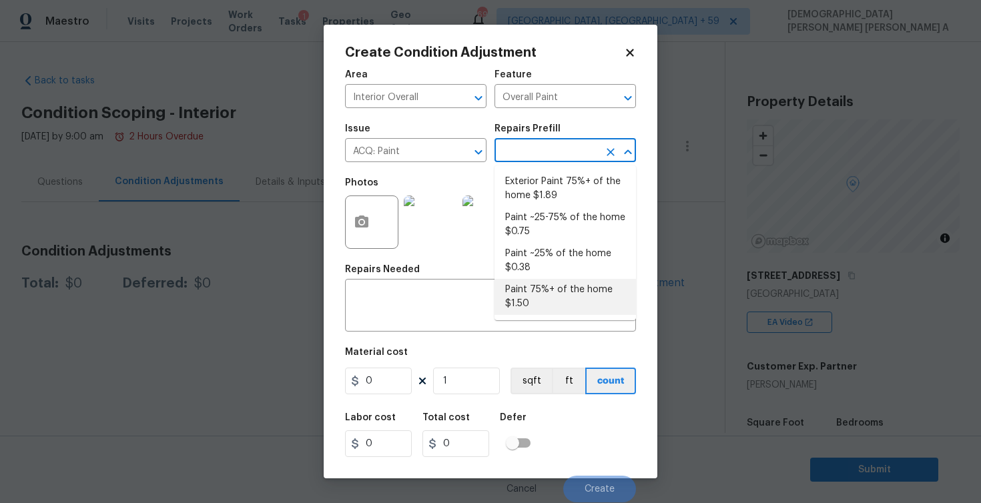
click at [571, 308] on li "Paint 75%+ of the home $1.50" at bounding box center [566, 297] width 142 height 36
type input "Acquisition"
type input "1.5"
click at [473, 387] on input "1" at bounding box center [466, 381] width 67 height 27
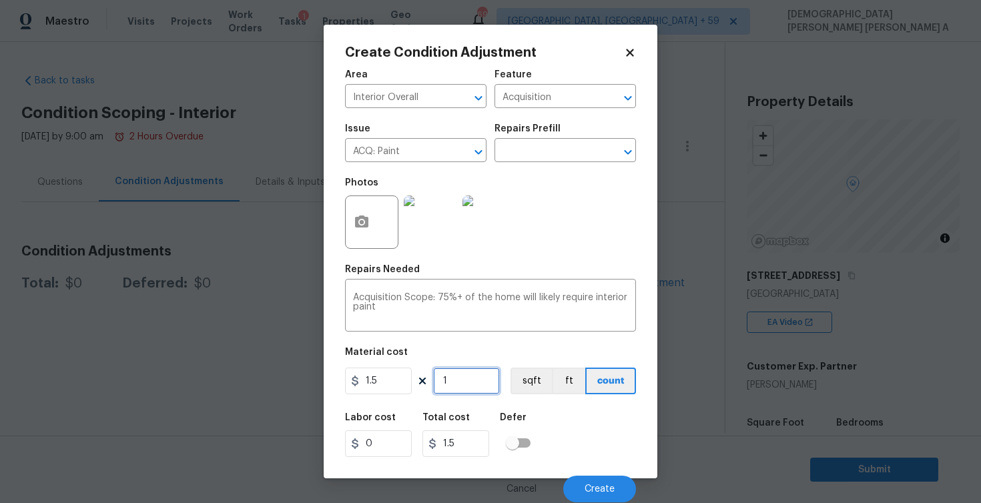
type input "15"
type input "22.5"
type input "150"
type input "225"
type input "1502"
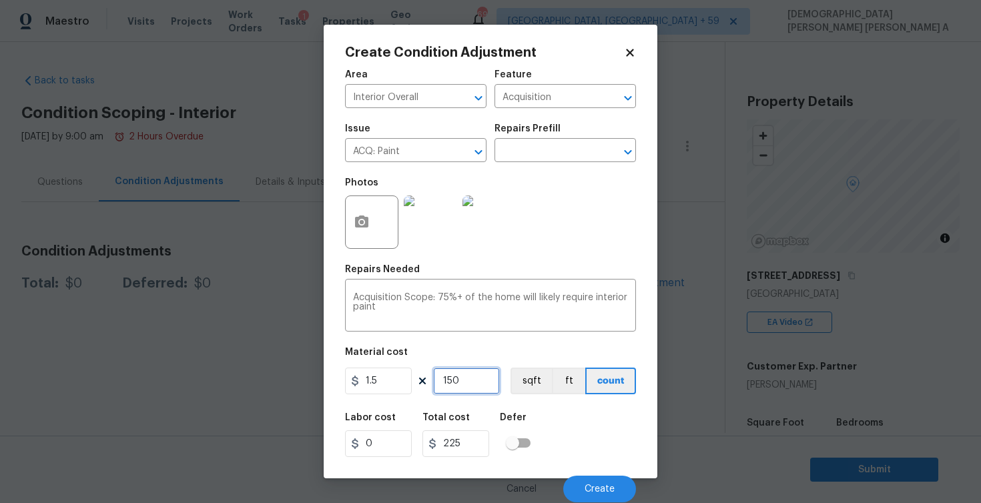
type input "2253"
type input "1502"
click at [521, 374] on button "sqft" at bounding box center [531, 381] width 41 height 27
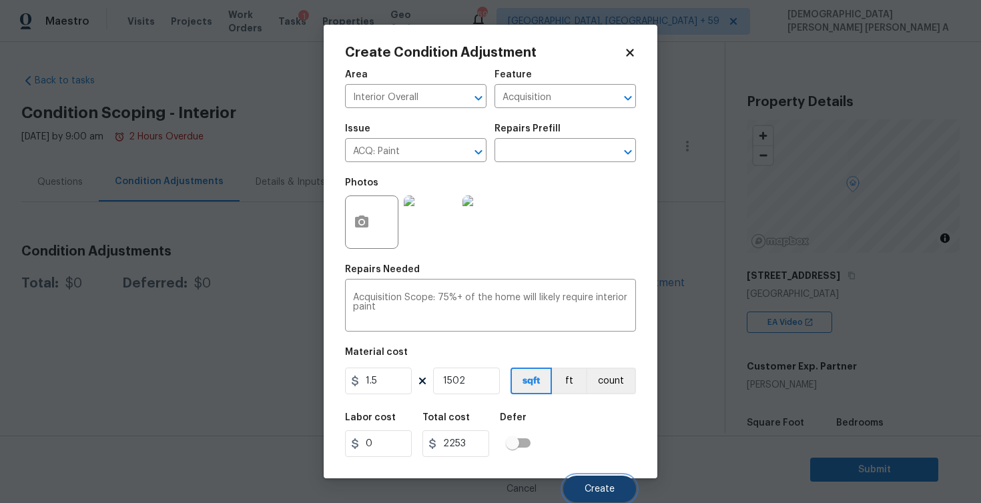
click at [598, 486] on span "Create" at bounding box center [600, 490] width 30 height 10
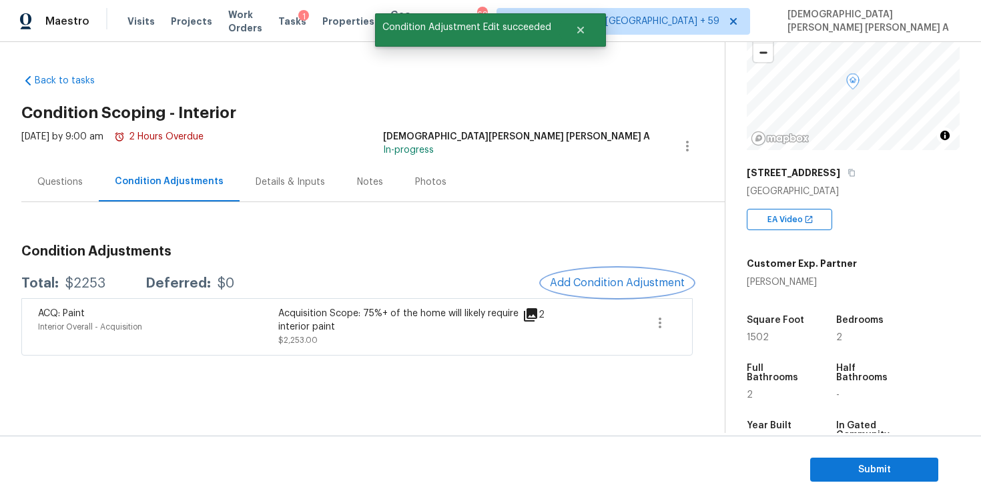
scroll to position [209, 0]
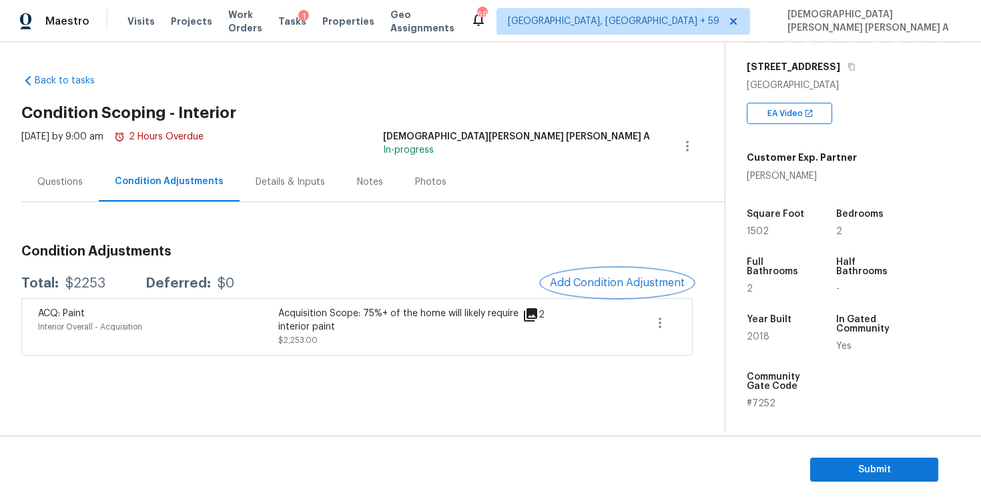
click at [586, 284] on span "Add Condition Adjustment" at bounding box center [617, 283] width 135 height 12
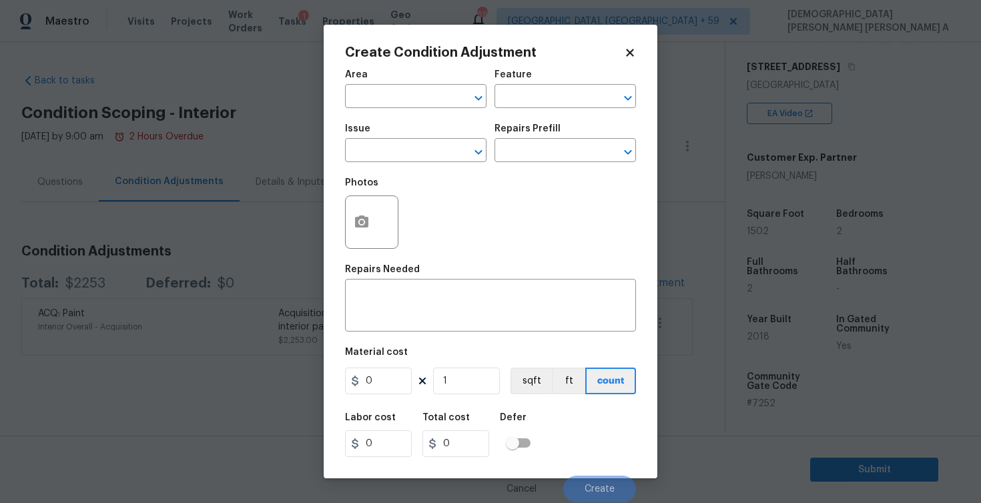
click at [405, 109] on span "Area ​" at bounding box center [416, 89] width 142 height 54
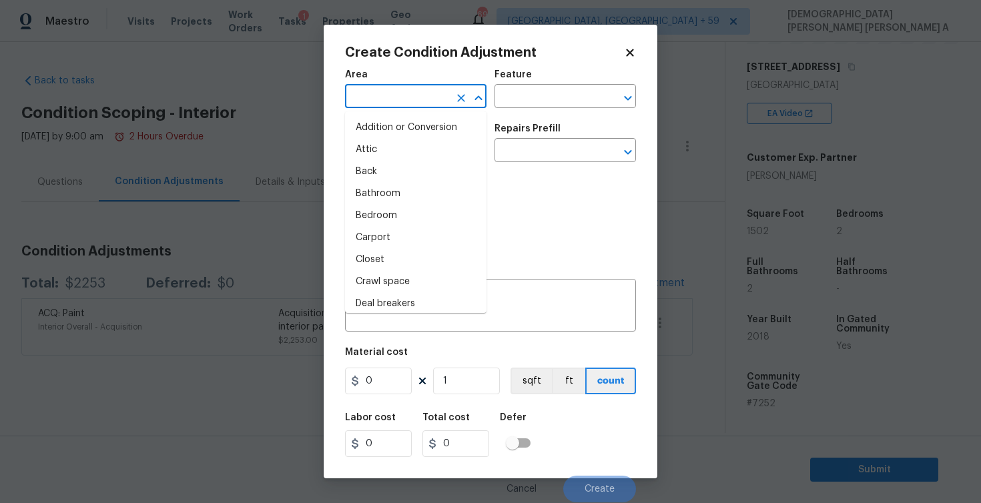
click at [406, 103] on input "text" at bounding box center [397, 97] width 104 height 21
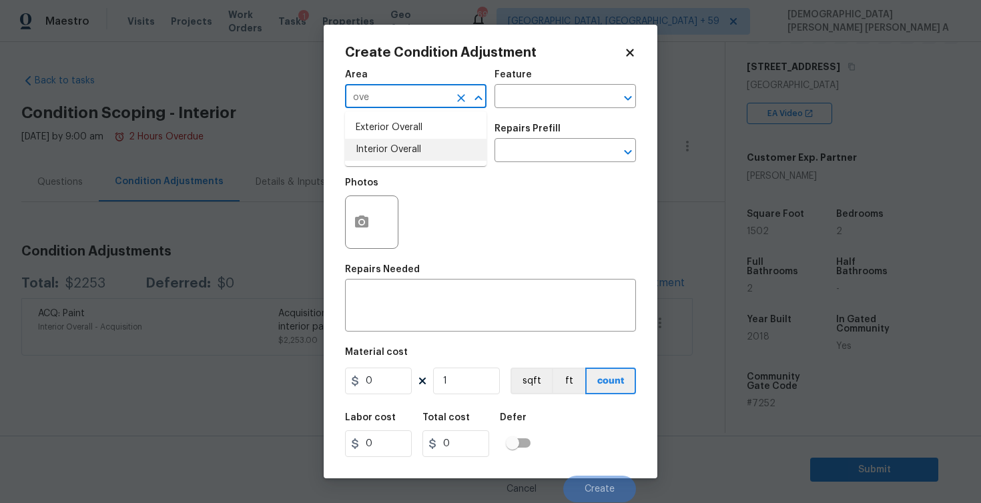
click at [417, 156] on li "Interior Overall" at bounding box center [416, 150] width 142 height 22
type input "Interior Overall"
click at [547, 82] on div "Feature" at bounding box center [566, 78] width 142 height 17
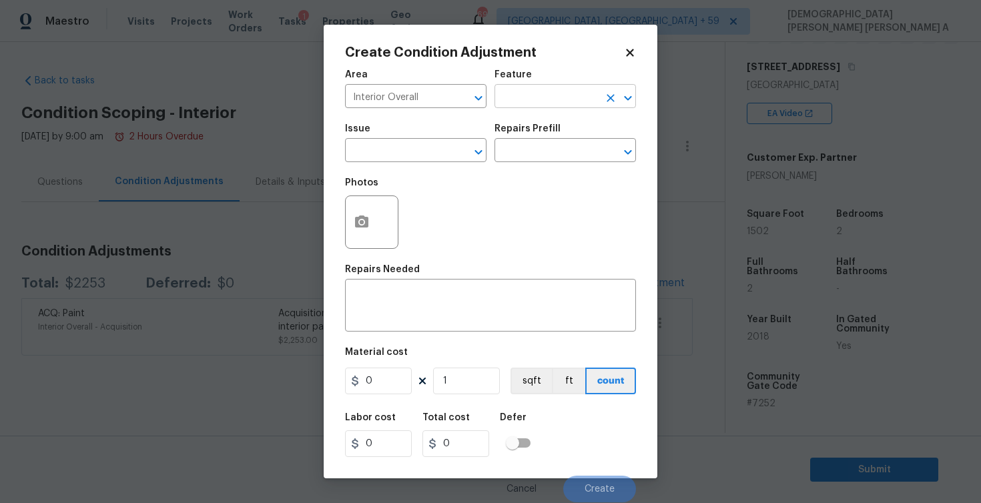
click at [542, 93] on input "text" at bounding box center [547, 97] width 104 height 21
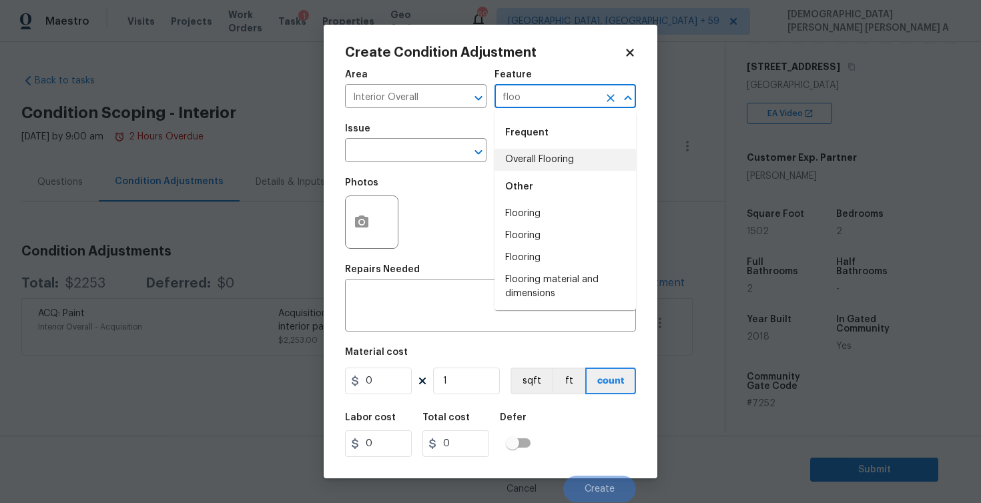
click at [531, 166] on li "Overall Flooring" at bounding box center [566, 160] width 142 height 22
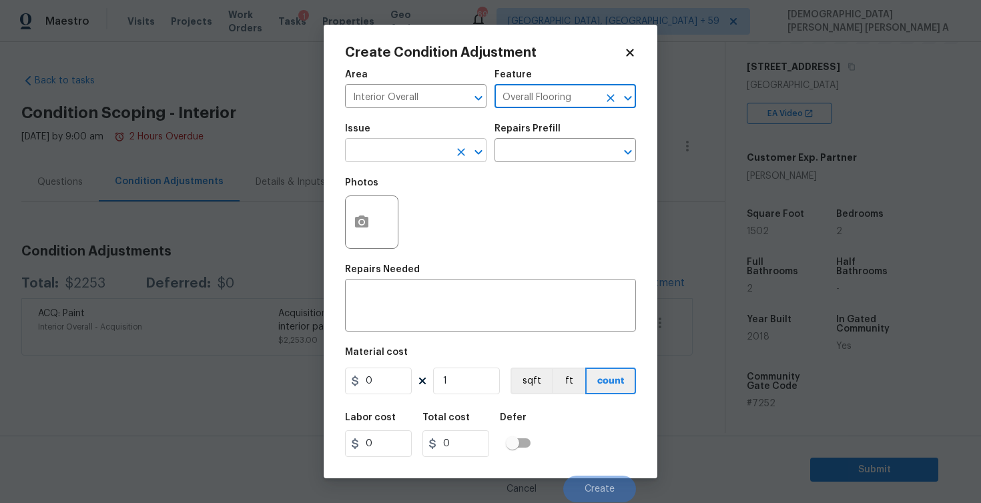
type input "Overall Flooring"
click at [398, 158] on input "text" at bounding box center [397, 152] width 104 height 21
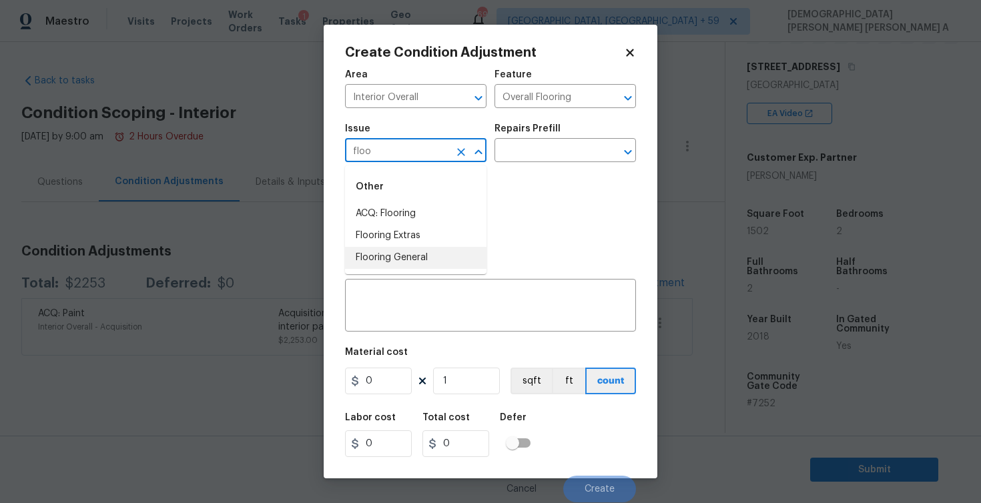
click at [421, 252] on li "Flooring General" at bounding box center [416, 258] width 142 height 22
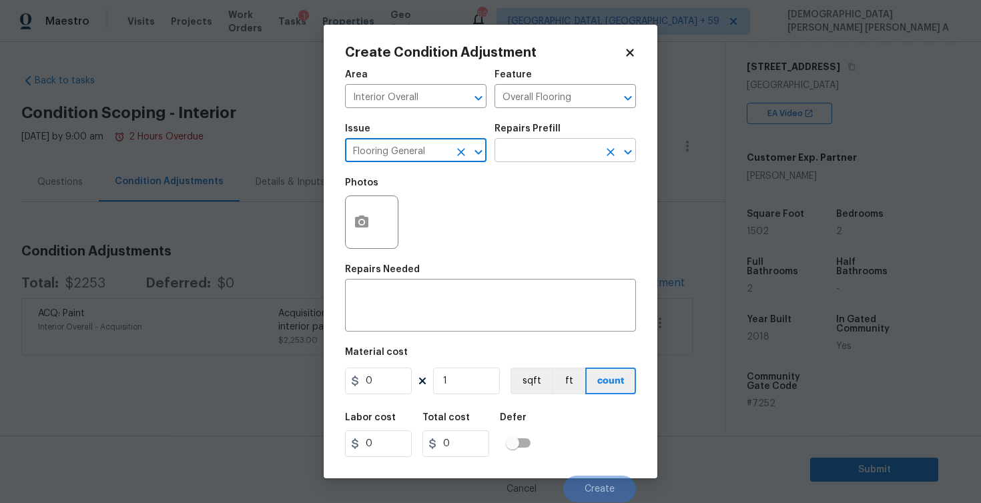
type input "Flooring General"
click at [525, 160] on input "text" at bounding box center [547, 152] width 104 height 21
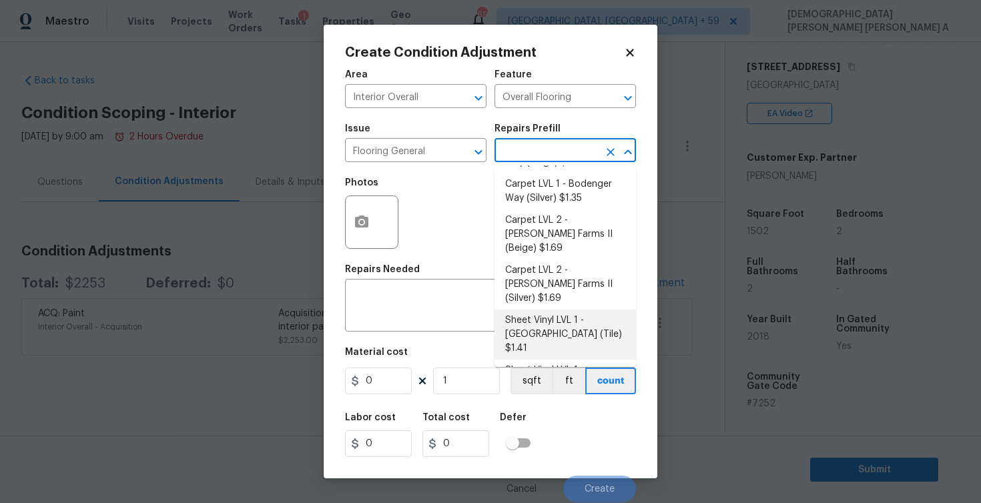
scroll to position [75, 0]
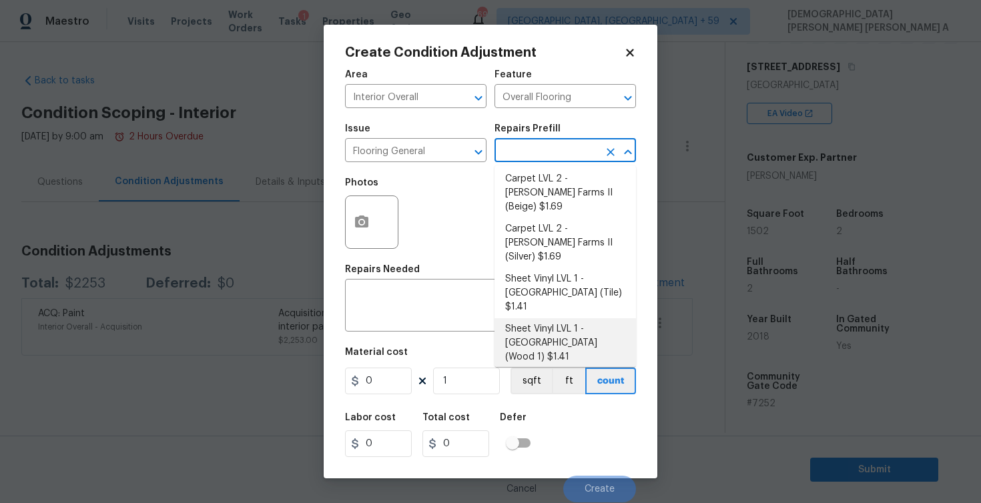
click at [578, 318] on li "Sheet Vinyl LVL 1 - [GEOGRAPHIC_DATA] (Wood 1) $1.41" at bounding box center [566, 343] width 142 height 50
type textarea "Install sheet vinyl flooring ([GEOGRAPHIC_DATA] - Wood "Look", [STREET_ADDRESS]…"
type input "1.41"
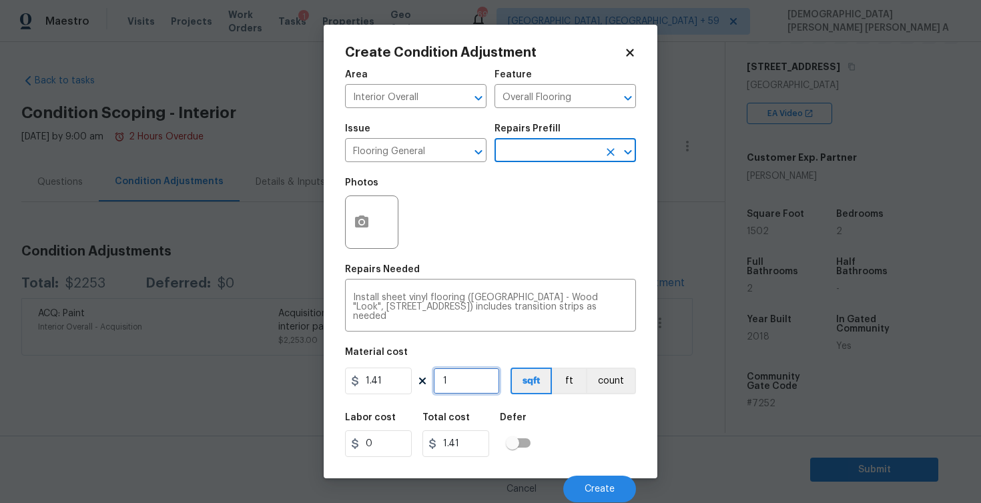
click at [465, 390] on input "1" at bounding box center [466, 381] width 67 height 27
type input "10"
type input "14.1"
type input "100"
type input "141"
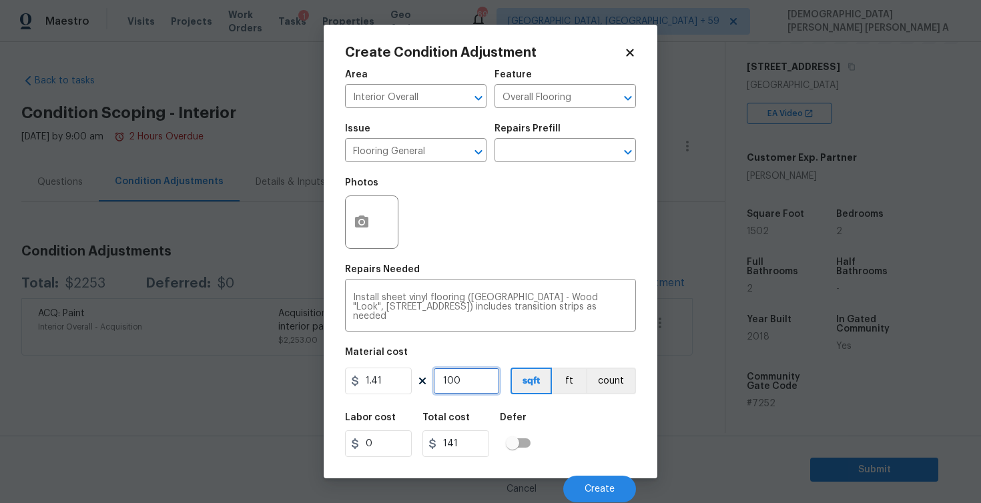
type input "1000"
type input "1410"
type input "1000"
click at [589, 486] on span "Create" at bounding box center [600, 490] width 30 height 10
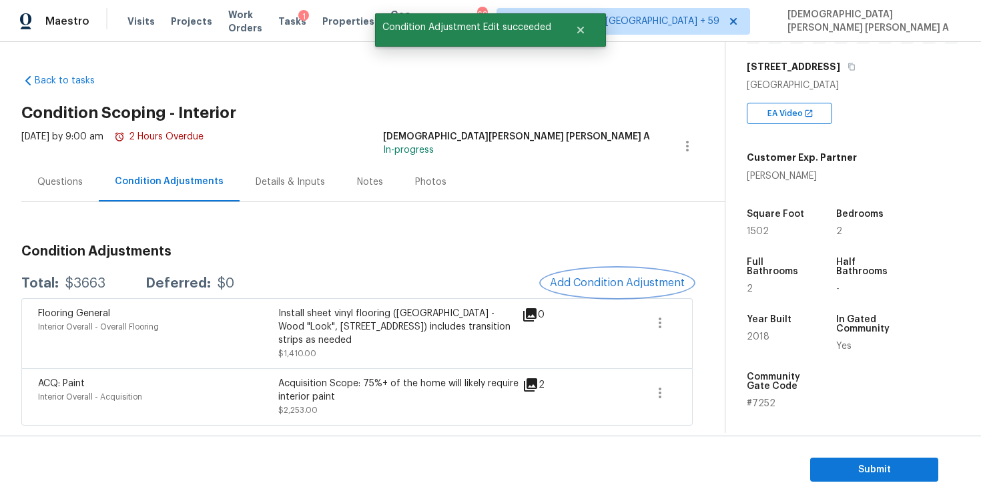
click at [612, 273] on button "Add Condition Adjustment" at bounding box center [617, 283] width 151 height 28
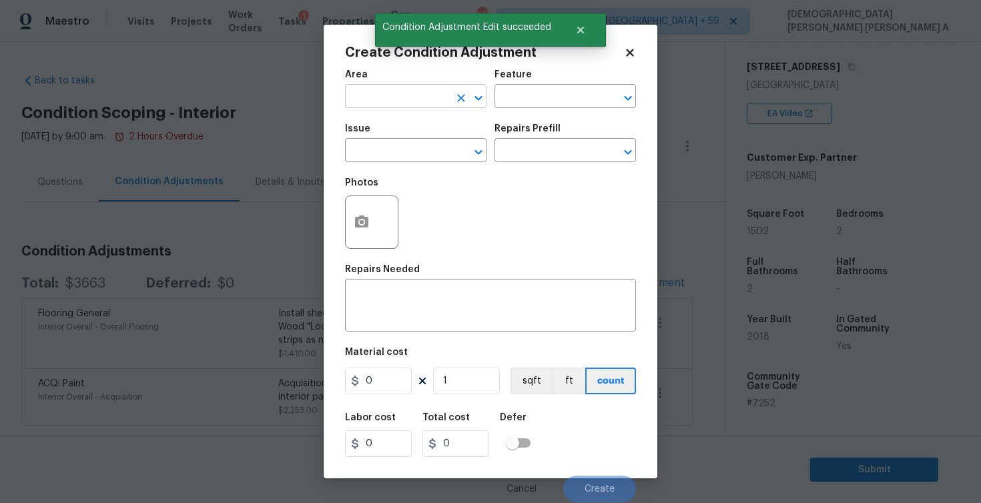
click at [397, 90] on input "text" at bounding box center [397, 97] width 104 height 21
click at [411, 151] on li "Interior Overall" at bounding box center [416, 150] width 142 height 22
type input "Interior Overall"
click at [531, 105] on input "text" at bounding box center [547, 97] width 104 height 21
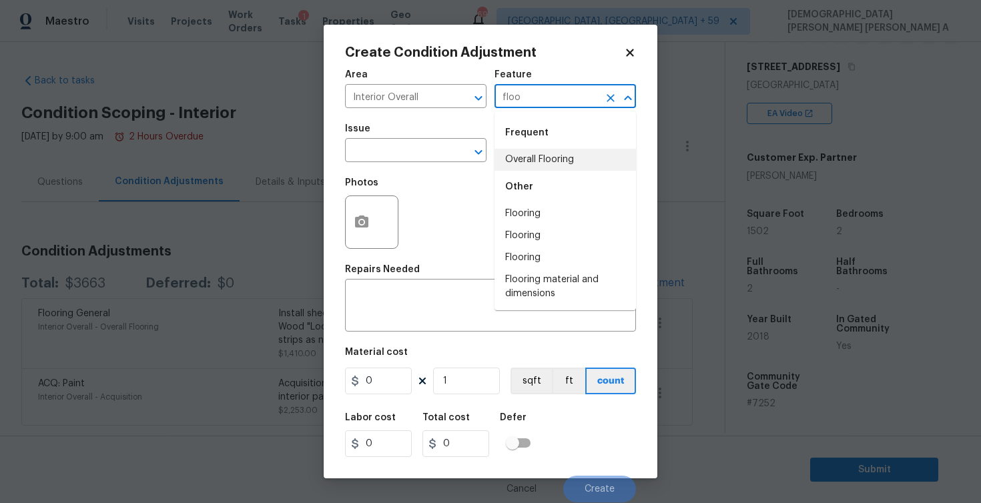
click at [539, 160] on li "Overall Flooring" at bounding box center [566, 160] width 142 height 22
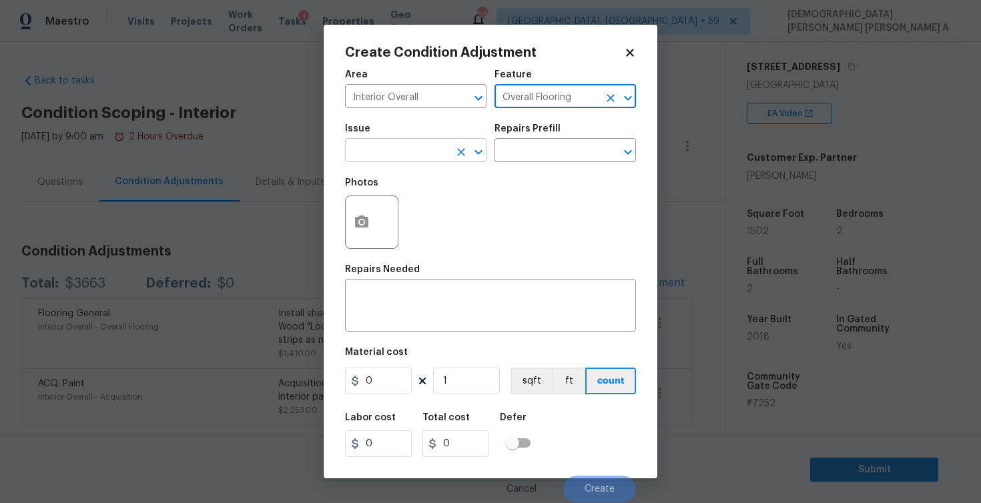
type input "Overall Flooring"
click at [395, 154] on input "text" at bounding box center [397, 152] width 104 height 21
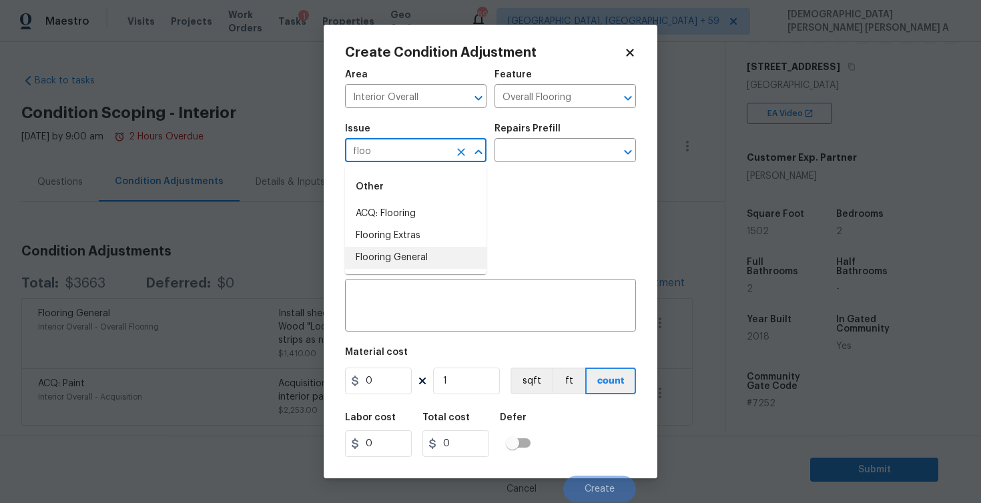
click at [400, 252] on li "Flooring General" at bounding box center [416, 258] width 142 height 22
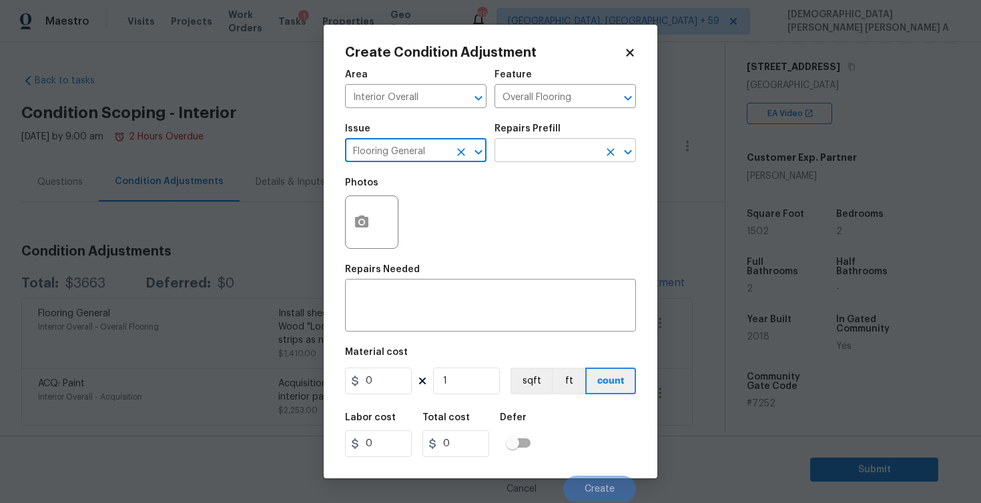
type input "Flooring General"
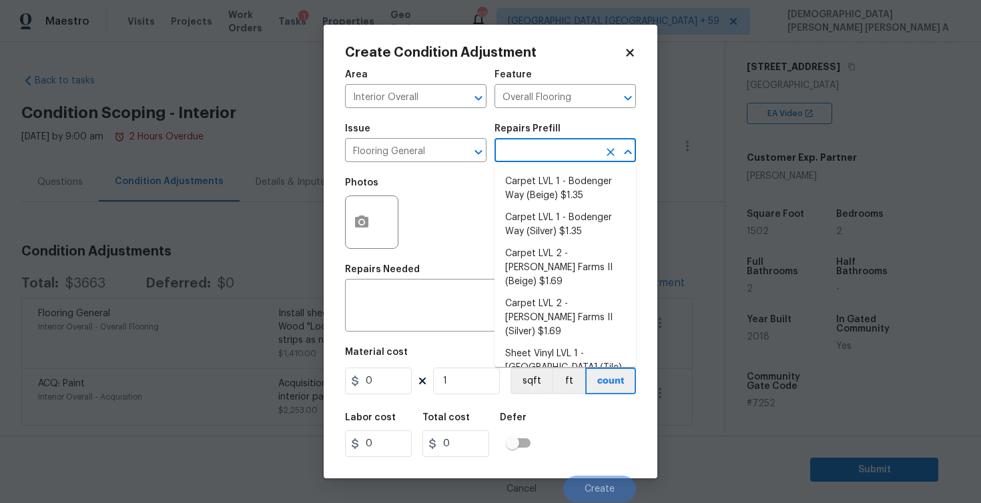
click at [556, 158] on input "text" at bounding box center [547, 152] width 104 height 21
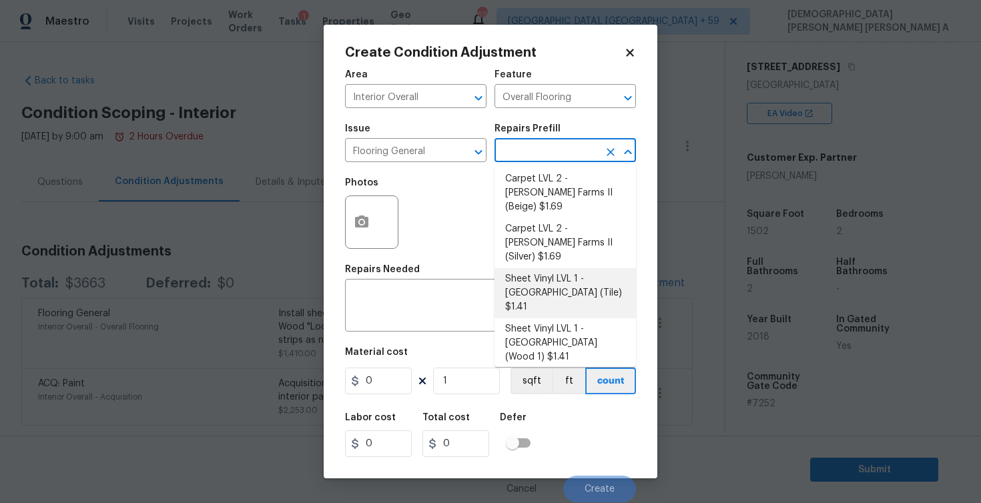
scroll to position [0, 0]
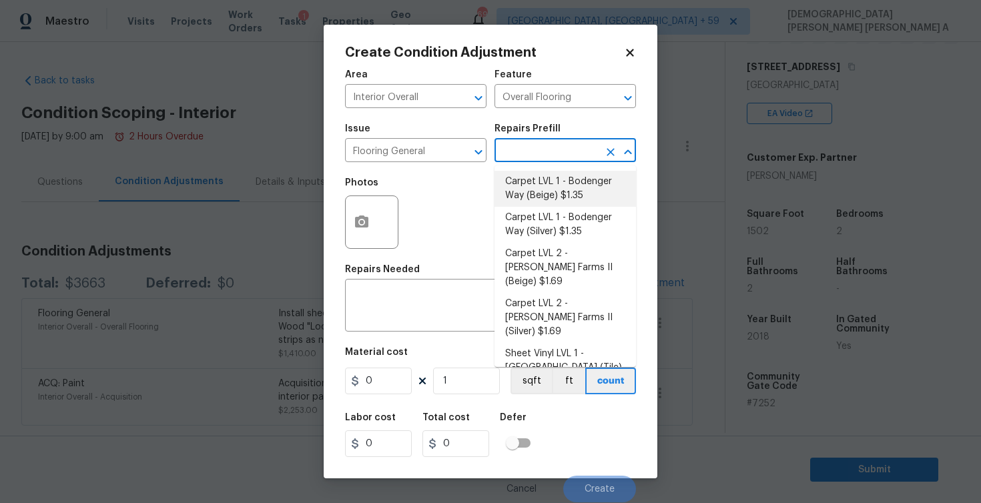
click at [552, 194] on li "Carpet LVL 1 - Bodenger Way (Beige) $1.35" at bounding box center [566, 189] width 142 height 36
type textarea "Install new carpet. (Bodenger Way 749 Bird Bath, Beige) at all previously carpe…"
type input "1.35"
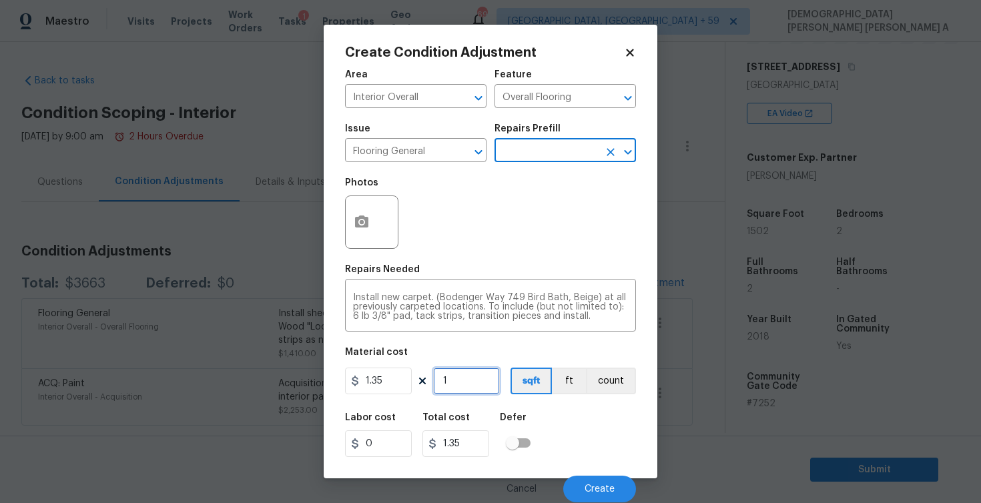
click at [471, 388] on input "1" at bounding box center [466, 381] width 67 height 27
type input "0"
type input "5"
type input "6.75"
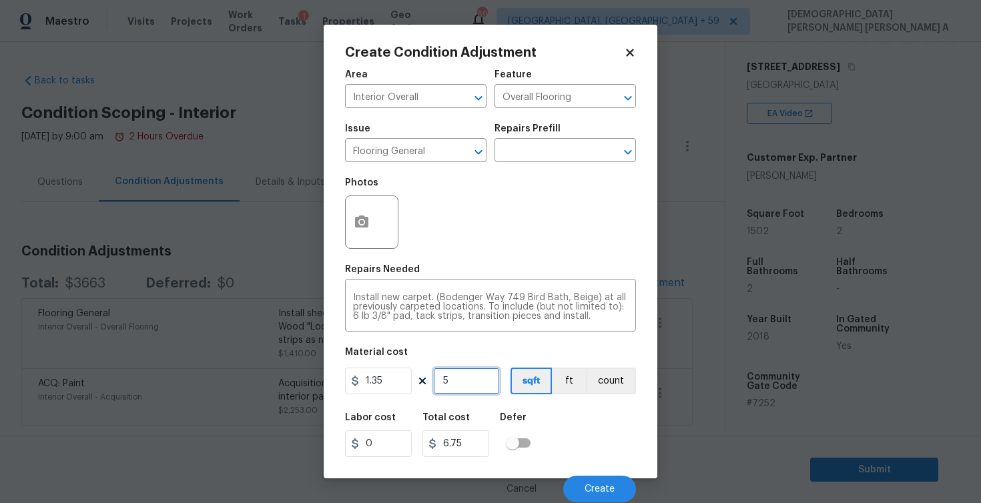
type input "50"
type input "67.5"
type input "502"
type input "677.7"
type input "502"
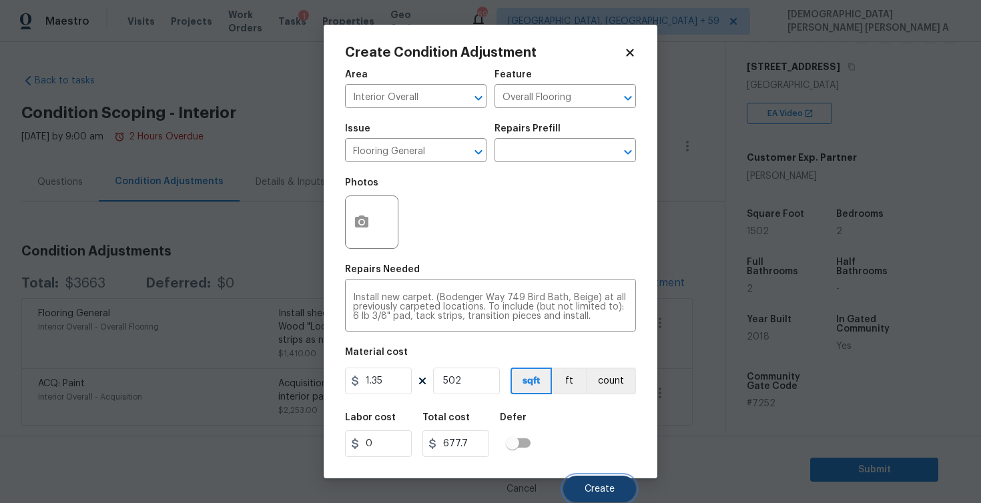
click at [587, 479] on button "Create" at bounding box center [599, 489] width 73 height 27
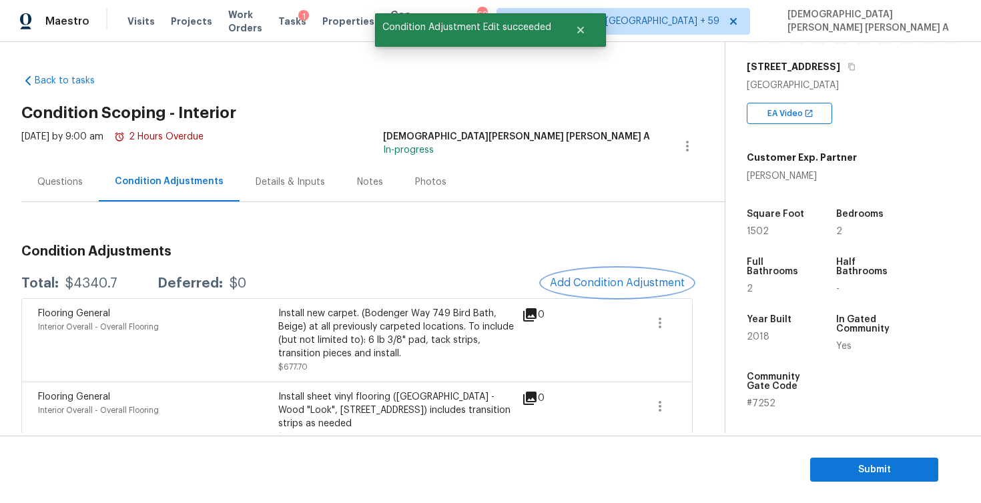
scroll to position [67, 0]
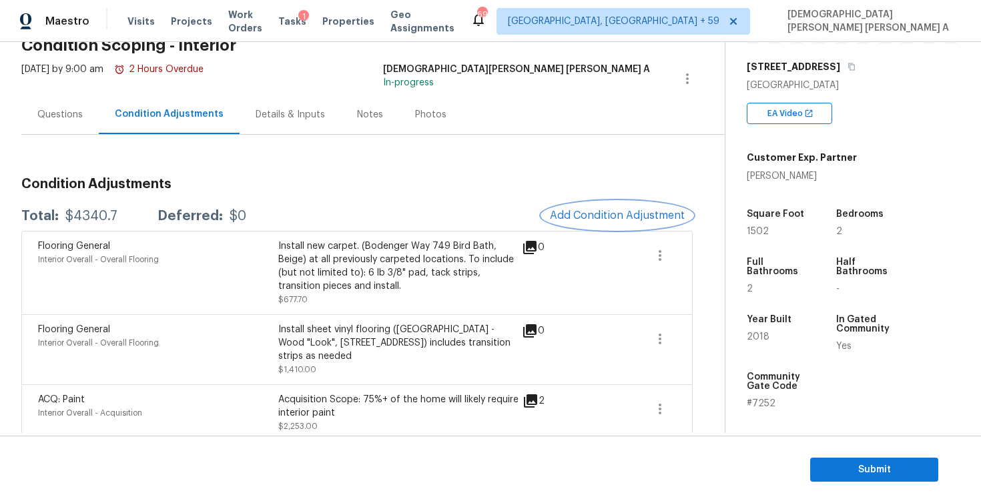
click at [625, 220] on span "Add Condition Adjustment" at bounding box center [617, 216] width 135 height 12
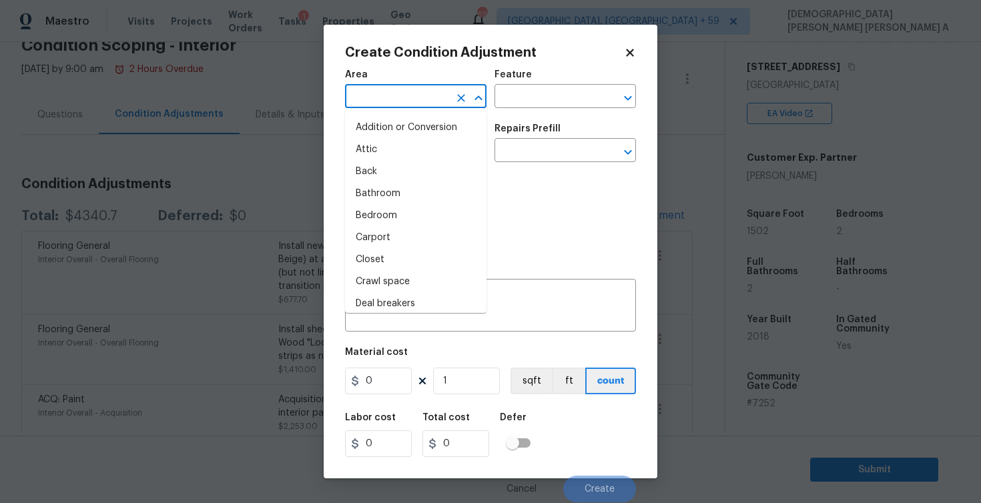
click at [374, 102] on input "text" at bounding box center [397, 97] width 104 height 21
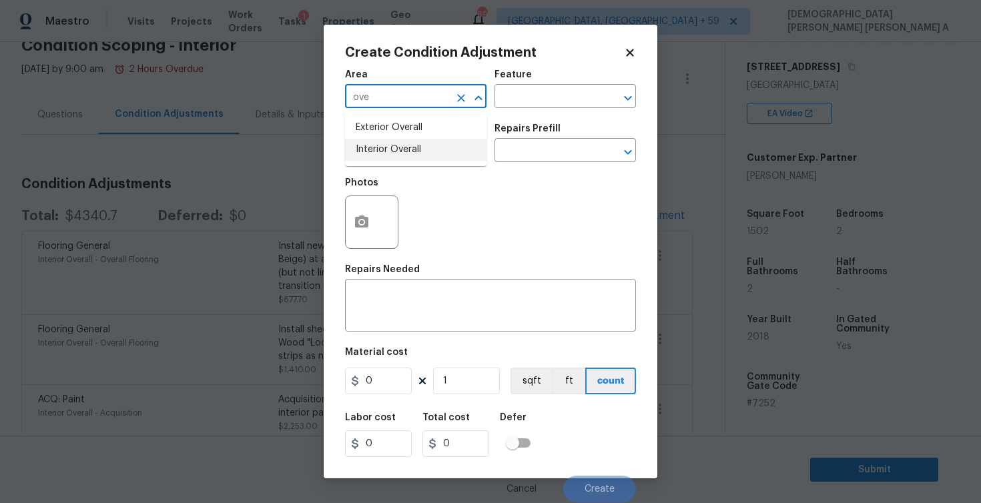
click at [392, 146] on li "Interior Overall" at bounding box center [416, 150] width 142 height 22
type input "Interior Overall"
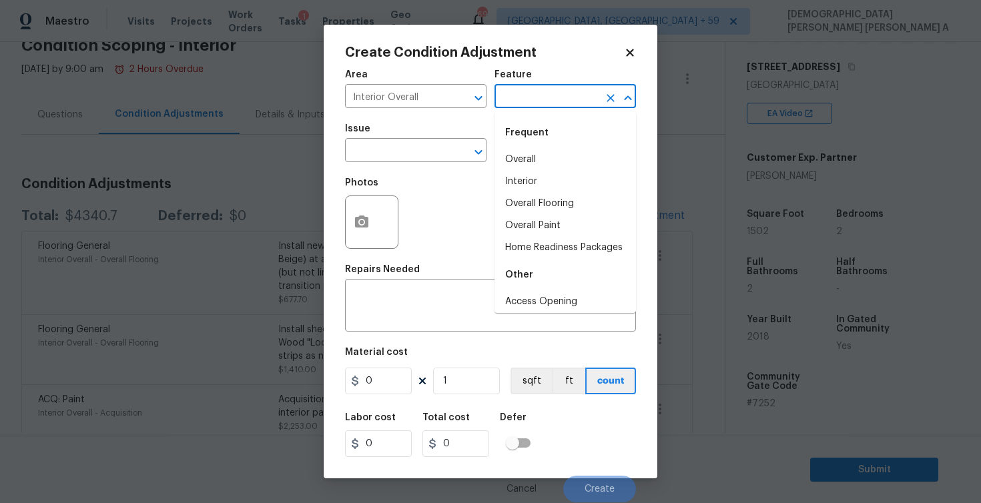
click at [546, 91] on input "text" at bounding box center [547, 97] width 104 height 21
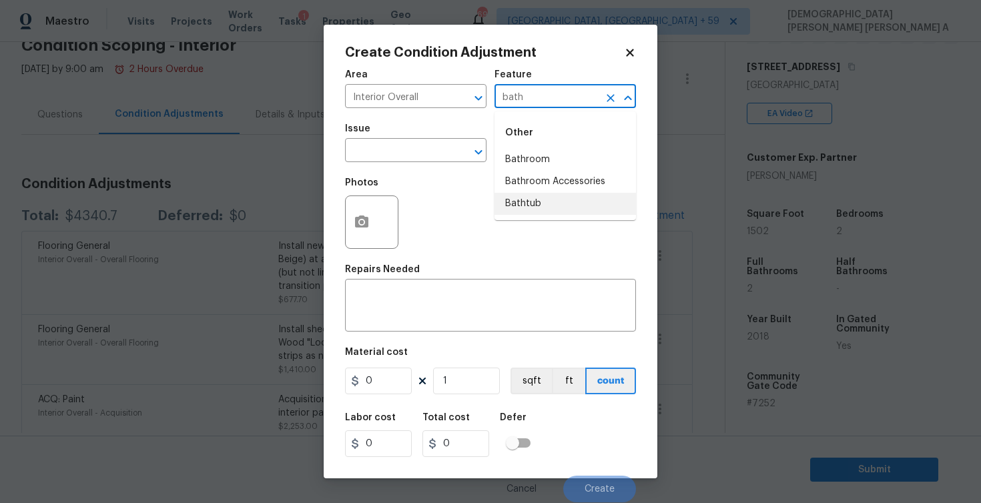
click at [537, 195] on li "Bathtub" at bounding box center [566, 204] width 142 height 22
type input "Bathtub"
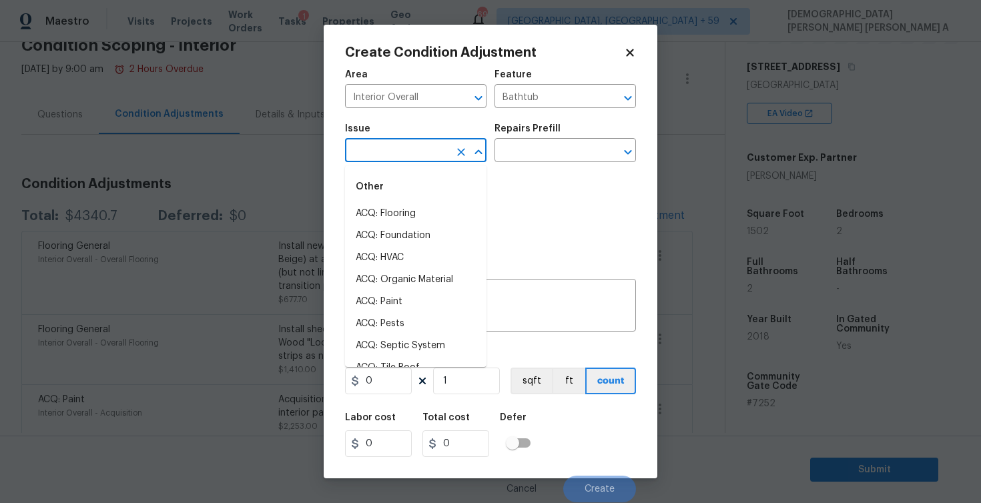
click at [409, 148] on input "text" at bounding box center [397, 152] width 104 height 21
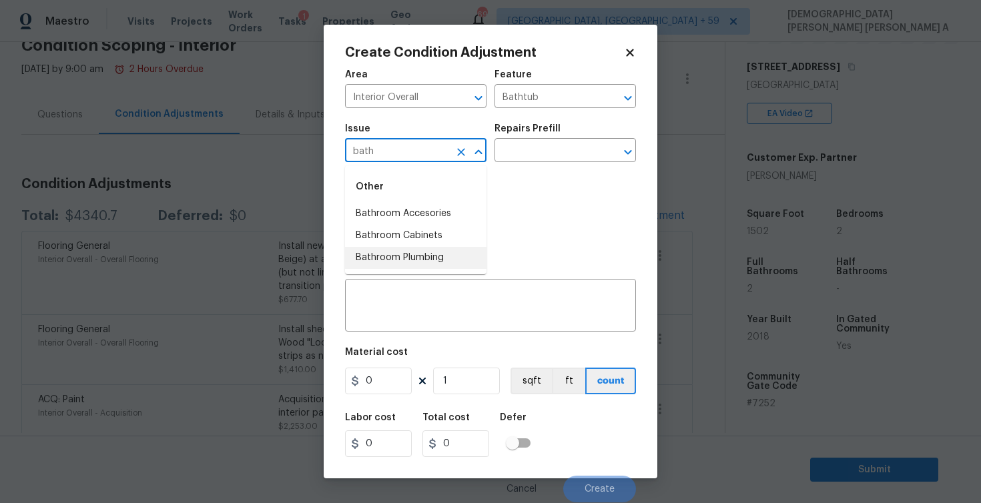
click at [411, 262] on li "Bathroom Plumbing" at bounding box center [416, 258] width 142 height 22
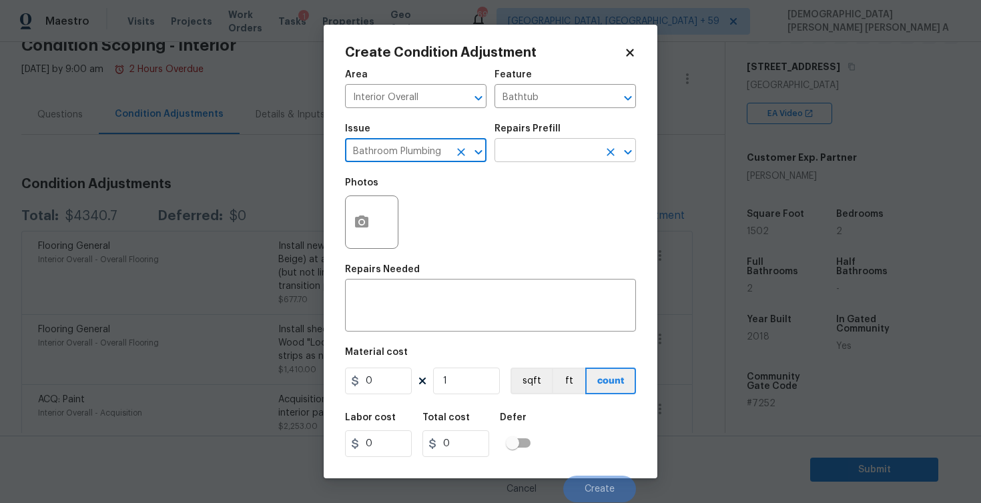
type input "Bathroom Plumbing"
click at [530, 149] on input "text" at bounding box center [547, 152] width 104 height 21
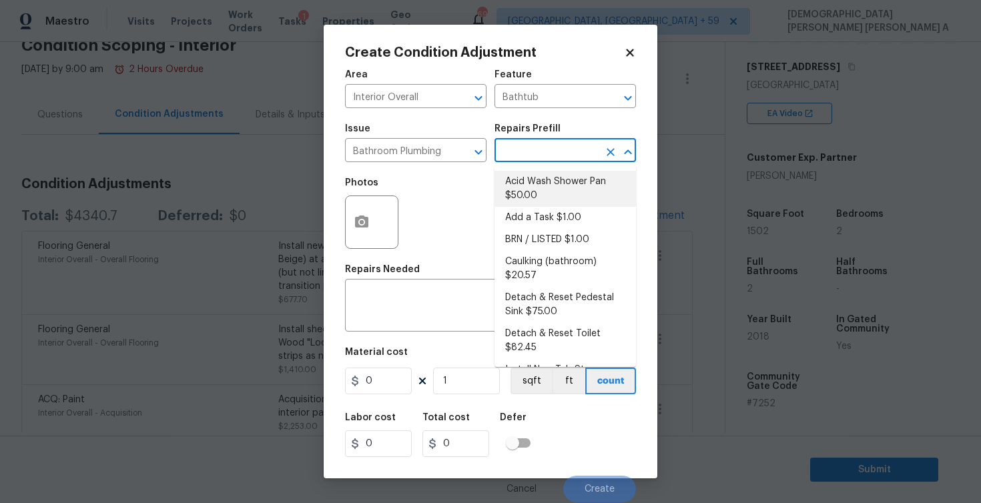
click at [531, 186] on li "Acid Wash Shower Pan $50.00" at bounding box center [566, 189] width 142 height 36
type input "Plumbing"
type textarea "Prep and acid wash/deep clean the shower pan."
type input "50"
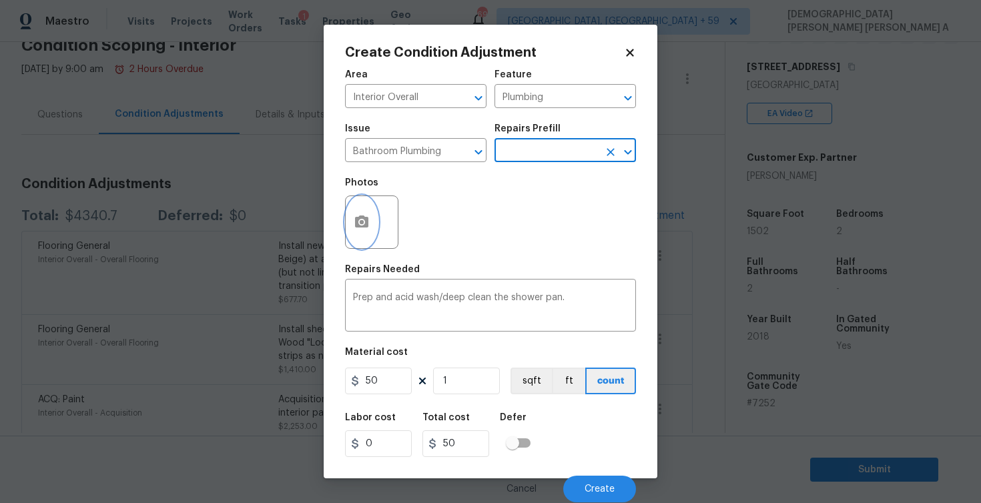
click at [370, 224] on button "button" at bounding box center [362, 222] width 32 height 52
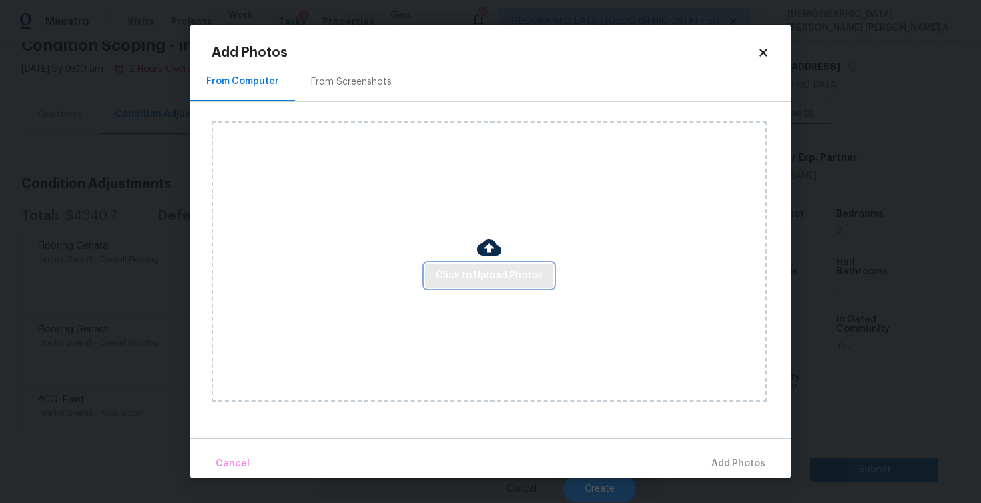
click at [498, 280] on span "Click to Upload Photos" at bounding box center [489, 276] width 107 height 17
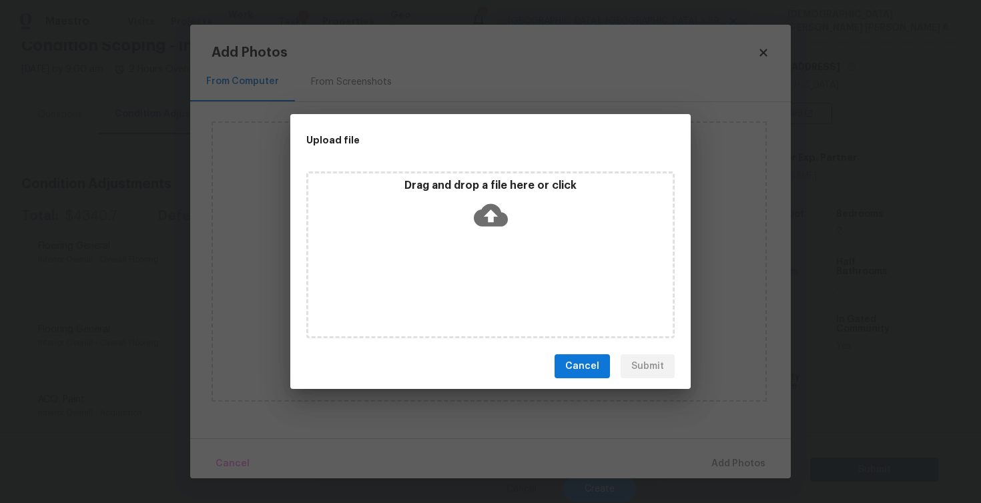
click at [498, 218] on icon at bounding box center [491, 215] width 34 height 23
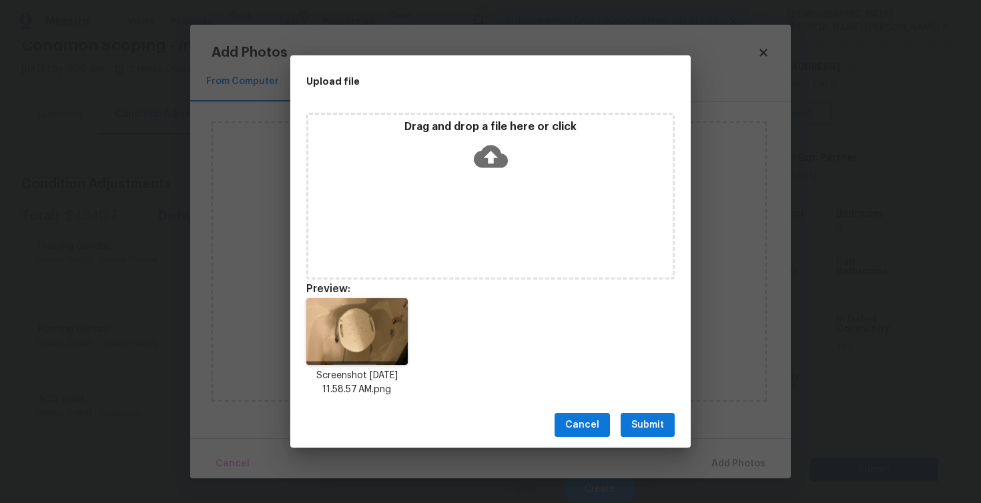
click at [657, 435] on button "Submit" at bounding box center [648, 425] width 54 height 25
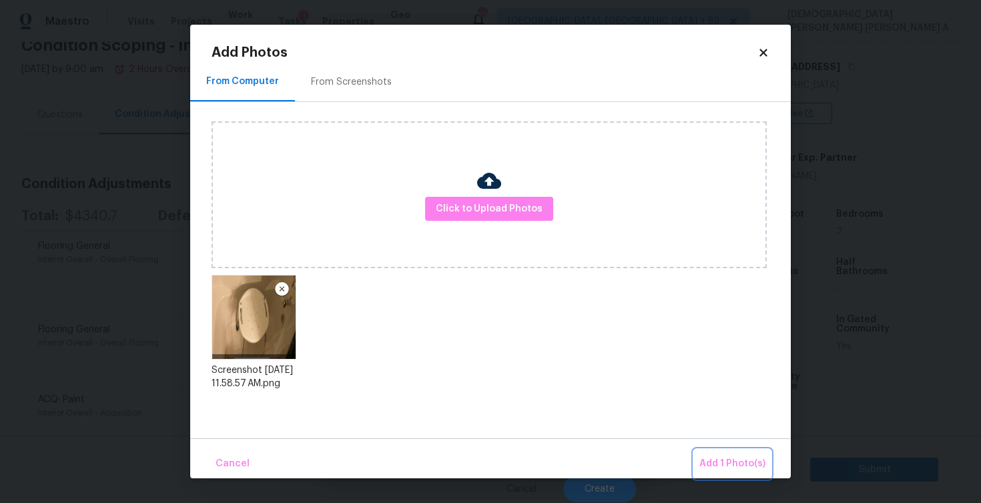
click at [747, 475] on button "Add 1 Photo(s)" at bounding box center [732, 464] width 77 height 29
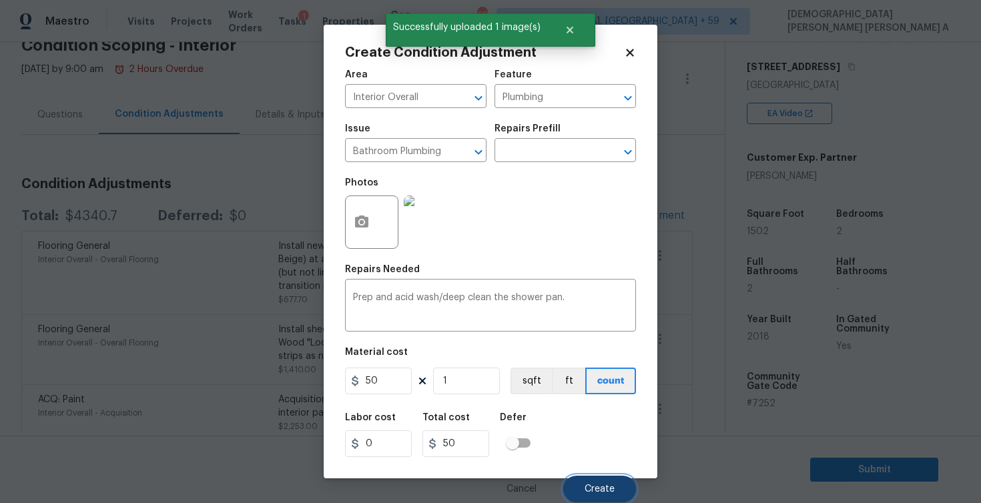
click at [595, 484] on button "Create" at bounding box center [599, 489] width 73 height 27
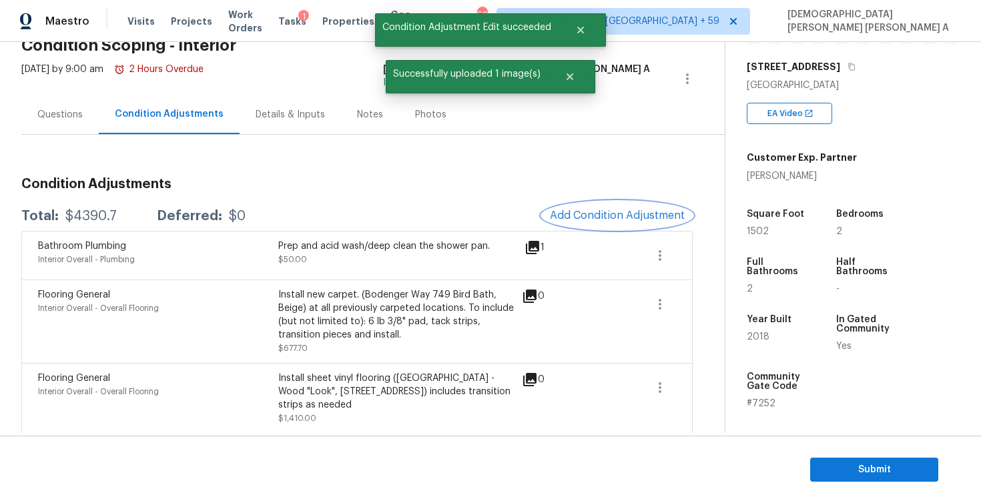
scroll to position [116, 0]
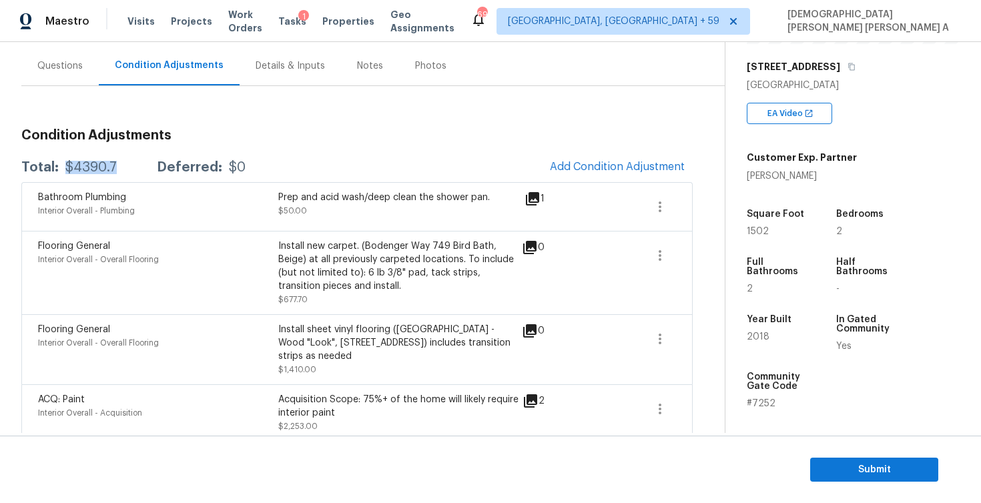
drag, startPoint x: 121, startPoint y: 172, endPoint x: 65, endPoint y: 171, distance: 56.7
click at [65, 171] on div "Total: $4390.7 Deferred: $0" at bounding box center [133, 167] width 224 height 13
copy div "$4390.7"
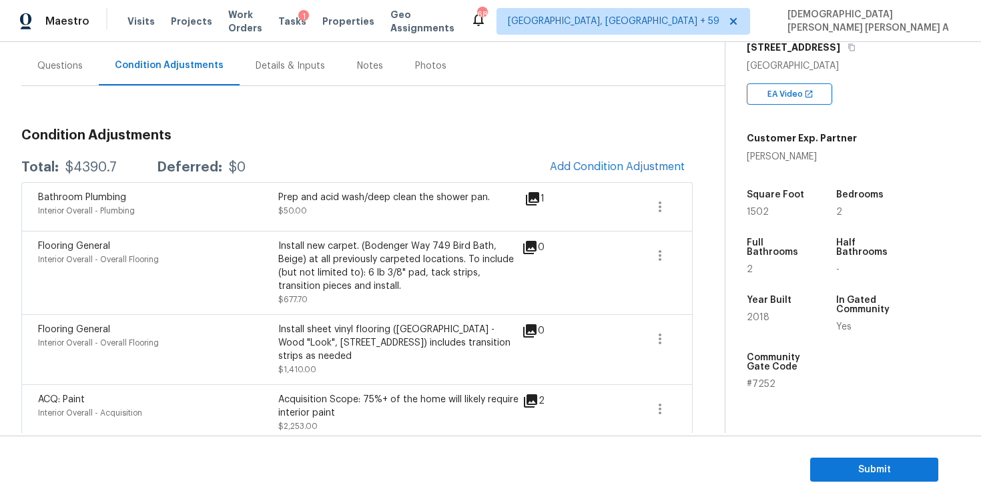
click at [305, 253] on div "Install new carpet. (Bodenger Way 749 Bird Bath, Beige) at all previously carpe…" at bounding box center [398, 266] width 240 height 53
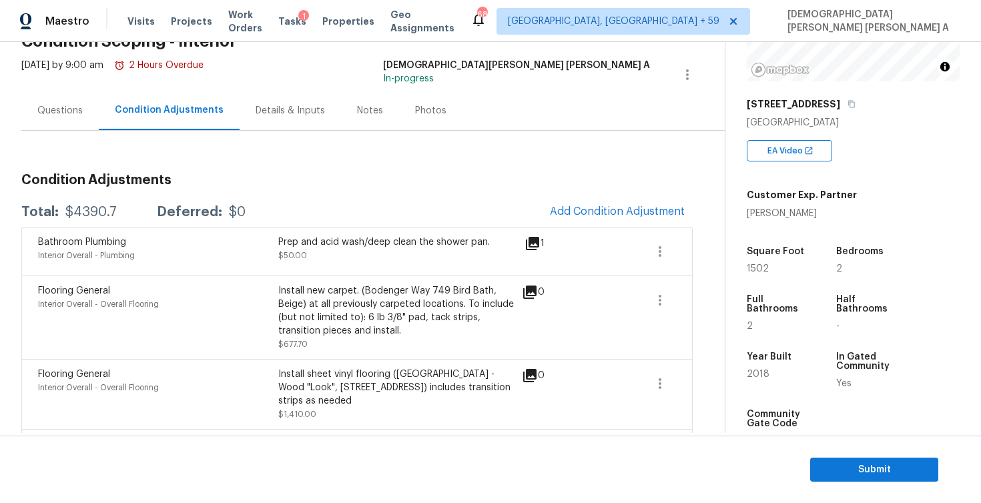
scroll to position [116, 0]
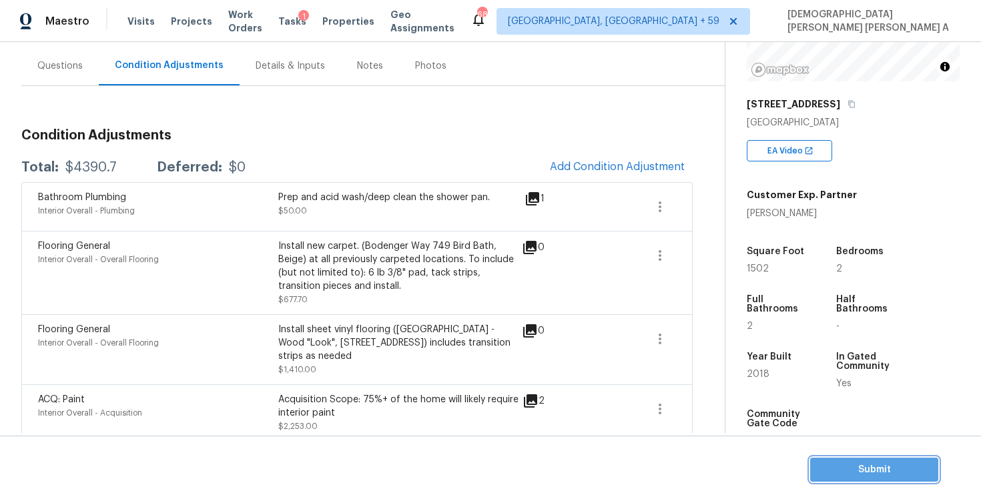
click at [856, 466] on span "Submit" at bounding box center [874, 470] width 107 height 17
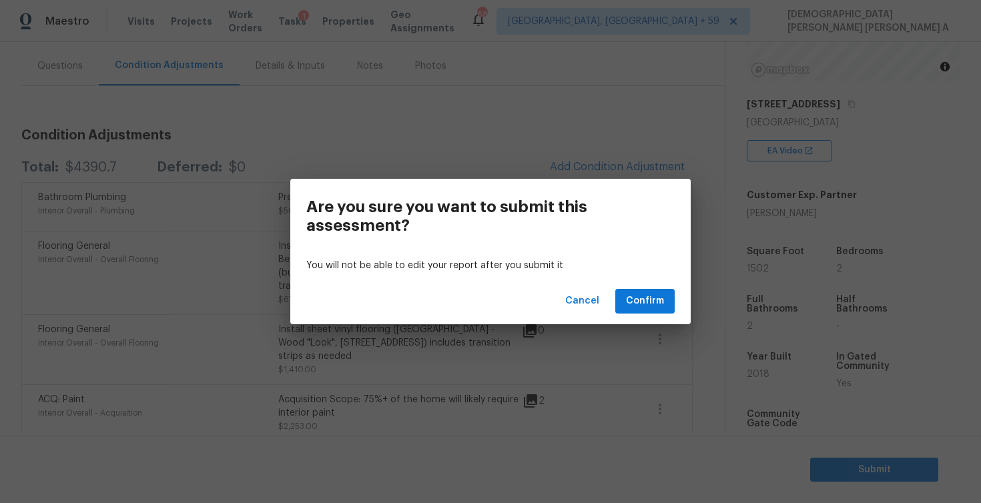
click at [653, 286] on div "Cancel Confirm" at bounding box center [490, 301] width 400 height 46
click at [653, 293] on span "Confirm" at bounding box center [645, 301] width 38 height 17
